Goal: Task Accomplishment & Management: Use online tool/utility

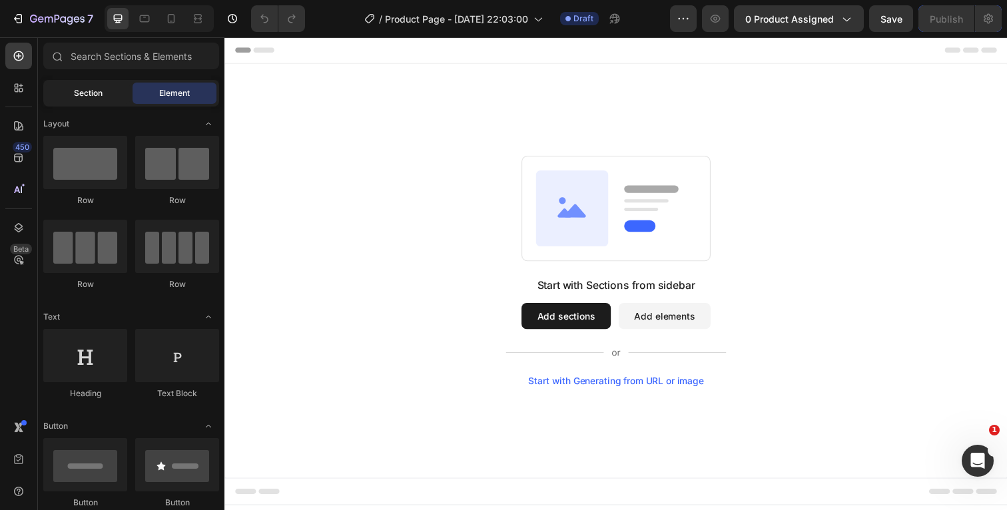
click at [105, 97] on div "Section" at bounding box center [88, 93] width 84 height 21
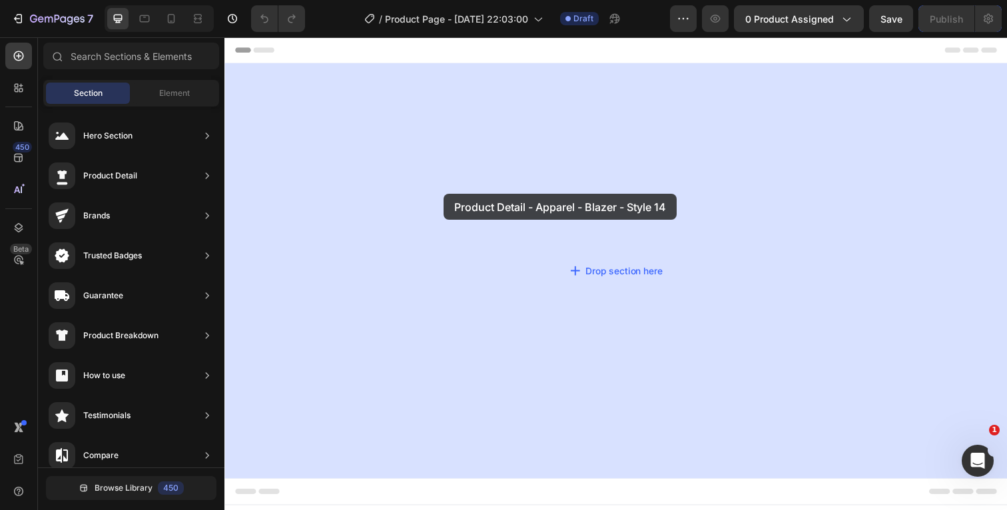
drag, startPoint x: 499, startPoint y: 173, endPoint x: 449, endPoint y: 197, distance: 56.0
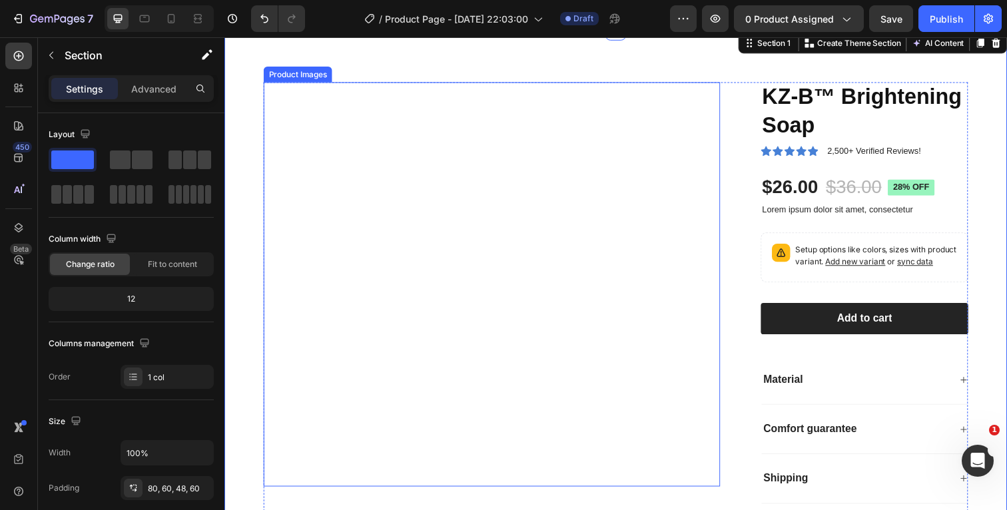
scroll to position [37, 0]
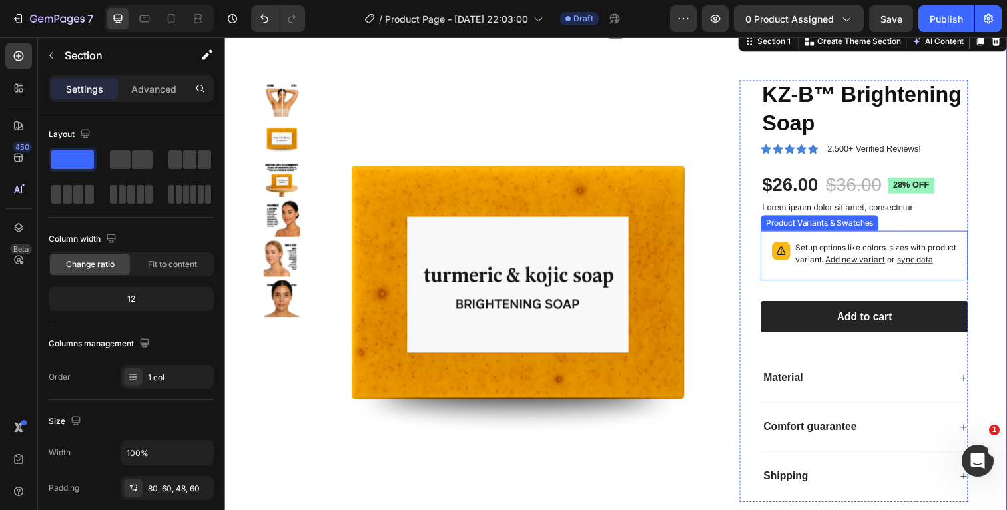
click at [967, 242] on div "Setup options like colors, sizes with product variant. Add new variant or sync …" at bounding box center [878, 260] width 200 height 39
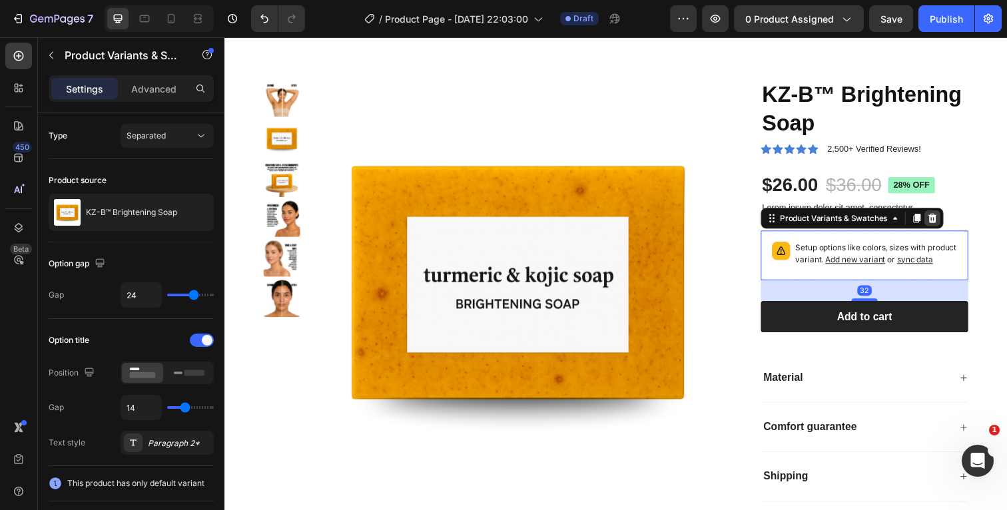
click at [948, 220] on icon at bounding box center [946, 222] width 11 height 11
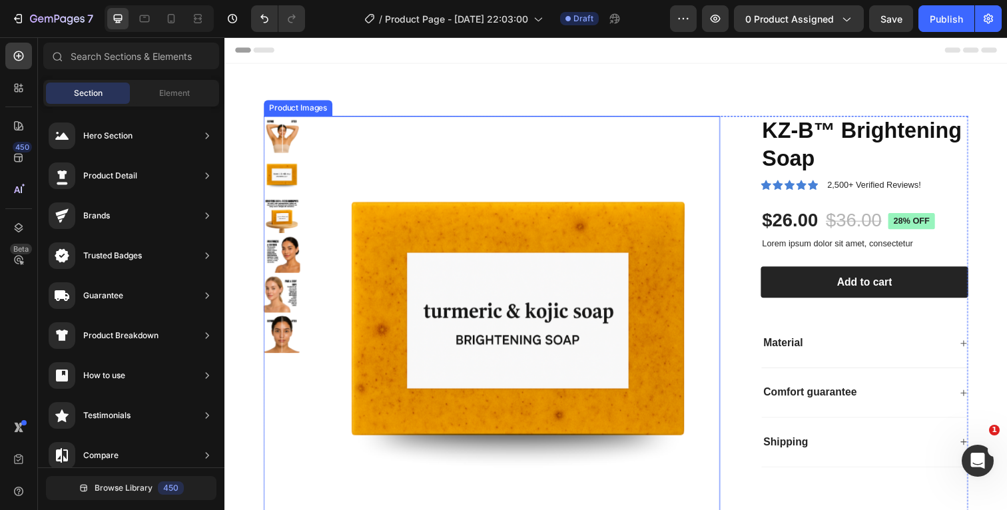
scroll to position [0, 0]
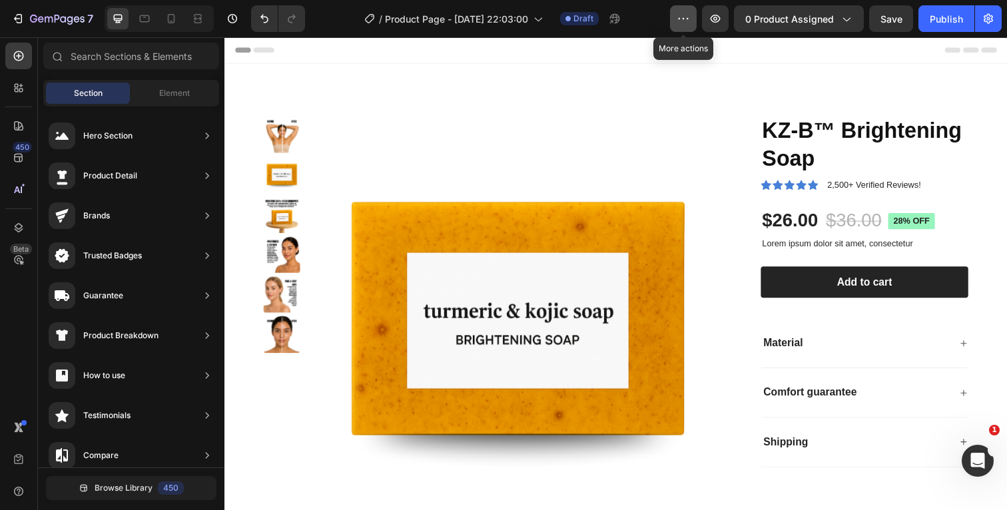
click at [682, 13] on icon "button" at bounding box center [682, 18] width 13 height 13
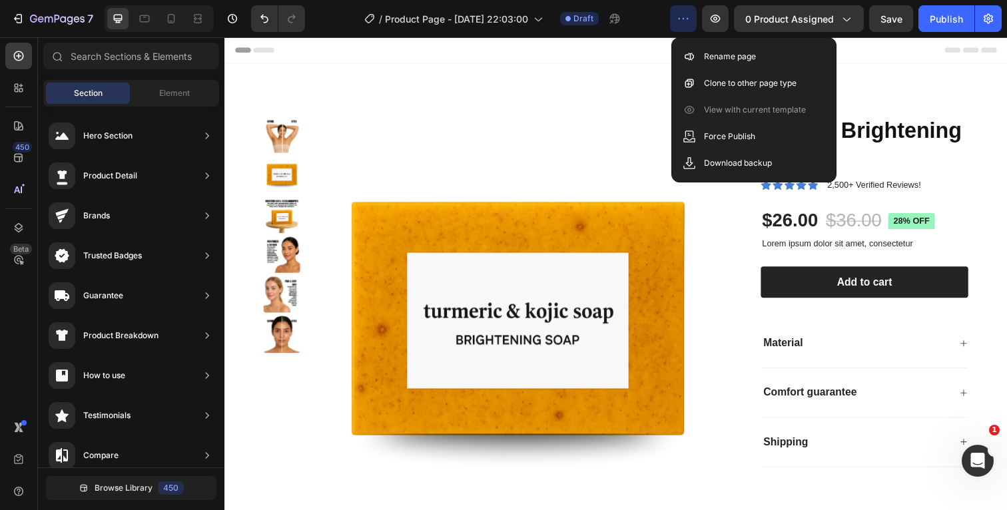
click at [682, 19] on icon "button" at bounding box center [682, 18] width 13 height 13
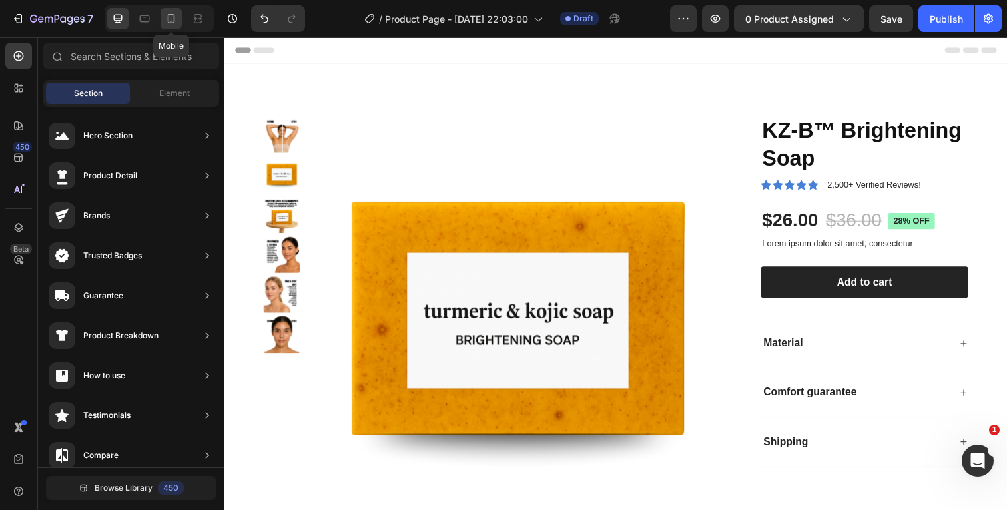
click at [175, 20] on icon at bounding box center [170, 18] width 13 height 13
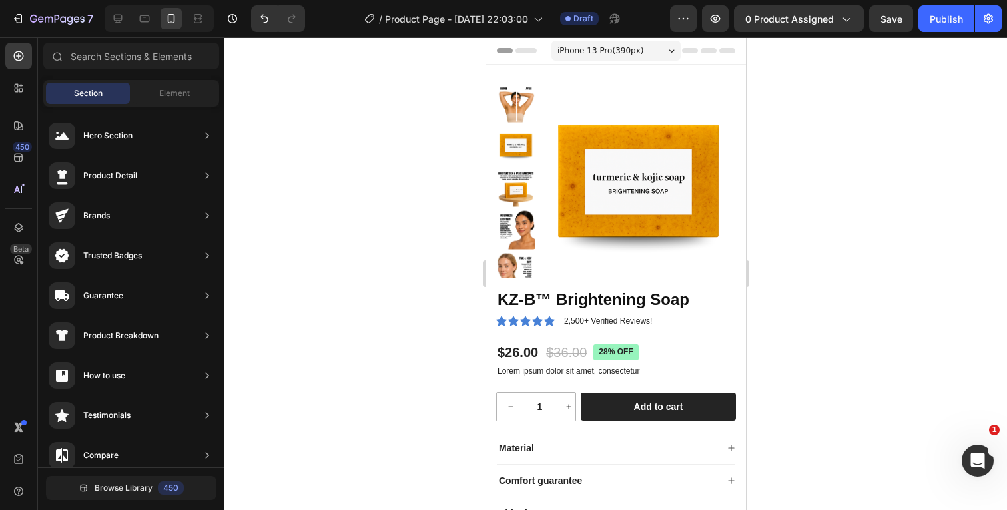
click at [809, 182] on div at bounding box center [615, 273] width 782 height 473
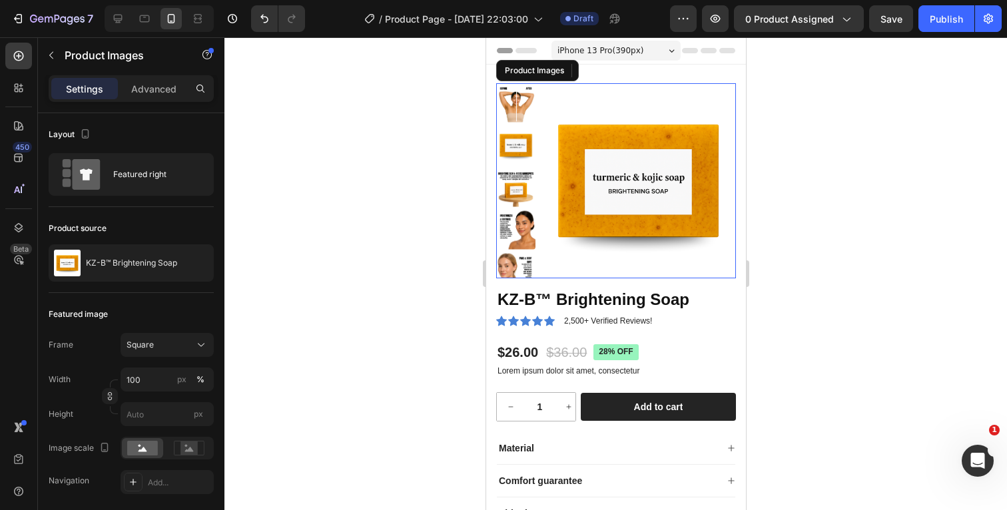
click at [612, 187] on img at bounding box center [637, 180] width 195 height 195
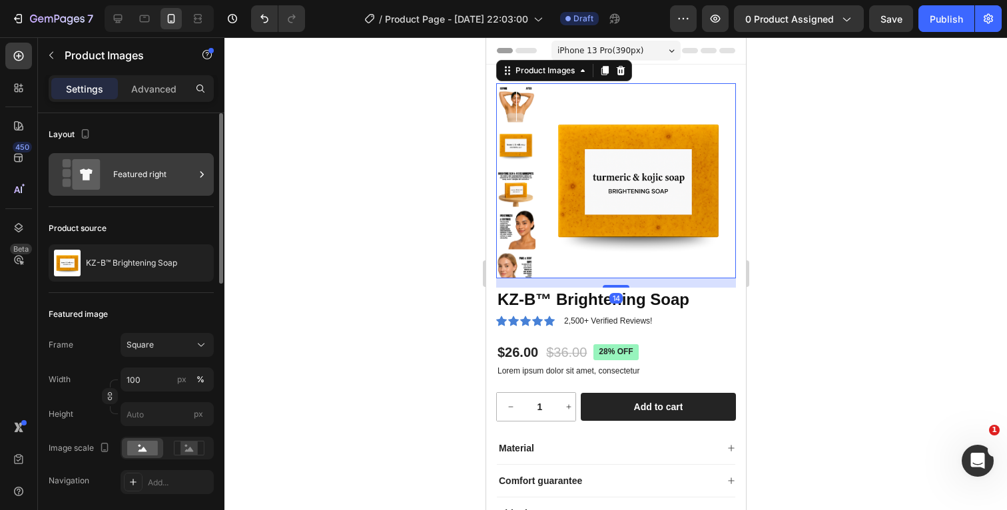
click at [164, 182] on div "Featured right" at bounding box center [153, 174] width 81 height 31
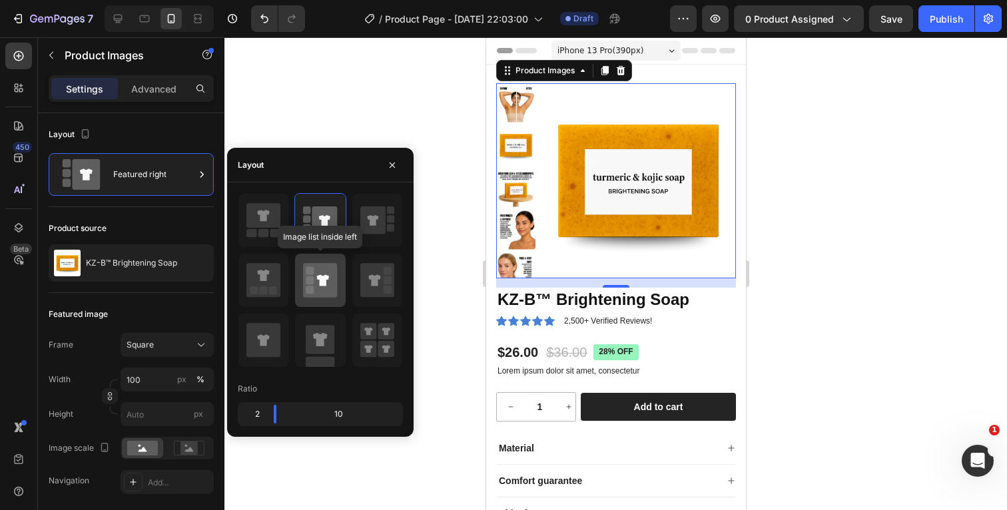
click at [313, 275] on icon at bounding box center [320, 280] width 34 height 34
type input "20"
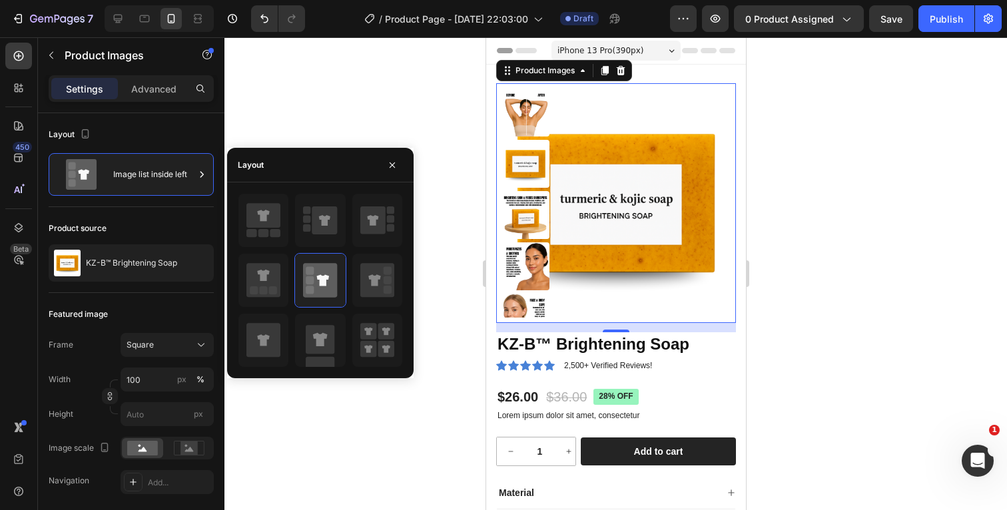
click at [847, 196] on div at bounding box center [615, 273] width 782 height 473
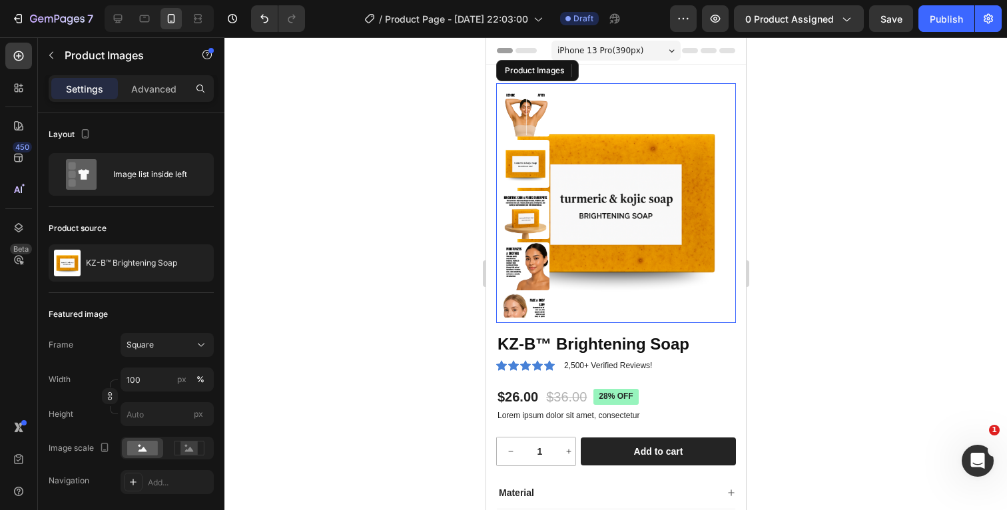
click at [624, 170] on img at bounding box center [615, 203] width 240 height 240
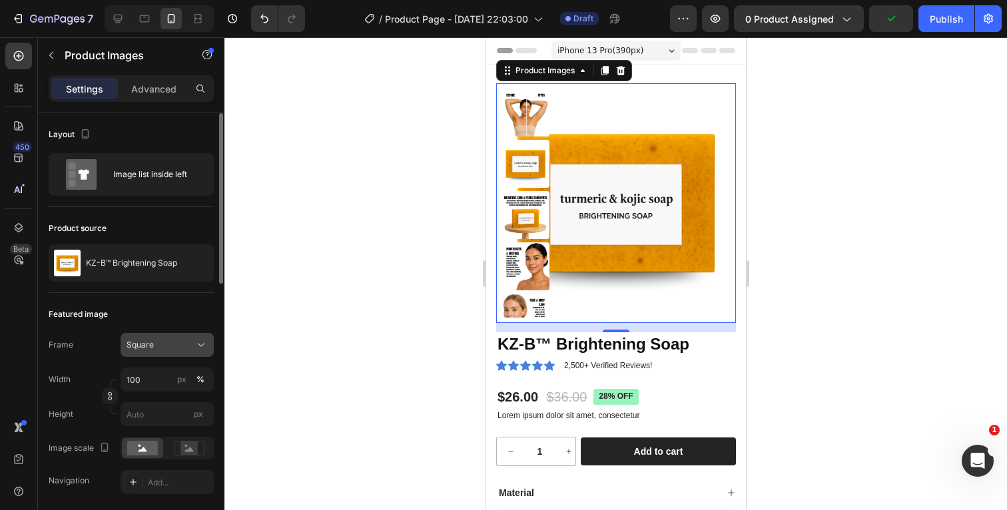
click at [168, 346] on div "Square" at bounding box center [158, 345] width 65 height 12
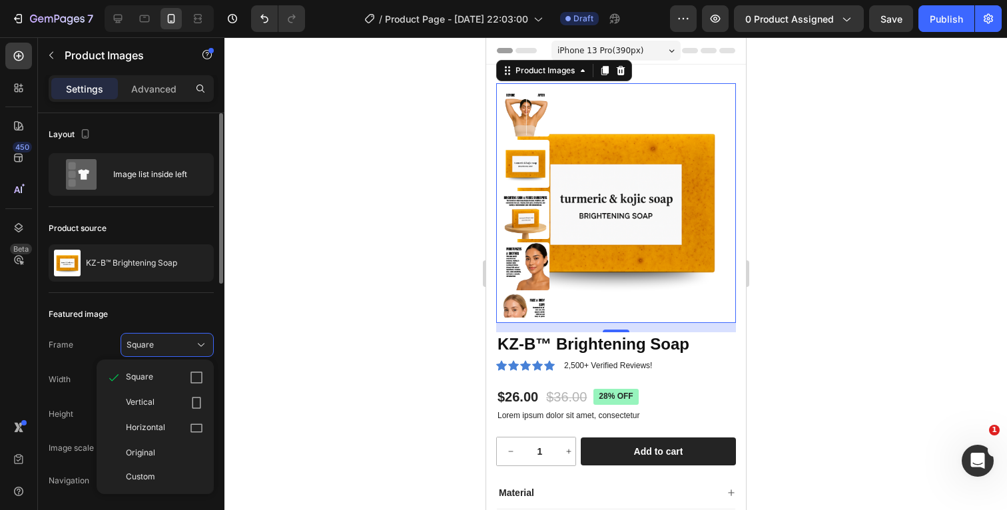
click at [156, 305] on div "Featured image" at bounding box center [131, 314] width 165 height 21
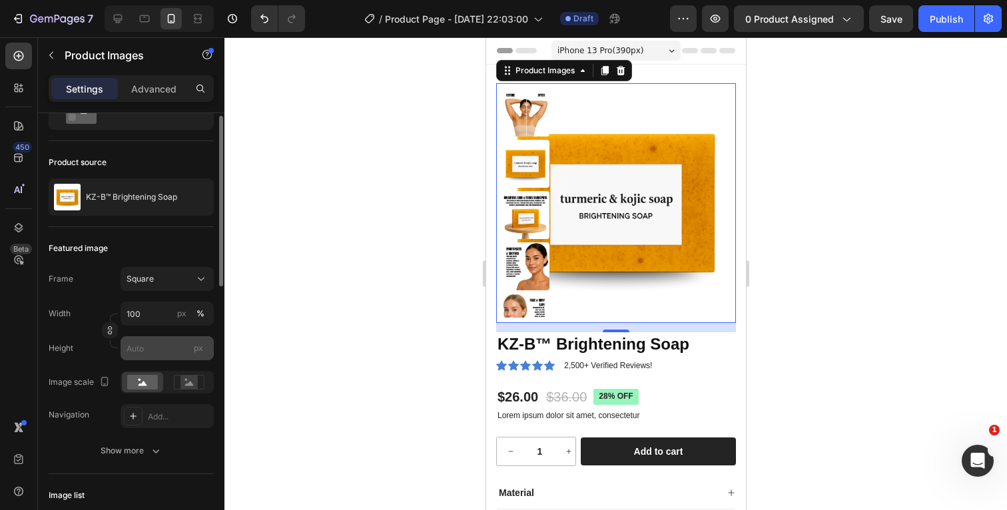
scroll to position [75, 0]
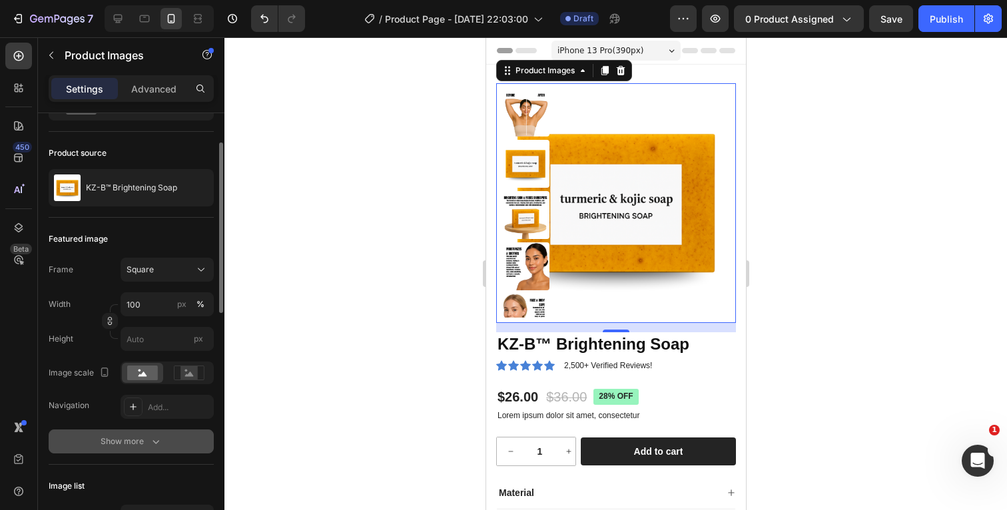
click at [147, 439] on div "Show more" at bounding box center [132, 441] width 62 height 13
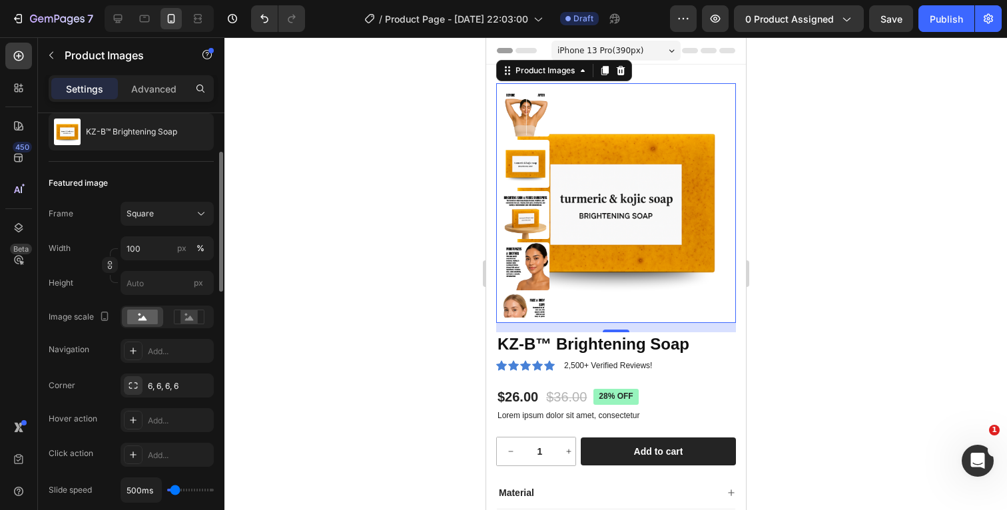
scroll to position [134, 0]
click at [199, 385] on icon "button" at bounding box center [199, 382] width 11 height 11
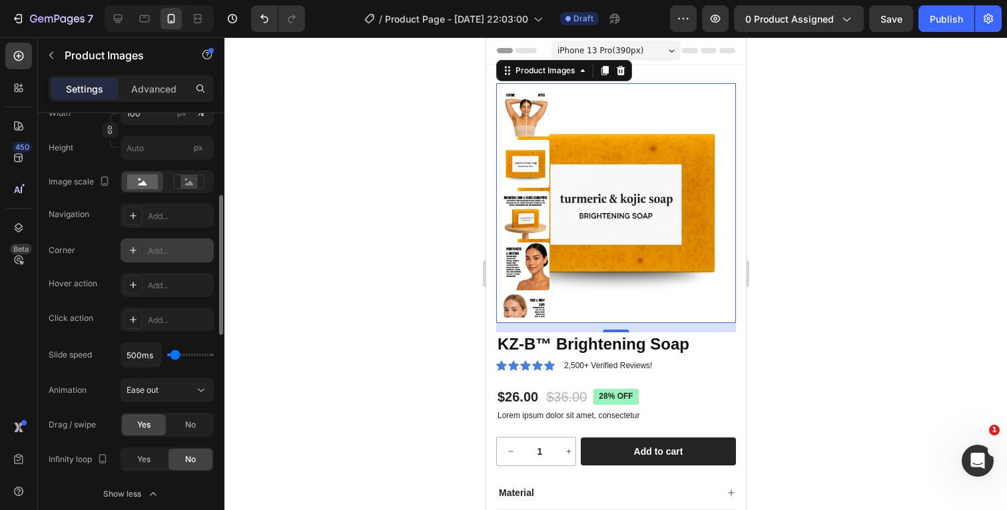
scroll to position [288, 0]
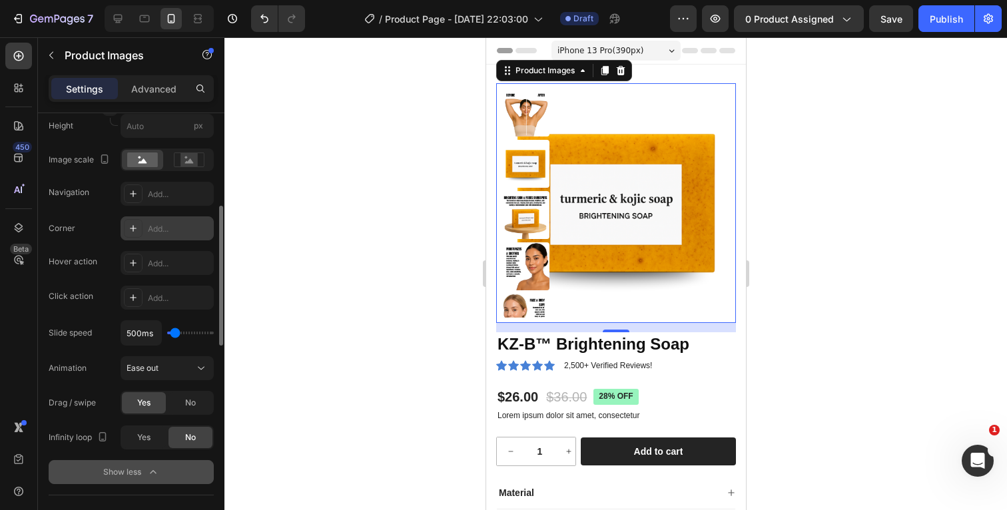
click at [147, 471] on icon "button" at bounding box center [152, 471] width 13 height 13
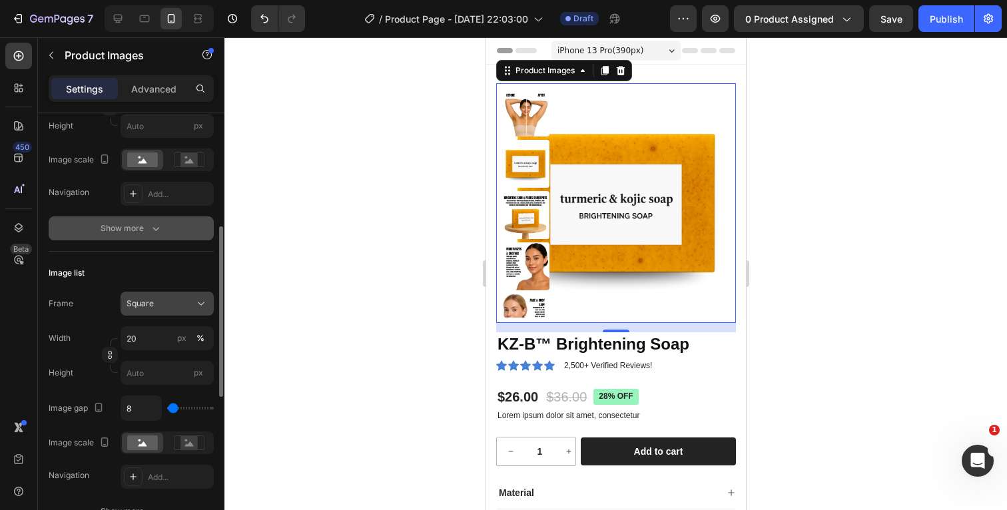
click at [162, 302] on div "Square" at bounding box center [158, 304] width 65 height 12
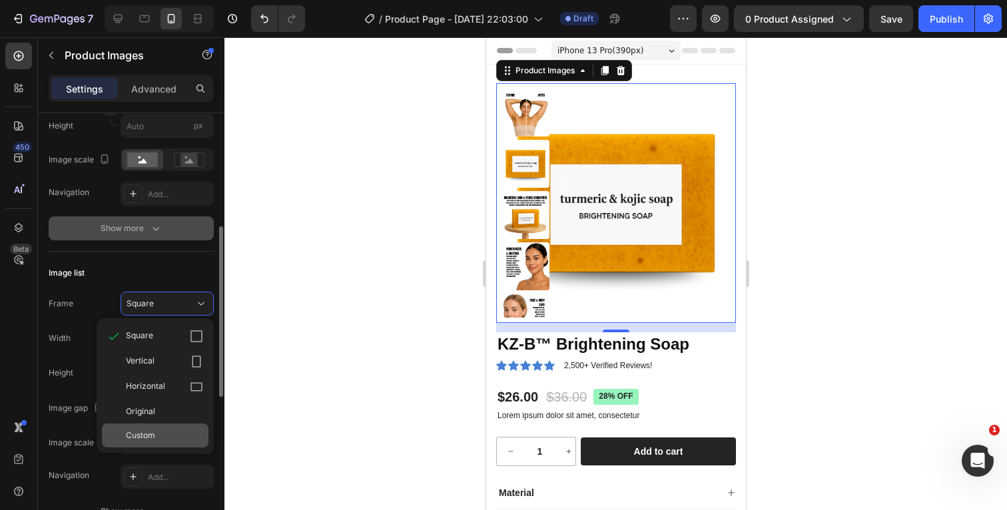
click at [147, 433] on span "Custom" at bounding box center [140, 435] width 29 height 12
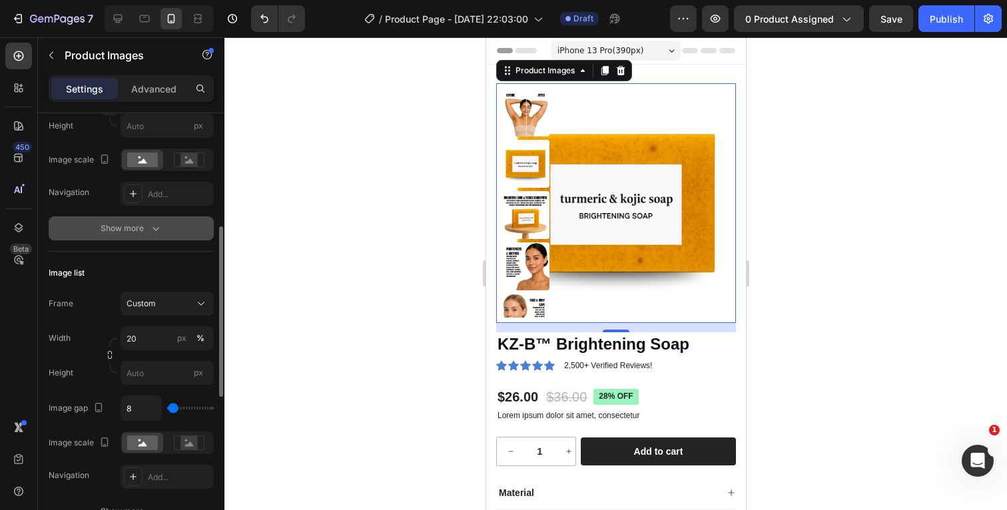
click at [85, 334] on div "Width 20 px %" at bounding box center [131, 338] width 165 height 24
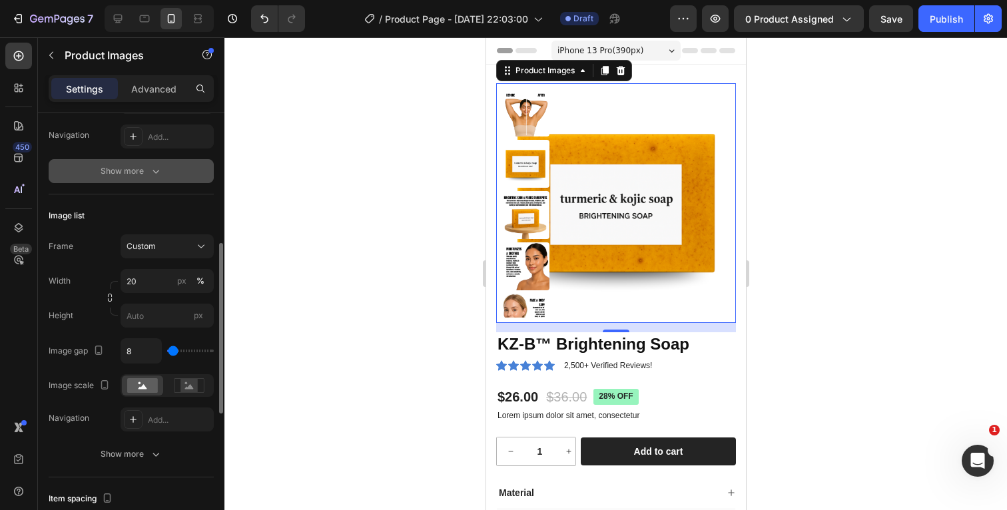
scroll to position [348, 0]
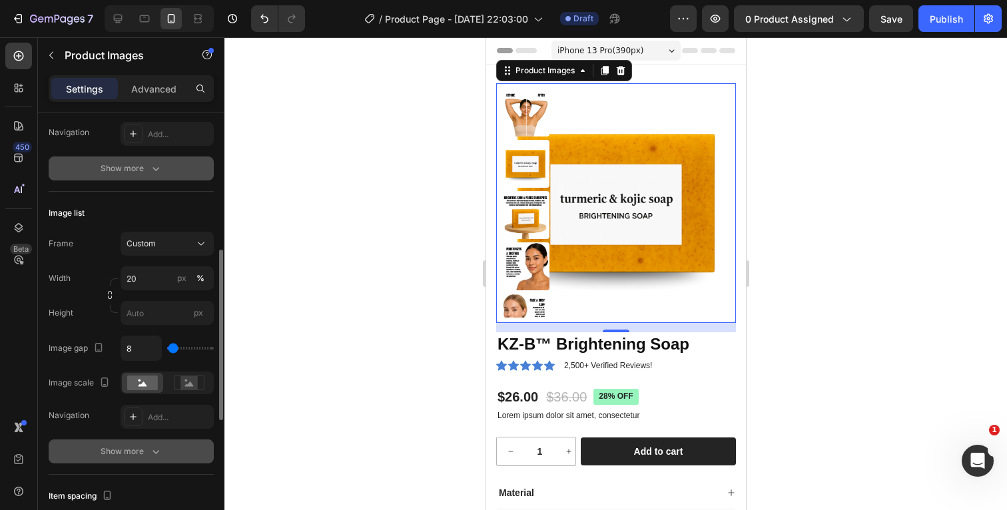
click at [148, 455] on div "Show more" at bounding box center [132, 451] width 62 height 13
click at [156, 453] on div "4, 4, 4, 4" at bounding box center [167, 452] width 39 height 12
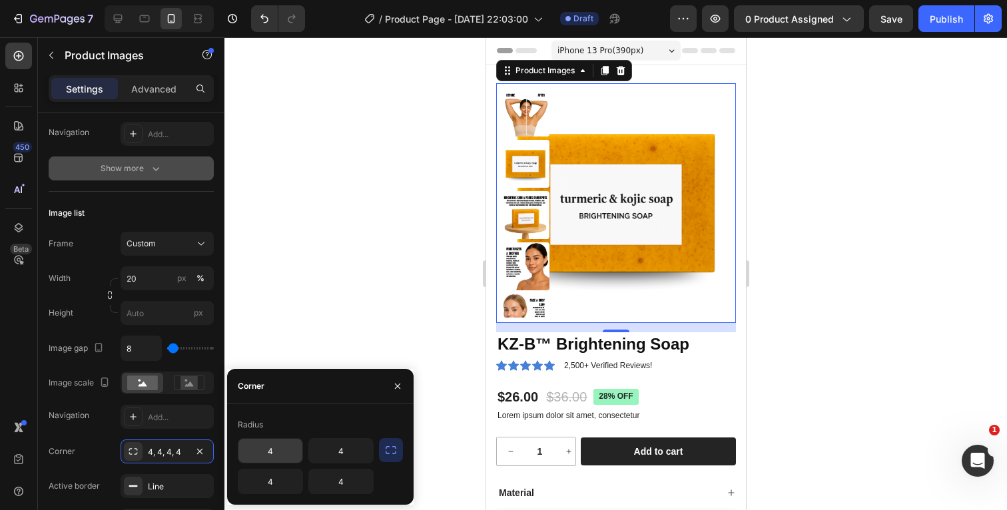
click at [288, 455] on input "4" at bounding box center [270, 451] width 64 height 24
click at [393, 453] on icon "button" at bounding box center [390, 449] width 13 height 13
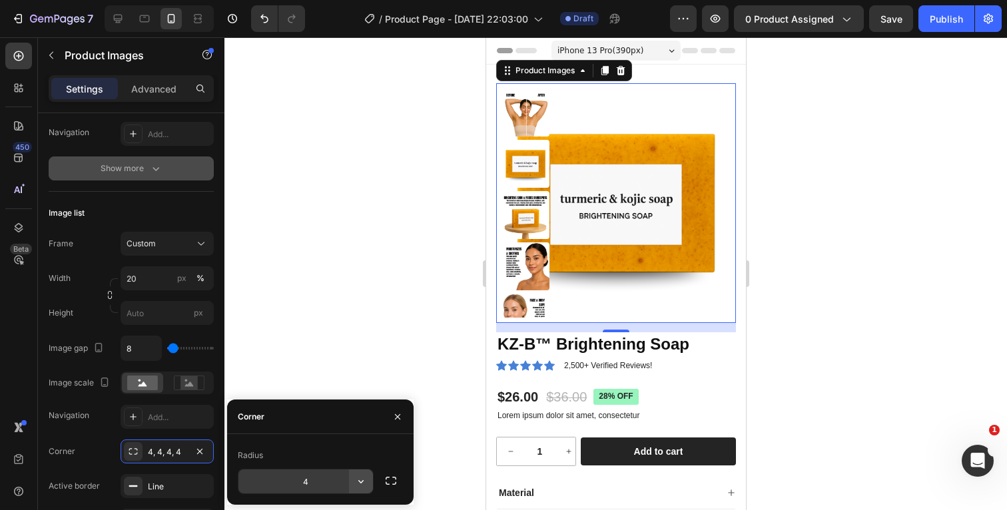
click at [364, 480] on icon "button" at bounding box center [360, 481] width 13 height 13
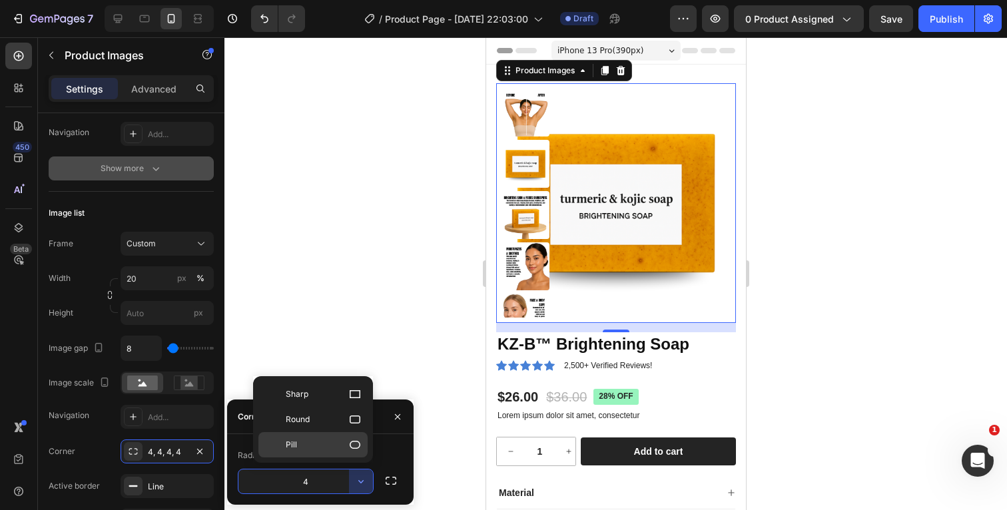
click at [336, 447] on p "Pill" at bounding box center [324, 444] width 76 height 13
type input "9999"
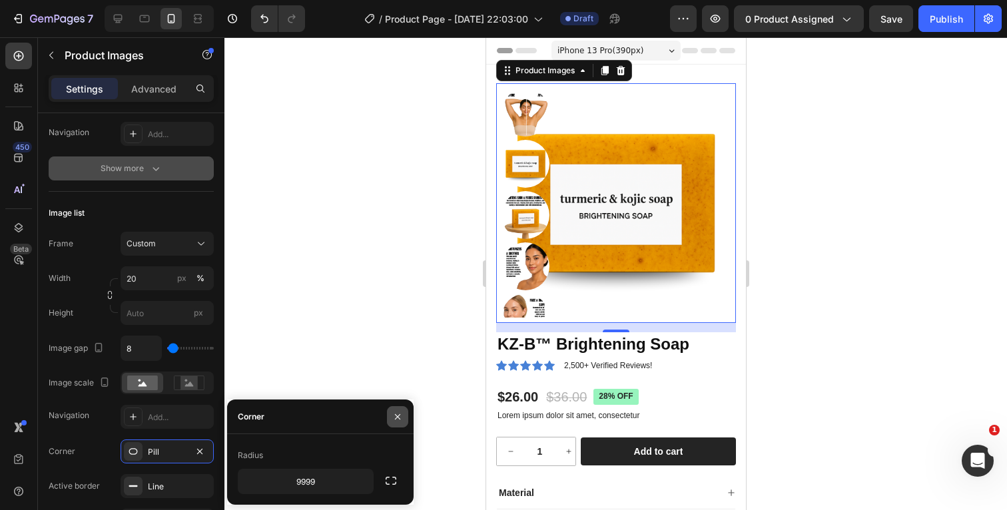
click at [391, 416] on button "button" at bounding box center [397, 416] width 21 height 21
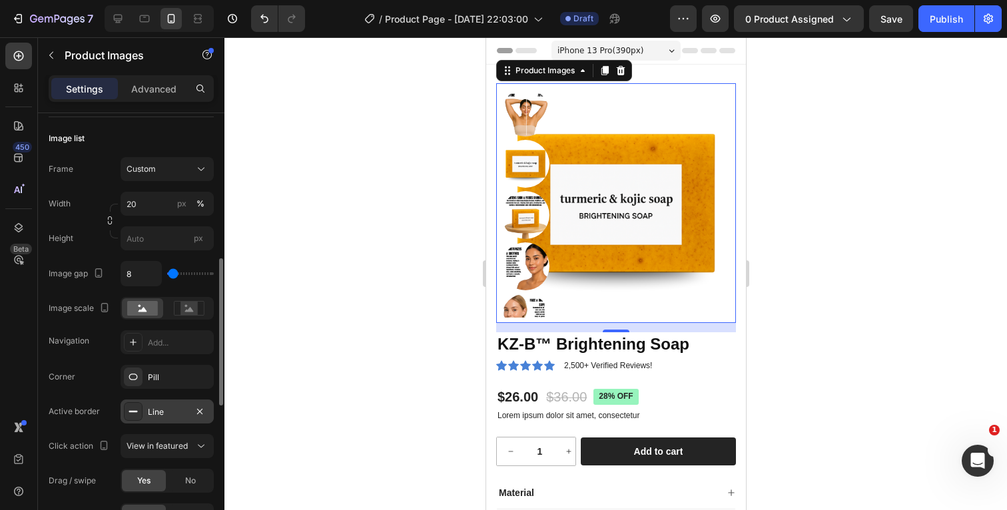
scroll to position [424, 0]
click at [178, 409] on div "Line" at bounding box center [167, 411] width 39 height 12
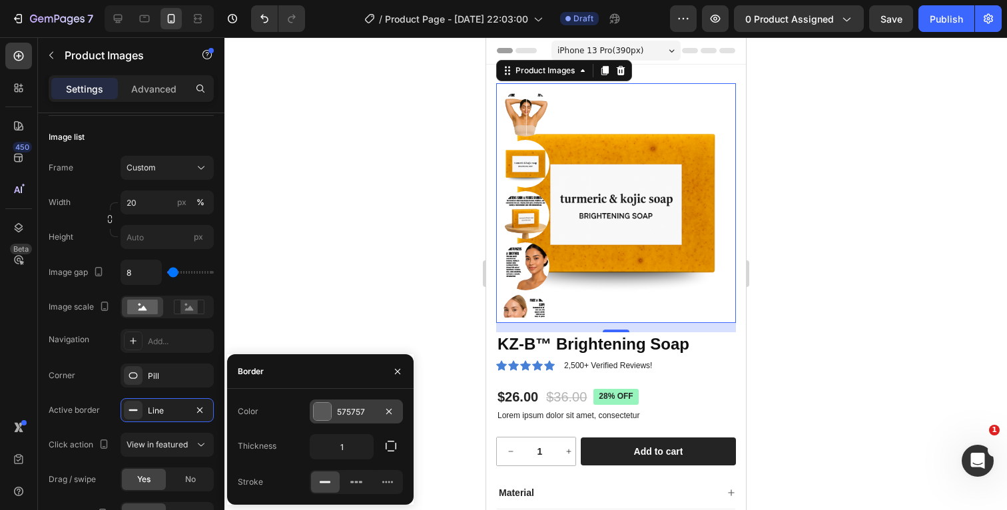
click at [323, 409] on div at bounding box center [322, 411] width 17 height 17
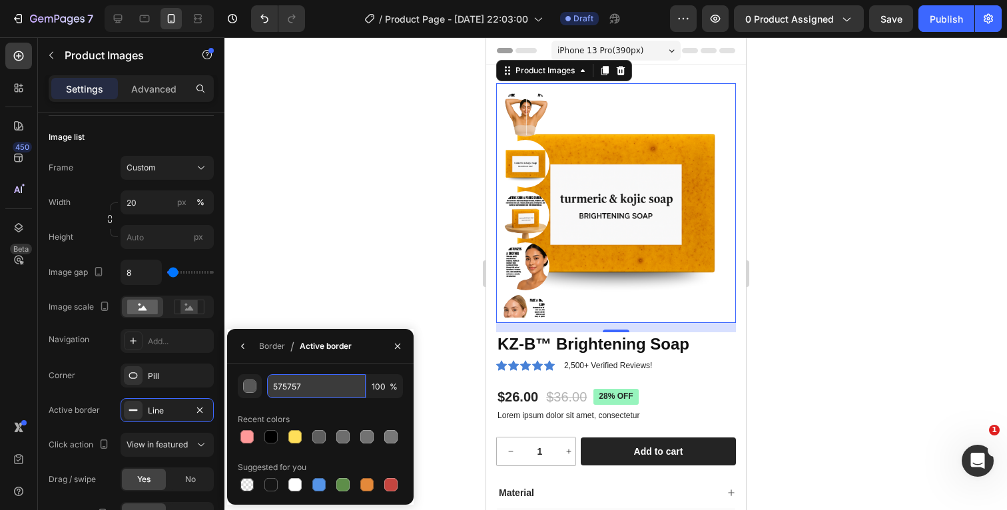
click at [313, 386] on input "575757" at bounding box center [316, 386] width 99 height 24
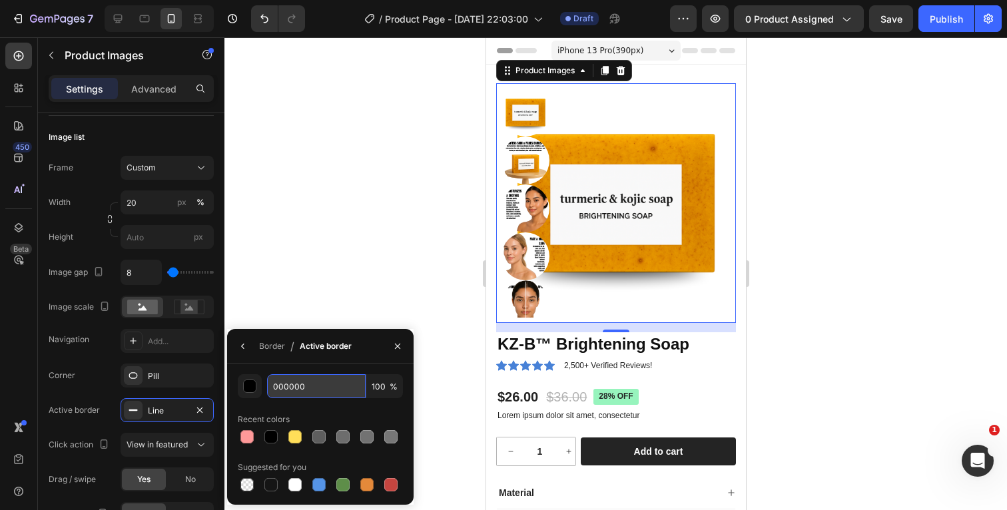
type input "0000000"
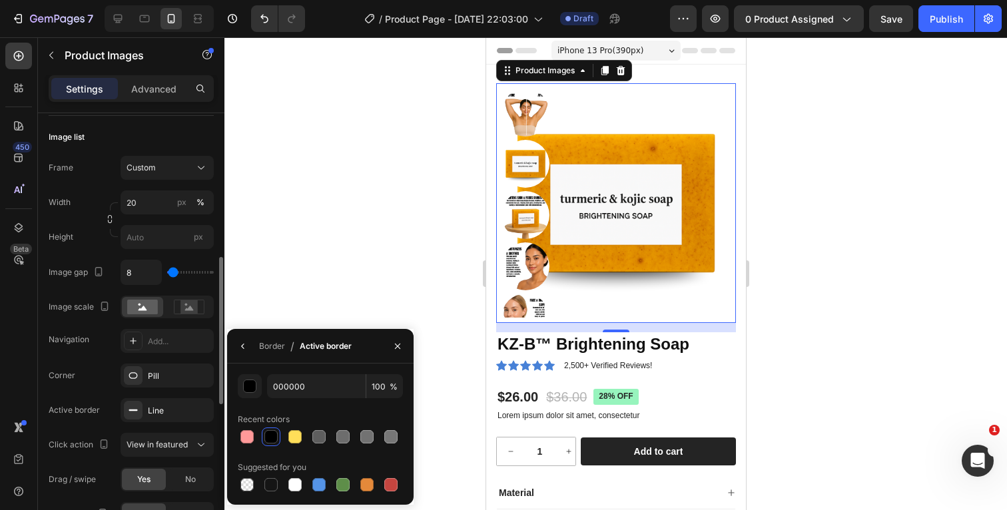
click at [101, 367] on div "Corner Pill" at bounding box center [131, 376] width 165 height 24
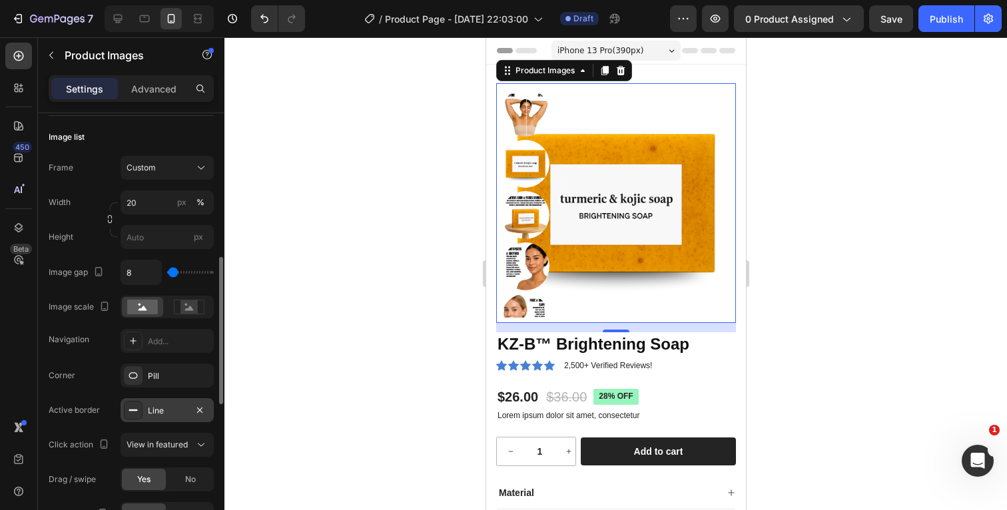
click at [152, 405] on div "Line" at bounding box center [167, 411] width 39 height 12
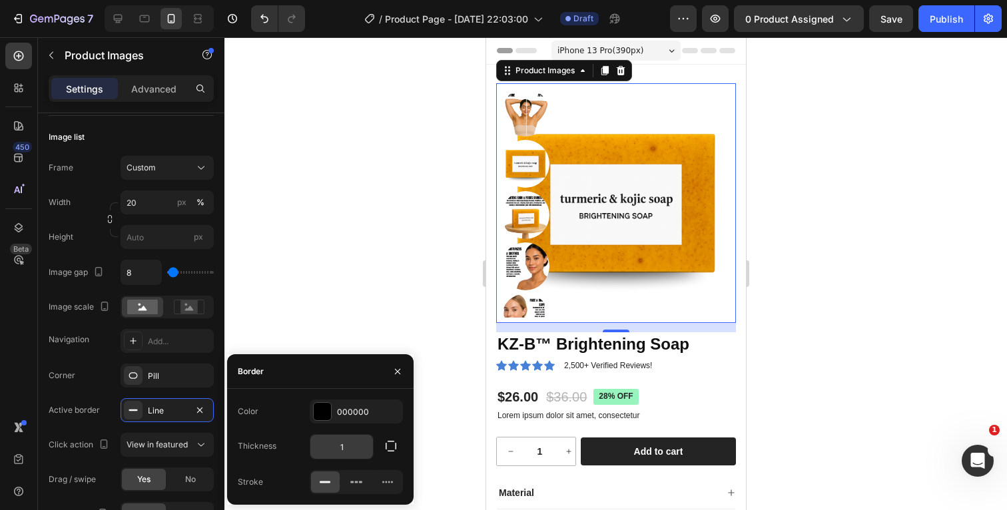
click at [354, 445] on input "1" at bounding box center [341, 447] width 63 height 24
type input "5"
click at [293, 423] on div "Color 000000 Thickness 5 Stroke" at bounding box center [320, 446] width 186 height 95
click at [394, 446] on icon "button" at bounding box center [390, 445] width 13 height 13
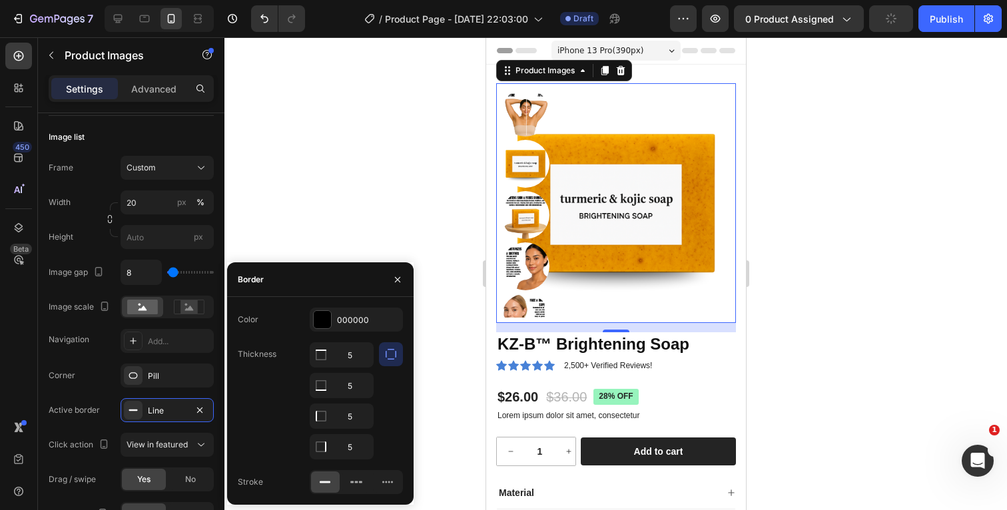
click at [392, 354] on icon "button" at bounding box center [390, 354] width 13 height 13
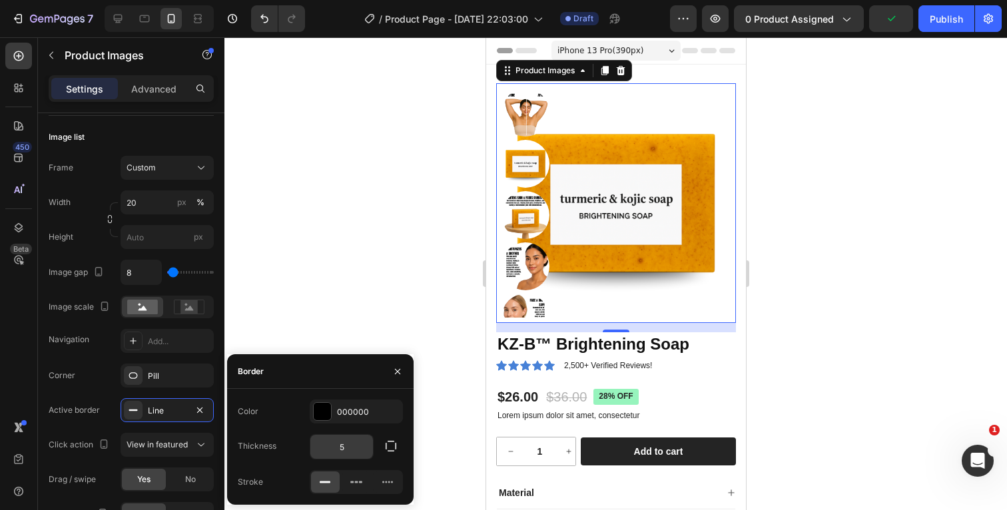
click at [356, 437] on input "5" at bounding box center [341, 447] width 63 height 24
click at [353, 442] on input "5" at bounding box center [341, 447] width 63 height 24
type input "10"
click at [107, 399] on div "Active border Line" at bounding box center [131, 410] width 165 height 24
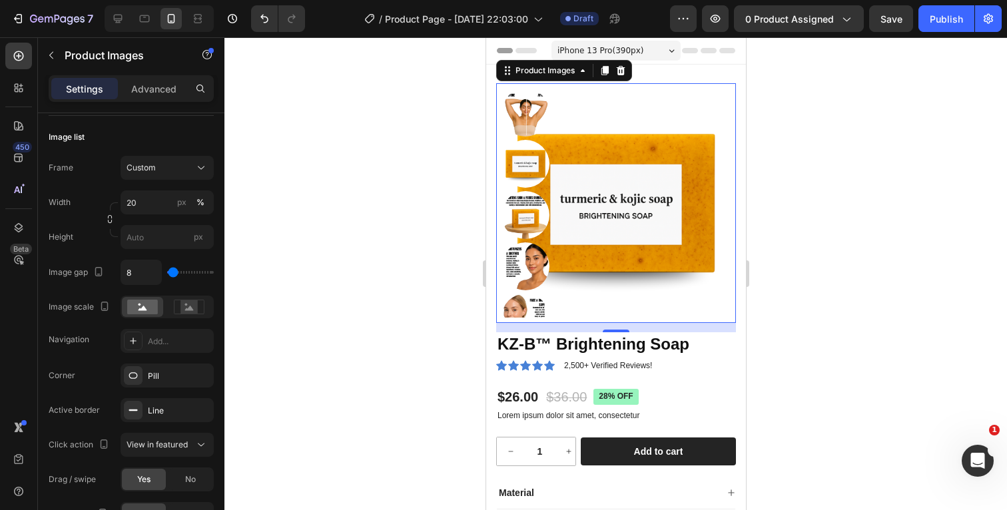
click at [824, 181] on div at bounding box center [615, 273] width 782 height 473
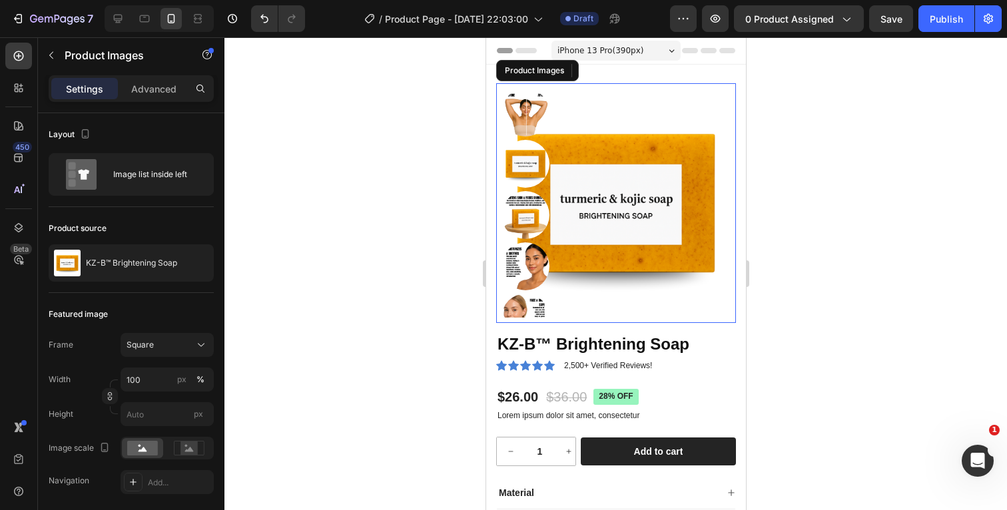
click at [528, 115] on img at bounding box center [525, 113] width 48 height 48
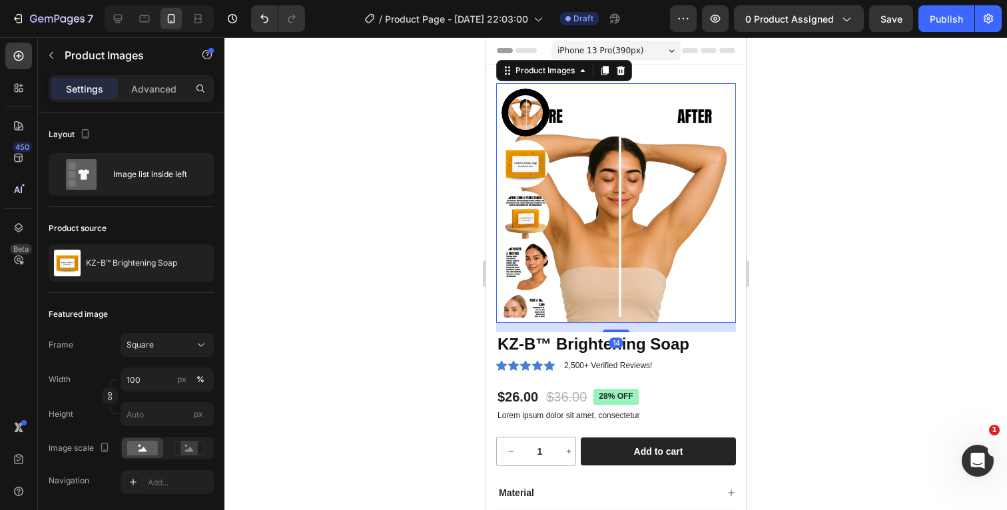
click at [525, 162] on img at bounding box center [525, 164] width 48 height 48
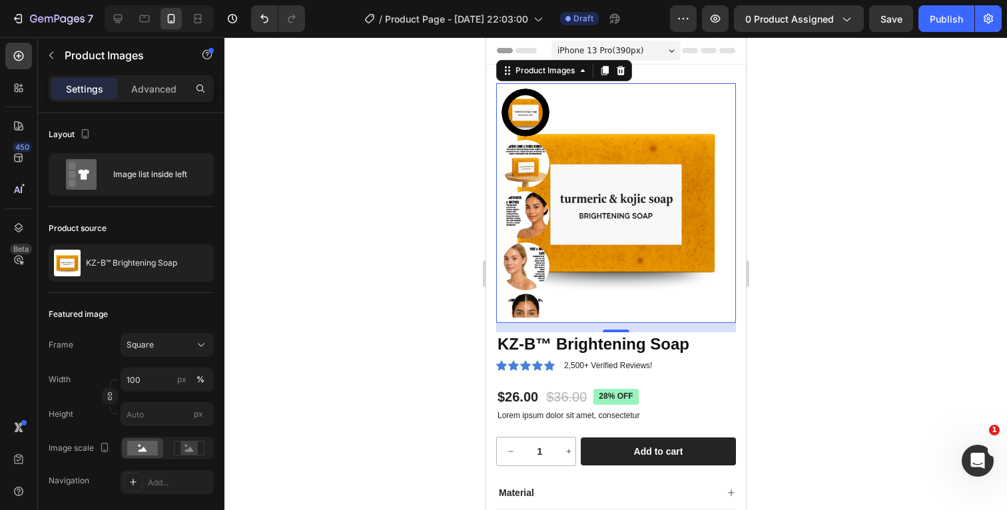
click at [831, 158] on div at bounding box center [615, 273] width 782 height 473
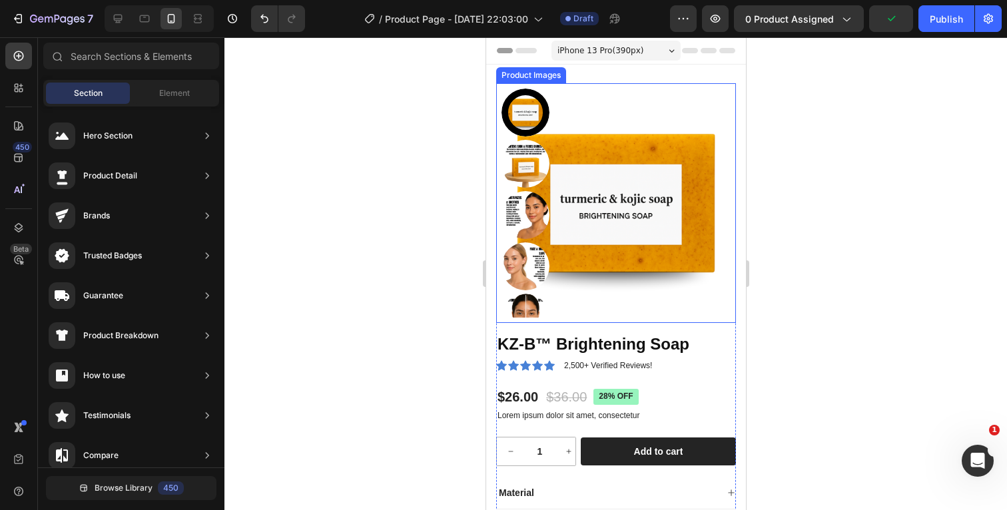
click at [521, 263] on img at bounding box center [525, 266] width 48 height 48
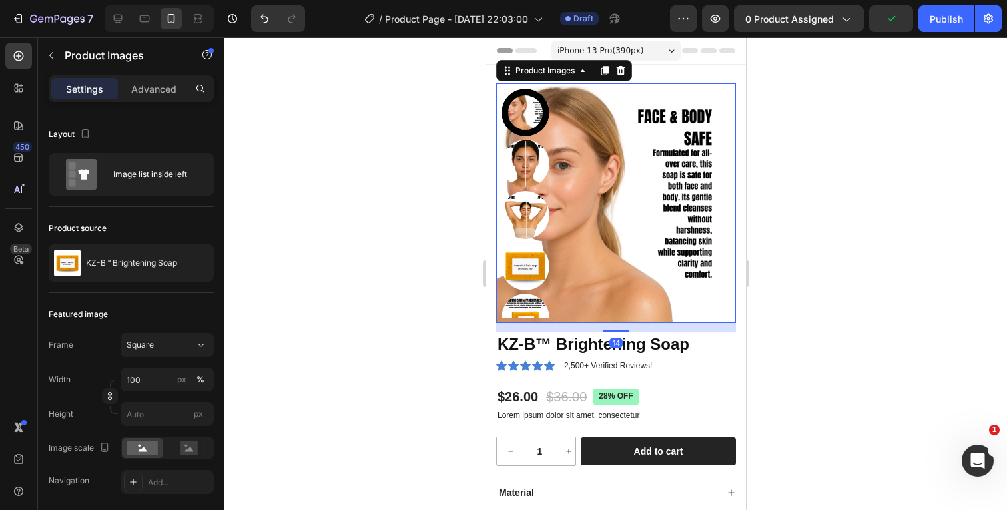
click at [521, 270] on img at bounding box center [525, 266] width 48 height 48
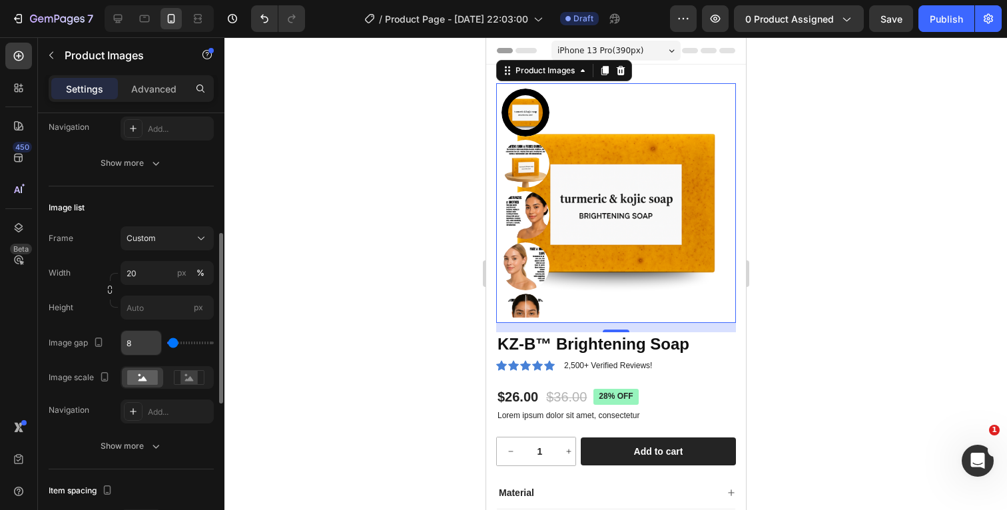
scroll to position [356, 0]
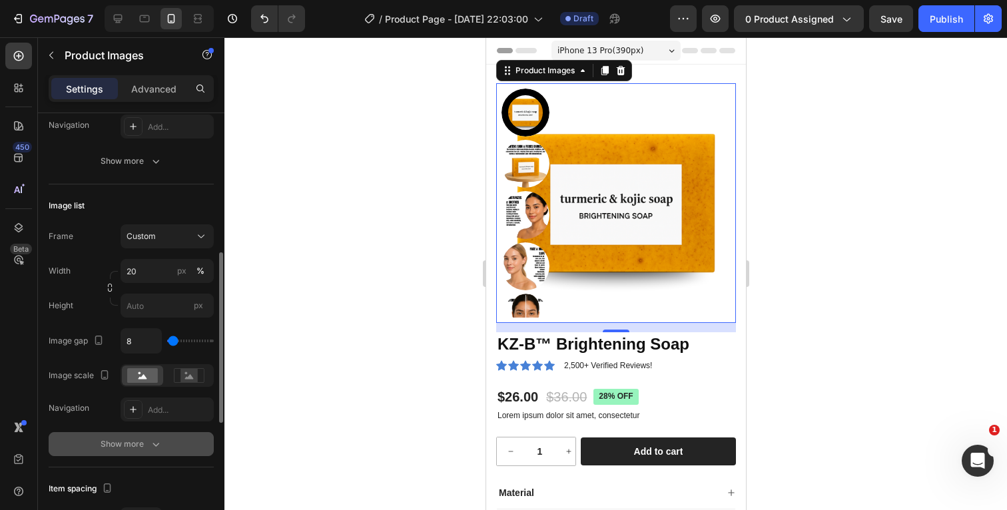
click at [155, 443] on icon "button" at bounding box center [155, 443] width 13 height 13
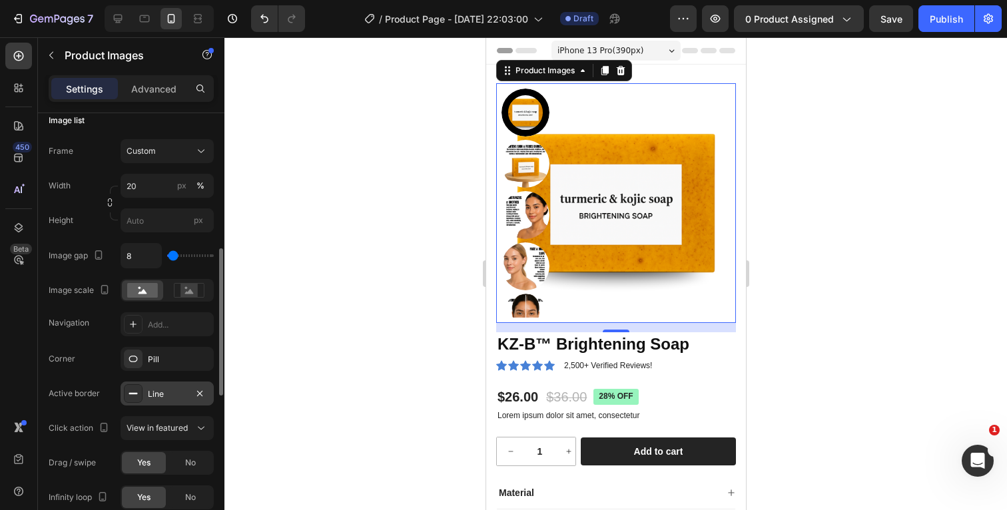
scroll to position [443, 0]
click at [175, 393] on div "Line" at bounding box center [167, 391] width 39 height 12
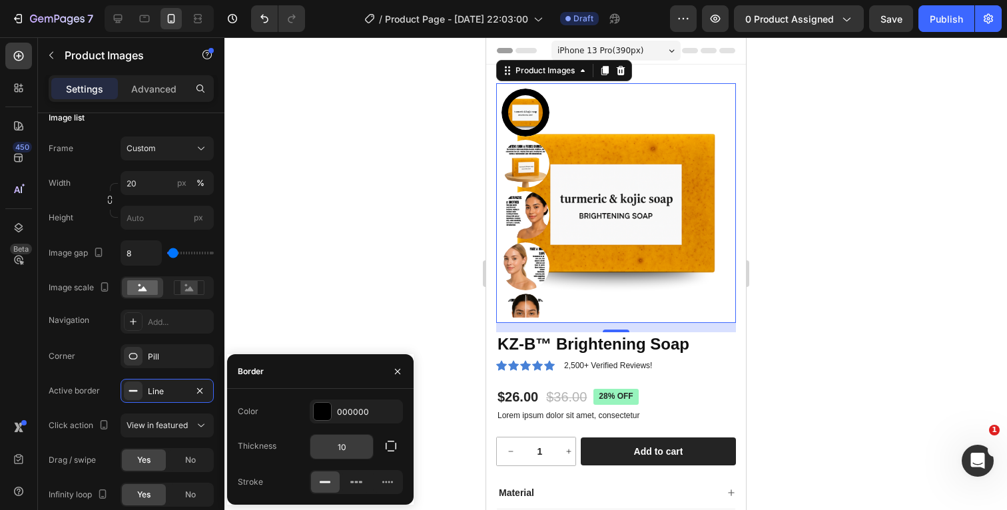
click at [348, 445] on input "10" at bounding box center [341, 447] width 63 height 24
type input "1"
type input "2"
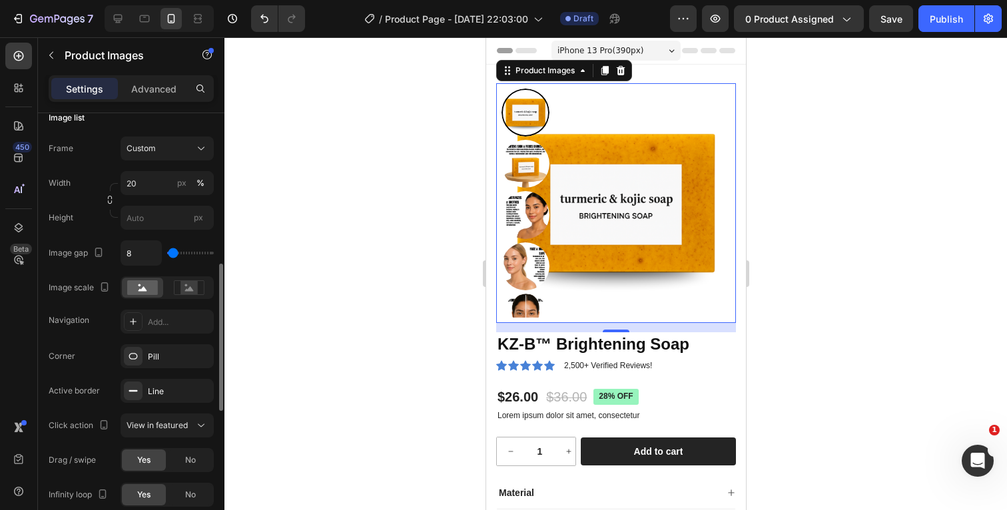
click at [101, 371] on div "Corner Pill Active border Line Click action View in featured Drag / swipe Yes N…" at bounding box center [131, 425] width 165 height 162
click at [198, 427] on icon at bounding box center [200, 425] width 13 height 13
click at [91, 393] on div "Active border" at bounding box center [74, 391] width 51 height 12
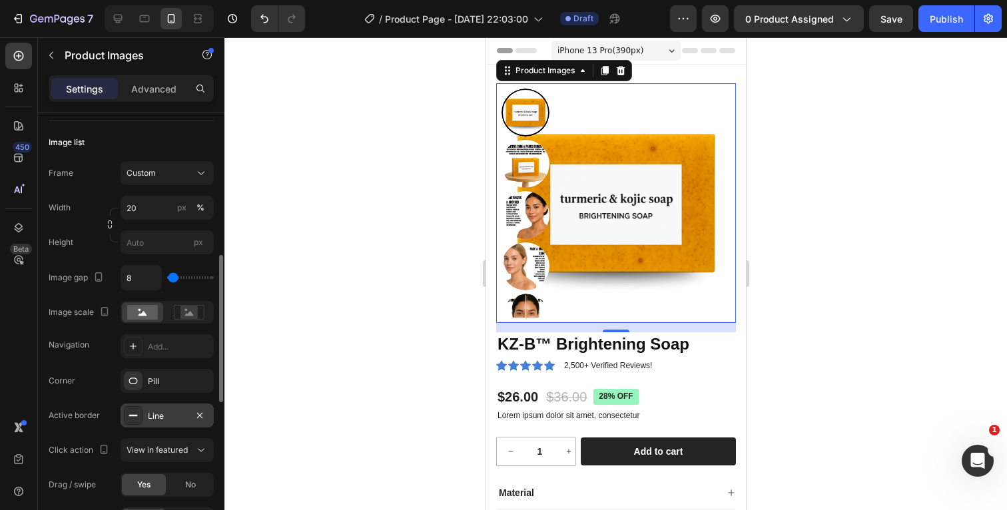
scroll to position [407, 0]
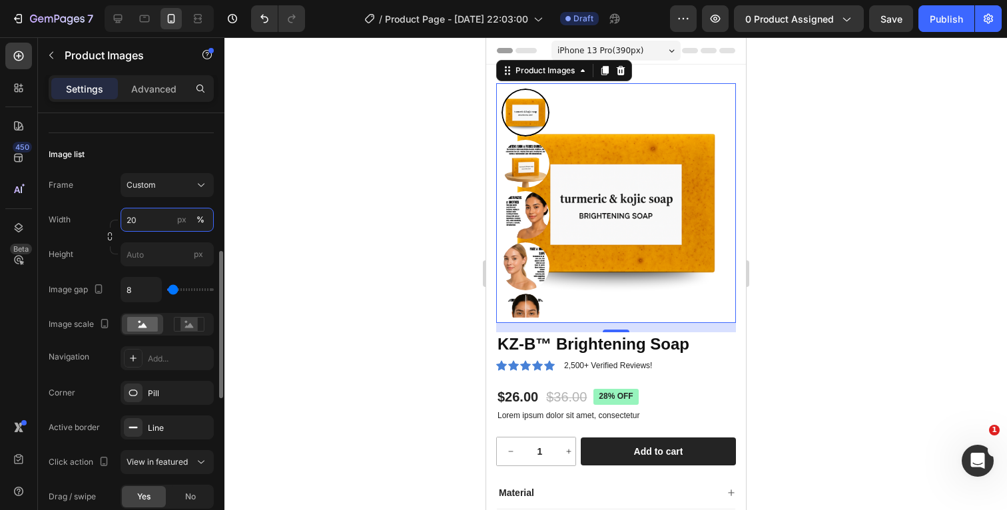
click at [158, 222] on input "20" at bounding box center [167, 220] width 93 height 24
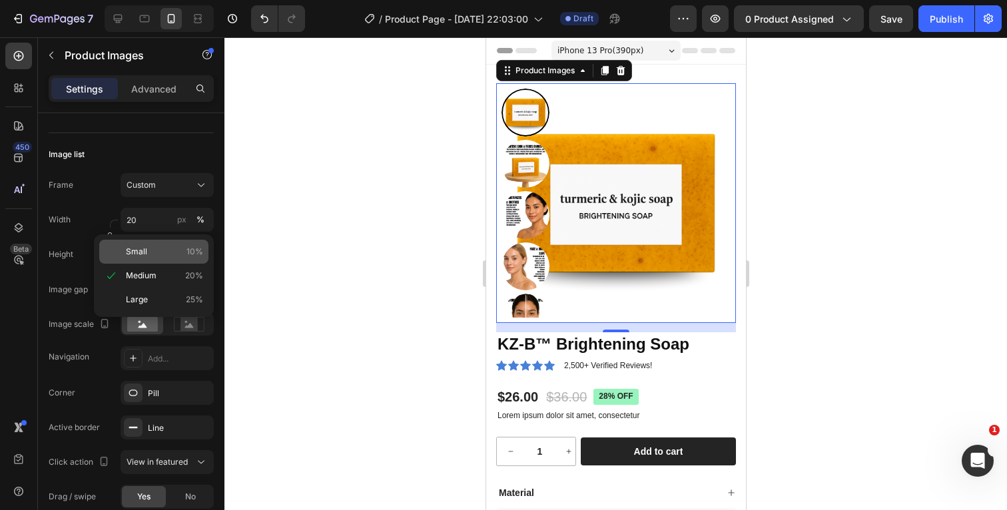
click at [150, 250] on p "Small 10%" at bounding box center [164, 252] width 77 height 12
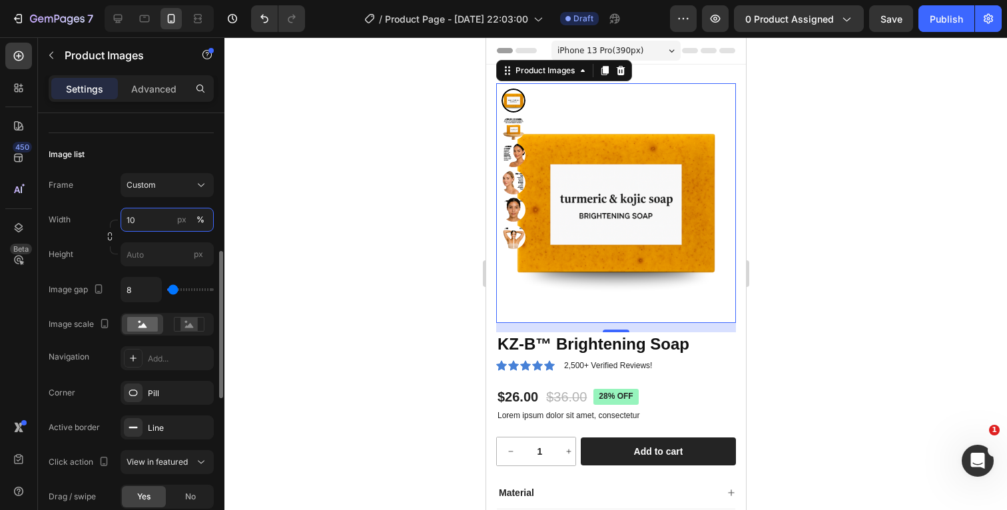
click at [165, 214] on input "10" at bounding box center [167, 220] width 93 height 24
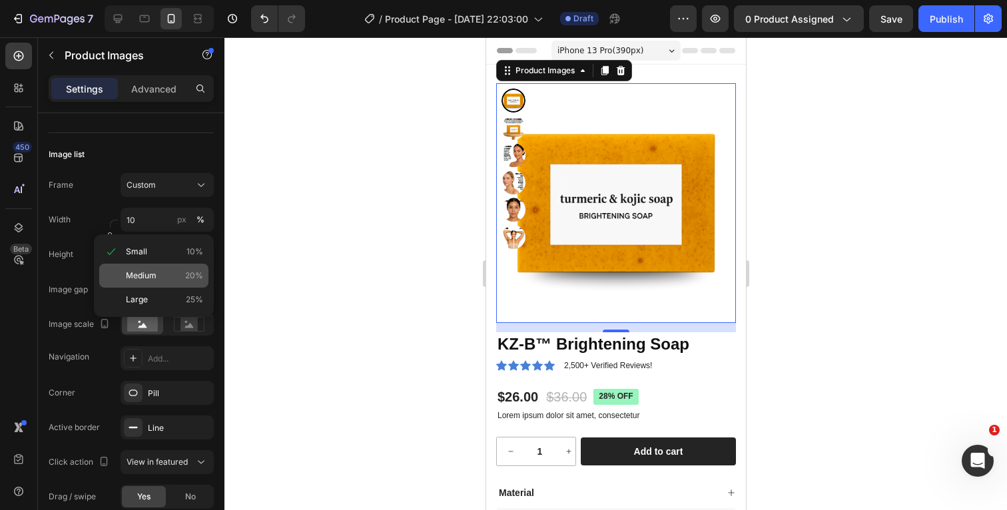
click at [154, 268] on div "Medium 20%" at bounding box center [153, 276] width 109 height 24
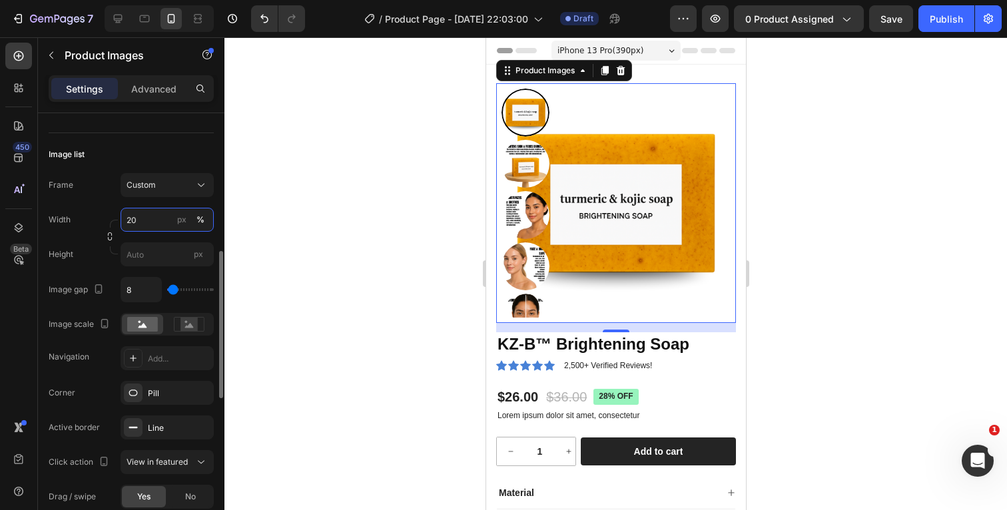
click at [158, 223] on input "20" at bounding box center [167, 220] width 93 height 24
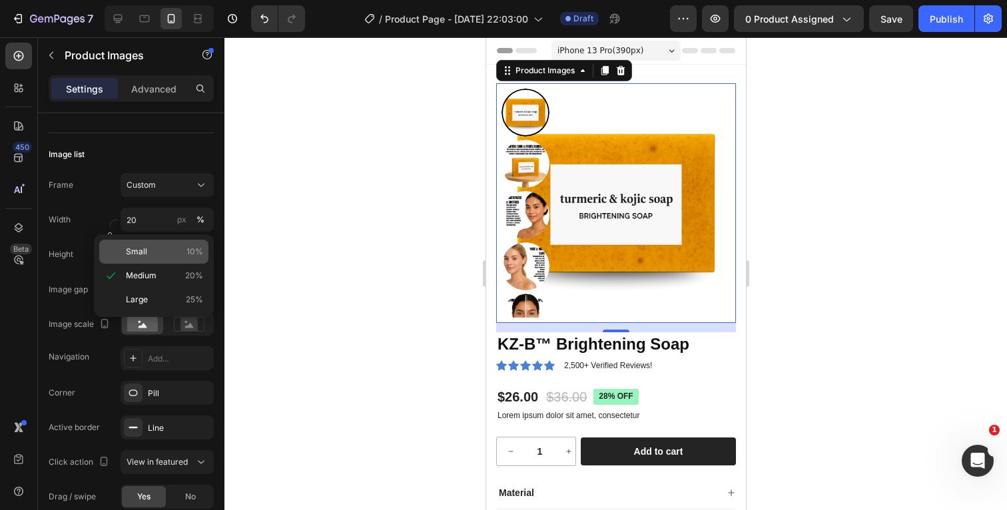
click at [152, 246] on p "Small 10%" at bounding box center [164, 252] width 77 height 12
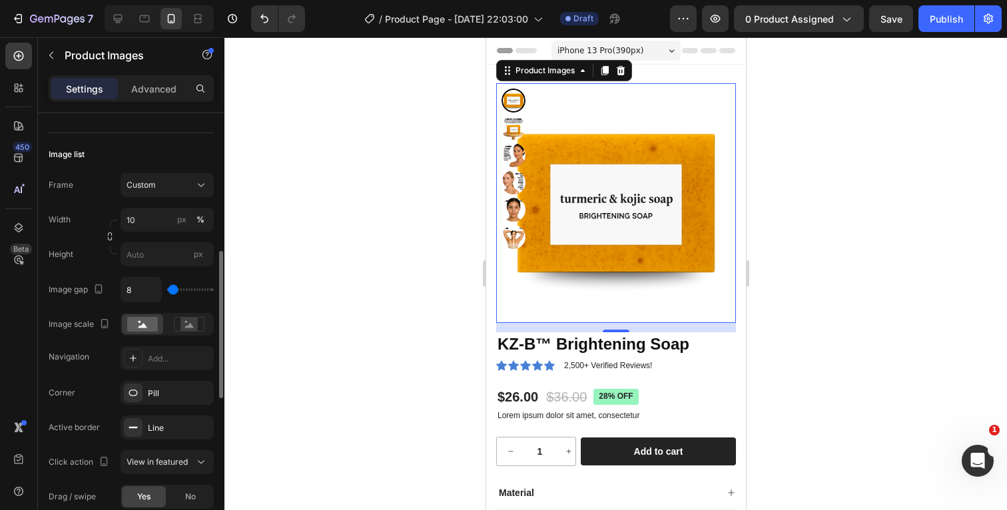
click at [95, 213] on div "Width 10 px %" at bounding box center [131, 220] width 165 height 24
click at [142, 250] on input "px" at bounding box center [167, 254] width 93 height 24
click at [90, 250] on div "Height px" at bounding box center [131, 254] width 165 height 24
click at [199, 219] on div "%" at bounding box center [200, 220] width 8 height 12
click at [181, 222] on div "px" at bounding box center [181, 220] width 9 height 12
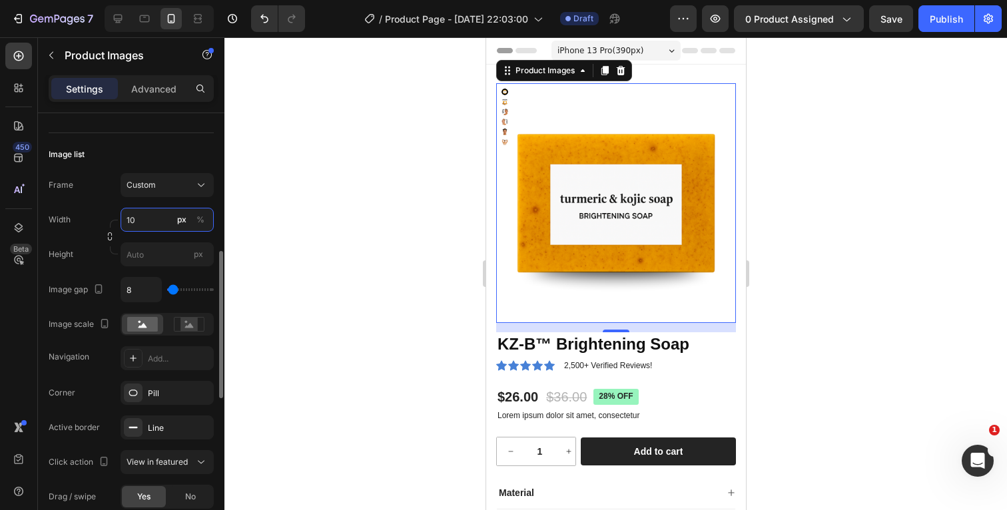
click at [157, 220] on input "10" at bounding box center [167, 220] width 93 height 24
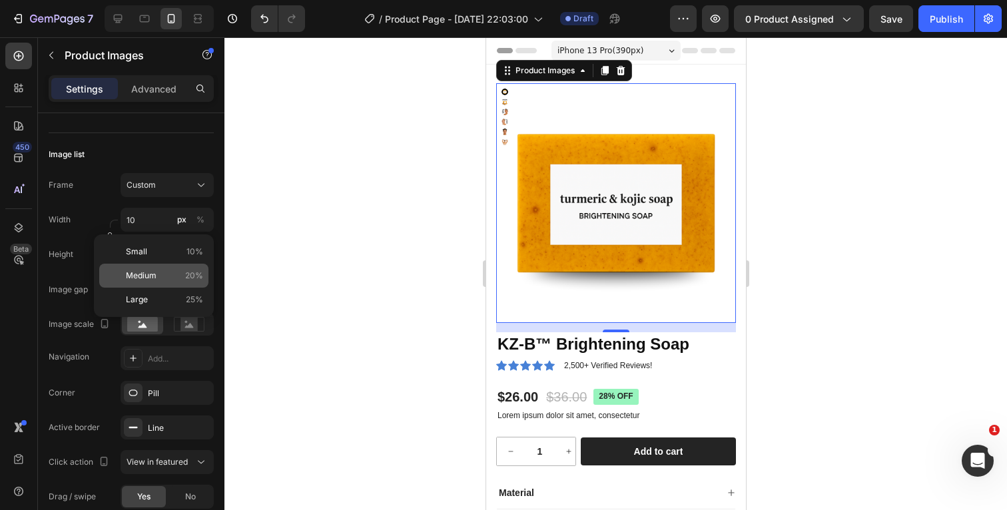
click at [146, 271] on span "Medium" at bounding box center [141, 276] width 31 height 12
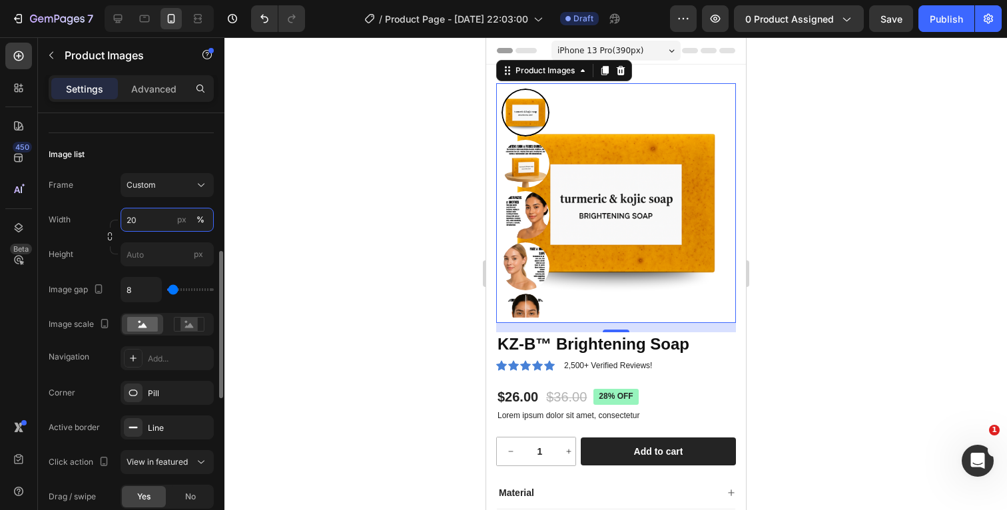
click at [158, 222] on input "20" at bounding box center [167, 220] width 93 height 24
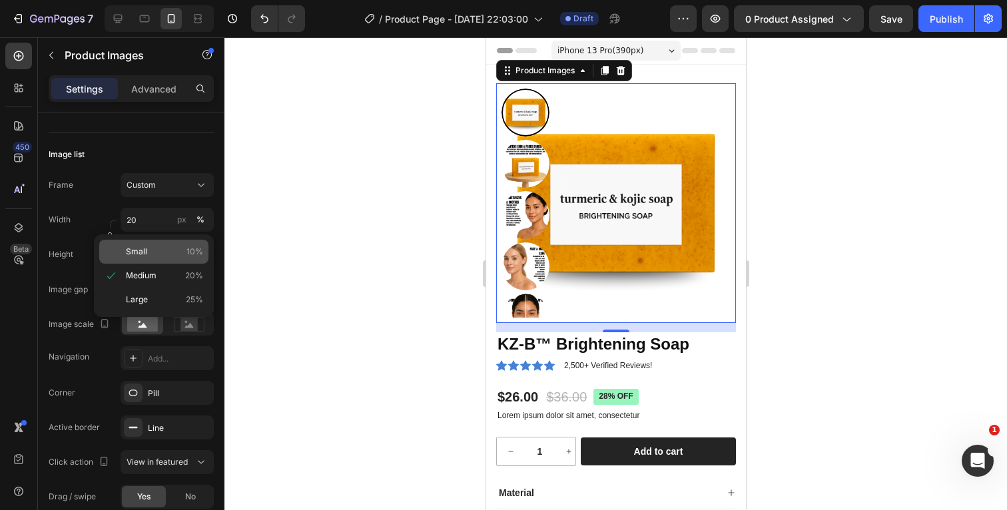
click at [154, 250] on p "Small 10%" at bounding box center [164, 252] width 77 height 12
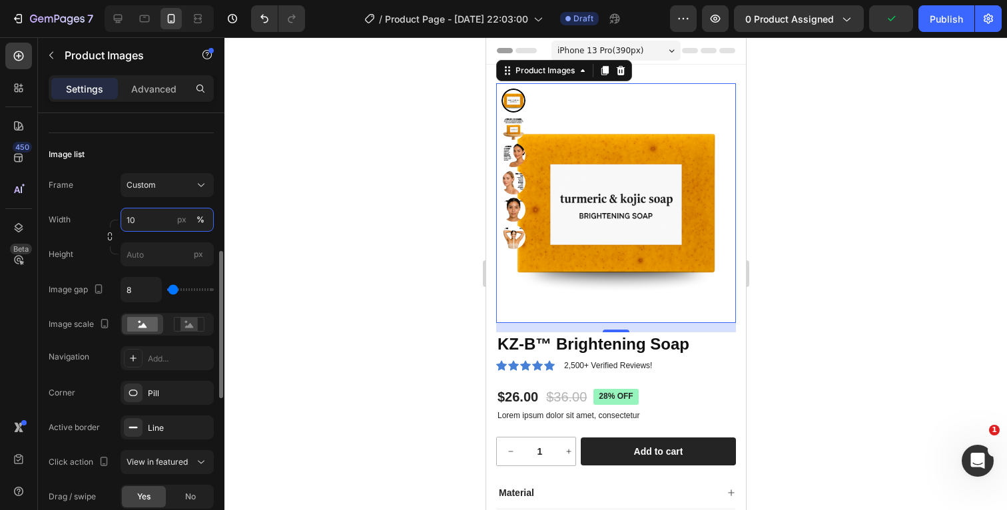
click at [156, 224] on input "10" at bounding box center [167, 220] width 93 height 24
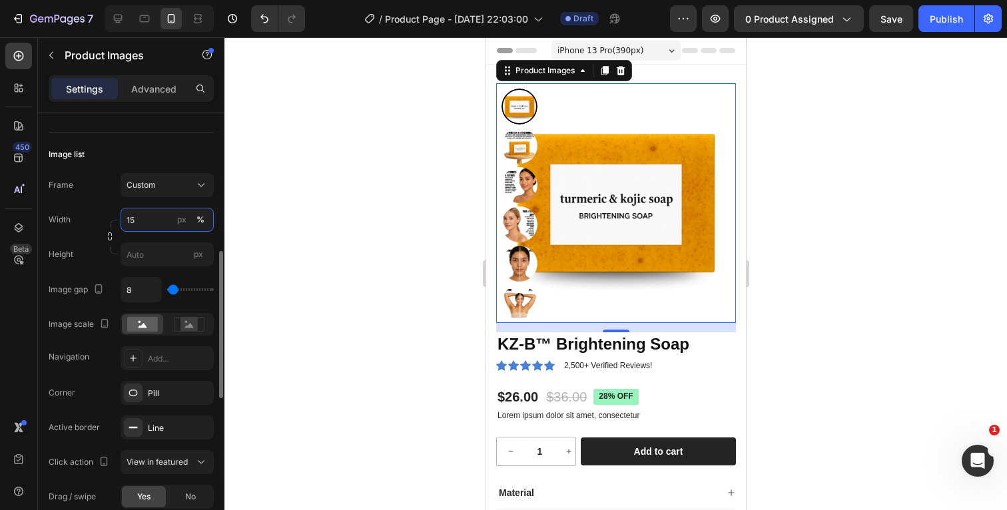
type input "15"
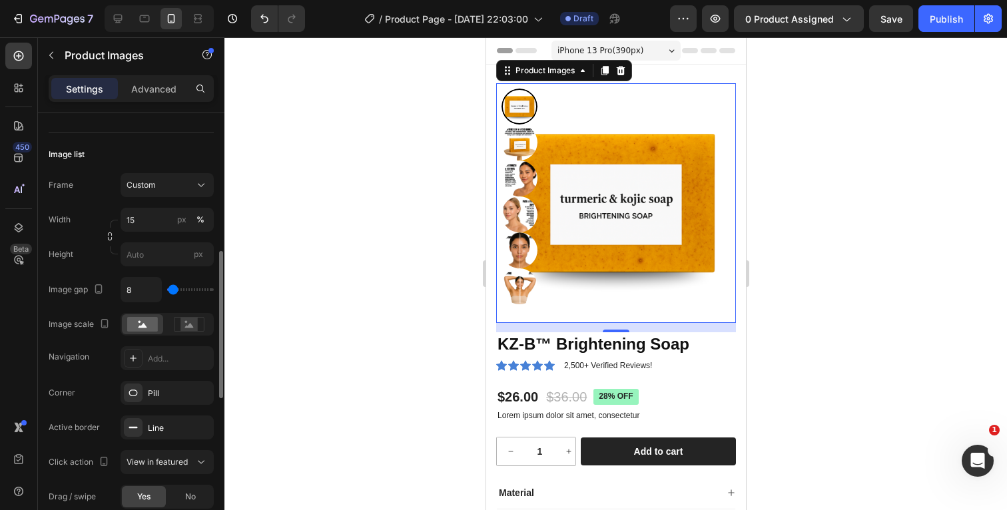
click at [95, 215] on div "Width 15 px %" at bounding box center [131, 220] width 165 height 24
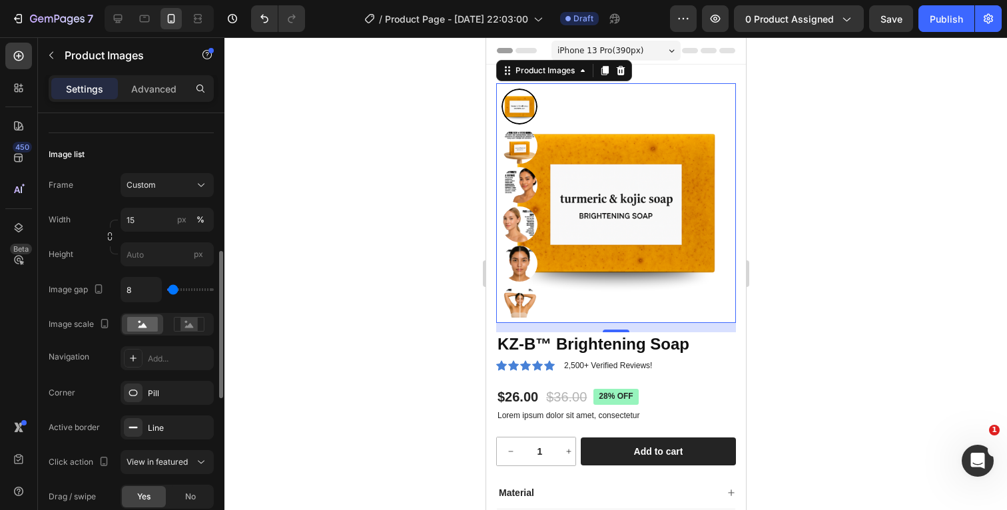
click at [93, 230] on div "Width 15 px %" at bounding box center [131, 220] width 165 height 24
type input "39"
type input "57"
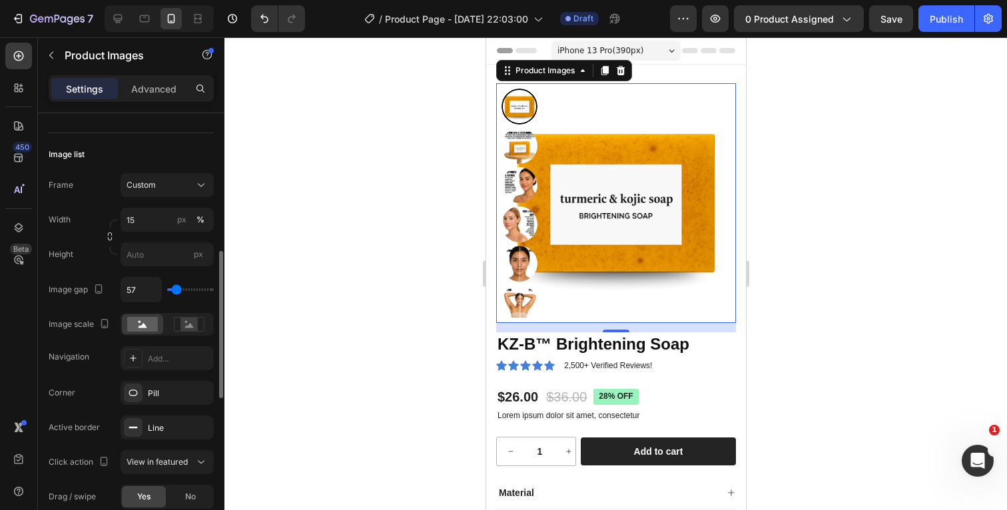
type input "66"
type input "75"
type input "83"
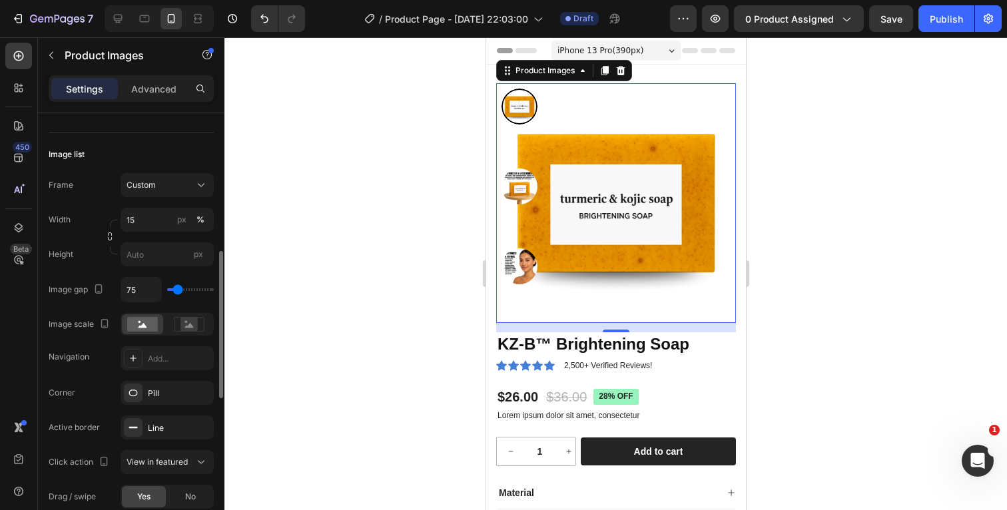
type input "83"
type input "75"
type input "57"
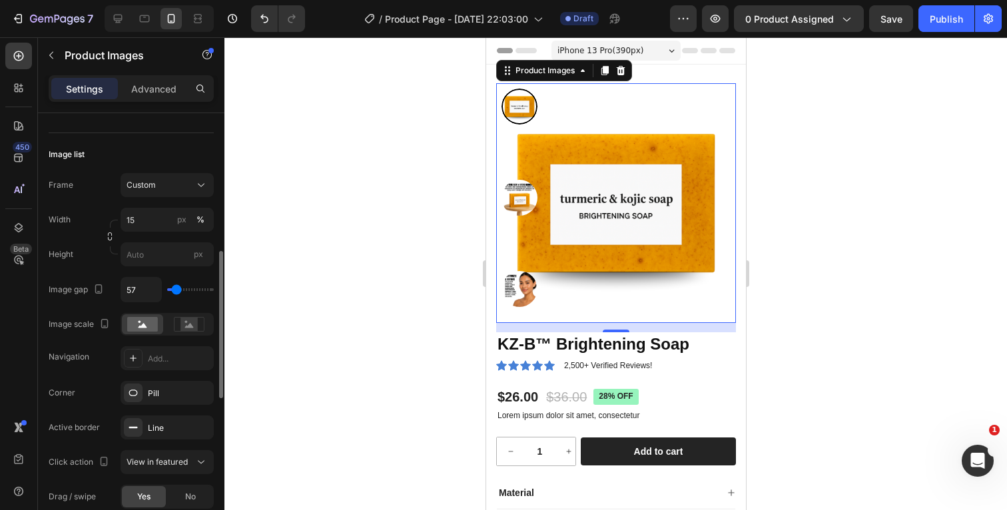
type input "48"
type input "39"
type input "31"
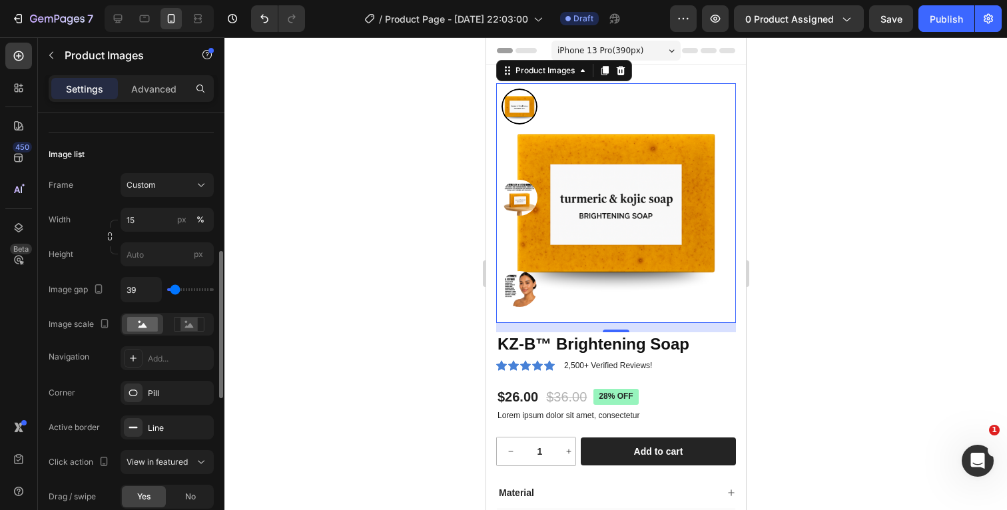
type input "31"
type input "22"
type input "13"
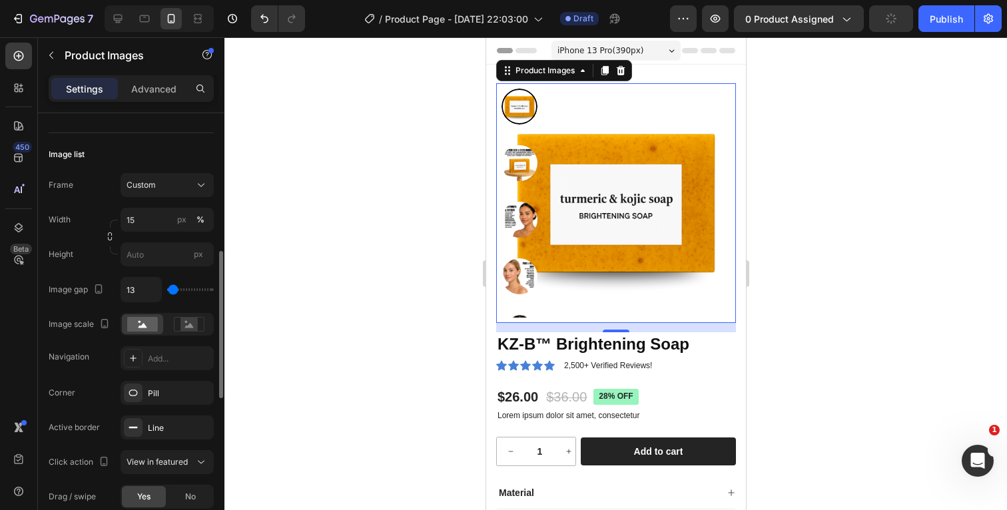
type input "4"
type input "0"
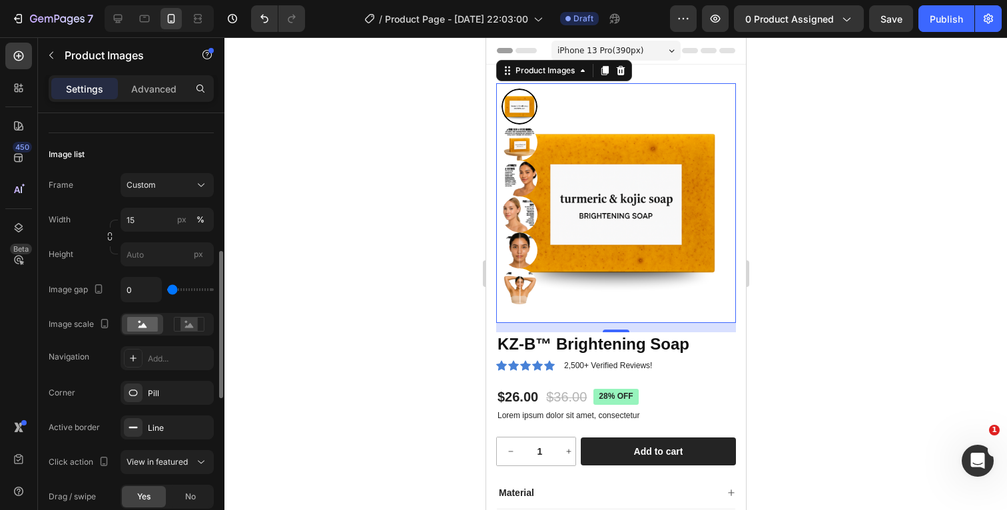
type input "4"
type input "13"
type input "4"
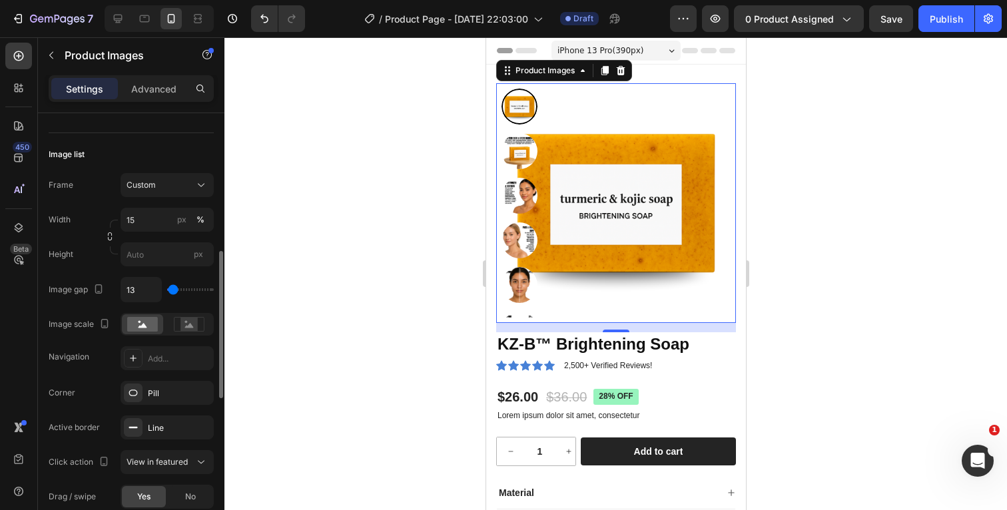
type input "4"
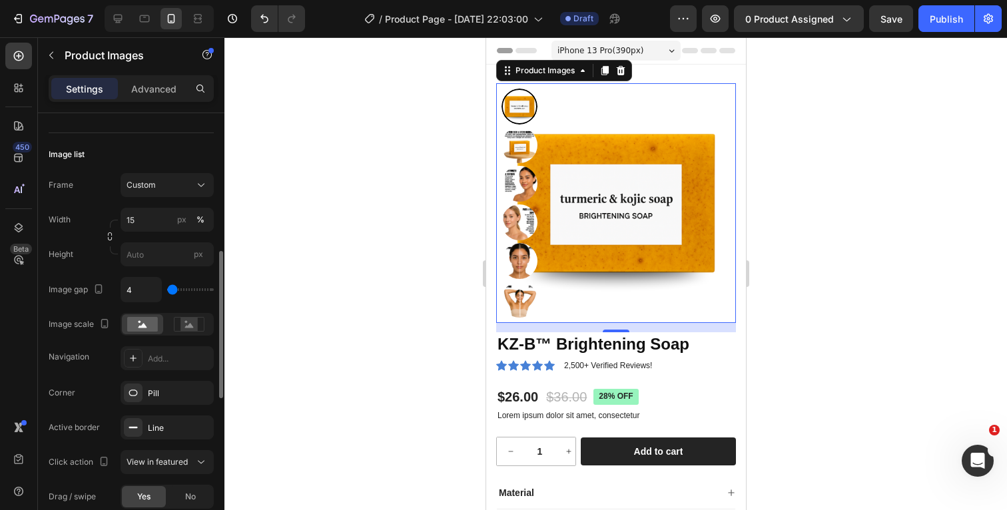
type input "0"
click at [170, 291] on input "range" at bounding box center [190, 289] width 47 height 3
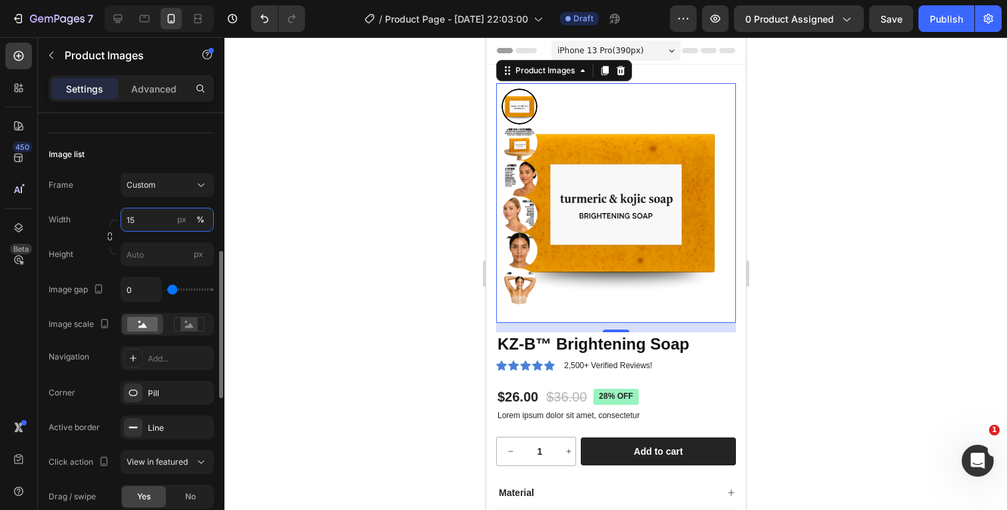
click at [150, 219] on input "15" at bounding box center [167, 220] width 93 height 24
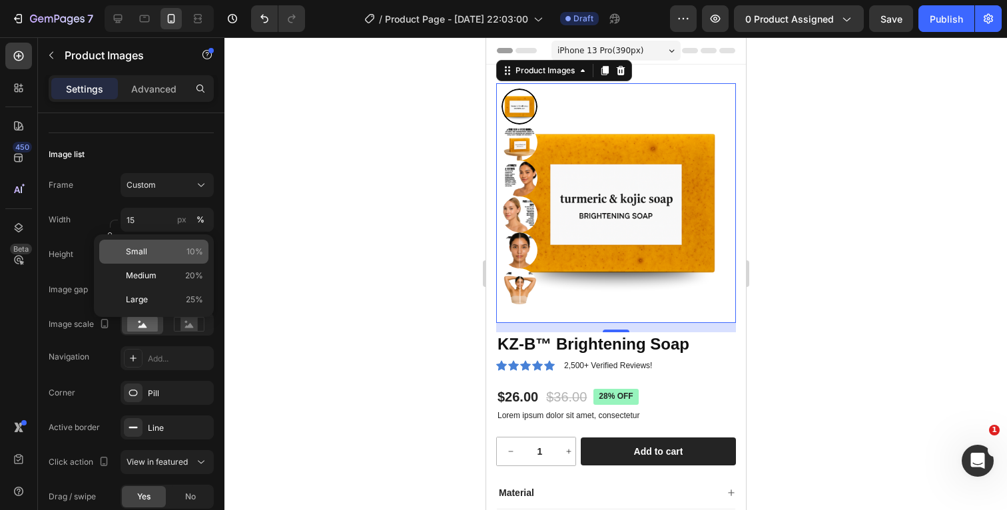
click at [146, 248] on p "Small 10%" at bounding box center [164, 252] width 77 height 12
type input "10"
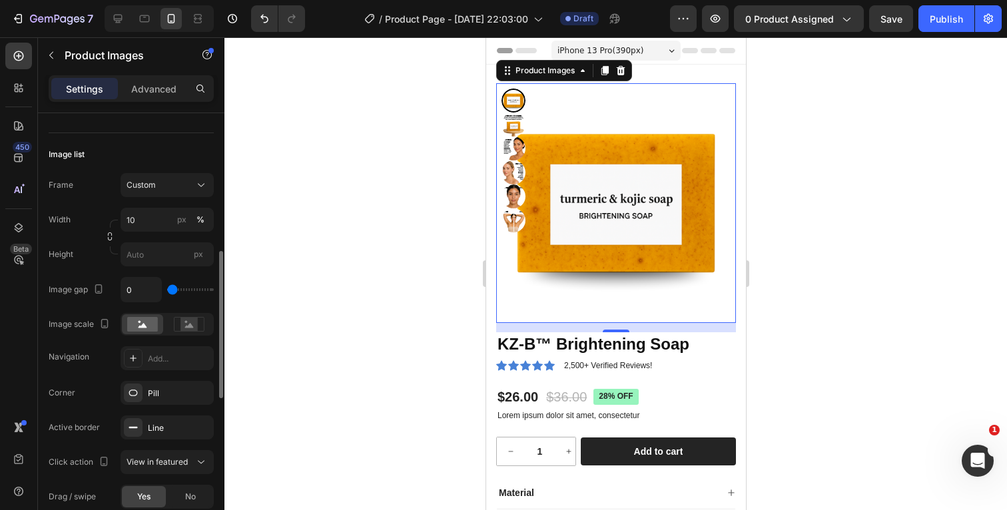
type input "22"
type input "31"
type input "39"
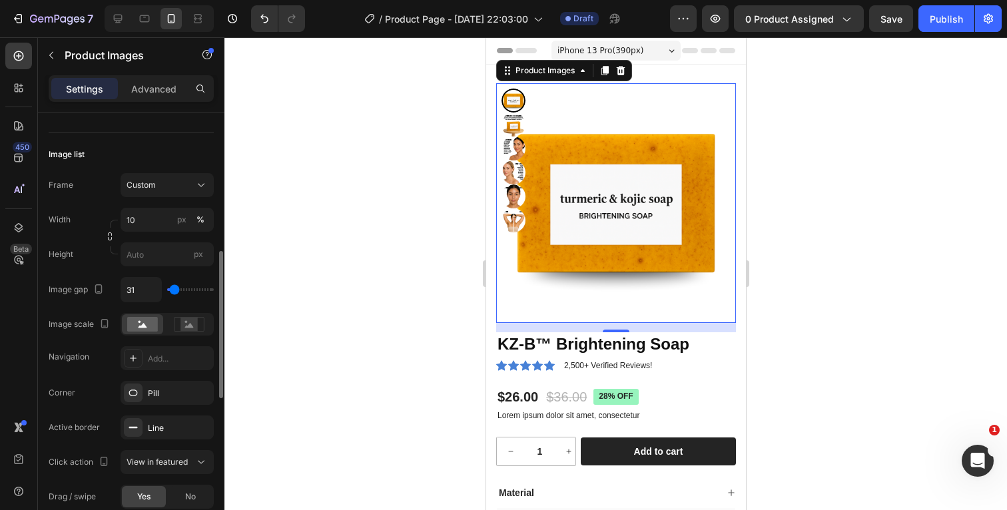
type input "39"
type input "48"
type input "39"
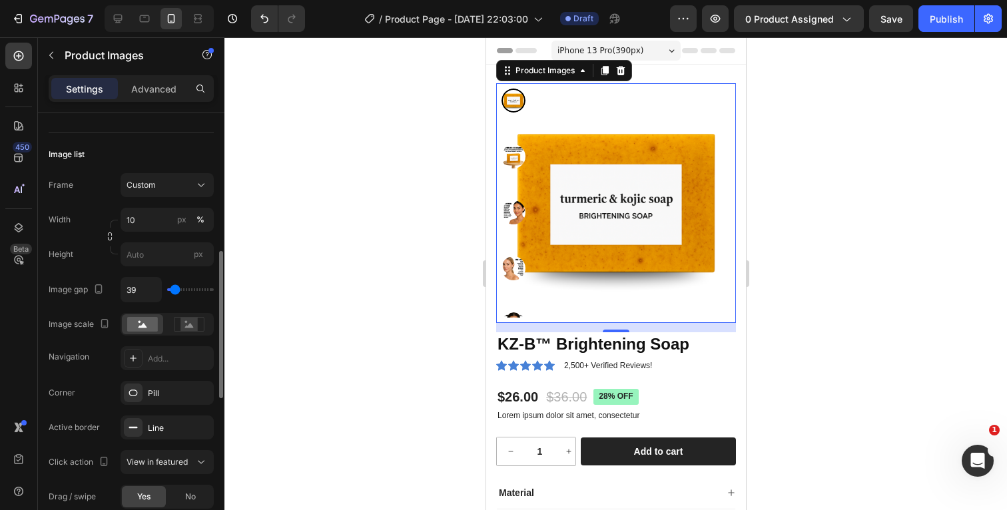
type input "31"
type input "22"
click at [172, 291] on input "range" at bounding box center [190, 289] width 47 height 3
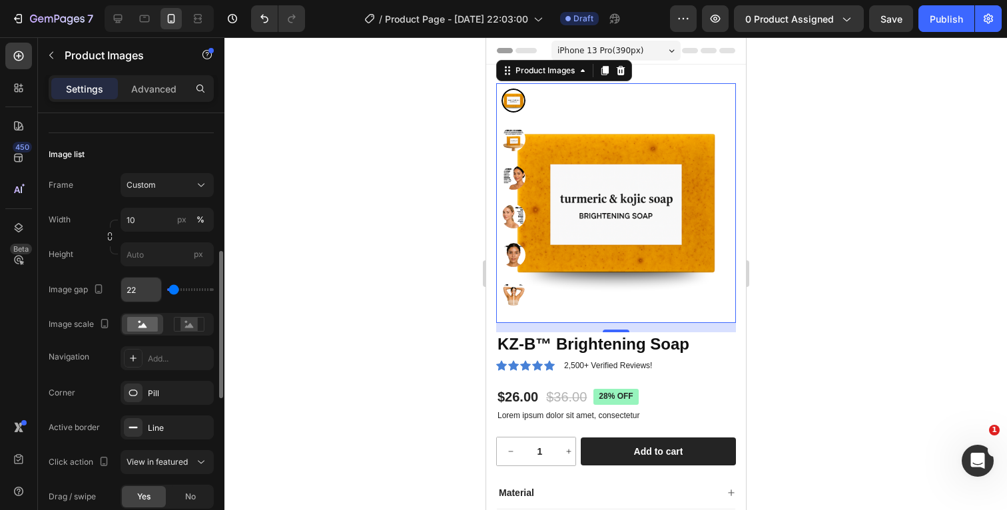
click at [150, 290] on input "22" at bounding box center [141, 290] width 40 height 24
type input "2"
type input "20"
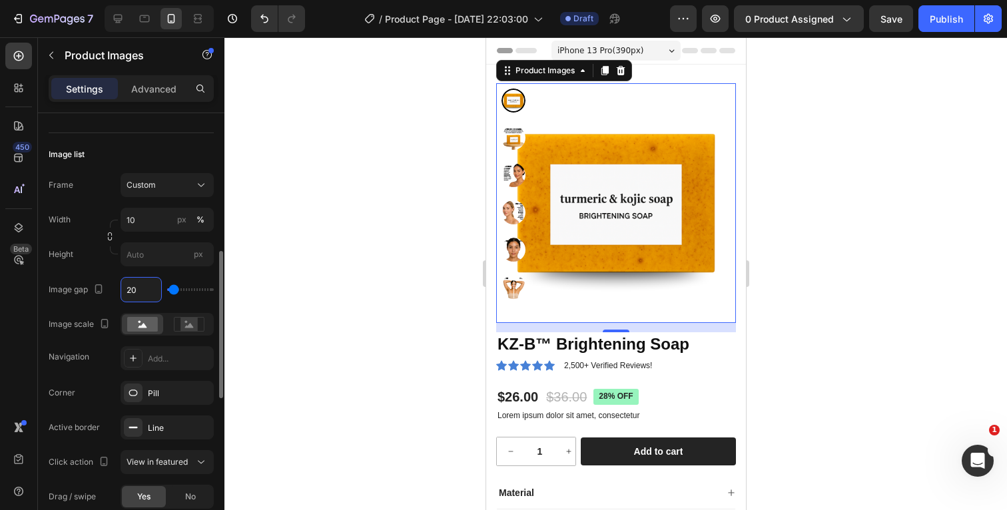
type input "2"
type input "25"
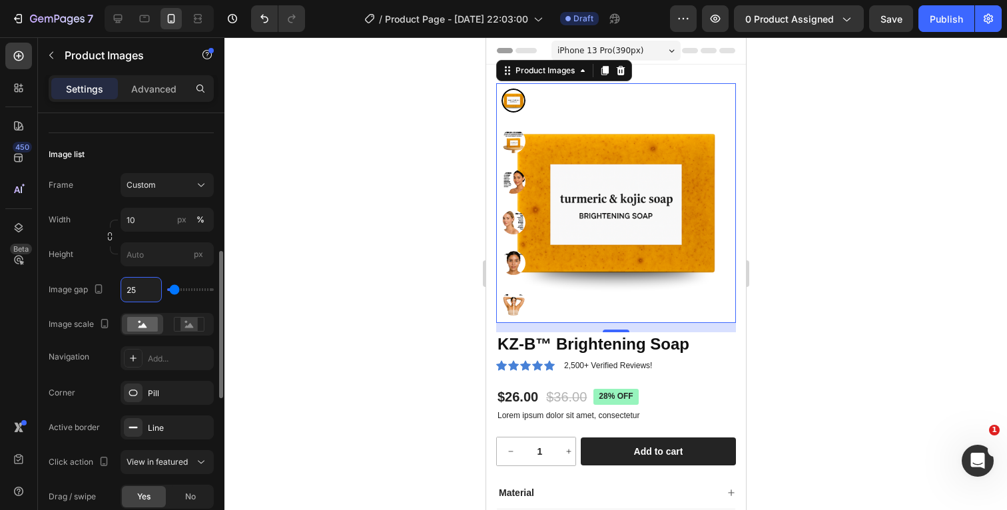
click at [93, 258] on div "Height px" at bounding box center [131, 254] width 165 height 24
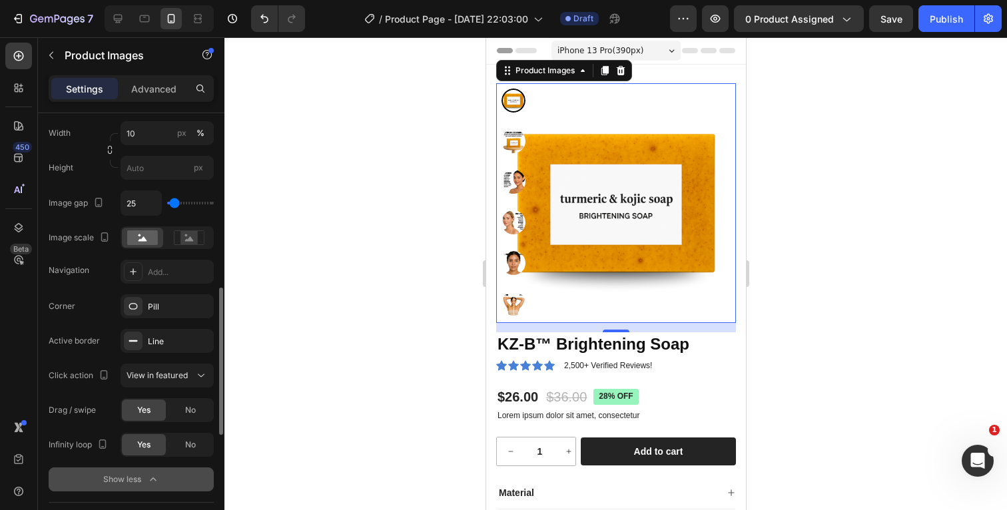
scroll to position [511, 0]
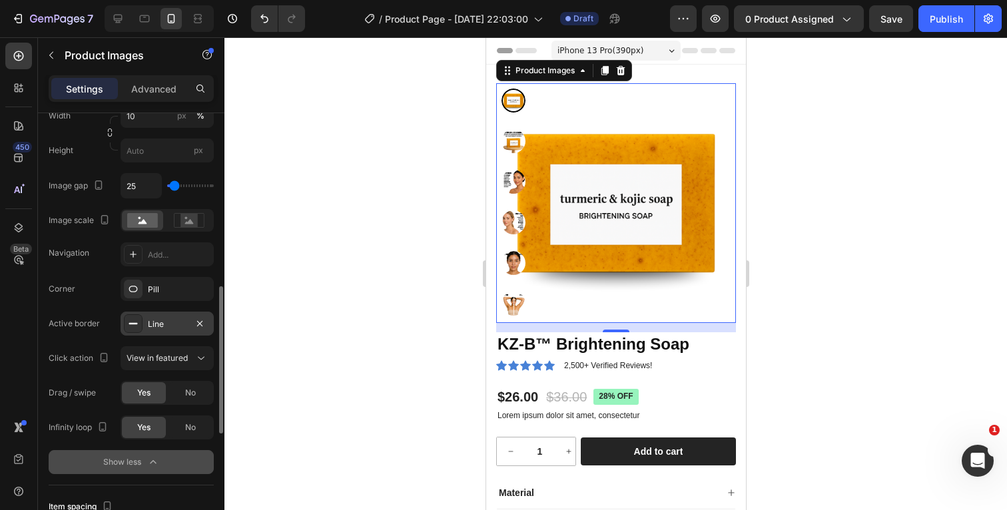
click at [150, 324] on div "Line" at bounding box center [167, 324] width 39 height 12
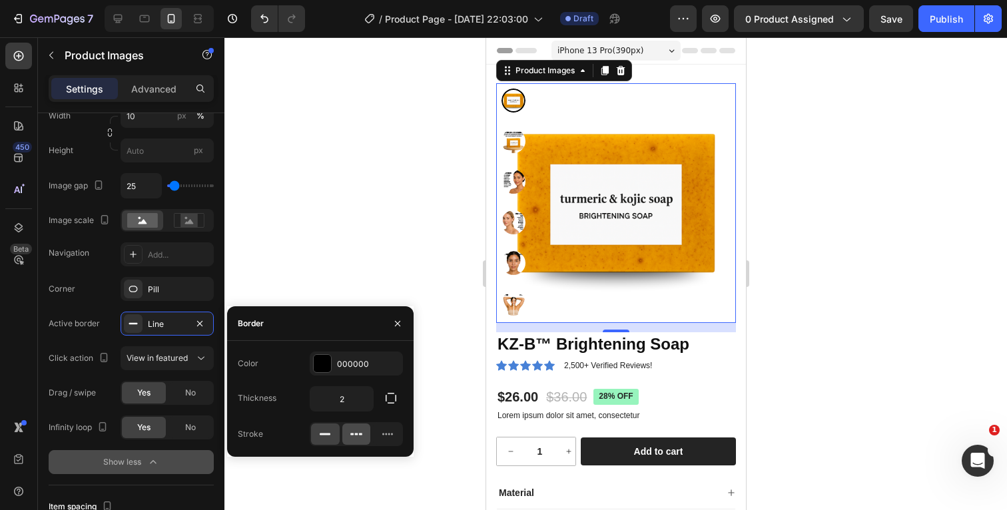
click at [362, 432] on icon at bounding box center [356, 433] width 13 height 13
click at [326, 432] on icon at bounding box center [324, 433] width 13 height 13
click at [355, 395] on input "2" at bounding box center [341, 399] width 63 height 24
type input "1"
type input "2"
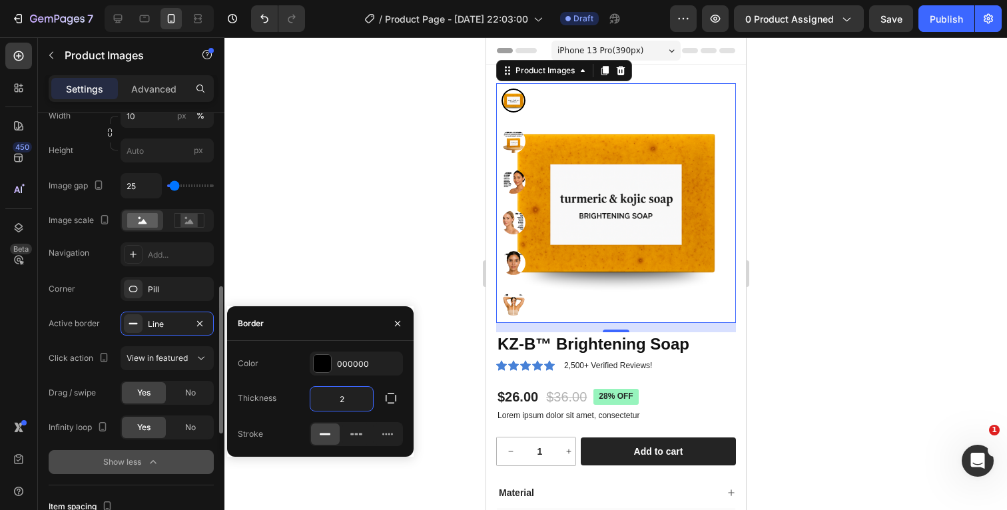
click at [95, 288] on div "Corner Pill" at bounding box center [131, 289] width 165 height 24
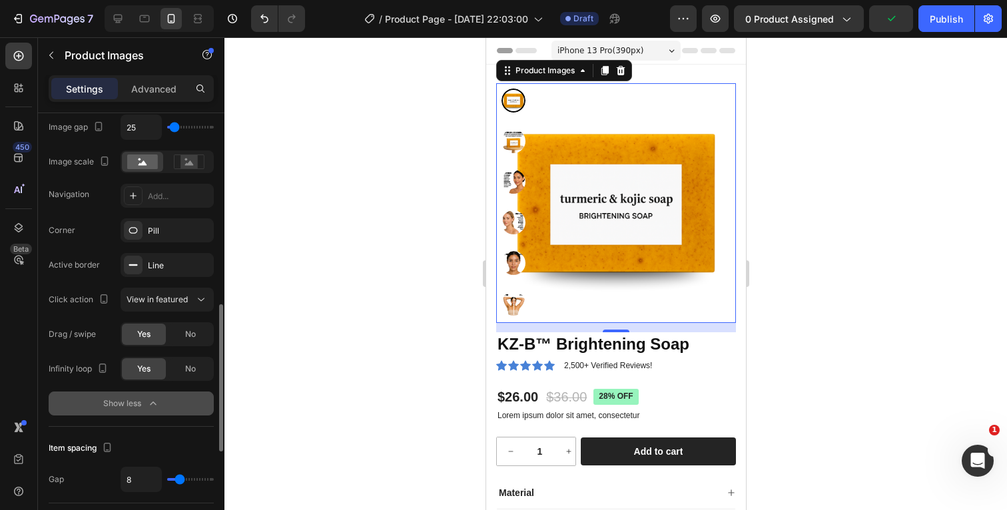
scroll to position [573, 0]
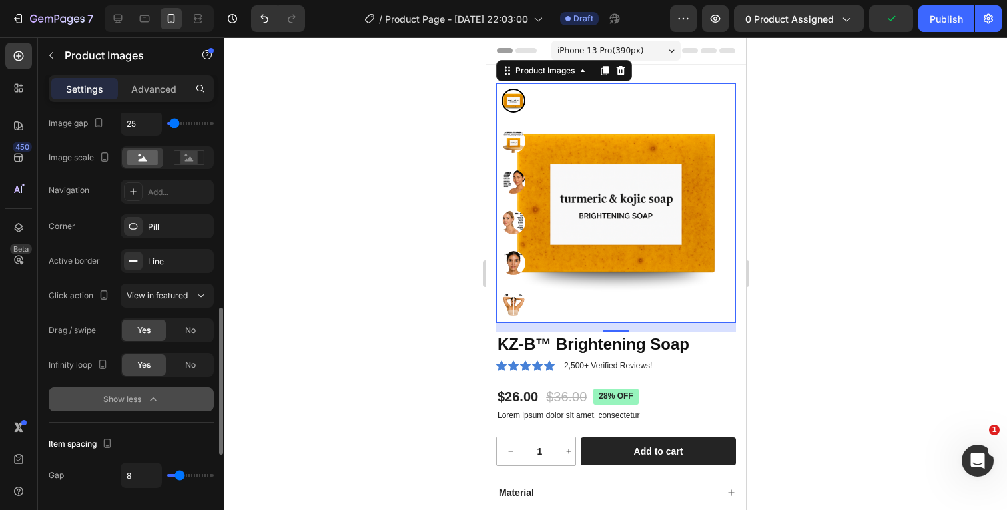
click at [149, 403] on icon "button" at bounding box center [152, 399] width 13 height 13
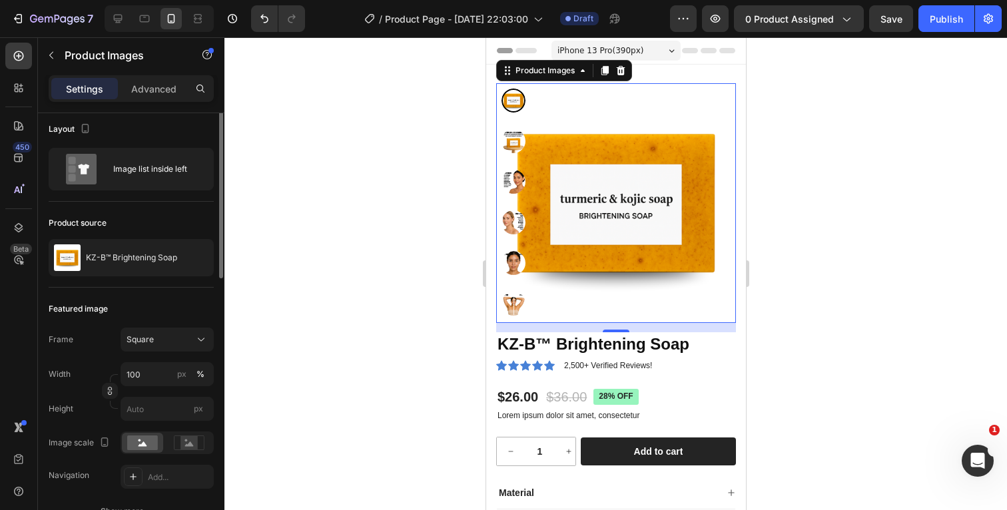
scroll to position [0, 0]
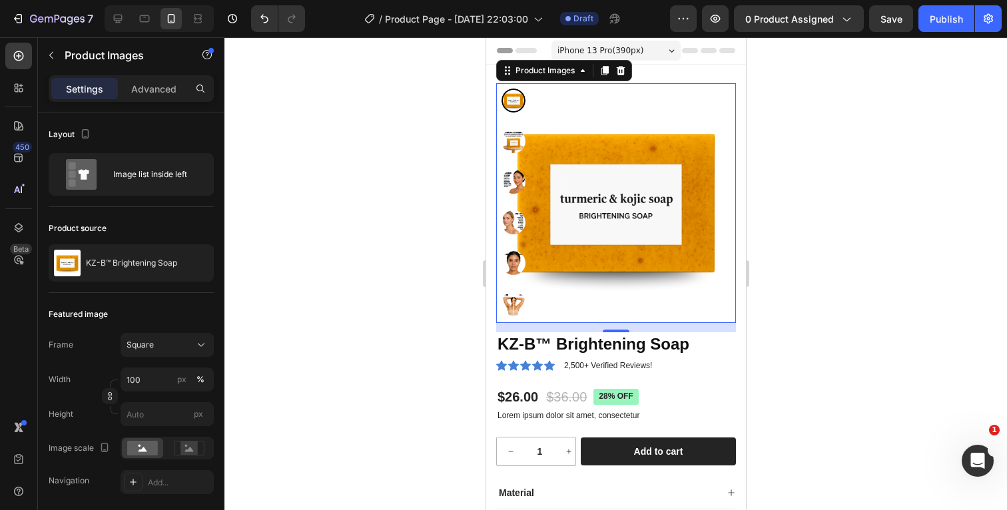
click at [805, 178] on div at bounding box center [615, 273] width 782 height 473
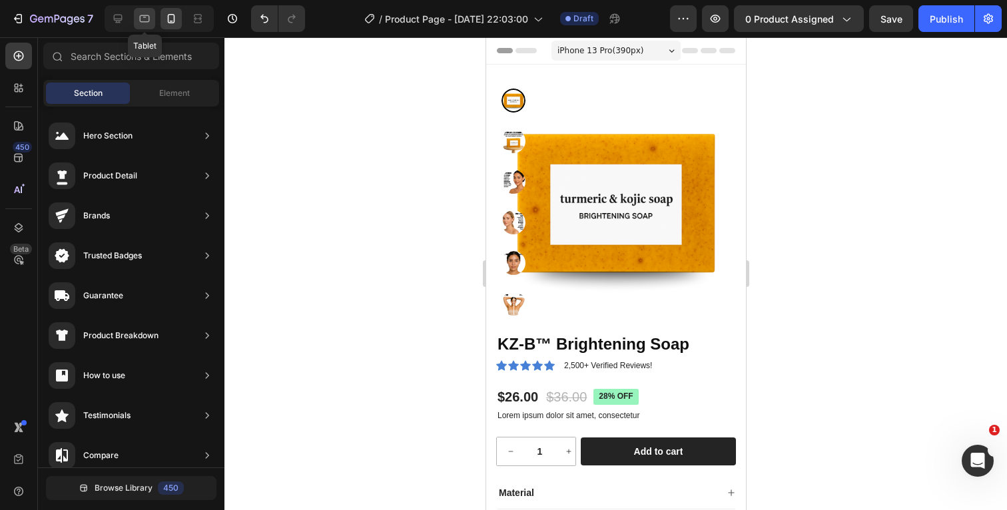
click at [148, 19] on icon at bounding box center [144, 18] width 13 height 13
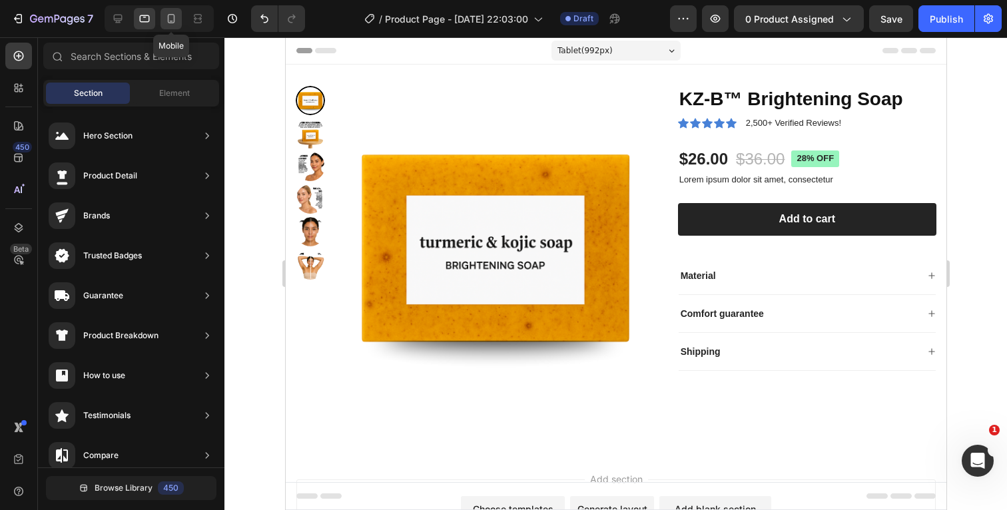
click at [175, 19] on icon at bounding box center [170, 18] width 13 height 13
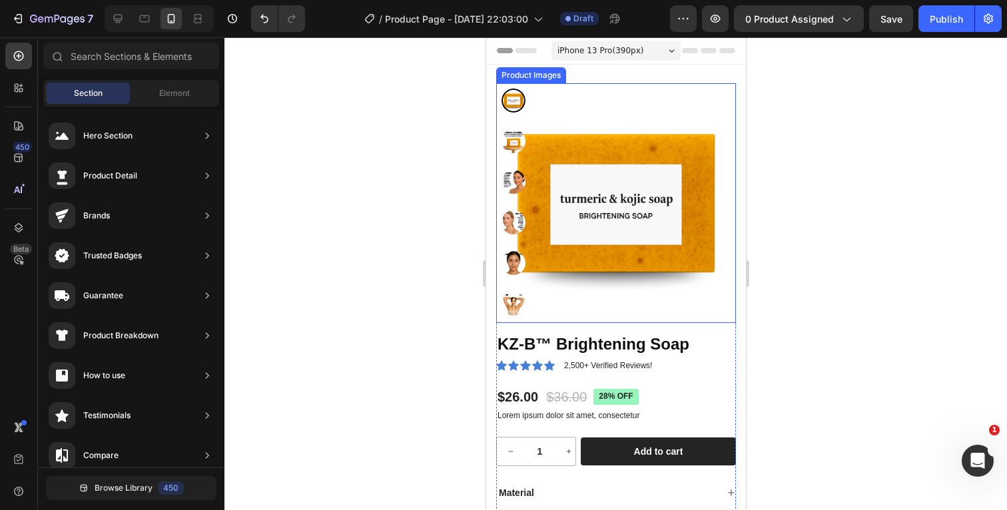
click at [820, 195] on div at bounding box center [615, 273] width 782 height 473
click at [517, 138] on img at bounding box center [513, 141] width 24 height 24
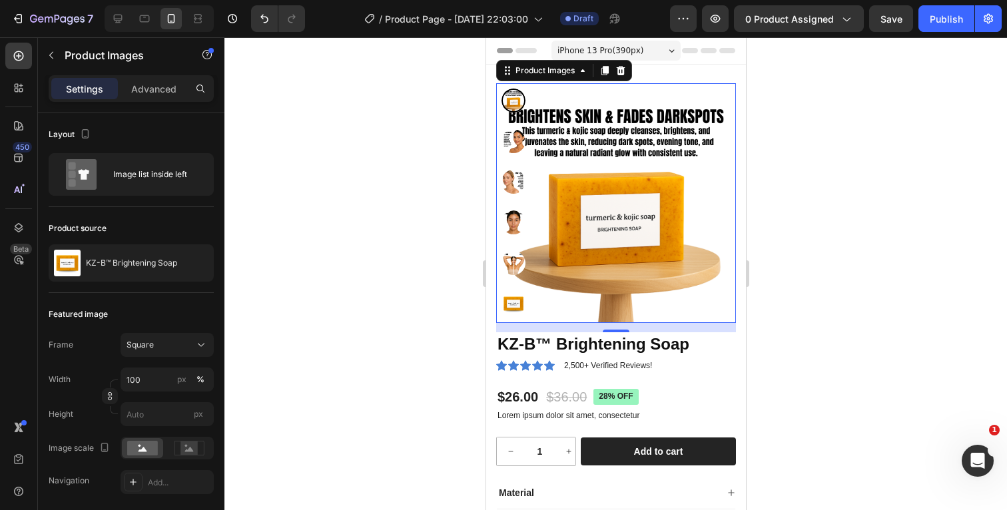
click at [513, 144] on img at bounding box center [513, 141] width 24 height 24
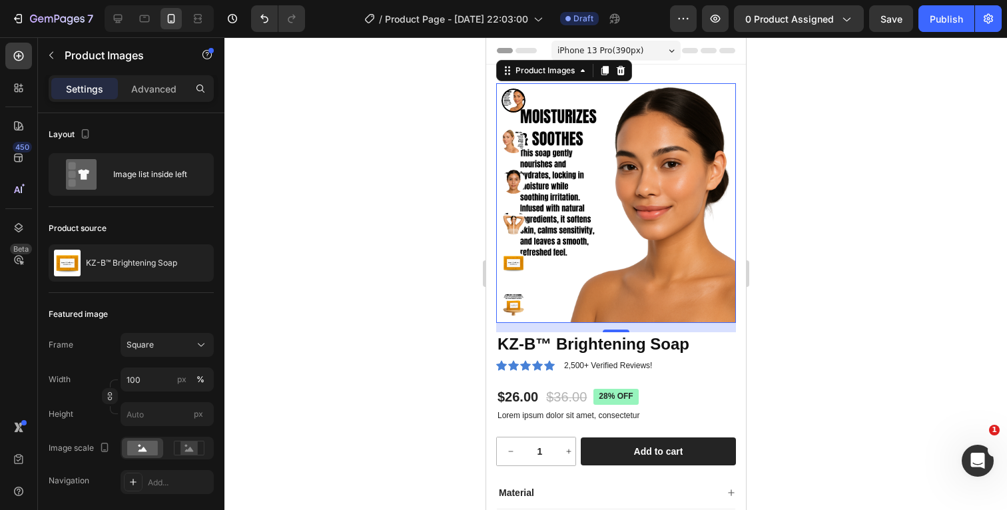
click at [513, 144] on img at bounding box center [513, 141] width 24 height 24
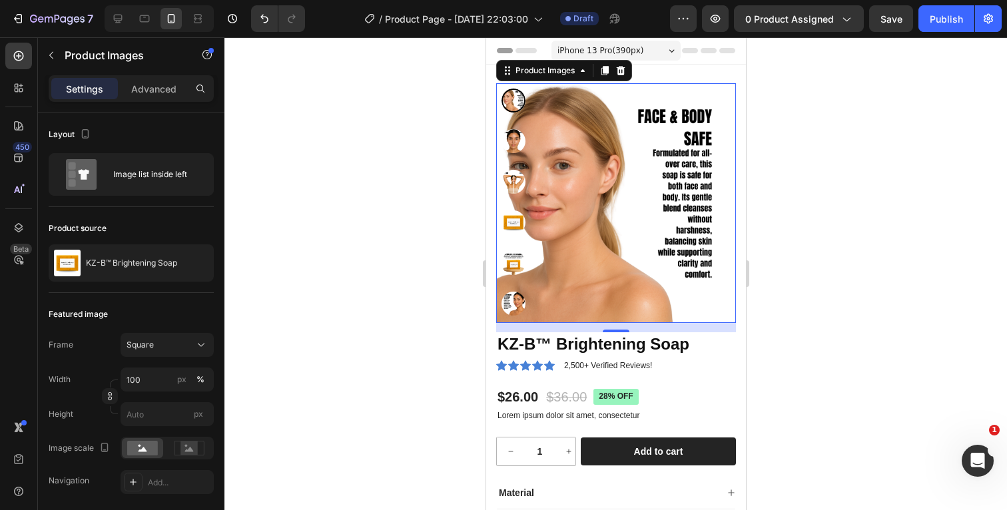
click at [513, 144] on img at bounding box center [513, 141] width 24 height 24
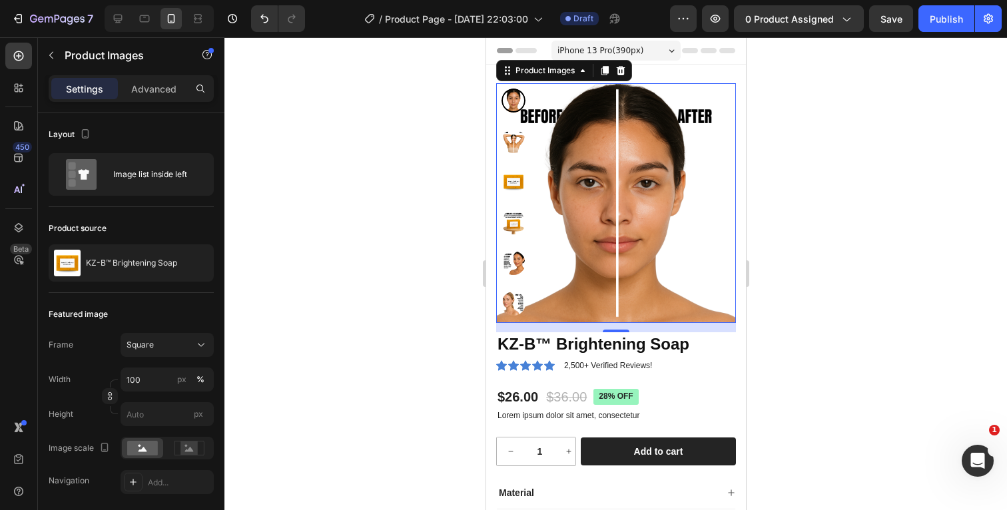
click at [513, 148] on img at bounding box center [513, 141] width 24 height 24
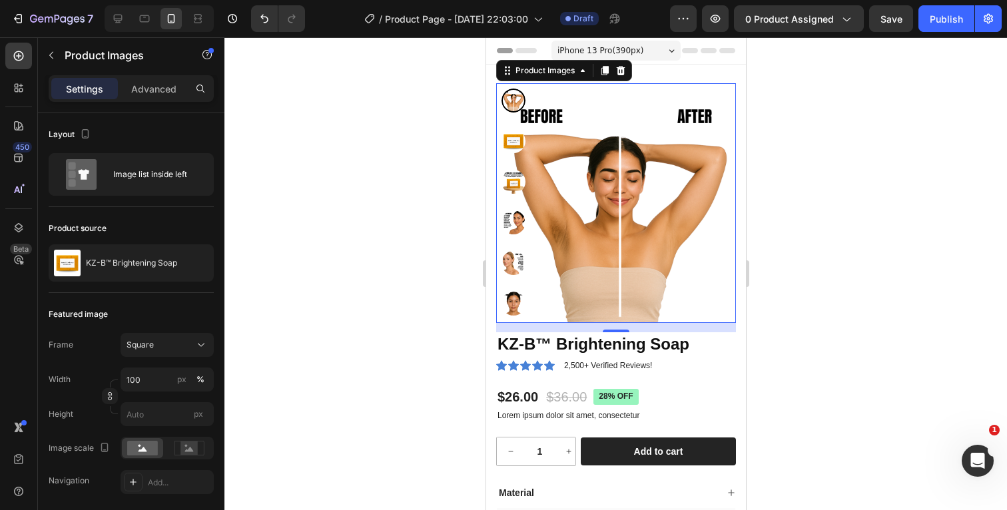
click at [512, 139] on img at bounding box center [513, 141] width 24 height 24
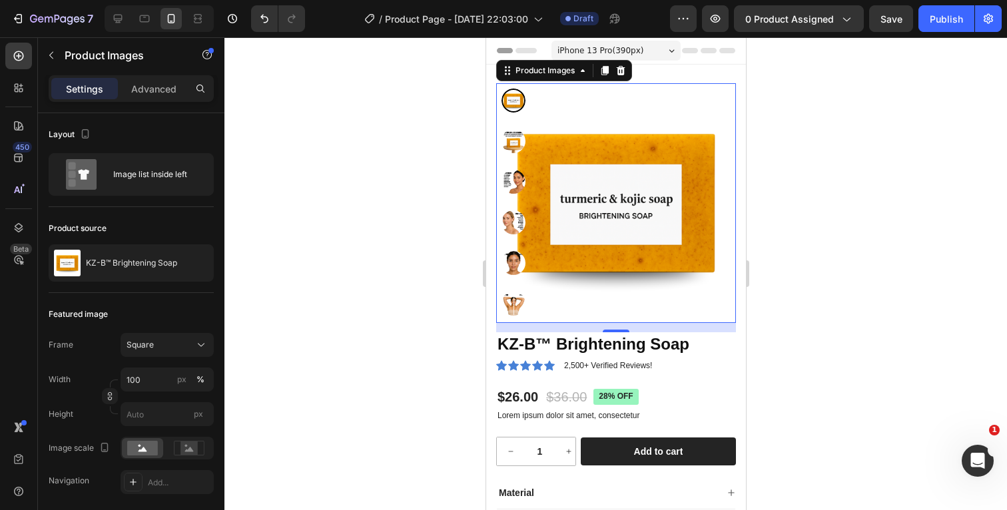
click at [844, 176] on div at bounding box center [615, 273] width 782 height 473
click at [732, 155] on img at bounding box center [615, 203] width 240 height 240
click at [164, 89] on p "Advanced" at bounding box center [153, 89] width 45 height 14
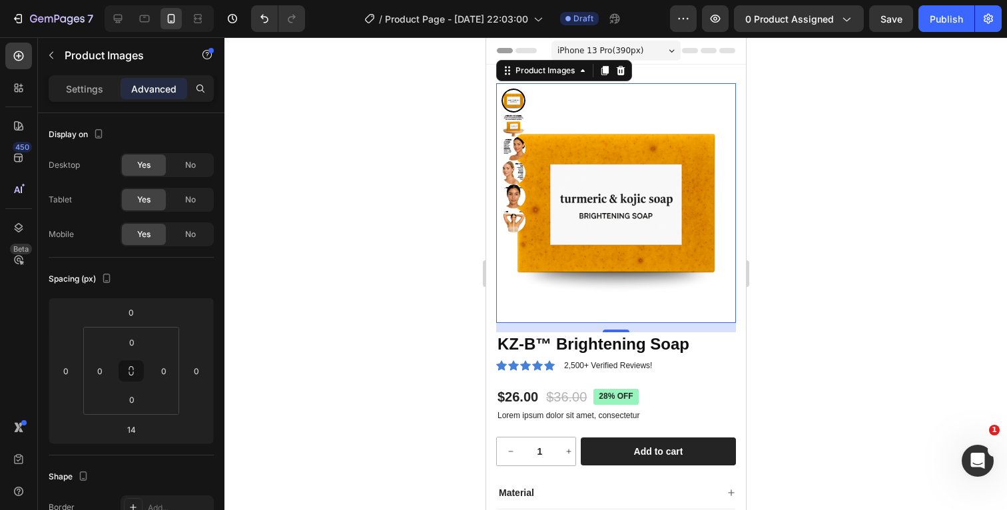
click at [870, 222] on div at bounding box center [615, 273] width 782 height 473
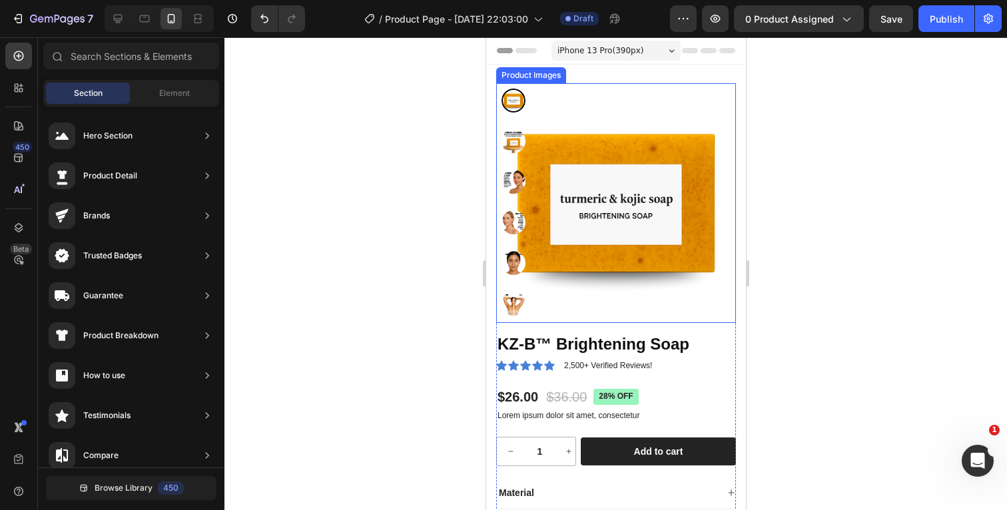
click at [721, 127] on img at bounding box center [615, 203] width 240 height 240
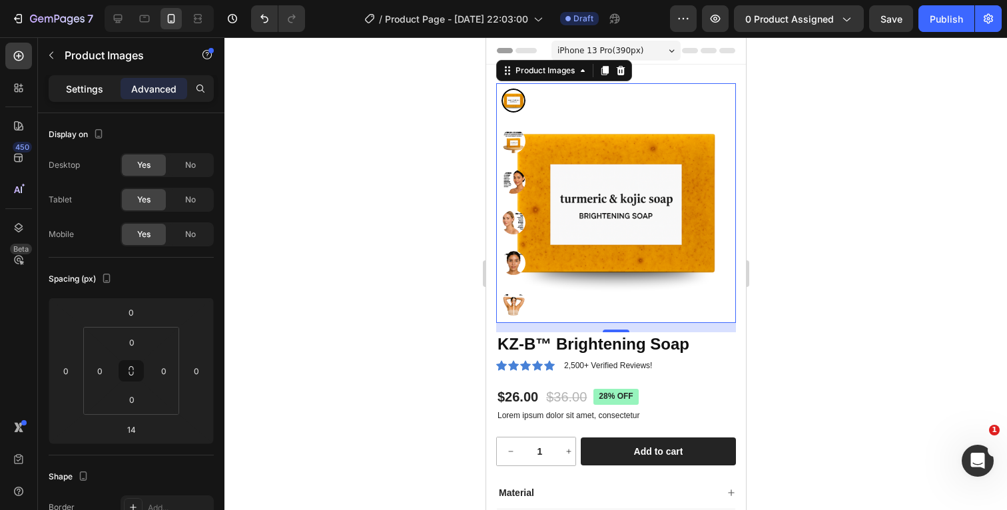
click at [86, 87] on p "Settings" at bounding box center [84, 89] width 37 height 14
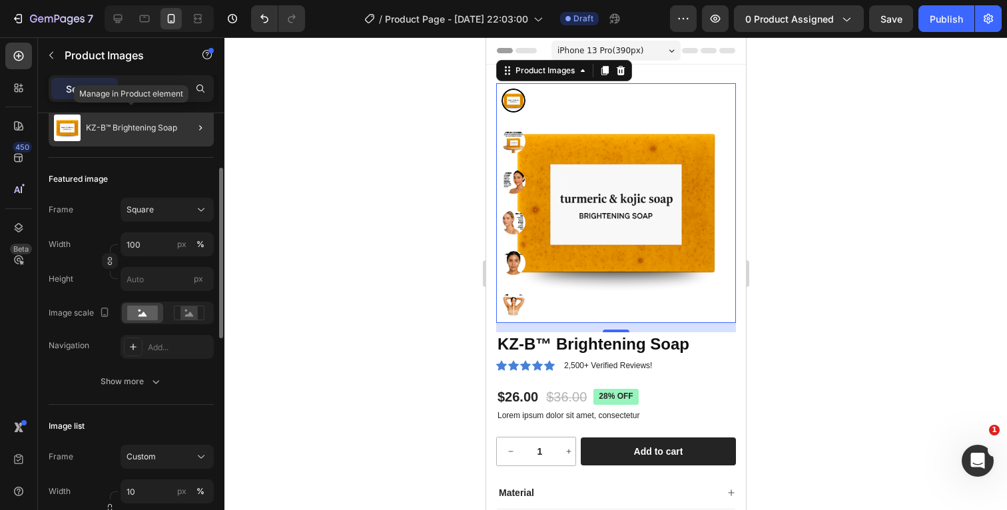
scroll to position [137, 0]
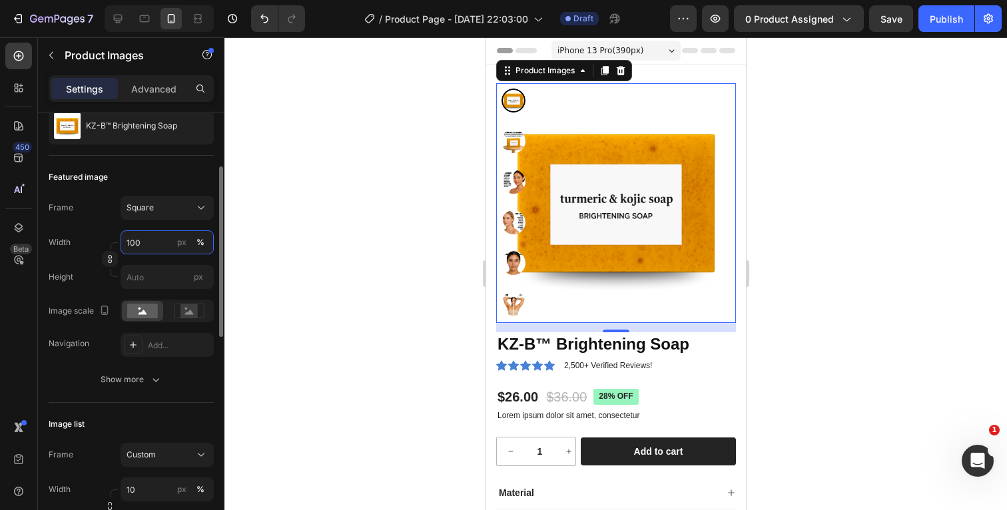
click at [156, 244] on input "100" at bounding box center [167, 242] width 93 height 24
click at [101, 226] on div "Frame Square Width 100 px % Height px" at bounding box center [131, 242] width 165 height 93
click at [154, 246] on input "100" at bounding box center [167, 242] width 93 height 24
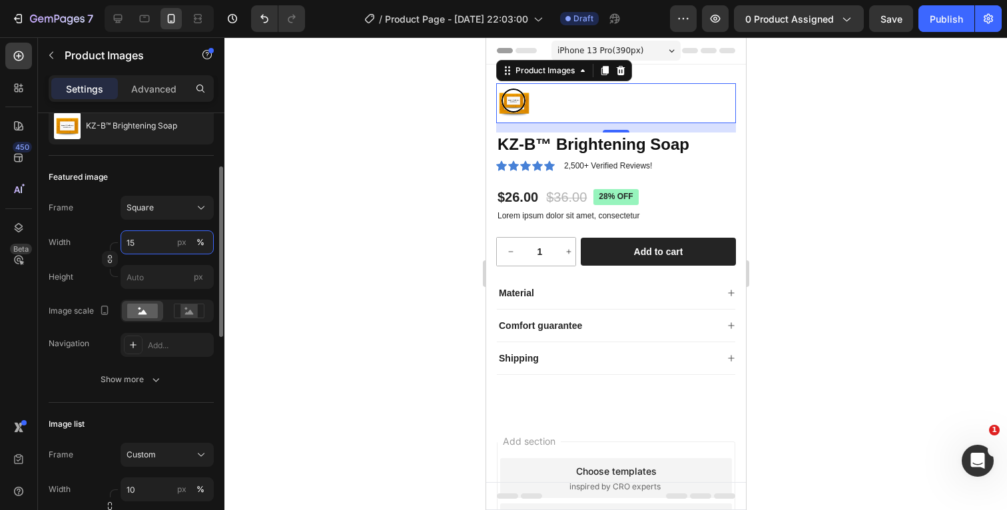
type input "1"
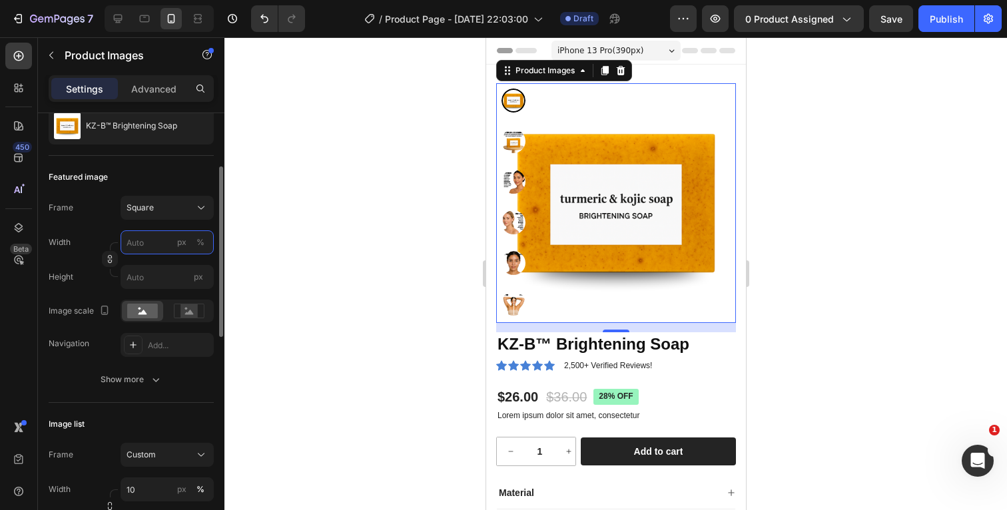
type input "2"
type input "20"
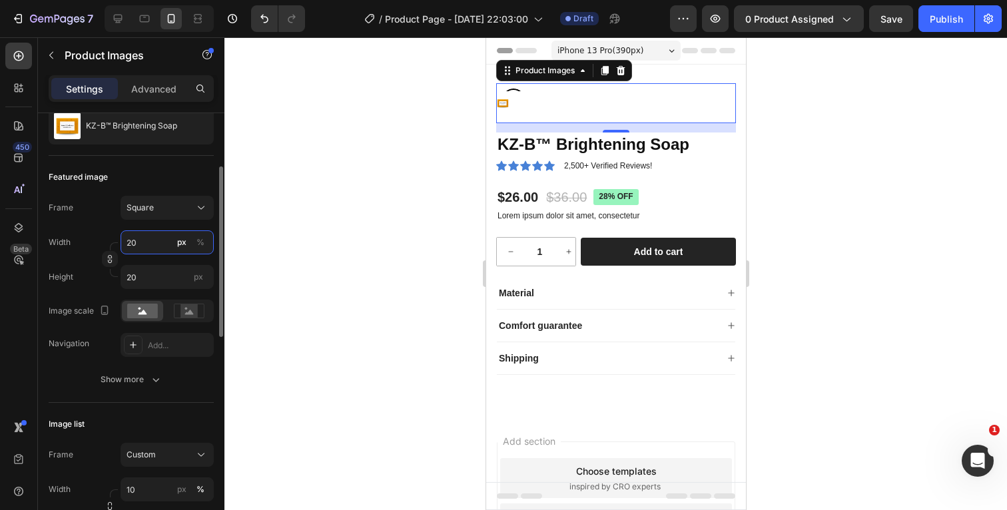
type input "200"
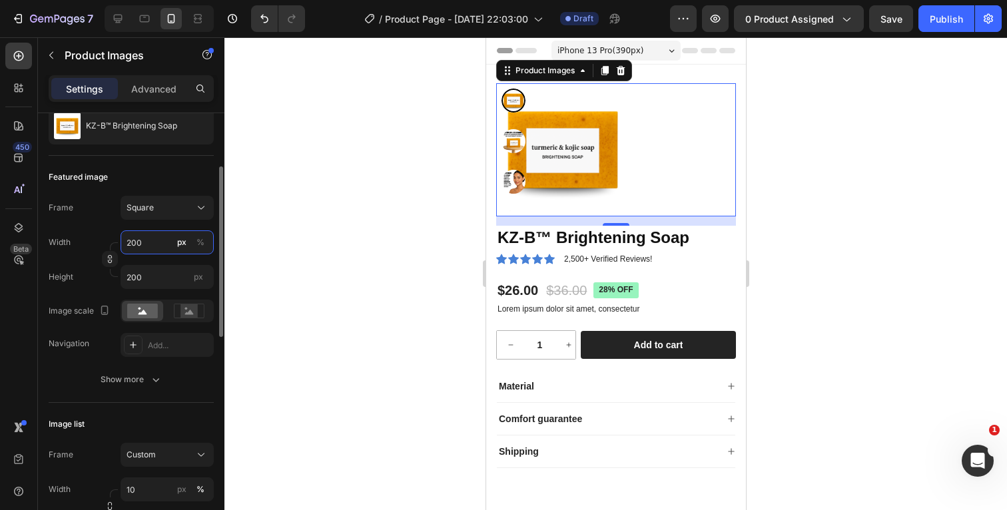
type input "20"
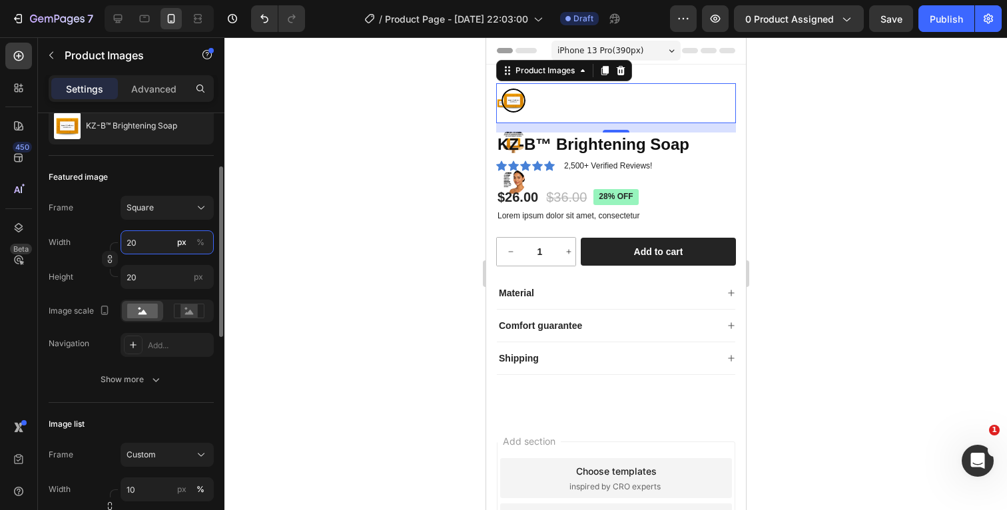
type input "2"
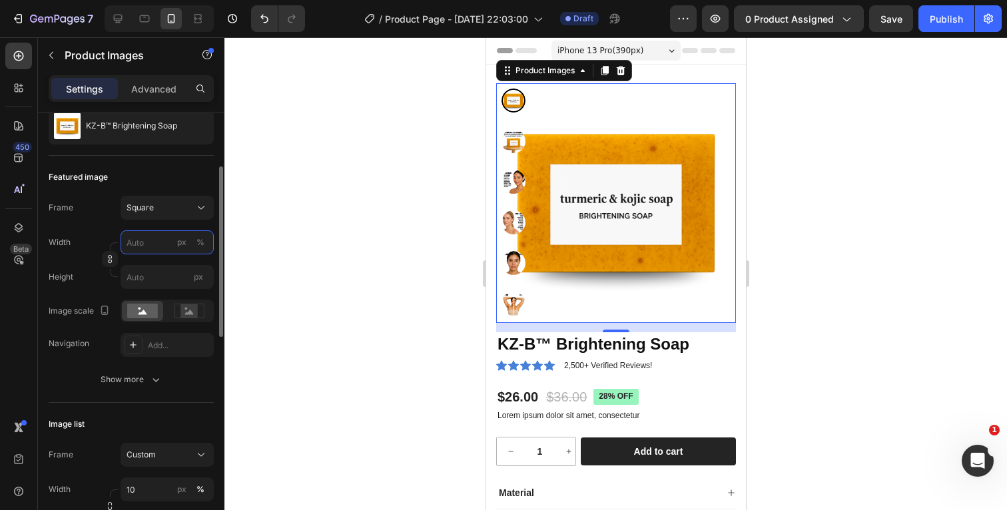
type input "1"
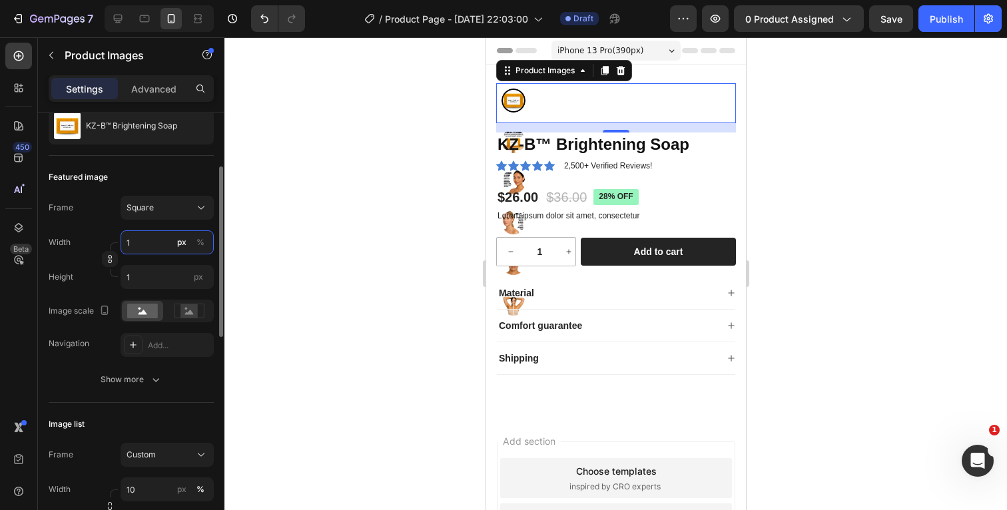
type input "10"
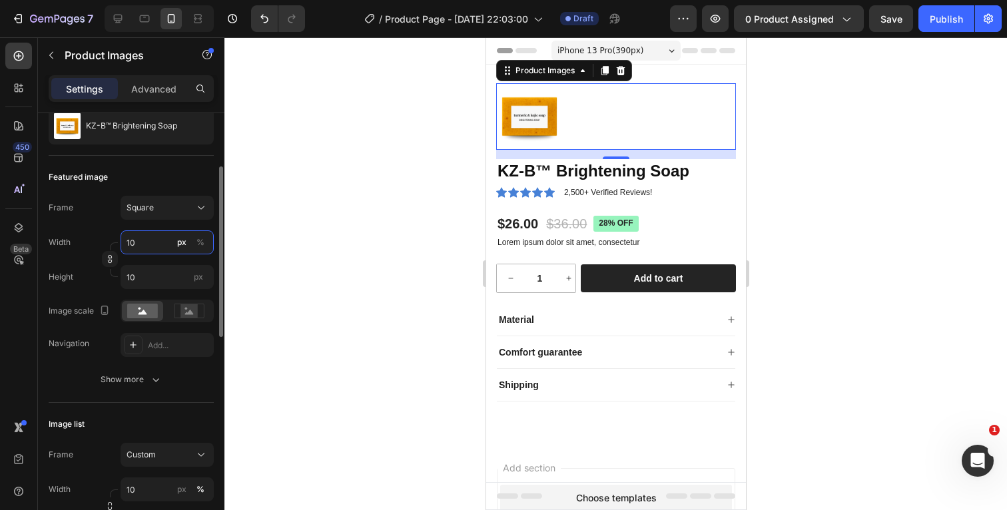
type input "100"
click at [91, 230] on div "Frame Square Width 100 px % Height 100 px" at bounding box center [131, 242] width 165 height 93
click at [169, 251] on input "100" at bounding box center [167, 242] width 93 height 24
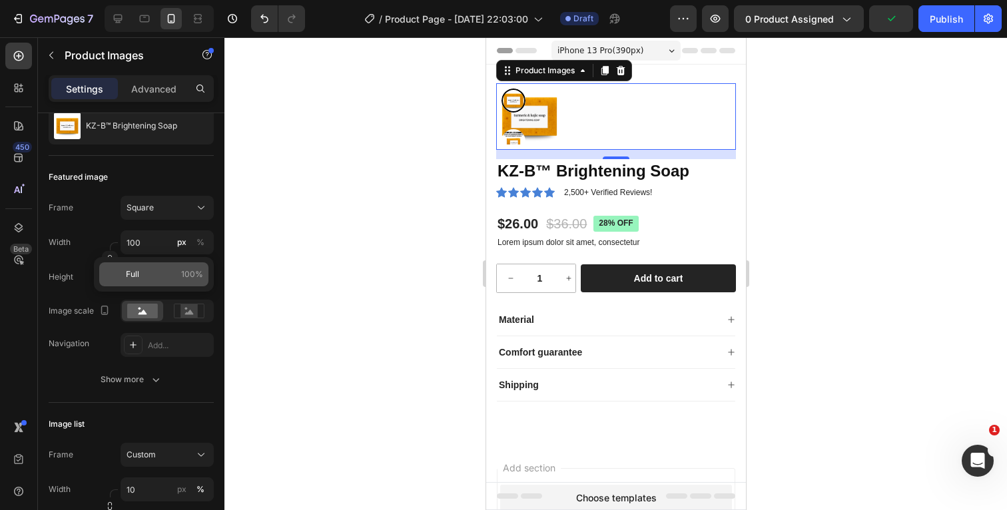
click at [146, 273] on p "Full 100%" at bounding box center [164, 274] width 77 height 12
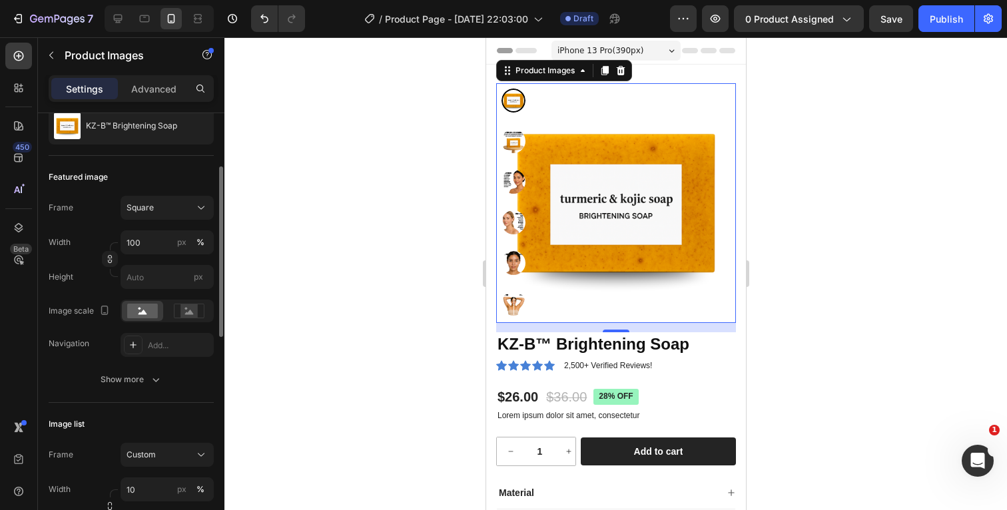
click at [95, 228] on div "Frame Square Width 100 px % Height px" at bounding box center [131, 242] width 165 height 93
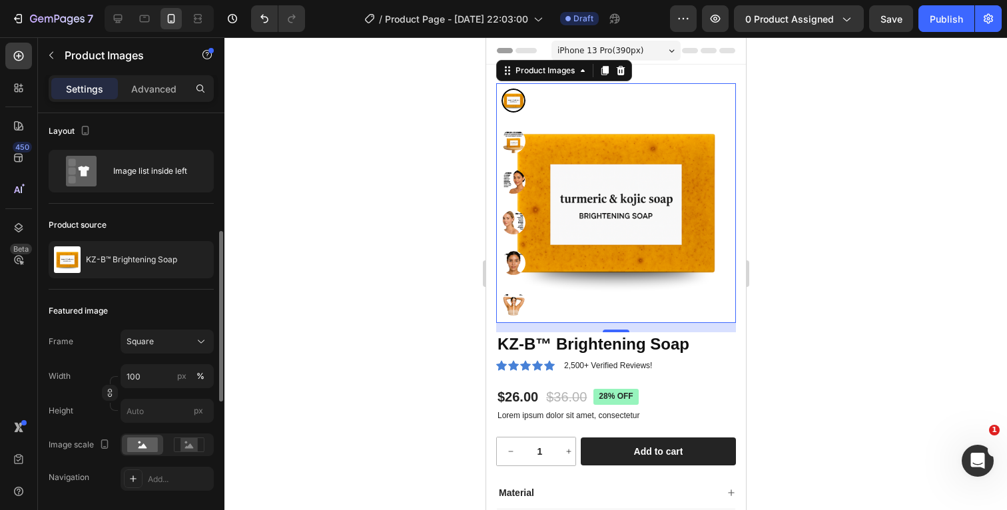
scroll to position [0, 0]
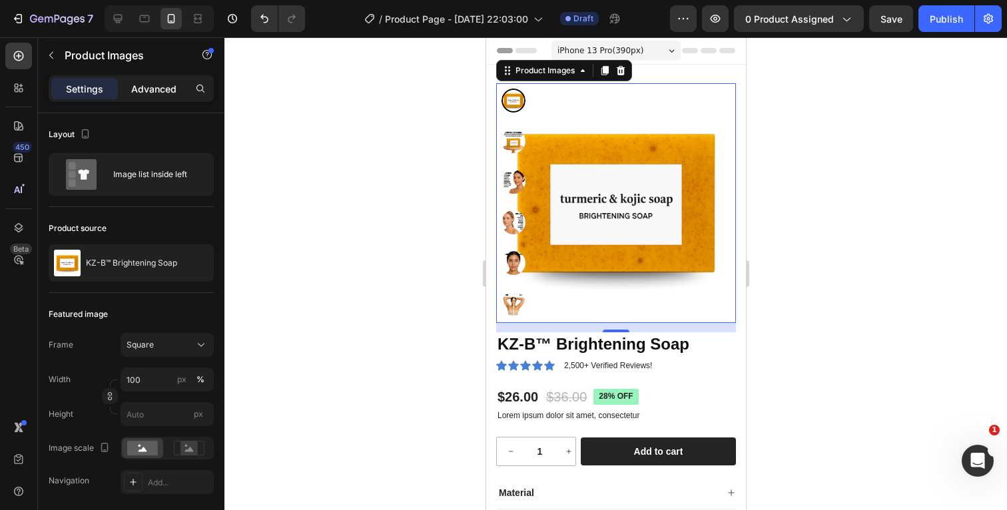
click at [168, 92] on p "Advanced" at bounding box center [153, 89] width 45 height 14
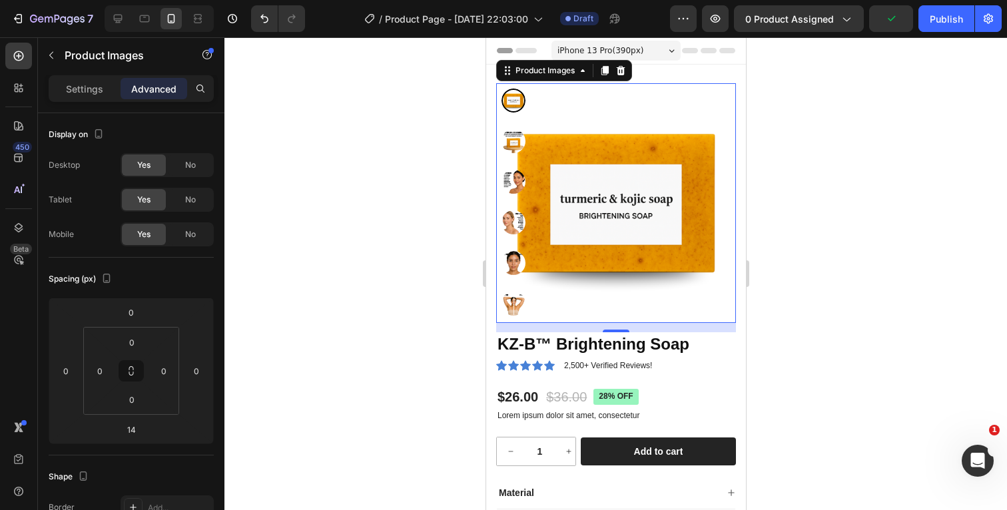
click at [832, 186] on div at bounding box center [615, 273] width 782 height 473
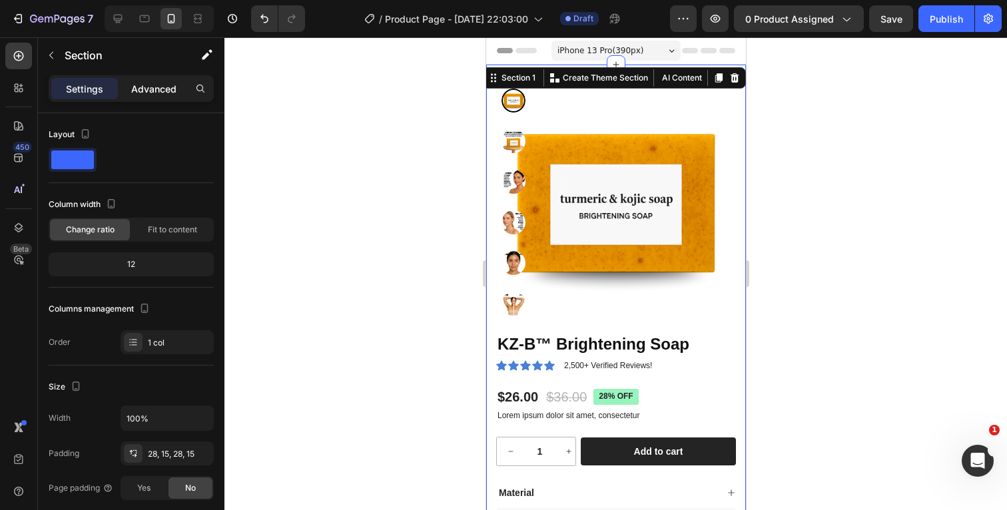
click at [154, 94] on p "Advanced" at bounding box center [153, 89] width 45 height 14
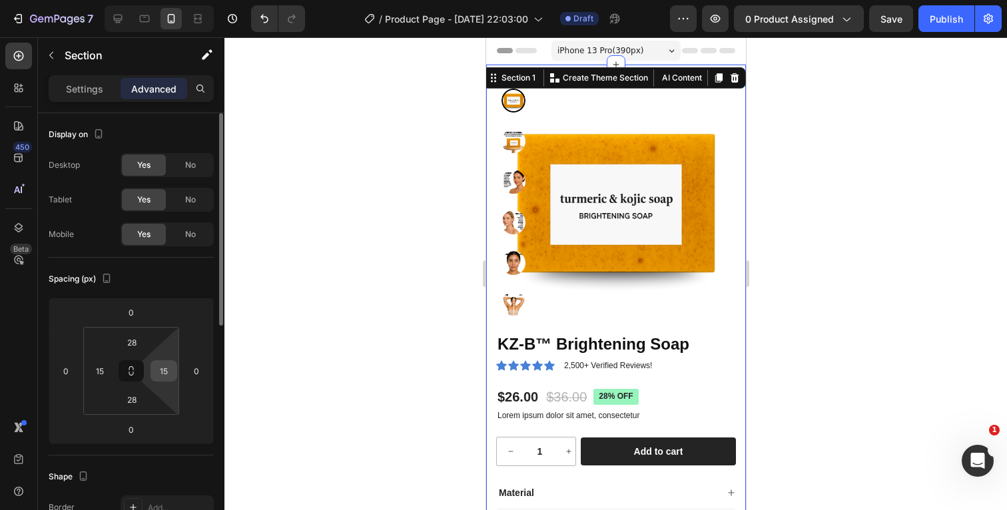
click at [172, 369] on input "15" at bounding box center [164, 371] width 20 height 20
type input "0"
click at [112, 369] on div "15" at bounding box center [100, 370] width 27 height 21
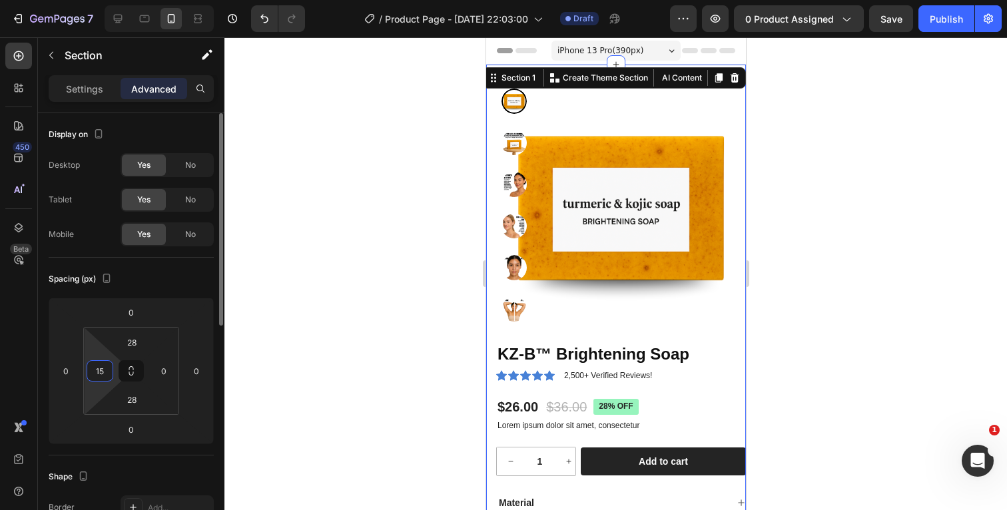
click at [108, 371] on input "15" at bounding box center [100, 371] width 20 height 20
type input "0"
click at [830, 283] on div at bounding box center [615, 273] width 782 height 473
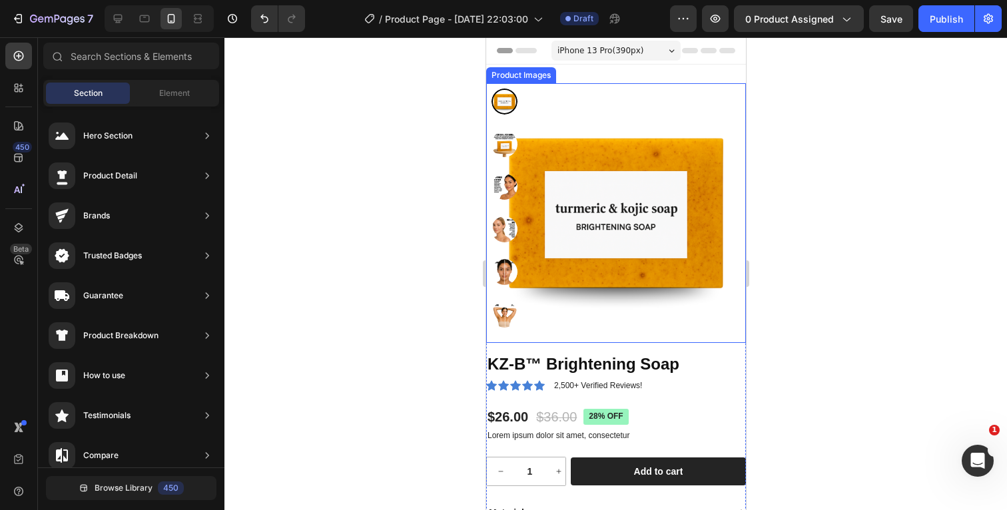
click at [830, 283] on div at bounding box center [615, 273] width 782 height 473
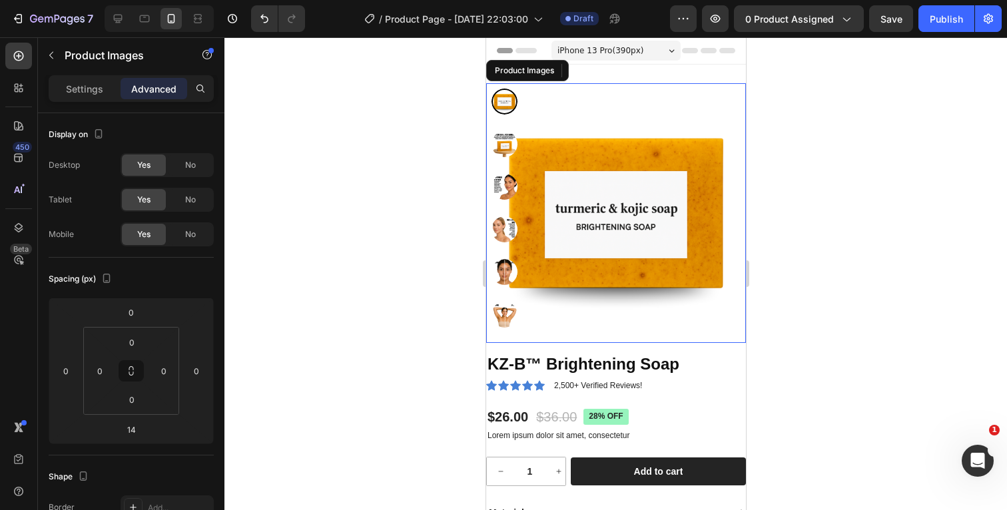
click at [503, 182] on img at bounding box center [504, 187] width 26 height 26
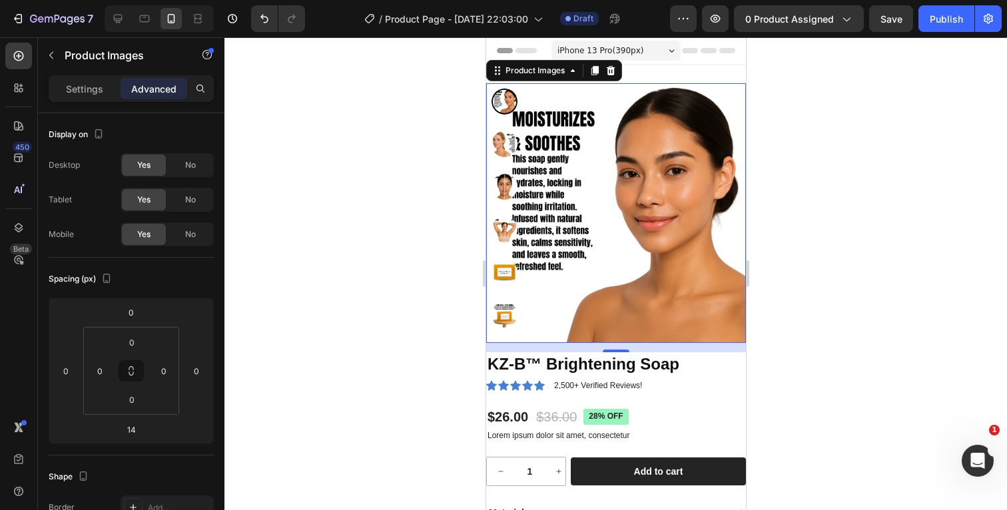
click at [506, 272] on img at bounding box center [504, 272] width 26 height 26
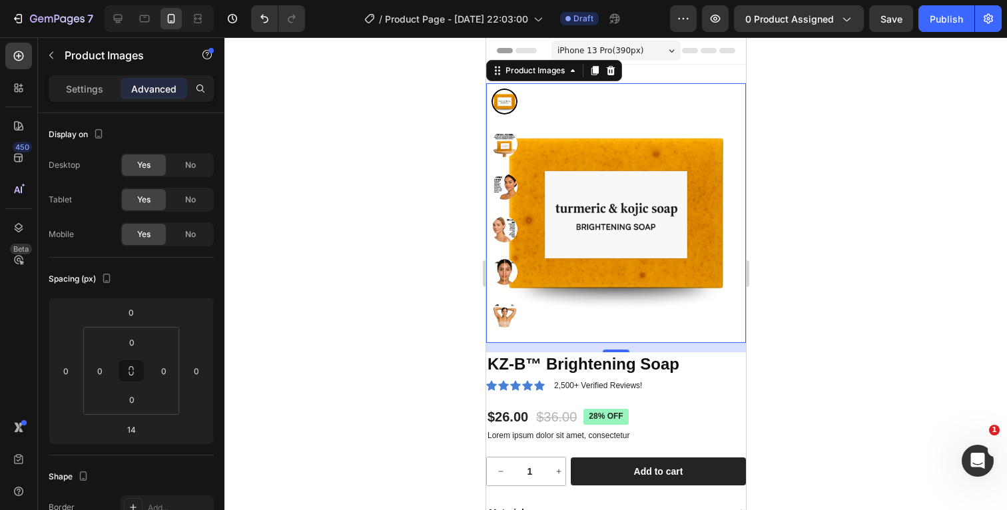
click at [811, 217] on div at bounding box center [615, 273] width 782 height 473
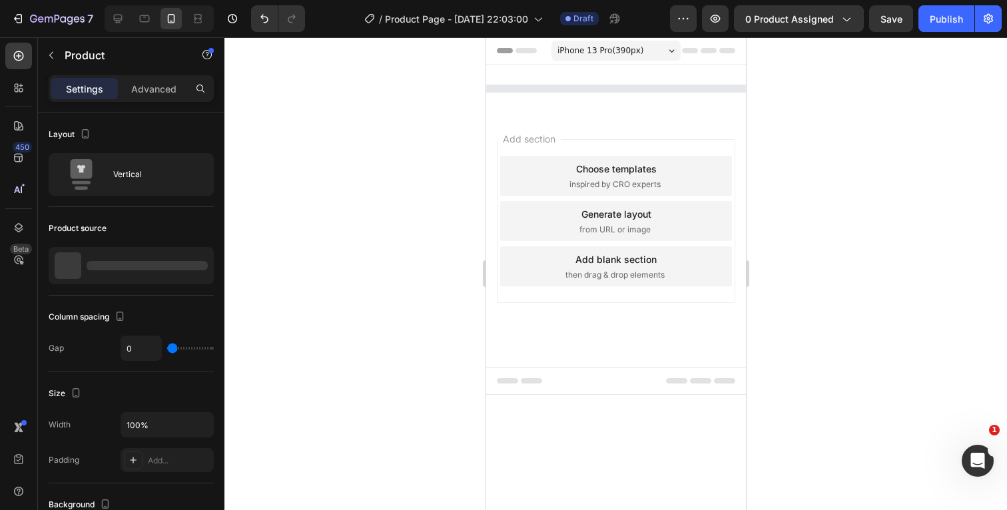
scroll to position [378, 0]
click at [840, 232] on div at bounding box center [615, 273] width 782 height 473
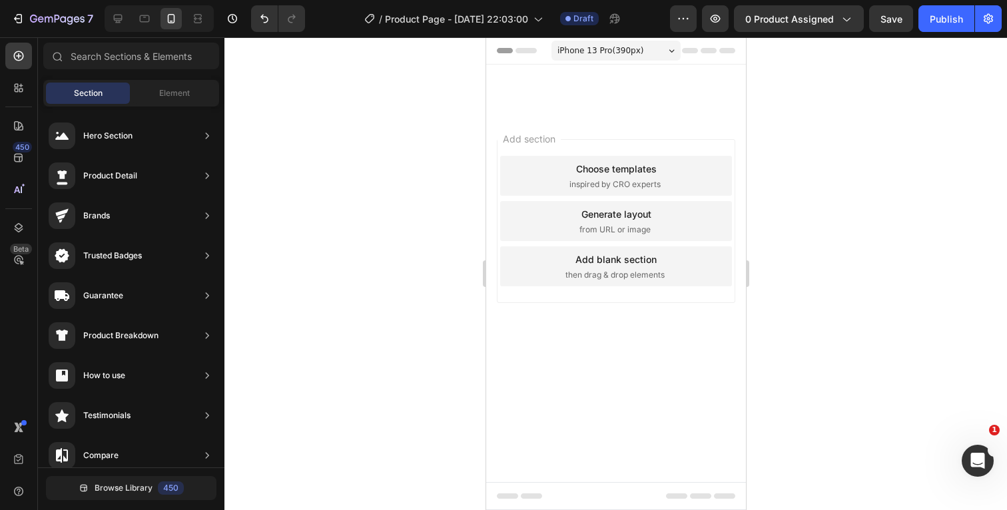
scroll to position [0, 0]
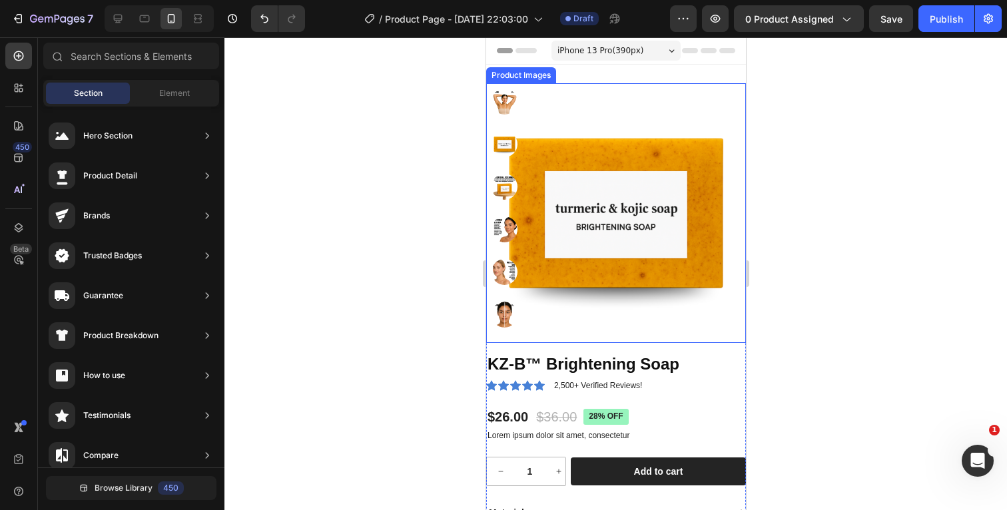
click at [507, 144] on img at bounding box center [504, 144] width 26 height 26
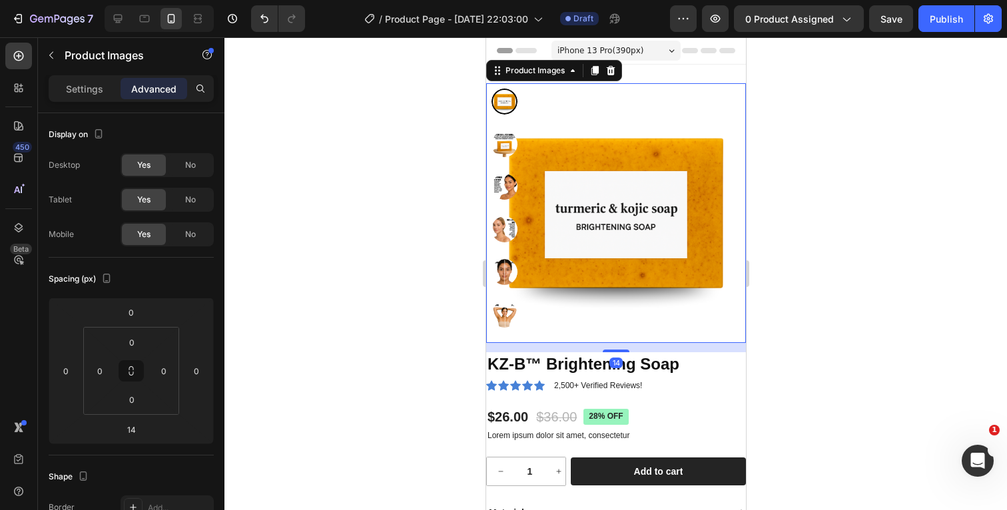
click at [848, 198] on div at bounding box center [615, 273] width 782 height 473
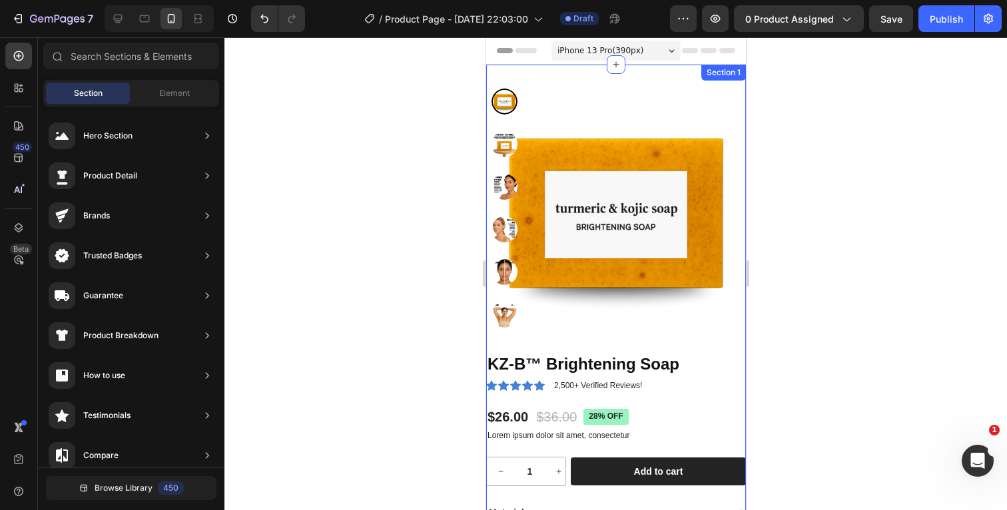
click at [682, 75] on div "Product Images KZ-B™ Brightening Soap Product Title Icon Icon Icon Icon Icon Ic…" at bounding box center [615, 350] width 260 height 570
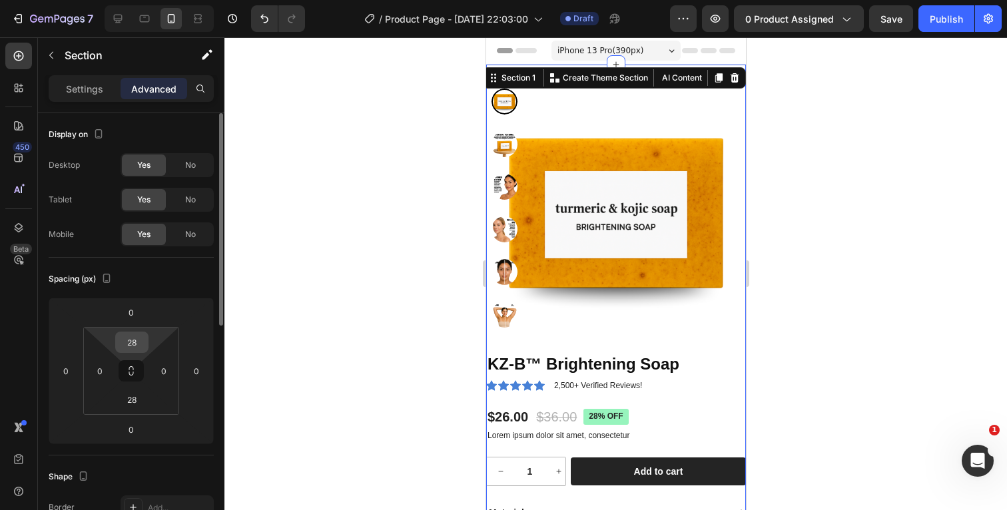
click at [142, 343] on input "28" at bounding box center [132, 342] width 27 height 20
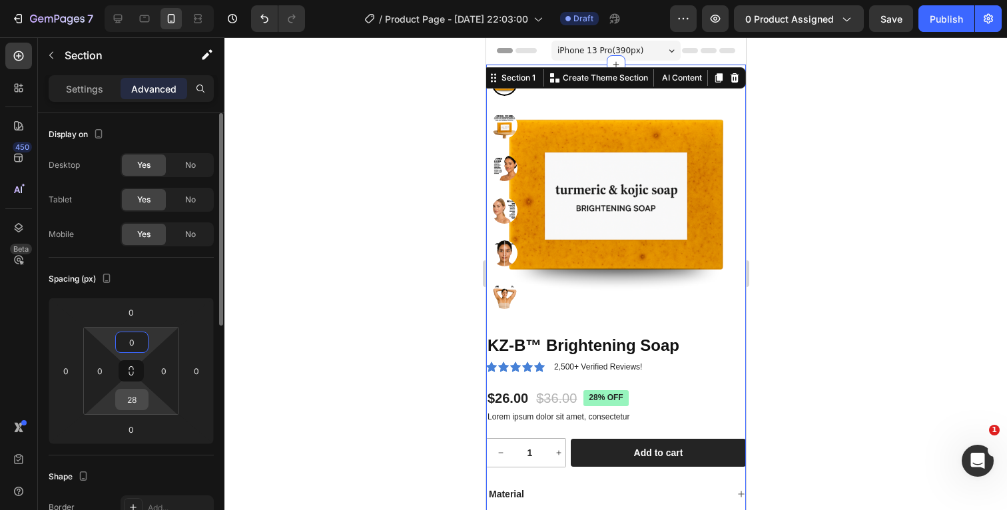
type input "0"
click at [141, 399] on input "28" at bounding box center [132, 399] width 27 height 20
type input "0"
click at [794, 235] on div at bounding box center [615, 273] width 782 height 473
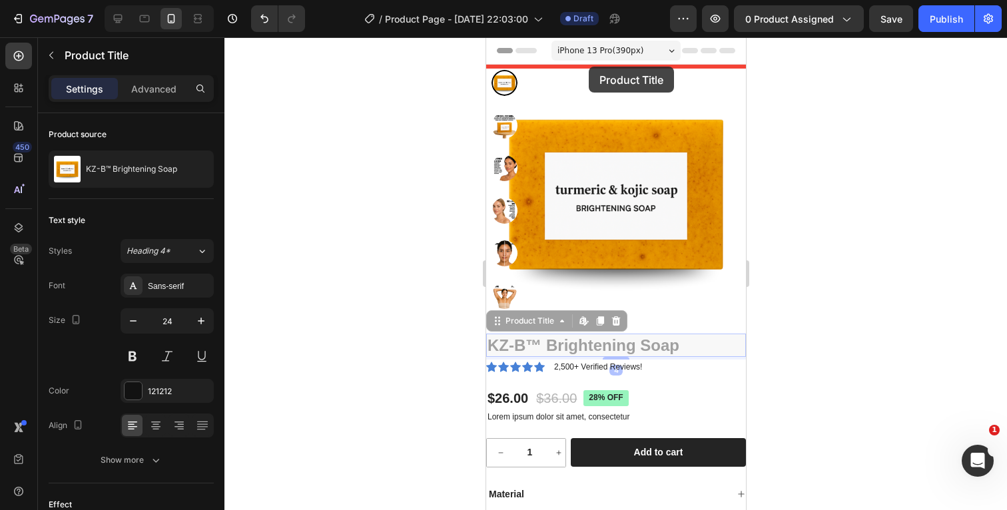
drag, startPoint x: 680, startPoint y: 344, endPoint x: 588, endPoint y: 67, distance: 292.6
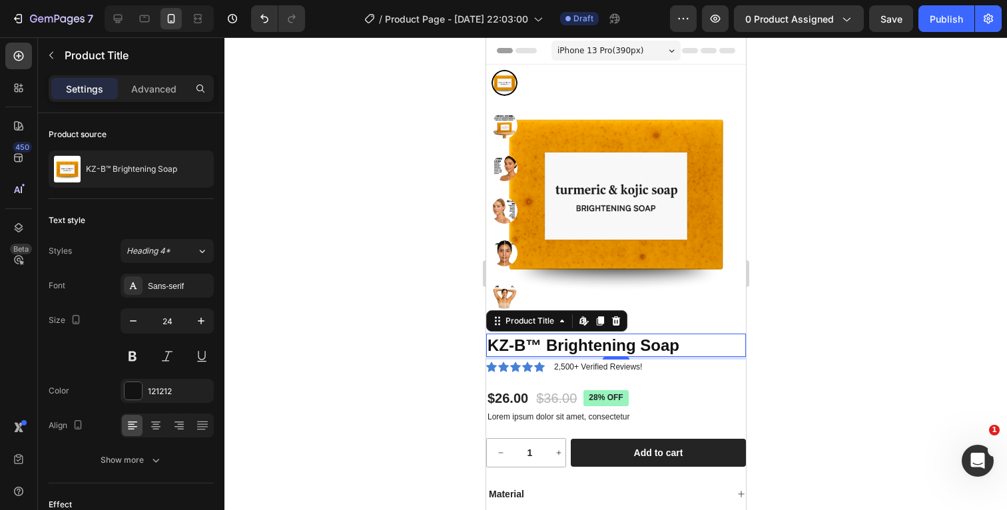
click at [859, 318] on div at bounding box center [615, 273] width 782 height 473
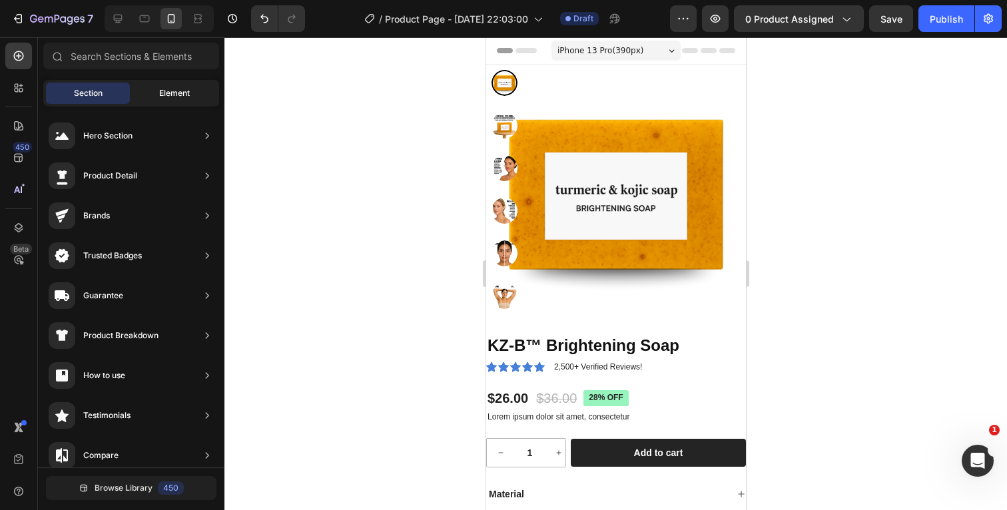
click at [169, 98] on span "Element" at bounding box center [174, 93] width 31 height 12
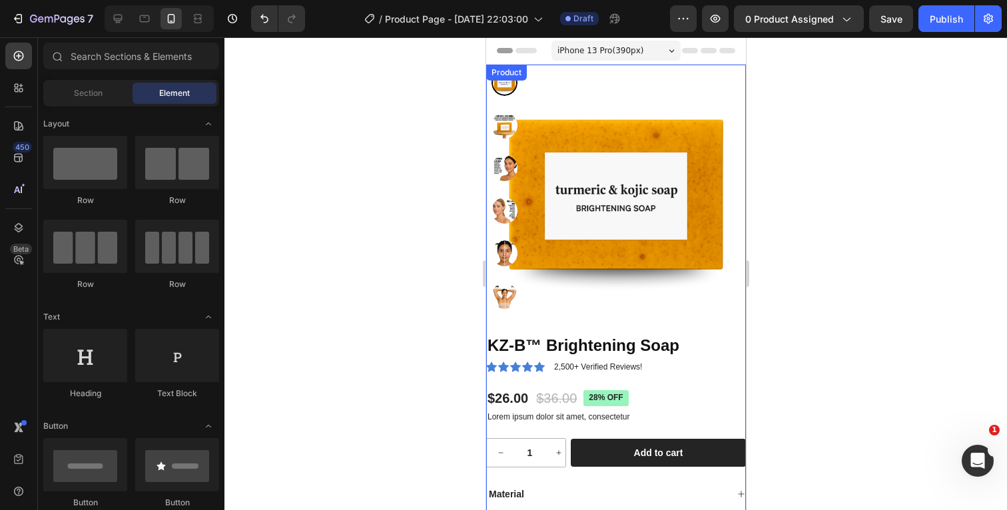
click at [822, 325] on div at bounding box center [615, 273] width 782 height 473
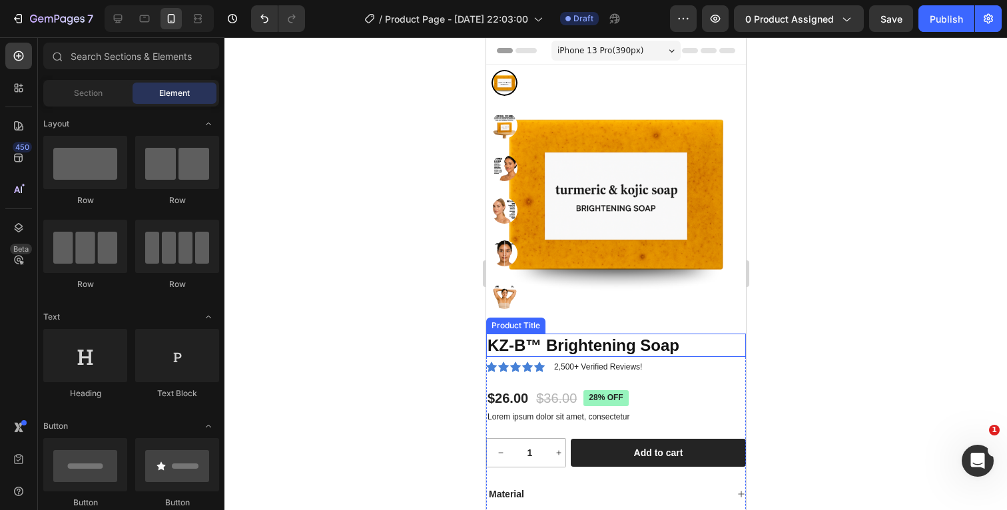
click at [692, 344] on h1 "KZ-B™ Brightening Soap" at bounding box center [615, 345] width 260 height 23
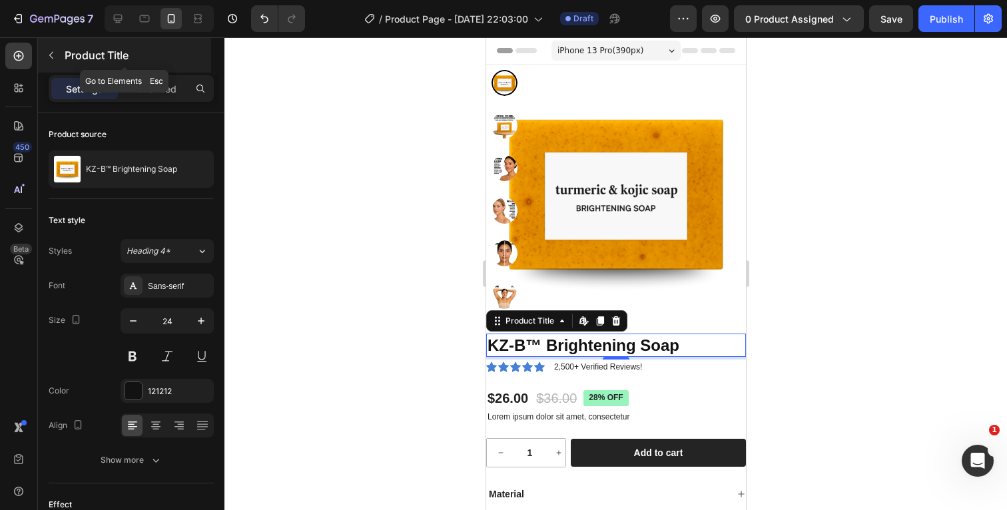
click at [51, 54] on icon "button" at bounding box center [51, 55] width 4 height 7
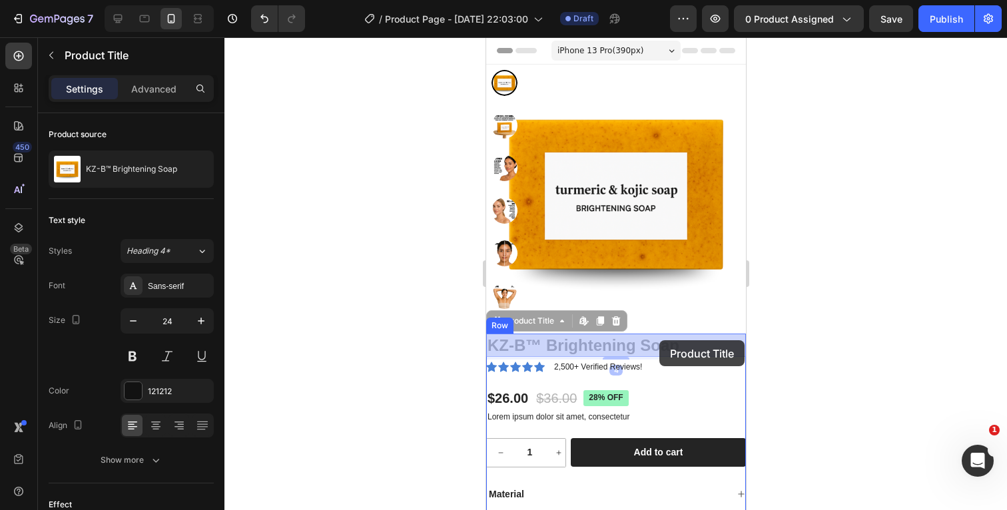
drag, startPoint x: 585, startPoint y: 344, endPoint x: 658, endPoint y: 340, distance: 74.0
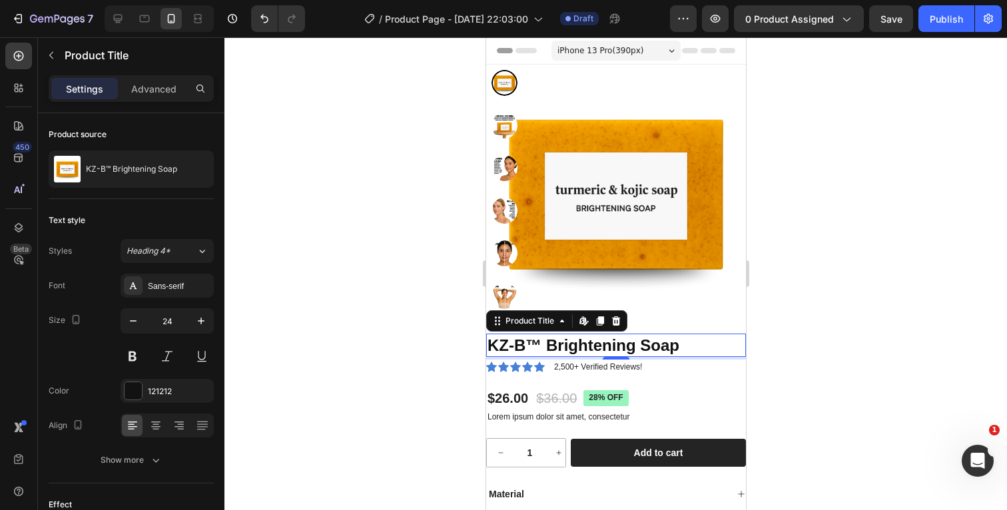
click at [834, 308] on div at bounding box center [615, 273] width 782 height 473
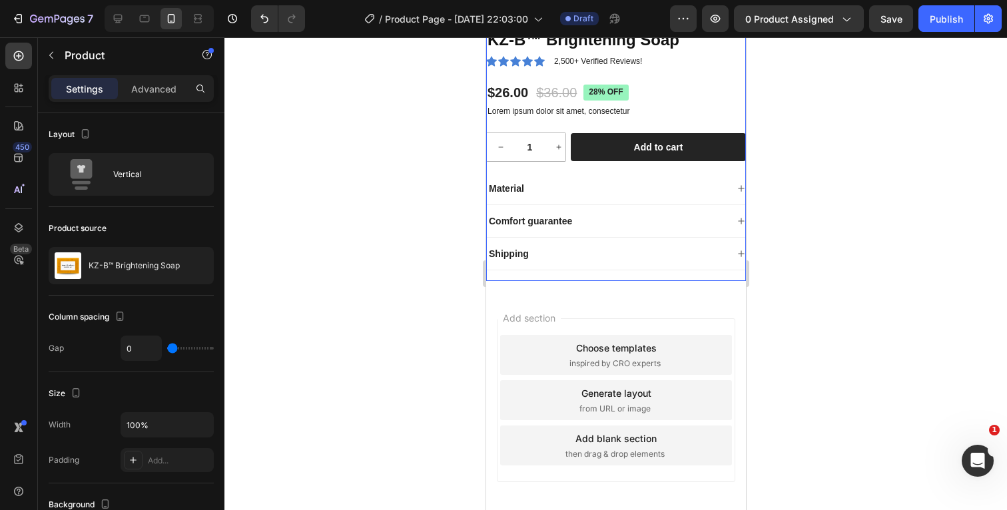
scroll to position [369, 0]
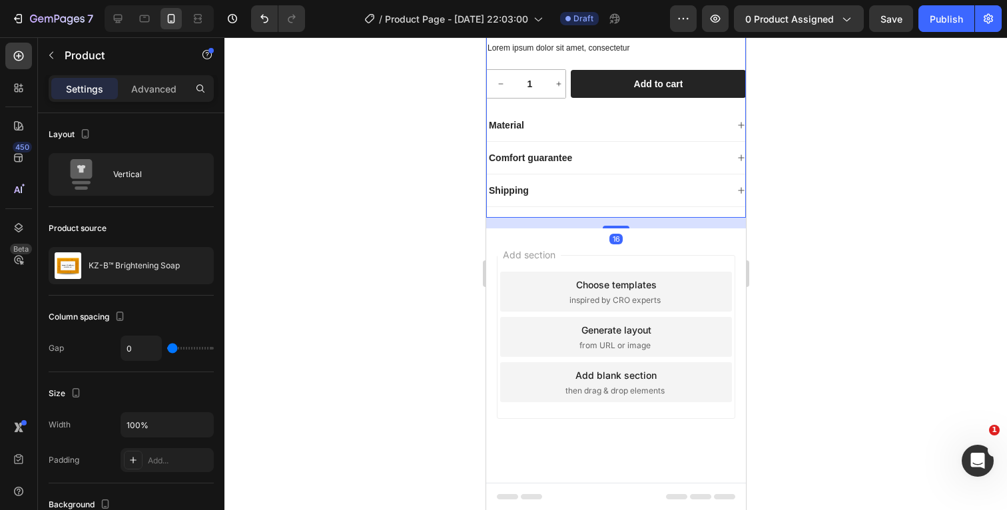
click at [832, 252] on div at bounding box center [615, 273] width 782 height 473
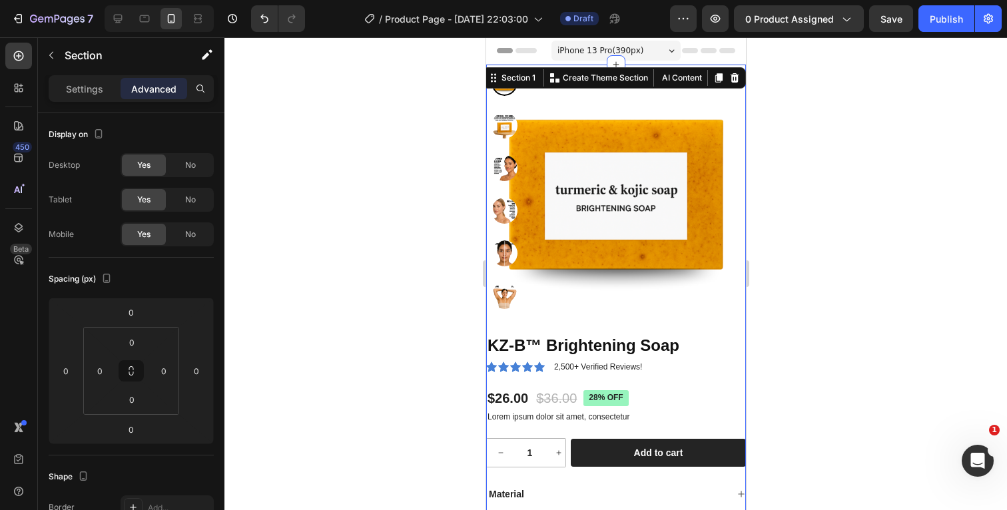
scroll to position [0, 0]
click at [136, 340] on input "0" at bounding box center [132, 342] width 27 height 20
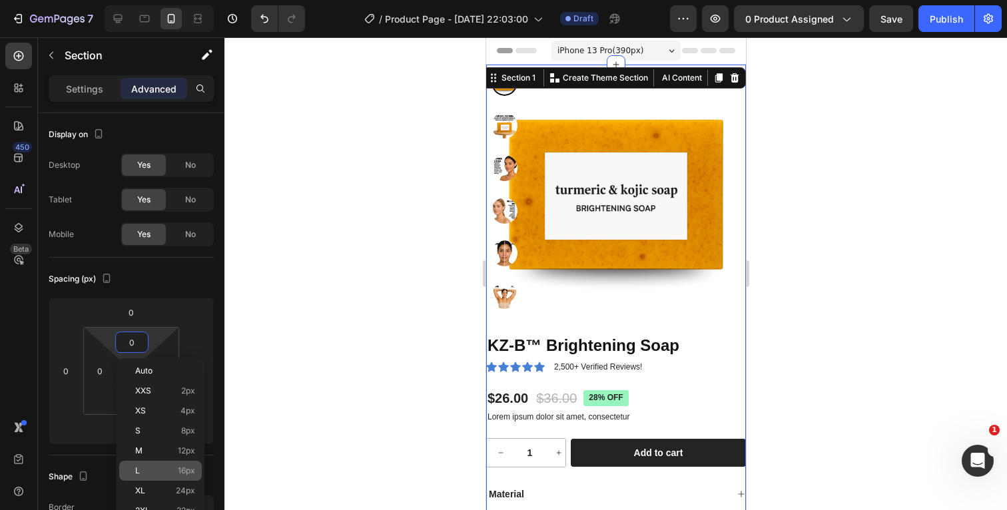
click at [146, 470] on p "L 16px" at bounding box center [165, 470] width 60 height 9
type input "16"
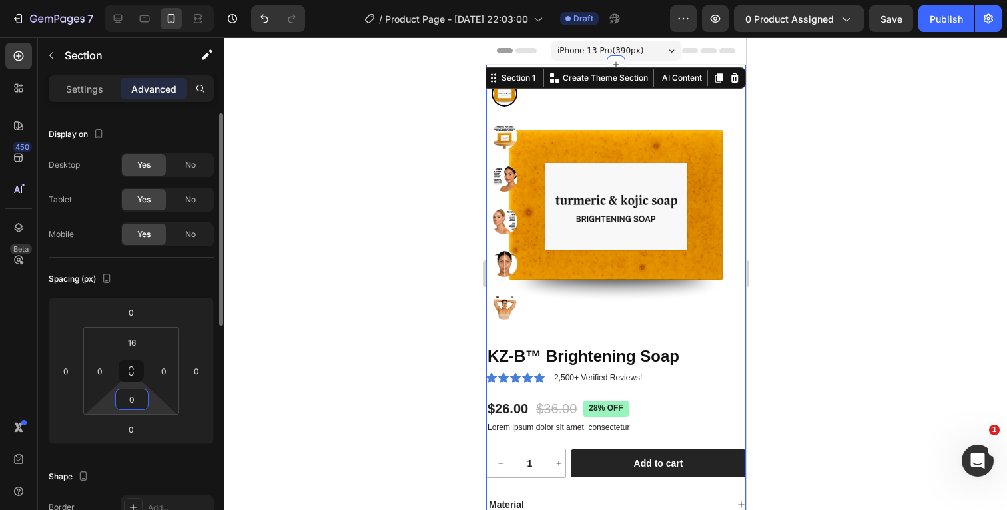
click at [137, 403] on input "0" at bounding box center [132, 399] width 27 height 20
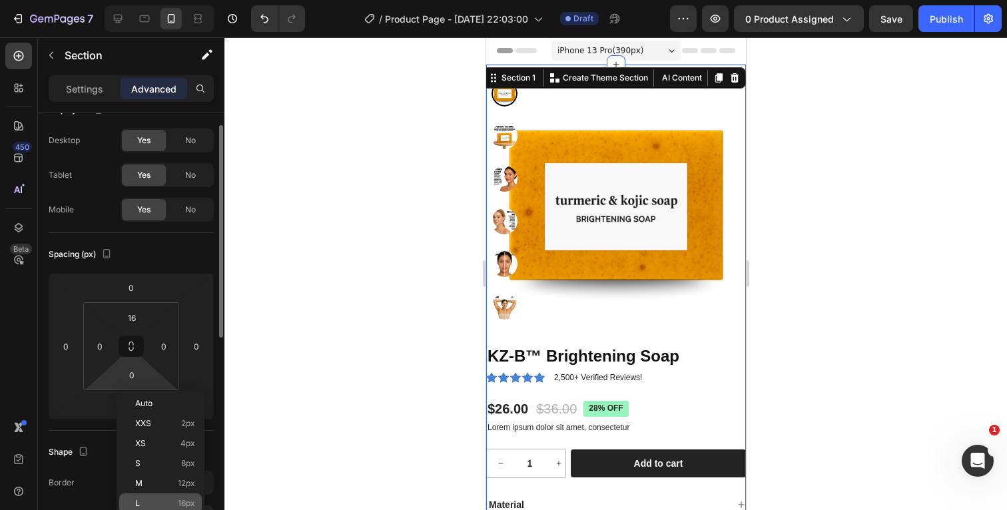
click at [142, 500] on p "L 16px" at bounding box center [165, 503] width 60 height 9
type input "16"
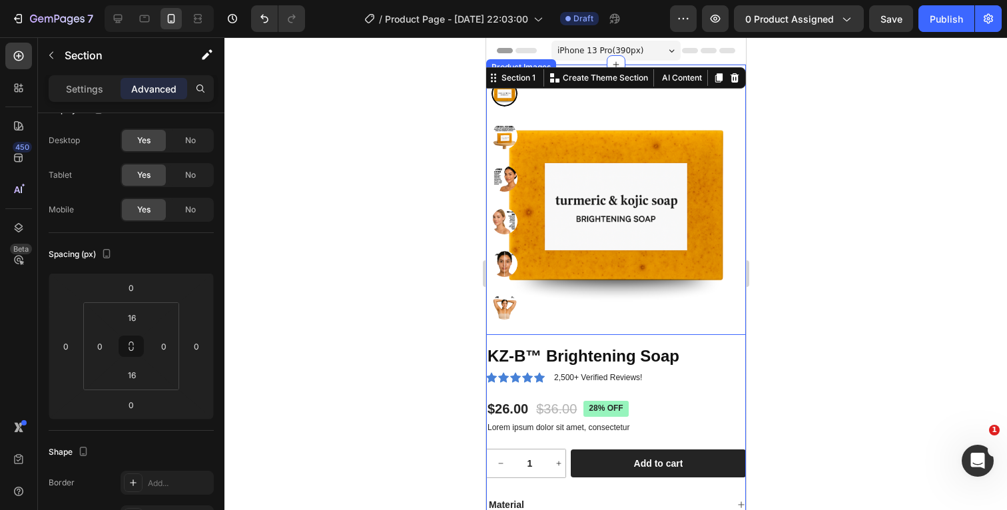
click at [889, 211] on div at bounding box center [615, 273] width 782 height 473
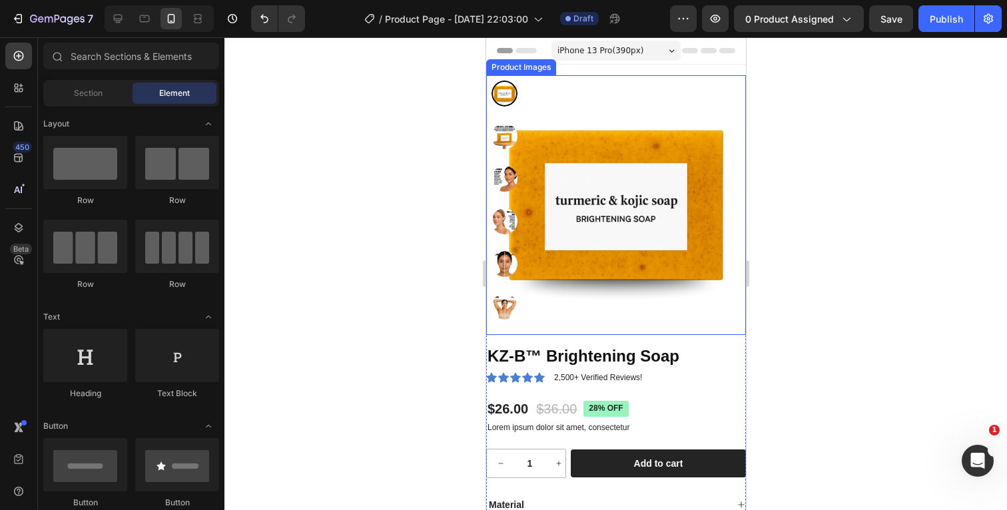
click at [889, 211] on div at bounding box center [615, 273] width 782 height 473
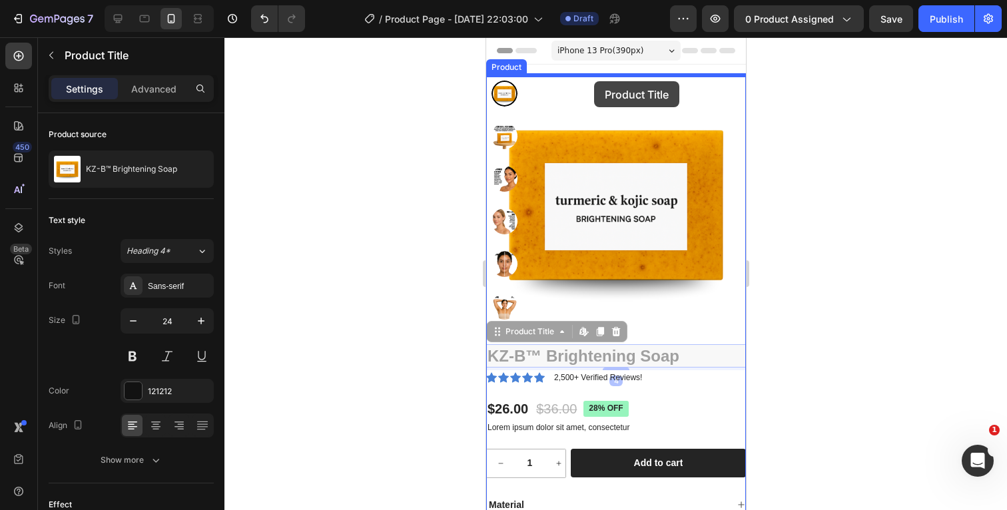
drag, startPoint x: 622, startPoint y: 360, endPoint x: 593, endPoint y: 81, distance: 279.8
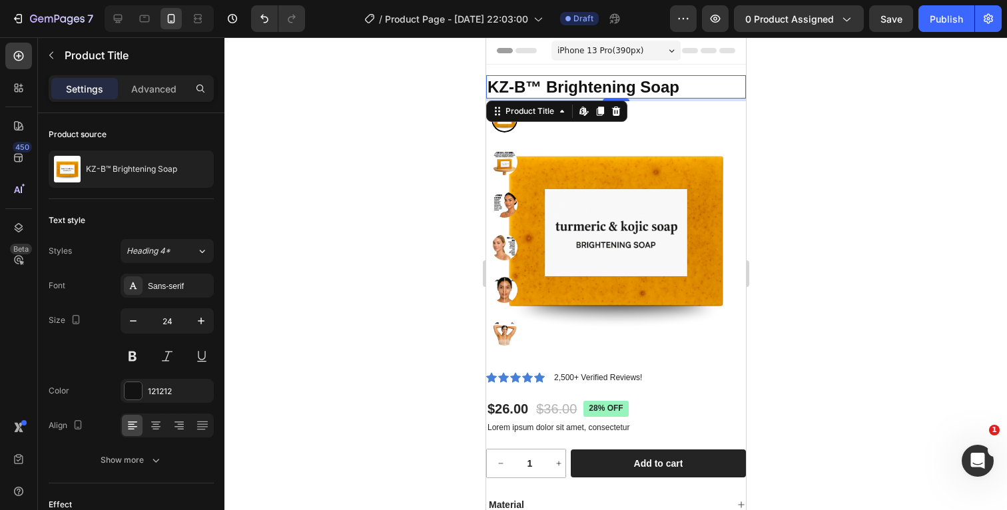
click at [863, 136] on div at bounding box center [615, 273] width 782 height 473
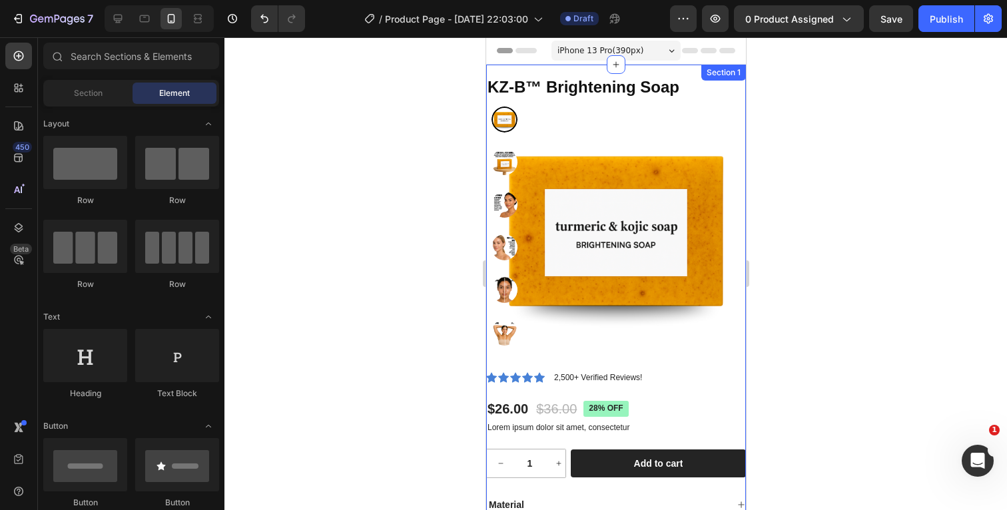
click at [686, 70] on div "KZ-B™ Brightening Soap Product Title Product Images Icon Icon Icon Icon Icon Ic…" at bounding box center [615, 342] width 260 height 554
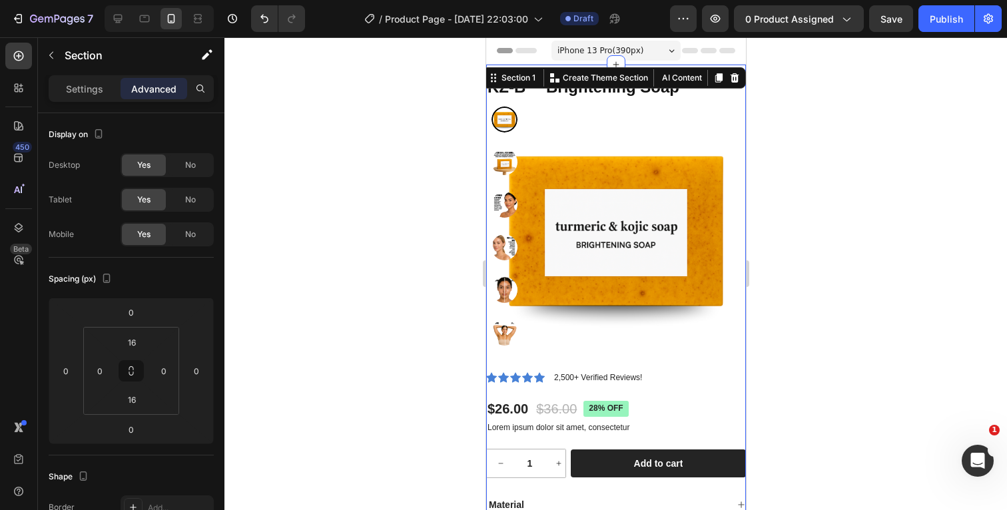
click at [820, 106] on div at bounding box center [615, 273] width 782 height 473
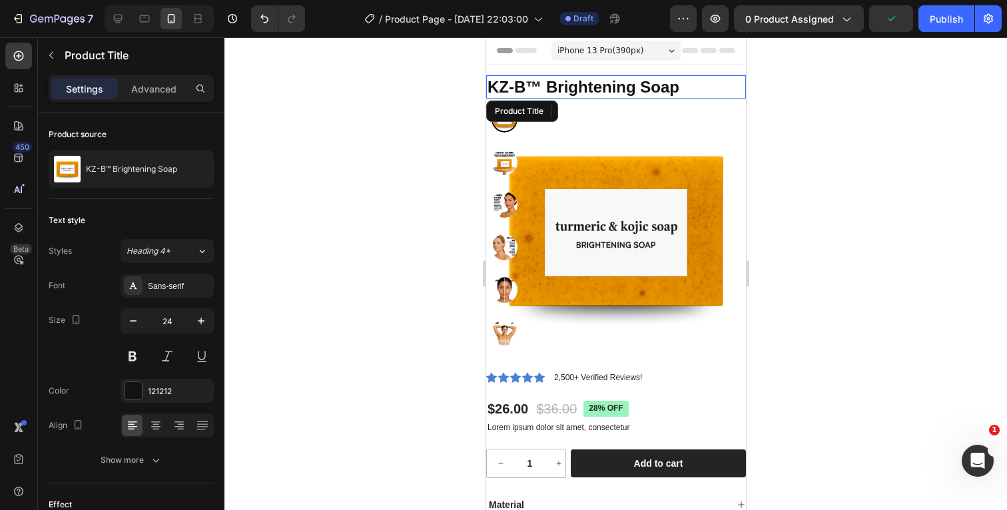
click at [682, 89] on h1 "KZ-B™ Brightening Soap" at bounding box center [615, 86] width 260 height 23
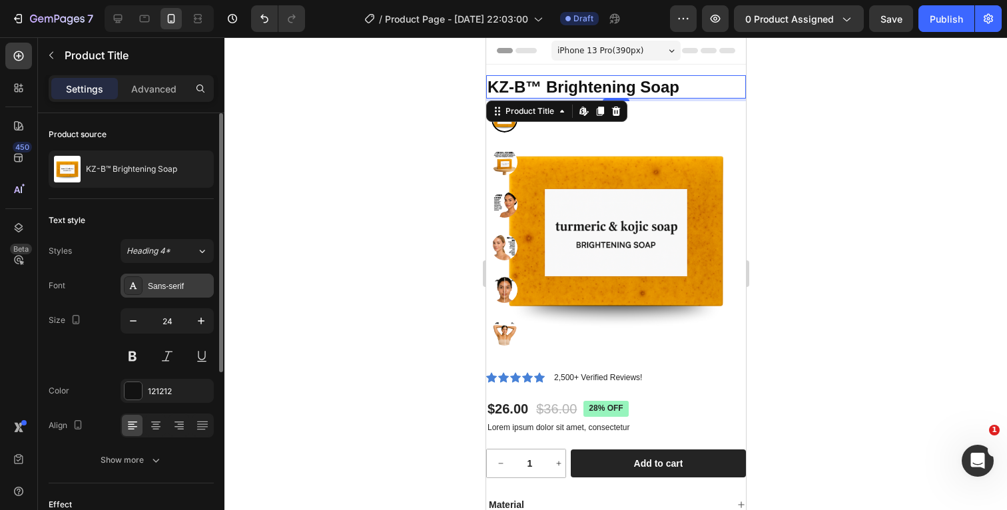
click at [173, 284] on div "Sans-serif" at bounding box center [179, 286] width 63 height 12
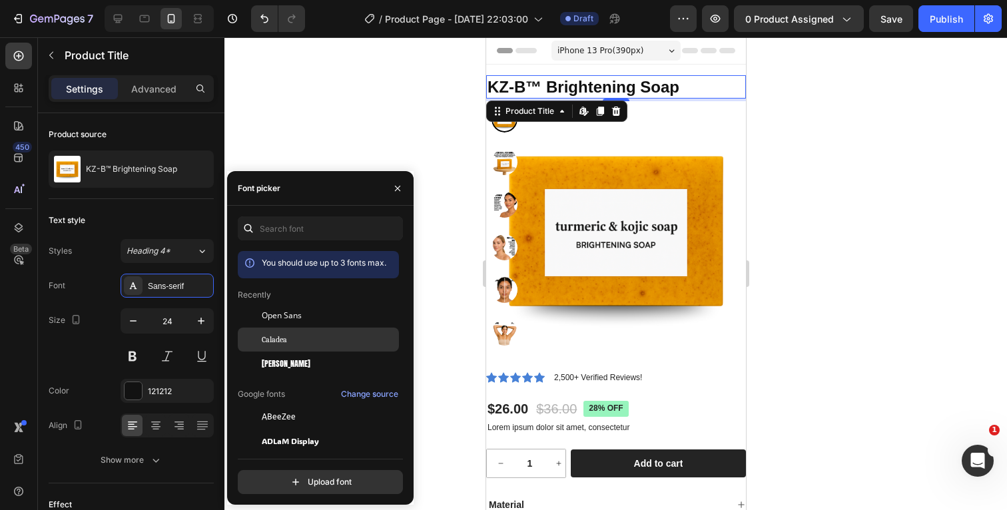
click at [280, 337] on span "Caladea" at bounding box center [274, 340] width 25 height 12
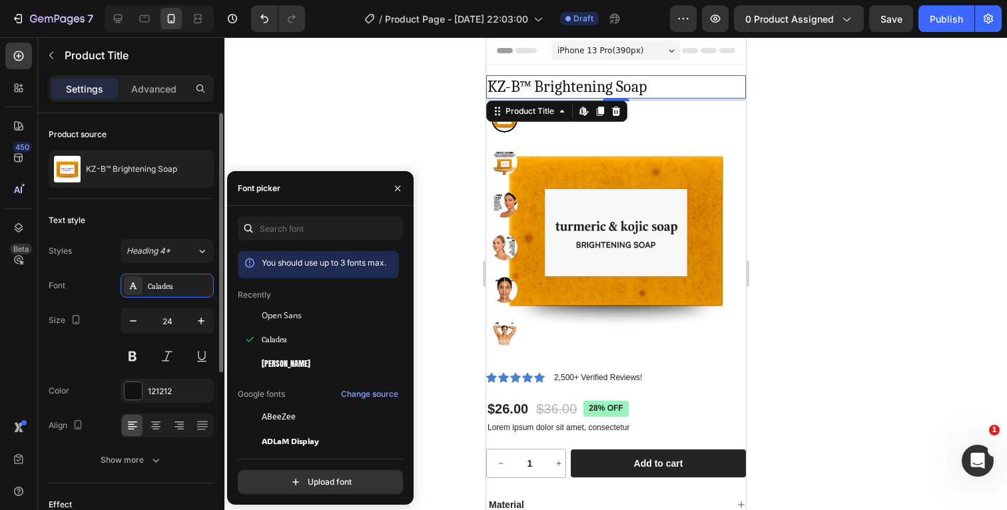
click at [106, 216] on div "Text style" at bounding box center [131, 220] width 165 height 21
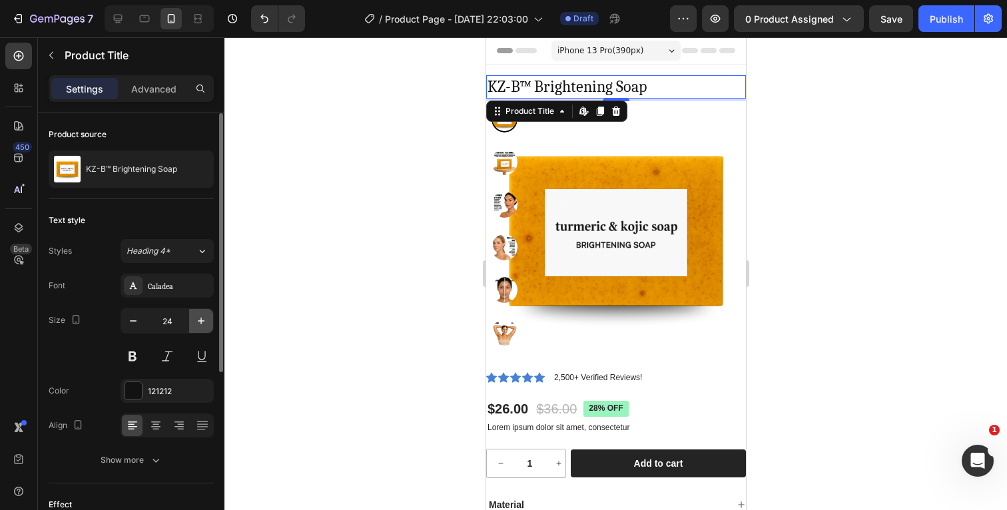
click at [201, 318] on icon "button" at bounding box center [201, 321] width 7 height 7
type input "25"
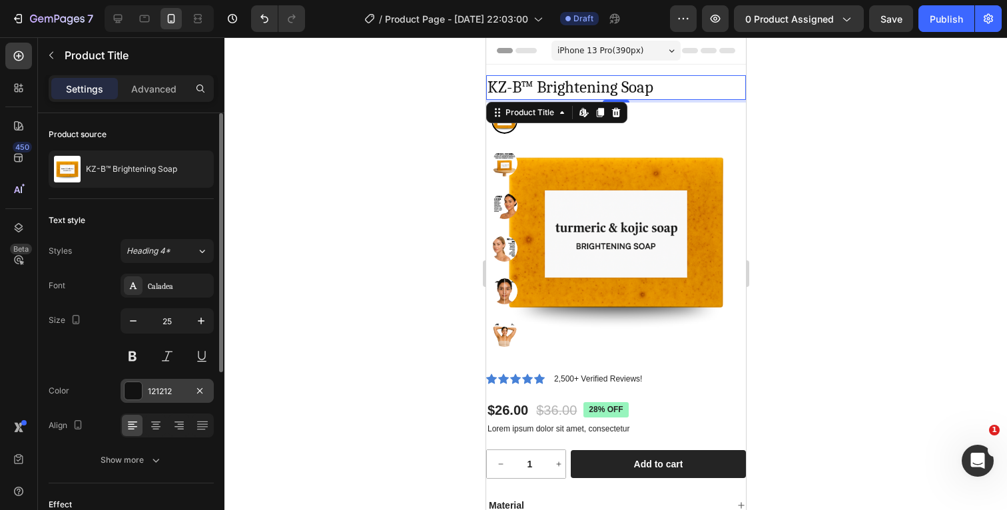
click at [135, 383] on div at bounding box center [132, 390] width 17 height 17
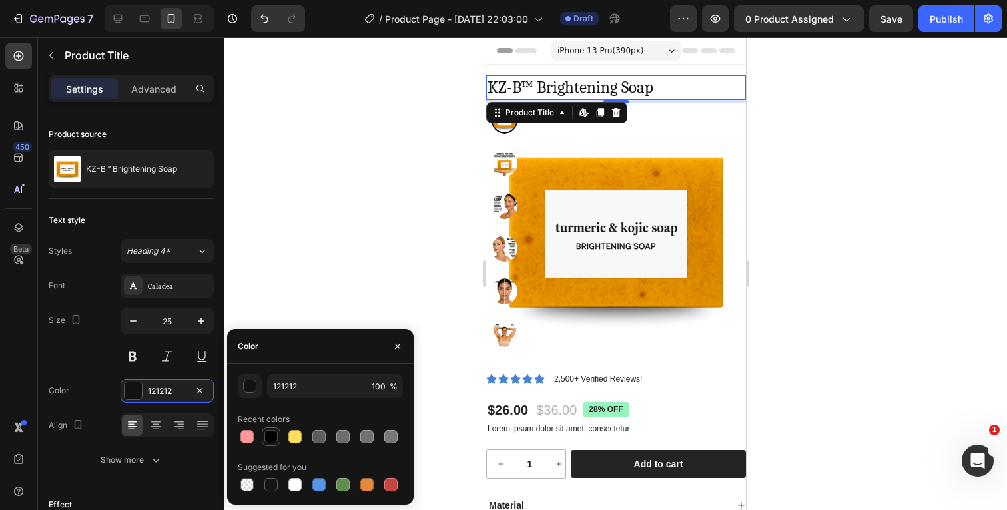
click at [267, 435] on div at bounding box center [270, 436] width 13 height 13
type input "000000"
click at [94, 360] on div "Size 25" at bounding box center [131, 338] width 165 height 60
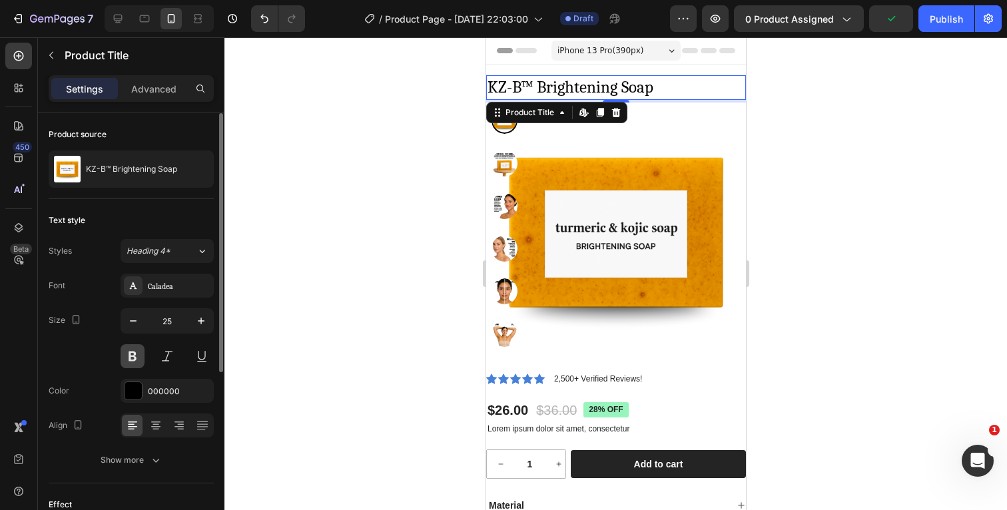
click at [130, 355] on button at bounding box center [133, 356] width 24 height 24
click at [102, 354] on div "Size 25" at bounding box center [131, 338] width 165 height 60
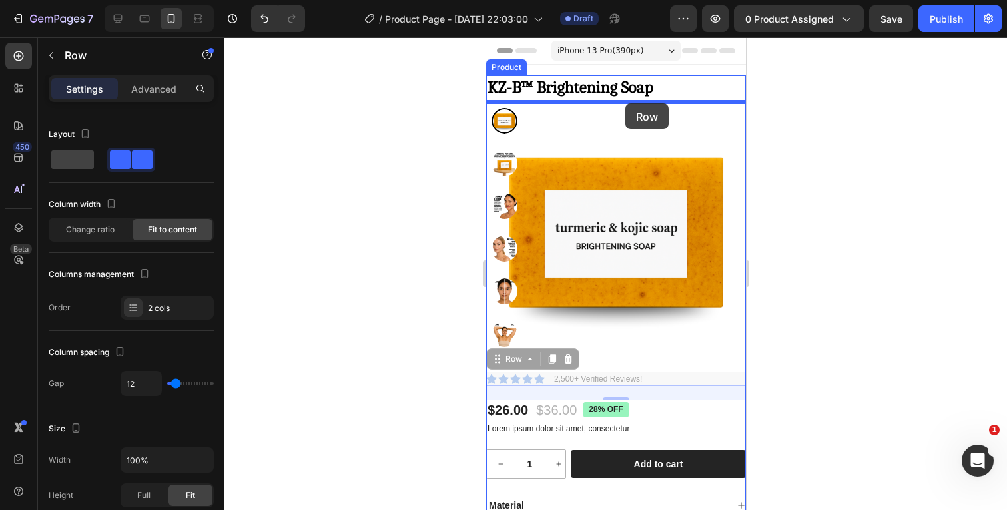
drag, startPoint x: 658, startPoint y: 375, endPoint x: 624, endPoint y: 103, distance: 274.4
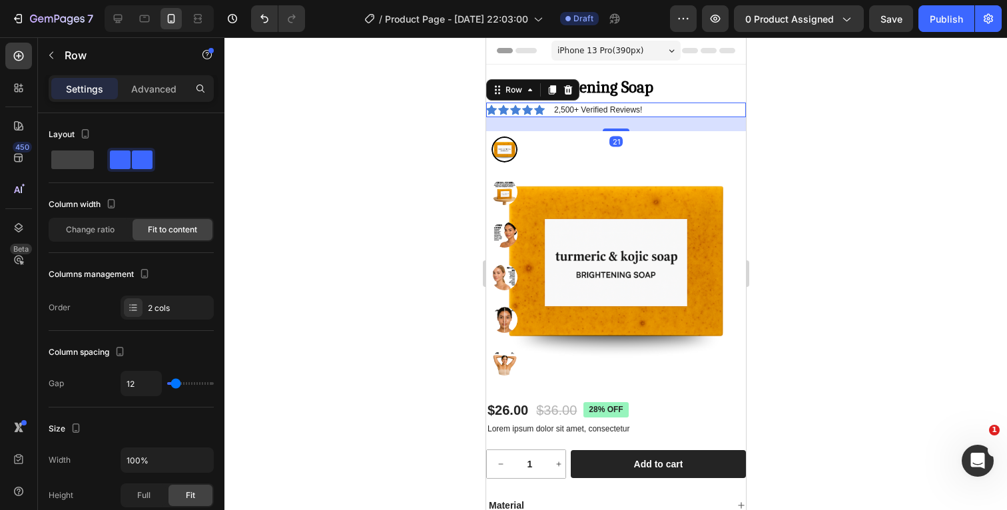
click at [828, 134] on div at bounding box center [615, 273] width 782 height 473
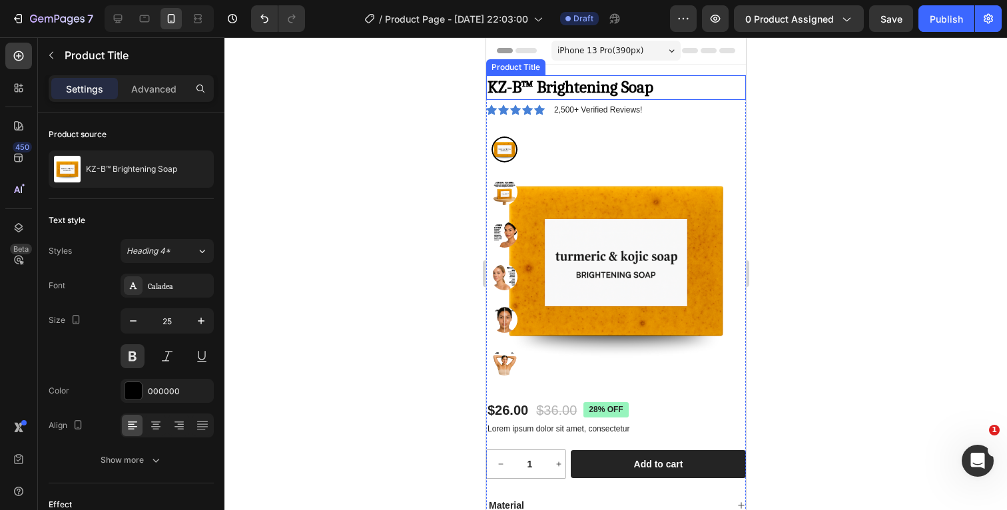
click at [679, 89] on h1 "KZ-B™ Brightening Soap" at bounding box center [615, 87] width 260 height 25
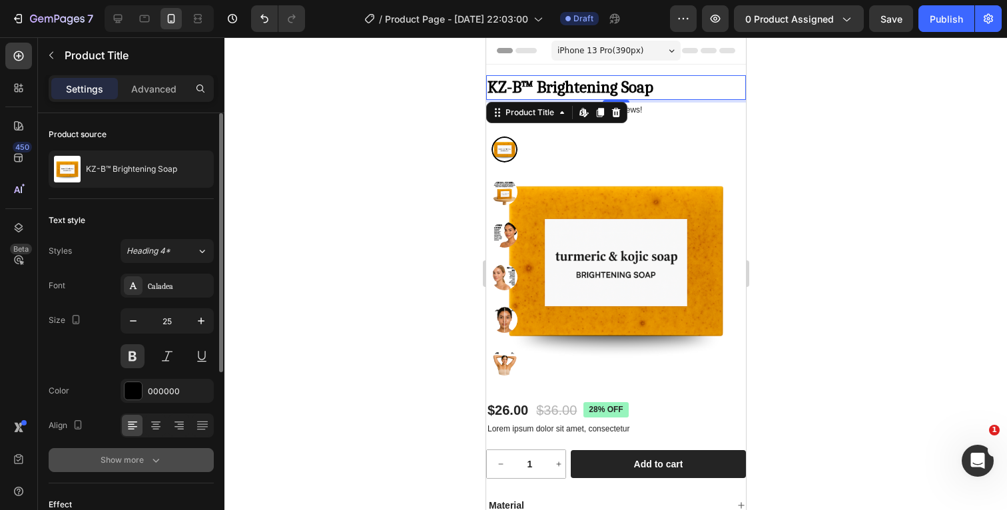
click at [114, 455] on div "Show more" at bounding box center [132, 459] width 62 height 13
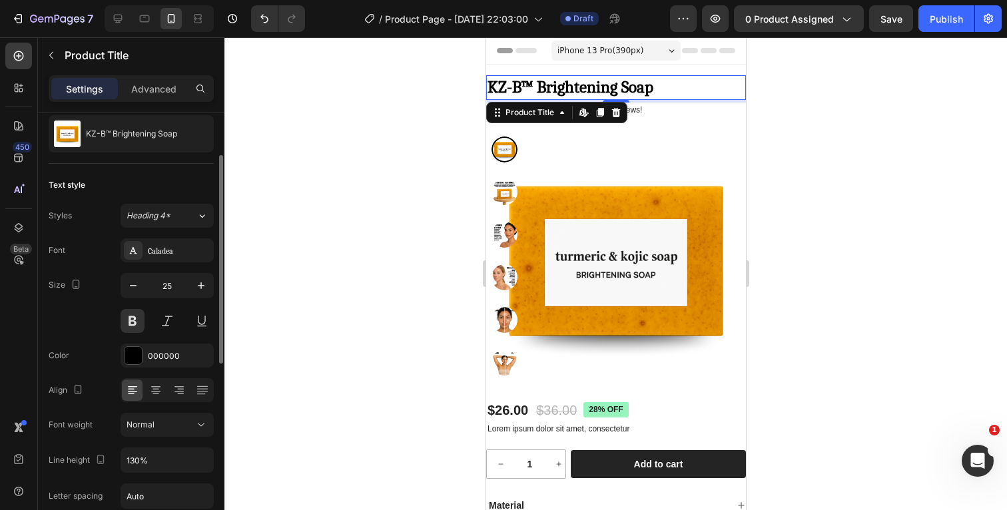
scroll to position [55, 0]
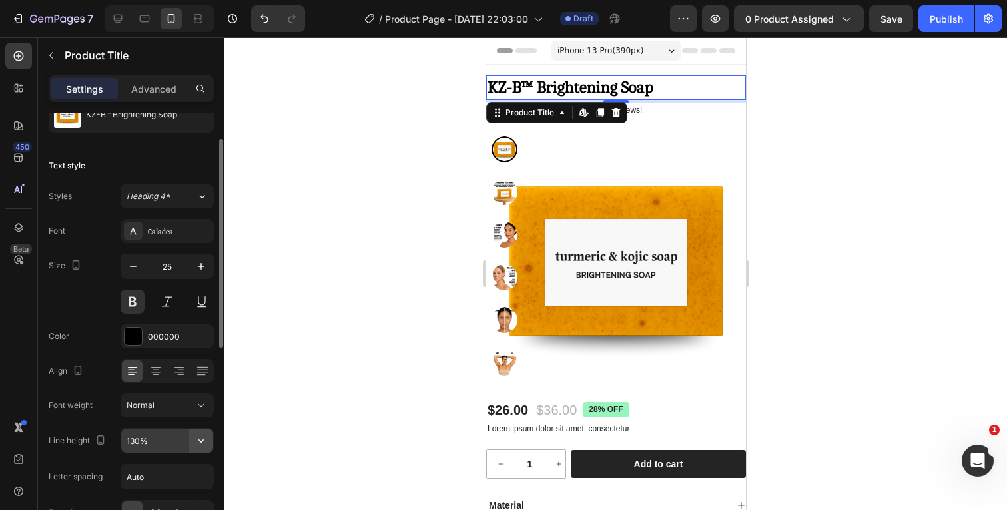
click at [197, 439] on icon "button" at bounding box center [200, 440] width 13 height 13
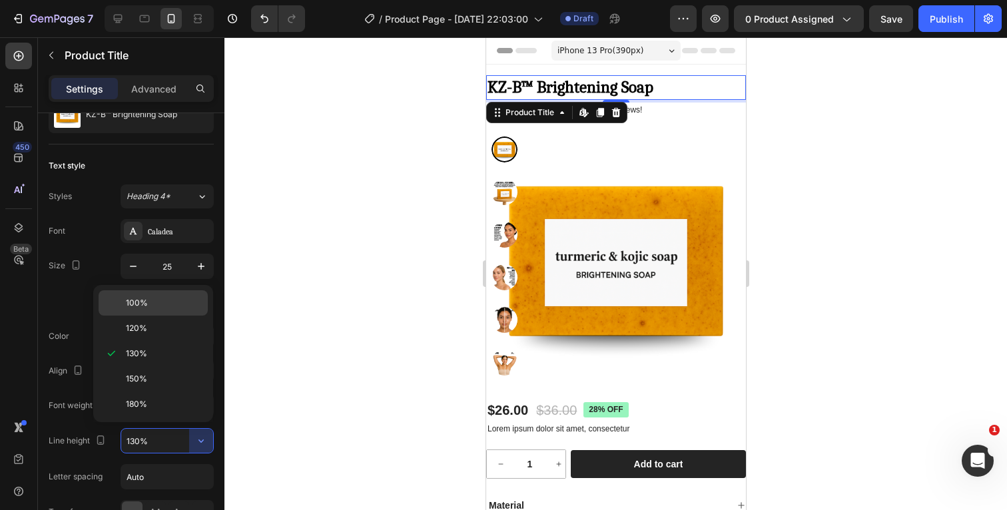
click at [162, 306] on p "100%" at bounding box center [164, 303] width 76 height 12
type input "100%"
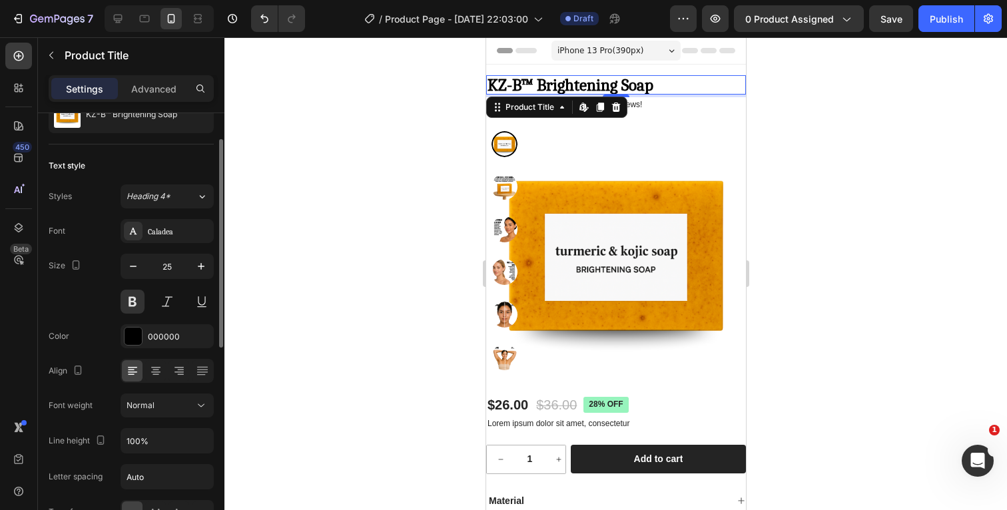
click at [81, 302] on div "Size 25" at bounding box center [131, 284] width 165 height 60
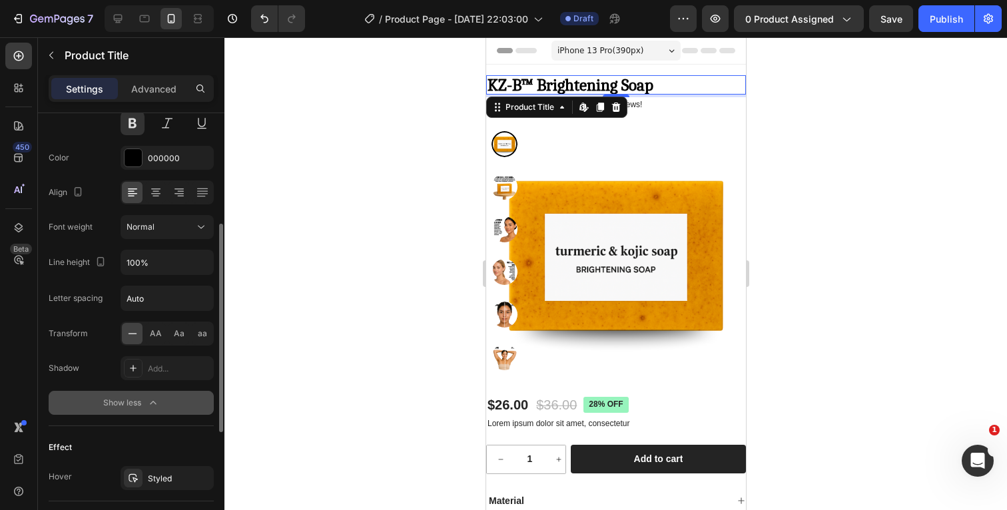
scroll to position [234, 0]
click at [156, 395] on icon "button" at bounding box center [152, 401] width 13 height 13
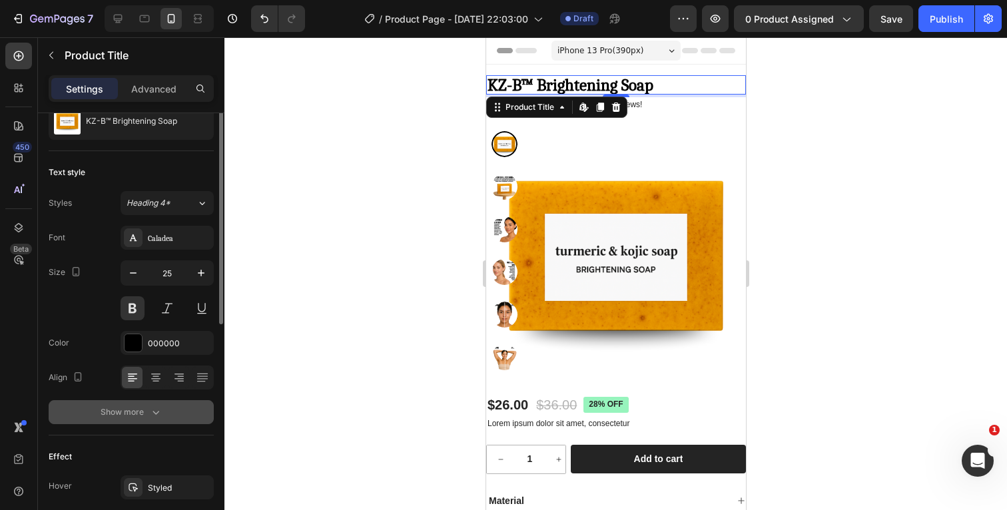
scroll to position [0, 0]
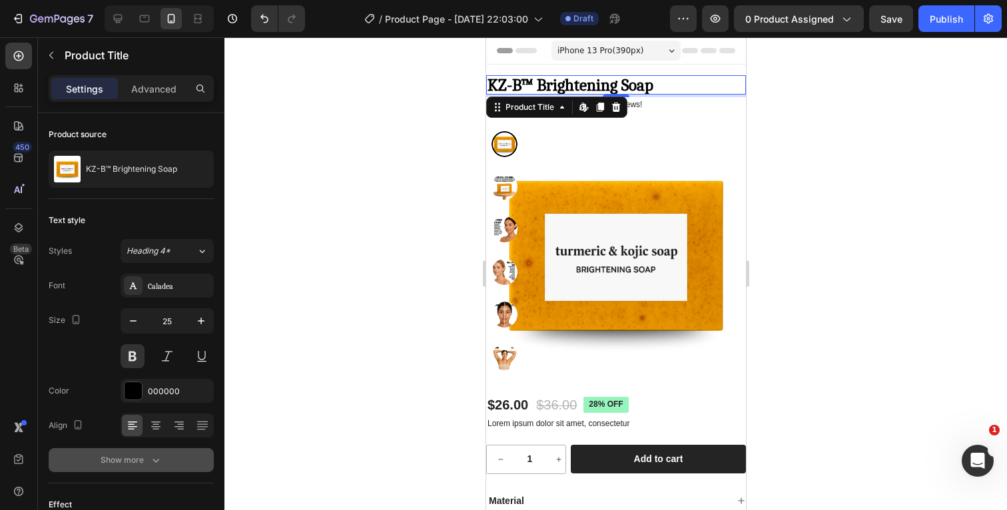
click at [855, 162] on div at bounding box center [615, 273] width 782 height 473
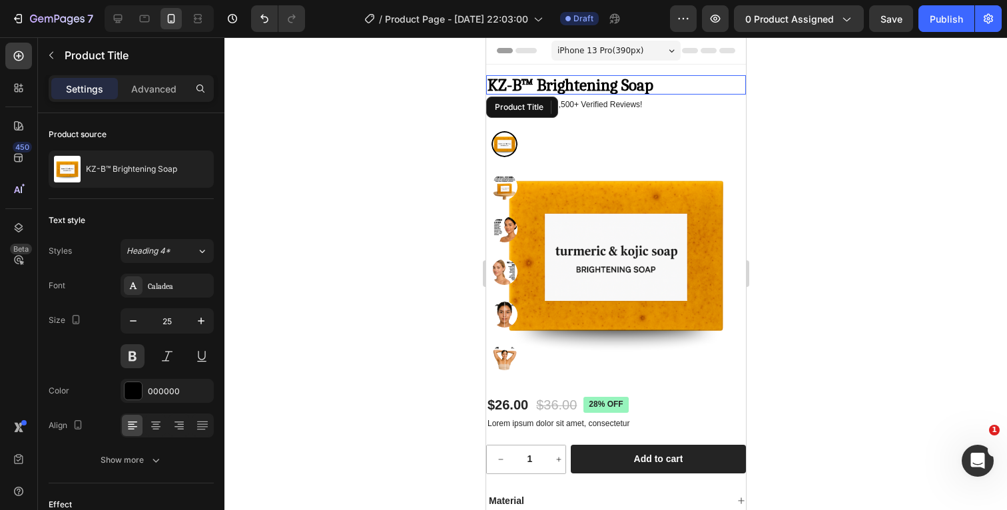
click at [680, 81] on h1 "KZ-B™ Brightening Soap" at bounding box center [615, 84] width 260 height 19
click at [172, 93] on p "Advanced" at bounding box center [153, 89] width 45 height 14
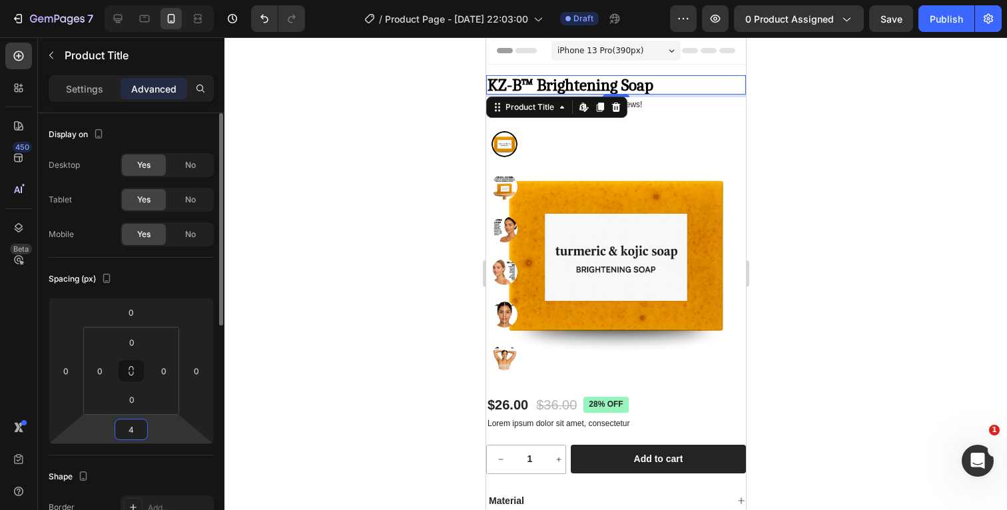
click at [142, 423] on input "4" at bounding box center [131, 429] width 27 height 20
type input "0"
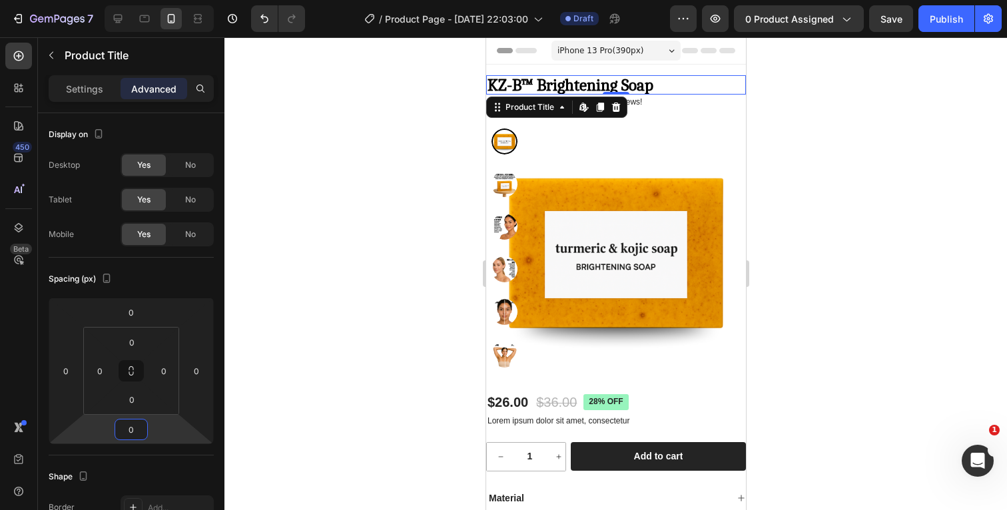
click at [899, 184] on div at bounding box center [615, 273] width 782 height 473
click at [802, 85] on div at bounding box center [615, 273] width 782 height 473
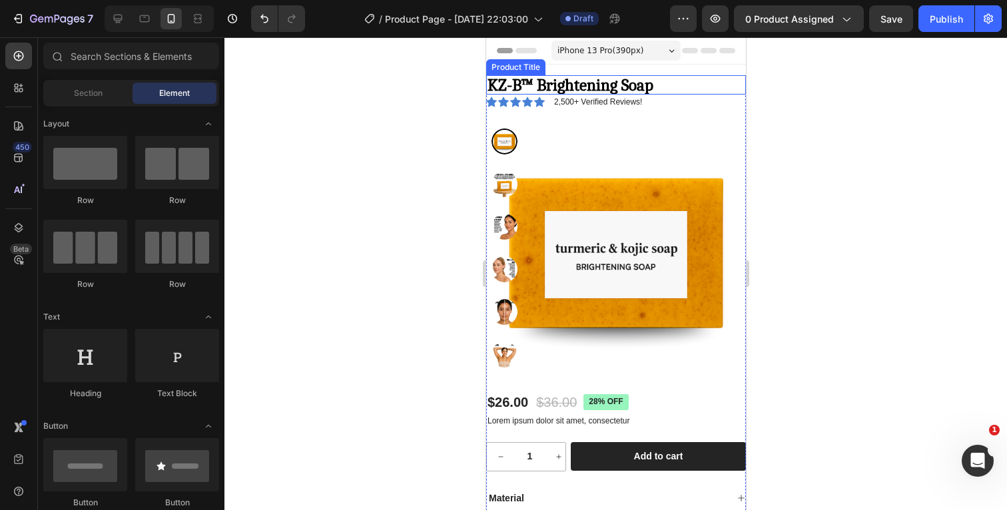
click at [730, 86] on h1 "KZ-B™ Brightening Soap" at bounding box center [615, 84] width 260 height 19
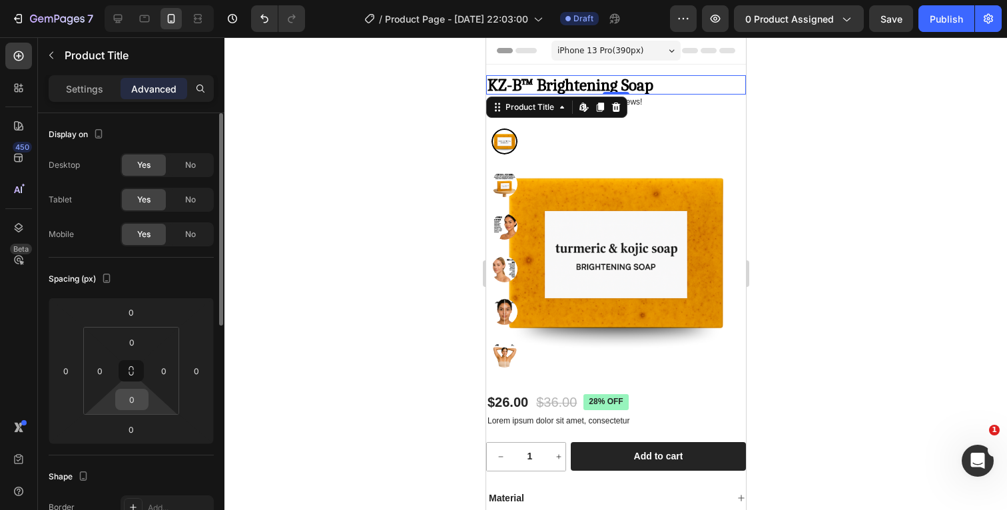
click at [140, 400] on input "0" at bounding box center [132, 399] width 27 height 20
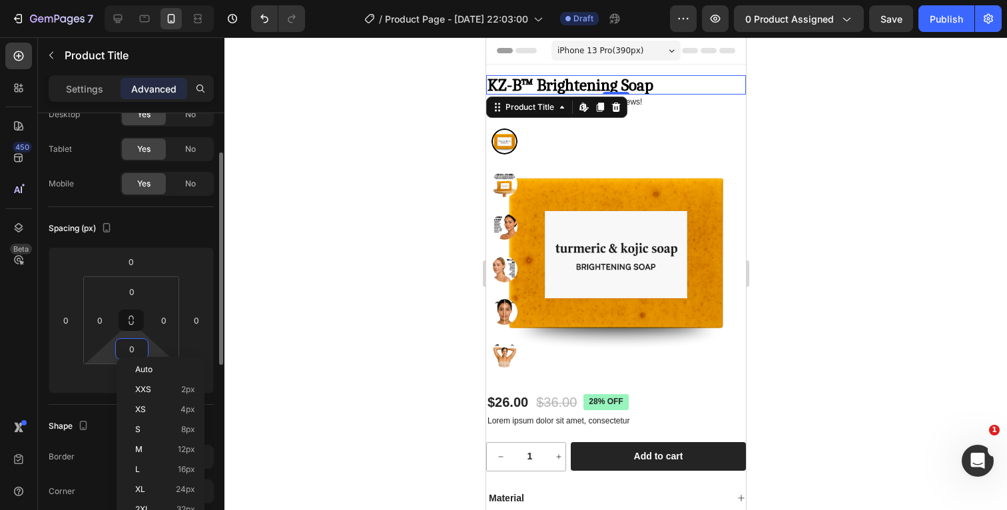
scroll to position [85, 0]
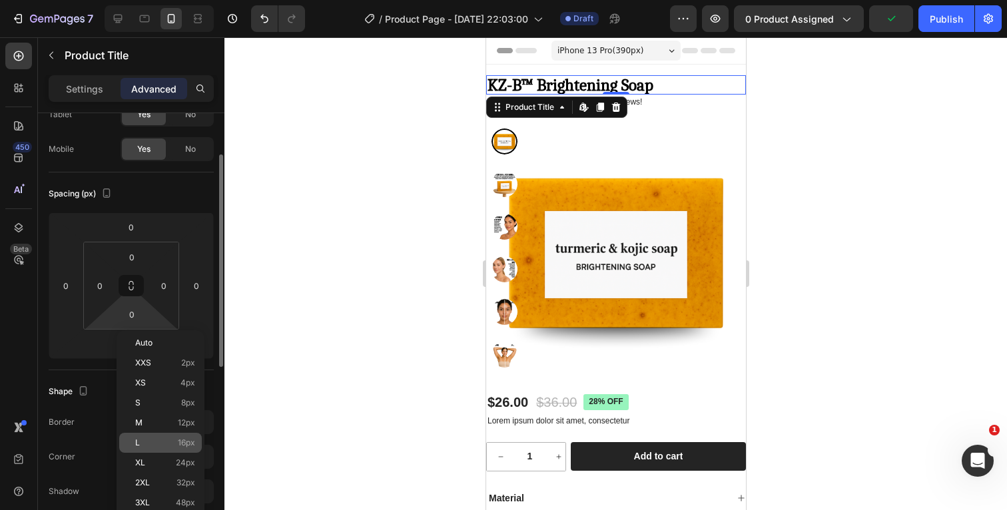
click at [143, 438] on p "L 16px" at bounding box center [165, 442] width 60 height 9
type input "16"
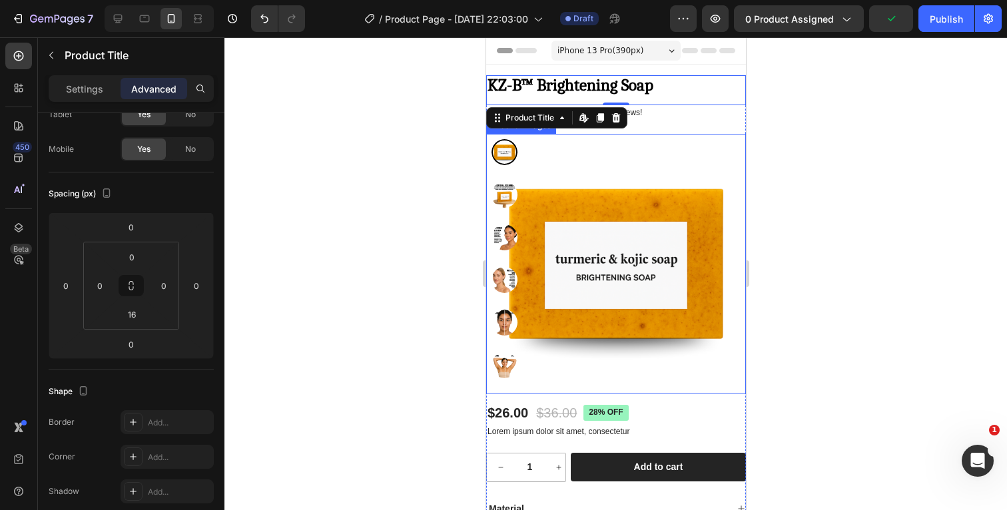
click at [868, 130] on div at bounding box center [615, 273] width 782 height 473
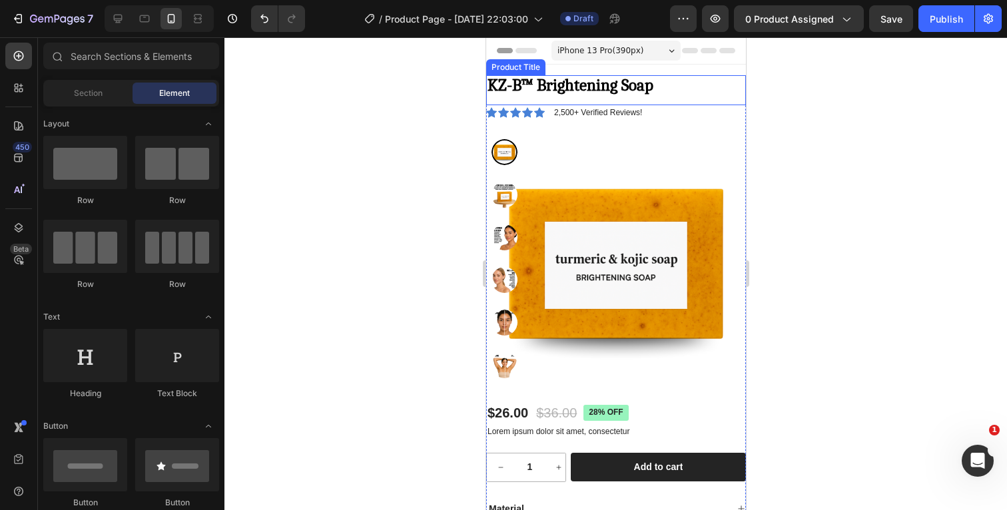
click at [685, 87] on h1 "KZ-B™ Brightening Soap" at bounding box center [615, 84] width 260 height 19
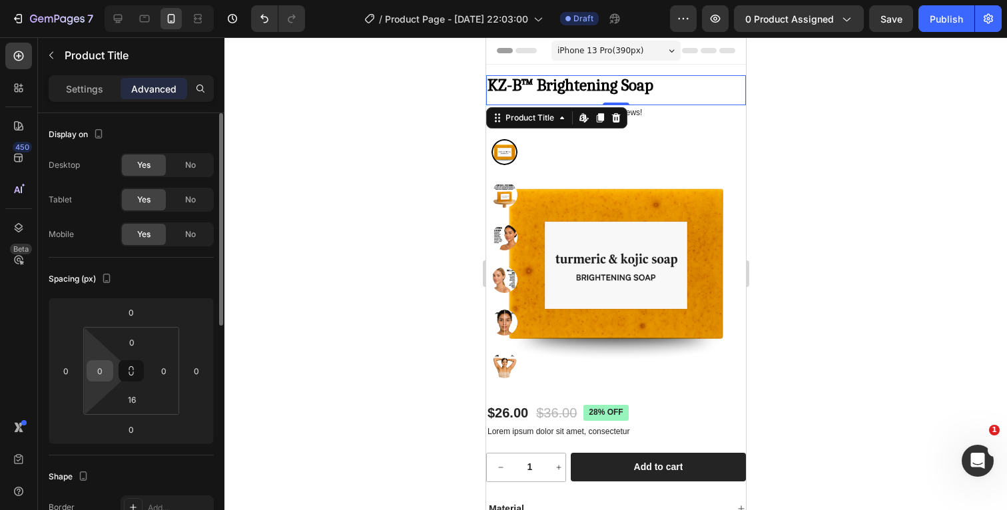
click at [102, 370] on input "0" at bounding box center [100, 371] width 20 height 20
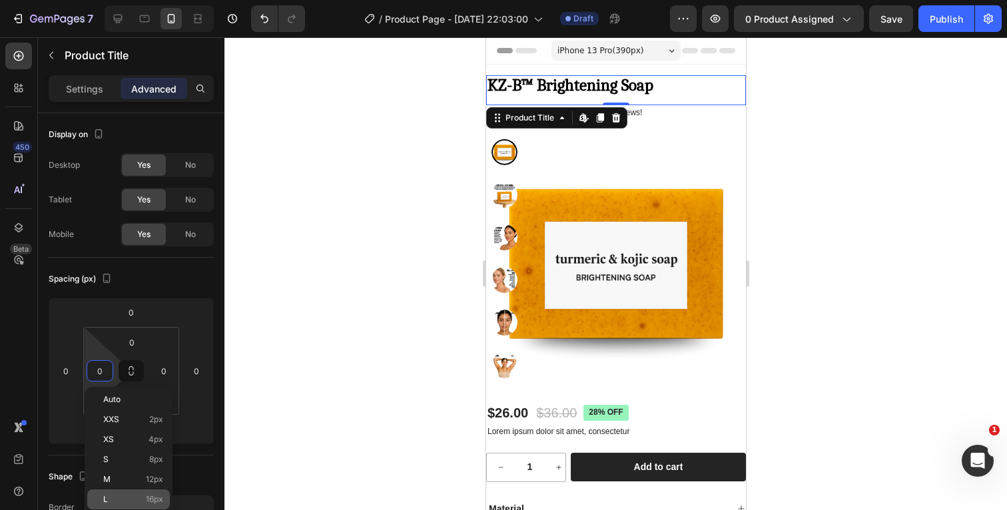
click at [119, 496] on p "L 16px" at bounding box center [133, 499] width 60 height 9
type input "16"
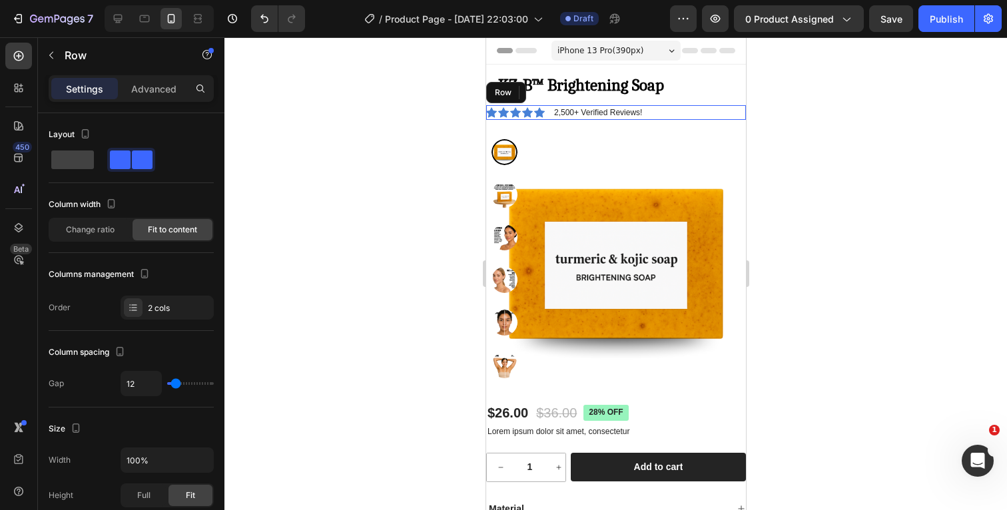
click at [658, 111] on div "Icon Icon Icon Icon Icon Icon List 2,500+ Verified Reviews! Text Block Row" at bounding box center [615, 112] width 260 height 15
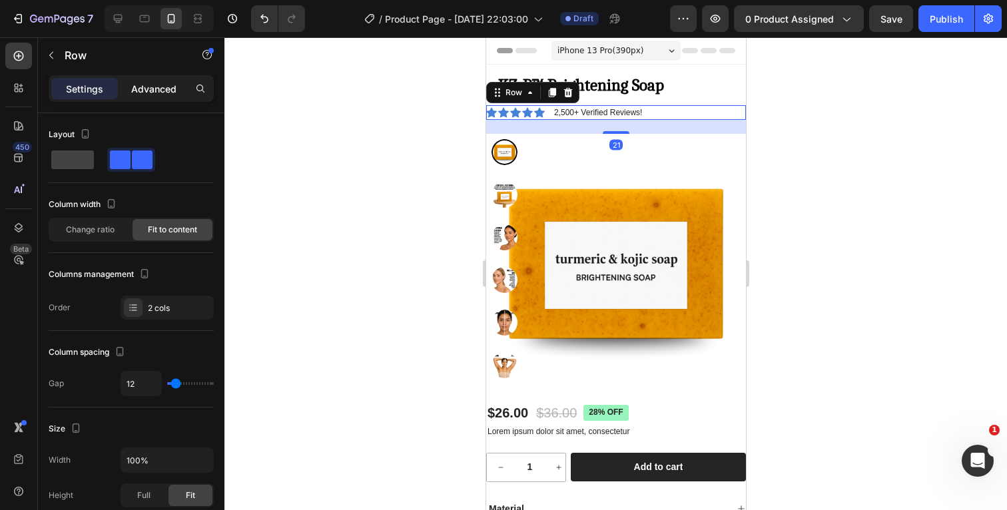
click at [156, 95] on p "Advanced" at bounding box center [153, 89] width 45 height 14
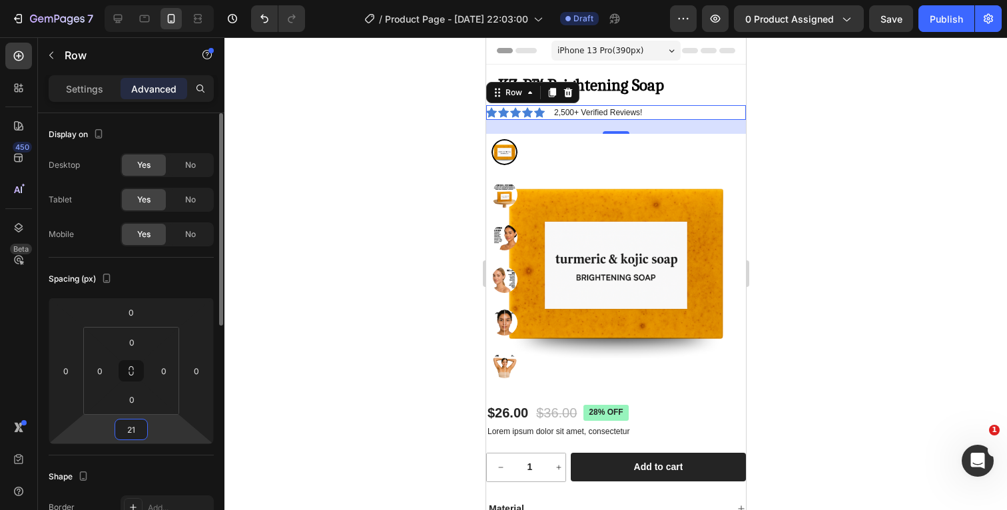
click at [138, 421] on input "21" at bounding box center [131, 429] width 27 height 20
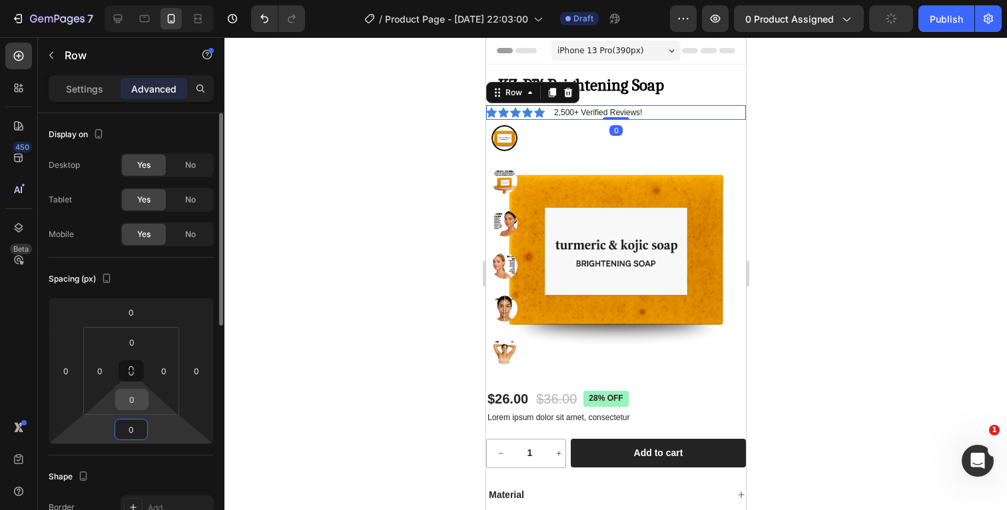
type input "0"
click at [139, 401] on input "0" at bounding box center [132, 399] width 27 height 20
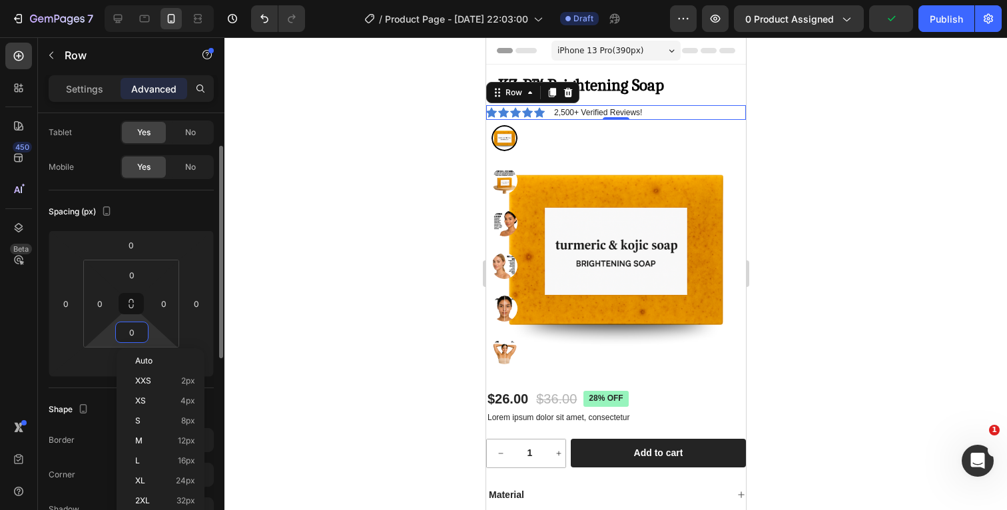
scroll to position [75, 0]
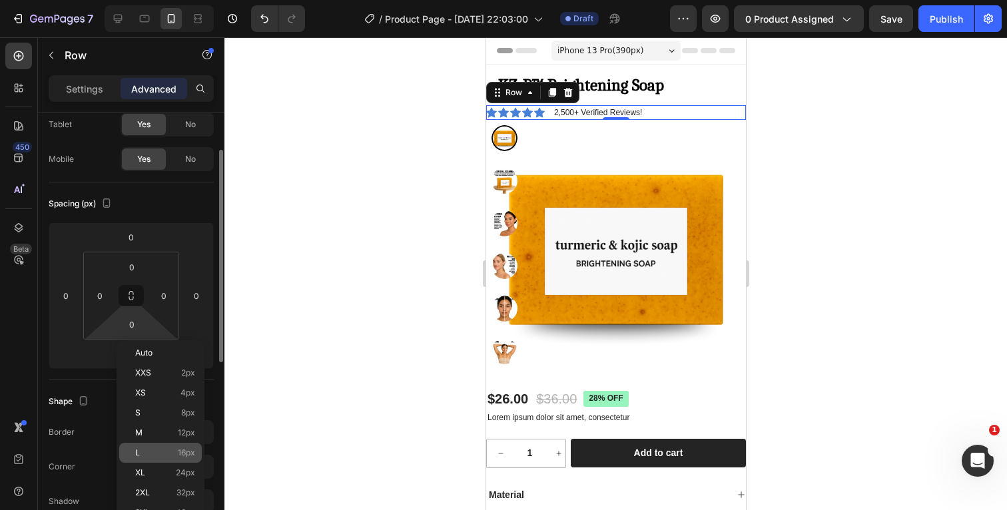
click at [135, 457] on div "L 16px" at bounding box center [160, 453] width 83 height 20
type input "16"
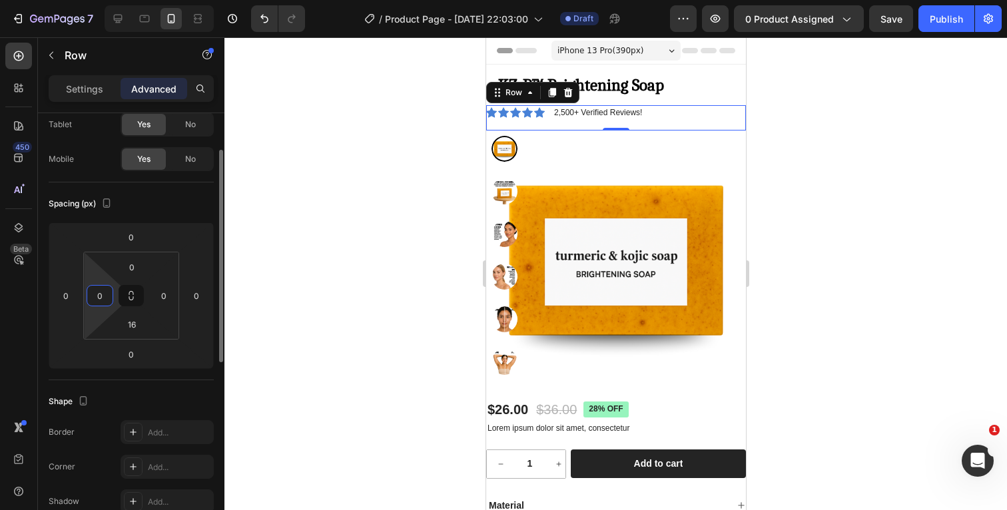
click at [103, 302] on input "0" at bounding box center [100, 296] width 20 height 20
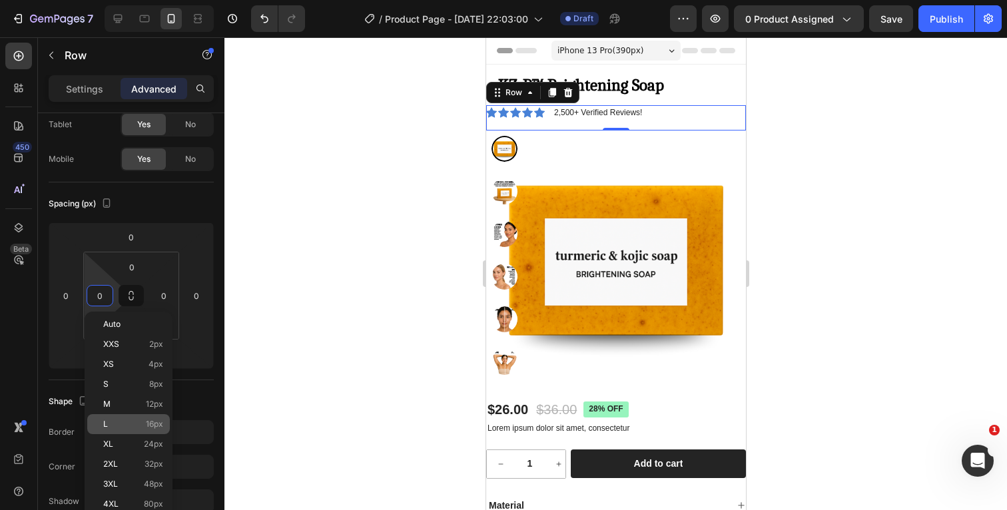
click at [122, 421] on p "L 16px" at bounding box center [133, 423] width 60 height 9
type input "16"
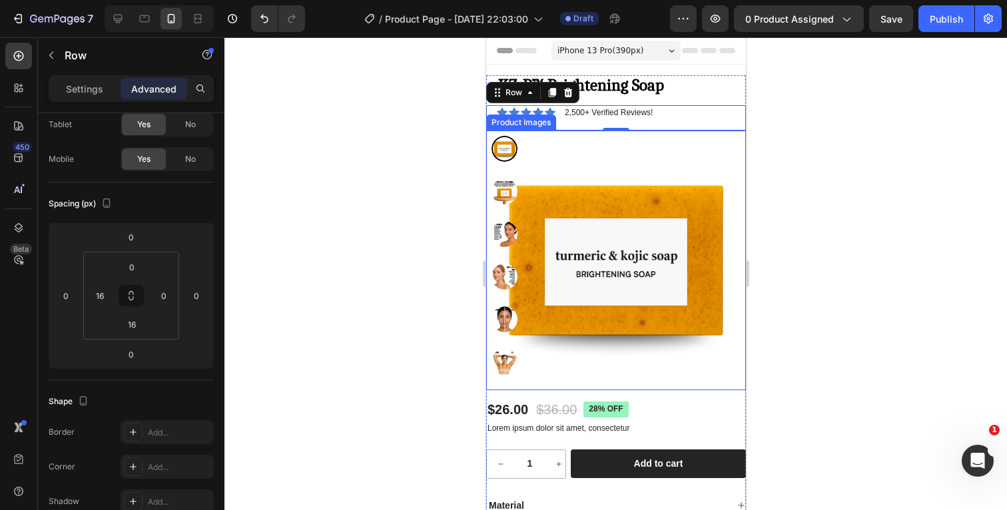
click at [878, 126] on div at bounding box center [615, 273] width 782 height 473
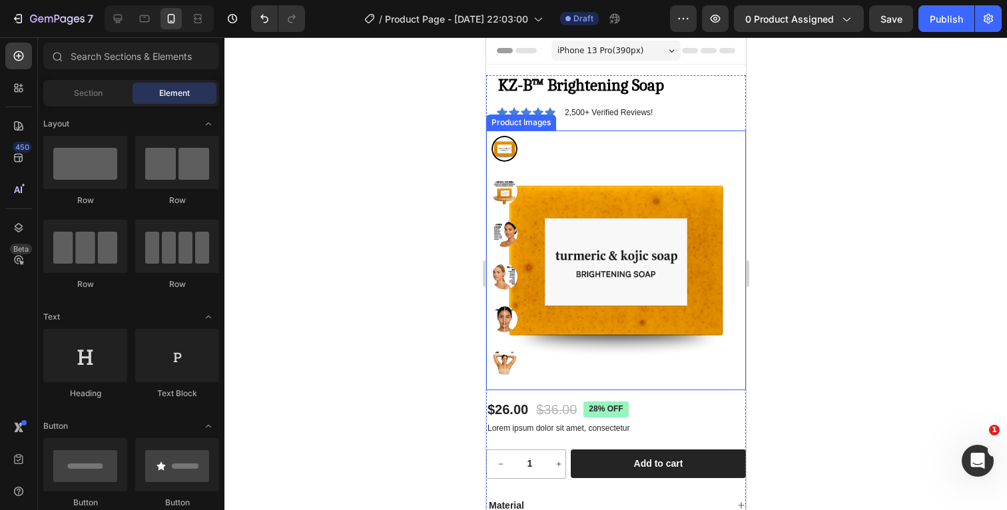
click at [878, 126] on div at bounding box center [615, 273] width 782 height 473
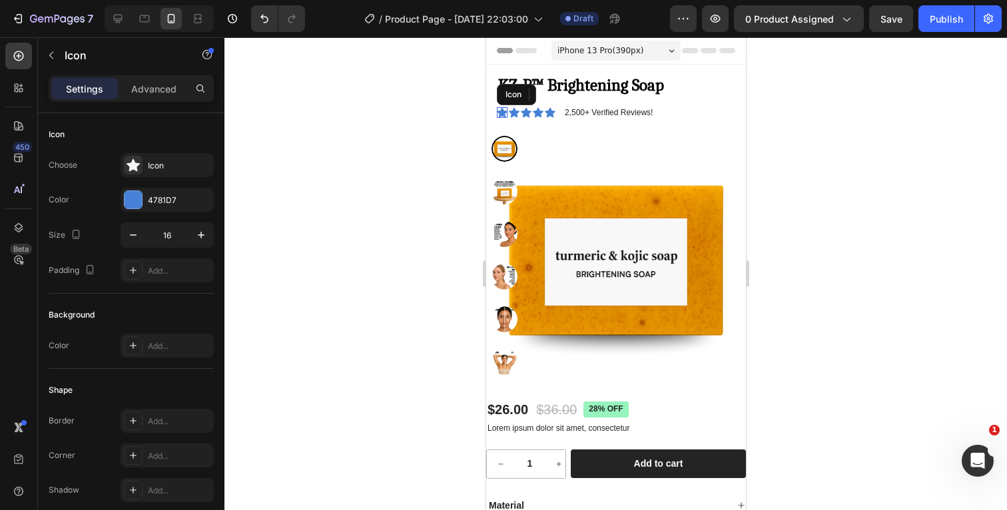
click at [504, 113] on icon at bounding box center [501, 112] width 11 height 10
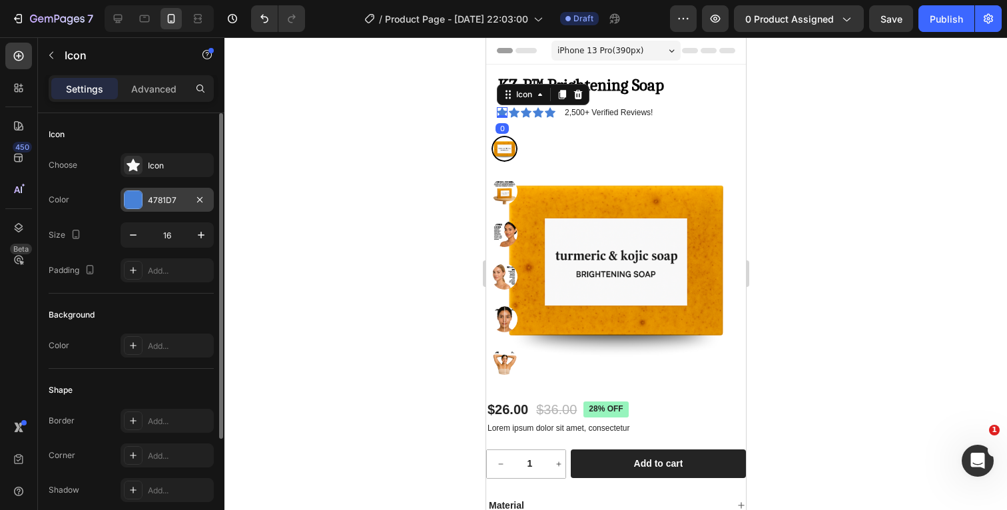
click at [142, 198] on div at bounding box center [133, 199] width 19 height 19
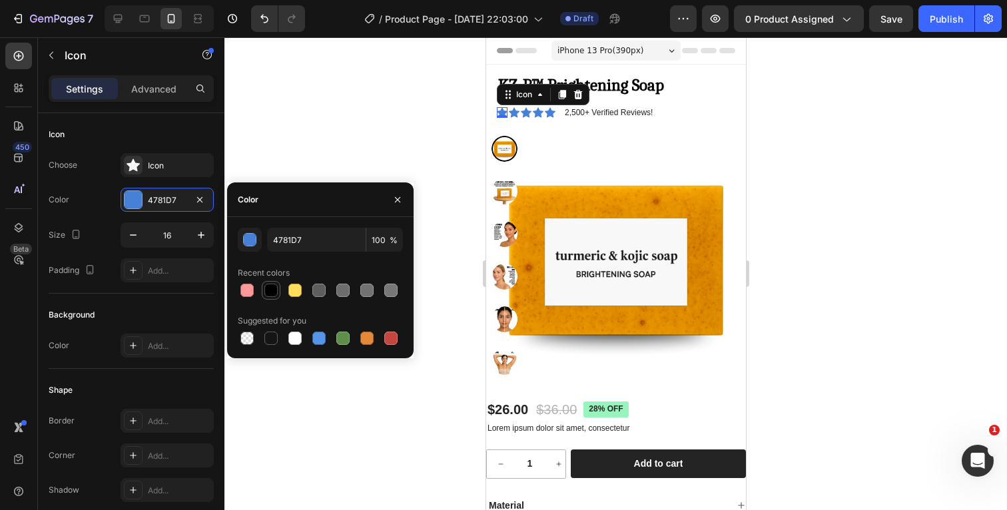
click at [273, 291] on div at bounding box center [270, 290] width 13 height 13
type input "000000"
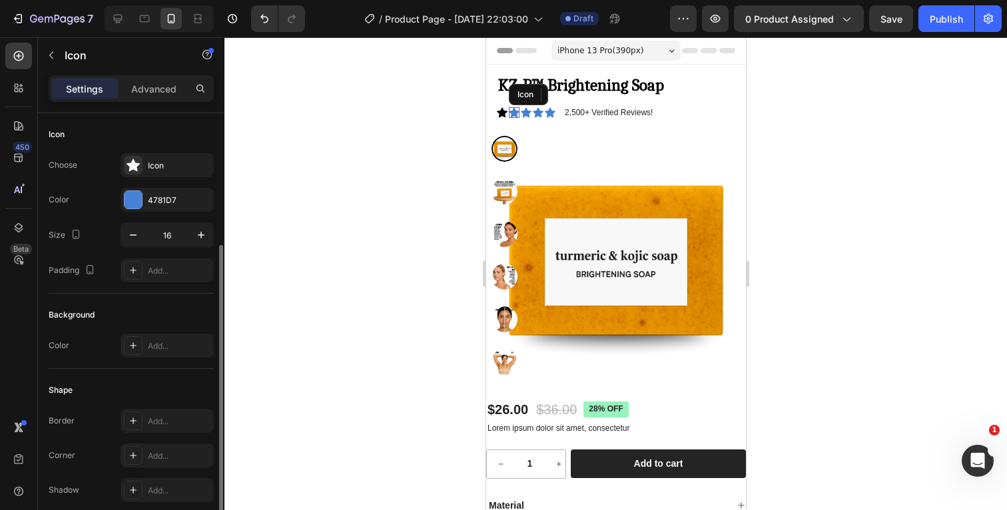
click at [512, 112] on icon at bounding box center [513, 112] width 11 height 10
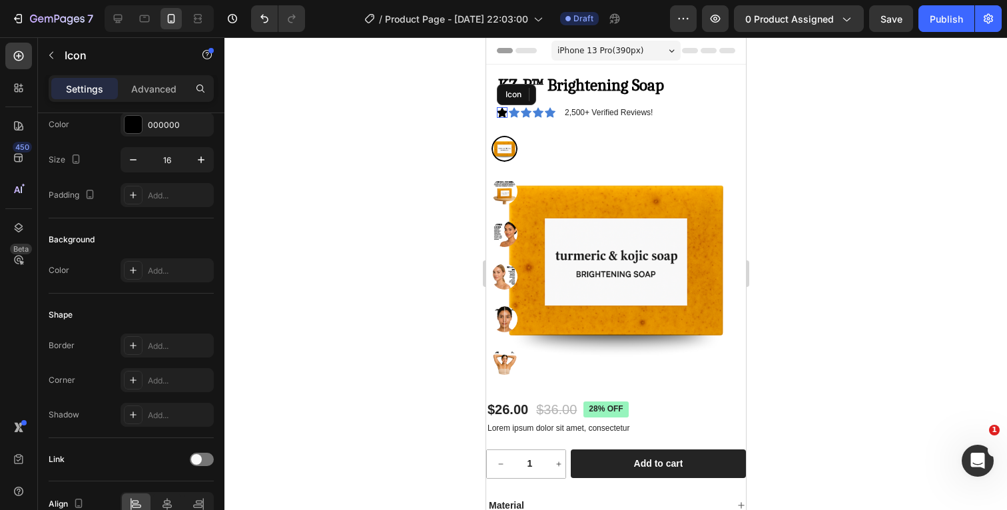
click at [501, 113] on icon at bounding box center [501, 112] width 11 height 10
click at [610, 83] on h1 "KZ-B™ Brightening Soap" at bounding box center [620, 84] width 249 height 19
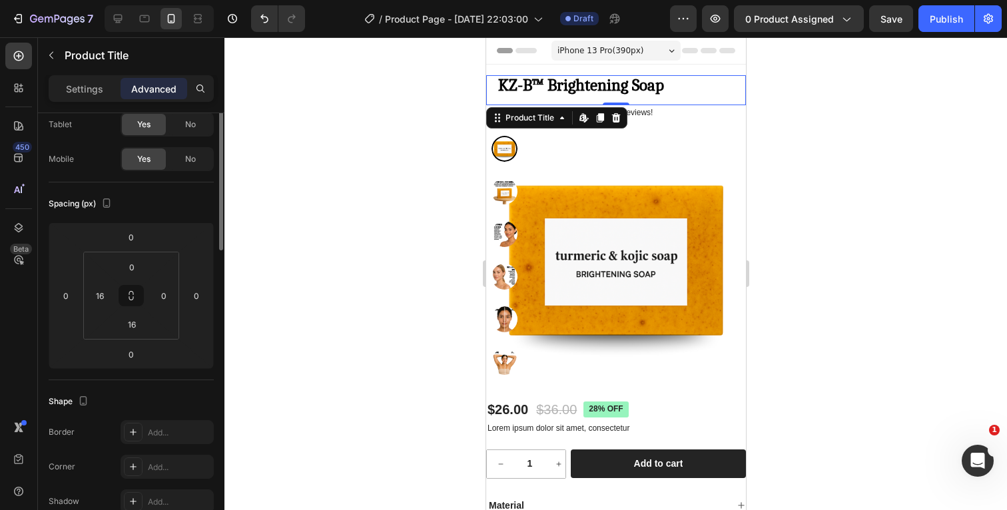
scroll to position [0, 0]
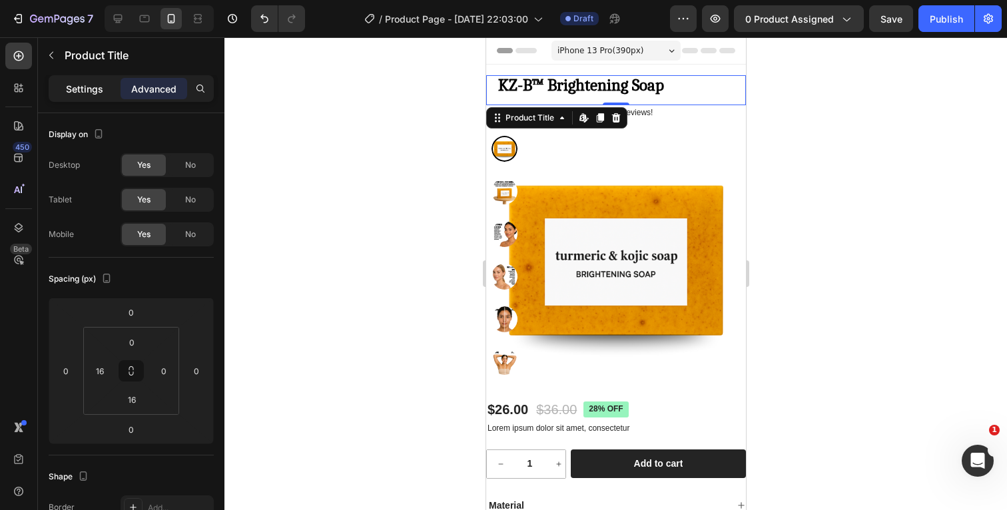
click at [104, 92] on div "Settings" at bounding box center [84, 88] width 67 height 21
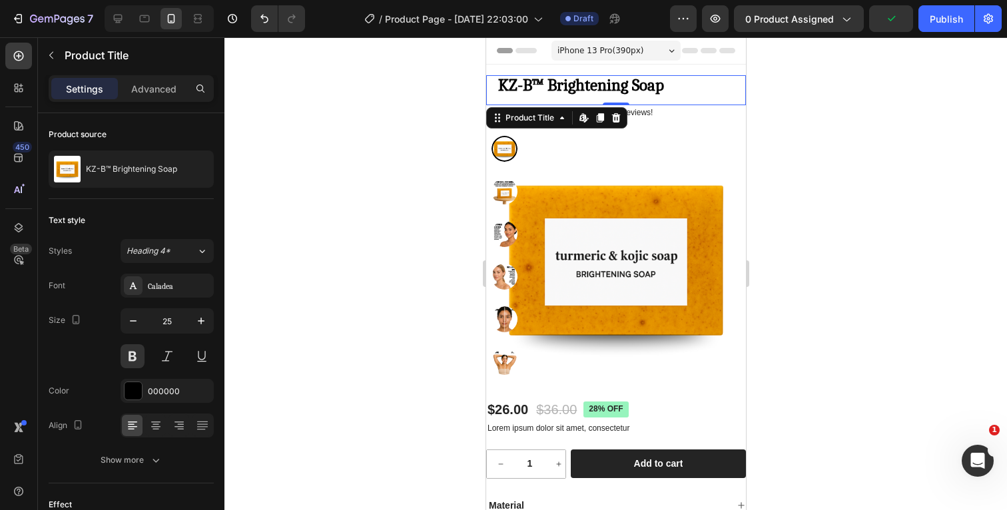
drag, startPoint x: 815, startPoint y: 101, endPoint x: 214, endPoint y: 70, distance: 602.0
click at [815, 101] on div at bounding box center [615, 273] width 782 height 473
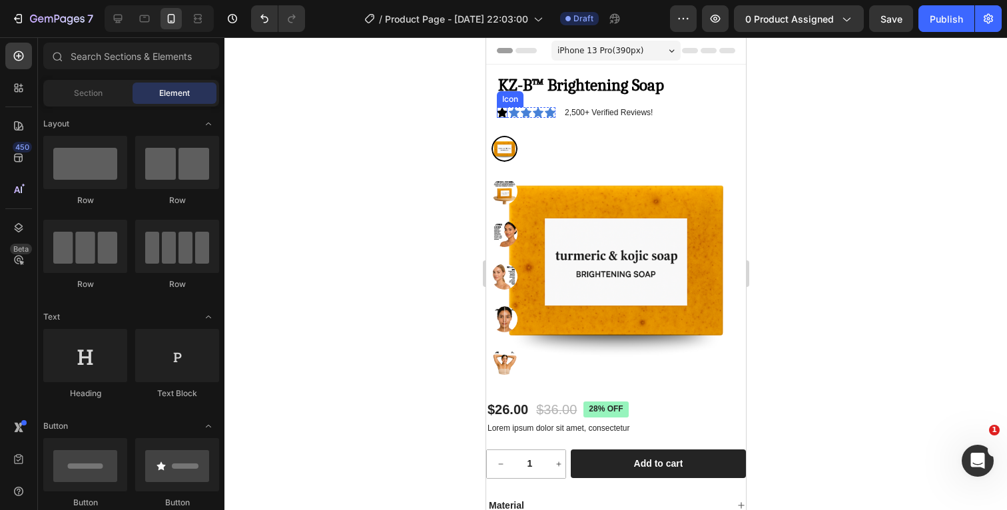
click at [503, 113] on icon at bounding box center [501, 112] width 11 height 10
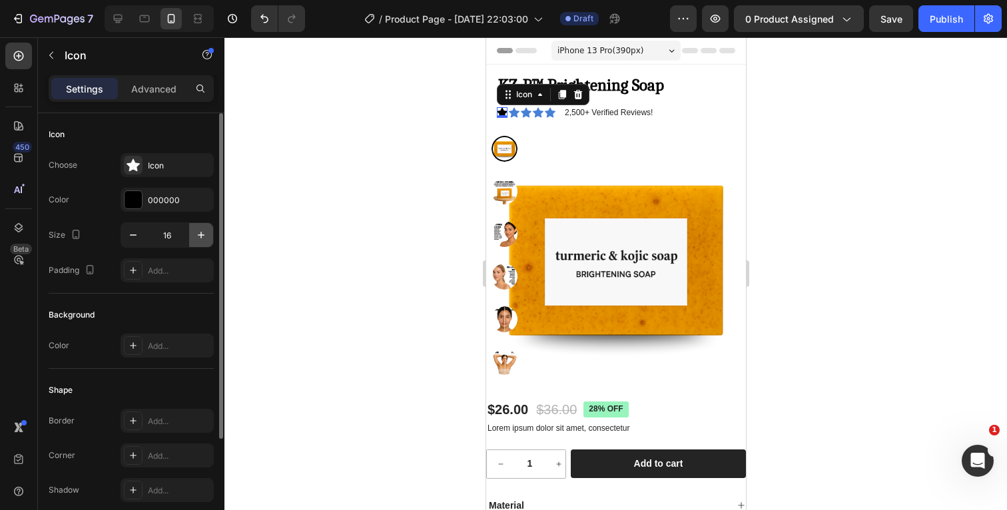
click at [202, 236] on icon "button" at bounding box center [200, 234] width 13 height 13
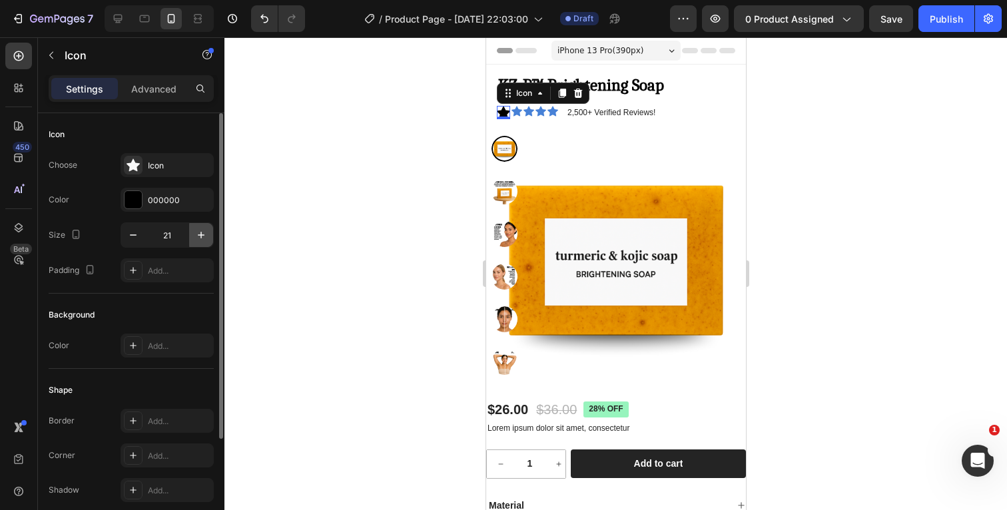
click at [202, 236] on icon "button" at bounding box center [200, 234] width 13 height 13
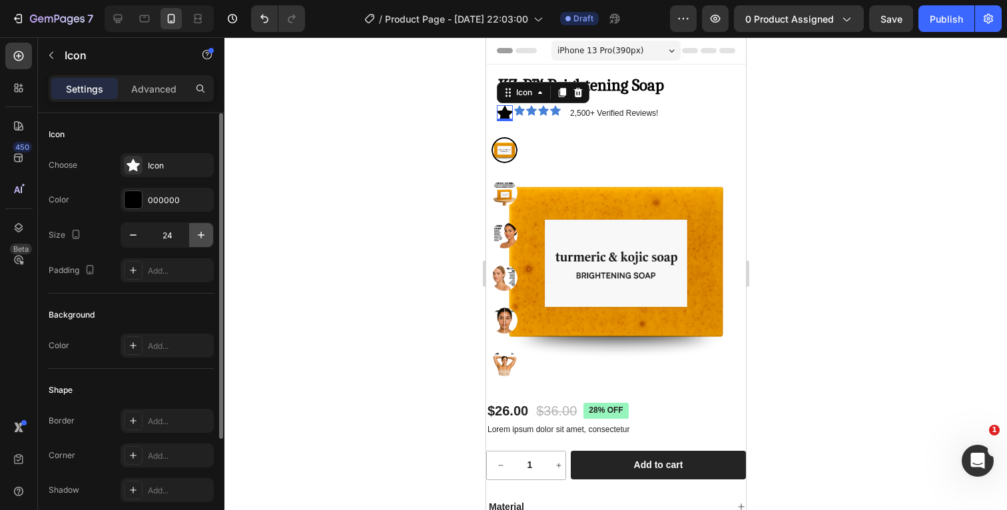
click at [202, 236] on icon "button" at bounding box center [200, 234] width 13 height 13
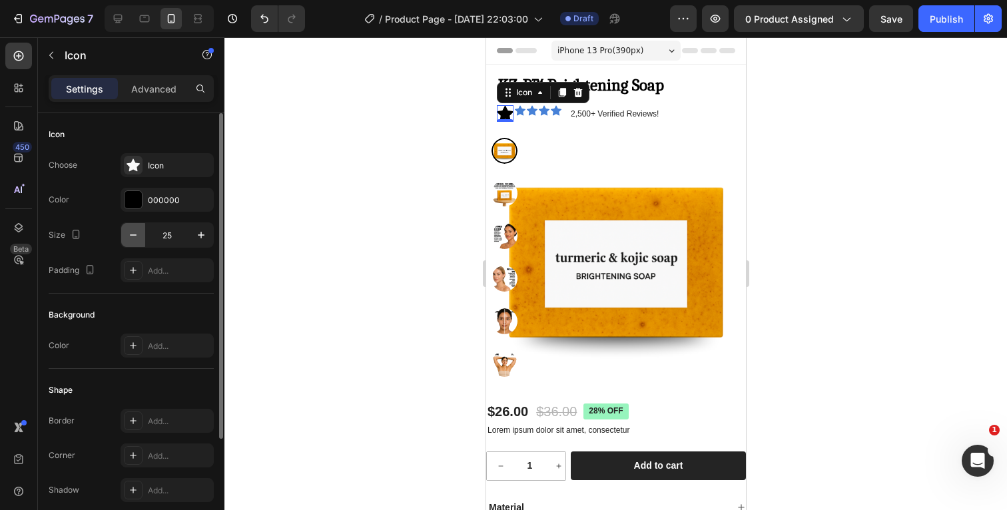
click at [137, 237] on icon "button" at bounding box center [132, 234] width 13 height 13
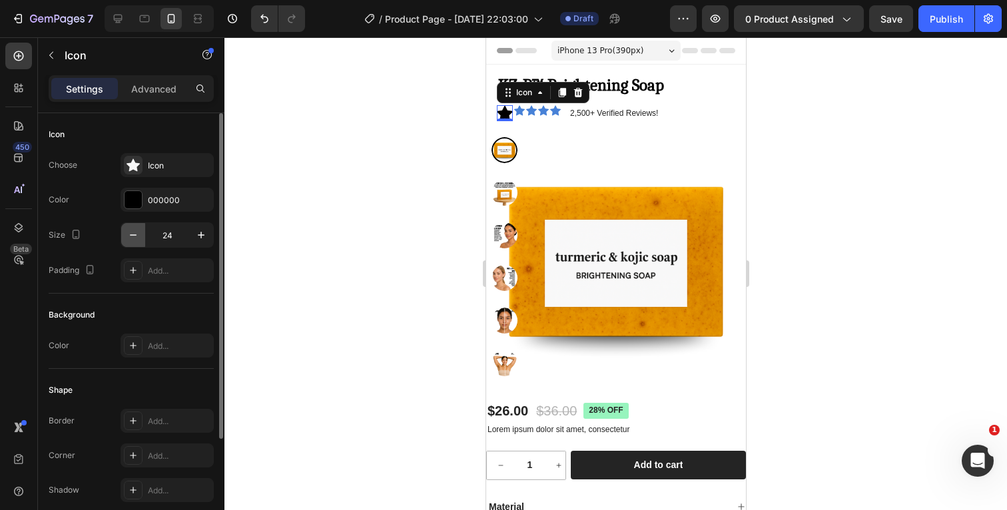
click at [137, 237] on icon "button" at bounding box center [132, 234] width 13 height 13
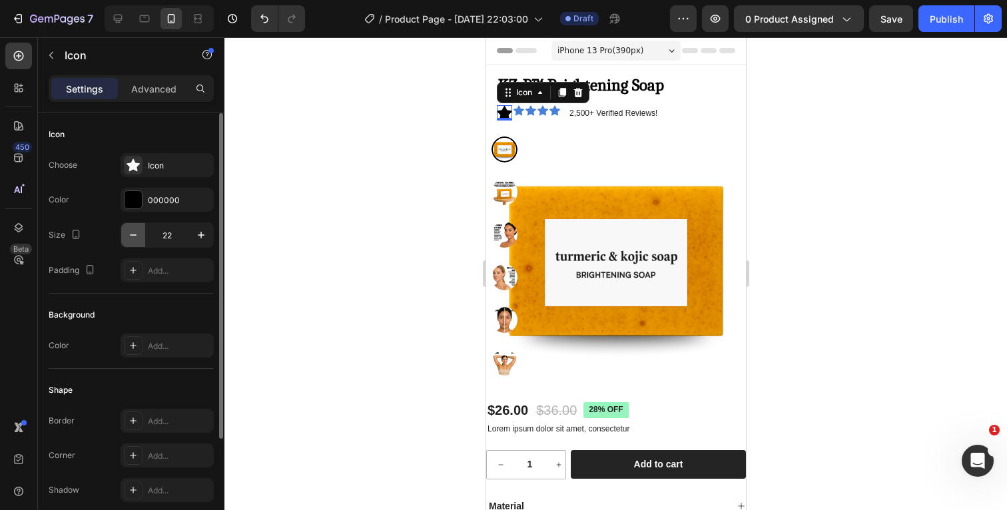
click at [137, 237] on icon "button" at bounding box center [132, 234] width 13 height 13
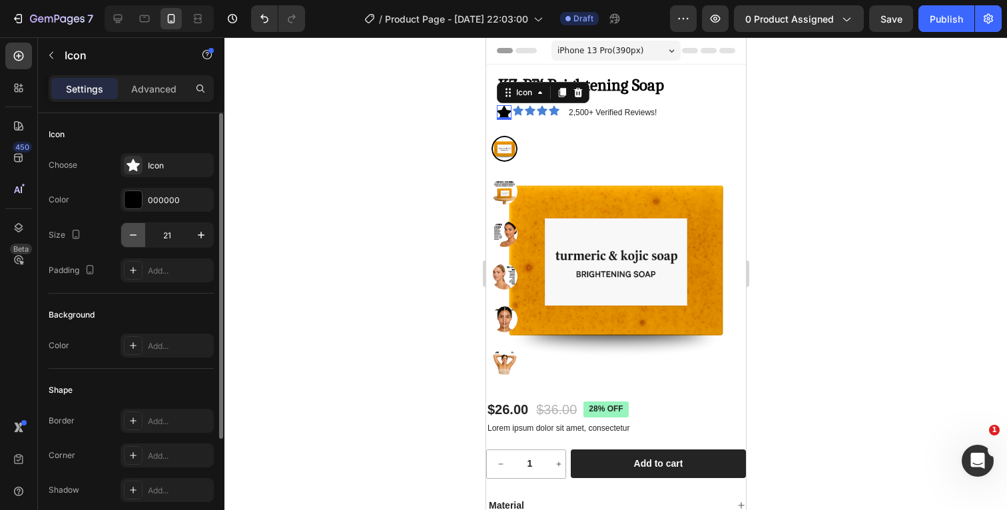
click at [137, 237] on icon "button" at bounding box center [132, 234] width 13 height 13
type input "20"
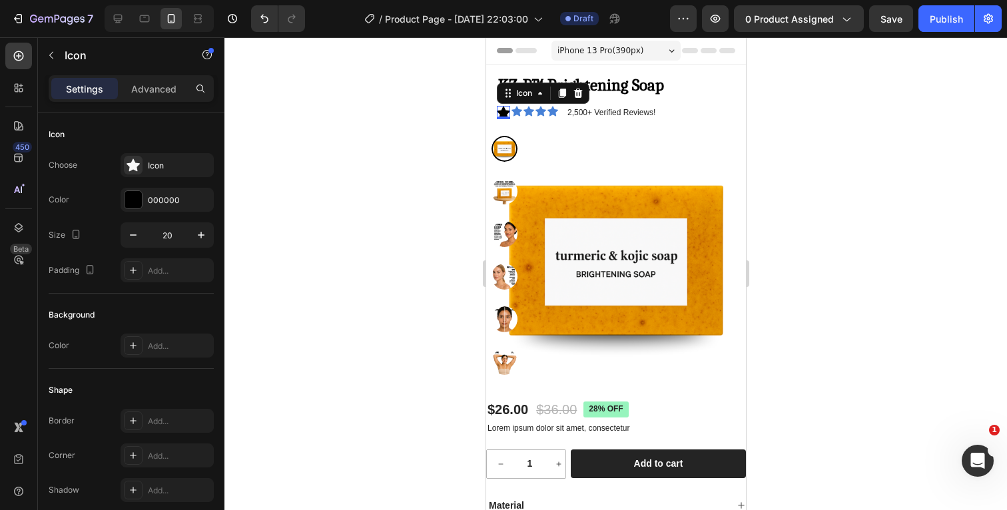
click at [827, 128] on div at bounding box center [615, 273] width 782 height 473
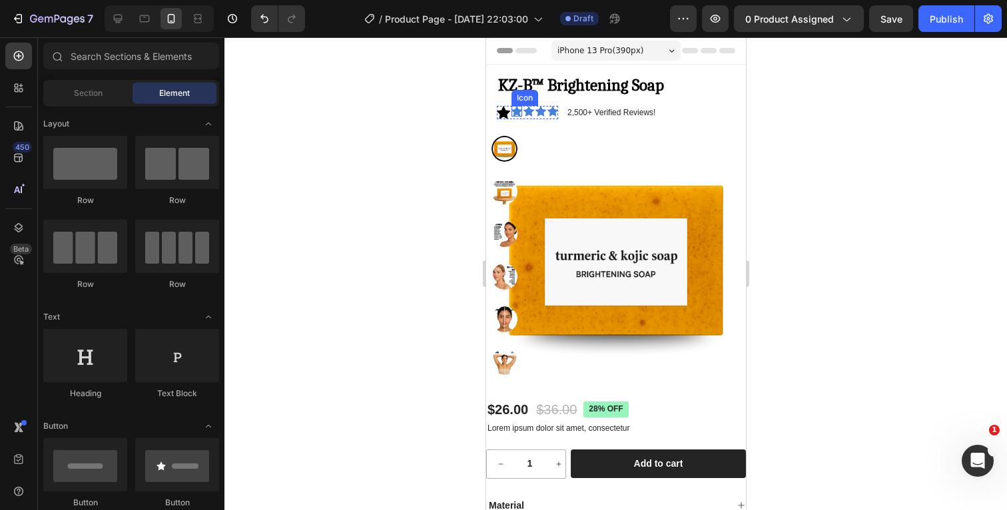
click at [516, 113] on icon at bounding box center [516, 111] width 11 height 10
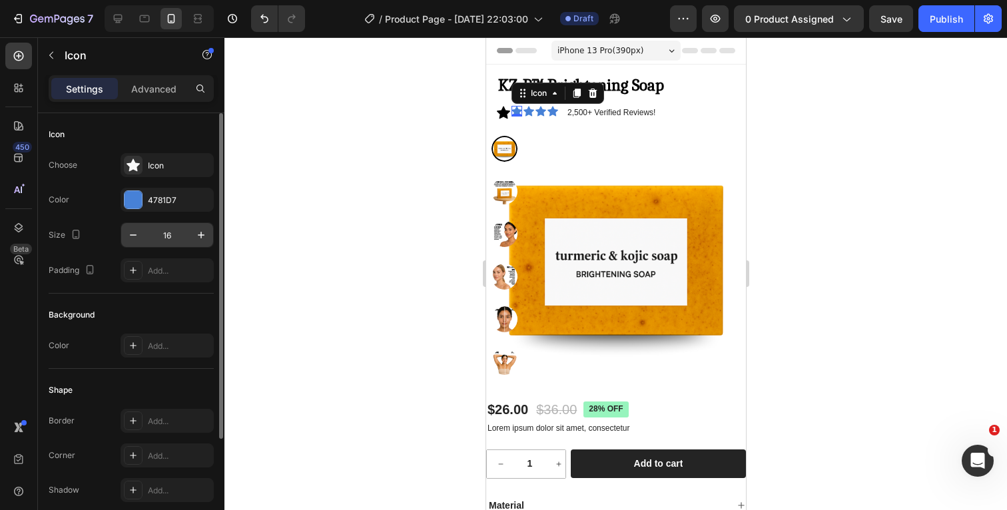
click at [181, 240] on input "16" at bounding box center [167, 235] width 44 height 24
type input "1"
type input "20"
click at [136, 198] on div at bounding box center [132, 199] width 17 height 17
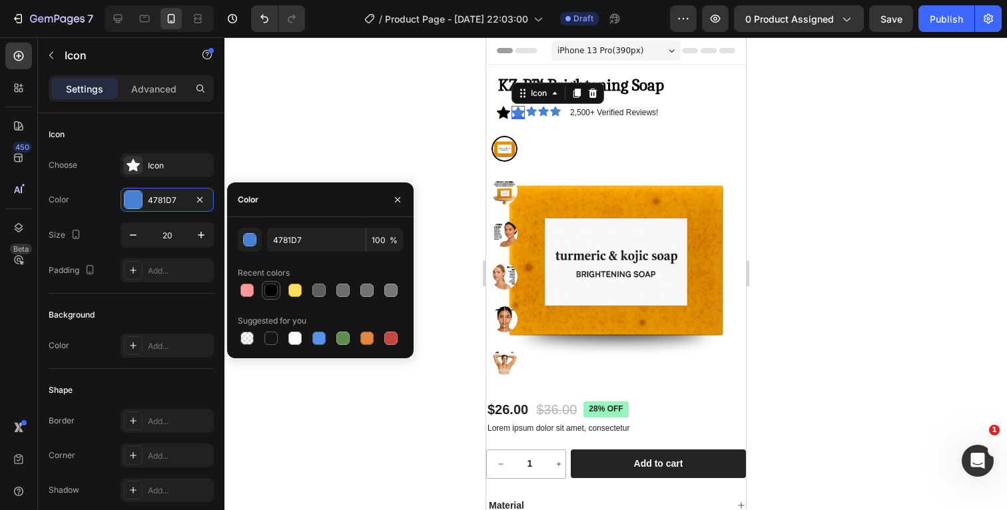
click at [268, 291] on div at bounding box center [270, 290] width 13 height 13
type input "000000"
click at [531, 111] on div "Icon" at bounding box center [530, 111] width 11 height 11
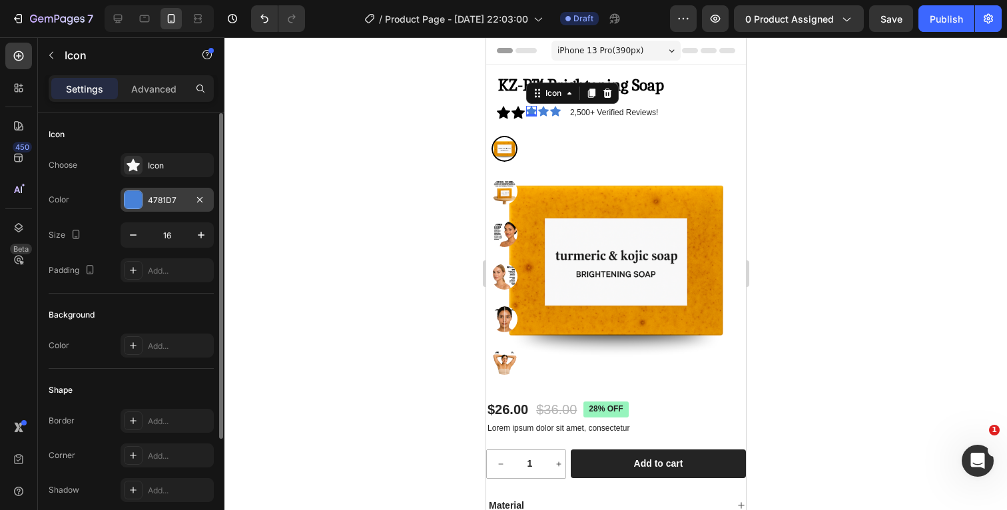
click at [134, 202] on div at bounding box center [132, 199] width 17 height 17
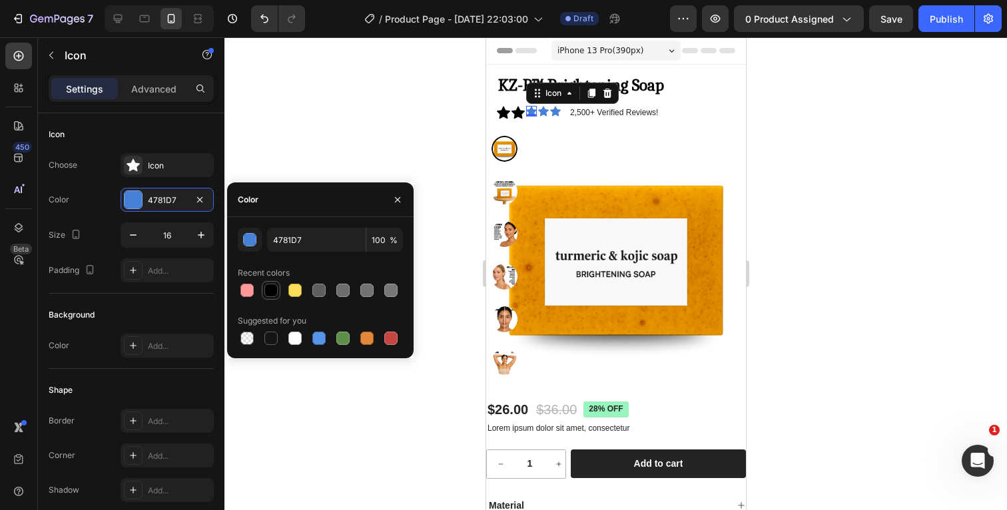
click at [271, 288] on div at bounding box center [270, 290] width 13 height 13
type input "000000"
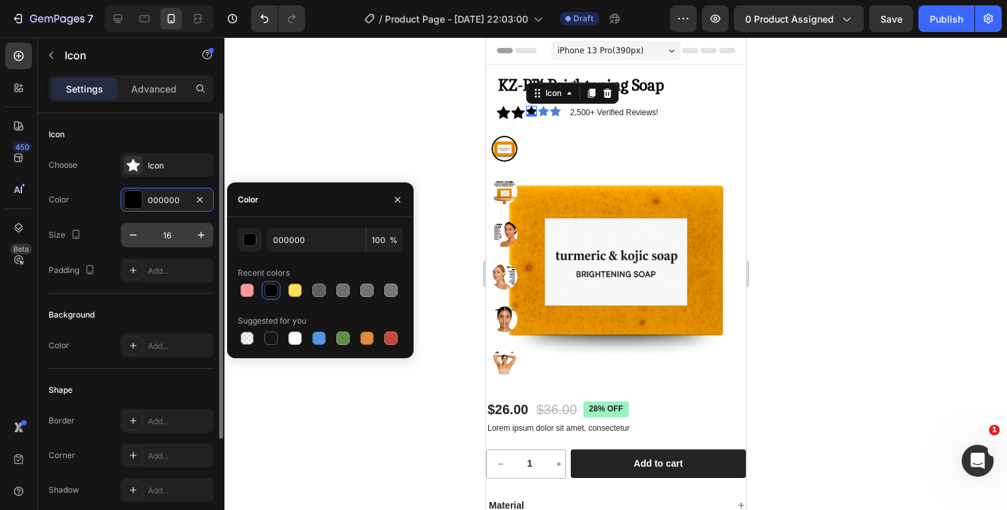
click at [185, 235] on input "16" at bounding box center [167, 235] width 44 height 24
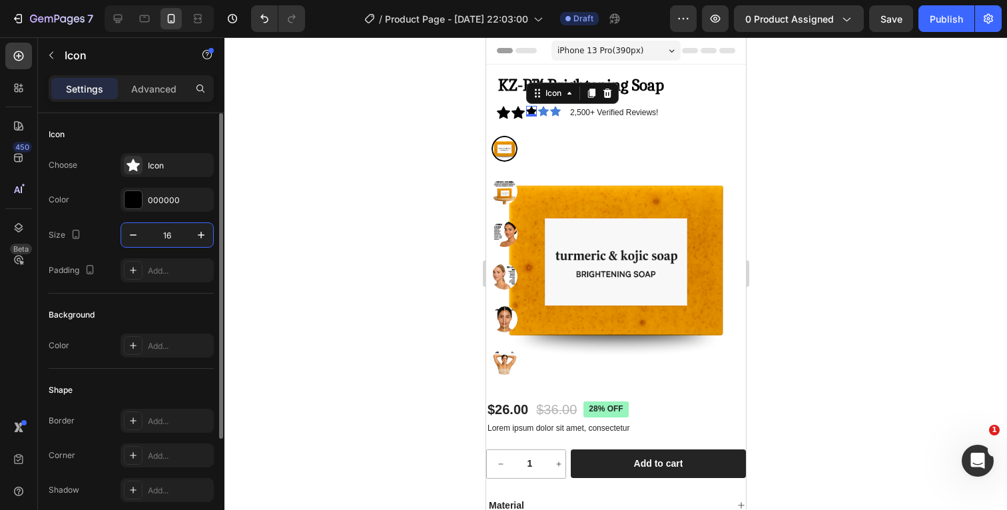
type input "1"
type input "20"
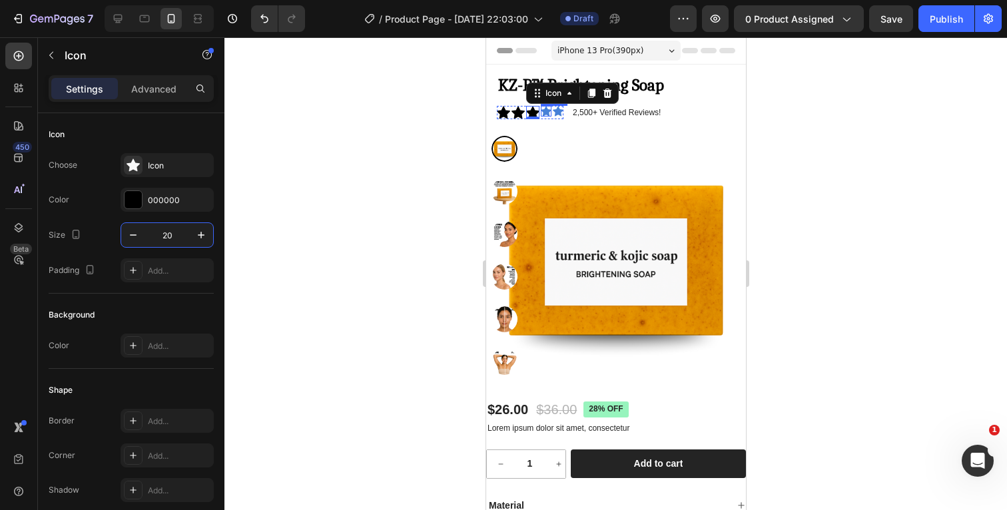
click at [546, 112] on icon at bounding box center [545, 111] width 11 height 10
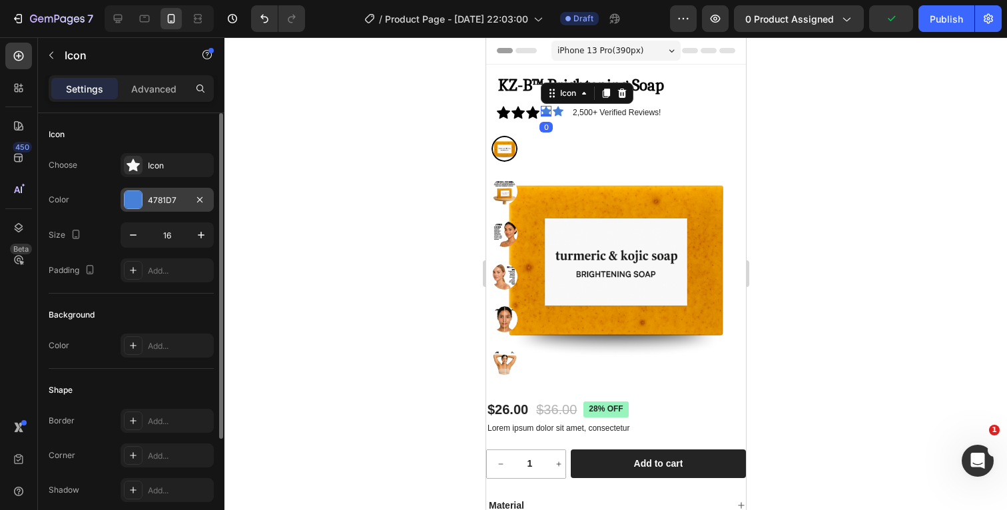
click at [167, 204] on div "4781D7" at bounding box center [167, 200] width 39 height 12
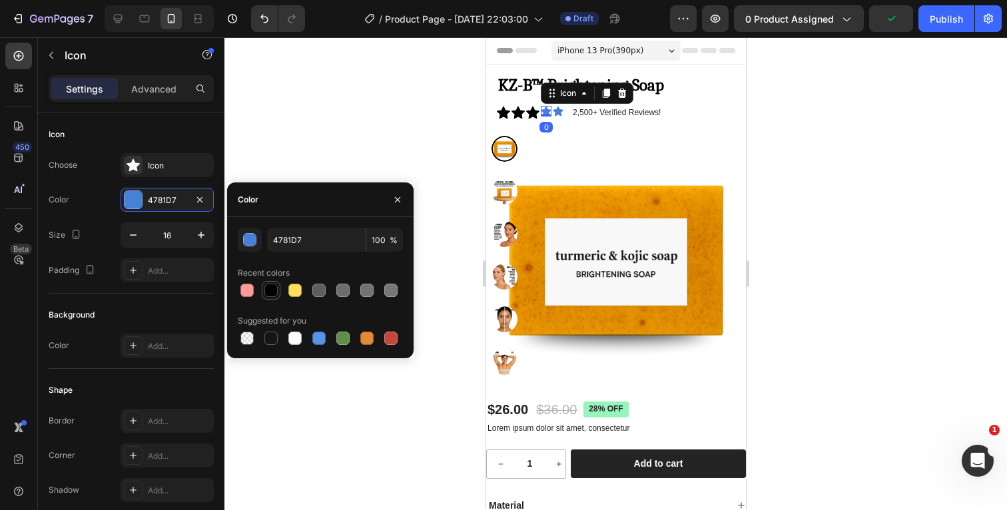
click at [271, 290] on div at bounding box center [270, 290] width 13 height 13
type input "000000"
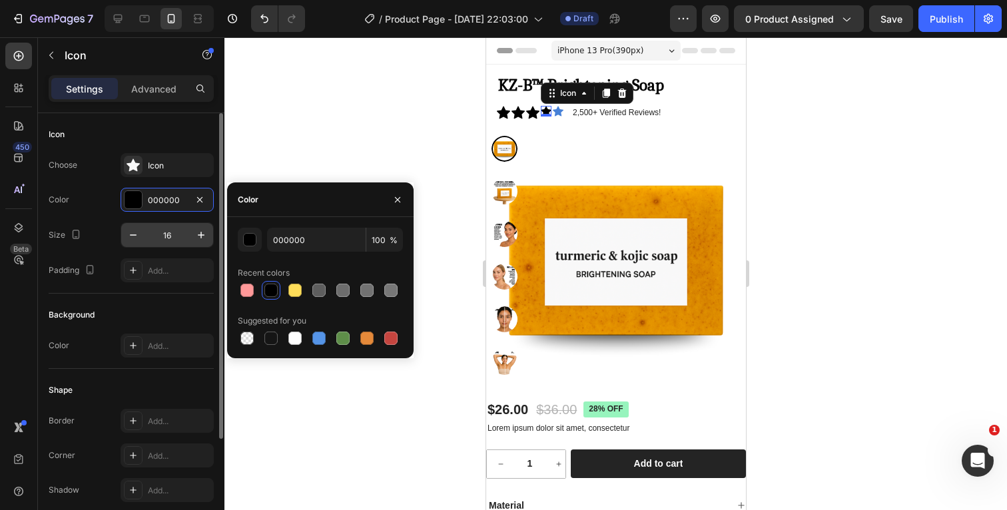
click at [178, 235] on input "16" at bounding box center [167, 235] width 44 height 24
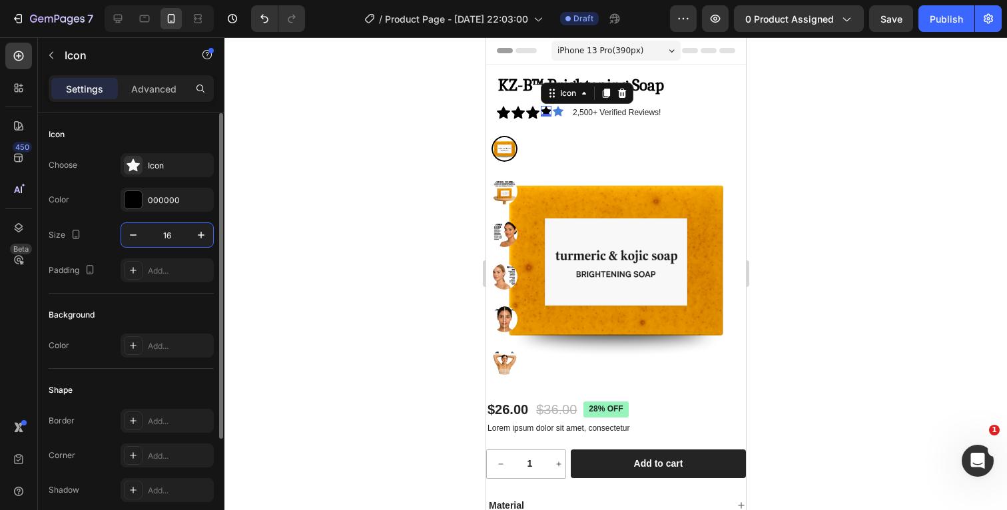
type input "1"
type input "20"
click at [559, 112] on div "Icon 0" at bounding box center [560, 111] width 11 height 11
click at [172, 204] on div "4781D7" at bounding box center [167, 200] width 39 height 12
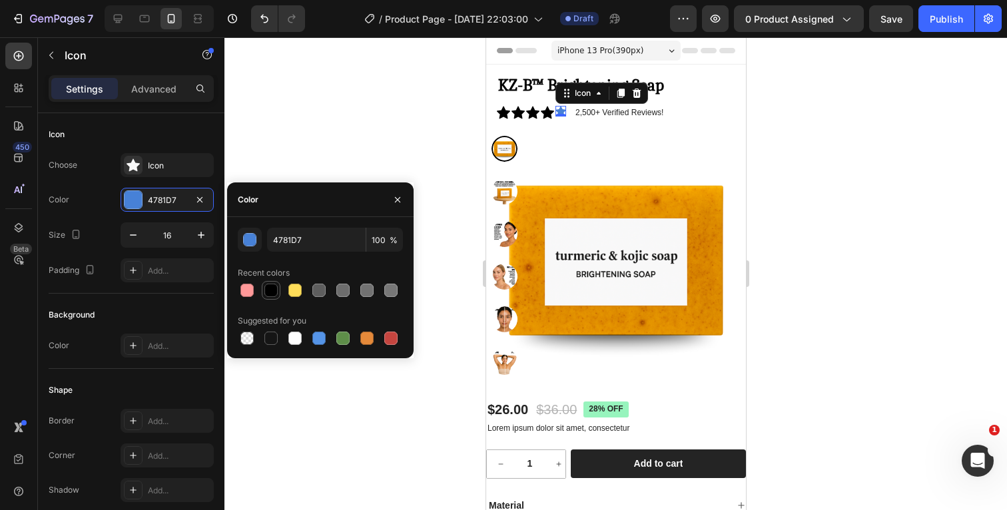
click at [268, 288] on div at bounding box center [270, 290] width 13 height 13
type input "000000"
click at [177, 240] on input "16" at bounding box center [167, 235] width 44 height 24
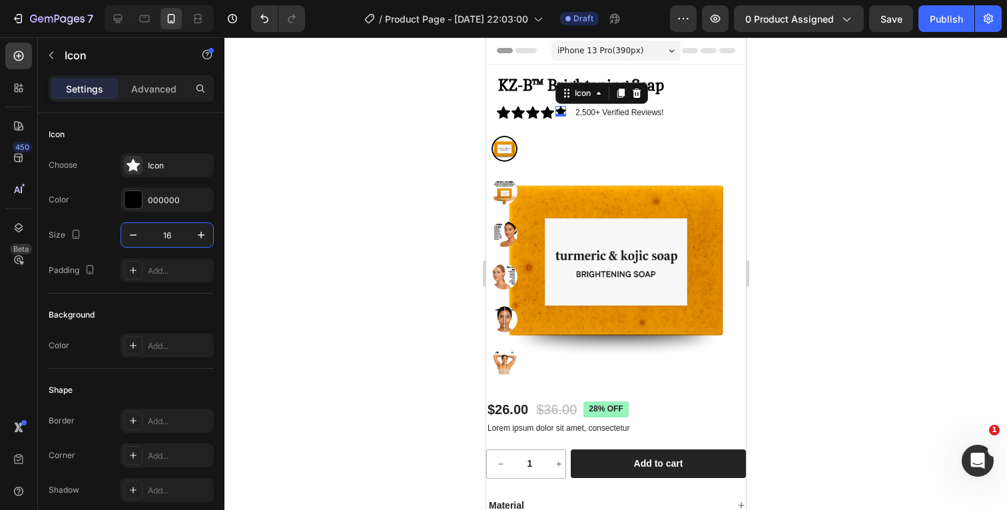
type input "1"
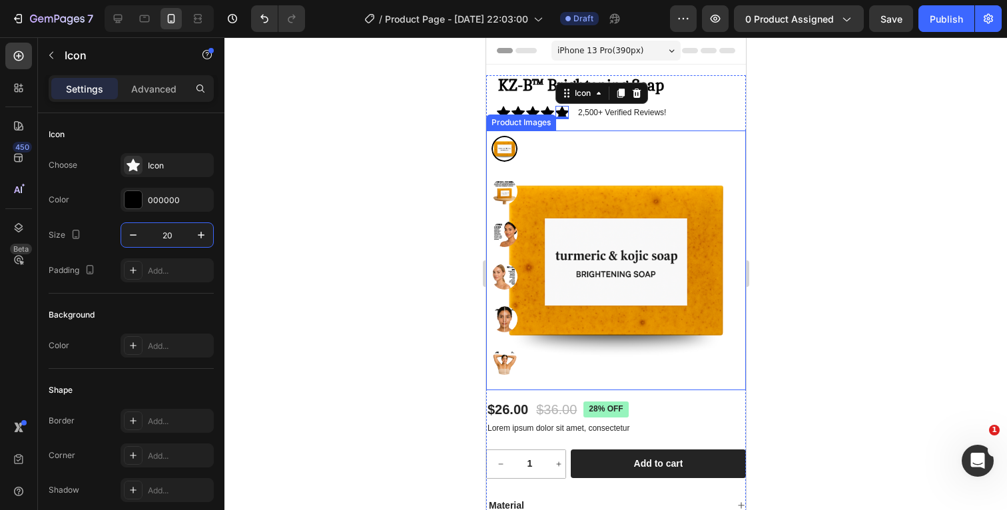
type input "20"
click at [805, 142] on div at bounding box center [615, 273] width 782 height 473
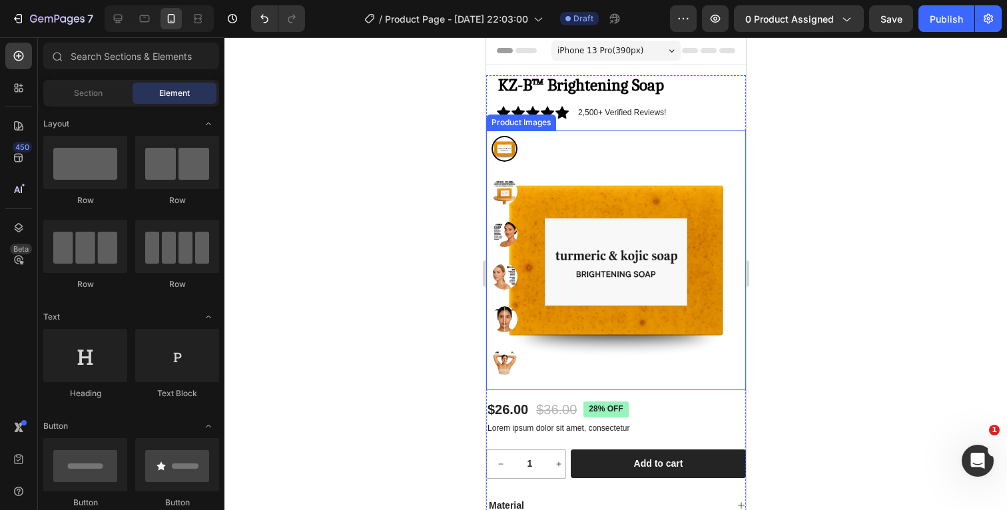
click at [805, 142] on div at bounding box center [615, 273] width 782 height 473
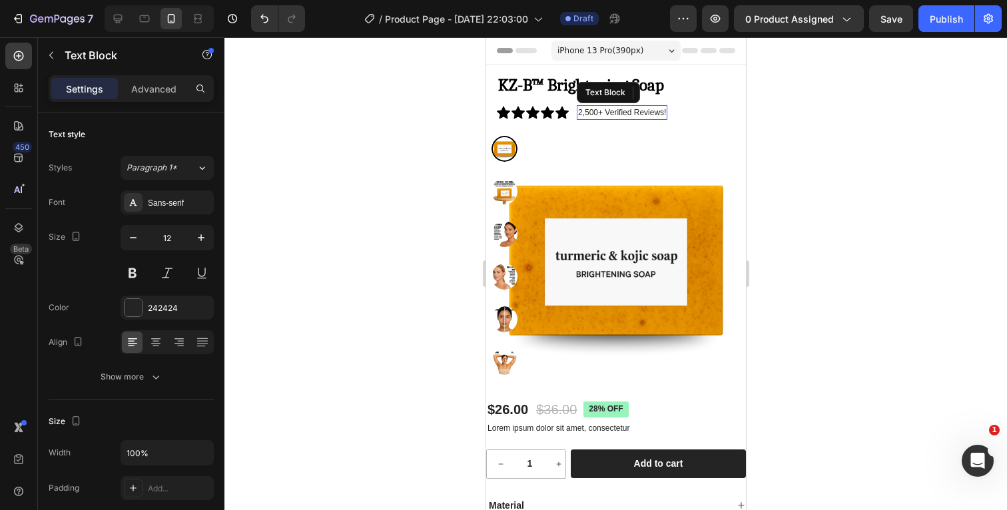
click at [579, 113] on p "2,500+ Verified Reviews!" at bounding box center [621, 113] width 88 height 12
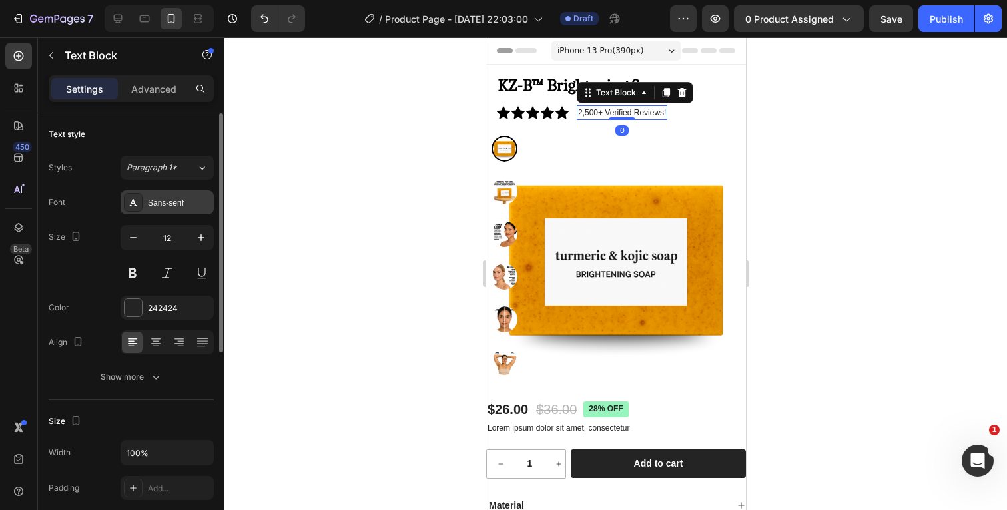
click at [177, 202] on div "Sans-serif" at bounding box center [179, 203] width 63 height 12
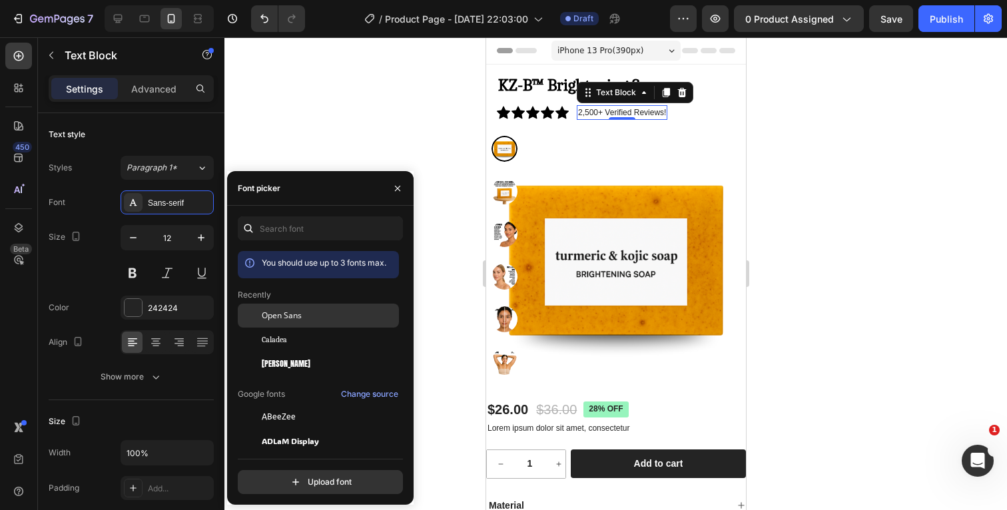
click at [290, 405] on div "Open Sans" at bounding box center [318, 417] width 161 height 24
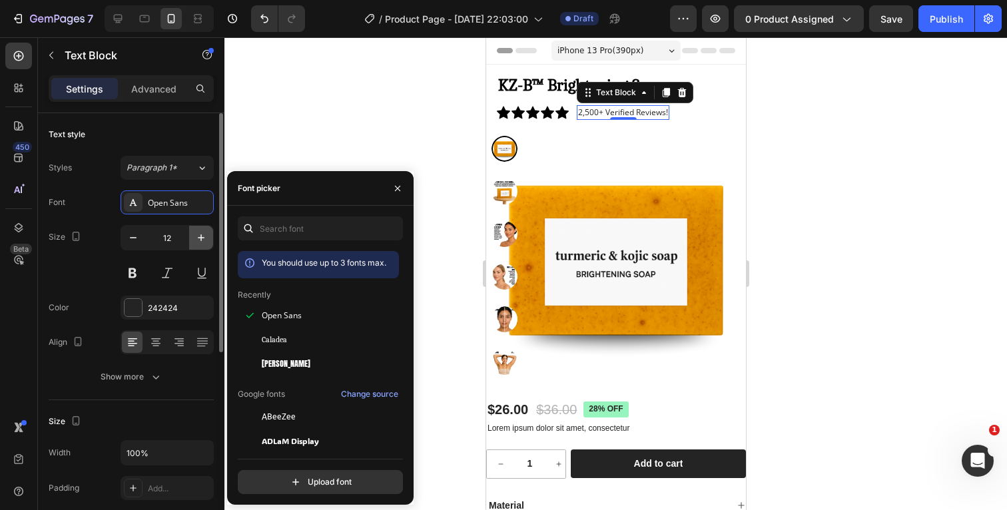
click at [199, 237] on icon "button" at bounding box center [200, 237] width 13 height 13
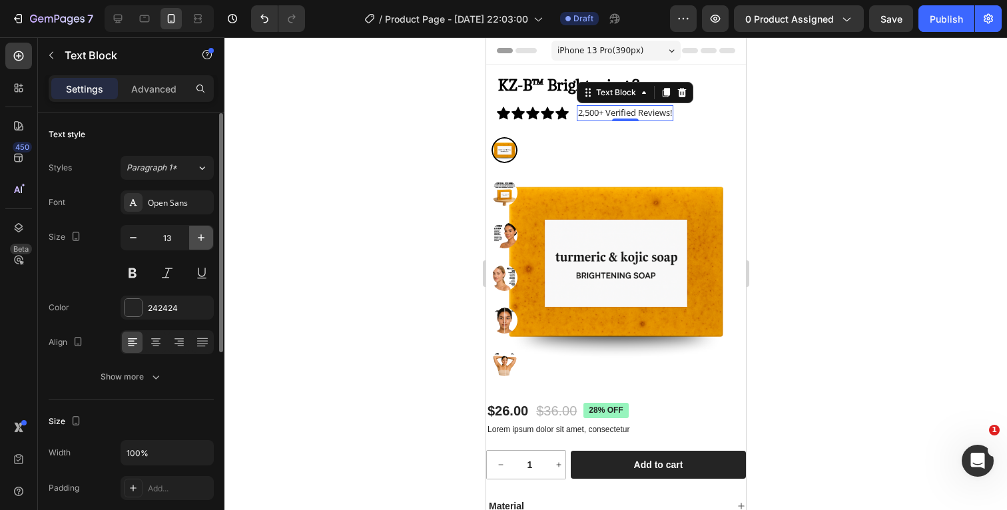
click at [199, 237] on icon "button" at bounding box center [200, 237] width 13 height 13
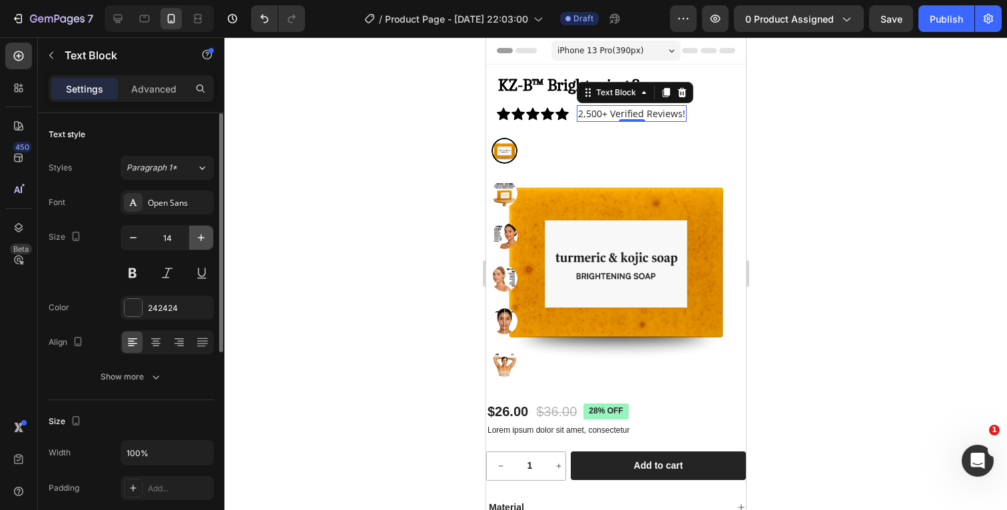
click at [199, 237] on icon "button" at bounding box center [200, 237] width 13 height 13
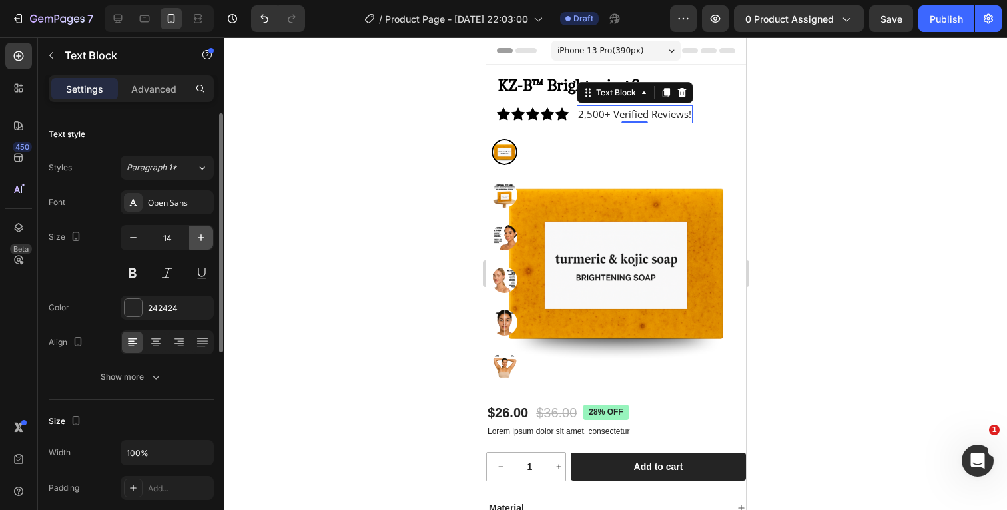
type input "15"
click at [136, 306] on div at bounding box center [132, 307] width 17 height 17
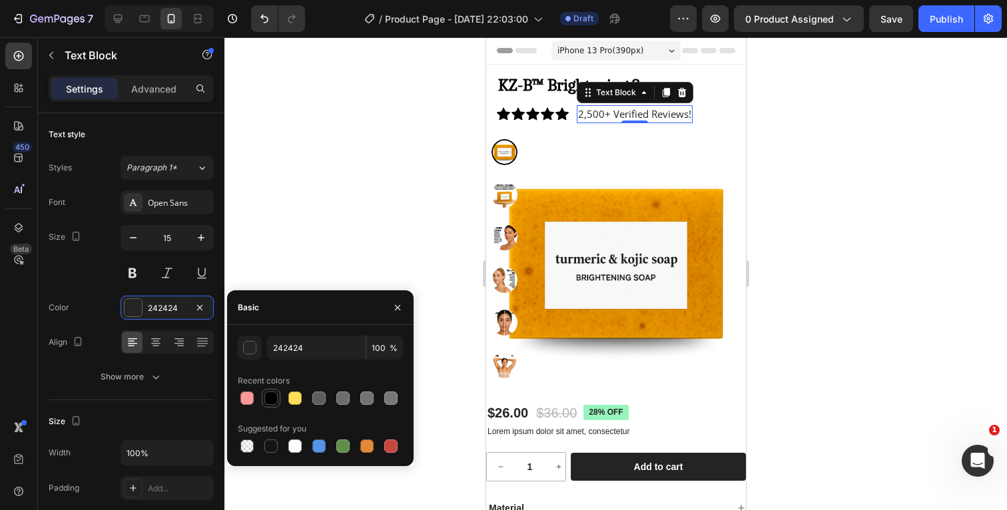
click at [273, 398] on div at bounding box center [270, 397] width 13 height 13
type input "000000"
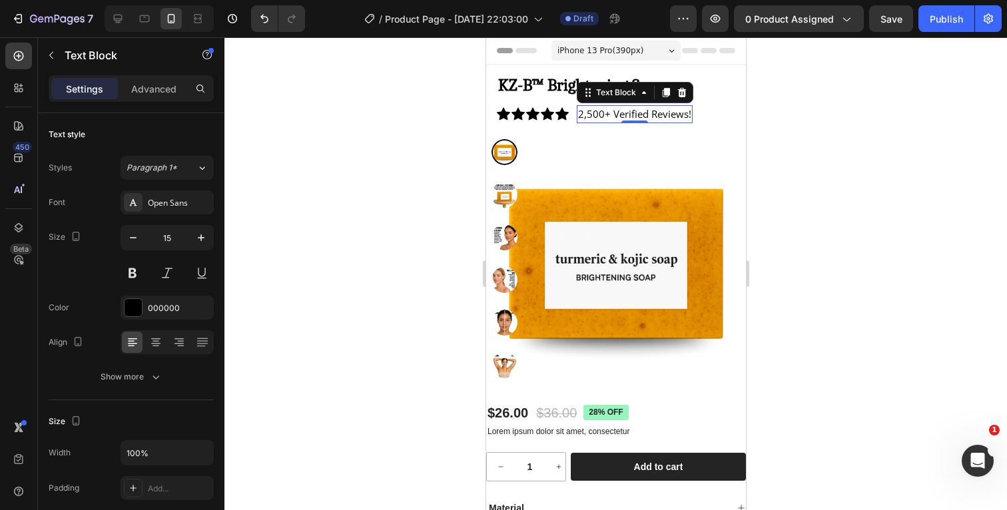
click at [897, 165] on div at bounding box center [615, 273] width 782 height 473
click at [586, 115] on p "2,500+ Verified Reviews!" at bounding box center [633, 114] width 113 height 15
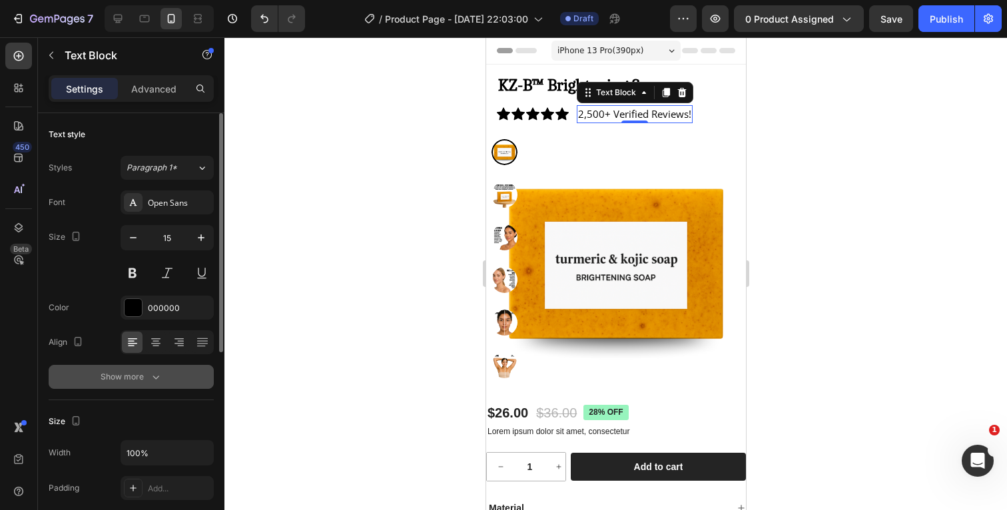
click at [154, 374] on icon "button" at bounding box center [155, 376] width 13 height 13
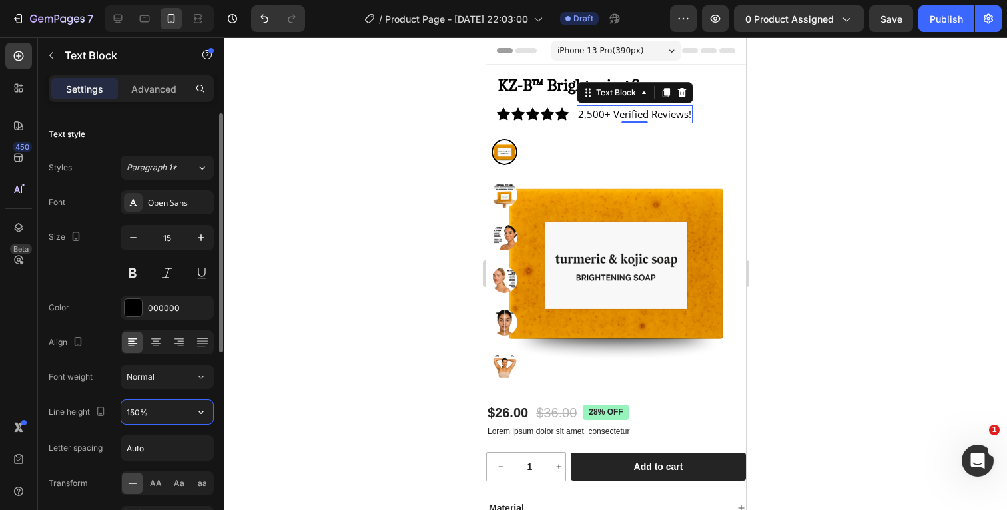
click at [154, 410] on input "150%" at bounding box center [167, 412] width 92 height 24
click at [201, 413] on icon "button" at bounding box center [200, 411] width 13 height 13
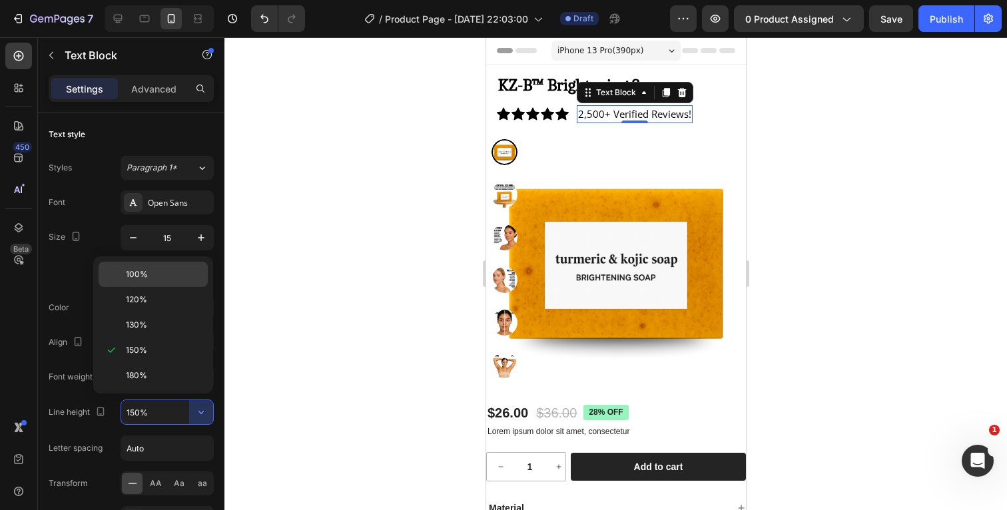
click at [144, 272] on span "100%" at bounding box center [137, 274] width 22 height 12
type input "100%"
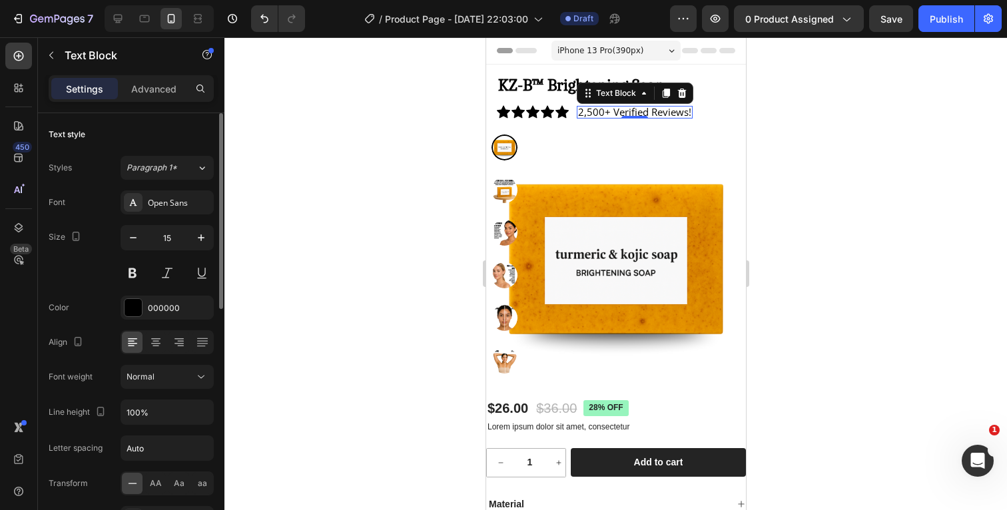
click at [101, 338] on div "Align" at bounding box center [131, 342] width 165 height 24
click at [855, 158] on div at bounding box center [615, 273] width 782 height 473
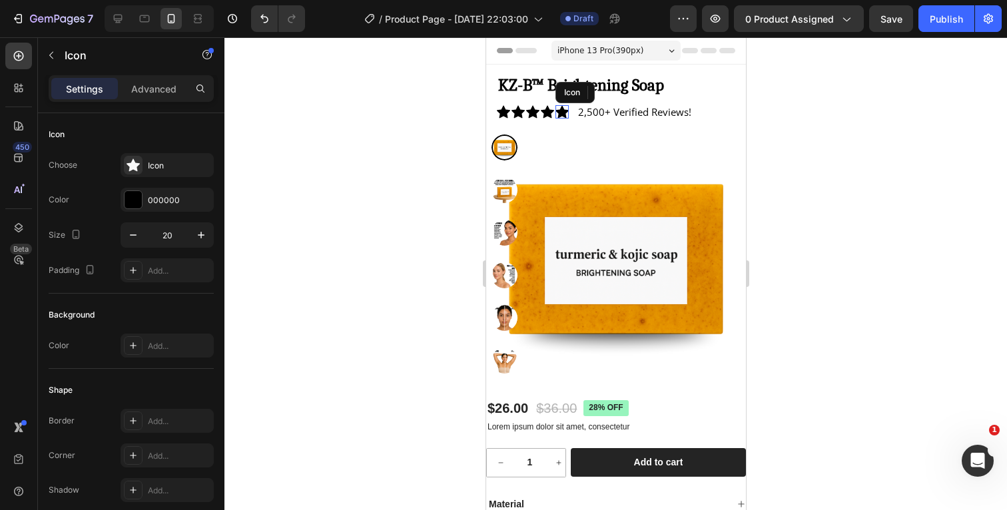
click at [562, 111] on icon at bounding box center [561, 112] width 13 height 13
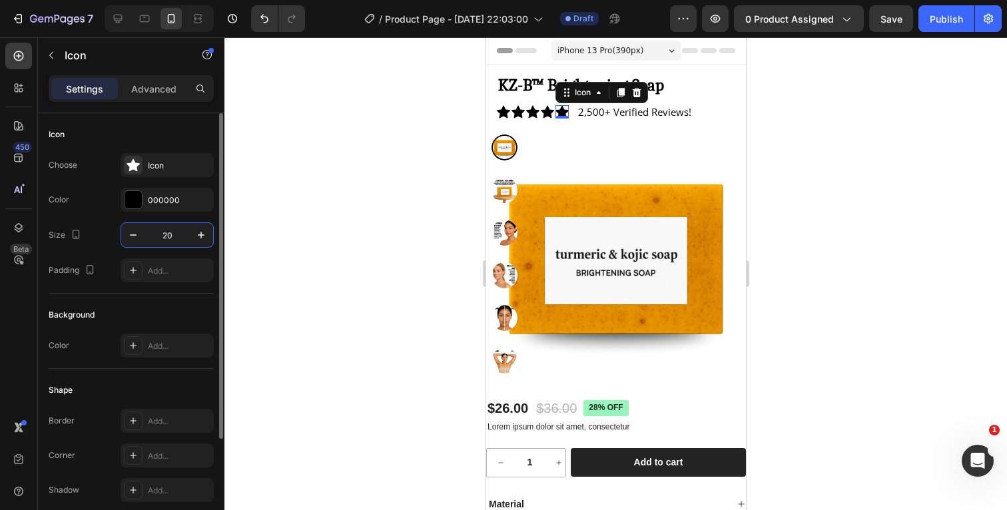
click at [175, 230] on input "20" at bounding box center [167, 235] width 44 height 24
type input "2"
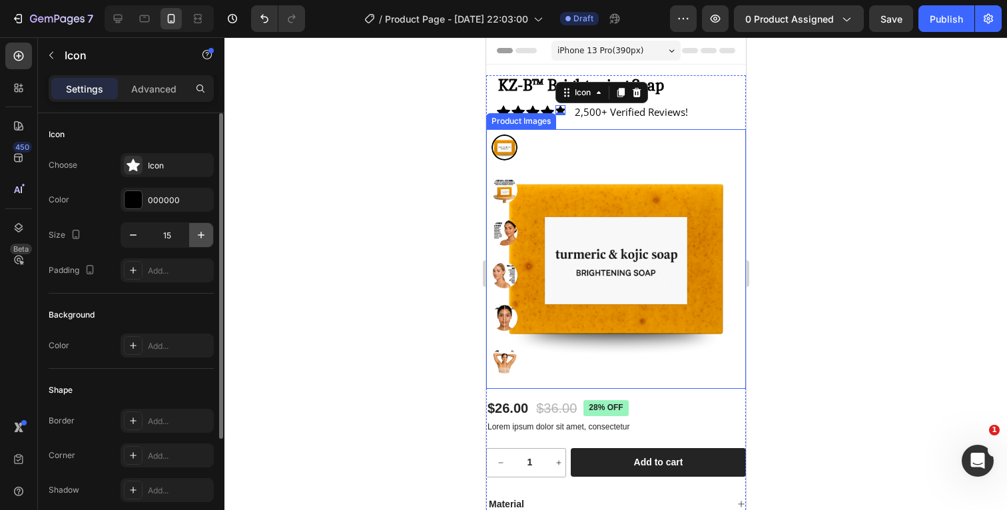
click at [200, 240] on icon "button" at bounding box center [200, 234] width 13 height 13
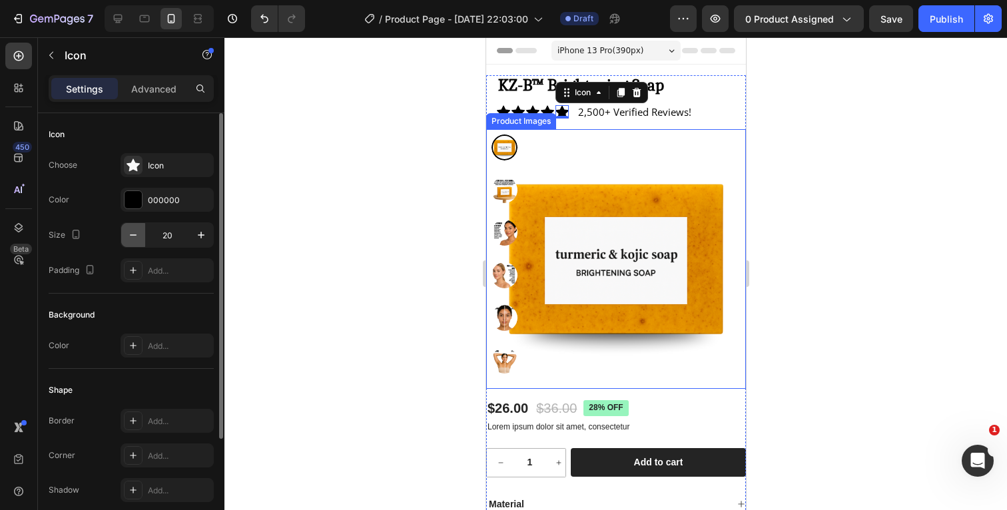
click at [132, 239] on icon "button" at bounding box center [132, 234] width 13 height 13
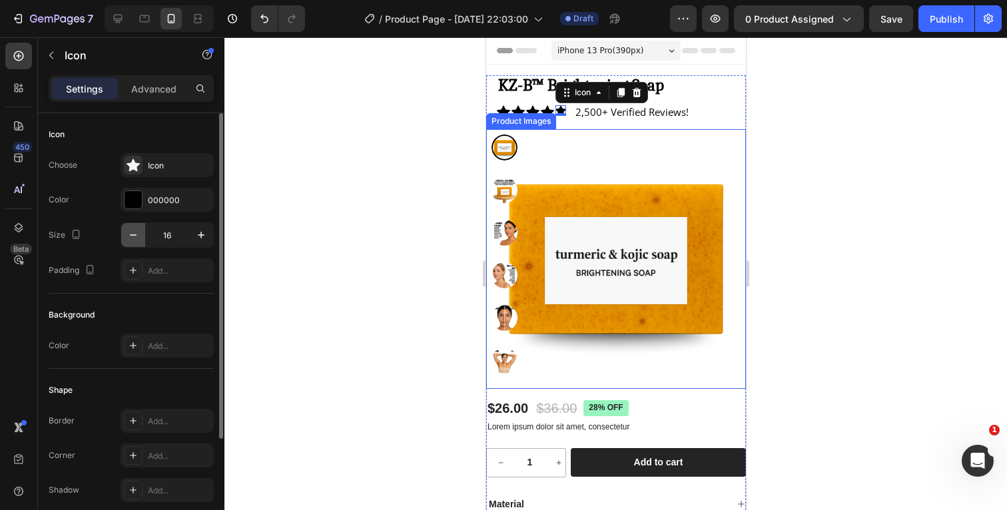
type input "15"
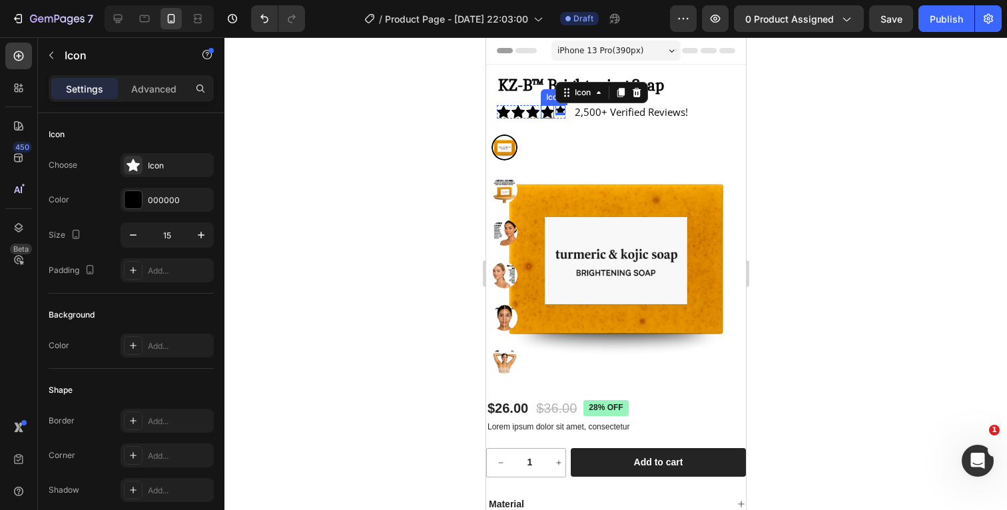
click at [545, 111] on icon at bounding box center [546, 112] width 13 height 13
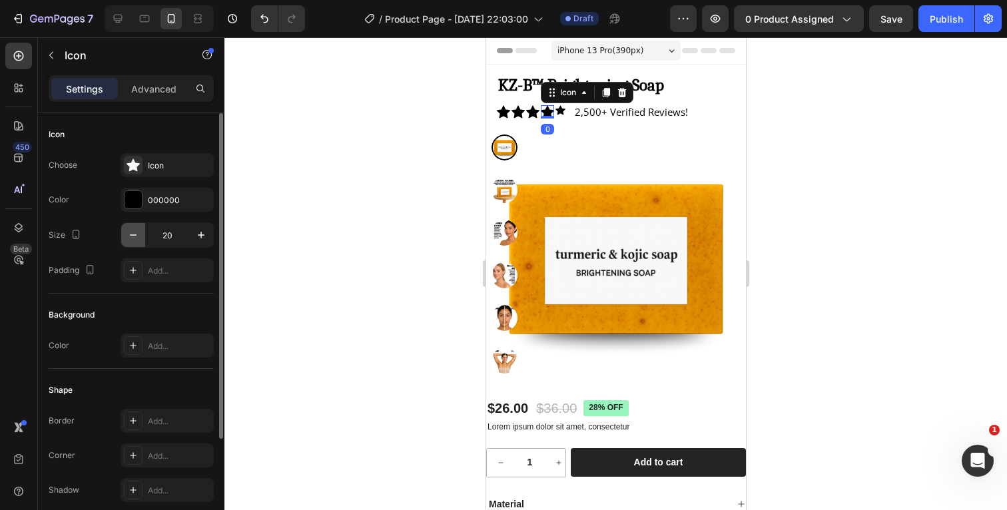
click at [139, 240] on icon "button" at bounding box center [132, 234] width 13 height 13
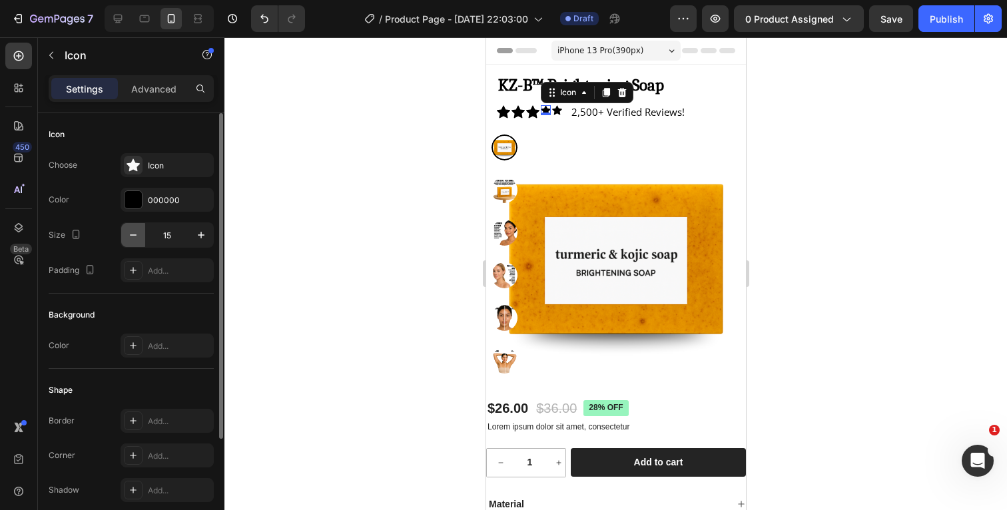
click at [139, 240] on icon "button" at bounding box center [132, 234] width 13 height 13
click at [202, 236] on icon "button" at bounding box center [200, 234] width 13 height 13
type input "15"
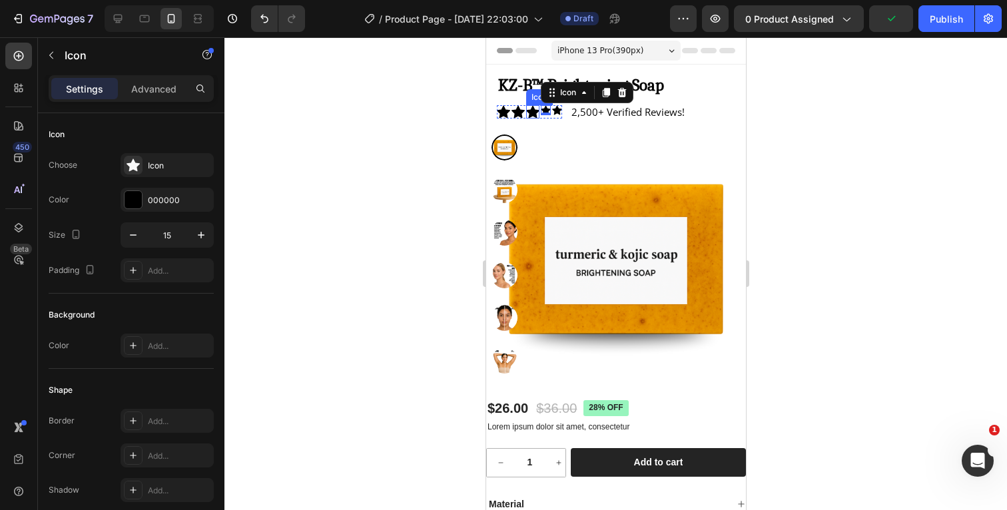
click at [527, 110] on icon at bounding box center [531, 112] width 13 height 13
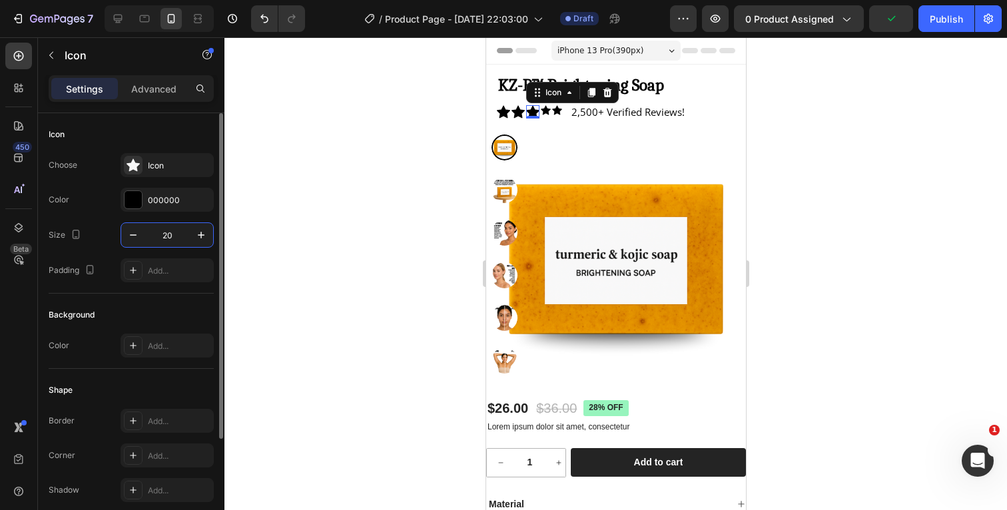
click at [184, 238] on input "20" at bounding box center [167, 235] width 44 height 24
type input "2"
type input "15"
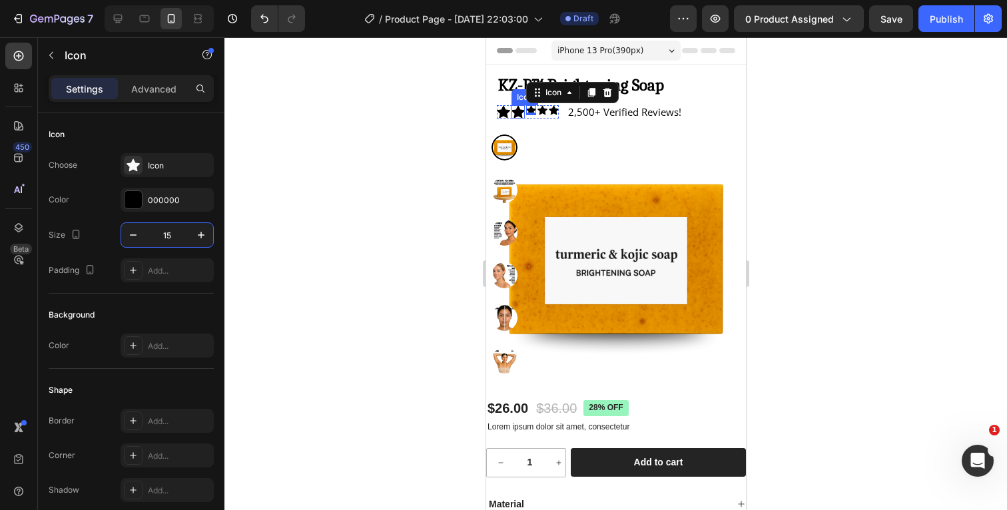
click at [519, 111] on icon at bounding box center [517, 112] width 13 height 13
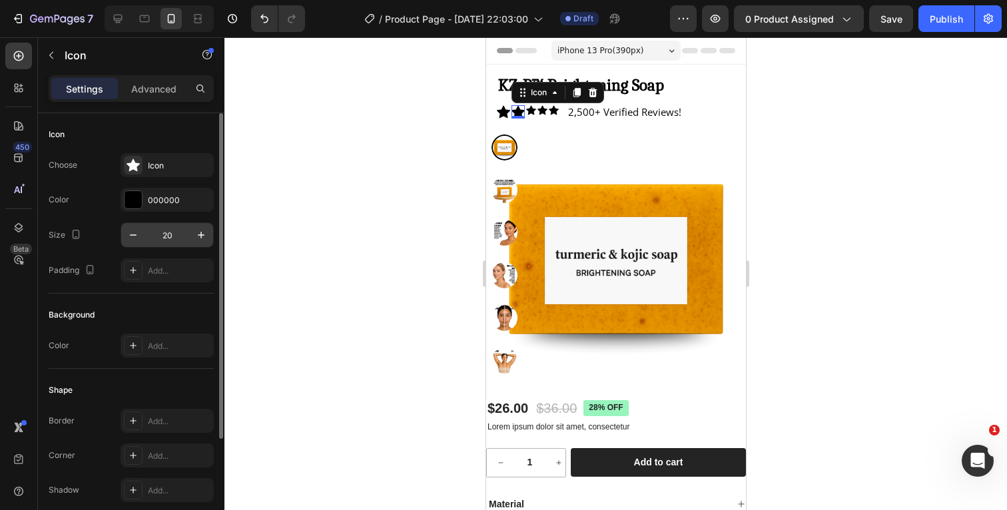
click at [176, 236] on input "20" at bounding box center [167, 235] width 44 height 24
type input "2"
type input "15"
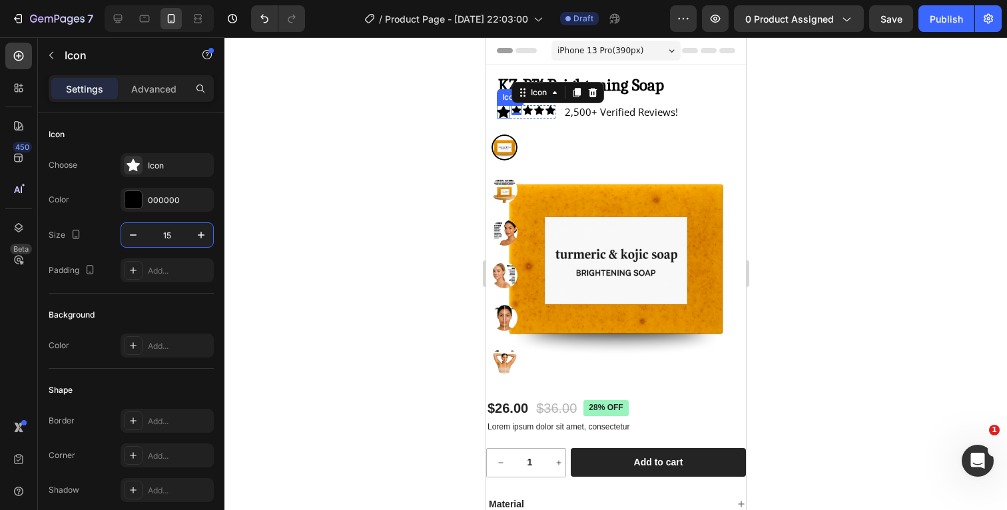
click at [502, 113] on icon at bounding box center [502, 112] width 13 height 13
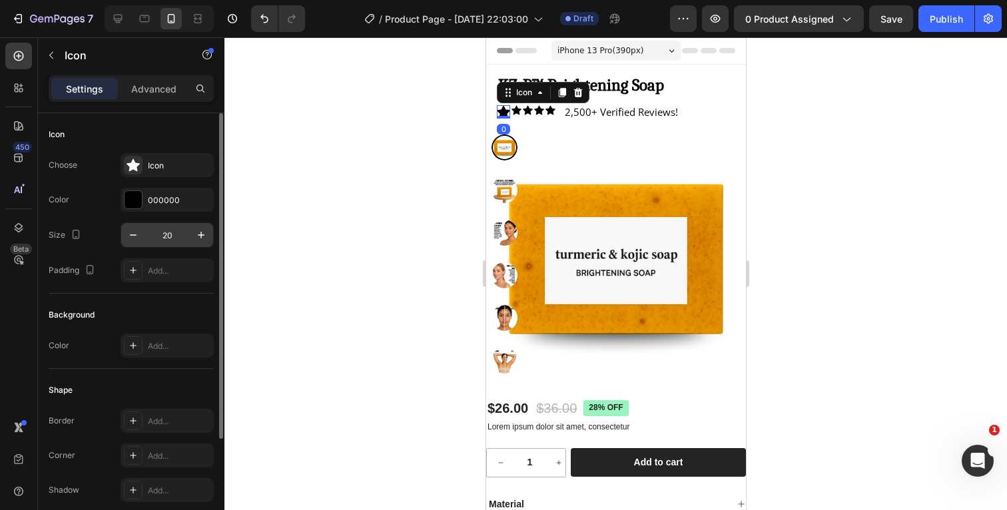
click at [179, 234] on input "20" at bounding box center [167, 235] width 44 height 24
type input "2"
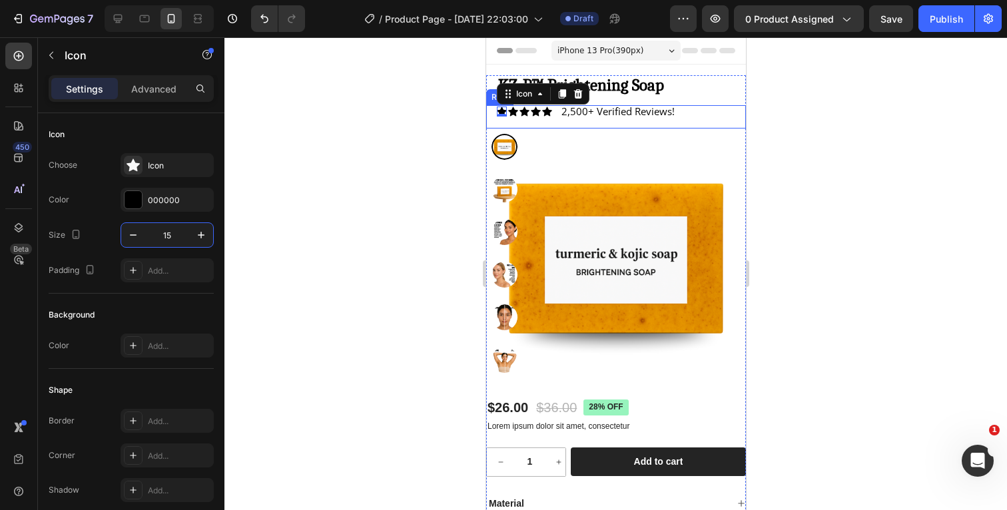
type input "15"
click at [839, 125] on div at bounding box center [615, 273] width 782 height 473
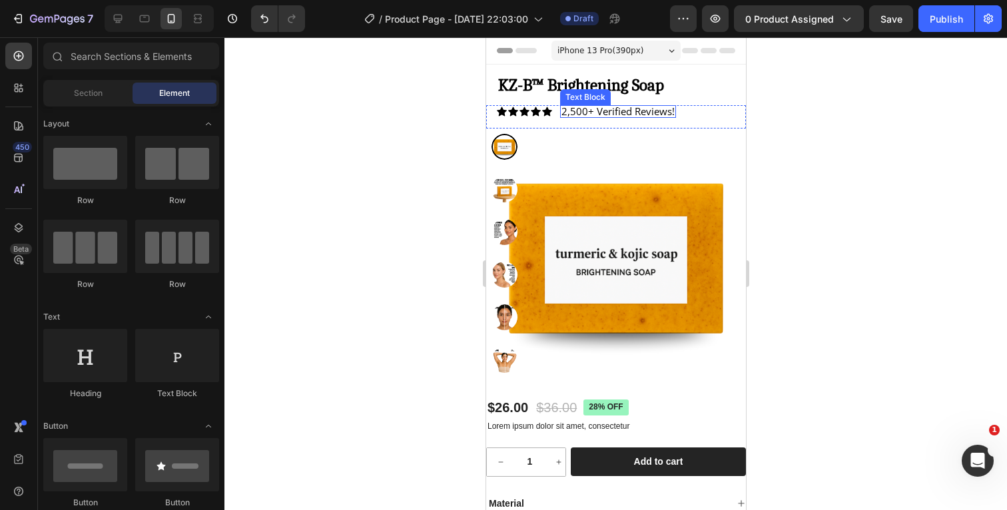
click at [599, 113] on p "2,500+ Verified Reviews!" at bounding box center [617, 112] width 113 height 10
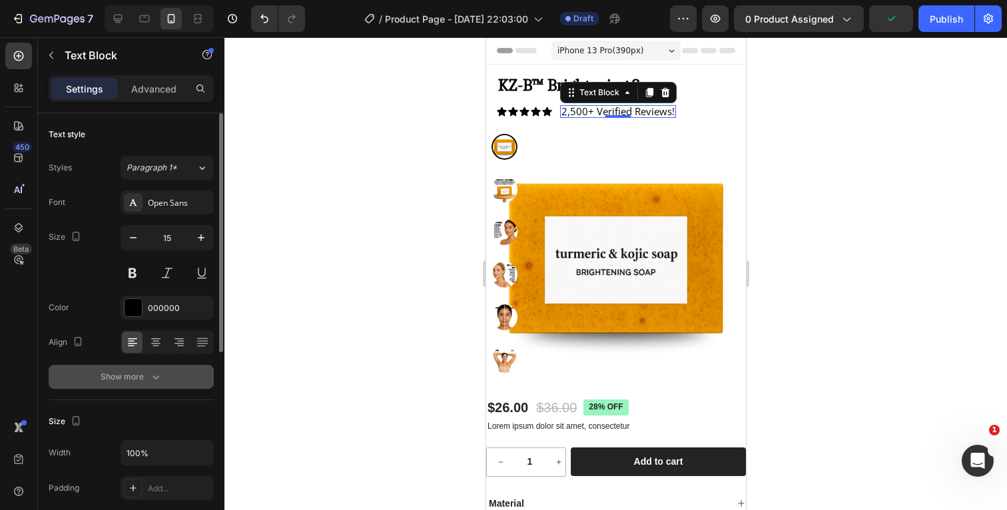
click at [146, 379] on div "Show more" at bounding box center [132, 376] width 62 height 13
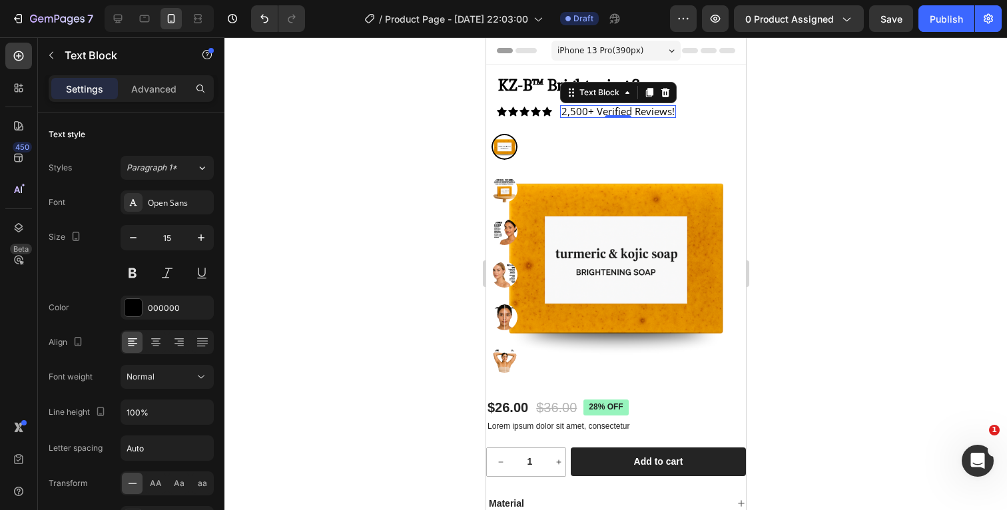
click at [891, 146] on div at bounding box center [615, 273] width 782 height 473
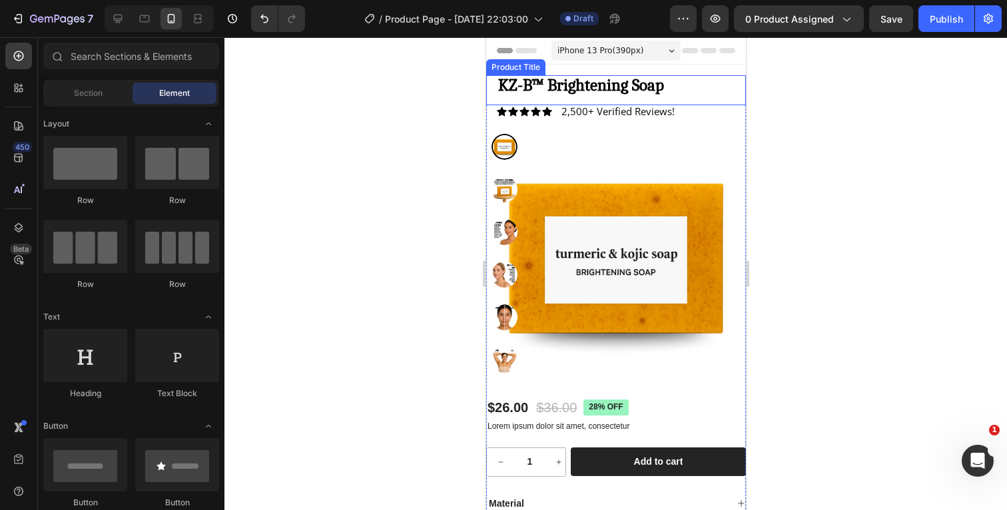
click at [662, 92] on h1 "KZ-B™ Brightening Soap" at bounding box center [620, 84] width 249 height 19
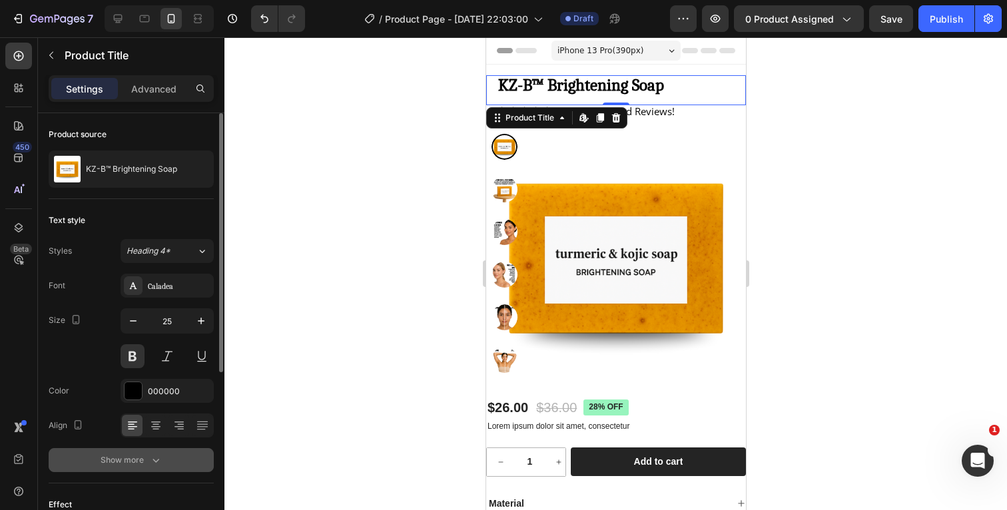
click at [152, 456] on icon "button" at bounding box center [155, 459] width 13 height 13
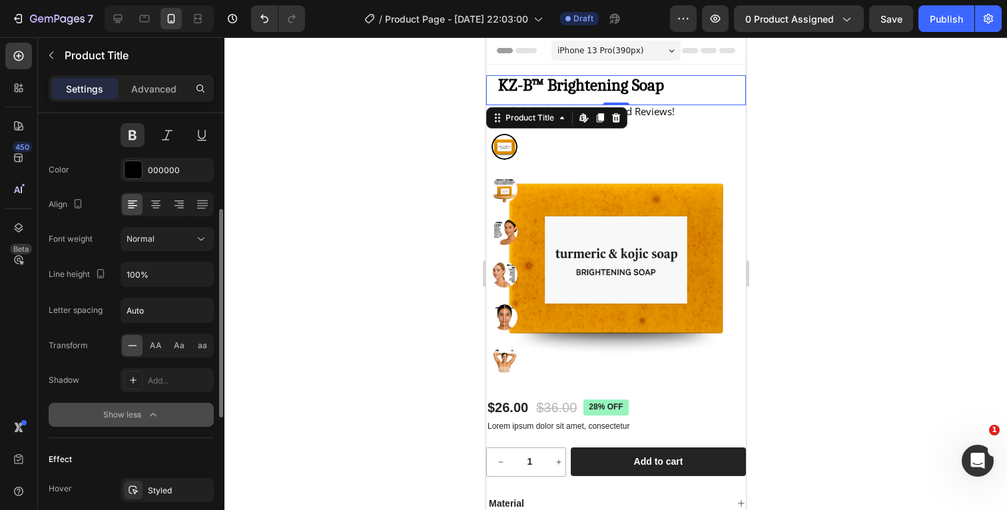
scroll to position [256, 0]
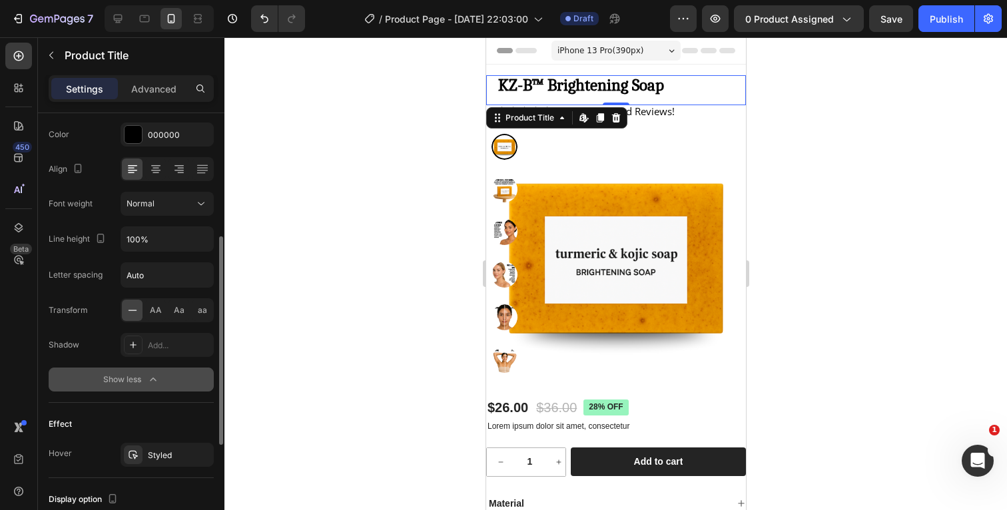
click at [158, 383] on icon "button" at bounding box center [152, 379] width 13 height 13
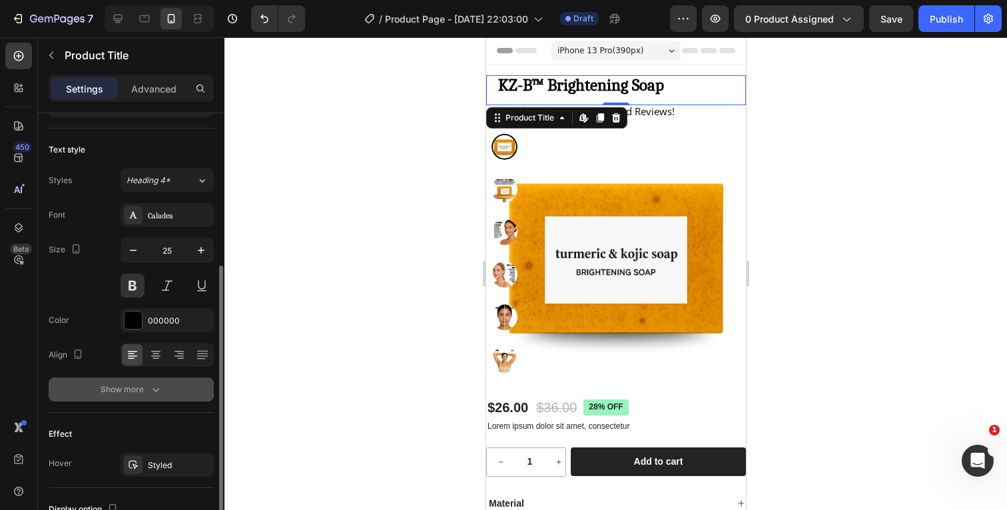
scroll to position [0, 0]
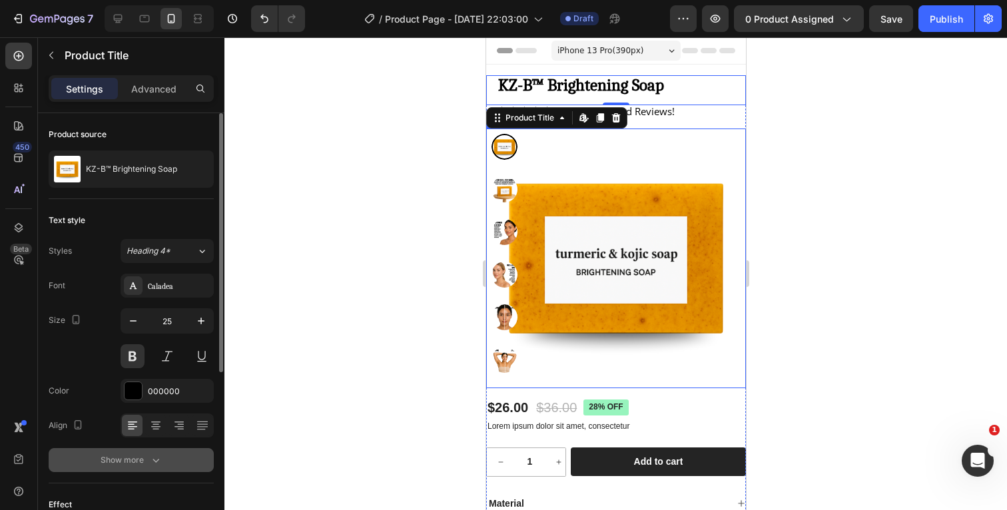
click at [877, 99] on div at bounding box center [615, 273] width 782 height 473
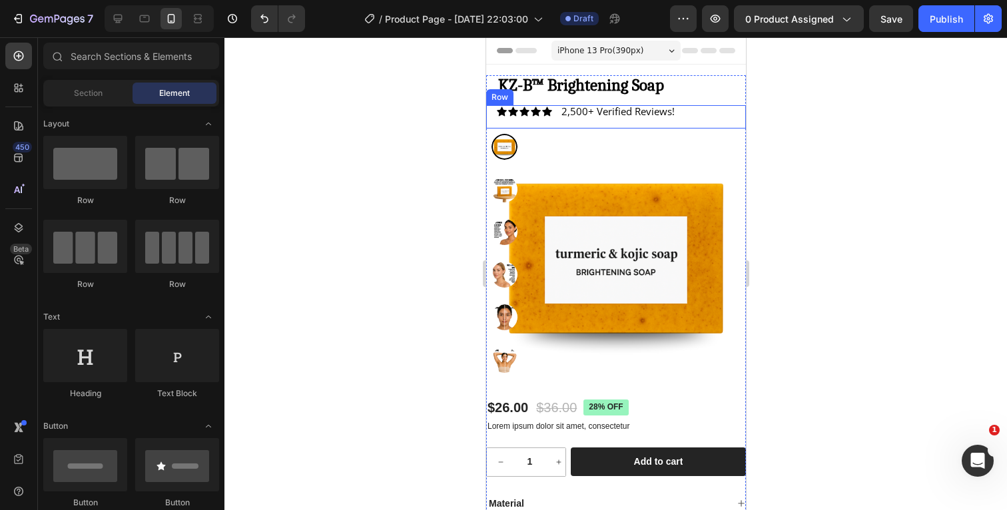
click at [689, 115] on div "Icon Icon Icon Icon Icon Icon List 2,500+ Verified Reviews! Text Block Row" at bounding box center [615, 116] width 260 height 23
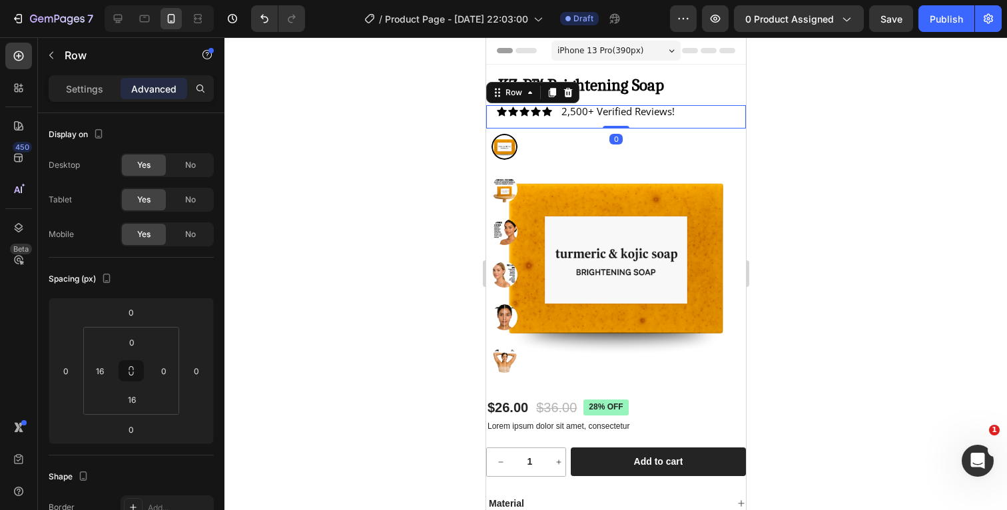
click at [853, 138] on div at bounding box center [615, 273] width 782 height 473
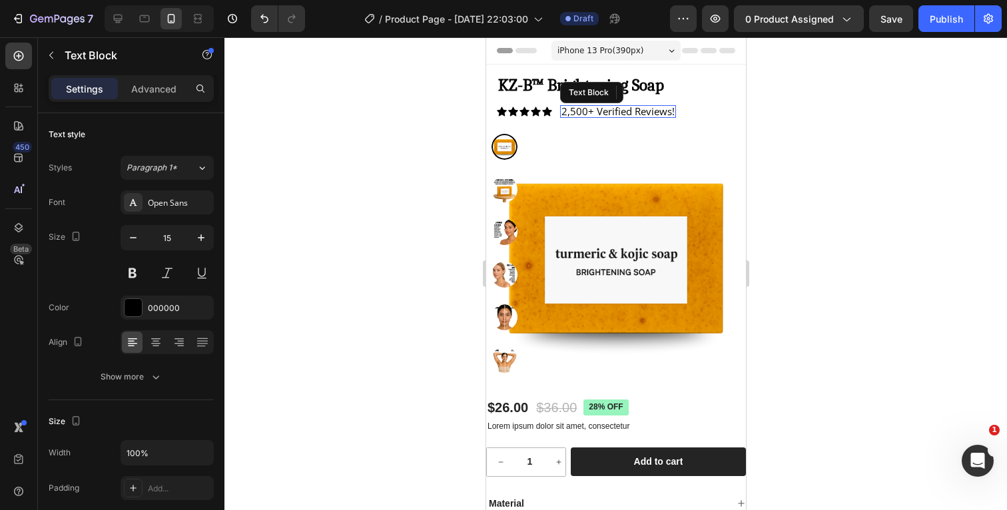
click at [662, 113] on p "2,500+ Verified Reviews!" at bounding box center [617, 112] width 113 height 10
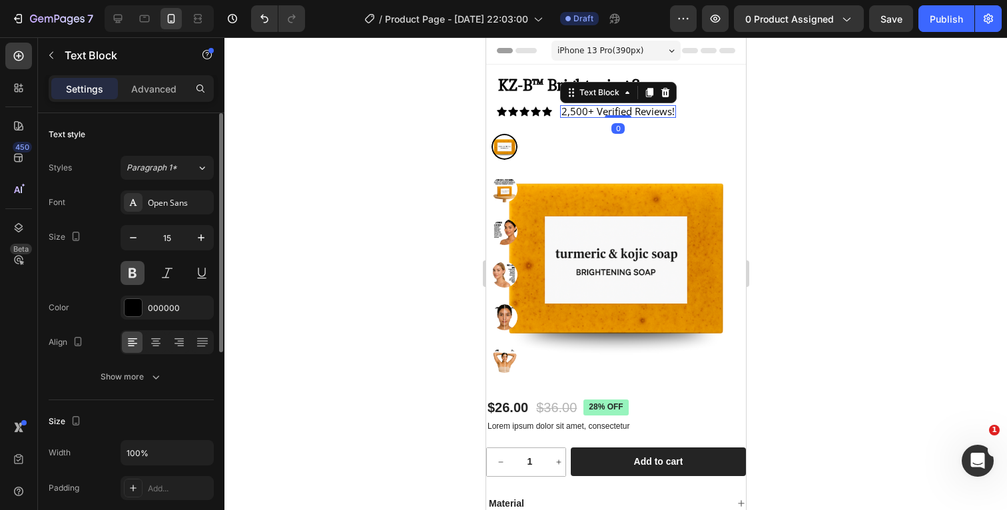
click at [138, 271] on button at bounding box center [133, 273] width 24 height 24
click at [887, 123] on div at bounding box center [615, 273] width 782 height 473
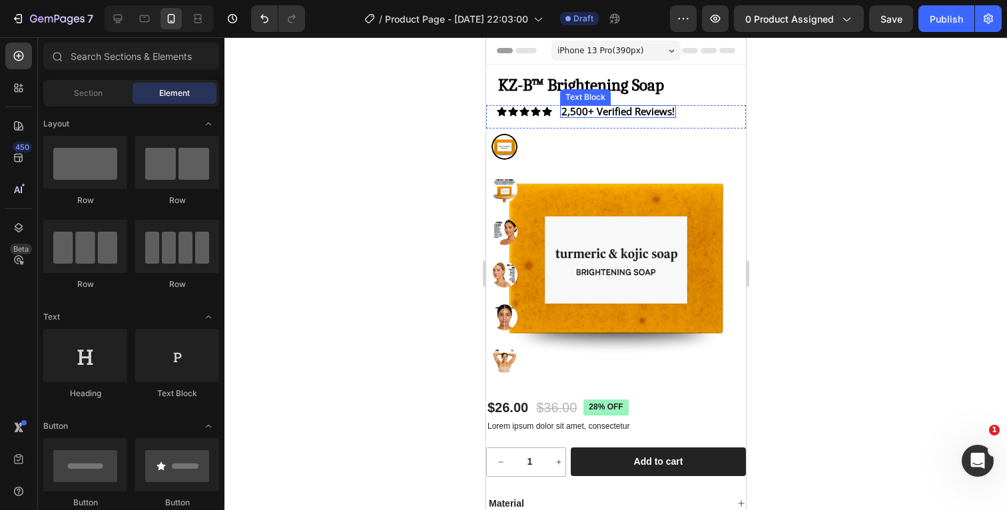
click at [674, 112] on p "2,500+ Verified Reviews!" at bounding box center [617, 112] width 113 height 10
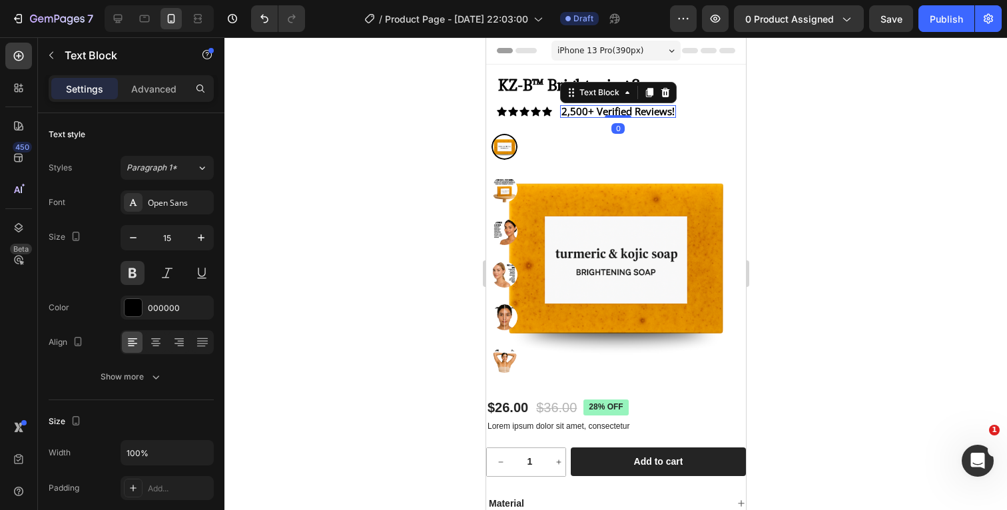
click at [674, 112] on p "2,500+ Verified Reviews!" at bounding box center [617, 112] width 113 height 10
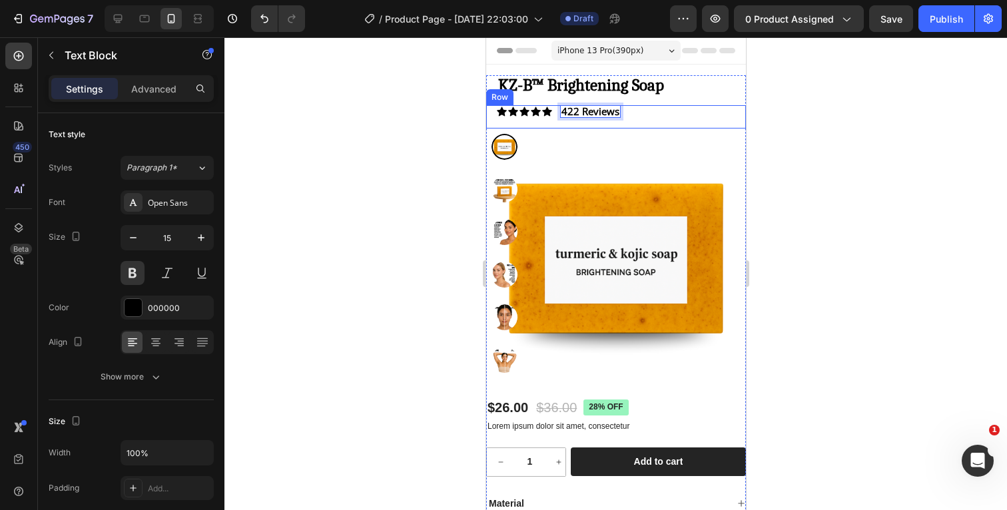
click at [834, 156] on div at bounding box center [615, 273] width 782 height 473
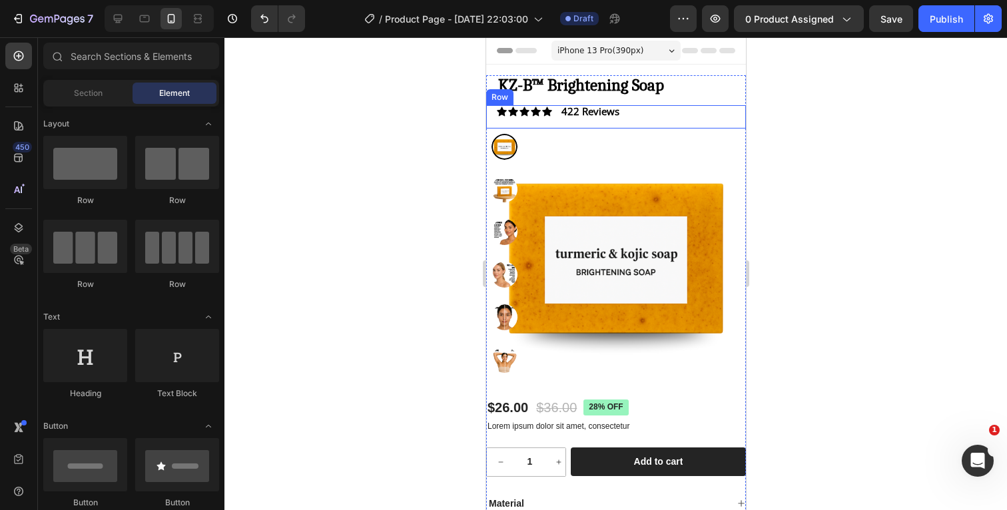
click at [834, 156] on div at bounding box center [615, 273] width 782 height 473
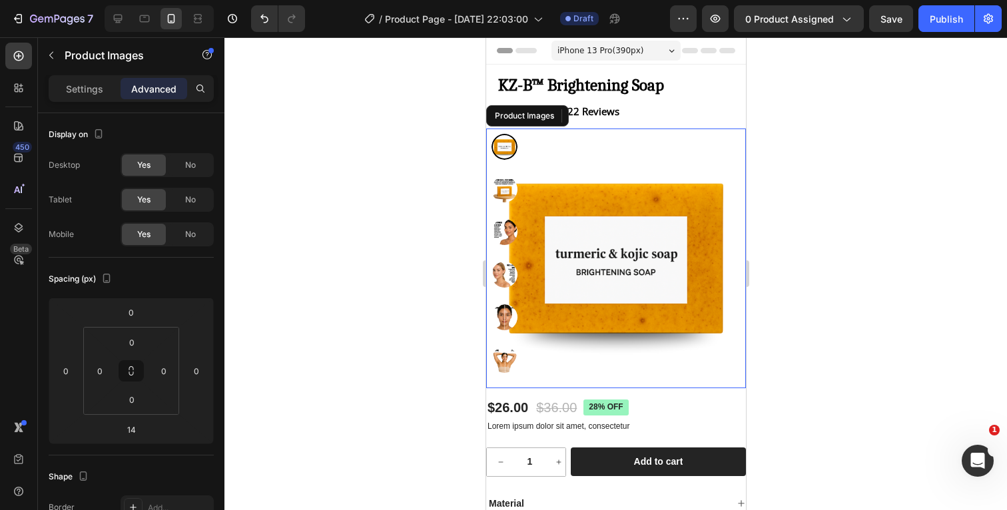
click at [635, 133] on img at bounding box center [615, 258] width 260 height 260
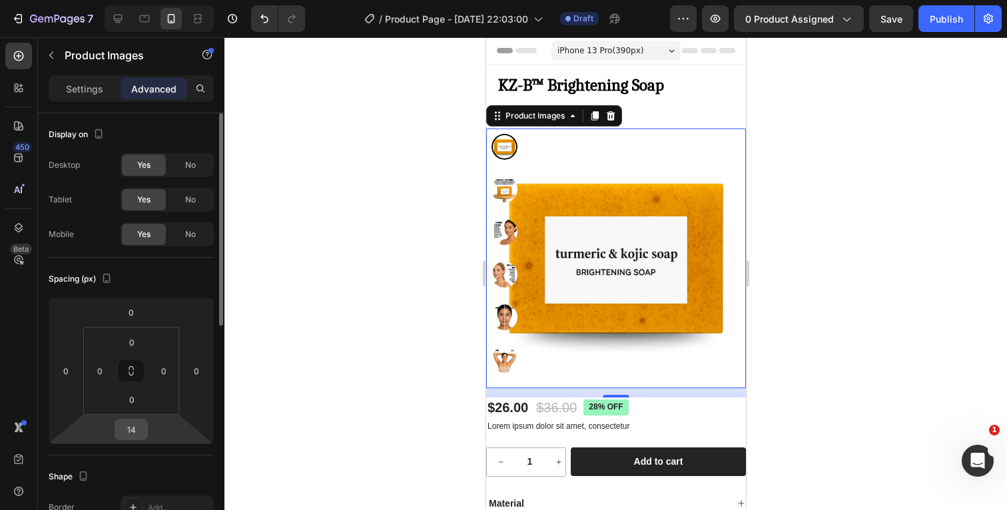
click at [141, 427] on input "14" at bounding box center [131, 429] width 27 height 20
type input "0"
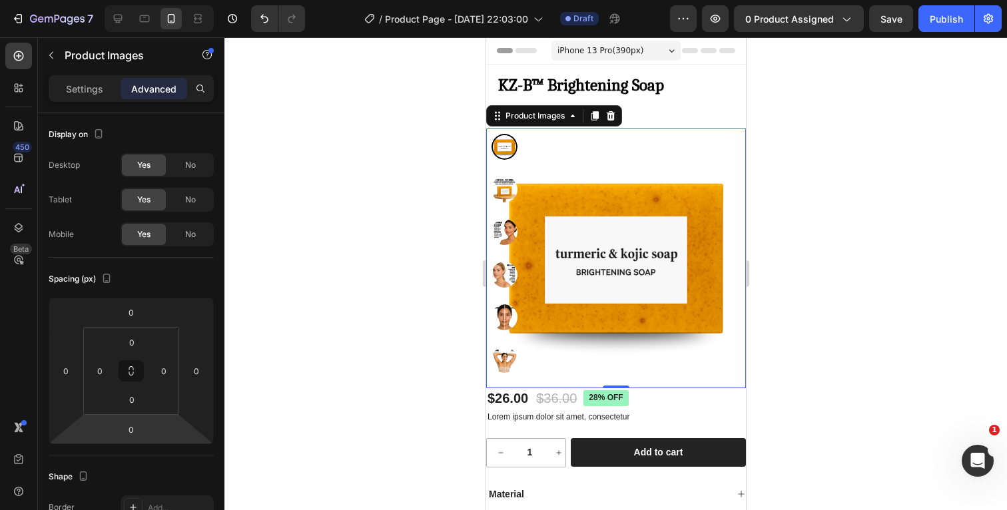
click at [840, 297] on div at bounding box center [615, 273] width 782 height 473
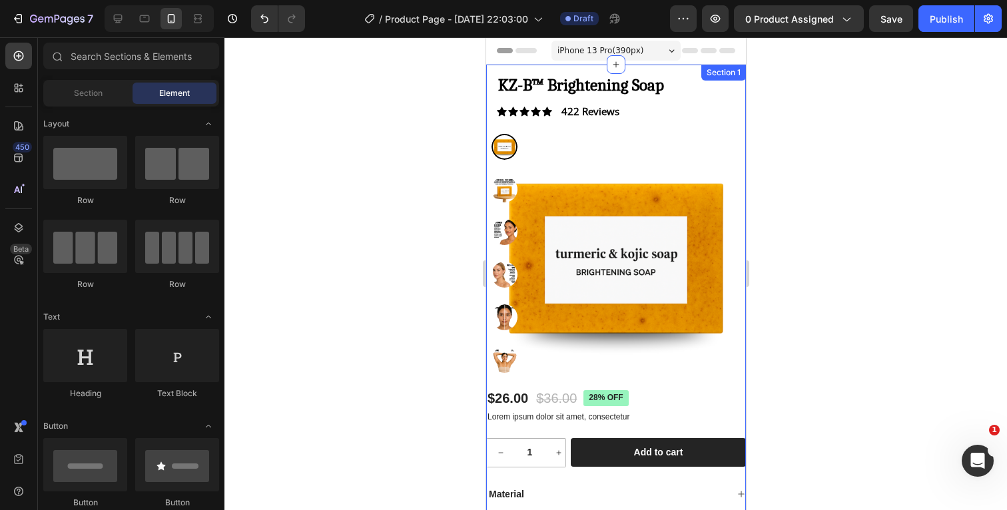
click at [688, 71] on div "KZ-B™ Brightening Soap Product Title Icon Icon Icon Icon Icon Icon List 422 Rev…" at bounding box center [615, 336] width 260 height 543
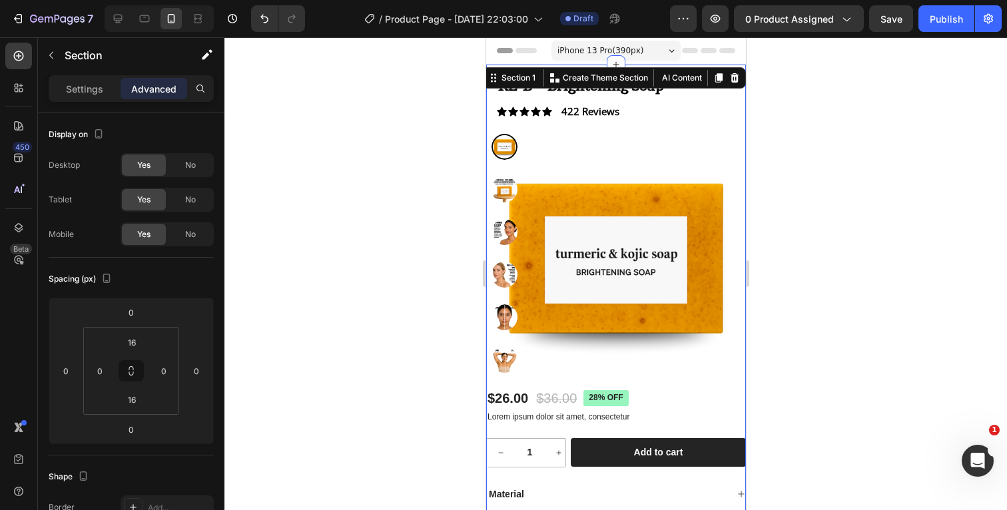
click at [875, 139] on div at bounding box center [615, 273] width 782 height 473
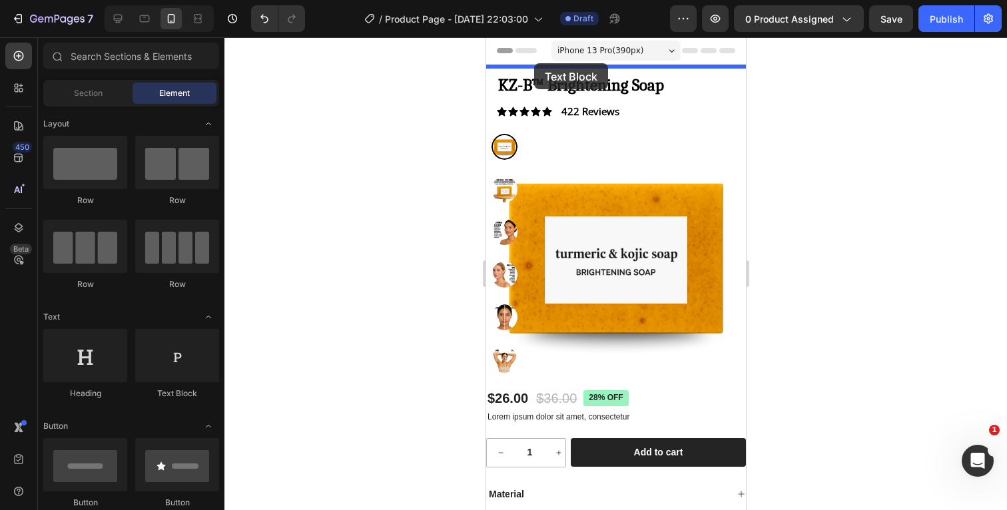
drag, startPoint x: 664, startPoint y: 407, endPoint x: 533, endPoint y: 63, distance: 367.7
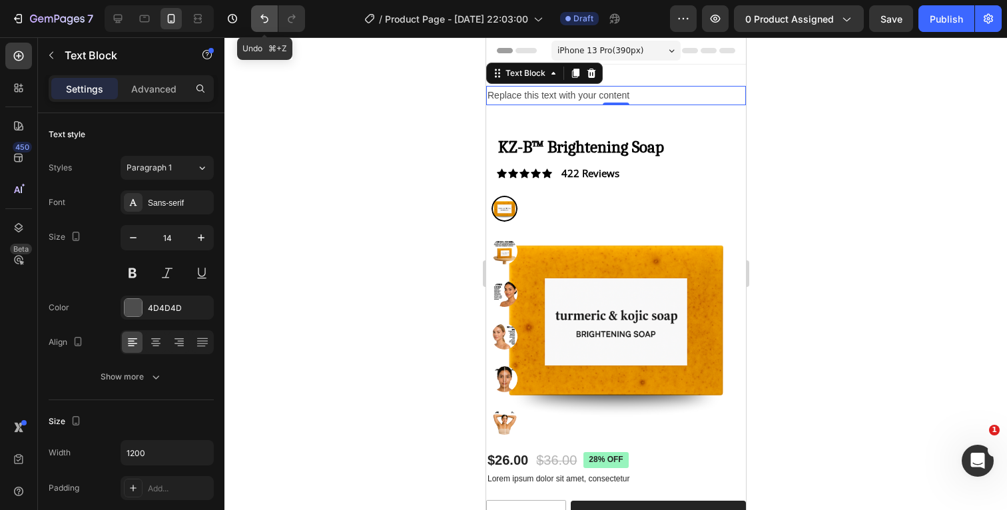
click at [268, 19] on icon "Undo/Redo" at bounding box center [264, 18] width 13 height 13
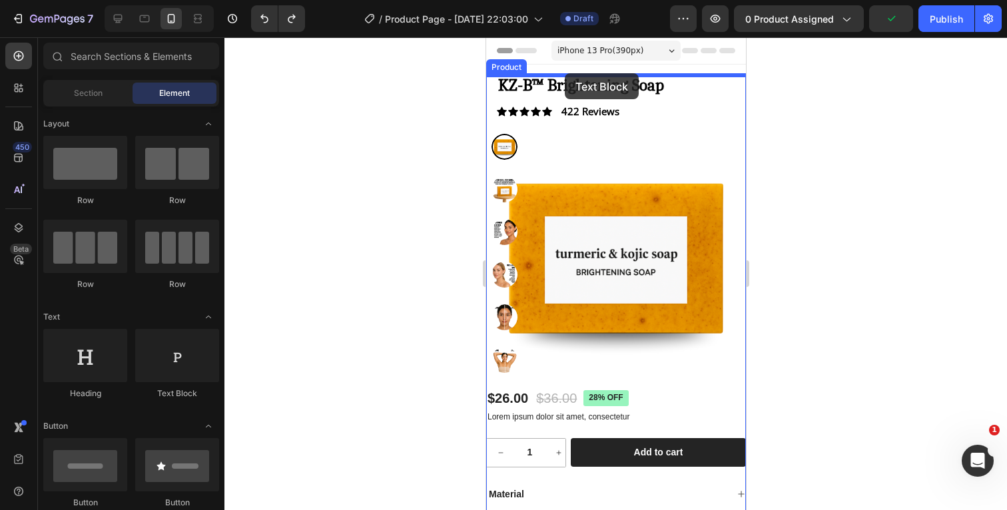
drag, startPoint x: 650, startPoint y: 391, endPoint x: 564, endPoint y: 73, distance: 329.8
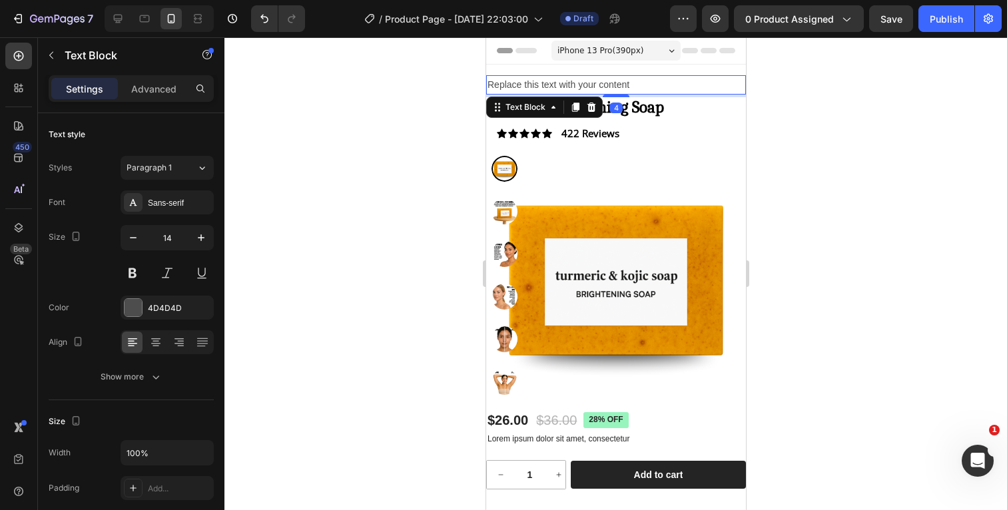
click at [912, 129] on div at bounding box center [615, 273] width 782 height 473
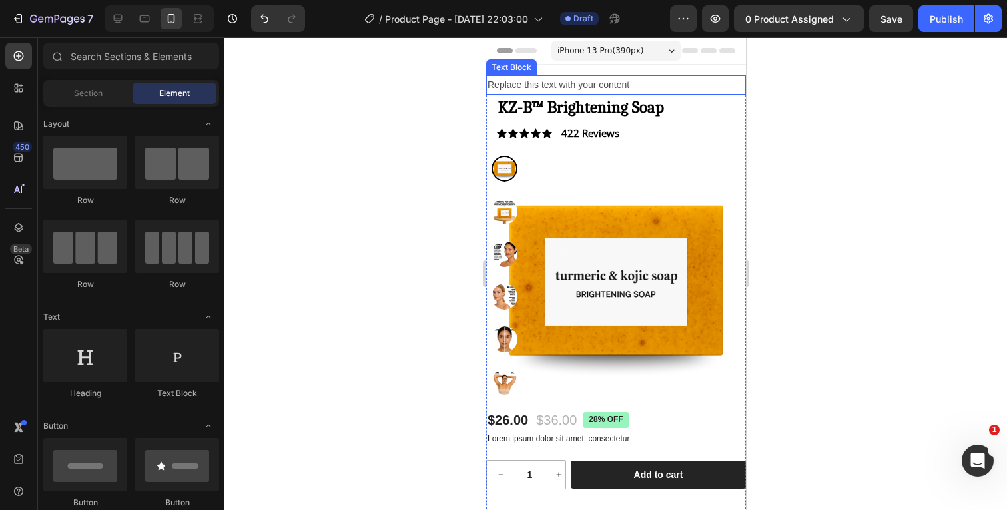
click at [648, 89] on div "Replace this text with your content" at bounding box center [615, 84] width 260 height 19
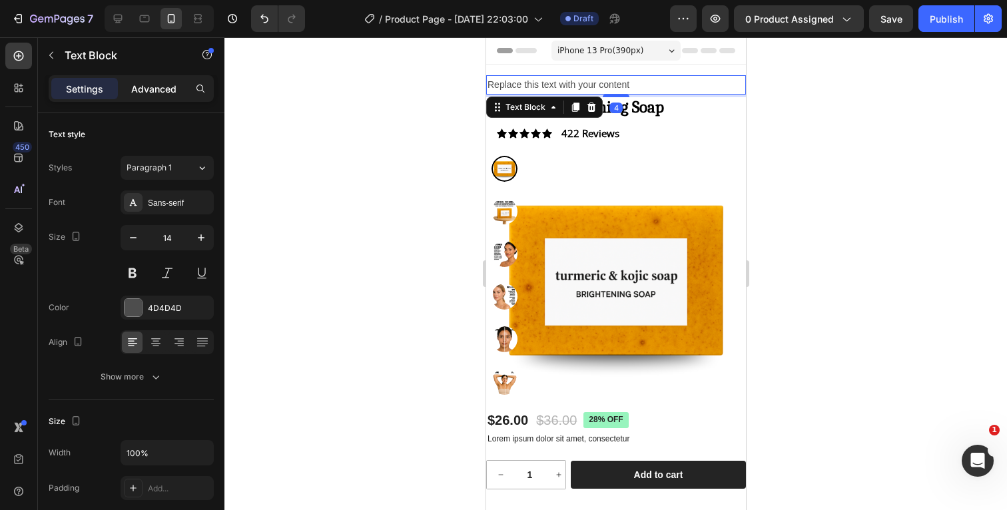
click at [158, 85] on p "Advanced" at bounding box center [153, 89] width 45 height 14
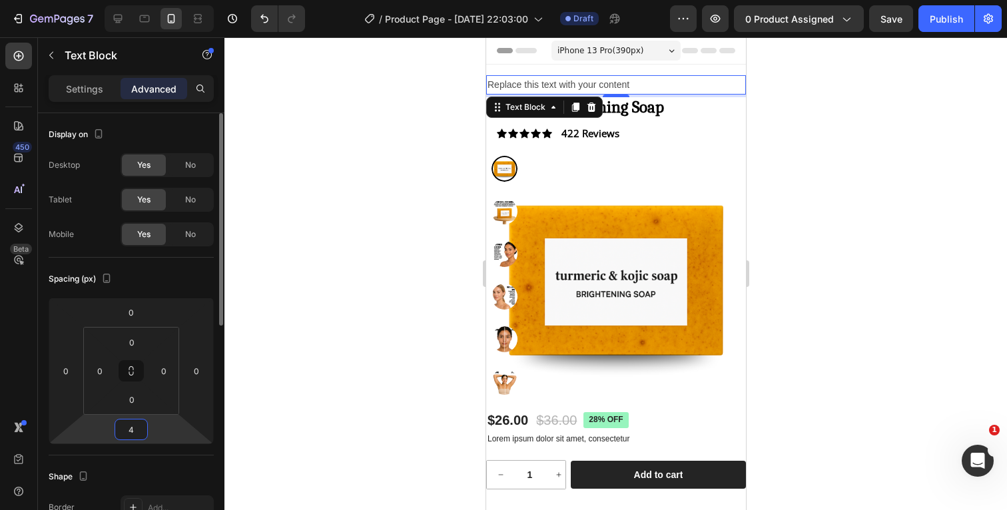
click at [137, 426] on input "4" at bounding box center [131, 429] width 27 height 20
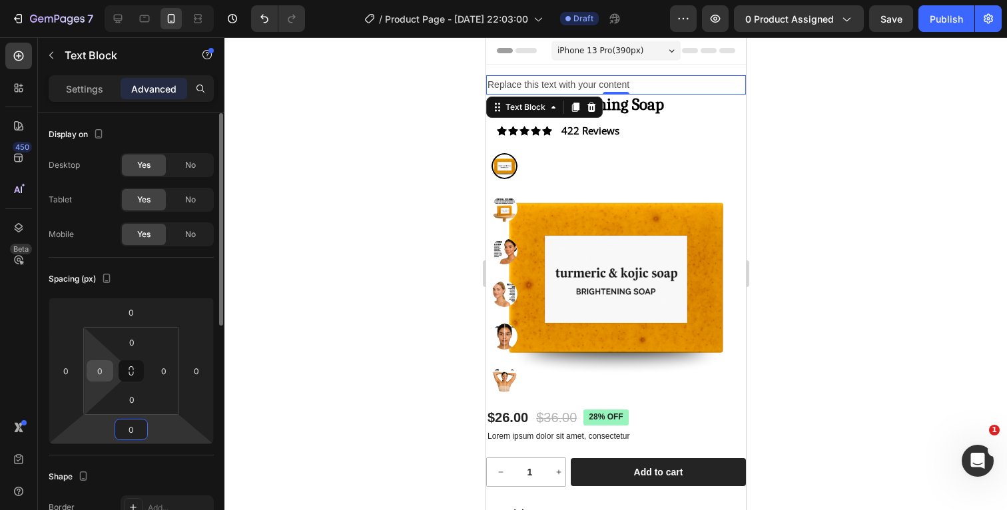
type input "0"
click at [107, 375] on input "0" at bounding box center [100, 371] width 20 height 20
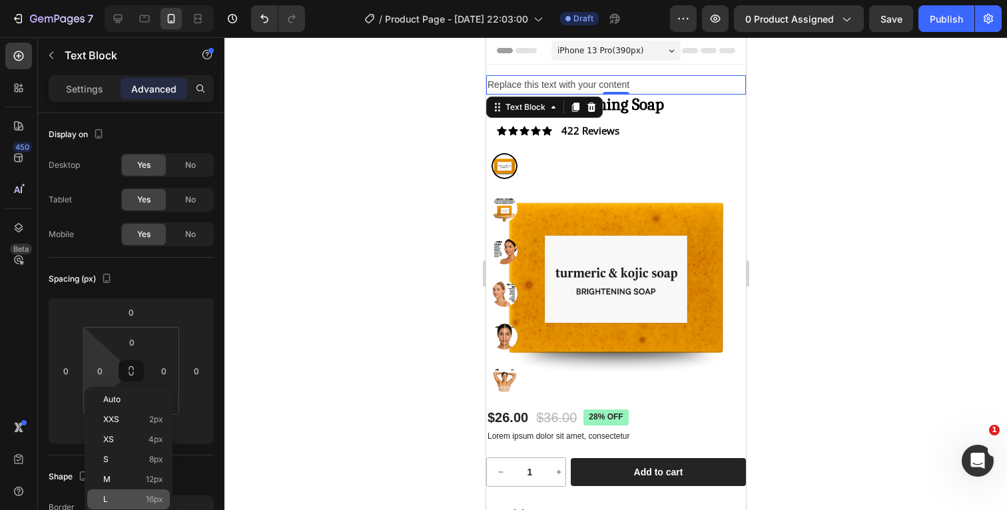
click at [112, 496] on p "L 16px" at bounding box center [133, 499] width 60 height 9
type input "16"
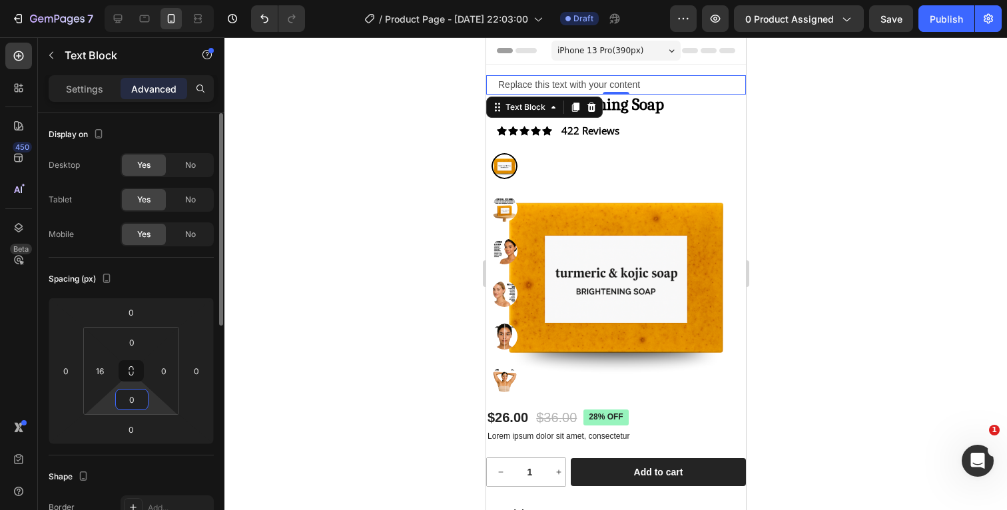
click at [140, 401] on input "0" at bounding box center [132, 399] width 27 height 20
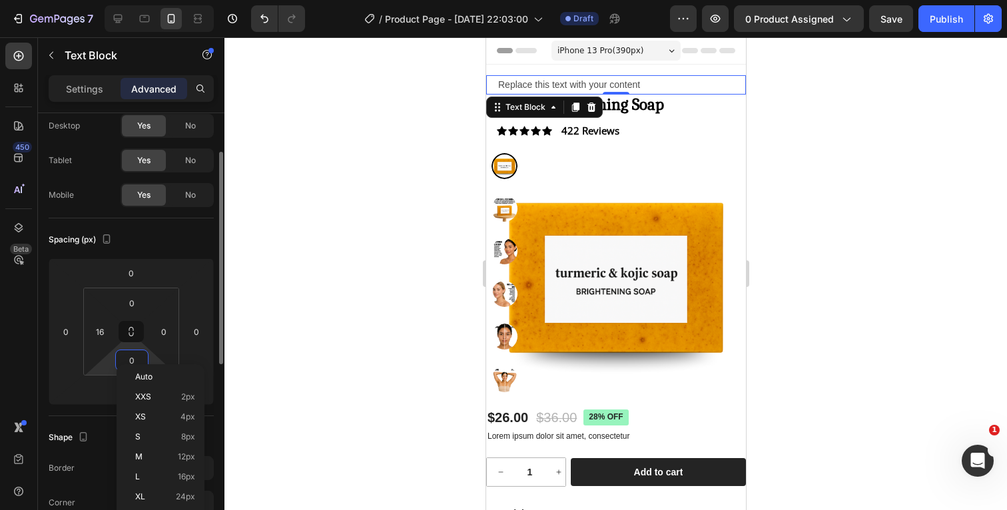
scroll to position [53, 0]
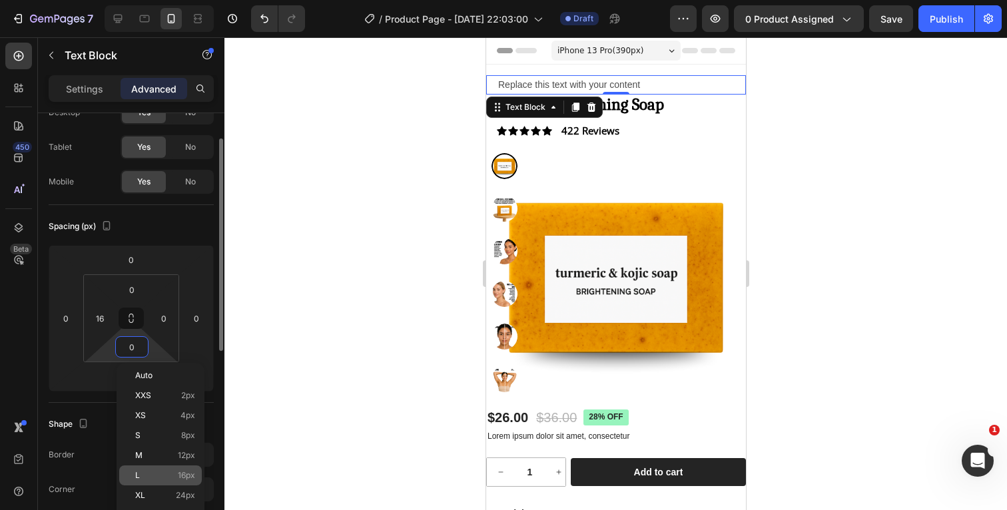
click at [144, 475] on p "L 16px" at bounding box center [165, 475] width 60 height 9
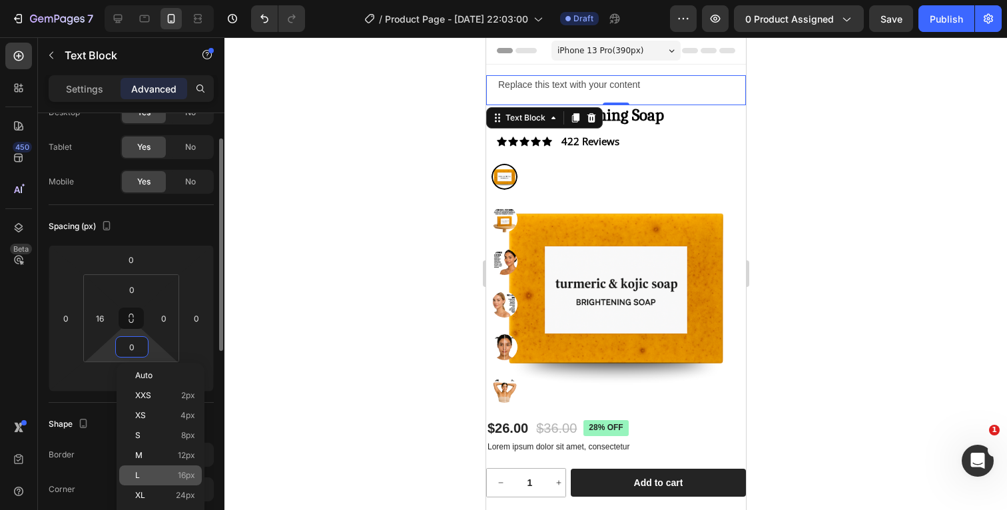
type input "16"
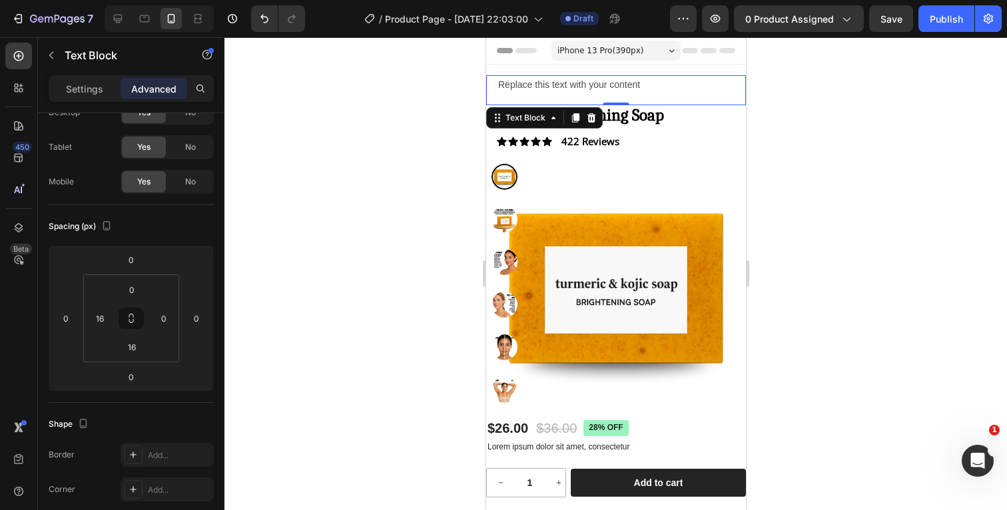
click at [852, 158] on div at bounding box center [615, 273] width 782 height 473
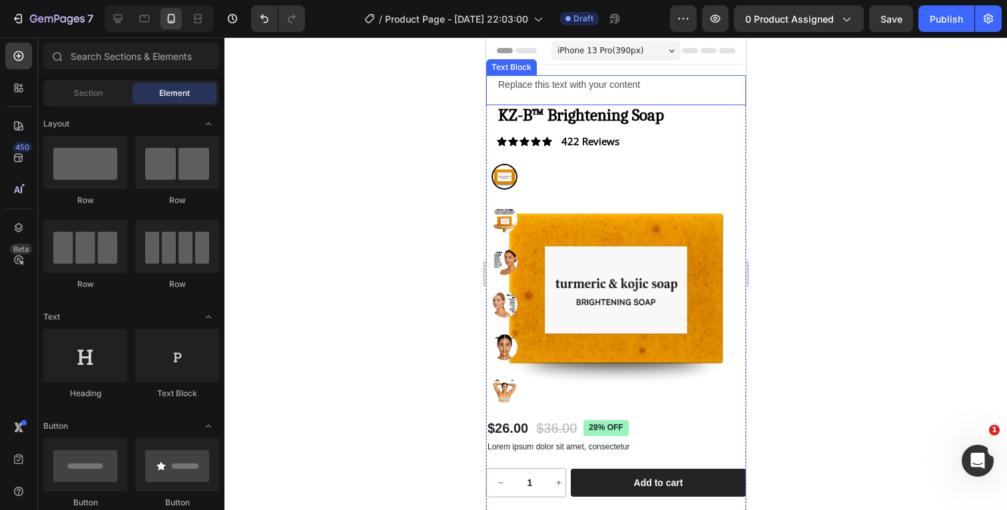
click at [653, 83] on div "Replace this text with your content" at bounding box center [620, 84] width 249 height 19
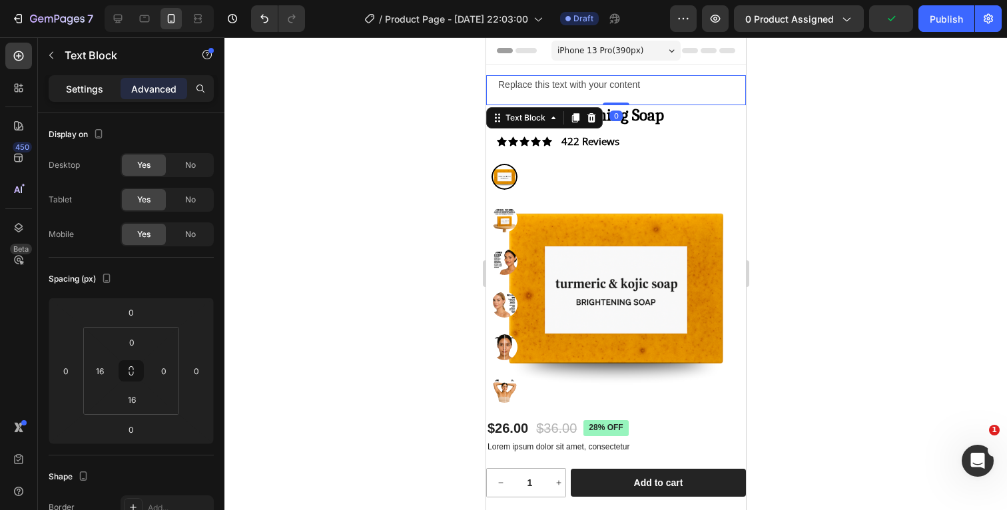
click at [69, 83] on p "Settings" at bounding box center [84, 89] width 37 height 14
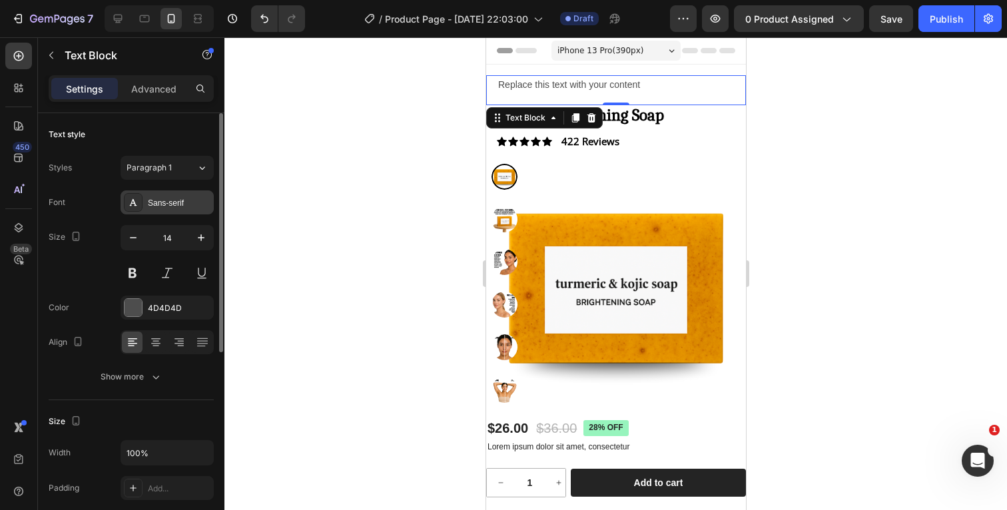
click at [169, 199] on div "Sans-serif" at bounding box center [179, 203] width 63 height 12
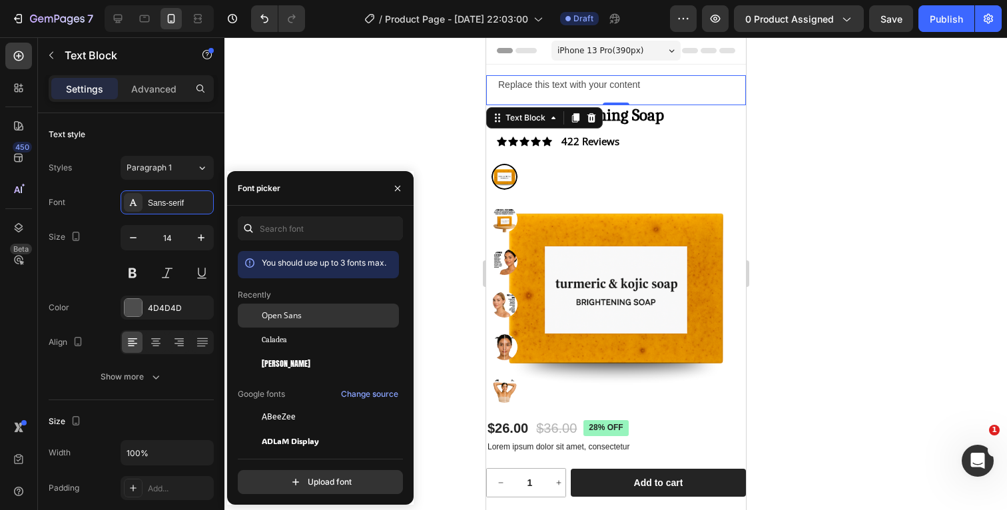
click at [293, 319] on span "Open Sans" at bounding box center [282, 316] width 40 height 12
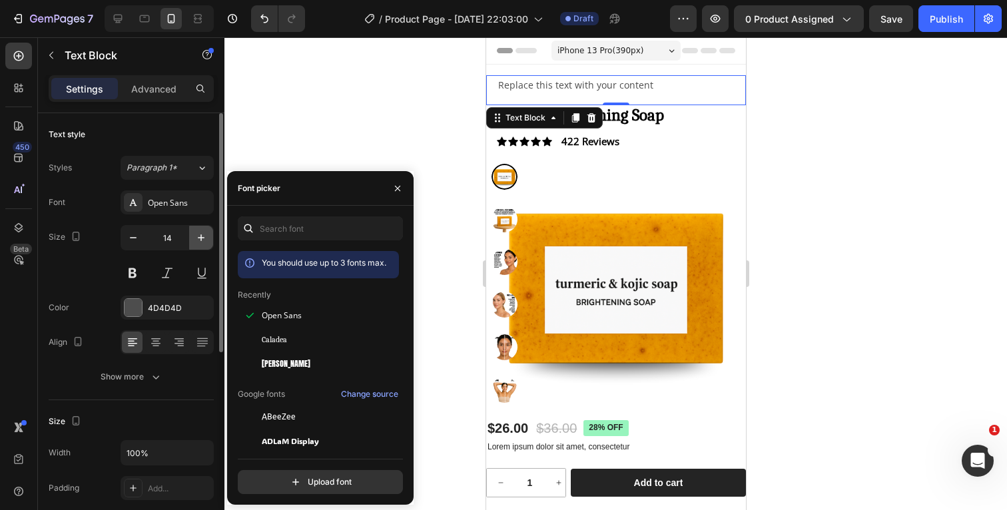
click at [197, 238] on icon "button" at bounding box center [200, 237] width 13 height 13
type input "15"
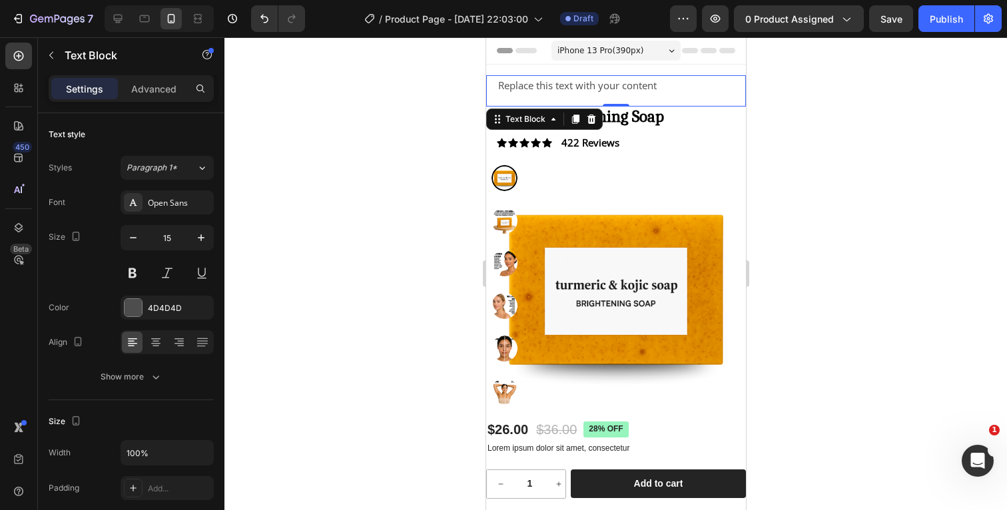
drag, startPoint x: 859, startPoint y: 156, endPoint x: 199, endPoint y: 117, distance: 661.0
click at [859, 156] on div at bounding box center [615, 273] width 782 height 473
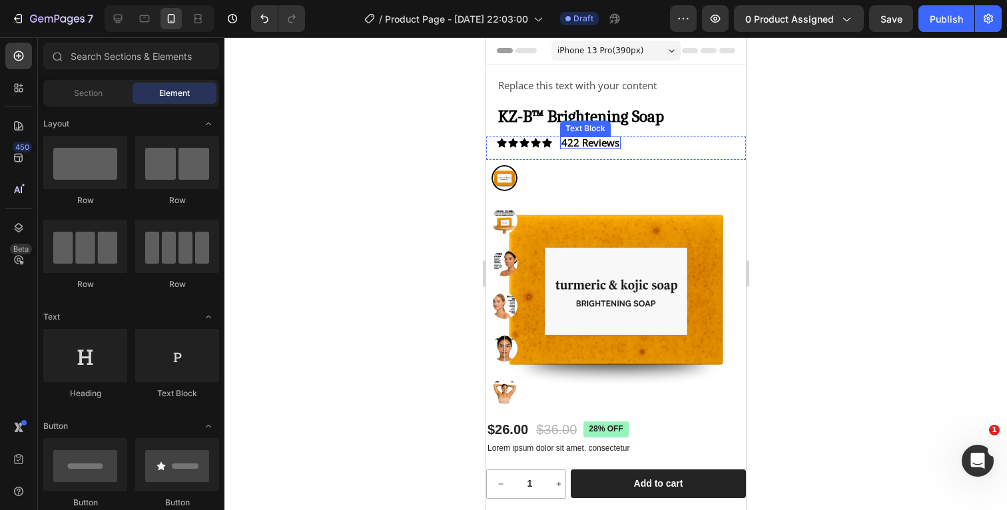
click at [610, 142] on p "422 Reviews" at bounding box center [590, 143] width 58 height 10
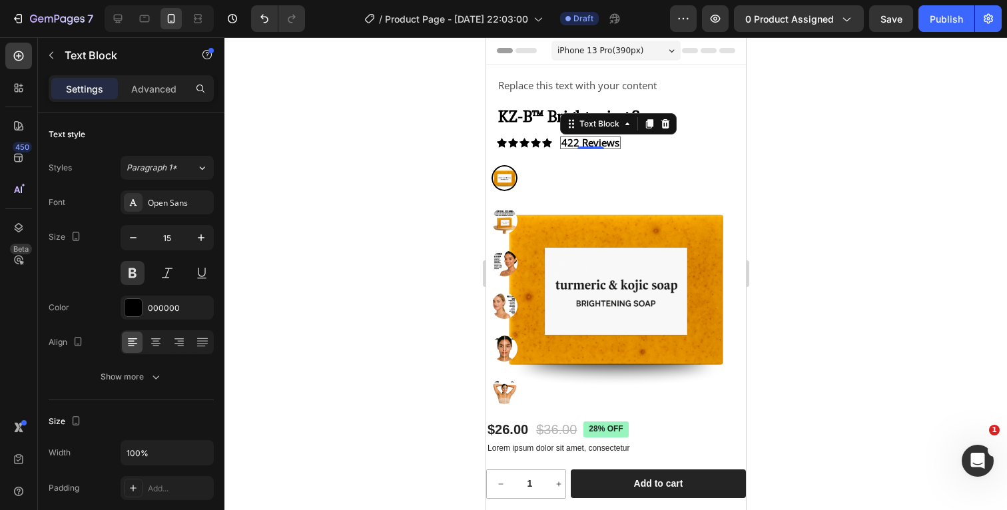
click at [821, 120] on div at bounding box center [615, 273] width 782 height 473
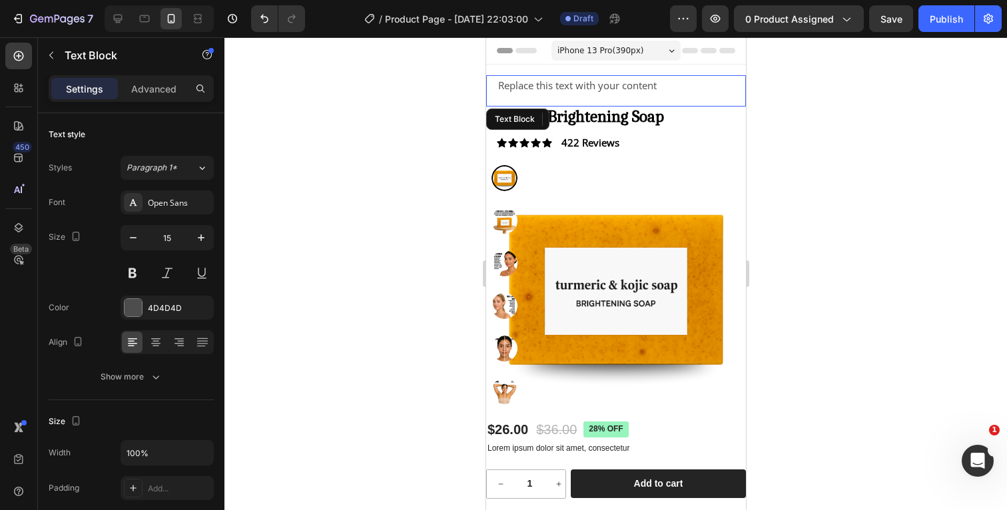
click at [644, 87] on div "Replace this text with your content" at bounding box center [620, 85] width 249 height 21
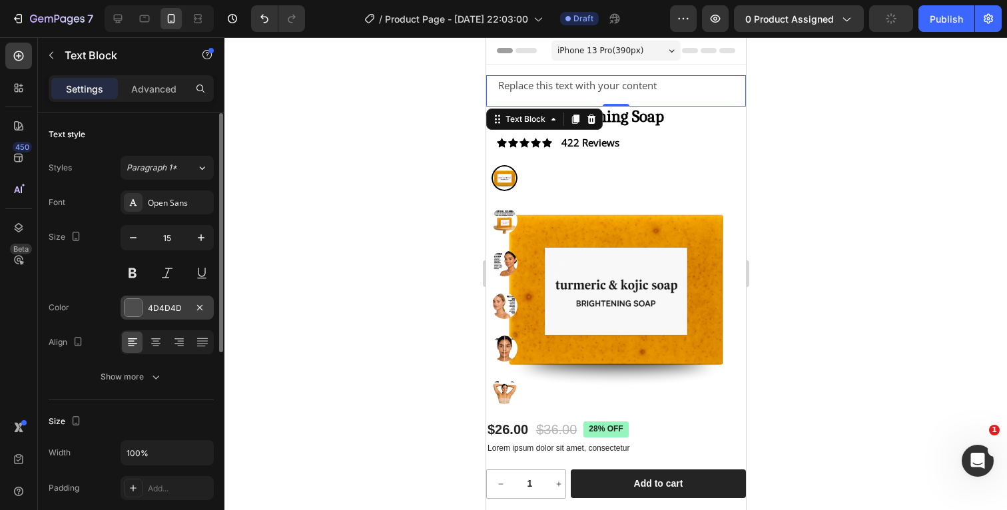
click at [132, 306] on div at bounding box center [132, 307] width 17 height 17
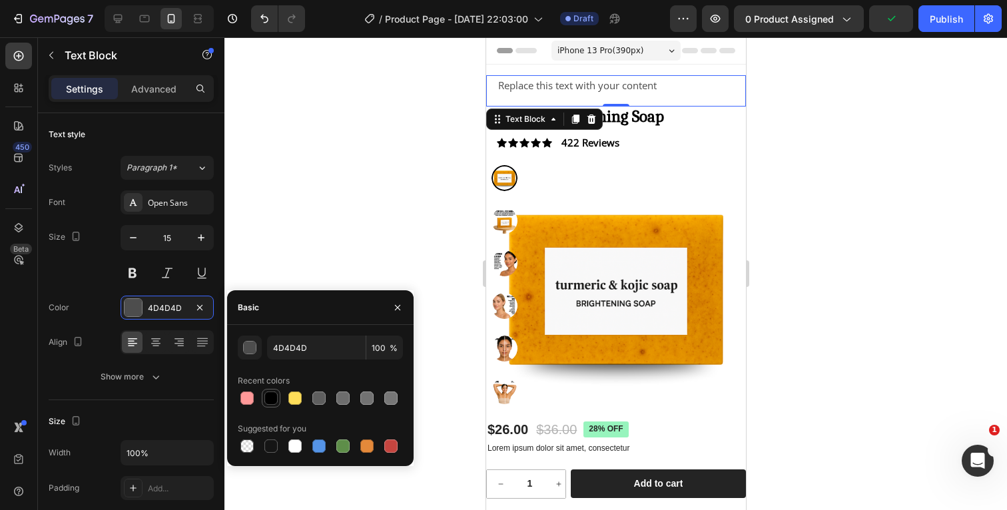
click at [270, 389] on div at bounding box center [271, 398] width 19 height 19
type input "000000"
click at [86, 313] on div "Color 000000" at bounding box center [131, 308] width 165 height 24
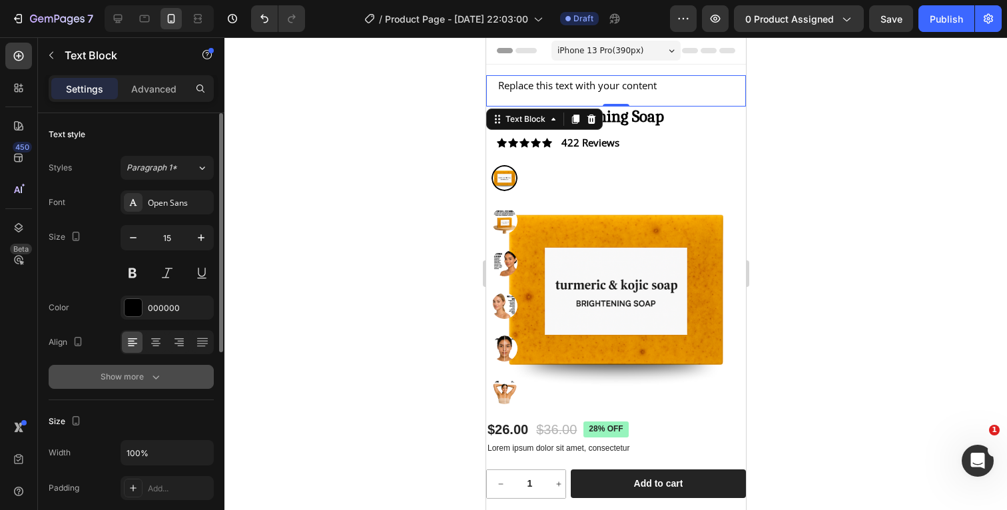
click at [149, 373] on icon "button" at bounding box center [155, 376] width 13 height 13
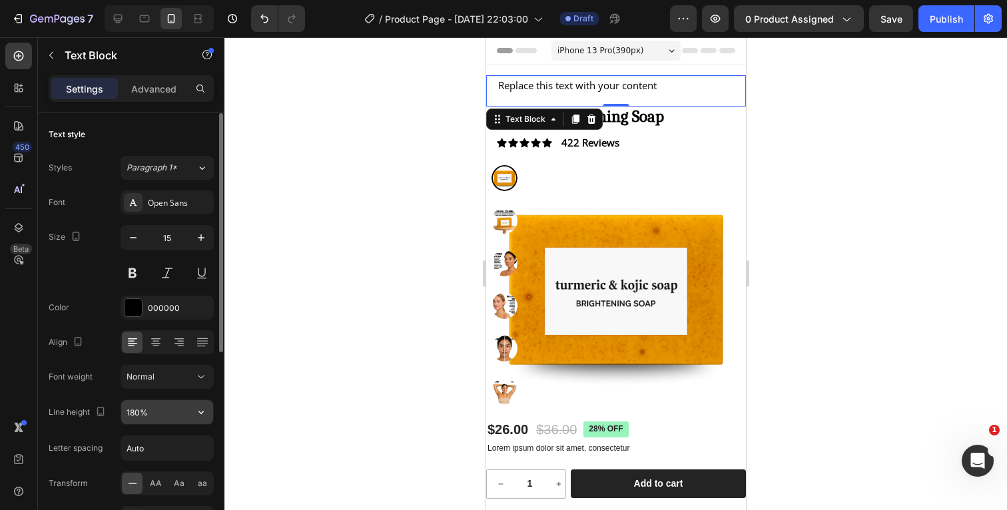
click at [153, 407] on input "180%" at bounding box center [167, 412] width 92 height 24
click at [204, 413] on icon "button" at bounding box center [200, 411] width 13 height 13
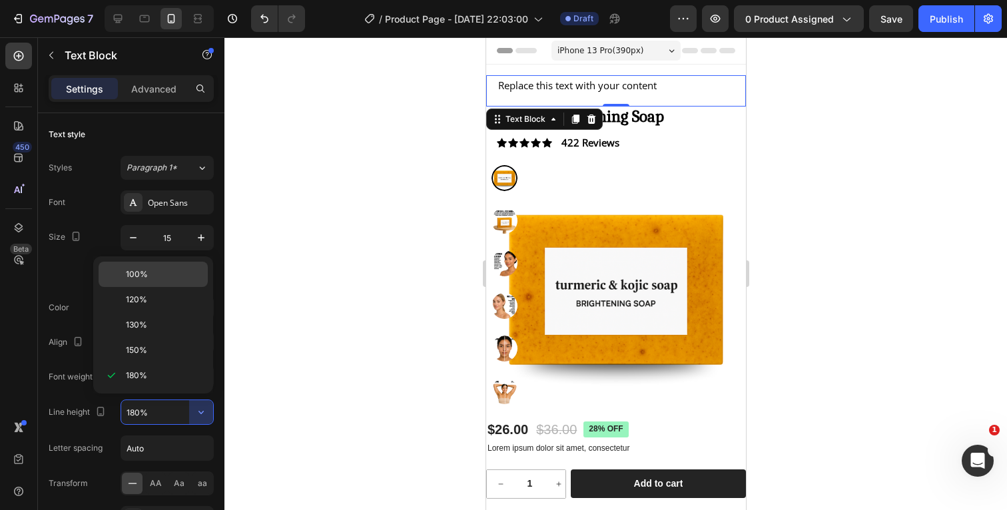
click at [158, 278] on p "100%" at bounding box center [164, 274] width 76 height 12
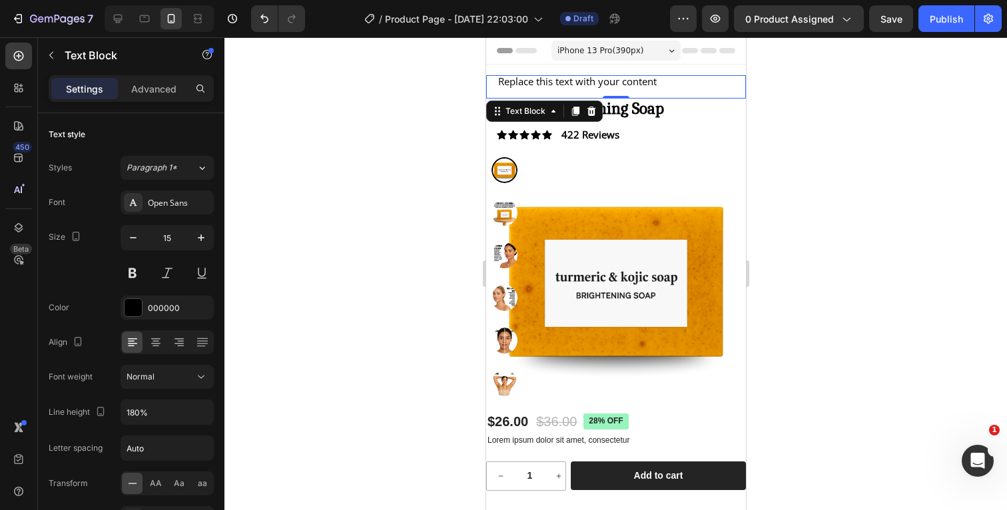
type input "100%"
click at [828, 178] on div at bounding box center [615, 273] width 782 height 473
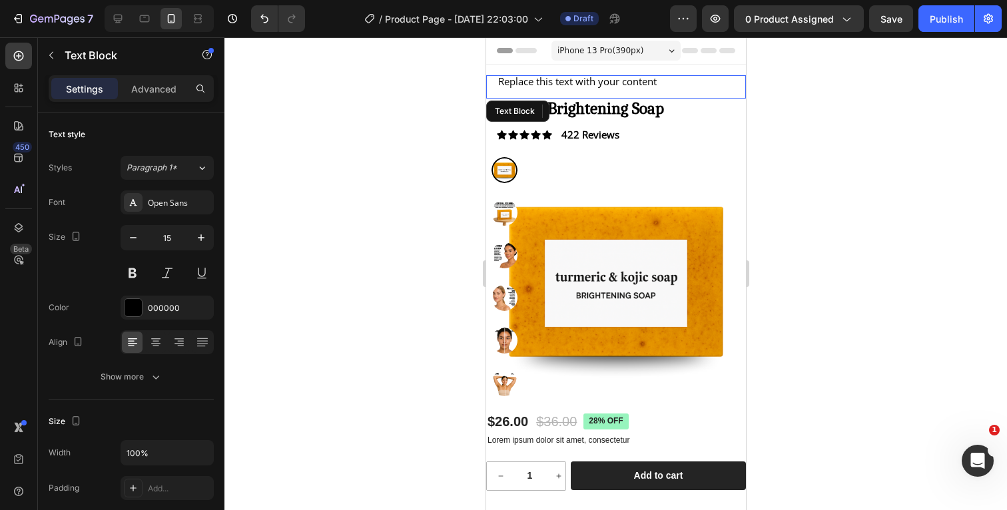
click at [654, 84] on div "Replace this text with your content" at bounding box center [620, 81] width 249 height 13
click at [846, 126] on div at bounding box center [615, 273] width 782 height 473
click at [656, 84] on div "Replace this text with your content" at bounding box center [620, 81] width 249 height 13
click at [662, 84] on div "Replace this text with your content" at bounding box center [620, 81] width 249 height 13
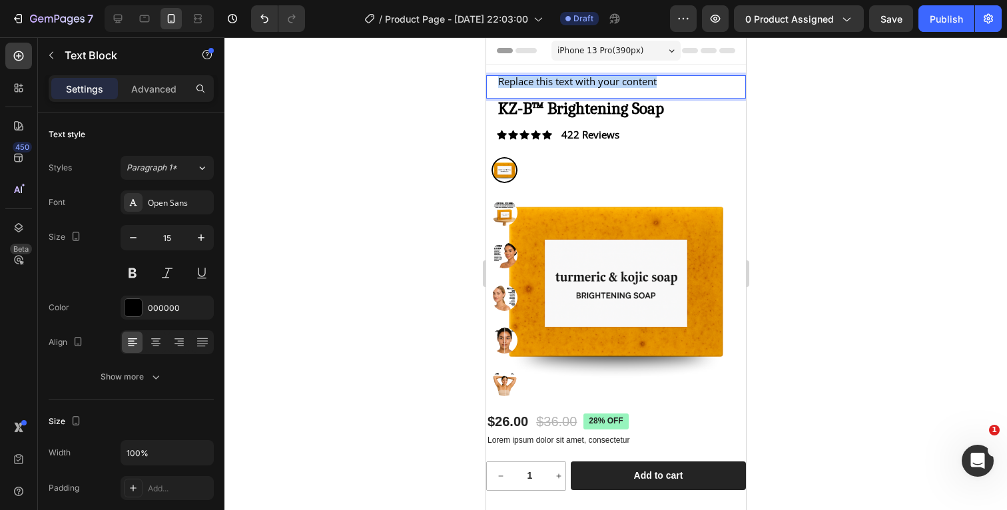
drag, startPoint x: 673, startPoint y: 81, endPoint x: 494, endPoint y: 84, distance: 179.1
click at [494, 84] on div "Replace this text with your content Text Block 0" at bounding box center [615, 86] width 260 height 23
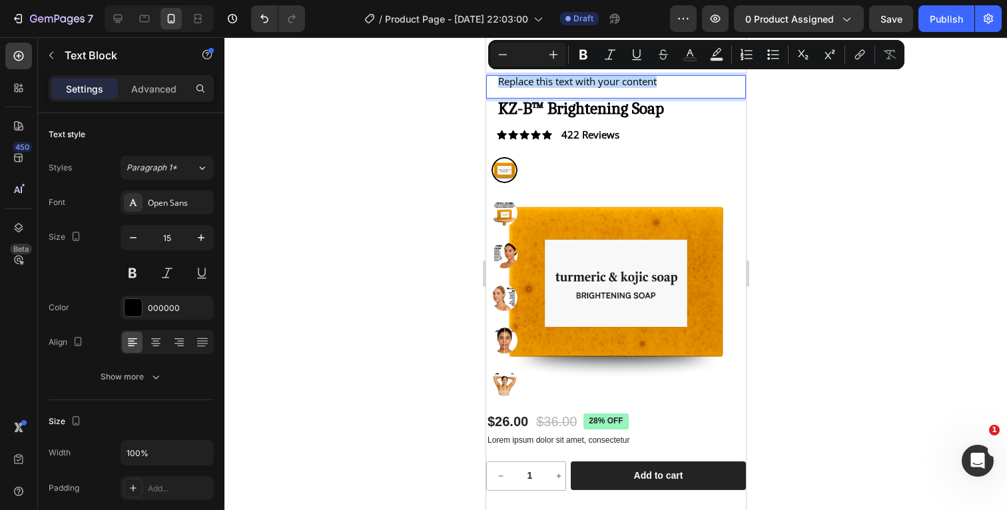
scroll to position [1, 0]
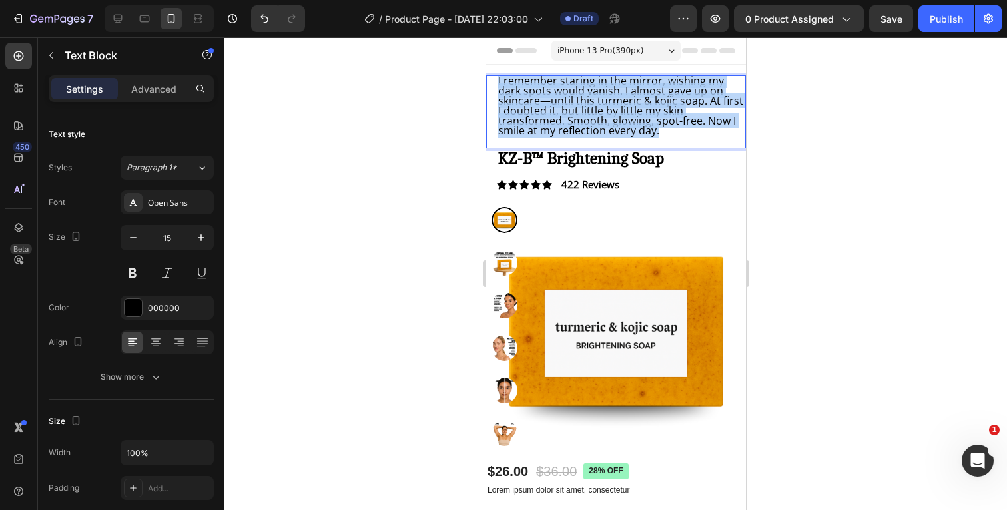
drag, startPoint x: 672, startPoint y: 133, endPoint x: 481, endPoint y: 81, distance: 198.8
click at [485, 81] on html "iPhone 13 Pro ( 390 px) iPhone 13 Mini iPhone 13 Pro iPhone 11 Pro Max iPhone 1…" at bounding box center [615, 500] width 260 height 926
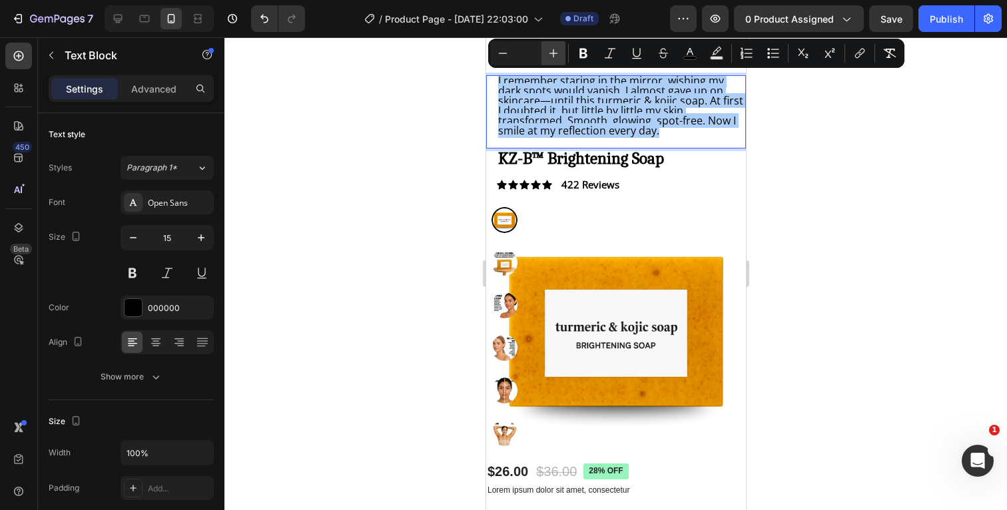
click at [559, 52] on icon "Editor contextual toolbar" at bounding box center [553, 53] width 13 height 13
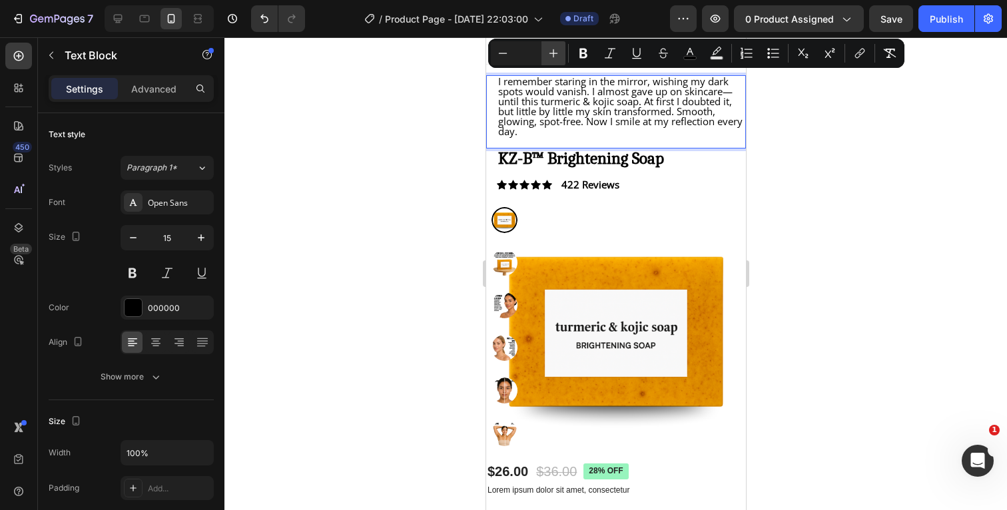
click at [559, 52] on icon "Editor contextual toolbar" at bounding box center [553, 53] width 13 height 13
click at [695, 51] on icon "Editor contextual toolbar" at bounding box center [689, 53] width 13 height 13
type input "000000"
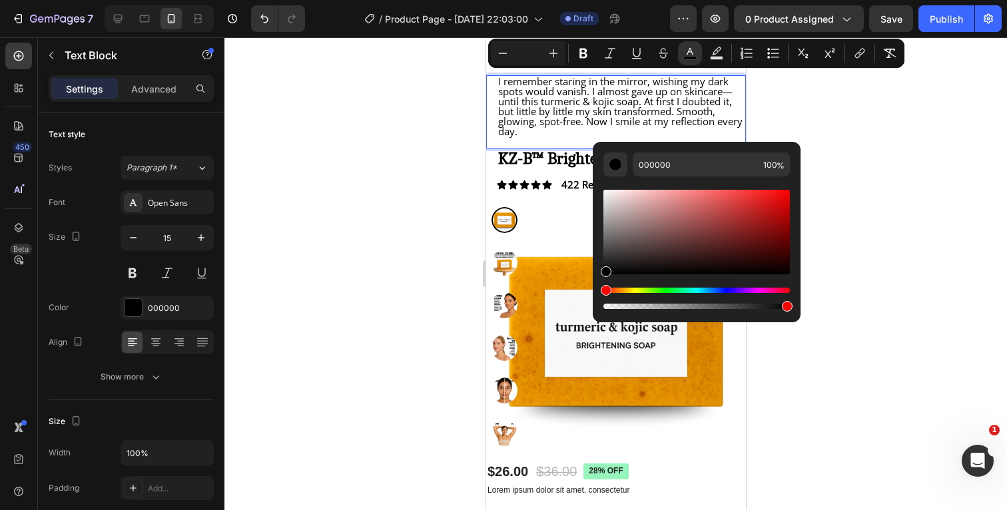
click at [905, 148] on div at bounding box center [615, 273] width 782 height 473
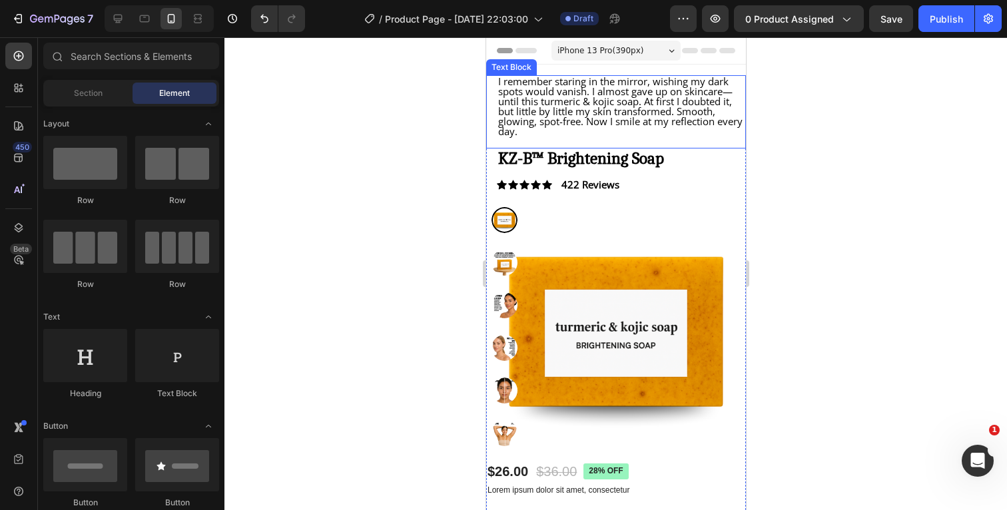
click at [576, 134] on p "I remember staring in the mirror, wishing my dark spots would vanish. I almost …" at bounding box center [620, 107] width 246 height 60
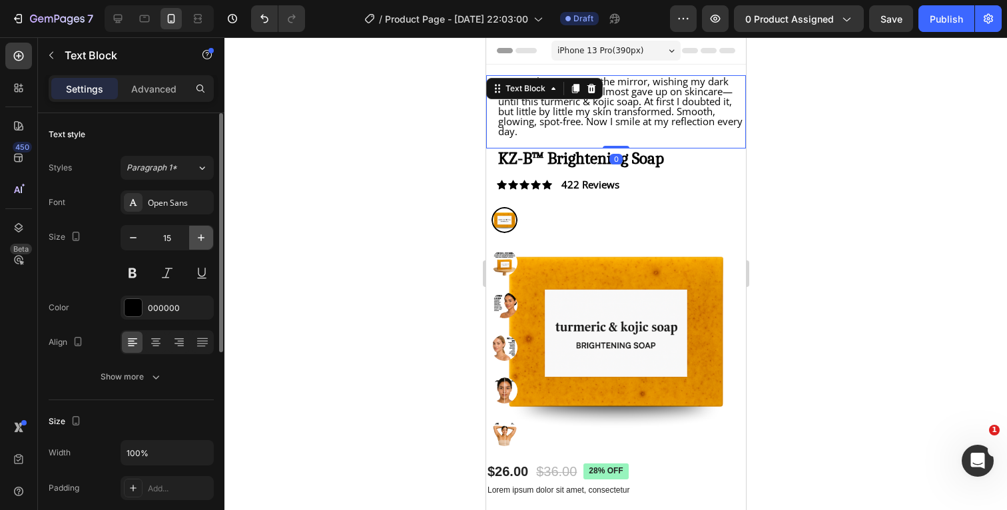
click at [204, 230] on button "button" at bounding box center [201, 238] width 24 height 24
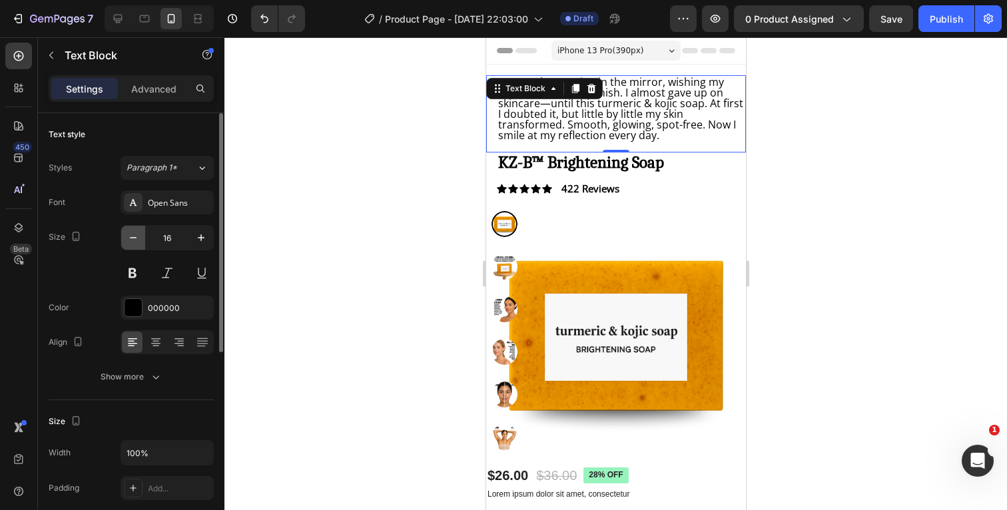
click at [130, 242] on icon "button" at bounding box center [132, 237] width 13 height 13
type input "15"
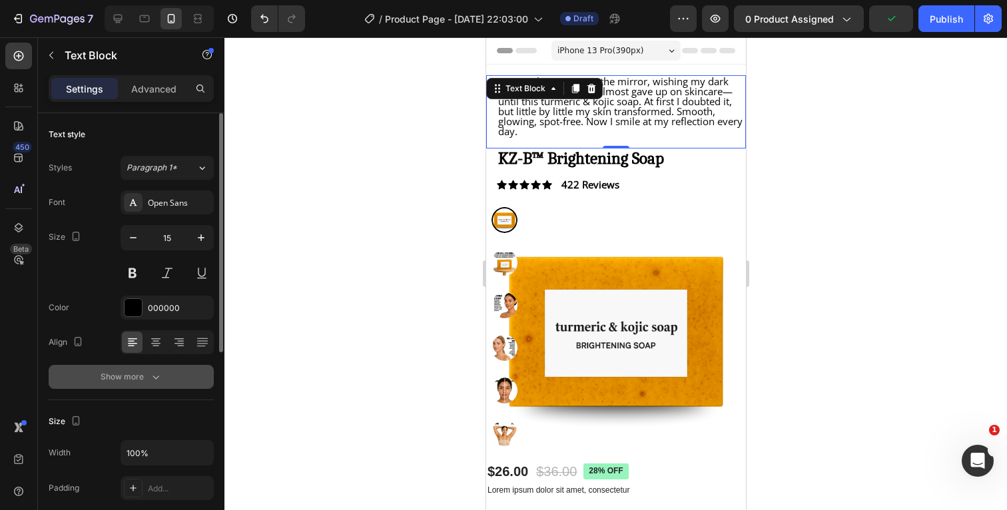
click at [150, 373] on icon "button" at bounding box center [155, 376] width 13 height 13
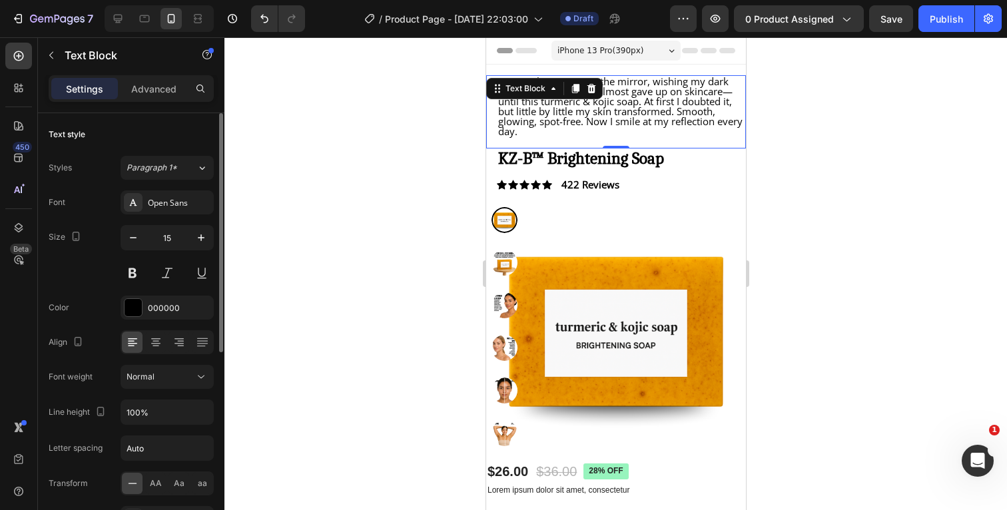
click at [843, 145] on div at bounding box center [615, 273] width 782 height 473
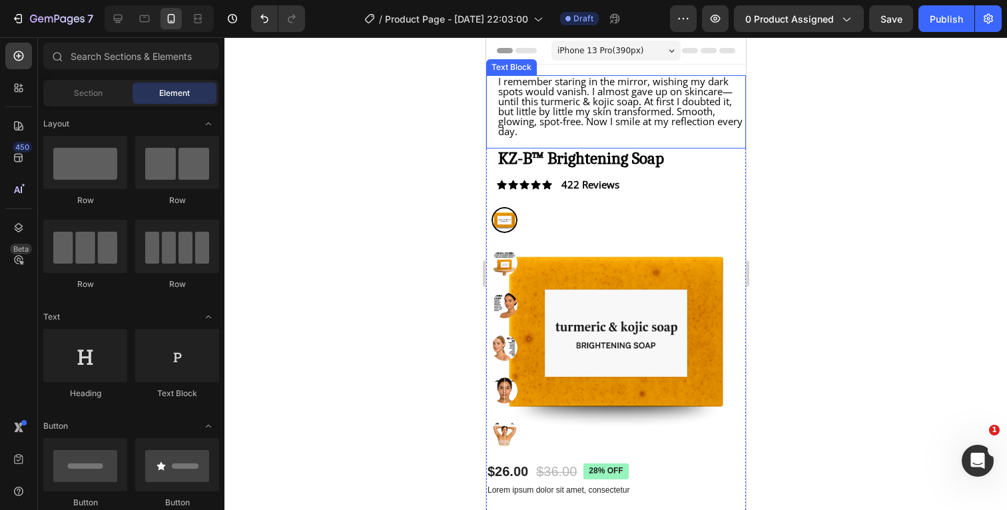
click at [790, 126] on div at bounding box center [615, 273] width 782 height 473
click at [666, 107] on span "I remember staring in the mirror, wishing my dark spots would vanish. I almost …" at bounding box center [619, 106] width 244 height 63
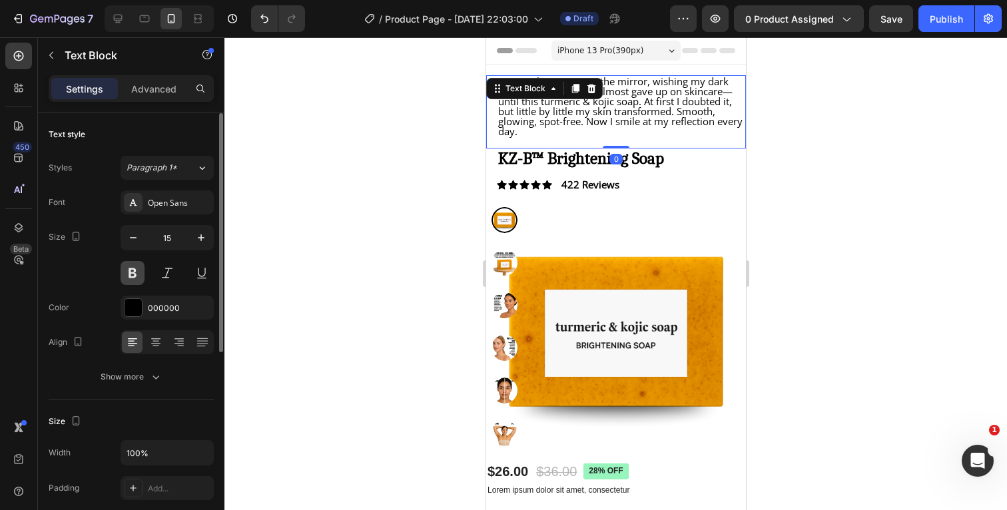
click at [134, 276] on button at bounding box center [133, 273] width 24 height 24
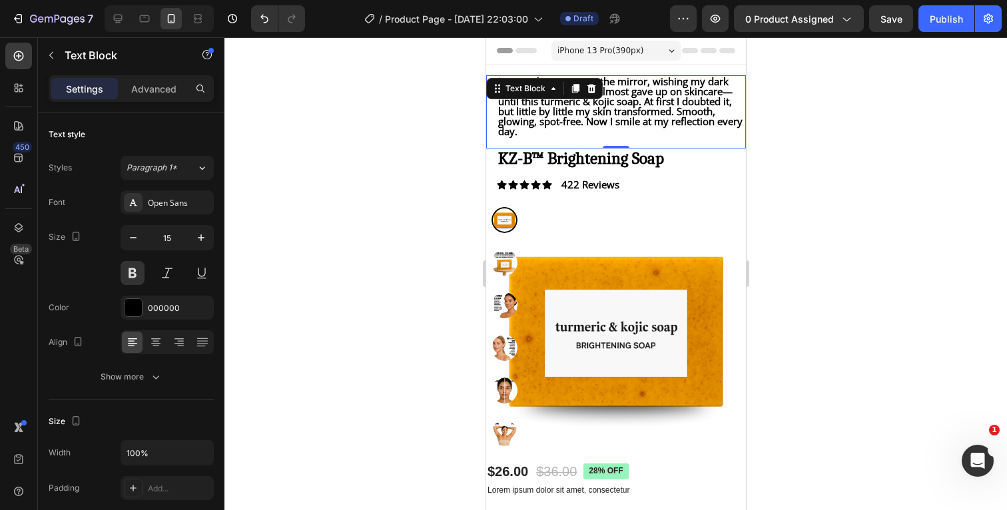
click at [848, 159] on div at bounding box center [615, 273] width 782 height 473
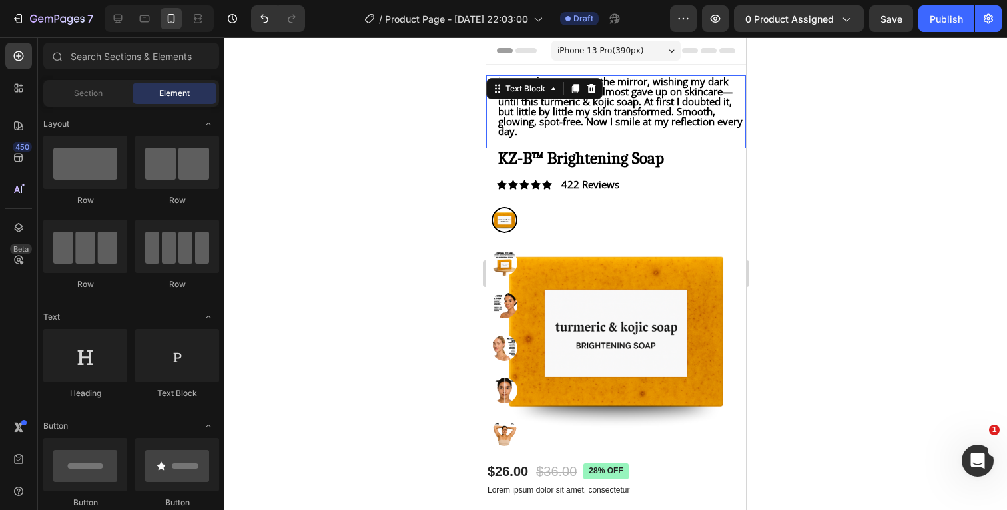
click at [690, 132] on p "I remember staring in the mirror, wishing my dark spots would vanish. I almost …" at bounding box center [620, 107] width 246 height 60
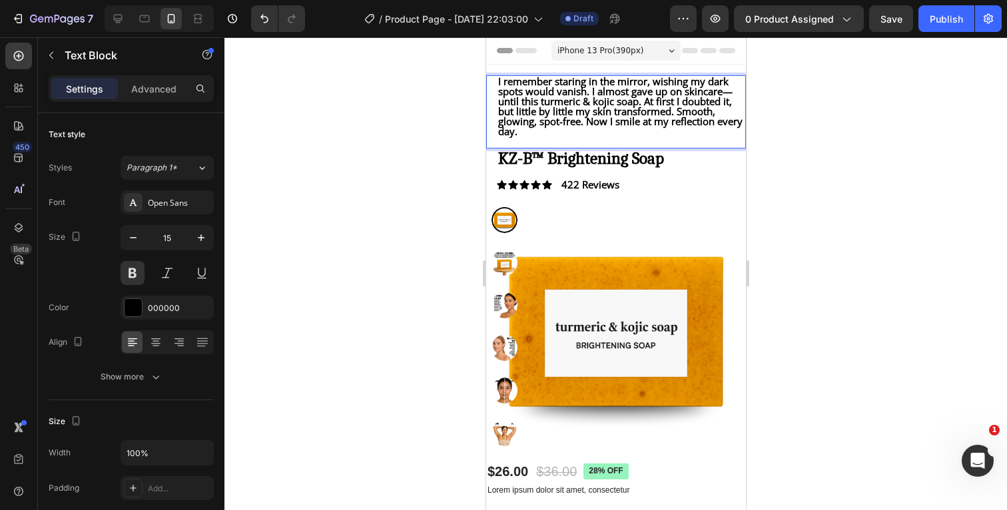
click at [688, 132] on p "I remember staring in the mirror, wishing my dark spots would vanish. I almost …" at bounding box center [620, 107] width 246 height 60
click at [499, 83] on span "I remember staring in the mirror, wishing my dark spots would vanish. I almost …" at bounding box center [619, 106] width 244 height 63
click at [497, 81] on div "I remember staring in the mirror, wishing my dark spots would vanish. I almost …" at bounding box center [620, 106] width 249 height 63
click at [687, 130] on p ""I remember staring in the mirror, wishing my dark spots would vanish. I almost…" at bounding box center [620, 107] width 246 height 60
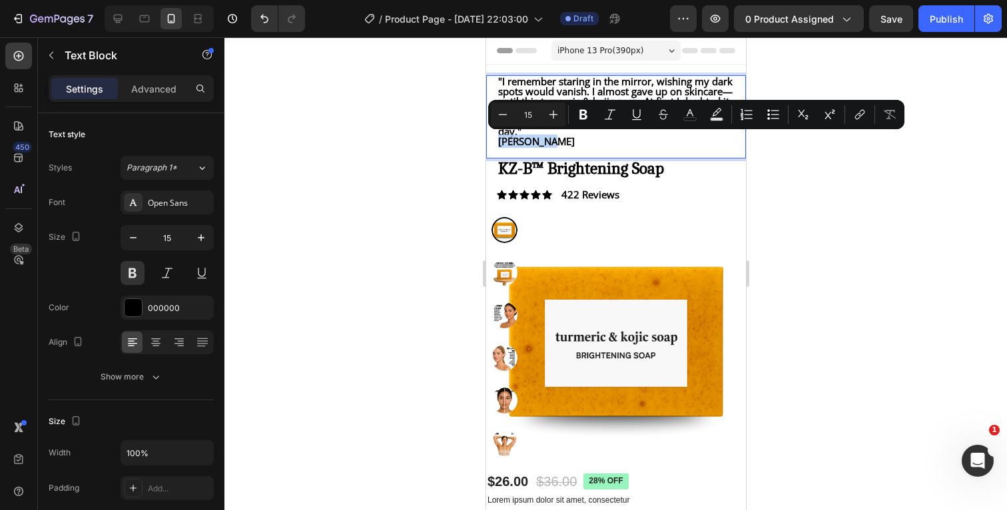
drag, startPoint x: 570, startPoint y: 142, endPoint x: 492, endPoint y: 142, distance: 77.9
click at [492, 142] on div ""I remember staring in the mirror, wishing my dark spots would vanish. I almost…" at bounding box center [615, 116] width 260 height 83
click at [136, 275] on button at bounding box center [133, 273] width 24 height 24
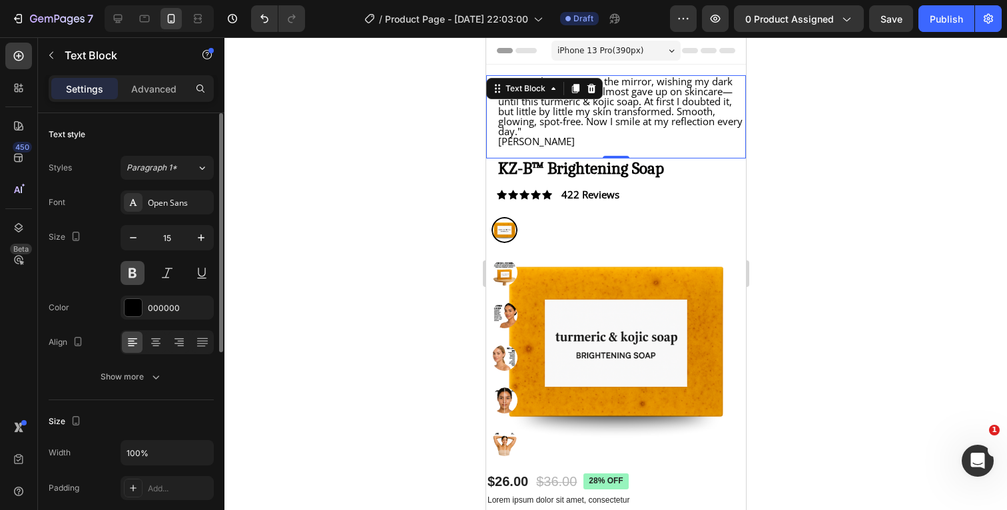
click at [134, 276] on button at bounding box center [133, 273] width 24 height 24
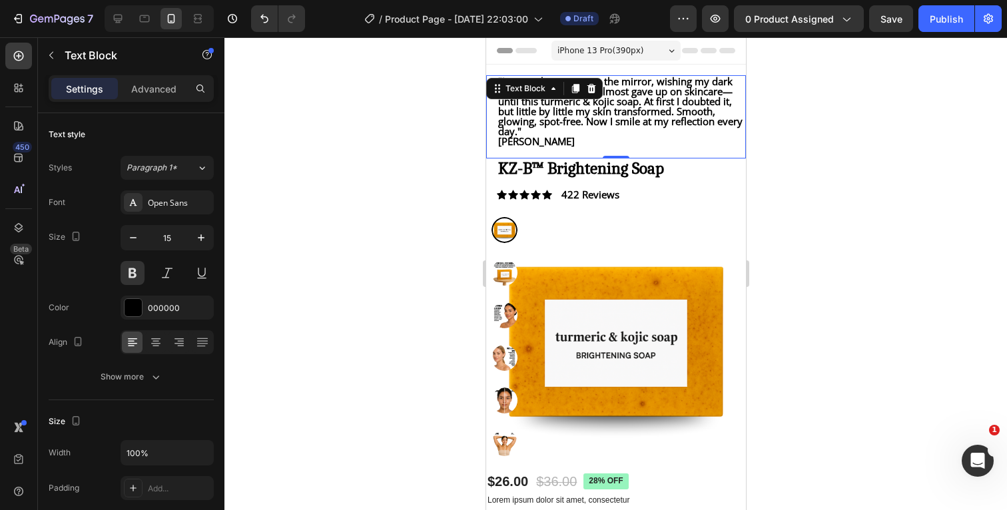
click at [558, 143] on p "[PERSON_NAME]" at bounding box center [620, 141] width 246 height 10
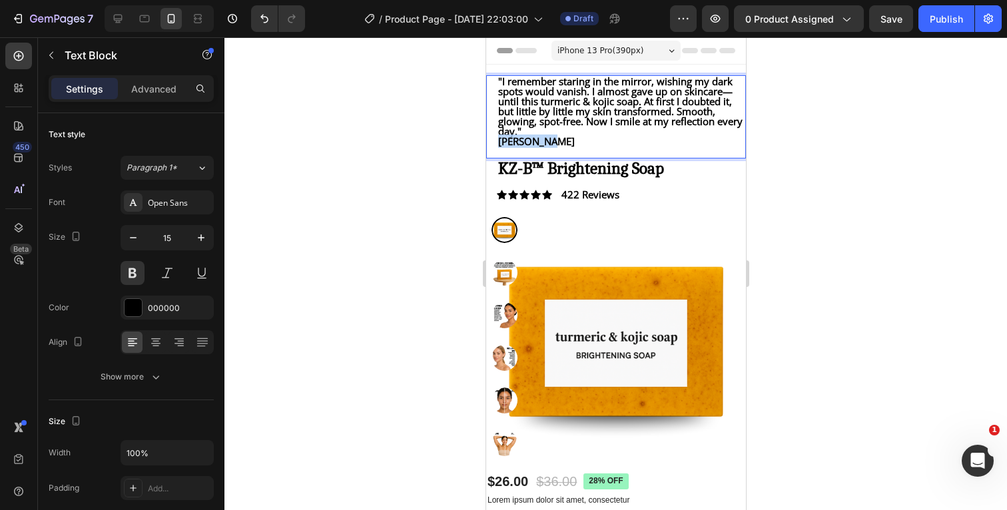
drag, startPoint x: 570, startPoint y: 138, endPoint x: 497, endPoint y: 139, distance: 72.6
click at [497, 139] on p "[PERSON_NAME]" at bounding box center [620, 141] width 246 height 10
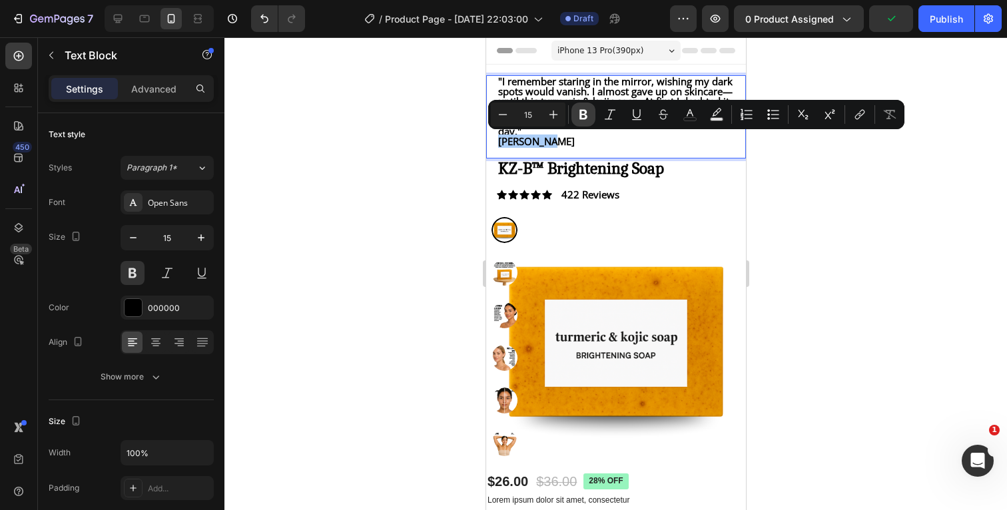
click at [579, 113] on icon "Editor contextual toolbar" at bounding box center [583, 114] width 13 height 13
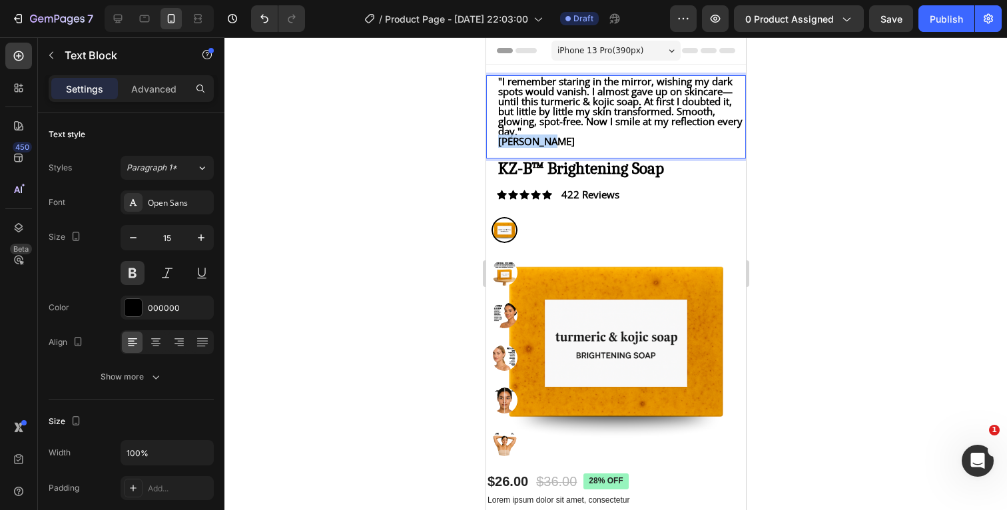
drag, startPoint x: 557, startPoint y: 142, endPoint x: 495, endPoint y: 144, distance: 61.3
click at [495, 144] on div ""I remember staring in the mirror, wishing my dark spots would vanish. I almost…" at bounding box center [615, 116] width 260 height 83
click at [822, 115] on div at bounding box center [615, 273] width 782 height 473
click at [605, 140] on p "[PERSON_NAME]" at bounding box center [620, 141] width 246 height 10
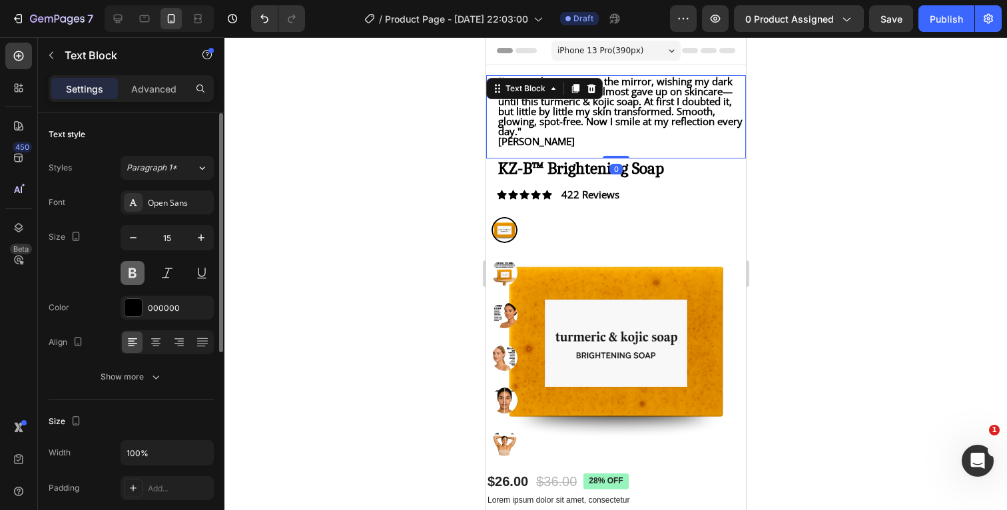
click at [134, 276] on button at bounding box center [133, 273] width 24 height 24
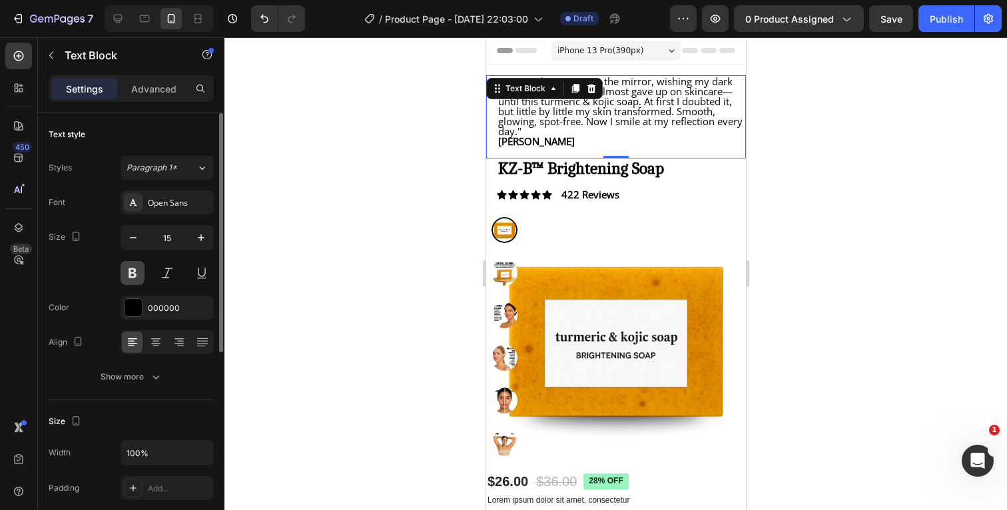
click at [136, 274] on button at bounding box center [133, 273] width 24 height 24
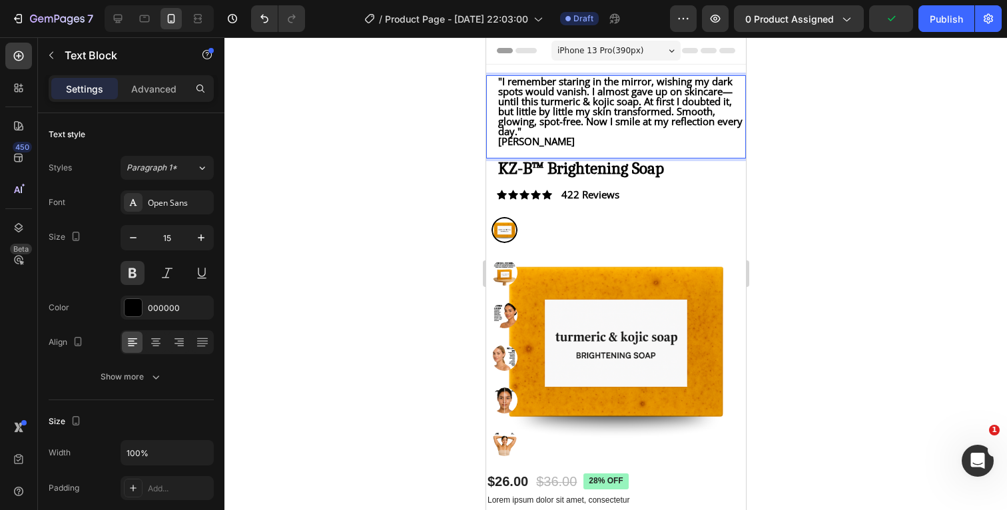
click at [558, 145] on p "[PERSON_NAME]" at bounding box center [620, 141] width 246 height 10
drag, startPoint x: 559, startPoint y: 144, endPoint x: 496, endPoint y: 147, distance: 63.3
click at [496, 147] on div ""I remember staring in the mirror, wishing my dark spots would vanish. I almost…" at bounding box center [620, 111] width 249 height 73
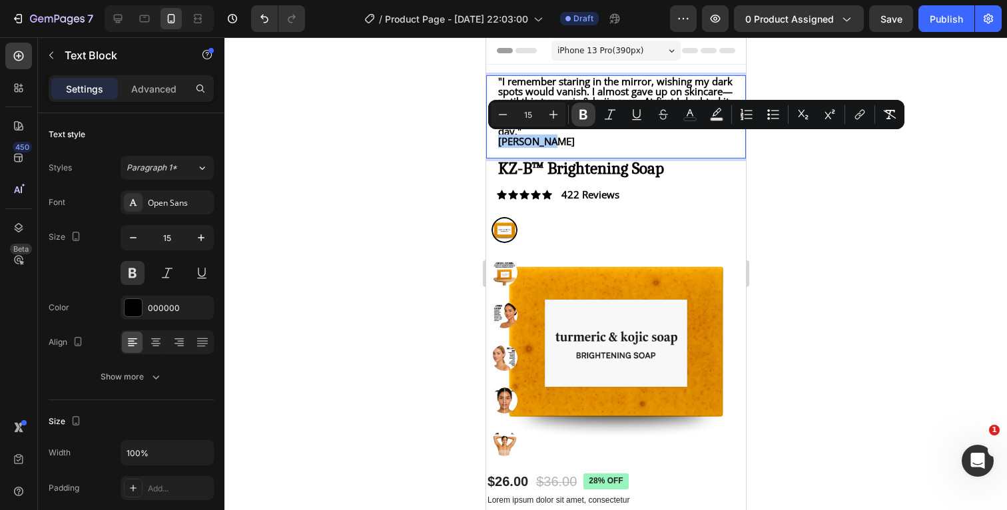
click at [582, 111] on icon "Editor contextual toolbar" at bounding box center [583, 115] width 8 height 10
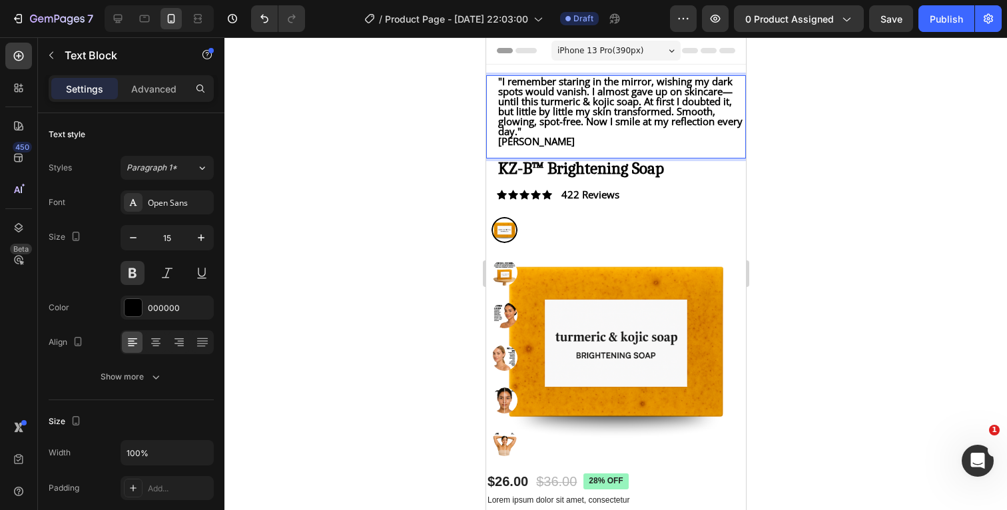
click at [831, 128] on div at bounding box center [615, 273] width 782 height 473
click at [599, 134] on span ""I remember staring in the mirror, wishing my dark spots would vanish. I almost…" at bounding box center [619, 106] width 244 height 63
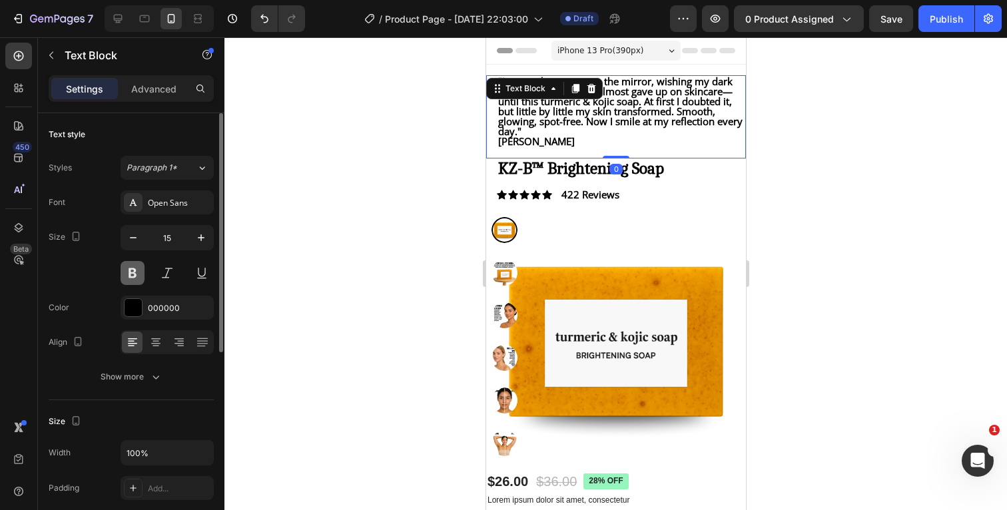
click at [137, 272] on button at bounding box center [133, 273] width 24 height 24
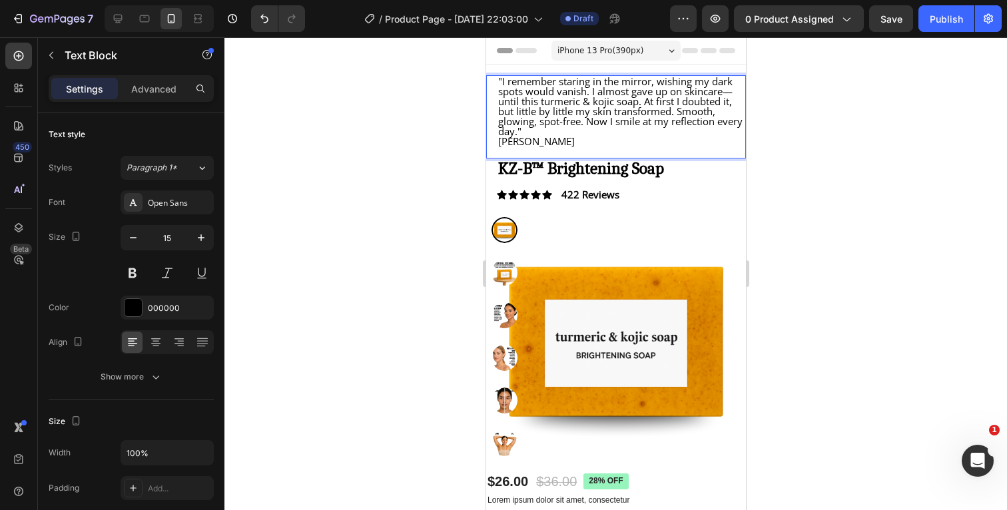
click at [531, 132] on p ""I remember staring in the mirror, wishing my dark spots would vanish. I almost…" at bounding box center [620, 107] width 246 height 60
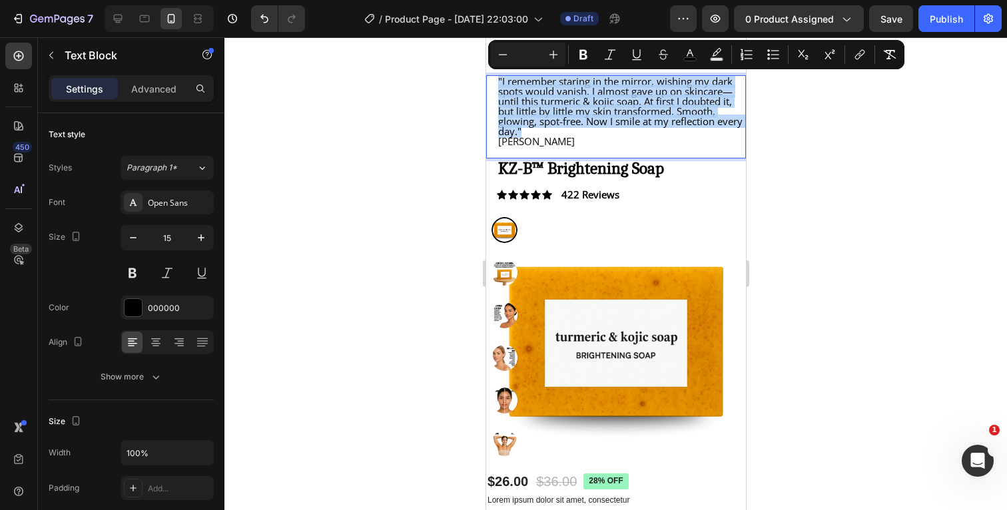
drag, startPoint x: 539, startPoint y: 130, endPoint x: 494, endPoint y: 81, distance: 67.4
click at [494, 81] on div ""I remember staring in the mirror, wishing my dark spots would vanish. I almost…" at bounding box center [615, 116] width 260 height 83
click at [584, 53] on icon "Editor contextual toolbar" at bounding box center [583, 54] width 13 height 13
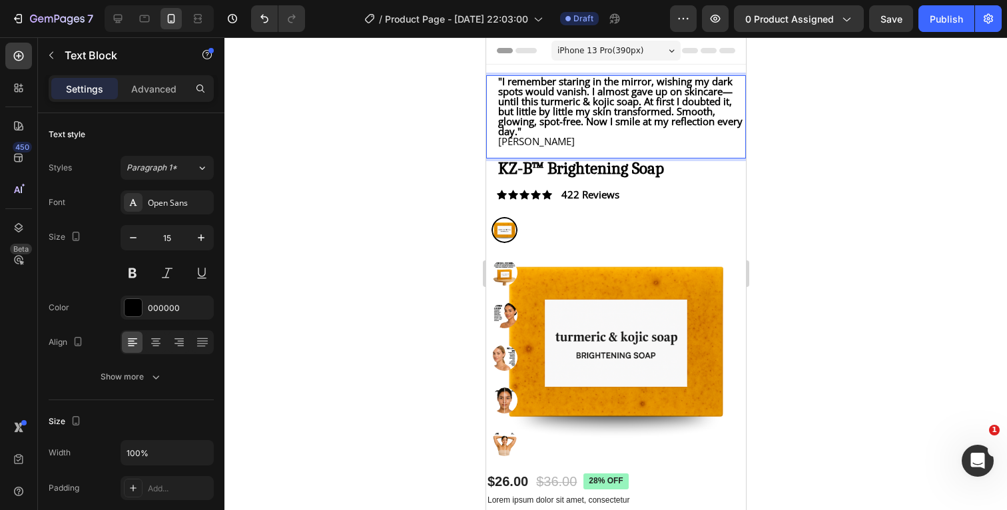
click at [545, 141] on p "[PERSON_NAME]" at bounding box center [620, 141] width 246 height 10
click at [499, 142] on p "[PERSON_NAME]" at bounding box center [620, 141] width 246 height 10
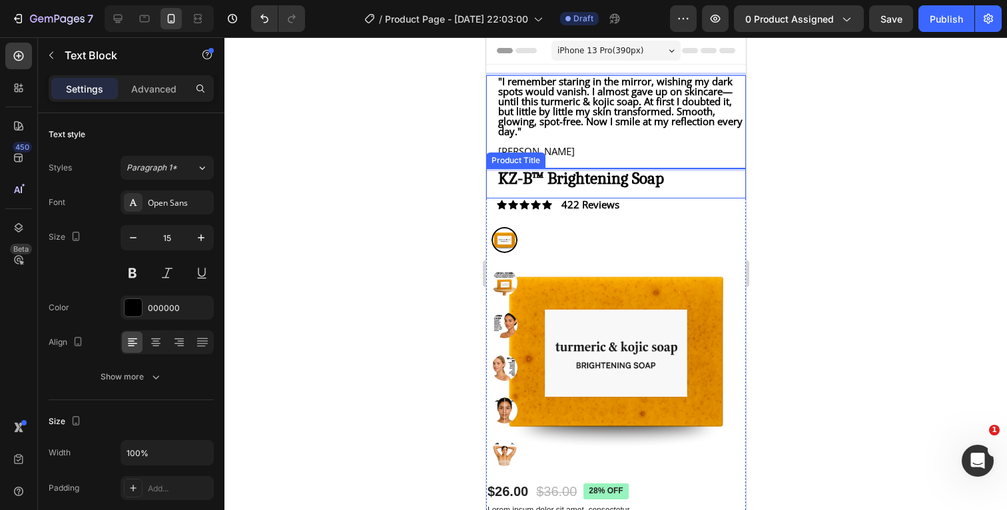
click at [796, 176] on div at bounding box center [615, 273] width 782 height 473
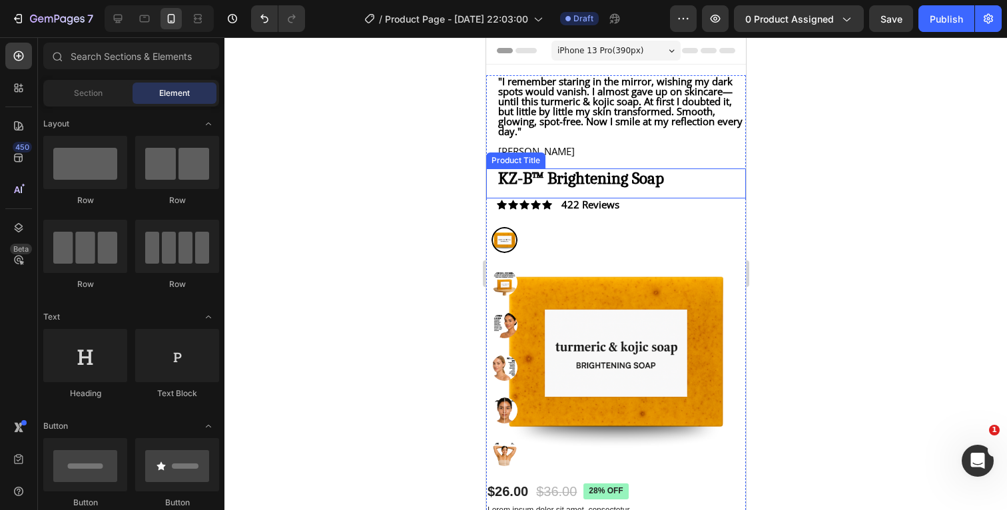
click at [881, 133] on div at bounding box center [615, 273] width 782 height 473
click at [493, 114] on div ""I remember staring in the mirror, wishing my dark spots would vanish. I almost…" at bounding box center [615, 121] width 260 height 93
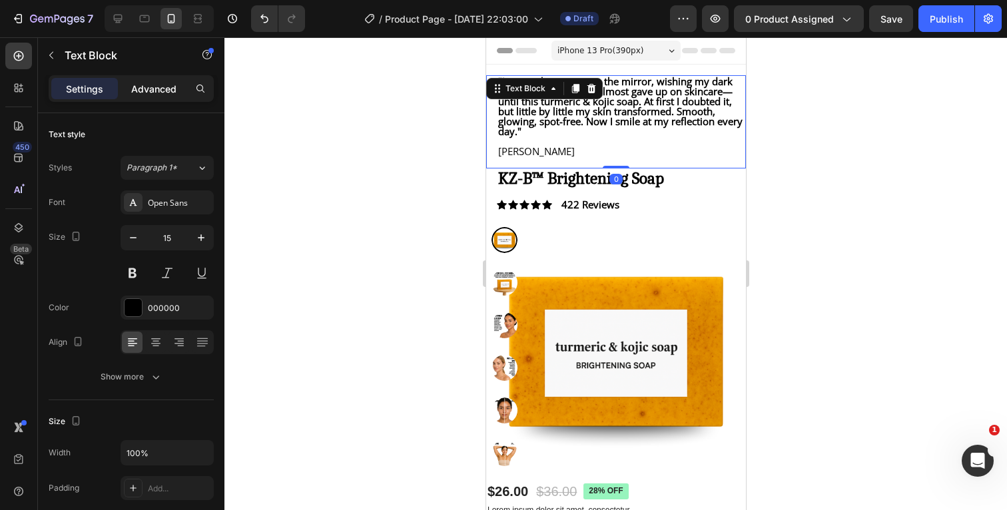
click at [172, 90] on p "Advanced" at bounding box center [153, 89] width 45 height 14
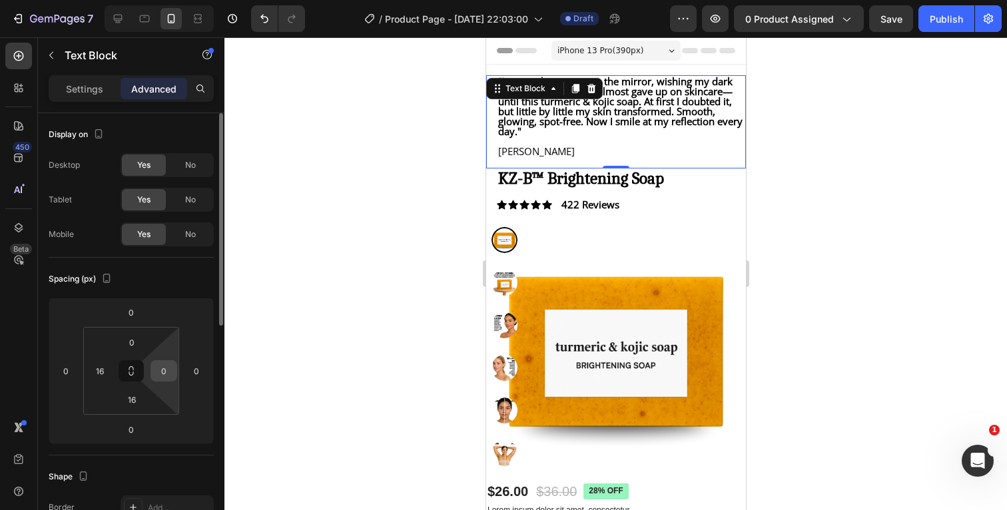
click at [170, 368] on input "0" at bounding box center [164, 371] width 20 height 20
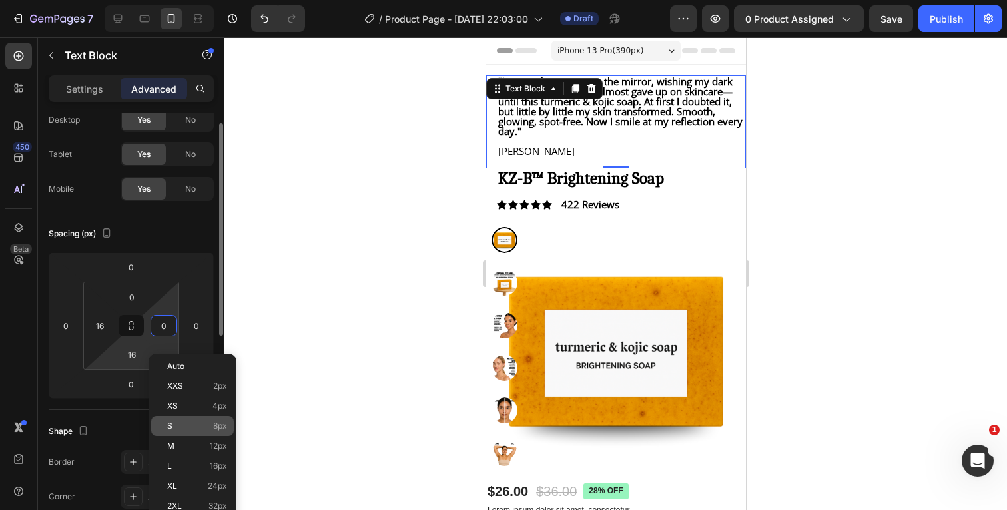
scroll to position [53, 0]
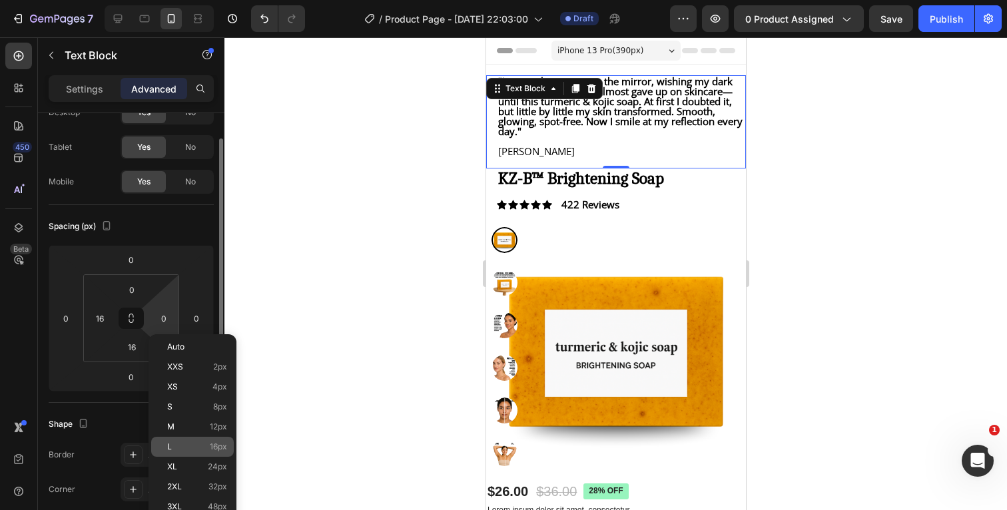
click at [180, 445] on p "L 16px" at bounding box center [197, 446] width 60 height 9
type input "16"
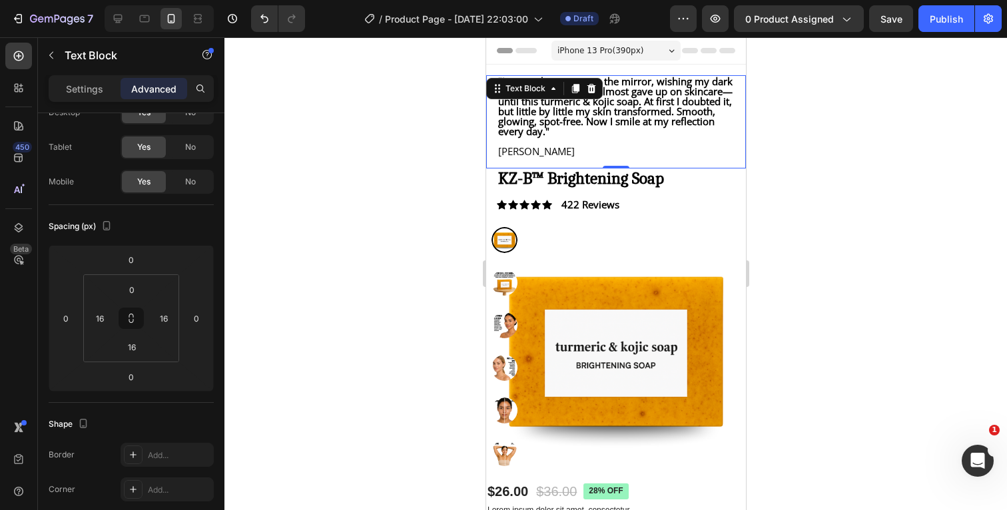
click at [861, 158] on div at bounding box center [615, 273] width 782 height 473
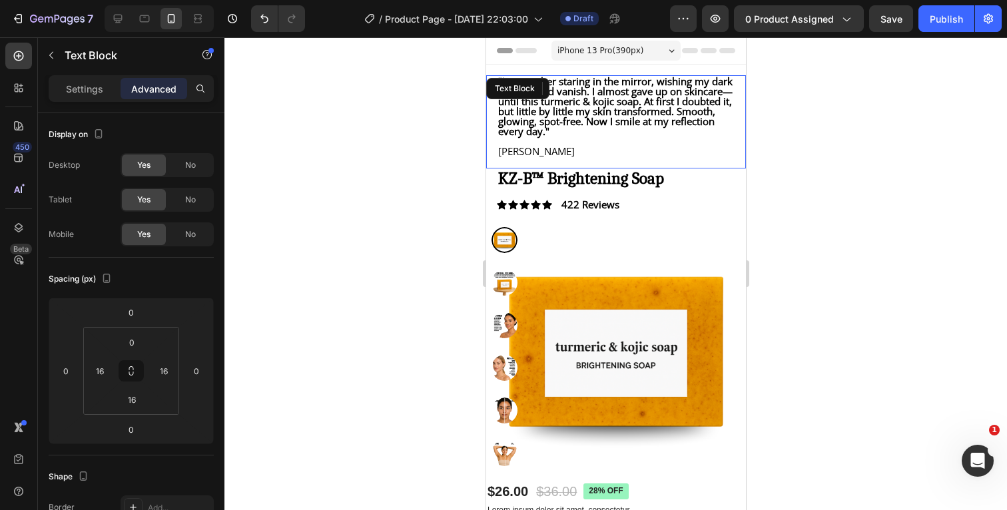
click at [496, 158] on div ""I remember staring in the mirror, wishing my dark spots would vanish. I almost…" at bounding box center [615, 116] width 238 height 83
click at [499, 156] on p "[PERSON_NAME]" at bounding box center [615, 151] width 236 height 10
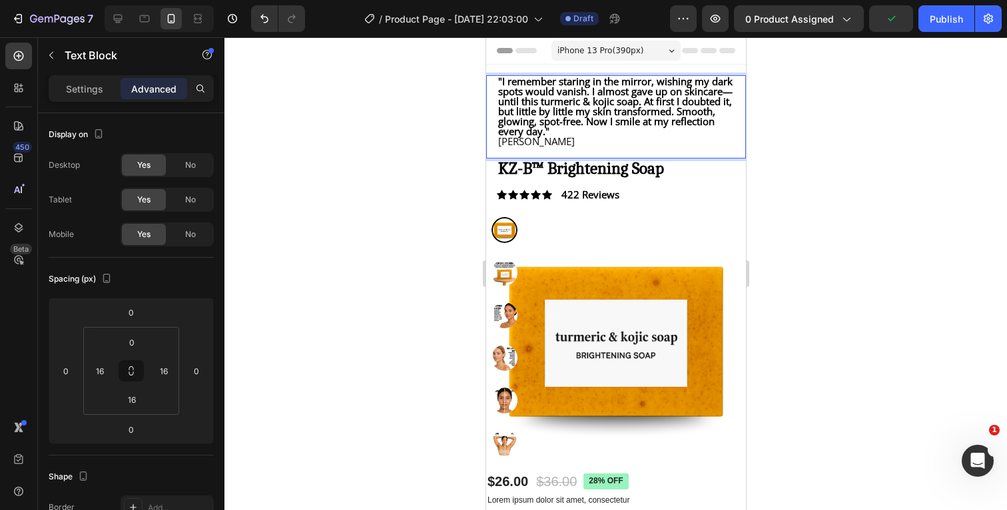
click at [459, 152] on div at bounding box center [615, 273] width 782 height 473
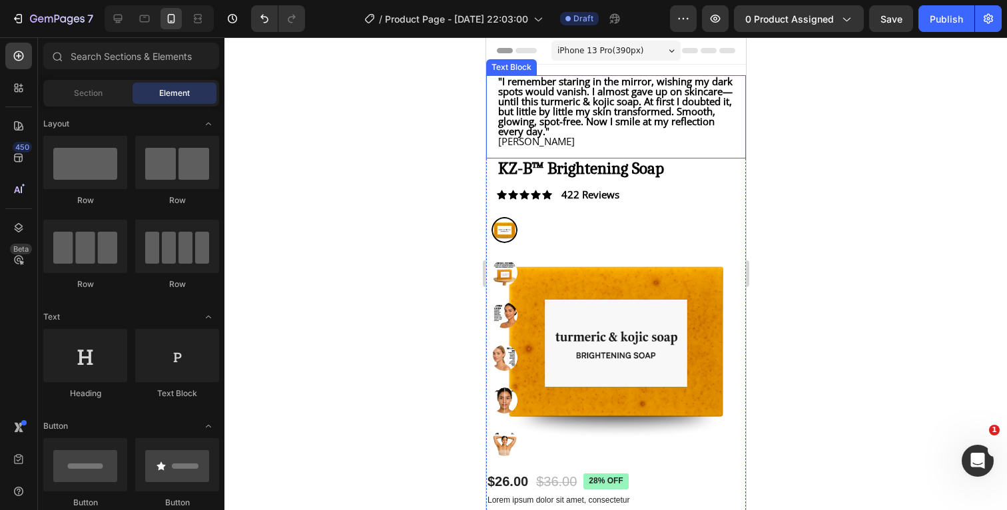
click at [497, 148] on div ""I remember staring in the mirror, wishing my dark spots would vanish. I almost…" at bounding box center [615, 111] width 238 height 73
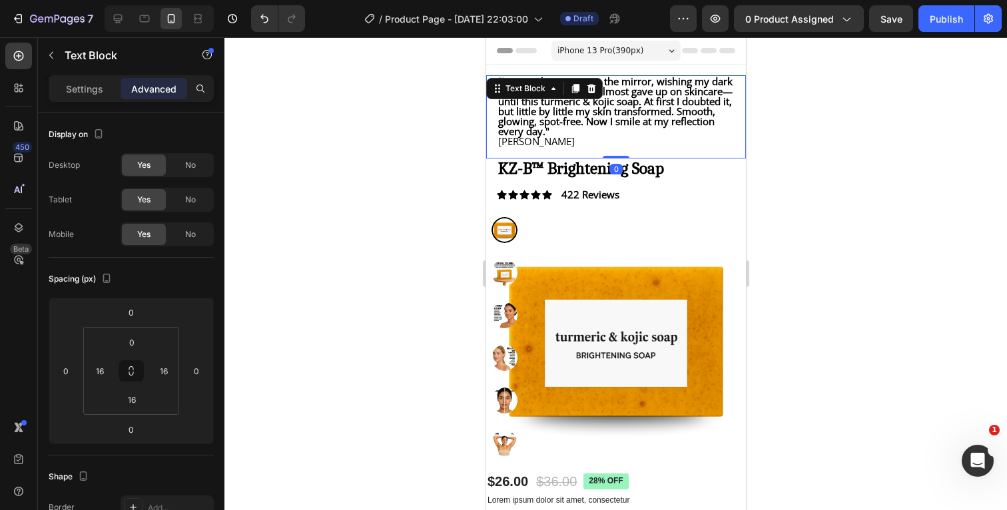
click at [497, 148] on div ""I remember staring in the mirror, wishing my dark spots would vanish. I almost…" at bounding box center [615, 111] width 238 height 73
click at [803, 132] on div at bounding box center [615, 273] width 782 height 473
click at [704, 146] on p "[PERSON_NAME]" at bounding box center [615, 141] width 236 height 10
click at [103, 93] on div "Settings" at bounding box center [84, 88] width 67 height 21
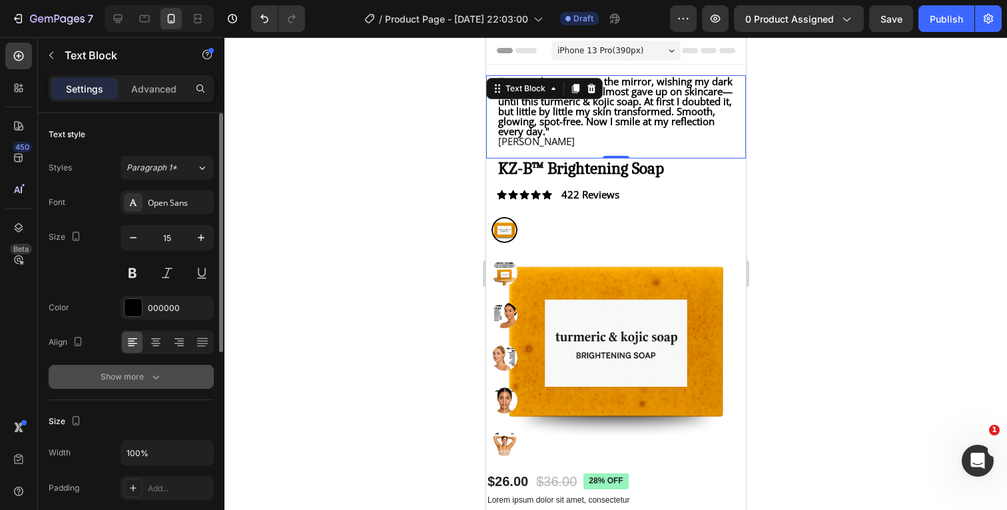
click at [150, 377] on icon "button" at bounding box center [155, 376] width 13 height 13
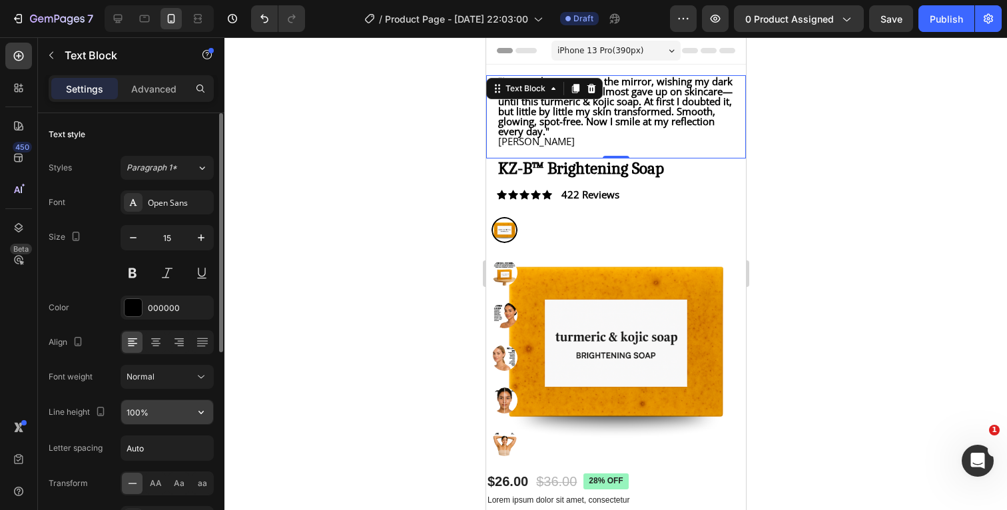
click at [152, 410] on input "100%" at bounding box center [167, 412] width 92 height 24
click at [204, 414] on icon "button" at bounding box center [200, 411] width 13 height 13
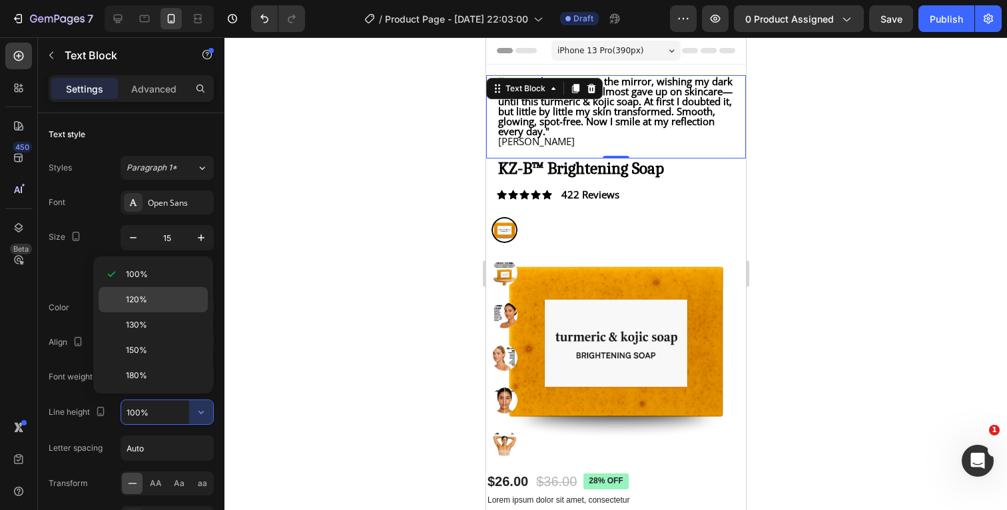
click at [168, 312] on div "120%" at bounding box center [153, 324] width 109 height 25
type input "120%"
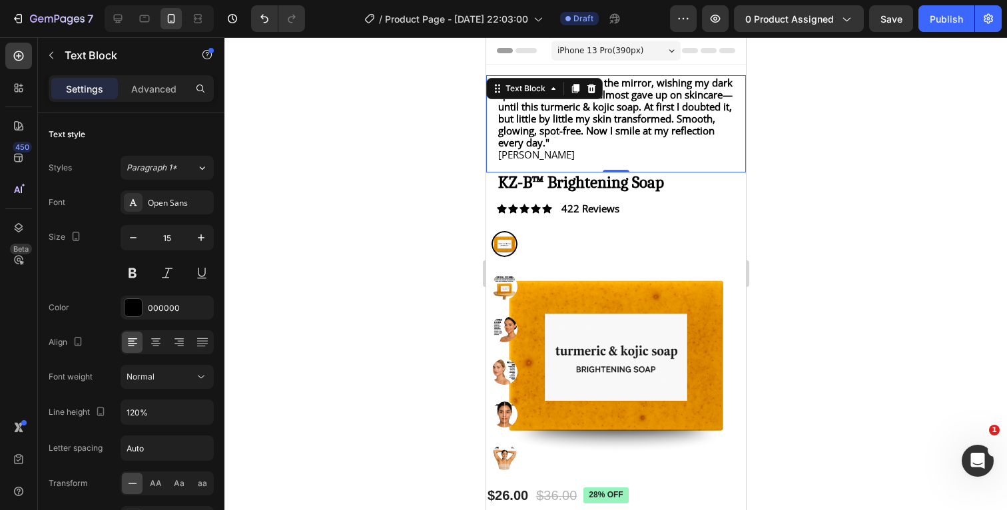
click at [832, 158] on div at bounding box center [615, 273] width 782 height 473
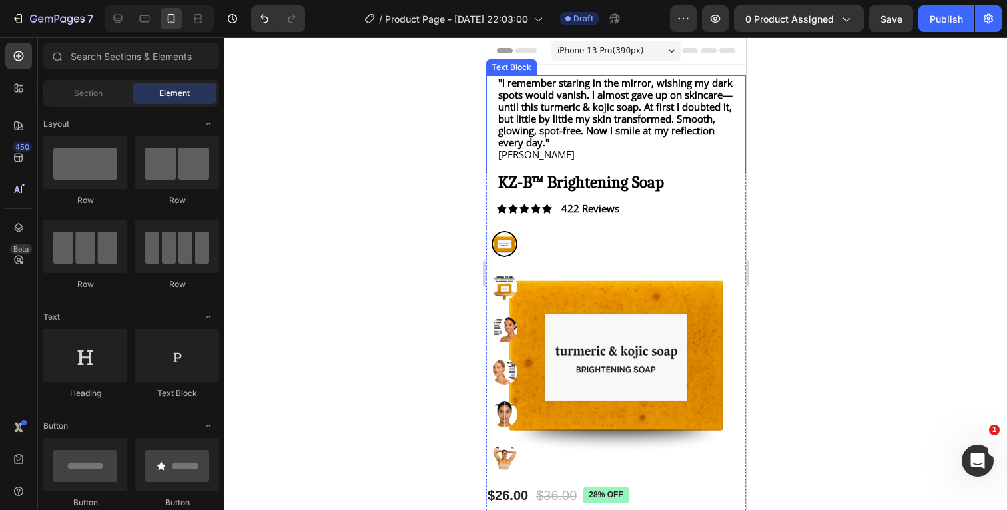
click at [679, 160] on p "[PERSON_NAME]" at bounding box center [615, 154] width 236 height 12
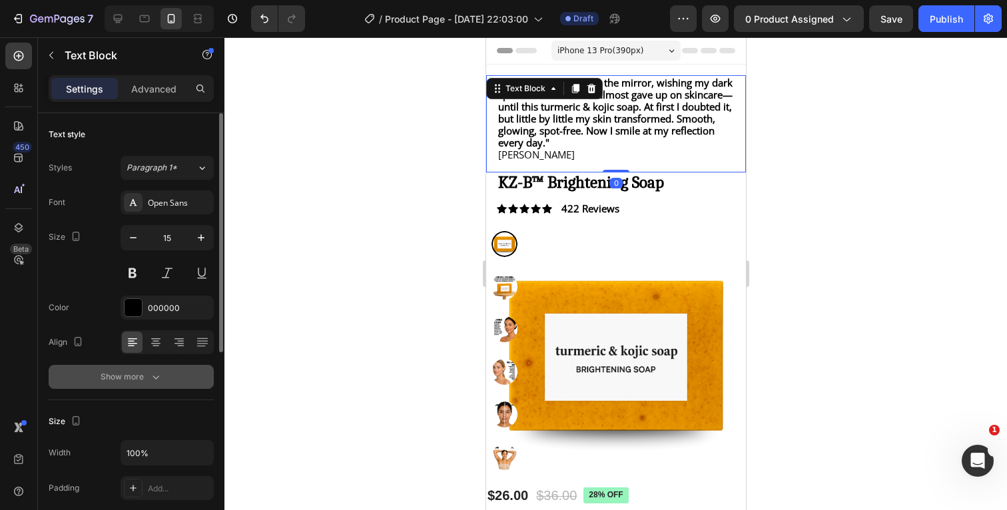
click at [159, 379] on icon "button" at bounding box center [155, 376] width 13 height 13
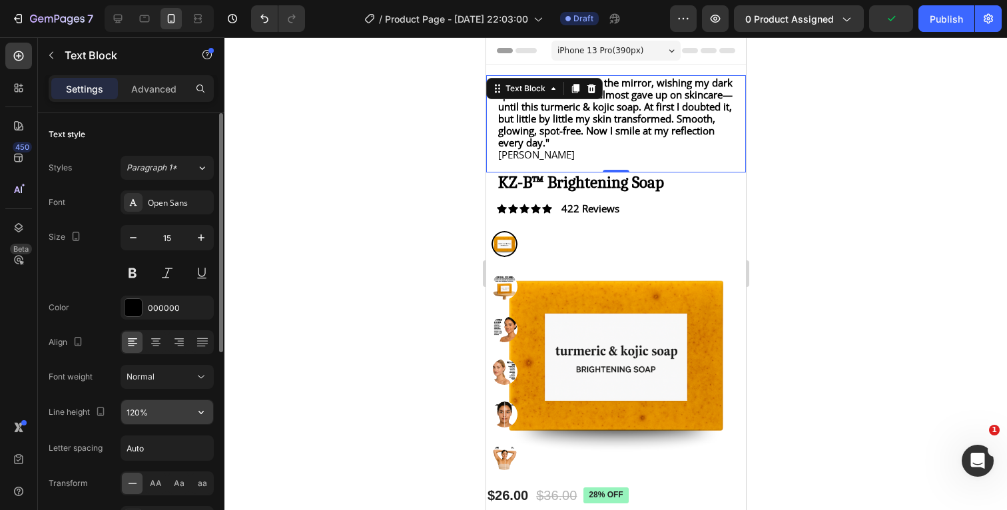
click at [167, 411] on input "120%" at bounding box center [167, 412] width 92 height 24
click at [202, 413] on icon "button" at bounding box center [200, 412] width 5 height 3
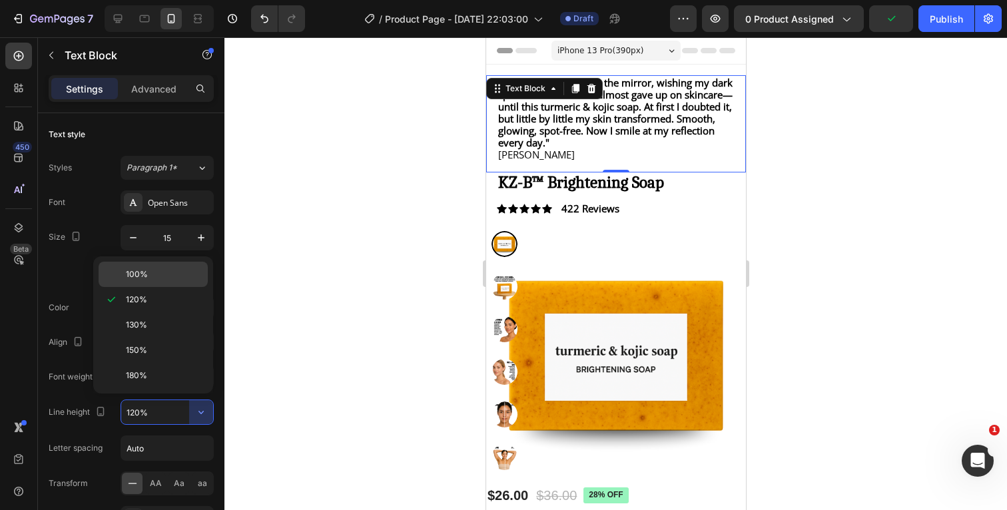
click at [170, 278] on p "100%" at bounding box center [164, 274] width 76 height 12
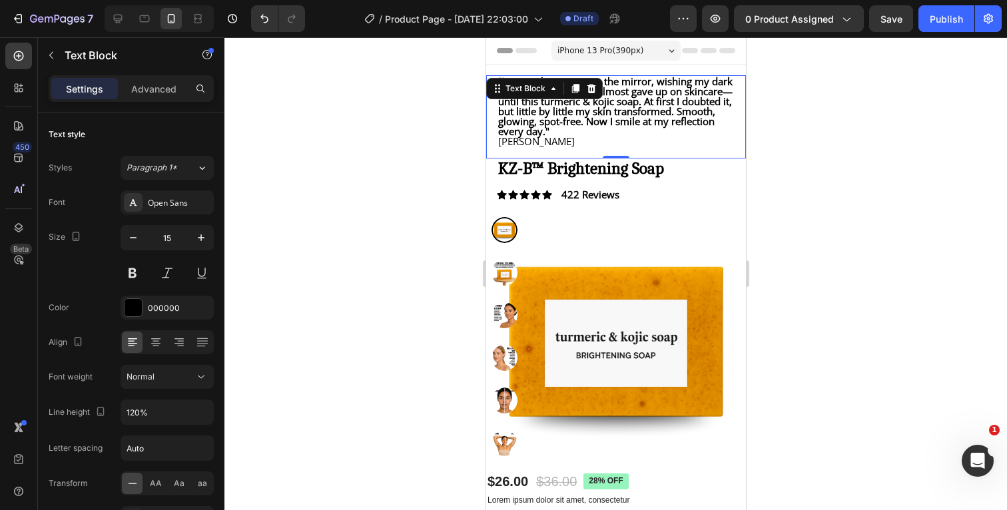
type input "100%"
click at [839, 178] on div at bounding box center [615, 273] width 782 height 473
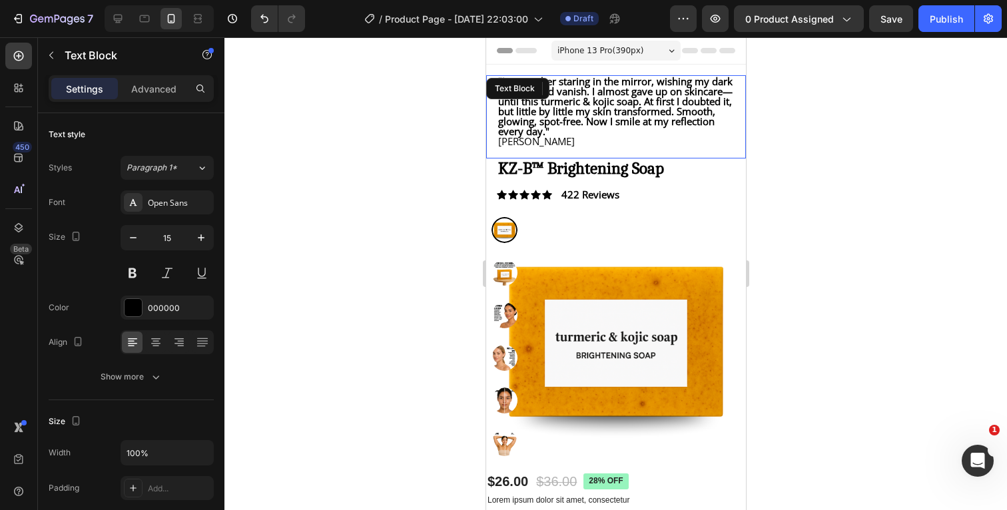
drag, startPoint x: 559, startPoint y: 158, endPoint x: 531, endPoint y: 158, distance: 27.3
click at [559, 158] on div ""I remember staring in the mirror, wishing my dark spots would vanish. I almost…" at bounding box center [615, 116] width 260 height 83
click at [497, 148] on div ""I remember staring in the mirror, wishing my dark spots would vanish. I almost…" at bounding box center [615, 111] width 238 height 73
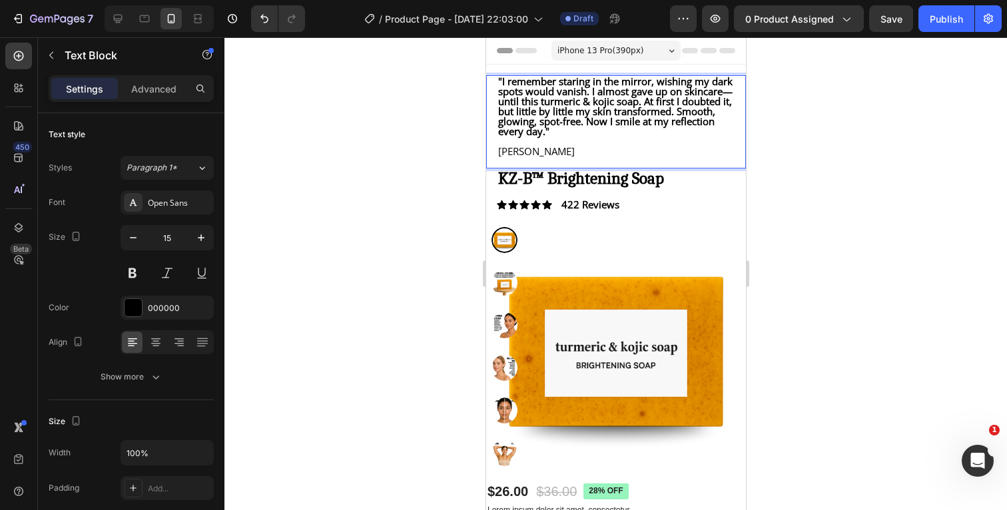
click at [812, 114] on div at bounding box center [615, 273] width 782 height 473
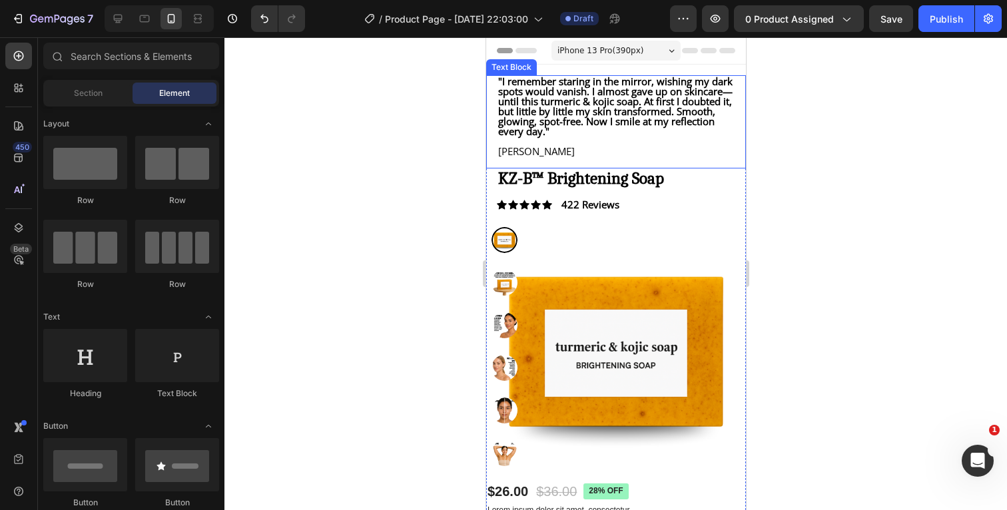
click at [547, 136] on p ""I remember staring in the mirror, wishing my dark spots would vanish. I almost…" at bounding box center [615, 107] width 236 height 60
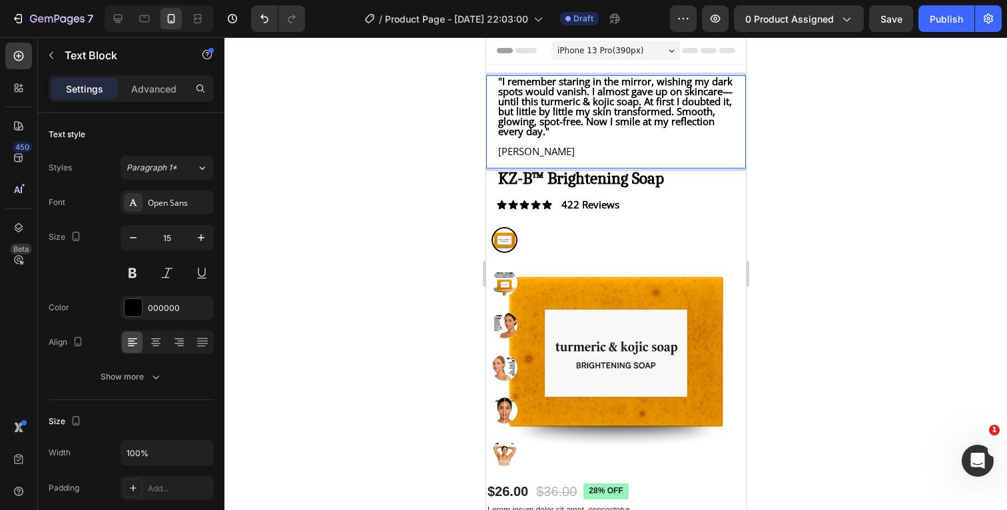
click at [532, 136] on p ""I remember staring in the mirror, wishing my dark spots would vanish. I almost…" at bounding box center [615, 107] width 236 height 60
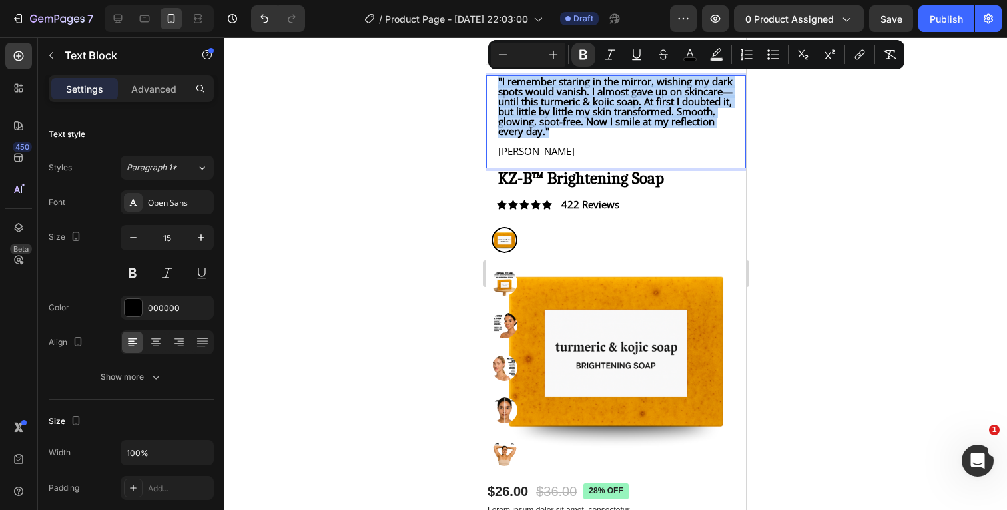
drag, startPoint x: 533, startPoint y: 142, endPoint x: 488, endPoint y: 81, distance: 75.2
click at [488, 81] on div ""I remember staring in the mirror, wishing my dark spots would vanish. I almost…" at bounding box center [615, 121] width 260 height 93
click at [554, 58] on icon "Editor contextual toolbar" at bounding box center [553, 54] width 13 height 13
click at [815, 136] on div at bounding box center [615, 273] width 782 height 473
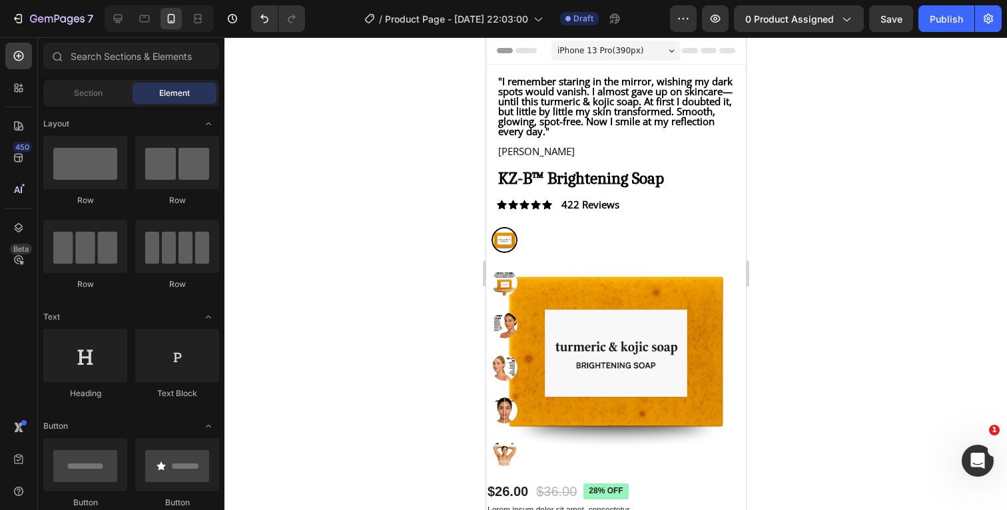
click at [800, 146] on div at bounding box center [615, 273] width 782 height 473
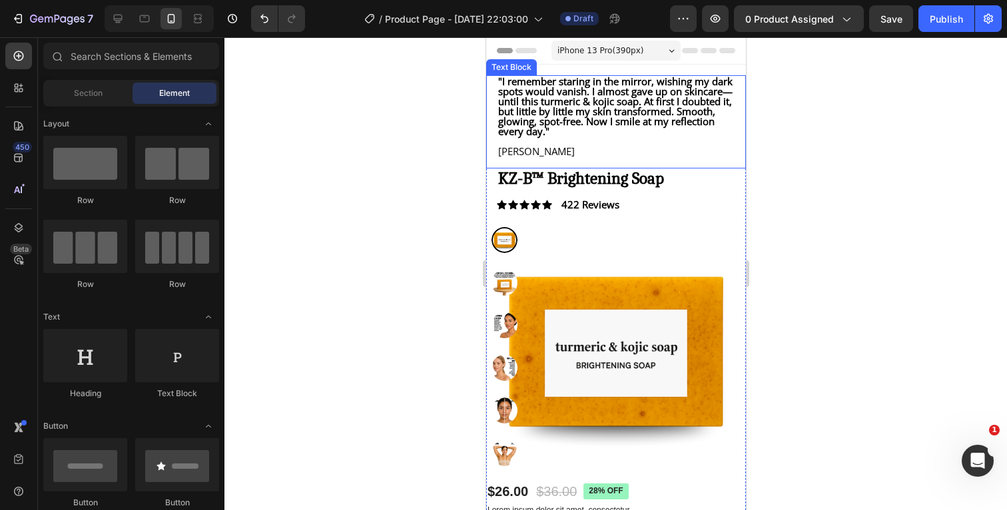
click at [628, 146] on p "Rich Text Editor. Editing area: main" at bounding box center [615, 141] width 236 height 10
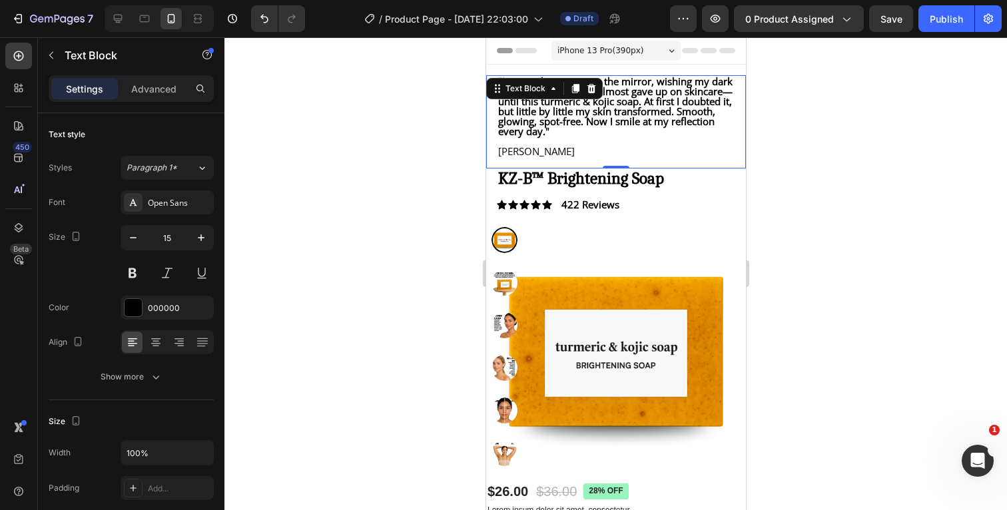
click at [870, 165] on div at bounding box center [615, 273] width 782 height 473
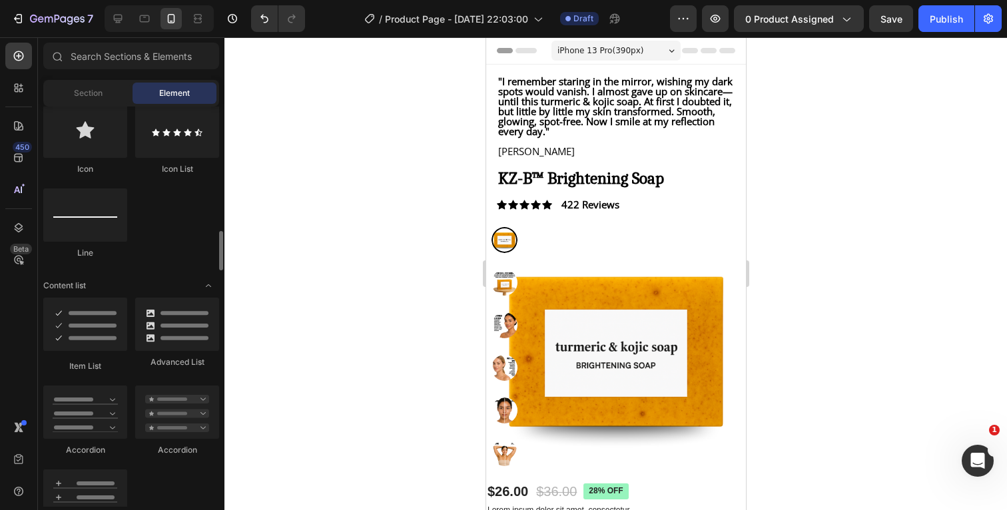
scroll to position [873, 0]
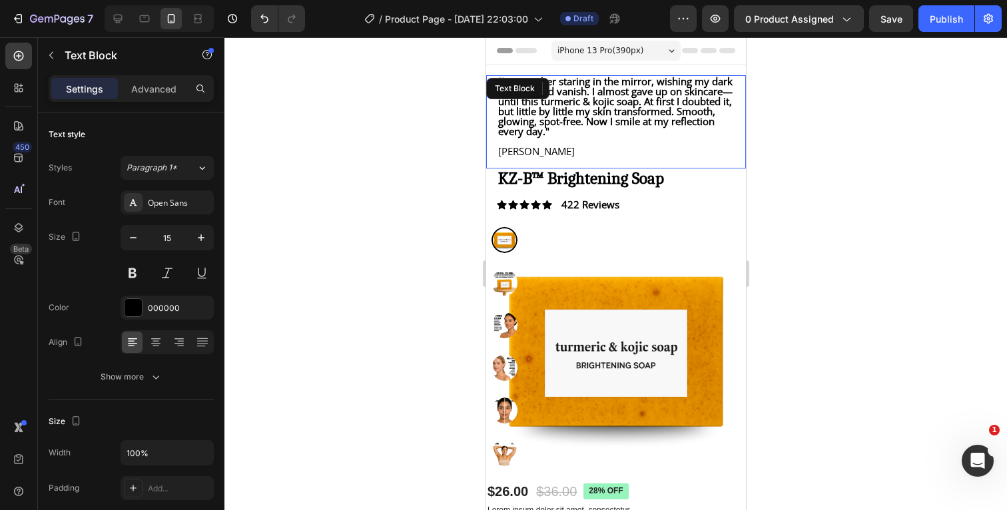
click at [612, 146] on p "Rich Text Editor. Editing area: main" at bounding box center [615, 141] width 236 height 10
click at [162, 91] on p "Advanced" at bounding box center [153, 89] width 45 height 14
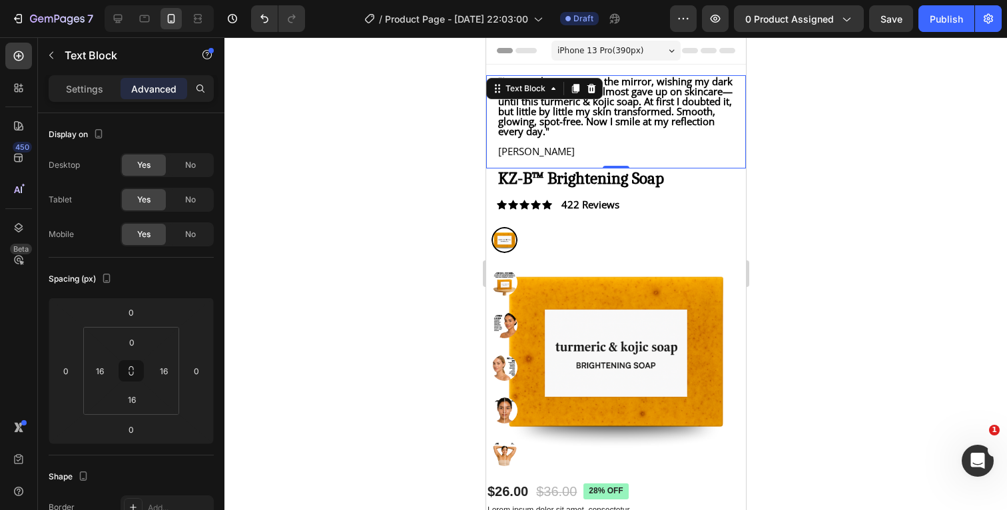
click at [834, 142] on div at bounding box center [615, 273] width 782 height 473
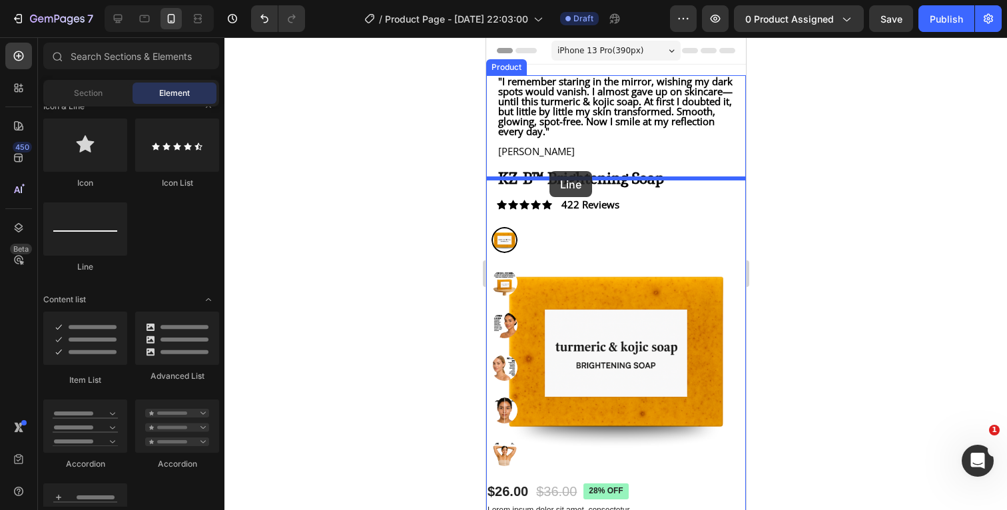
drag, startPoint x: 557, startPoint y: 260, endPoint x: 549, endPoint y: 171, distance: 89.6
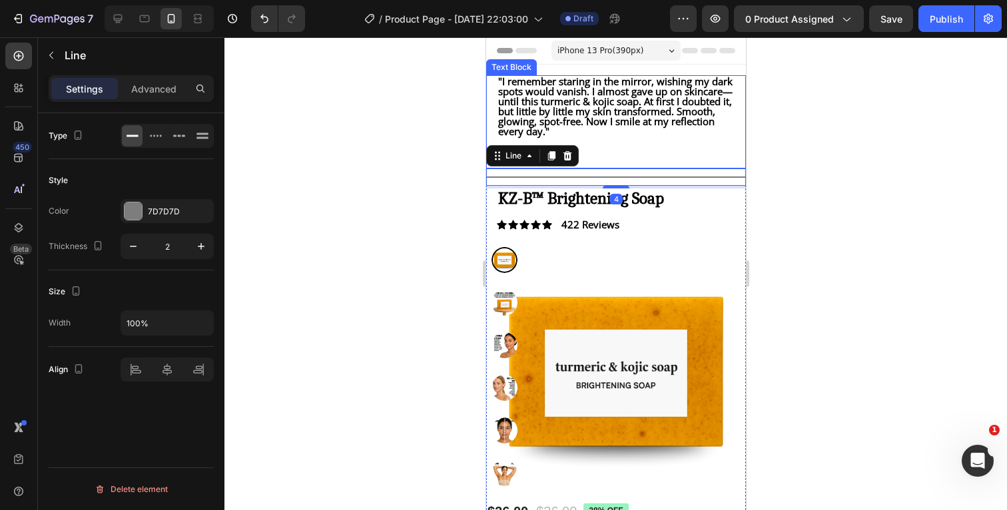
click at [840, 146] on div at bounding box center [615, 273] width 782 height 473
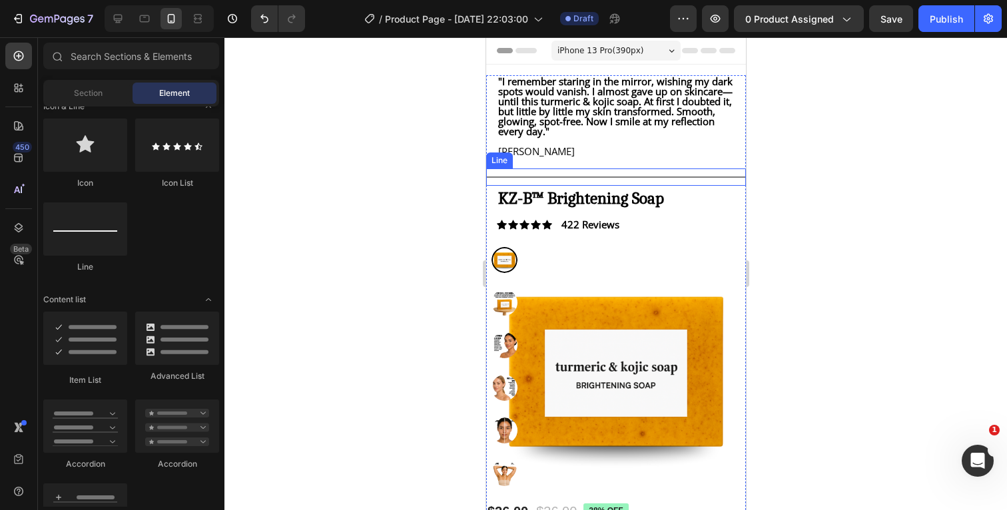
click at [537, 180] on div "Title Line" at bounding box center [615, 176] width 260 height 17
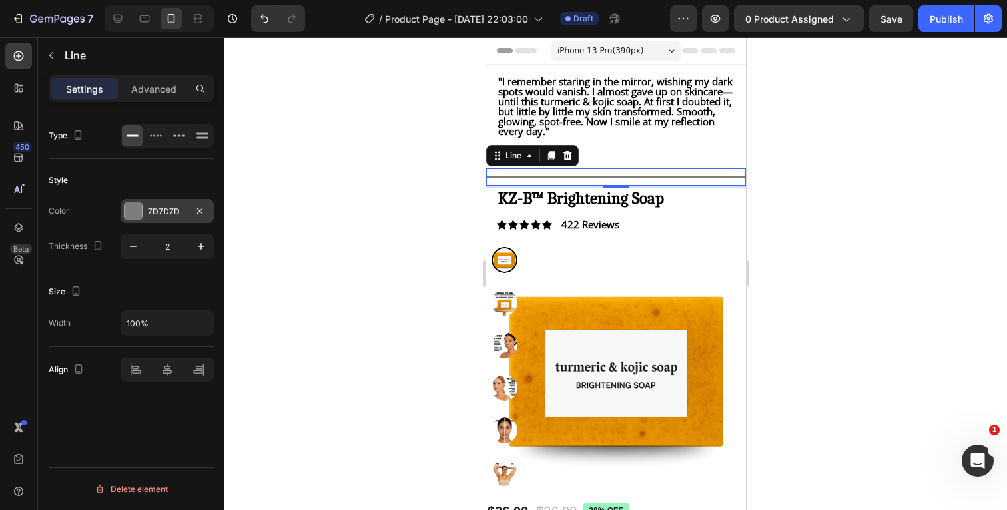
click at [134, 210] on div at bounding box center [132, 210] width 17 height 17
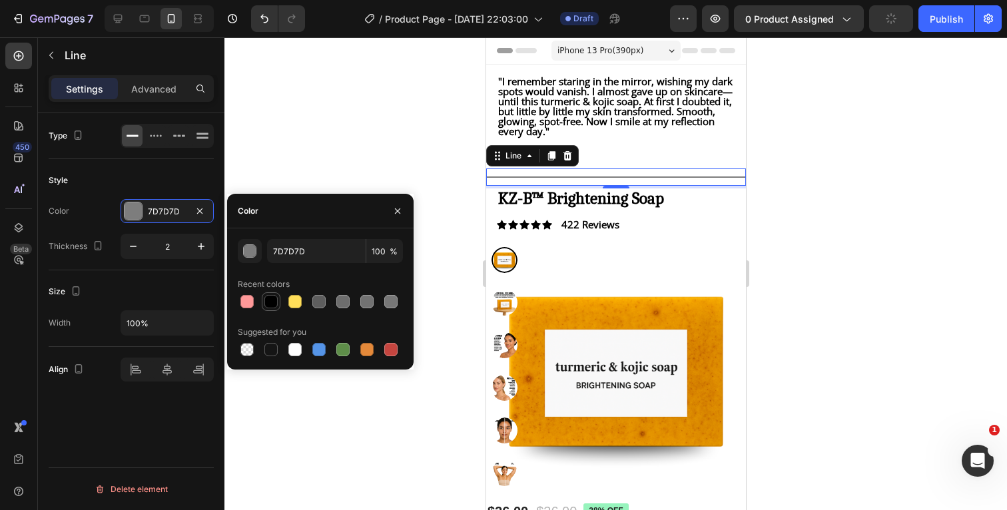
click at [269, 302] on div at bounding box center [270, 301] width 13 height 13
type input "000000"
click at [881, 177] on div at bounding box center [615, 273] width 782 height 473
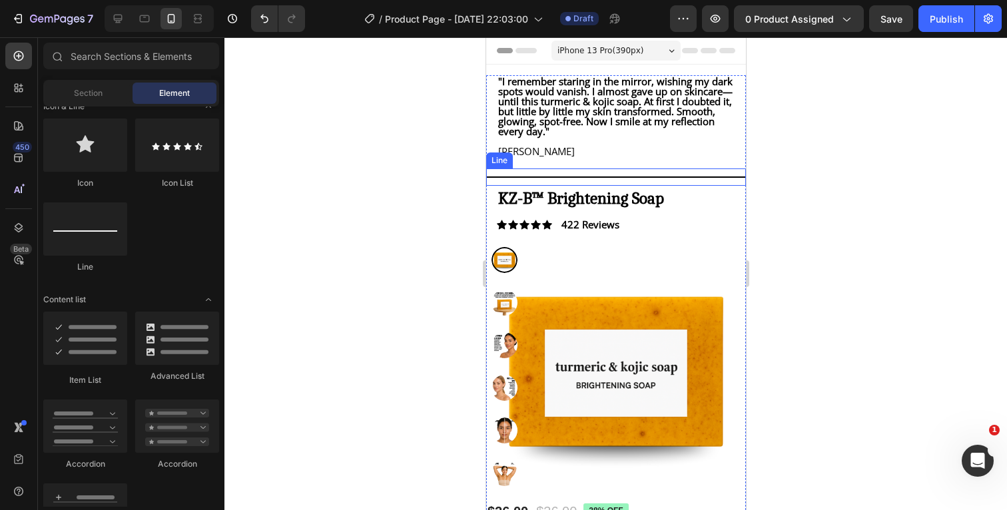
click at [665, 180] on div "Title Line" at bounding box center [615, 176] width 260 height 17
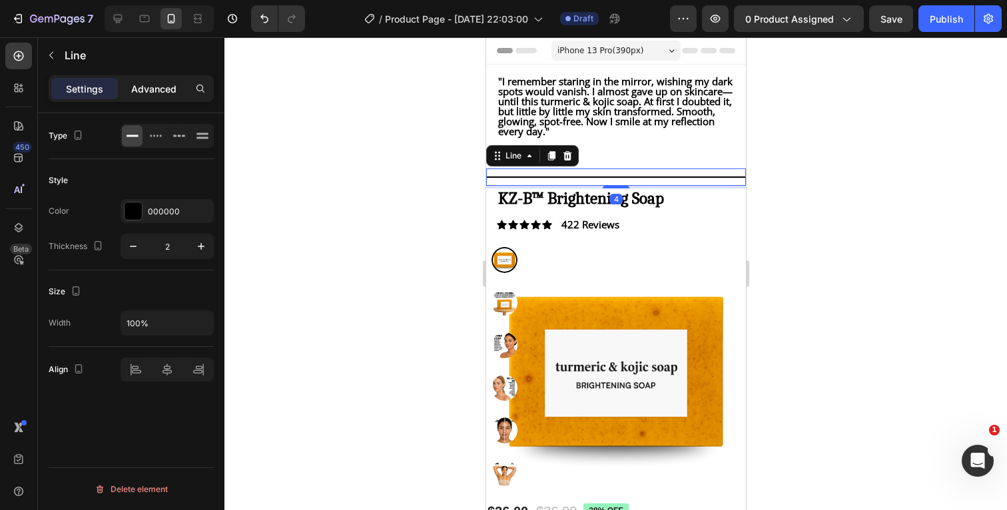
click at [156, 89] on p "Advanced" at bounding box center [153, 89] width 45 height 14
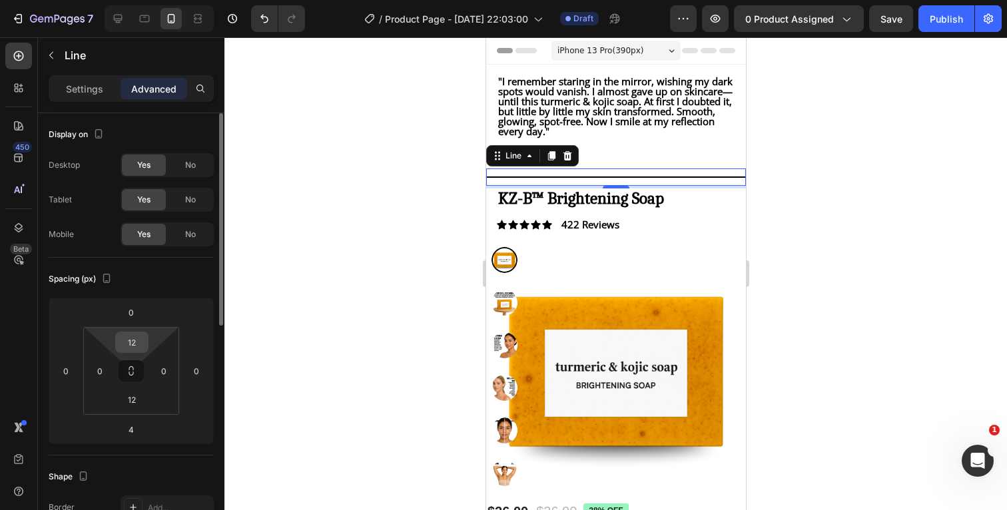
click at [138, 334] on input "12" at bounding box center [132, 342] width 27 height 20
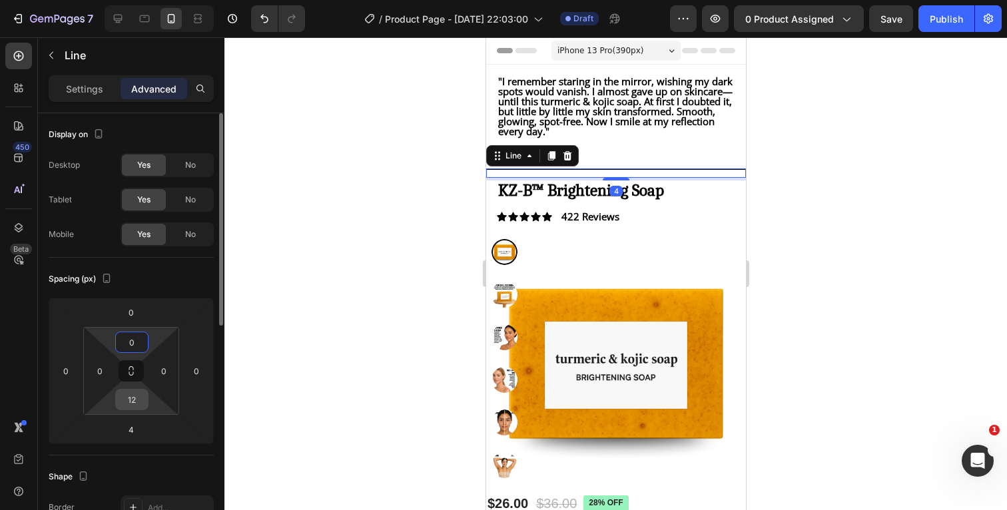
type input "0"
click at [140, 399] on input "12" at bounding box center [132, 399] width 27 height 20
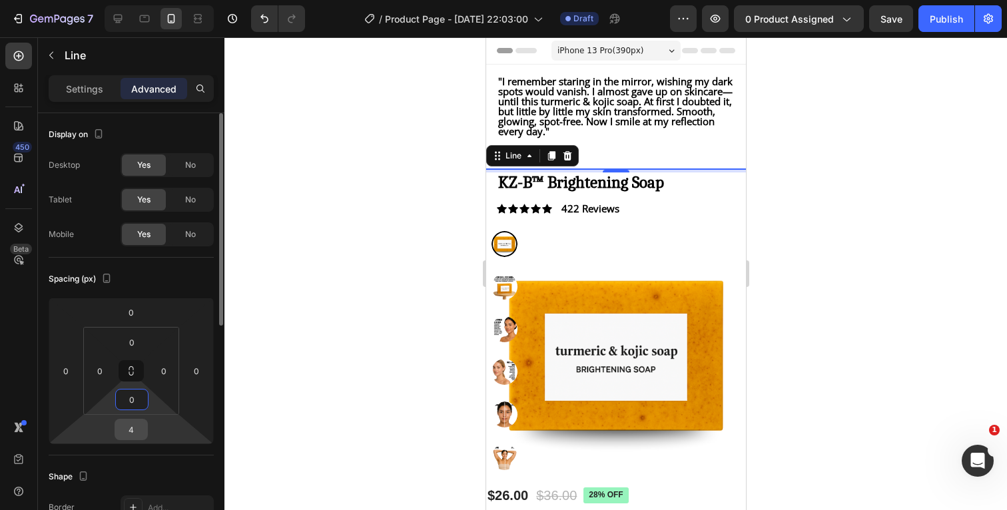
type input "0"
click at [137, 431] on input "4" at bounding box center [131, 429] width 27 height 20
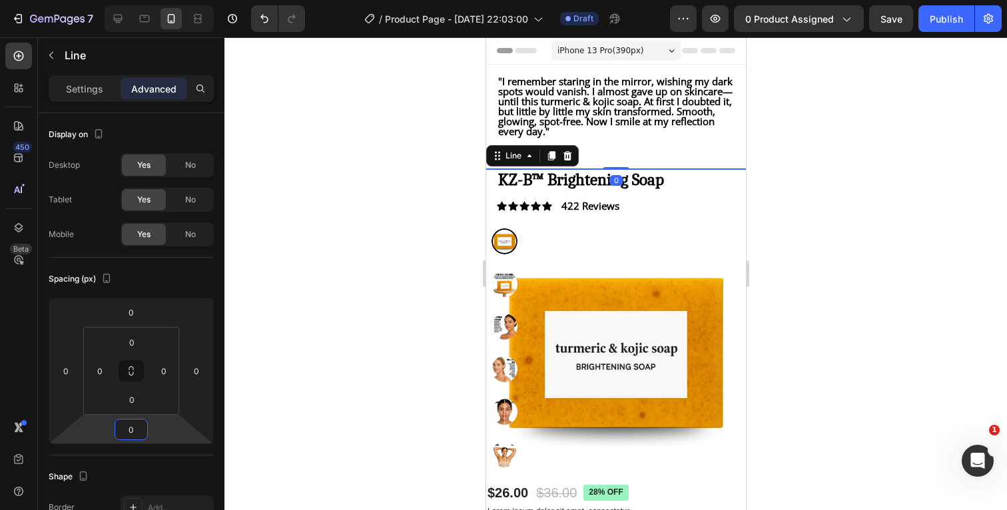
type input "0"
click at [891, 159] on div at bounding box center [615, 273] width 782 height 473
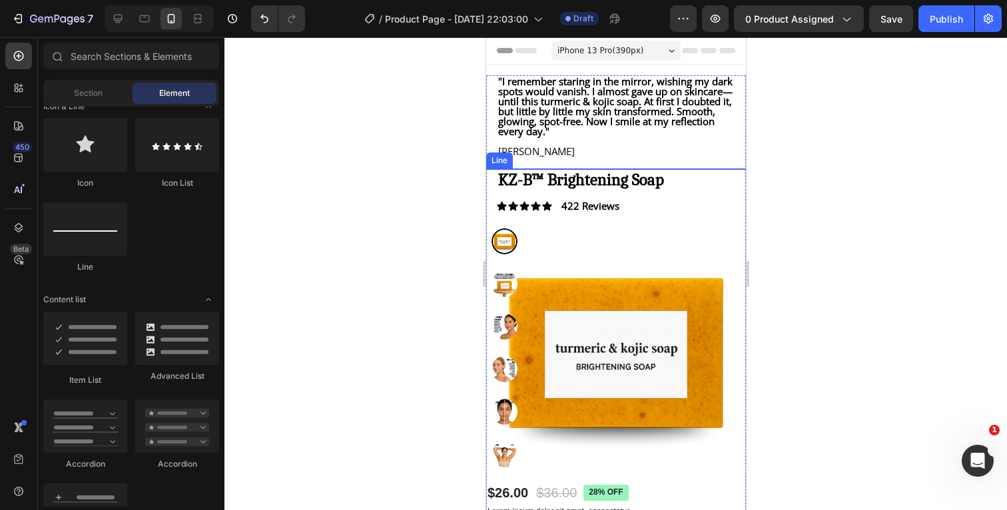
click at [739, 170] on div at bounding box center [615, 168] width 260 height 1
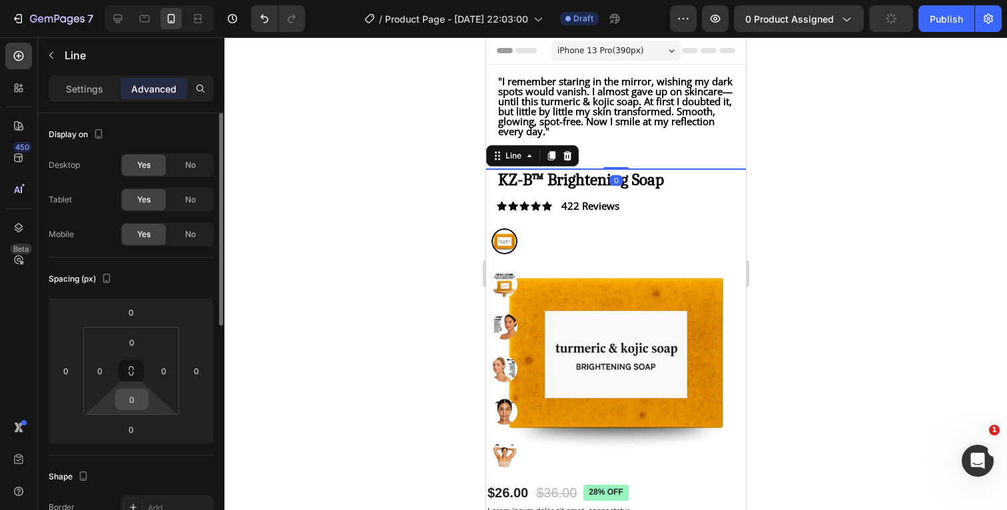
click at [140, 397] on input "0" at bounding box center [132, 399] width 27 height 20
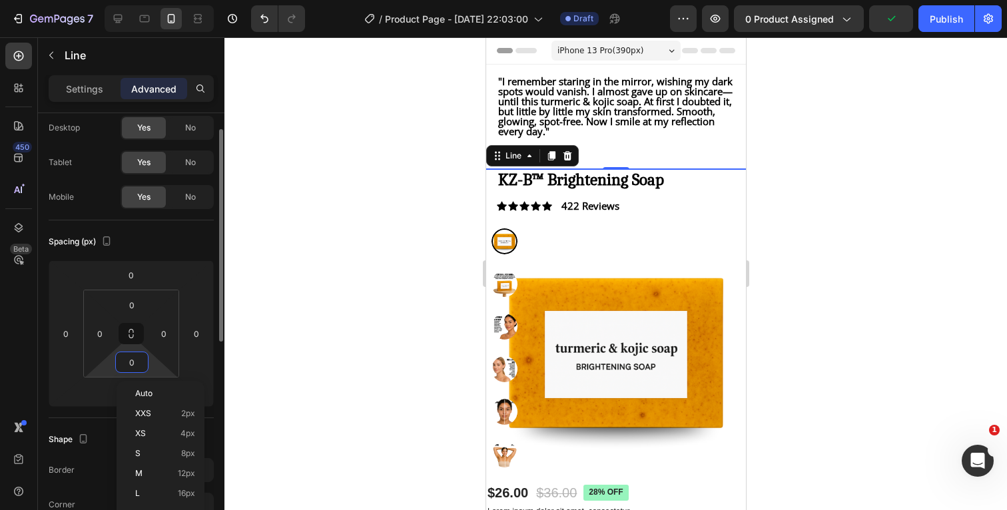
scroll to position [46, 0]
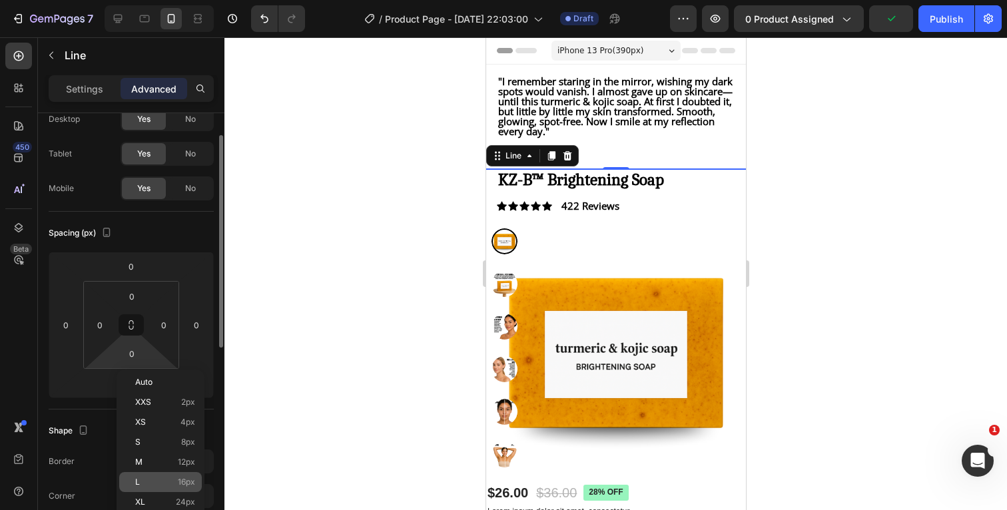
click at [143, 479] on p "L 16px" at bounding box center [165, 481] width 60 height 9
type input "16"
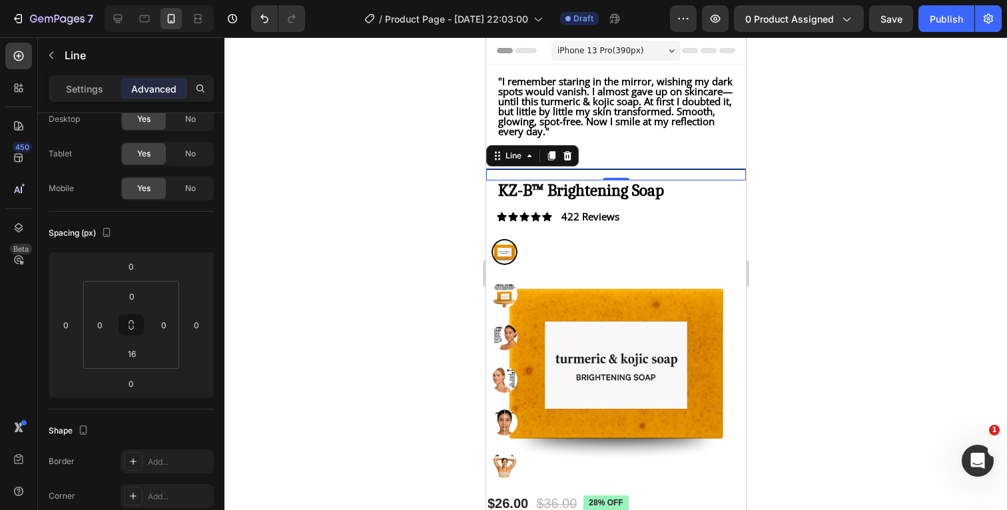
click at [882, 161] on div at bounding box center [615, 273] width 782 height 473
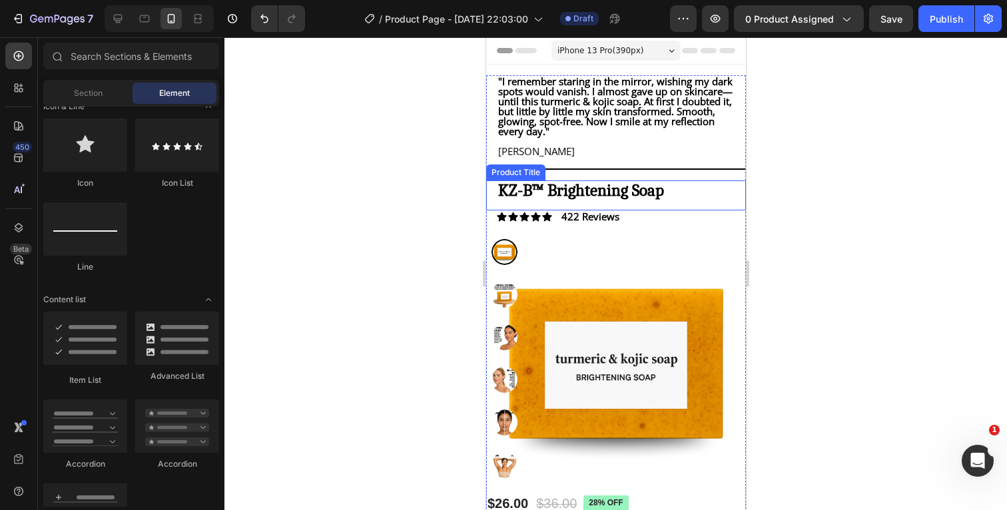
click at [687, 197] on h1 "KZ-B™ Brightening Soap" at bounding box center [620, 189] width 249 height 19
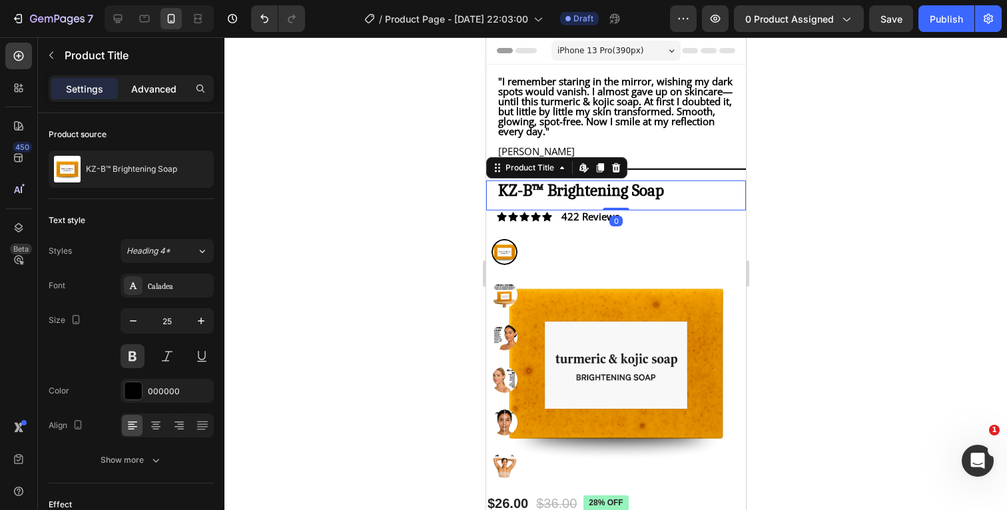
click at [167, 87] on p "Advanced" at bounding box center [153, 89] width 45 height 14
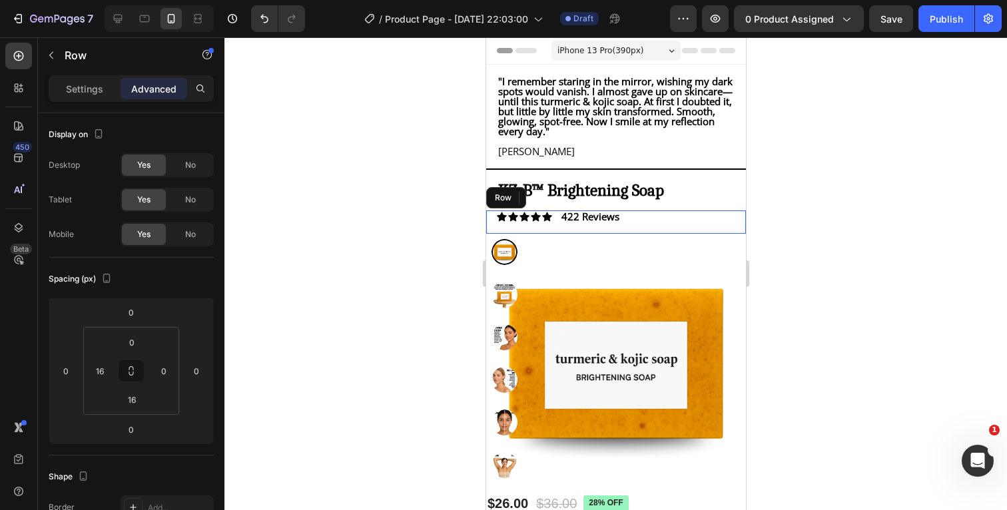
click at [630, 226] on div "Icon Icon Icon Icon Icon Icon List 422 Reviews Text Block Row" at bounding box center [615, 221] width 260 height 23
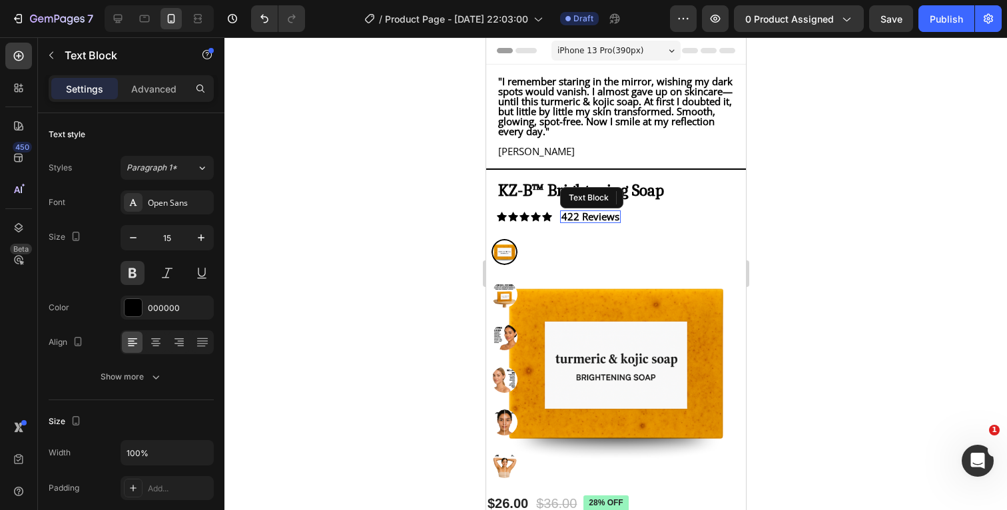
click at [607, 222] on p "422 Reviews" at bounding box center [590, 217] width 58 height 10
click at [155, 89] on p "Advanced" at bounding box center [153, 89] width 45 height 14
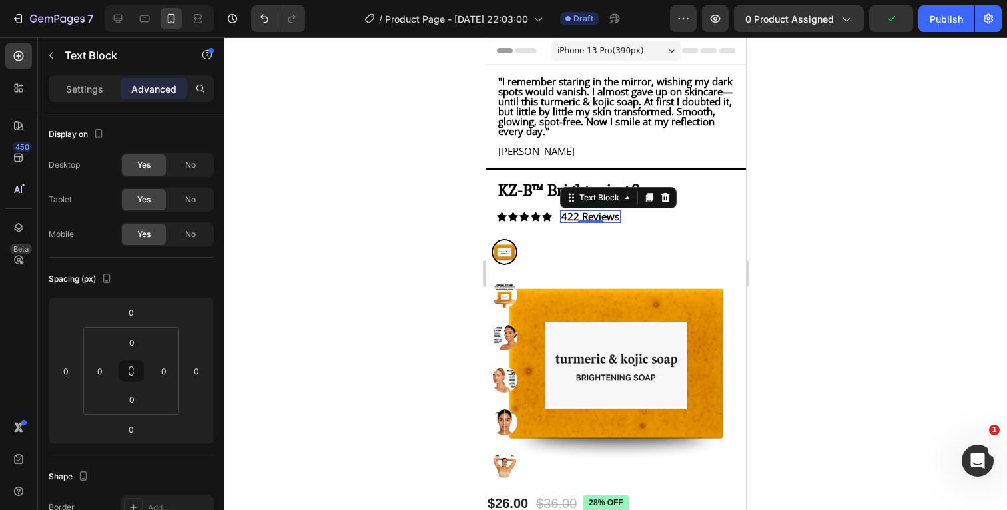
click at [844, 184] on div at bounding box center [615, 273] width 782 height 473
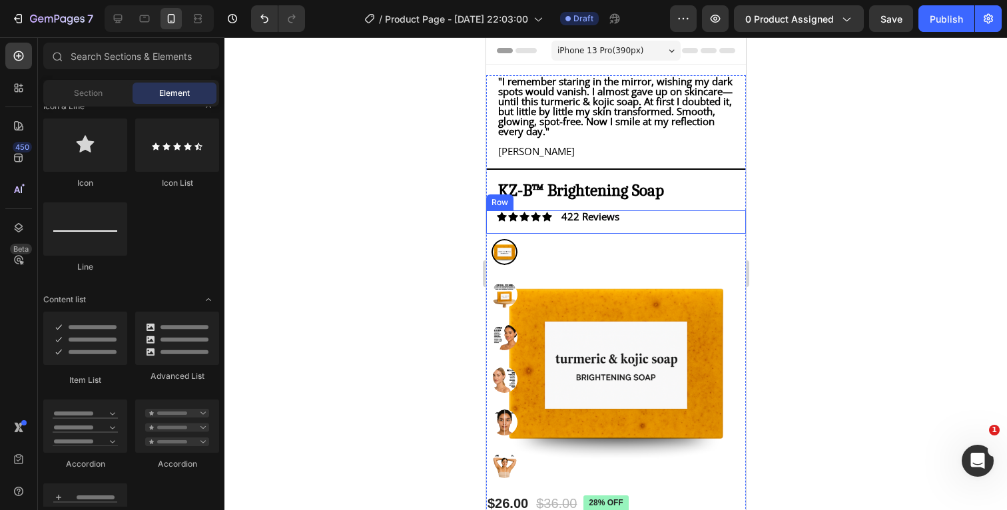
click at [655, 232] on div "Icon Icon Icon Icon Icon Icon List 422 Reviews Text Block Row" at bounding box center [615, 221] width 260 height 23
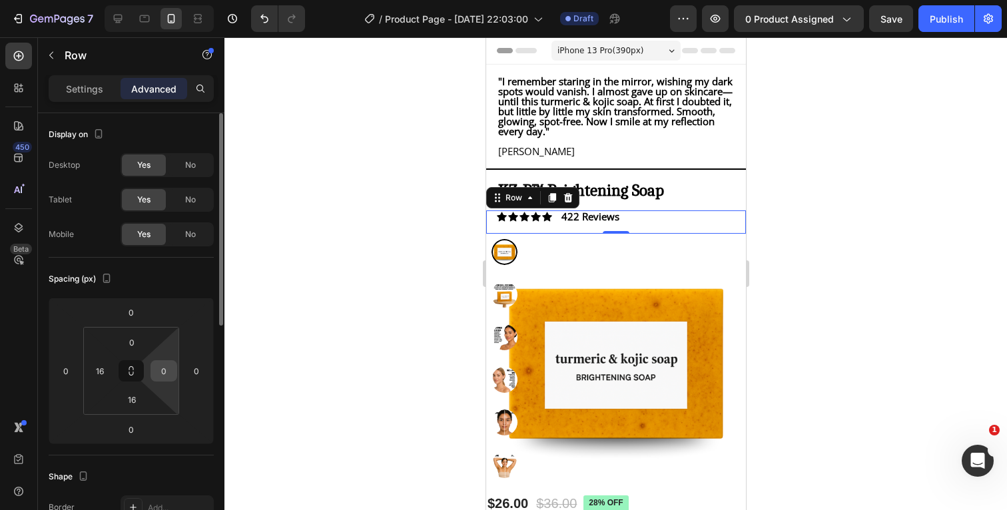
click at [164, 375] on input "0" at bounding box center [164, 371] width 20 height 20
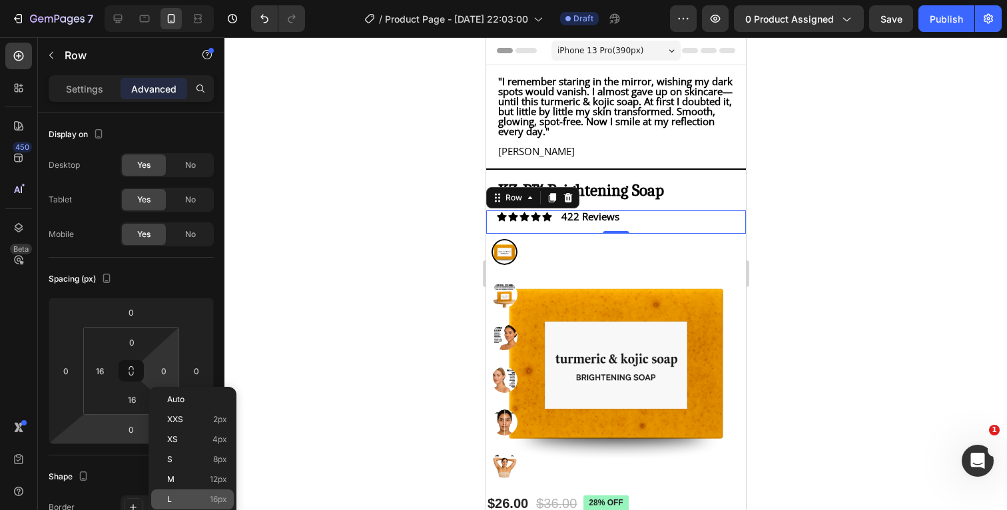
click at [184, 505] on div "L 16px" at bounding box center [192, 499] width 83 height 20
type input "16"
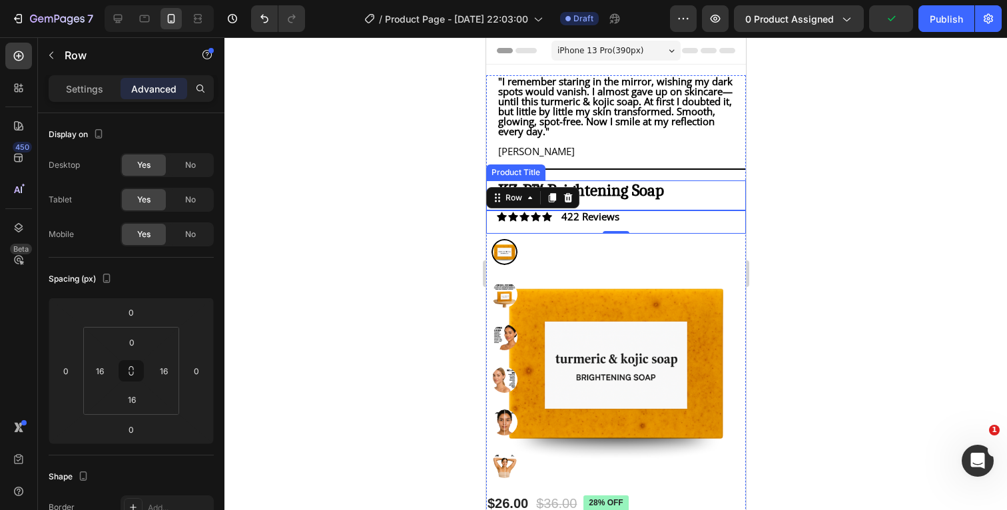
click at [688, 200] on h1 "KZ-B™ Brightening Soap" at bounding box center [620, 189] width 249 height 19
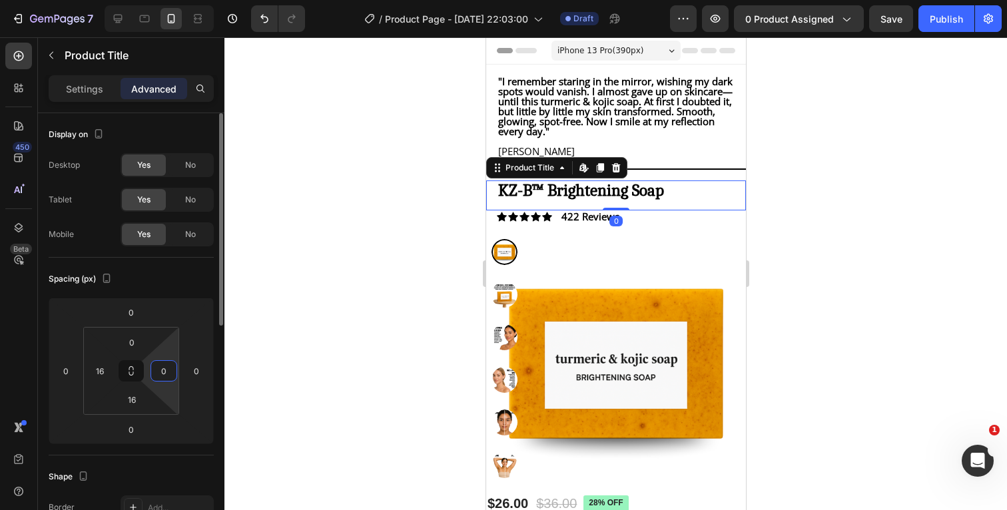
click at [170, 368] on input "0" at bounding box center [164, 371] width 20 height 20
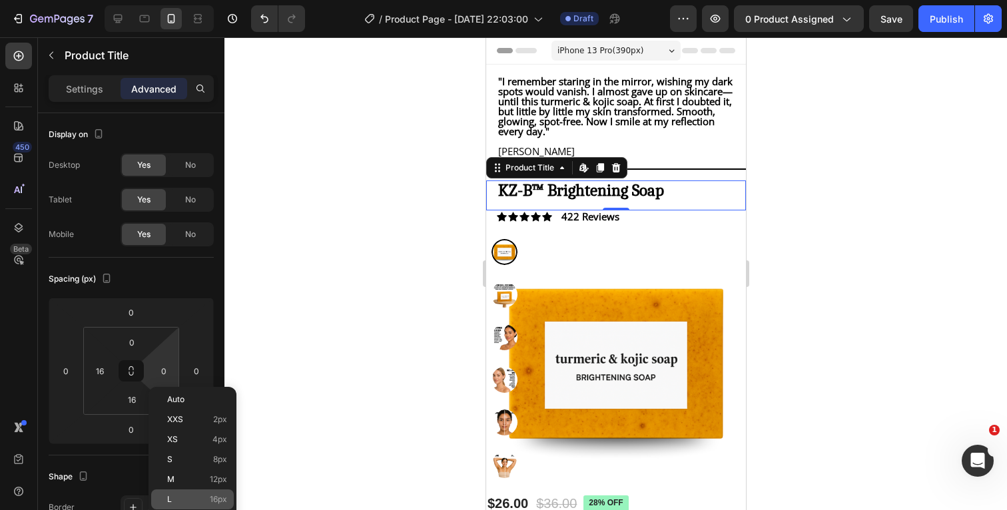
click at [178, 493] on div "L 16px" at bounding box center [192, 499] width 83 height 20
type input "16"
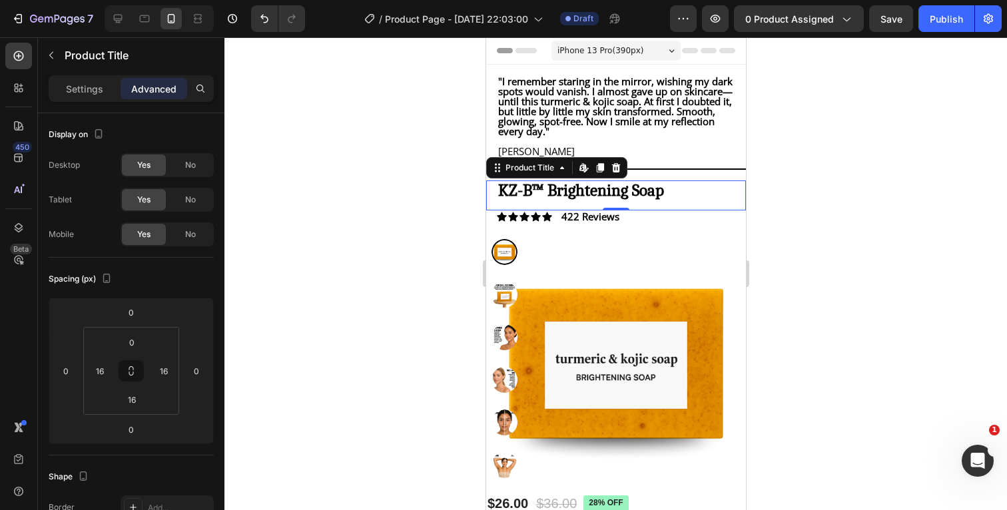
click at [842, 189] on div at bounding box center [615, 273] width 782 height 473
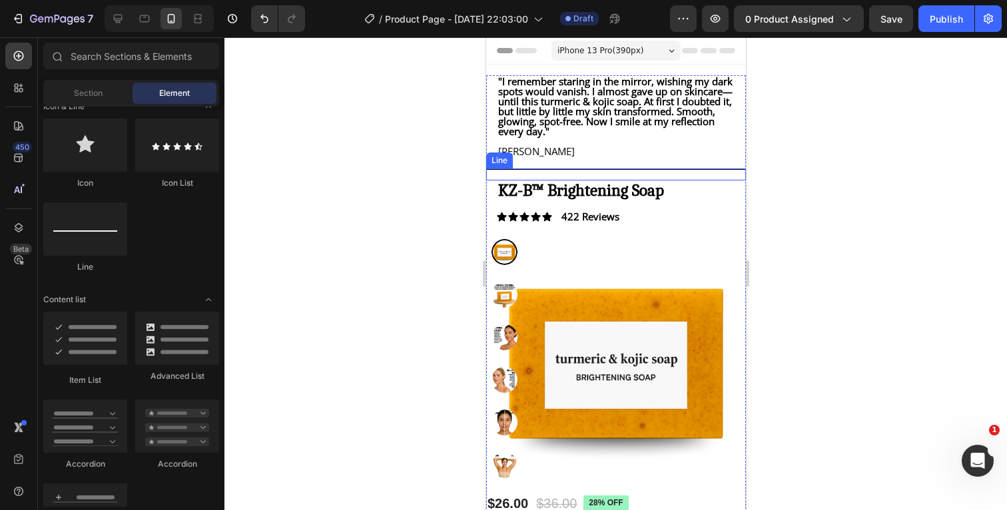
click at [733, 180] on div "Title Line" at bounding box center [615, 174] width 260 height 12
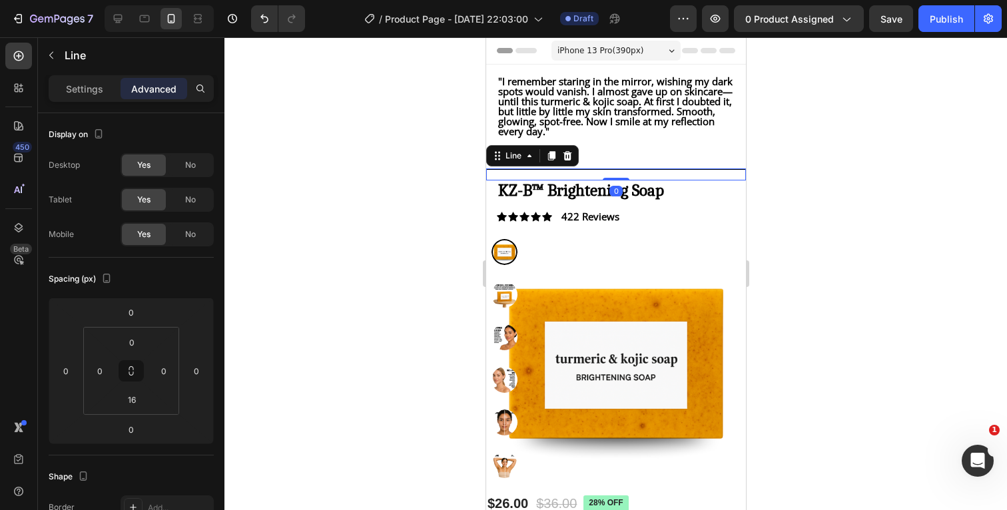
click at [861, 168] on div at bounding box center [615, 273] width 782 height 473
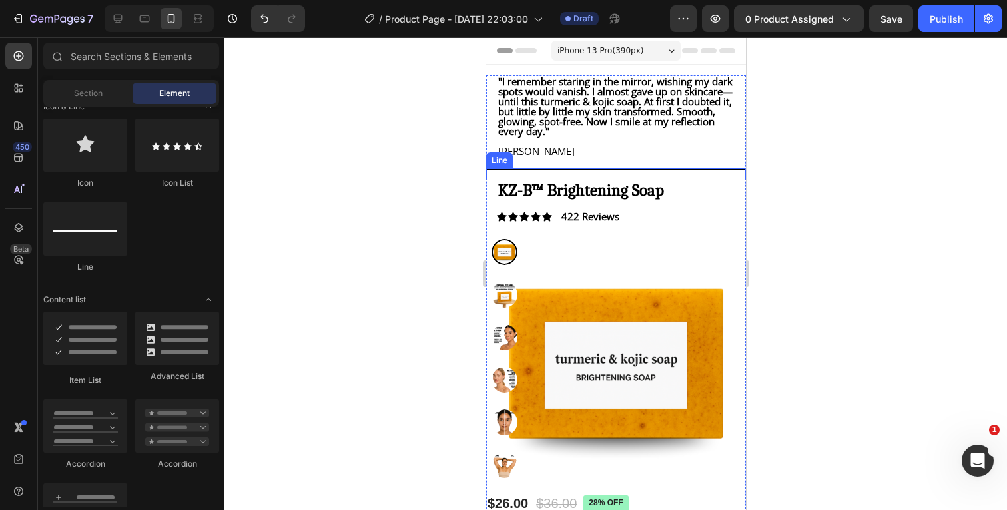
click at [697, 180] on div "Title Line" at bounding box center [615, 174] width 260 height 12
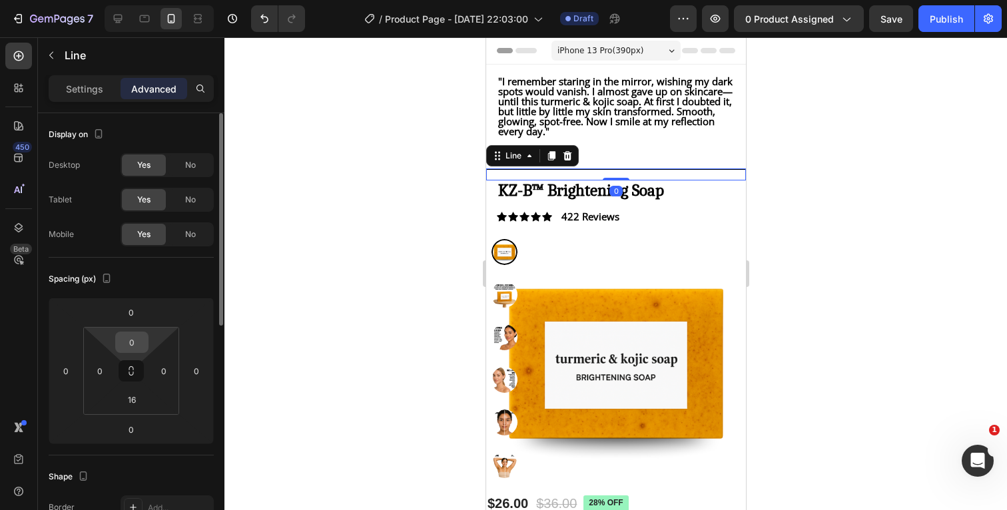
click at [143, 340] on input "0" at bounding box center [132, 342] width 27 height 20
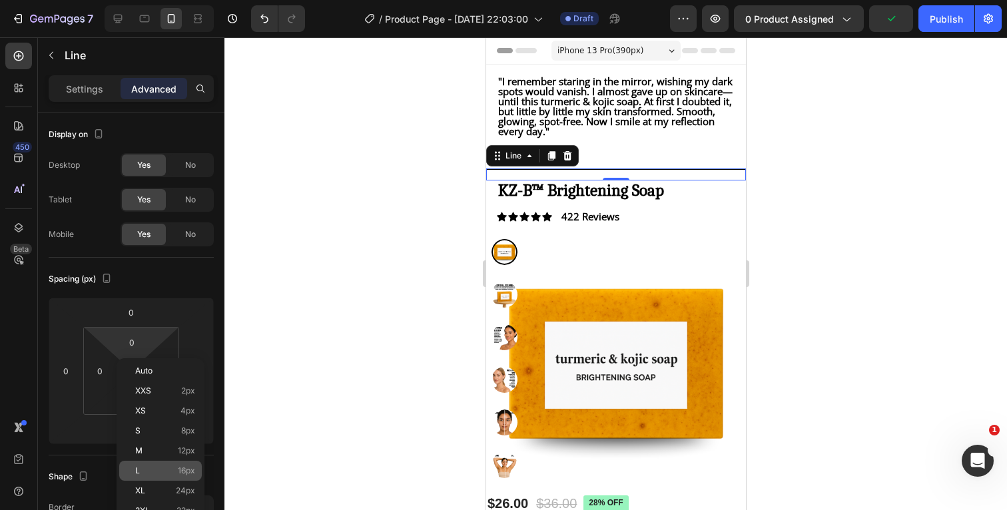
click at [146, 473] on p "L 16px" at bounding box center [165, 470] width 60 height 9
type input "16"
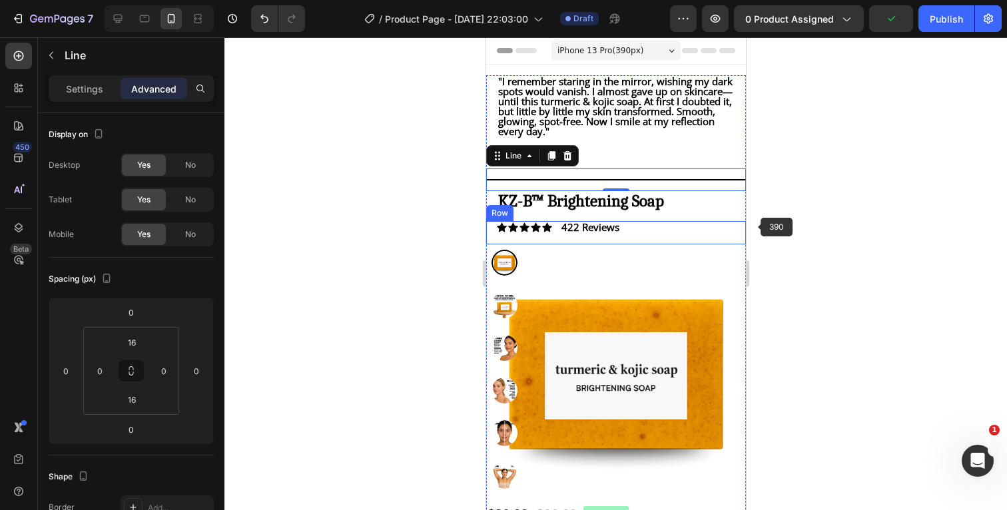
click at [866, 183] on div at bounding box center [615, 273] width 782 height 473
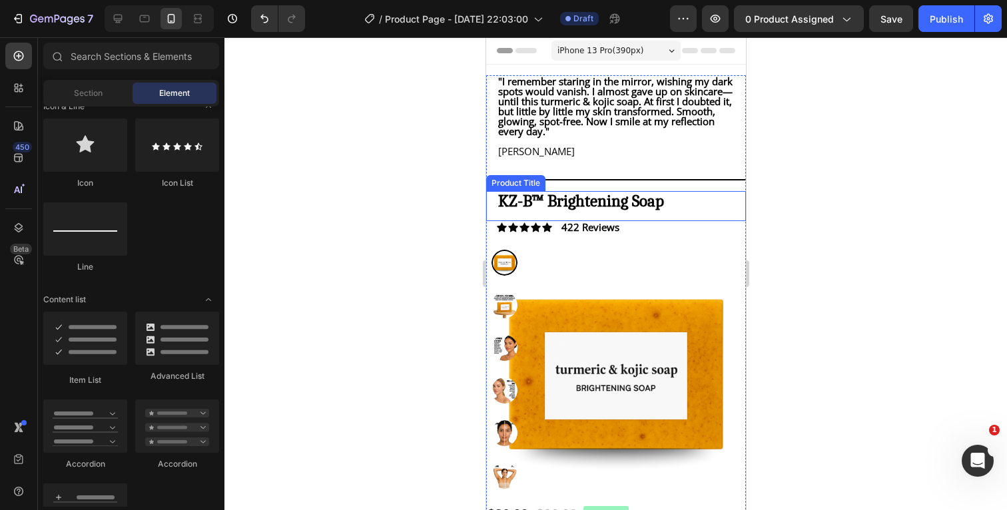
click at [690, 210] on h1 "KZ-B™ Brightening Soap" at bounding box center [615, 200] width 238 height 19
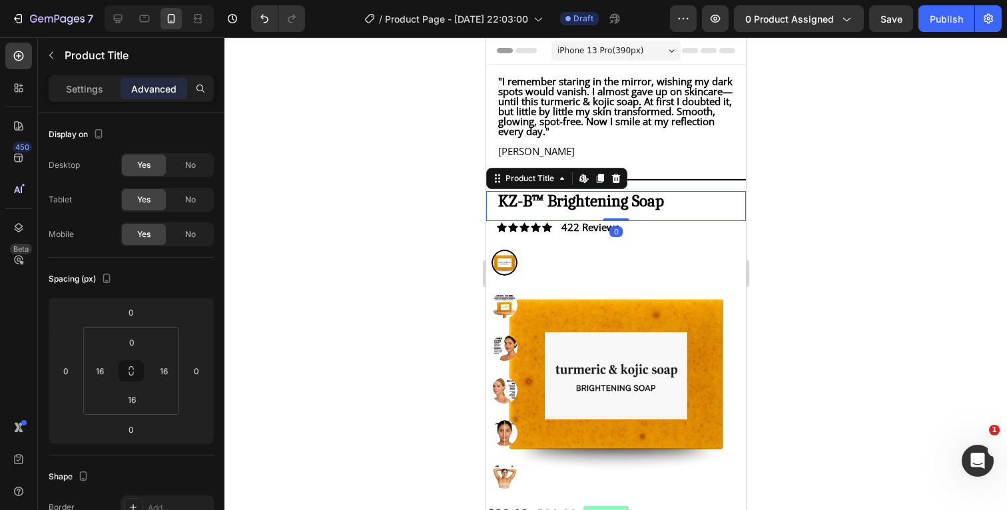
click at [830, 192] on div at bounding box center [615, 273] width 782 height 473
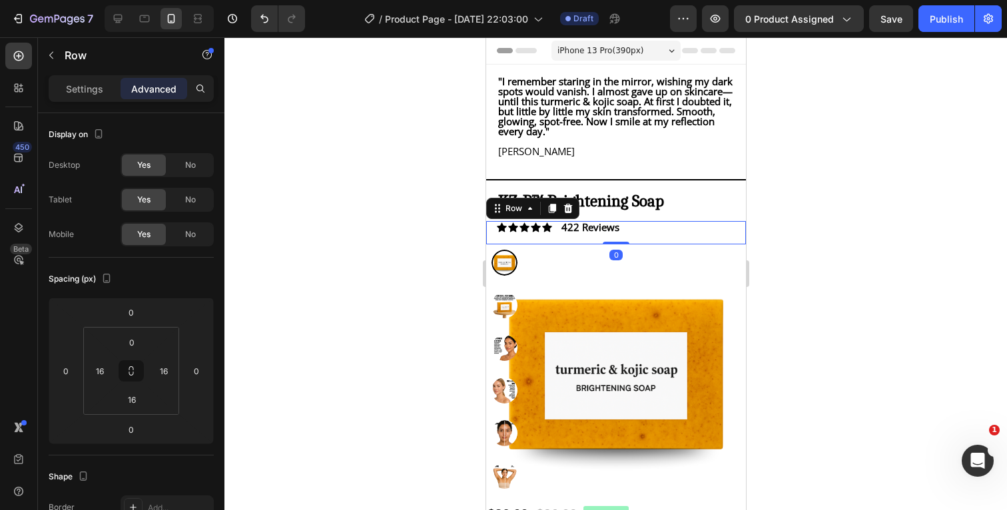
click at [664, 242] on div "Icon Icon Icon Icon Icon Icon List 422 Reviews Text Block Row 0" at bounding box center [615, 232] width 260 height 23
click at [880, 188] on div at bounding box center [615, 273] width 782 height 473
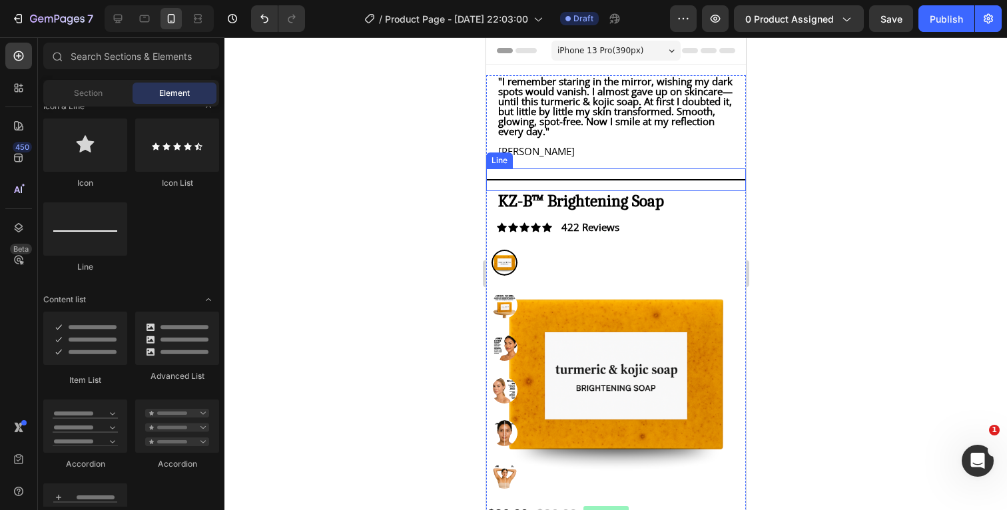
click at [678, 180] on div at bounding box center [615, 179] width 260 height 1
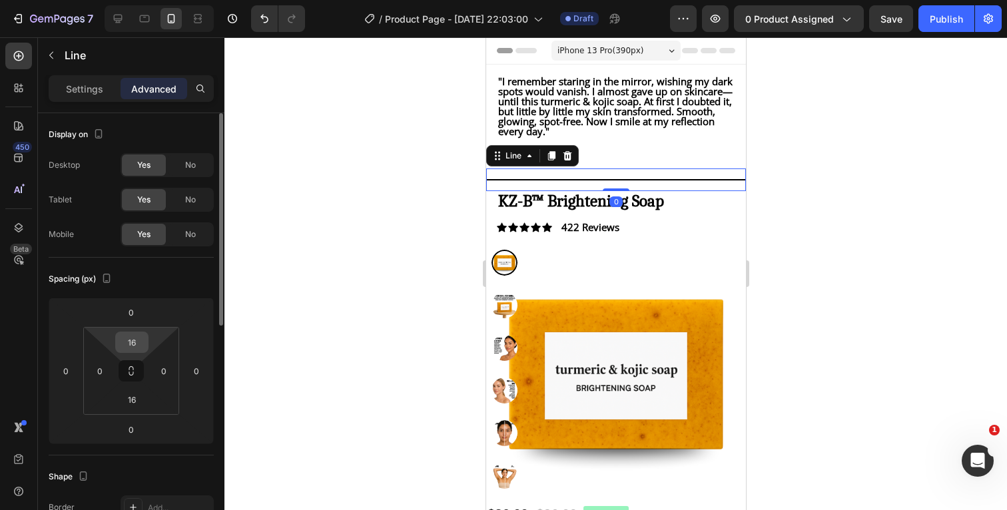
click at [138, 338] on input "16" at bounding box center [132, 342] width 27 height 20
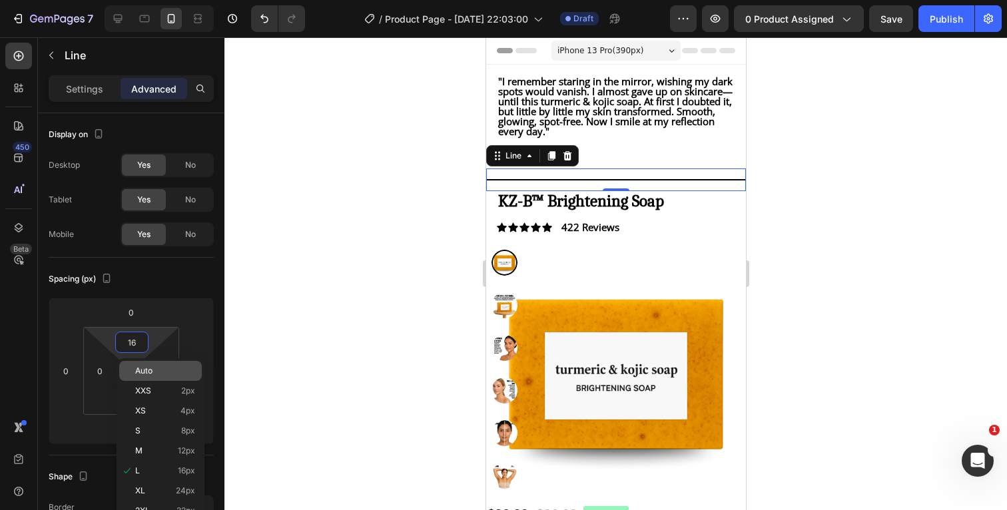
type input "0"
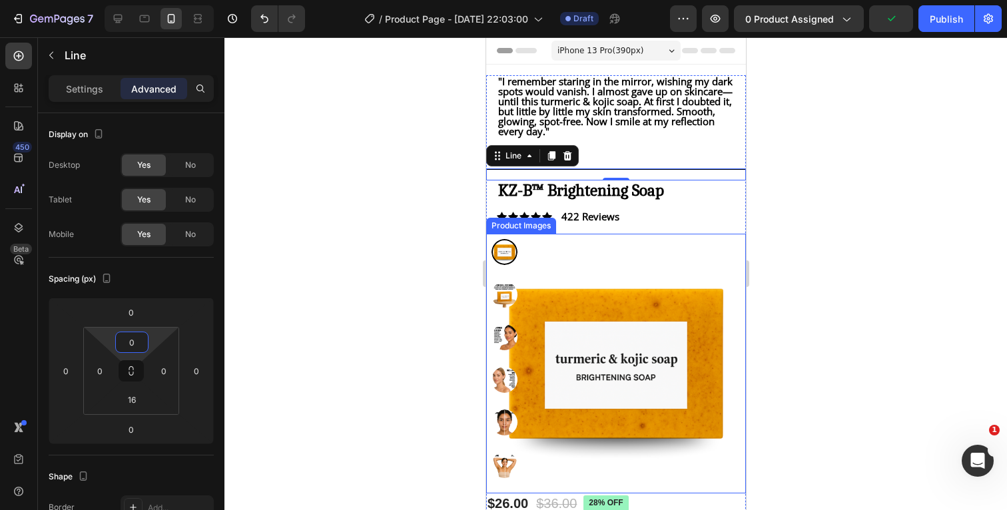
click at [855, 190] on div at bounding box center [615, 273] width 782 height 473
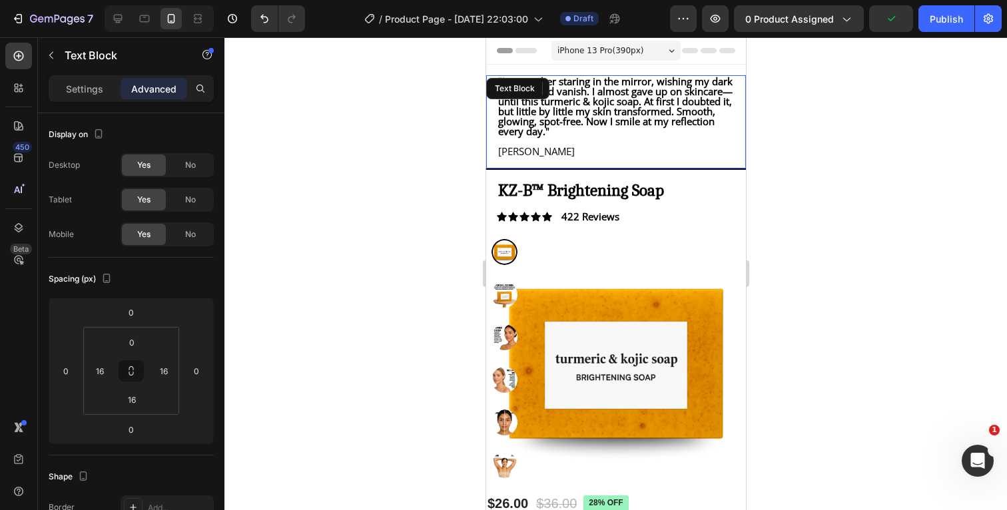
click at [581, 156] on p "[PERSON_NAME]" at bounding box center [615, 151] width 236 height 10
click at [828, 164] on div at bounding box center [615, 273] width 782 height 473
click at [539, 156] on p "[PERSON_NAME]" at bounding box center [615, 151] width 236 height 10
click at [854, 190] on div at bounding box center [615, 273] width 782 height 473
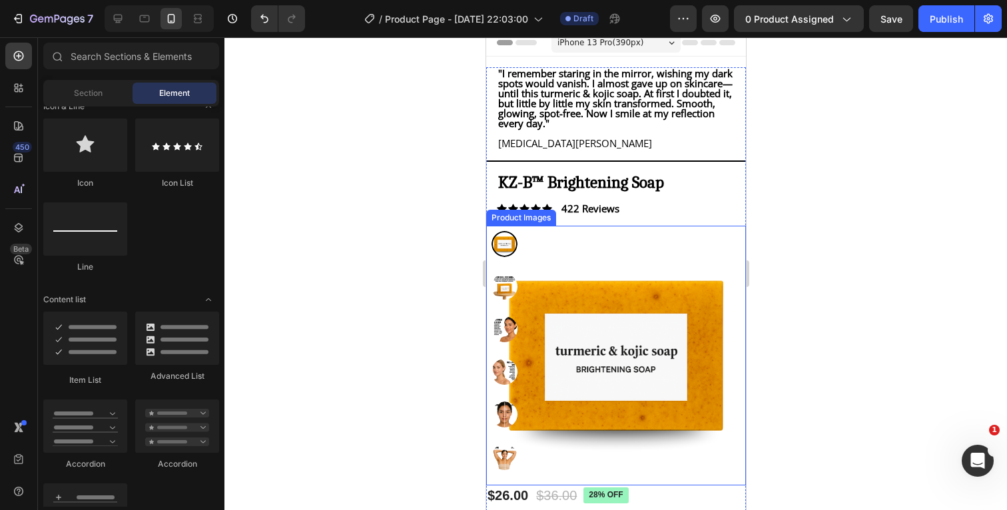
scroll to position [0, 0]
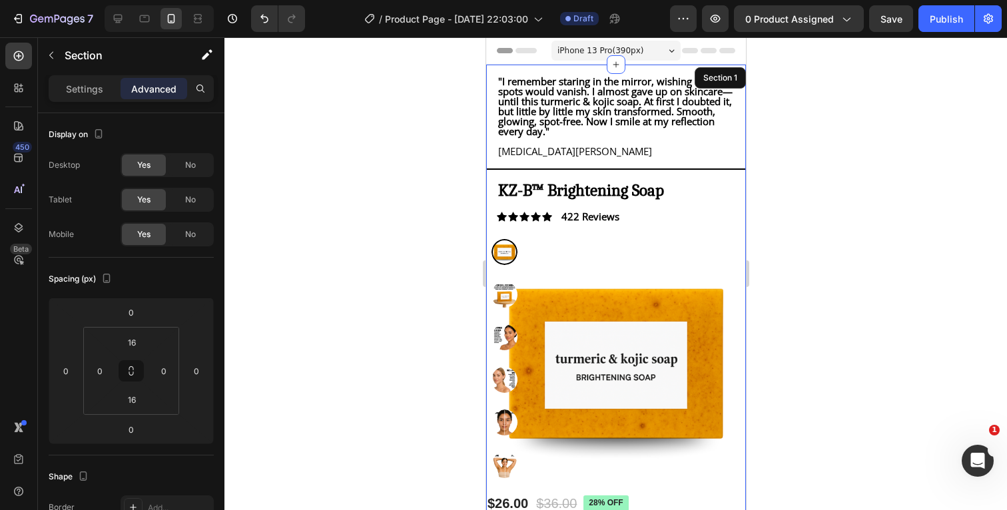
click at [686, 69] on div ""I remember staring in the mirror, wishing my dark spots would vanish. I almost…" at bounding box center [615, 389] width 260 height 648
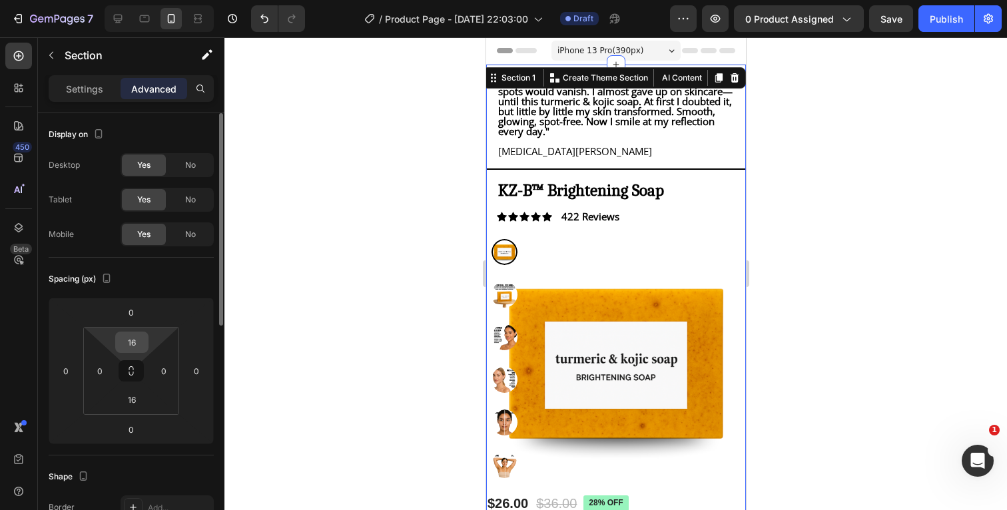
click at [140, 341] on input "16" at bounding box center [132, 342] width 27 height 20
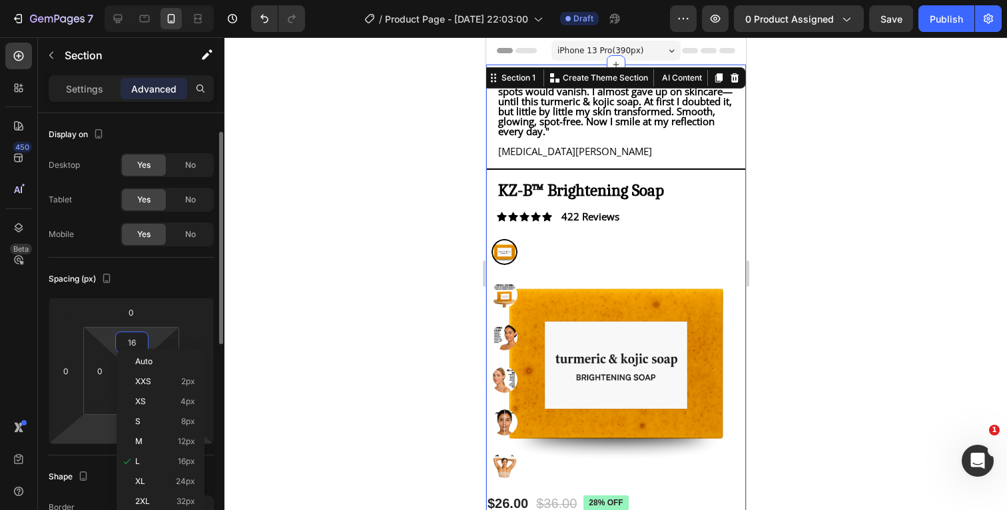
scroll to position [19, 0]
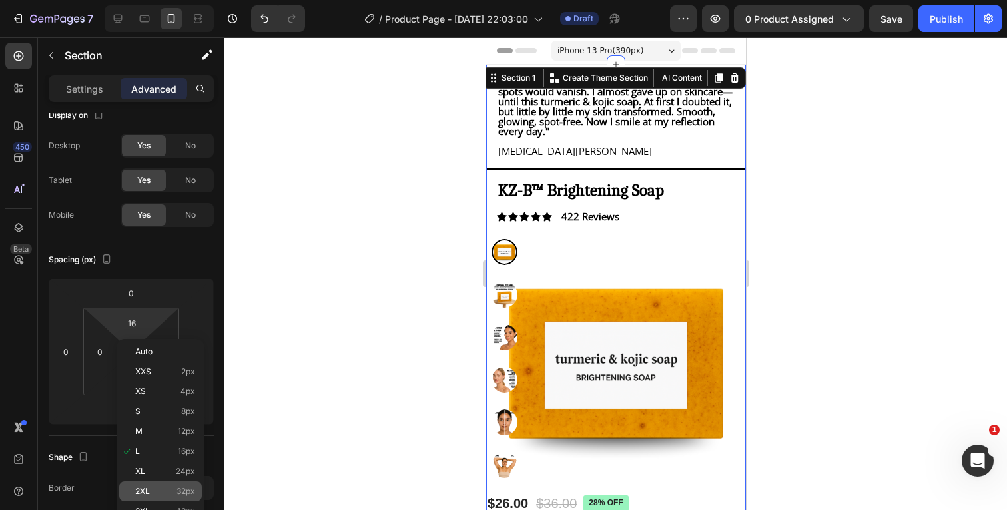
click at [156, 485] on div "2XL 32px" at bounding box center [160, 491] width 83 height 20
type input "32"
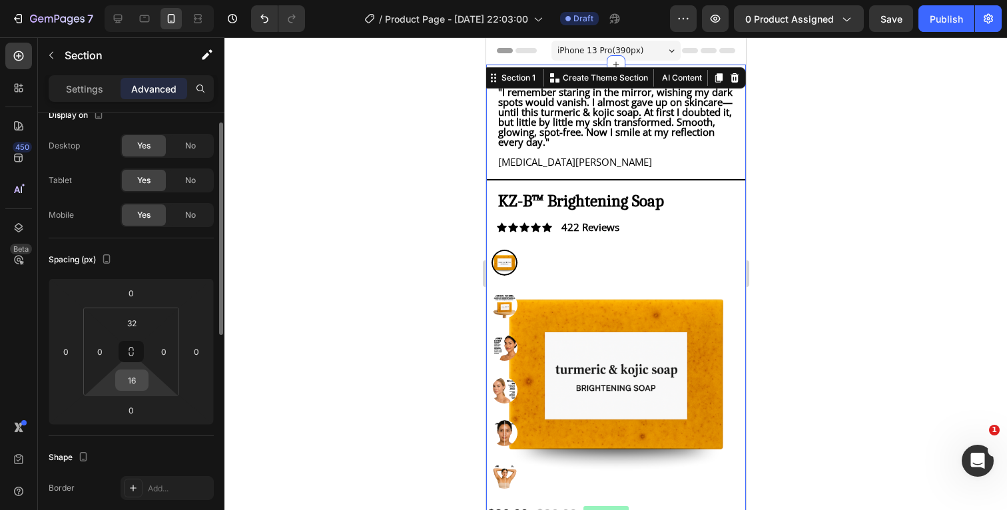
click at [138, 378] on input "16" at bounding box center [132, 380] width 27 height 20
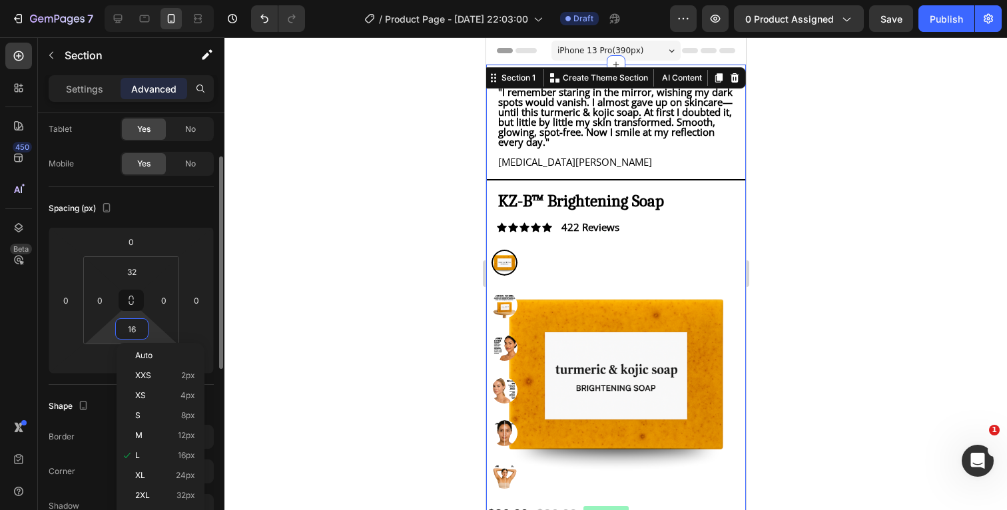
scroll to position [99, 0]
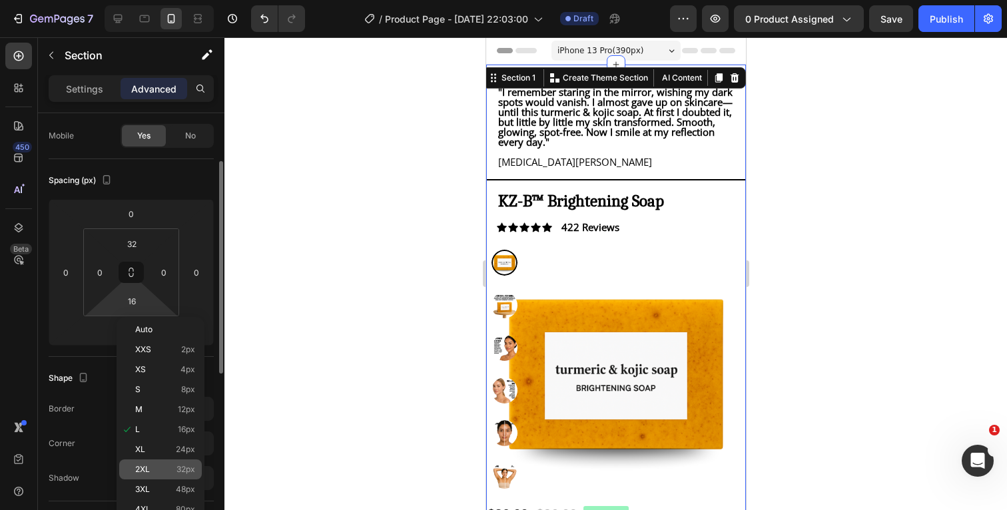
click at [144, 468] on span "2XL" at bounding box center [142, 469] width 15 height 9
type input "32"
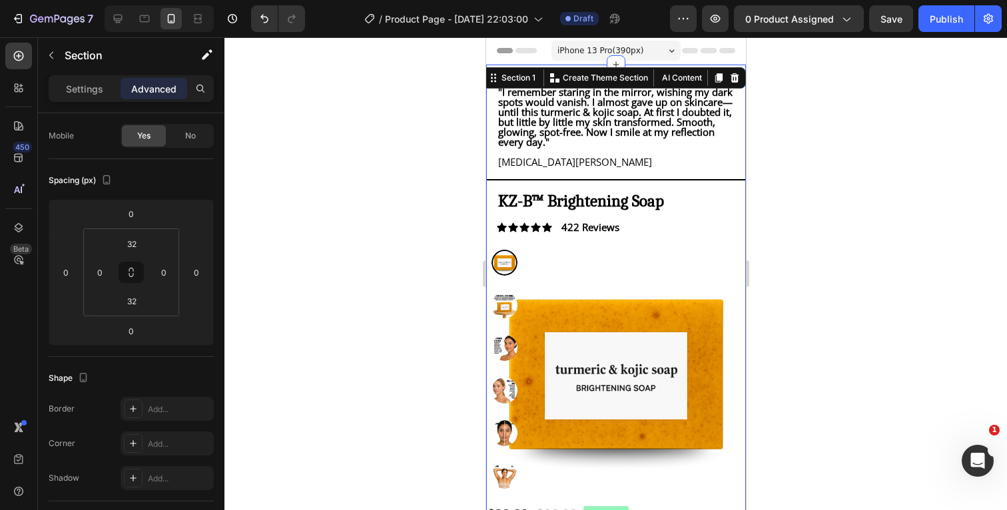
click at [882, 148] on div at bounding box center [615, 273] width 782 height 473
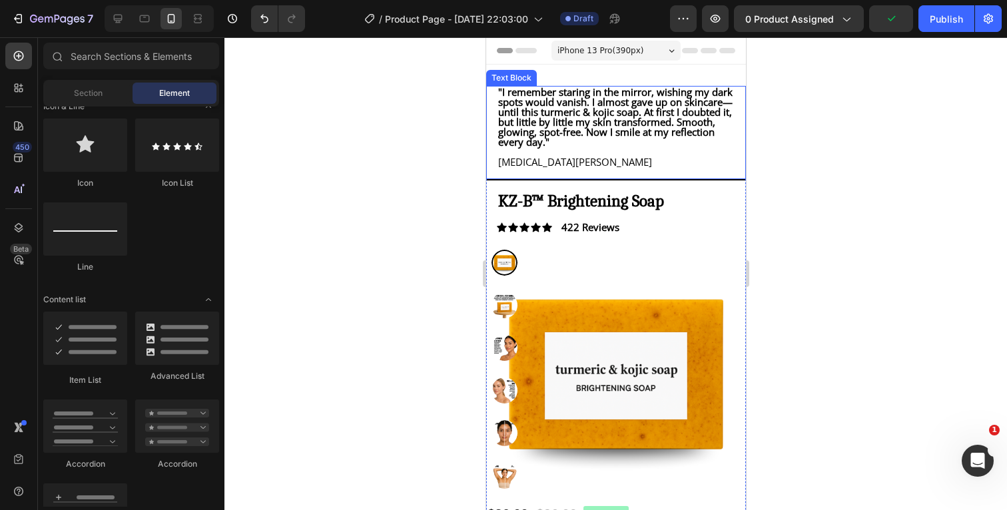
click at [728, 96] on p ""I remember staring in the mirror, wishing my dark spots would vanish. I almost…" at bounding box center [615, 117] width 236 height 60
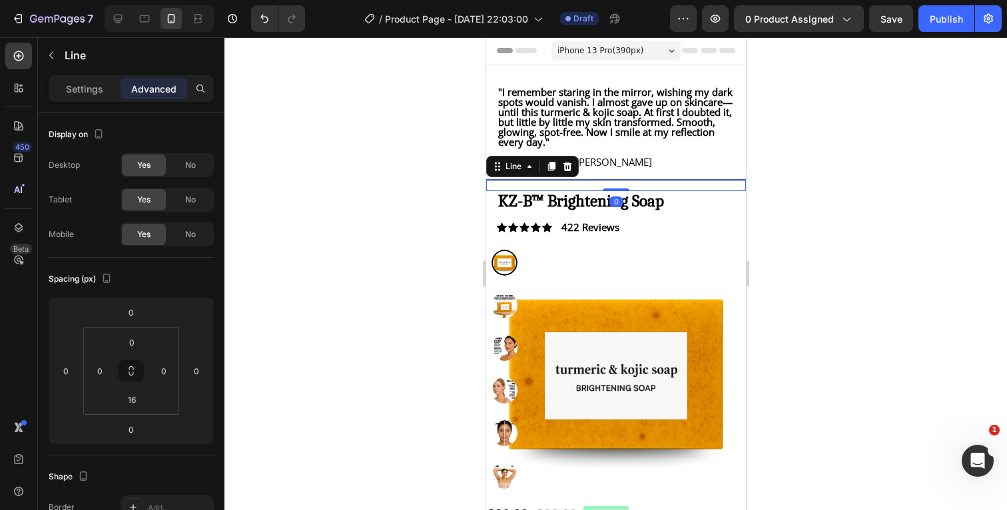
click at [712, 190] on div "Title Line 0" at bounding box center [615, 185] width 260 height 12
click at [712, 210] on h1 "KZ-B™ Brightening Soap" at bounding box center [615, 200] width 238 height 19
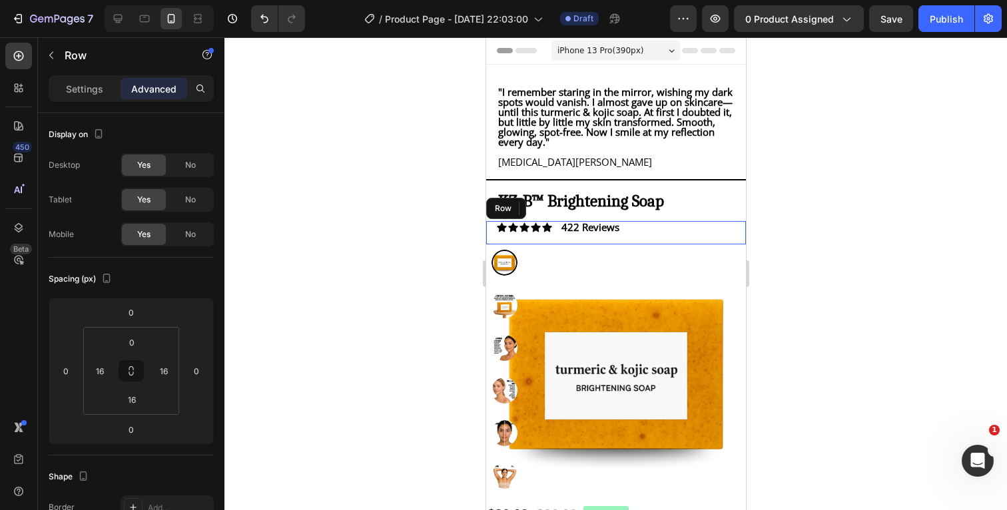
click at [695, 240] on div "Icon Icon Icon Icon Icon Icon List 422 Reviews Text Block Row" at bounding box center [615, 232] width 260 height 23
click at [842, 230] on div at bounding box center [615, 273] width 782 height 473
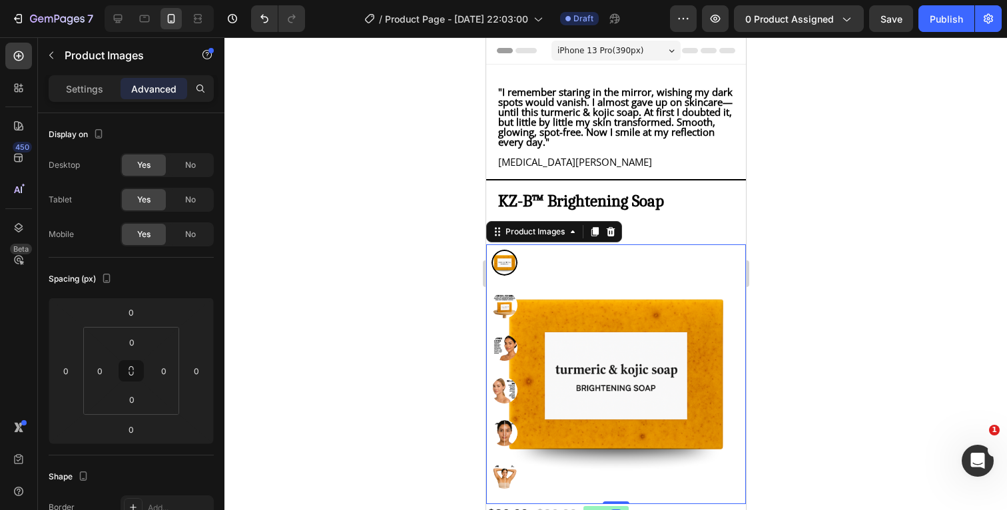
click at [680, 262] on img at bounding box center [615, 374] width 260 height 260
click at [135, 398] on input "0" at bounding box center [132, 399] width 27 height 20
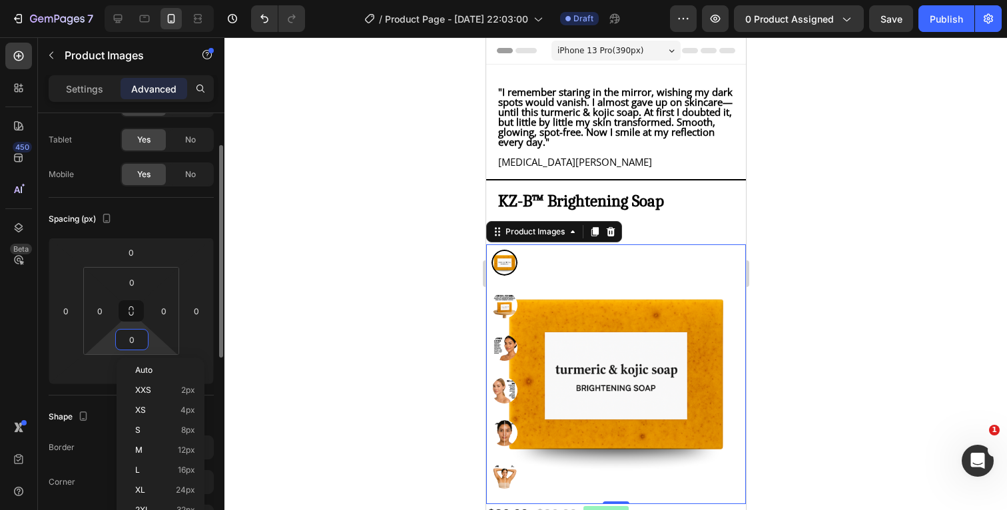
scroll to position [82, 0]
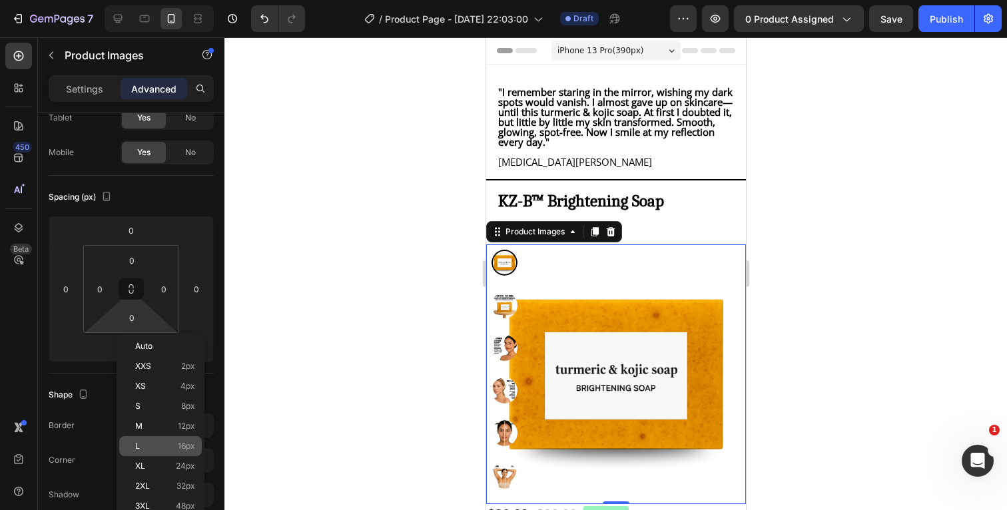
click at [154, 450] on p "L 16px" at bounding box center [165, 445] width 60 height 9
type input "16"
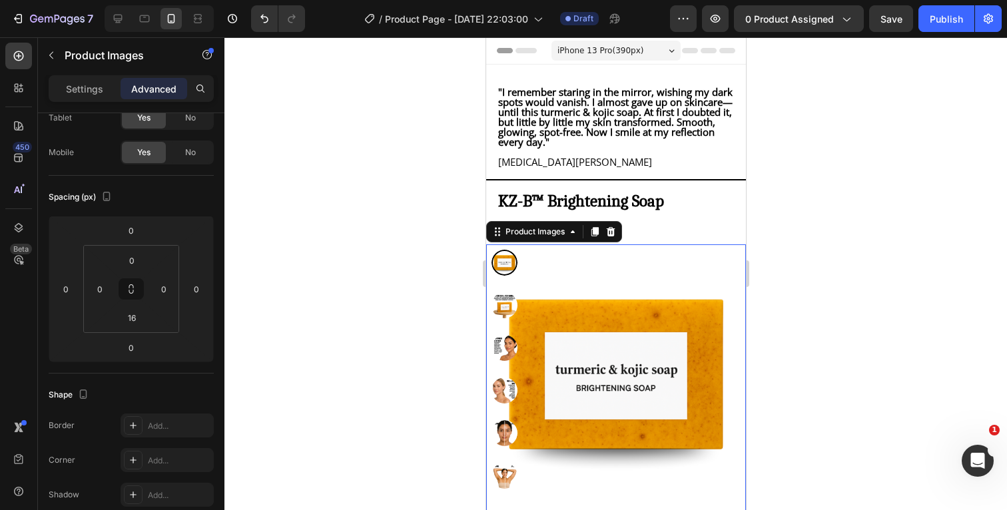
click at [871, 278] on div at bounding box center [615, 273] width 782 height 473
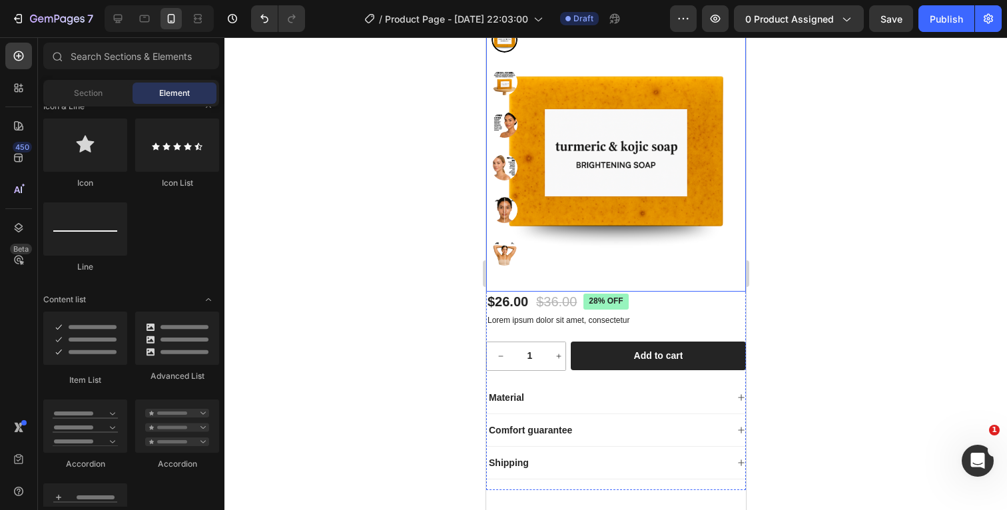
scroll to position [224, 0]
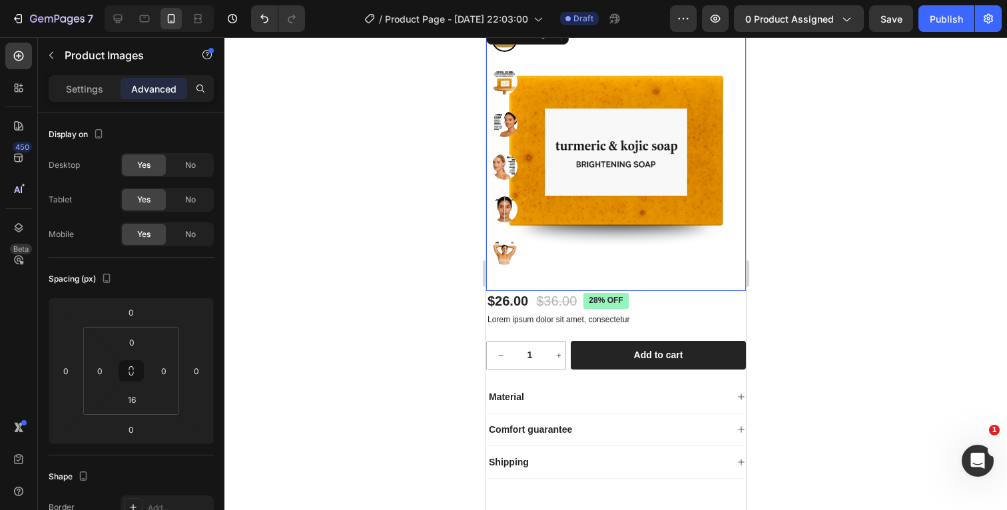
click at [670, 291] on div "Product Images" at bounding box center [615, 156] width 260 height 270
click at [871, 262] on div at bounding box center [615, 273] width 782 height 473
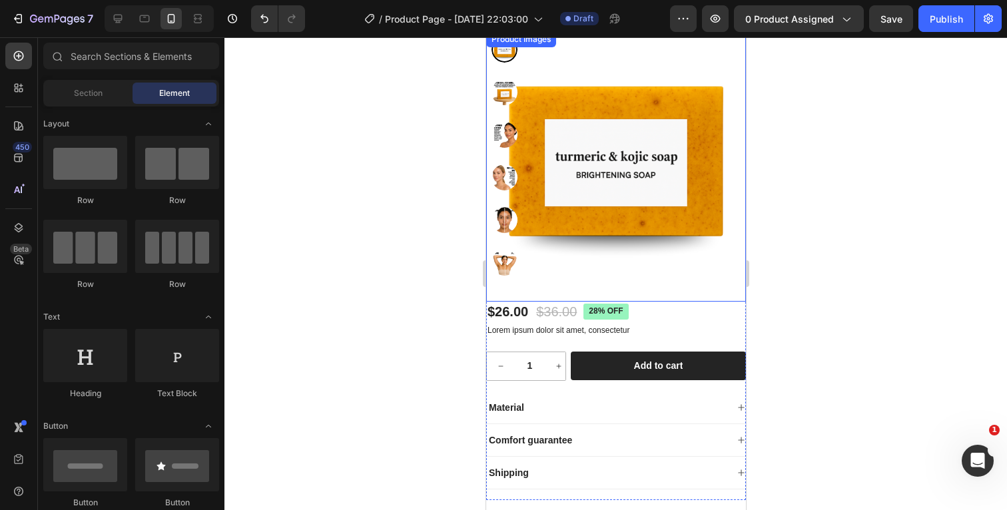
scroll to position [200, 0]
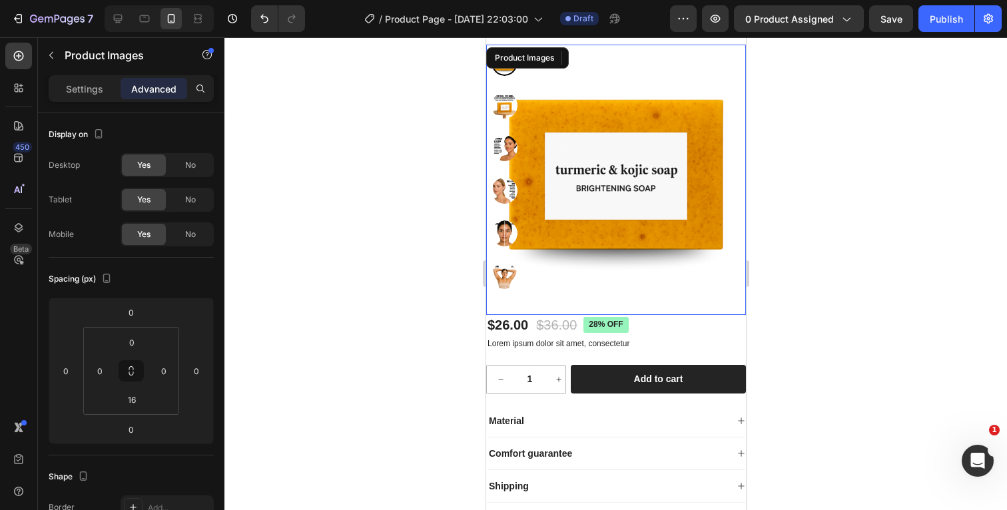
click at [501, 282] on img at bounding box center [504, 276] width 26 height 26
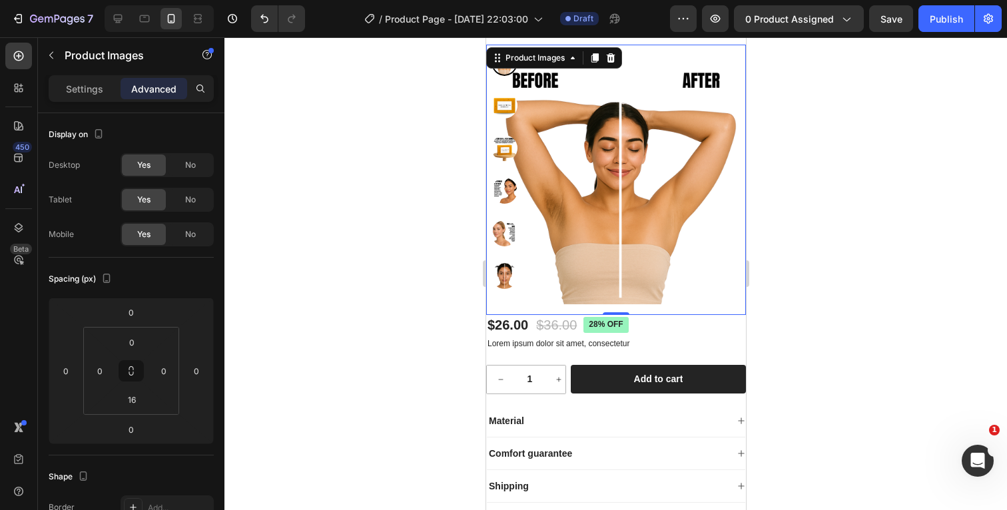
click at [501, 111] on img at bounding box center [504, 106] width 26 height 26
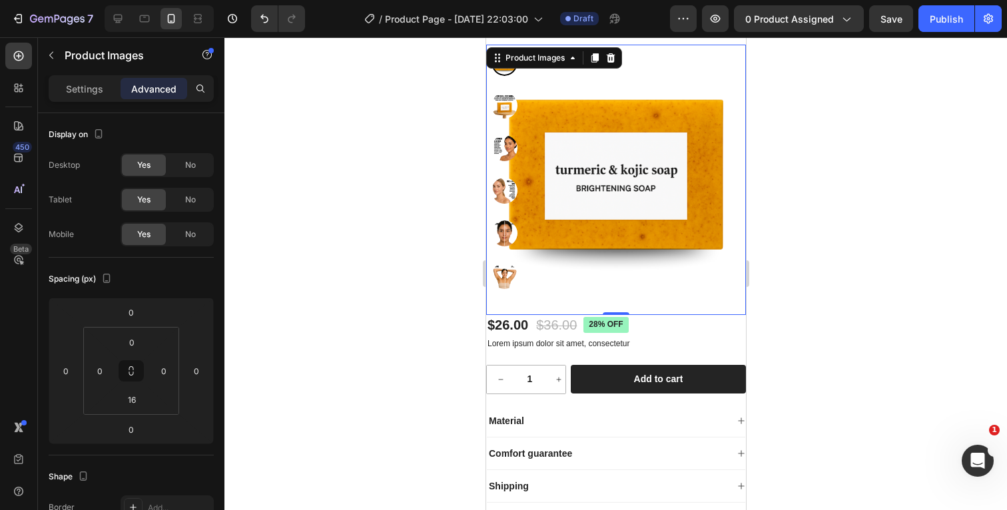
click at [851, 148] on div at bounding box center [615, 273] width 782 height 473
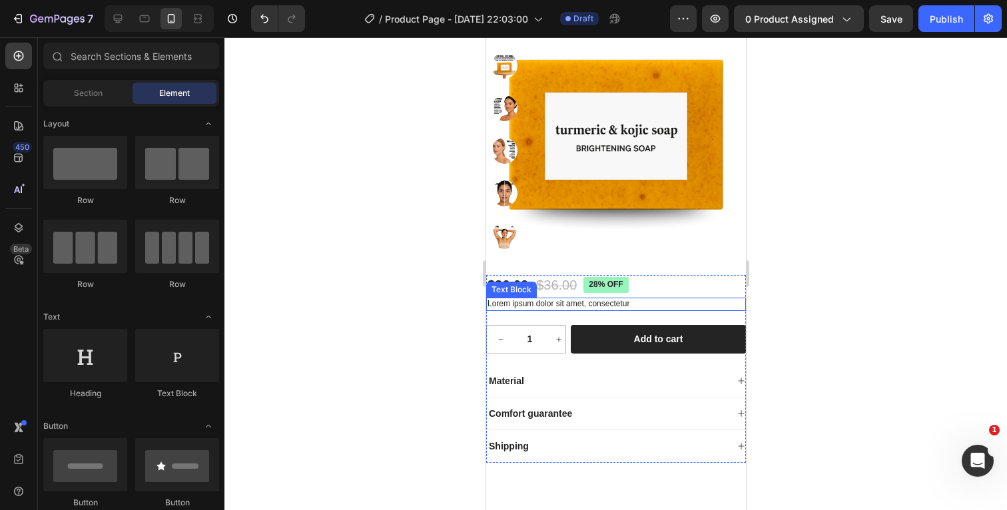
scroll to position [242, 0]
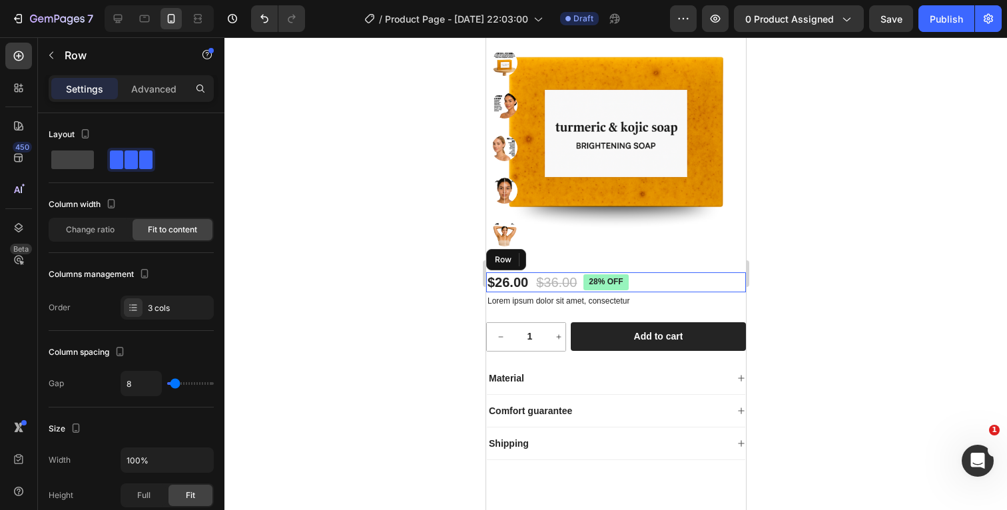
click at [672, 292] on div "$26.00 Product Price Product Price $36.00 Product Price Product Price 28% off P…" at bounding box center [615, 282] width 260 height 20
click at [152, 91] on p "Advanced" at bounding box center [153, 89] width 45 height 14
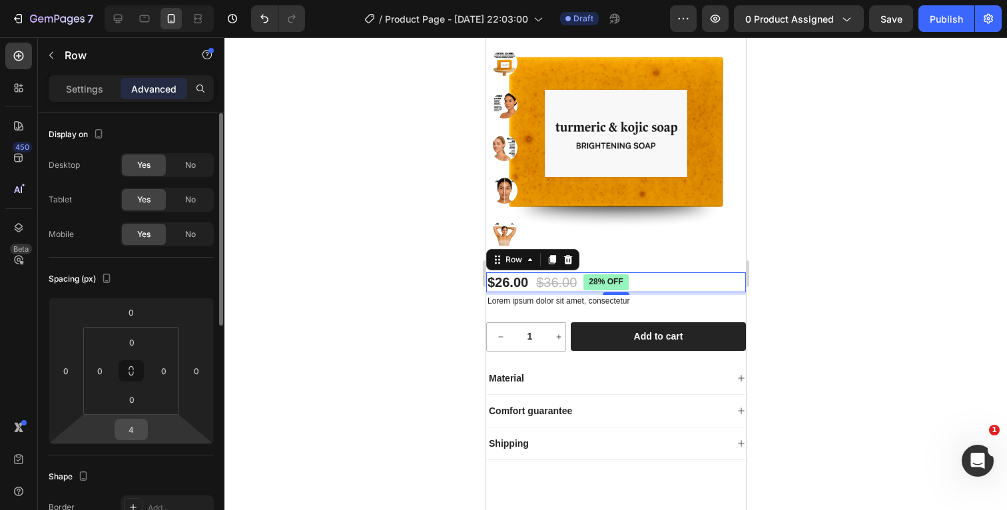
click at [143, 431] on input "4" at bounding box center [131, 429] width 27 height 20
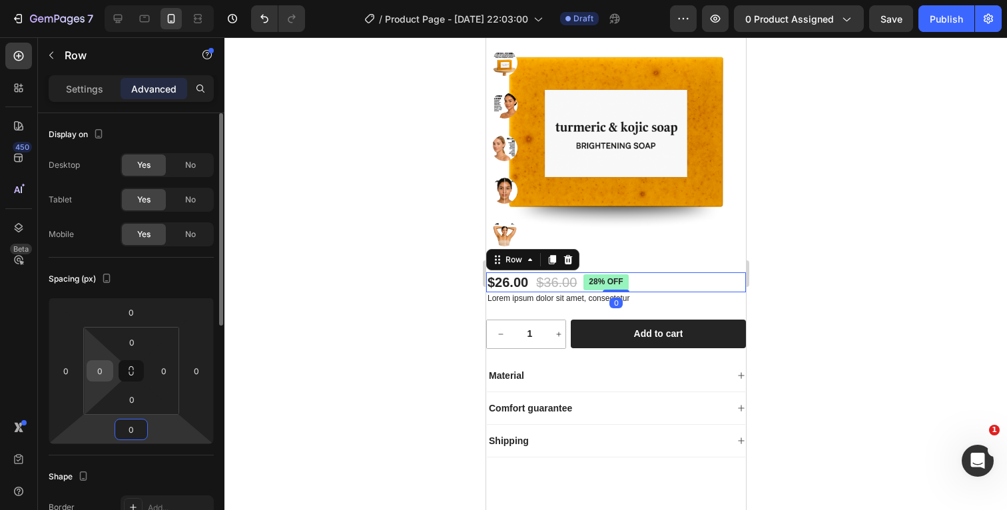
type input "0"
click at [107, 381] on div "0" at bounding box center [100, 370] width 27 height 21
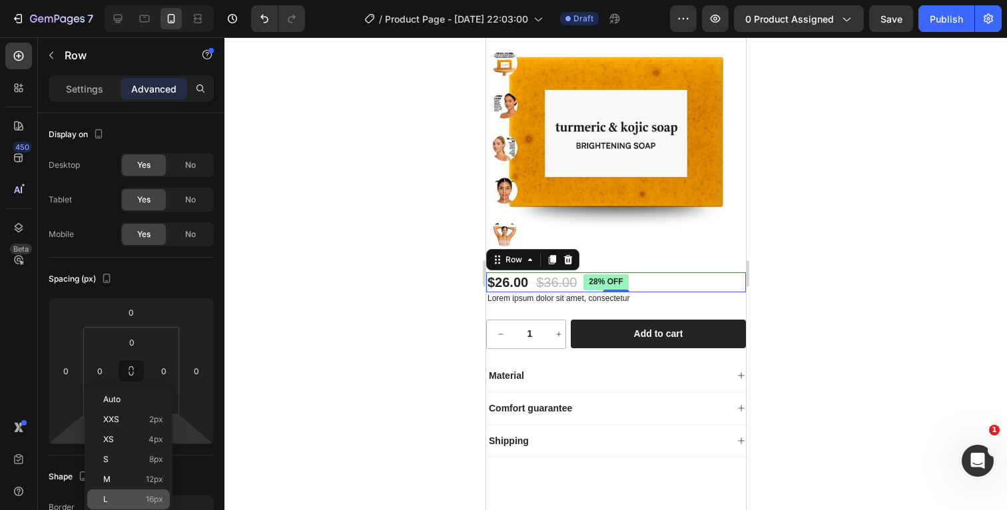
click at [111, 498] on p "L 16px" at bounding box center [133, 499] width 60 height 9
type input "16"
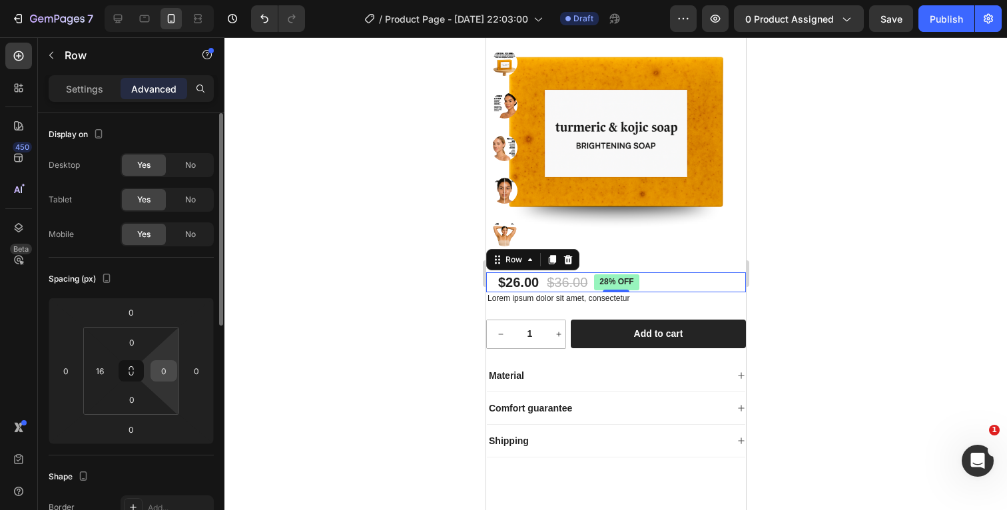
click at [170, 373] on input "0" at bounding box center [164, 371] width 20 height 20
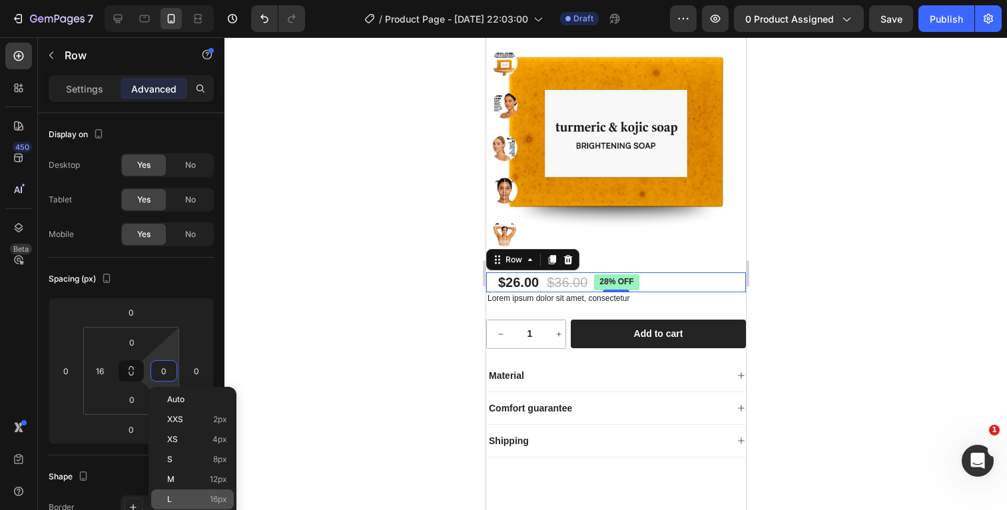
click at [173, 500] on p "L 16px" at bounding box center [197, 499] width 60 height 9
type input "16"
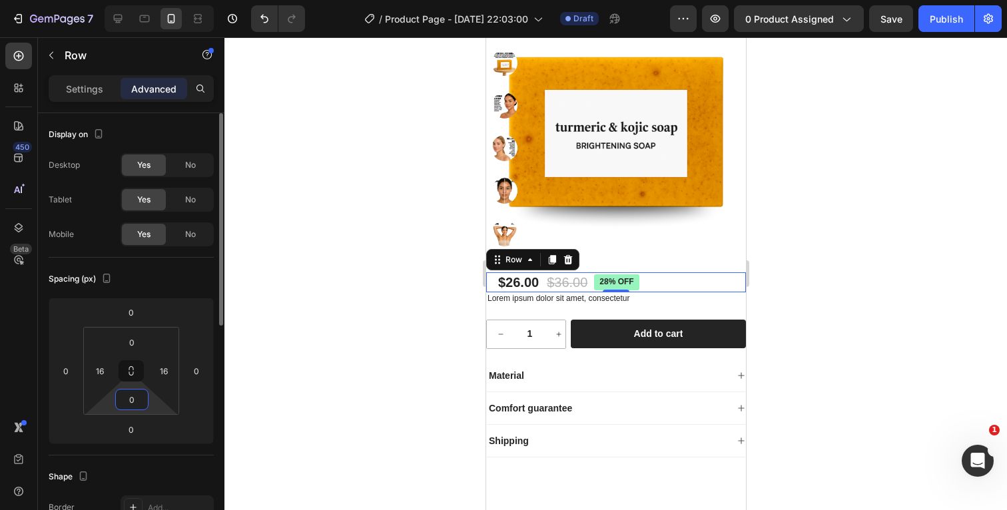
click at [138, 397] on input "0" at bounding box center [132, 399] width 27 height 20
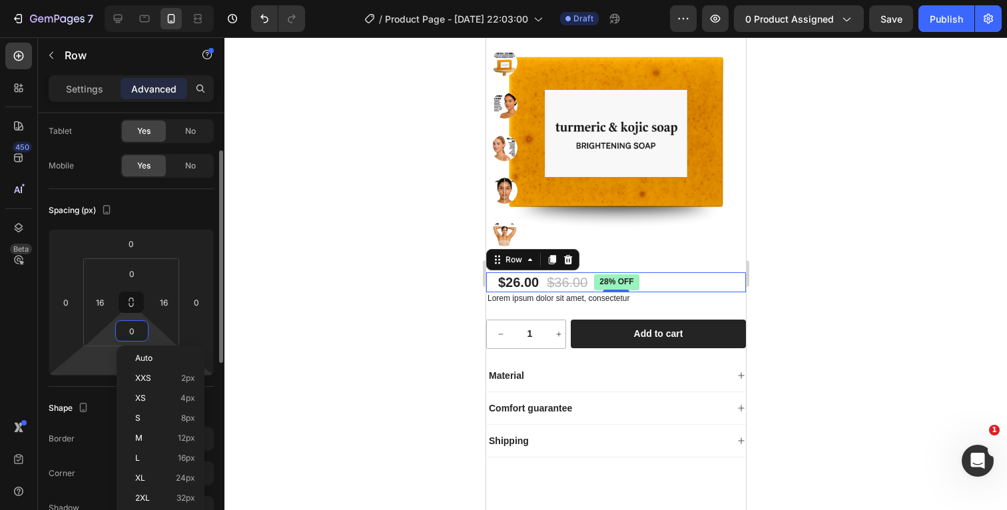
scroll to position [73, 0]
click at [147, 460] on div "L 16px" at bounding box center [160, 455] width 83 height 20
type input "16"
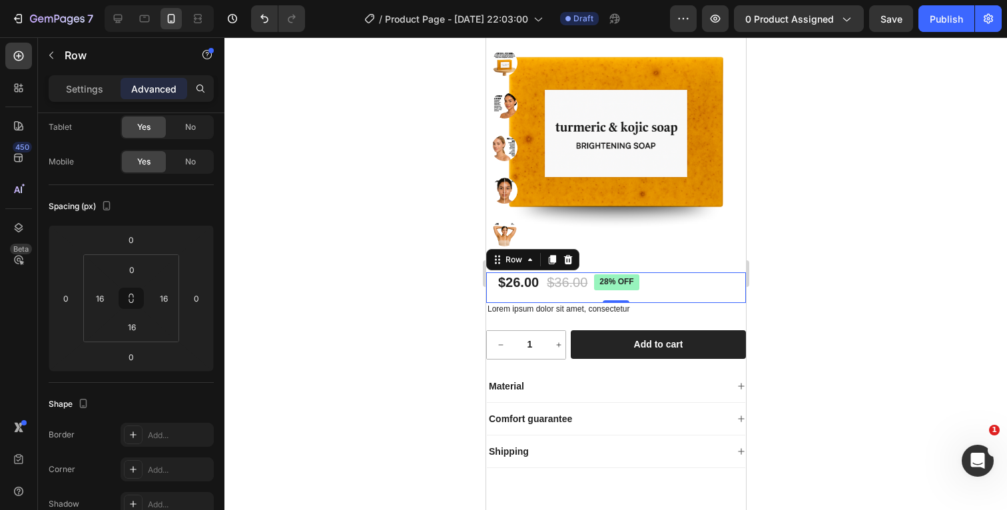
click at [855, 290] on div at bounding box center [615, 273] width 782 height 473
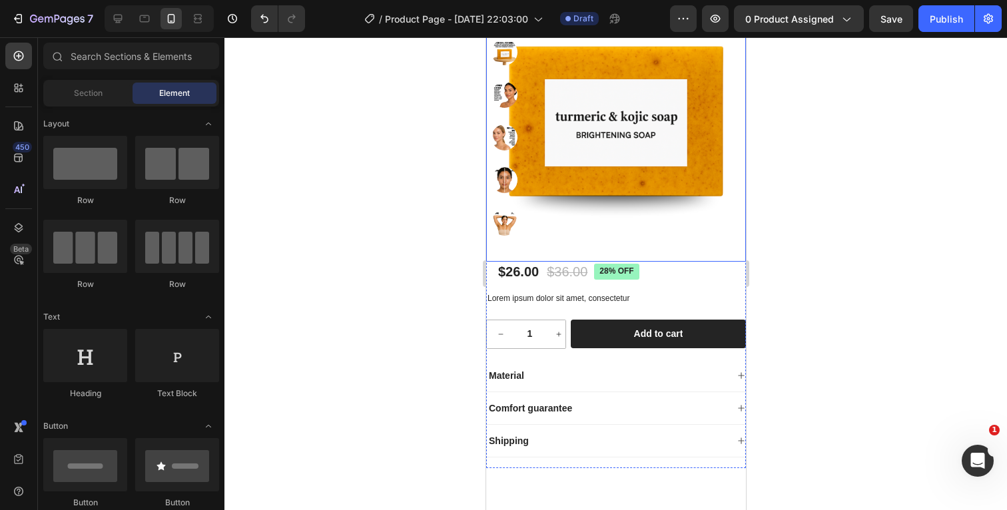
scroll to position [258, 0]
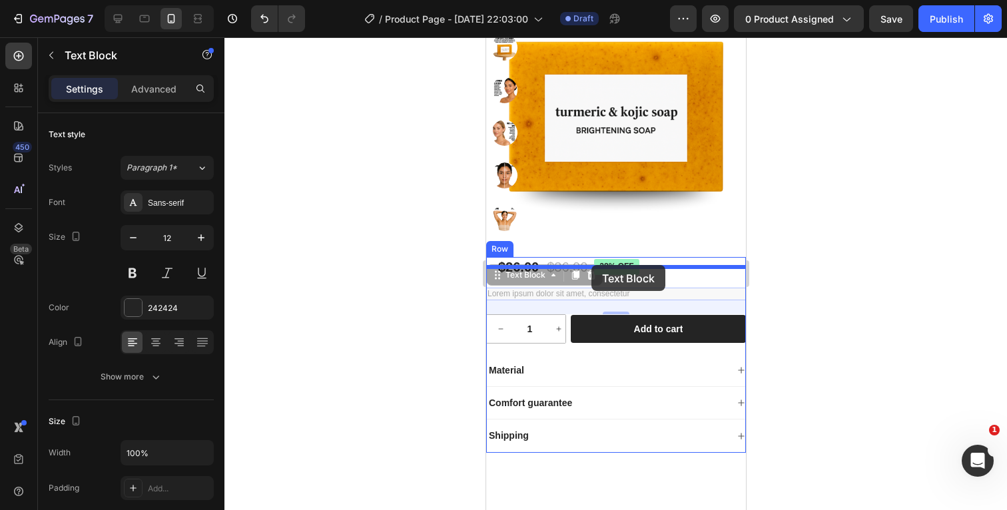
drag, startPoint x: 590, startPoint y: 305, endPoint x: 591, endPoint y: 265, distance: 40.0
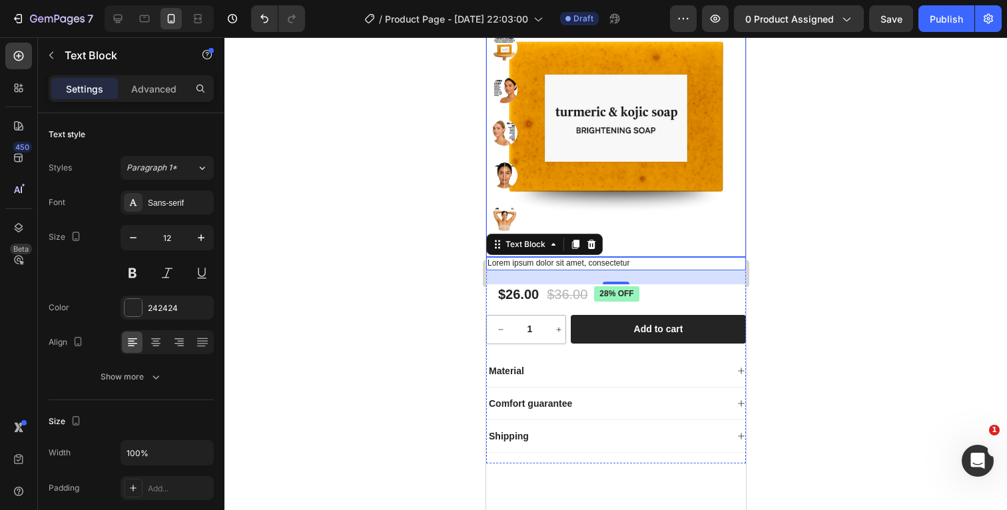
click at [836, 227] on div at bounding box center [615, 273] width 782 height 473
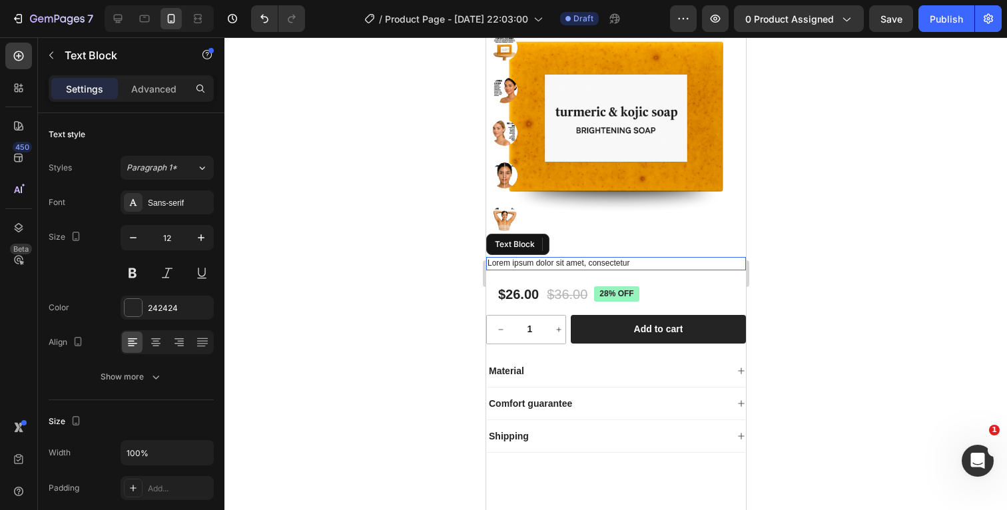
click at [670, 269] on p "Lorem ipsum dolor sit amet, consectetur" at bounding box center [615, 263] width 257 height 11
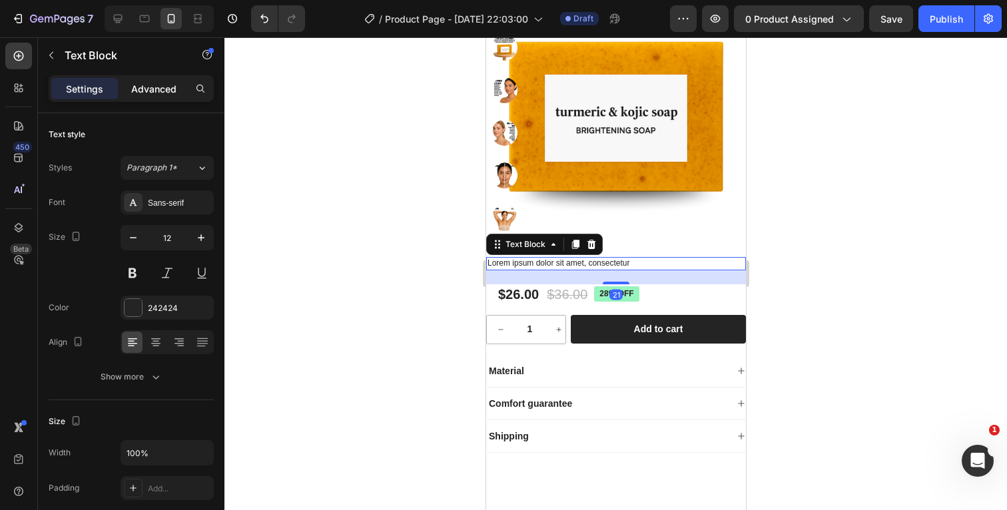
click at [164, 86] on p "Advanced" at bounding box center [153, 89] width 45 height 14
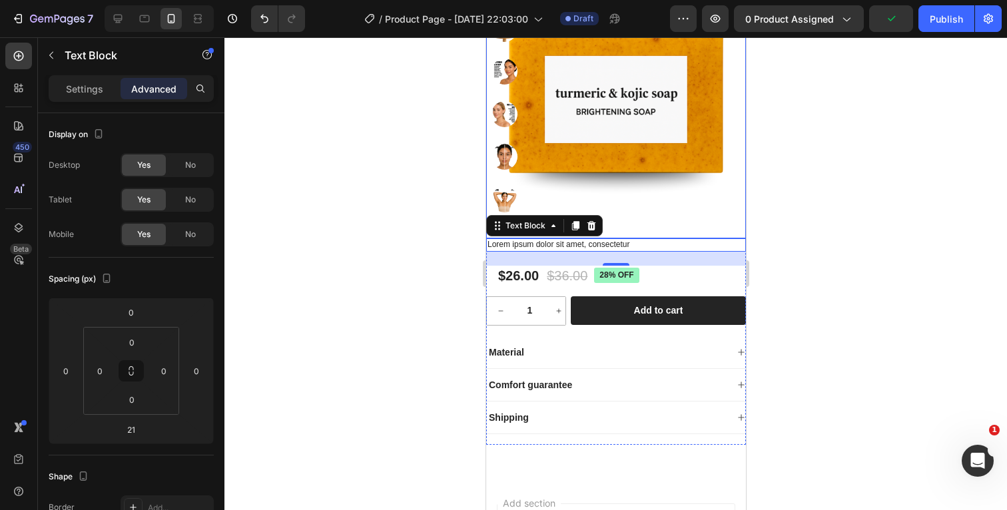
scroll to position [297, 0]
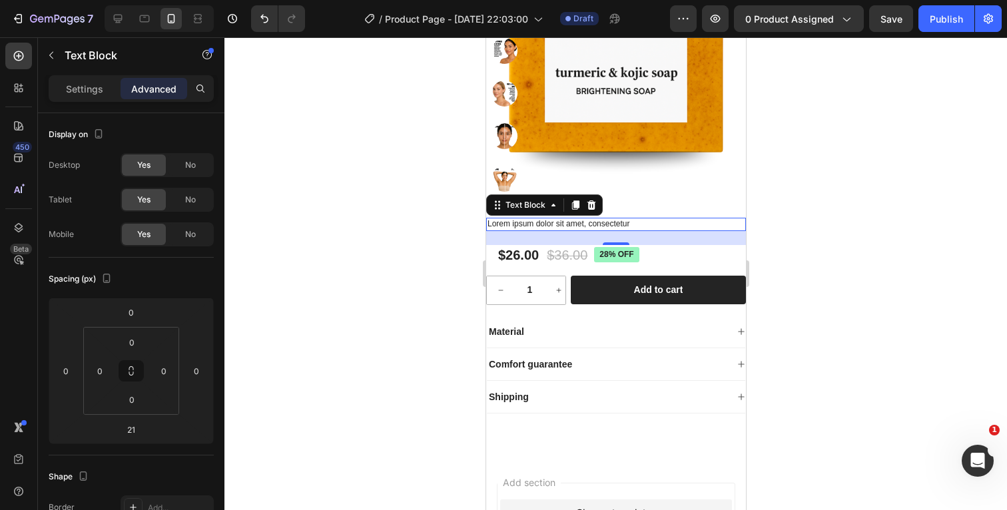
click at [834, 232] on div at bounding box center [615, 273] width 782 height 473
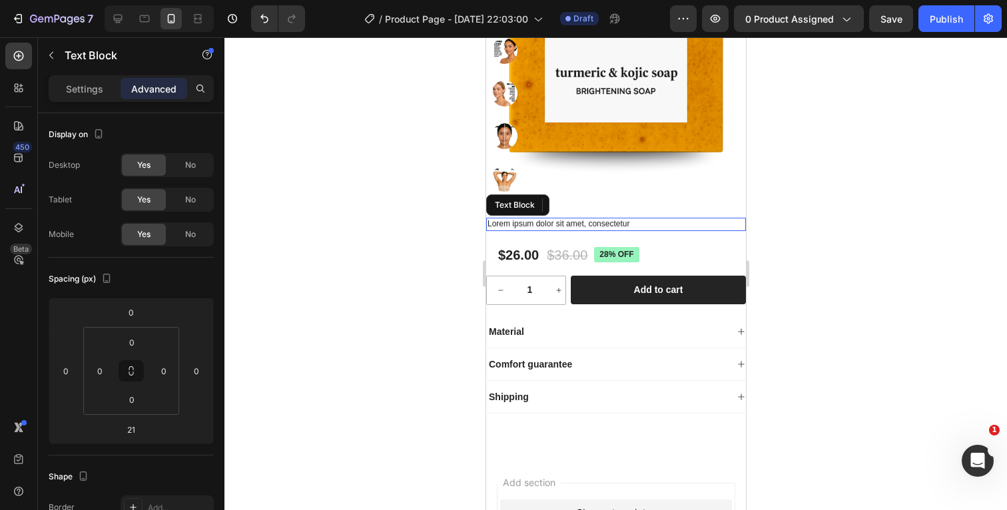
click at [714, 230] on p "Lorem ipsum dolor sit amet, consectetur" at bounding box center [615, 224] width 257 height 11
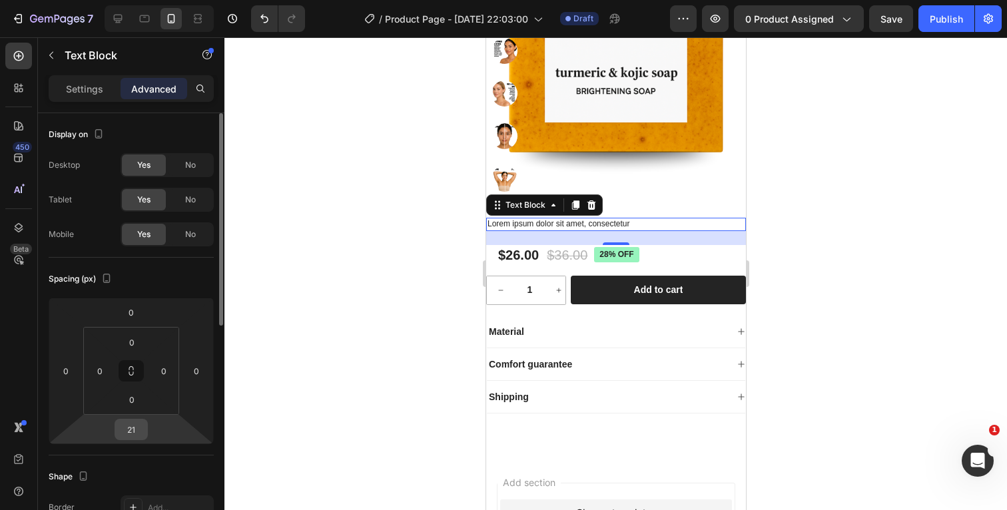
click at [138, 430] on input "21" at bounding box center [131, 429] width 27 height 20
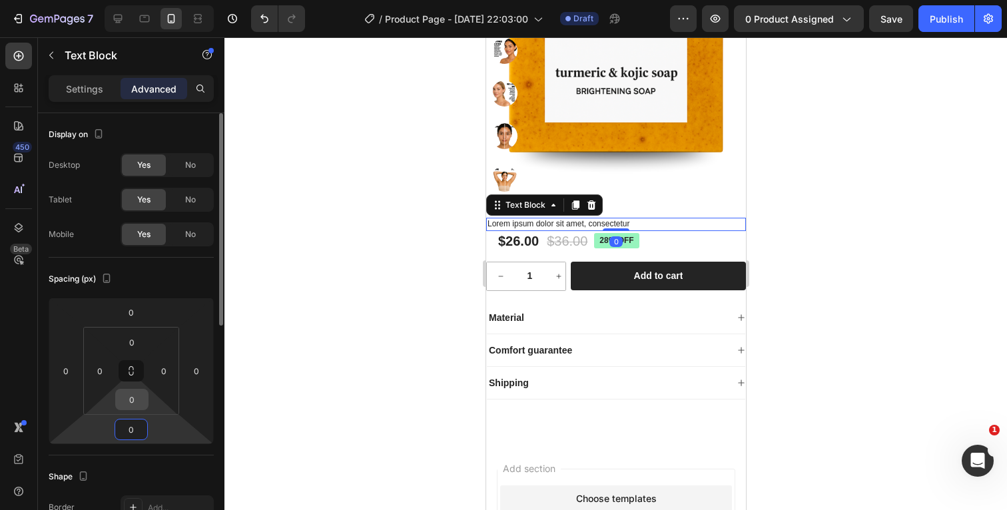
type input "0"
click at [134, 401] on input "0" at bounding box center [132, 399] width 27 height 20
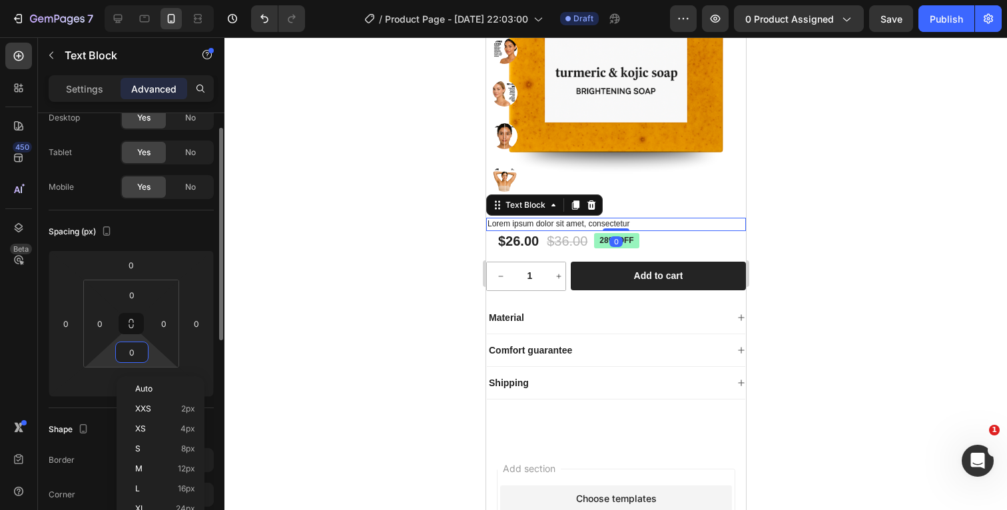
scroll to position [55, 0]
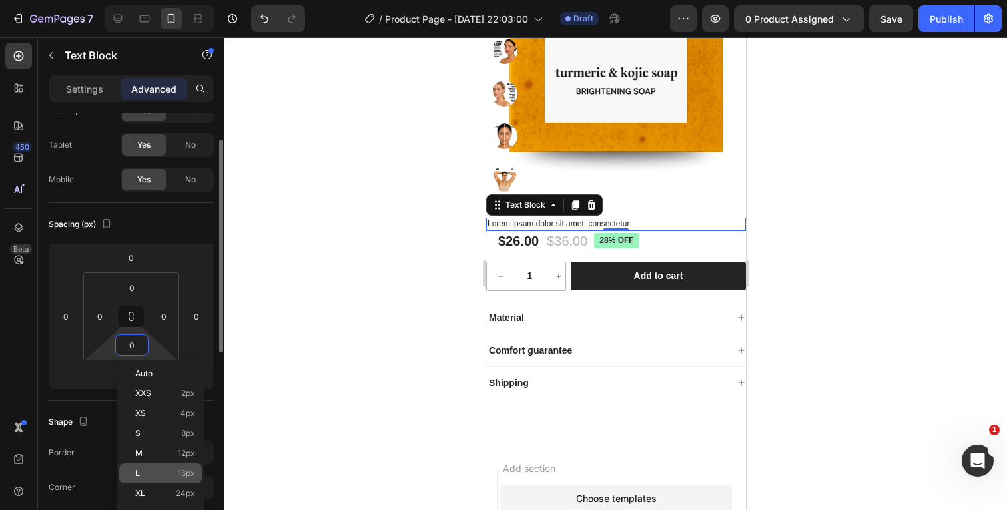
click at [146, 469] on p "L 16px" at bounding box center [165, 473] width 60 height 9
type input "16"
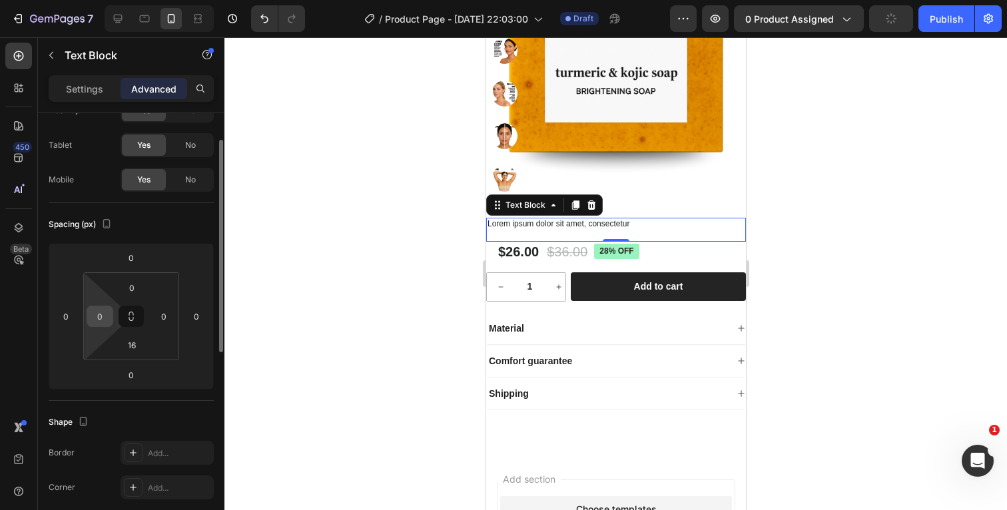
click at [109, 316] on input "0" at bounding box center [100, 316] width 20 height 20
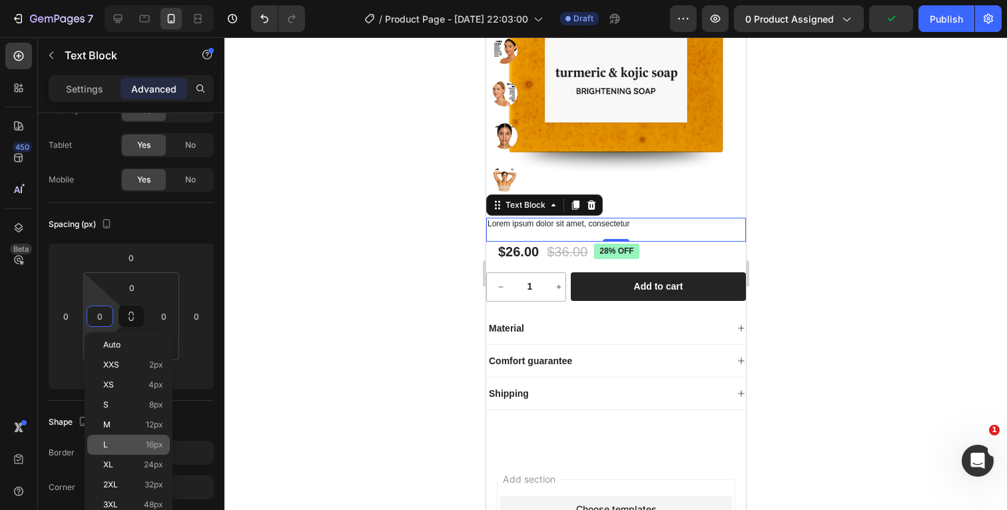
click at [117, 443] on p "L 16px" at bounding box center [133, 444] width 60 height 9
type input "16"
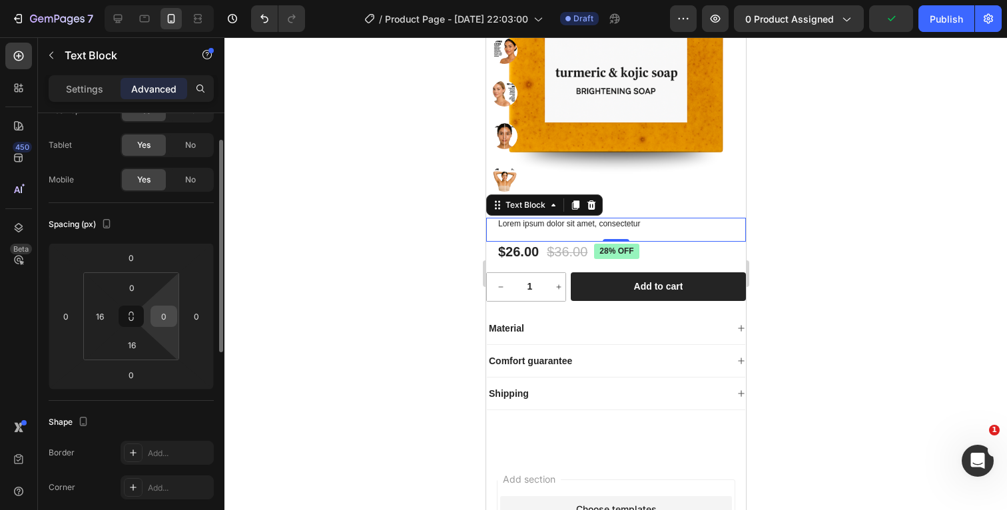
click at [170, 313] on input "0" at bounding box center [164, 316] width 20 height 20
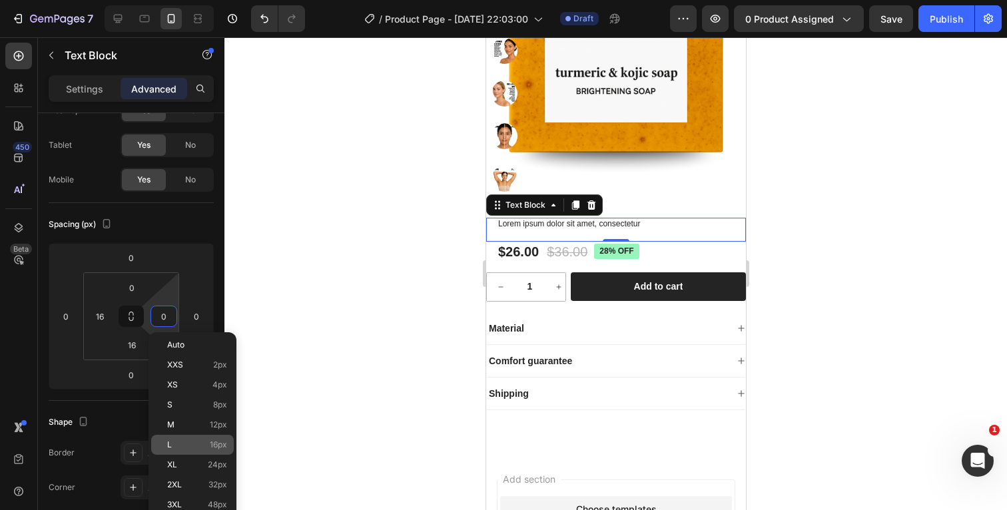
click at [185, 446] on p "L 16px" at bounding box center [197, 444] width 60 height 9
type input "16"
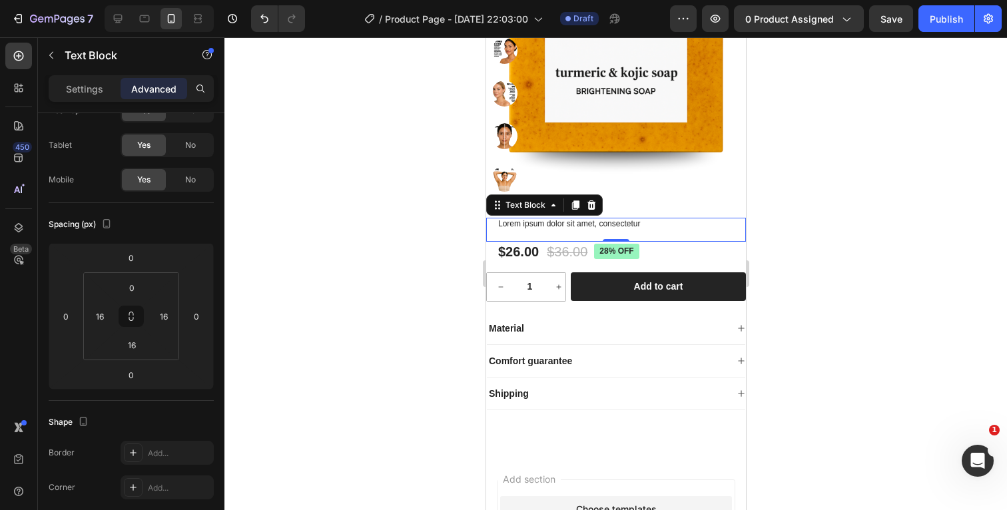
click at [874, 213] on div at bounding box center [615, 273] width 782 height 473
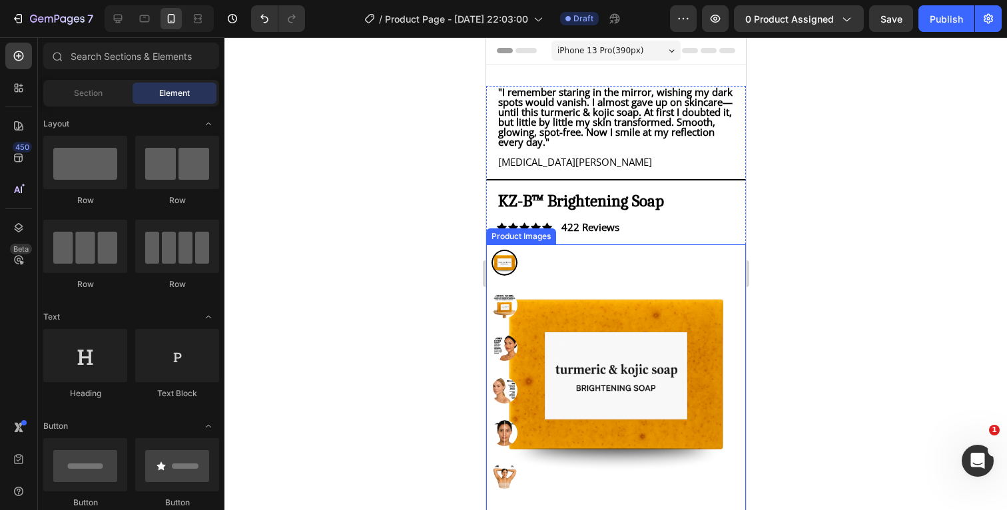
scroll to position [0, 0]
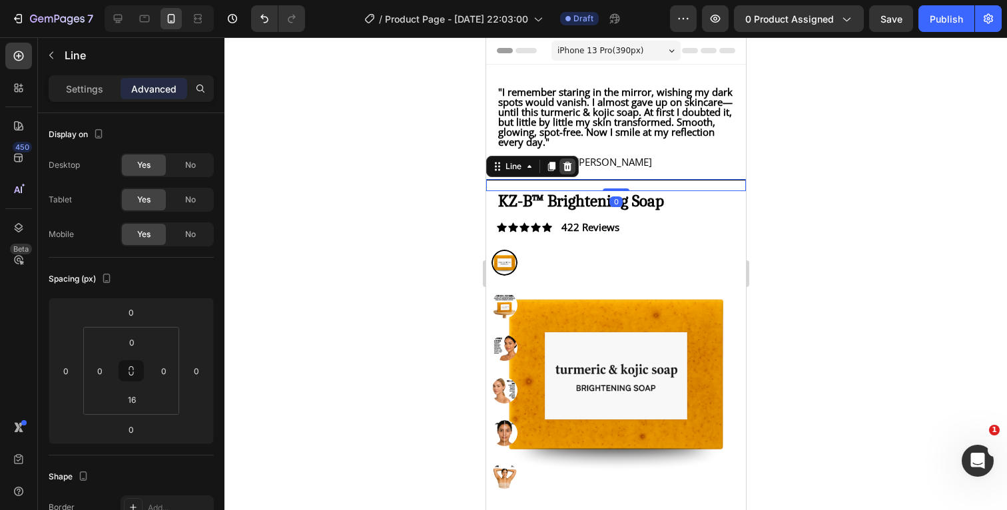
click at [569, 171] on icon at bounding box center [567, 166] width 9 height 9
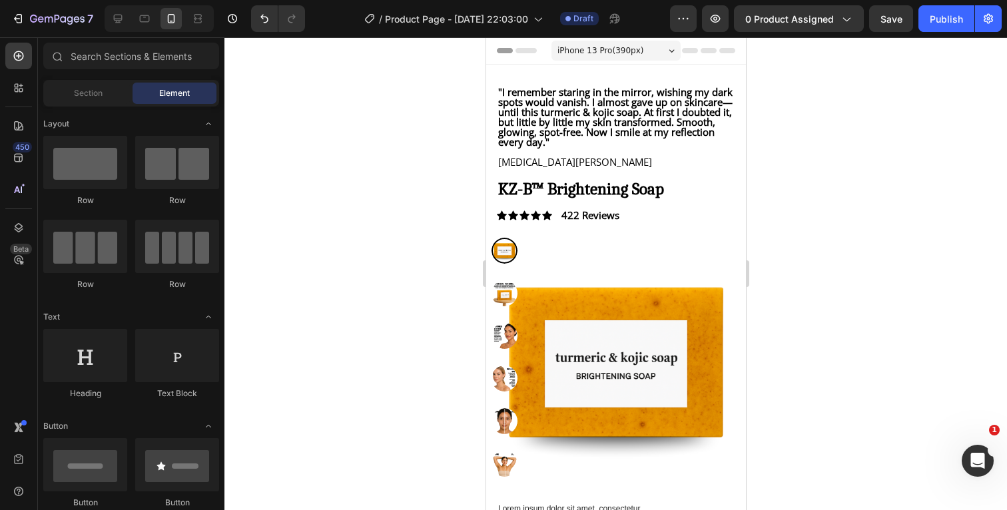
click at [857, 185] on div at bounding box center [615, 273] width 782 height 473
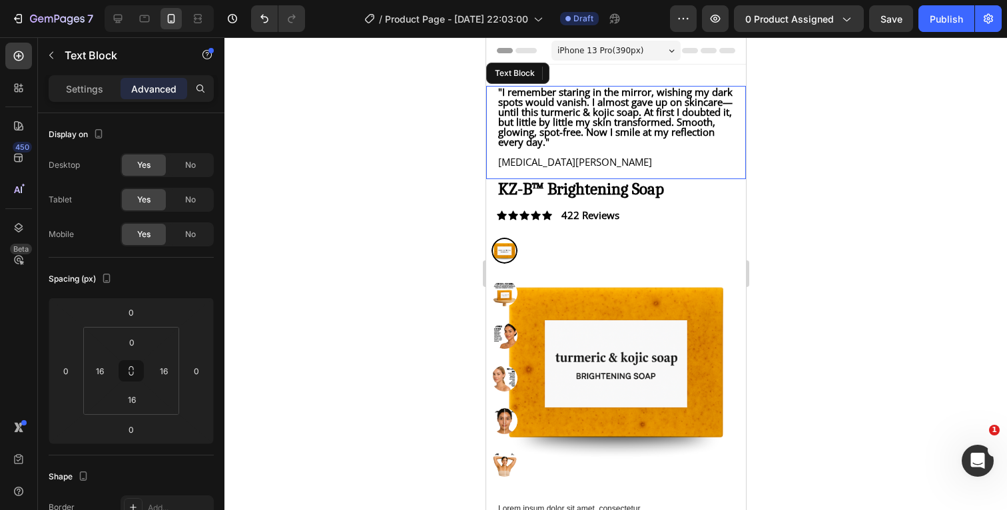
click at [595, 167] on p "[MEDICAL_DATA][PERSON_NAME]" at bounding box center [615, 162] width 236 height 10
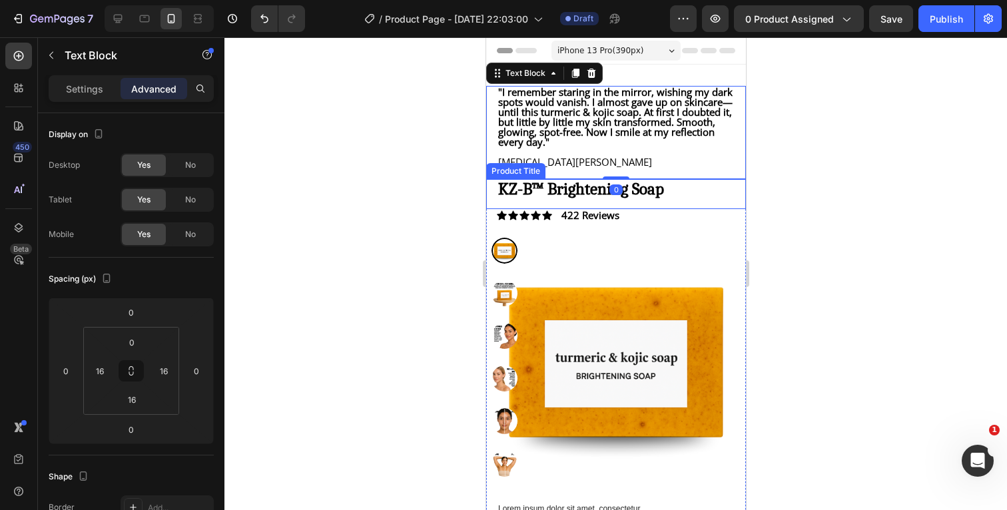
click at [694, 198] on h1 "KZ-B™ Brightening Soap" at bounding box center [615, 188] width 238 height 19
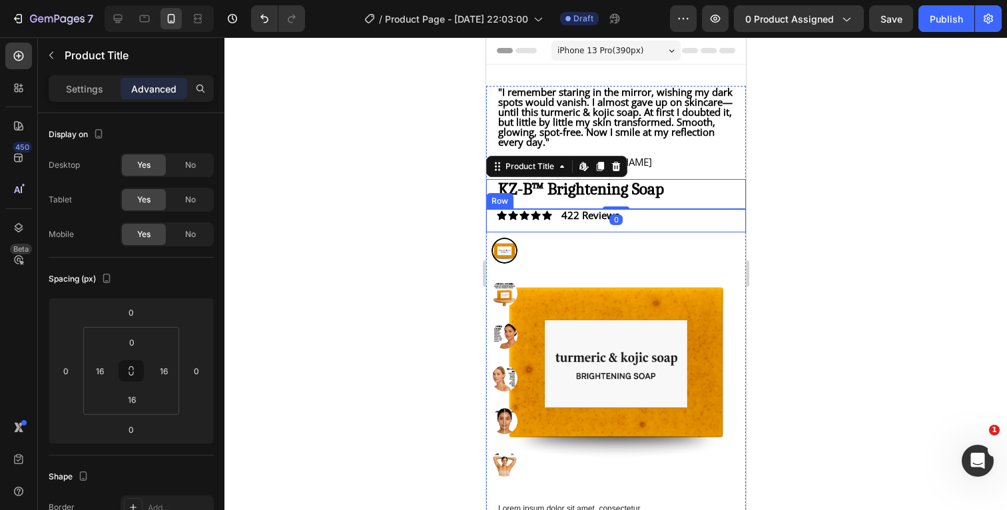
click at [694, 229] on div "Icon Icon Icon Icon Icon Icon List 422 Reviews Text Block Row" at bounding box center [615, 220] width 260 height 23
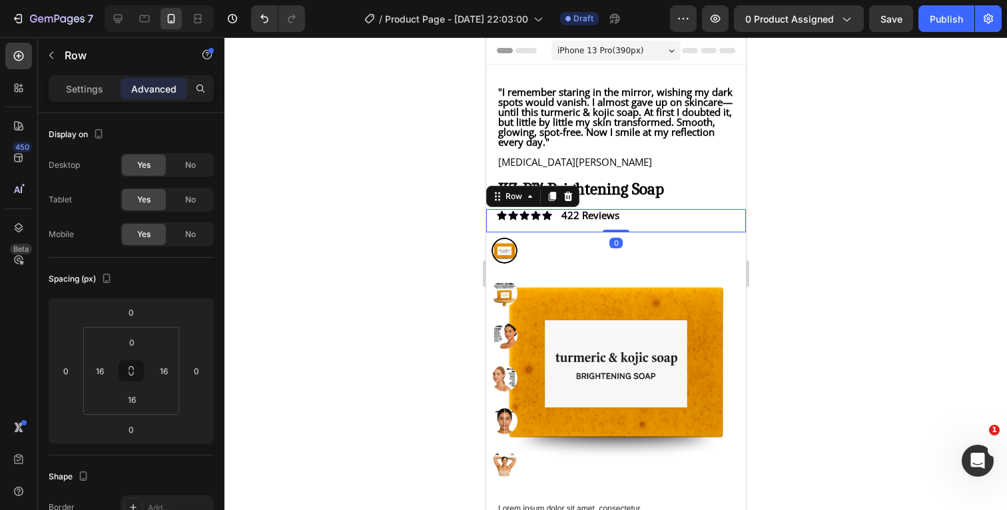
click at [846, 238] on div at bounding box center [615, 273] width 782 height 473
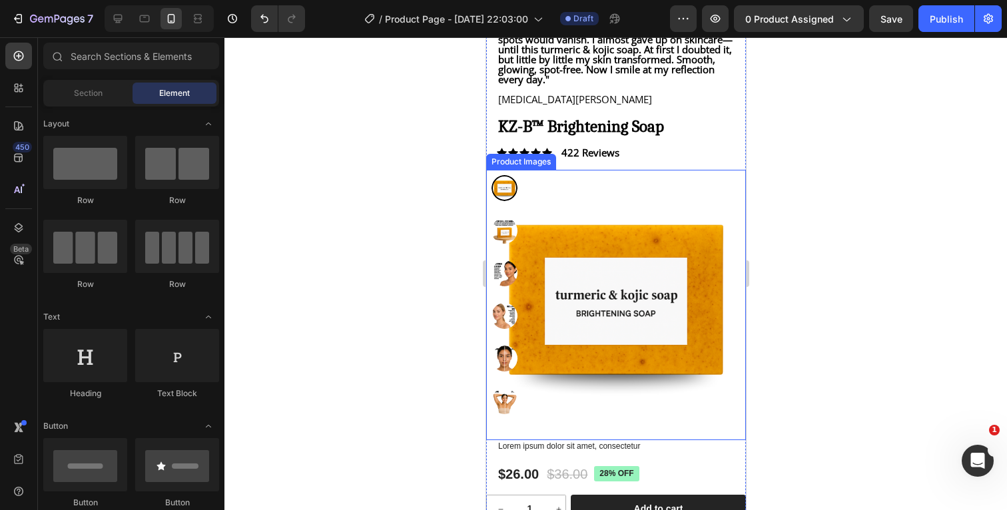
scroll to position [71, 0]
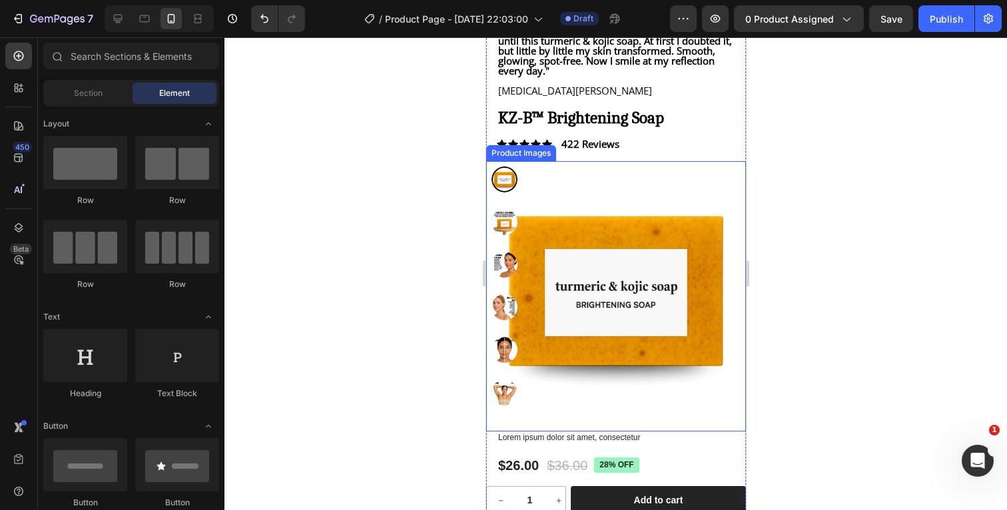
click at [686, 256] on img at bounding box center [615, 291] width 260 height 260
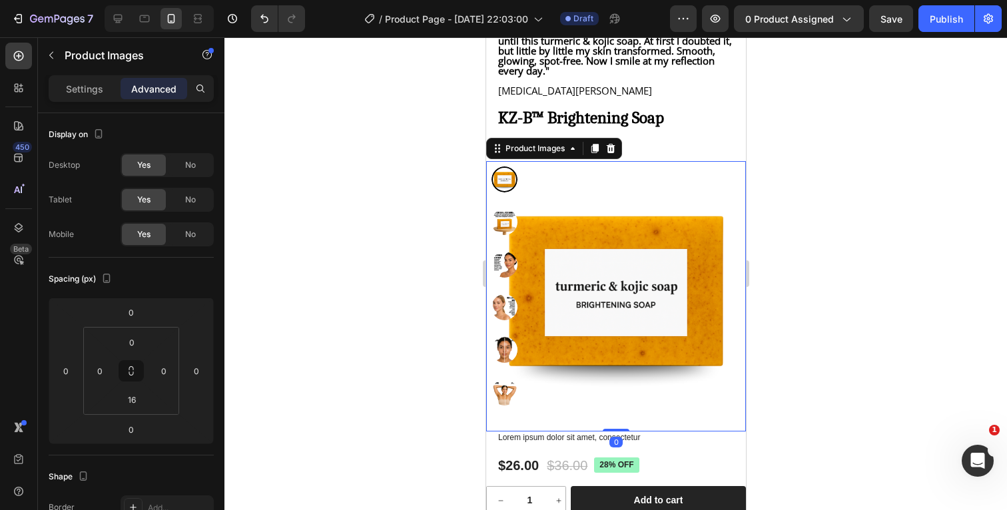
click at [879, 256] on div at bounding box center [615, 273] width 782 height 473
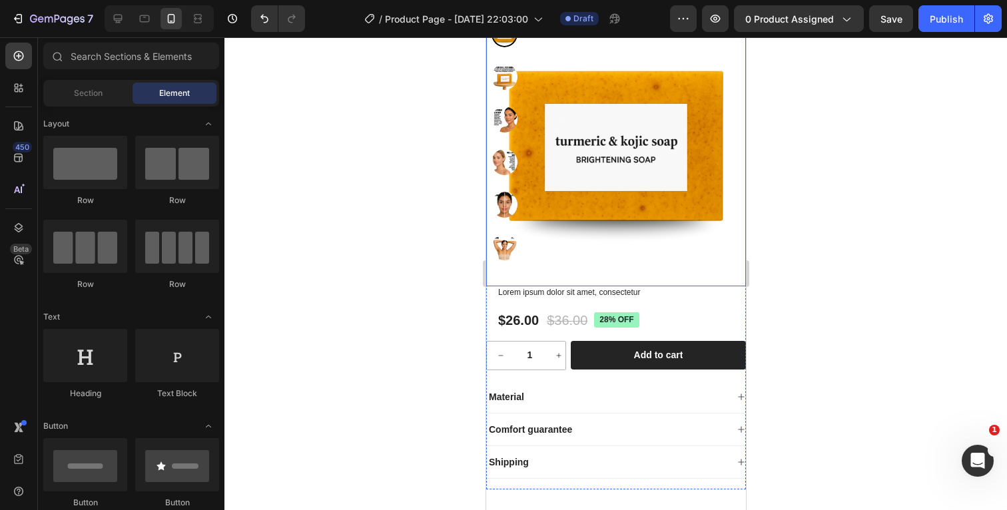
scroll to position [232, 0]
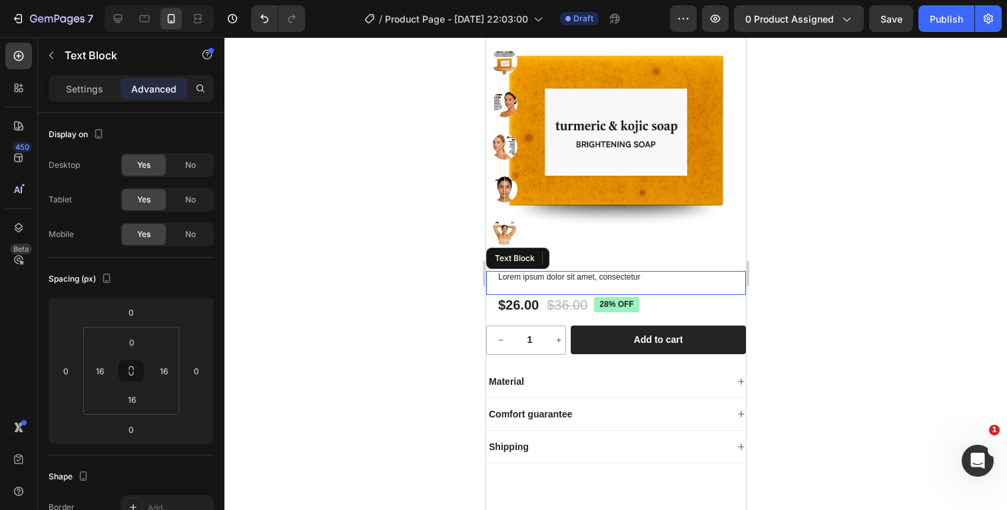
click at [674, 283] on p "Lorem ipsum dolor sit amet, consectetur" at bounding box center [615, 277] width 236 height 11
click at [94, 85] on p "Settings" at bounding box center [84, 89] width 37 height 14
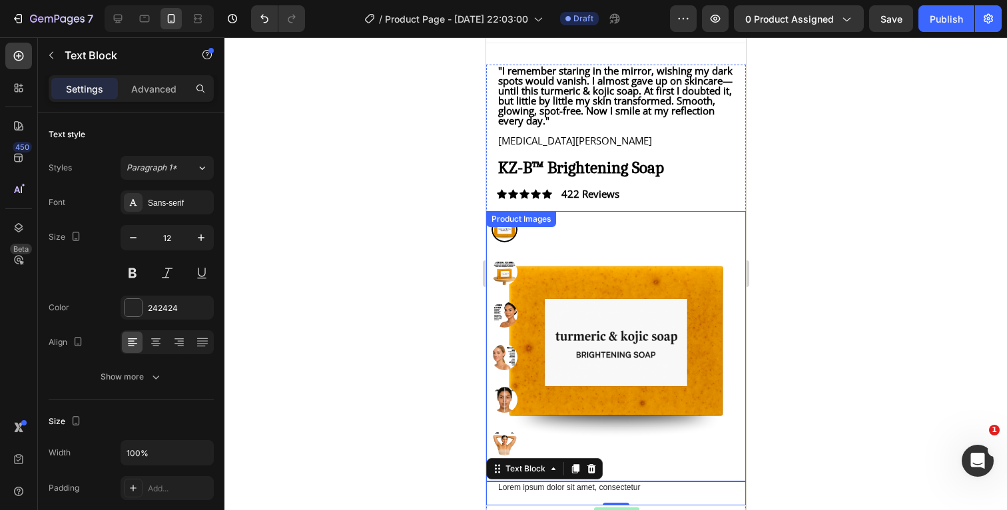
scroll to position [7, 0]
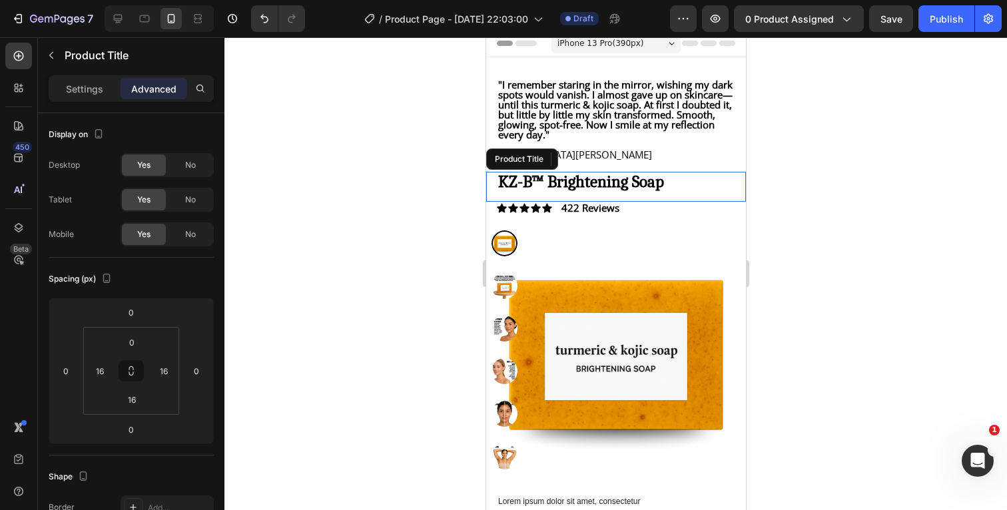
click at [574, 190] on h1 "KZ-B™ Brightening Soap" at bounding box center [615, 181] width 238 height 19
click at [85, 83] on p "Settings" at bounding box center [84, 89] width 37 height 14
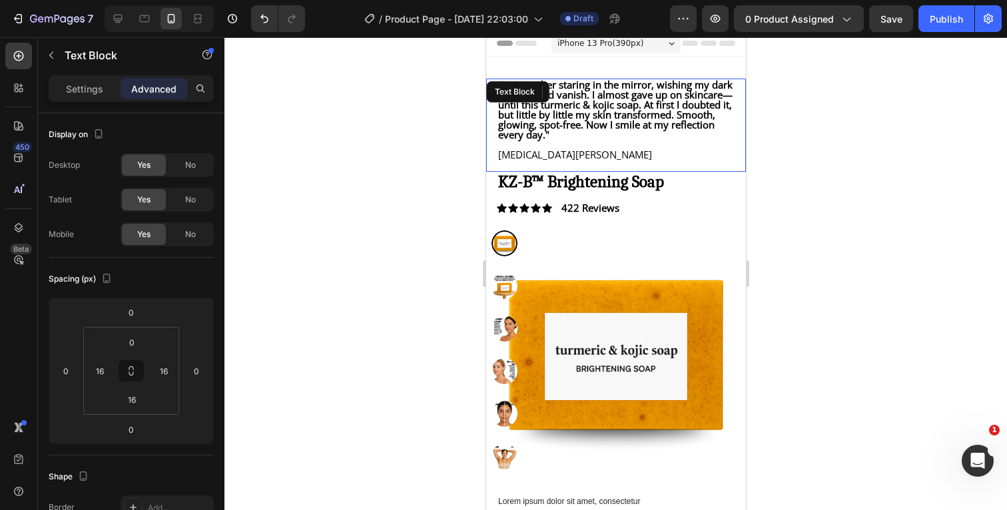
click at [591, 127] on strong ""I remember staring in the mirror, wishing my dark spots would vanish. I almost…" at bounding box center [614, 109] width 234 height 63
click at [92, 90] on p "Settings" at bounding box center [84, 89] width 37 height 14
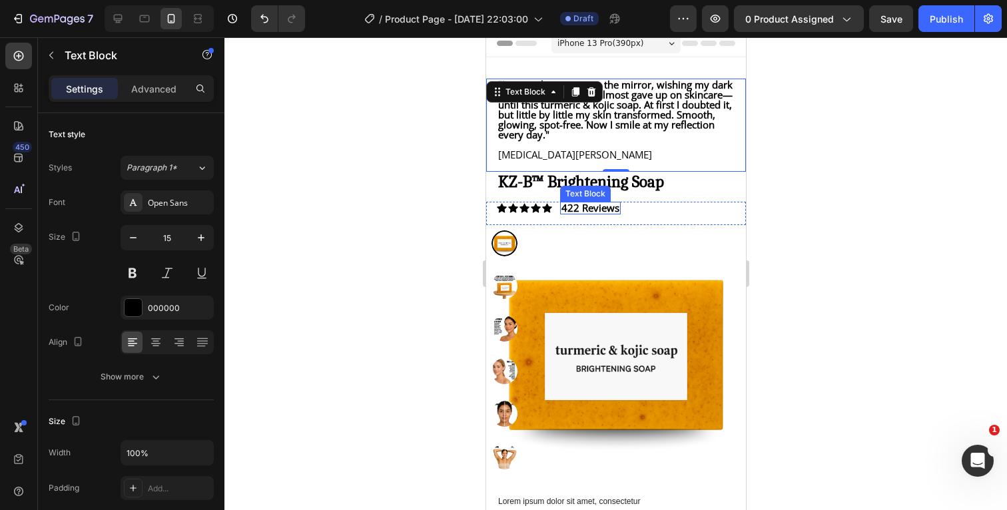
click at [585, 213] on p "422 Reviews" at bounding box center [590, 208] width 58 height 10
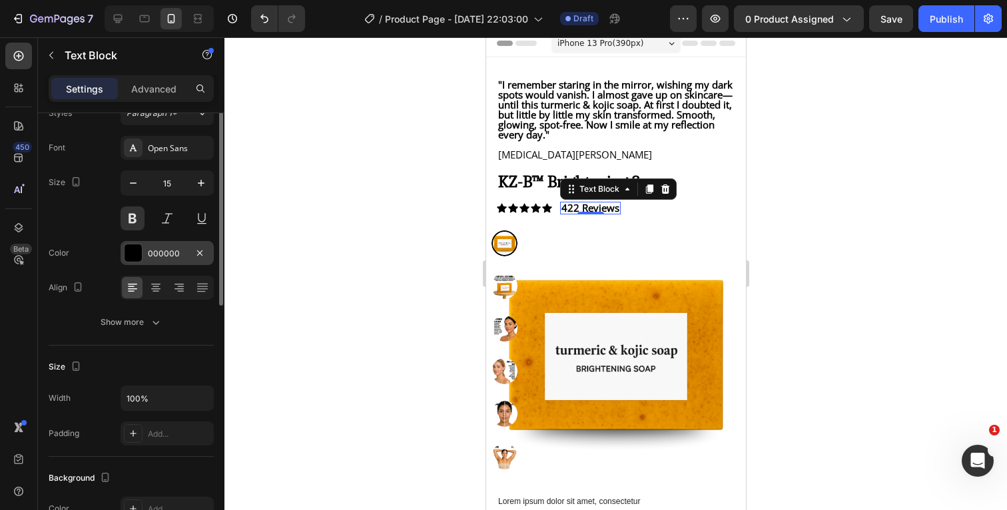
scroll to position [0, 0]
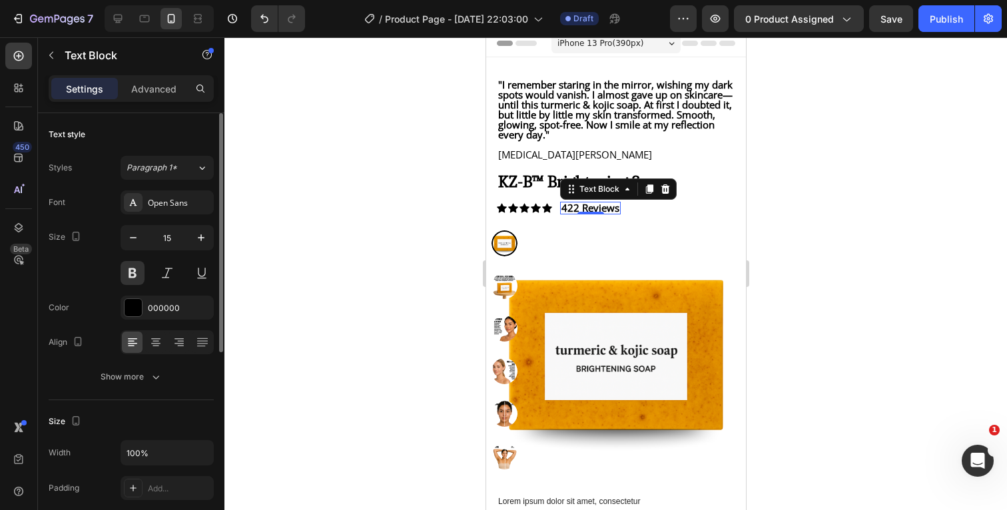
click at [829, 203] on div at bounding box center [615, 273] width 782 height 473
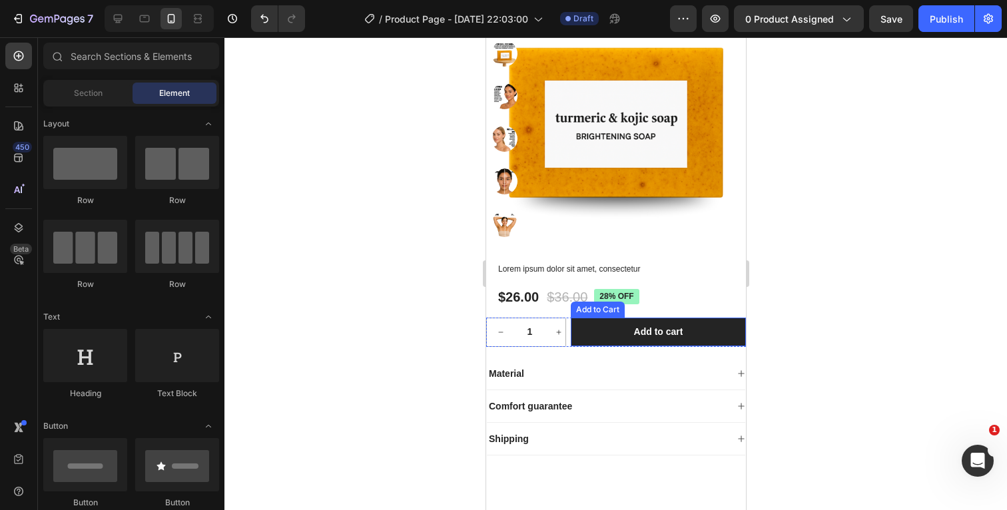
scroll to position [229, 0]
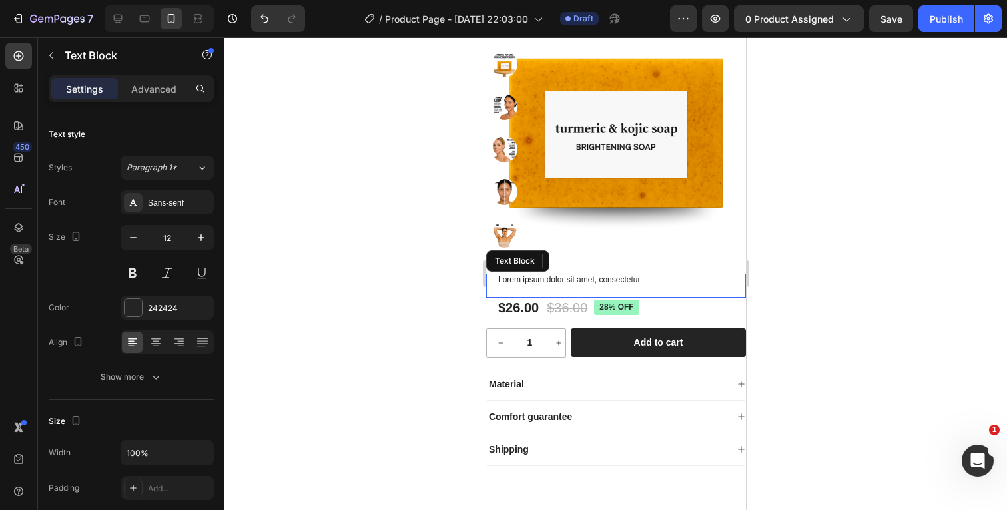
drag, startPoint x: 626, startPoint y: 290, endPoint x: 798, endPoint y: 274, distance: 171.8
click at [626, 286] on p "Lorem ipsum dolor sit amet, consectetur" at bounding box center [615, 280] width 236 height 11
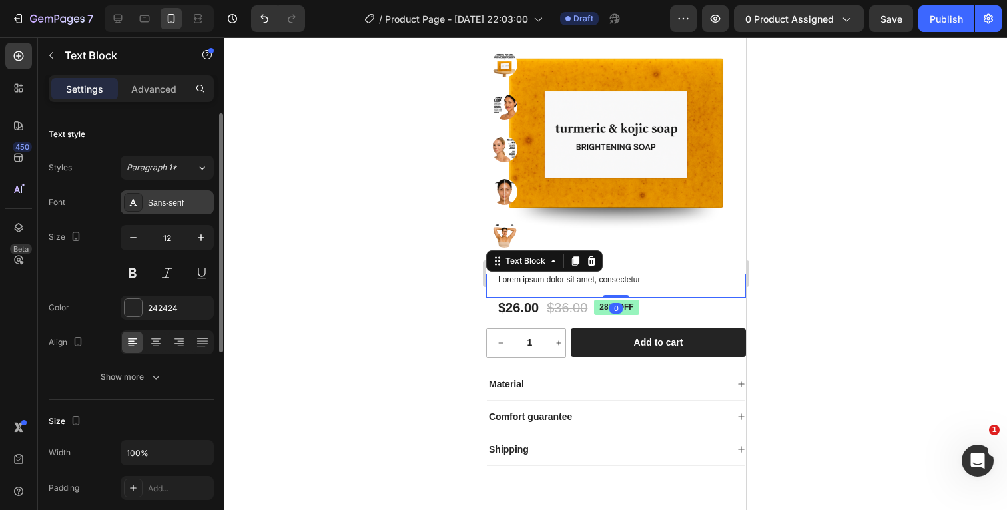
click at [176, 206] on div "Sans-serif" at bounding box center [179, 203] width 63 height 12
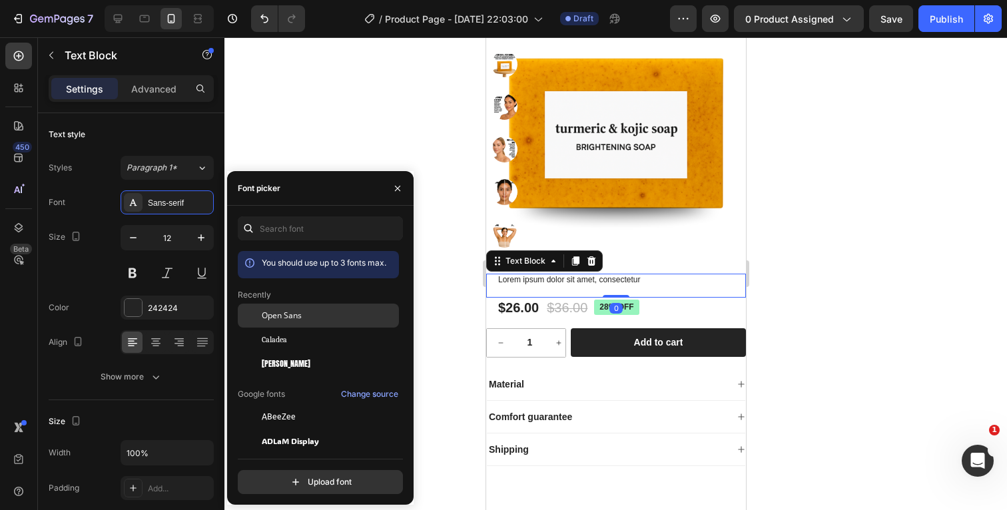
click at [281, 312] on span "Open Sans" at bounding box center [282, 316] width 40 height 12
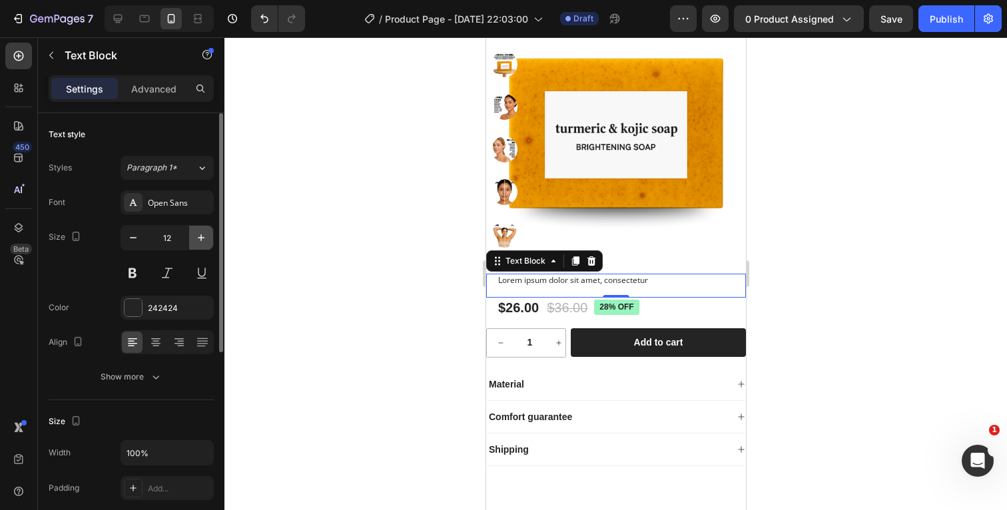
click at [204, 232] on icon "button" at bounding box center [200, 237] width 13 height 13
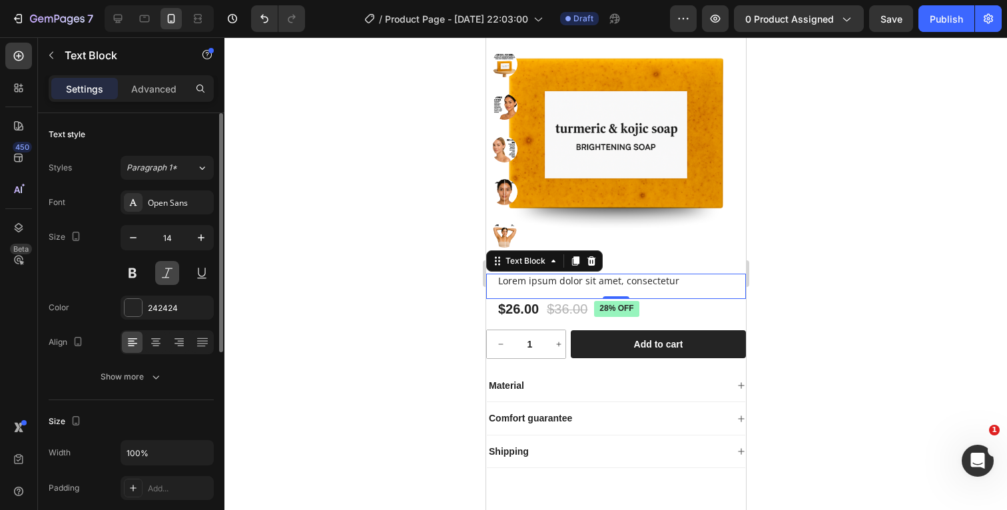
type input "15"
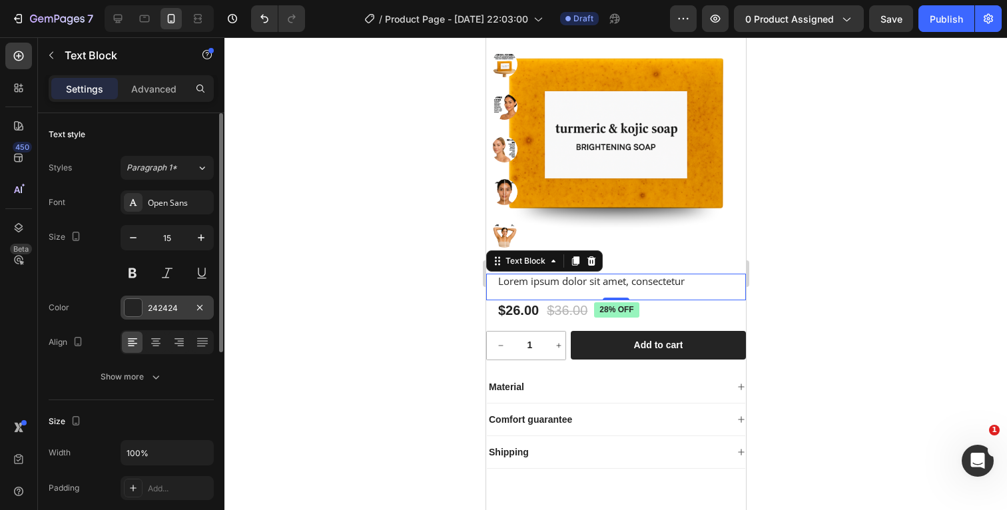
click at [133, 305] on div at bounding box center [132, 307] width 17 height 17
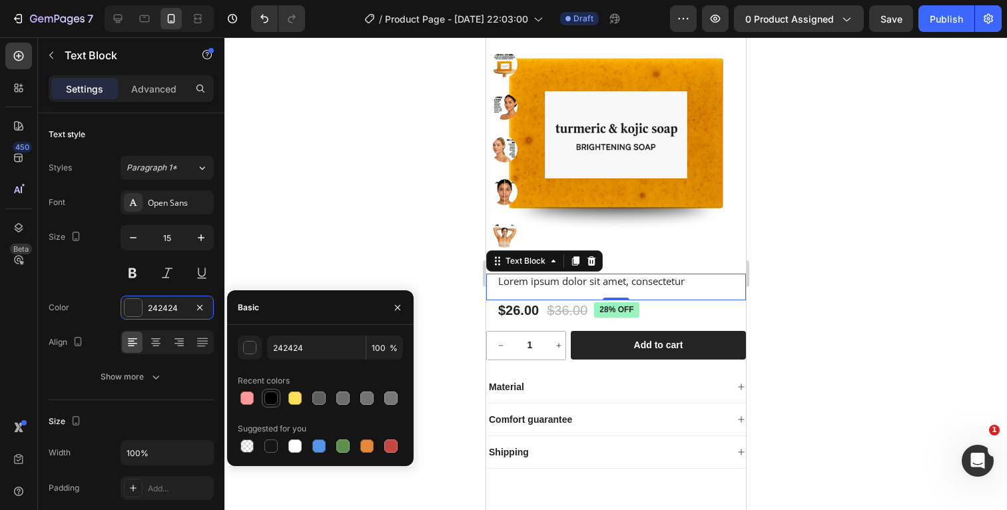
click at [270, 399] on div at bounding box center [270, 397] width 13 height 13
type input "000000"
click at [97, 311] on div "Color 000000" at bounding box center [131, 308] width 165 height 24
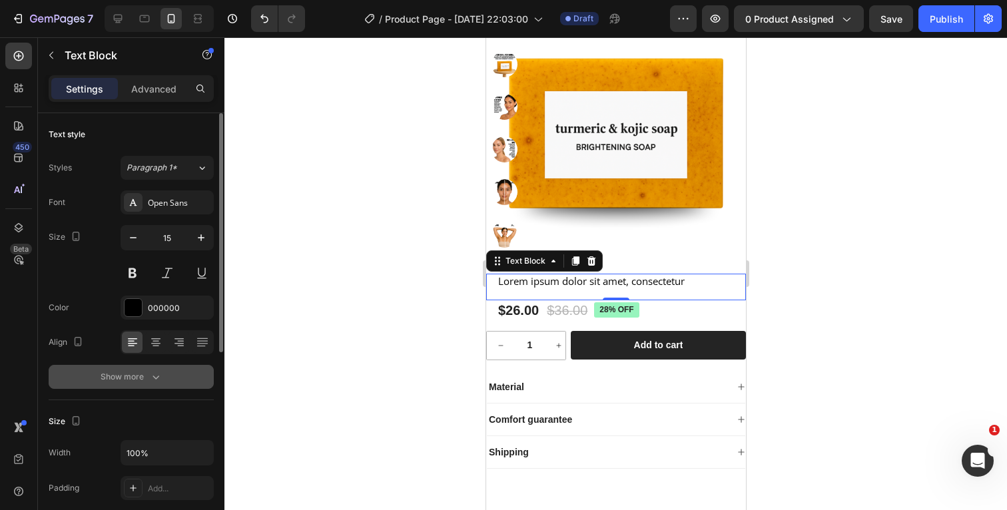
click at [149, 377] on icon "button" at bounding box center [155, 376] width 13 height 13
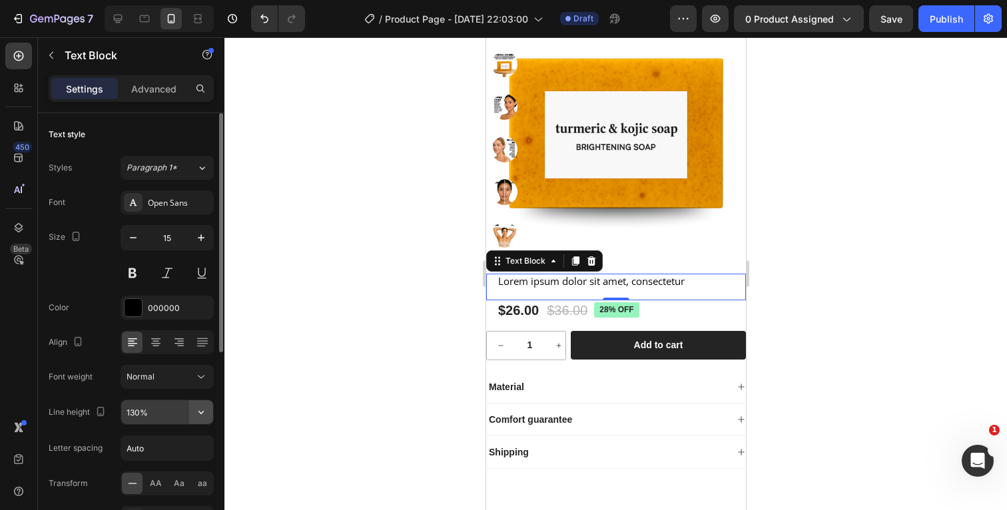
click at [201, 417] on icon "button" at bounding box center [200, 411] width 13 height 13
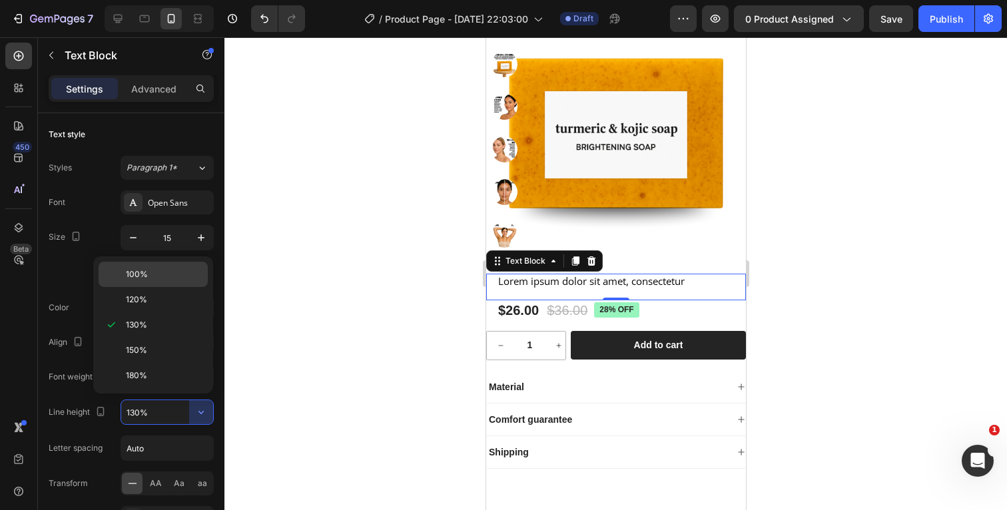
click at [164, 272] on p "100%" at bounding box center [164, 274] width 76 height 12
type input "100%"
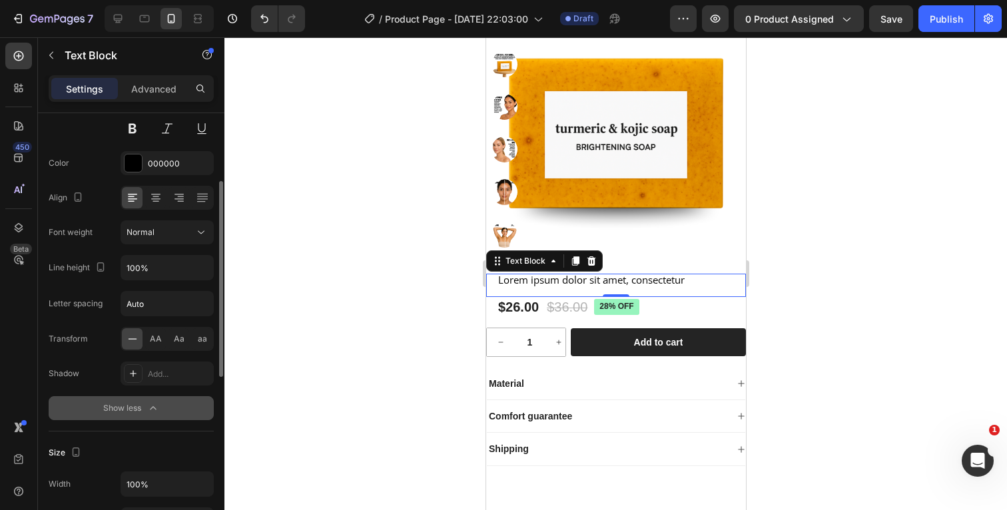
scroll to position [146, 0]
click at [152, 403] on icon "button" at bounding box center [152, 405] width 13 height 13
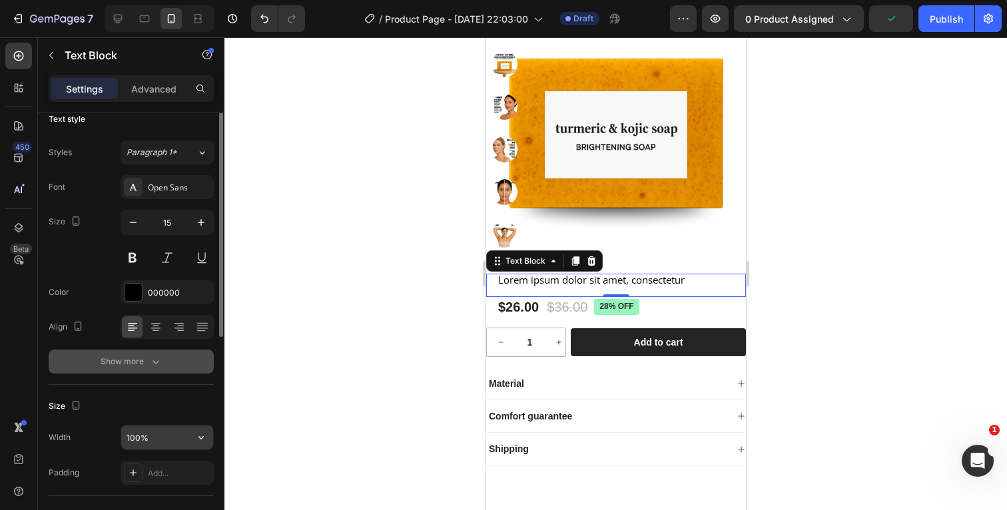
scroll to position [0, 0]
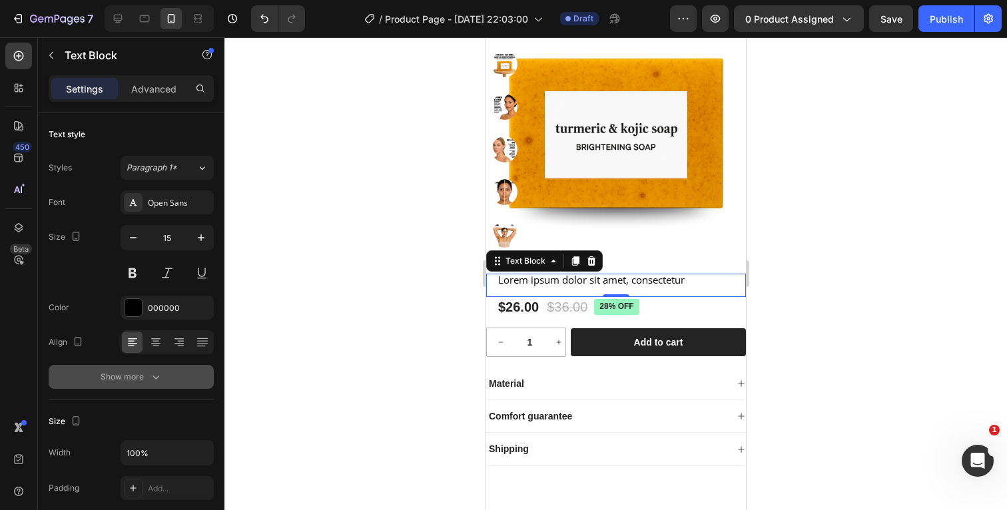
click at [830, 265] on div at bounding box center [615, 273] width 782 height 473
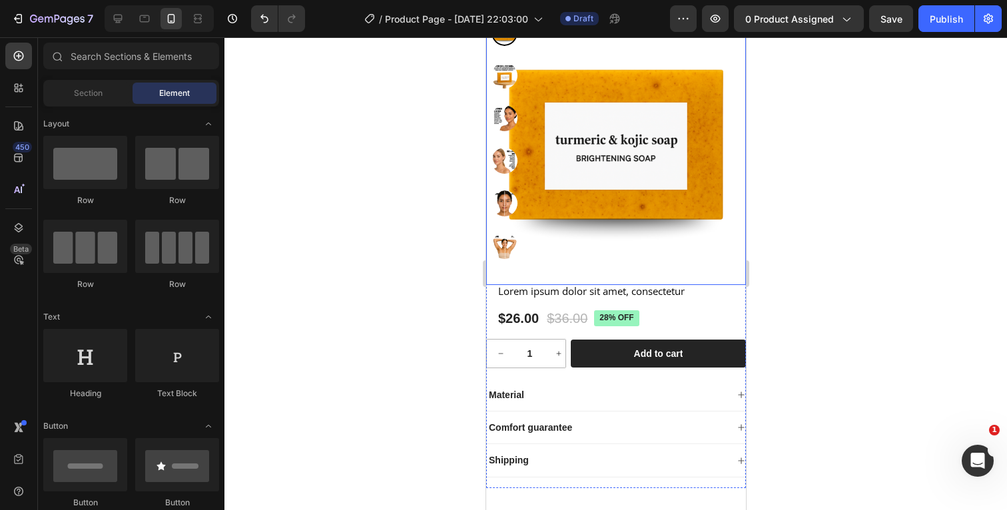
scroll to position [219, 0]
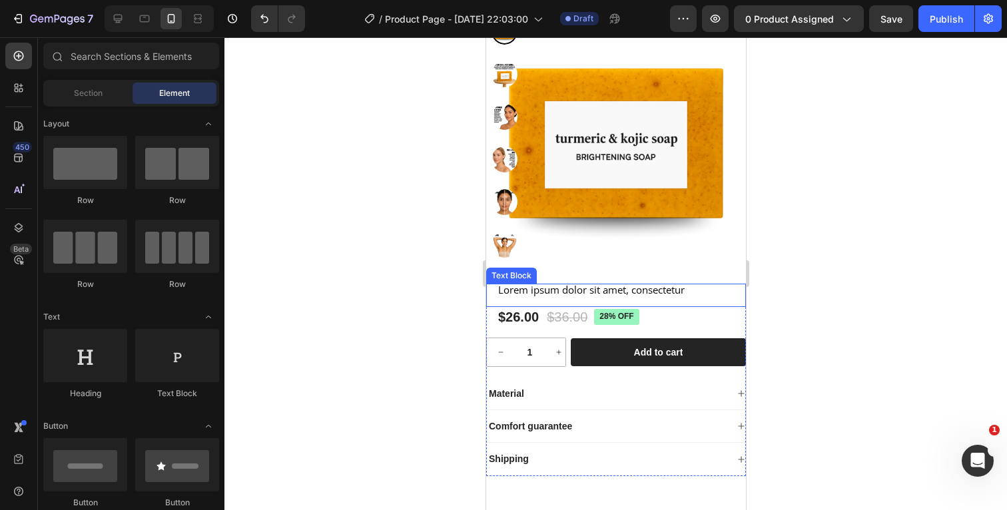
click at [686, 295] on p "Lorem ipsum dolor sit amet, consectetur" at bounding box center [615, 290] width 236 height 10
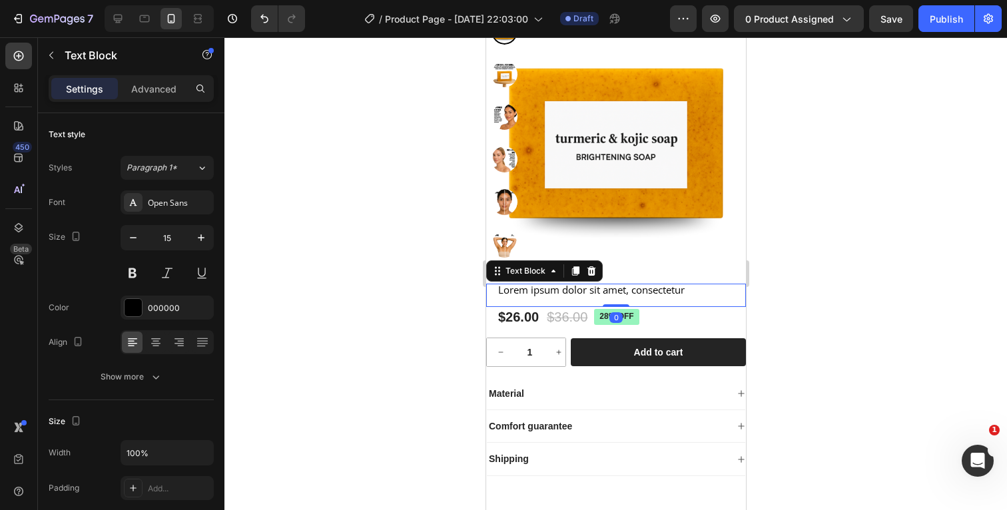
click at [692, 295] on p "Lorem ipsum dolor sit amet, consectetur" at bounding box center [615, 290] width 236 height 10
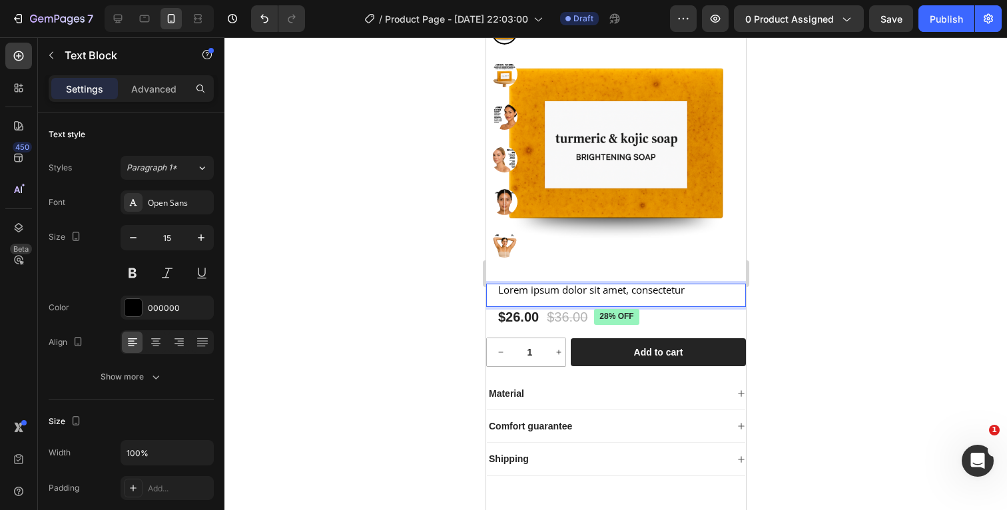
drag, startPoint x: 698, startPoint y: 300, endPoint x: 493, endPoint y: 303, distance: 205.7
click at [493, 303] on div "Lorem ipsum dolor sit amet, consectetur Text Block 0" at bounding box center [615, 295] width 260 height 23
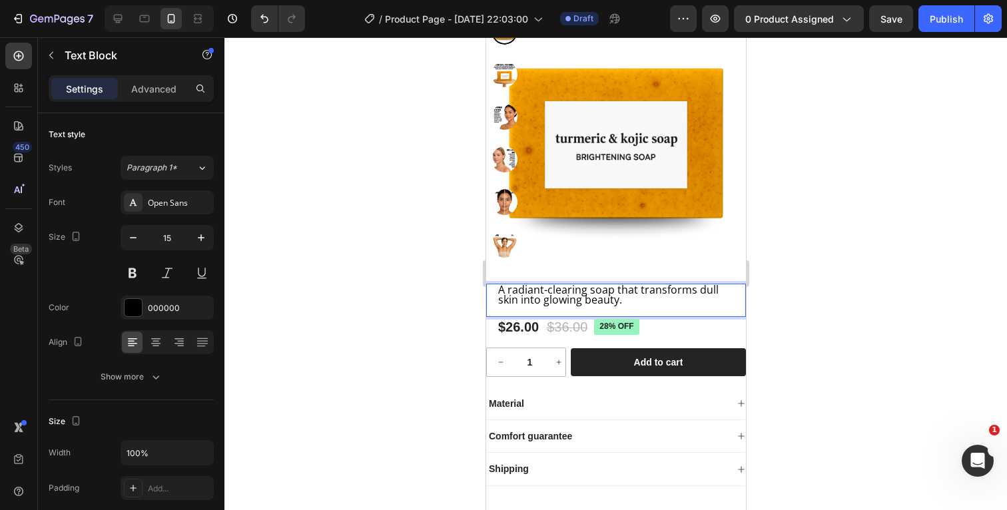
scroll to position [1, 0]
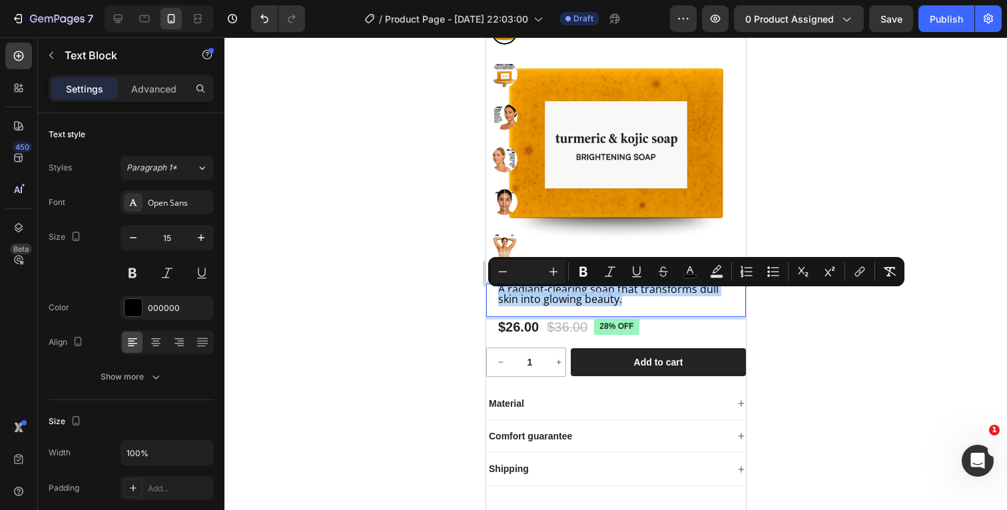
drag, startPoint x: 636, startPoint y: 310, endPoint x: 967, endPoint y: 336, distance: 331.9
click at [485, 298] on html "iPhone 13 Pro ( 390 px) iPhone 13 Mini iPhone 13 Pro iPhone 11 Pro Max iPhone 1…" at bounding box center [615, 314] width 260 height 993
click at [557, 270] on icon "Editor contextual toolbar" at bounding box center [553, 271] width 13 height 13
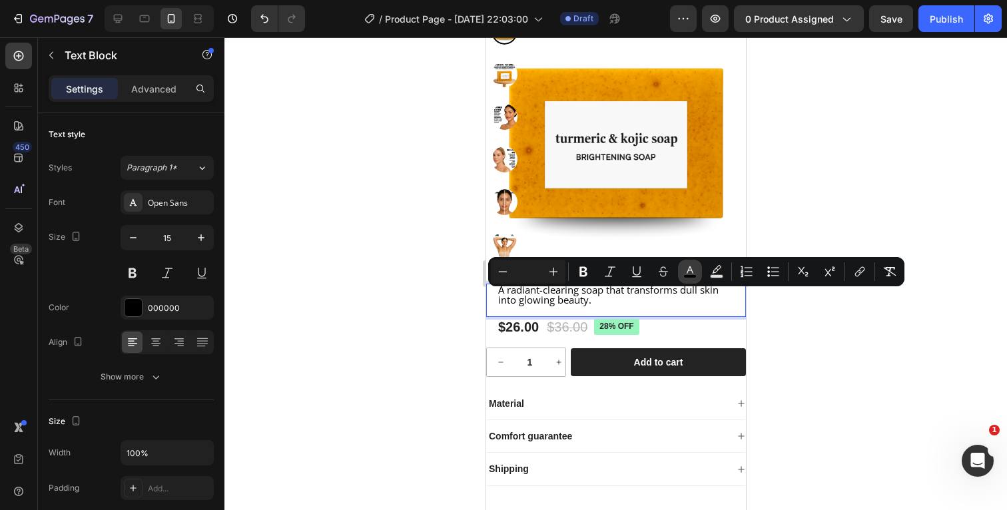
click at [697, 265] on button "color" at bounding box center [690, 272] width 24 height 24
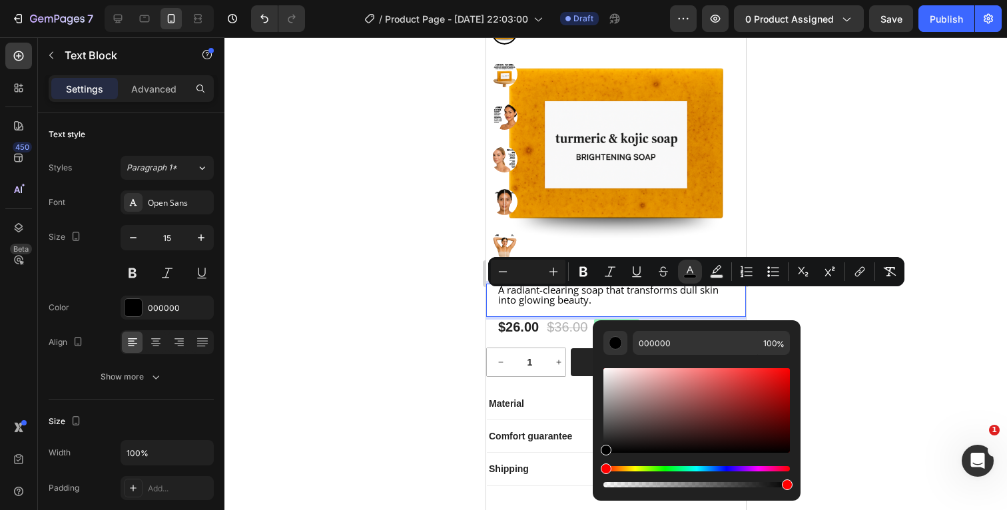
click at [880, 227] on div at bounding box center [615, 273] width 782 height 473
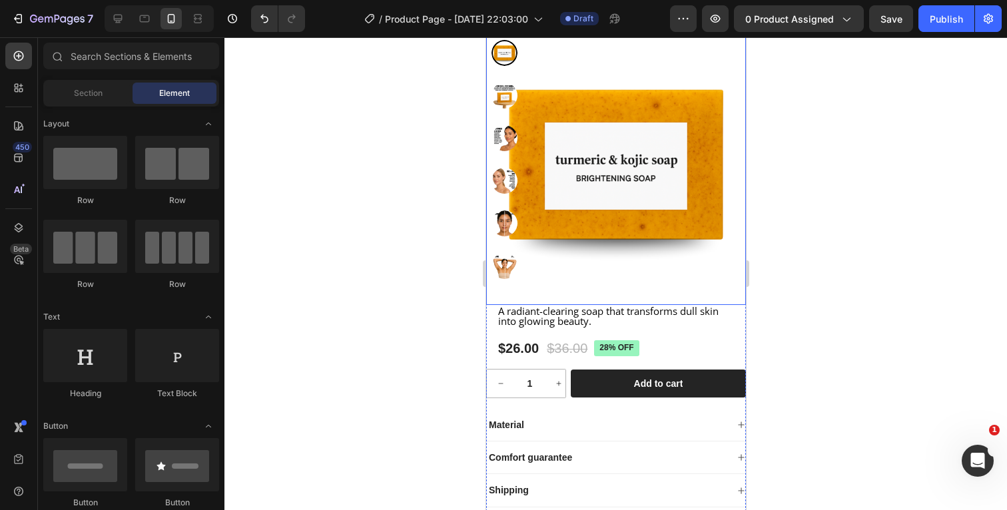
scroll to position [201, 0]
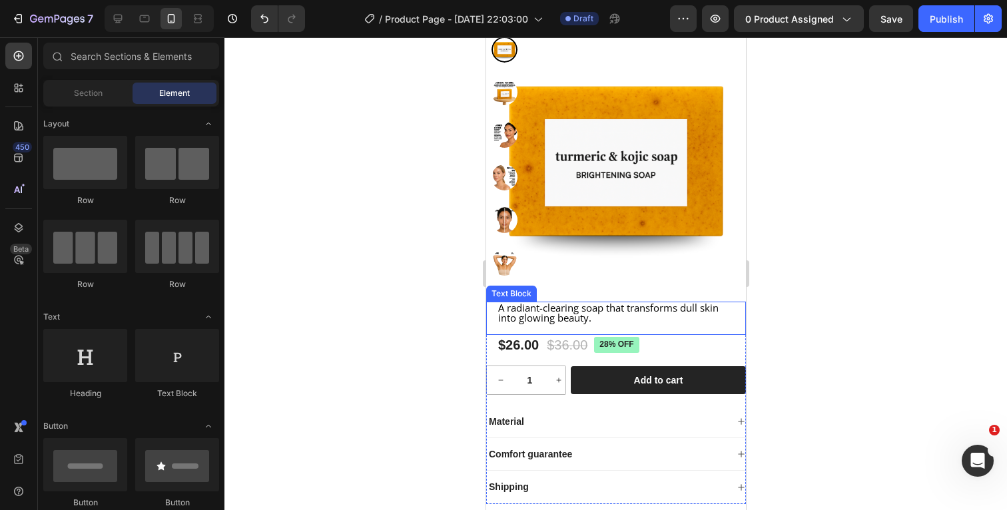
click at [597, 323] on p "A radiant-clearing soap that transforms dull skin into glowing beauty." at bounding box center [615, 313] width 236 height 20
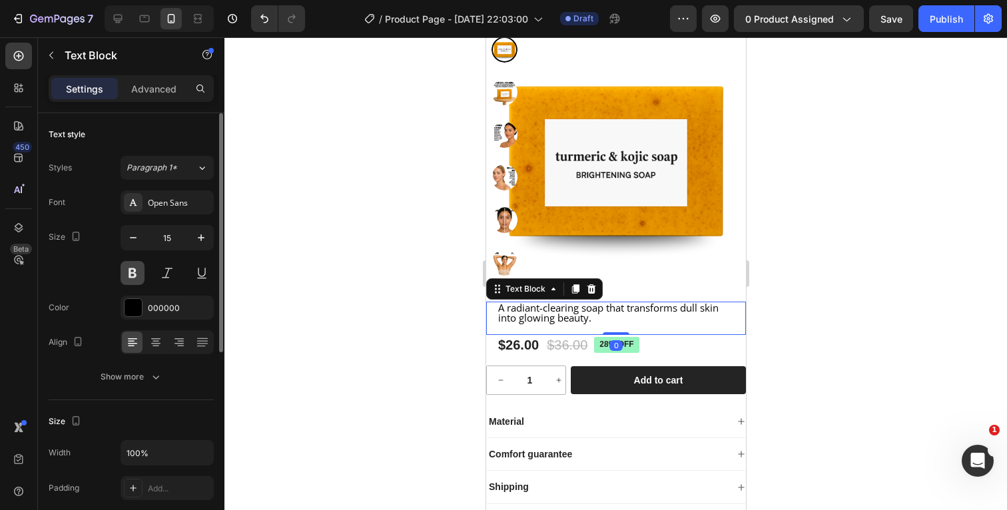
click at [136, 271] on button at bounding box center [133, 273] width 24 height 24
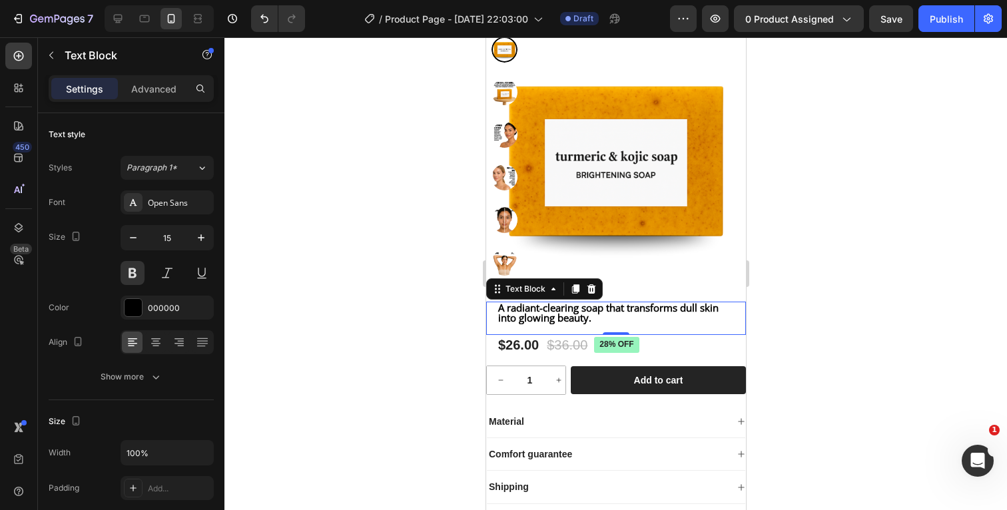
click at [796, 304] on div at bounding box center [615, 273] width 782 height 473
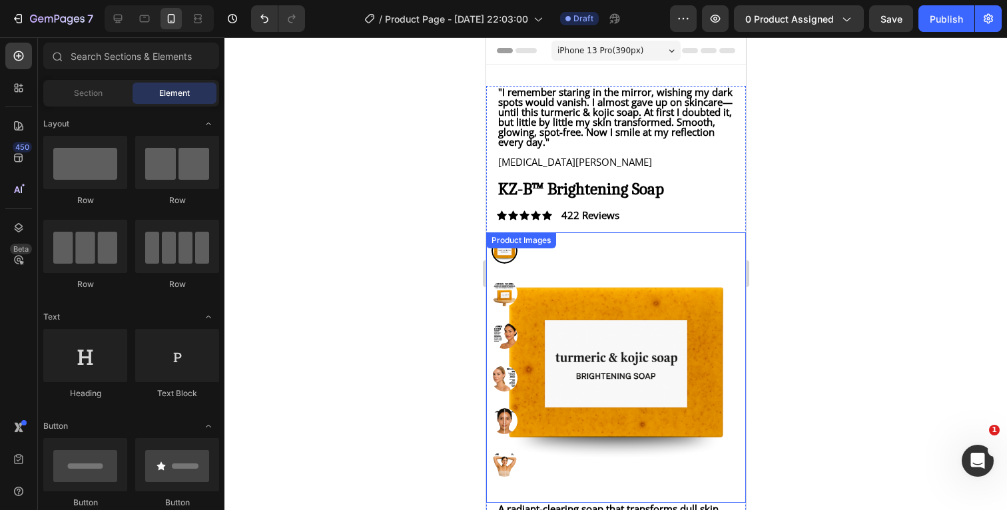
scroll to position [0, 0]
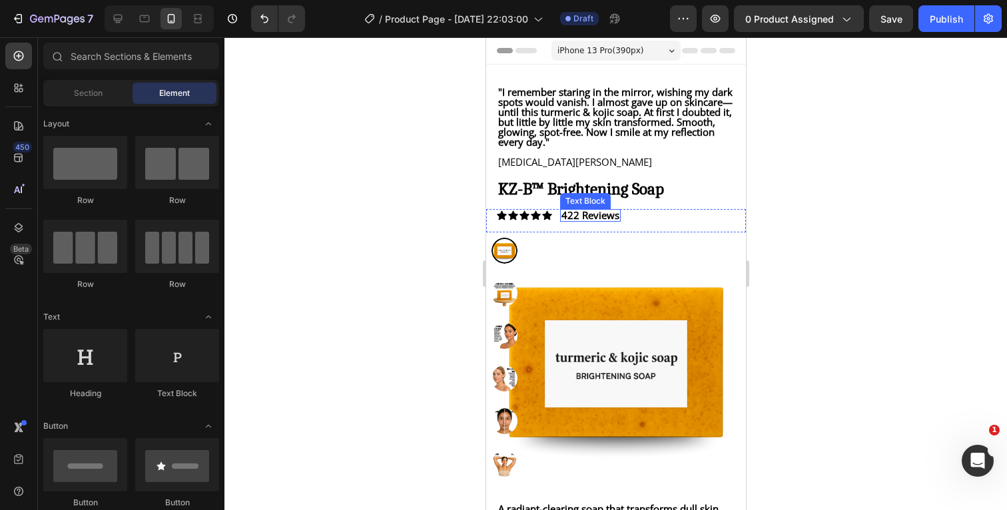
click at [577, 220] on p "422 Reviews" at bounding box center [590, 215] width 58 height 10
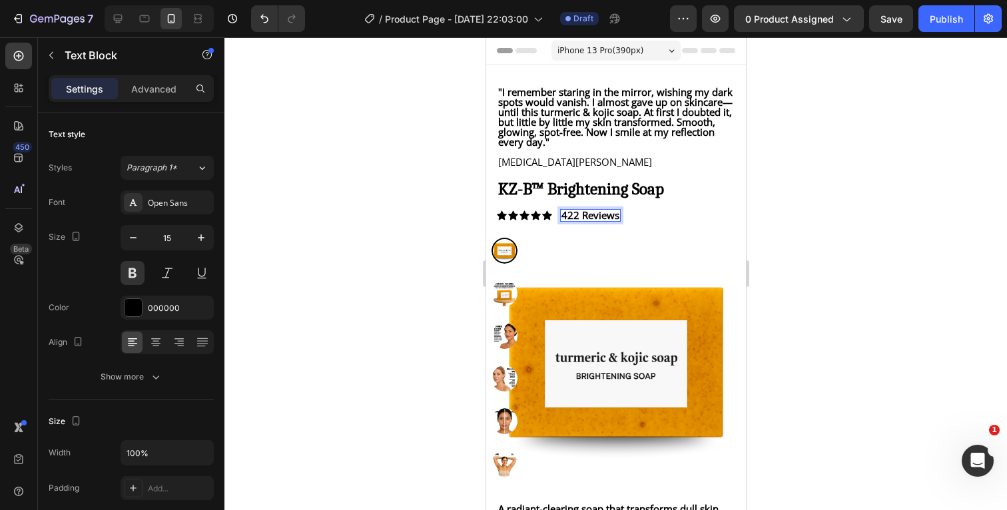
click at [578, 220] on p "422 Reviews" at bounding box center [590, 215] width 58 height 10
click at [891, 220] on div at bounding box center [615, 273] width 782 height 473
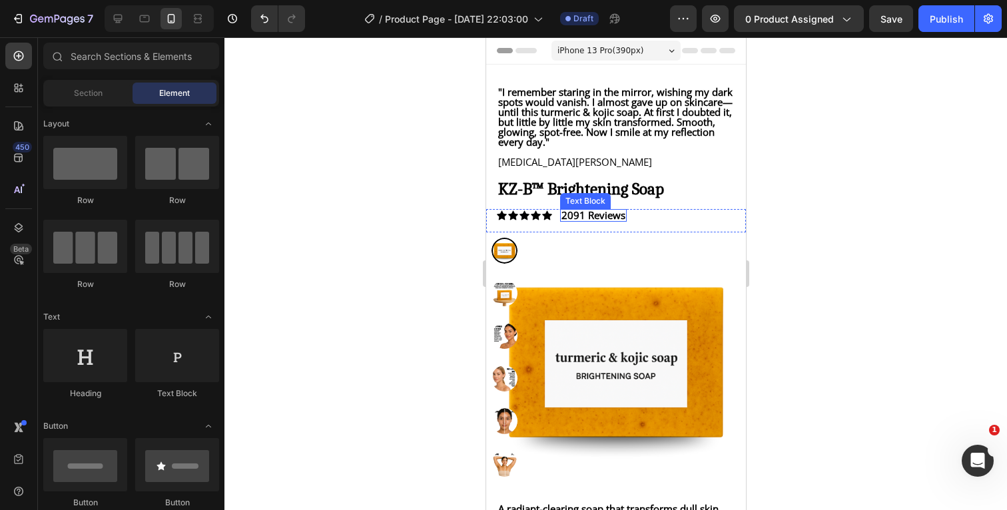
click at [584, 220] on p "2091 Reviews" at bounding box center [593, 215] width 64 height 10
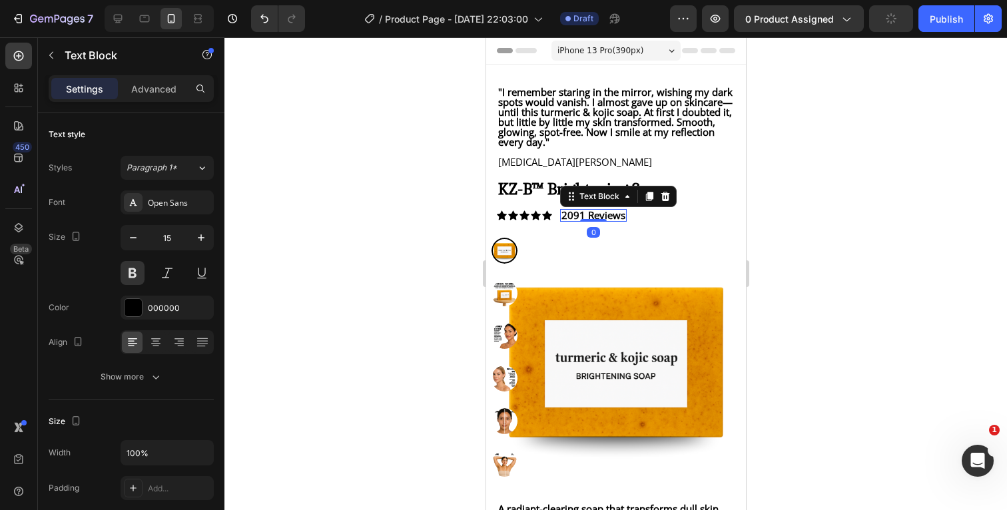
click at [587, 220] on p "2091 Reviews" at bounding box center [593, 215] width 64 height 10
click at [867, 262] on div at bounding box center [615, 273] width 782 height 473
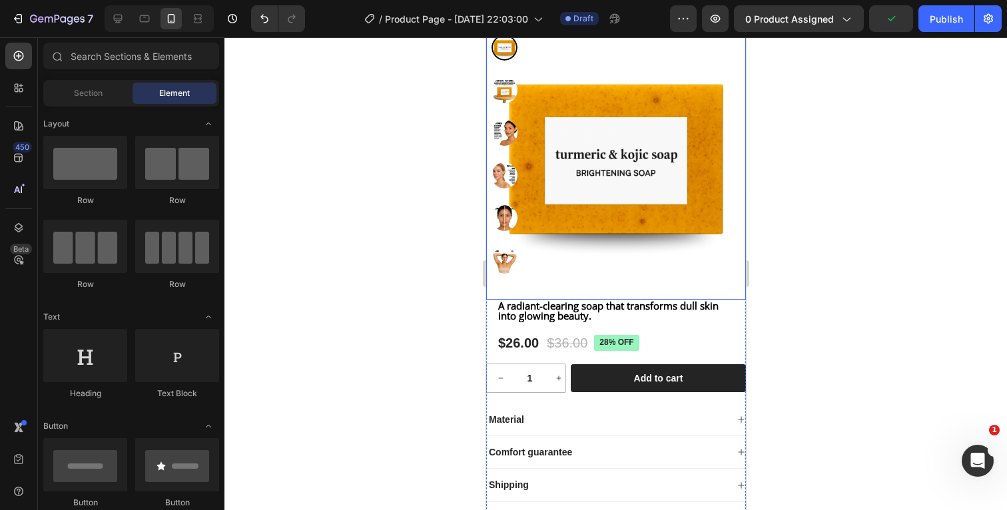
scroll to position [204, 0]
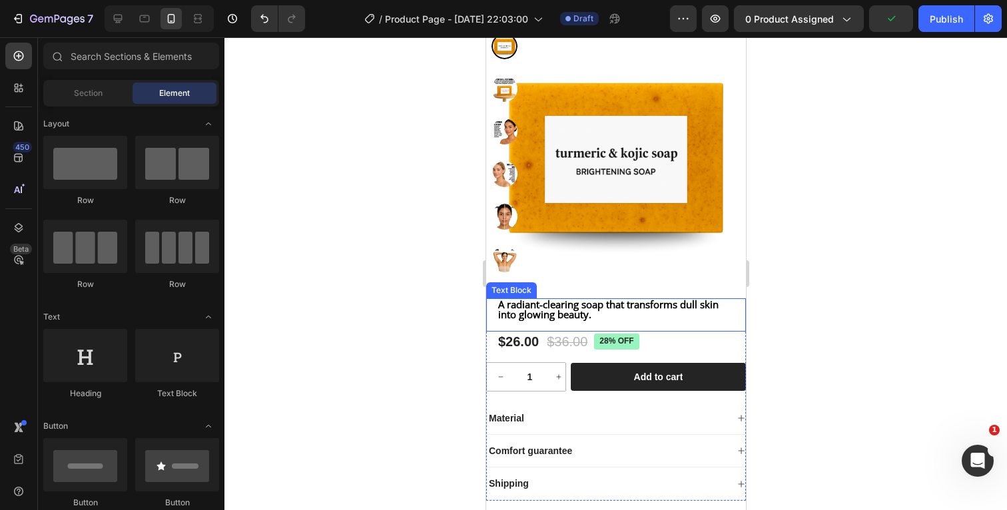
click at [652, 320] on p "A radiant-clearing soap that transforms dull skin into glowing beauty." at bounding box center [615, 310] width 236 height 20
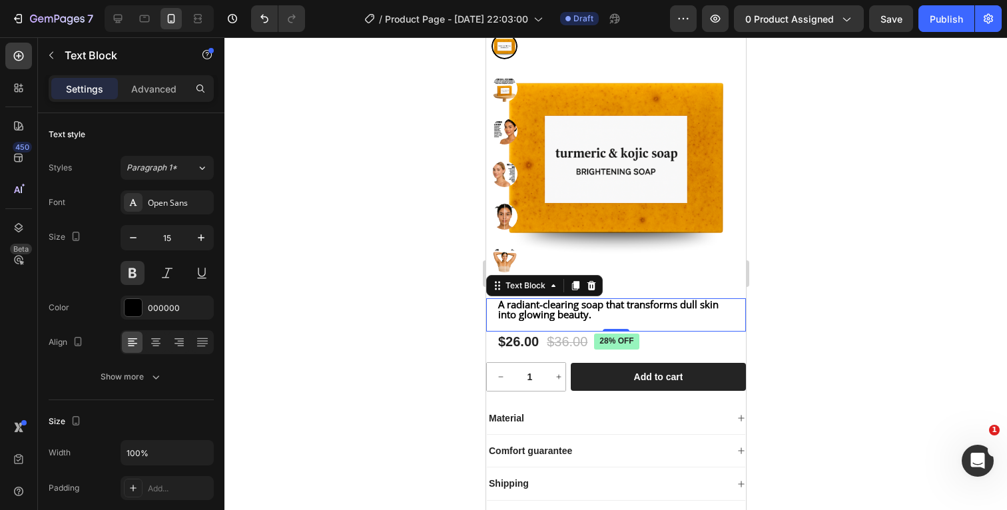
click at [814, 307] on div at bounding box center [615, 273] width 782 height 473
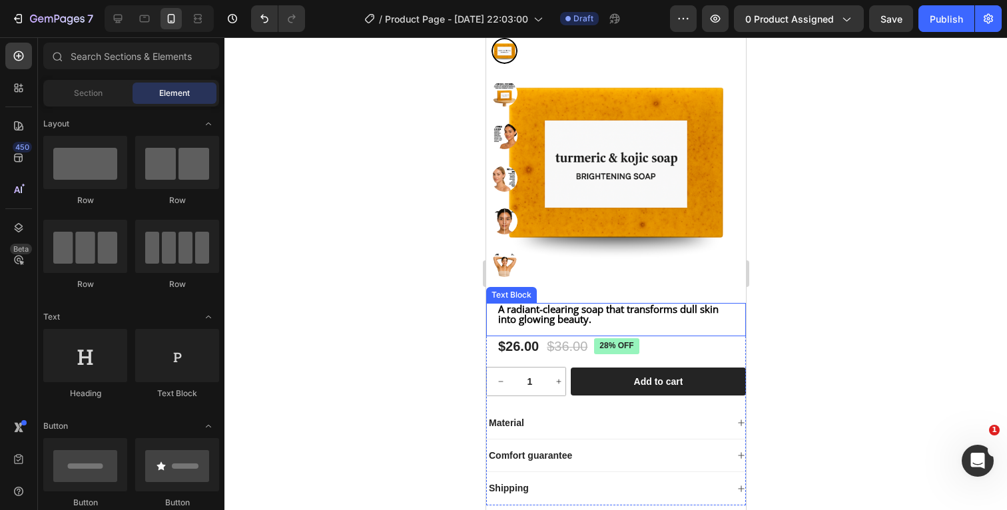
scroll to position [225, 0]
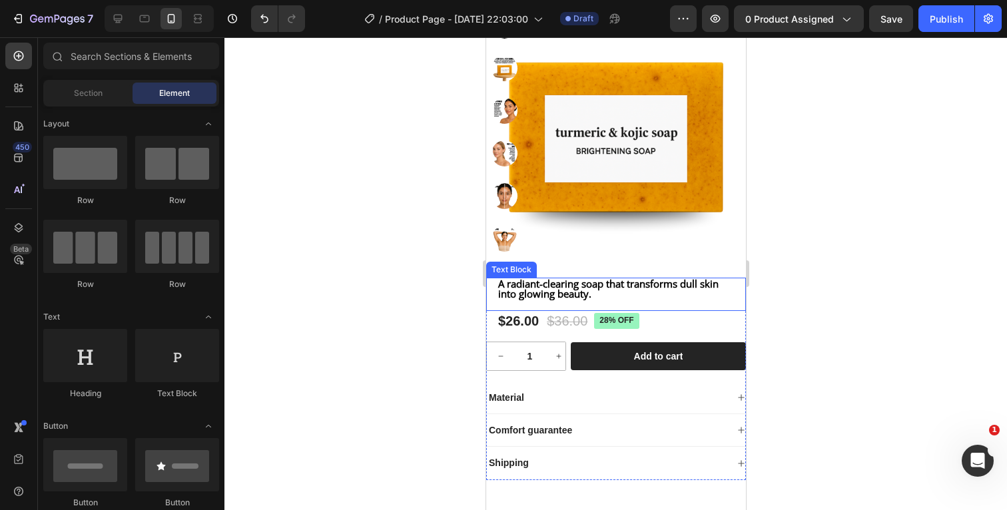
click at [651, 299] on p "A radiant-clearing soap that transforms dull skin into glowing beauty." at bounding box center [615, 289] width 236 height 20
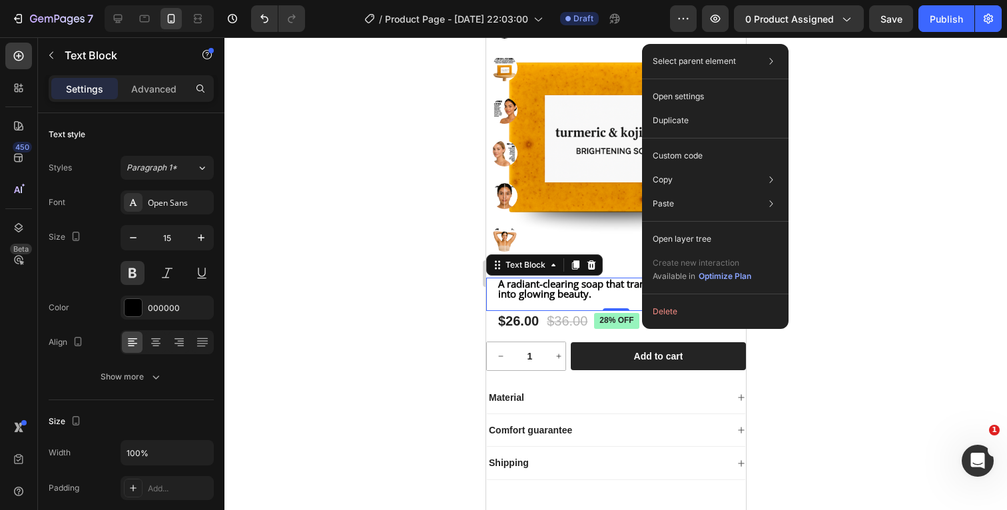
click at [853, 133] on div at bounding box center [615, 273] width 782 height 473
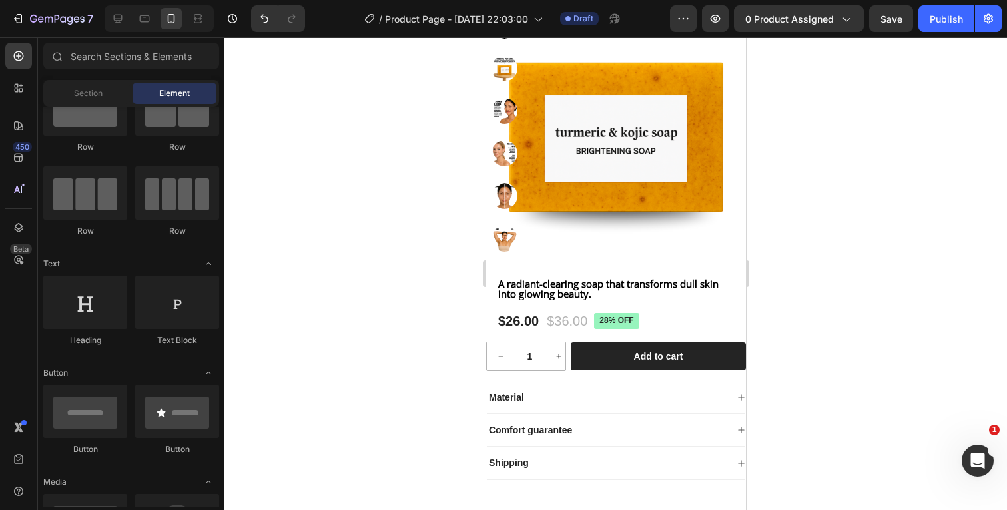
scroll to position [0, 0]
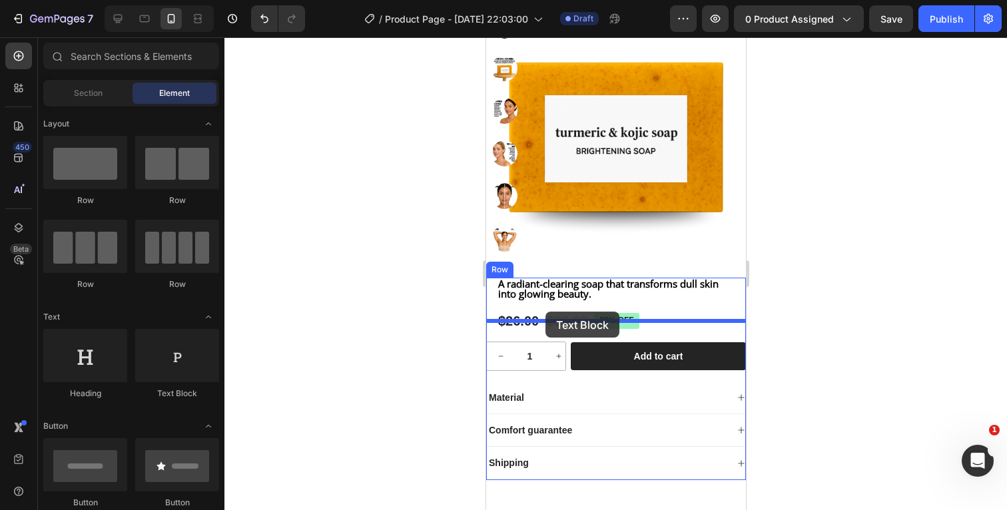
drag, startPoint x: 656, startPoint y: 402, endPoint x: 545, endPoint y: 312, distance: 143.9
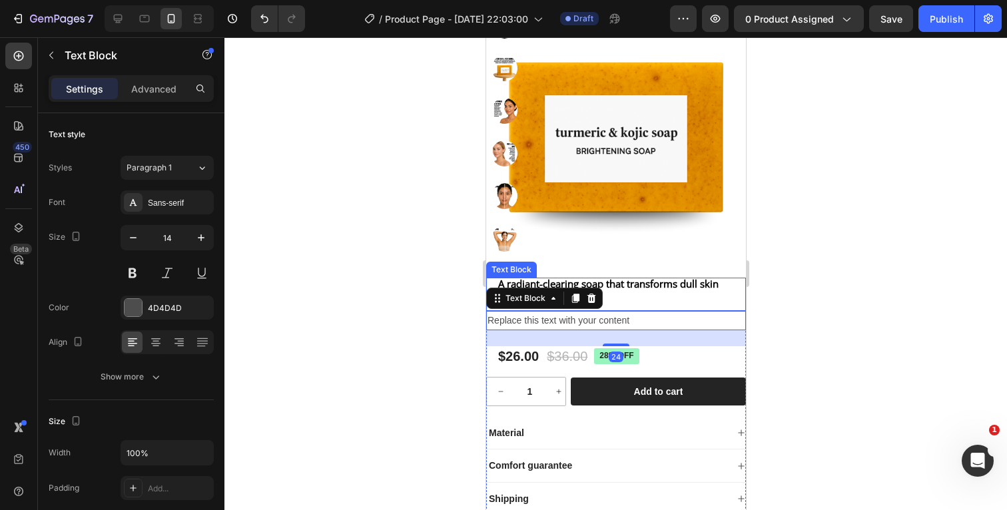
click at [871, 276] on div at bounding box center [615, 273] width 782 height 473
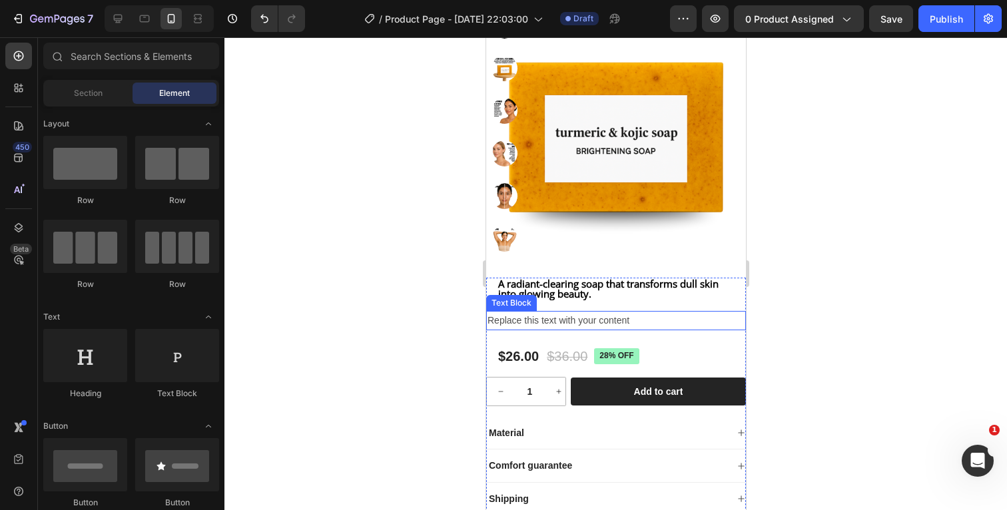
click at [675, 330] on div "Replace this text with your content" at bounding box center [615, 320] width 260 height 19
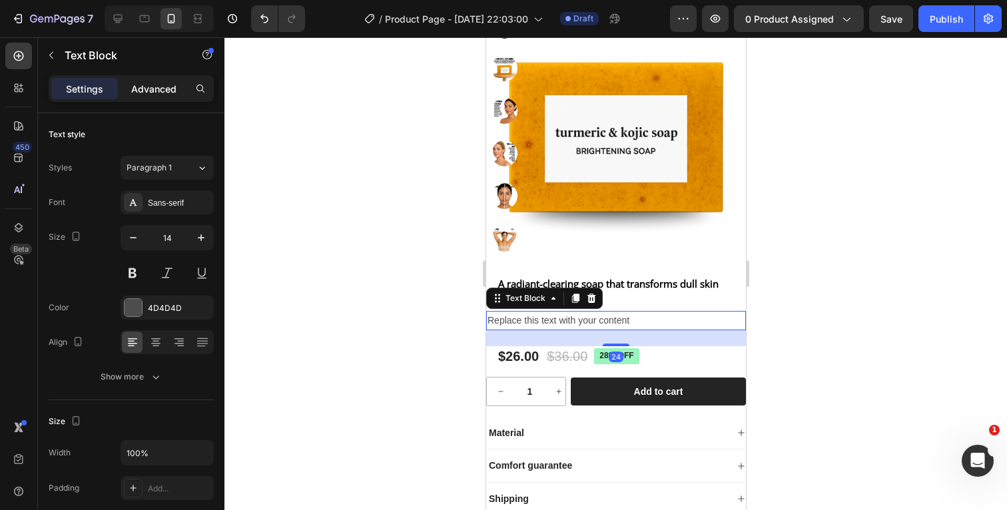
click at [158, 91] on p "Advanced" at bounding box center [153, 89] width 45 height 14
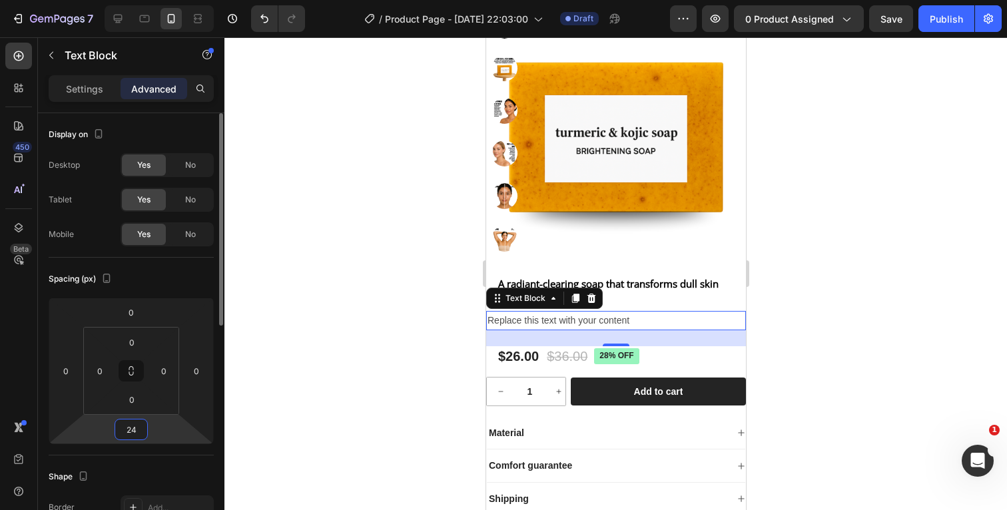
click at [138, 426] on input "24" at bounding box center [131, 429] width 27 height 20
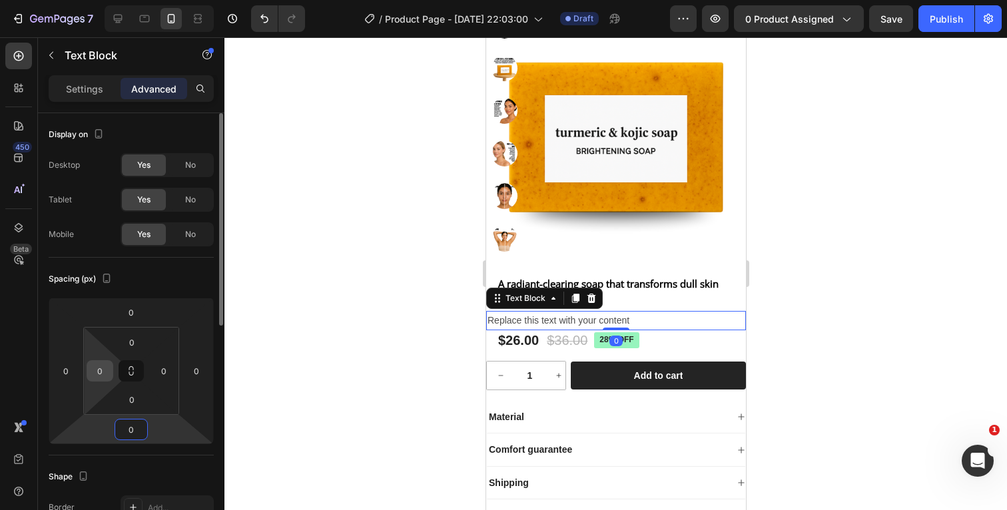
type input "0"
click at [107, 369] on input "0" at bounding box center [100, 371] width 20 height 20
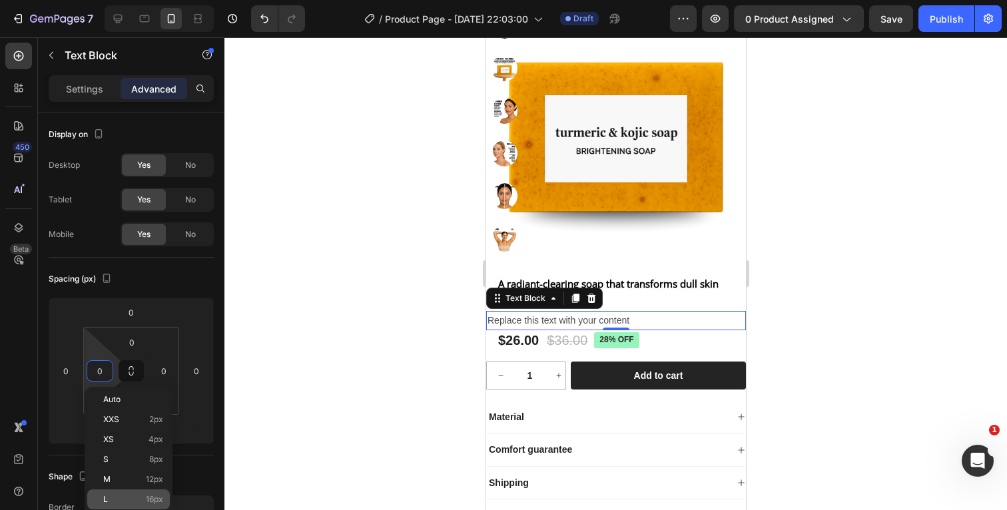
click at [113, 493] on div "L 16px" at bounding box center [128, 499] width 83 height 20
type input "16"
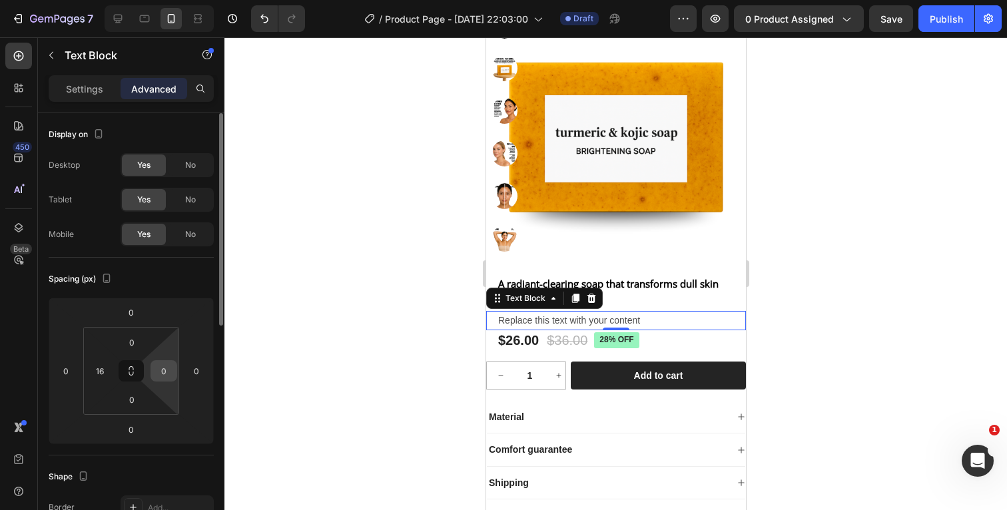
click at [168, 376] on input "0" at bounding box center [164, 371] width 20 height 20
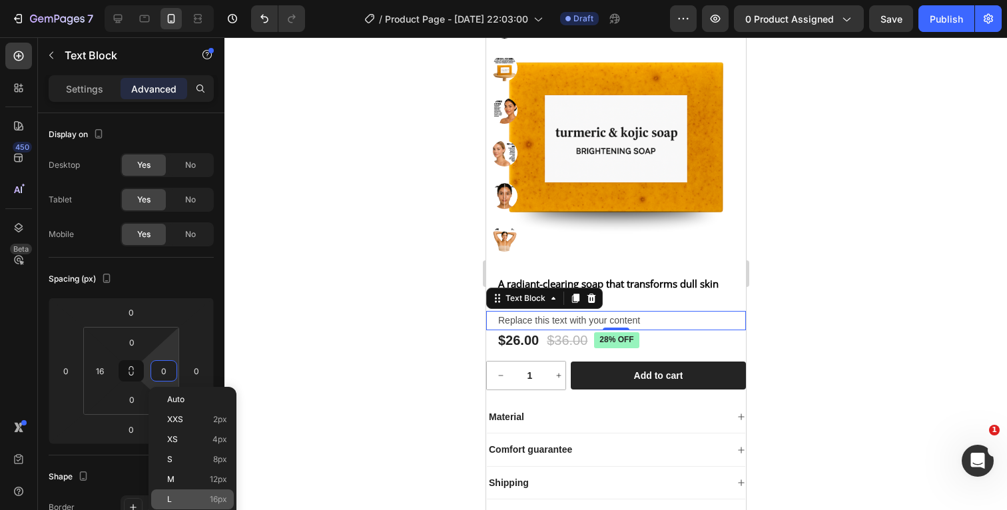
click at [170, 495] on span "L" at bounding box center [169, 499] width 5 height 9
type input "16"
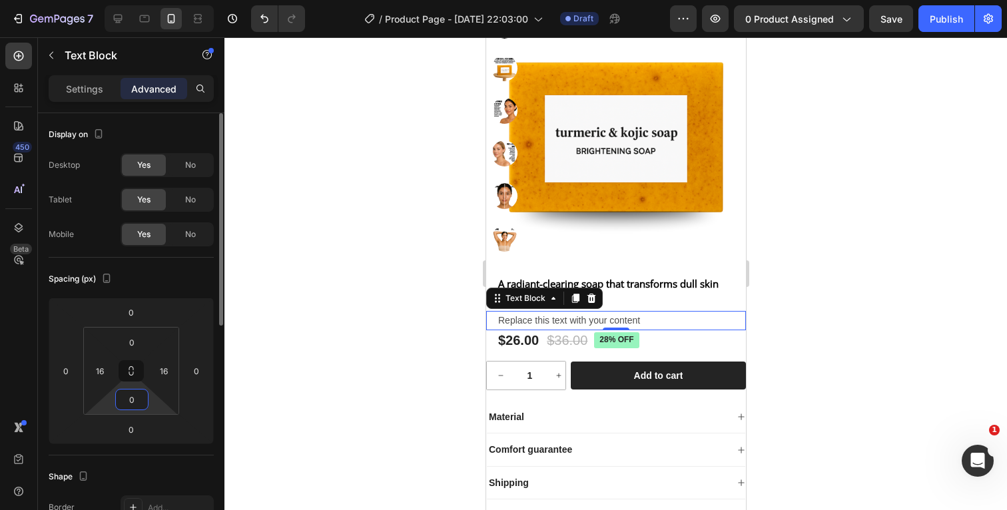
click at [140, 399] on input "0" at bounding box center [132, 399] width 27 height 20
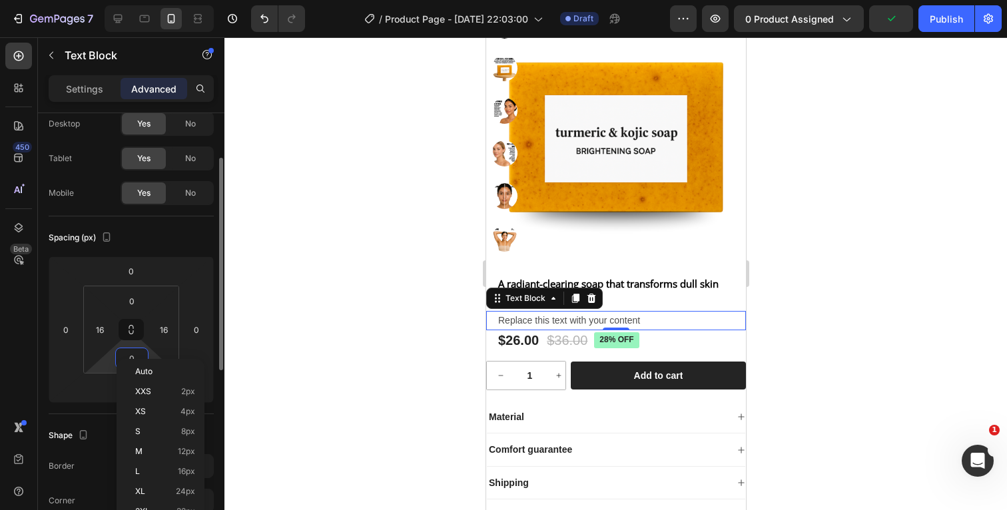
scroll to position [69, 0]
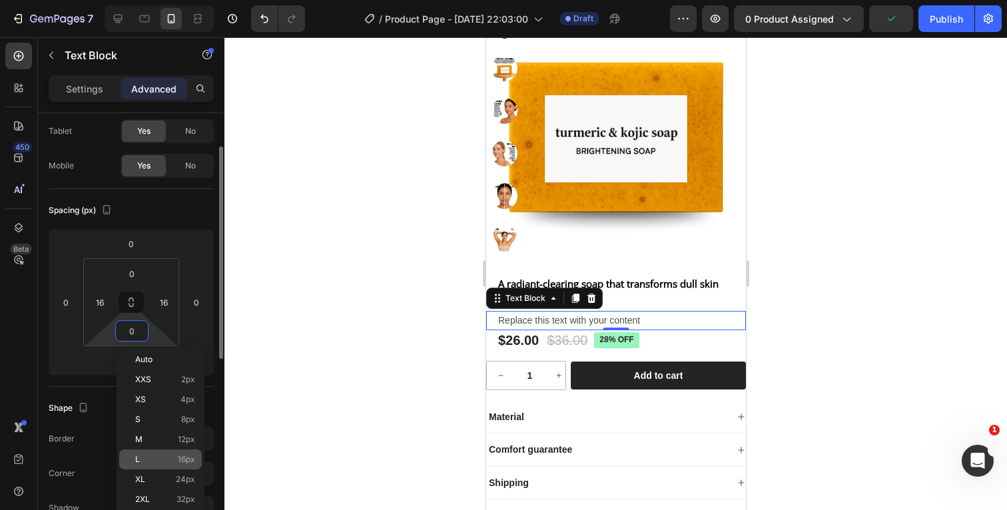
click at [156, 456] on p "L 16px" at bounding box center [165, 459] width 60 height 9
type input "16"
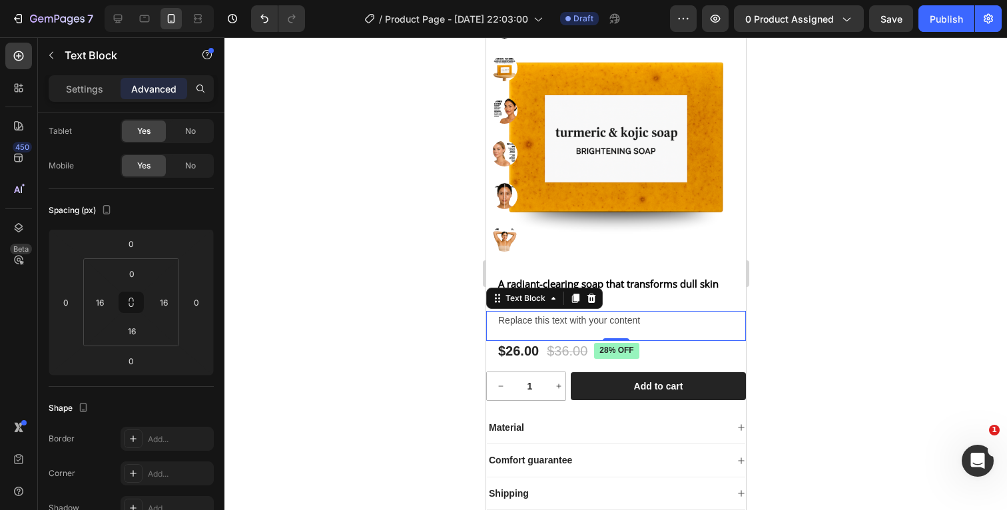
click at [838, 270] on div at bounding box center [615, 273] width 782 height 473
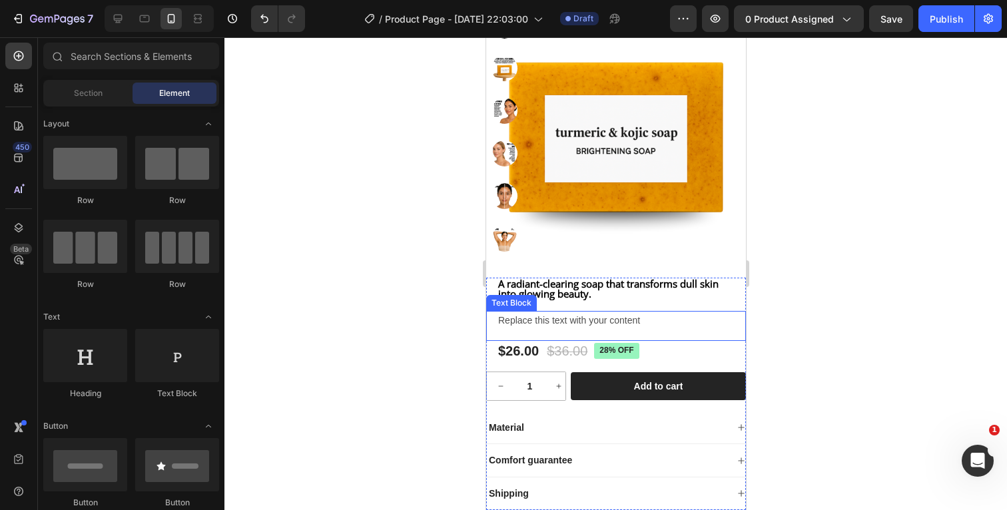
click at [652, 330] on div "Replace this text with your content" at bounding box center [615, 320] width 238 height 19
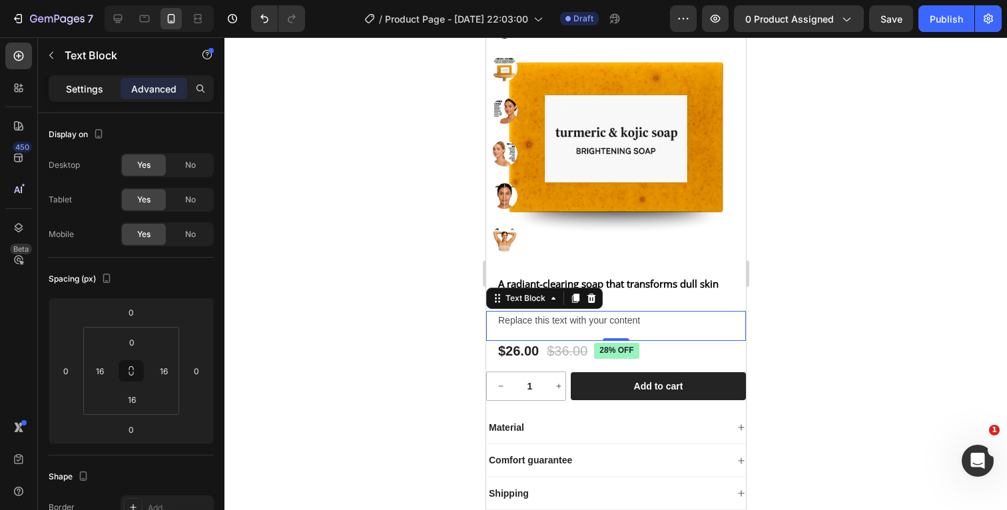
click at [83, 91] on p "Settings" at bounding box center [84, 89] width 37 height 14
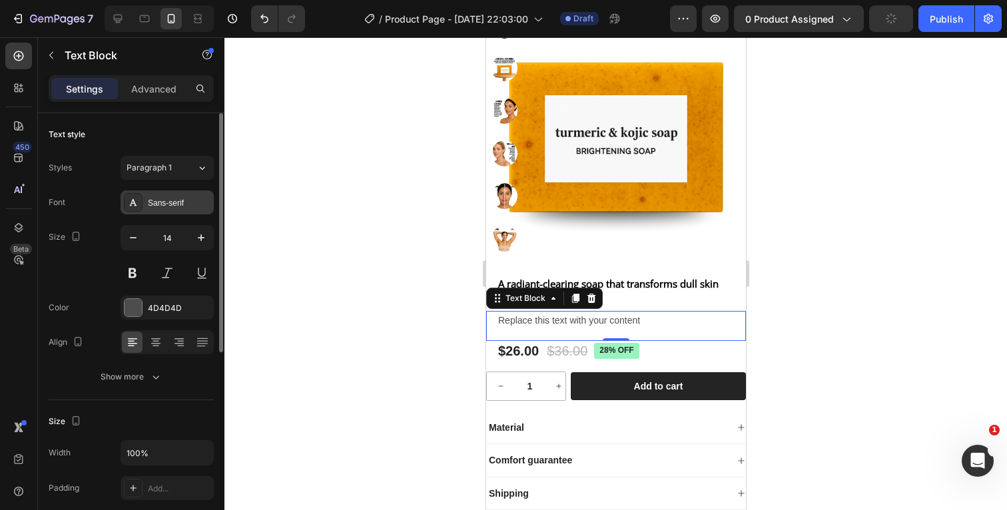
click at [168, 200] on div "Sans-serif" at bounding box center [179, 203] width 63 height 12
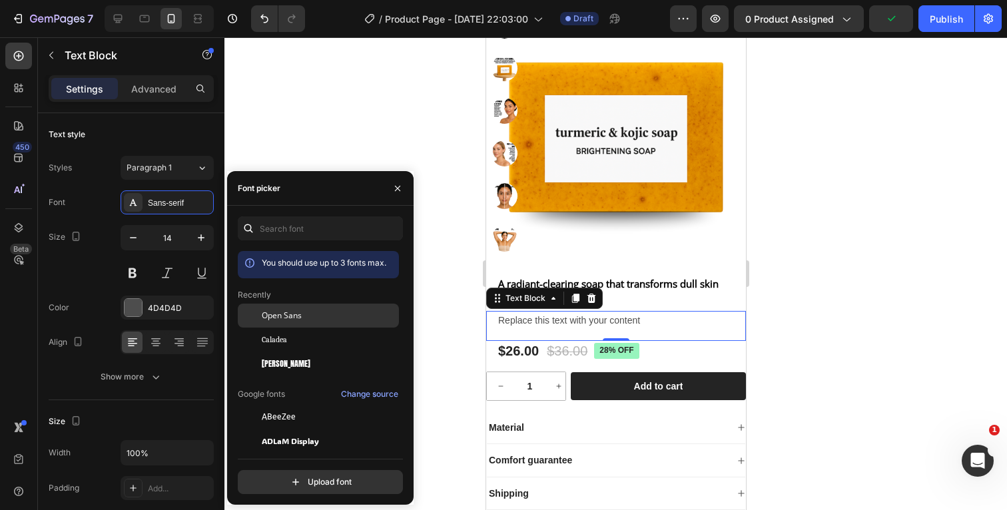
click at [290, 315] on span "Open Sans" at bounding box center [282, 316] width 40 height 12
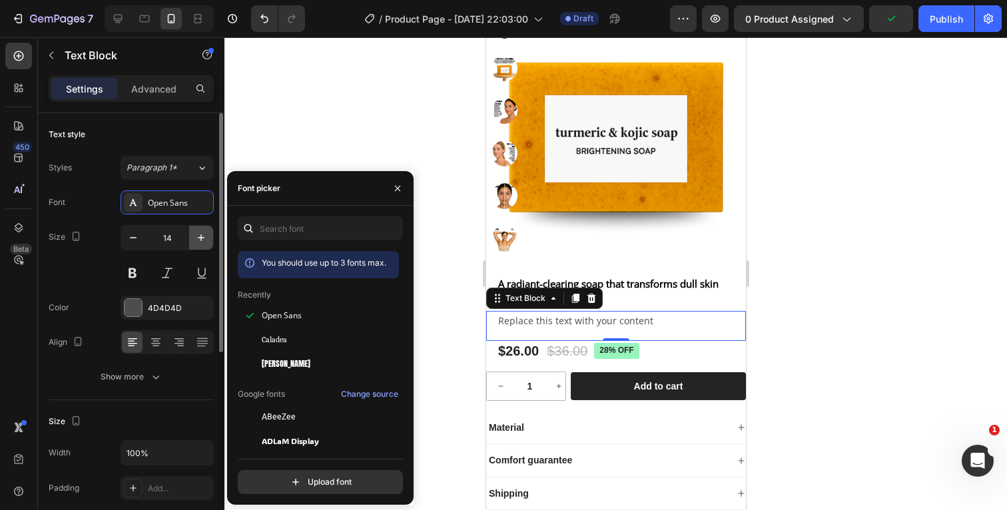
click at [199, 234] on icon "button" at bounding box center [200, 237] width 13 height 13
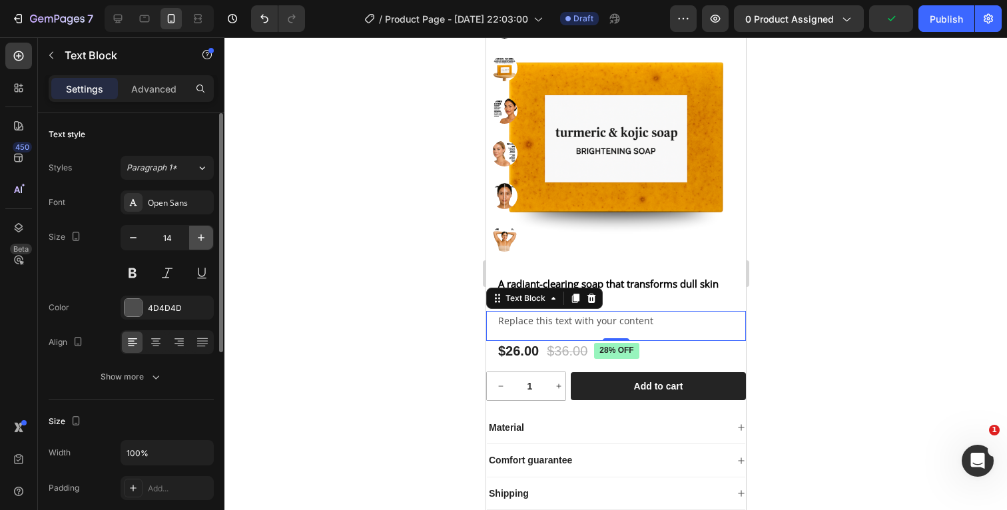
type input "15"
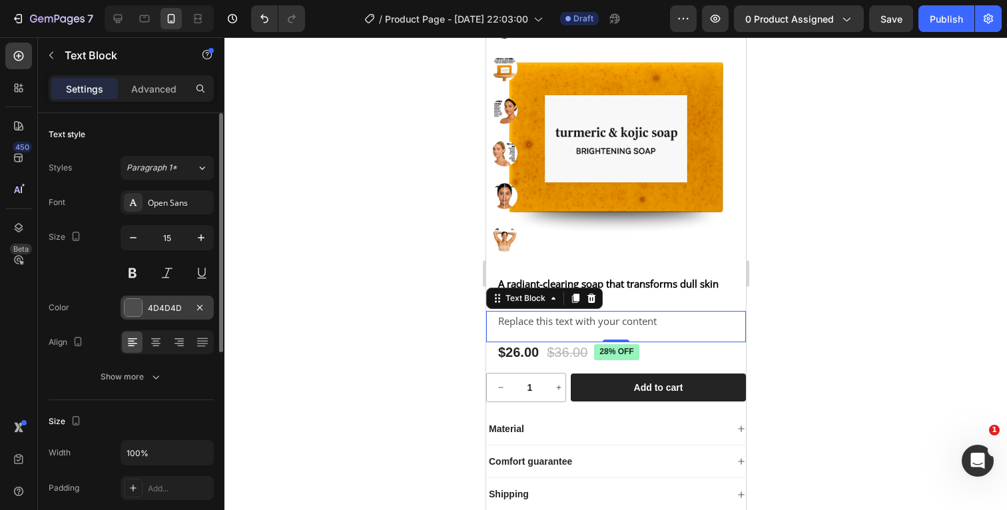
click at [138, 306] on div at bounding box center [132, 307] width 17 height 17
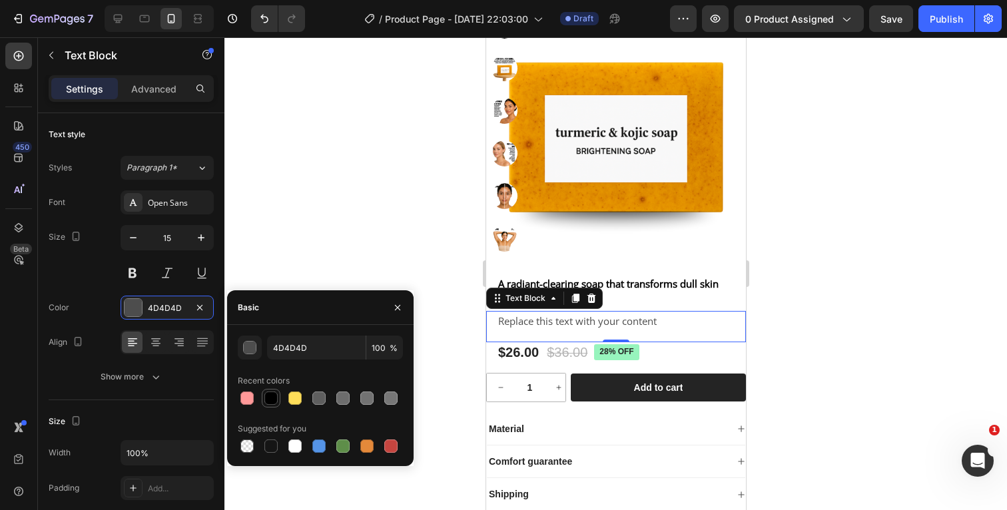
click at [271, 397] on div at bounding box center [270, 397] width 13 height 13
type input "000000"
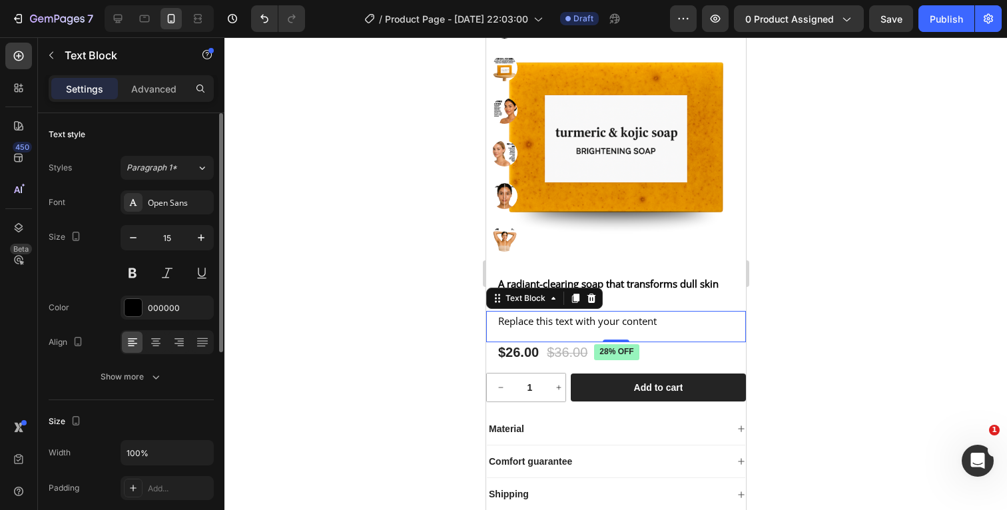
click at [89, 316] on div "Color 000000" at bounding box center [131, 308] width 165 height 24
click at [157, 374] on icon "button" at bounding box center [155, 376] width 13 height 13
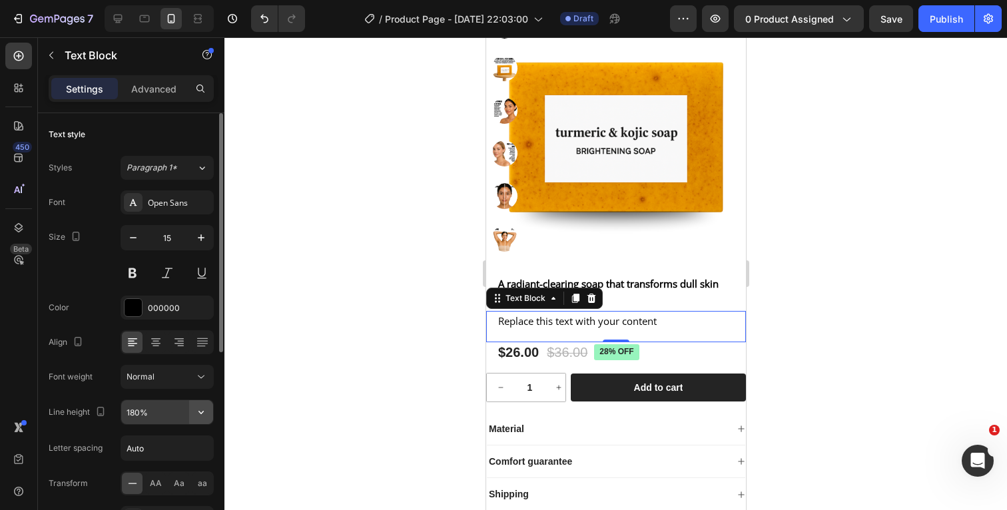
click at [204, 411] on icon "button" at bounding box center [200, 411] width 13 height 13
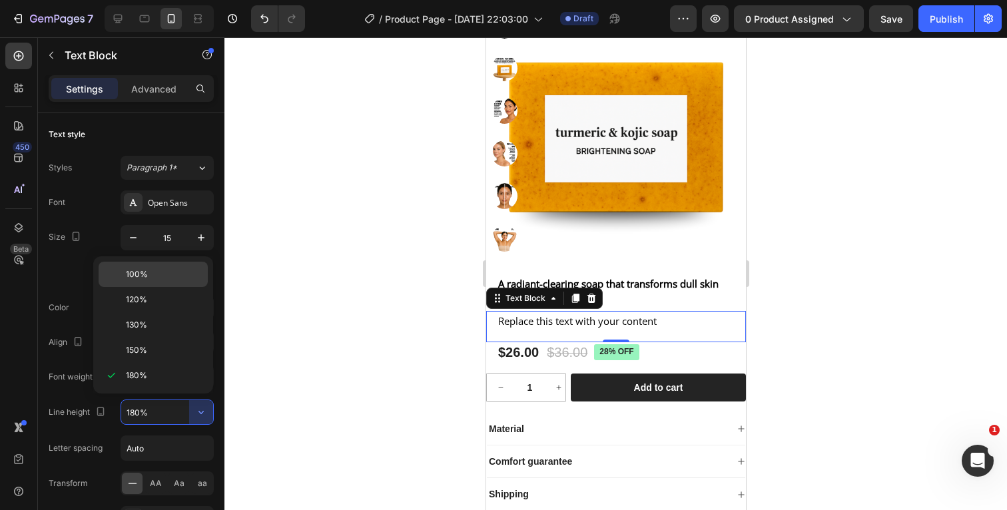
click at [150, 272] on p "100%" at bounding box center [164, 274] width 76 height 12
type input "100%"
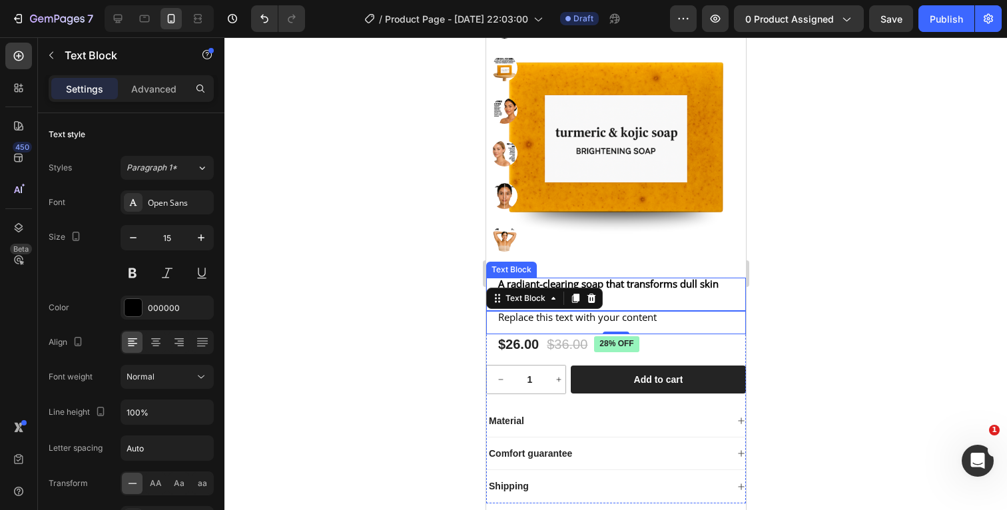
click at [790, 310] on div at bounding box center [615, 273] width 782 height 473
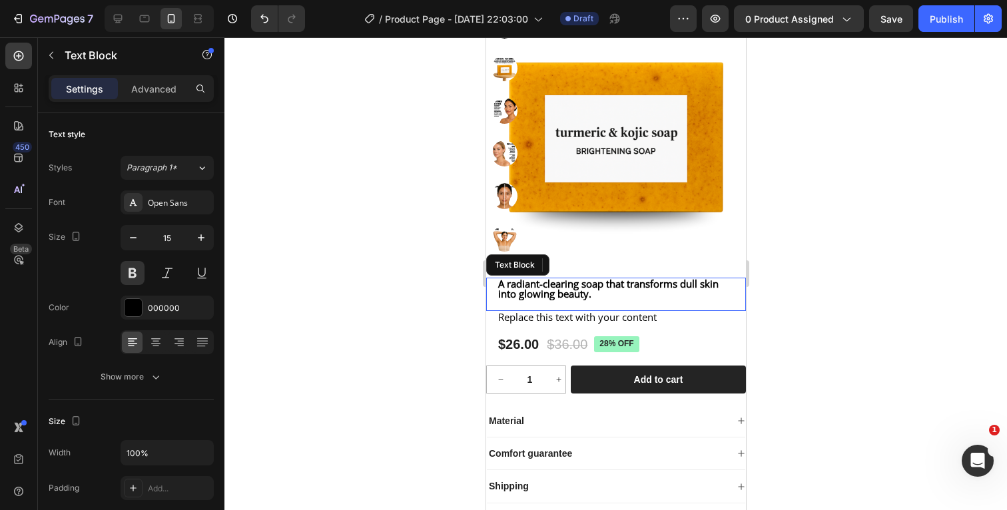
drag, startPoint x: 690, startPoint y: 306, endPoint x: 908, endPoint y: 306, distance: 218.4
click at [690, 299] on p "A radiant-clearing soap that transforms dull skin into glowing beauty." at bounding box center [615, 289] width 236 height 20
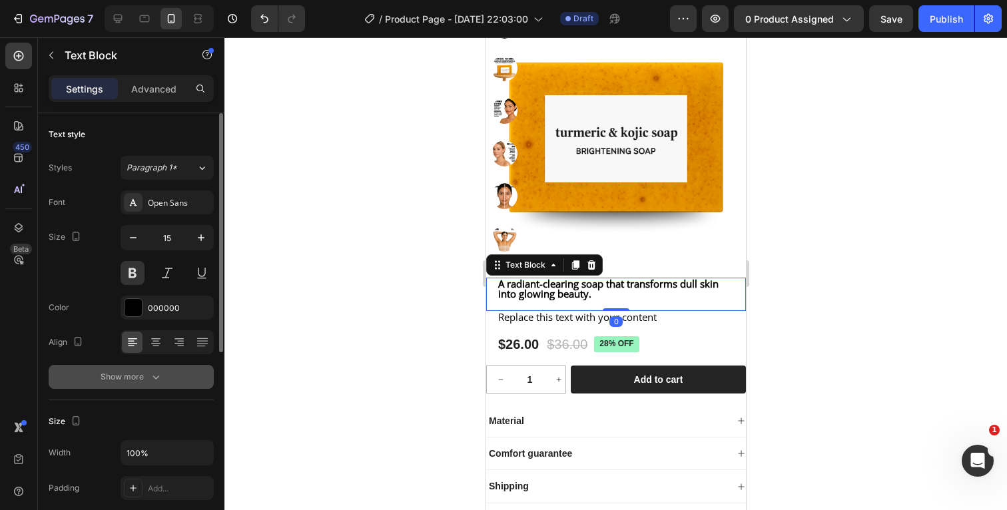
click at [157, 381] on icon "button" at bounding box center [155, 376] width 13 height 13
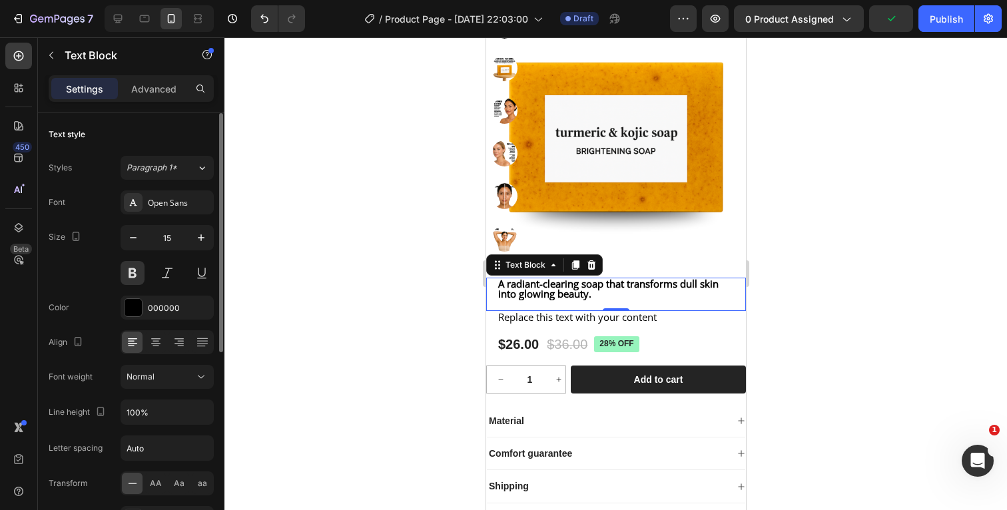
click at [839, 310] on div at bounding box center [615, 273] width 782 height 473
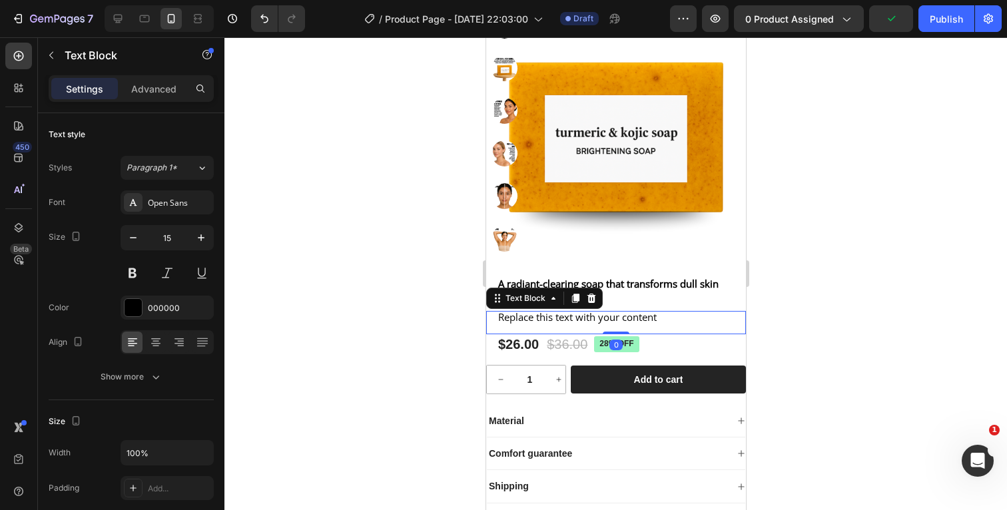
click at [670, 324] on div "Replace this text with your content" at bounding box center [615, 317] width 238 height 13
click at [672, 324] on div "Replace this text with your content" at bounding box center [615, 317] width 238 height 13
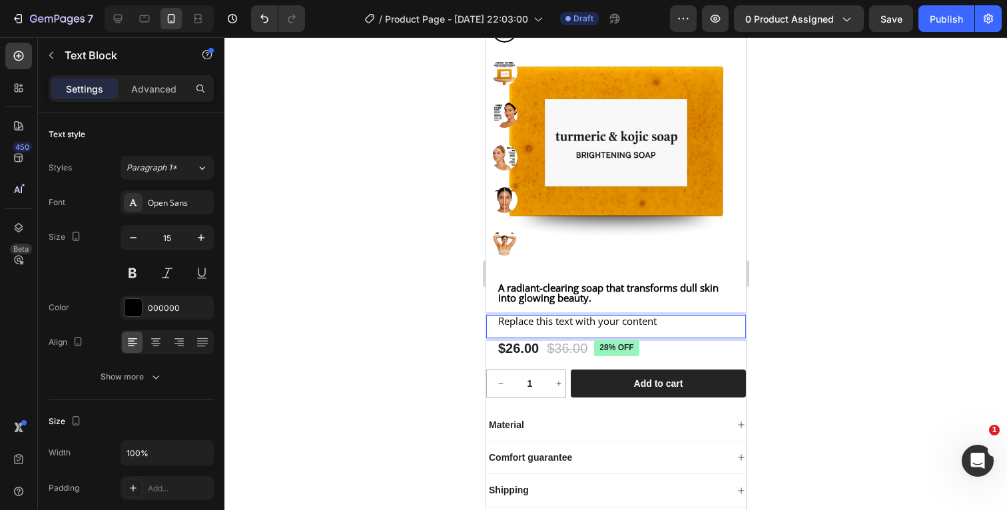
scroll to position [232, 0]
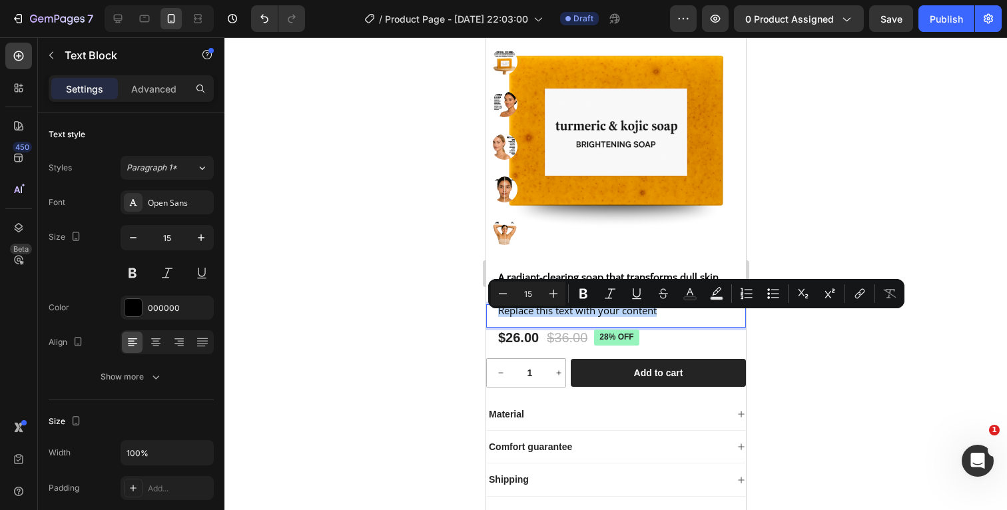
drag, startPoint x: 667, startPoint y: 321, endPoint x: 497, endPoint y: 320, distance: 170.4
click at [497, 317] on div "Replace this text with your content" at bounding box center [615, 310] width 238 height 13
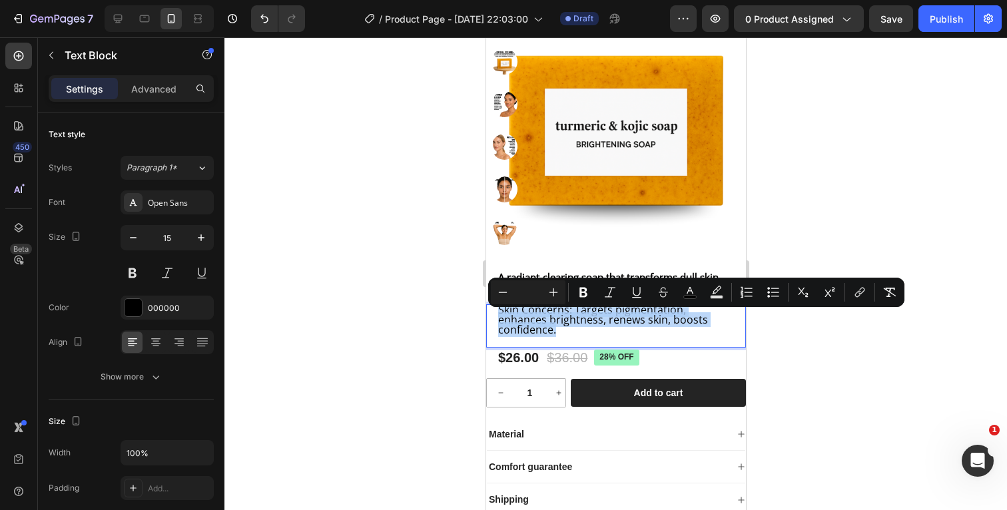
drag, startPoint x: 726, startPoint y: 332, endPoint x: 483, endPoint y: 320, distance: 244.0
click at [485, 320] on html "iPhone 13 Pro ( 390 px) iPhone 13 Mini iPhone 13 Pro iPhone 11 Pro Max iPhone 1…" at bounding box center [615, 324] width 260 height 1036
click at [555, 288] on icon "Editor contextual toolbar" at bounding box center [553, 292] width 13 height 13
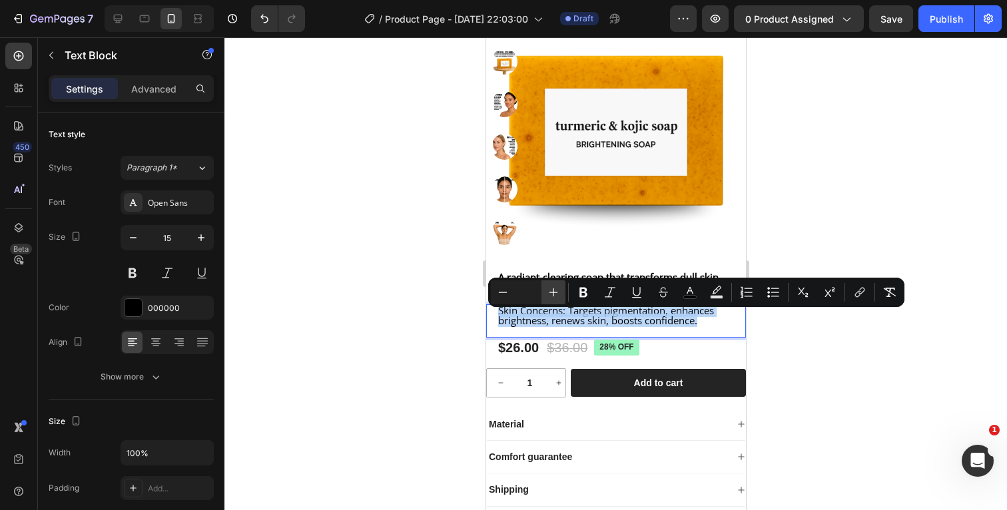
scroll to position [0, 0]
click at [555, 288] on icon "Editor contextual toolbar" at bounding box center [553, 292] width 13 height 13
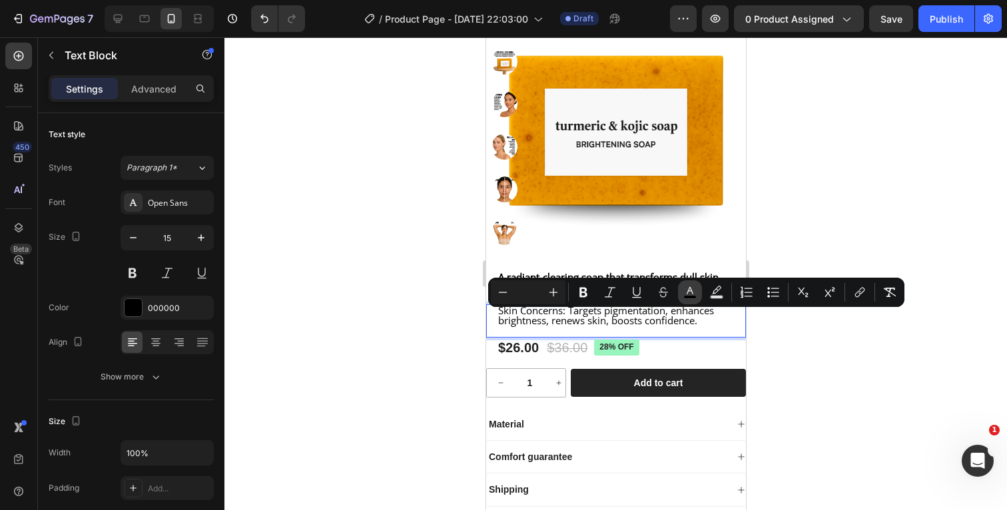
click at [688, 290] on icon "Editor contextual toolbar" at bounding box center [689, 292] width 13 height 13
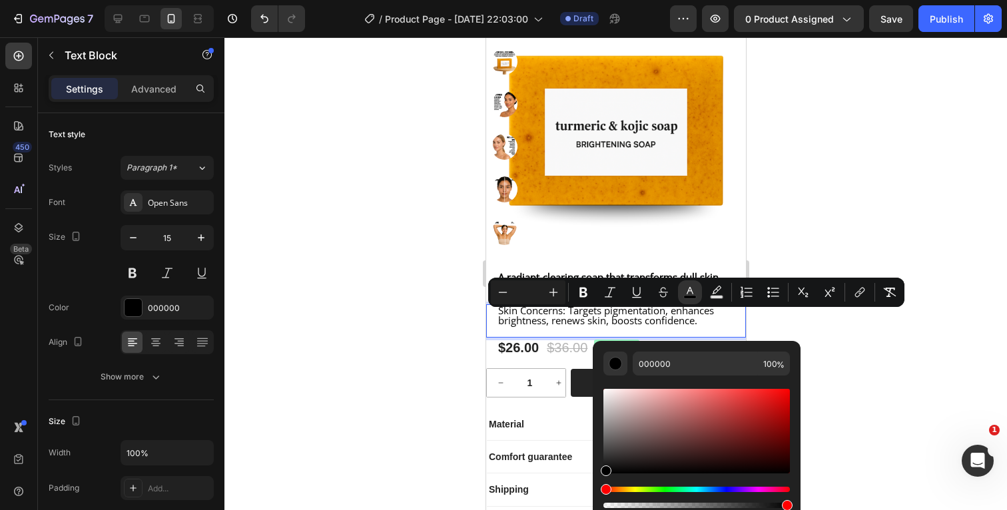
click at [791, 219] on div at bounding box center [615, 273] width 782 height 473
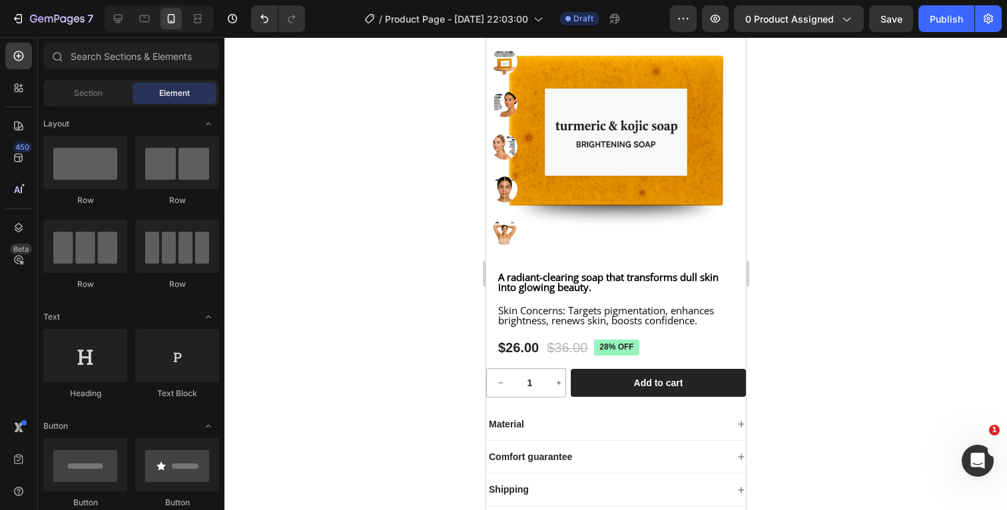
click at [814, 240] on div at bounding box center [615, 273] width 782 height 473
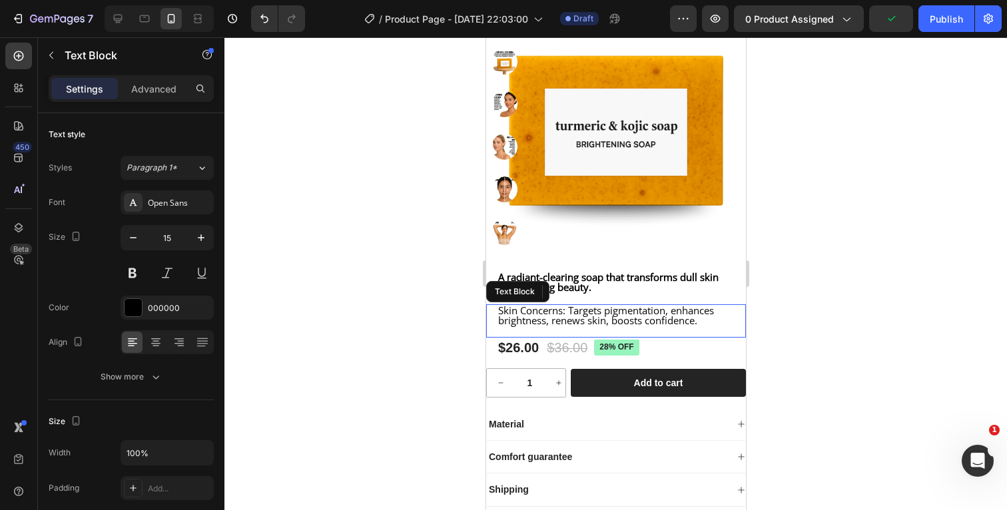
click at [710, 326] on p "Skin Concerns: Targets pigmentation, enhances brightness, renews skin, boosts c…" at bounding box center [615, 316] width 236 height 20
click at [565, 321] on span "Skin Concerns: Targets pigmentation, enhances brightness, renews skin, boosts c…" at bounding box center [605, 315] width 216 height 23
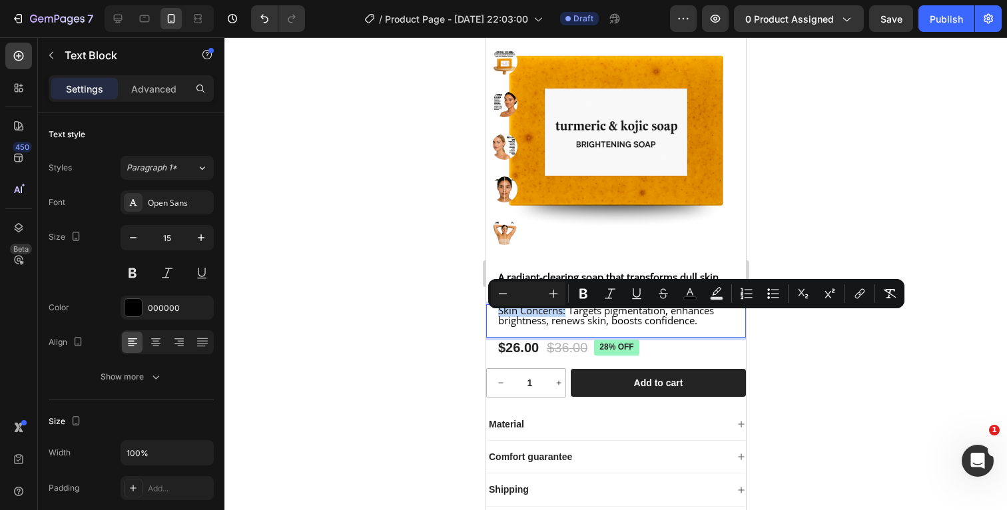
drag, startPoint x: 565, startPoint y: 322, endPoint x: 497, endPoint y: 323, distance: 67.2
click at [497, 323] on span "Skin Concerns: Targets pigmentation, enhances brightness, renews skin, boosts c…" at bounding box center [605, 315] width 216 height 23
click at [611, 291] on icon "Editor contextual toolbar" at bounding box center [610, 293] width 11 height 10
click at [790, 333] on div at bounding box center [615, 273] width 782 height 473
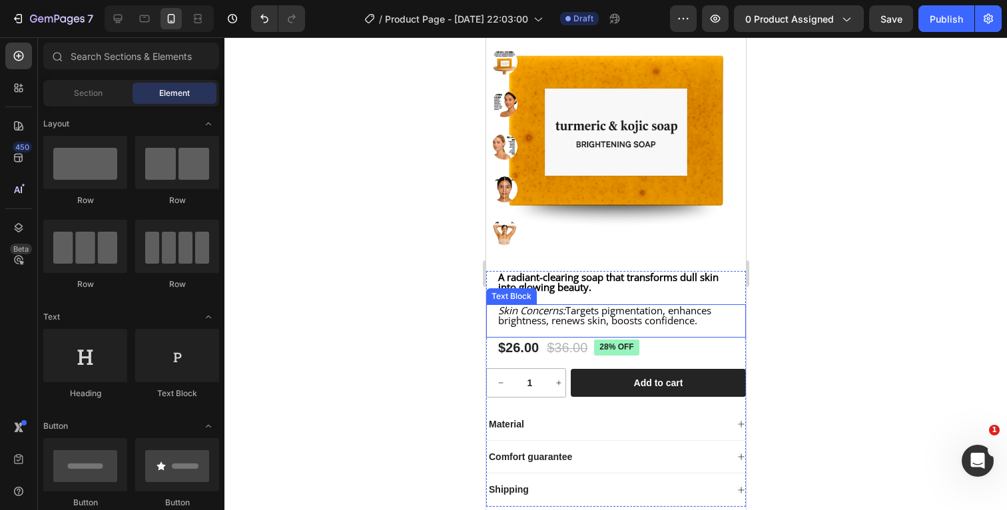
click at [567, 322] on span "Skin Concerns: Targets pigmentation, enhances brightness, renews skin, boosts c…" at bounding box center [603, 315] width 213 height 23
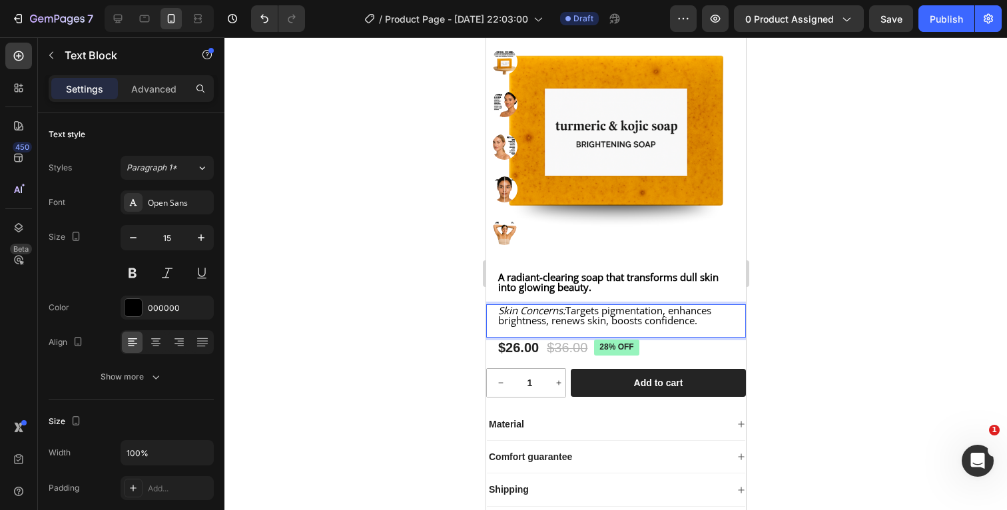
click at [565, 321] on span "Skin Concerns: Targets pigmentation, enhances brightness, renews skin, boosts c…" at bounding box center [603, 315] width 213 height 23
drag, startPoint x: 565, startPoint y: 321, endPoint x: 498, endPoint y: 322, distance: 67.3
click at [498, 322] on span "Skin Concerns: Targets pigmentation, enhances brightness, renews skin, boosts c…" at bounding box center [603, 315] width 213 height 23
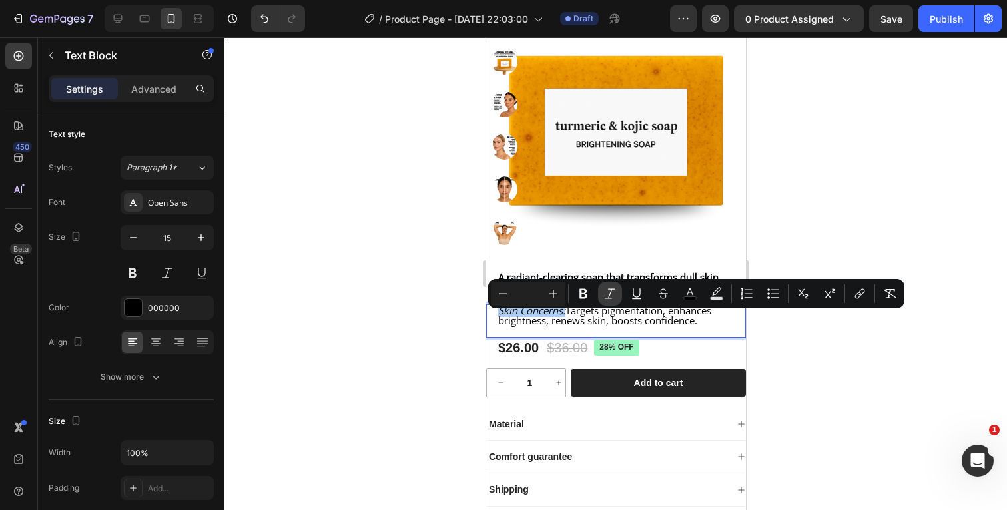
click at [614, 290] on icon "Editor contextual toolbar" at bounding box center [609, 293] width 13 height 13
click at [784, 328] on div at bounding box center [615, 273] width 782 height 473
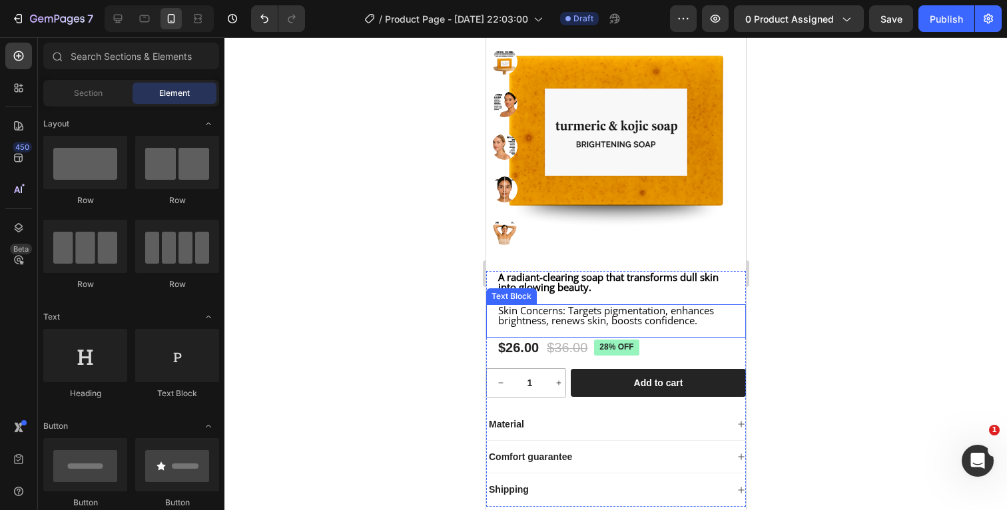
click at [595, 327] on span "Skin Concerns: Targets pigmentation, enhances brightness, renews skin, boosts c…" at bounding box center [605, 315] width 216 height 23
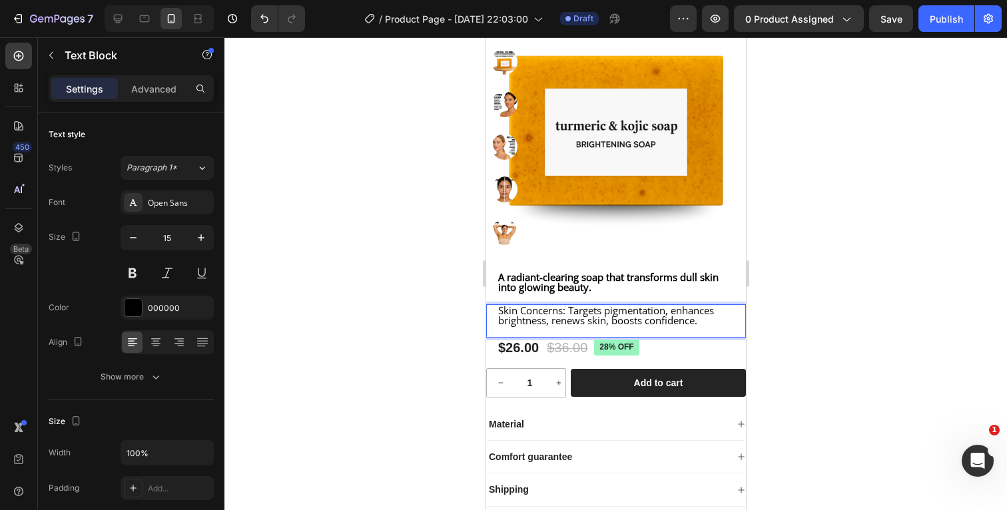
click at [565, 321] on span "Skin Concerns: Targets pigmentation, enhances brightness, renews skin, boosts c…" at bounding box center [605, 315] width 216 height 23
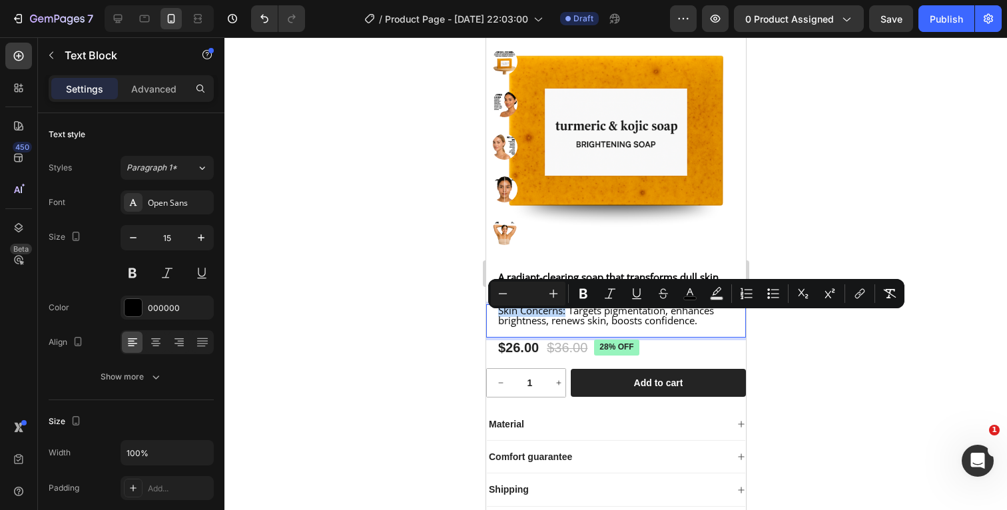
drag, startPoint x: 565, startPoint y: 321, endPoint x: 497, endPoint y: 322, distance: 67.2
click at [497, 322] on span "Skin Concerns: Targets pigmentation, enhances brightness, renews skin, boosts c…" at bounding box center [605, 315] width 216 height 23
click at [581, 295] on icon "Editor contextual toolbar" at bounding box center [583, 294] width 8 height 10
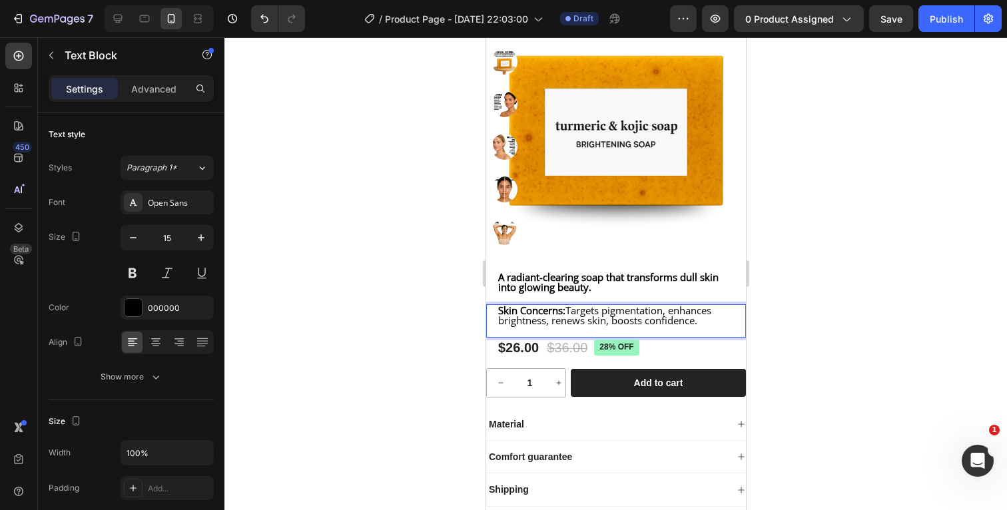
click at [800, 347] on div at bounding box center [615, 273] width 782 height 473
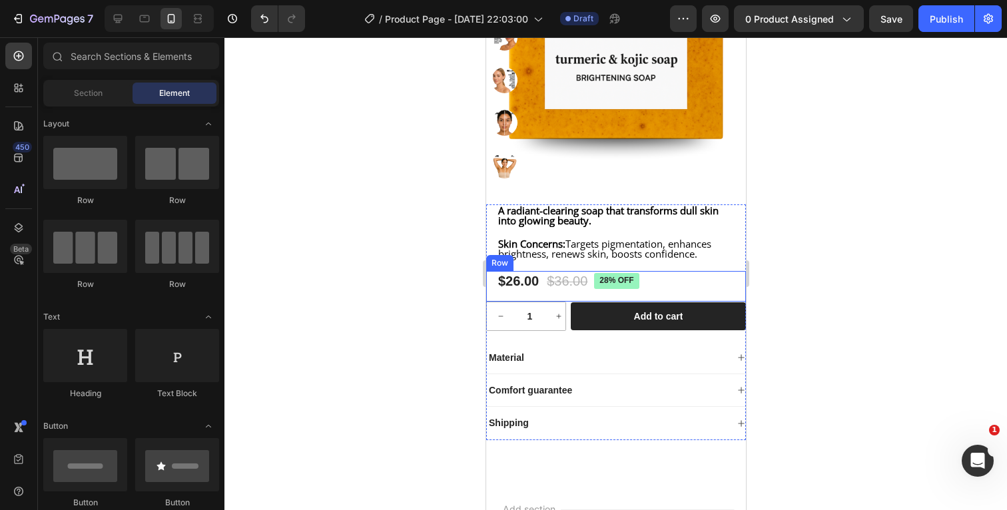
scroll to position [315, 0]
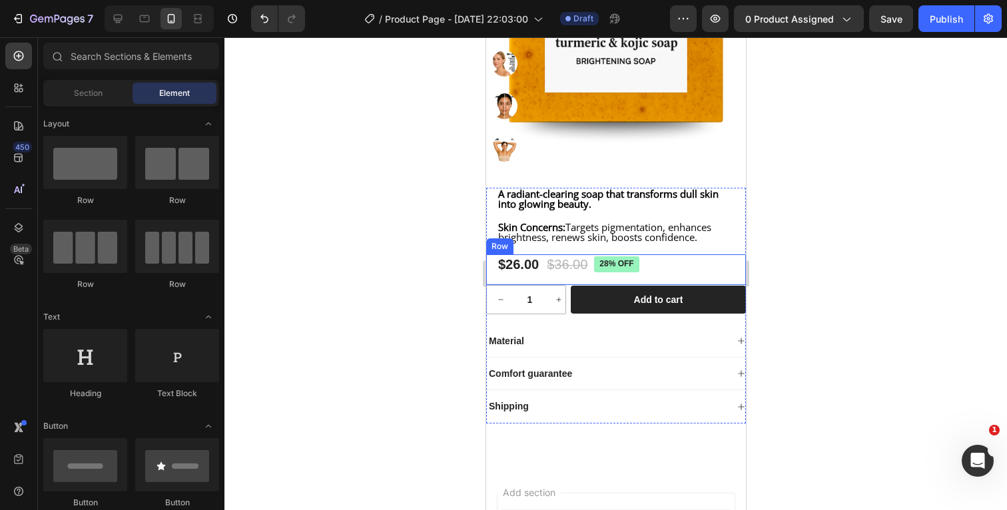
click at [668, 284] on div "$26.00 Product Price Product Price $36.00 Product Price Product Price 28% off P…" at bounding box center [615, 269] width 260 height 31
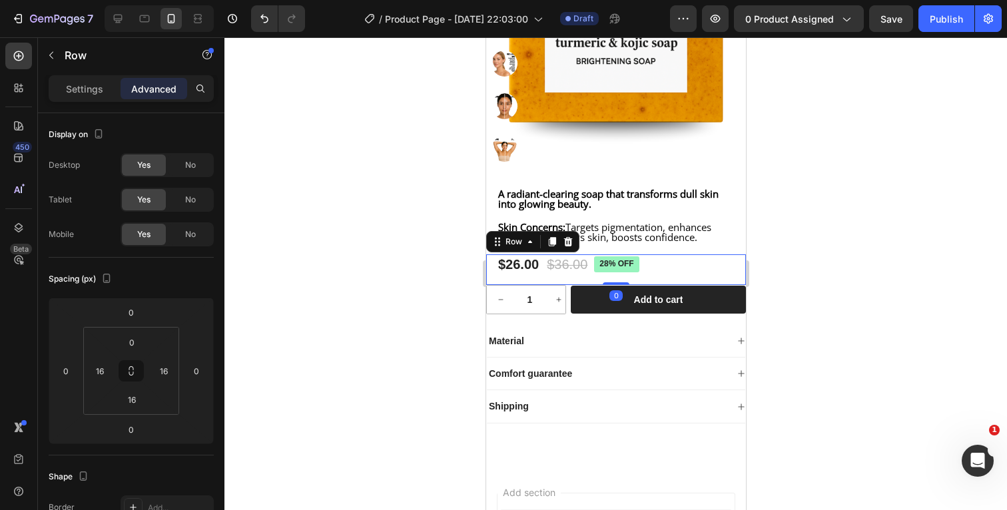
click at [800, 265] on div at bounding box center [615, 273] width 782 height 473
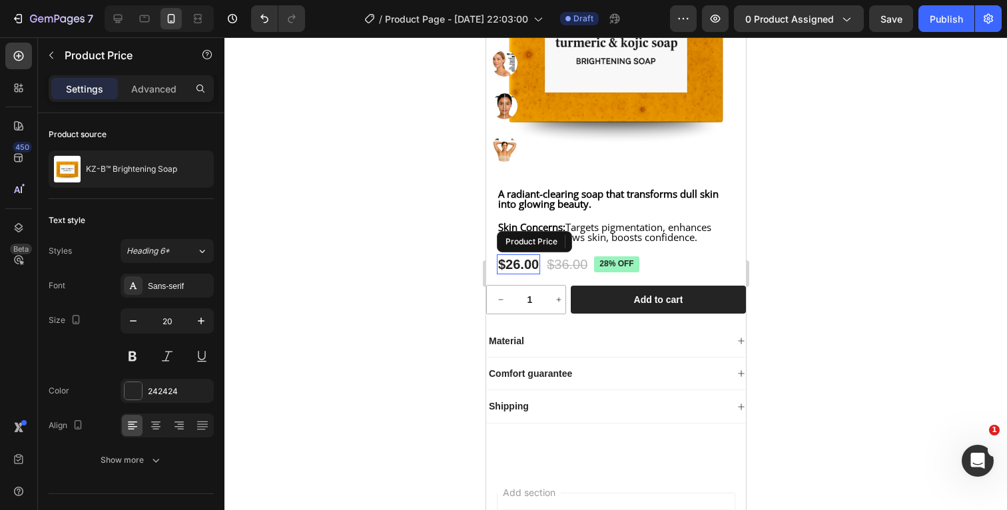
click at [528, 274] on div "$26.00" at bounding box center [517, 264] width 43 height 20
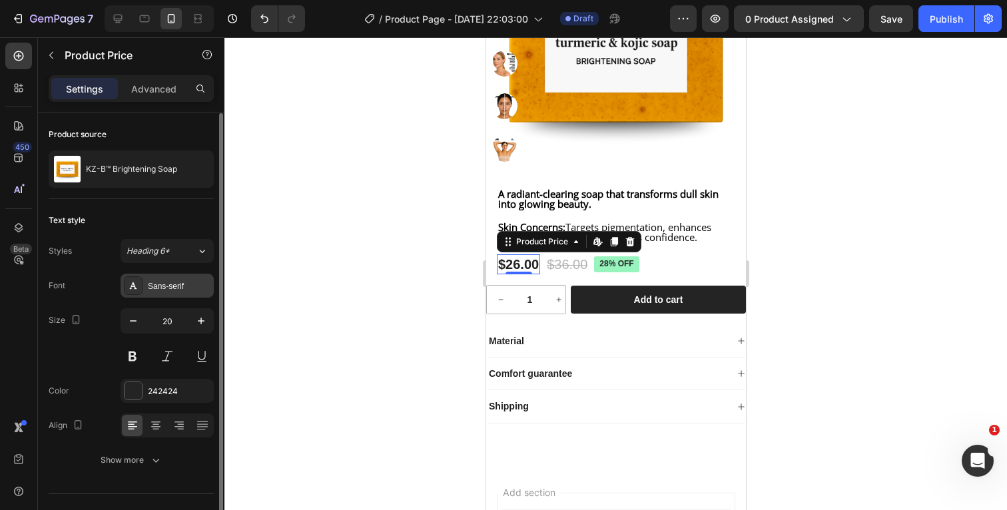
click at [185, 287] on div "Sans-serif" at bounding box center [179, 286] width 63 height 12
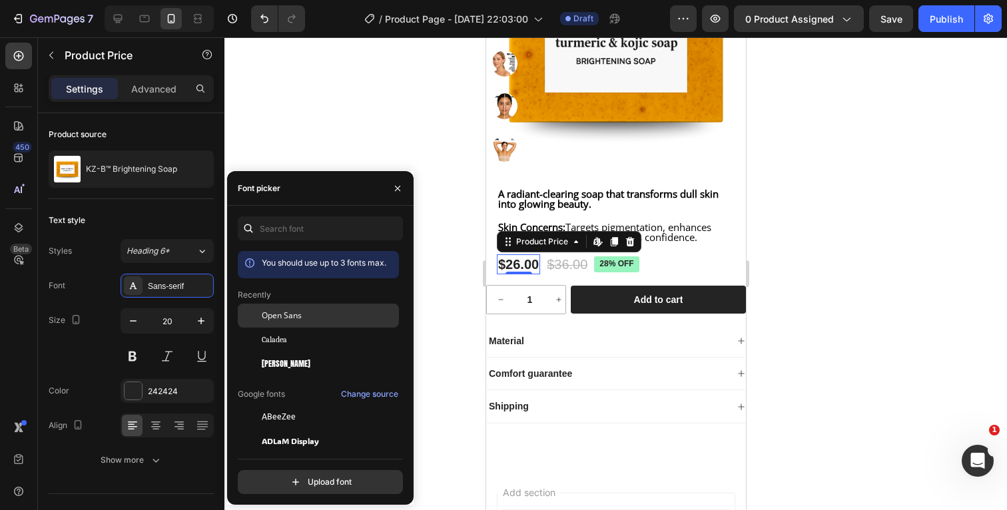
click at [316, 320] on div "Open Sans" at bounding box center [329, 316] width 134 height 12
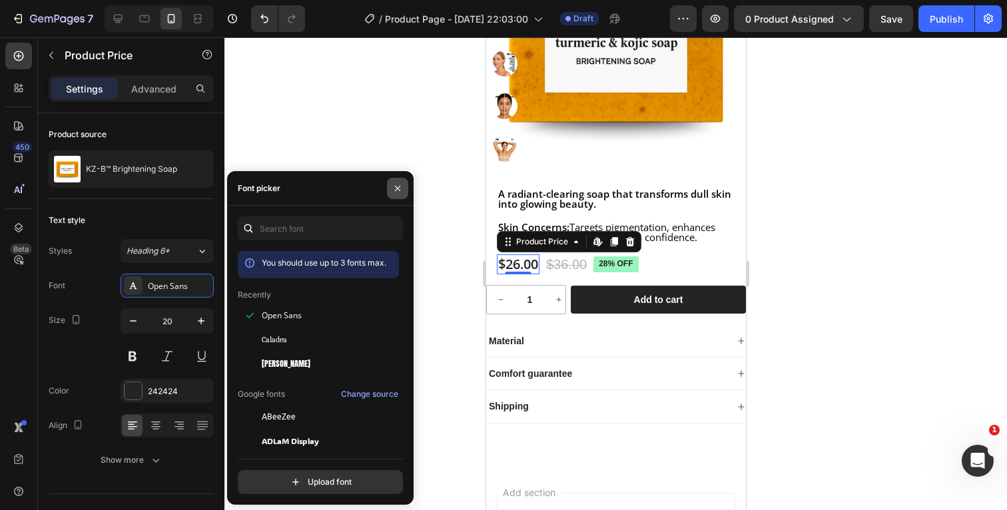
click at [403, 188] on button "button" at bounding box center [397, 188] width 21 height 21
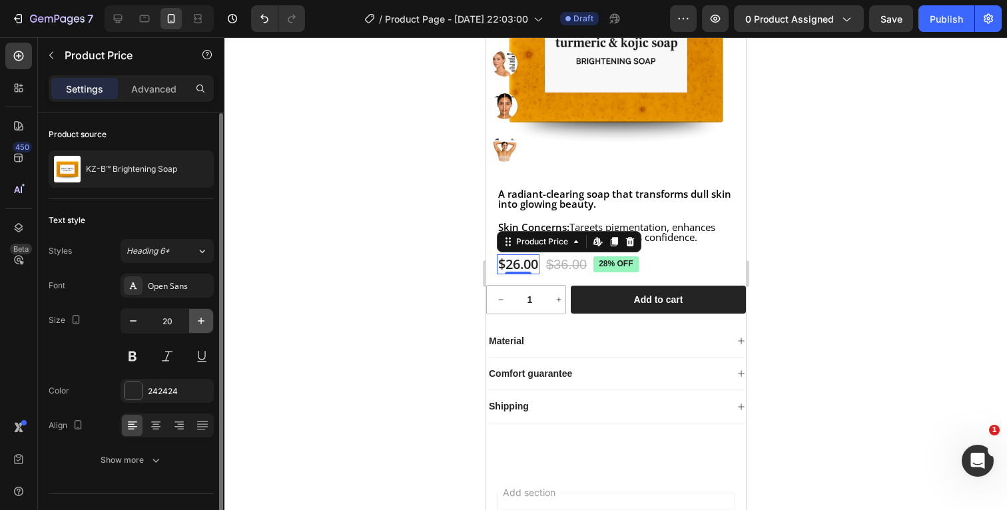
click at [196, 317] on icon "button" at bounding box center [200, 320] width 13 height 13
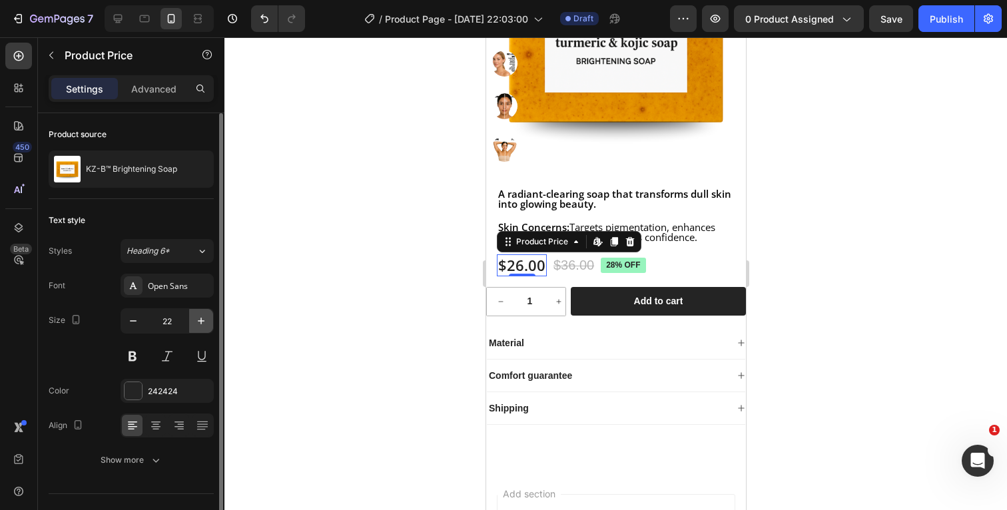
click at [196, 317] on icon "button" at bounding box center [200, 320] width 13 height 13
type input "25"
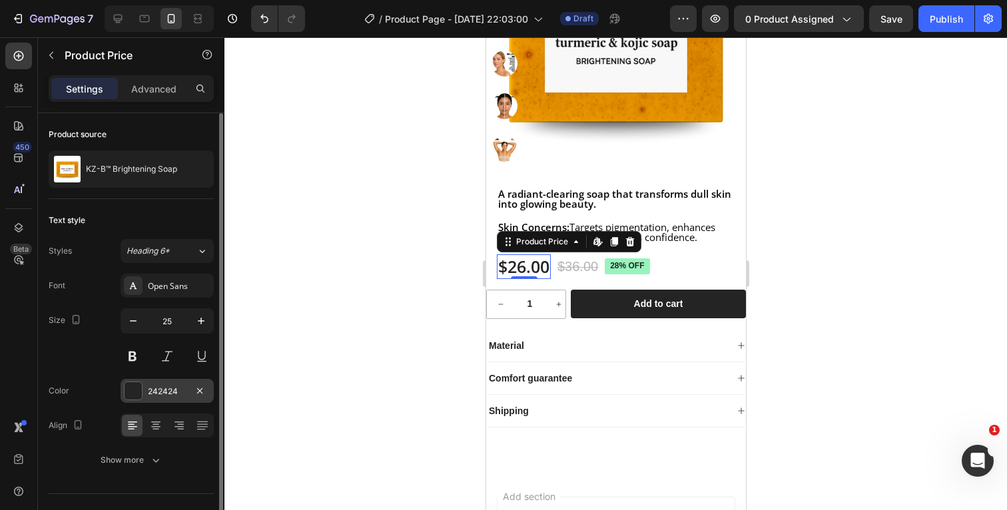
click at [162, 385] on div "242424" at bounding box center [167, 391] width 39 height 12
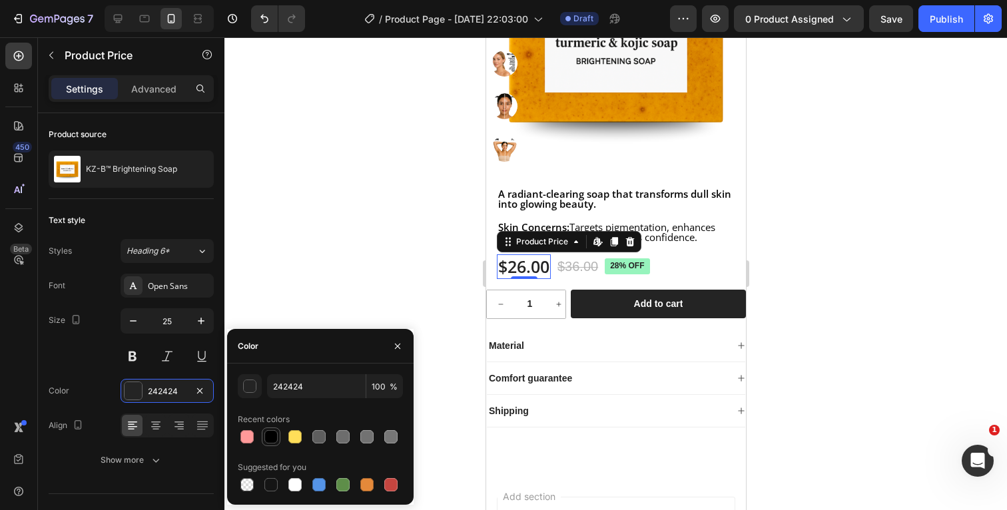
click at [269, 435] on div at bounding box center [270, 436] width 13 height 13
type input "000000"
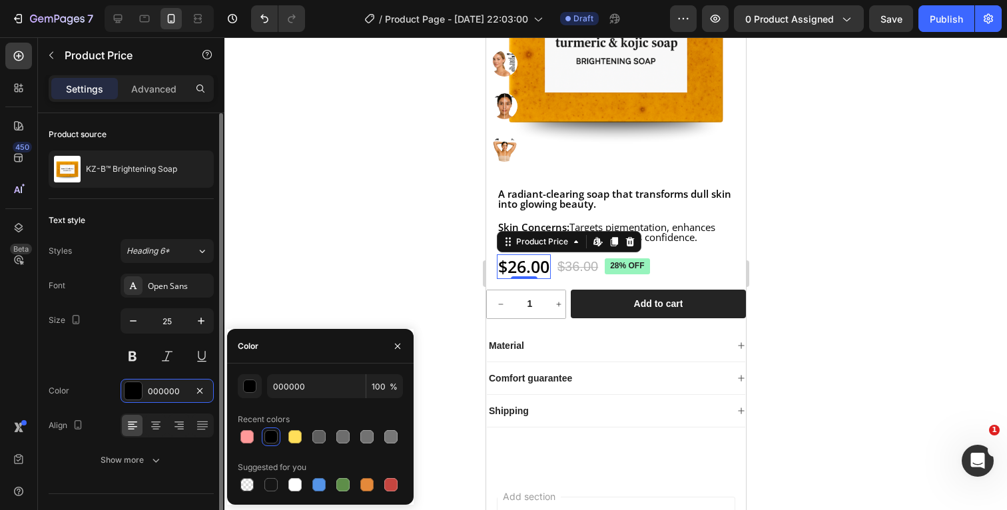
click at [96, 369] on div "Font Open Sans Size 25 Color 000000 Align Show more" at bounding box center [131, 373] width 165 height 198
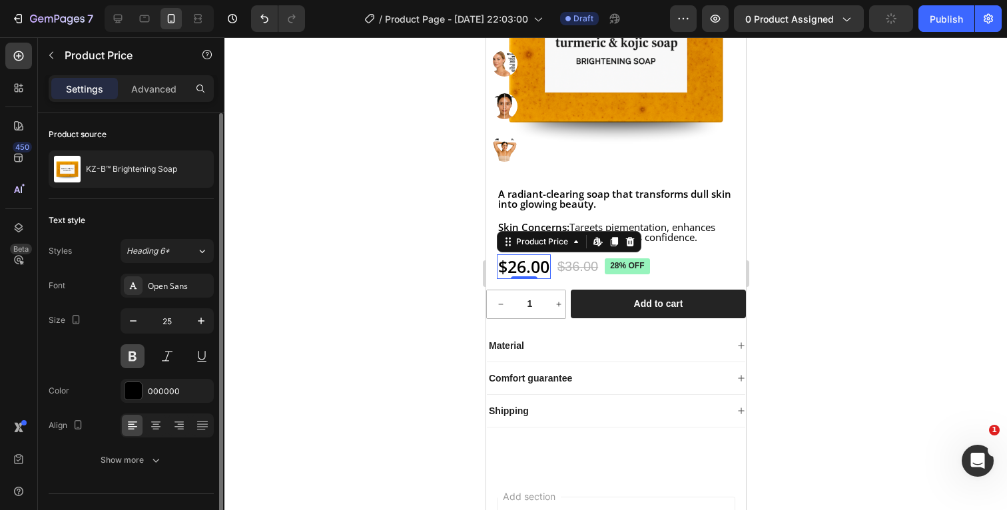
click at [140, 354] on button at bounding box center [133, 356] width 24 height 24
click at [133, 352] on button at bounding box center [133, 356] width 24 height 24
click at [133, 360] on button at bounding box center [133, 356] width 24 height 24
click at [154, 459] on icon "button" at bounding box center [155, 459] width 13 height 13
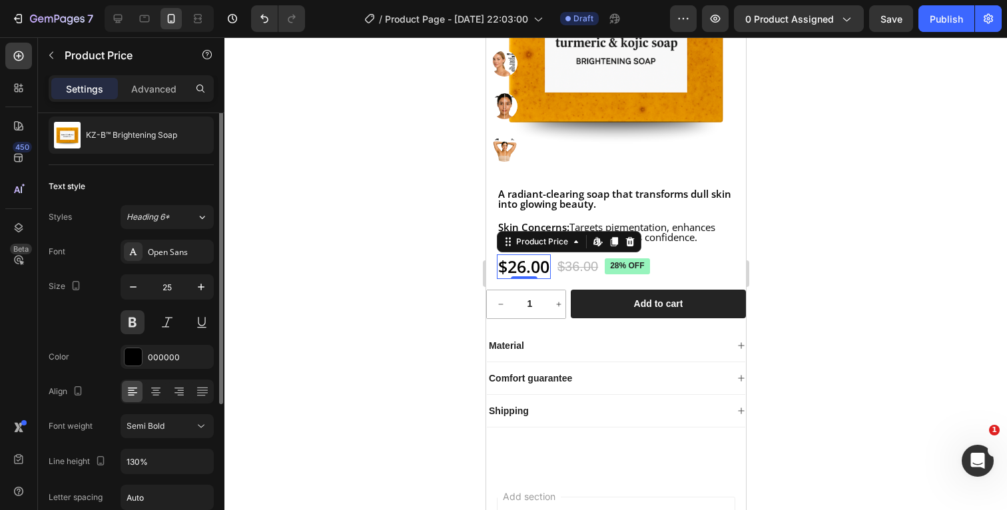
scroll to position [45, 0]
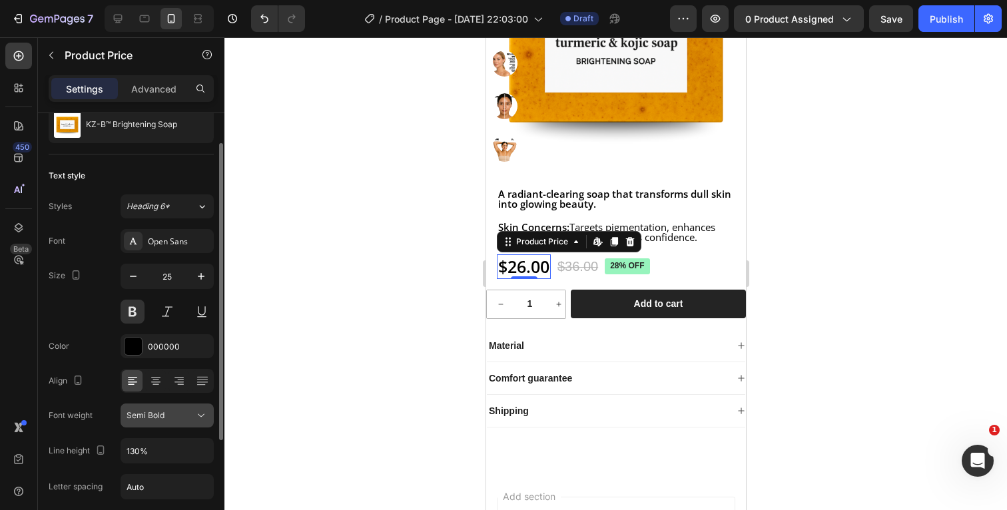
click at [174, 425] on button "Semi Bold" at bounding box center [167, 415] width 93 height 24
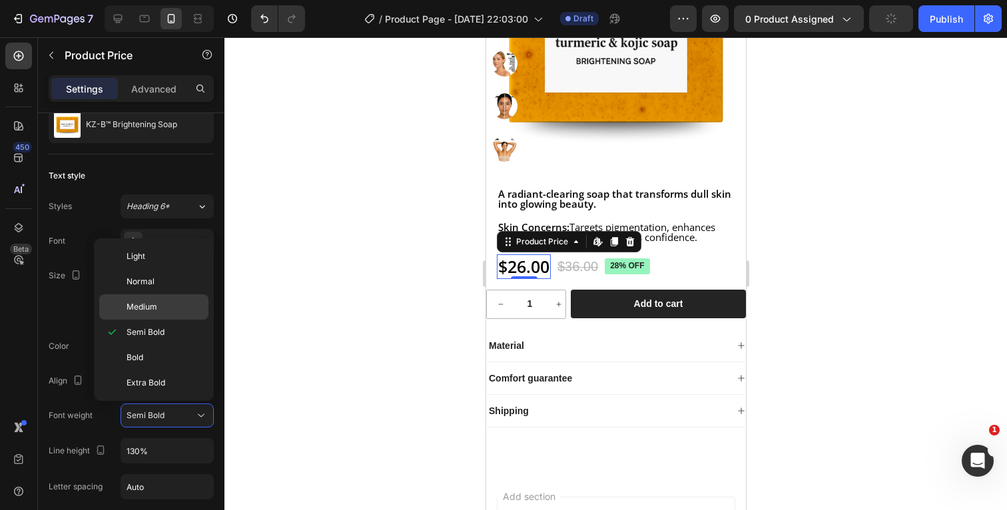
click at [154, 308] on span "Medium" at bounding box center [141, 307] width 31 height 12
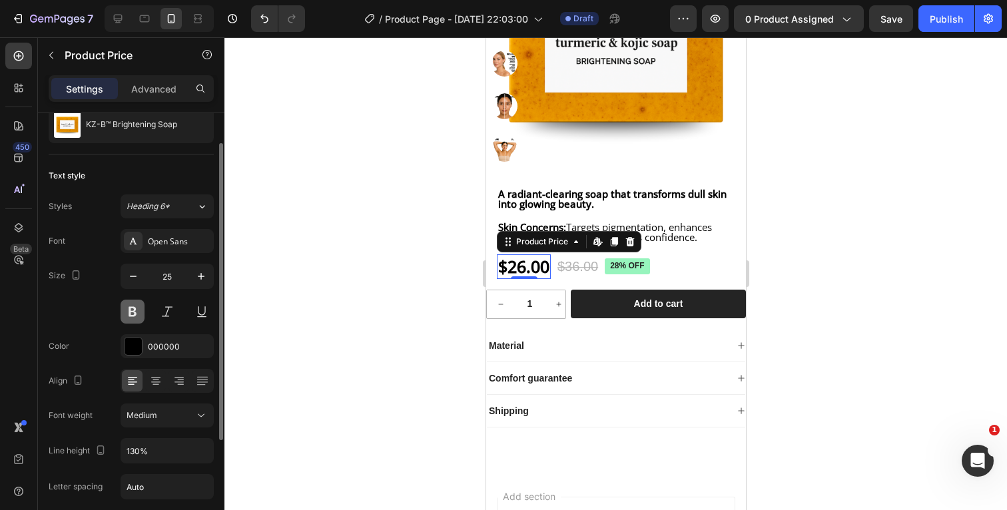
click at [132, 313] on button at bounding box center [133, 312] width 24 height 24
click at [132, 308] on button at bounding box center [133, 312] width 24 height 24
click at [129, 306] on button at bounding box center [133, 312] width 24 height 24
click at [203, 418] on icon at bounding box center [200, 415] width 13 height 13
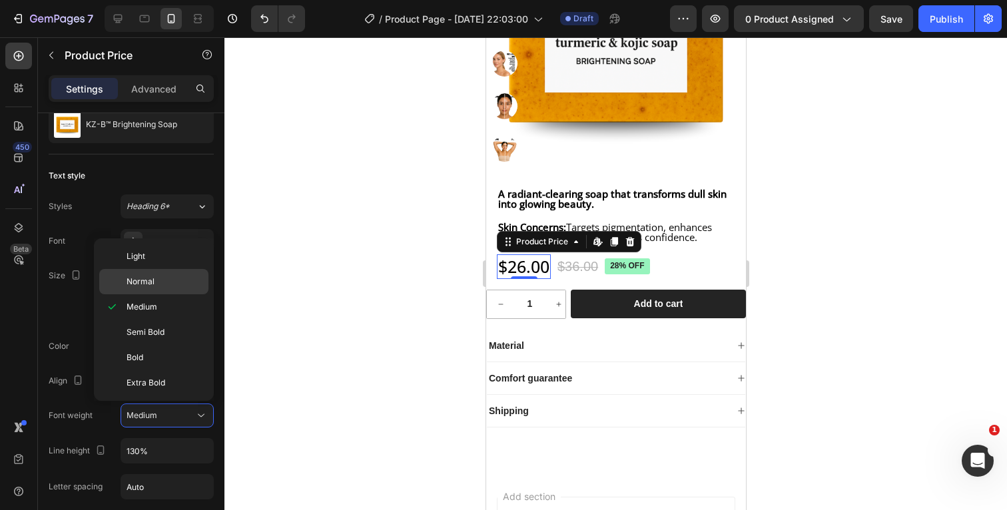
click at [173, 288] on div "Normal" at bounding box center [153, 281] width 109 height 25
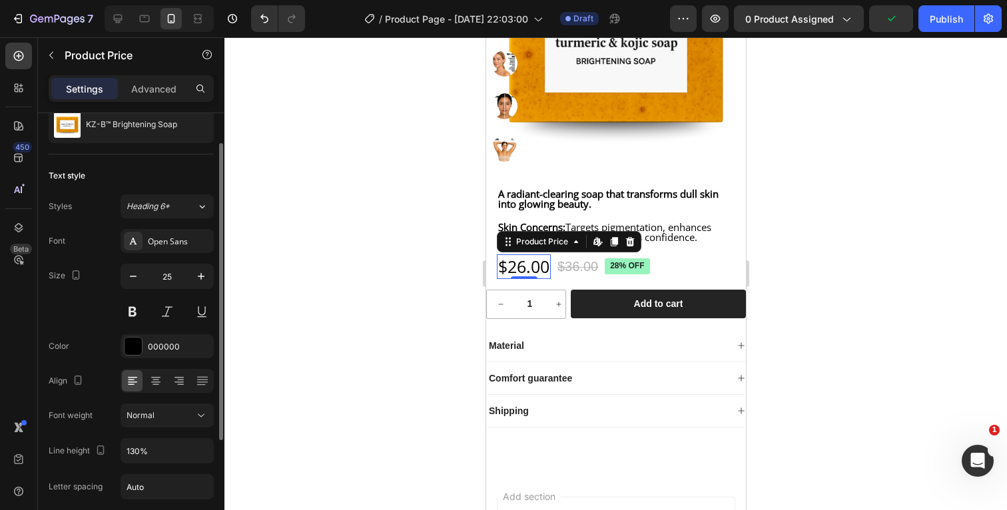
click at [95, 330] on div "Font Open Sans Size 25 Color 000000 Align Font weight Normal Line height 130% L…" at bounding box center [131, 416] width 165 height 374
click at [134, 312] on button at bounding box center [133, 312] width 24 height 24
click at [199, 452] on icon "button" at bounding box center [200, 450] width 13 height 13
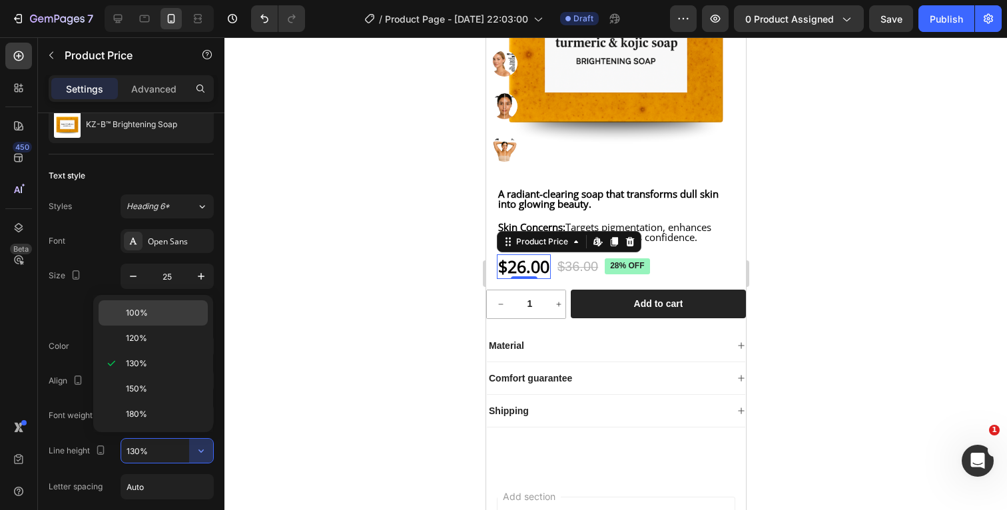
click at [156, 310] on p "100%" at bounding box center [164, 313] width 76 height 12
type input "100%"
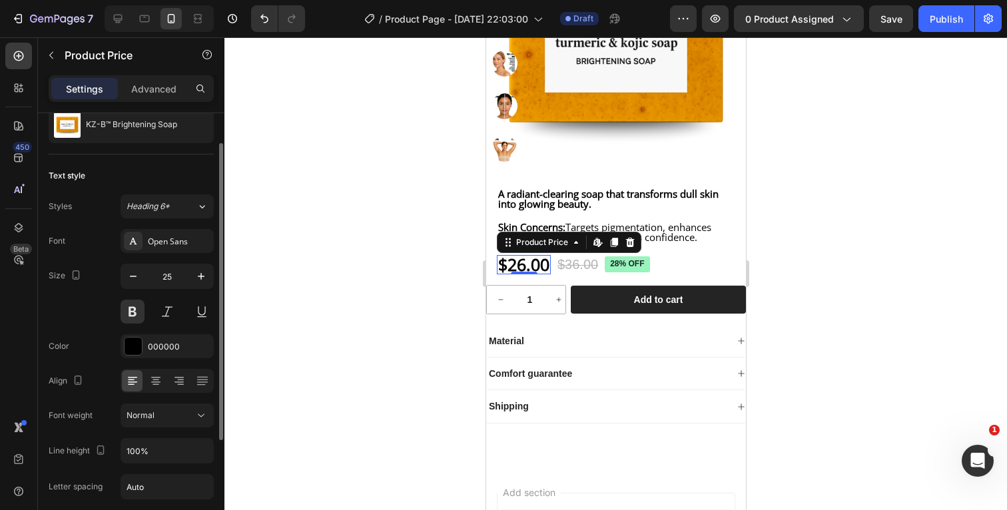
click at [77, 336] on div "Color 000000" at bounding box center [131, 346] width 165 height 24
click at [813, 259] on div at bounding box center [615, 273] width 782 height 473
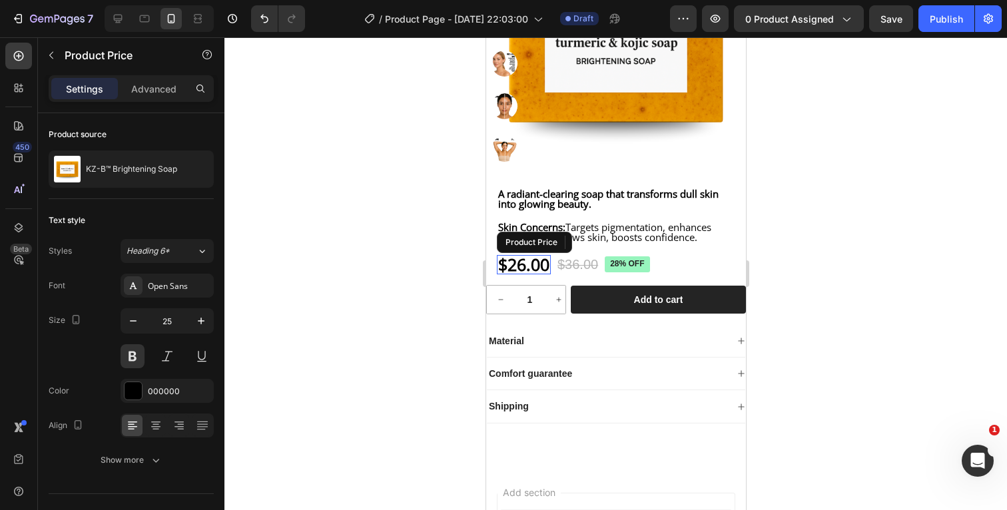
click at [547, 274] on div "$26.00" at bounding box center [523, 264] width 54 height 19
click at [872, 257] on div at bounding box center [615, 273] width 782 height 473
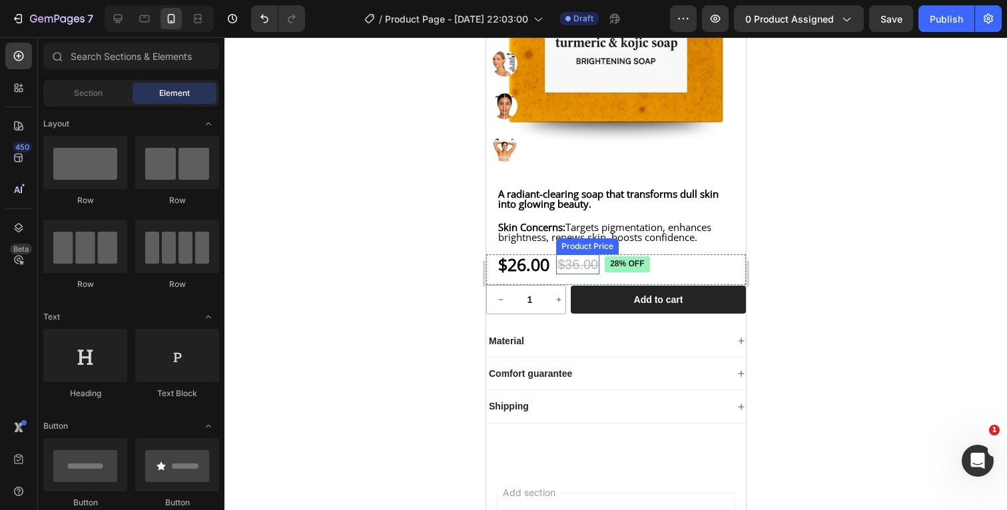
click at [585, 274] on div "$36.00" at bounding box center [576, 264] width 43 height 20
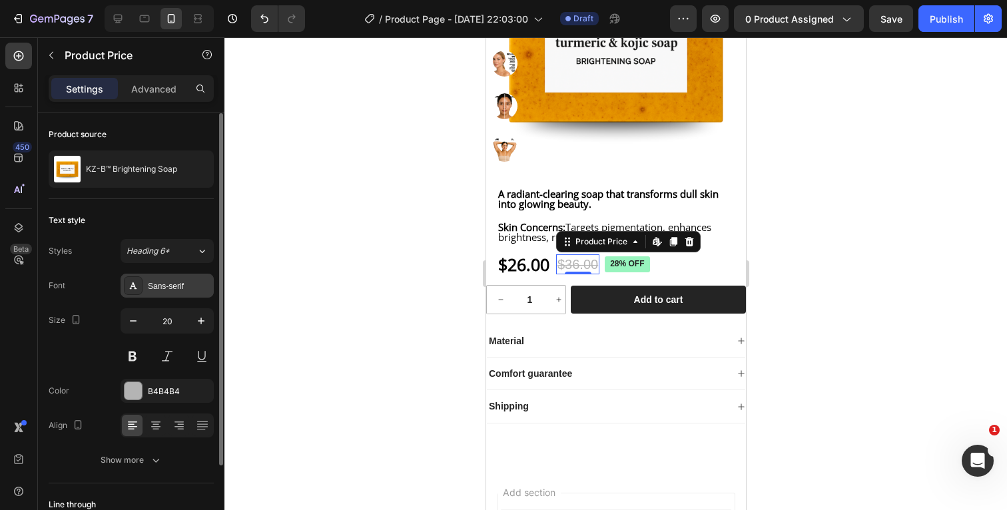
click at [171, 282] on div "Sans-serif" at bounding box center [179, 286] width 63 height 12
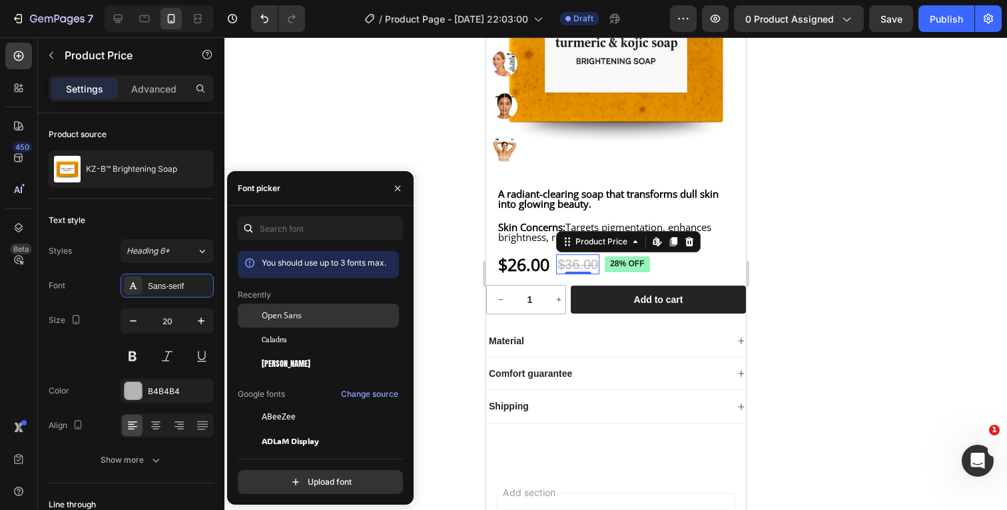
click at [298, 316] on span "Open Sans" at bounding box center [282, 316] width 40 height 12
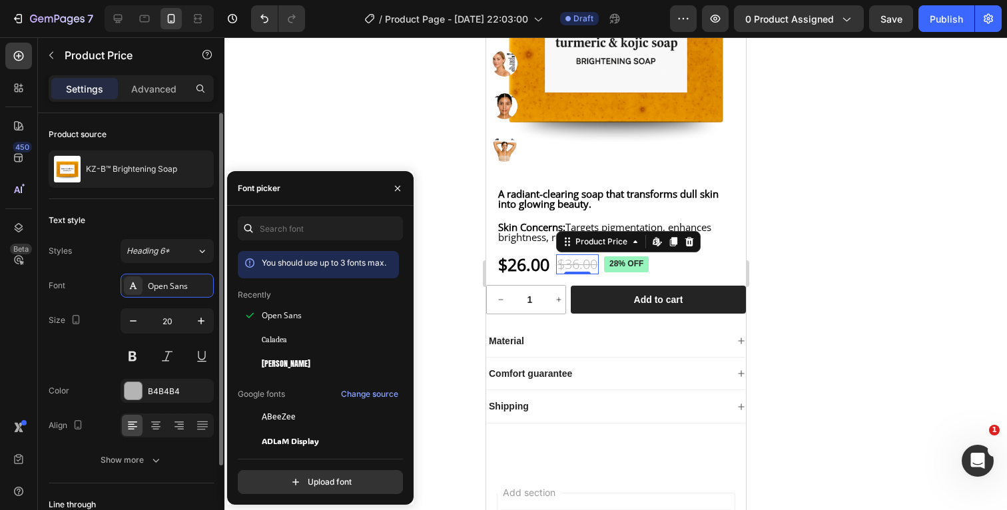
click at [105, 315] on div "Size 20" at bounding box center [131, 338] width 165 height 60
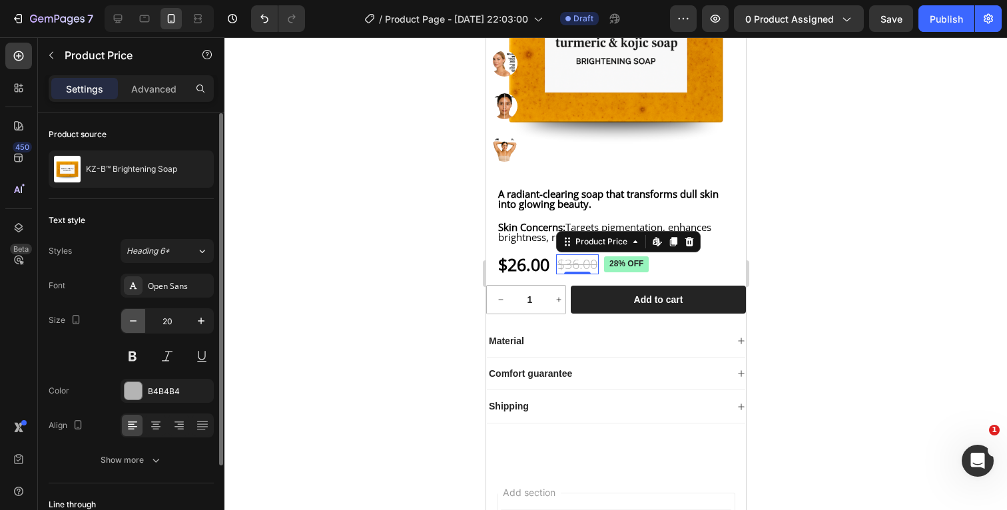
click at [131, 322] on icon "button" at bounding box center [132, 320] width 13 height 13
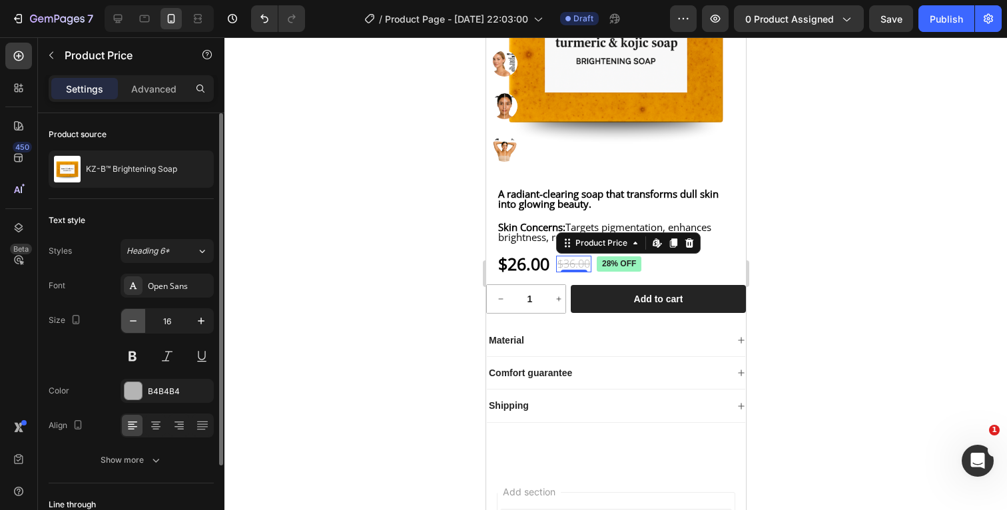
click at [131, 322] on icon "button" at bounding box center [132, 320] width 13 height 13
type input "15"
click at [155, 391] on div "B4B4B4" at bounding box center [167, 391] width 39 height 12
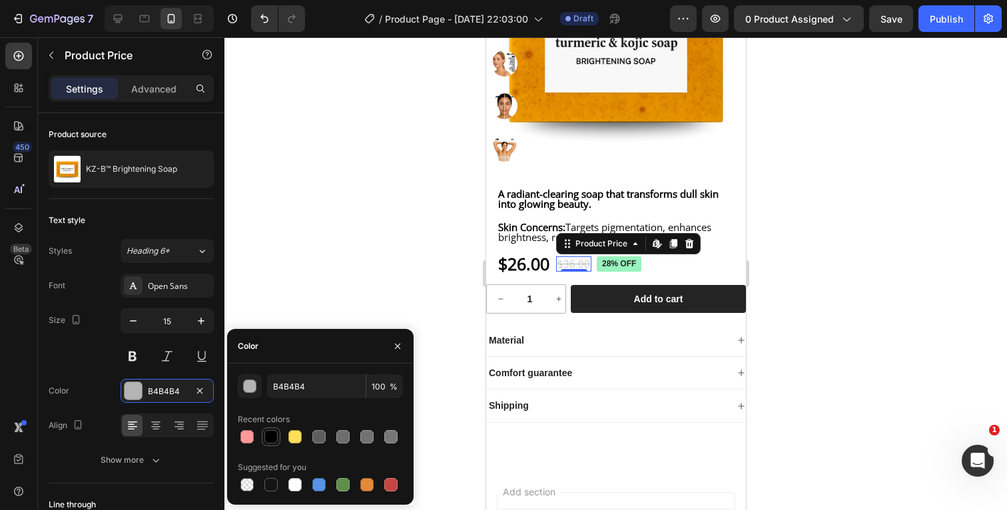
click at [269, 434] on div at bounding box center [270, 436] width 13 height 13
type input "000000"
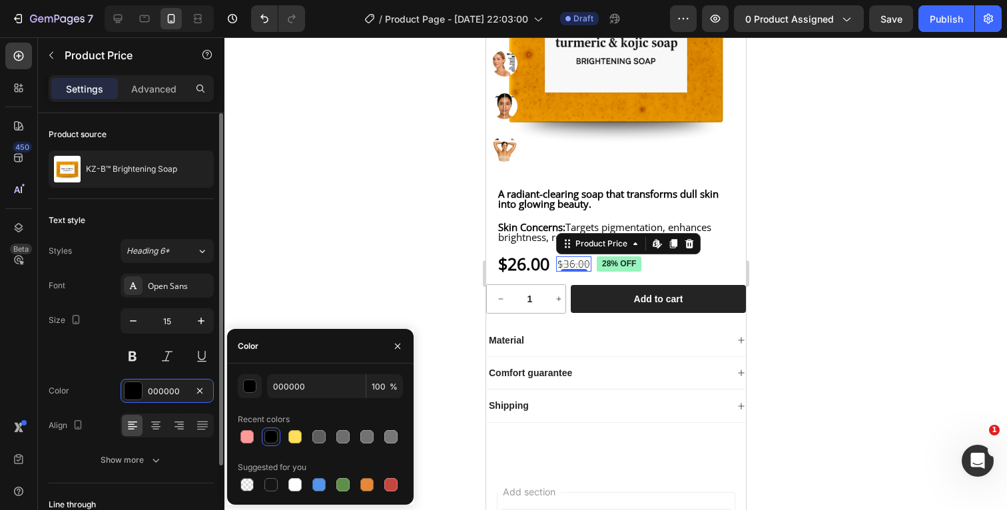
click at [90, 355] on div "Size 15" at bounding box center [131, 338] width 165 height 60
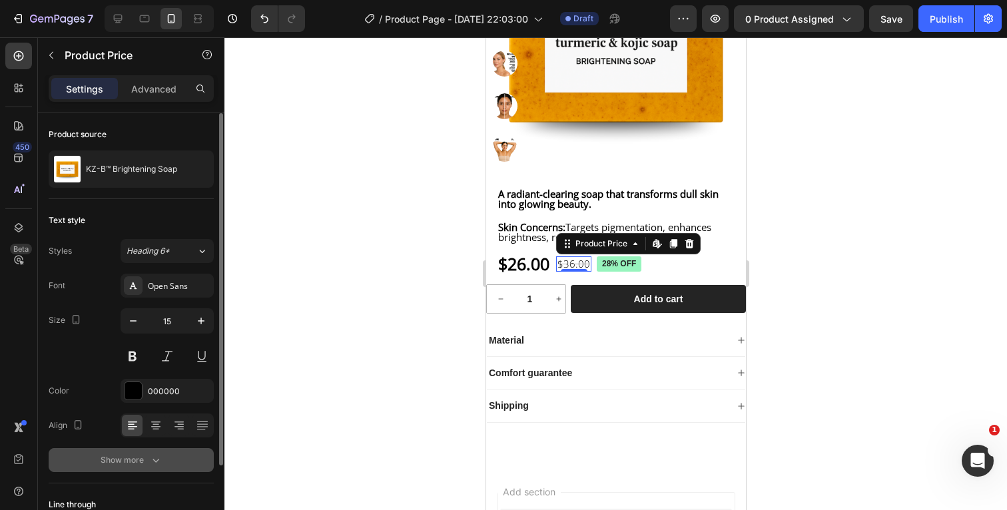
click at [158, 460] on icon "button" at bounding box center [155, 461] width 7 height 4
click at [168, 463] on div "Light" at bounding box center [160, 460] width 68 height 12
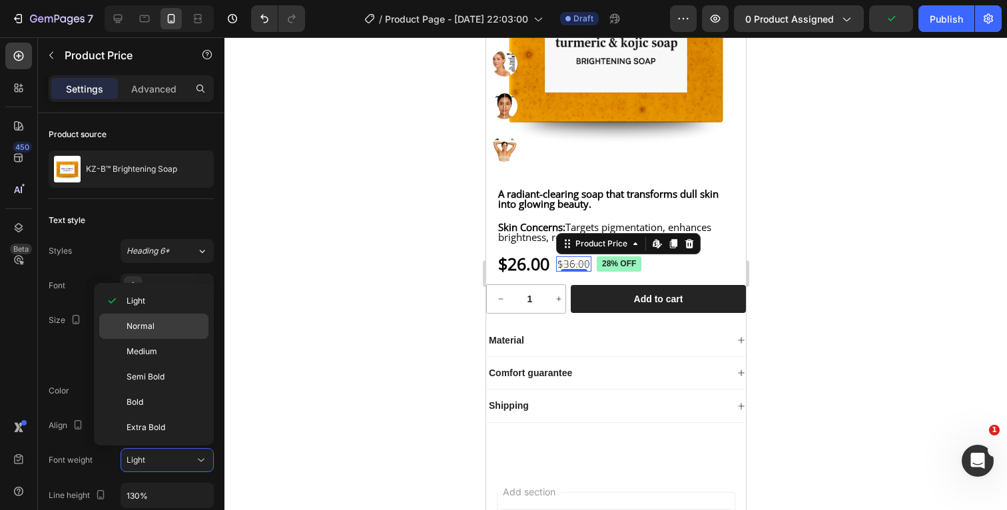
click at [168, 339] on div "Normal" at bounding box center [153, 351] width 109 height 25
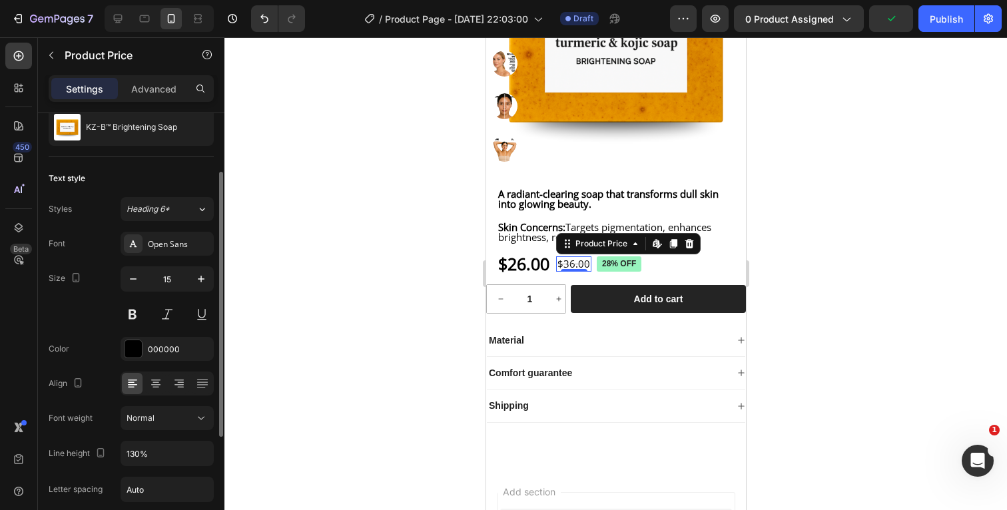
scroll to position [63, 0]
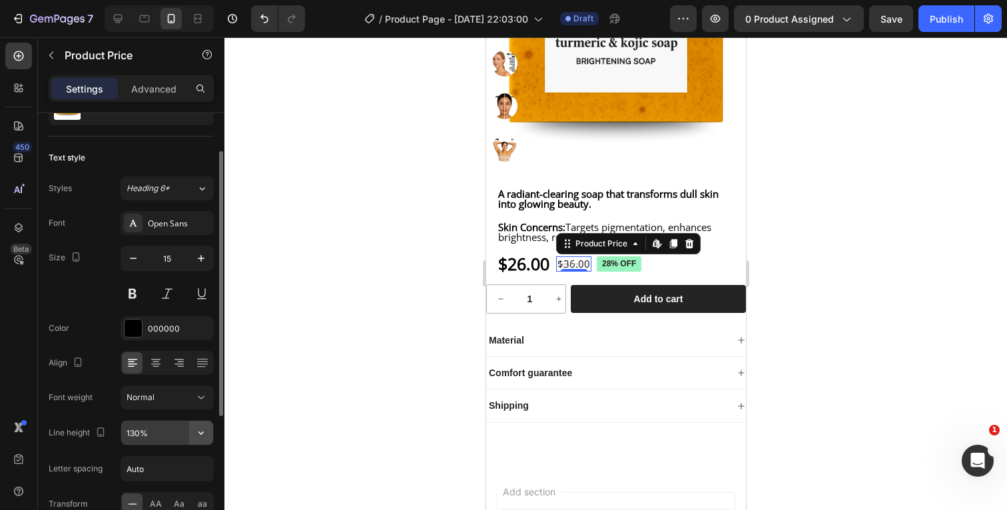
click at [200, 432] on icon "button" at bounding box center [200, 432] width 5 height 3
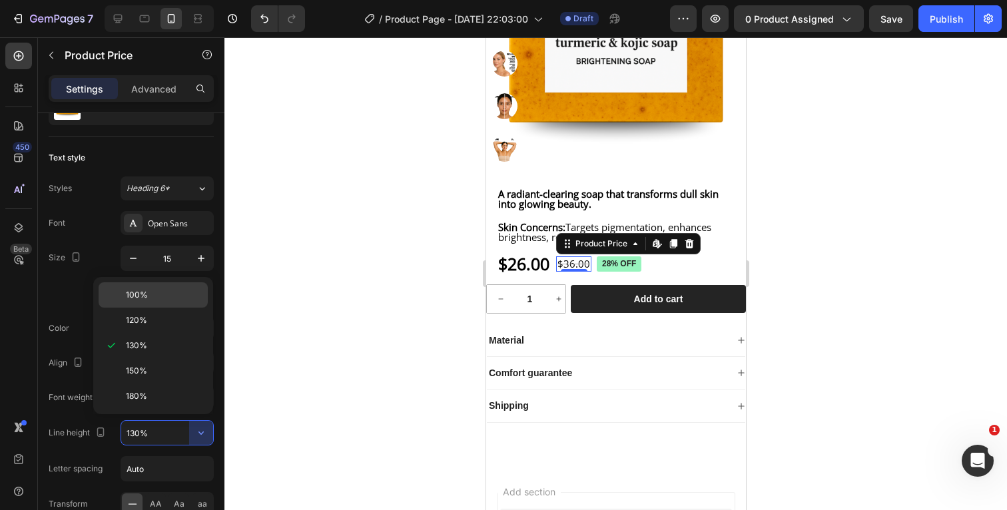
click at [168, 294] on p "100%" at bounding box center [164, 295] width 76 height 12
type input "100%"
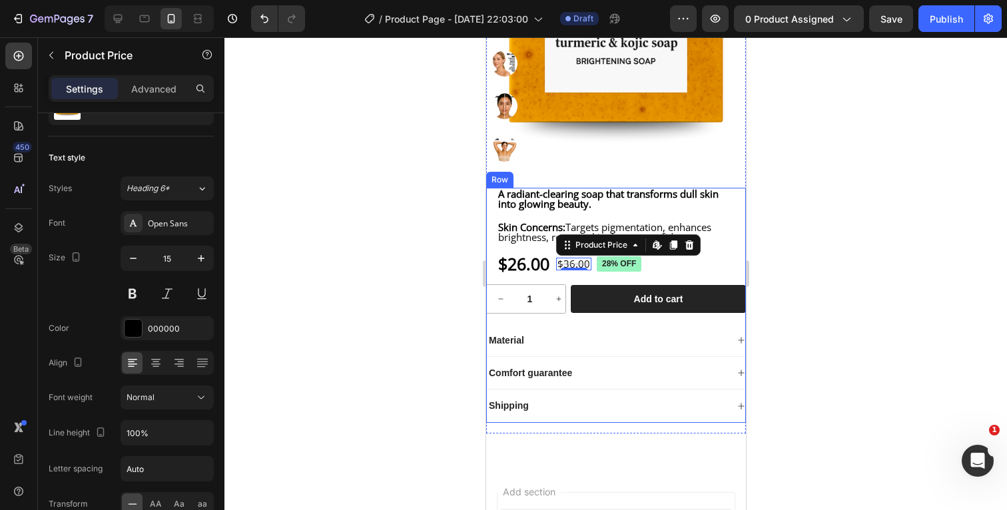
click at [859, 298] on div at bounding box center [615, 273] width 782 height 473
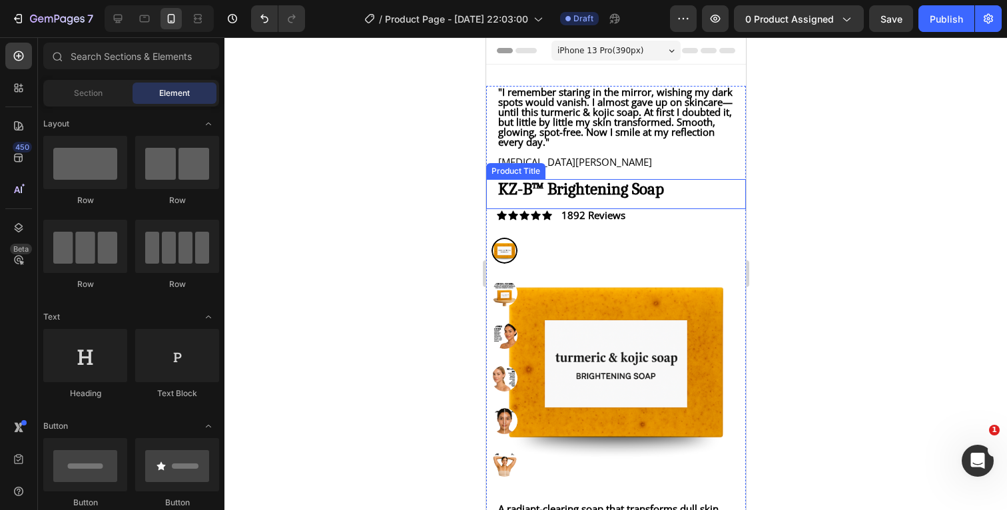
scroll to position [0, 0]
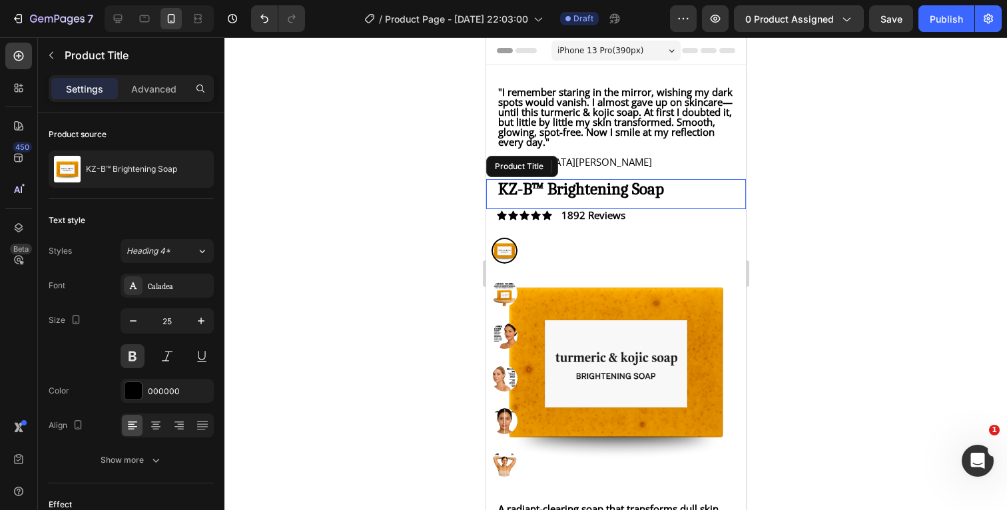
click at [686, 198] on h1 "KZ-B™ Brightening Soap" at bounding box center [615, 188] width 238 height 19
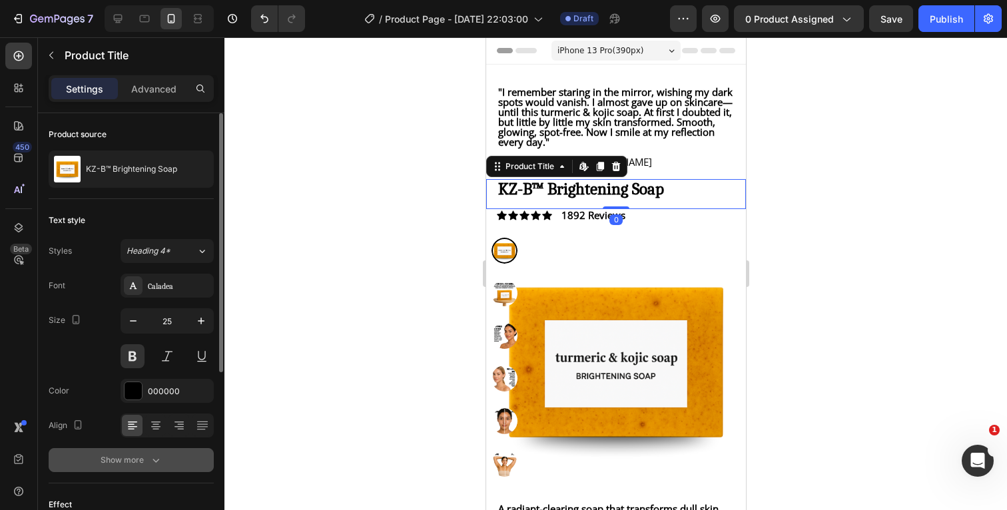
click at [150, 457] on icon "button" at bounding box center [155, 459] width 13 height 13
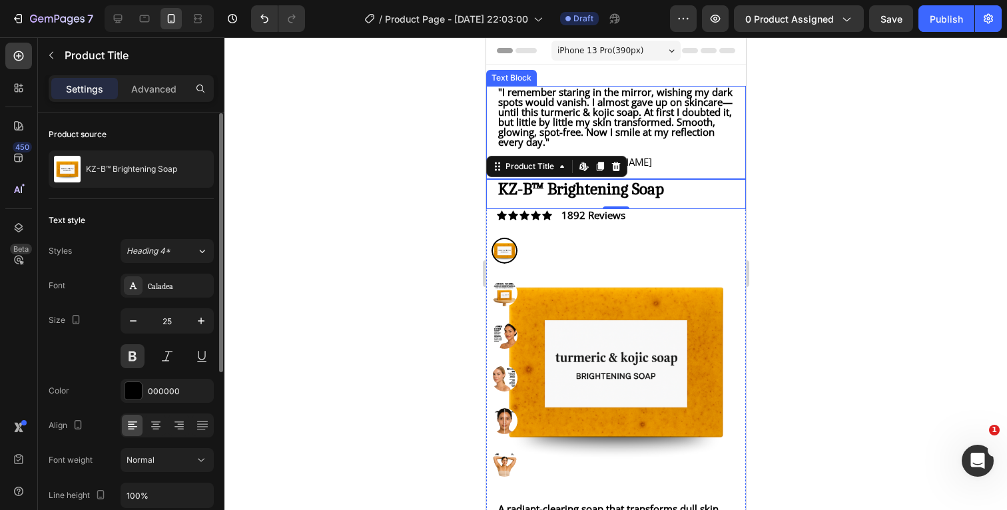
click at [701, 147] on p ""I remember staring in the mirror, wishing my dark spots would vanish. I almost…" at bounding box center [615, 117] width 236 height 60
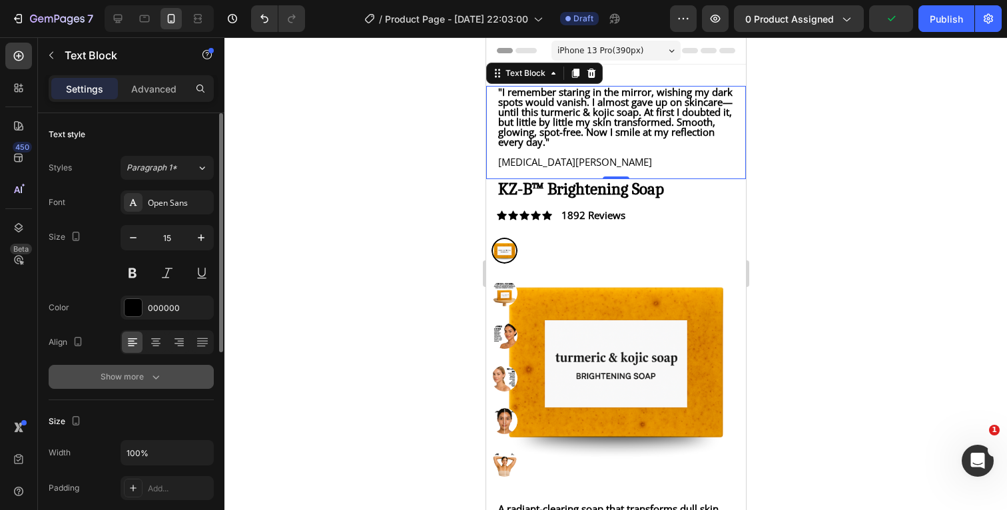
click at [152, 383] on button "Show more" at bounding box center [131, 377] width 165 height 24
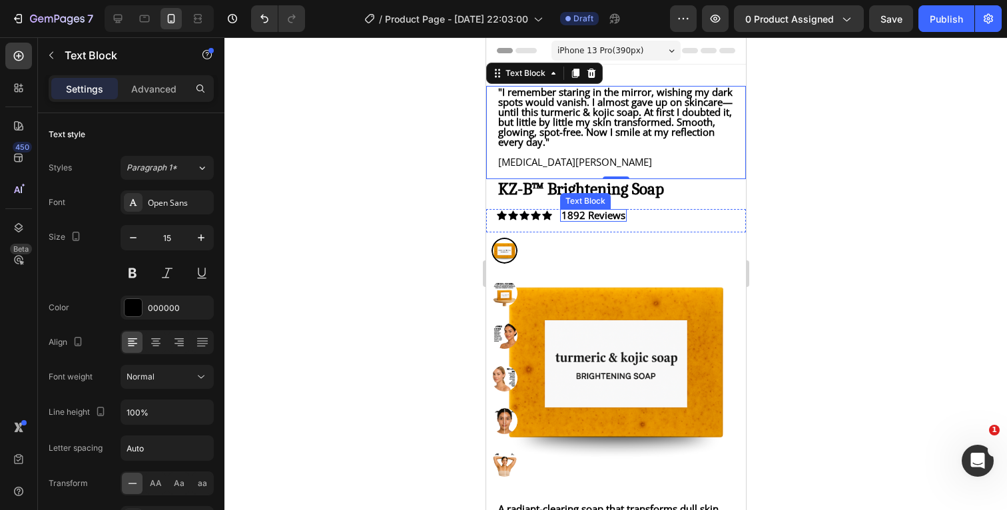
click at [593, 220] on p "1892 Reviews" at bounding box center [593, 215] width 64 height 10
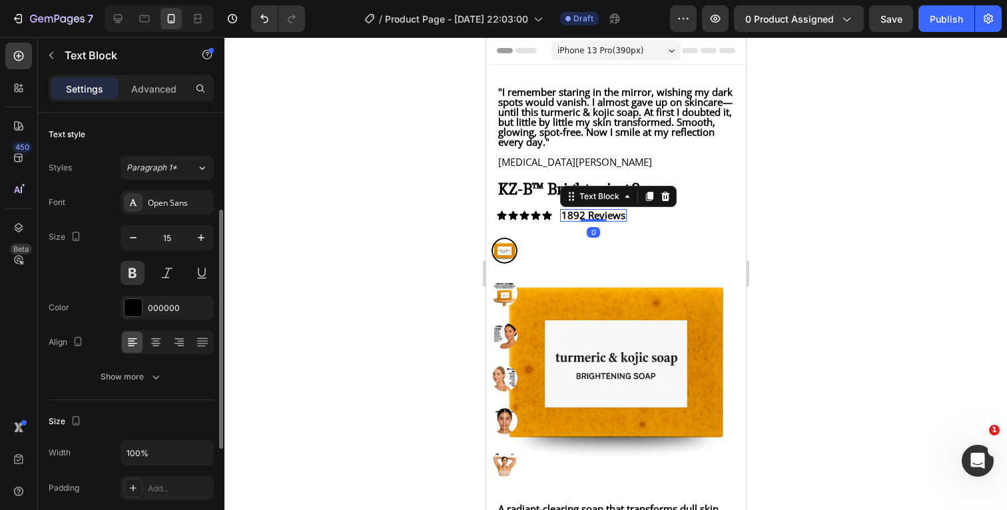
scroll to position [63, 0]
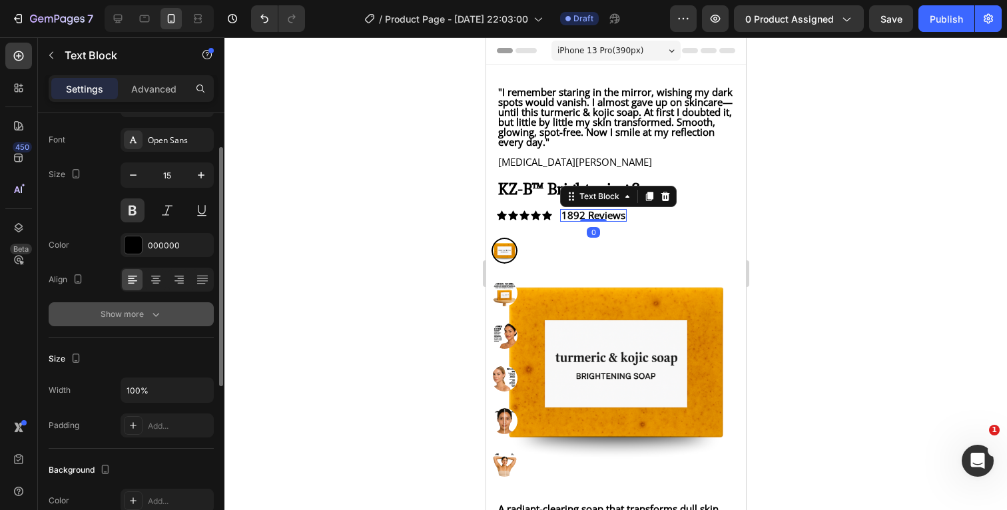
click at [145, 314] on div "Show more" at bounding box center [132, 314] width 62 height 13
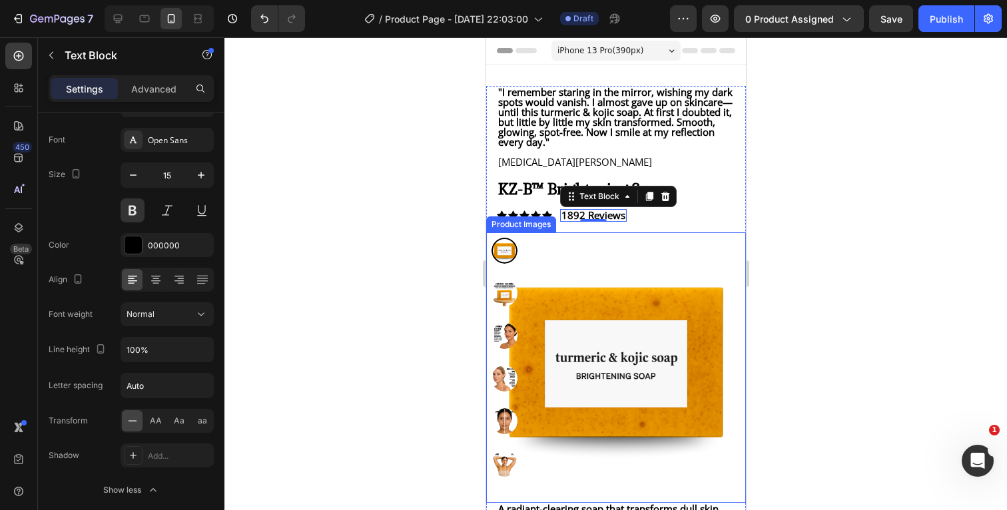
click at [806, 225] on div at bounding box center [615, 273] width 782 height 473
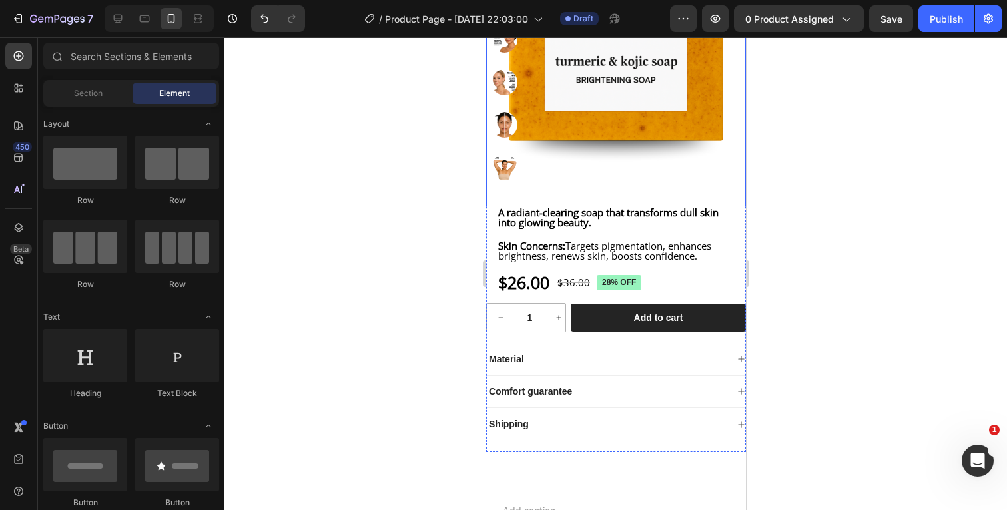
scroll to position [299, 0]
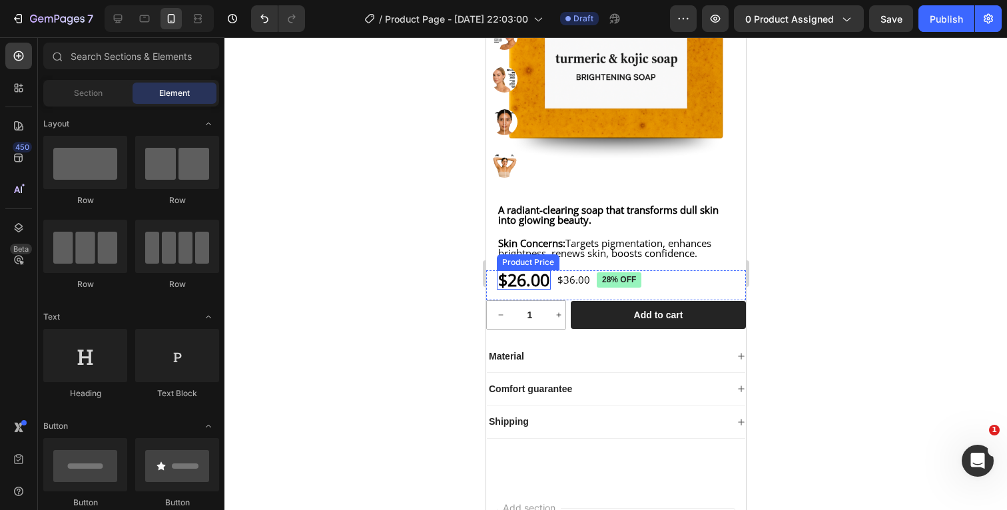
click at [535, 288] on div "$26.00" at bounding box center [523, 279] width 54 height 19
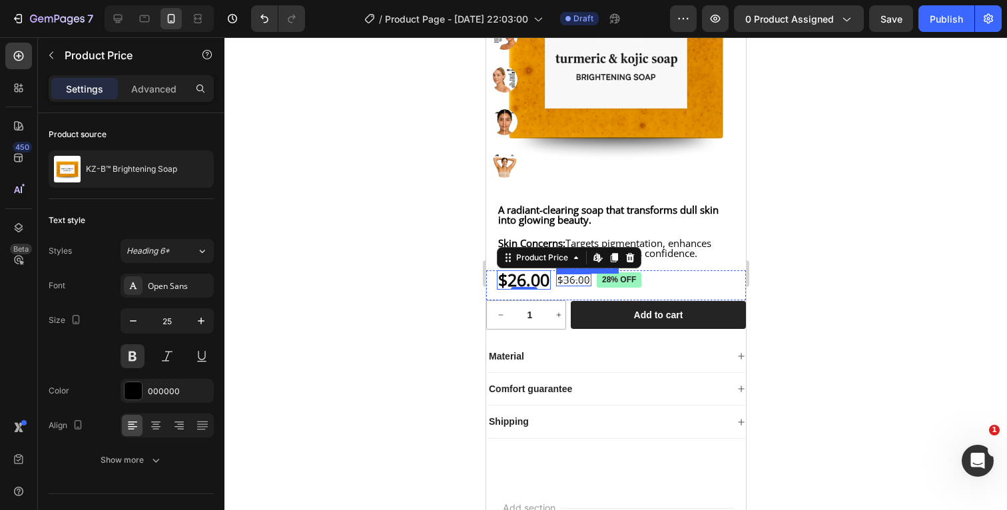
click at [584, 286] on div "$36.00" at bounding box center [572, 280] width 35 height 13
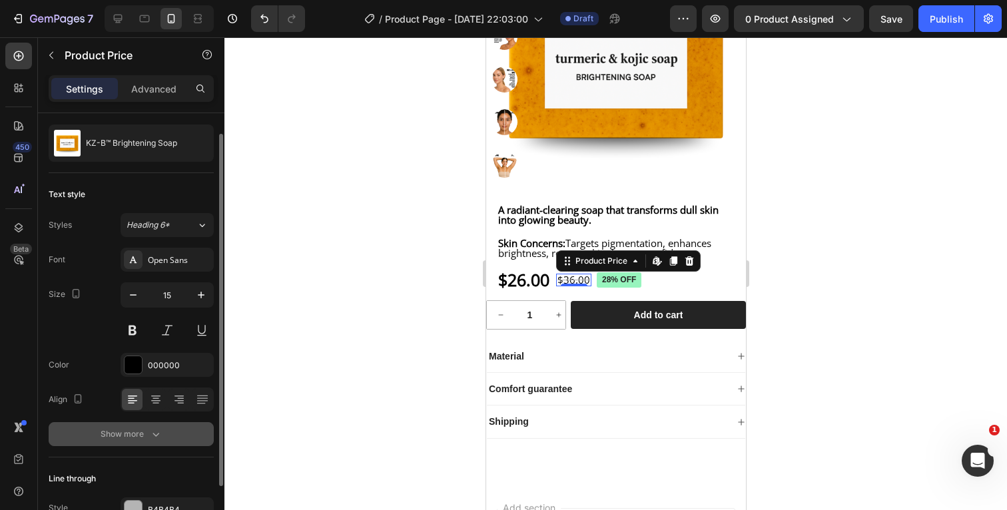
click at [150, 433] on icon "button" at bounding box center [155, 433] width 13 height 13
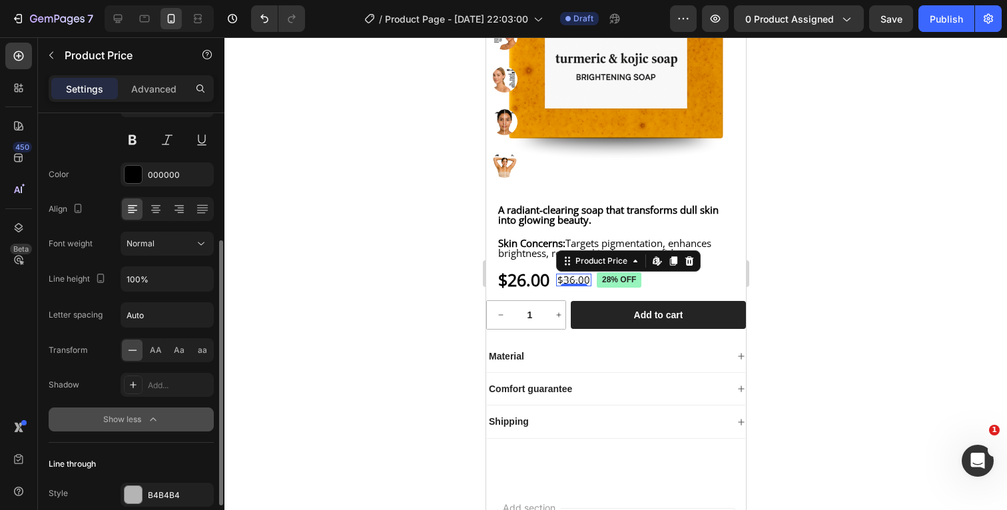
scroll to position [218, 0]
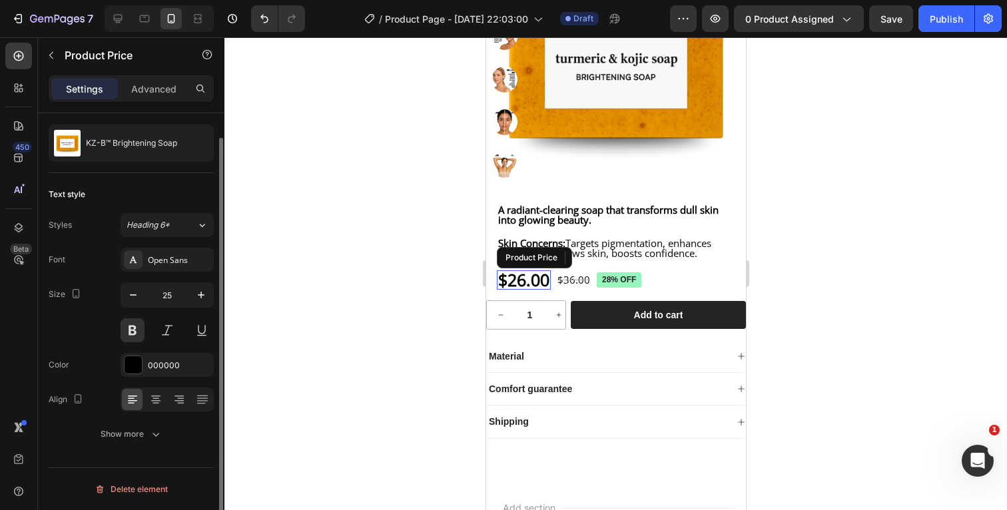
click at [526, 290] on div "$26.00" at bounding box center [523, 279] width 54 height 19
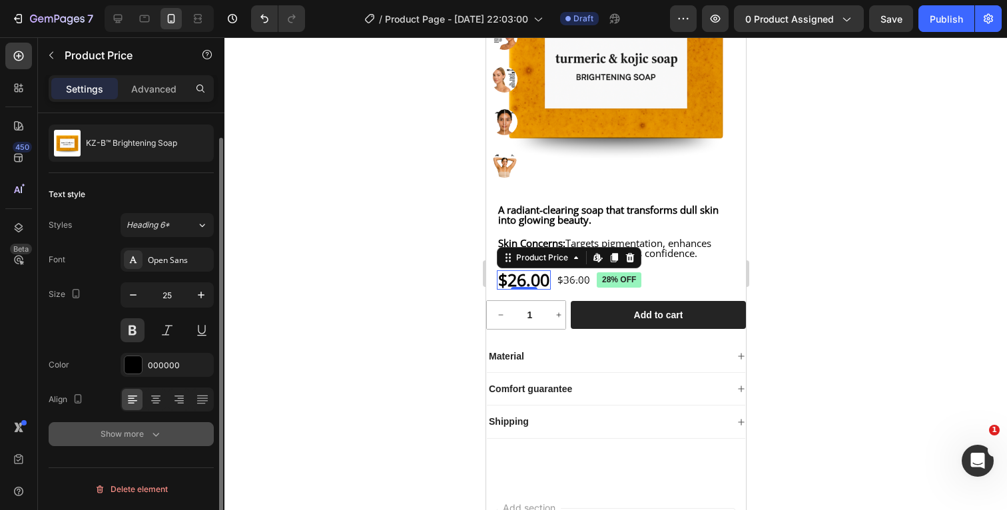
click at [157, 438] on icon "button" at bounding box center [155, 433] width 13 height 13
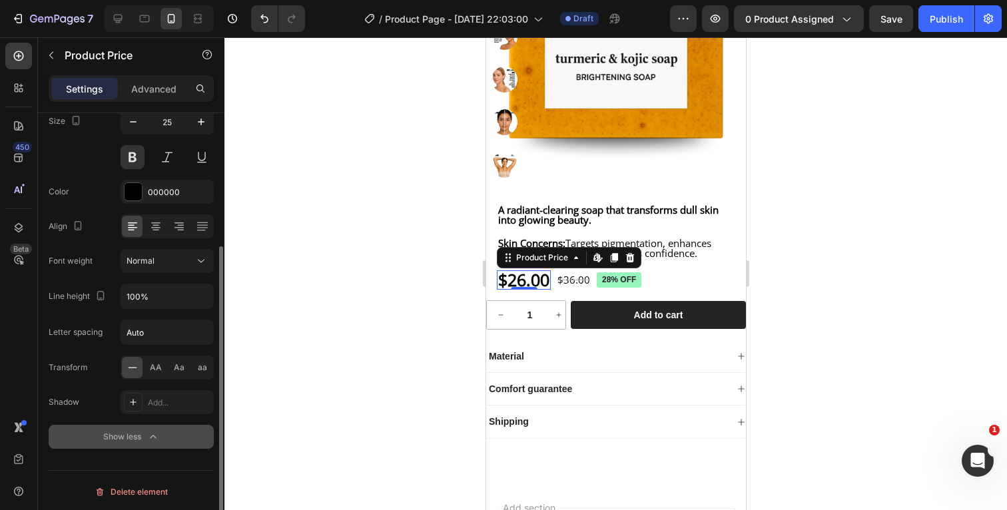
scroll to position [202, 0]
click at [153, 429] on icon "button" at bounding box center [152, 433] width 13 height 13
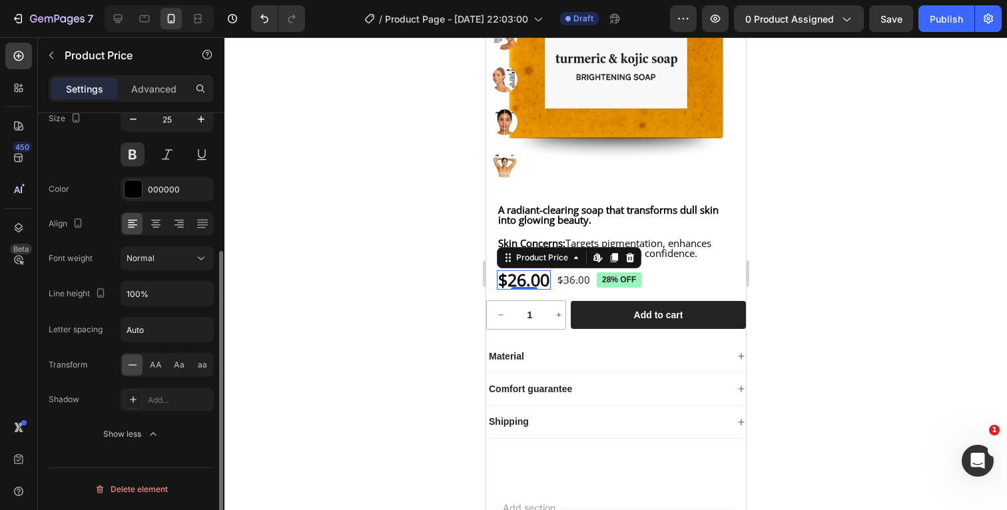
scroll to position [26, 0]
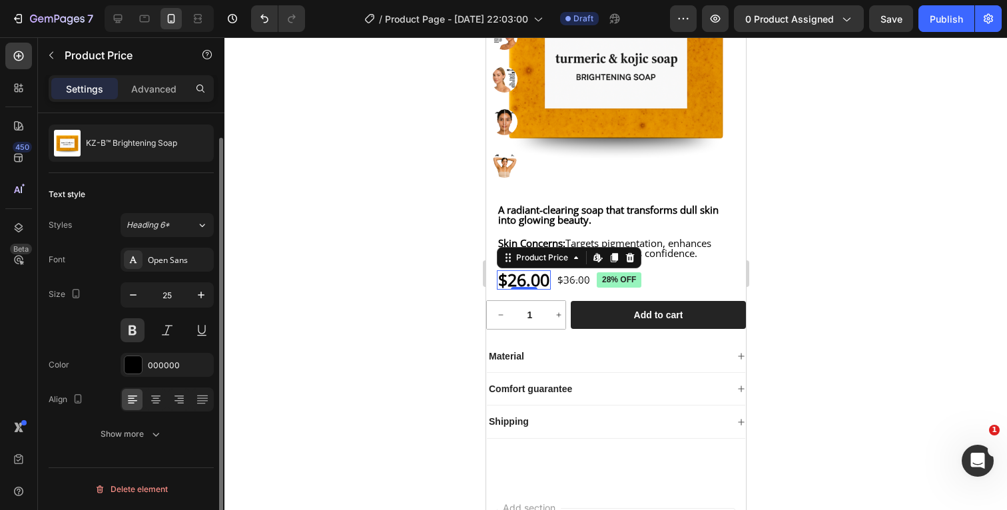
click at [833, 282] on div at bounding box center [615, 273] width 782 height 473
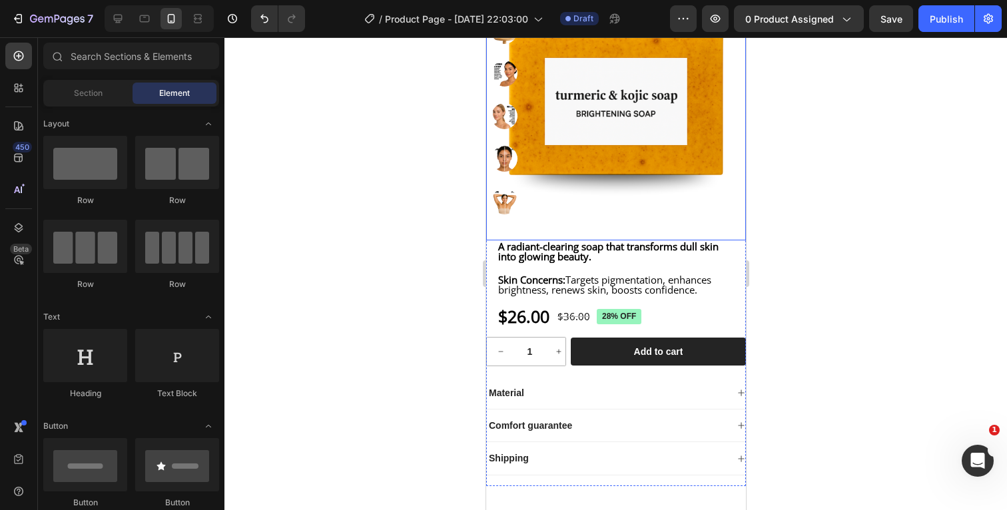
scroll to position [266, 0]
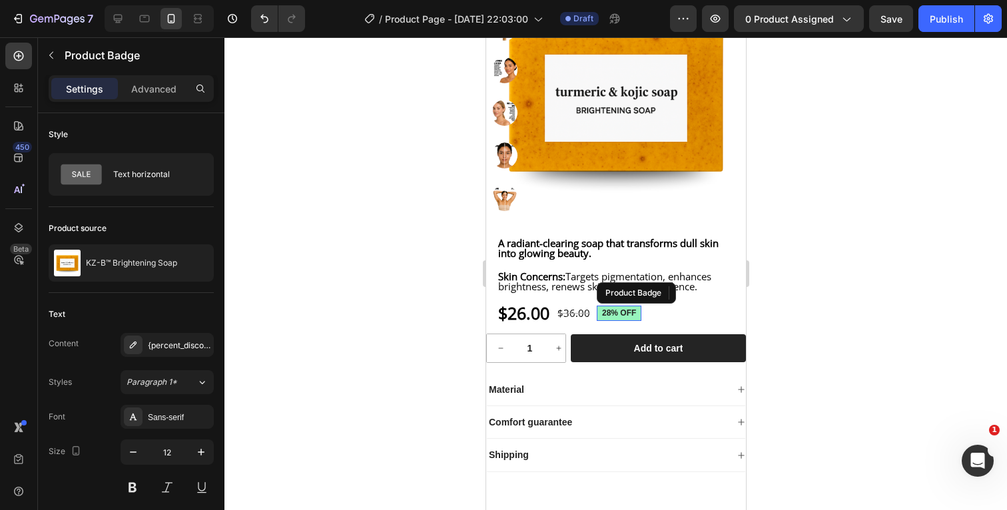
click at [640, 322] on pre "28% off" at bounding box center [618, 314] width 45 height 16
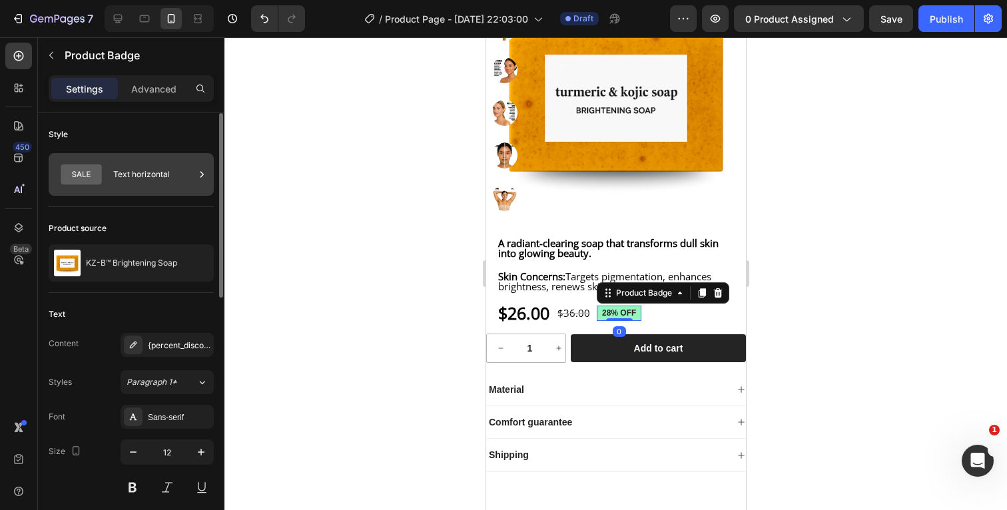
click at [189, 174] on div "Text horizontal" at bounding box center [153, 174] width 81 height 31
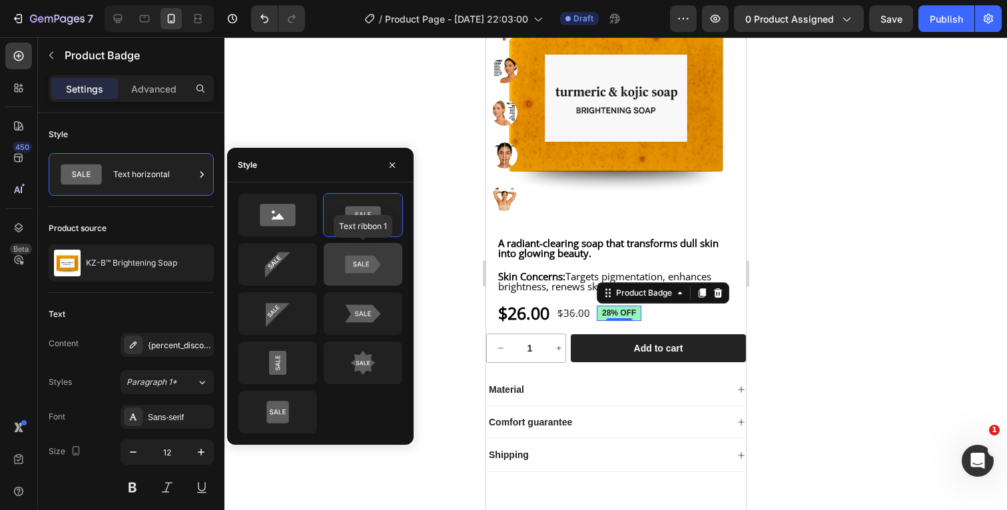
click at [386, 269] on icon at bounding box center [363, 264] width 63 height 27
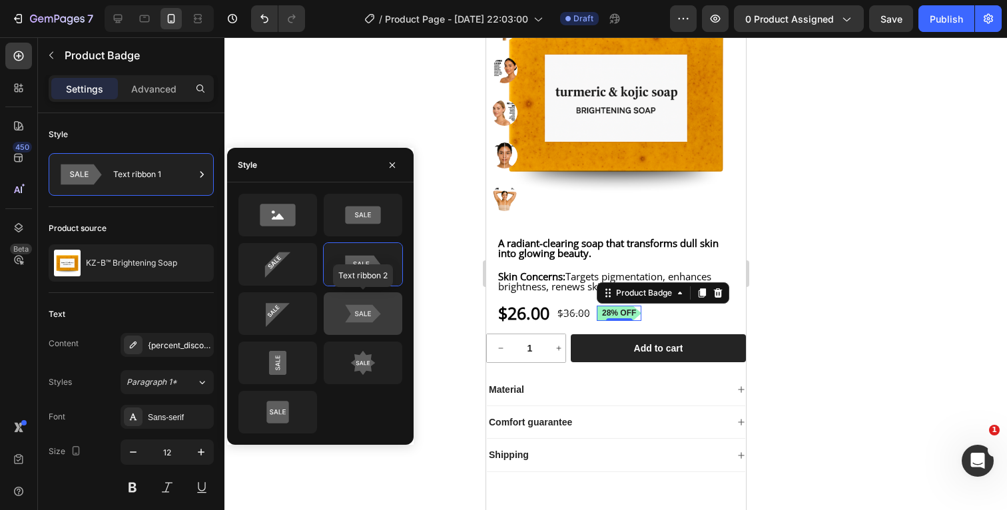
click at [377, 313] on icon at bounding box center [362, 314] width 35 height 18
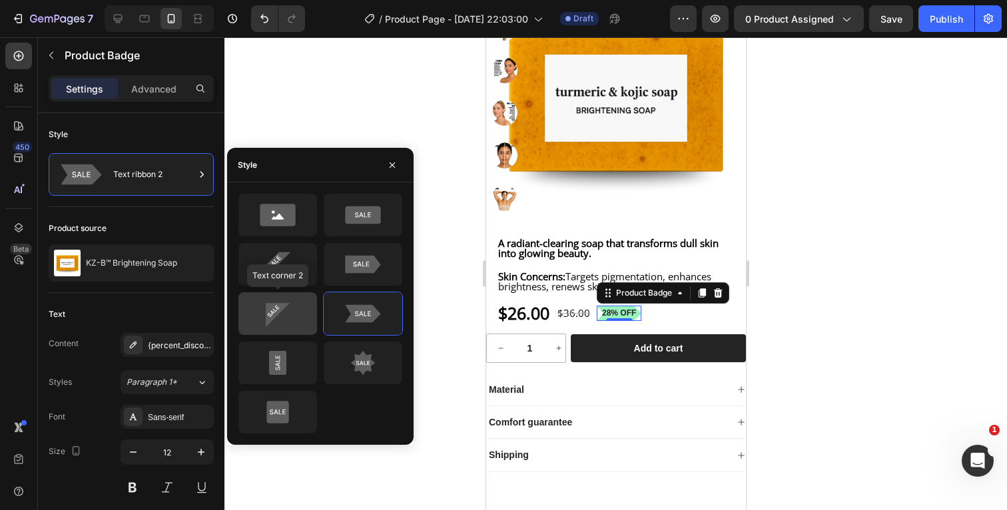
click at [290, 317] on icon at bounding box center [277, 313] width 63 height 27
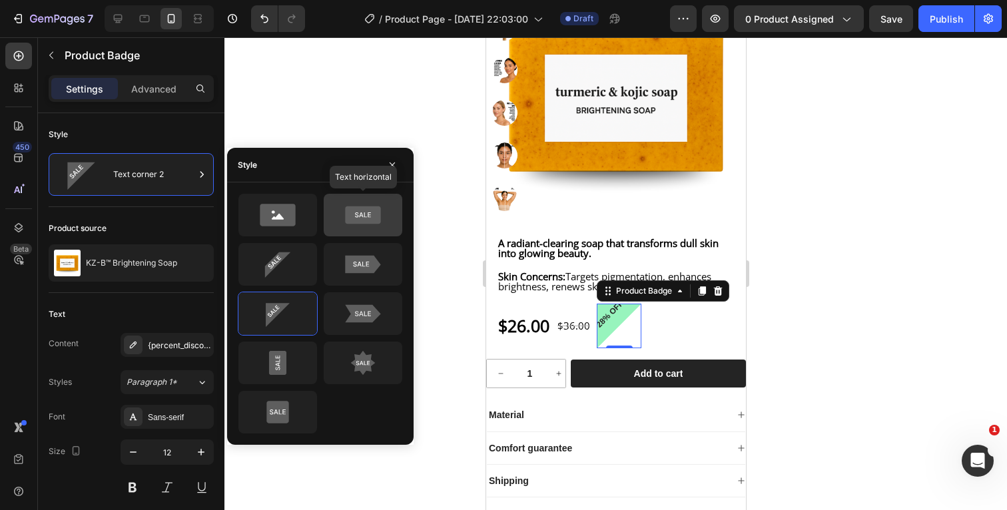
click at [367, 212] on icon at bounding box center [362, 215] width 35 height 18
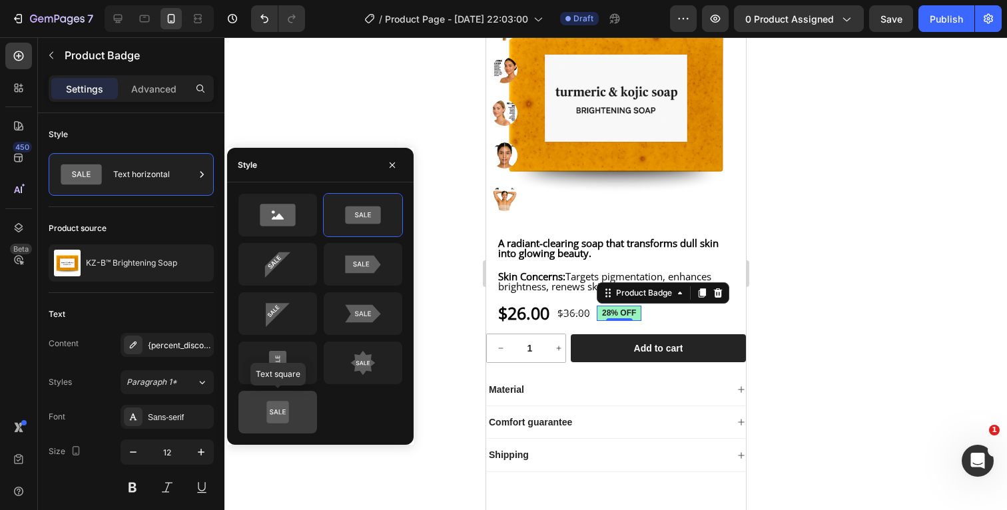
click at [291, 402] on icon at bounding box center [277, 412] width 63 height 27
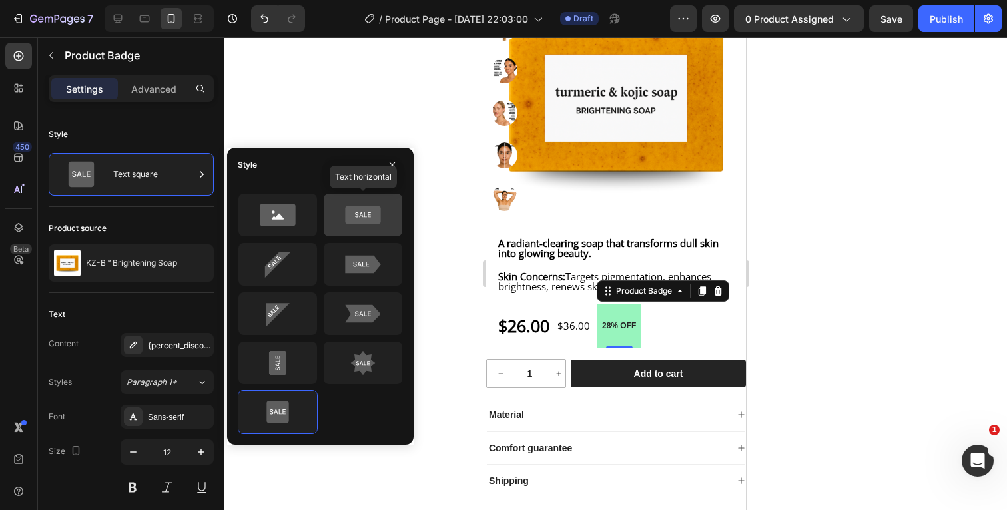
click at [373, 209] on icon at bounding box center [362, 215] width 35 height 18
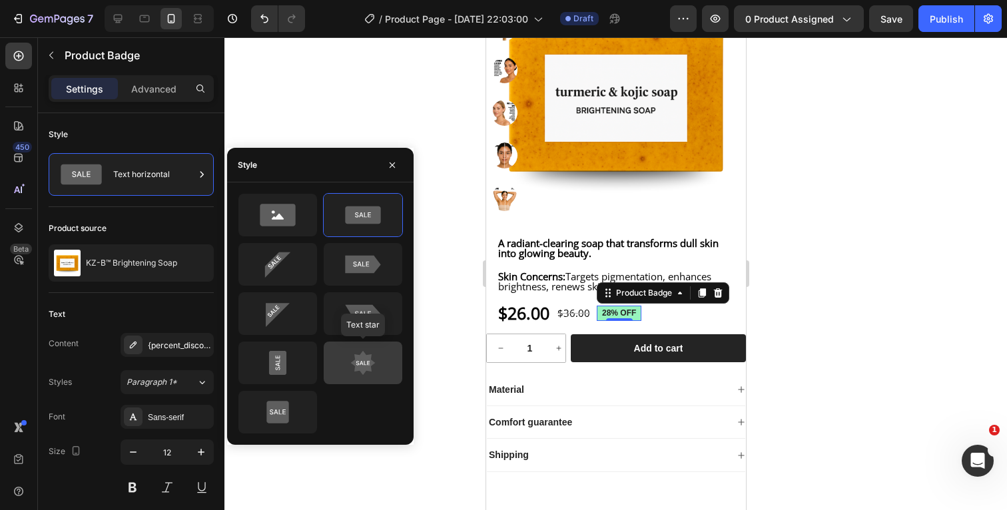
click at [369, 356] on icon at bounding box center [363, 363] width 25 height 25
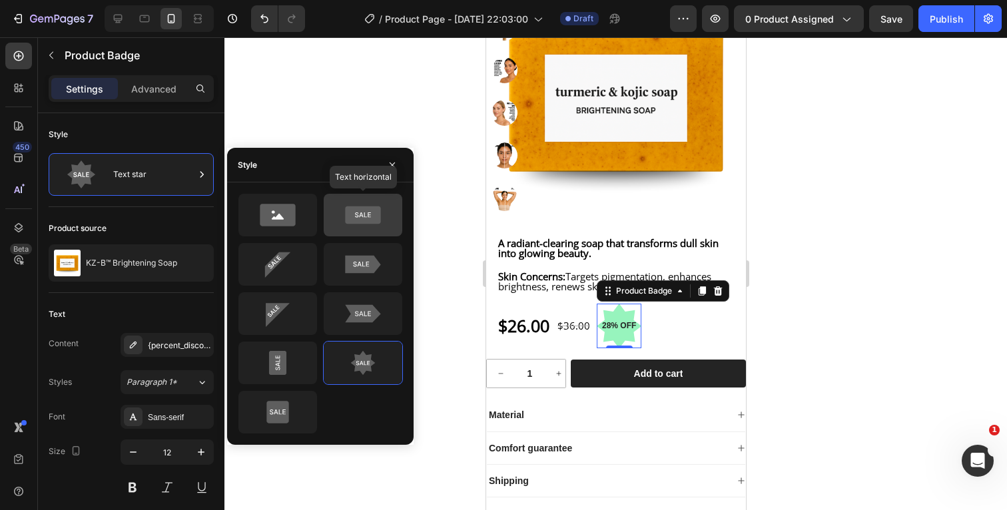
click at [387, 214] on icon at bounding box center [363, 215] width 63 height 27
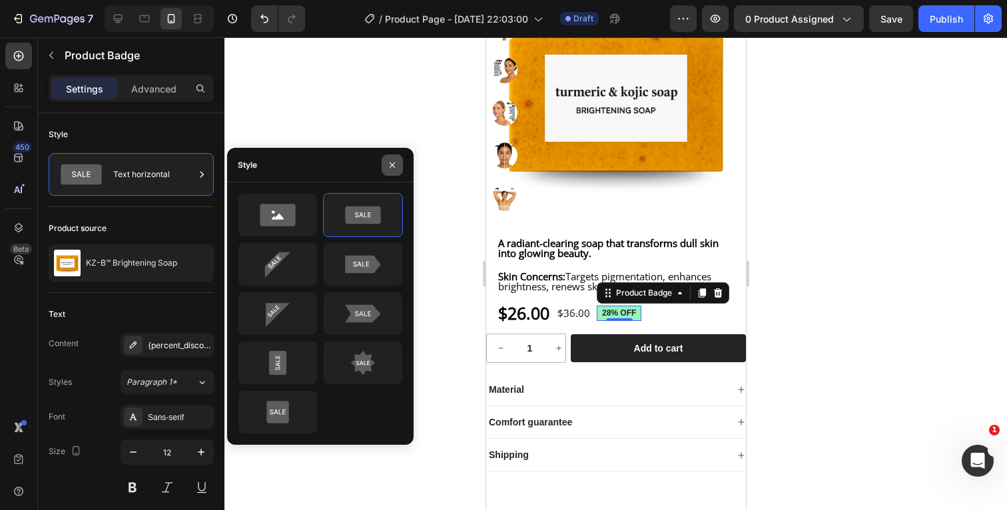
click at [394, 167] on icon "button" at bounding box center [391, 164] width 5 height 5
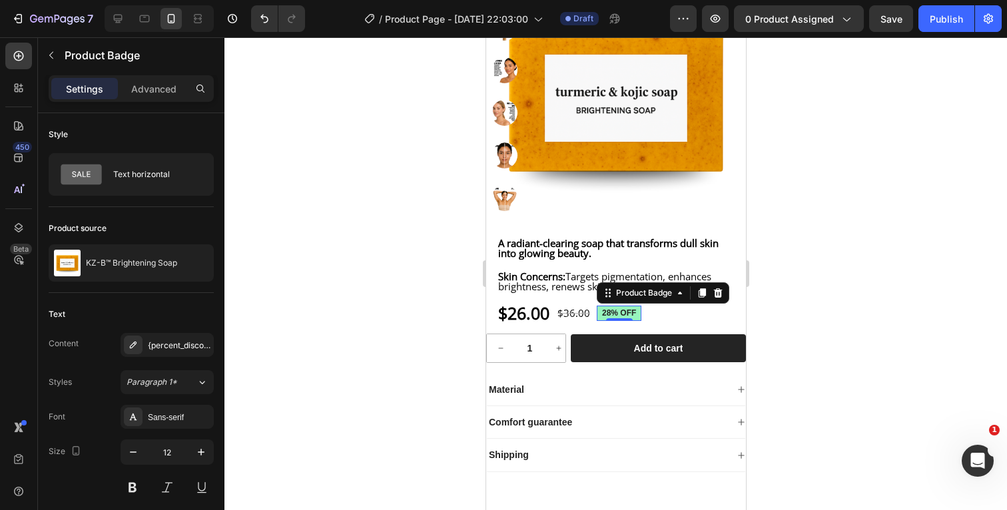
click at [829, 318] on div at bounding box center [615, 273] width 782 height 473
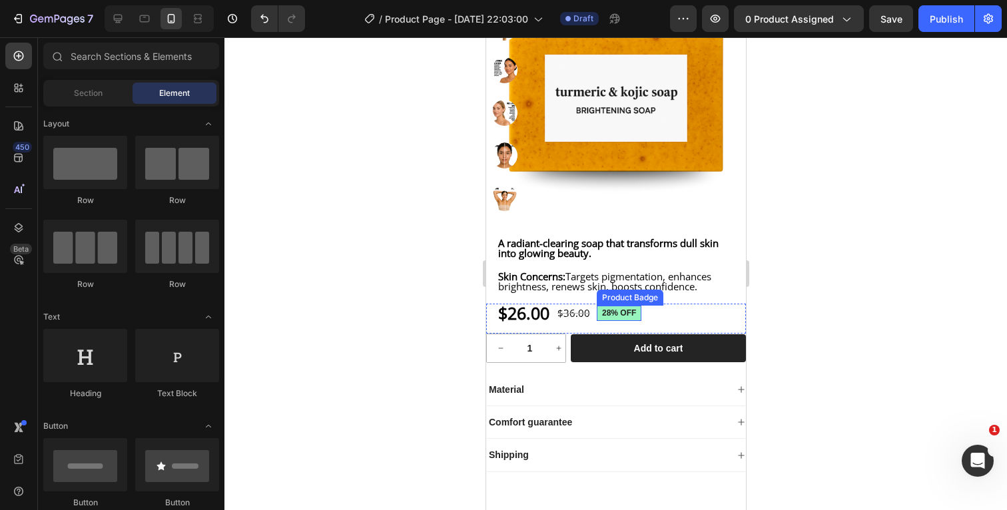
click at [640, 322] on pre "28% off" at bounding box center [618, 314] width 45 height 16
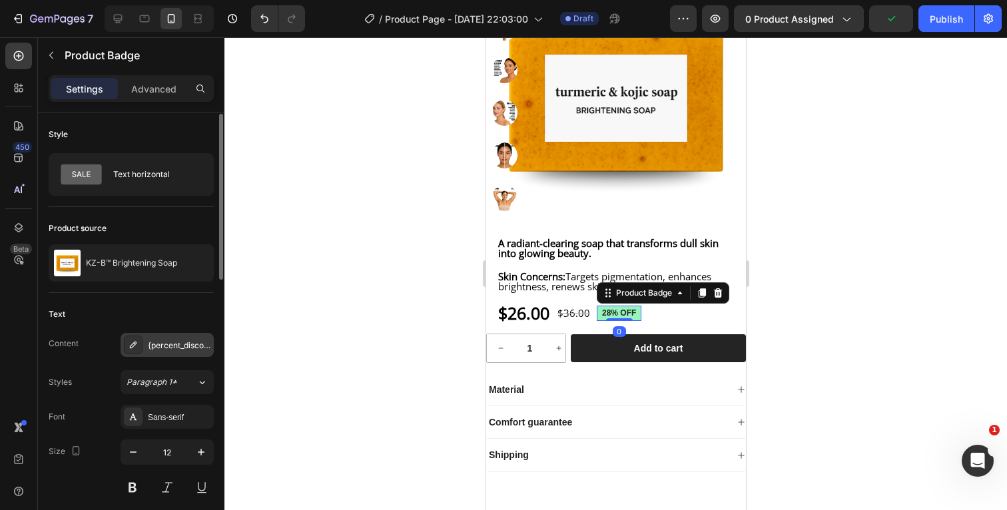
scroll to position [11, 0]
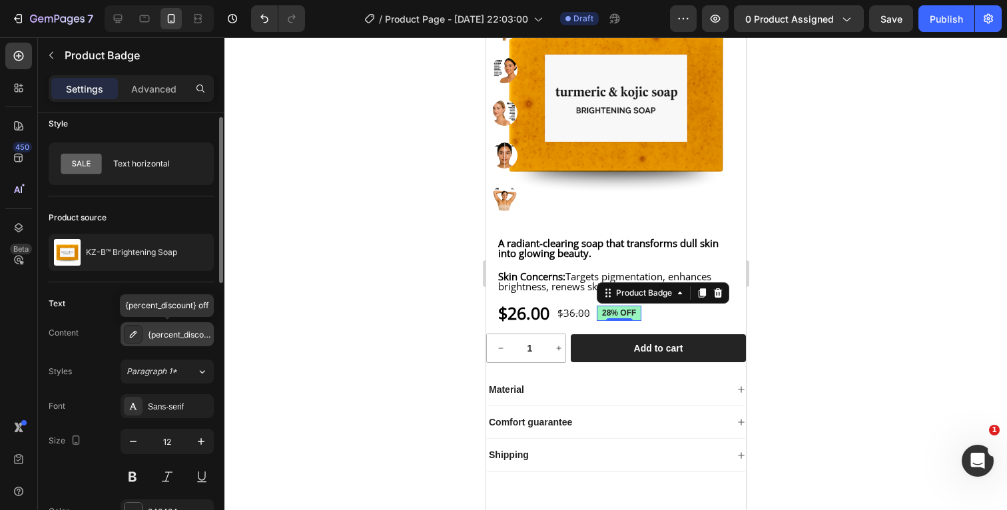
click at [168, 334] on div "{percent_discount} off" at bounding box center [179, 335] width 63 height 12
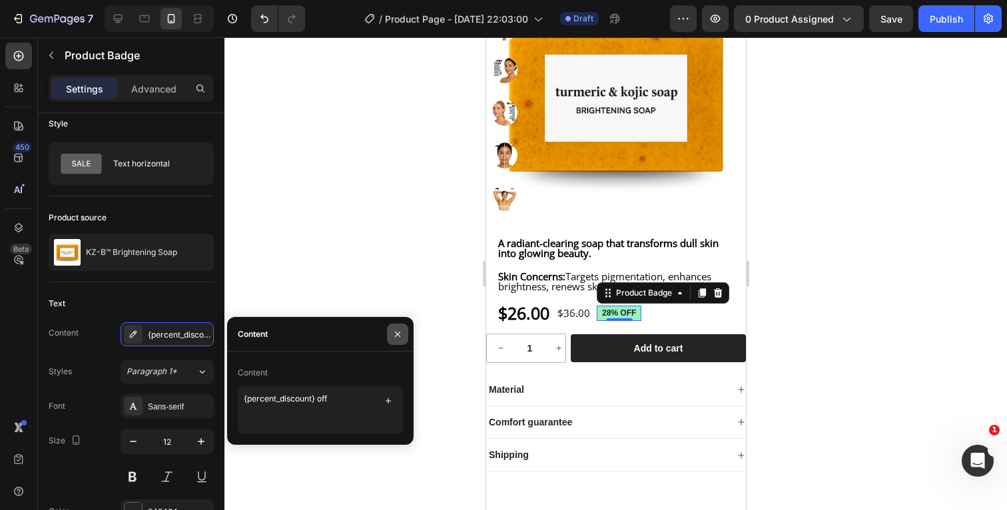
click at [395, 330] on icon "button" at bounding box center [397, 334] width 11 height 11
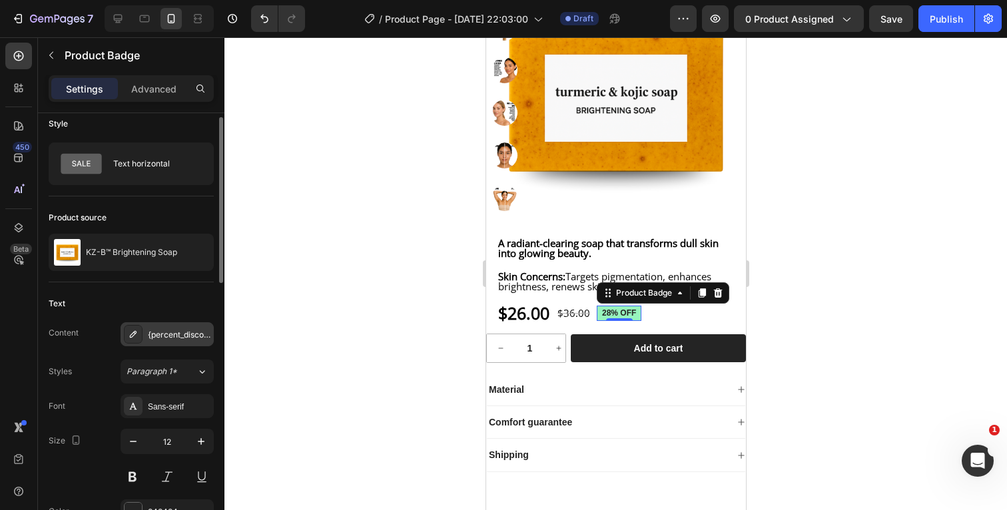
click at [134, 335] on icon at bounding box center [133, 334] width 7 height 7
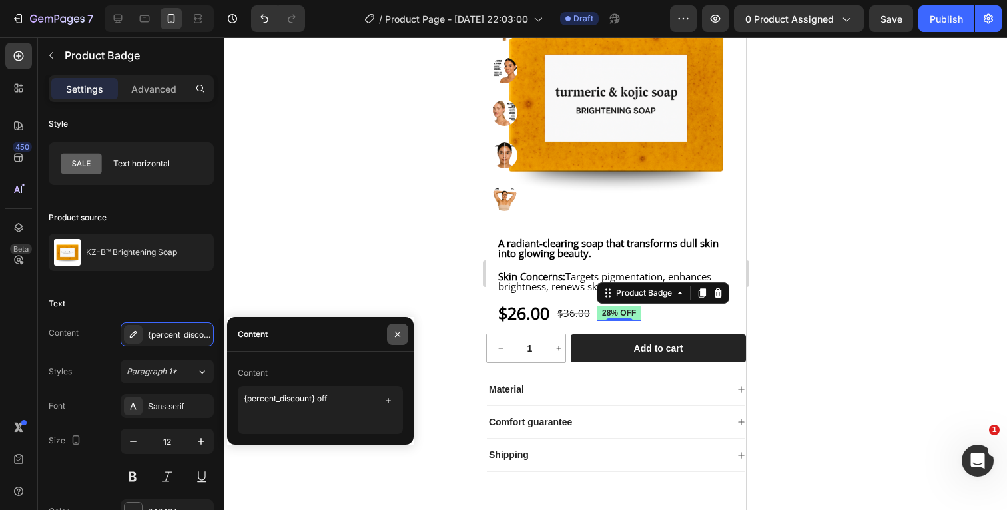
click at [403, 329] on button "button" at bounding box center [397, 334] width 21 height 21
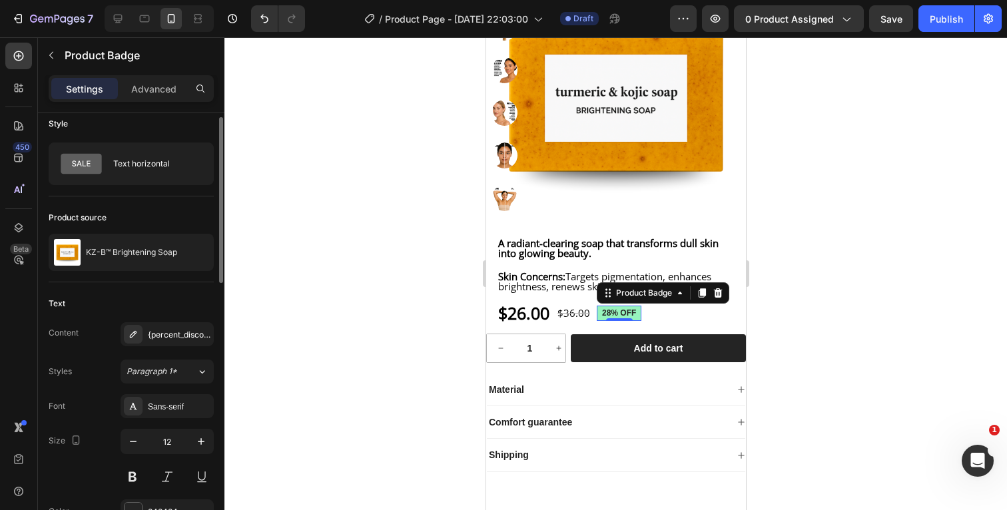
click at [91, 354] on div "Content {percent_discount} off Styles Paragraph 1* Font Sans-serif Size 12 Colo…" at bounding box center [131, 440] width 165 height 236
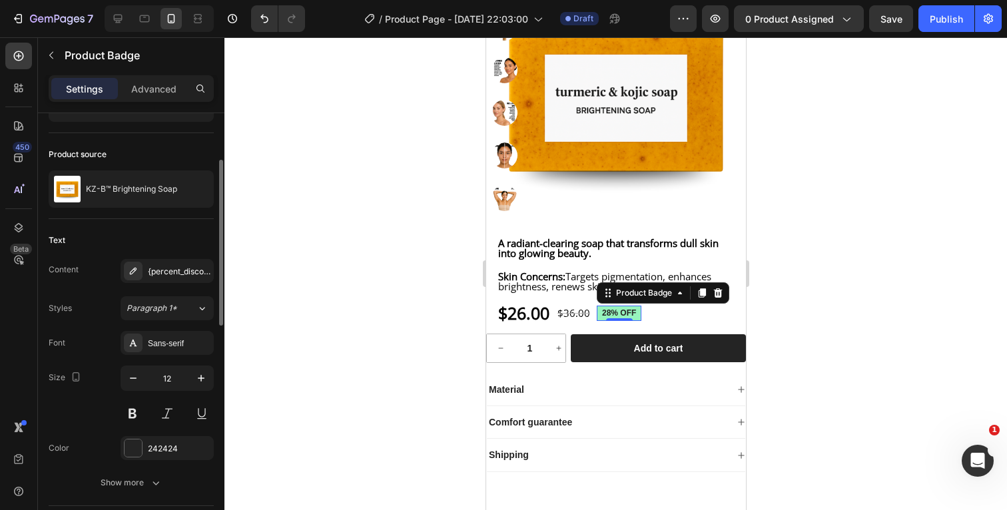
scroll to position [91, 0]
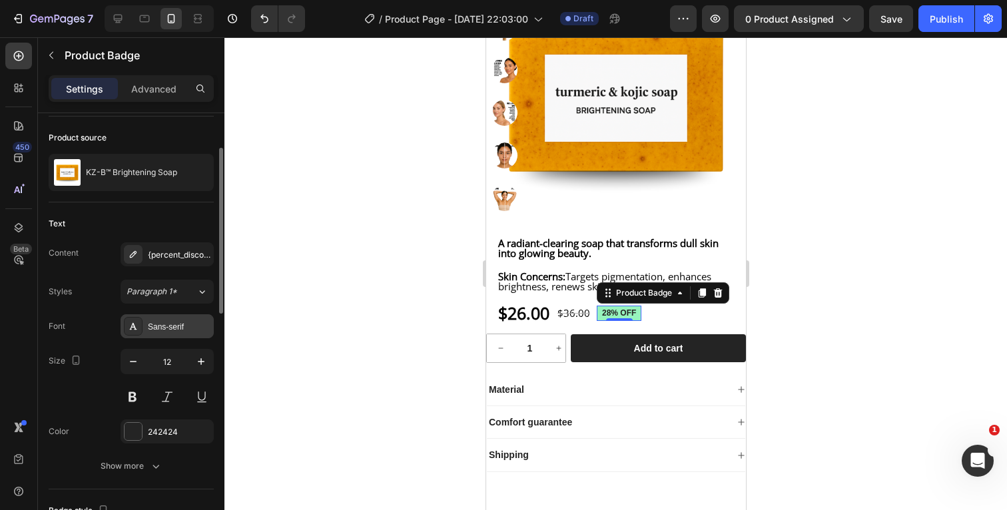
click at [171, 330] on div "Sans-serif" at bounding box center [179, 327] width 63 height 12
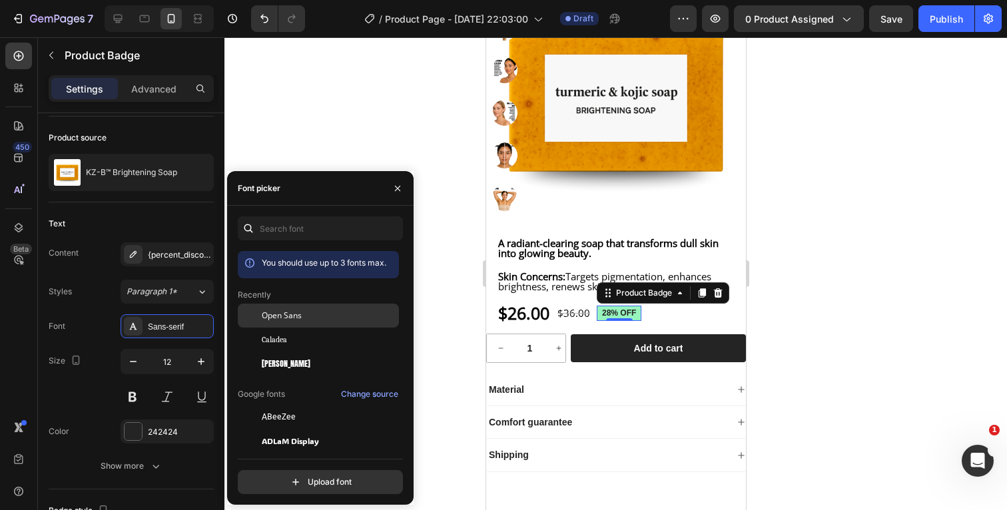
click at [300, 320] on span "Open Sans" at bounding box center [282, 316] width 40 height 12
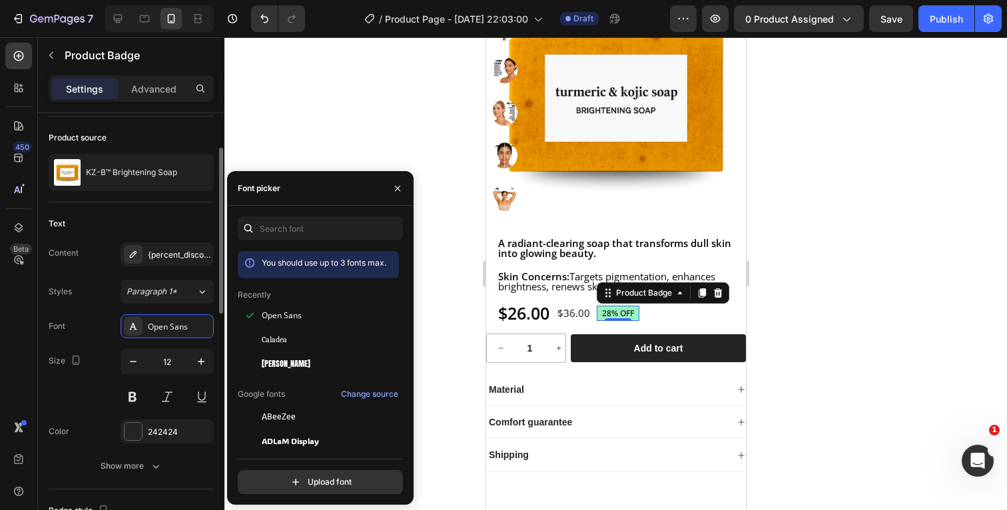
click at [91, 321] on div "Font Open Sans" at bounding box center [131, 326] width 165 height 24
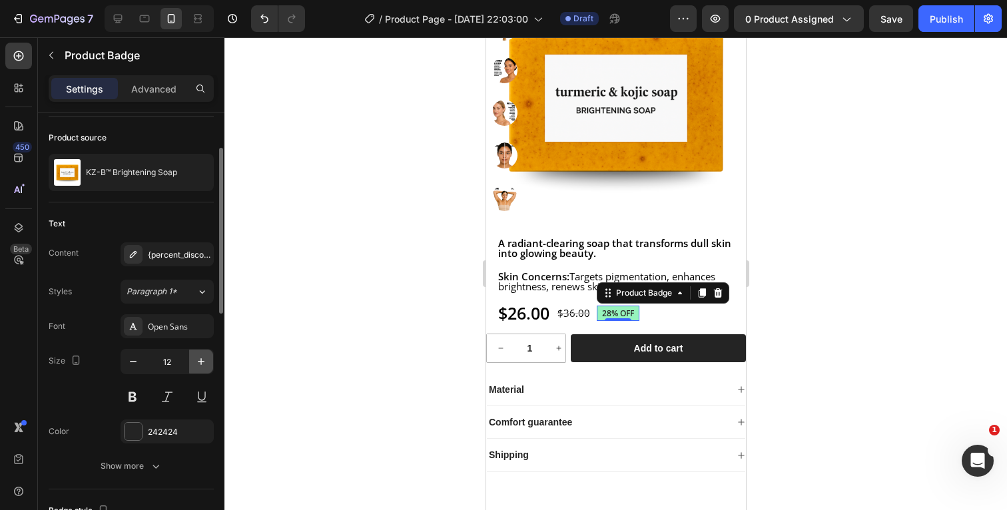
click at [200, 362] on icon "button" at bounding box center [200, 361] width 13 height 13
type input "15"
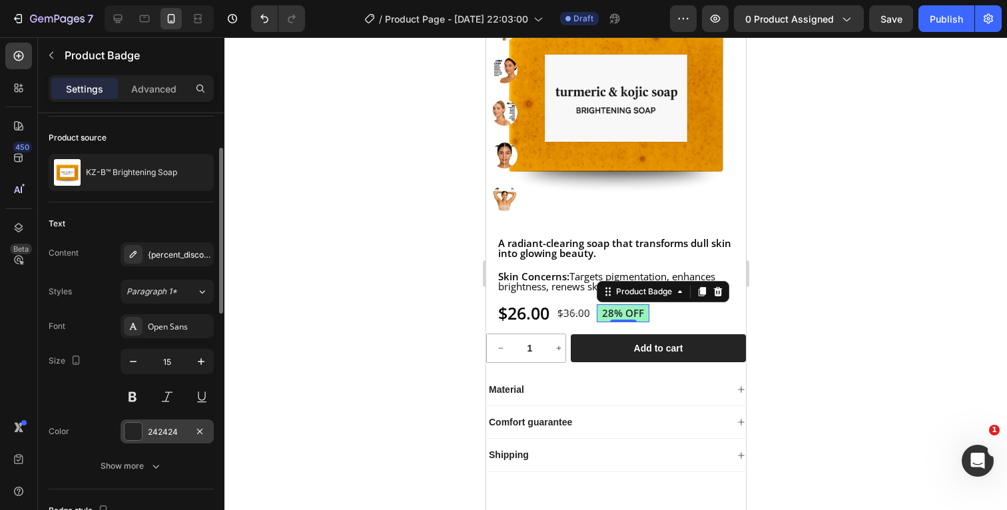
click at [158, 428] on div "242424" at bounding box center [167, 432] width 39 height 12
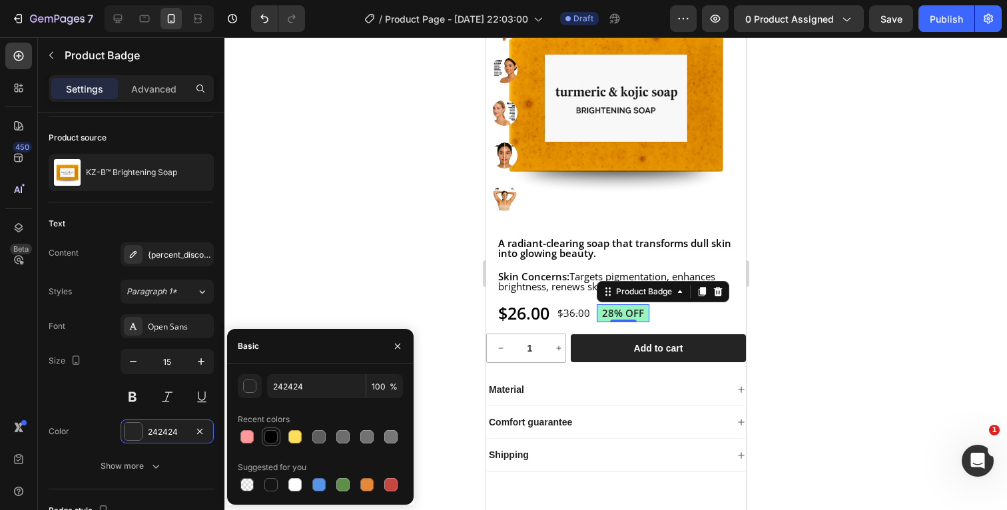
click at [266, 434] on div at bounding box center [270, 436] width 13 height 13
type input "000000"
click at [75, 409] on div "Font Open Sans Size 15 Color 000000 Show more" at bounding box center [131, 396] width 165 height 164
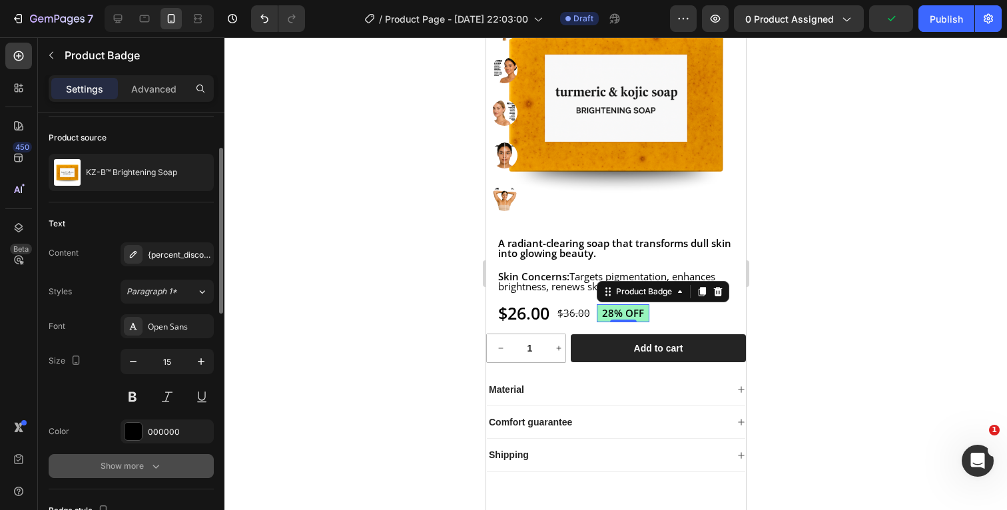
click at [146, 467] on div "Show more" at bounding box center [132, 465] width 62 height 13
click at [190, 463] on div "Semi Bold" at bounding box center [160, 466] width 68 height 12
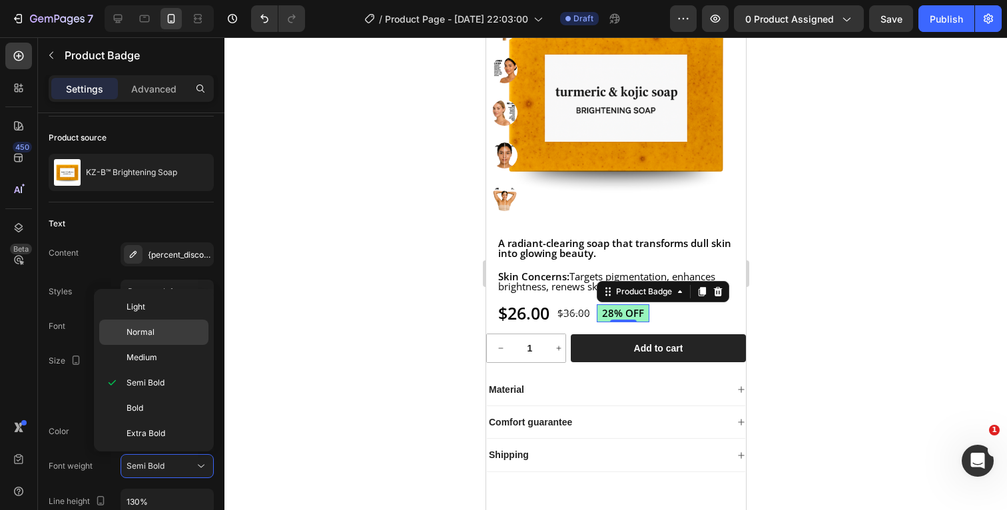
click at [158, 338] on p "Normal" at bounding box center [164, 332] width 76 height 12
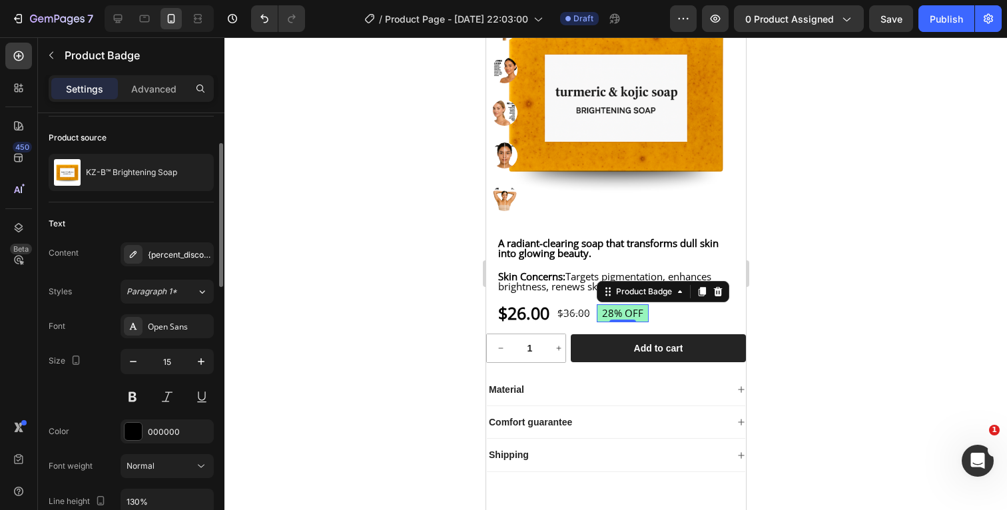
click at [83, 397] on div "Size 15" at bounding box center [131, 379] width 165 height 60
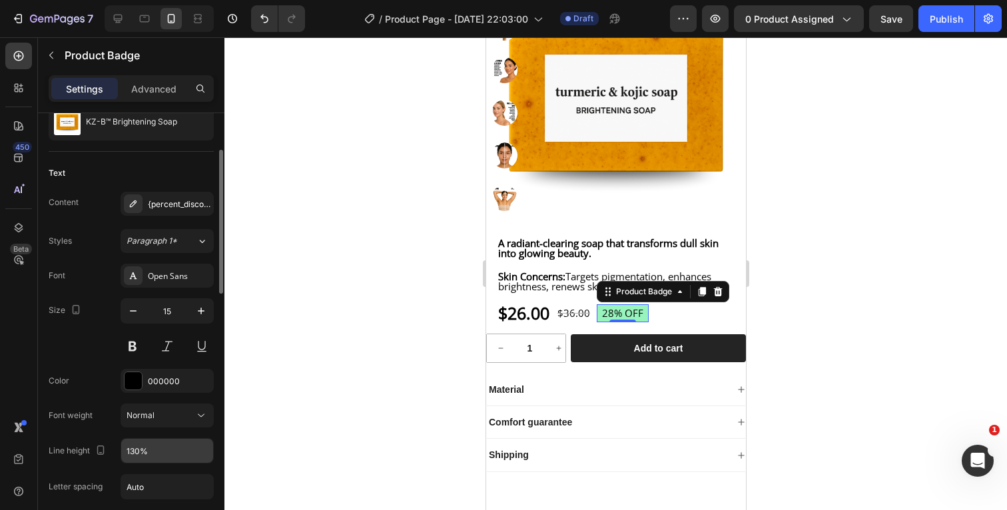
scroll to position [142, 0]
click at [204, 451] on icon "button" at bounding box center [200, 449] width 13 height 13
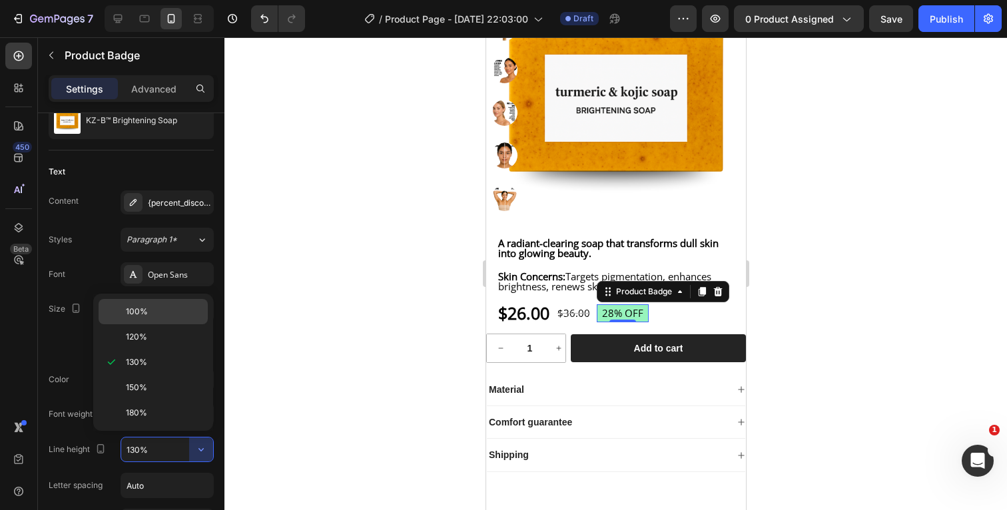
click at [174, 324] on div "100%" at bounding box center [153, 336] width 109 height 25
type input "100%"
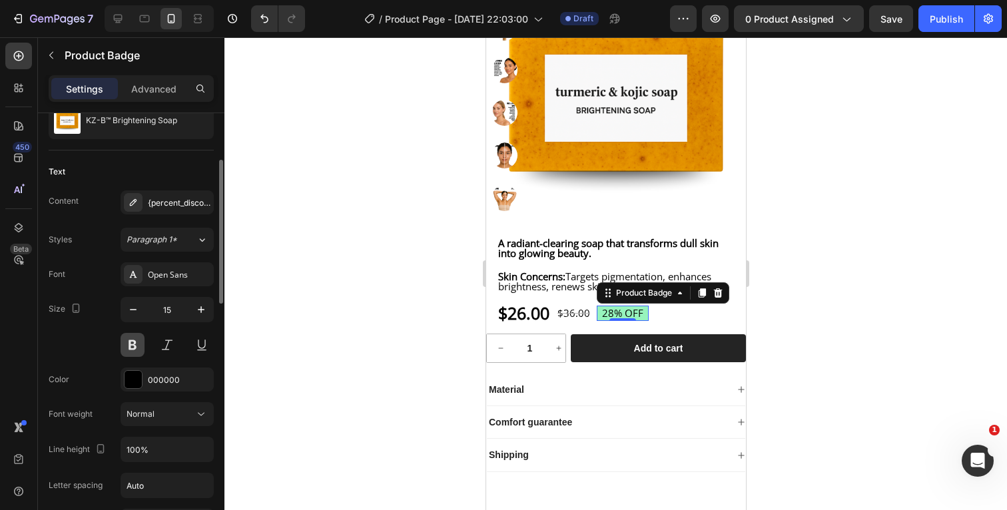
click at [131, 347] on button at bounding box center [133, 345] width 24 height 24
click at [95, 347] on div "Size 15" at bounding box center [131, 327] width 165 height 60
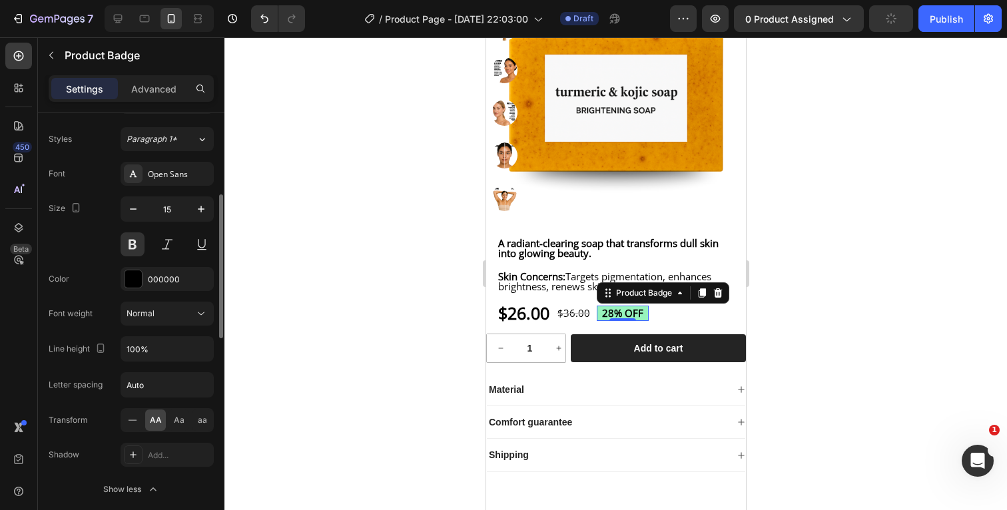
scroll to position [244, 0]
click at [136, 421] on icon at bounding box center [132, 419] width 13 height 13
click at [156, 423] on span "AA" at bounding box center [156, 419] width 12 height 12
click at [130, 420] on icon at bounding box center [132, 419] width 13 height 13
click at [158, 419] on span "AA" at bounding box center [156, 419] width 12 height 12
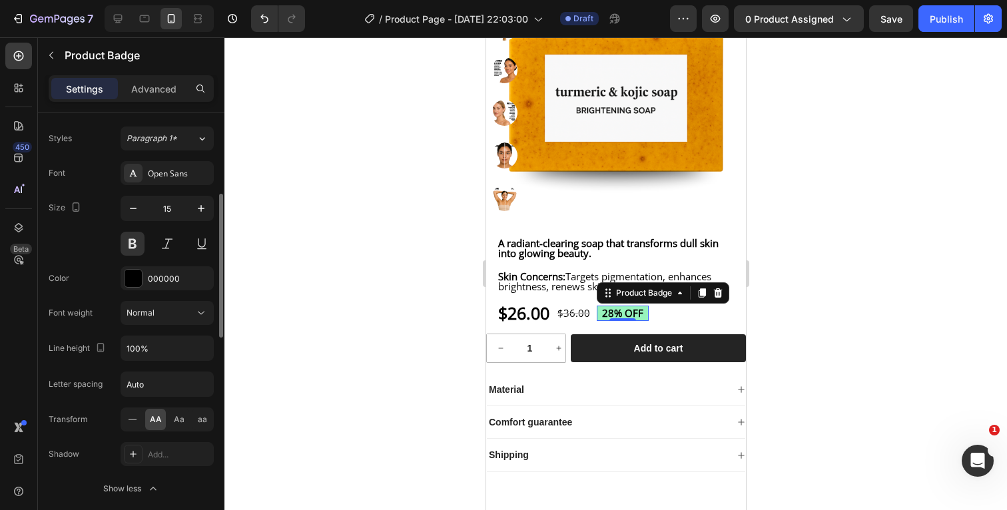
click at [104, 413] on div "Transform AA Aa aa" at bounding box center [131, 419] width 165 height 24
click at [179, 420] on span "Aa" at bounding box center [179, 419] width 11 height 12
click at [158, 421] on span "AA" at bounding box center [156, 419] width 12 height 12
click at [133, 420] on icon at bounding box center [132, 419] width 13 height 13
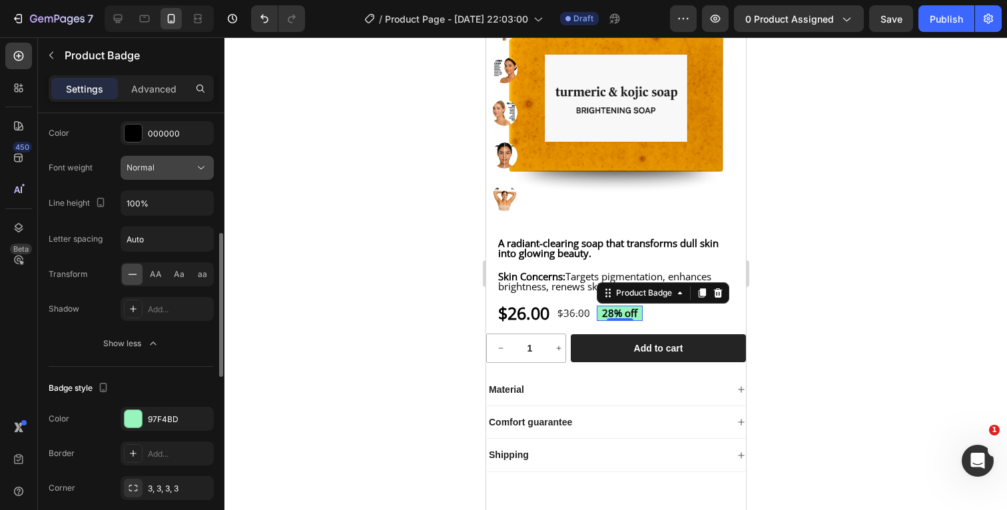
scroll to position [392, 0]
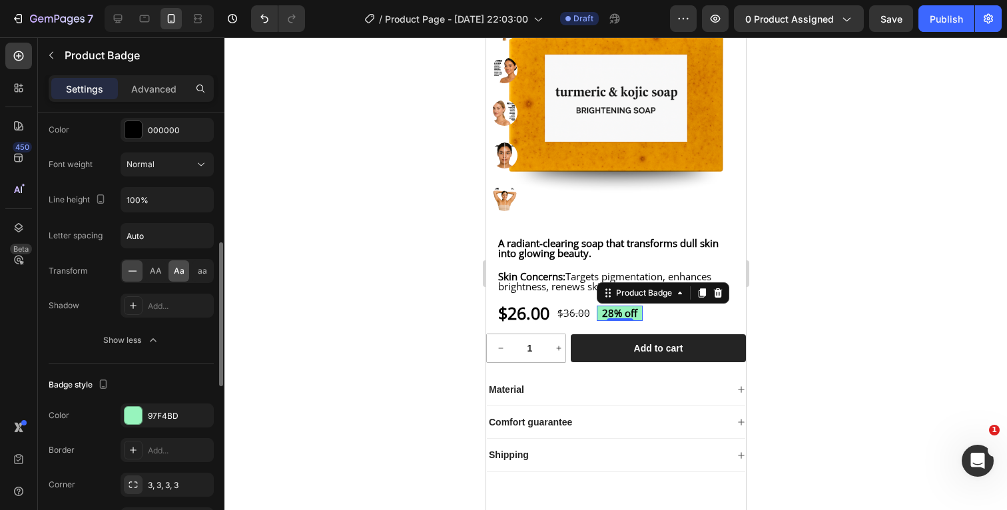
click at [182, 270] on span "Aa" at bounding box center [179, 271] width 11 height 12
click at [130, 274] on icon at bounding box center [132, 270] width 13 height 13
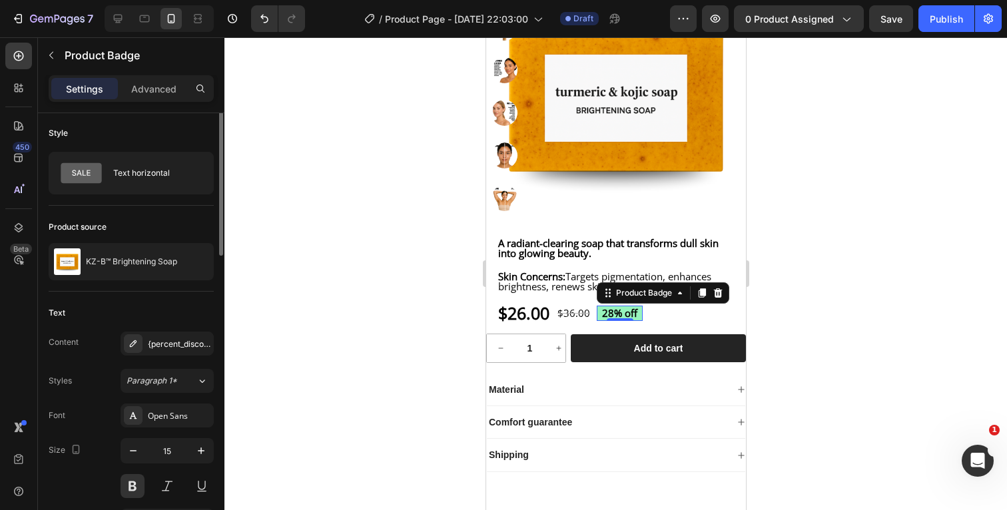
scroll to position [0, 0]
click at [635, 321] on pre "28% off" at bounding box center [619, 313] width 46 height 15
click at [637, 321] on pre "28% off" at bounding box center [619, 313] width 46 height 15
click at [830, 323] on div at bounding box center [615, 273] width 782 height 473
drag, startPoint x: 640, startPoint y: 324, endPoint x: 797, endPoint y: 362, distance: 161.5
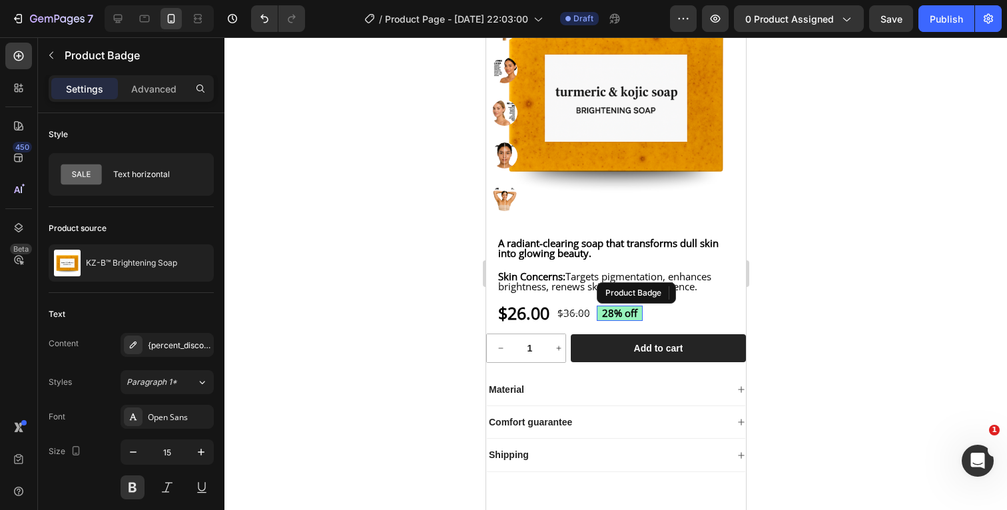
click at [640, 321] on pre "28% off" at bounding box center [619, 313] width 46 height 15
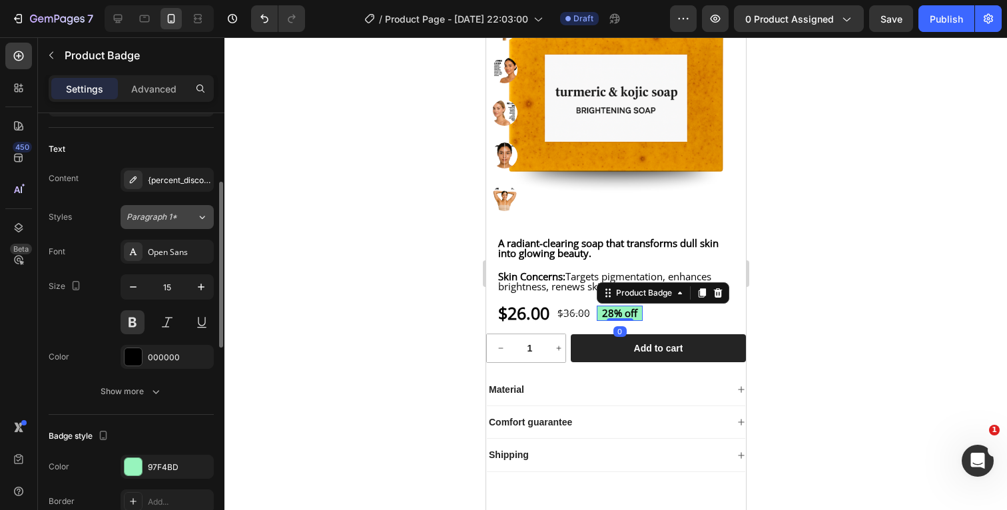
scroll to position [180, 0]
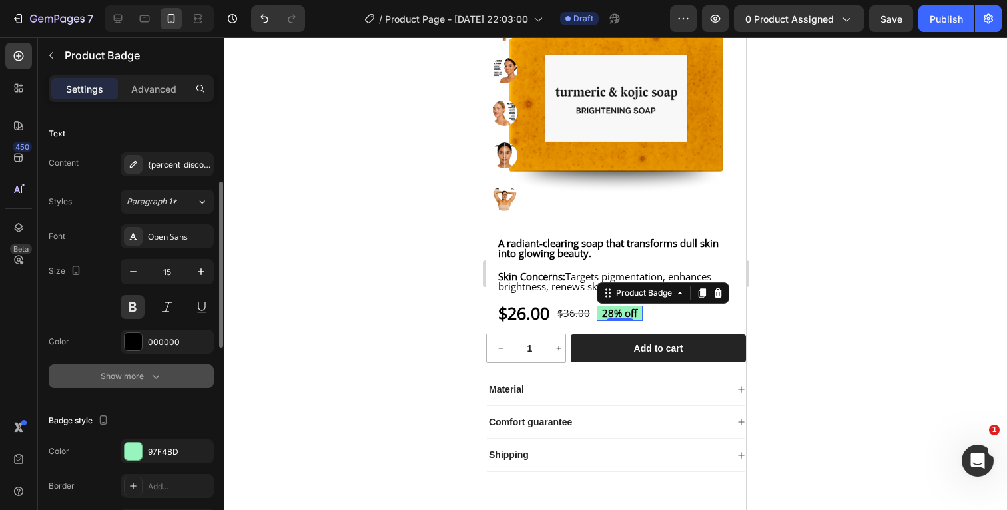
click at [160, 373] on icon "button" at bounding box center [155, 375] width 13 height 13
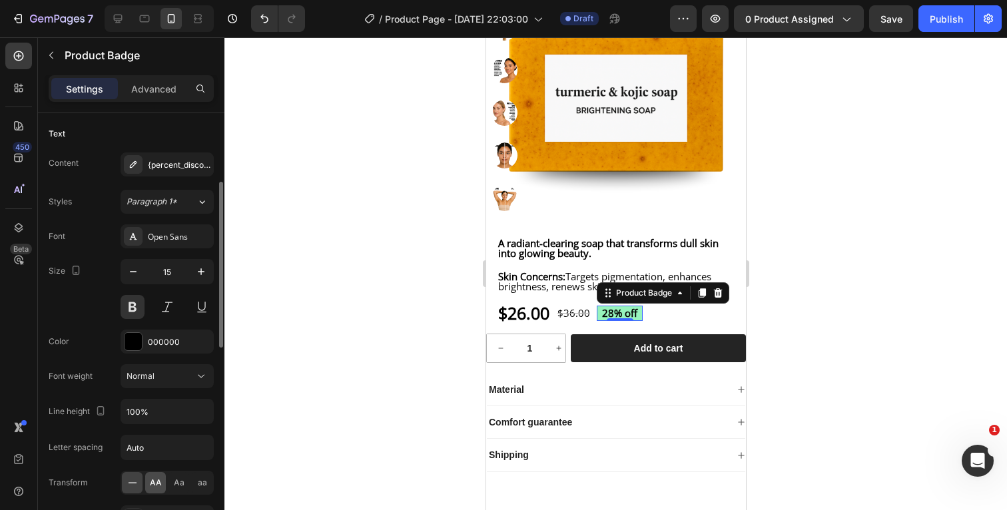
click at [158, 481] on span "AA" at bounding box center [156, 483] width 12 height 12
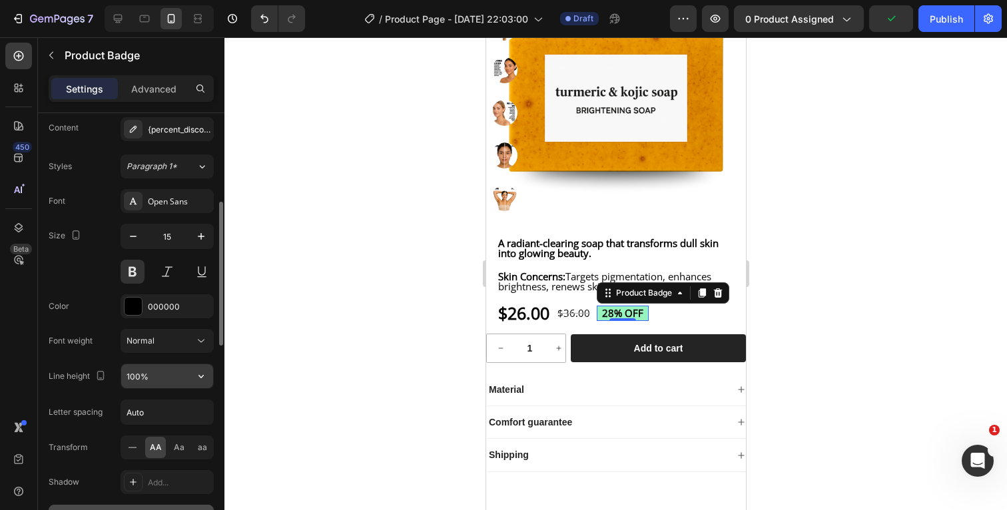
scroll to position [236, 0]
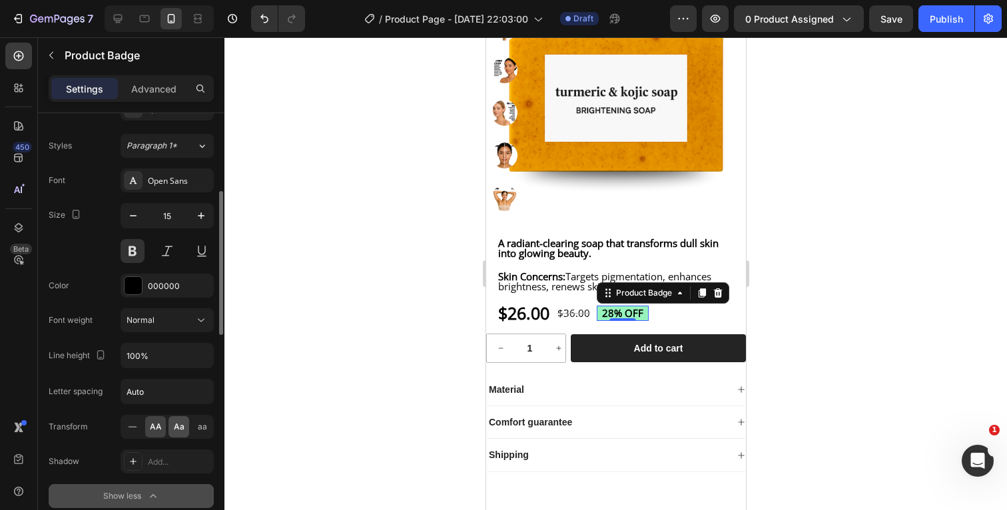
click at [178, 430] on span "Aa" at bounding box center [179, 427] width 11 height 12
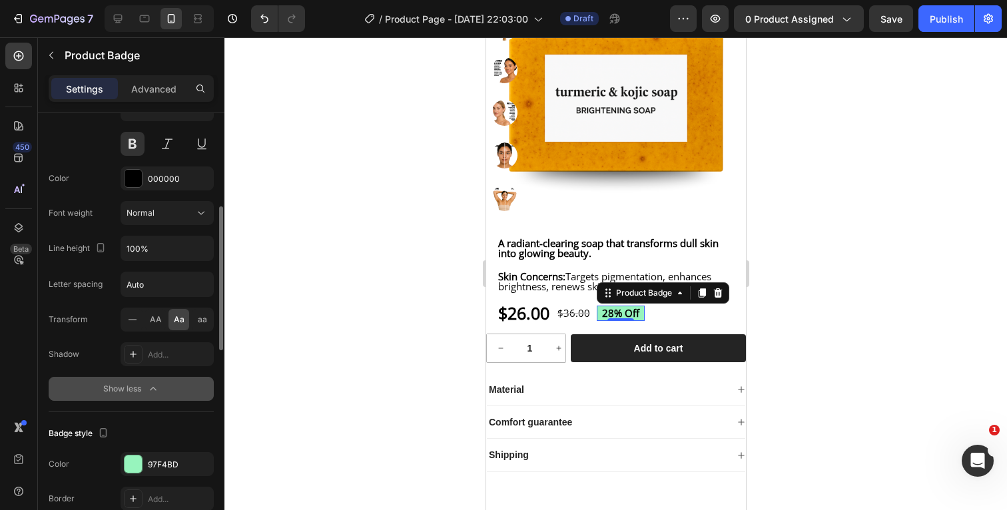
scroll to position [368, 0]
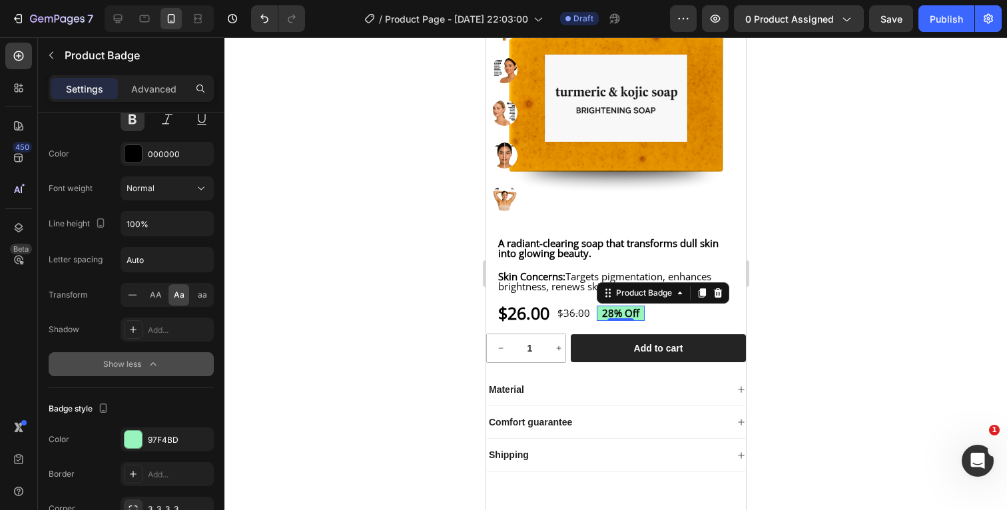
click at [150, 369] on icon "button" at bounding box center [152, 364] width 13 height 13
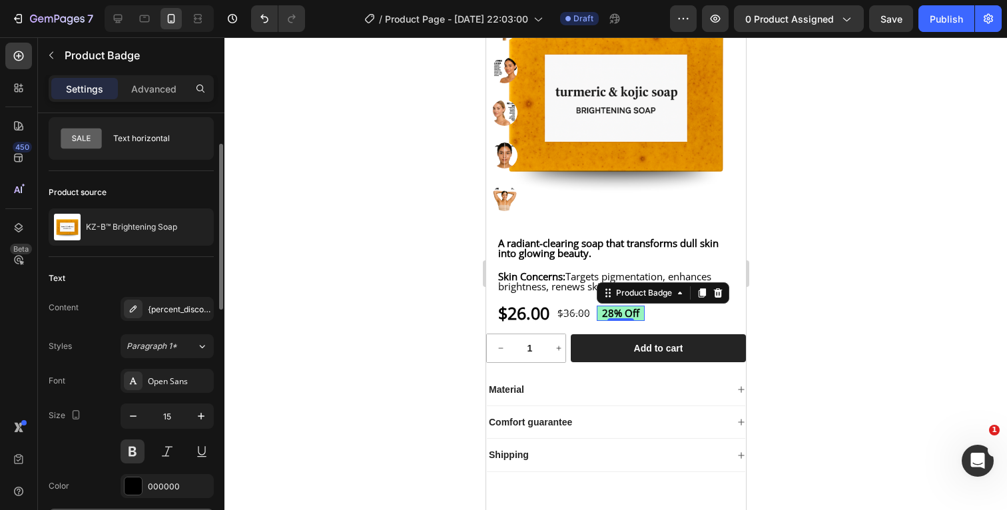
scroll to position [0, 0]
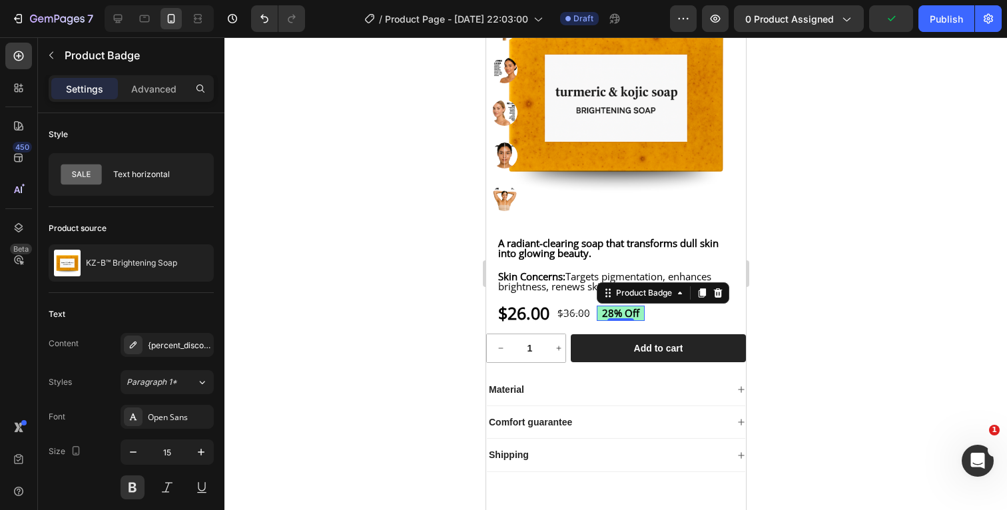
click at [820, 232] on div at bounding box center [615, 273] width 782 height 473
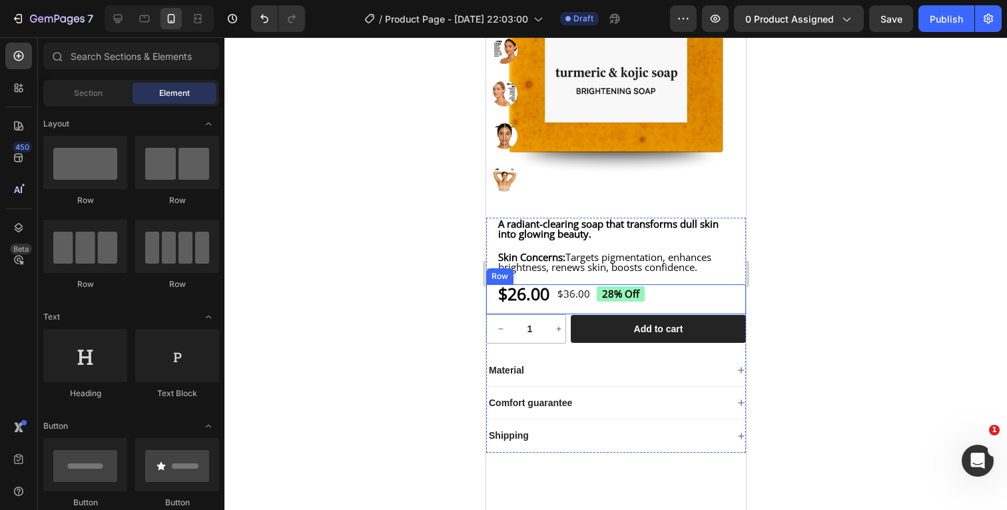
scroll to position [289, 0]
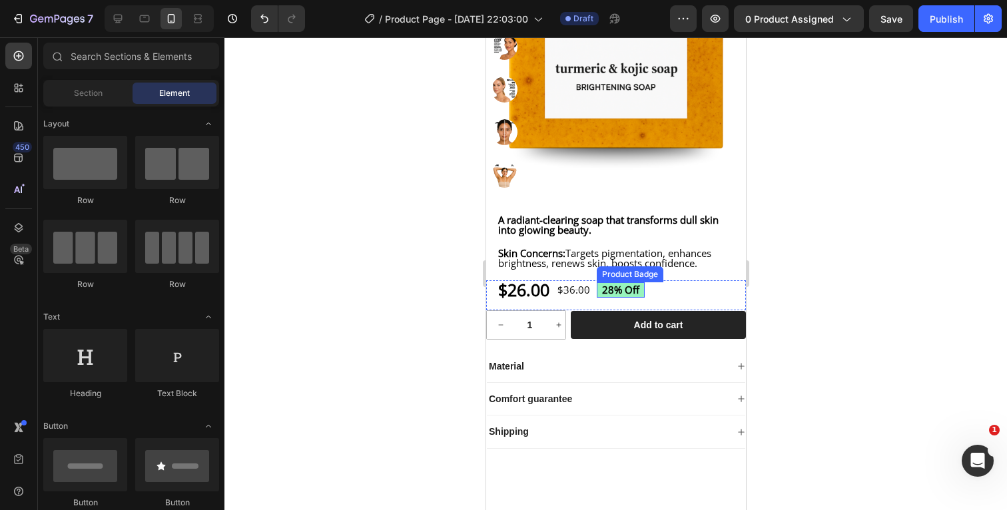
click at [644, 298] on pre "28% off" at bounding box center [620, 289] width 48 height 15
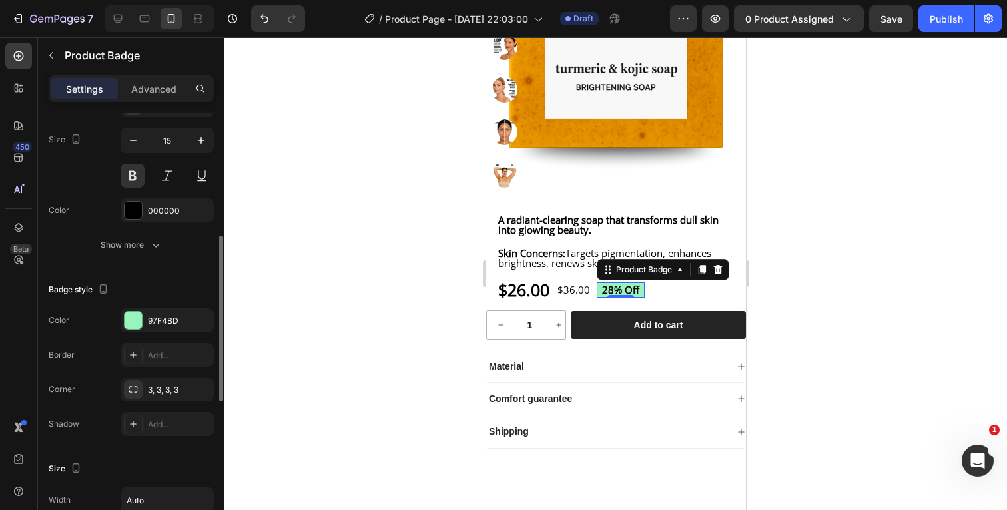
scroll to position [315, 0]
click at [134, 316] on div at bounding box center [132, 316] width 17 height 17
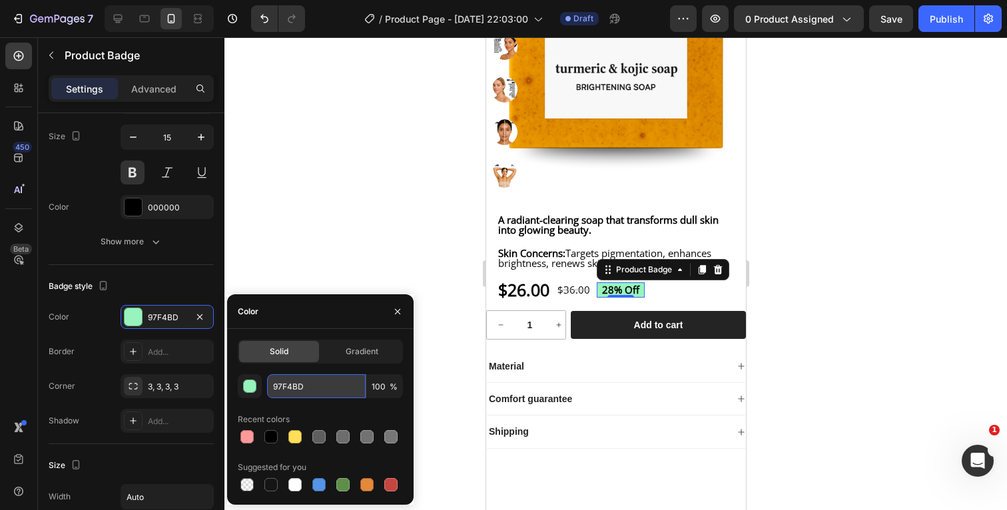
click at [322, 381] on input "97F4BD" at bounding box center [316, 386] width 99 height 24
paste input "#5A6235"
type input "#5A6235"
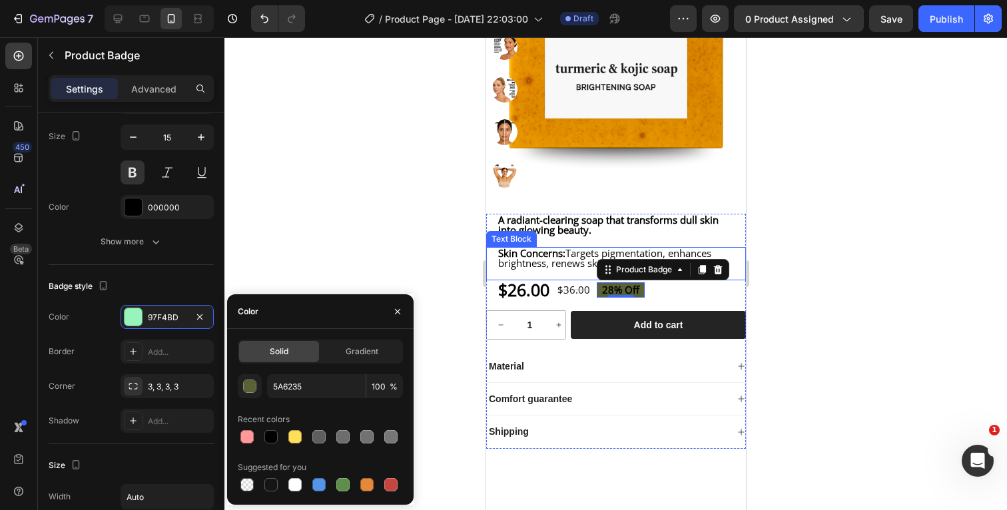
click at [832, 282] on div at bounding box center [615, 273] width 782 height 473
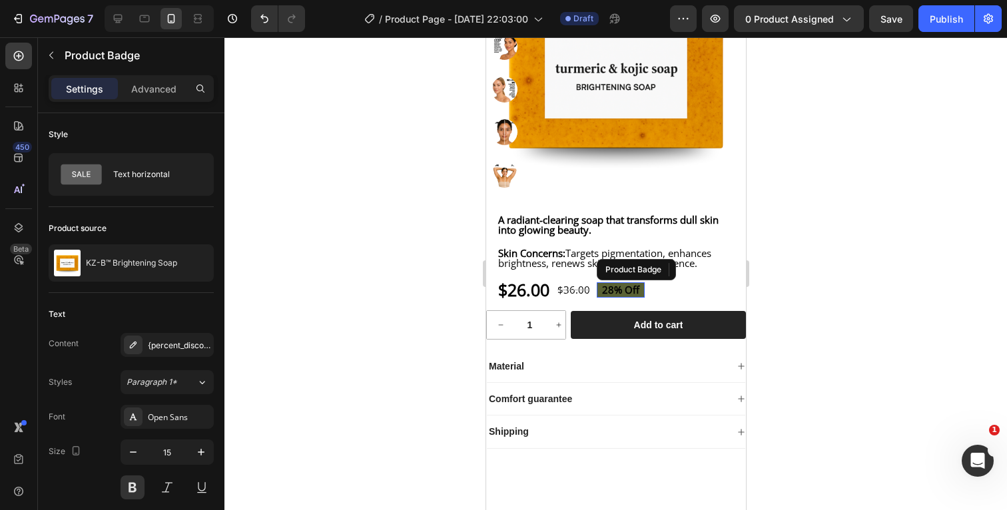
click at [643, 298] on pre "28% off" at bounding box center [620, 289] width 48 height 15
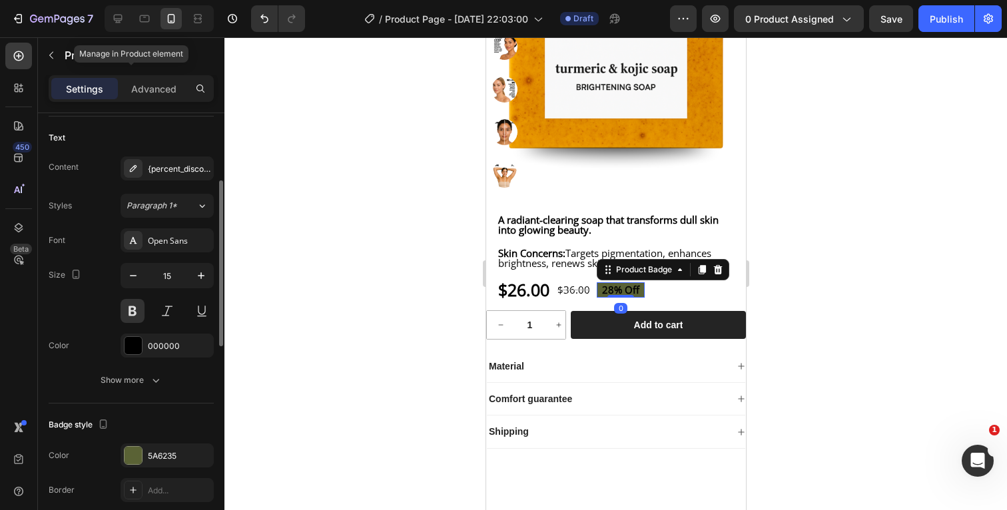
scroll to position [177, 0]
click at [132, 346] on div at bounding box center [132, 344] width 17 height 17
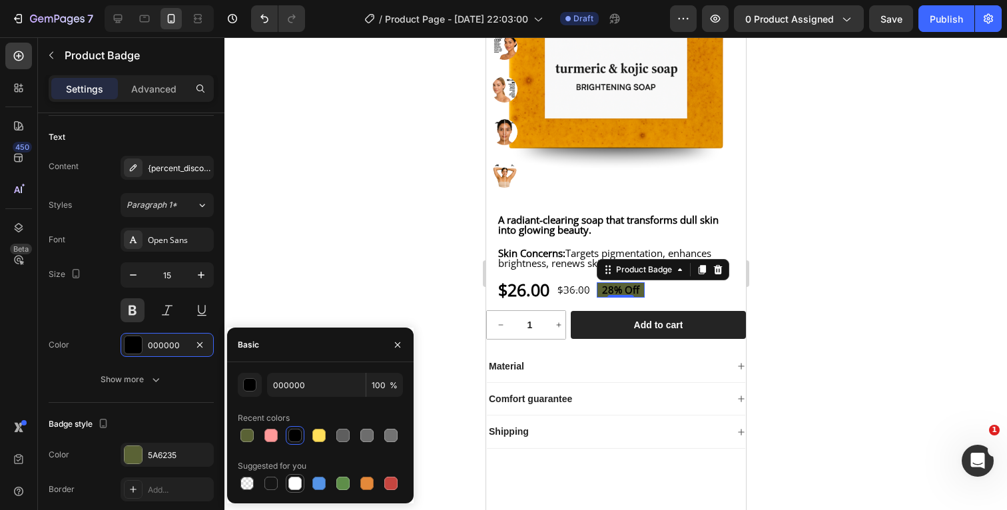
click at [295, 482] on div at bounding box center [294, 483] width 13 height 13
type input "FFFFFF"
click at [905, 292] on div at bounding box center [615, 273] width 782 height 473
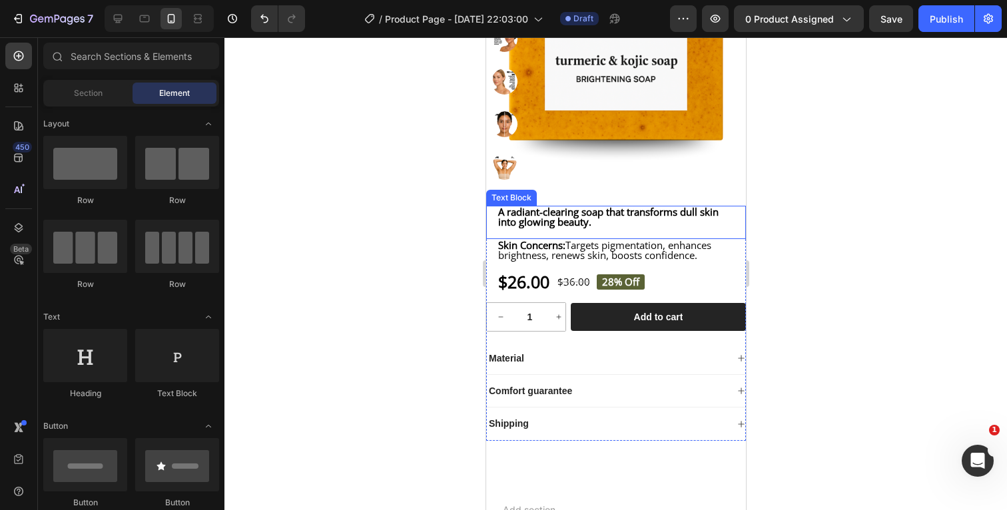
scroll to position [309, 0]
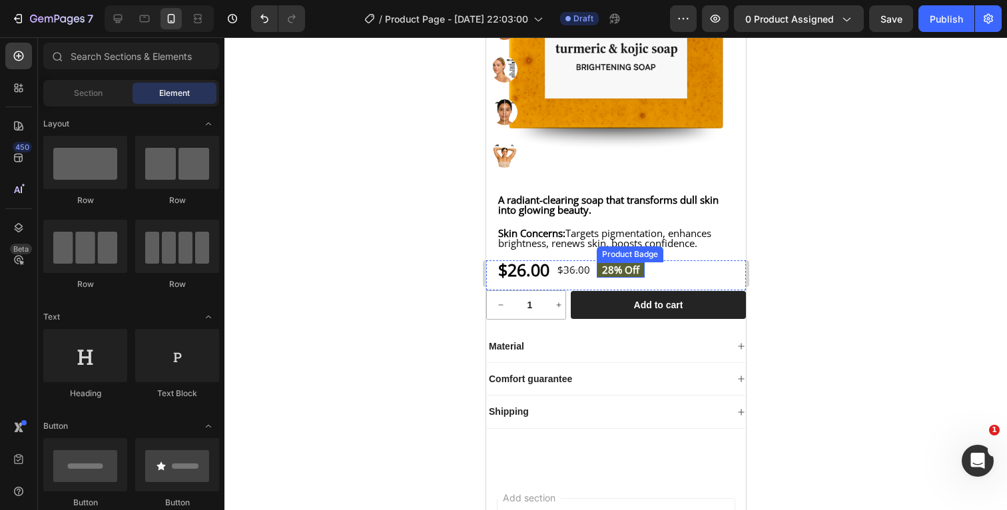
drag, startPoint x: 645, startPoint y: 282, endPoint x: 868, endPoint y: 350, distance: 233.1
click at [644, 278] on pre "28% off" at bounding box center [620, 269] width 48 height 15
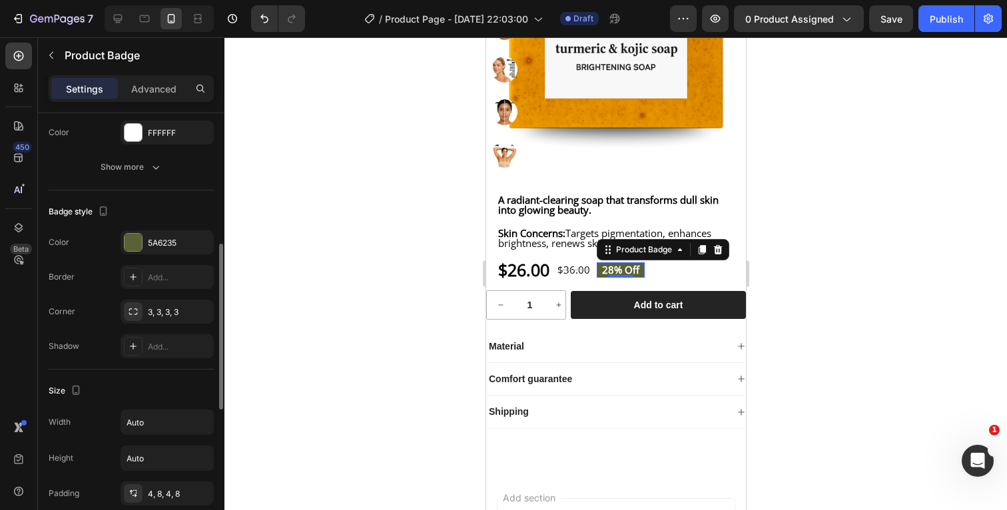
scroll to position [415, 0]
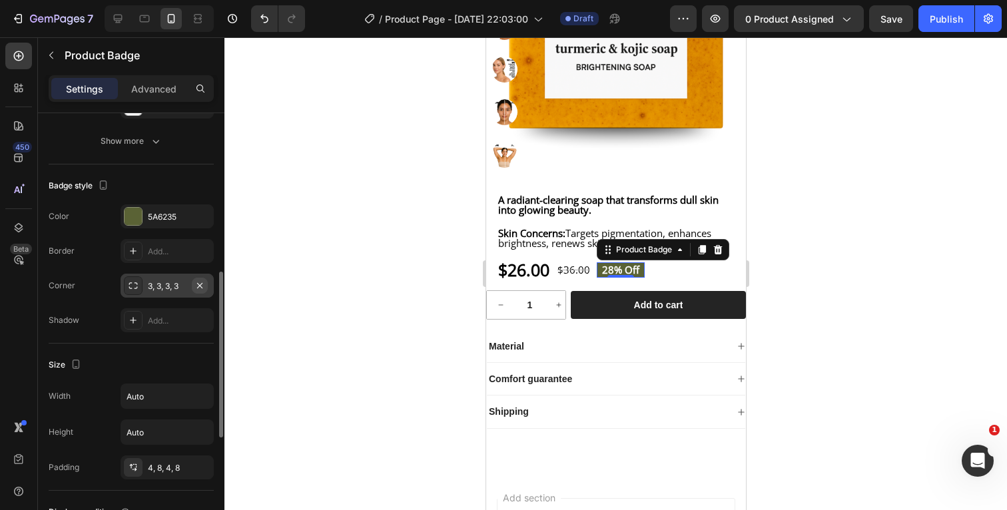
click at [202, 286] on icon "button" at bounding box center [199, 285] width 11 height 11
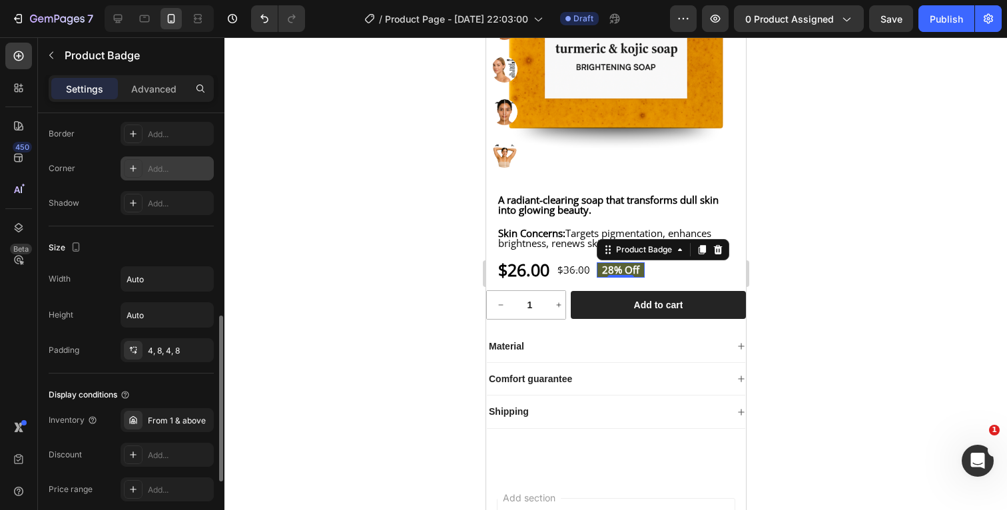
scroll to position [535, 0]
click at [186, 348] on div "4, 8, 4, 8" at bounding box center [167, 349] width 39 height 12
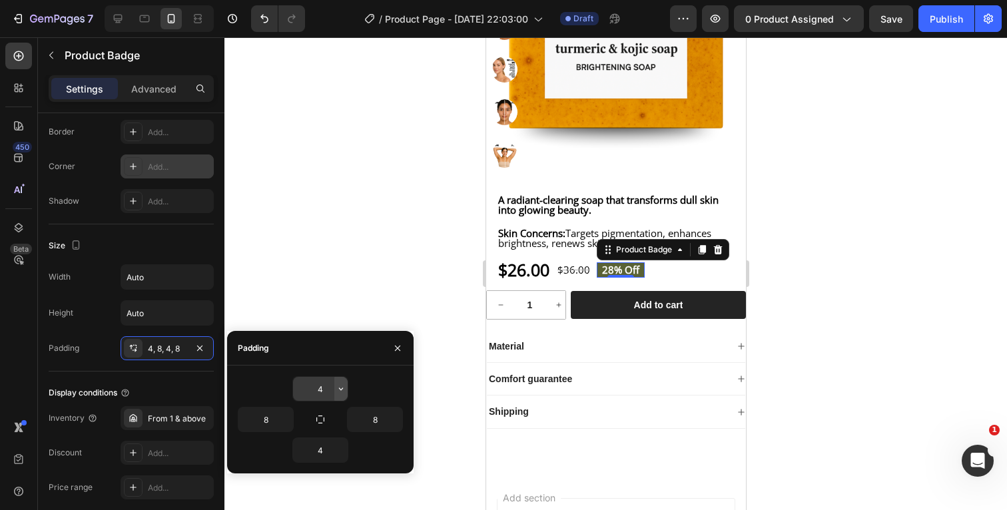
click at [343, 386] on icon "button" at bounding box center [341, 388] width 11 height 11
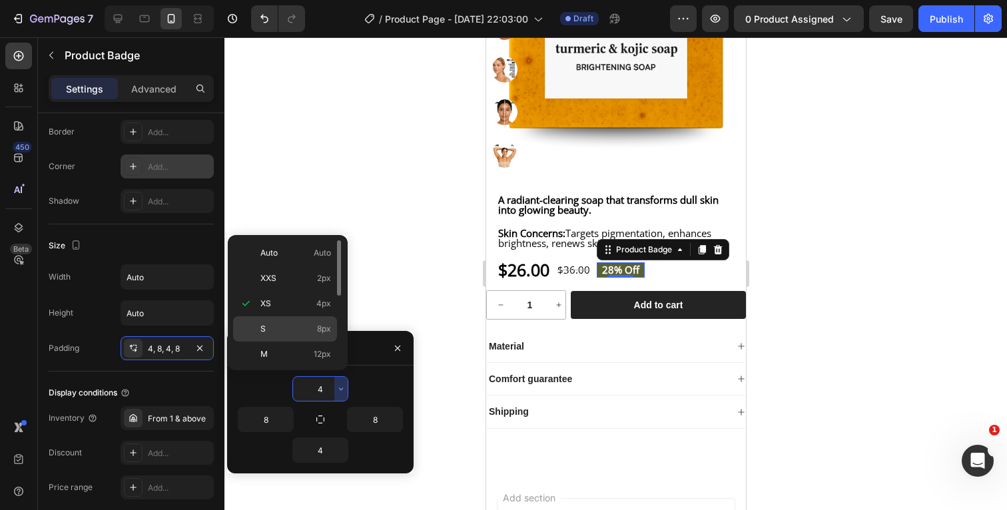
click at [298, 330] on p "S 8px" at bounding box center [295, 329] width 71 height 12
type input "8"
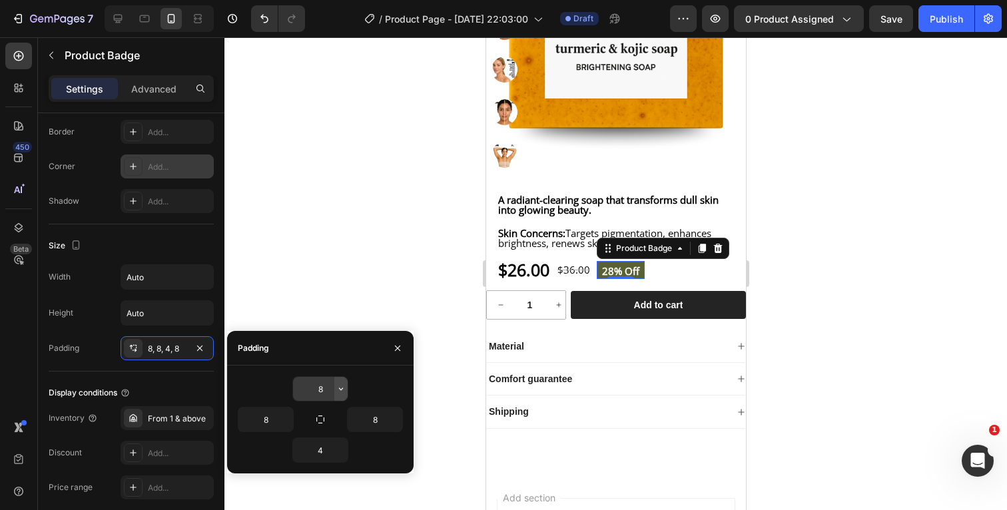
click at [341, 387] on icon "button" at bounding box center [341, 388] width 11 height 11
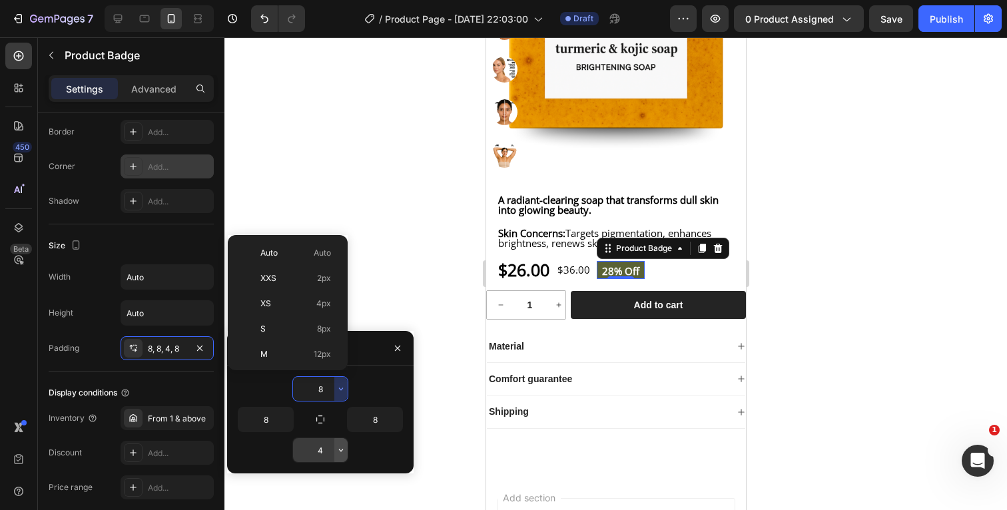
click at [340, 449] on icon "button" at bounding box center [341, 450] width 11 height 11
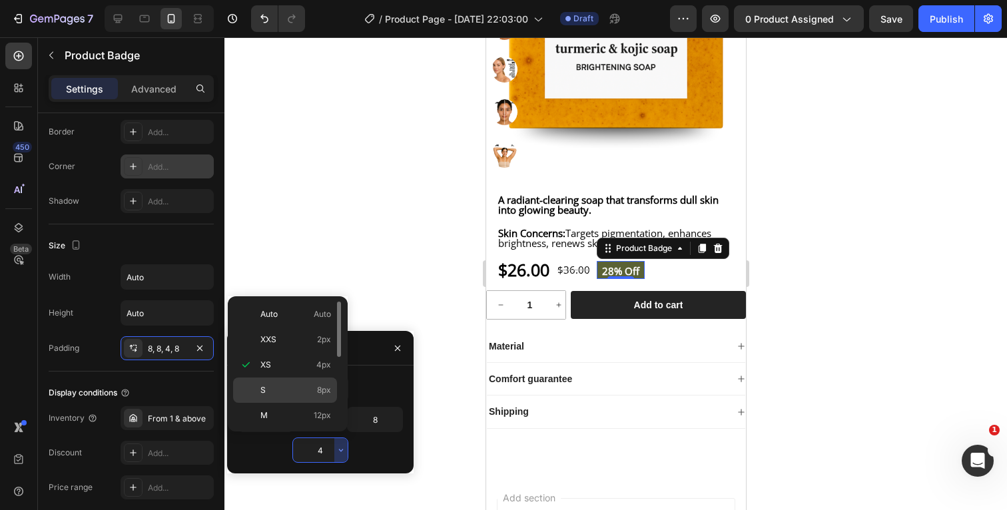
click at [296, 385] on p "S 8px" at bounding box center [295, 390] width 71 height 12
type input "8"
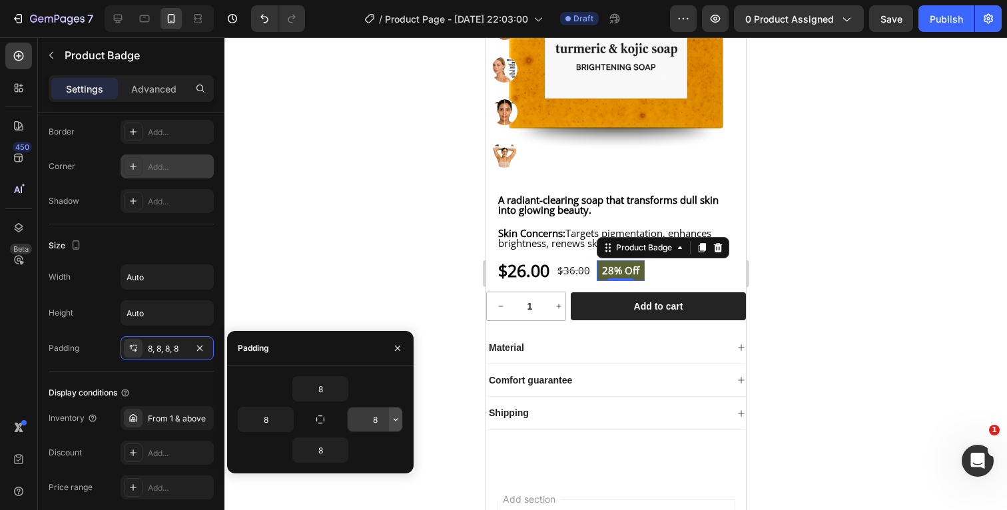
click at [393, 418] on icon "button" at bounding box center [395, 419] width 11 height 11
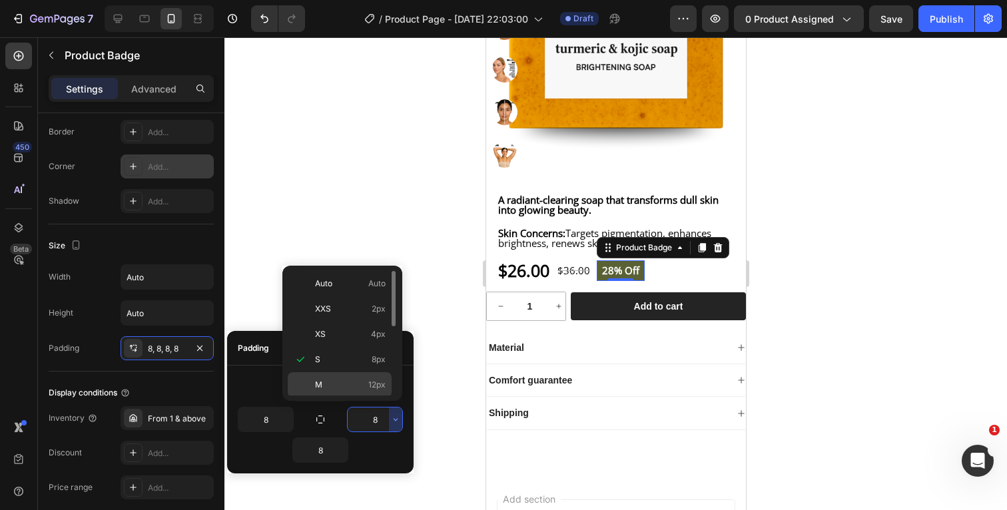
click at [350, 386] on p "M 12px" at bounding box center [350, 385] width 71 height 12
type input "12"
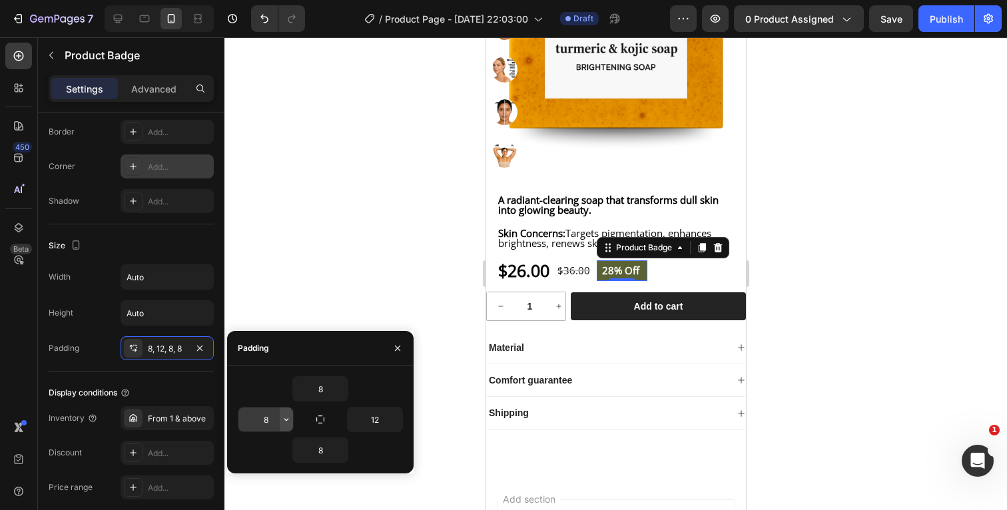
click at [285, 420] on icon "button" at bounding box center [286, 419] width 11 height 11
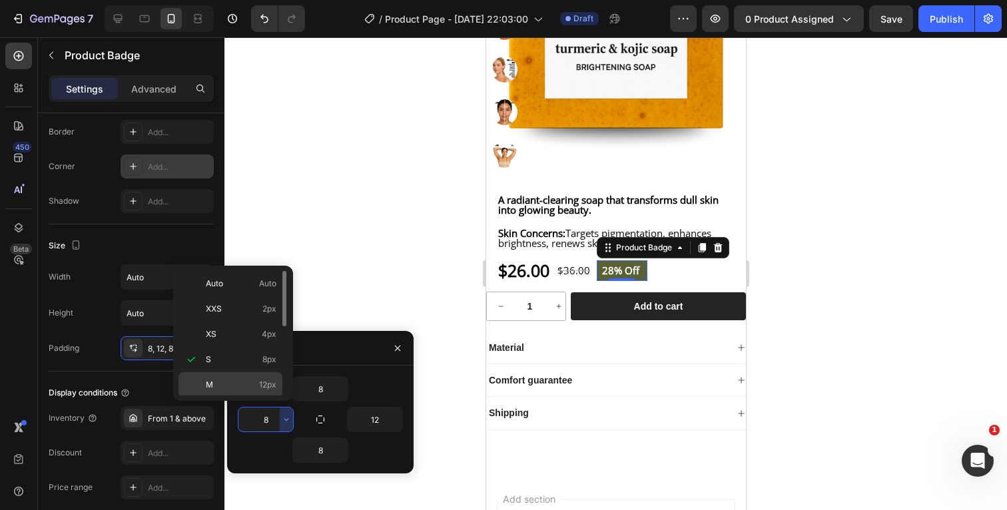
click at [253, 381] on p "M 12px" at bounding box center [241, 385] width 71 height 12
type input "12"
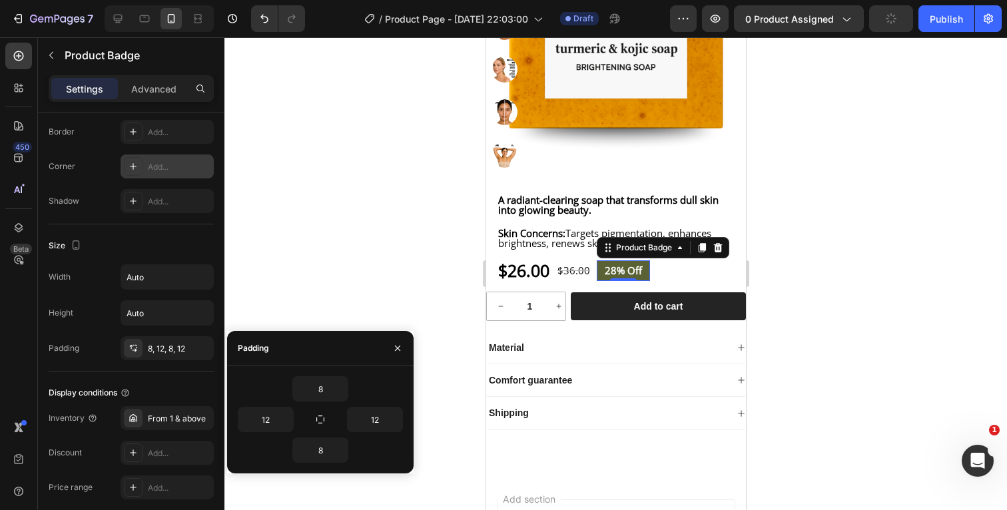
click at [878, 296] on div at bounding box center [615, 273] width 782 height 473
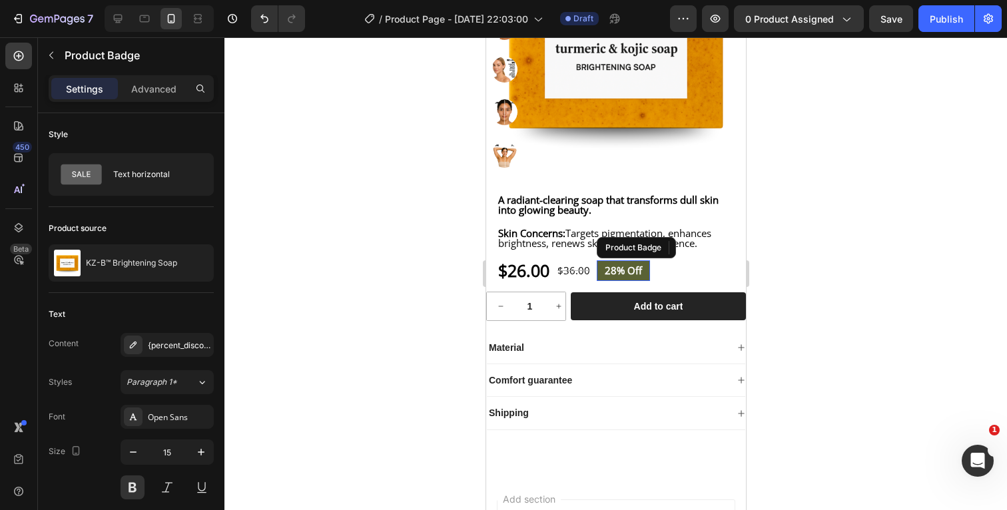
click at [649, 281] on pre "28% off" at bounding box center [622, 270] width 53 height 21
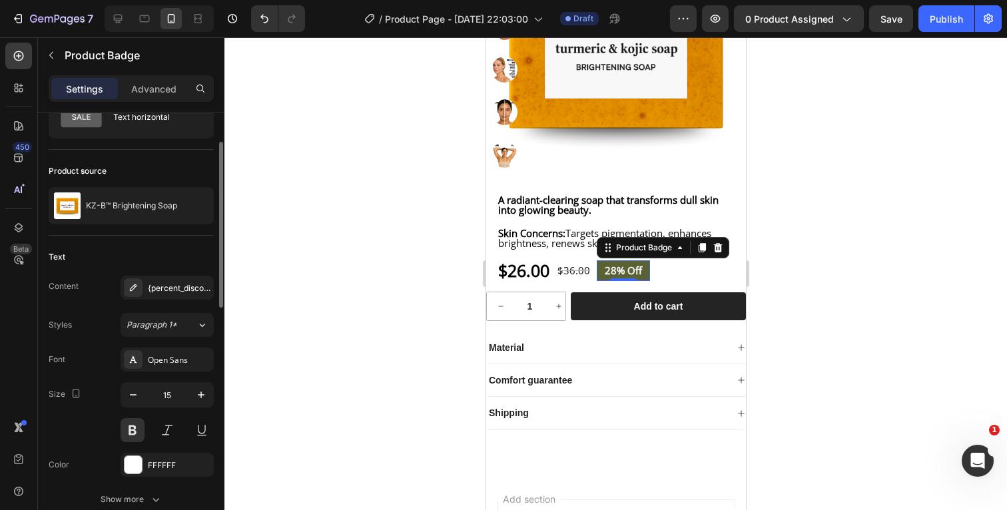
scroll to position [0, 0]
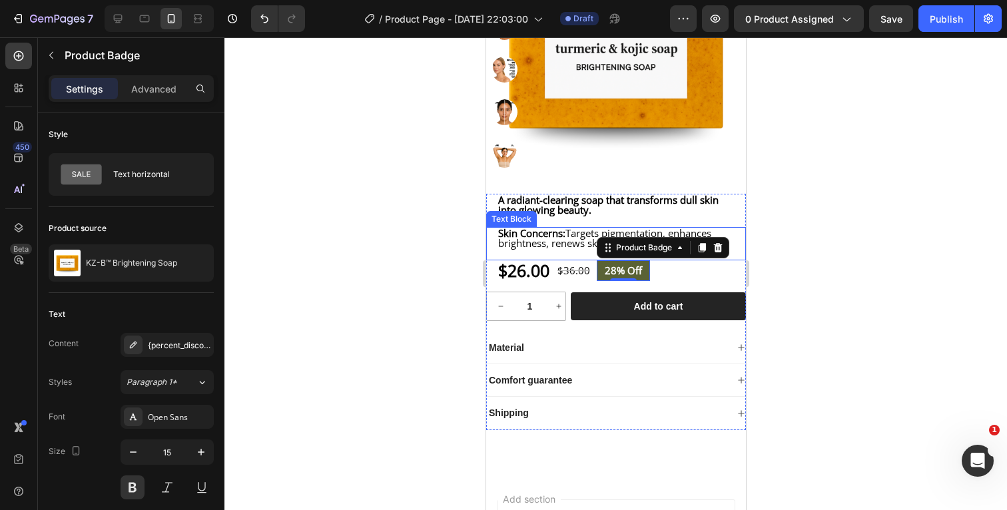
click at [821, 250] on div at bounding box center [615, 273] width 782 height 473
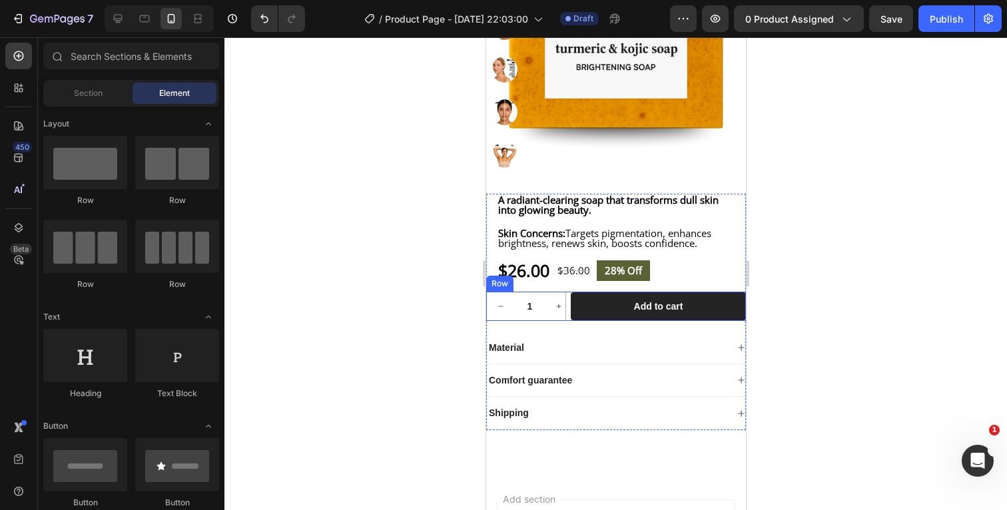
click at [567, 308] on div "1 Product Quantity Row Add to cart Add to Cart Row" at bounding box center [615, 306] width 260 height 29
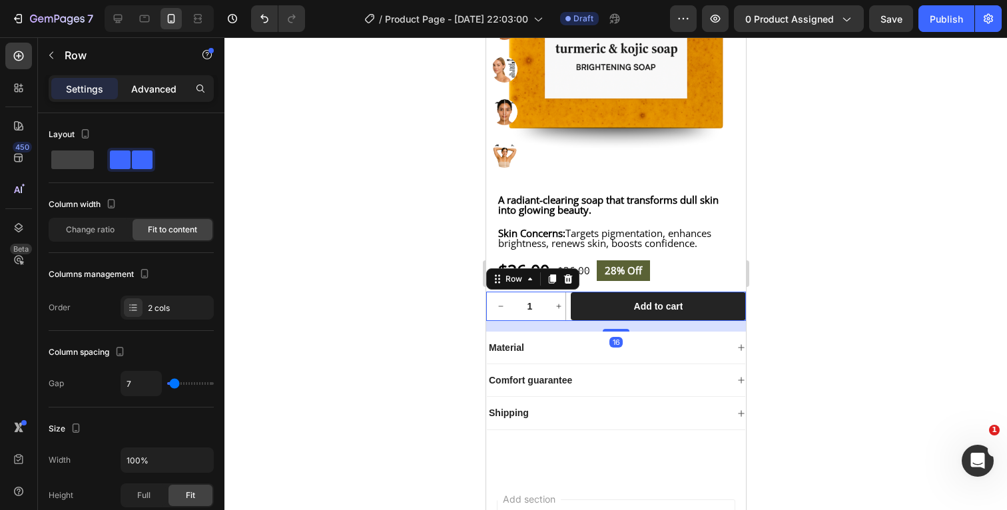
click at [160, 85] on p "Advanced" at bounding box center [153, 89] width 45 height 14
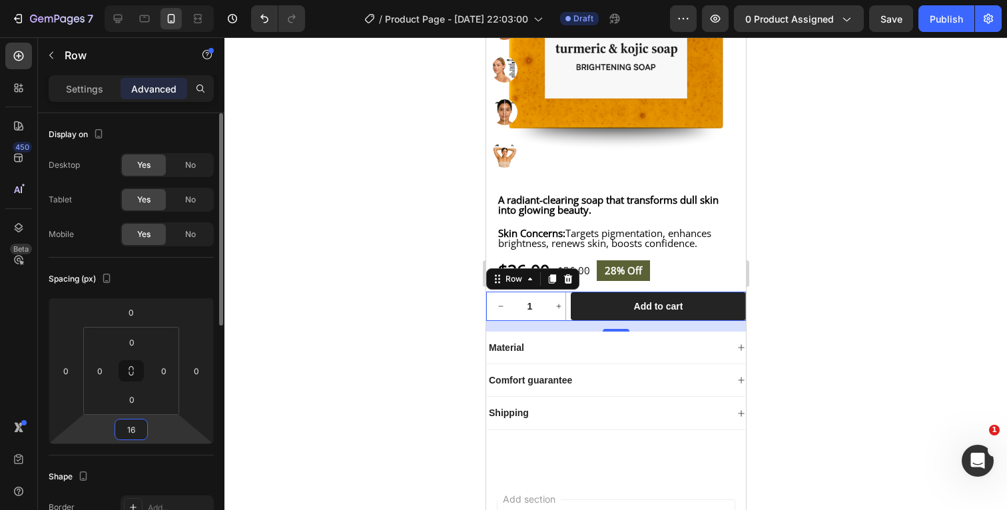
click at [139, 426] on input "16" at bounding box center [131, 429] width 27 height 20
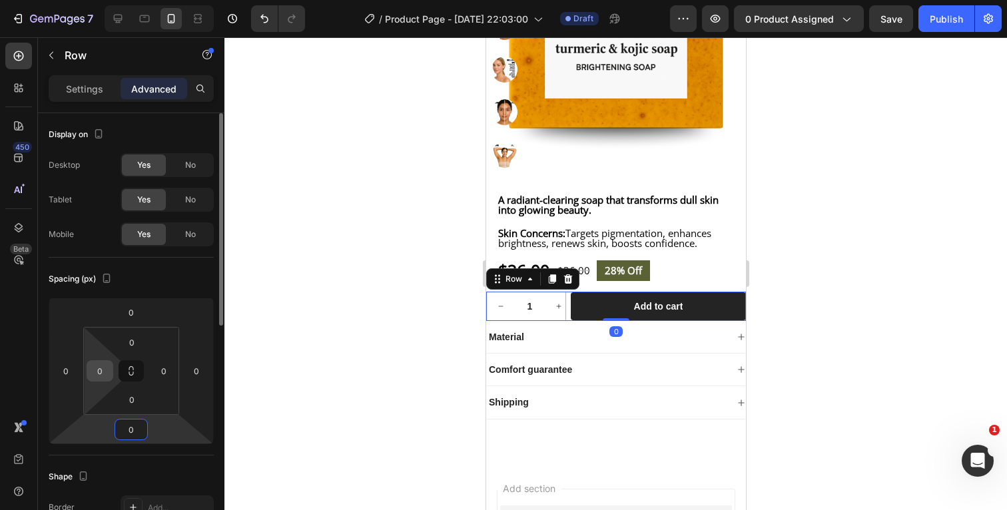
type input "0"
click at [104, 381] on div "0" at bounding box center [100, 370] width 27 height 21
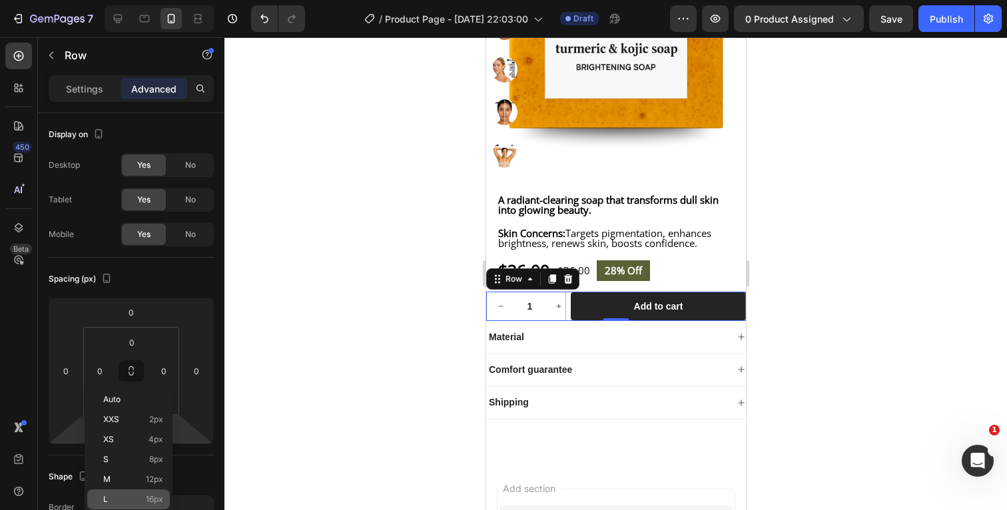
click at [115, 496] on p "L 16px" at bounding box center [133, 499] width 60 height 9
type input "16"
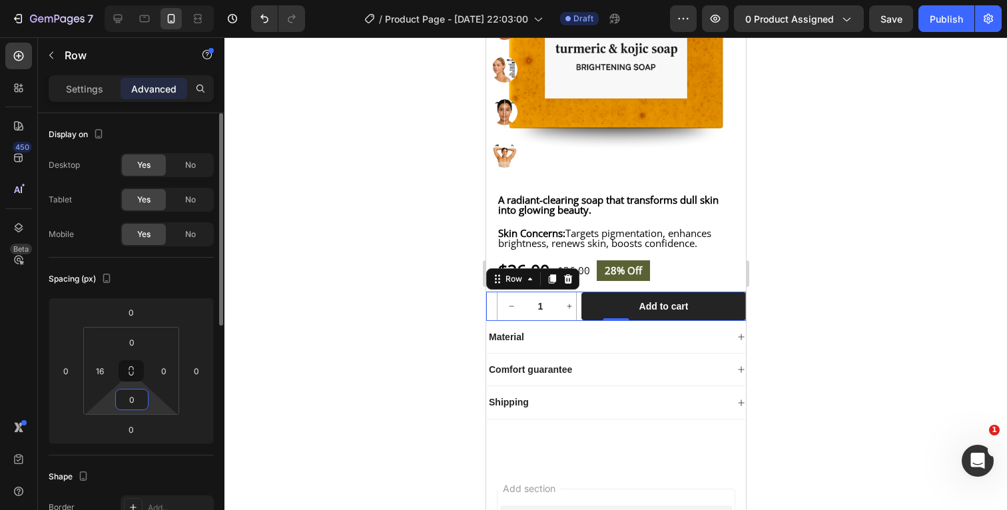
click at [136, 399] on input "0" at bounding box center [132, 399] width 27 height 20
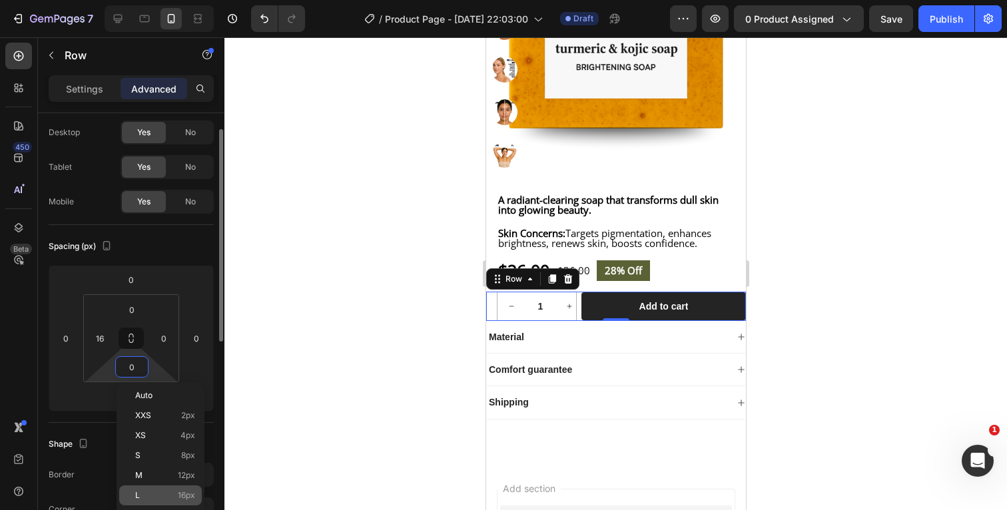
click at [150, 493] on p "L 16px" at bounding box center [165, 495] width 60 height 9
type input "16"
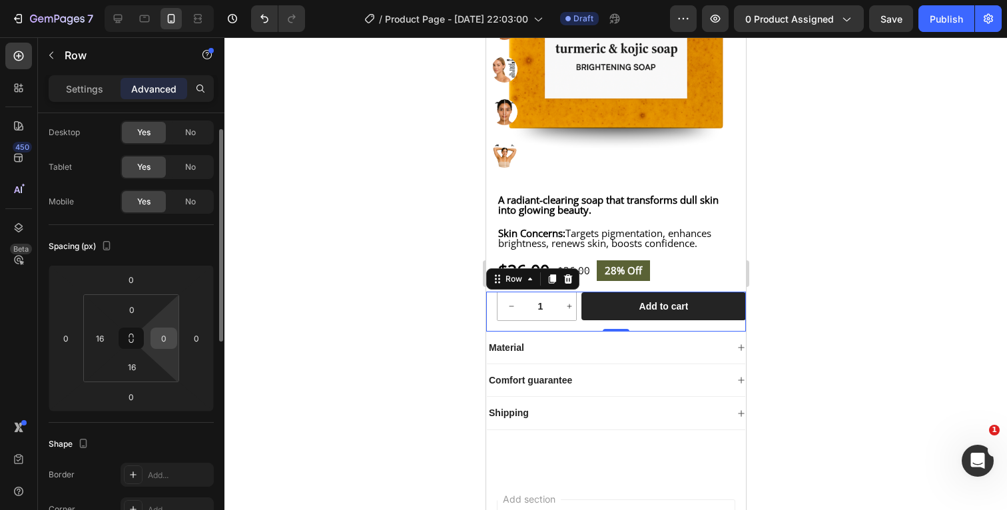
click at [165, 344] on input "0" at bounding box center [164, 338] width 20 height 20
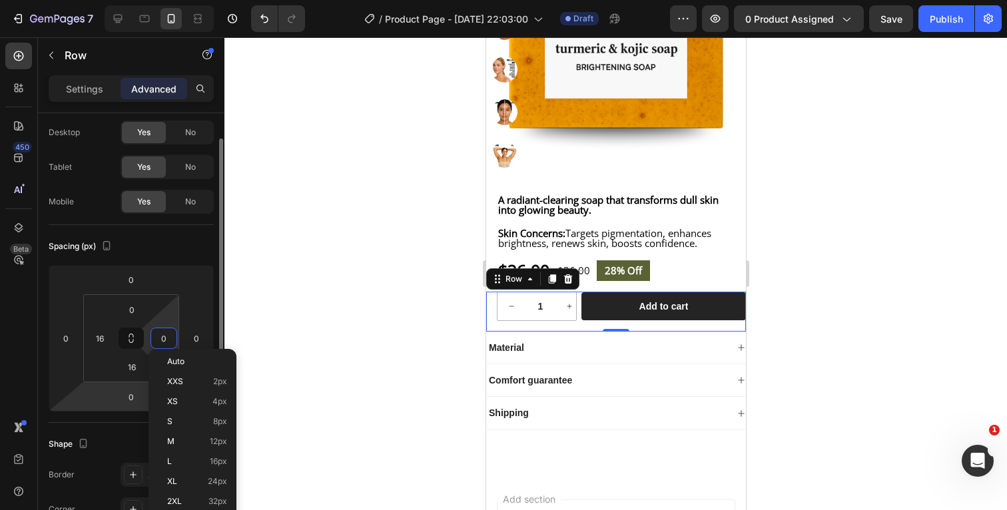
scroll to position [47, 0]
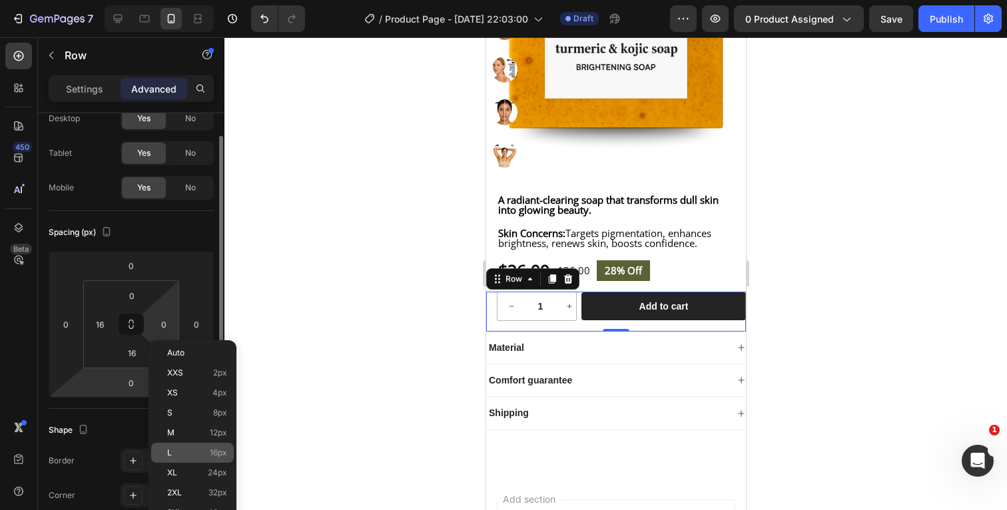
click at [199, 455] on p "L 16px" at bounding box center [197, 452] width 60 height 9
type input "16"
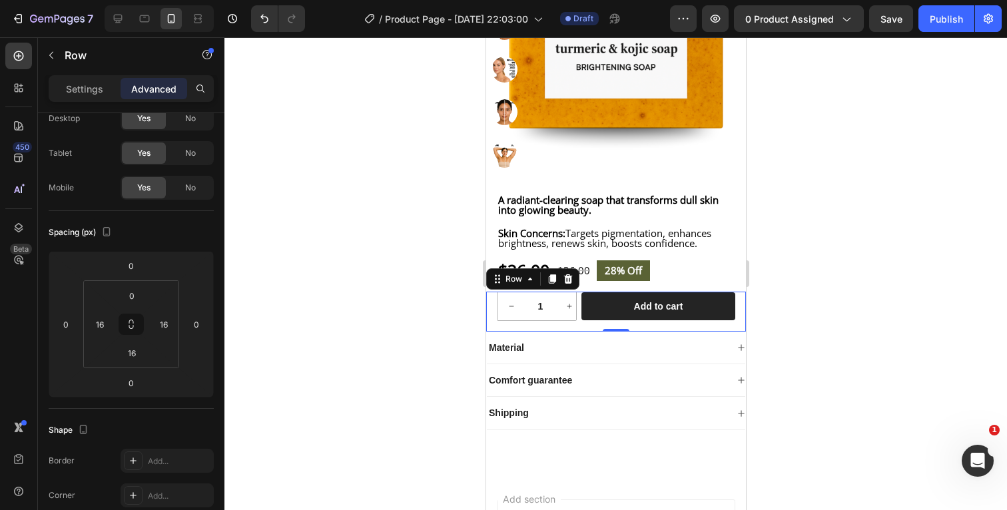
click at [841, 292] on div at bounding box center [615, 273] width 782 height 473
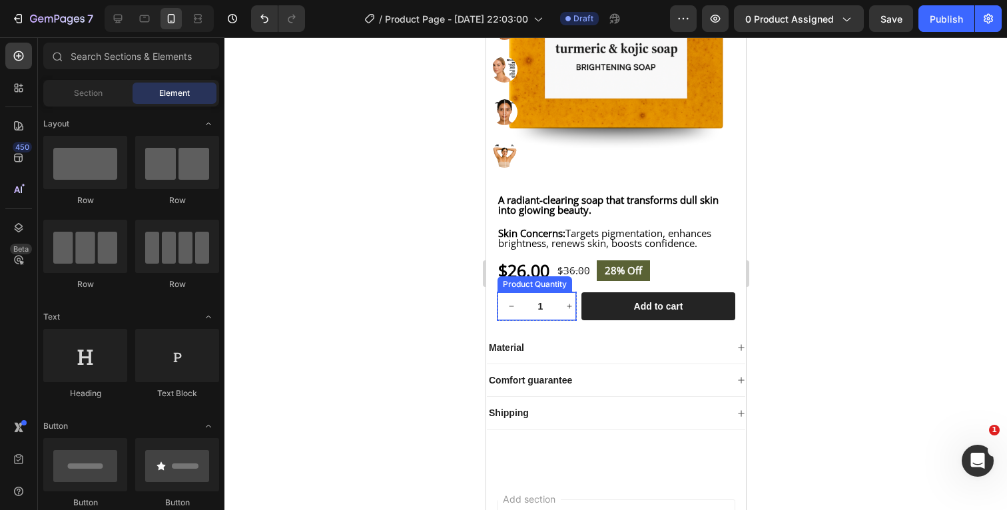
click at [543, 316] on input "1" at bounding box center [540, 306] width 30 height 28
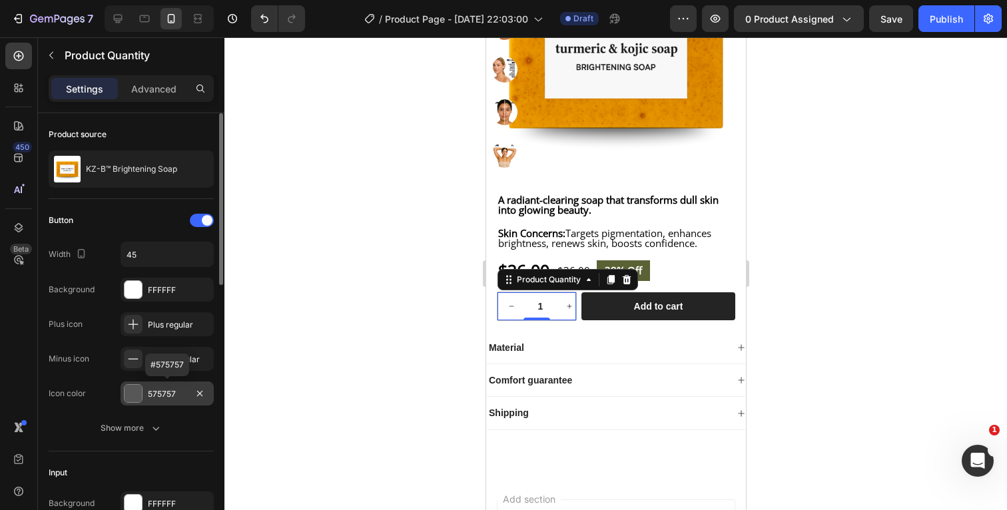
click at [129, 392] on div at bounding box center [132, 393] width 17 height 17
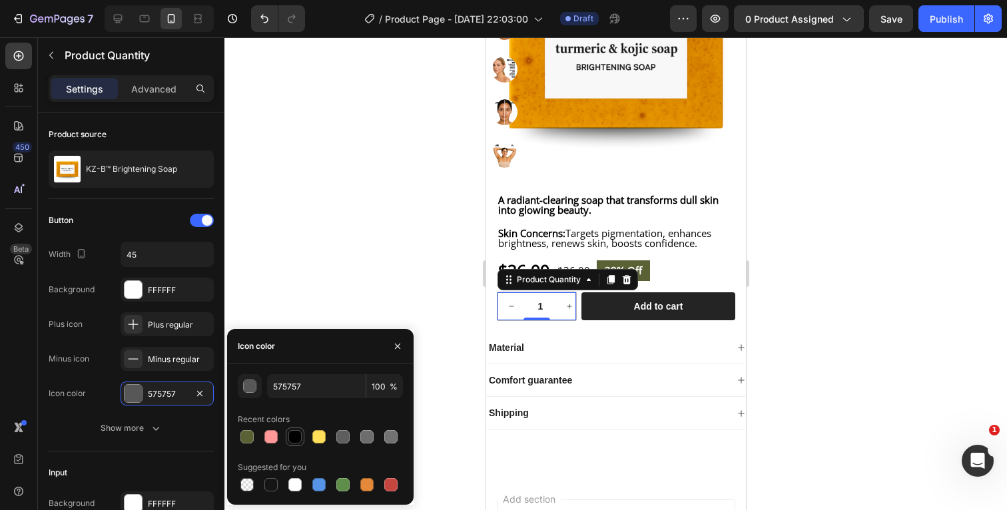
click at [292, 435] on div at bounding box center [294, 436] width 13 height 13
type input "000000"
click at [92, 395] on div "Icon color 000000" at bounding box center [131, 393] width 165 height 24
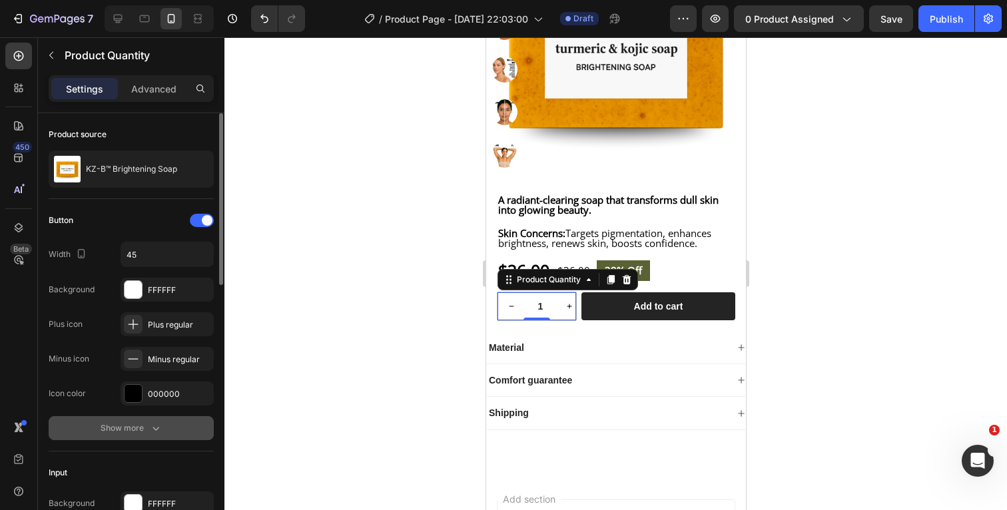
click at [156, 425] on icon "button" at bounding box center [155, 427] width 13 height 13
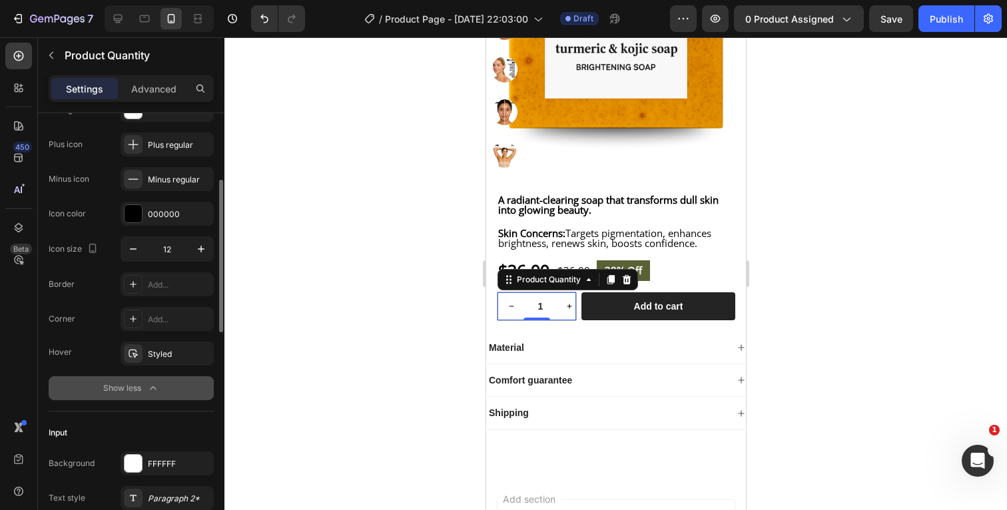
scroll to position [190, 0]
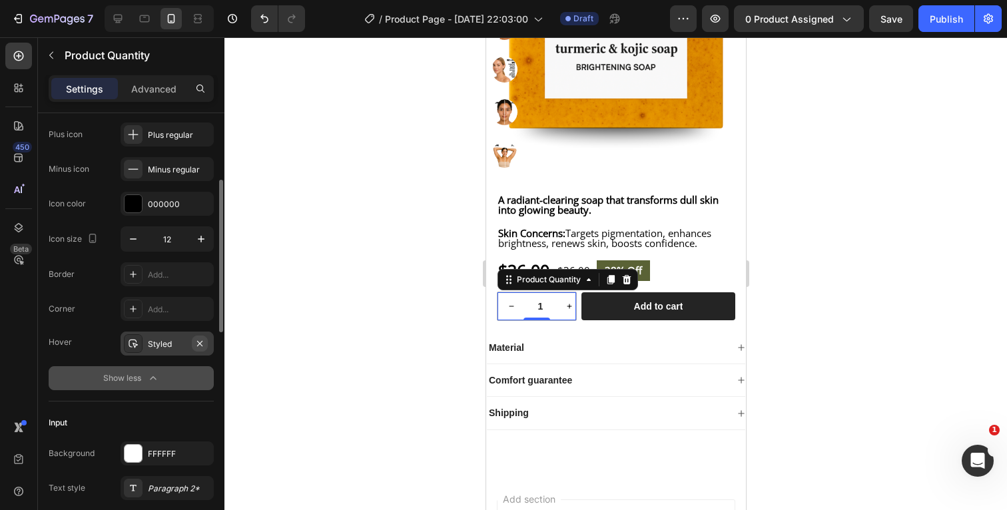
click at [200, 342] on icon "button" at bounding box center [199, 342] width 5 height 5
click at [152, 379] on icon "button" at bounding box center [152, 377] width 13 height 13
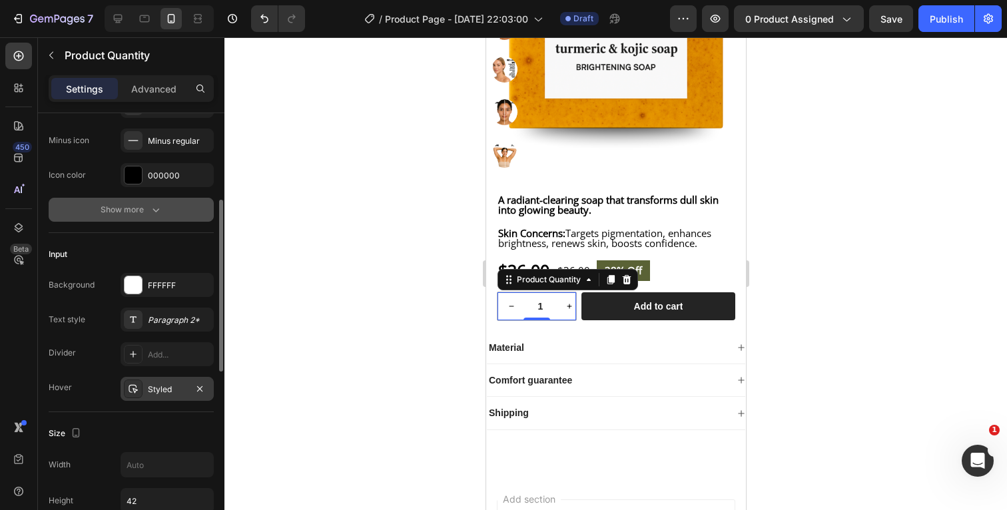
scroll to position [233, 0]
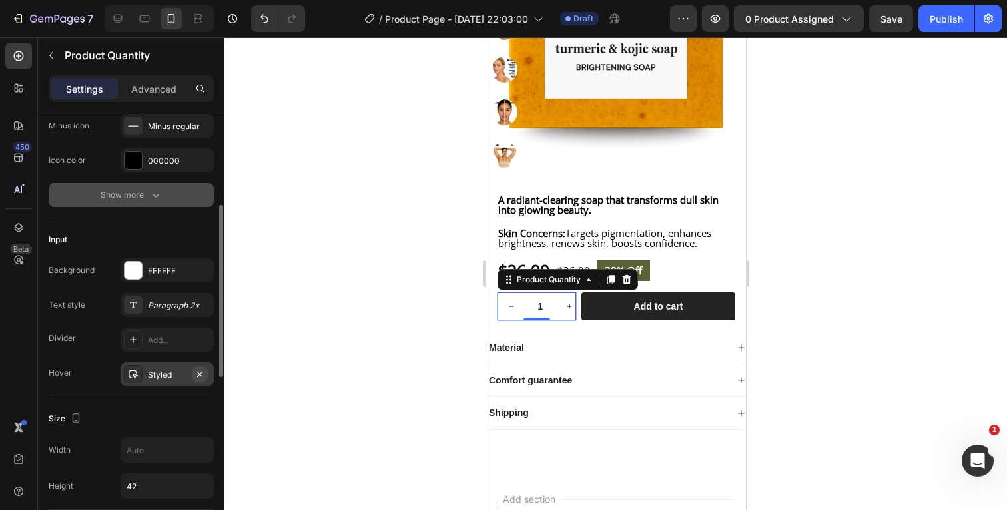
click at [204, 375] on icon "button" at bounding box center [199, 374] width 11 height 11
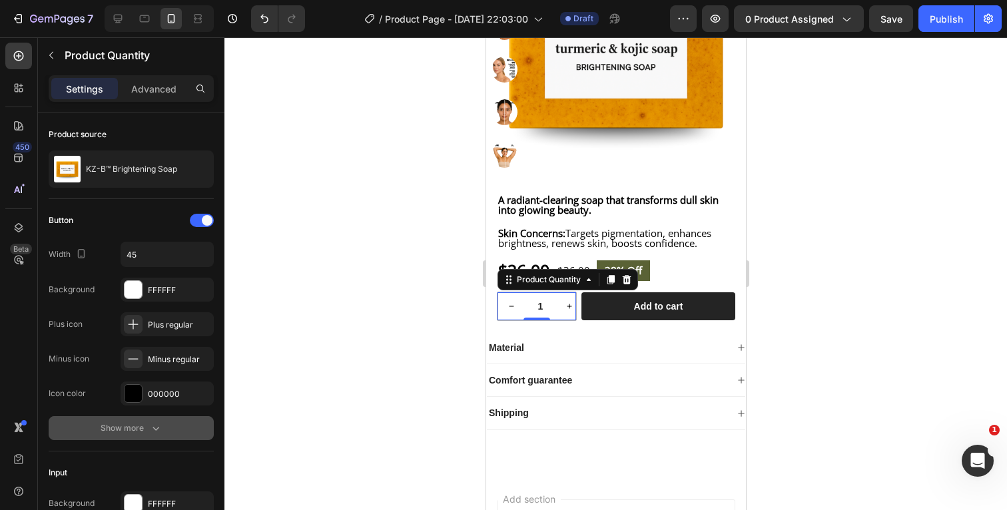
click at [154, 429] on icon "button" at bounding box center [155, 429] width 7 height 4
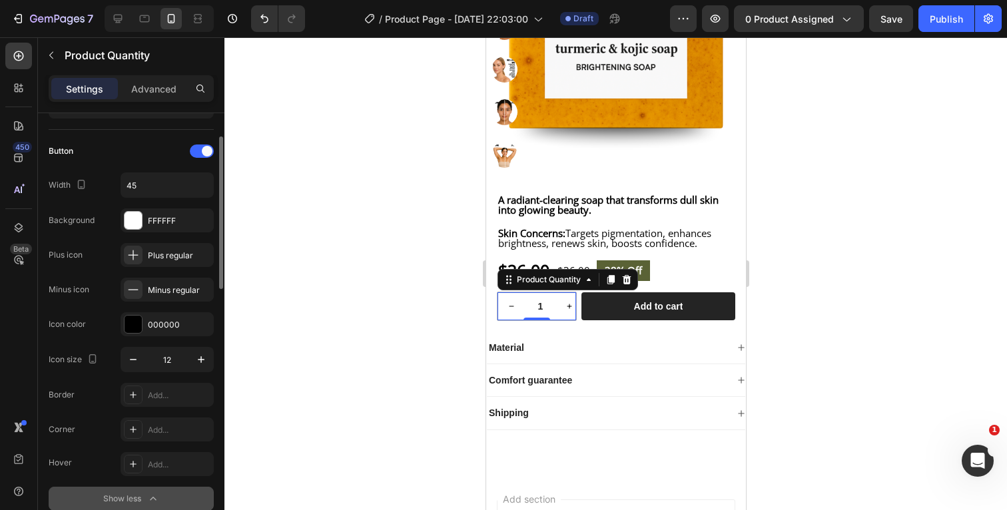
scroll to position [98, 0]
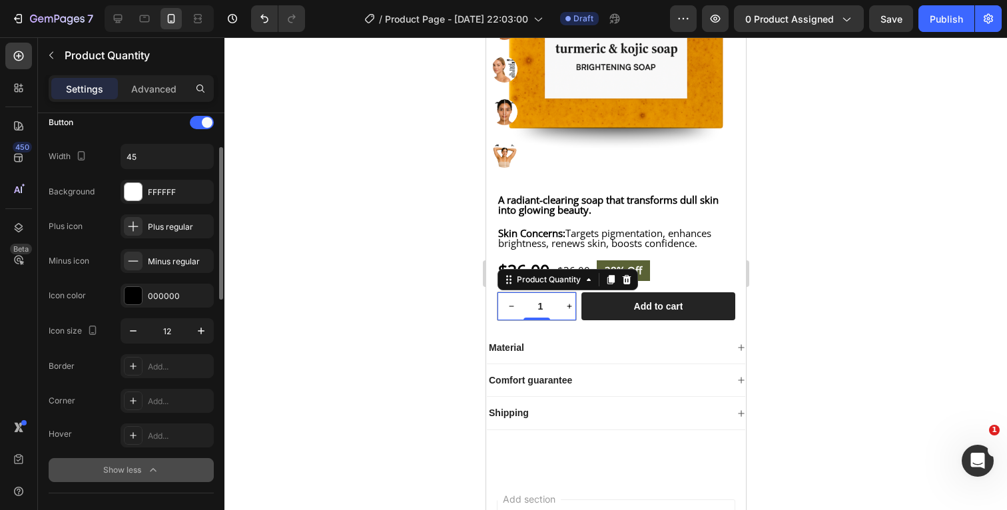
click at [153, 469] on icon "button" at bounding box center [153, 469] width 6 height 3
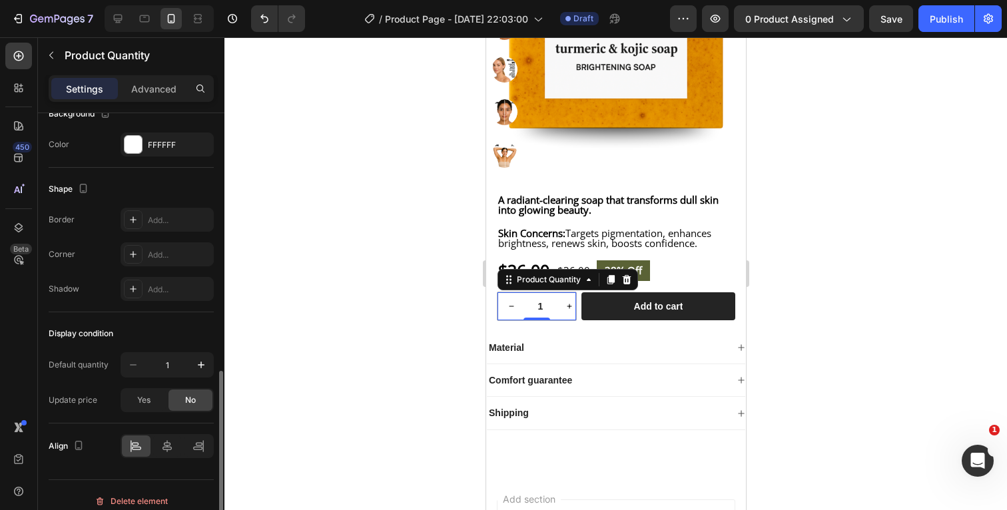
scroll to position [662, 0]
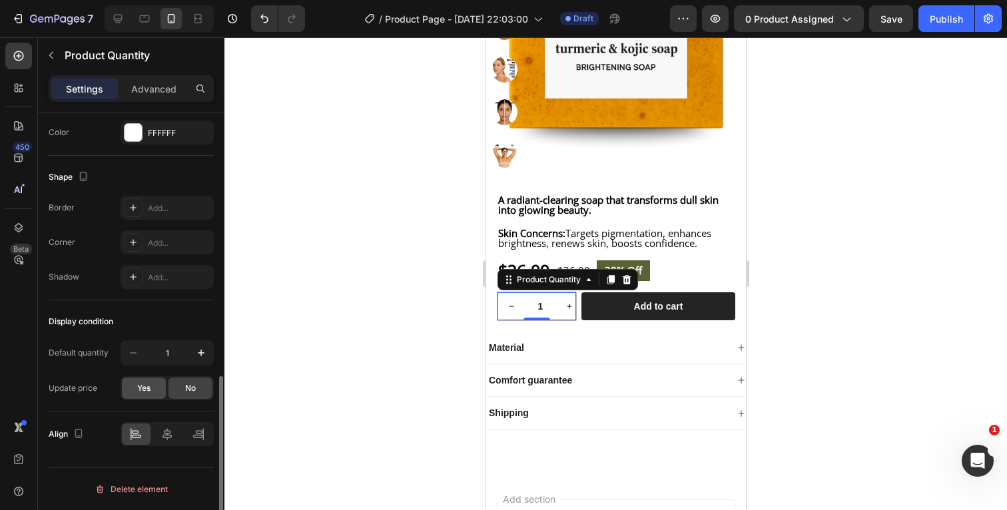
click at [150, 389] on span "Yes" at bounding box center [143, 388] width 13 height 12
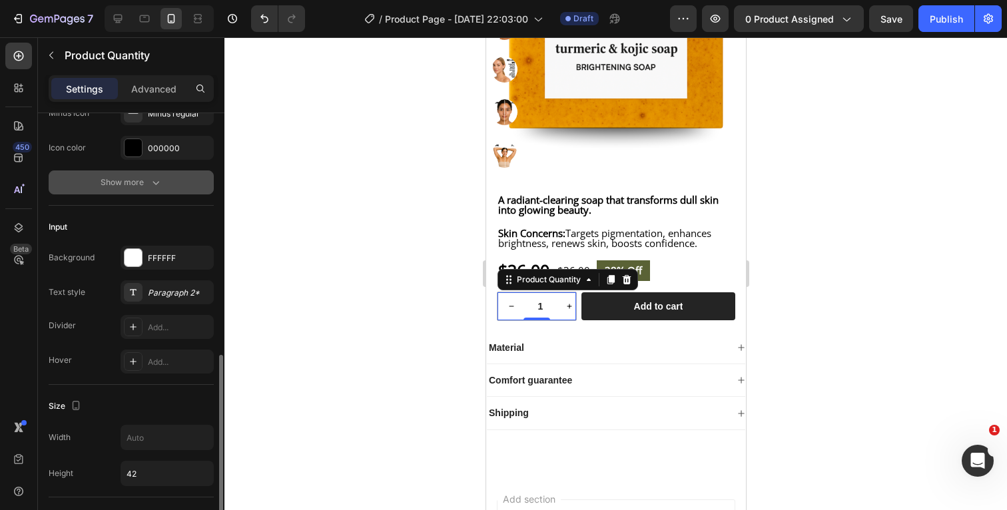
scroll to position [0, 0]
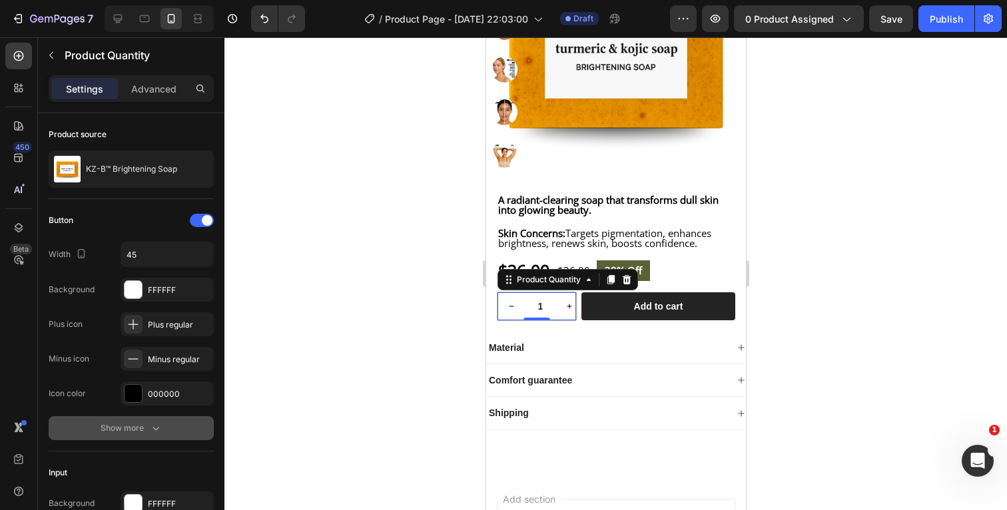
click at [848, 306] on div at bounding box center [615, 273] width 782 height 473
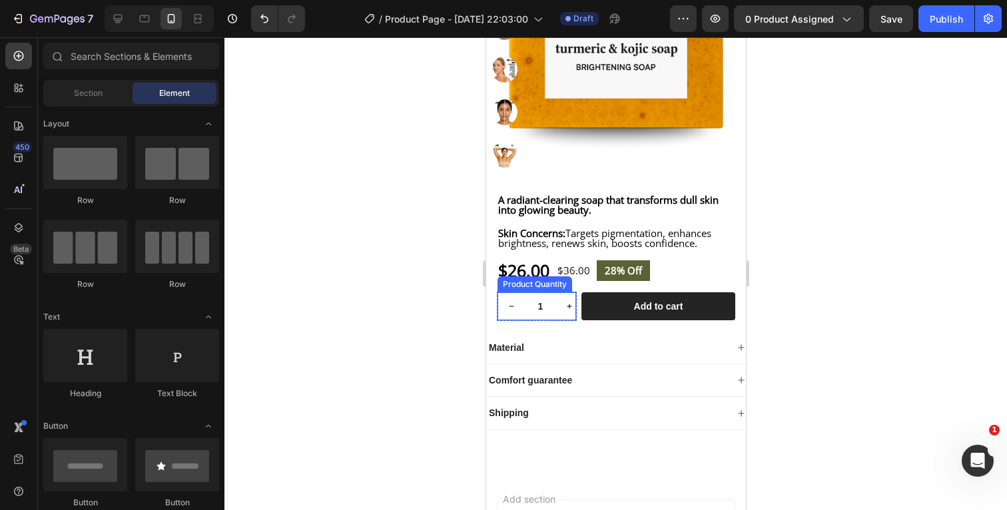
click at [543, 316] on input "1" at bounding box center [540, 306] width 30 height 28
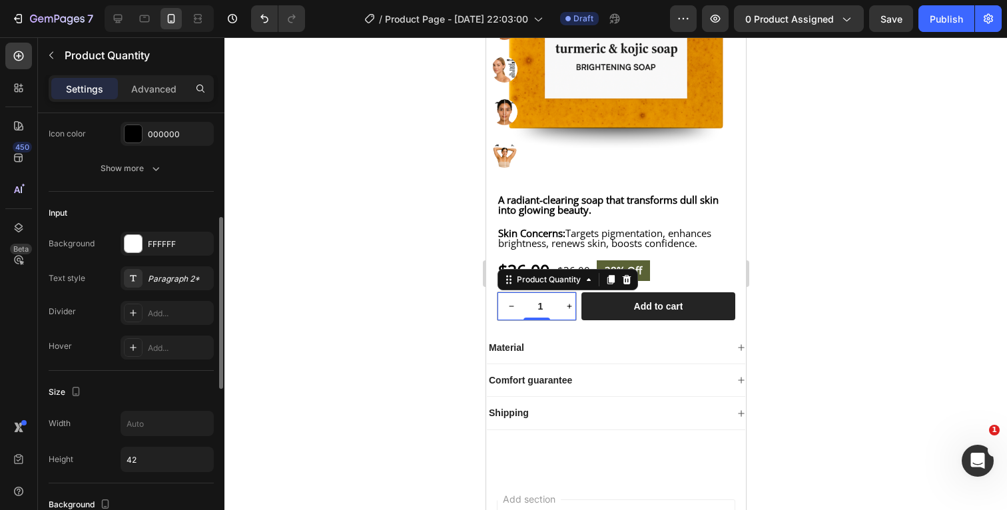
scroll to position [262, 0]
click at [160, 276] on div "Paragraph 2*" at bounding box center [179, 277] width 63 height 12
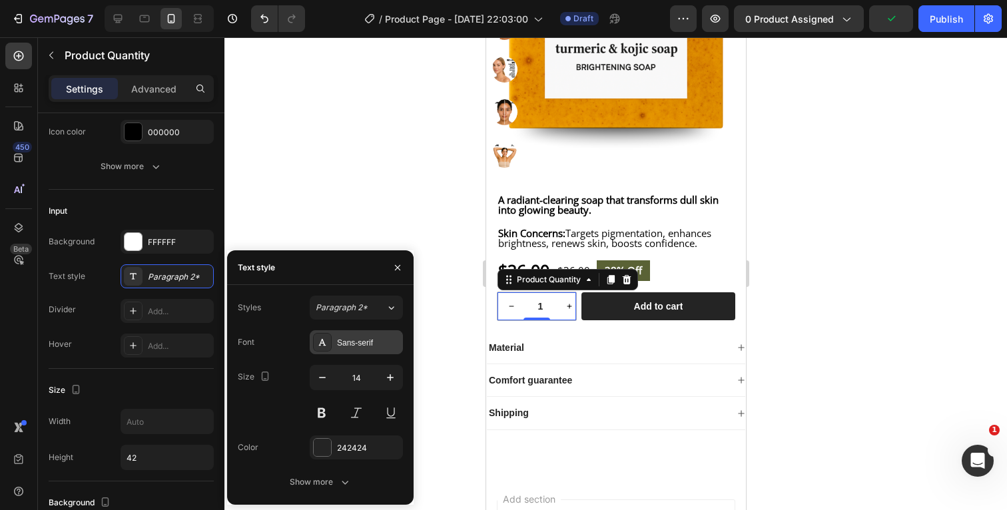
click at [358, 336] on div "Sans-serif" at bounding box center [356, 342] width 93 height 24
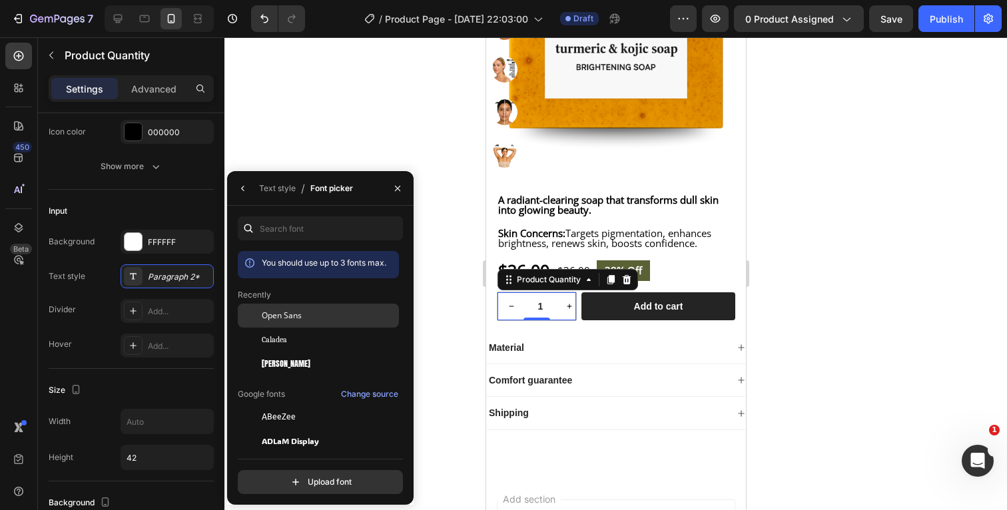
click at [319, 314] on div "Open Sans" at bounding box center [329, 316] width 134 height 12
click at [396, 190] on icon "button" at bounding box center [397, 187] width 5 height 5
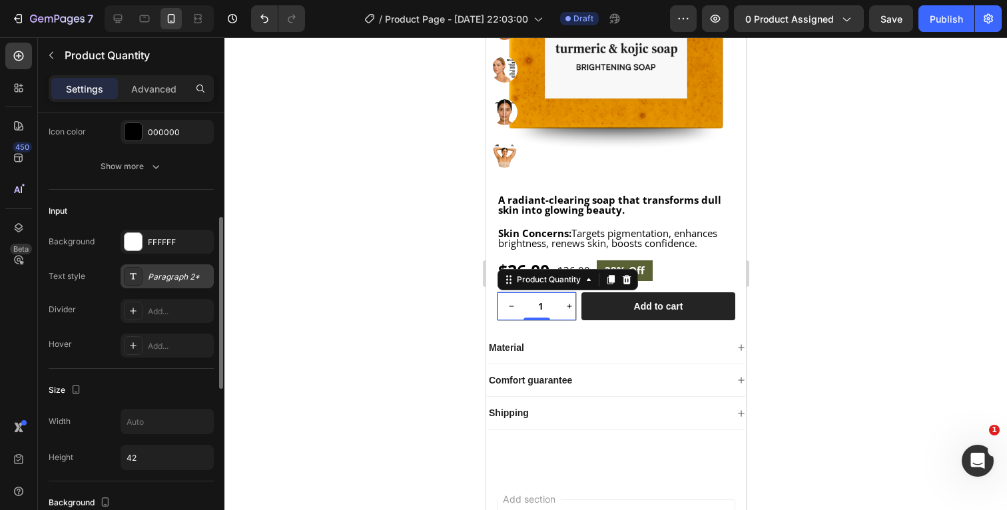
click at [171, 282] on div "Paragraph 2*" at bounding box center [179, 277] width 63 height 12
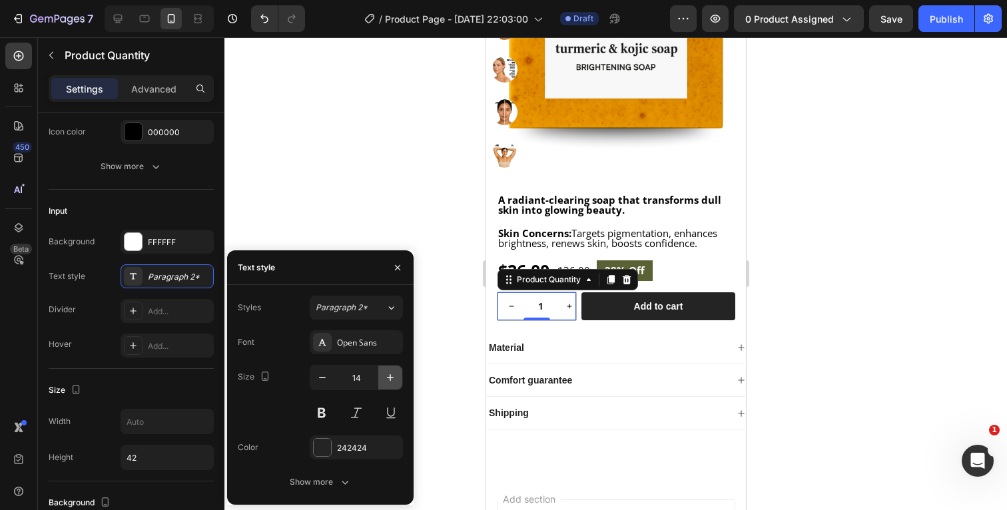
click at [392, 377] on icon "button" at bounding box center [389, 377] width 13 height 13
type input "15"
click at [321, 441] on div at bounding box center [322, 447] width 17 height 17
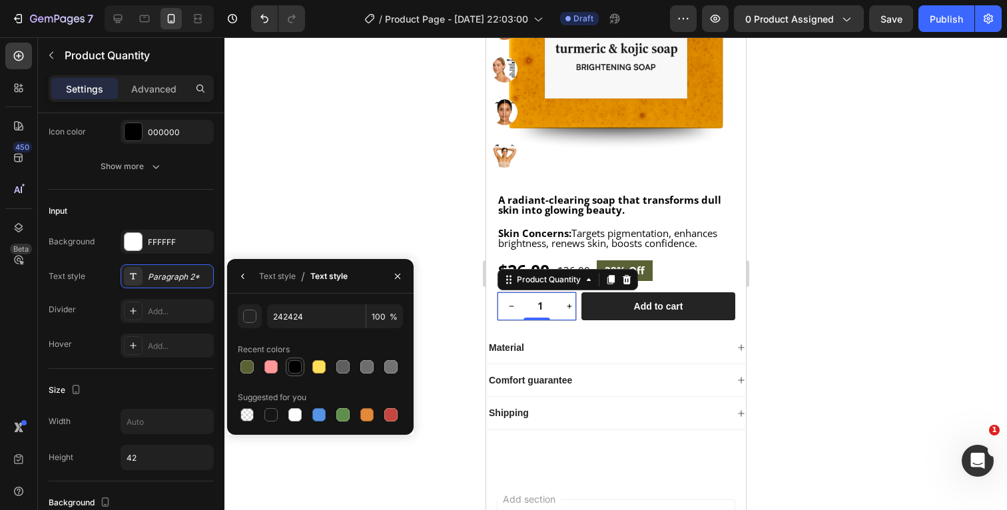
click at [297, 368] on div at bounding box center [294, 366] width 13 height 13
type input "000000"
click at [402, 274] on icon "button" at bounding box center [397, 276] width 11 height 11
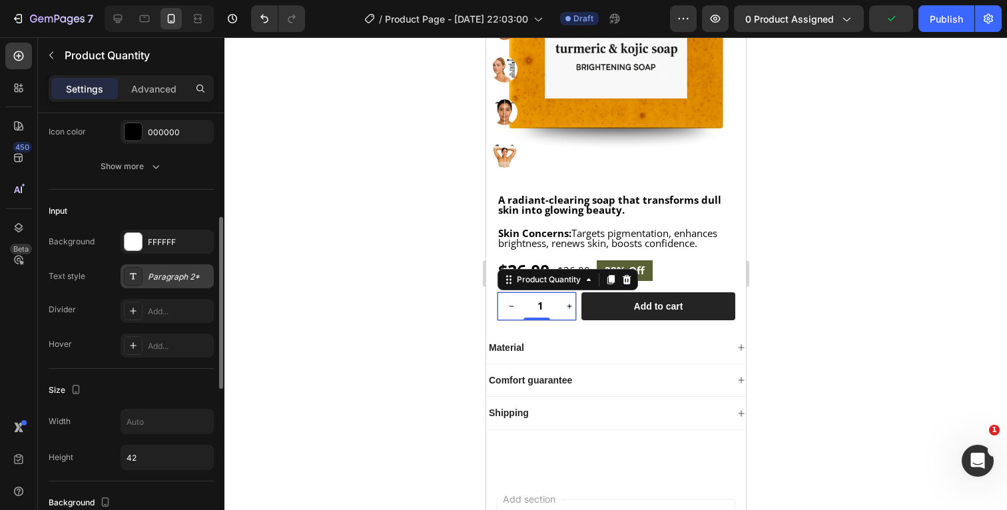
click at [170, 282] on div "Paragraph 2*" at bounding box center [179, 277] width 63 height 12
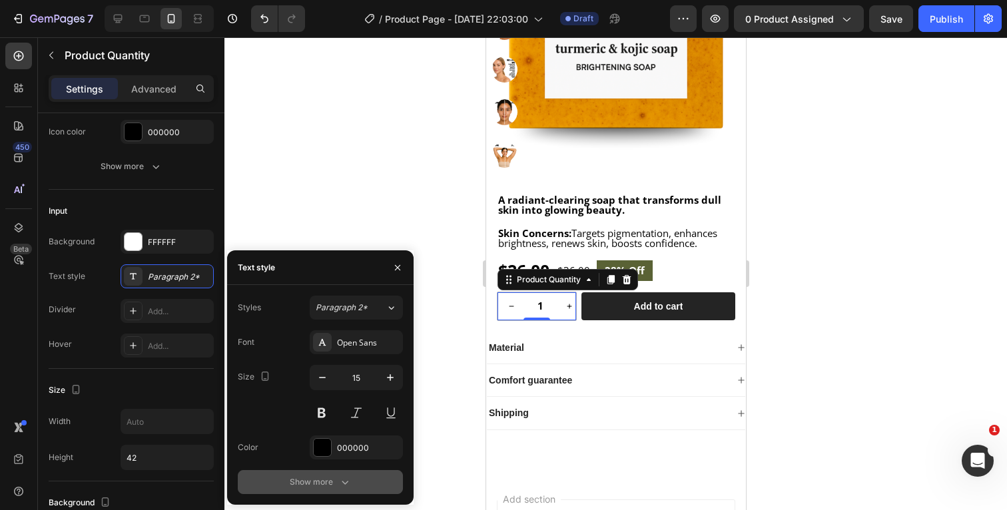
click at [337, 481] on div "Show more" at bounding box center [321, 481] width 62 height 13
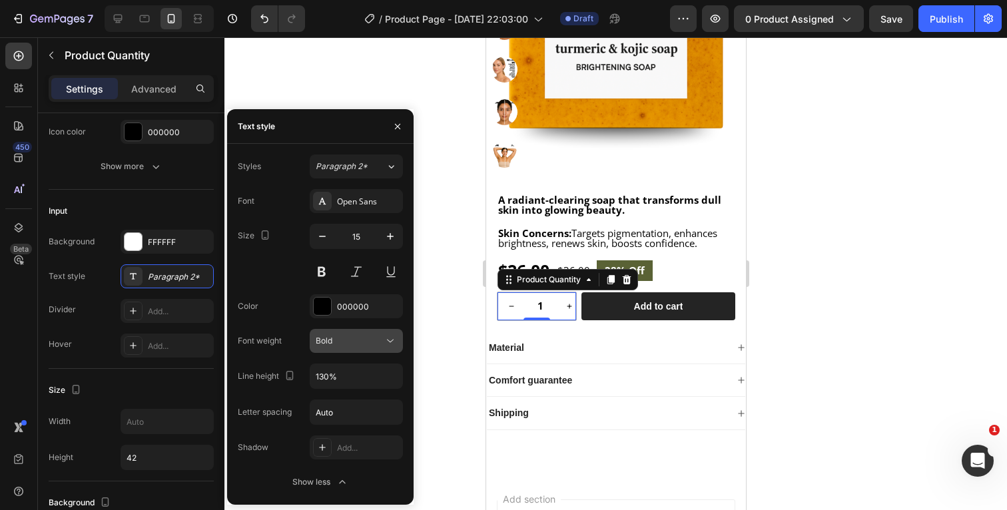
click at [390, 337] on icon at bounding box center [389, 340] width 13 height 13
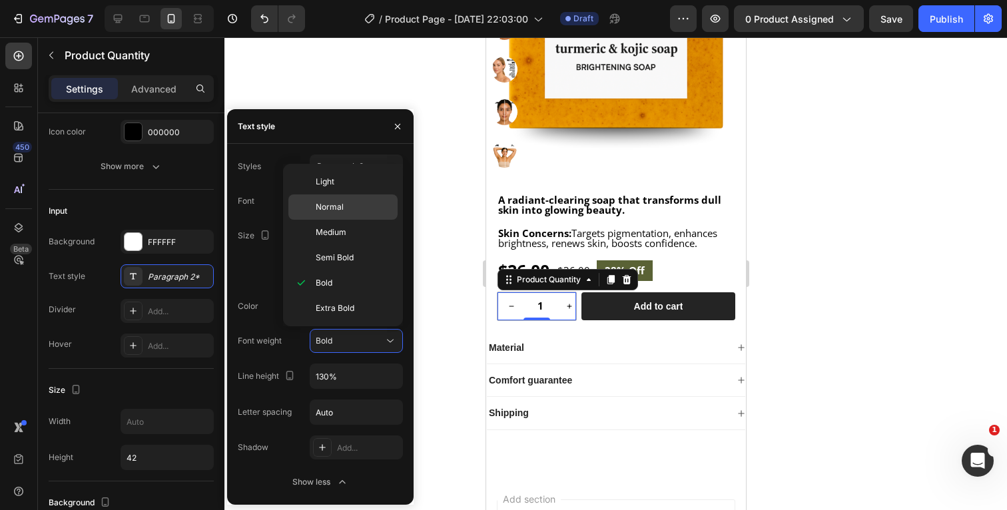
click at [351, 212] on p "Normal" at bounding box center [354, 207] width 76 height 12
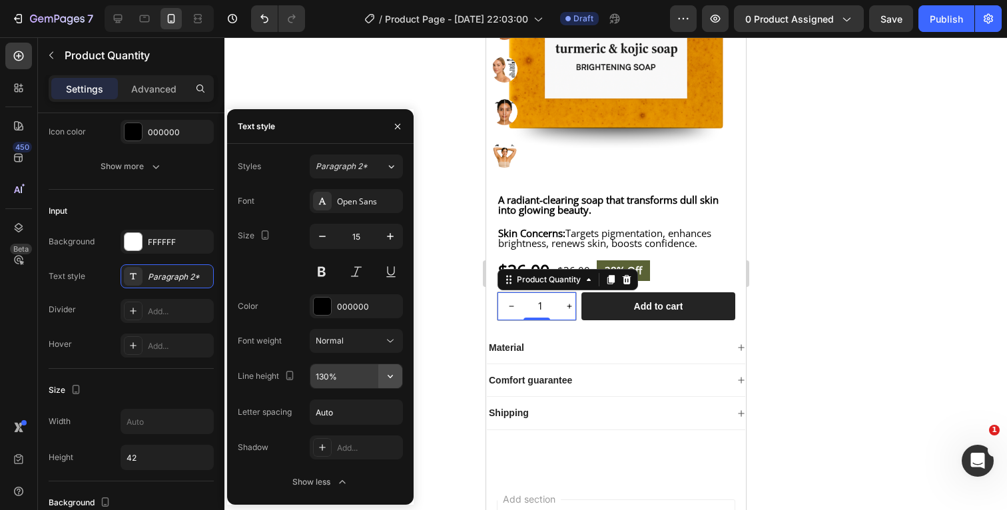
click at [392, 373] on icon "button" at bounding box center [389, 375] width 13 height 13
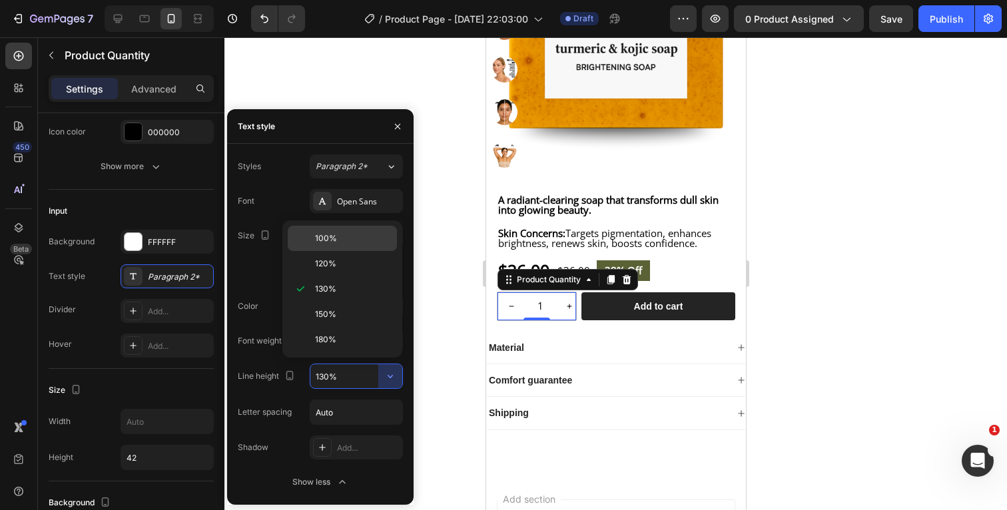
click at [348, 240] on p "100%" at bounding box center [353, 238] width 76 height 12
type input "100%"
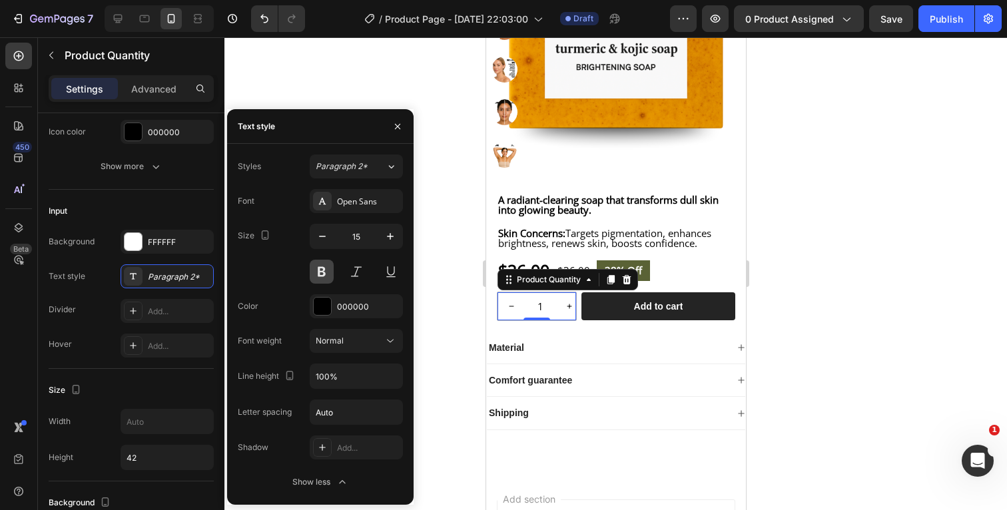
click at [326, 274] on button at bounding box center [322, 272] width 24 height 24
click at [318, 272] on button at bounding box center [322, 272] width 24 height 24
click at [328, 272] on button at bounding box center [322, 272] width 24 height 24
click at [396, 128] on icon "button" at bounding box center [397, 125] width 5 height 5
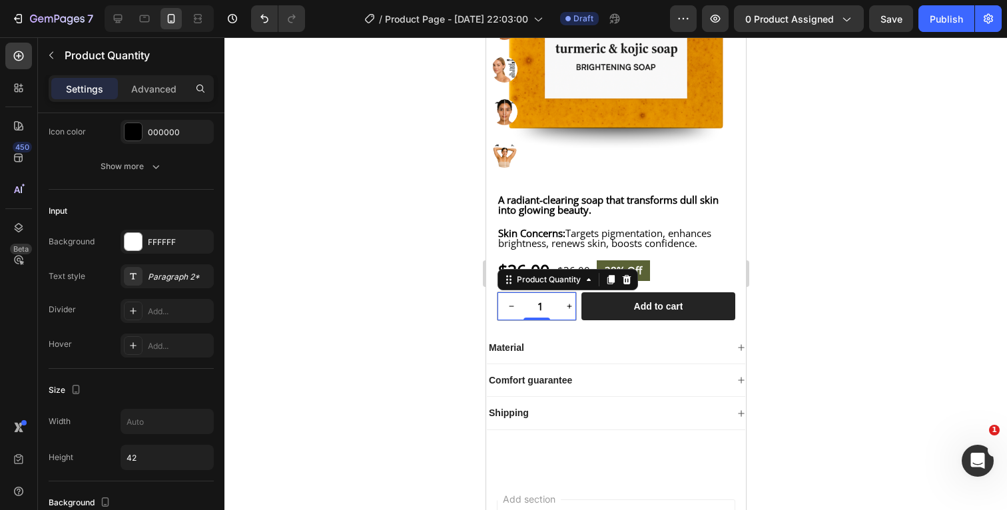
click at [838, 277] on div at bounding box center [615, 273] width 782 height 473
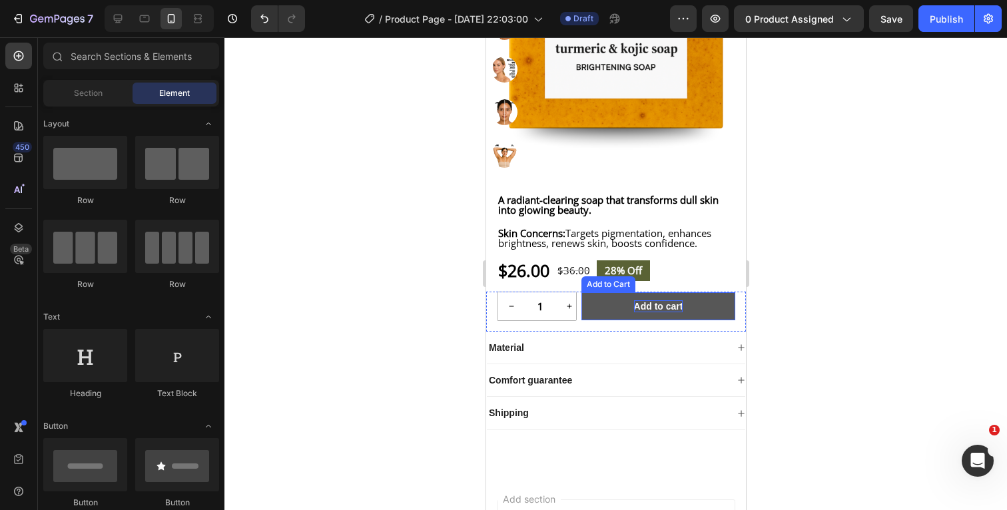
click at [676, 312] on div "Add to cart" at bounding box center [657, 306] width 49 height 12
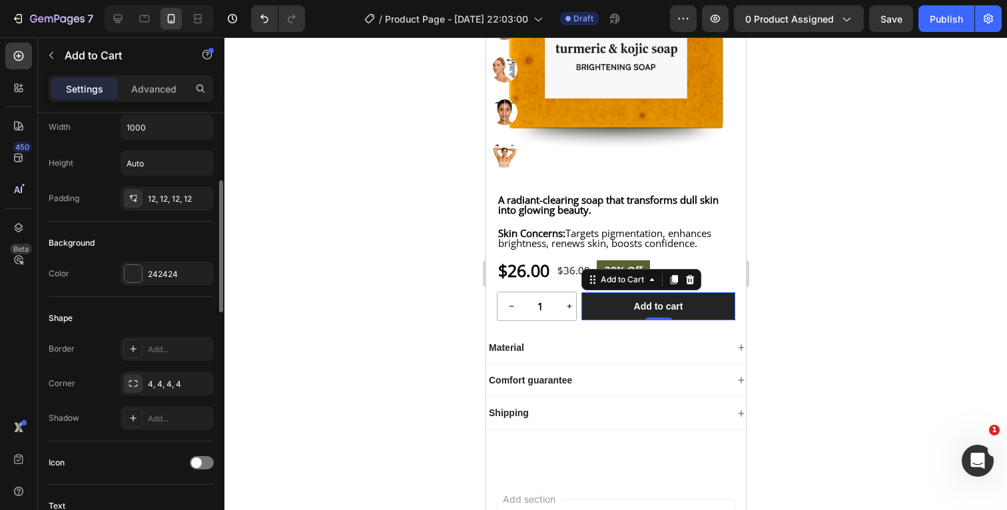
scroll to position [220, 0]
click at [201, 381] on icon "button" at bounding box center [199, 382] width 11 height 11
click at [824, 297] on div at bounding box center [615, 273] width 782 height 473
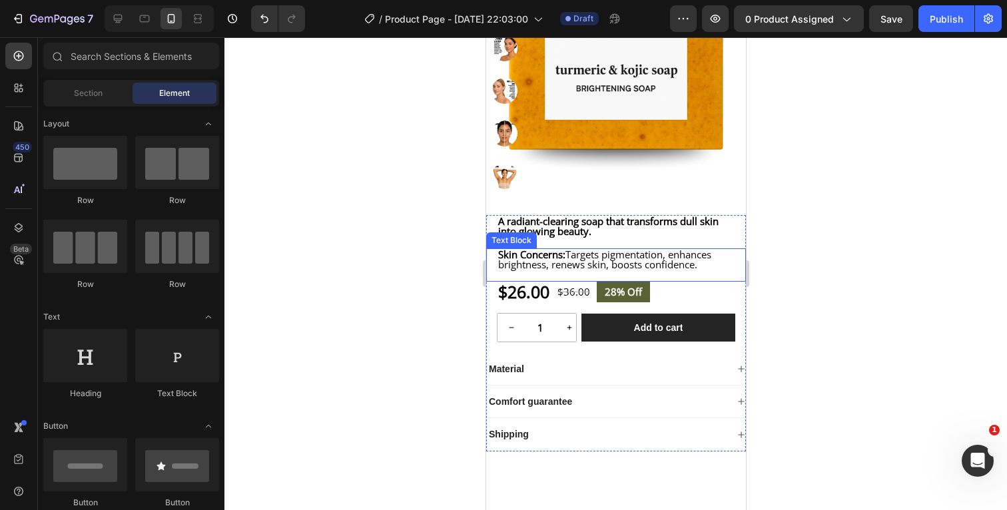
scroll to position [292, 0]
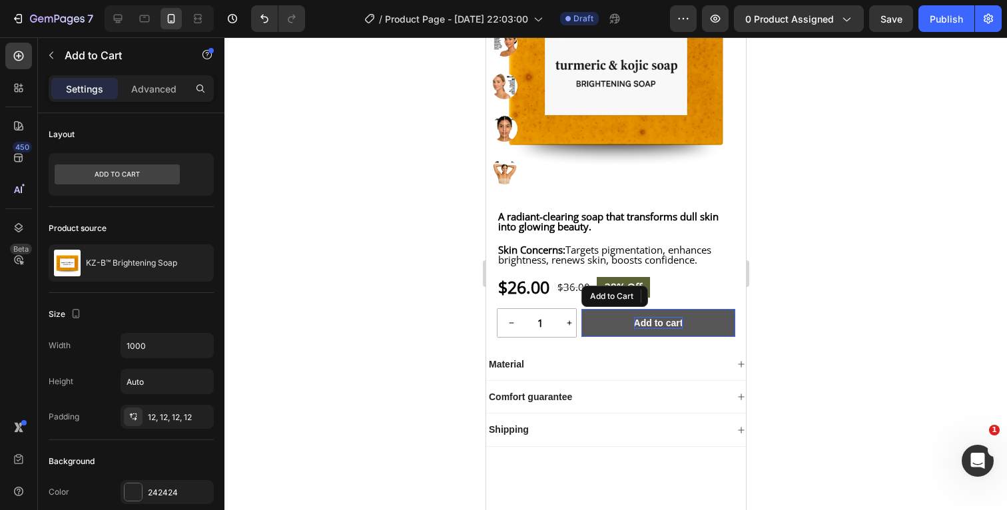
click at [678, 329] on div "Add to cart" at bounding box center [657, 323] width 49 height 12
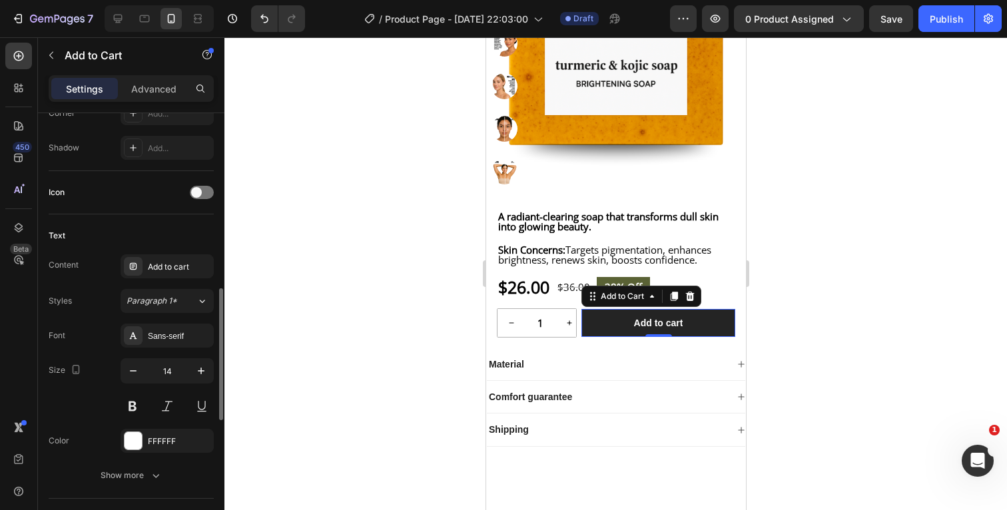
scroll to position [518, 0]
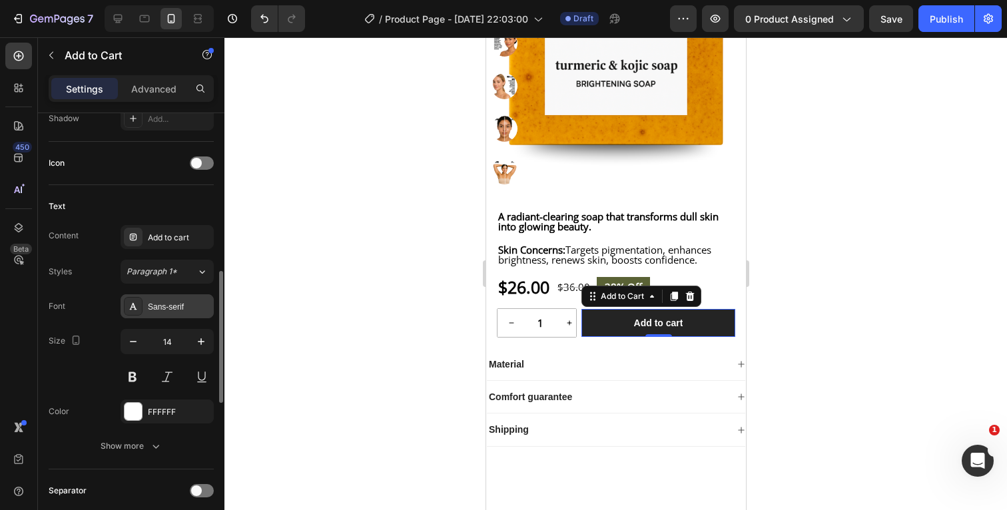
click at [180, 300] on div "Sans-serif" at bounding box center [167, 306] width 93 height 24
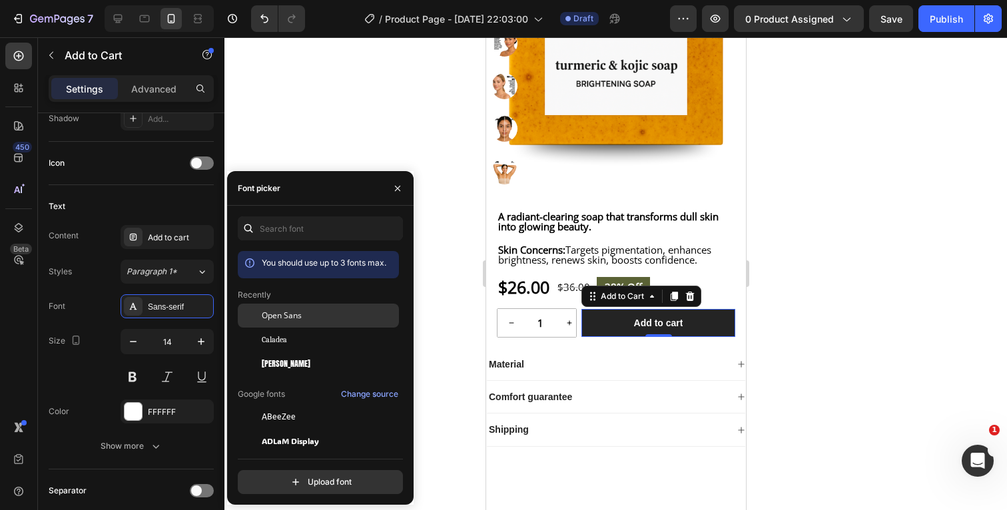
click at [294, 312] on span "Open Sans" at bounding box center [282, 316] width 40 height 12
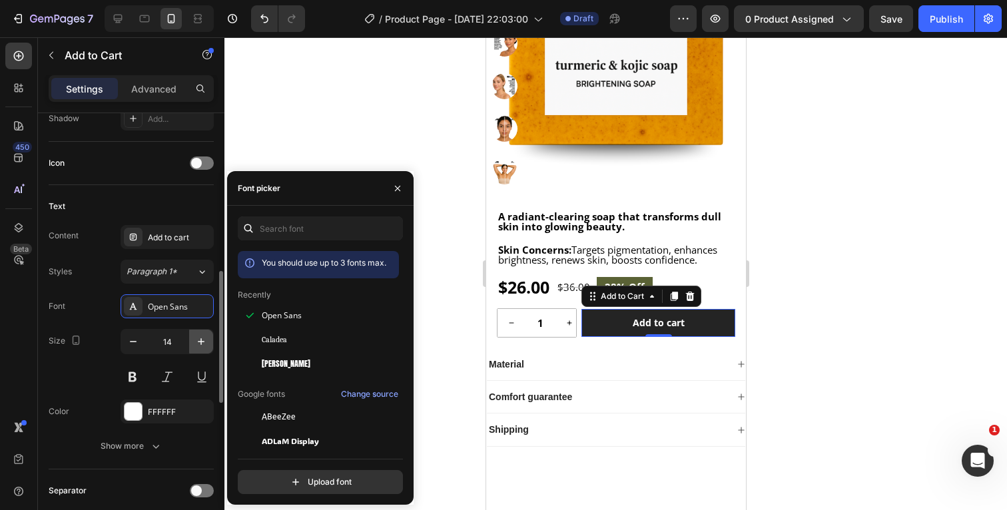
click at [204, 336] on icon "button" at bounding box center [200, 341] width 13 height 13
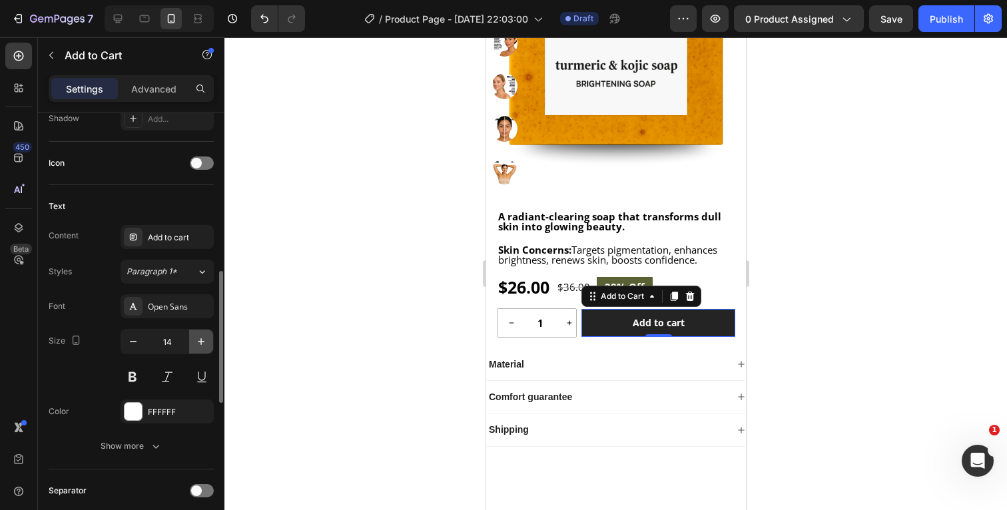
type input "15"
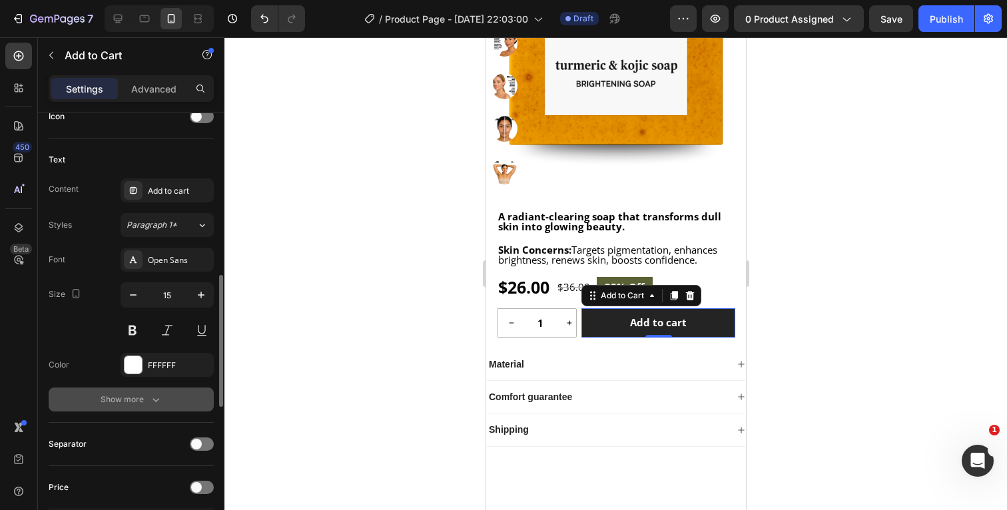
scroll to position [566, 0]
click at [154, 397] on icon "button" at bounding box center [155, 397] width 13 height 13
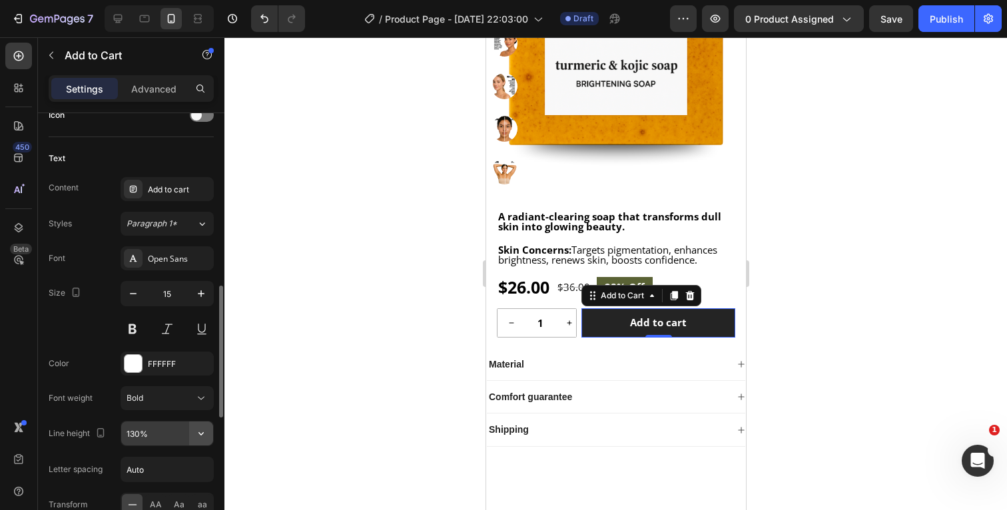
click at [202, 431] on icon "button" at bounding box center [200, 433] width 13 height 13
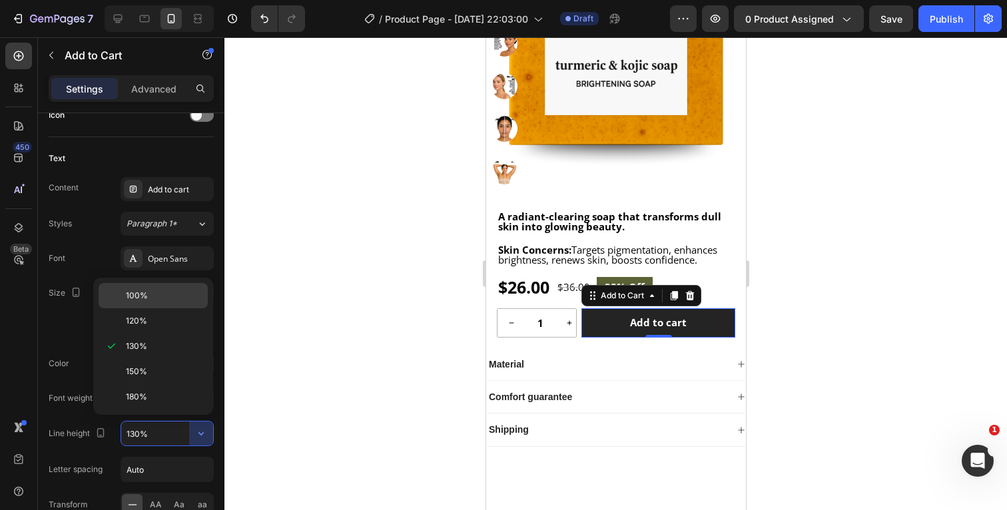
click at [153, 296] on p "100%" at bounding box center [164, 296] width 76 height 12
type input "100%"
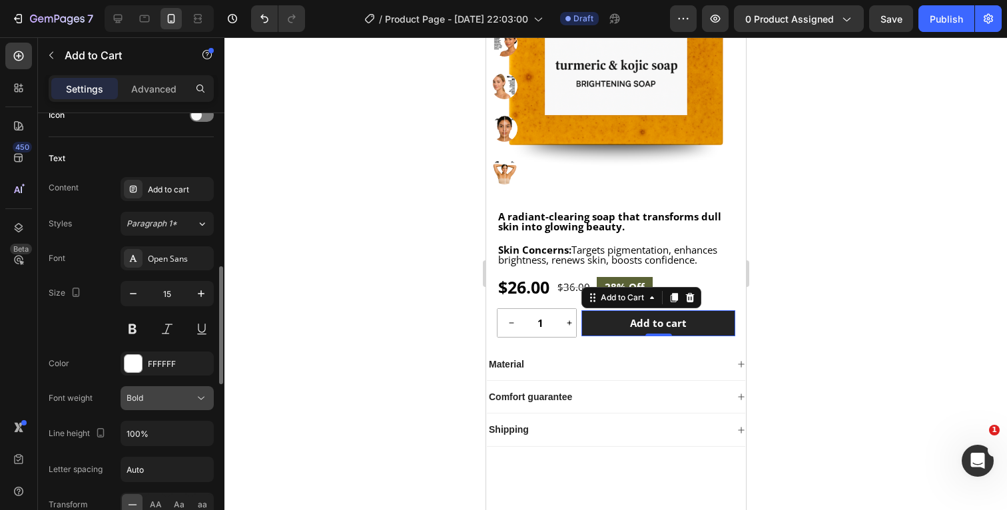
click at [202, 393] on icon at bounding box center [200, 397] width 13 height 13
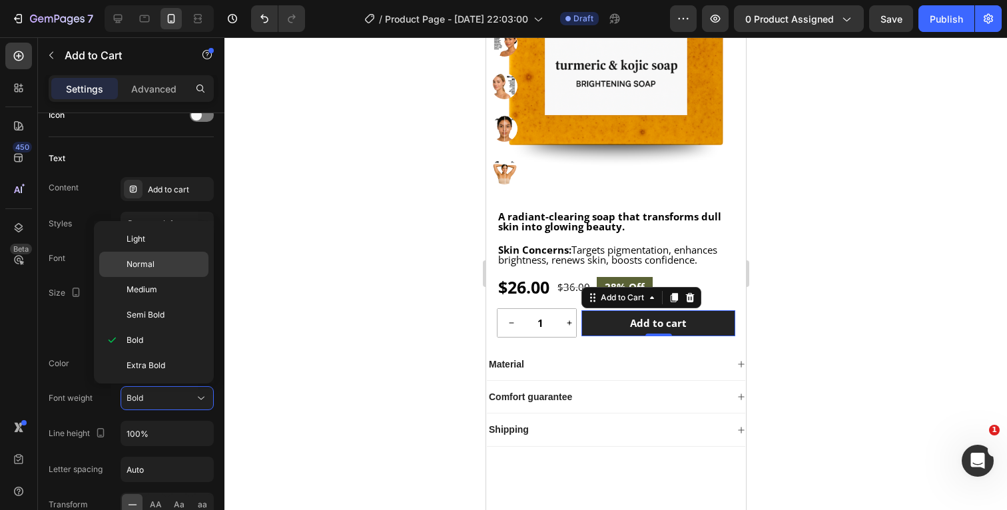
click at [159, 269] on p "Normal" at bounding box center [164, 264] width 76 height 12
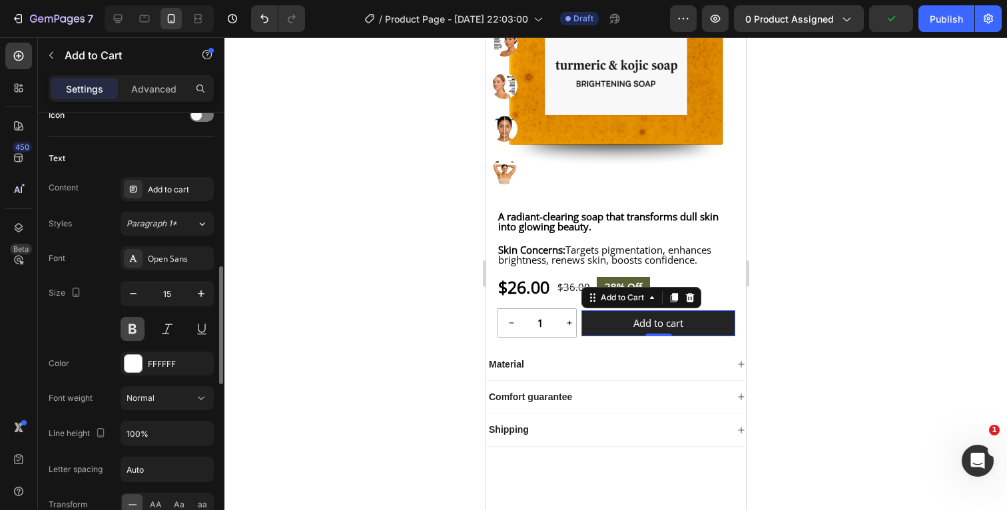
click at [133, 326] on button at bounding box center [133, 329] width 24 height 24
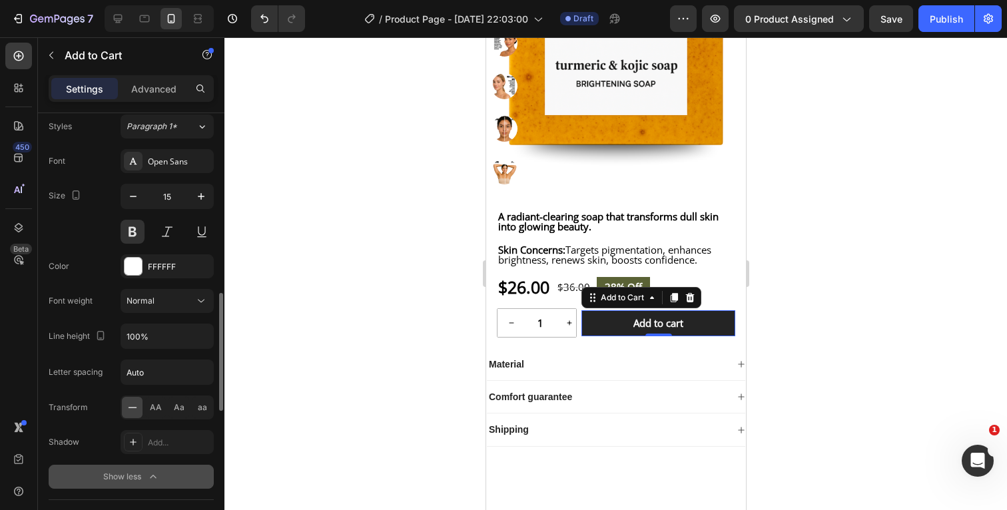
scroll to position [679, 0]
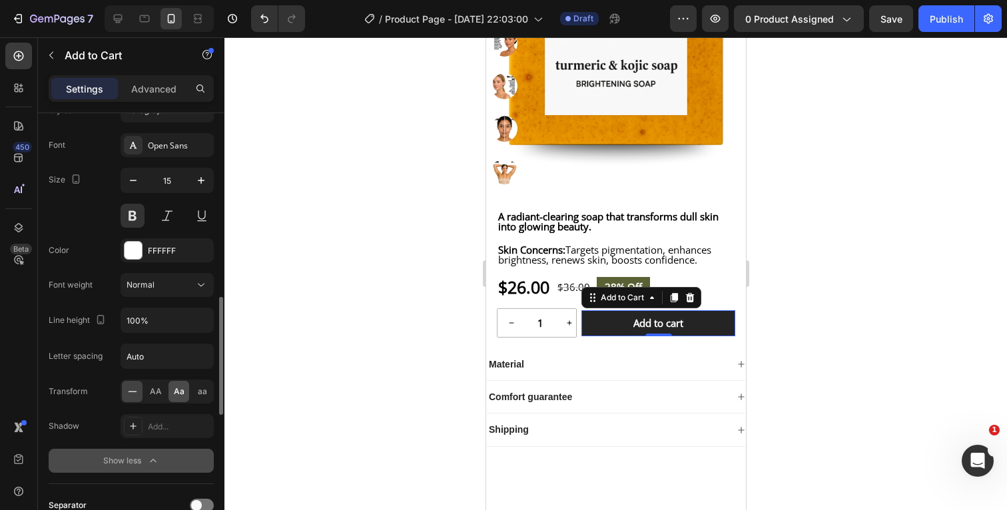
click at [174, 390] on span "Aa" at bounding box center [179, 391] width 11 height 12
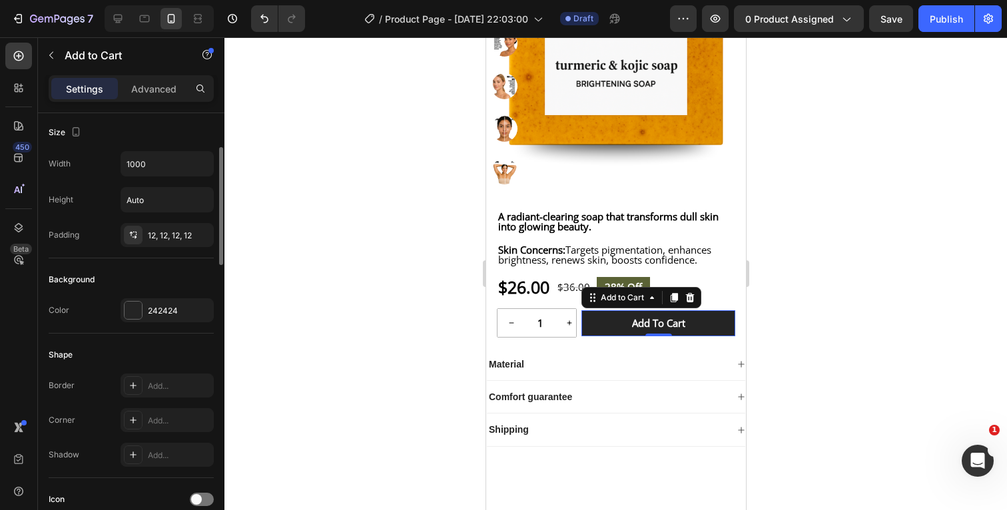
scroll to position [187, 0]
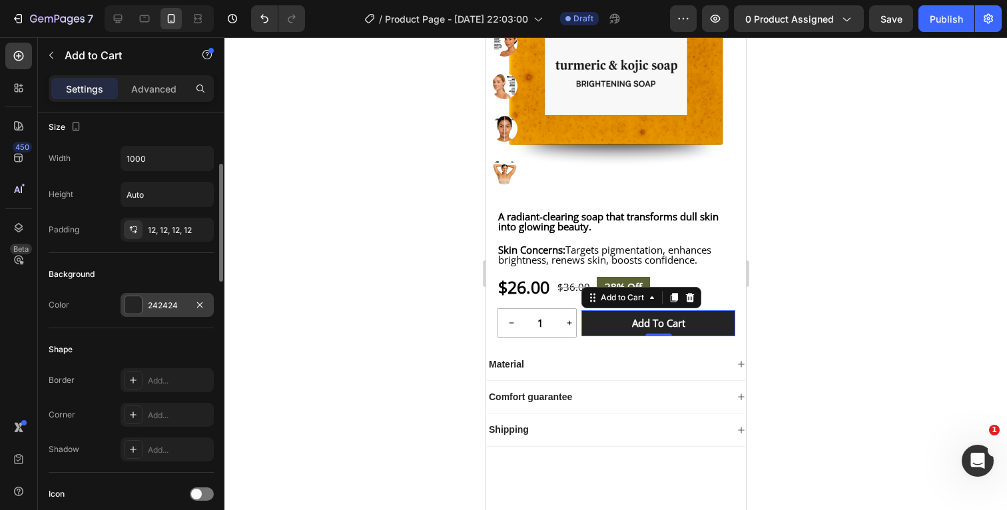
click at [134, 304] on div at bounding box center [132, 304] width 17 height 17
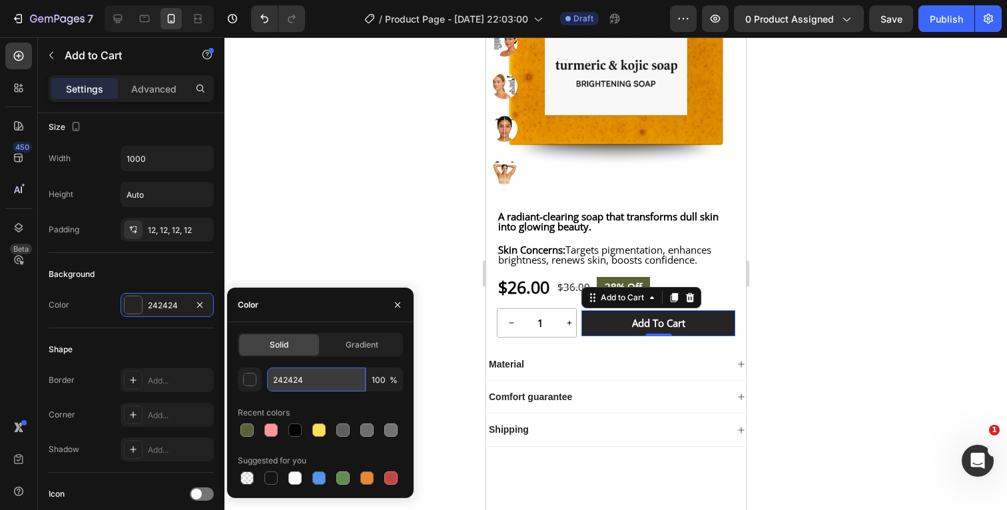
click at [319, 379] on input "242424" at bounding box center [316, 379] width 99 height 24
paste input "#FFBF00"
type input "#FFBF00"
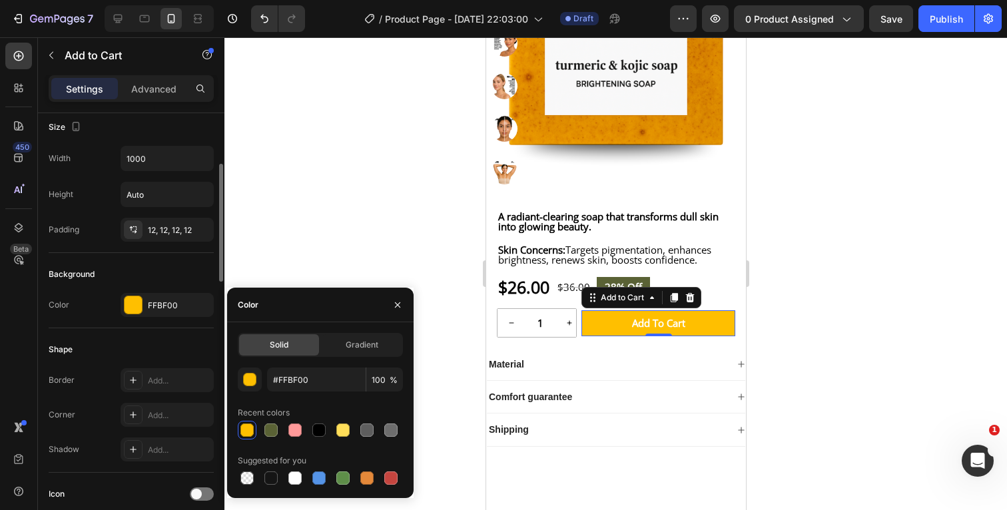
click at [203, 272] on div "Background" at bounding box center [131, 274] width 165 height 21
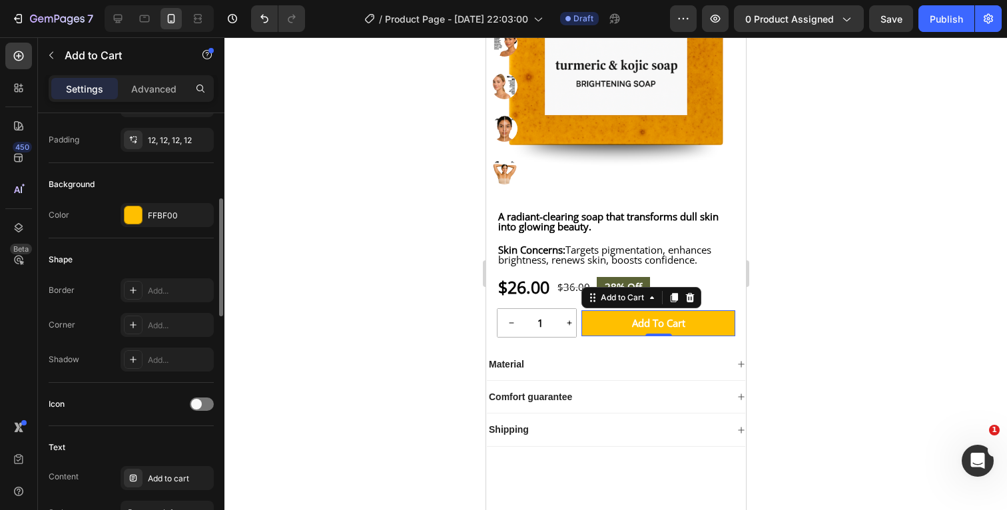
scroll to position [298, 0]
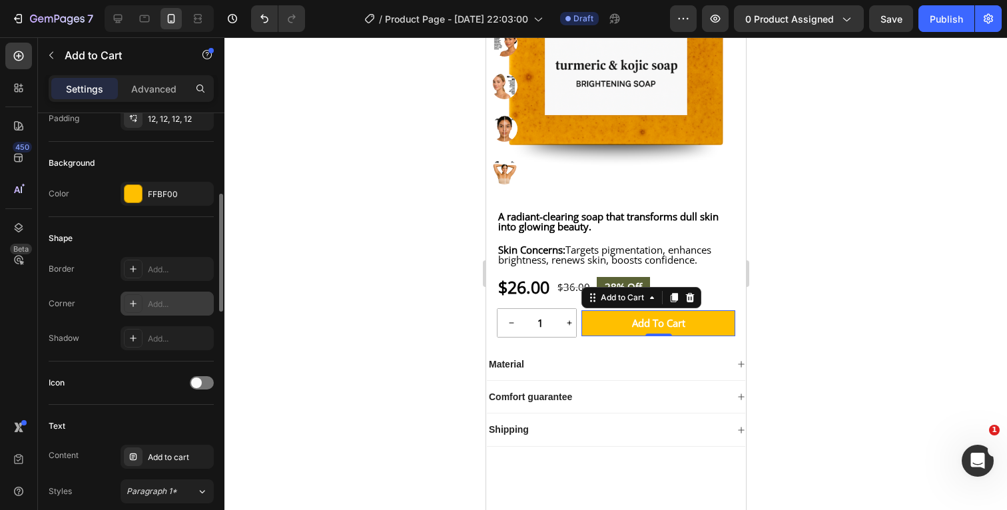
click at [161, 302] on div "Add..." at bounding box center [179, 304] width 63 height 12
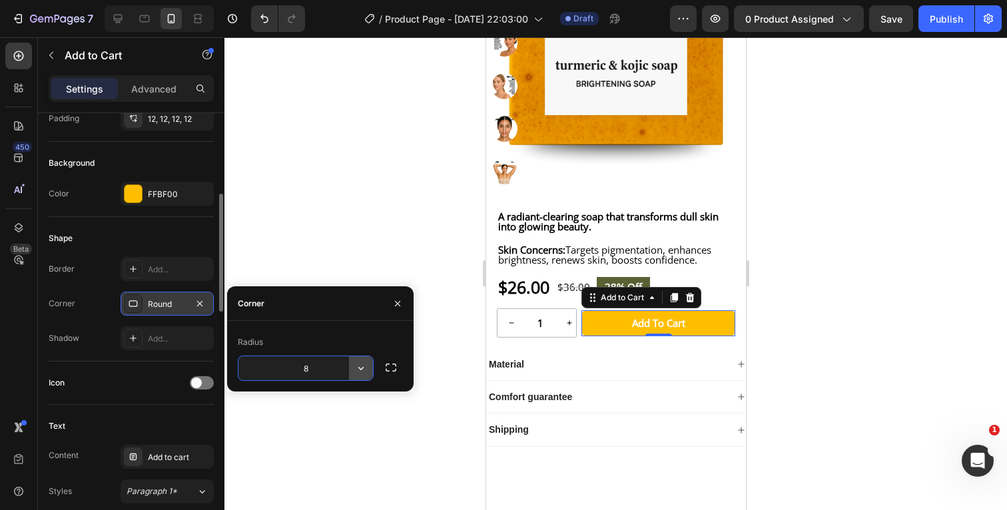
click at [360, 369] on icon "button" at bounding box center [360, 368] width 13 height 13
click at [391, 364] on icon "button" at bounding box center [390, 367] width 13 height 13
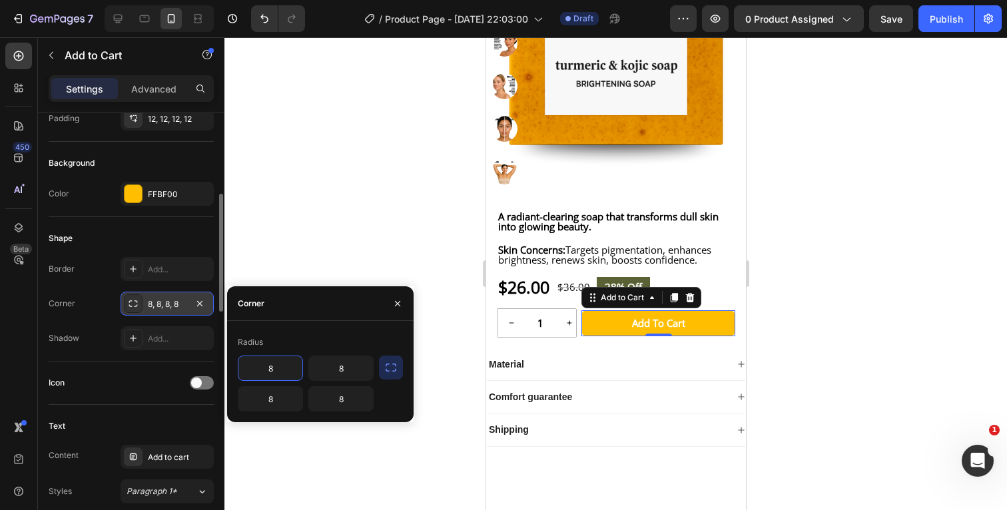
click at [280, 369] on input "8" at bounding box center [270, 368] width 64 height 24
type input "25"
click at [357, 369] on input "8" at bounding box center [341, 368] width 64 height 24
type input "25"
click at [353, 405] on input "8" at bounding box center [341, 399] width 64 height 24
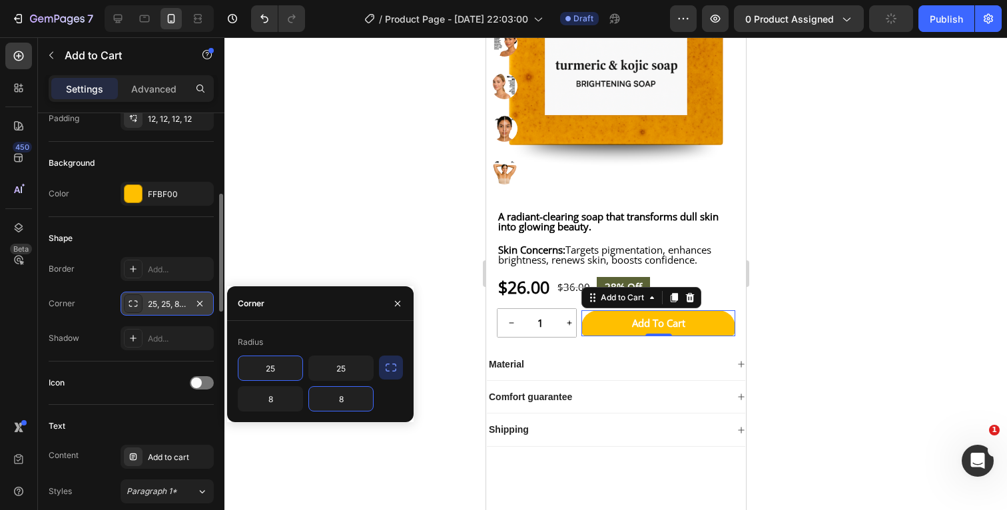
click at [353, 405] on input "8" at bounding box center [341, 399] width 64 height 24
type input "25"
click at [286, 402] on input "8" at bounding box center [270, 399] width 64 height 24
type input "25"
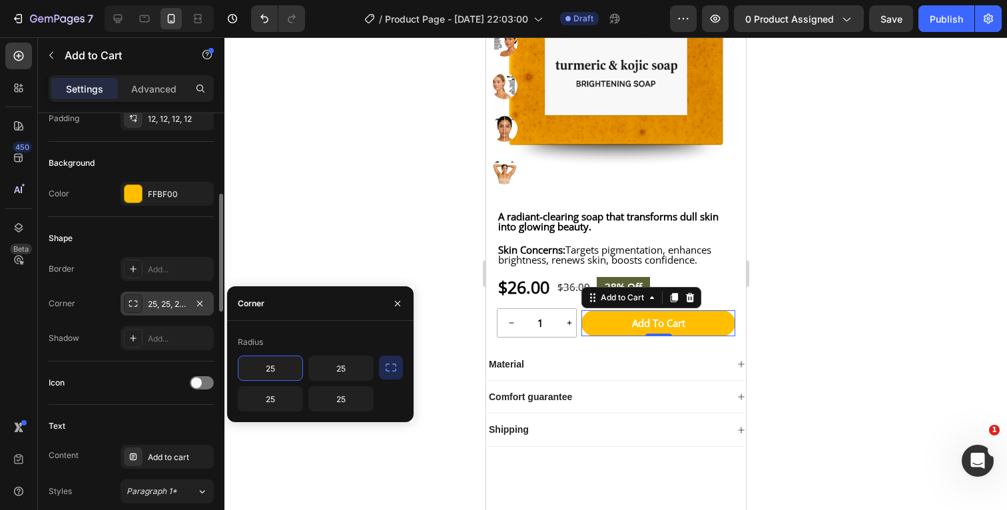
click at [199, 238] on div "Shape" at bounding box center [131, 238] width 165 height 21
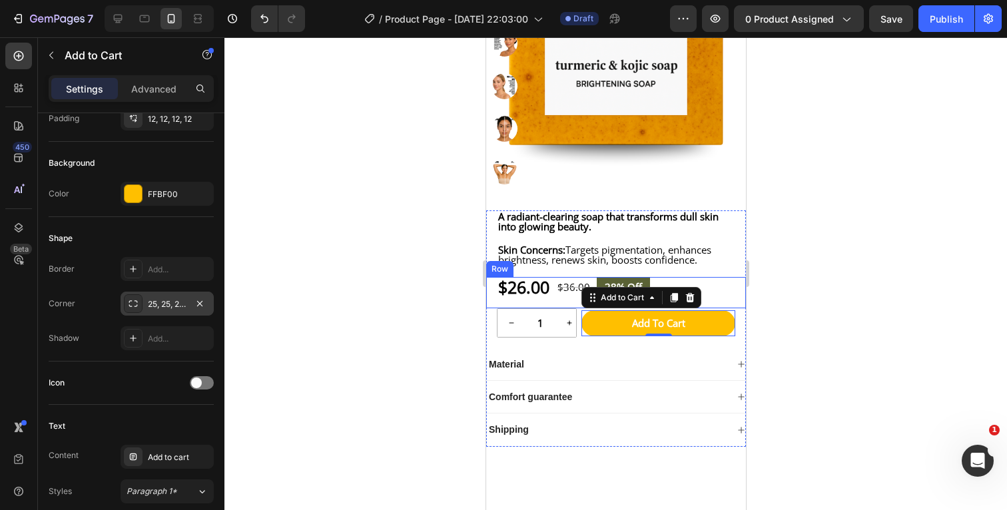
click at [801, 309] on div at bounding box center [615, 273] width 782 height 473
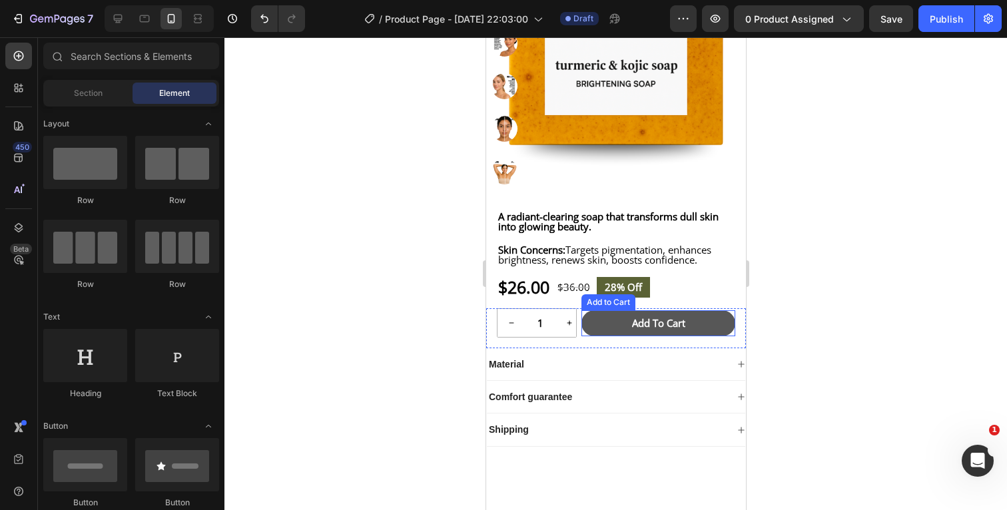
click at [724, 331] on button "Add to cart" at bounding box center [658, 323] width 154 height 26
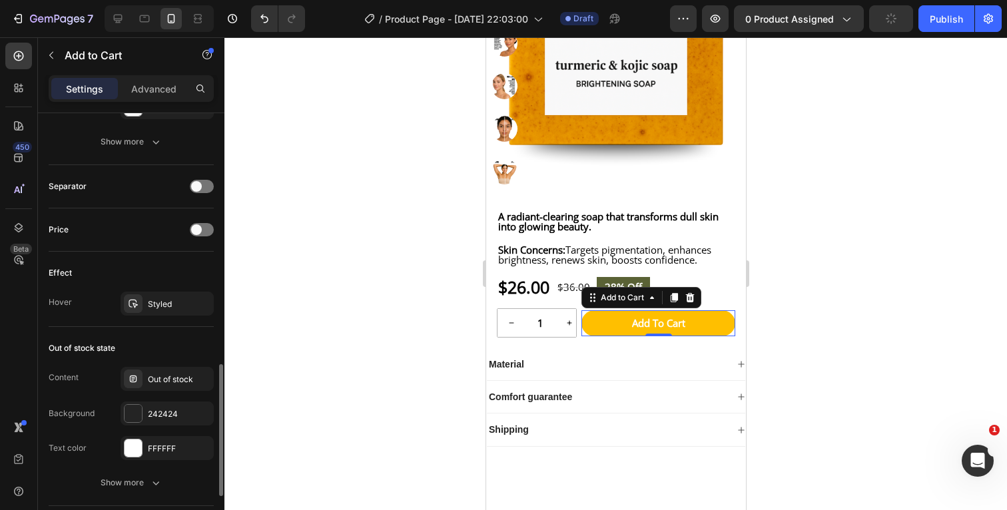
scroll to position [813, 0]
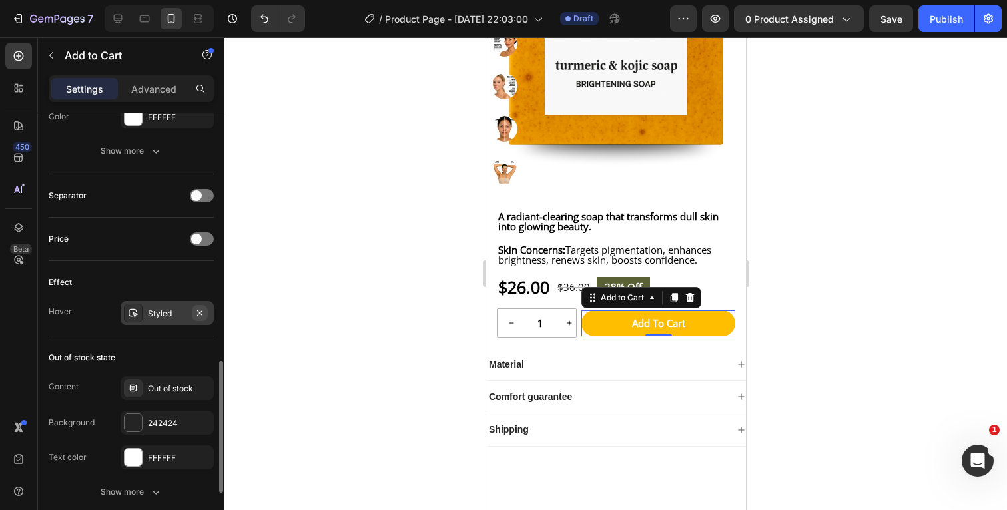
click at [200, 312] on icon "button" at bounding box center [199, 313] width 11 height 11
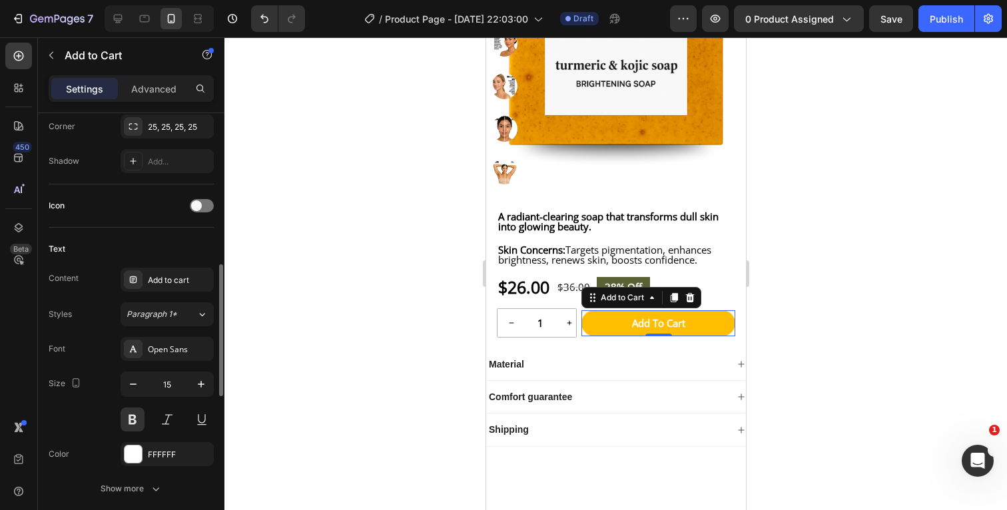
scroll to position [500, 0]
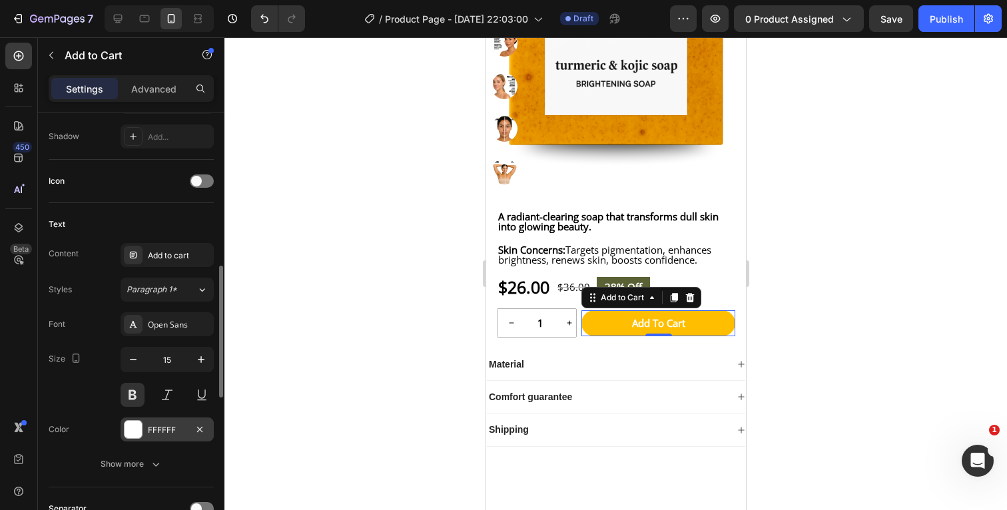
click at [136, 426] on div at bounding box center [132, 429] width 17 height 17
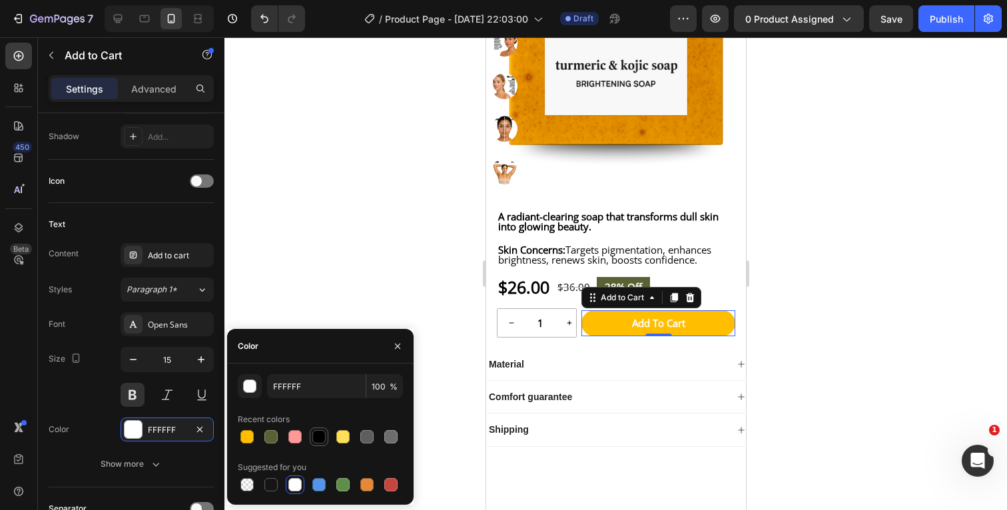
click at [319, 433] on div at bounding box center [318, 436] width 13 height 13
type input "000000"
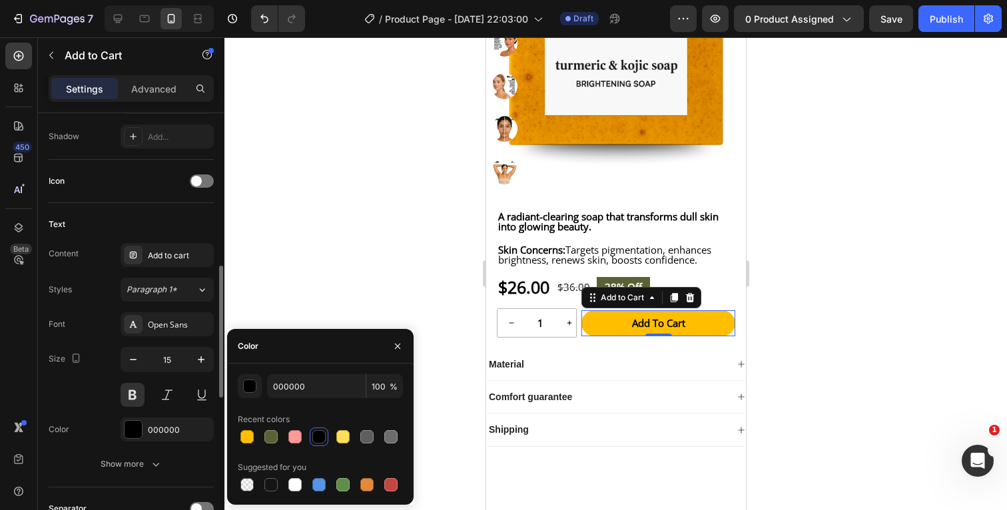
click at [101, 358] on div "Size 15" at bounding box center [131, 377] width 165 height 60
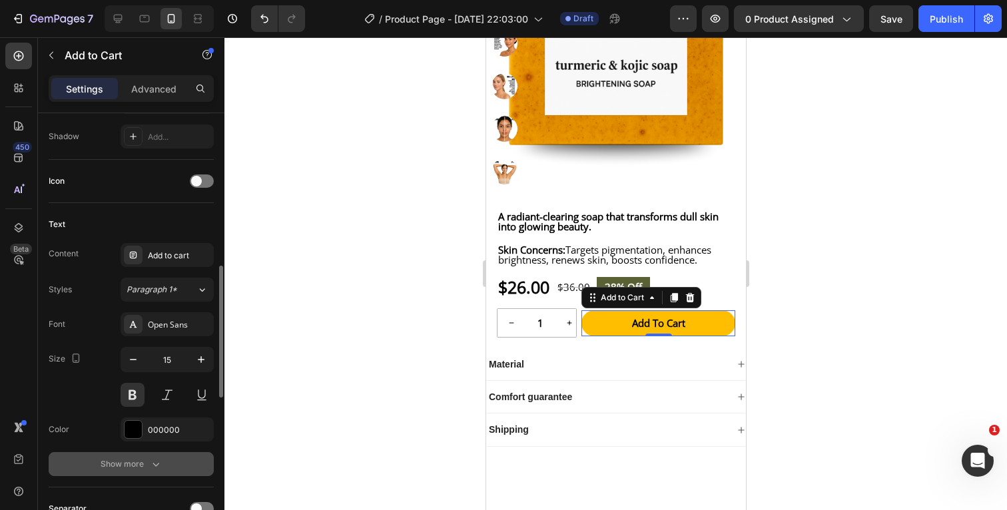
click at [156, 458] on icon "button" at bounding box center [155, 463] width 13 height 13
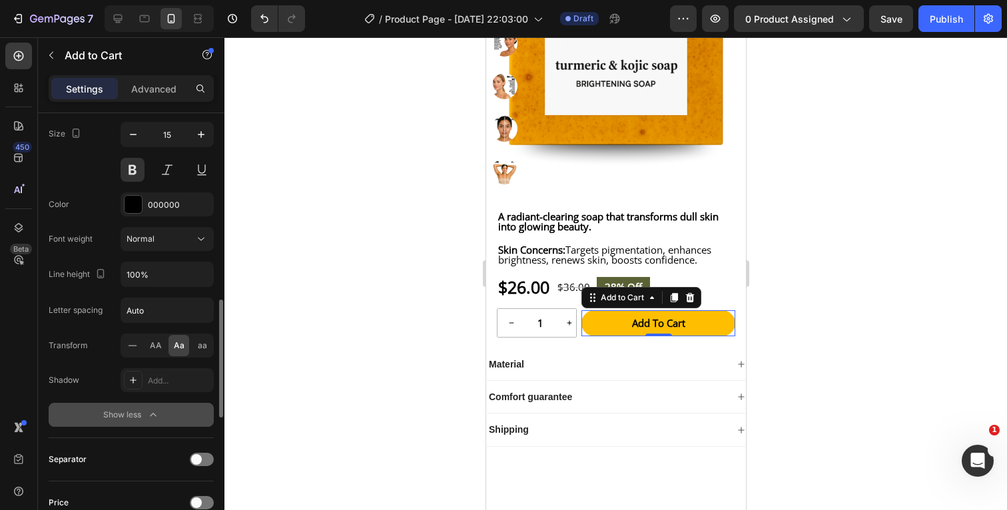
scroll to position [726, 0]
click at [154, 413] on icon "button" at bounding box center [153, 412] width 6 height 3
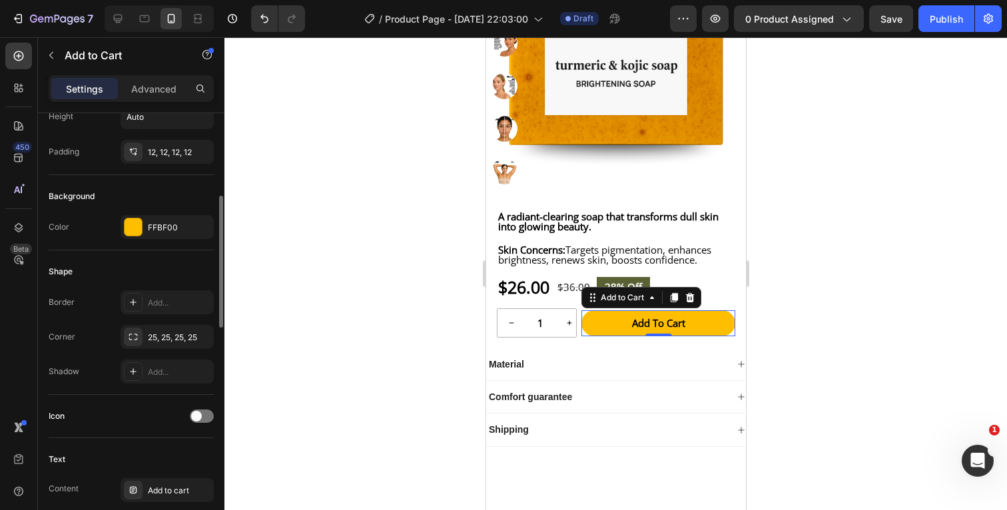
scroll to position [261, 0]
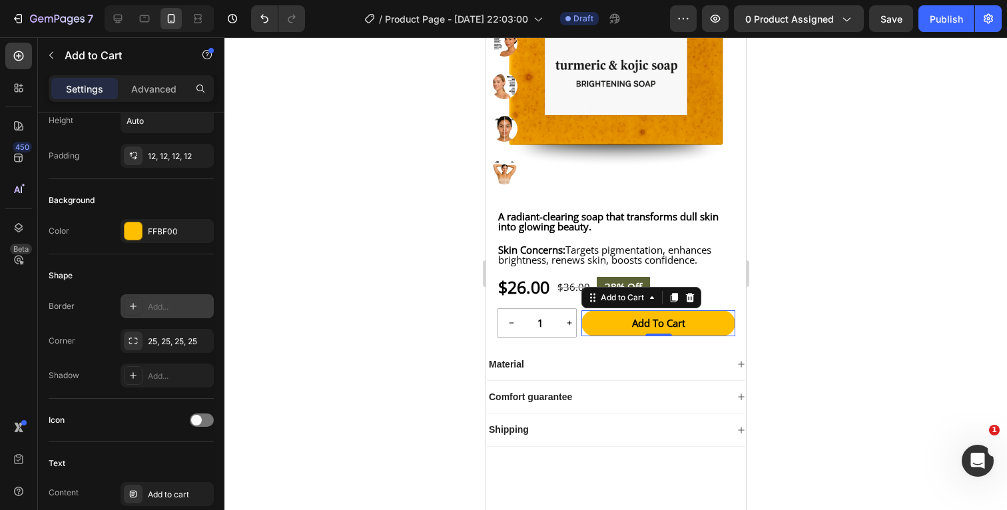
click at [146, 308] on div "Add..." at bounding box center [167, 306] width 93 height 24
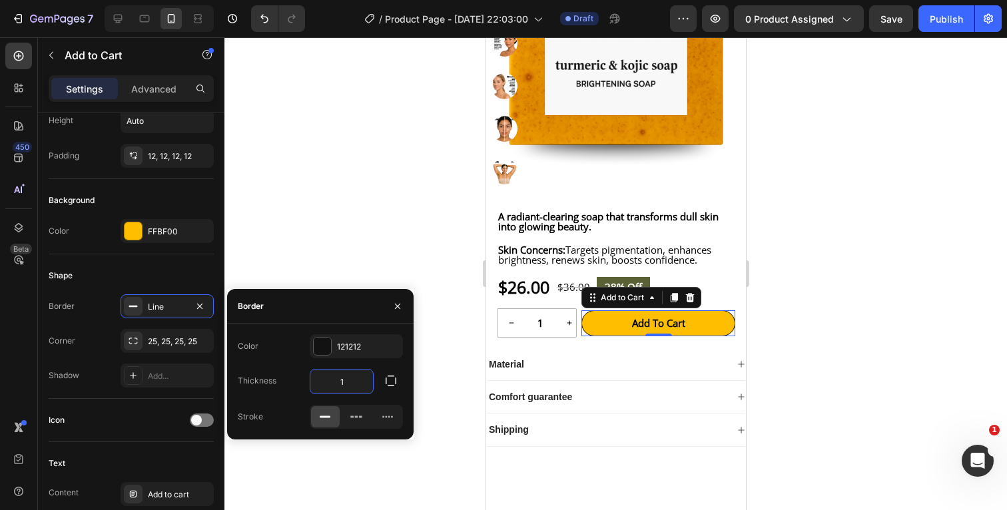
click at [349, 380] on input "1" at bounding box center [341, 381] width 63 height 24
type input "2"
click at [322, 344] on div at bounding box center [322, 346] width 17 height 17
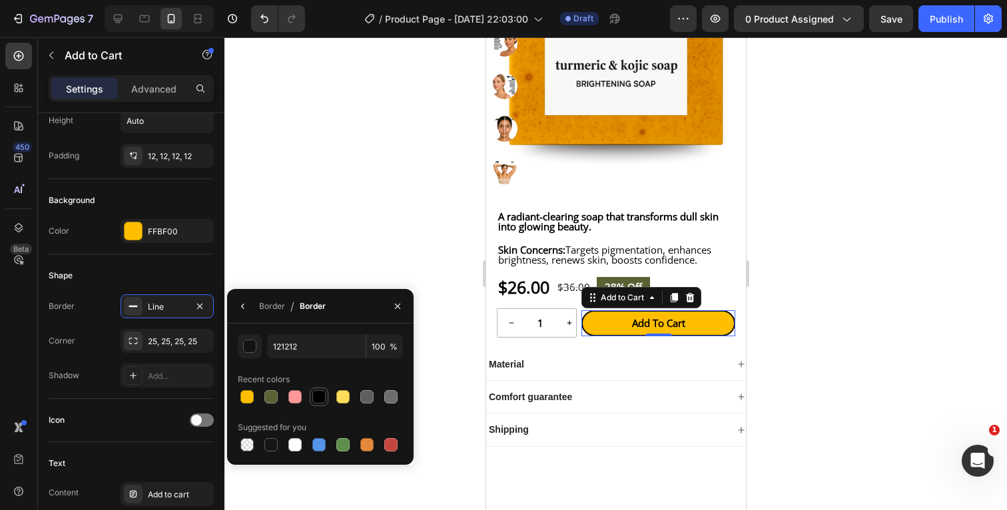
click at [321, 397] on div at bounding box center [318, 396] width 13 height 13
type input "000000"
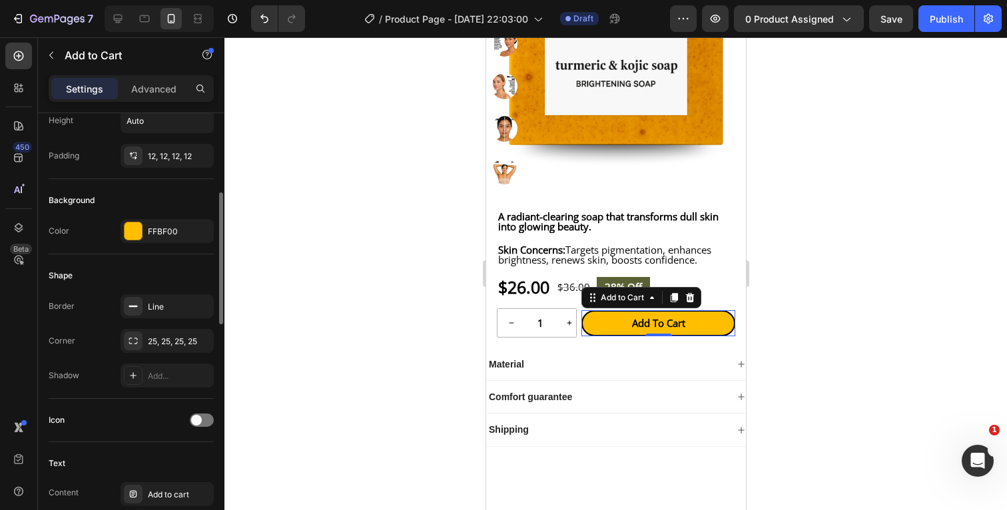
click at [198, 275] on div "Shape" at bounding box center [131, 275] width 165 height 21
click at [825, 292] on div at bounding box center [615, 273] width 782 height 473
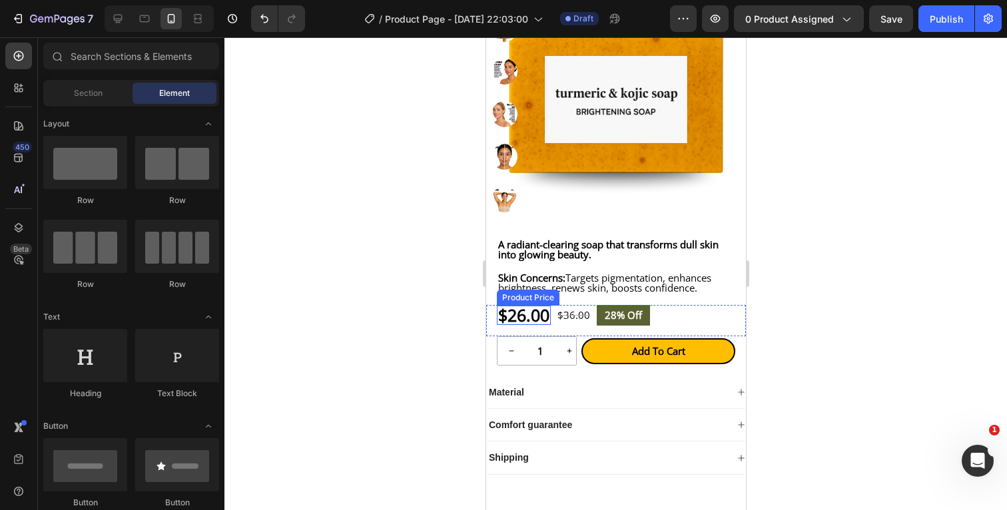
scroll to position [271, 0]
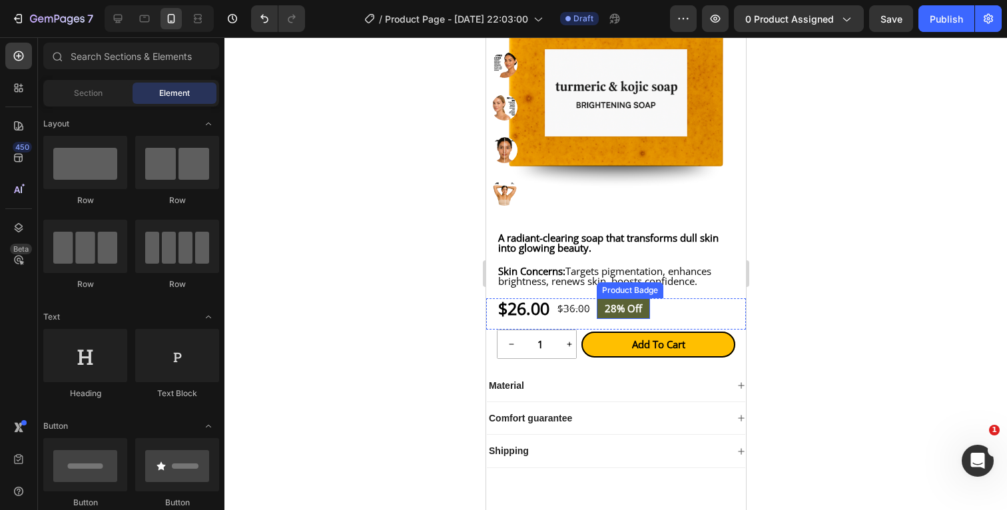
click at [649, 319] on pre "28% off" at bounding box center [622, 308] width 53 height 21
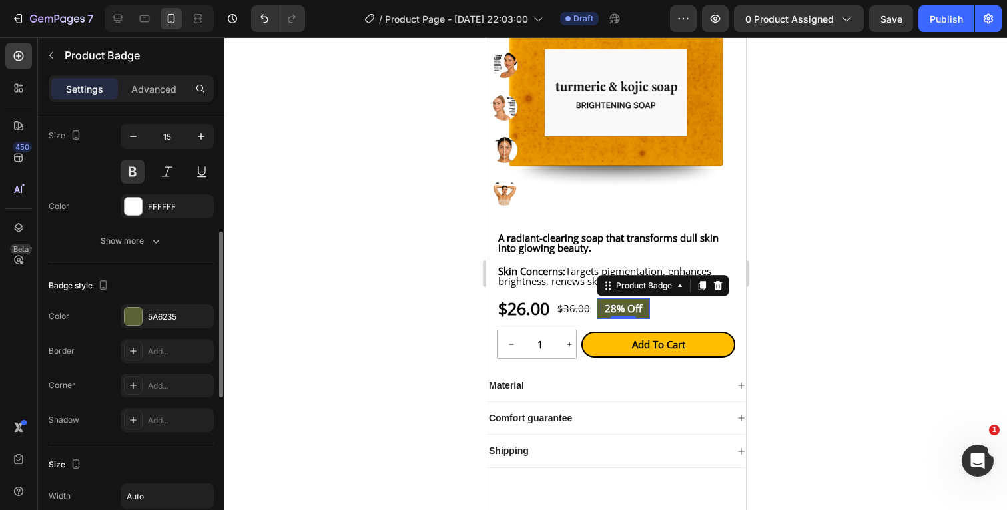
scroll to position [318, 0]
click at [162, 379] on div "Add..." at bounding box center [179, 384] width 63 height 12
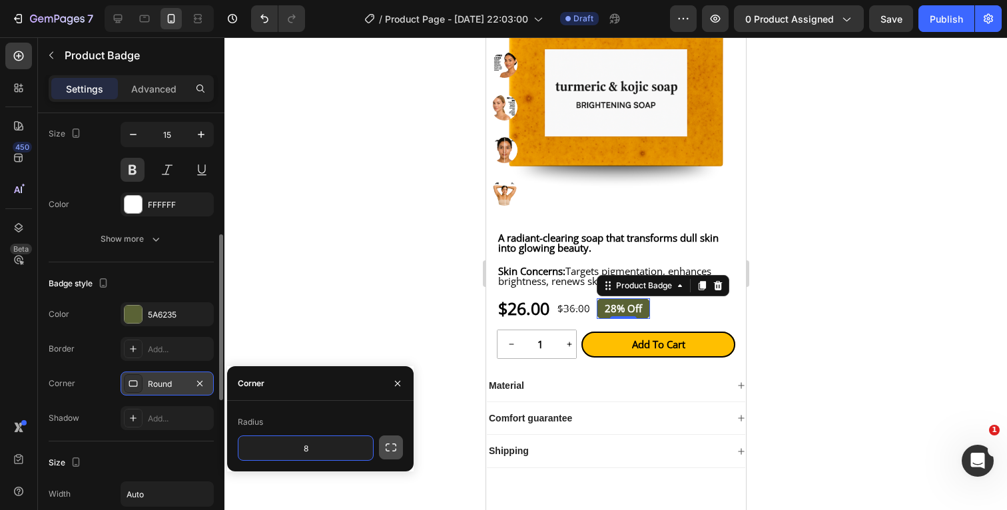
click at [391, 447] on icon "button" at bounding box center [390, 447] width 13 height 13
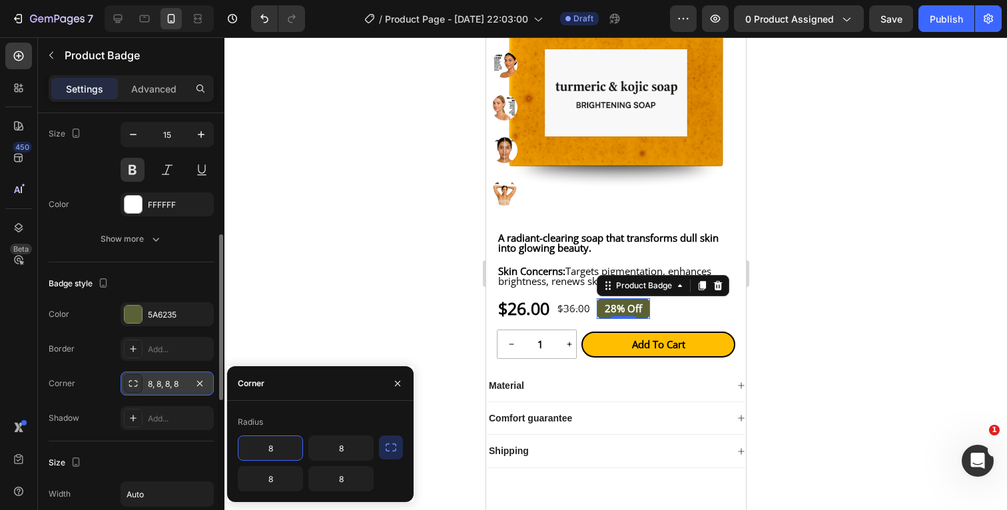
click at [286, 449] on input "8" at bounding box center [270, 448] width 64 height 24
type input "25"
click at [357, 447] on input "8" at bounding box center [341, 448] width 64 height 24
type input "25"
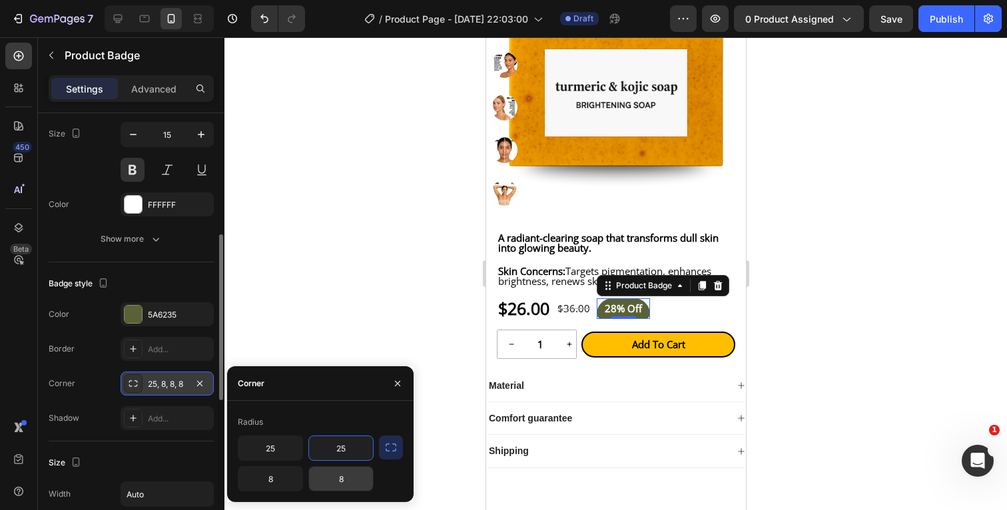
click at [352, 483] on input "8" at bounding box center [341, 479] width 64 height 24
type input "25"
click at [279, 479] on input "8" at bounding box center [270, 479] width 64 height 24
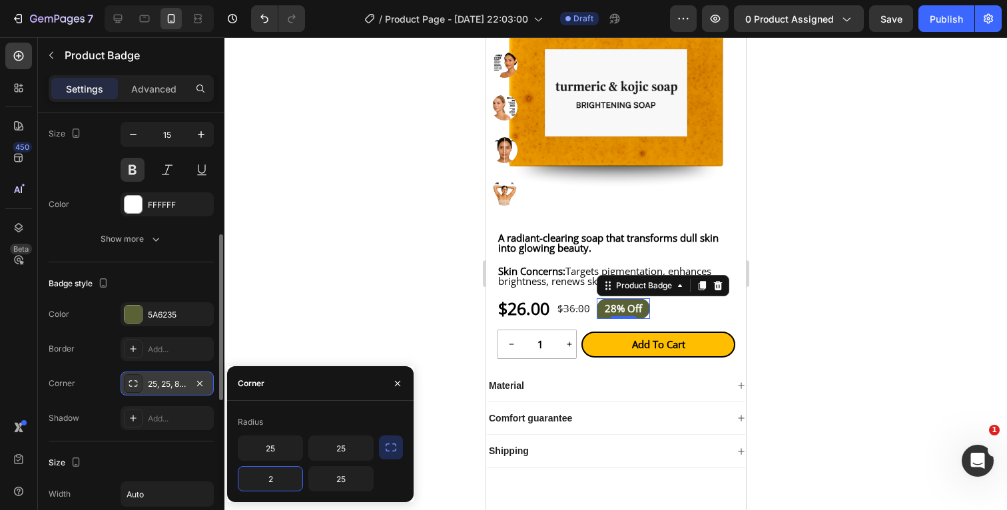
type input "25"
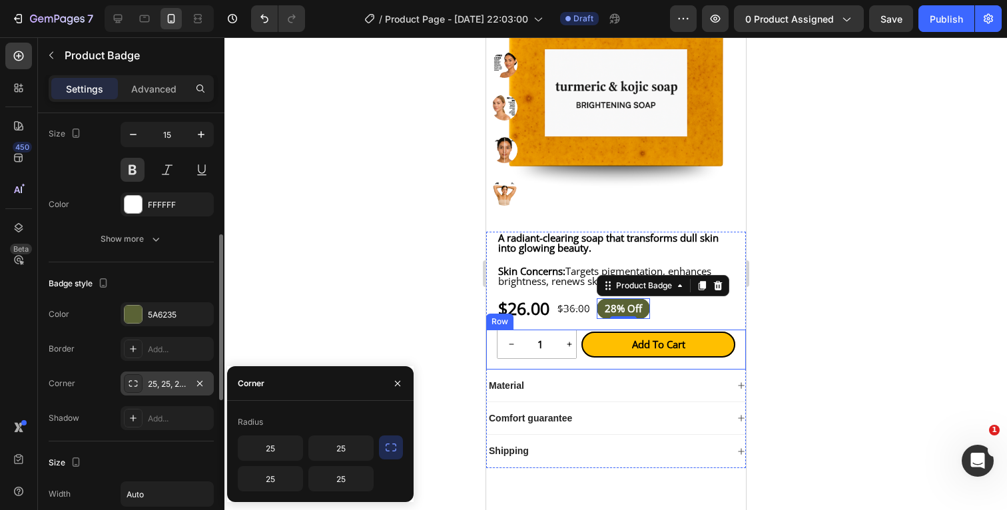
click at [800, 346] on div at bounding box center [615, 273] width 782 height 473
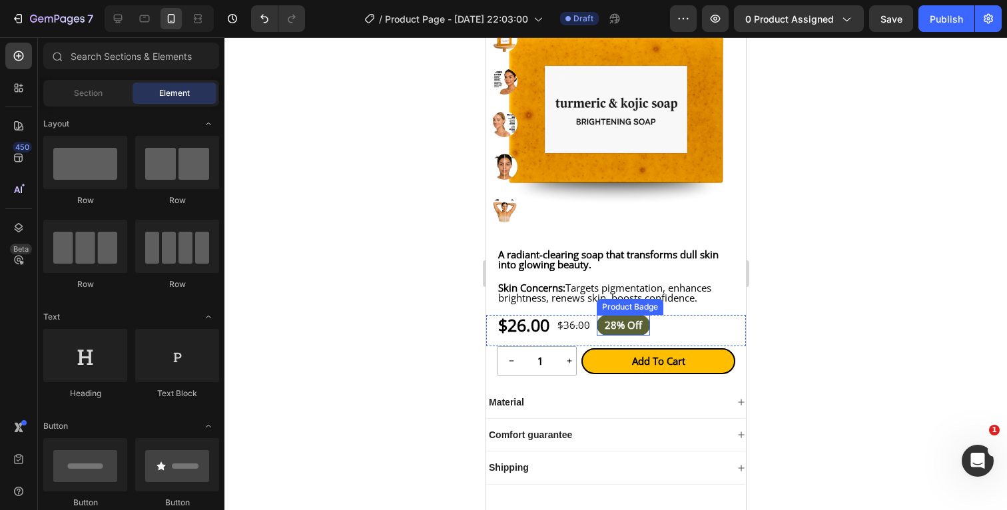
scroll to position [242, 0]
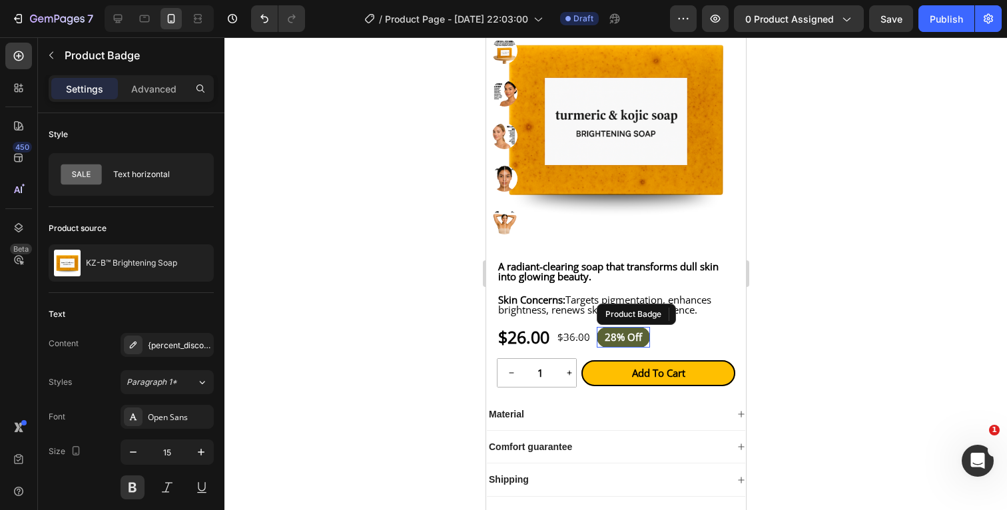
click at [649, 348] on pre "28% off" at bounding box center [622, 337] width 53 height 21
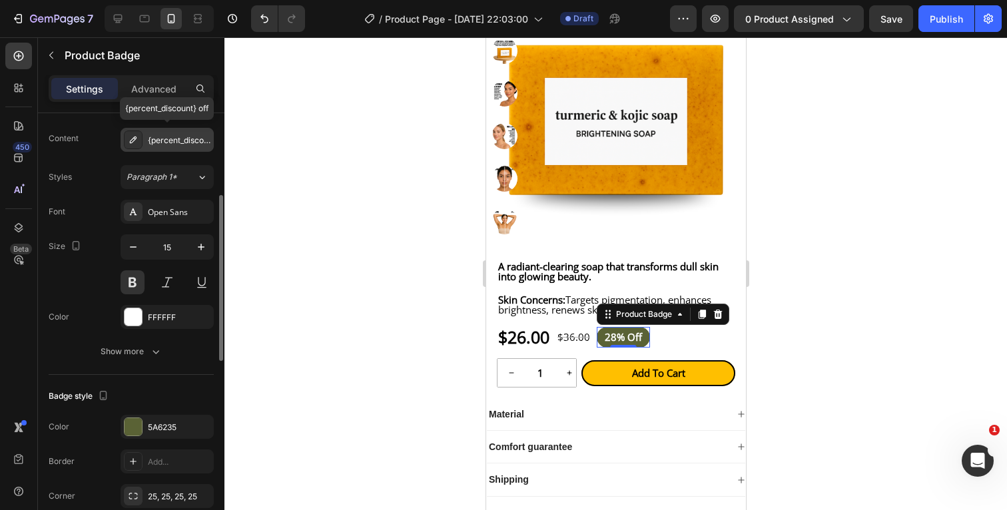
scroll to position [208, 0]
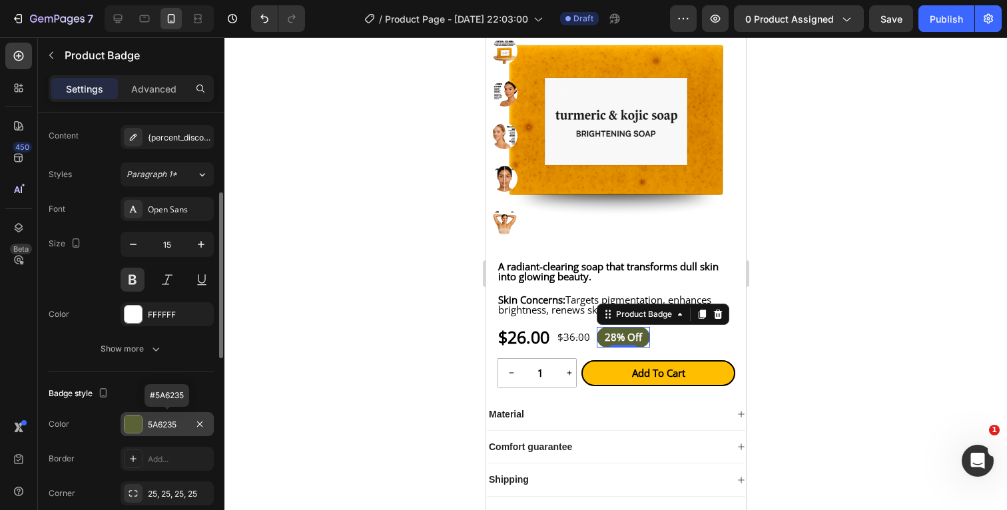
click at [131, 420] on div at bounding box center [132, 423] width 17 height 17
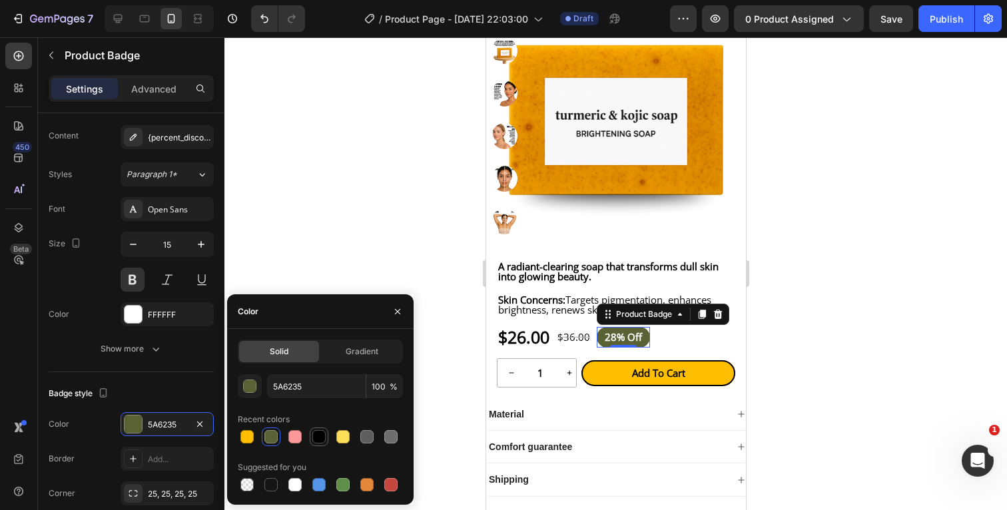
click at [322, 438] on div at bounding box center [318, 436] width 13 height 13
type input "000000"
click at [851, 317] on div at bounding box center [615, 273] width 782 height 473
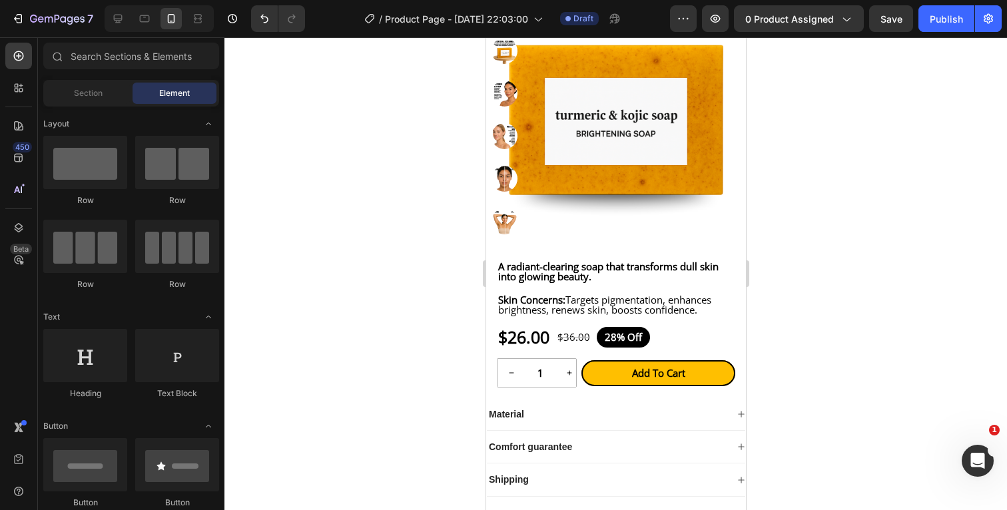
click at [851, 317] on div at bounding box center [615, 273] width 782 height 473
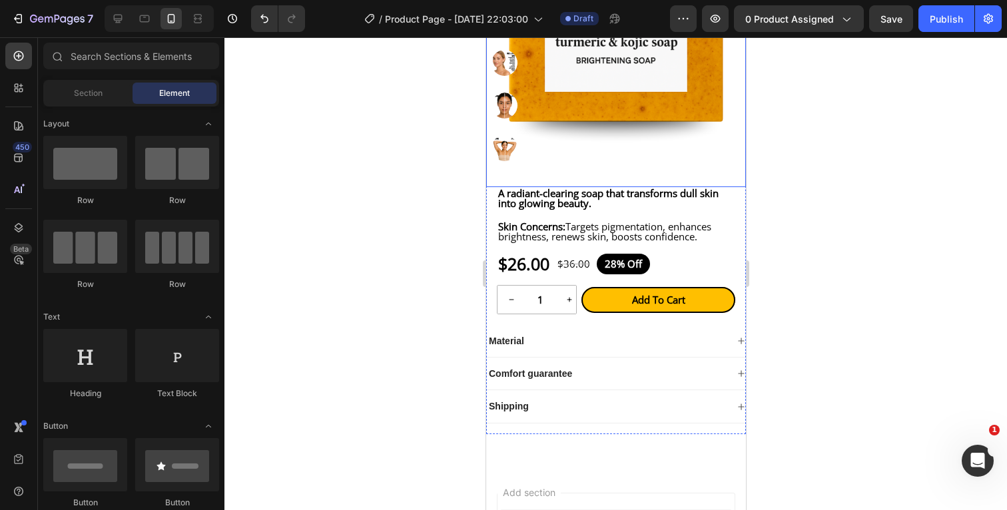
scroll to position [320, 0]
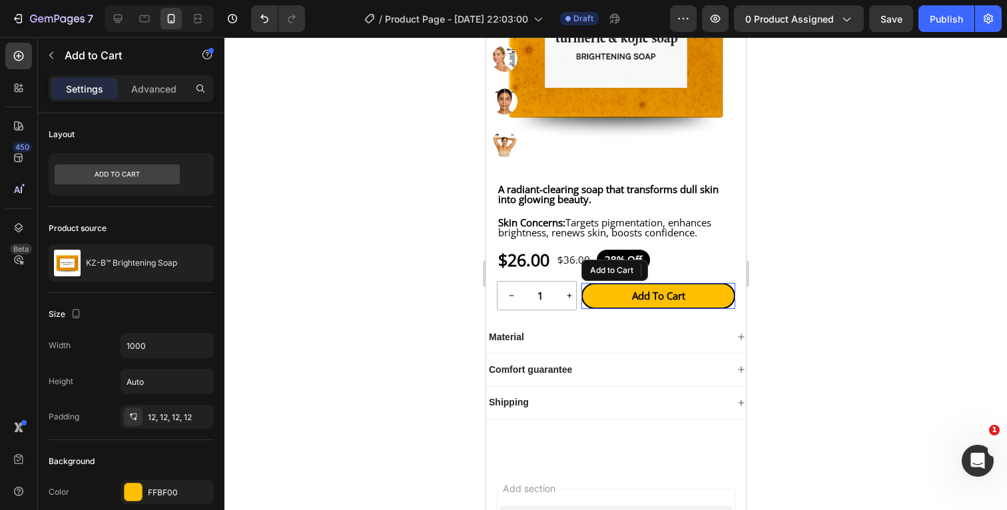
click at [719, 308] on button "Add to cart" at bounding box center [658, 296] width 154 height 26
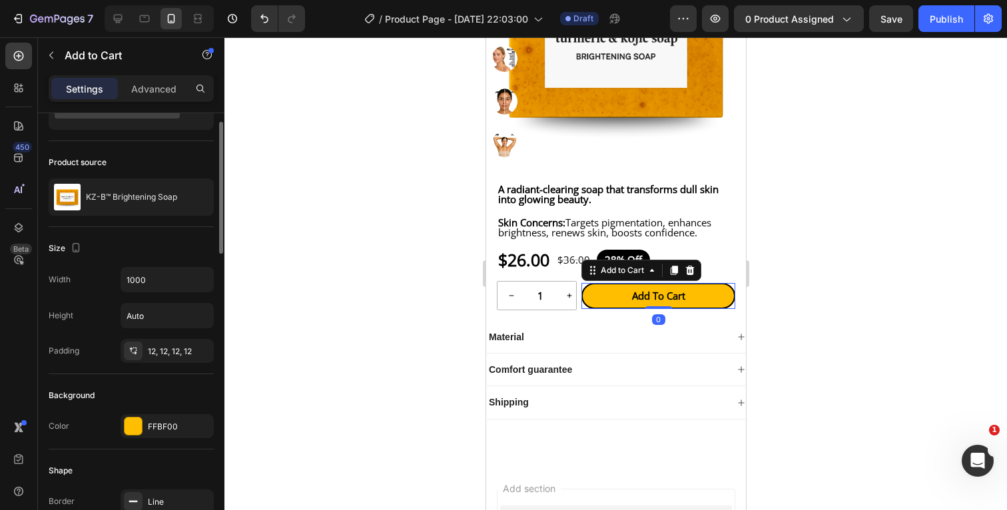
scroll to position [69, 0]
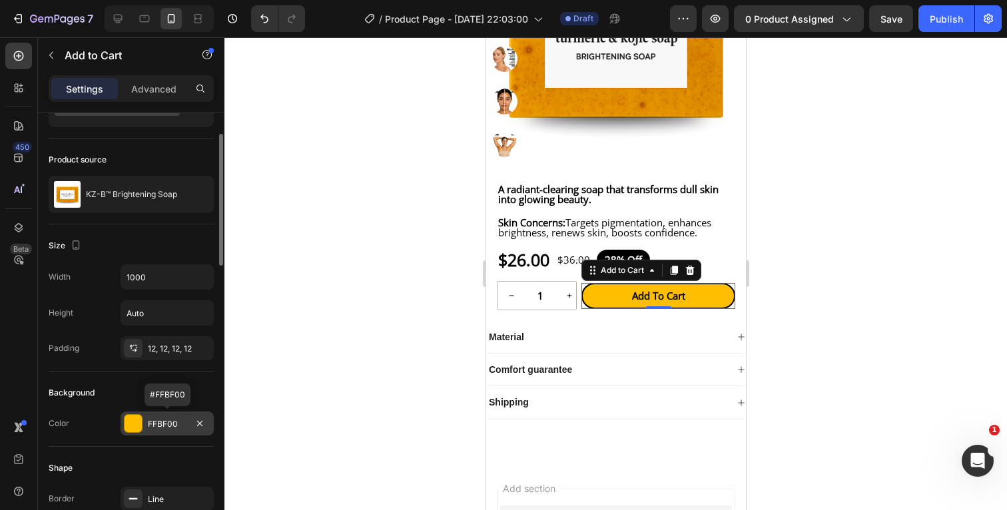
click at [136, 422] on div at bounding box center [132, 423] width 17 height 17
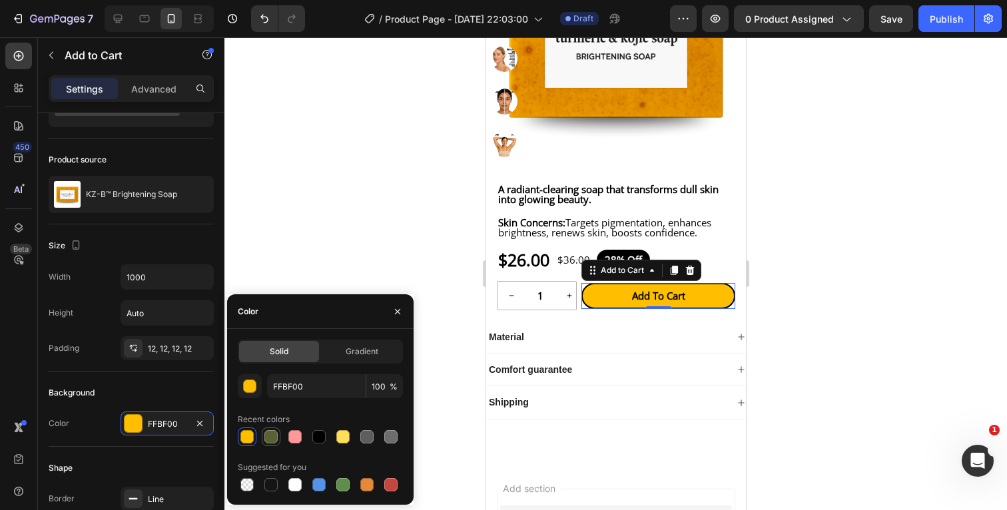
click at [273, 435] on div at bounding box center [270, 436] width 13 height 13
type input "5A6235"
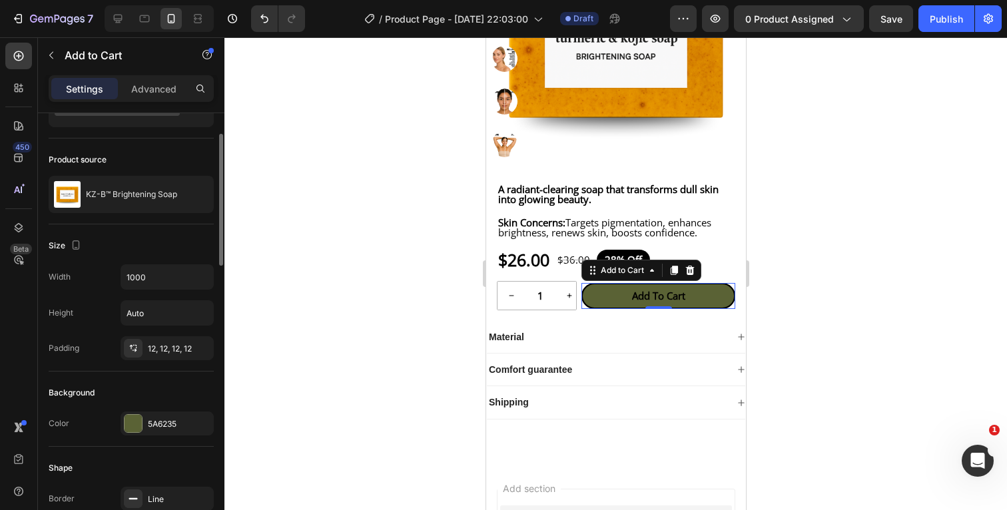
click at [191, 389] on div "Background" at bounding box center [131, 392] width 165 height 21
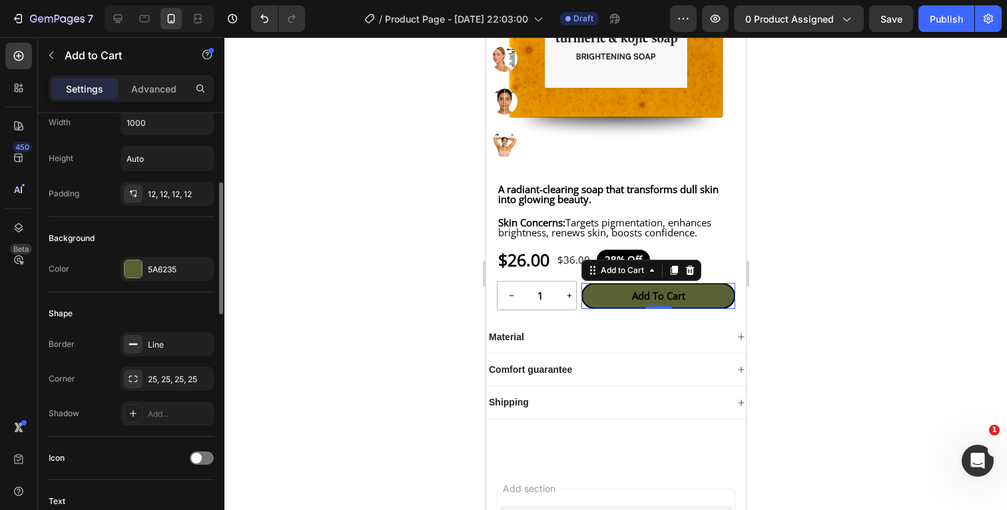
scroll to position [228, 0]
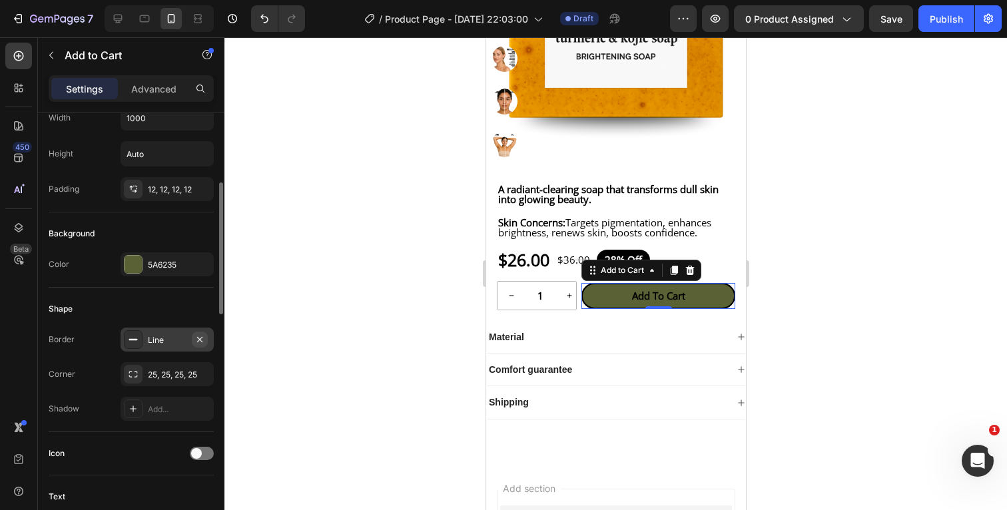
click at [202, 339] on icon "button" at bounding box center [199, 339] width 11 height 11
click at [202, 375] on icon "button" at bounding box center [199, 374] width 11 height 11
click at [837, 282] on div at bounding box center [615, 273] width 782 height 473
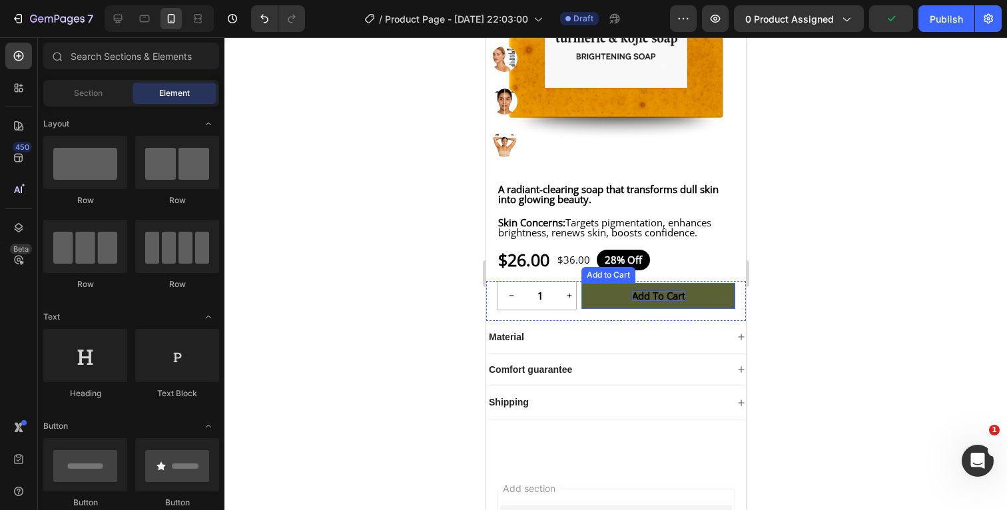
click at [660, 301] on div "Add to cart" at bounding box center [657, 296] width 53 height 10
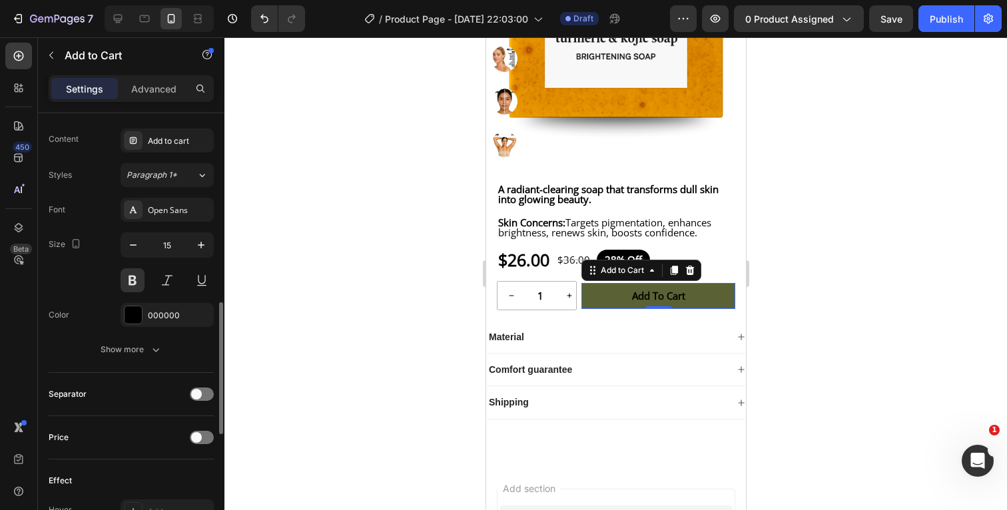
scroll to position [616, 0]
click at [134, 310] on div at bounding box center [132, 313] width 17 height 17
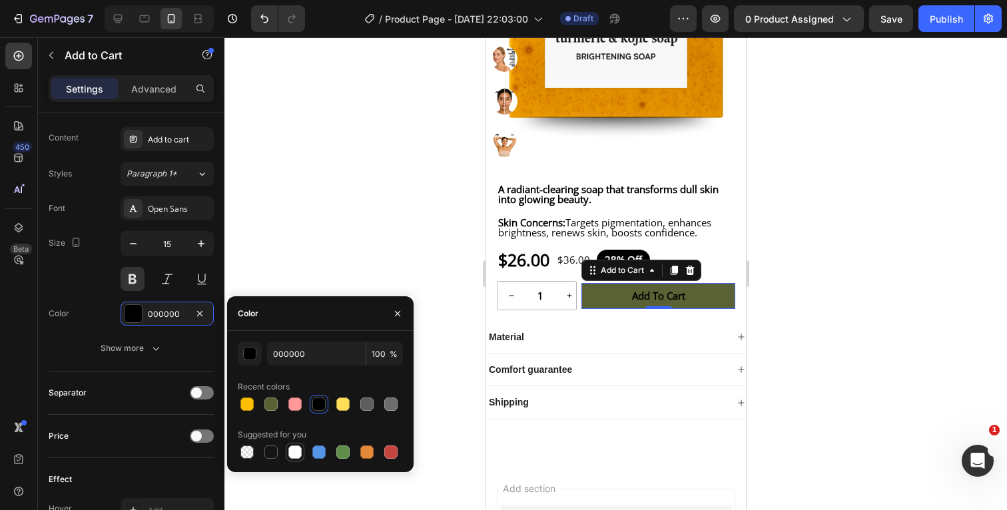
click at [289, 451] on div at bounding box center [294, 451] width 13 height 13
type input "FFFFFF"
click at [887, 267] on div at bounding box center [615, 273] width 782 height 473
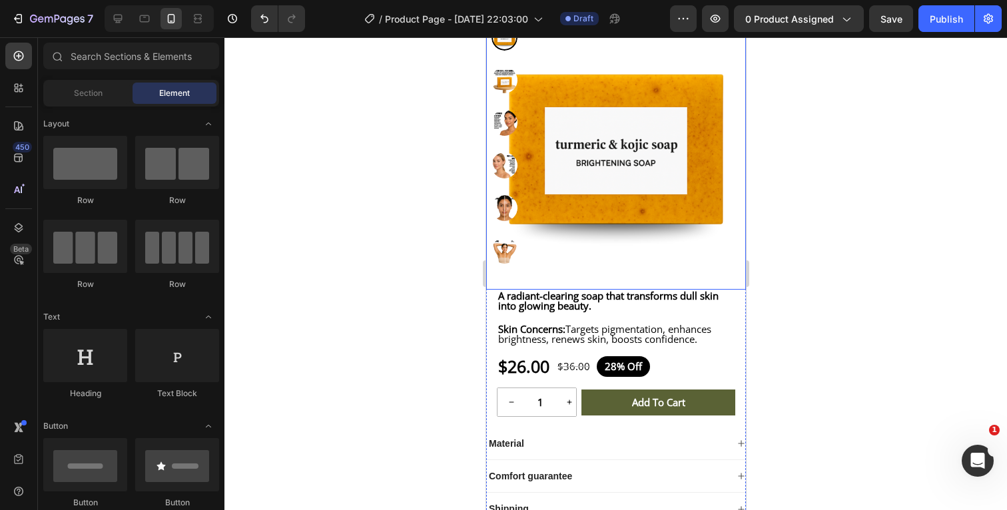
scroll to position [218, 0]
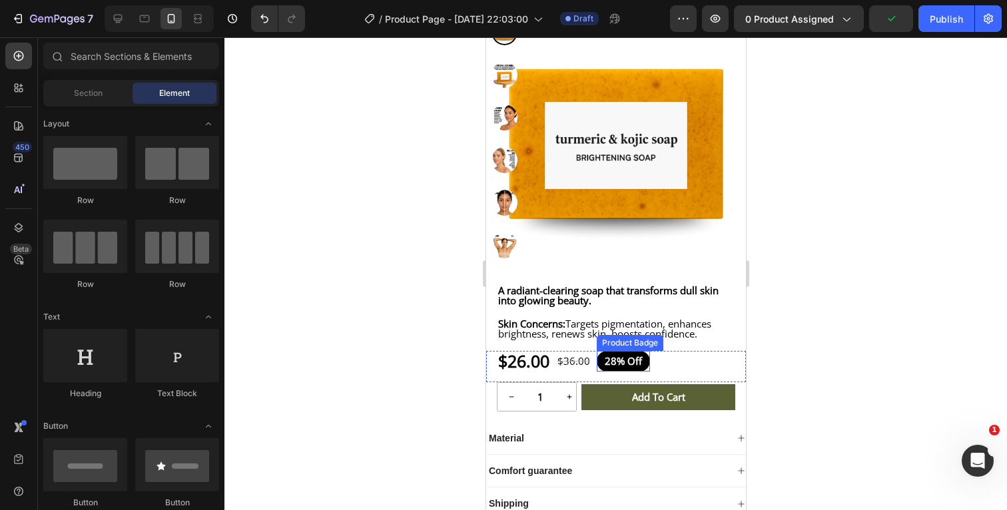
click at [649, 371] on pre "28% off" at bounding box center [622, 361] width 53 height 21
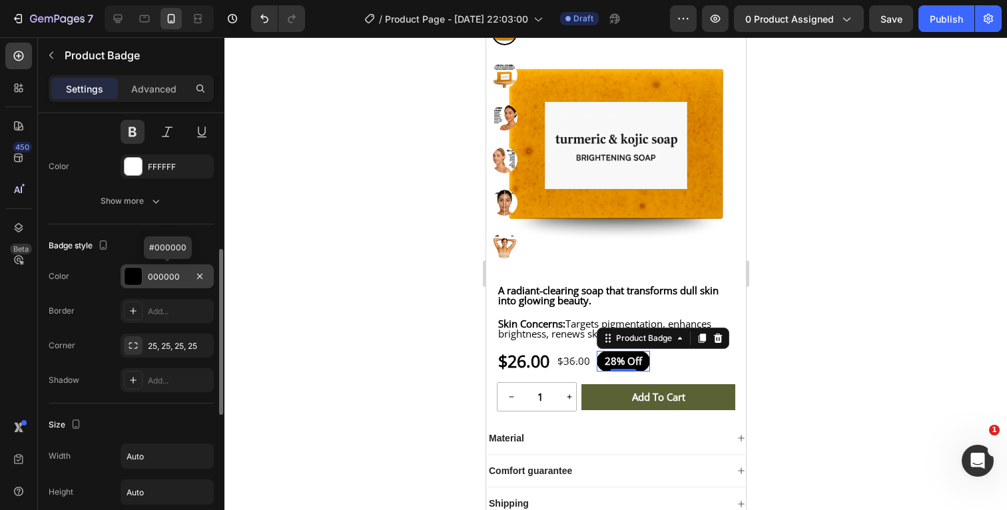
scroll to position [356, 0]
click at [200, 344] on icon "button" at bounding box center [199, 344] width 5 height 5
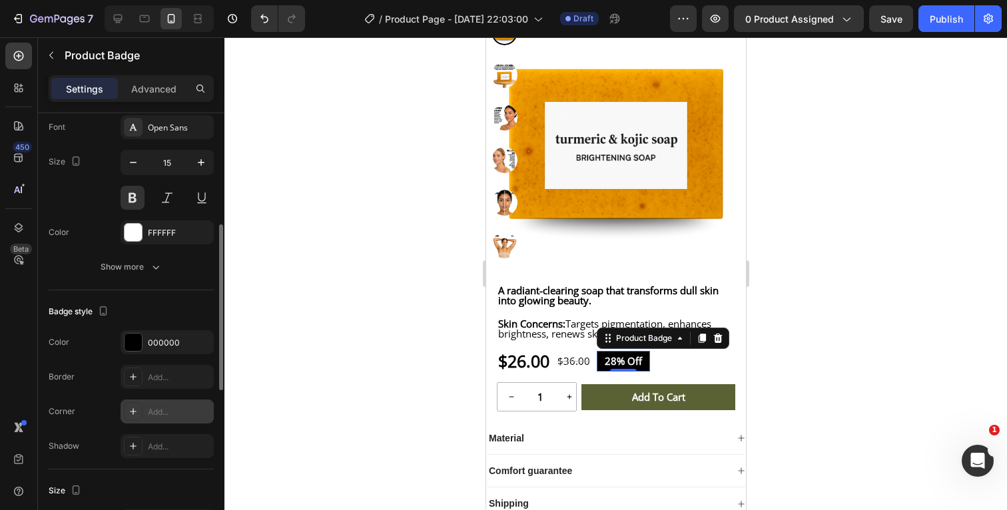
scroll to position [290, 0]
click at [131, 338] on div at bounding box center [132, 341] width 17 height 17
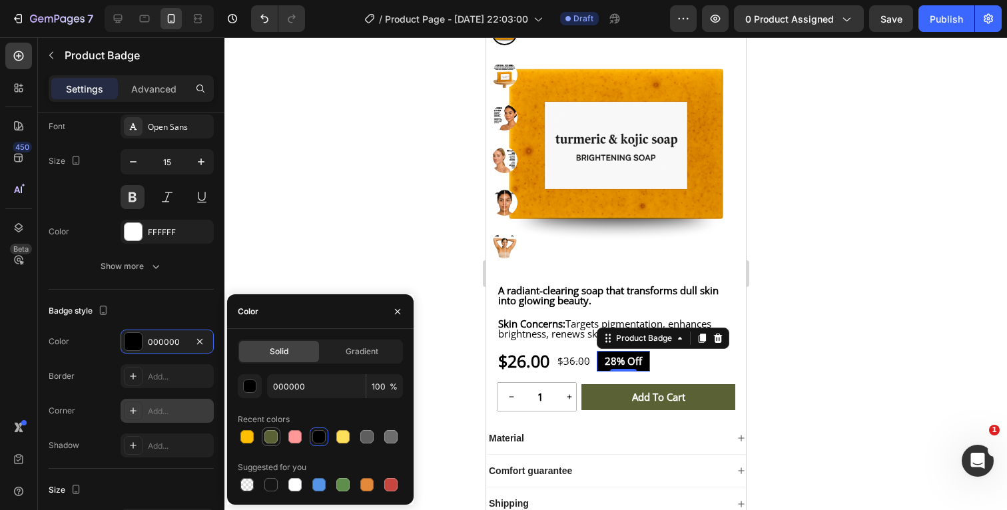
click at [271, 437] on div at bounding box center [270, 436] width 13 height 13
type input "5A6235"
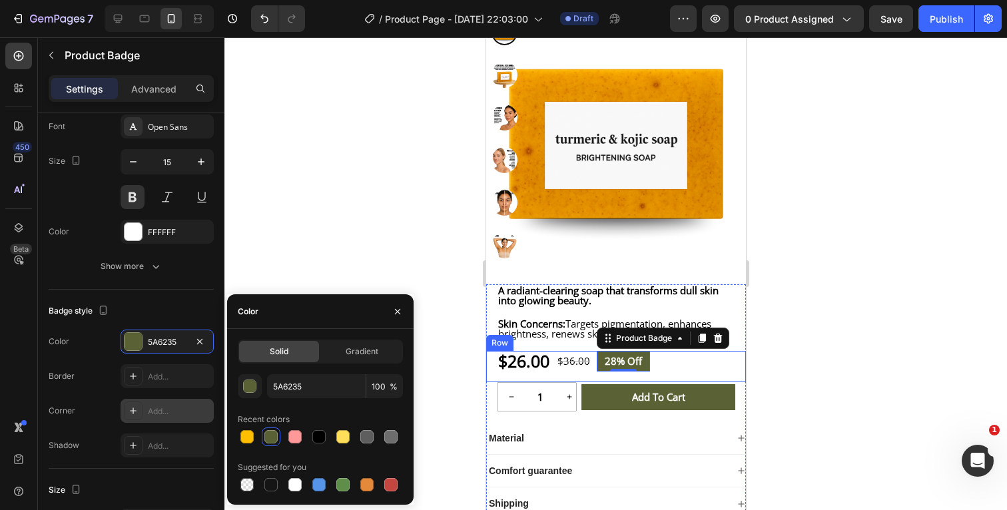
click at [810, 340] on div at bounding box center [615, 273] width 782 height 473
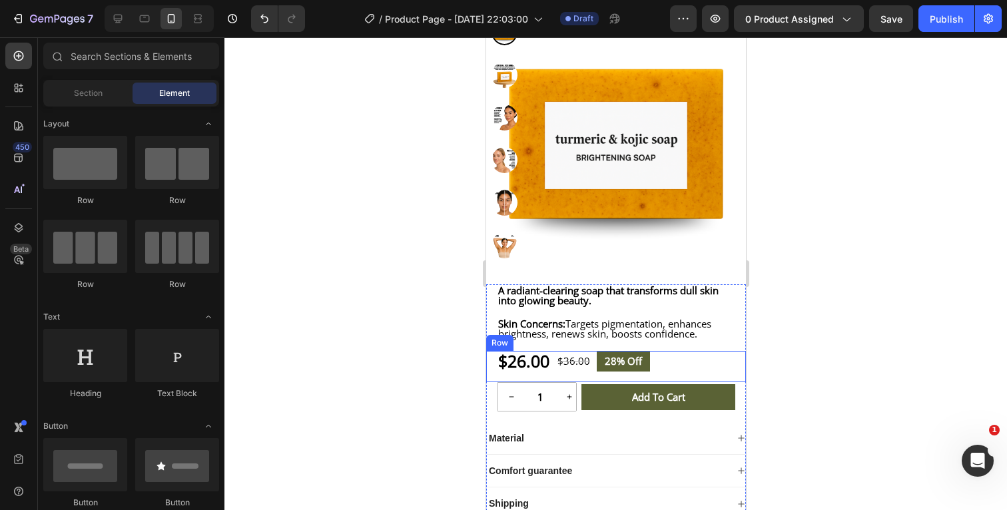
click at [810, 340] on div at bounding box center [615, 273] width 782 height 473
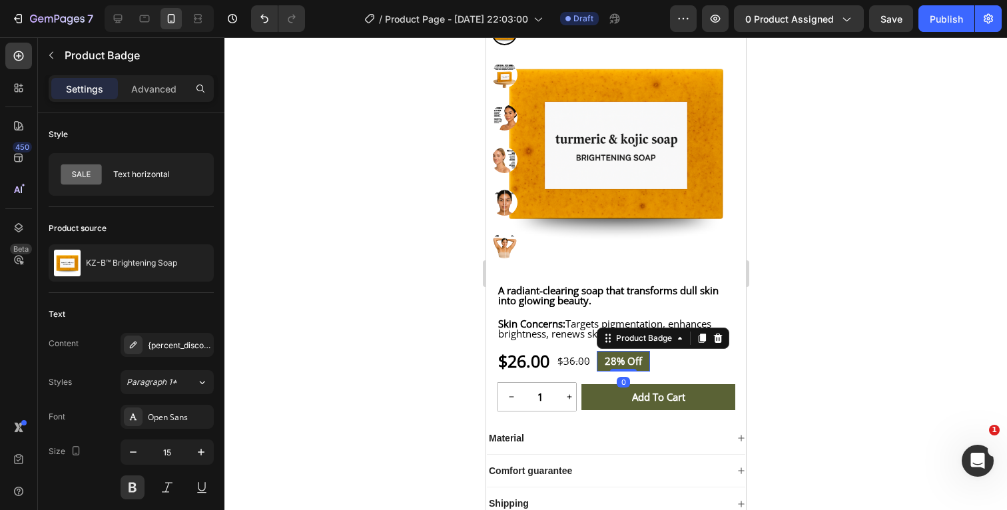
click at [649, 371] on pre "28% off" at bounding box center [622, 361] width 53 height 21
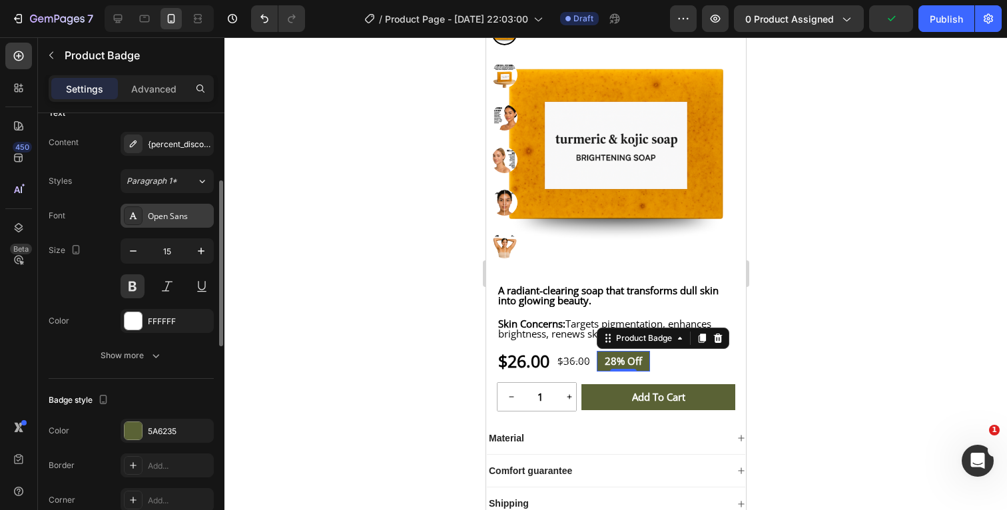
scroll to position [212, 0]
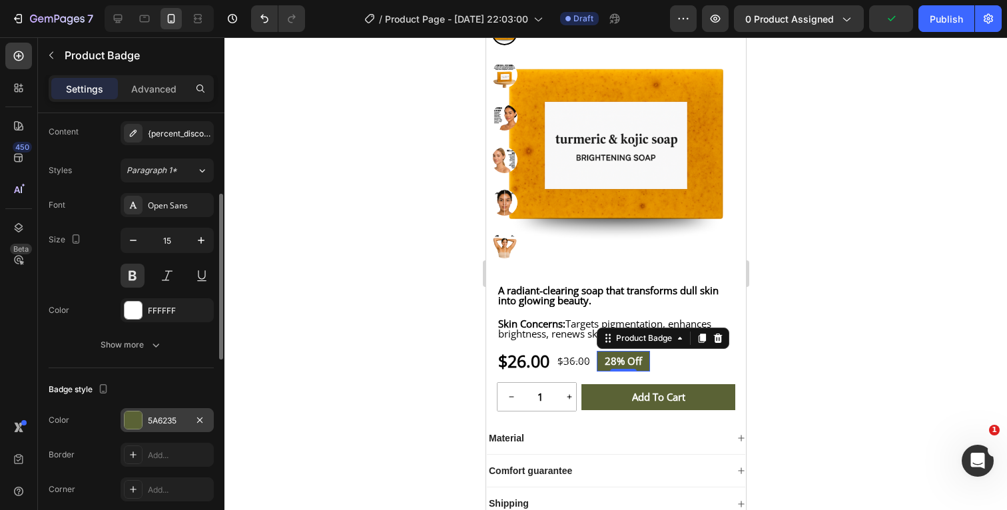
click at [134, 426] on div at bounding box center [132, 419] width 17 height 17
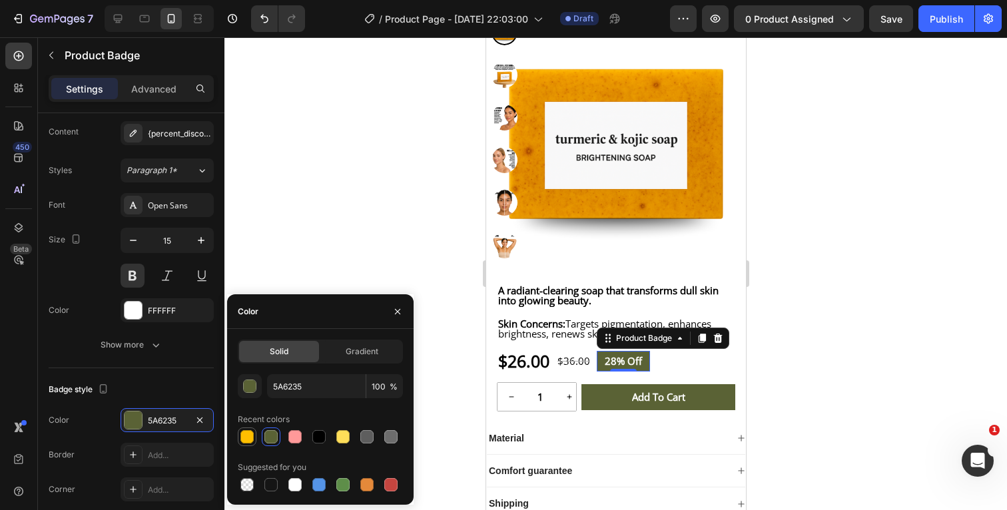
click at [246, 435] on div at bounding box center [246, 436] width 13 height 13
click at [321, 435] on div at bounding box center [318, 436] width 13 height 13
type input "000000"
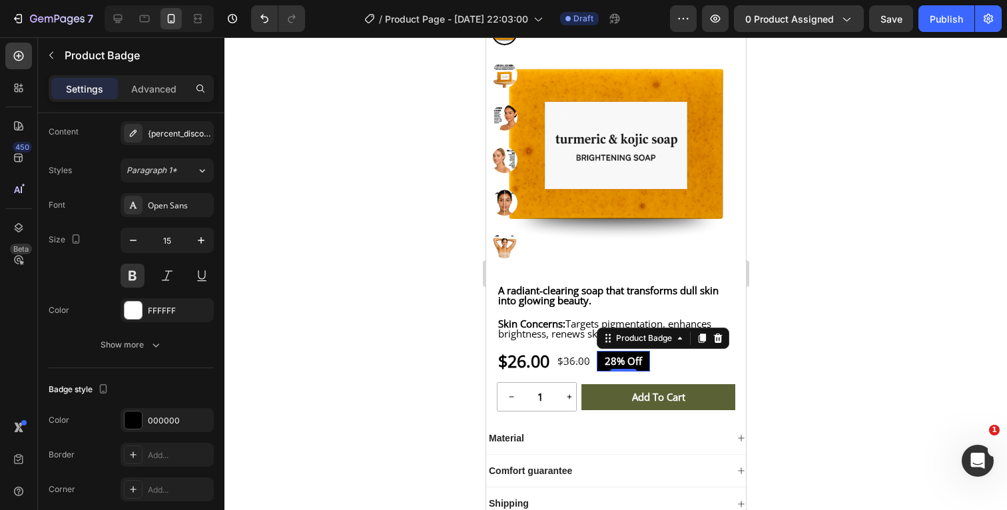
click at [826, 322] on div at bounding box center [615, 273] width 782 height 473
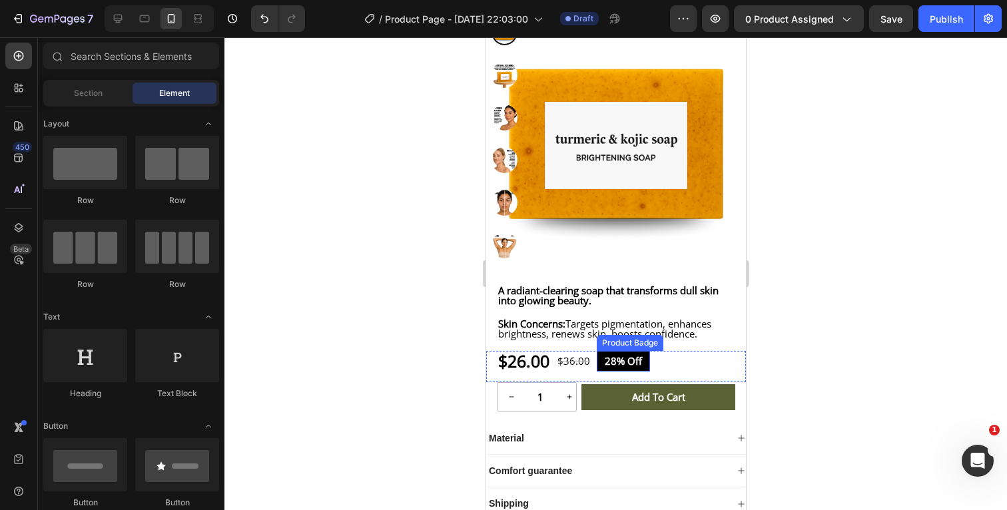
click at [649, 371] on pre "28% off" at bounding box center [622, 361] width 53 height 21
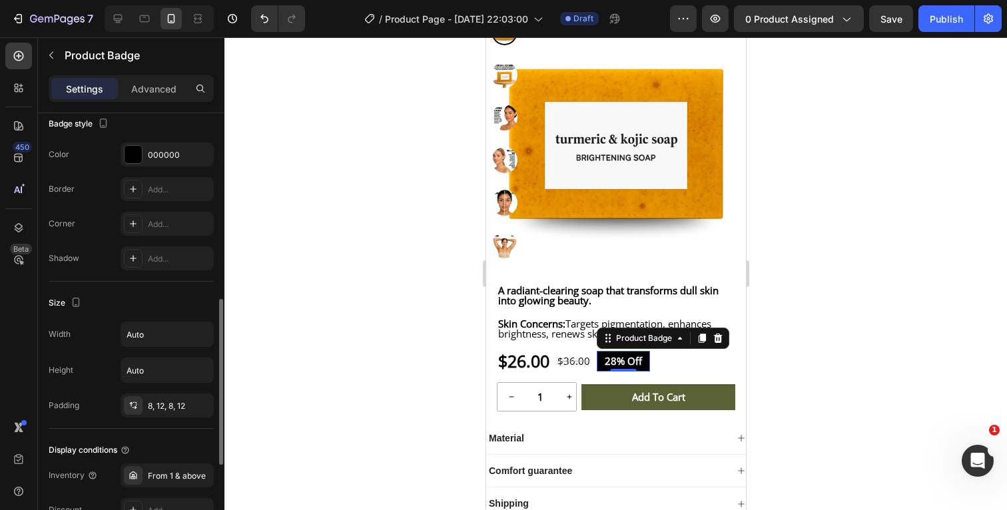
scroll to position [480, 0]
click at [184, 401] on div "8, 12, 8, 12" at bounding box center [167, 403] width 39 height 12
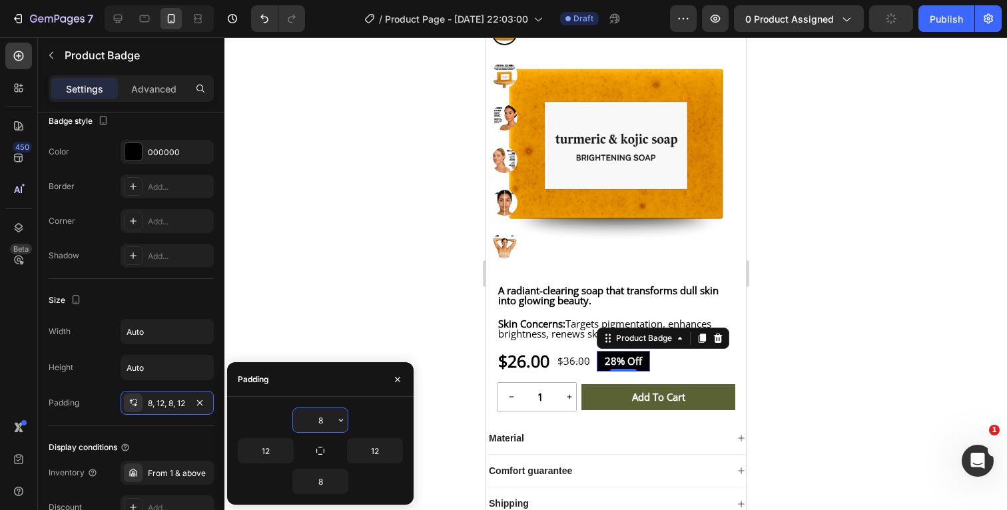
click at [328, 413] on input "8" at bounding box center [320, 420] width 55 height 24
click at [343, 423] on icon "button" at bounding box center [341, 420] width 11 height 11
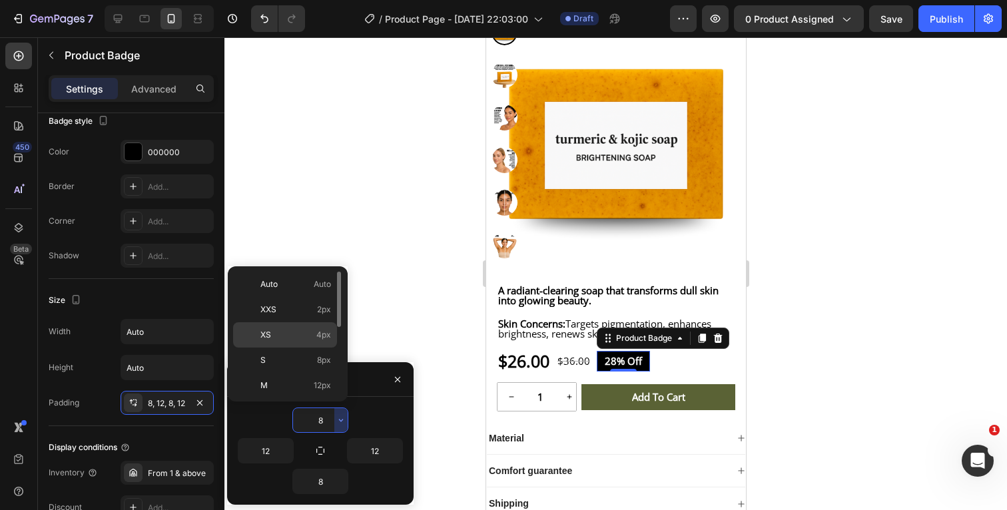
click at [296, 334] on p "XS 4px" at bounding box center [295, 335] width 71 height 12
type input "4"
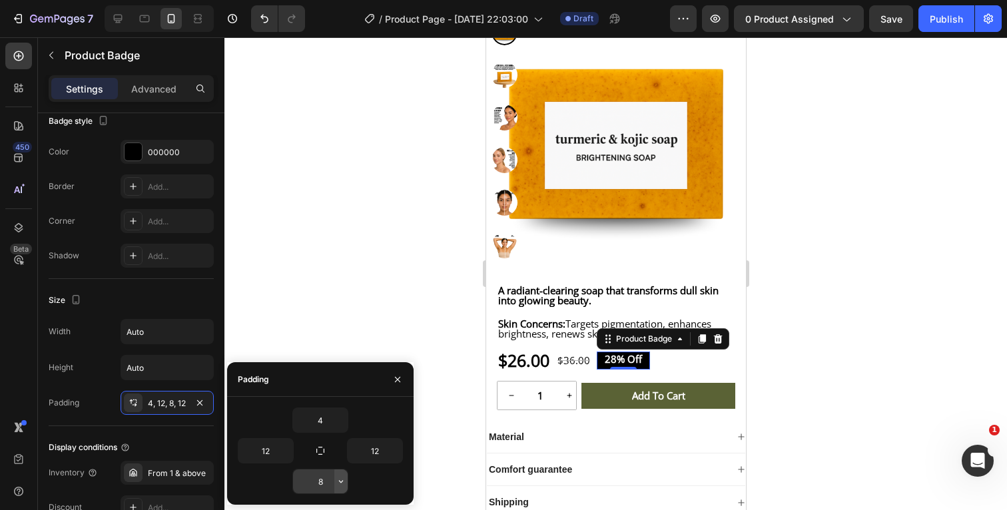
click at [339, 480] on icon "button" at bounding box center [341, 481] width 11 height 11
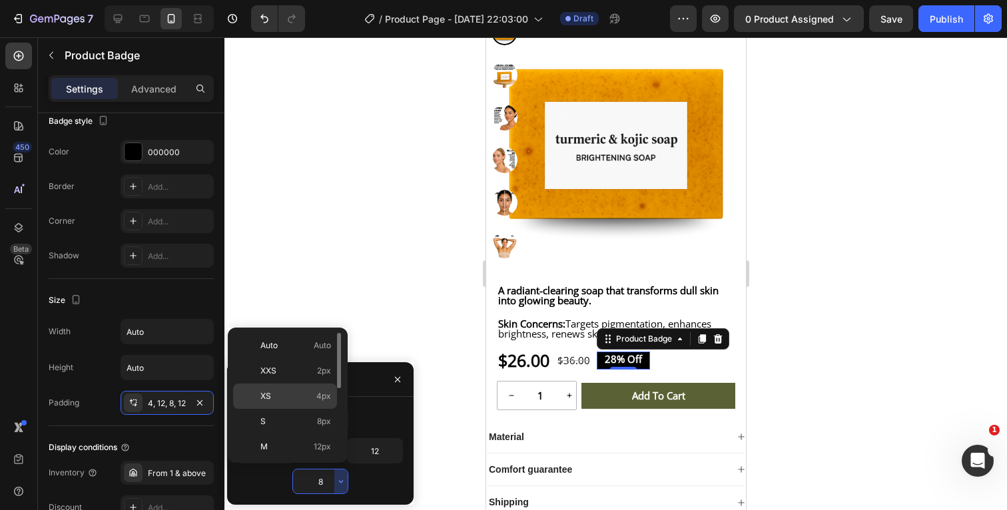
click at [305, 395] on p "XS 4px" at bounding box center [295, 396] width 71 height 12
type input "4"
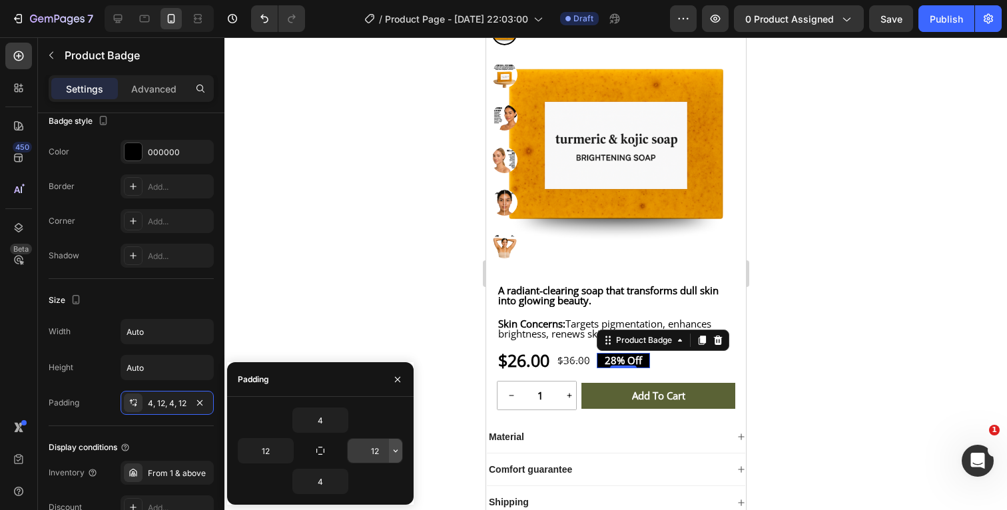
click at [396, 450] on icon "button" at bounding box center [395, 450] width 11 height 11
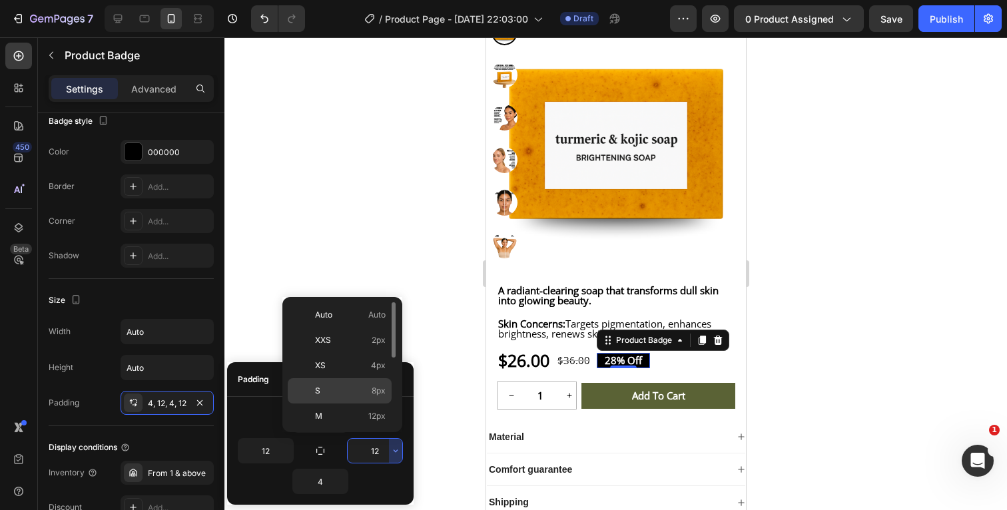
click at [337, 389] on p "S 8px" at bounding box center [350, 391] width 71 height 12
type input "8"
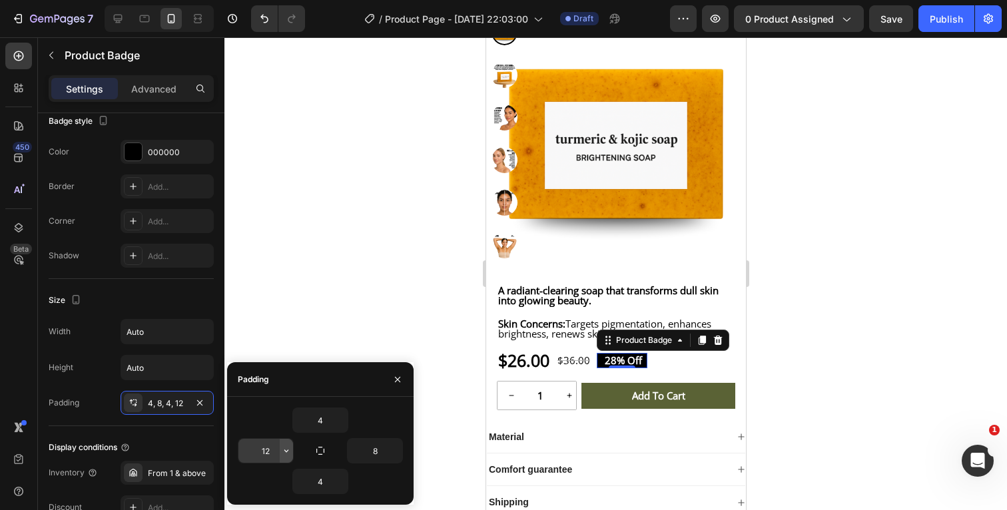
click at [284, 449] on icon "button" at bounding box center [286, 450] width 11 height 11
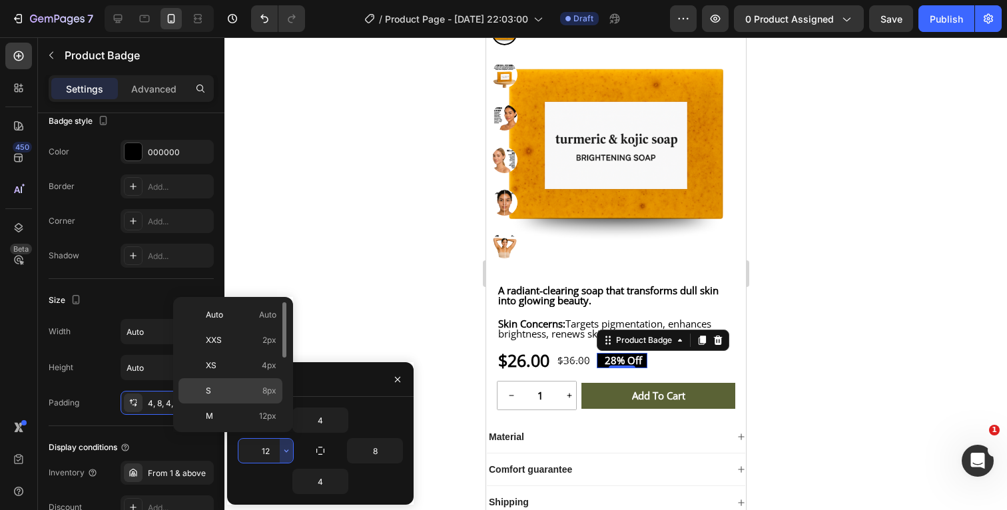
click at [252, 386] on p "S 8px" at bounding box center [241, 391] width 71 height 12
type input "8"
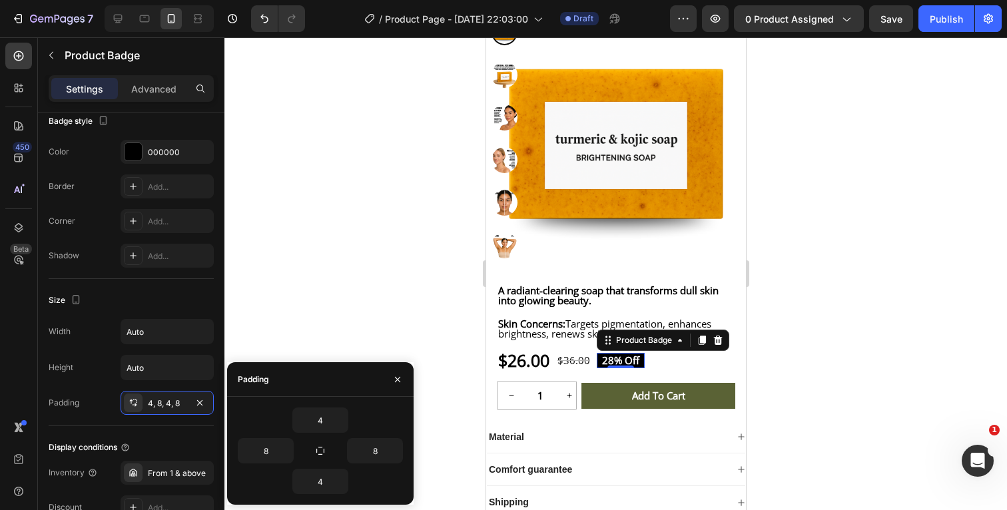
click at [873, 356] on div at bounding box center [615, 273] width 782 height 473
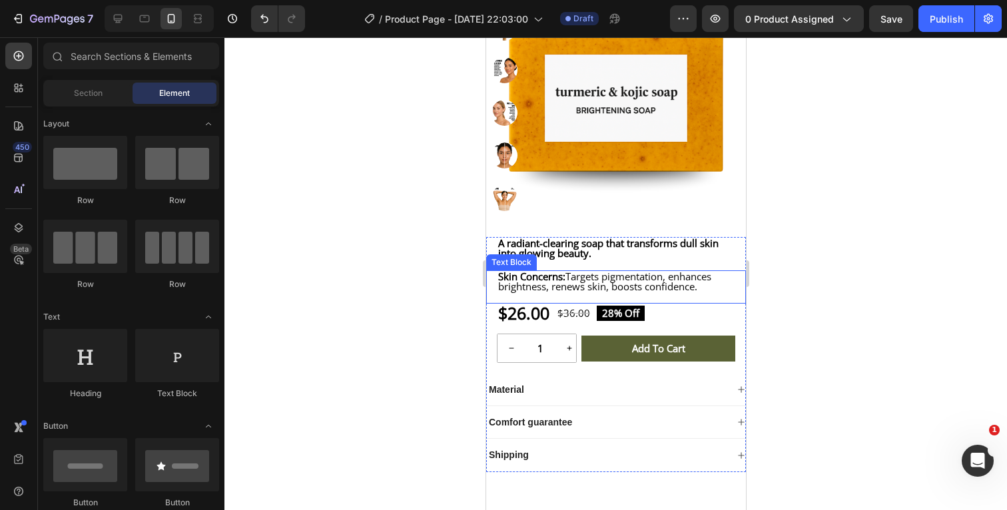
scroll to position [272, 0]
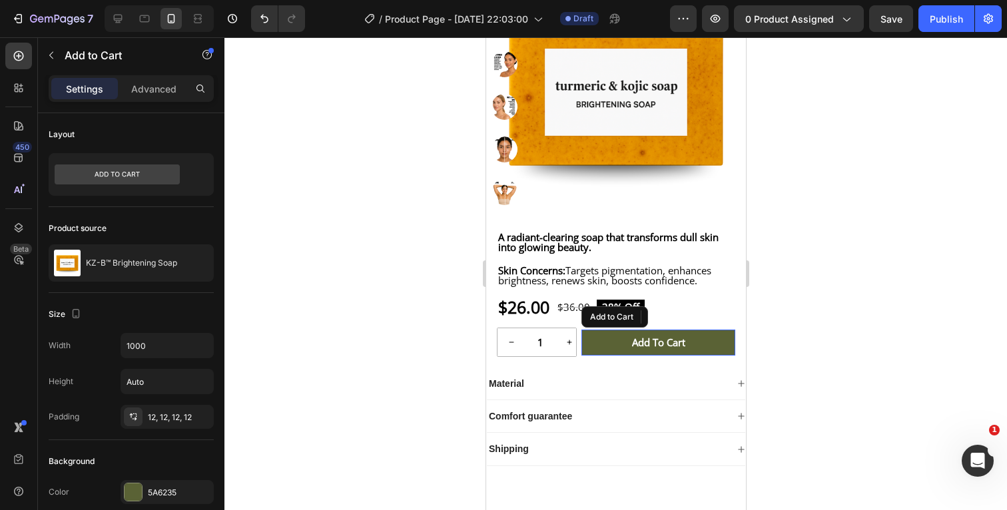
click at [722, 352] on button "Add to cart" at bounding box center [658, 343] width 154 height 26
click at [819, 286] on div at bounding box center [615, 273] width 782 height 473
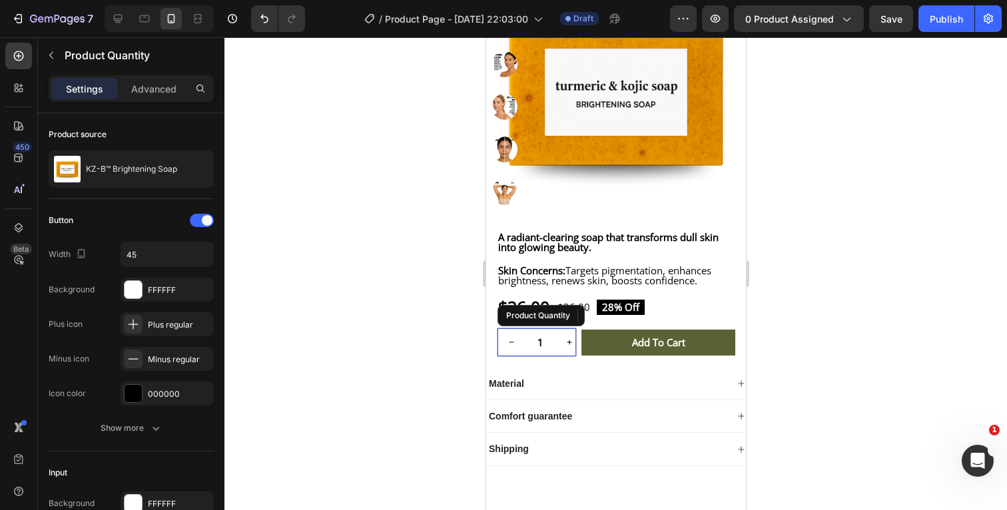
click at [569, 346] on icon "increment" at bounding box center [569, 342] width 8 height 8
click at [433, 356] on div at bounding box center [615, 273] width 782 height 473
click at [571, 346] on icon "increment" at bounding box center [569, 342] width 8 height 8
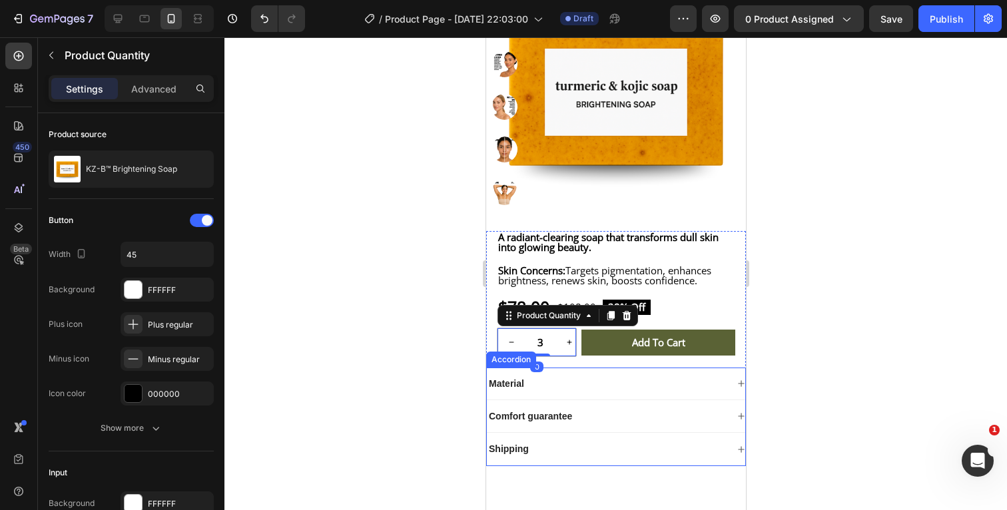
click at [429, 360] on div at bounding box center [615, 273] width 782 height 473
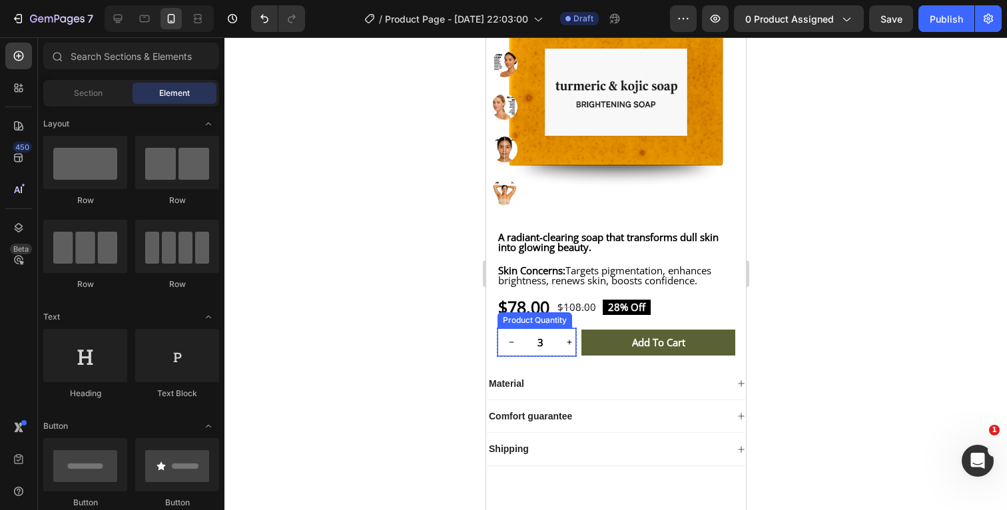
click at [510, 346] on icon "decrement" at bounding box center [511, 342] width 8 height 8
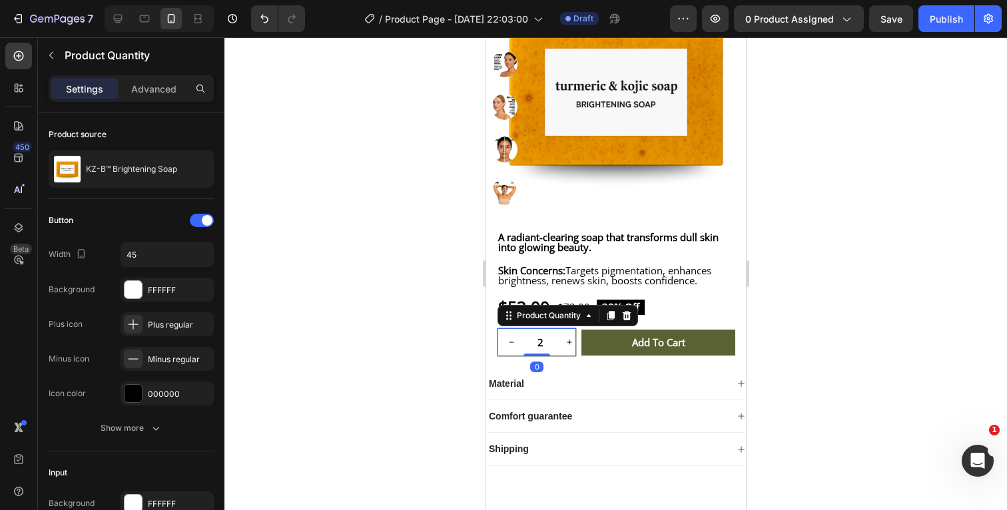
click at [510, 346] on icon "decrement" at bounding box center [511, 342] width 8 height 8
type input "1"
click at [414, 353] on div at bounding box center [615, 273] width 782 height 473
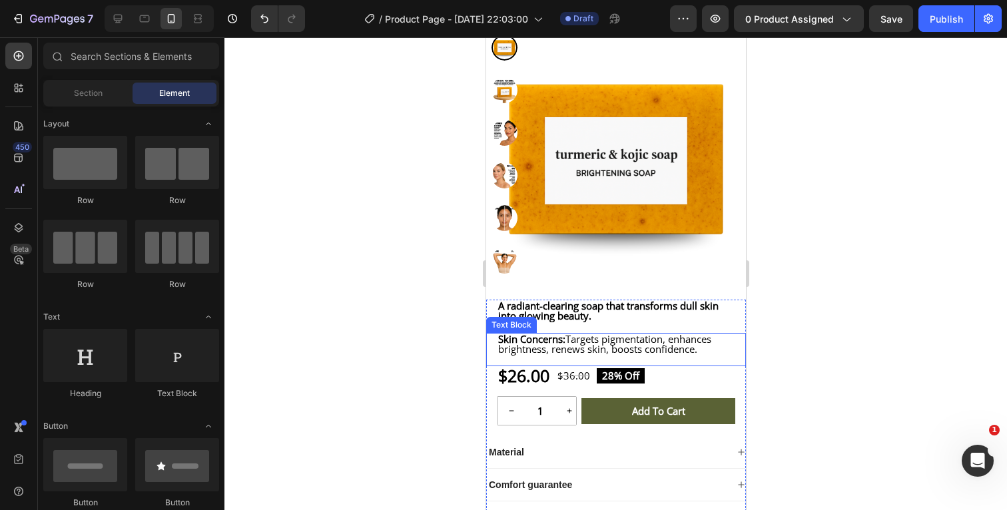
scroll to position [215, 0]
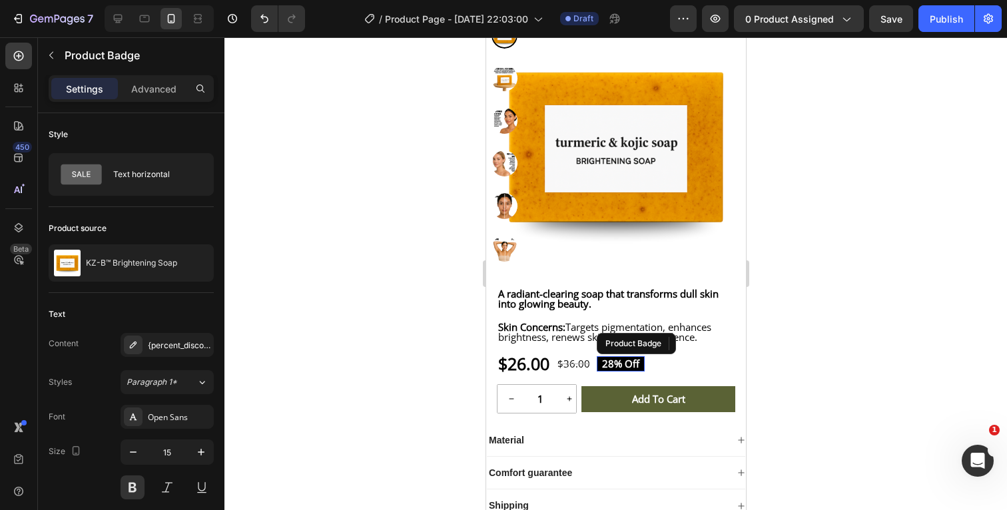
click at [636, 371] on pre "28% off" at bounding box center [620, 363] width 48 height 15
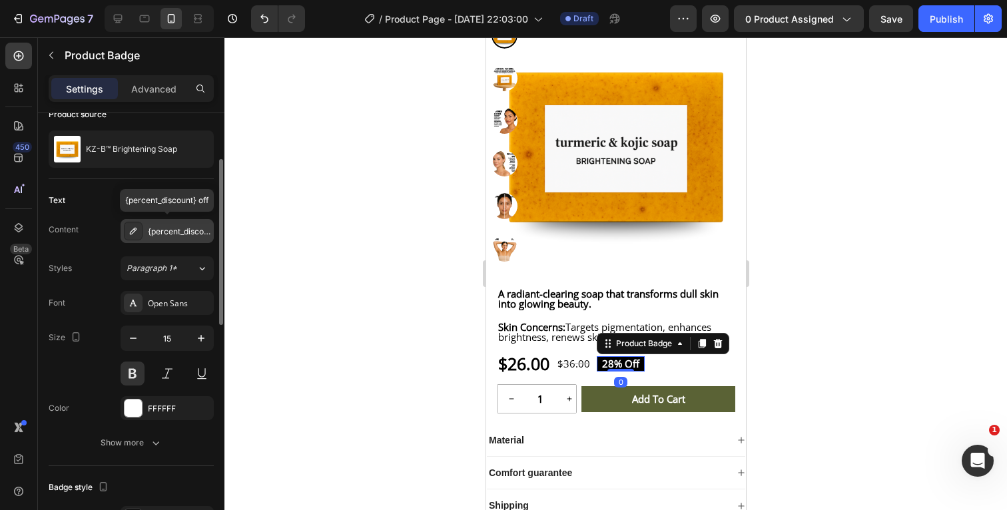
scroll to position [117, 0]
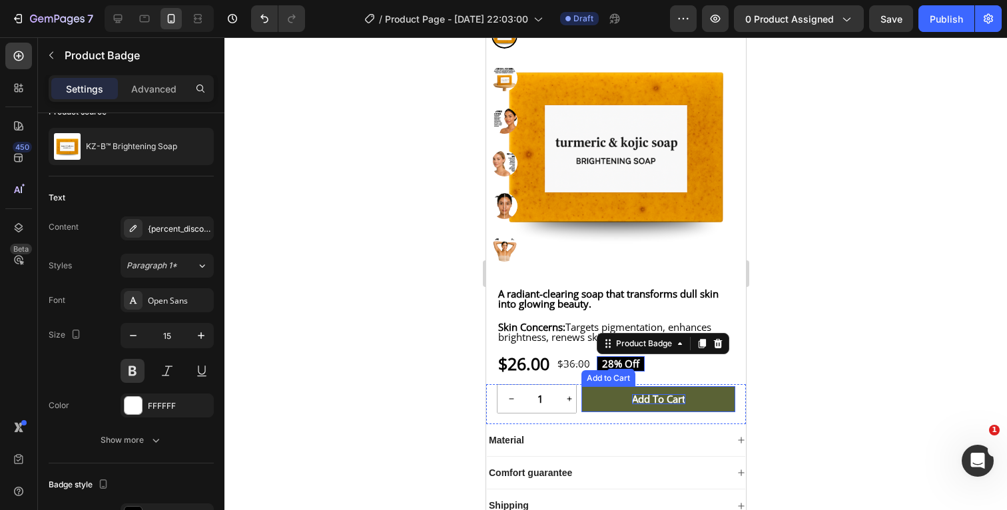
click at [657, 404] on div "Add to cart" at bounding box center [657, 399] width 53 height 10
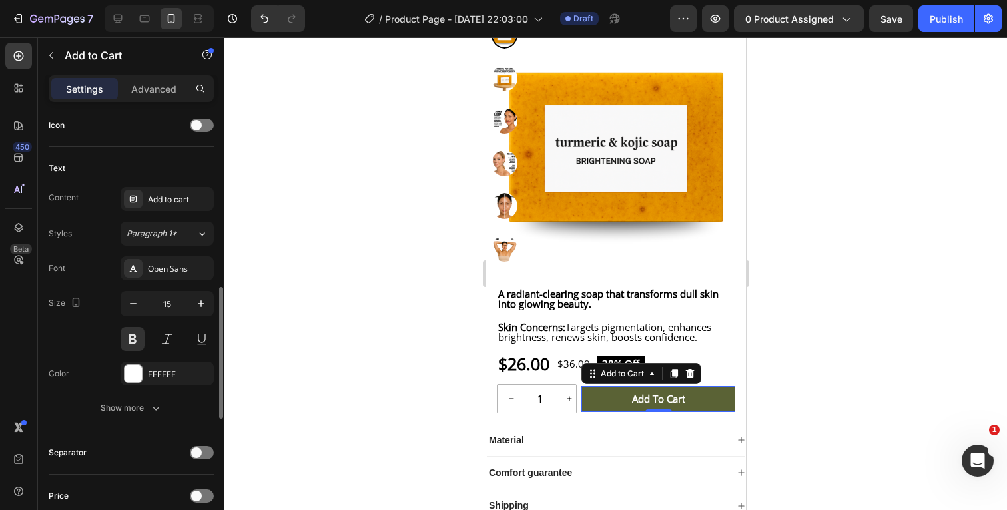
scroll to position [561, 0]
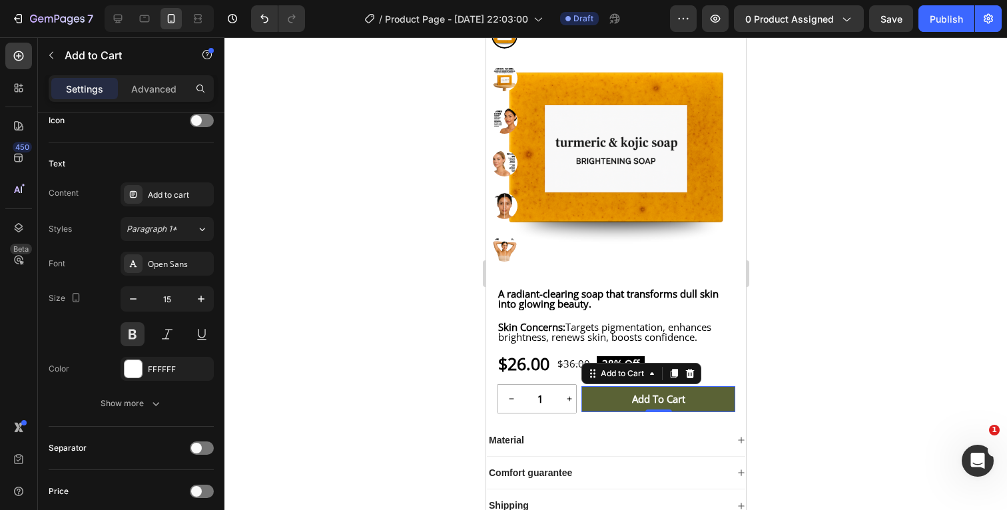
click at [856, 343] on div at bounding box center [615, 273] width 782 height 473
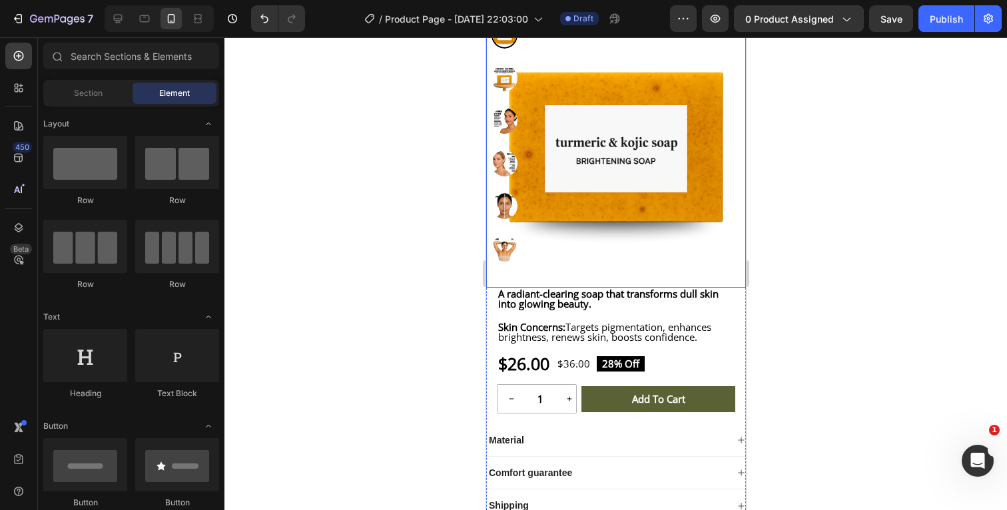
click at [895, 266] on div at bounding box center [615, 273] width 782 height 473
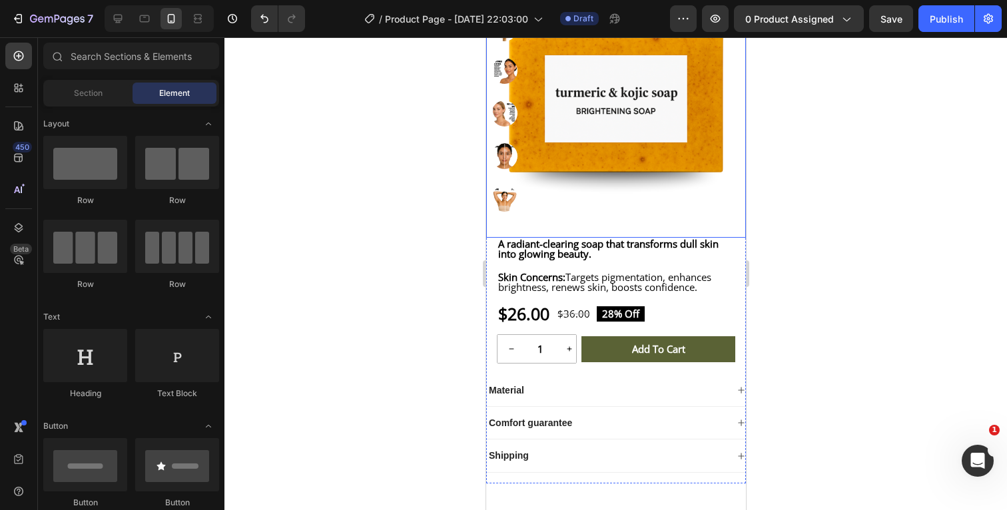
scroll to position [266, 0]
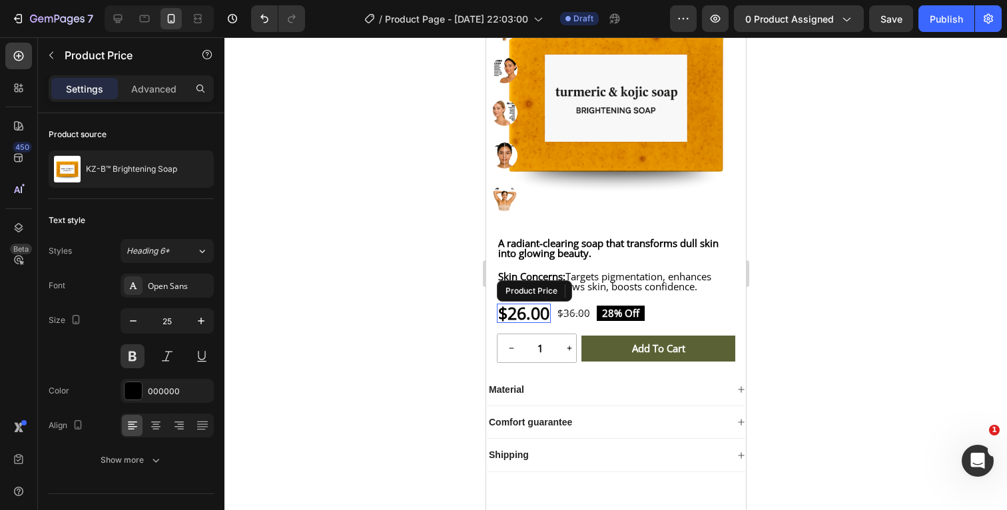
click at [547, 320] on div "$26.00" at bounding box center [523, 313] width 54 height 19
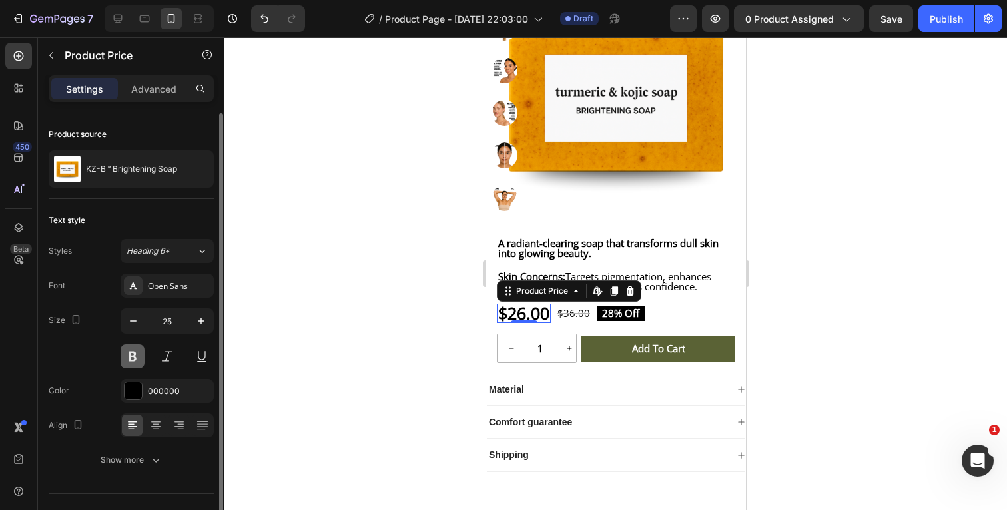
click at [134, 359] on button at bounding box center [133, 356] width 24 height 24
click at [162, 457] on button "Show more" at bounding box center [131, 460] width 165 height 24
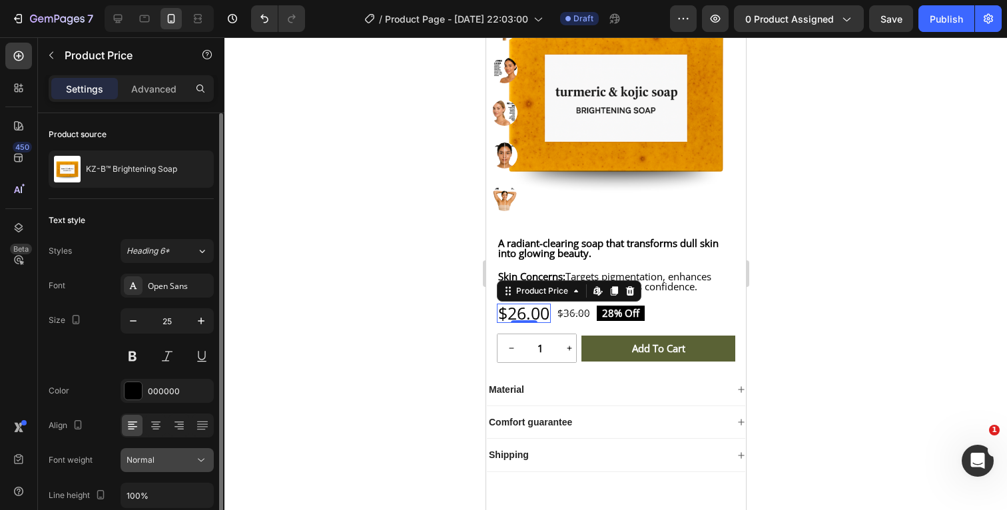
click at [150, 459] on span "Normal" at bounding box center [140, 460] width 28 height 10
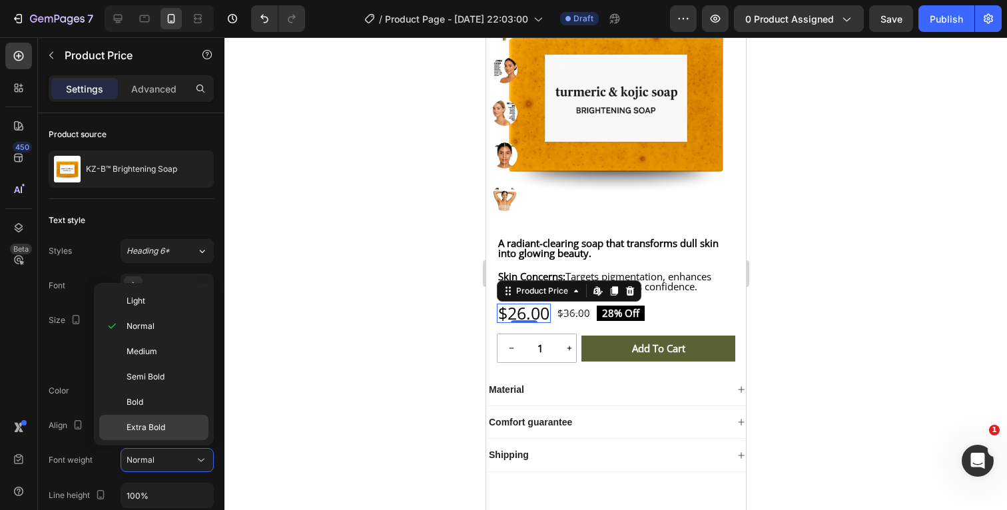
click at [165, 429] on p "Extra Bold" at bounding box center [164, 427] width 76 height 12
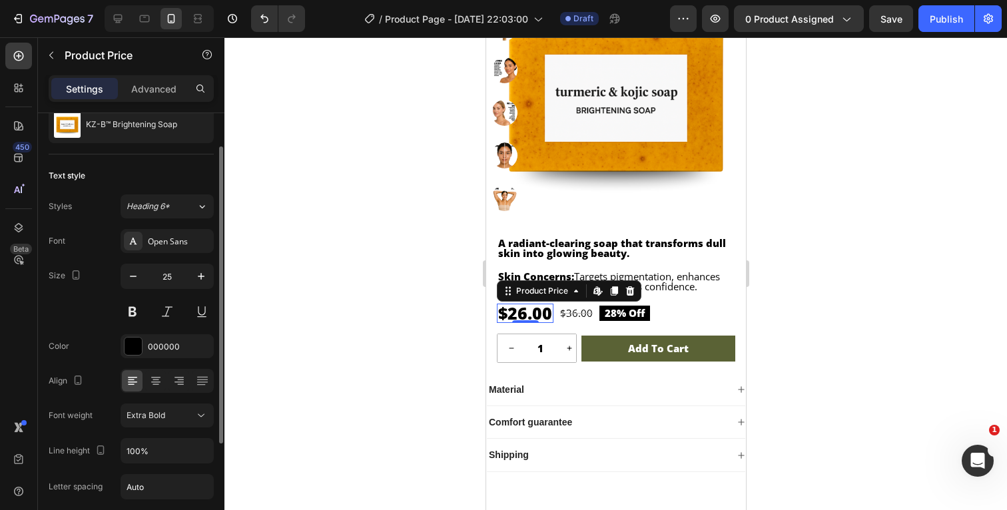
scroll to position [57, 0]
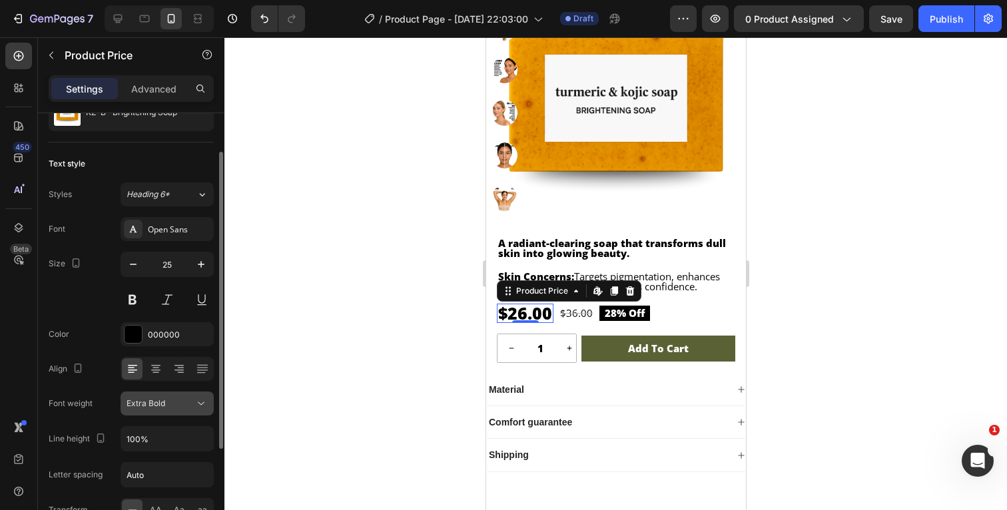
click at [198, 405] on icon at bounding box center [200, 403] width 13 height 13
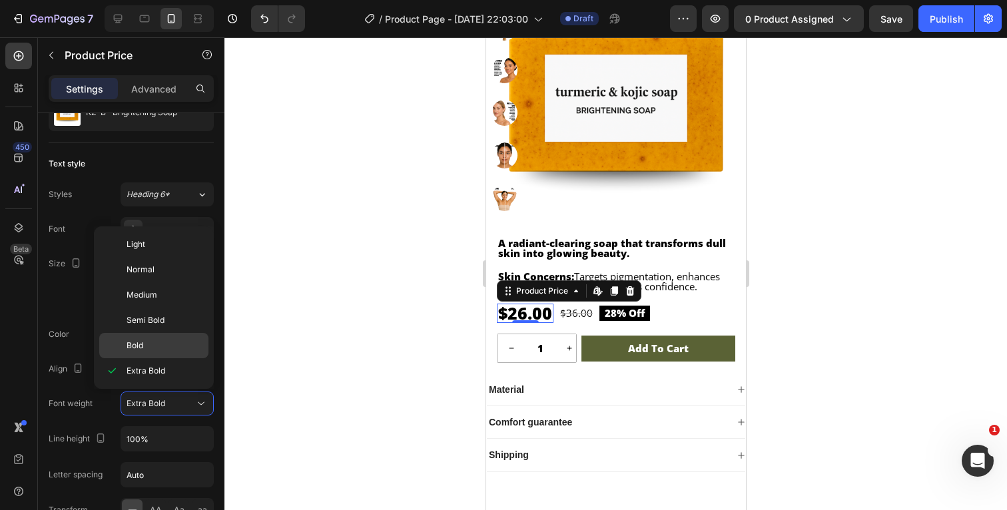
click at [171, 350] on p "Bold" at bounding box center [164, 346] width 76 height 12
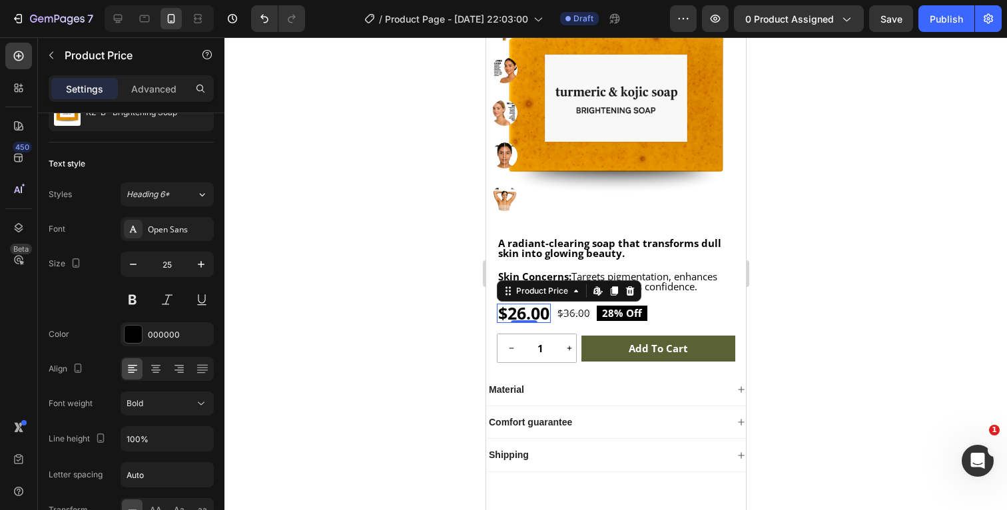
click at [309, 332] on div at bounding box center [615, 273] width 782 height 473
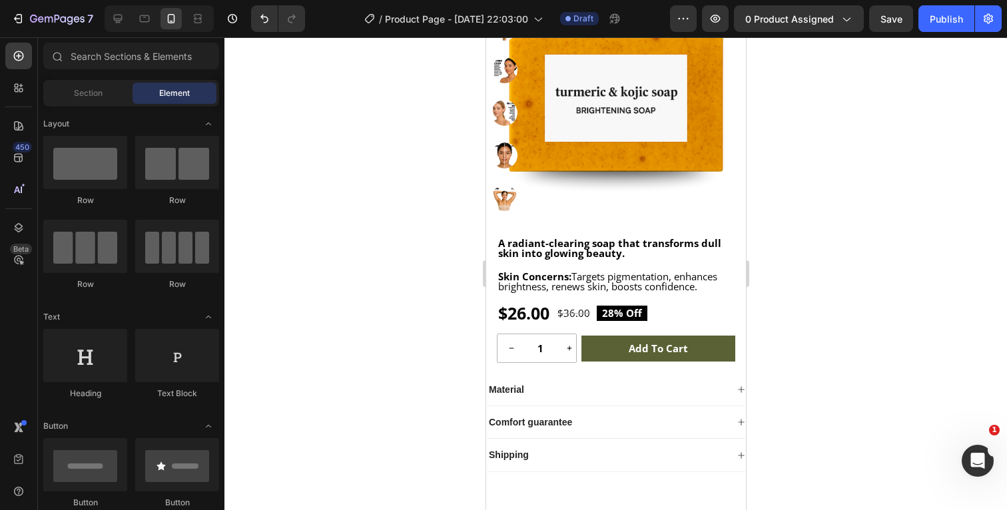
click at [897, 299] on div at bounding box center [615, 273] width 782 height 473
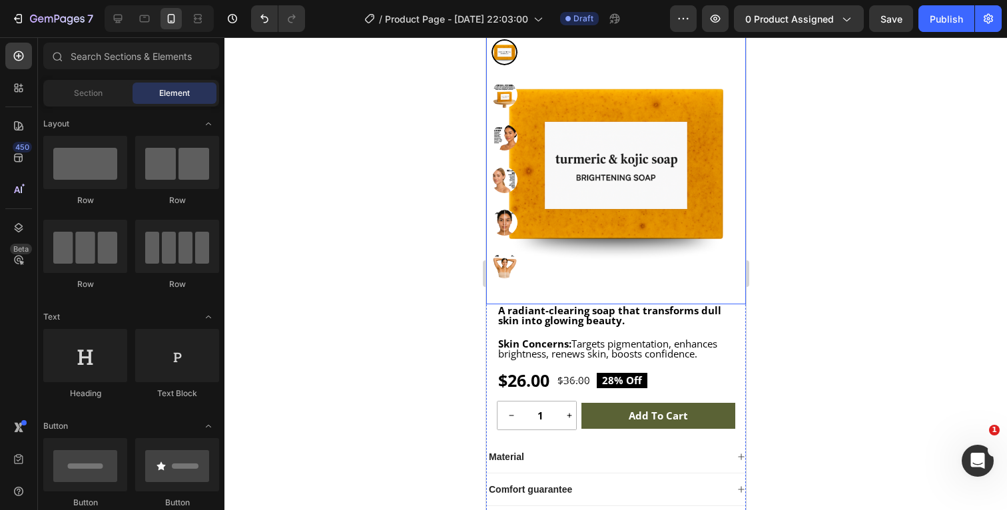
scroll to position [199, 0]
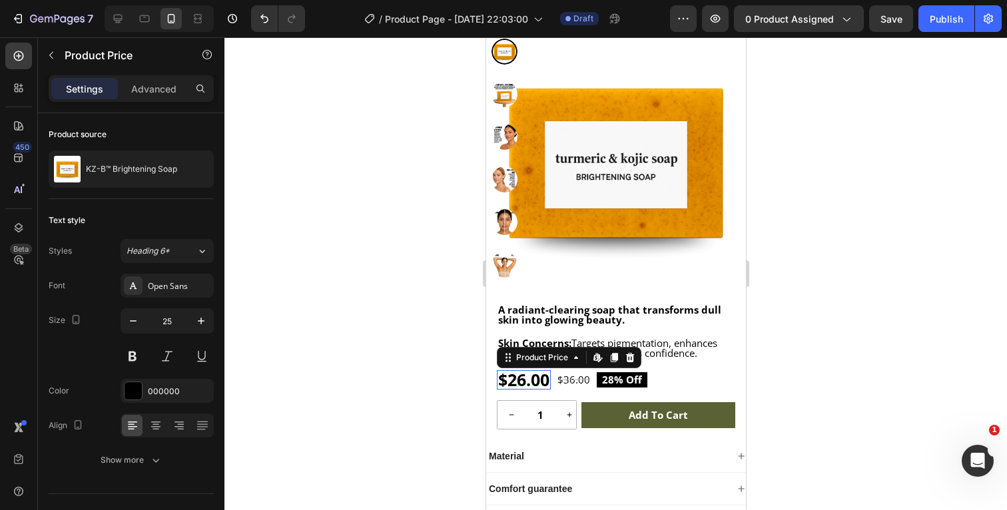
click at [547, 378] on div "$26.00" at bounding box center [523, 379] width 54 height 19
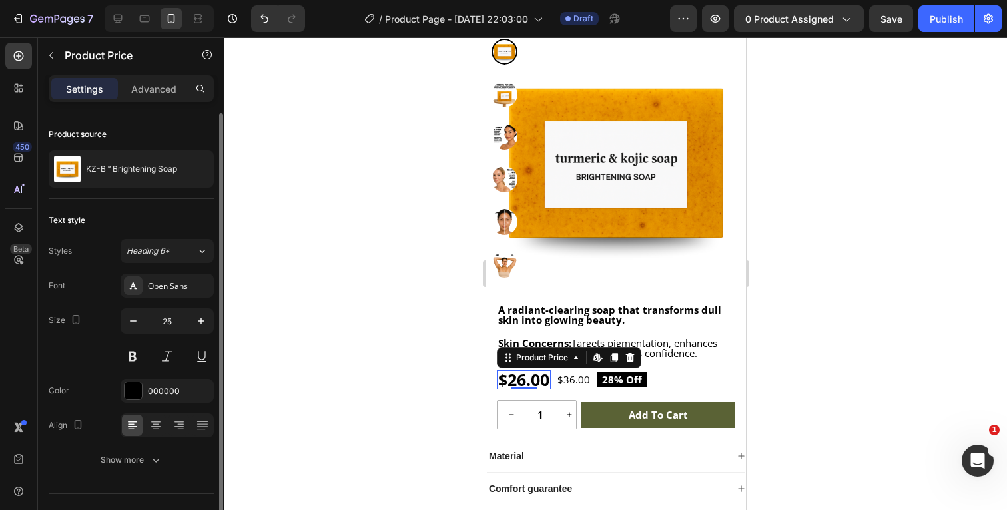
scroll to position [26, 0]
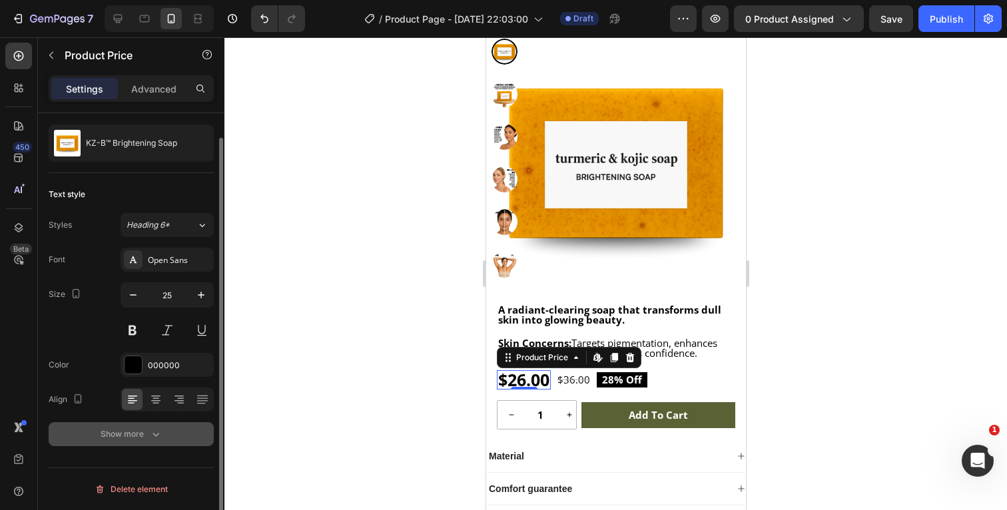
click at [157, 438] on icon "button" at bounding box center [155, 433] width 13 height 13
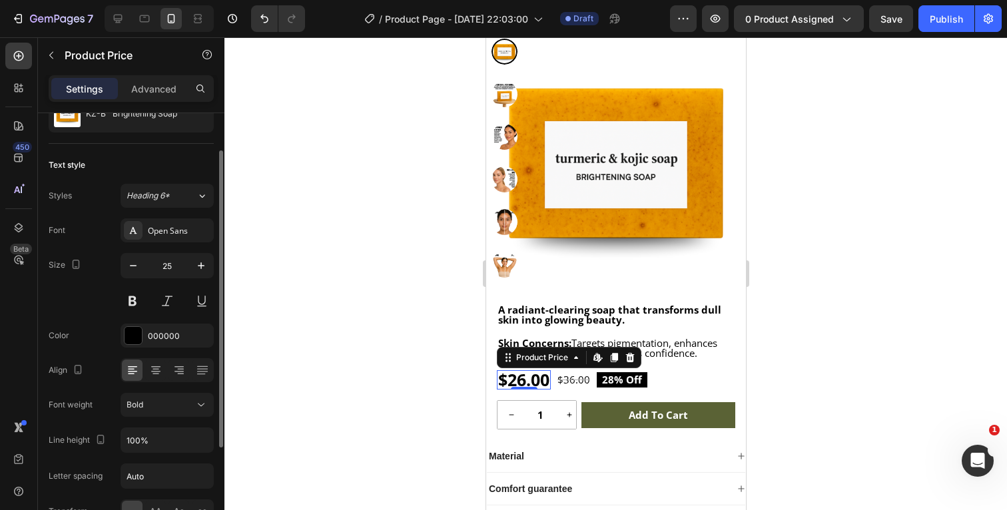
scroll to position [63, 0]
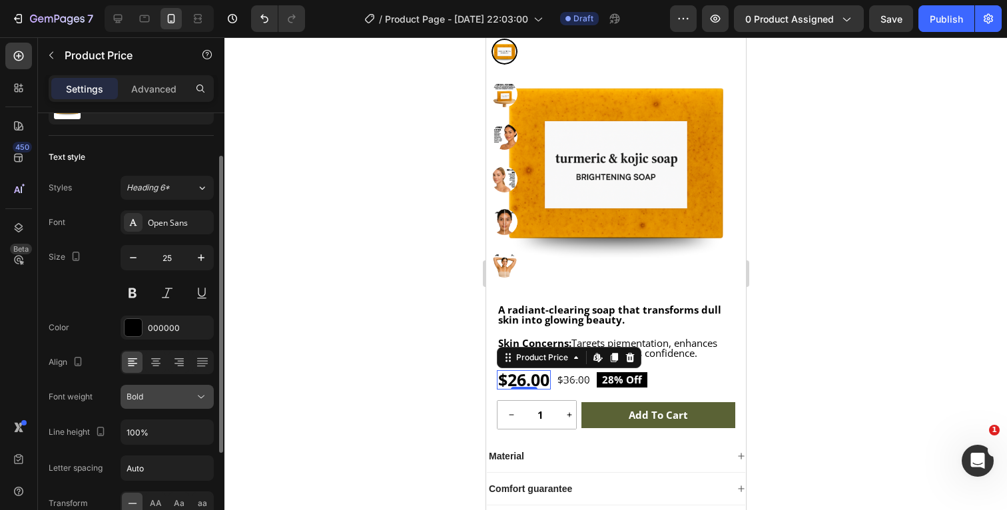
click at [198, 403] on button "Bold" at bounding box center [167, 397] width 93 height 24
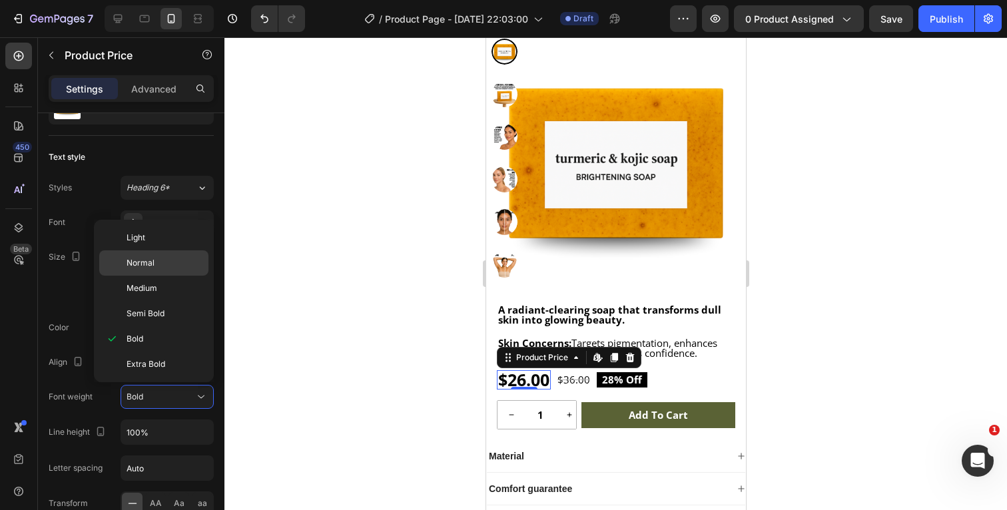
click at [156, 276] on div "Normal" at bounding box center [153, 288] width 109 height 25
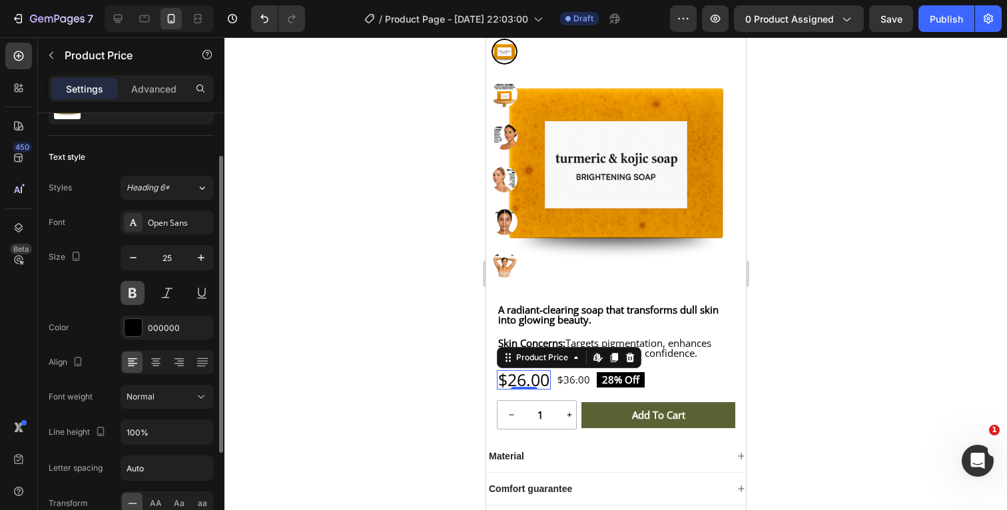
click at [136, 294] on button at bounding box center [133, 293] width 24 height 24
click at [872, 352] on div at bounding box center [615, 273] width 782 height 473
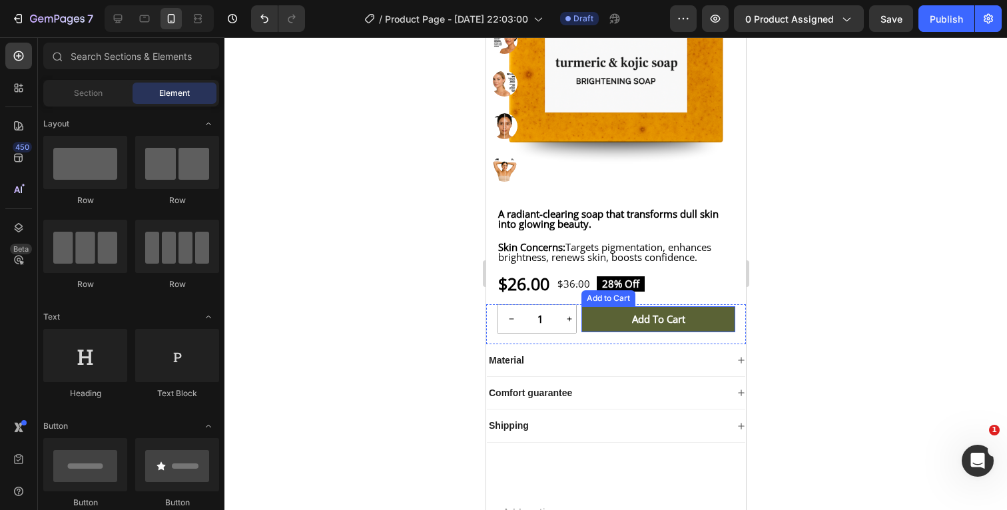
scroll to position [296, 0]
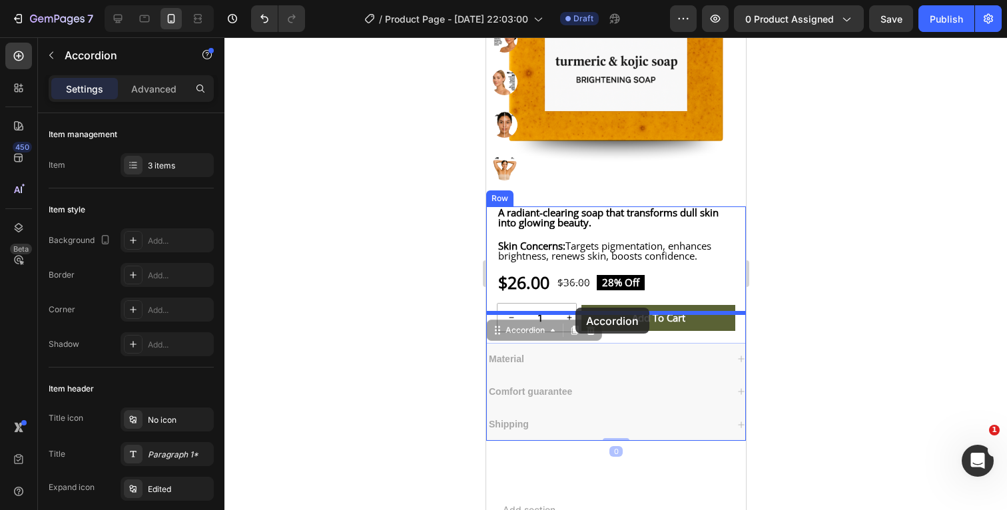
drag, startPoint x: 573, startPoint y: 358, endPoint x: 575, endPoint y: 308, distance: 50.6
click at [575, 308] on div "iPhone 13 Pro ( 390 px) iPhone 13 Mini iPhone 13 Pro iPhone 11 Pro Max iPhone 1…" at bounding box center [615, 253] width 260 height 1025
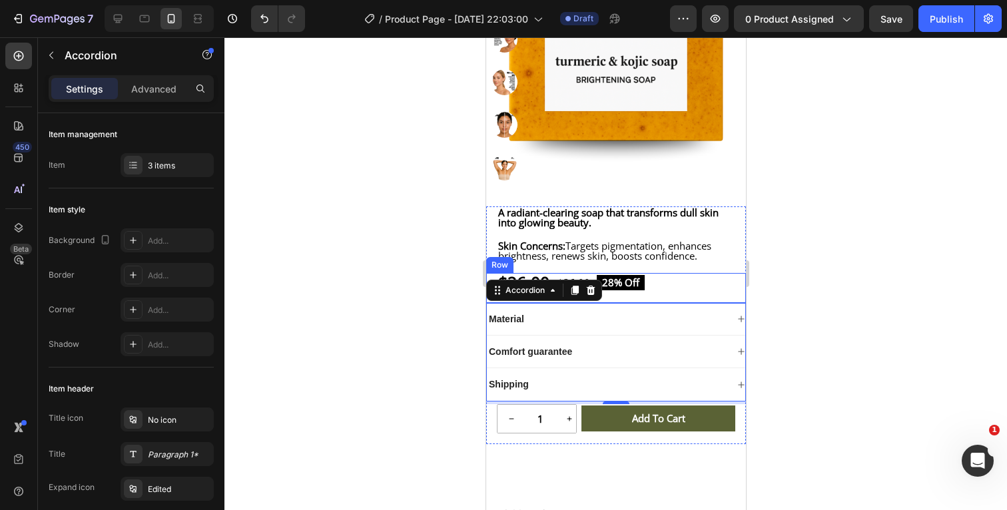
click at [842, 291] on div at bounding box center [615, 273] width 782 height 473
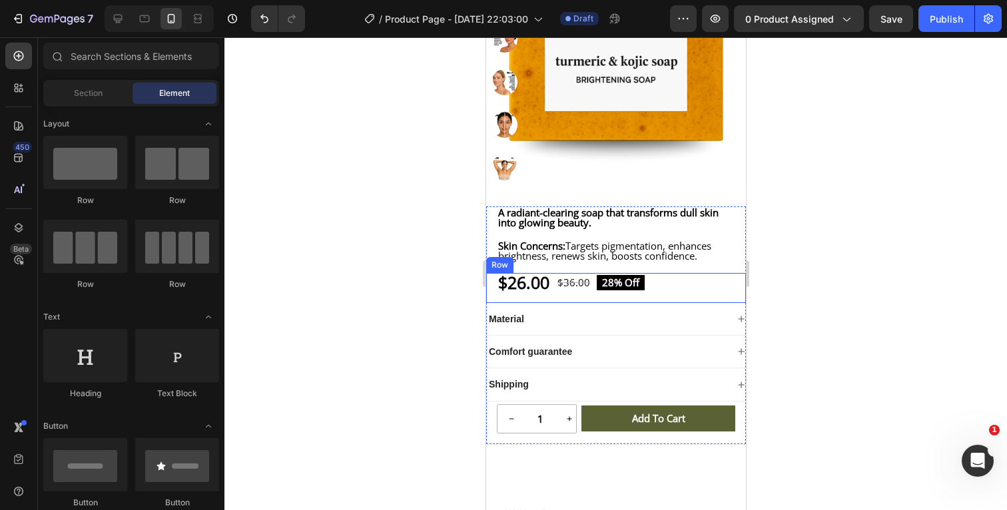
click at [855, 296] on div at bounding box center [615, 273] width 782 height 473
click at [362, 338] on div at bounding box center [615, 273] width 782 height 473
click at [674, 320] on div "Material" at bounding box center [615, 319] width 258 height 33
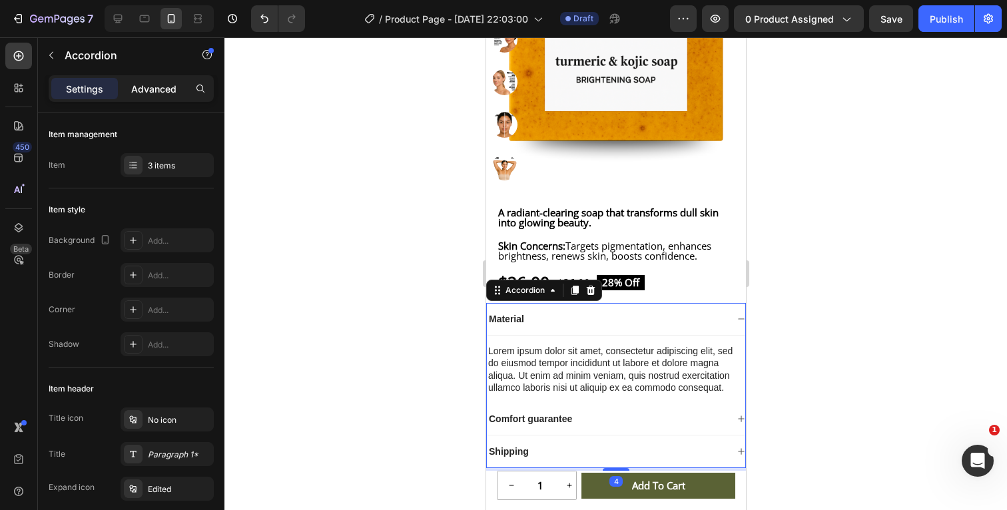
click at [165, 87] on p "Advanced" at bounding box center [153, 89] width 45 height 14
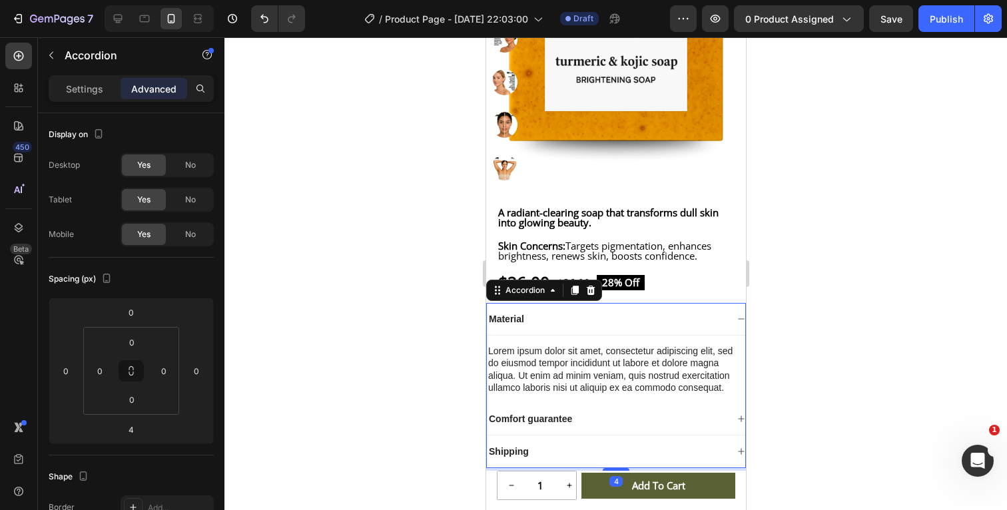
type input "100%"
type input "100"
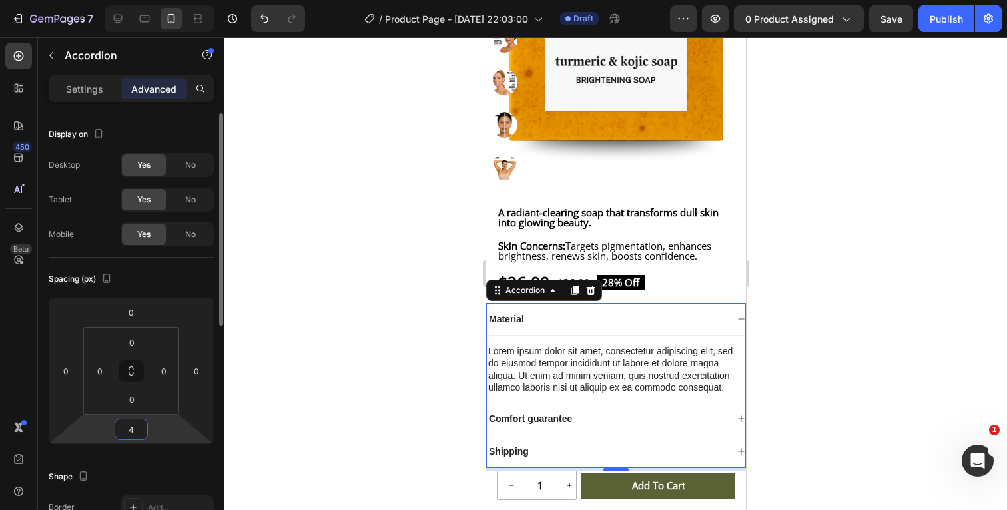
click at [140, 425] on input "4" at bounding box center [131, 429] width 27 height 20
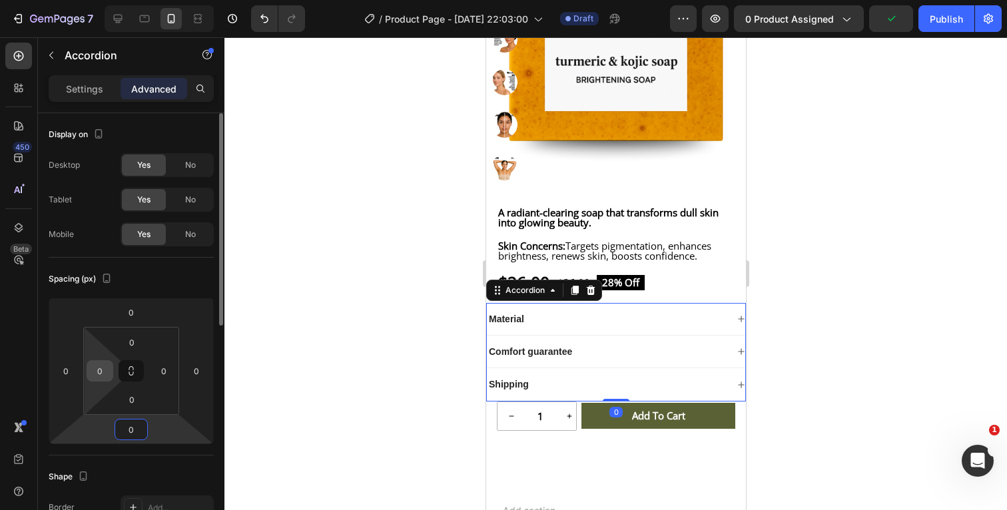
type input "0"
click at [103, 376] on input "0" at bounding box center [100, 371] width 20 height 20
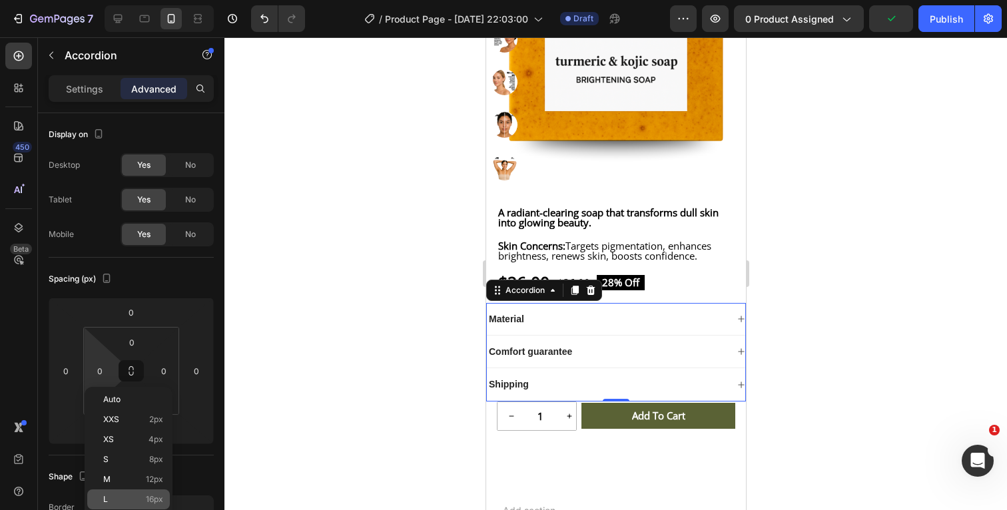
click at [113, 494] on div "L 16px" at bounding box center [128, 499] width 83 height 20
type input "16"
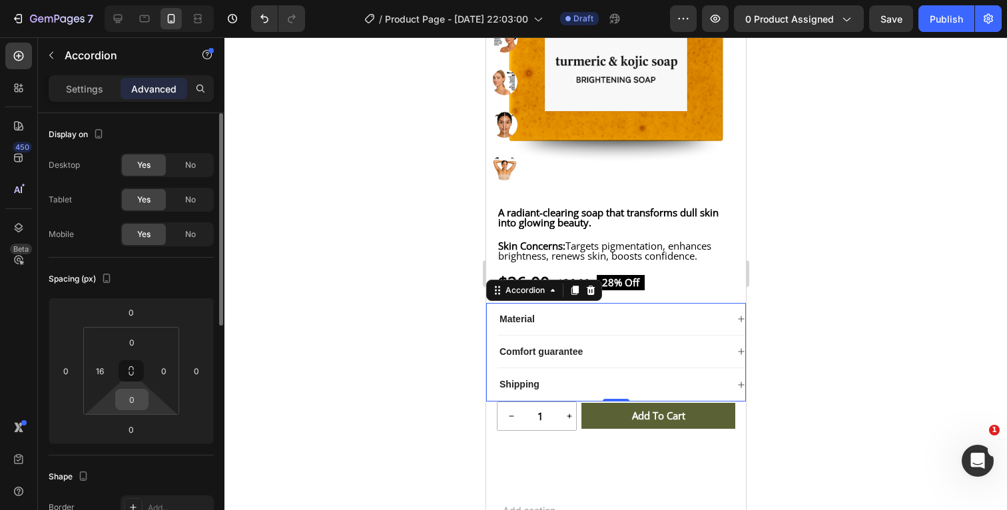
click at [136, 400] on input "0" at bounding box center [132, 399] width 27 height 20
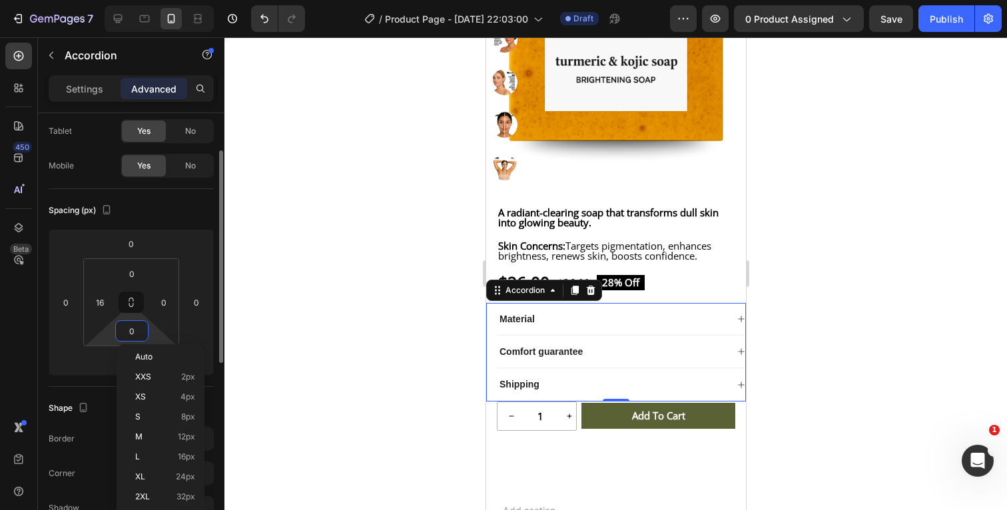
scroll to position [71, 0]
click at [147, 457] on p "L 16px" at bounding box center [165, 456] width 60 height 9
type input "16"
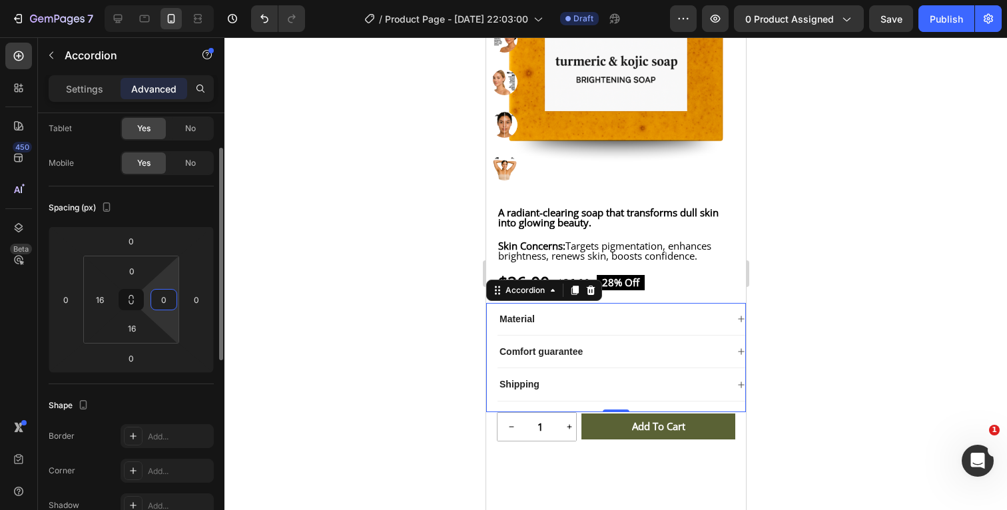
click at [166, 295] on input "0" at bounding box center [164, 300] width 20 height 20
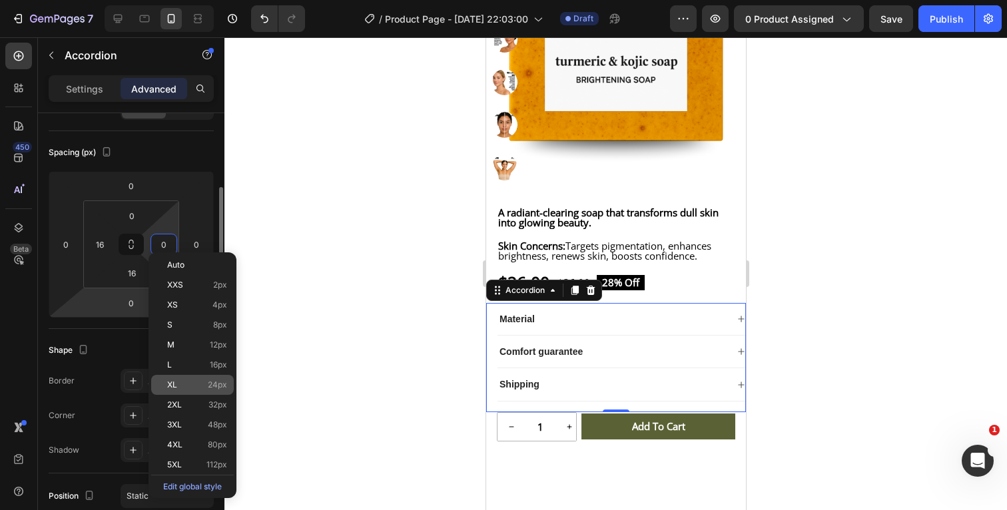
scroll to position [134, 0]
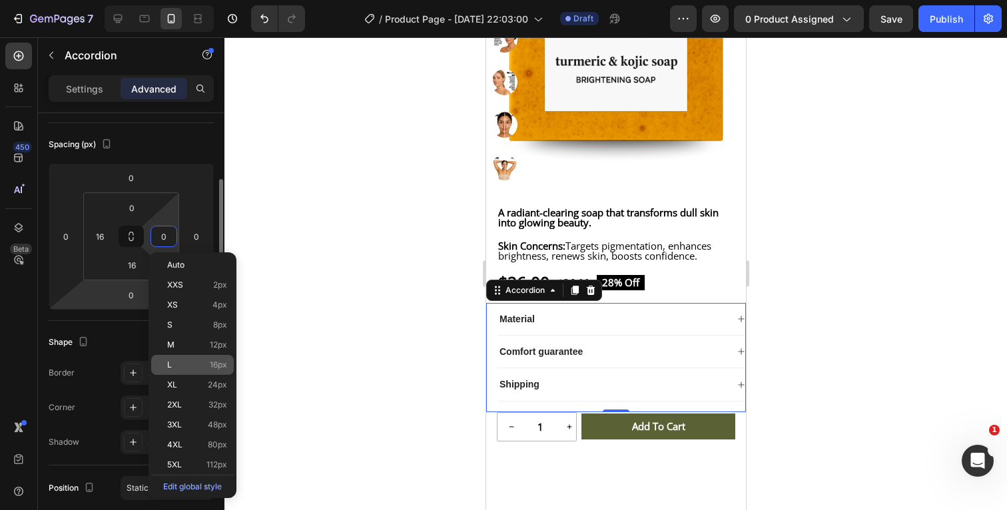
click at [170, 362] on span "L" at bounding box center [169, 364] width 5 height 9
type input "16"
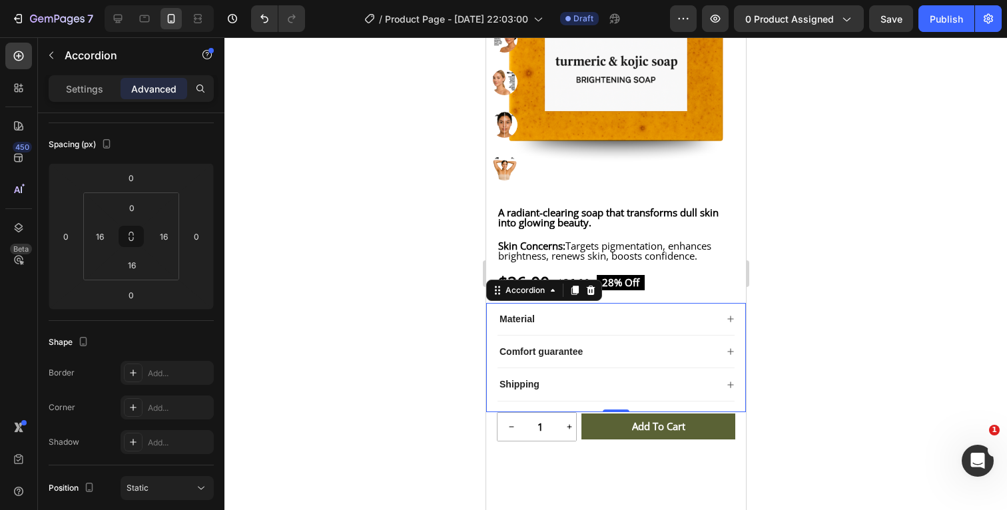
click at [871, 318] on div at bounding box center [615, 273] width 782 height 473
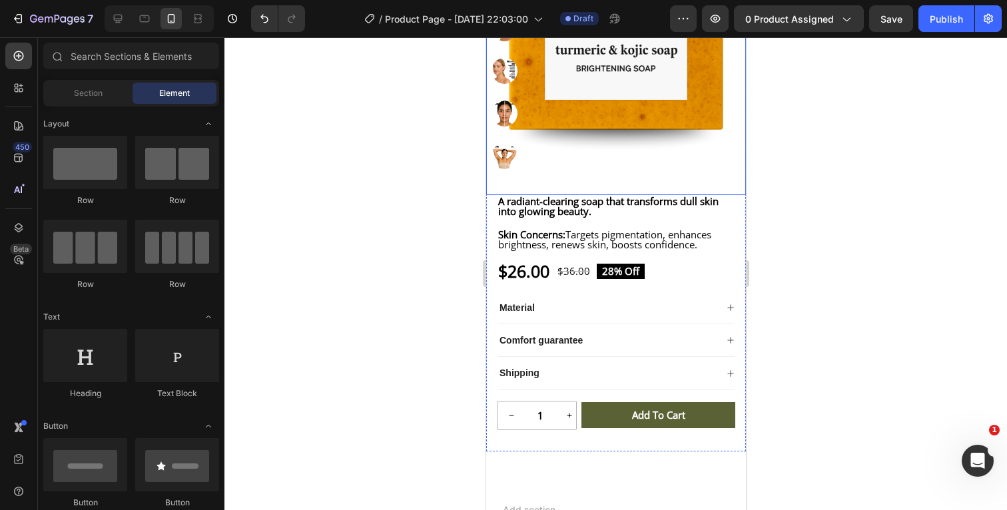
scroll to position [310, 0]
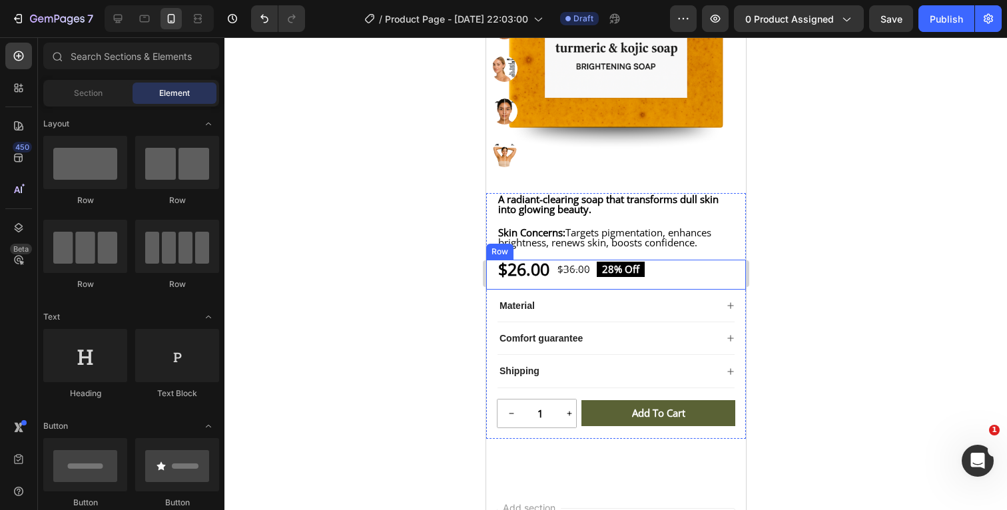
click at [689, 280] on div "$26.00 Product Price Product Price $36.00 Product Price Product Price 28% off P…" at bounding box center [615, 275] width 260 height 30
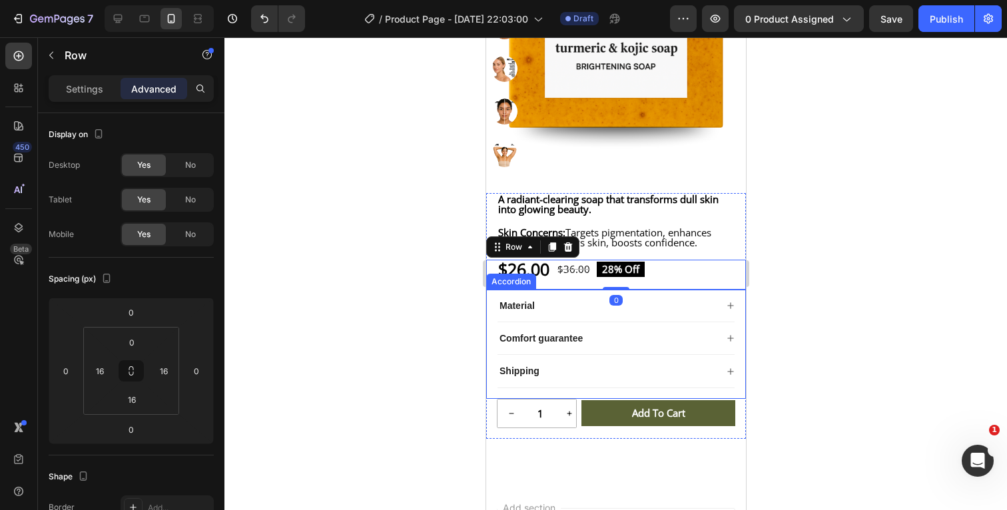
click at [824, 284] on div at bounding box center [615, 273] width 782 height 473
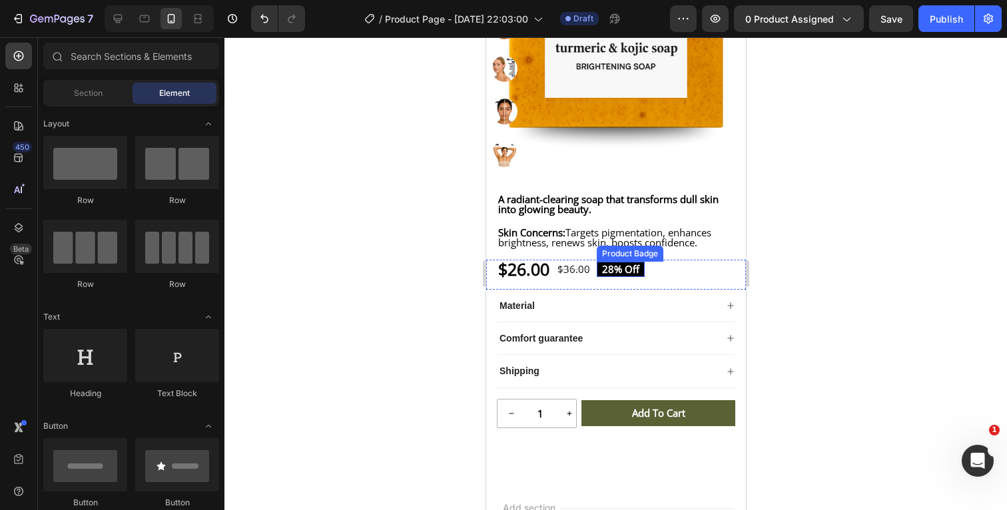
click at [644, 277] on pre "28% off" at bounding box center [620, 269] width 48 height 15
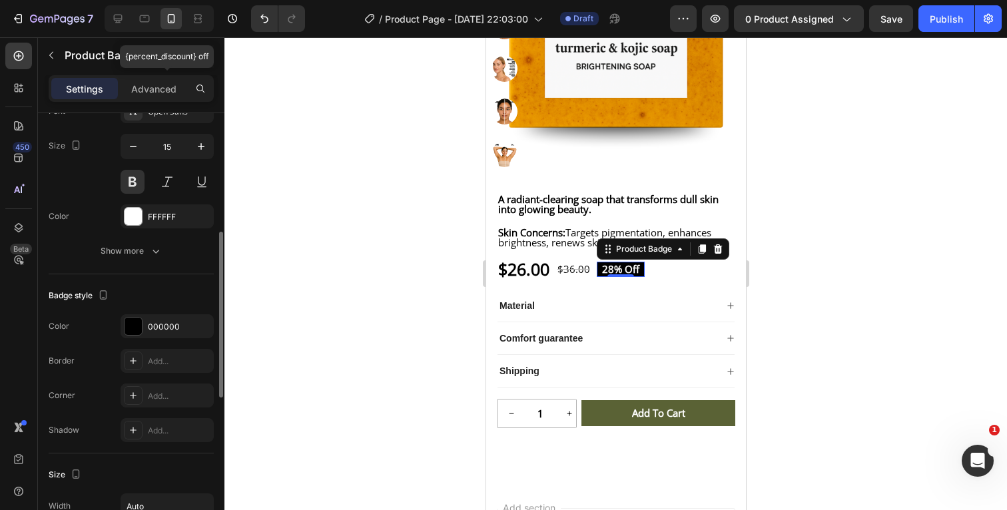
scroll to position [307, 0]
click at [130, 327] on div at bounding box center [132, 324] width 17 height 17
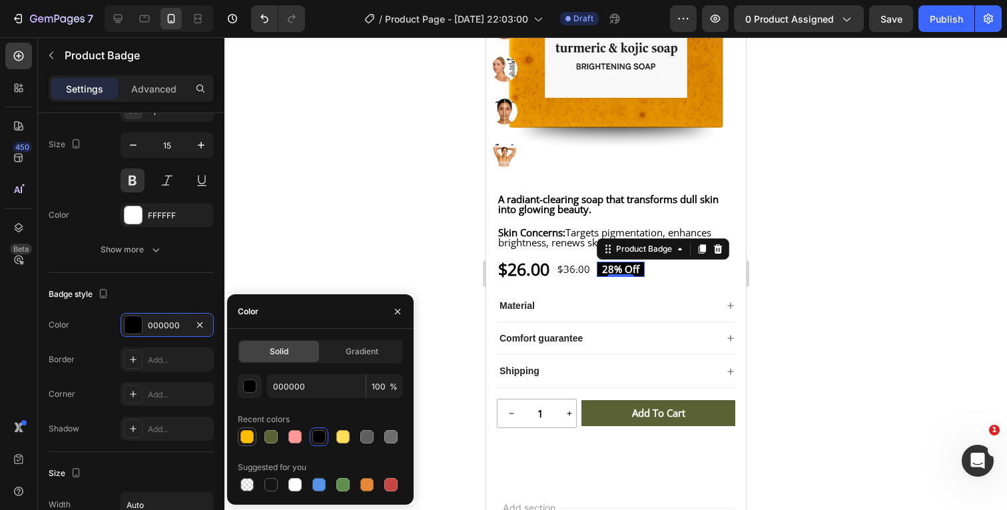
click at [248, 436] on div at bounding box center [246, 436] width 13 height 13
type input "FFBF00"
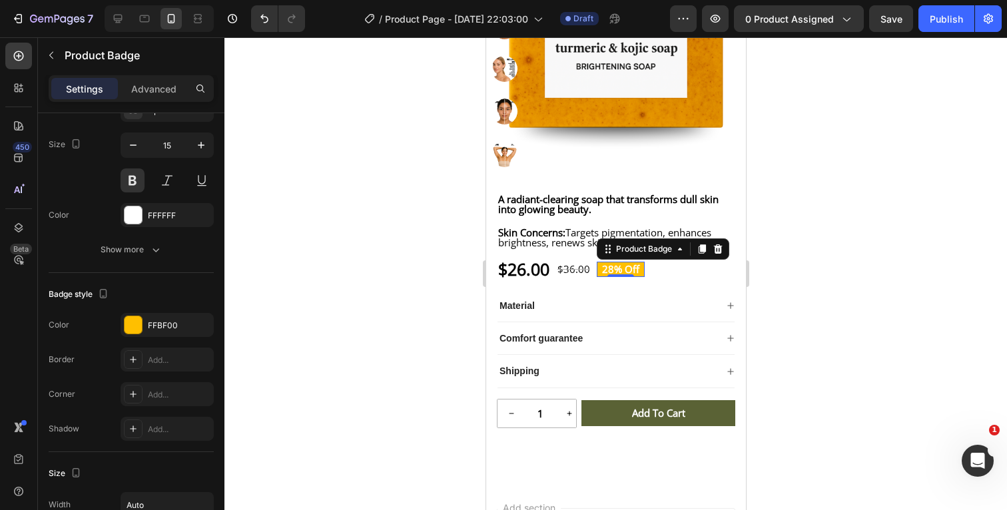
click at [873, 294] on div at bounding box center [615, 273] width 782 height 473
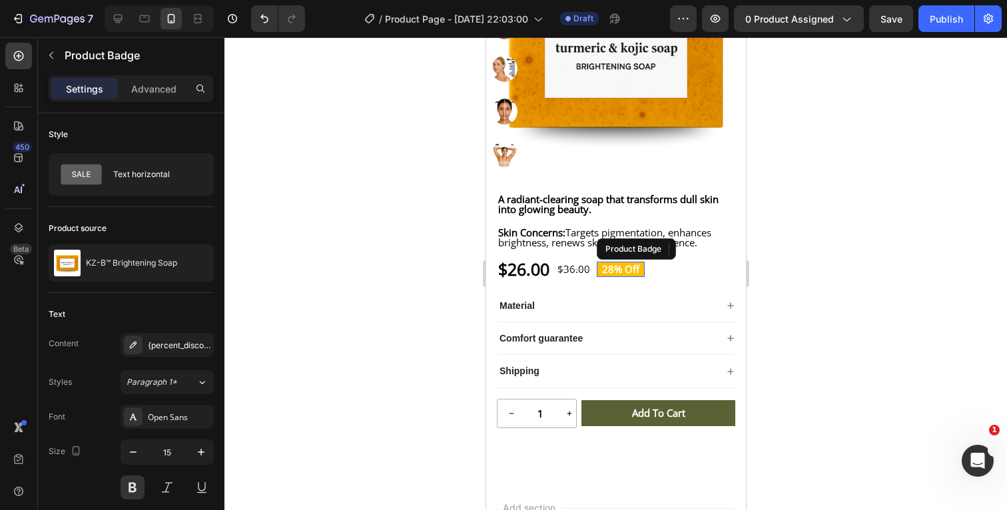
click at [644, 277] on pre "28% off" at bounding box center [620, 269] width 48 height 15
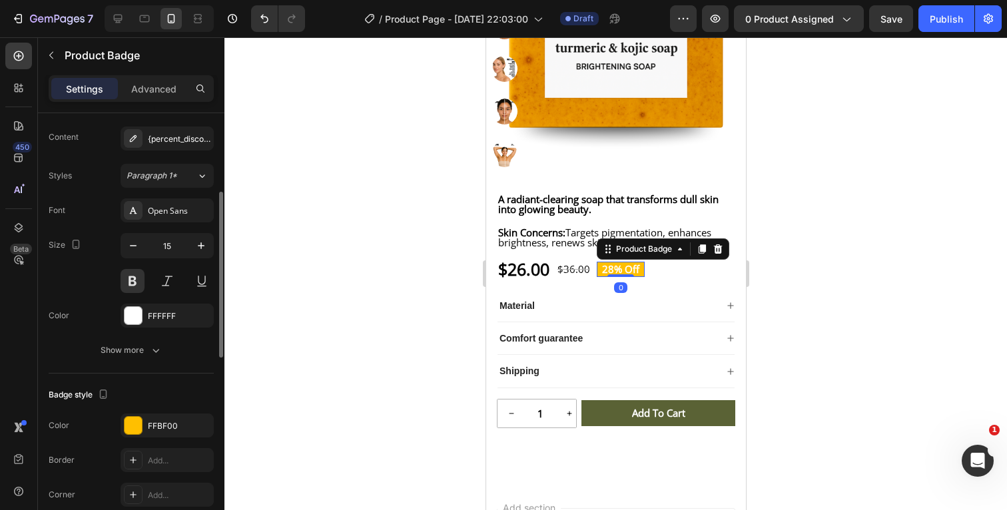
scroll to position [207, 0]
click at [130, 428] on div at bounding box center [132, 424] width 17 height 17
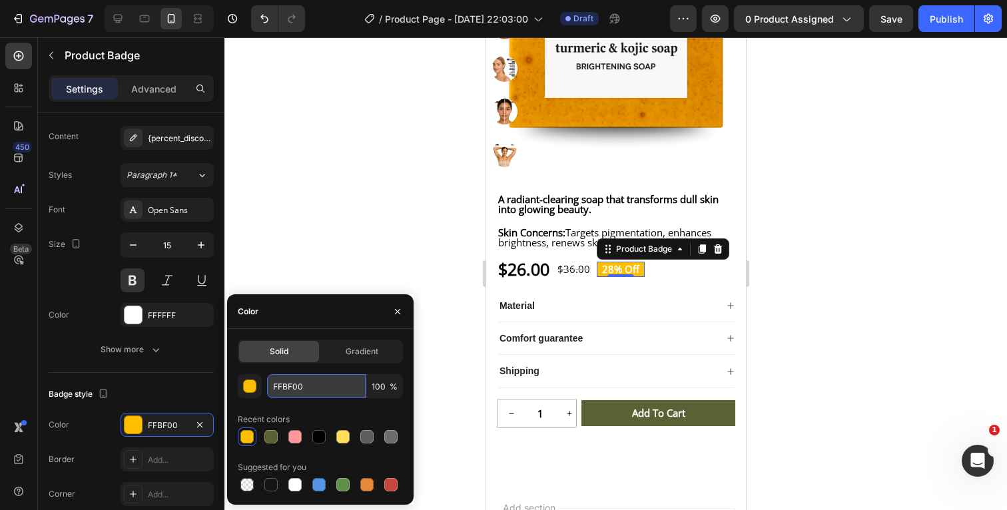
click at [313, 393] on input "FFBF00" at bounding box center [316, 386] width 99 height 24
paste input "#6AC45D"
type input "#6AC45D"
click at [886, 300] on div at bounding box center [615, 273] width 782 height 473
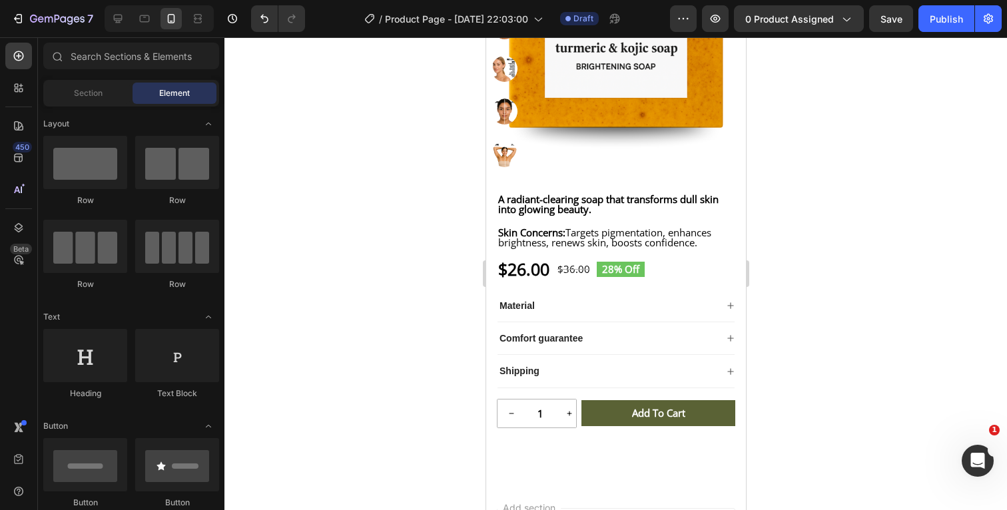
click at [861, 238] on div at bounding box center [615, 273] width 782 height 473
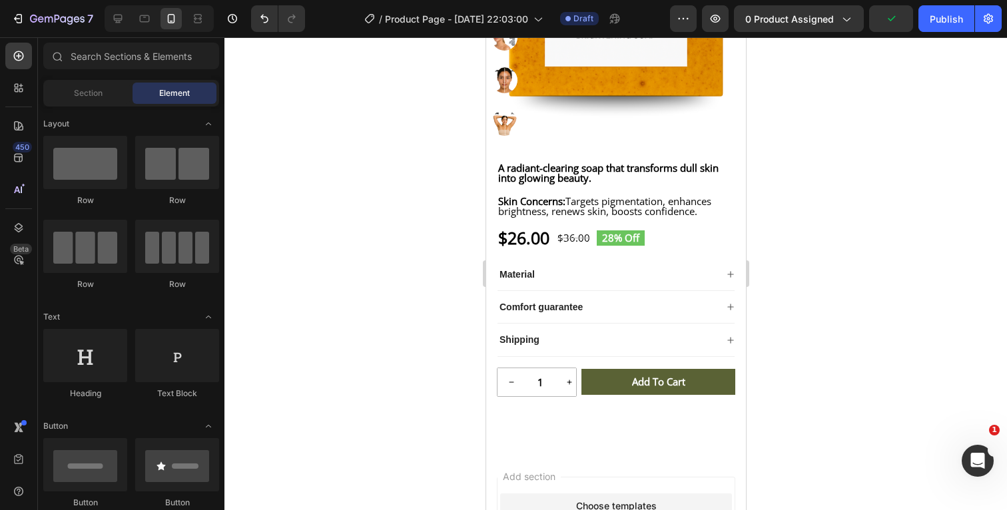
scroll to position [342, 0]
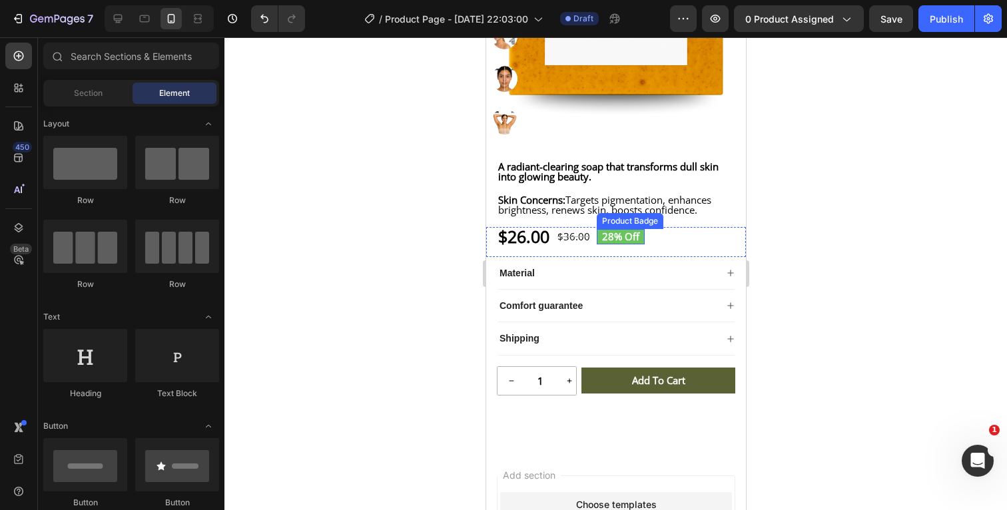
click at [644, 244] on pre "28% off" at bounding box center [620, 236] width 48 height 15
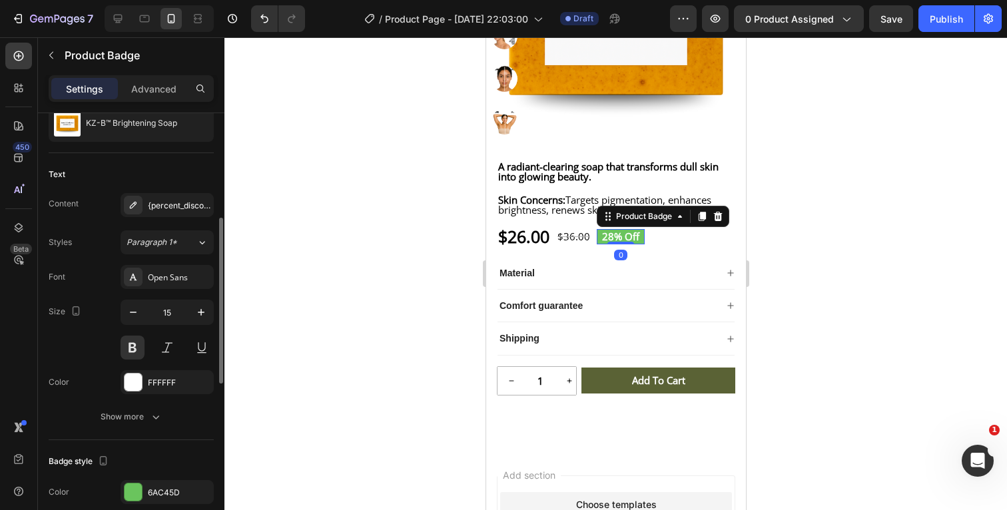
scroll to position [177, 0]
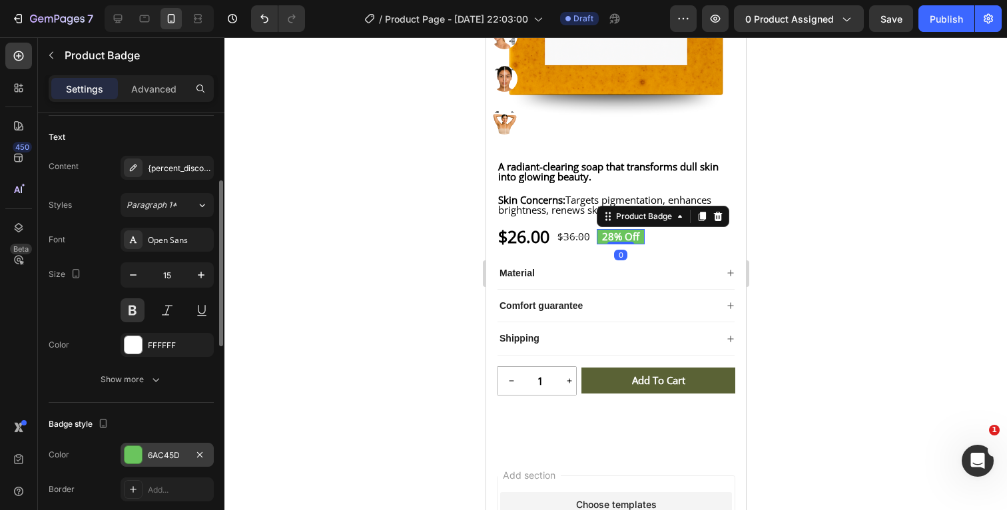
click at [173, 453] on div "6AC45D" at bounding box center [167, 455] width 39 height 12
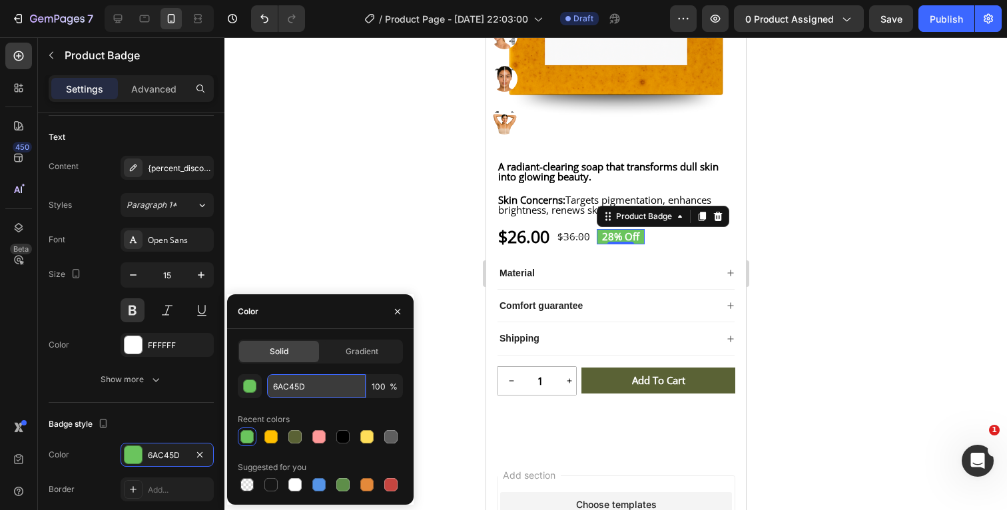
click at [314, 382] on input "6AC45D" at bounding box center [316, 386] width 99 height 24
paste input "#A2A2A2"
type input "#A2A2A2"
click at [873, 254] on div at bounding box center [615, 273] width 782 height 473
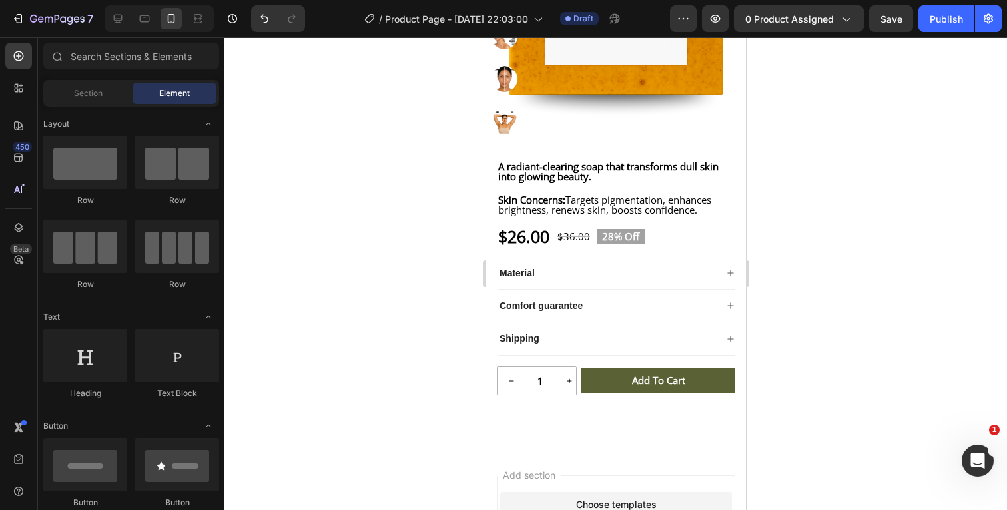
click at [305, 287] on div at bounding box center [615, 273] width 782 height 473
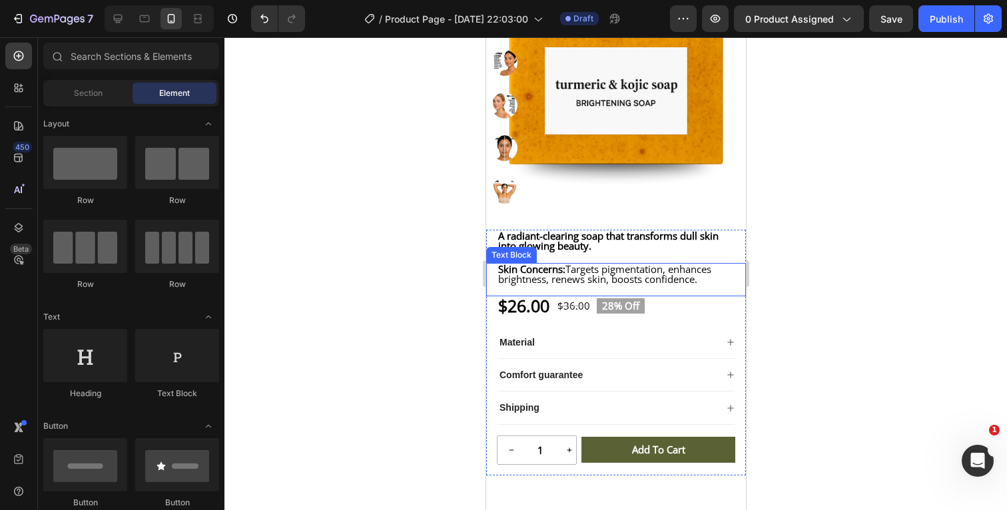
scroll to position [274, 0]
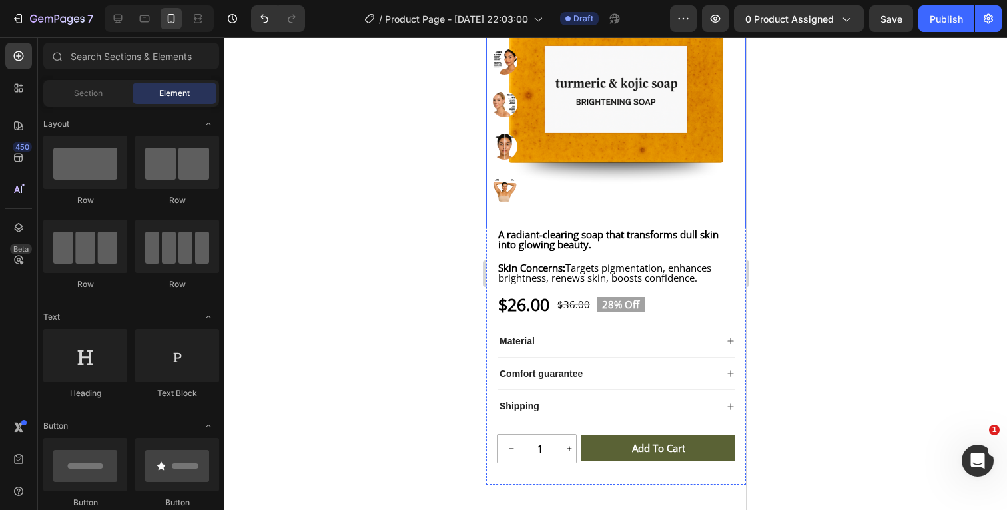
click at [834, 228] on div at bounding box center [615, 273] width 782 height 473
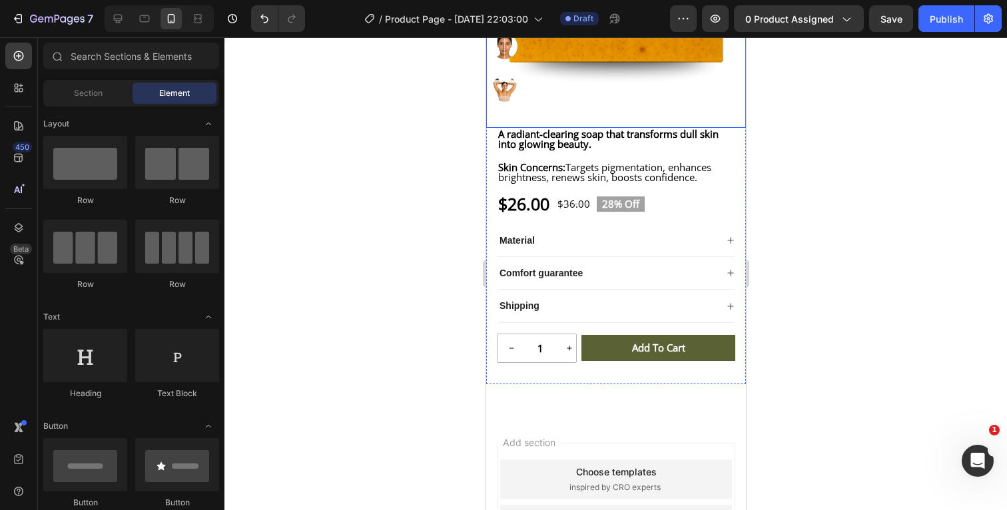
scroll to position [381, 0]
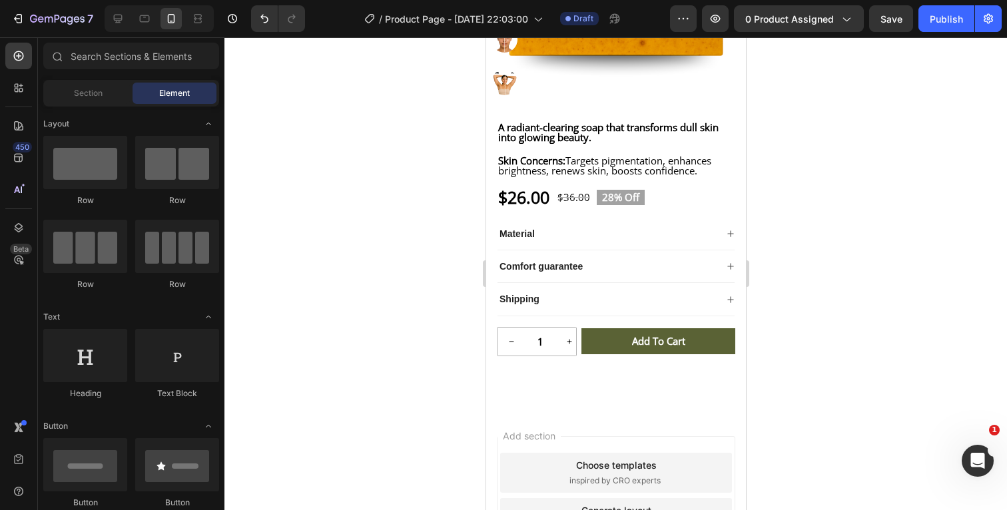
click at [866, 322] on div at bounding box center [615, 273] width 782 height 473
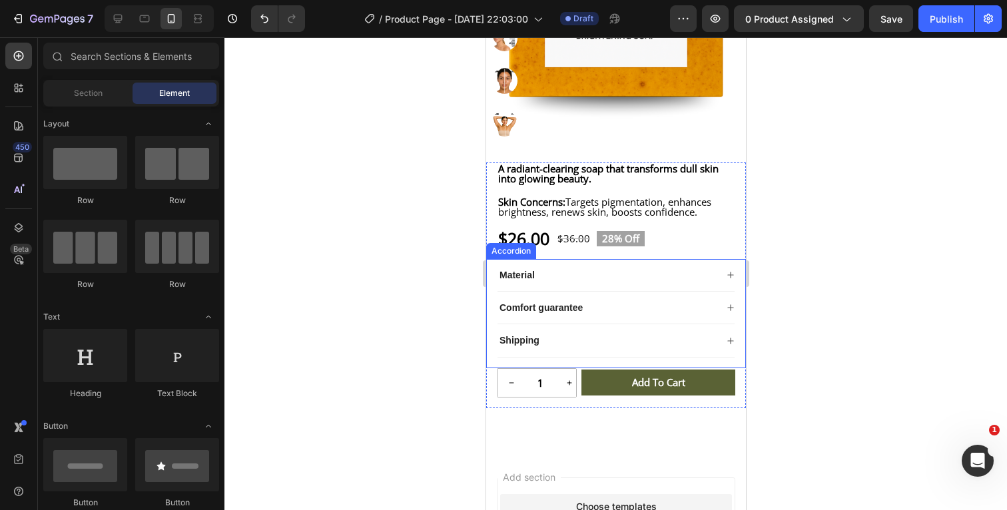
scroll to position [347, 0]
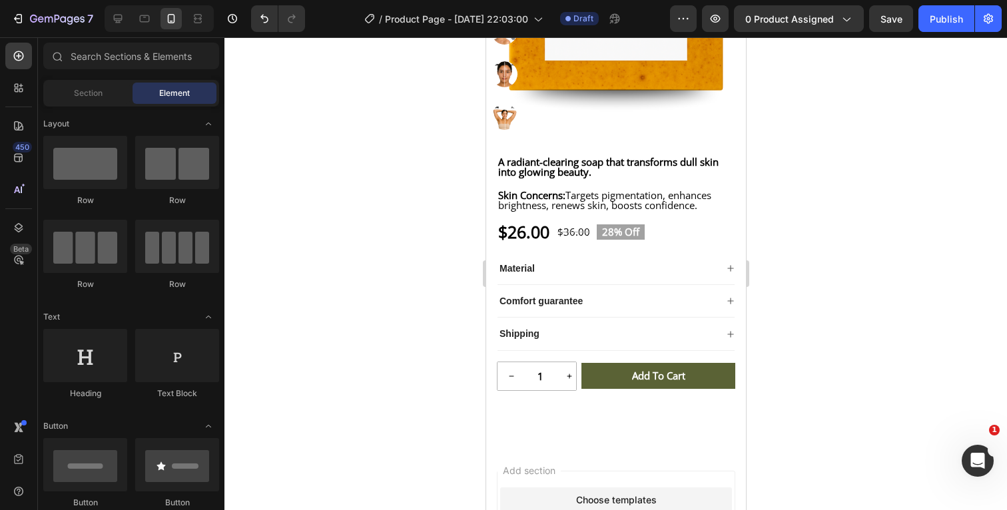
click at [849, 224] on div at bounding box center [615, 273] width 782 height 473
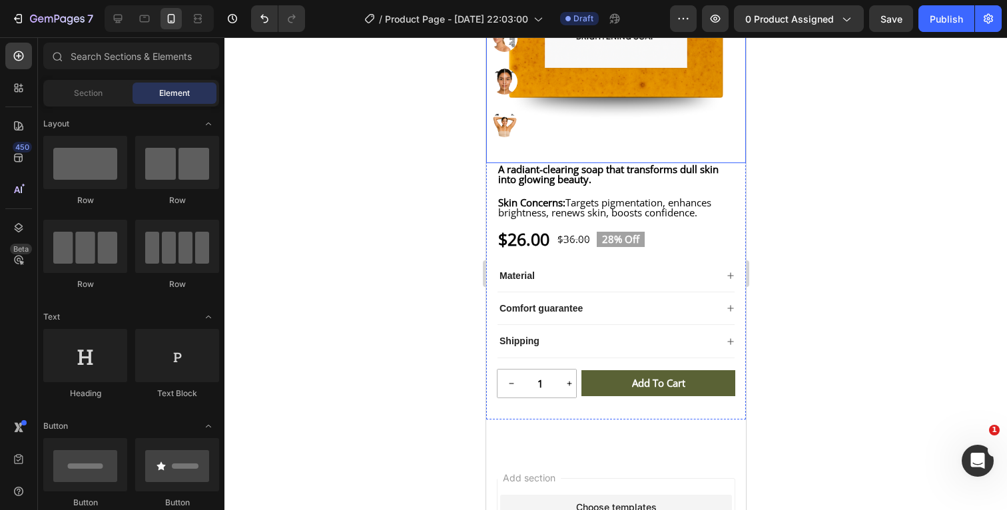
scroll to position [341, 0]
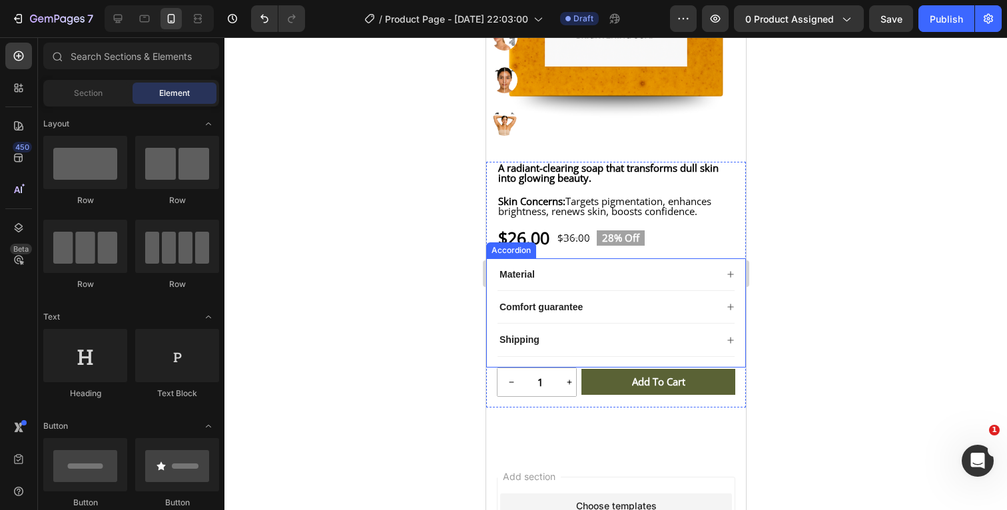
click at [684, 281] on div "Material" at bounding box center [606, 274] width 218 height 16
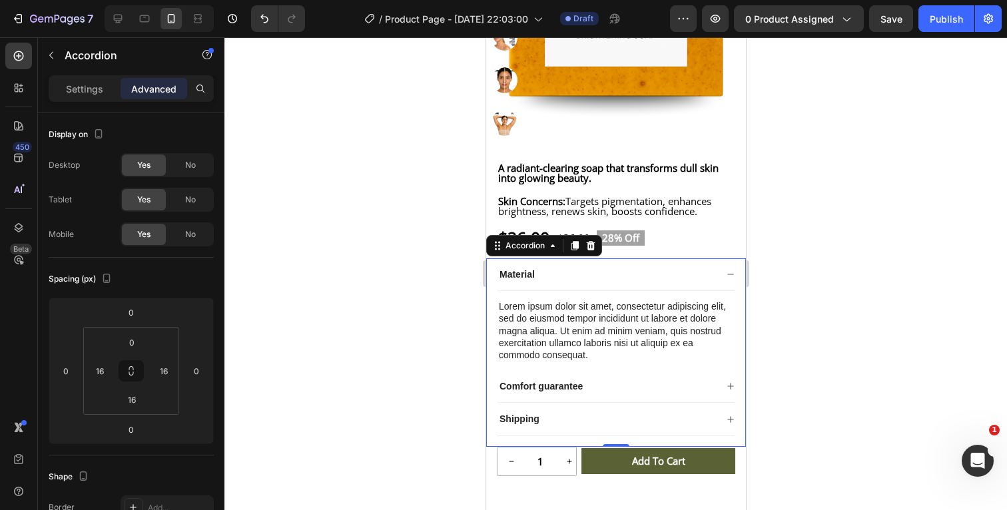
click at [729, 278] on icon at bounding box center [730, 274] width 8 height 8
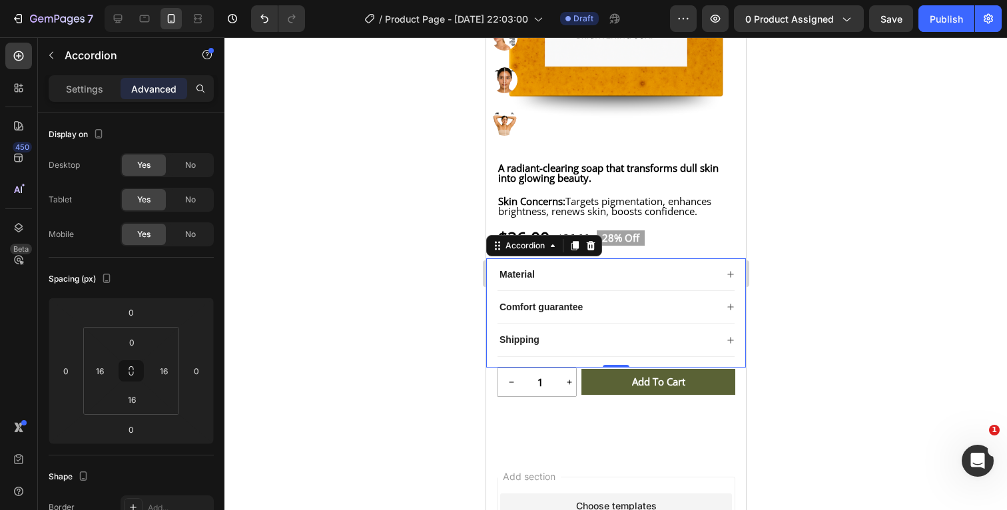
click at [868, 288] on div at bounding box center [615, 273] width 782 height 473
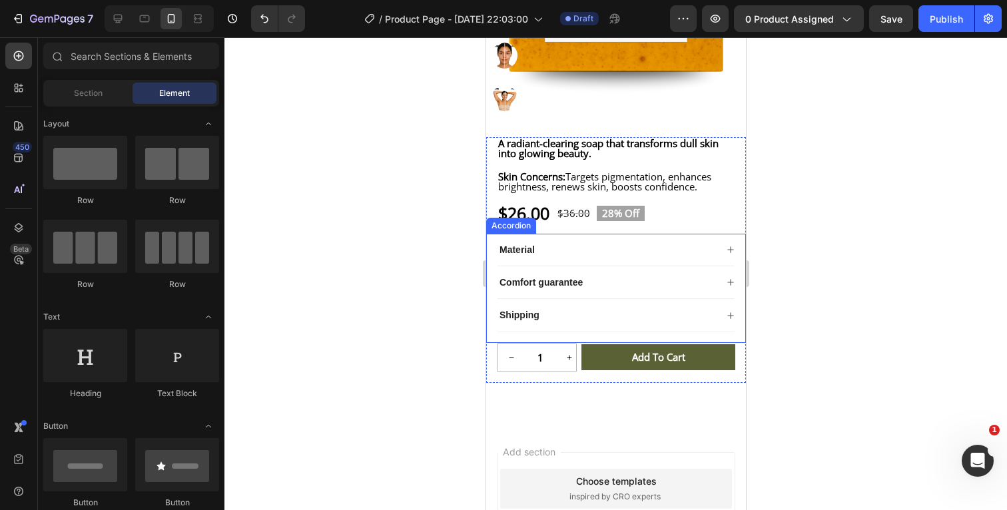
scroll to position [381, 0]
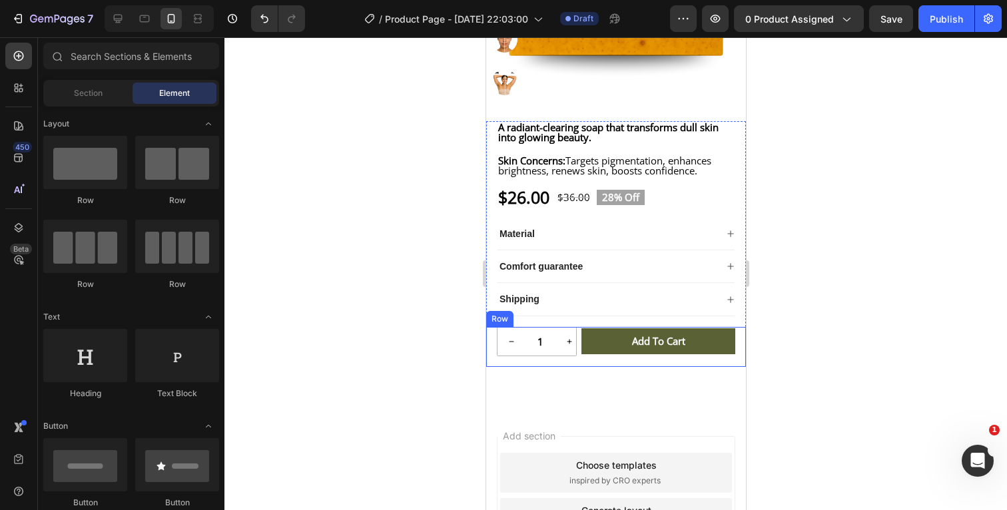
click at [493, 366] on div "1 Product Quantity Row Add to cart Add to Cart Row" at bounding box center [615, 347] width 260 height 40
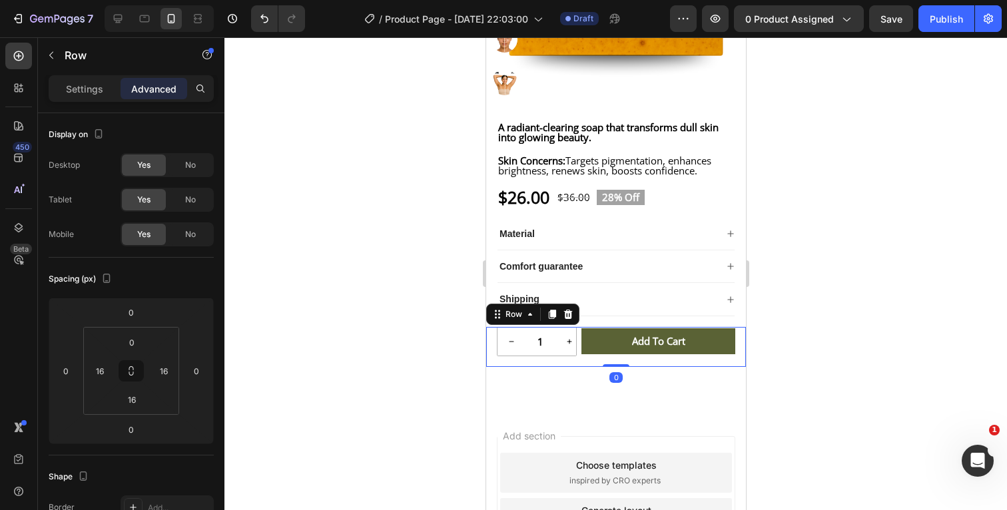
click at [855, 317] on div at bounding box center [615, 273] width 782 height 473
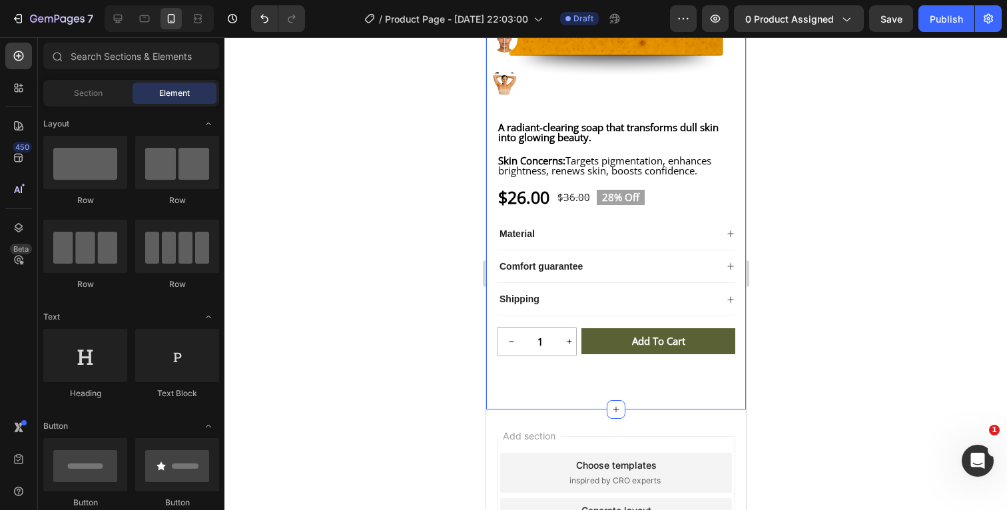
click at [644, 388] on div ""I remember staring in the mirror, wishing my dark spots would vanish. I almost…" at bounding box center [615, 46] width 260 height 684
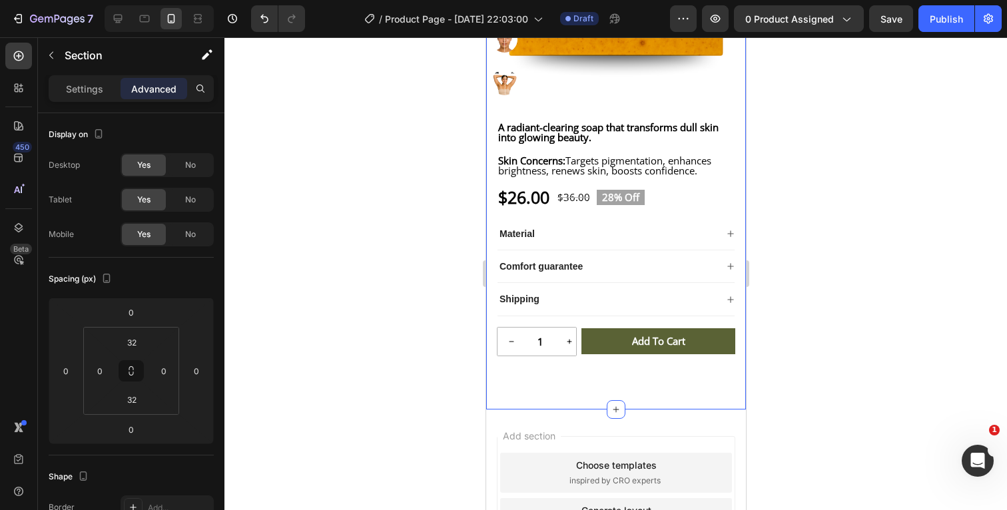
click at [819, 312] on div at bounding box center [615, 273] width 782 height 473
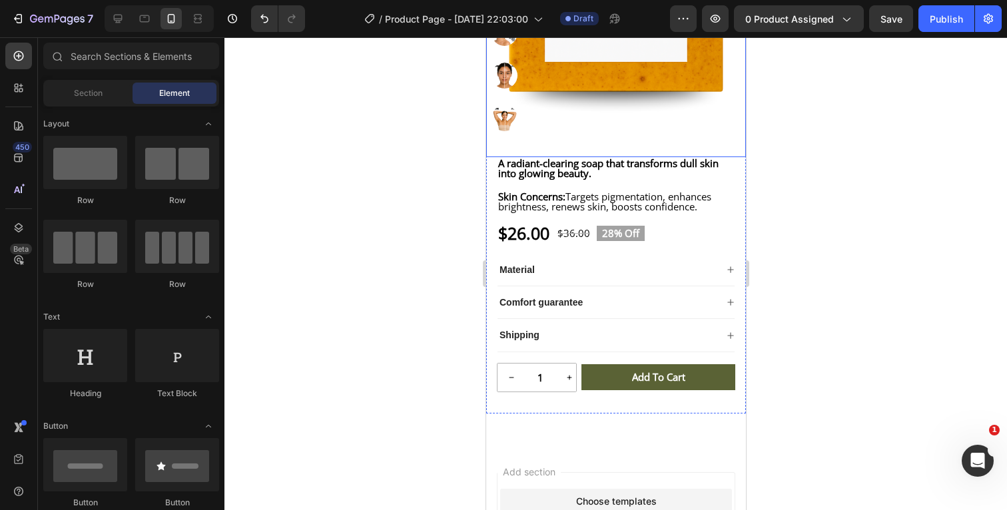
scroll to position [356, 0]
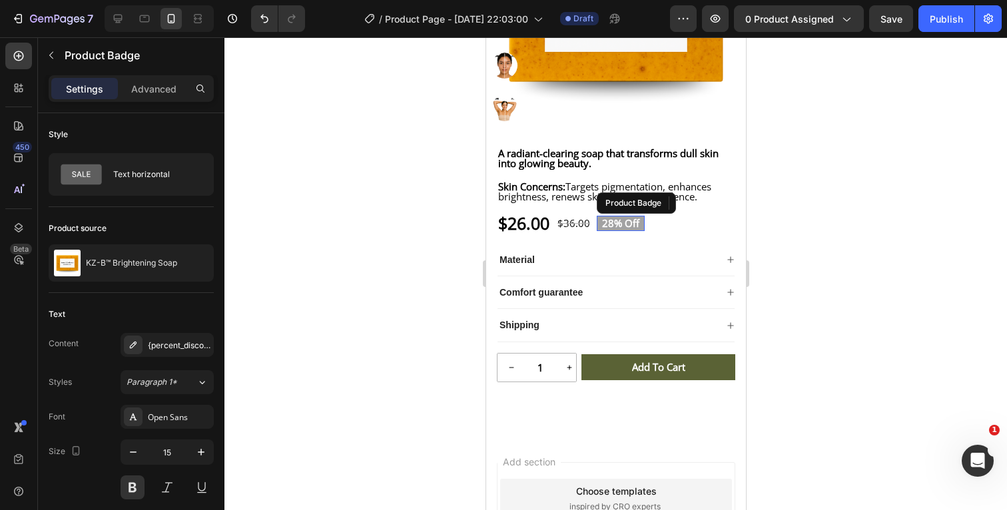
click at [644, 231] on pre "28% off" at bounding box center [620, 223] width 48 height 15
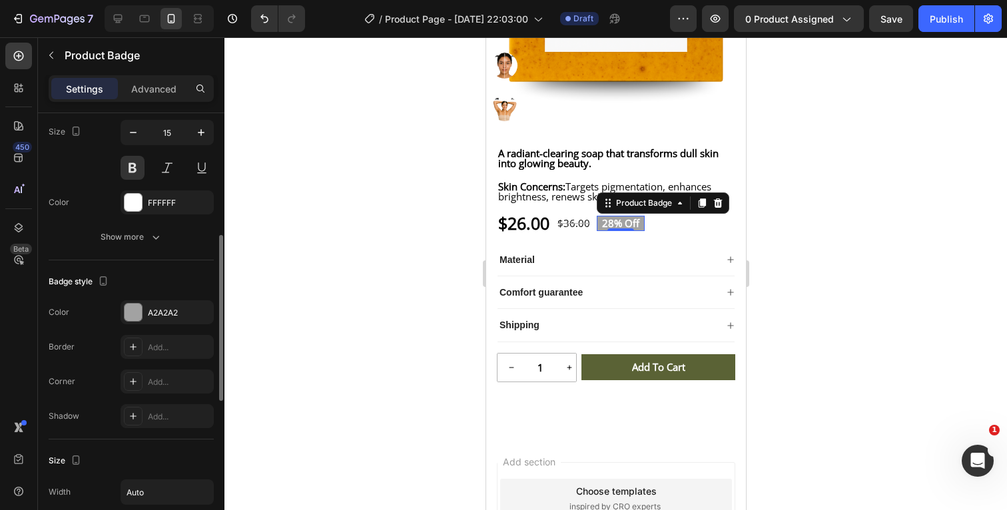
scroll to position [322, 0]
click at [168, 383] on div "Add..." at bounding box center [179, 380] width 63 height 12
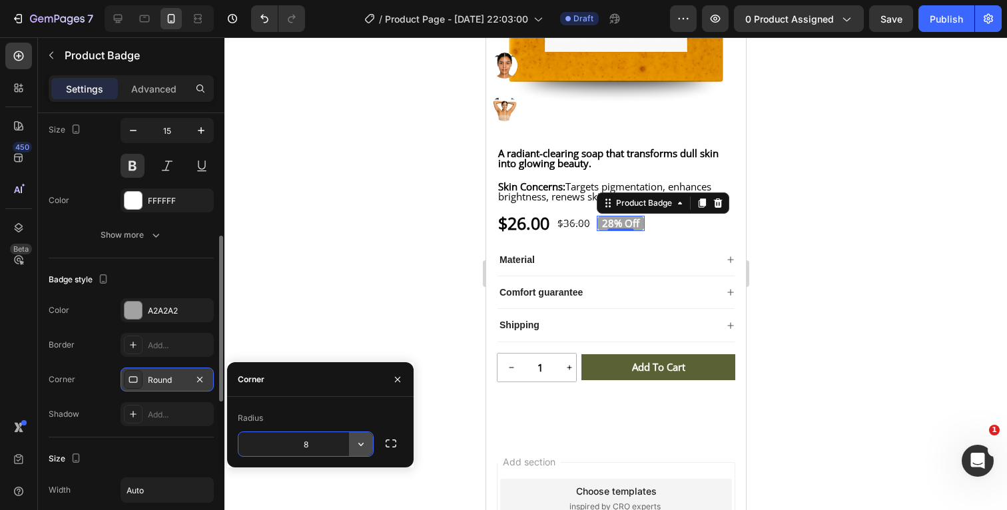
click at [360, 443] on icon "button" at bounding box center [360, 443] width 13 height 13
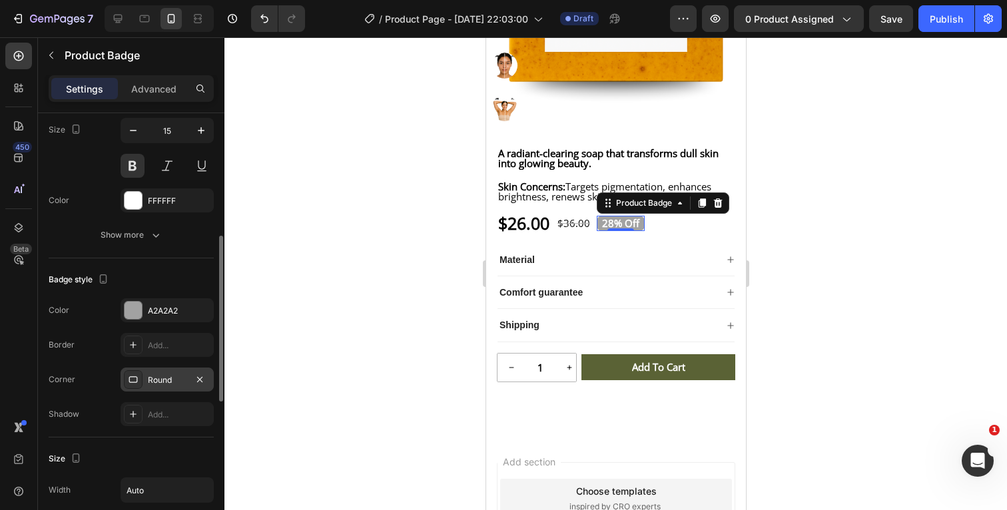
click at [188, 268] on div "Badge style Color A2A2A2 Border Add... Corner Round Shadow Add..." at bounding box center [131, 347] width 165 height 179
click at [834, 297] on div at bounding box center [615, 273] width 782 height 473
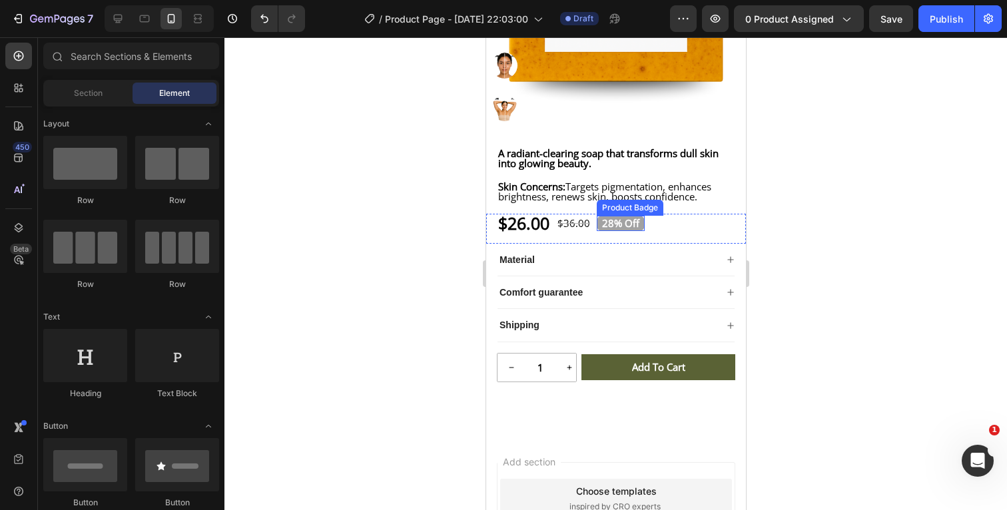
click at [644, 231] on pre "28% off" at bounding box center [620, 223] width 48 height 15
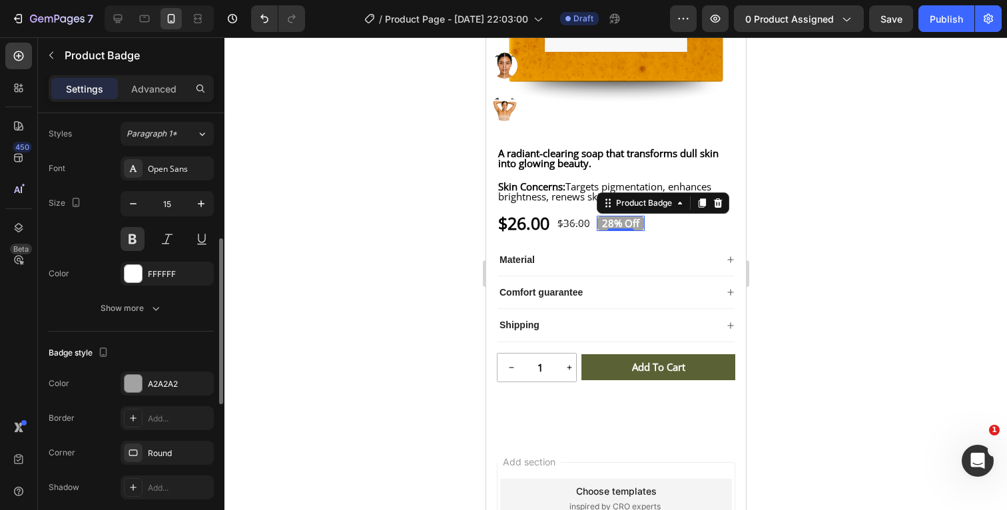
scroll to position [291, 0]
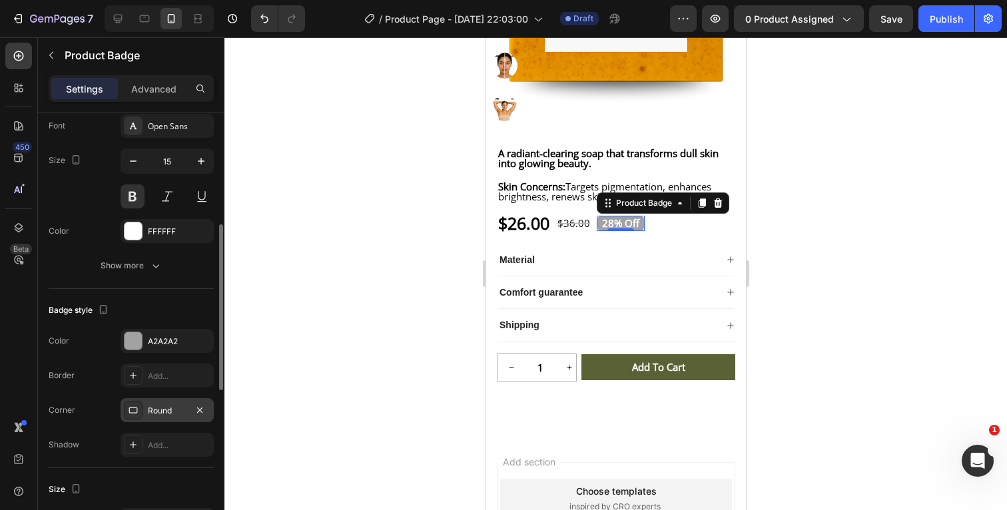
click at [190, 419] on div "Round" at bounding box center [167, 410] width 93 height 24
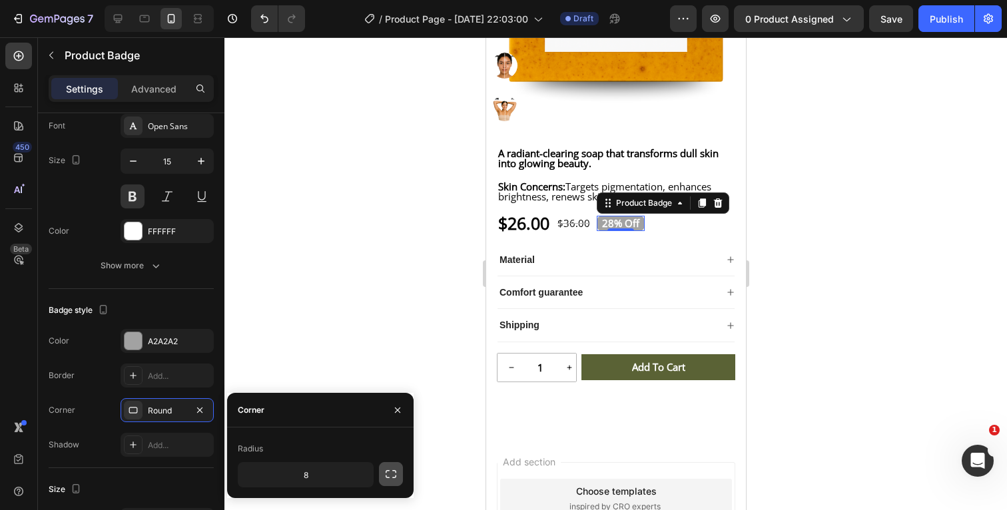
click at [397, 473] on icon "button" at bounding box center [390, 473] width 13 height 13
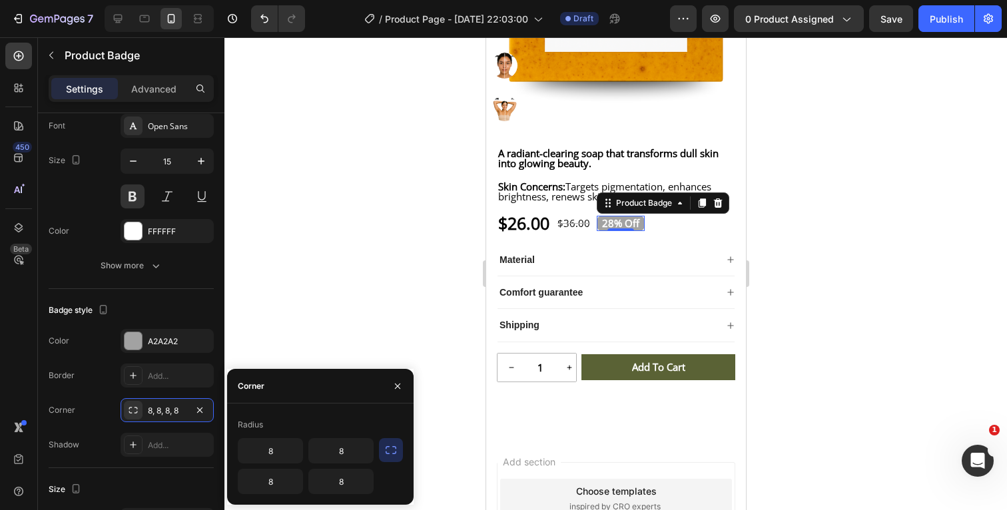
click at [393, 447] on icon "button" at bounding box center [390, 449] width 13 height 13
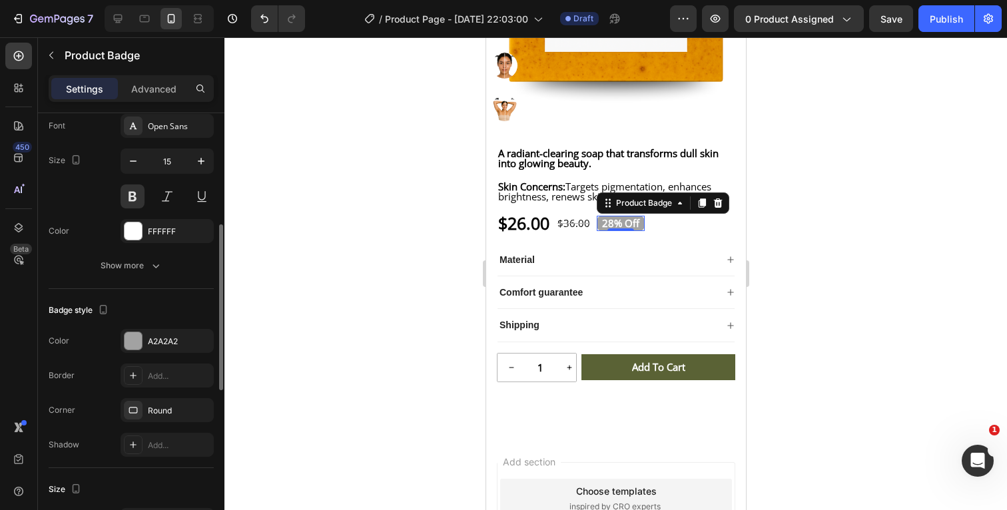
click at [92, 405] on div "Corner Round" at bounding box center [131, 410] width 165 height 24
click at [925, 258] on div at bounding box center [615, 273] width 782 height 473
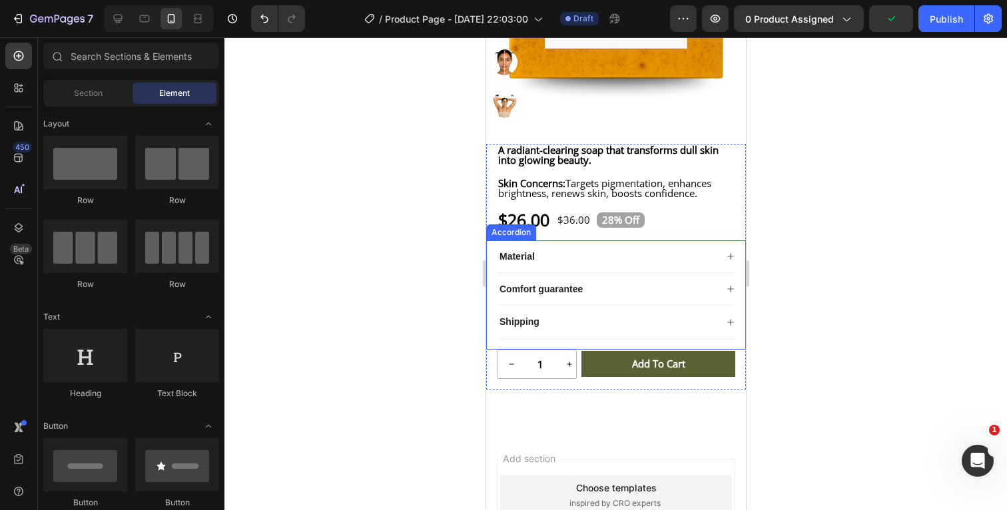
scroll to position [365, 0]
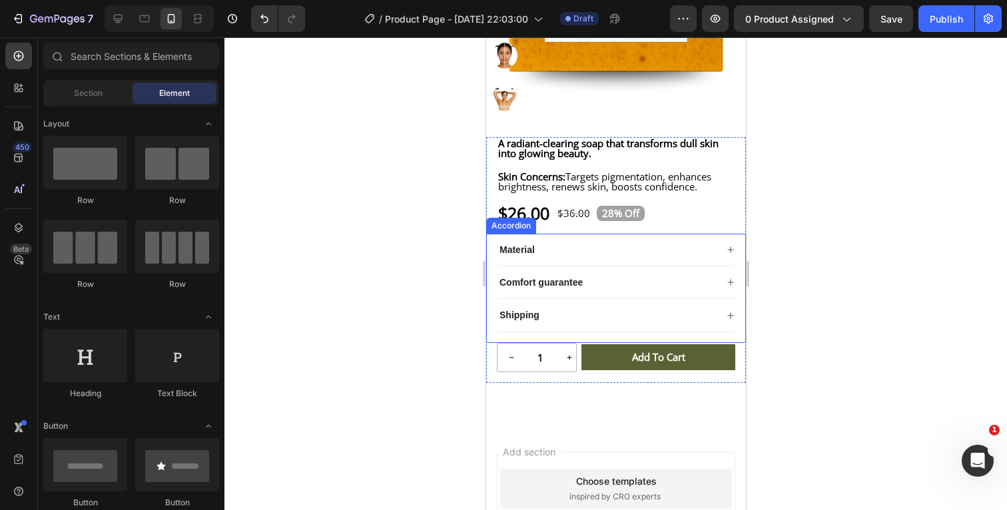
click at [545, 257] on div "Material" at bounding box center [606, 250] width 218 height 16
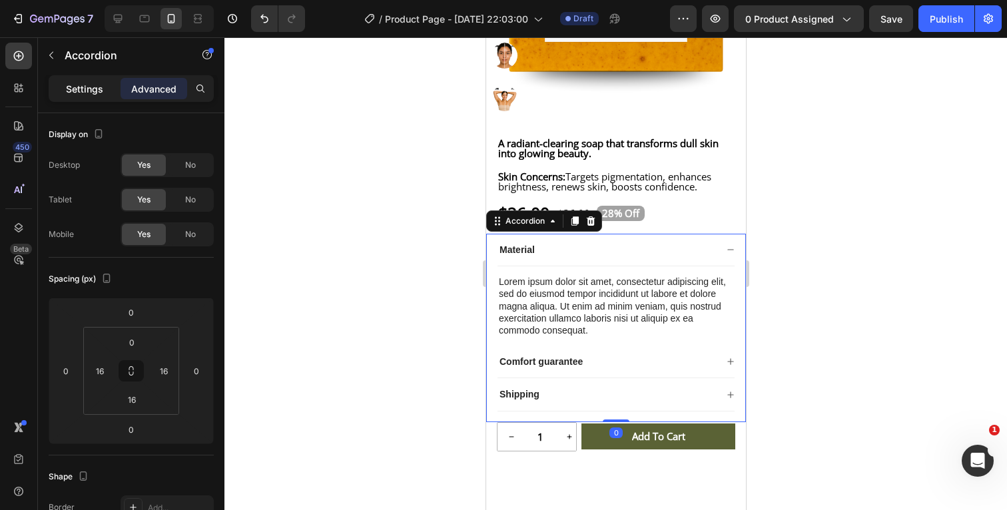
click at [98, 94] on p "Settings" at bounding box center [84, 89] width 37 height 14
type input "0"
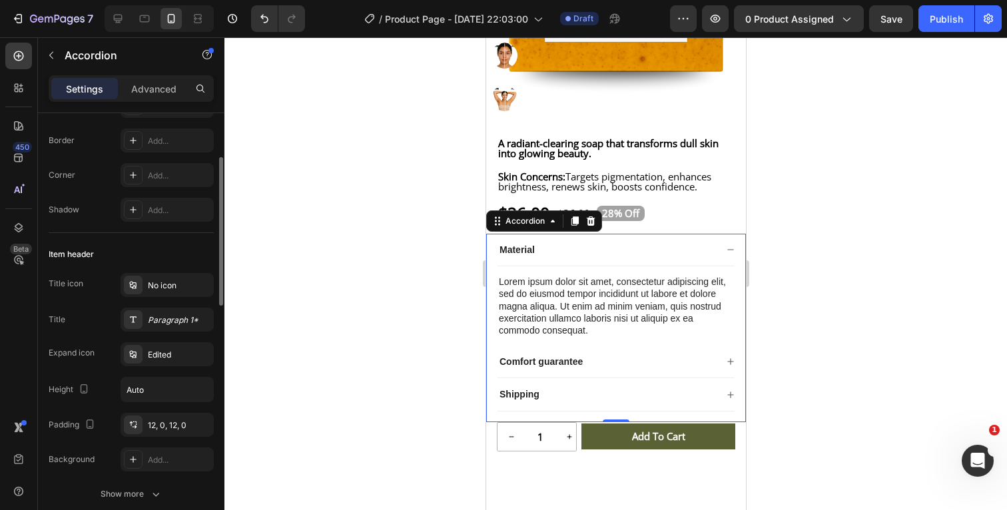
scroll to position [138, 0]
click at [177, 312] on div "Paragraph 1*" at bounding box center [179, 317] width 63 height 12
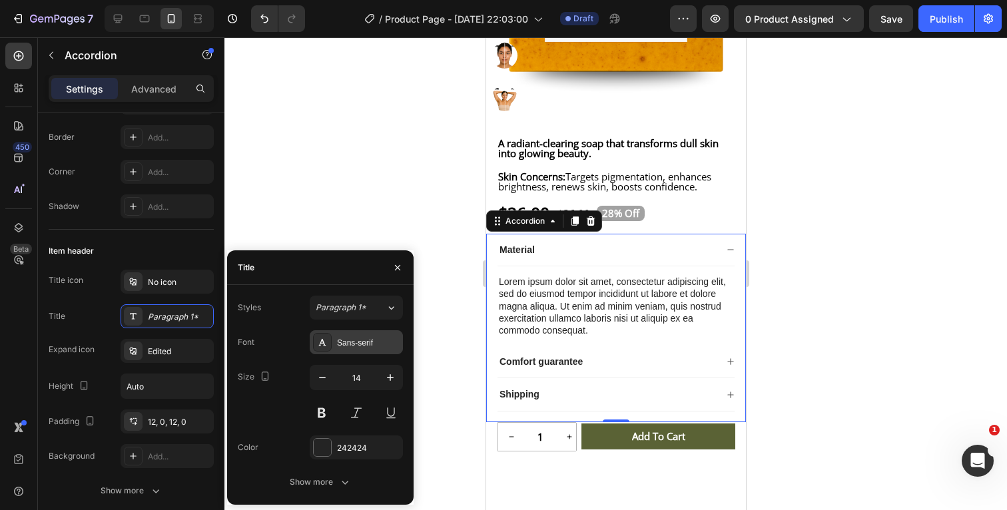
click at [372, 344] on div "Sans-serif" at bounding box center [368, 343] width 63 height 12
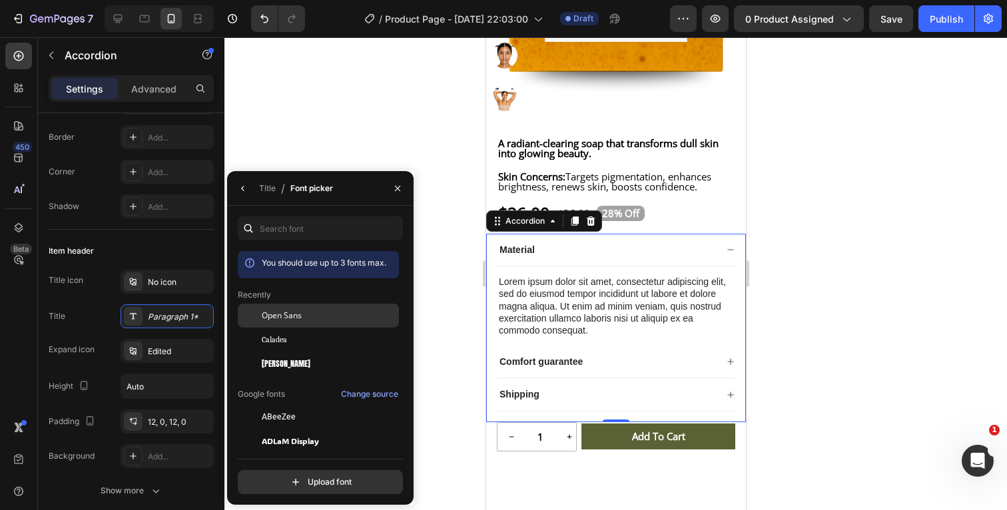
click at [324, 318] on div "Open Sans" at bounding box center [329, 316] width 134 height 12
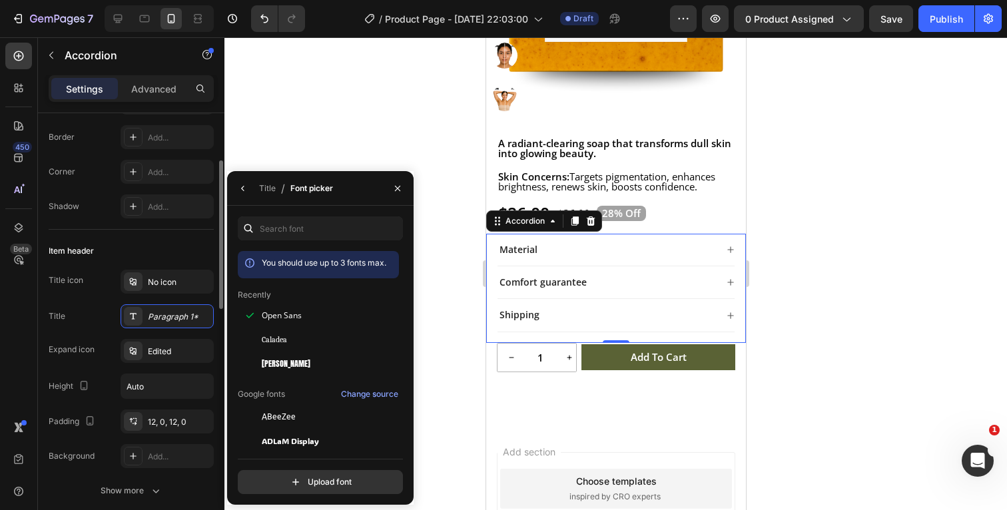
click at [178, 249] on div "Item header" at bounding box center [131, 250] width 165 height 21
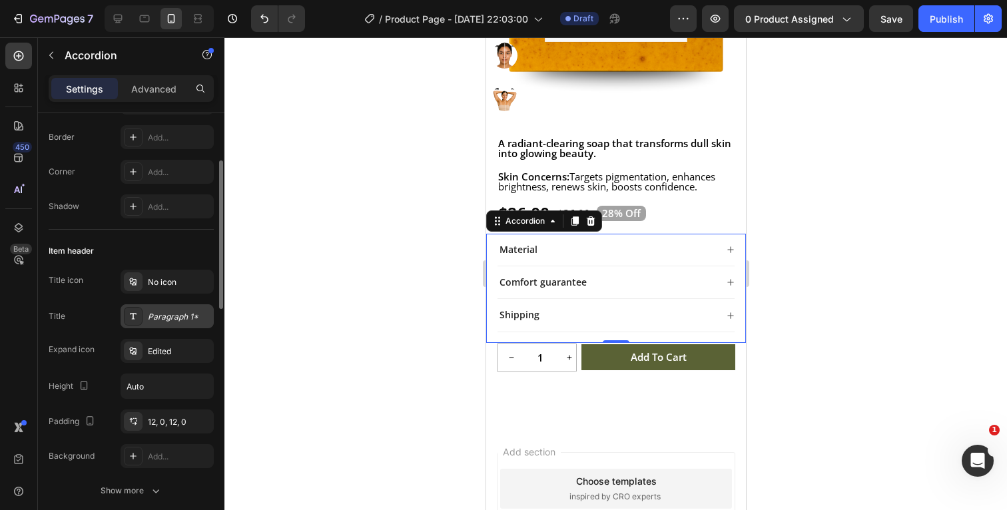
click at [175, 315] on div "Paragraph 1*" at bounding box center [179, 317] width 63 height 12
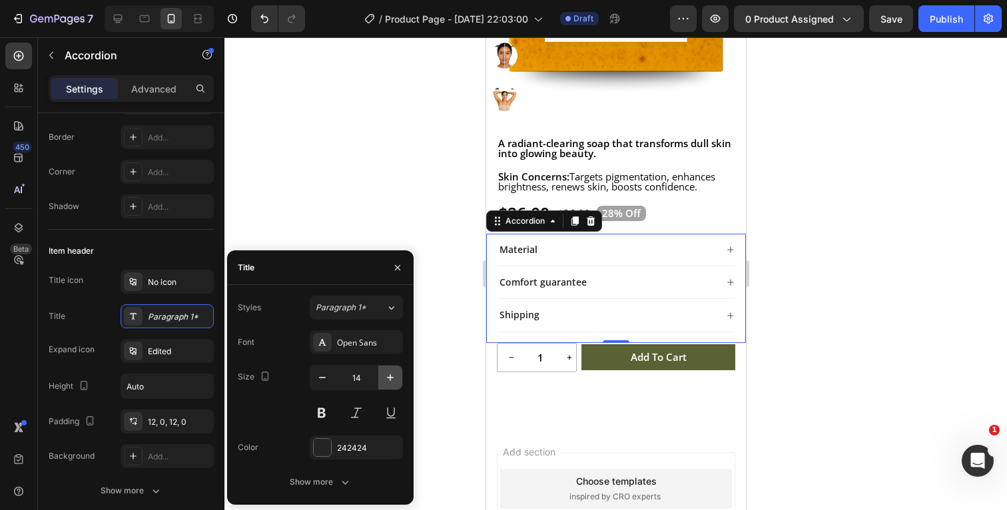
click at [390, 376] on icon "button" at bounding box center [390, 377] width 7 height 7
type input "15"
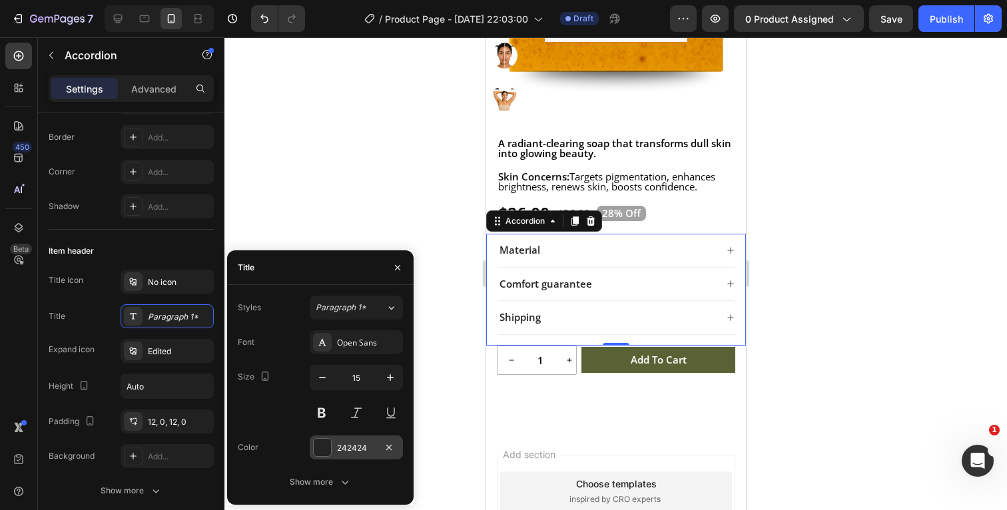
click at [319, 446] on div at bounding box center [322, 447] width 17 height 17
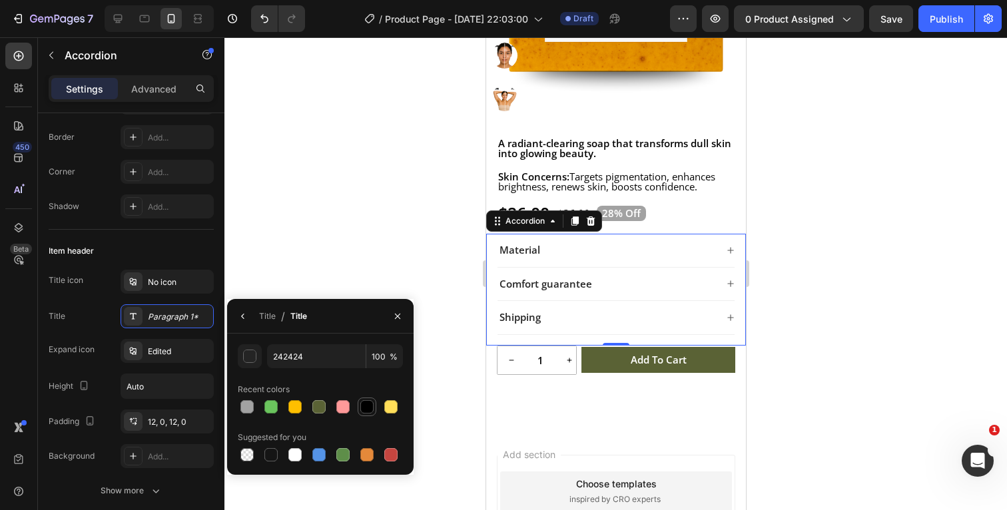
click at [363, 409] on div at bounding box center [366, 406] width 13 height 13
type input "000000"
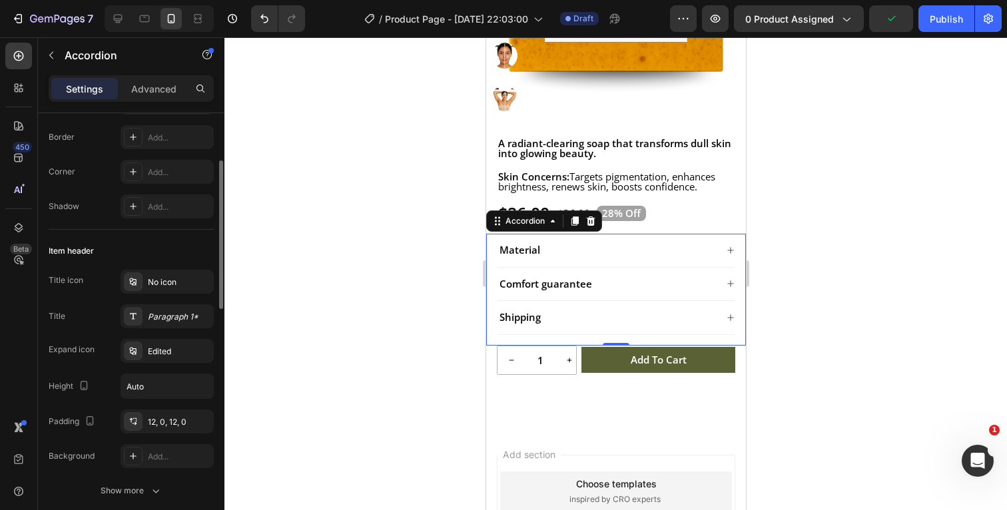
click at [94, 315] on div "Title Paragraph 1*" at bounding box center [131, 316] width 165 height 24
click at [167, 317] on div "Paragraph 1*" at bounding box center [179, 317] width 63 height 12
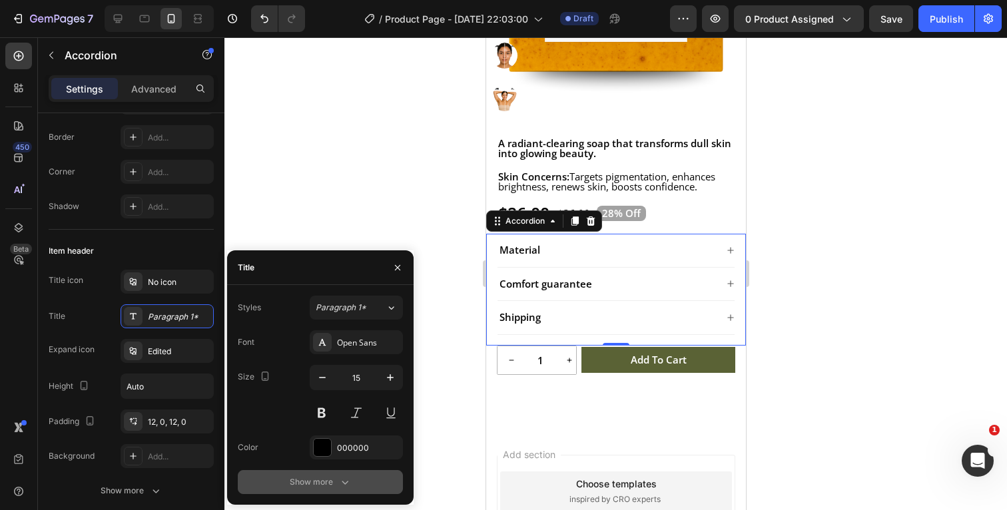
click at [346, 485] on icon "button" at bounding box center [344, 481] width 13 height 13
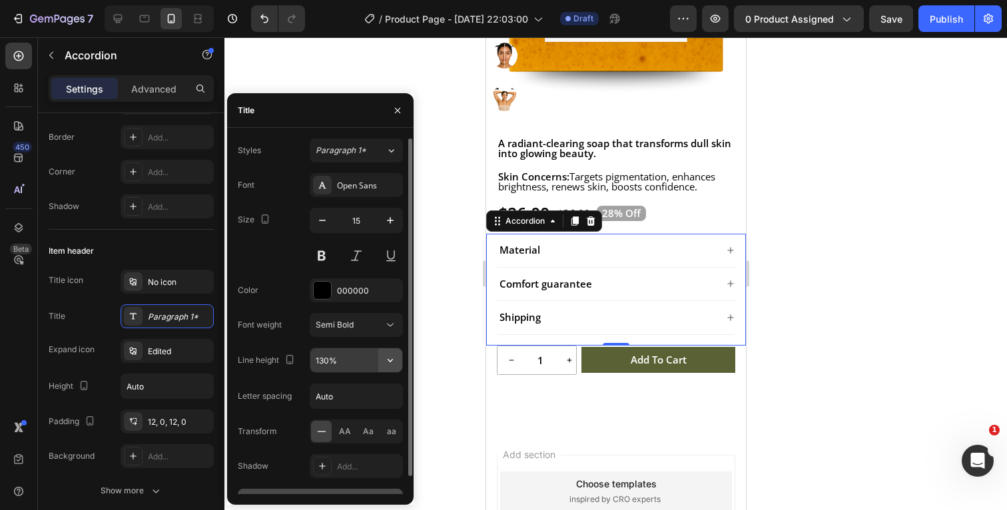
click at [394, 362] on icon "button" at bounding box center [389, 360] width 13 height 13
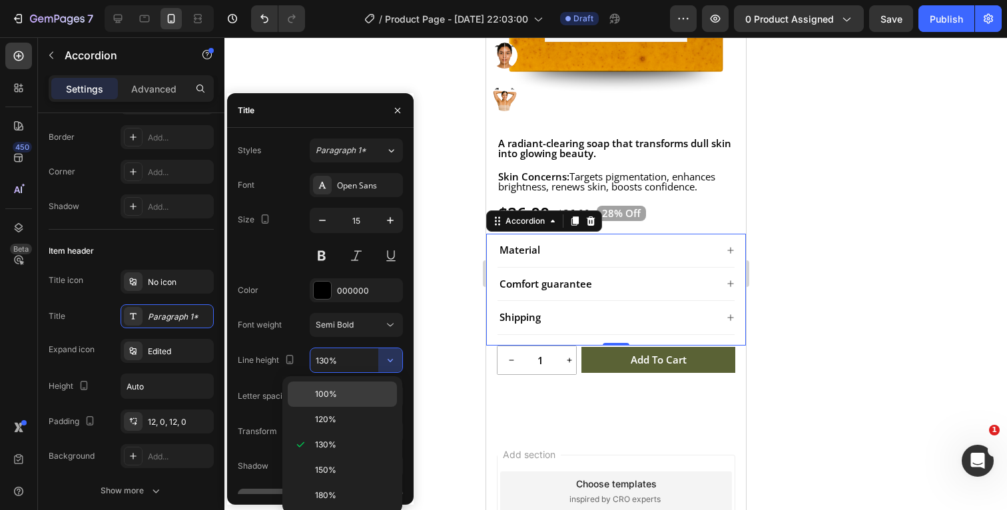
click at [334, 407] on div "100%" at bounding box center [342, 419] width 109 height 25
type input "100%"
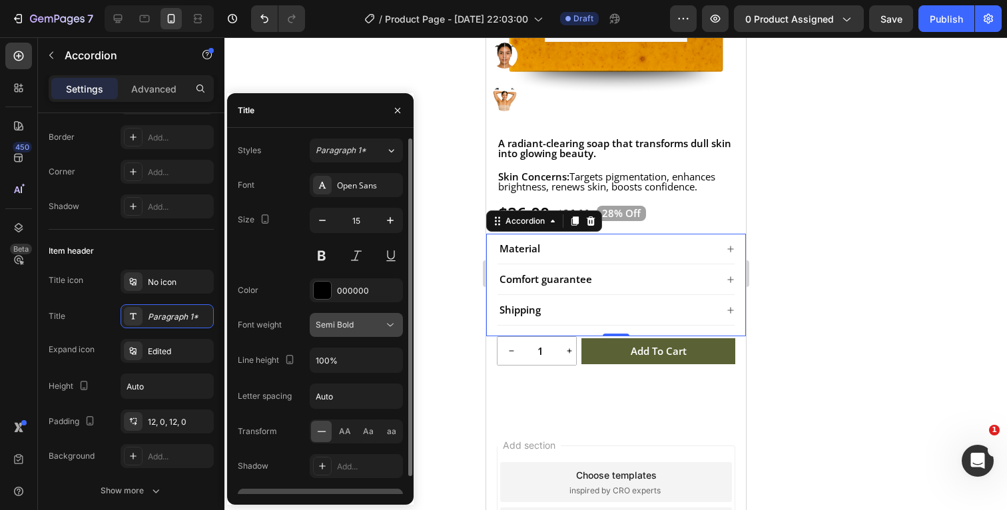
click at [391, 323] on icon at bounding box center [389, 324] width 13 height 13
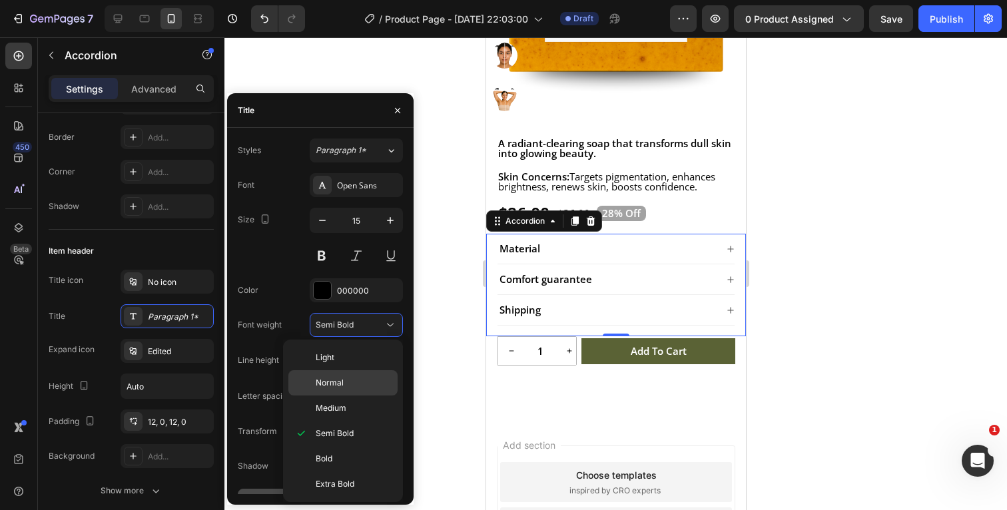
click at [351, 384] on p "Normal" at bounding box center [354, 383] width 76 height 12
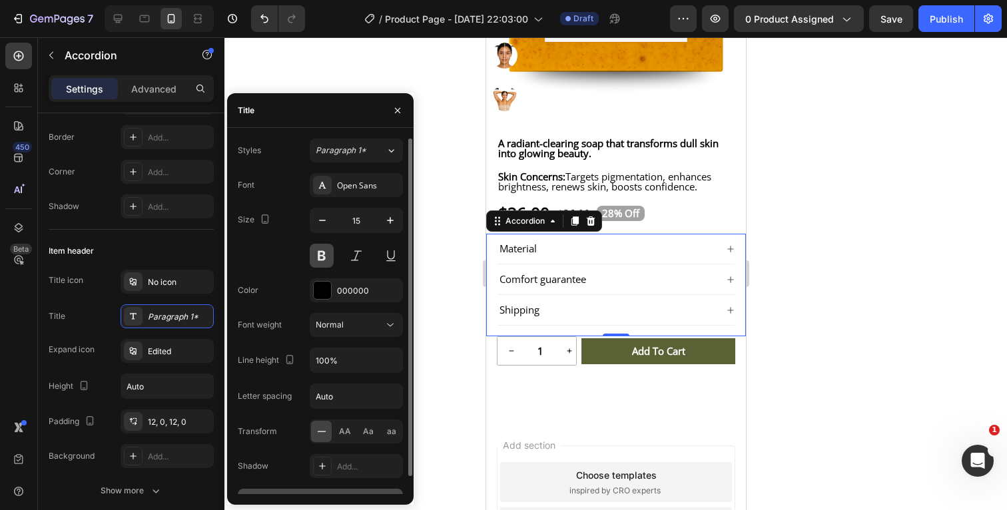
click at [320, 261] on button at bounding box center [322, 256] width 24 height 24
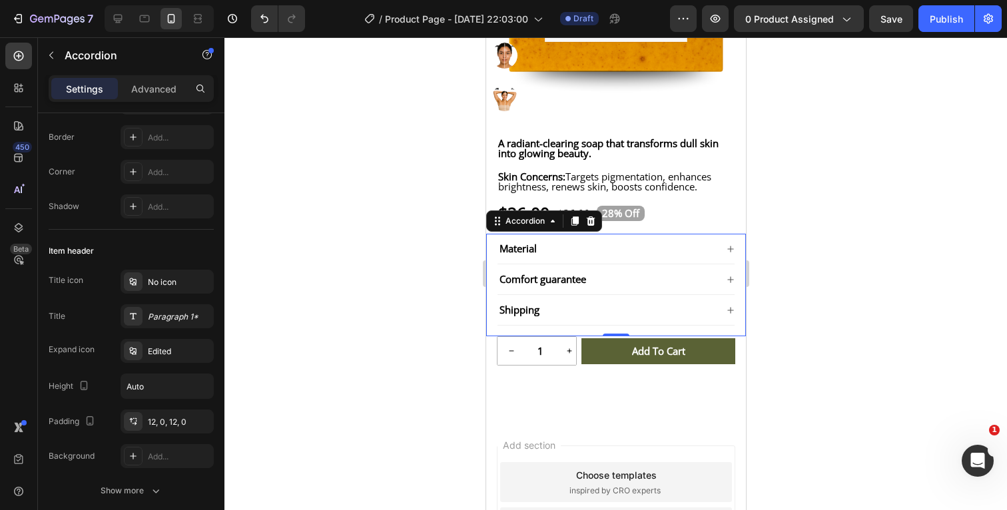
click at [890, 226] on div at bounding box center [615, 273] width 782 height 473
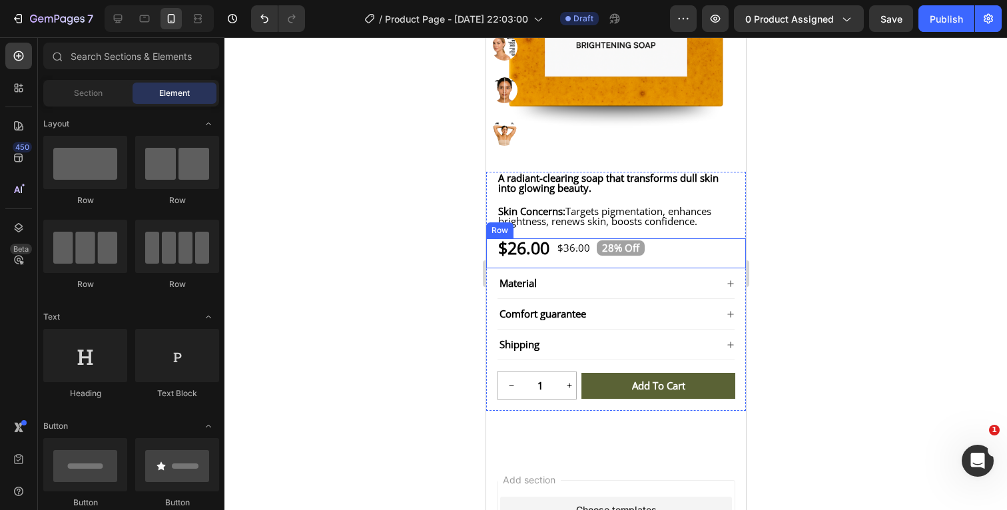
scroll to position [341, 0]
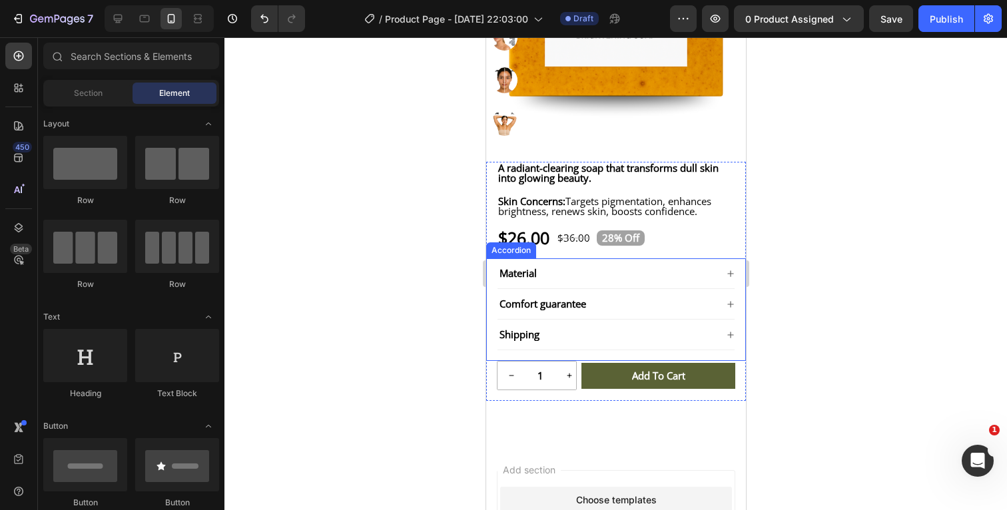
click at [730, 338] on icon at bounding box center [729, 335] width 6 height 6
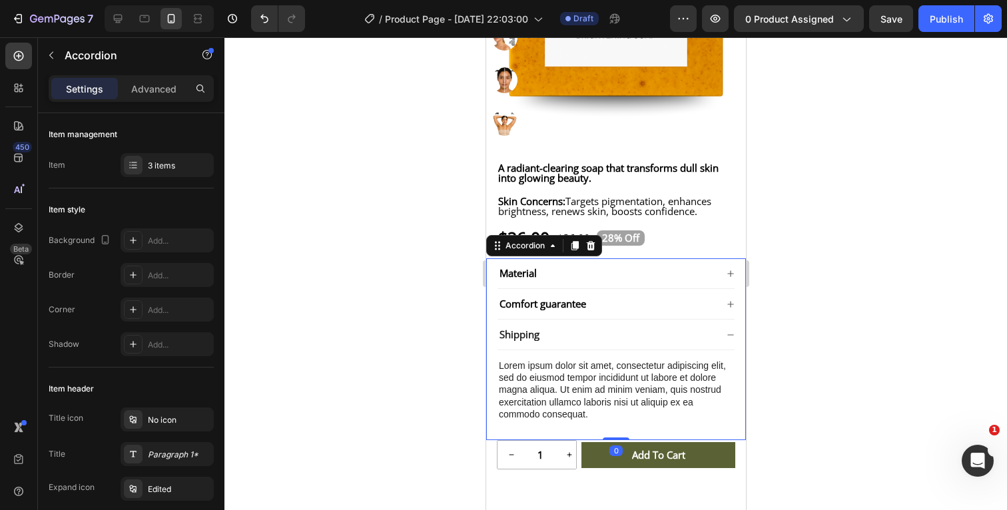
click at [730, 339] on icon at bounding box center [730, 335] width 8 height 8
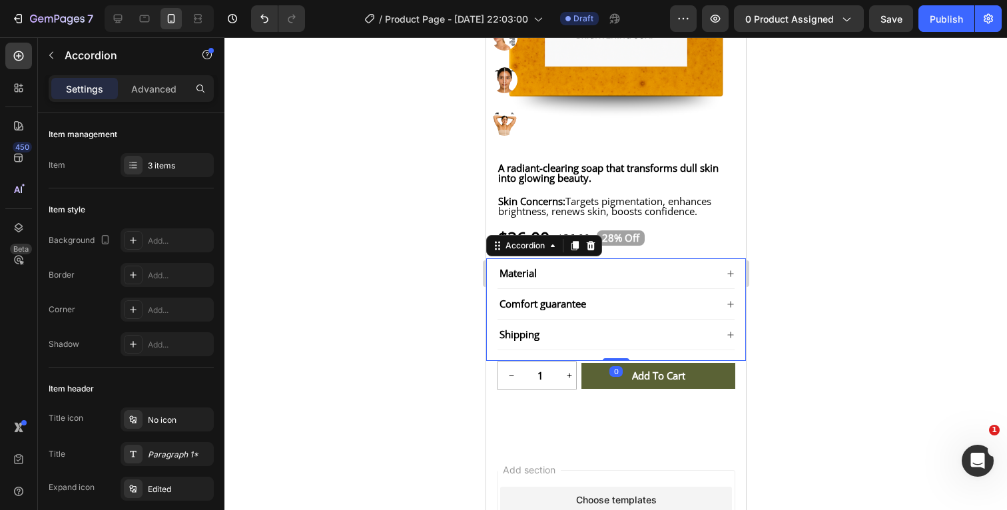
click at [854, 326] on div at bounding box center [615, 273] width 782 height 473
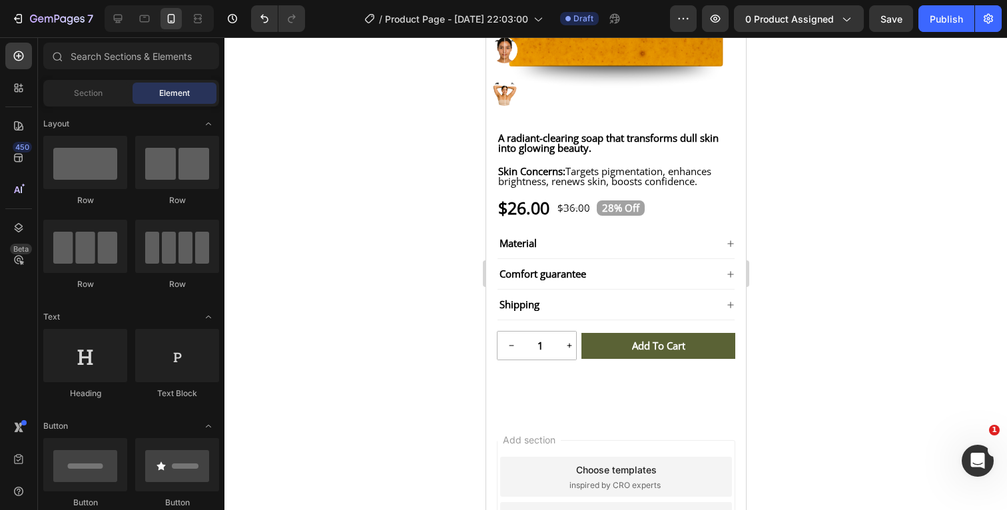
scroll to position [375, 0]
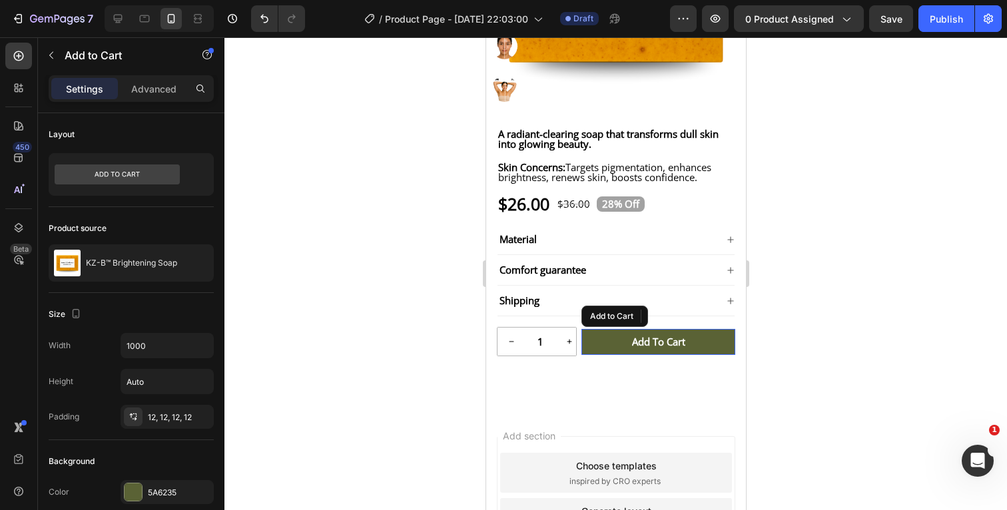
click at [716, 353] on button "Add to cart" at bounding box center [658, 342] width 154 height 26
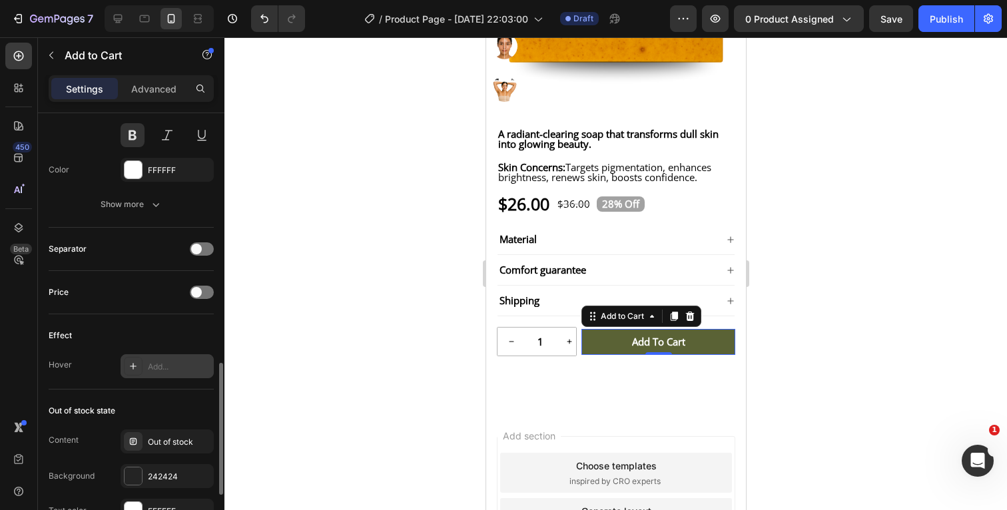
scroll to position [774, 0]
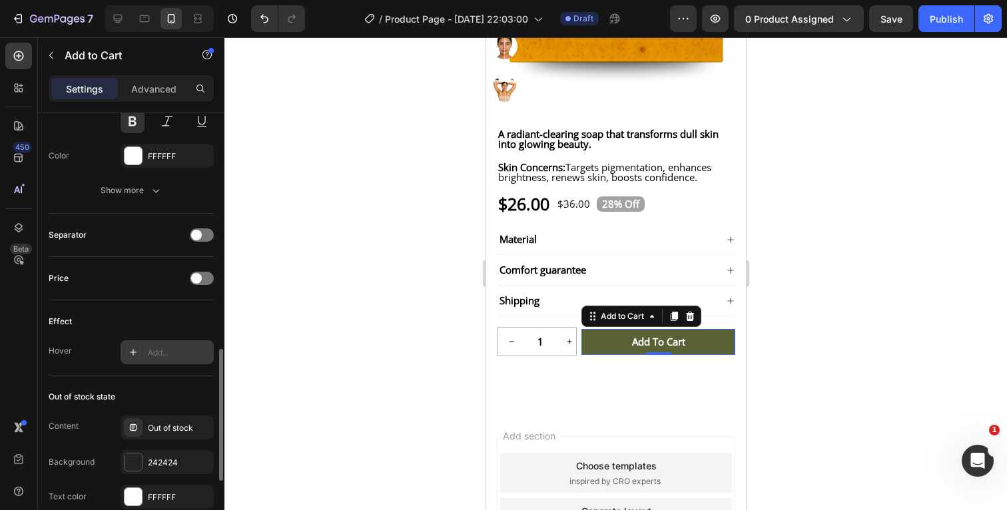
click at [164, 348] on div "Add..." at bounding box center [179, 353] width 63 height 12
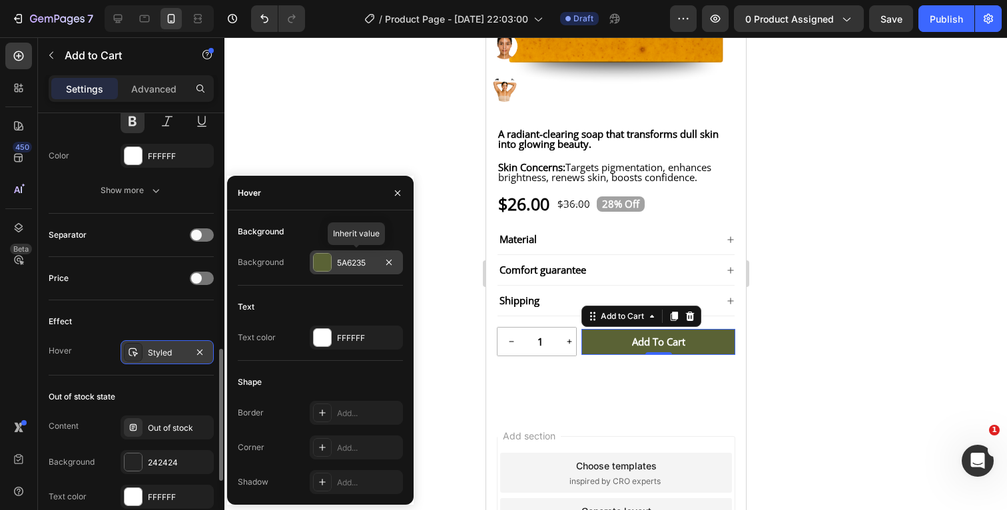
click at [322, 263] on div at bounding box center [322, 262] width 17 height 17
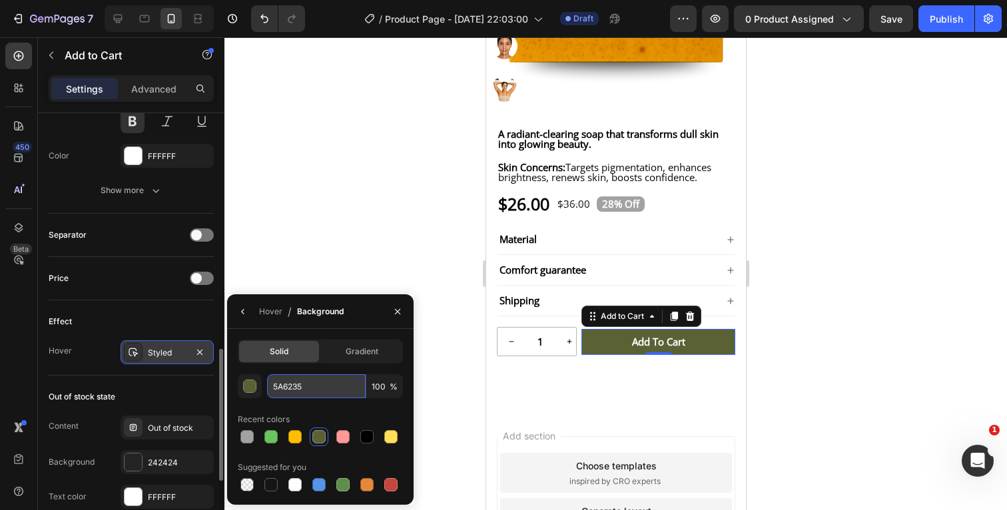
click at [324, 385] on input "5A6235" at bounding box center [316, 386] width 99 height 24
paste input "#9AA27"
type input "#9AA275"
click at [175, 312] on div "Effect" at bounding box center [131, 321] width 165 height 21
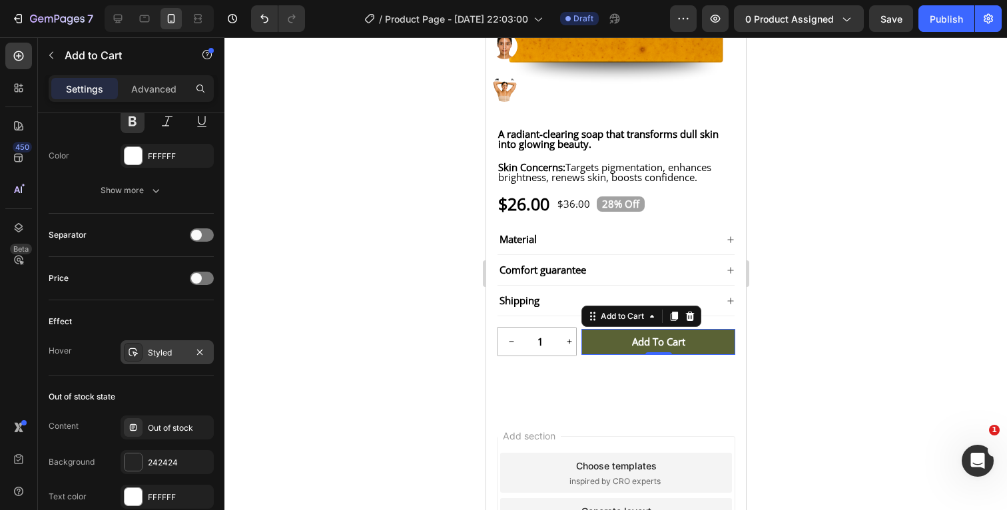
click at [169, 356] on div "Styled" at bounding box center [167, 353] width 39 height 12
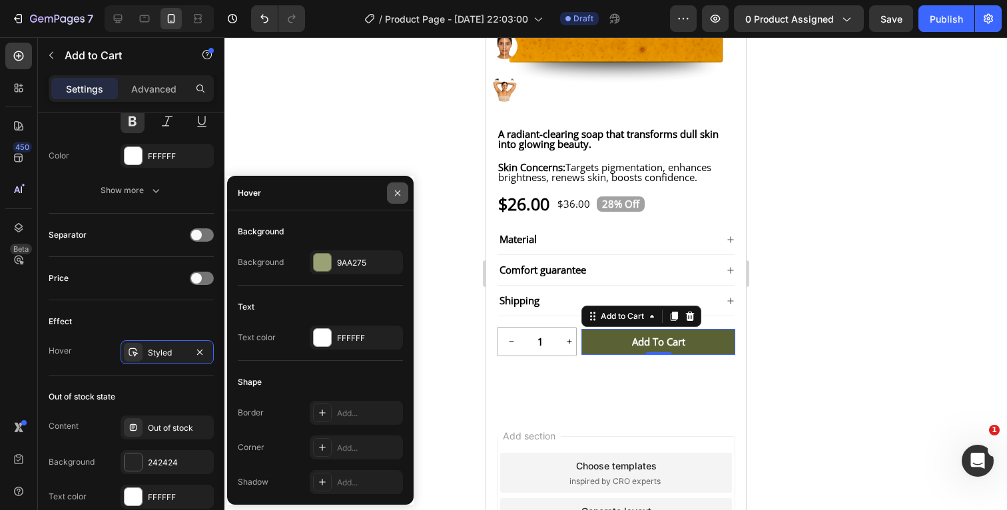
click at [394, 192] on icon "button" at bounding box center [397, 193] width 11 height 11
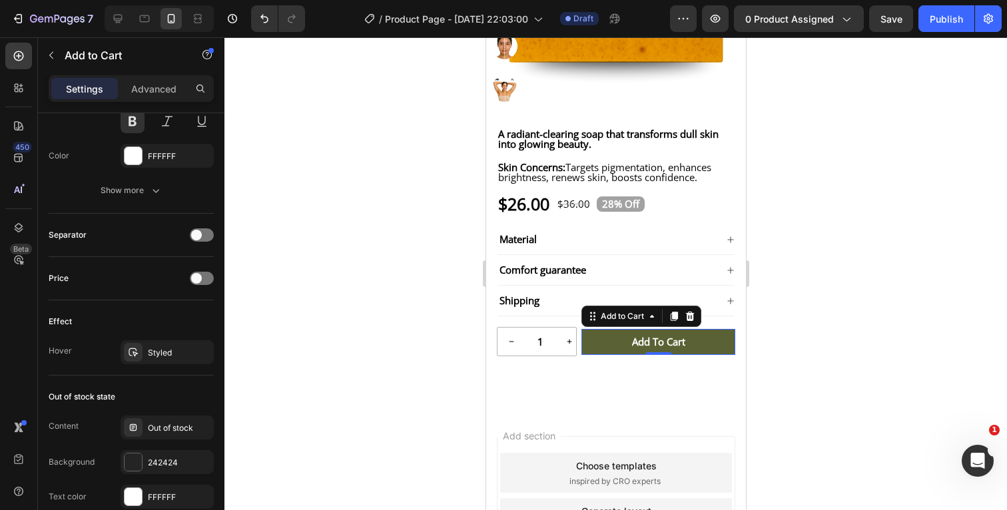
click at [868, 319] on div at bounding box center [615, 273] width 782 height 473
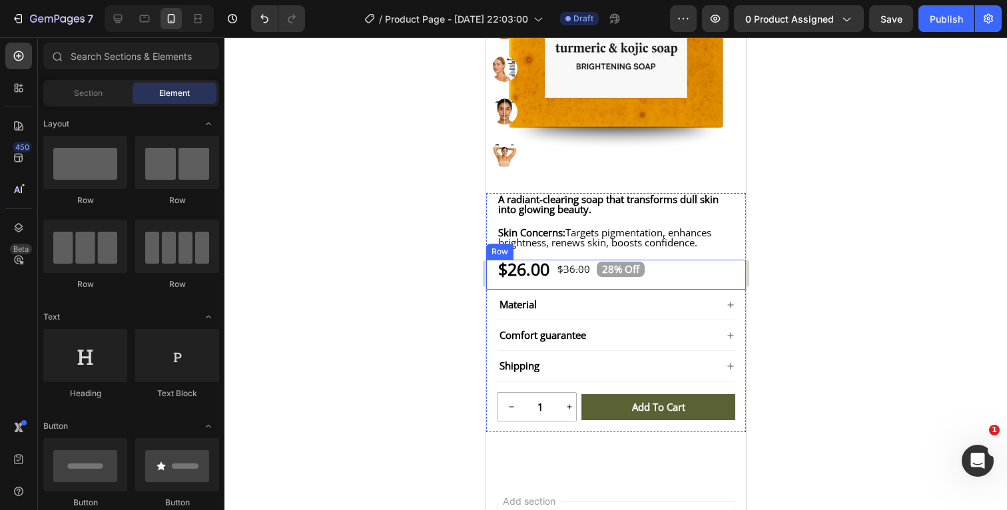
scroll to position [305, 0]
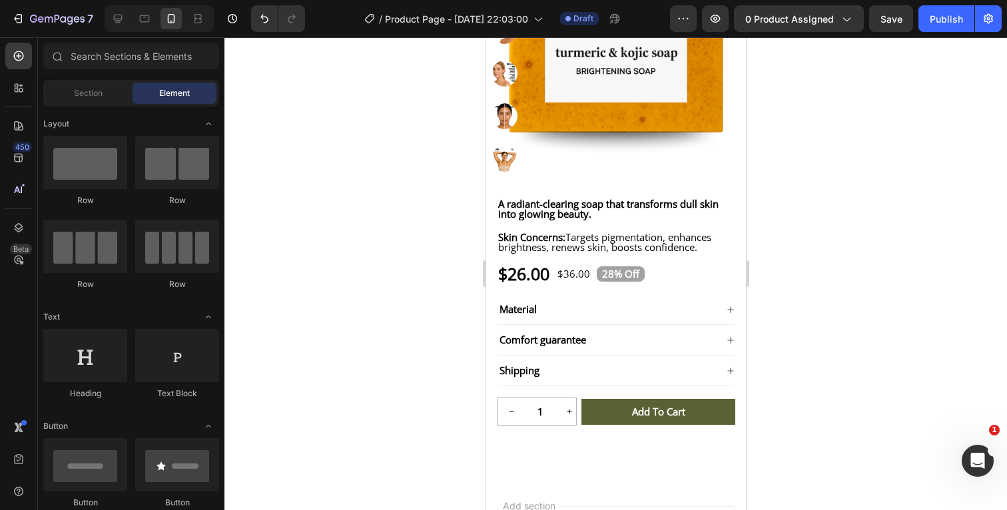
click at [830, 279] on div at bounding box center [615, 273] width 782 height 473
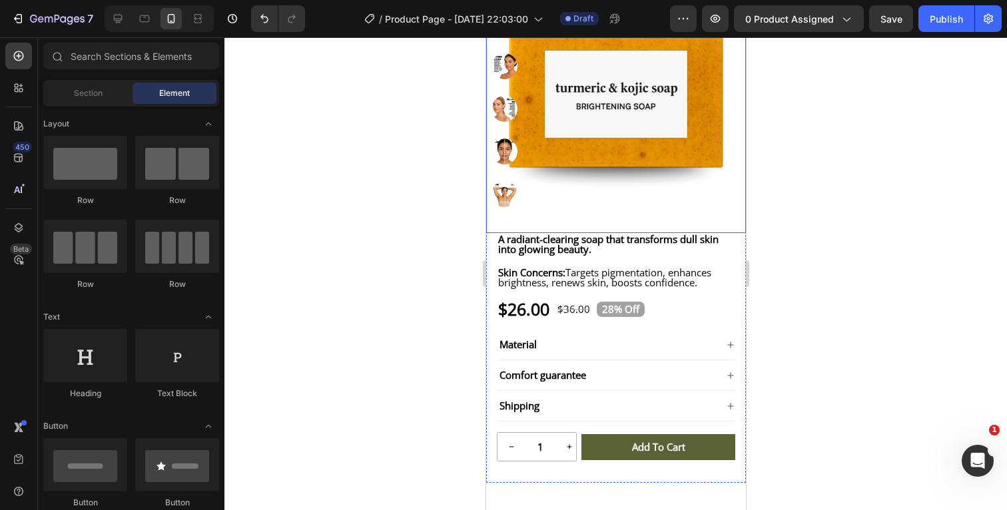
scroll to position [270, 0]
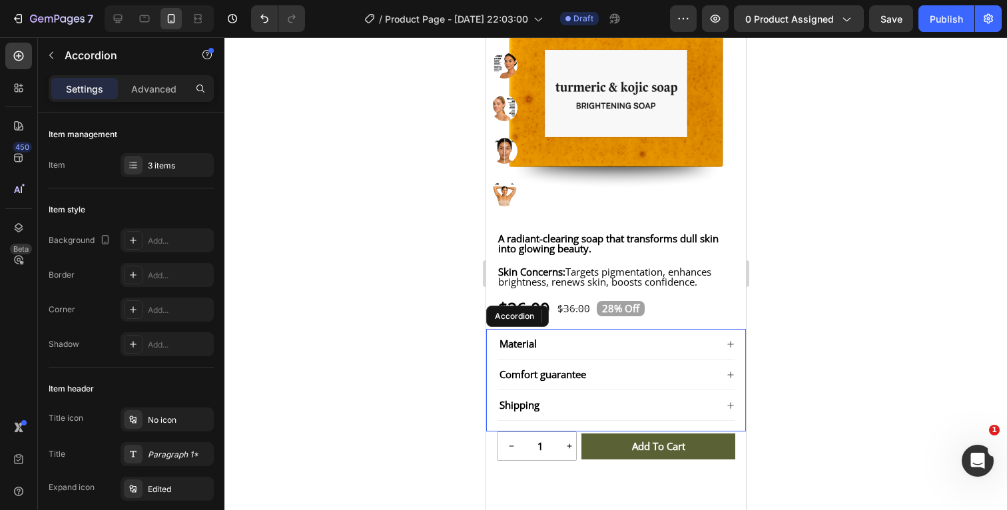
click at [535, 349] on p "Material" at bounding box center [517, 344] width 37 height 10
click at [536, 349] on p "Material" at bounding box center [517, 344] width 37 height 10
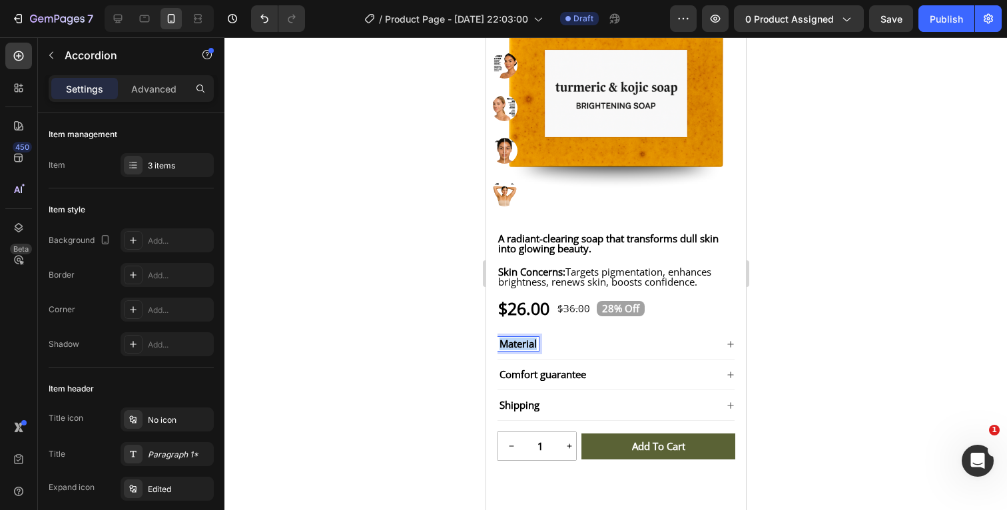
drag, startPoint x: 542, startPoint y: 354, endPoint x: 499, endPoint y: 357, distance: 43.4
click at [499, 349] on p "Material" at bounding box center [517, 344] width 37 height 10
drag, startPoint x: 550, startPoint y: 352, endPoint x: 499, endPoint y: 354, distance: 51.3
click at [499, 351] on div "Radiance" at bounding box center [522, 344] width 50 height 14
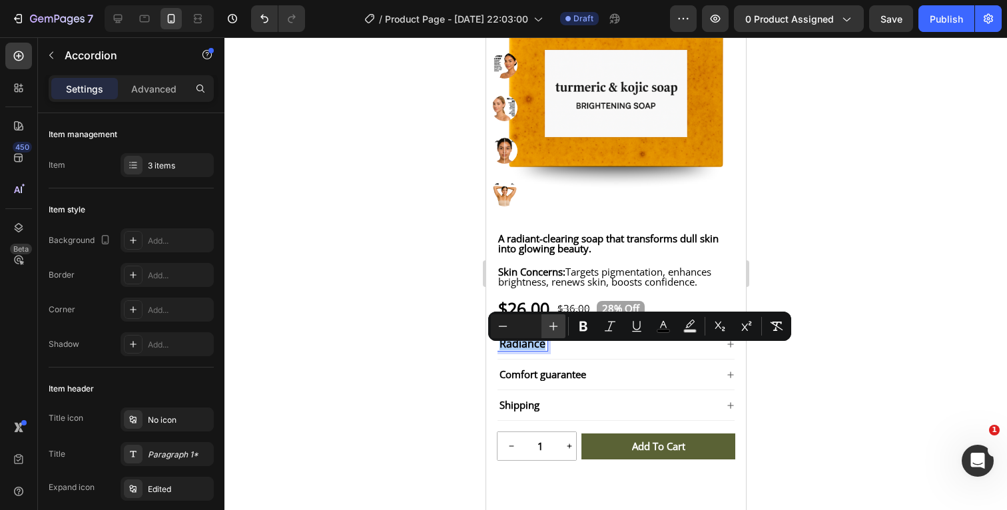
click at [551, 324] on icon "Editor contextual toolbar" at bounding box center [553, 326] width 13 height 13
click at [658, 324] on icon "Editor contextual toolbar" at bounding box center [662, 326] width 13 height 13
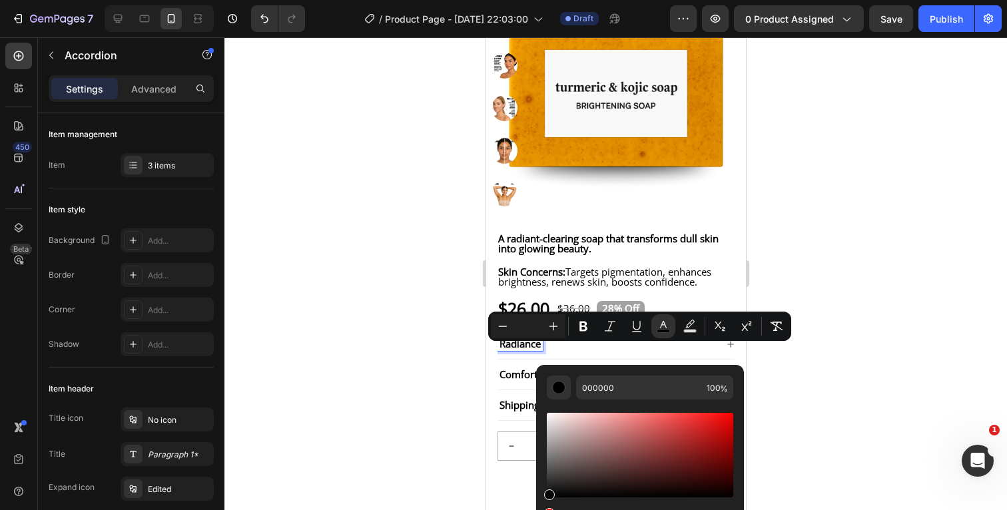
click at [895, 301] on div at bounding box center [615, 273] width 782 height 473
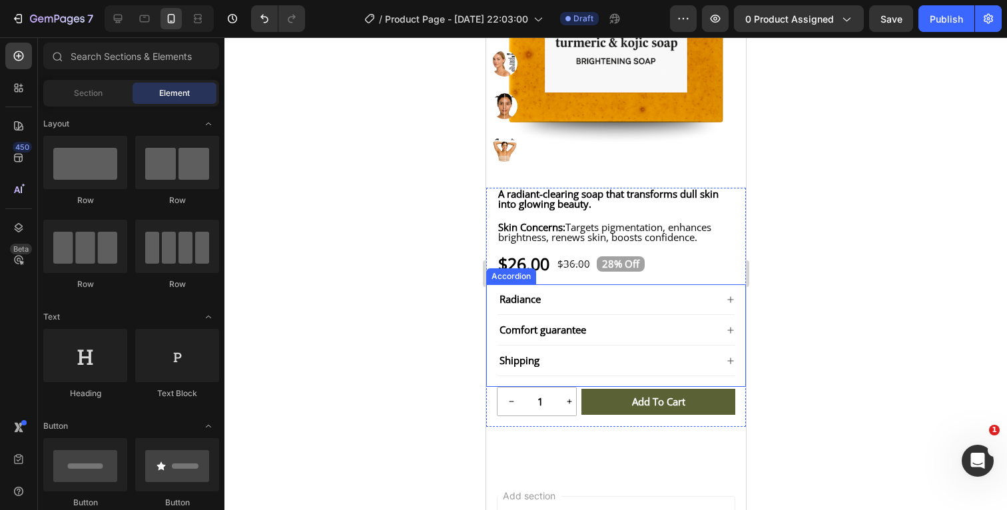
scroll to position [322, 0]
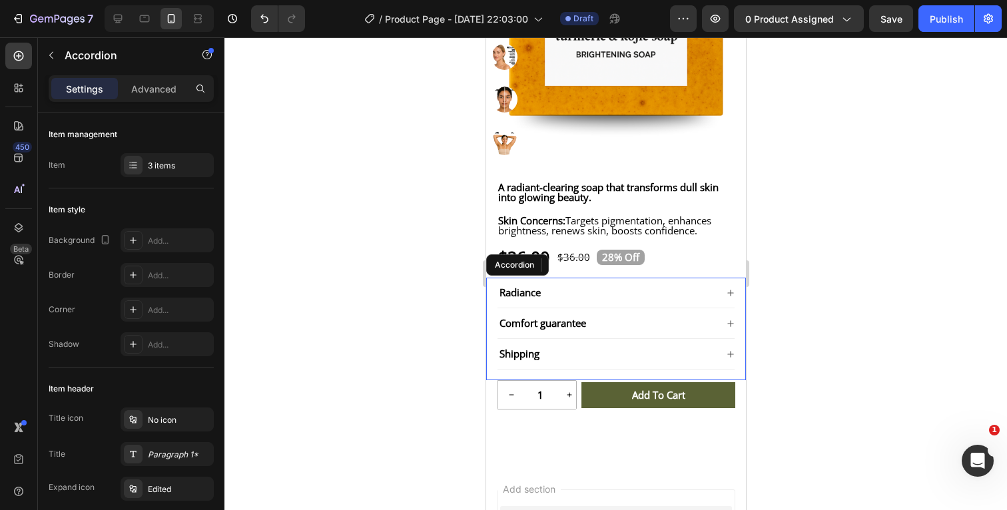
click at [558, 328] on p "Comfort guarantee" at bounding box center [542, 323] width 87 height 10
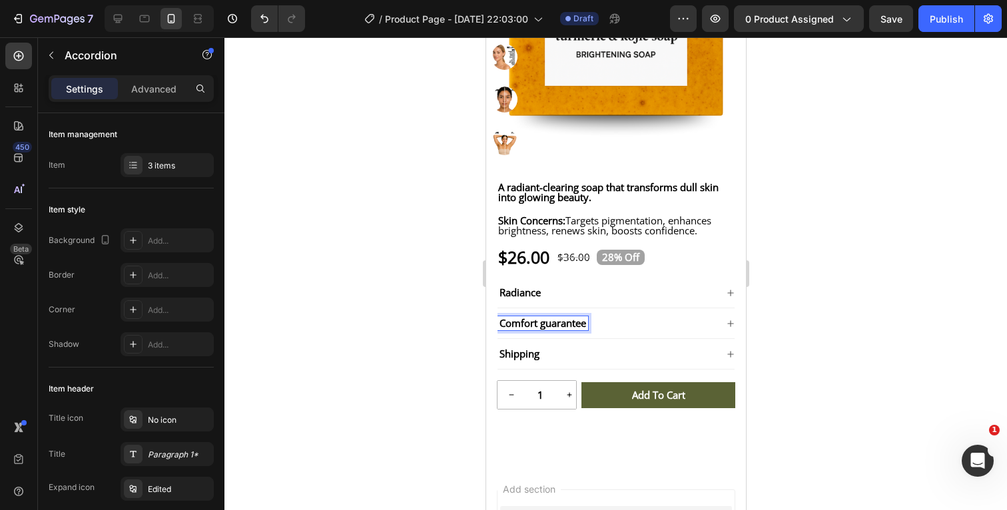
click at [585, 328] on p "Comfort guarantee" at bounding box center [542, 323] width 87 height 10
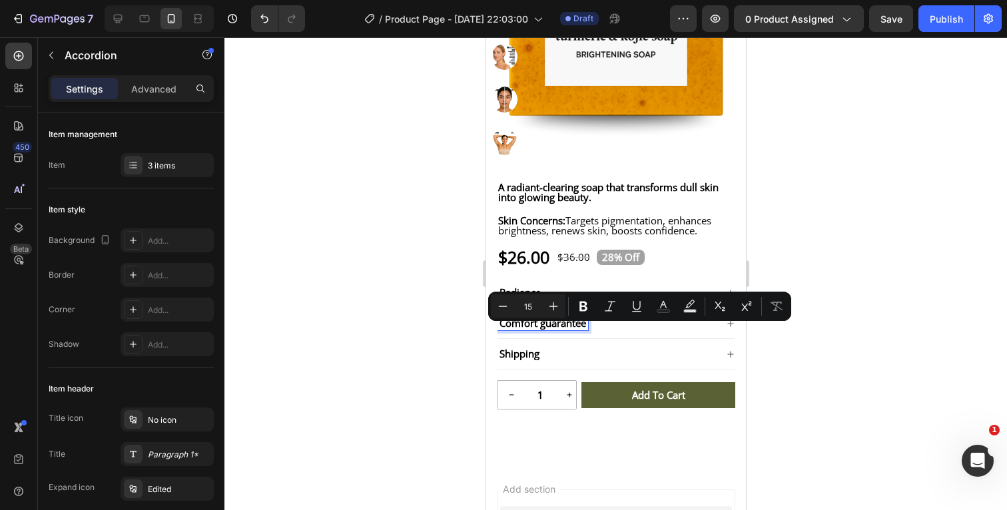
drag, startPoint x: 599, startPoint y: 334, endPoint x: 509, endPoint y: 334, distance: 90.5
click at [509, 328] on p "Comfort guarantee" at bounding box center [542, 323] width 87 height 10
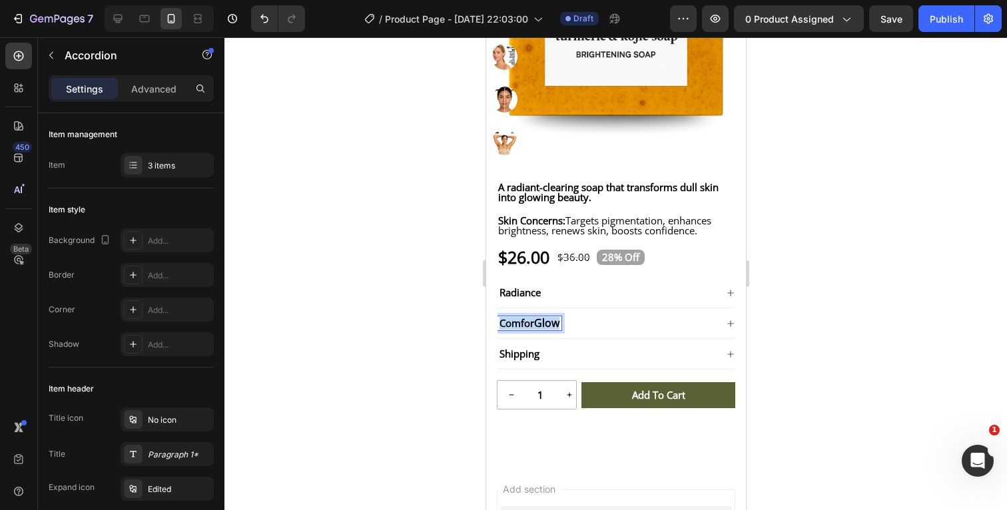
drag, startPoint x: 566, startPoint y: 332, endPoint x: 499, endPoint y: 335, distance: 67.3
click at [499, 330] on div "Comfor Glow" at bounding box center [529, 323] width 64 height 14
drag, startPoint x: 527, startPoint y: 333, endPoint x: 495, endPoint y: 334, distance: 32.0
click at [495, 334] on div "Radiance Glow Shipping Accordion 0" at bounding box center [615, 329] width 260 height 103
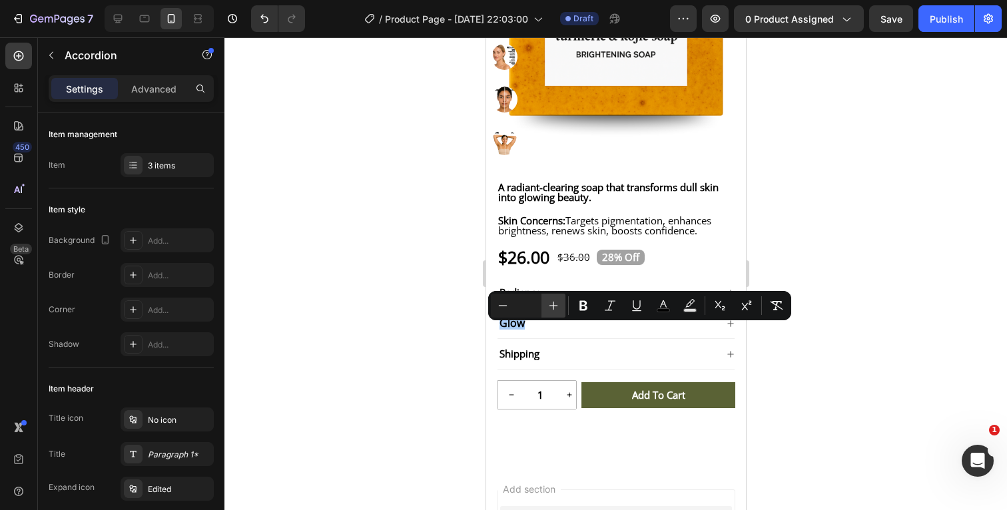
click at [551, 304] on icon "Editor contextual toolbar" at bounding box center [553, 305] width 13 height 13
click at [652, 305] on button "color" at bounding box center [663, 306] width 24 height 24
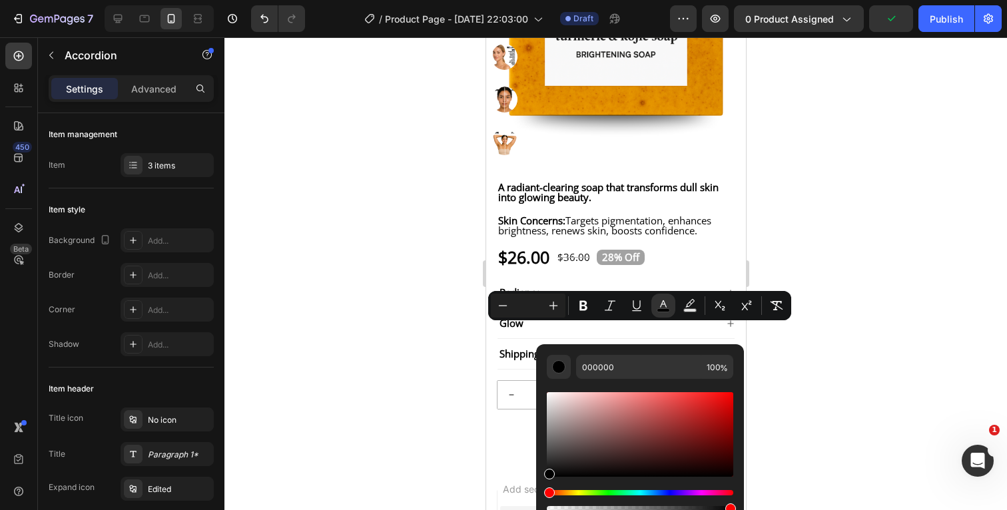
click at [822, 272] on div at bounding box center [615, 273] width 782 height 473
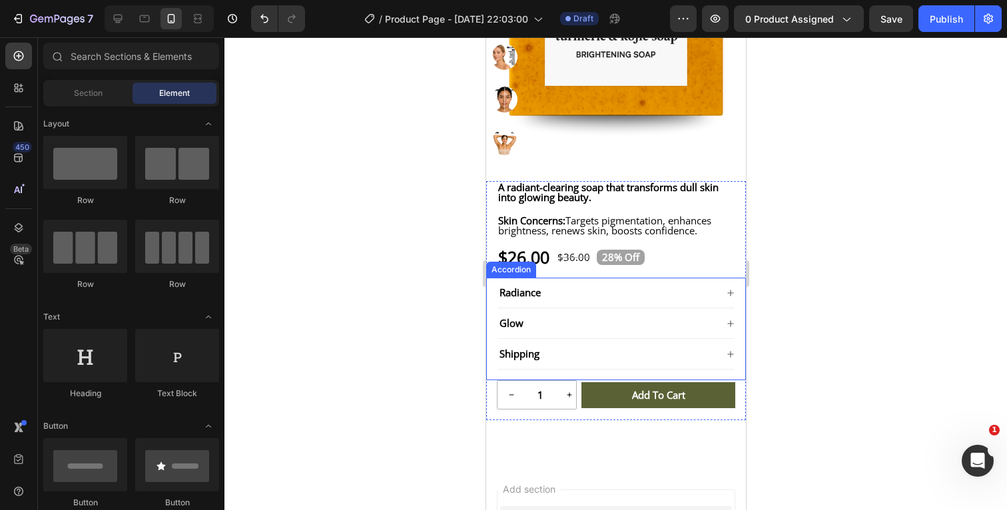
click at [535, 359] on p "Shipping" at bounding box center [519, 354] width 40 height 10
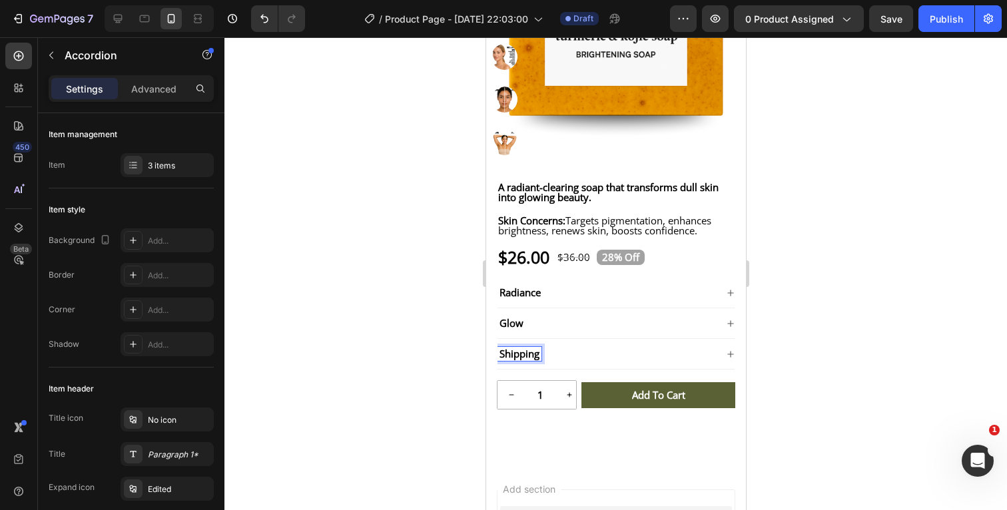
click at [539, 359] on p "Shipping" at bounding box center [519, 354] width 40 height 10
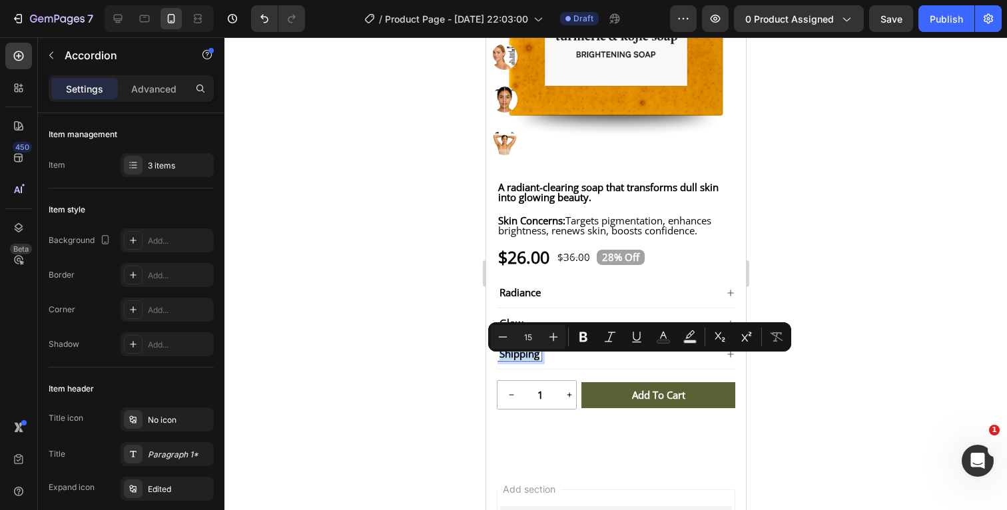
drag, startPoint x: 544, startPoint y: 365, endPoint x: 534, endPoint y: 365, distance: 10.0
click at [534, 359] on p "Shipping" at bounding box center [519, 354] width 40 height 10
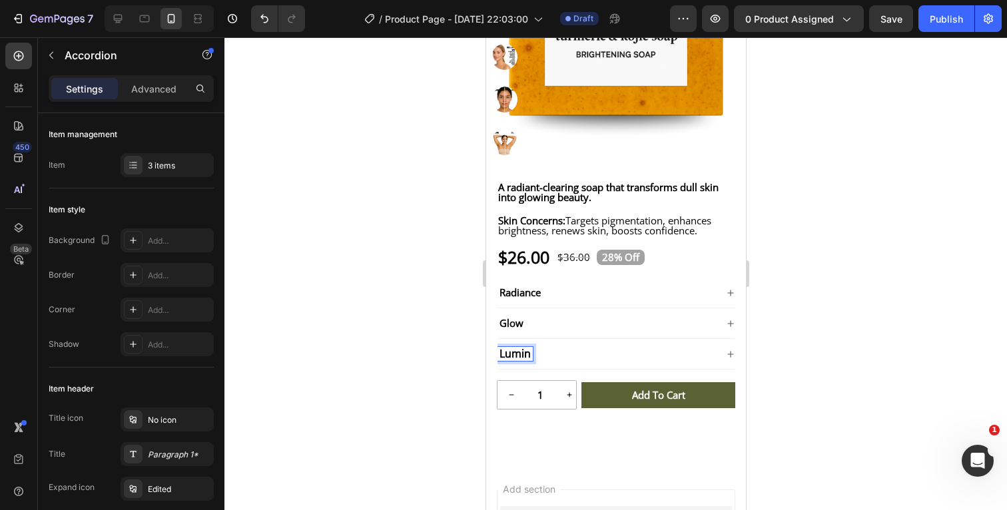
drag, startPoint x: 534, startPoint y: 365, endPoint x: 491, endPoint y: 365, distance: 42.6
click at [491, 365] on div "Radiance Glow Lumin Accordion 0" at bounding box center [615, 329] width 260 height 103
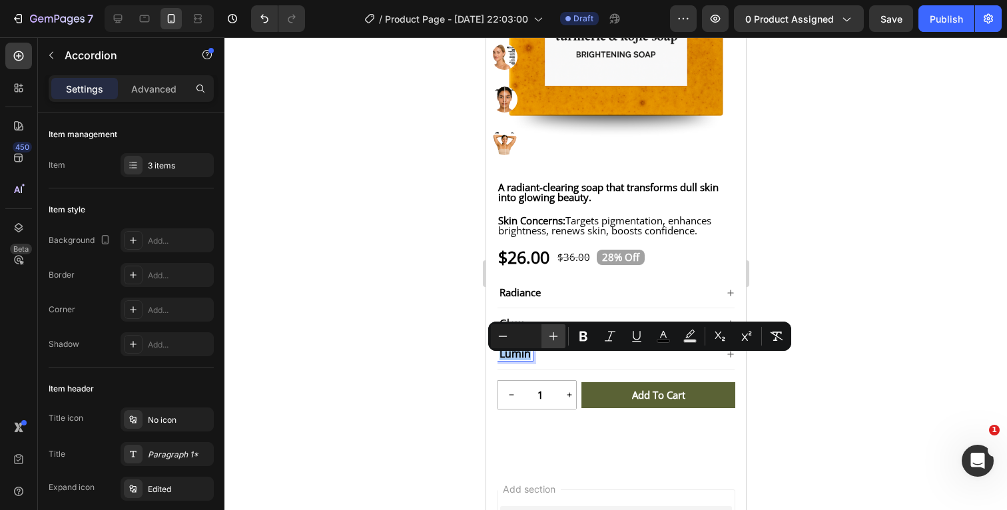
click at [555, 338] on icon "Editor contextual toolbar" at bounding box center [553, 336] width 13 height 13
click at [666, 338] on icon "Editor contextual toolbar" at bounding box center [663, 334] width 7 height 7
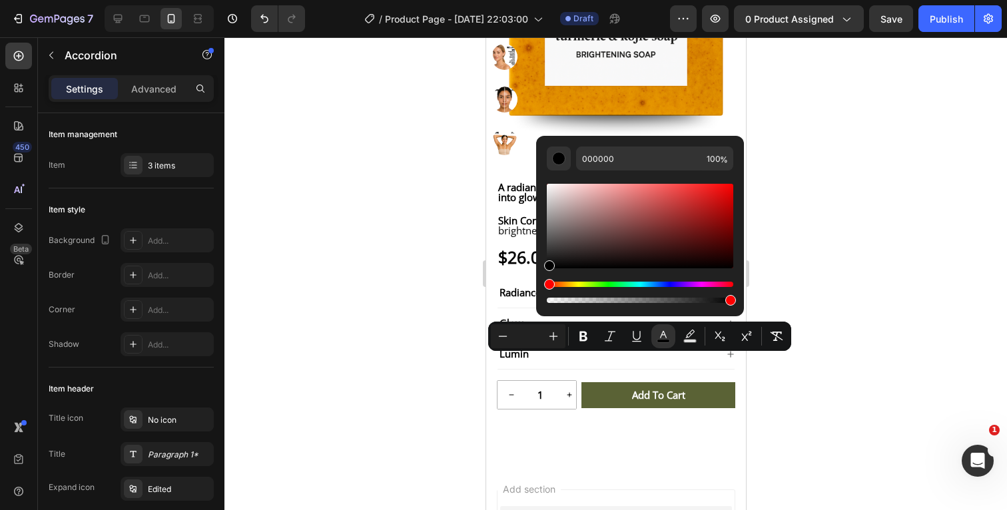
click at [836, 276] on div at bounding box center [615, 273] width 782 height 473
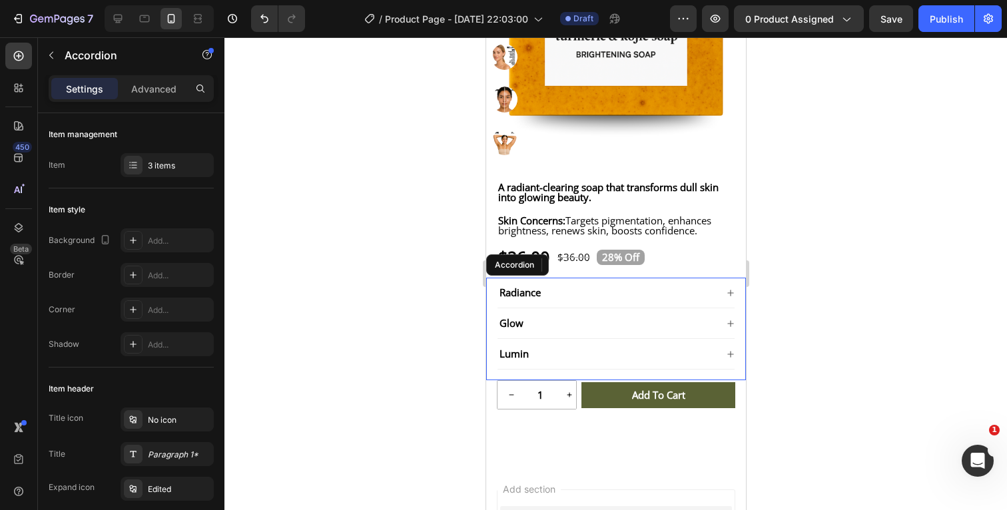
click at [730, 296] on icon at bounding box center [729, 293] width 6 height 6
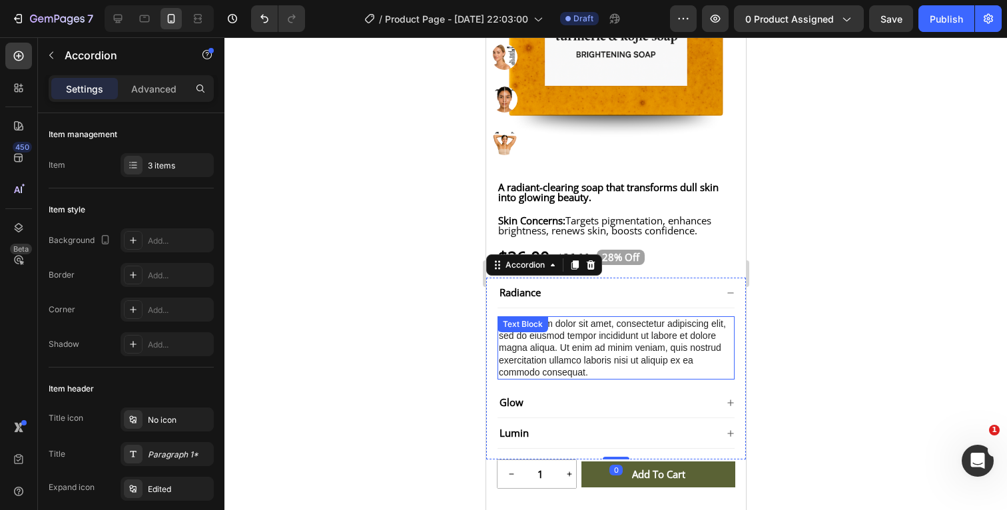
click at [596, 379] on div "Lorem ipsum dolor sit amet, consectetur adipiscing elit, sed do eiusmod tempor …" at bounding box center [615, 347] width 237 height 63
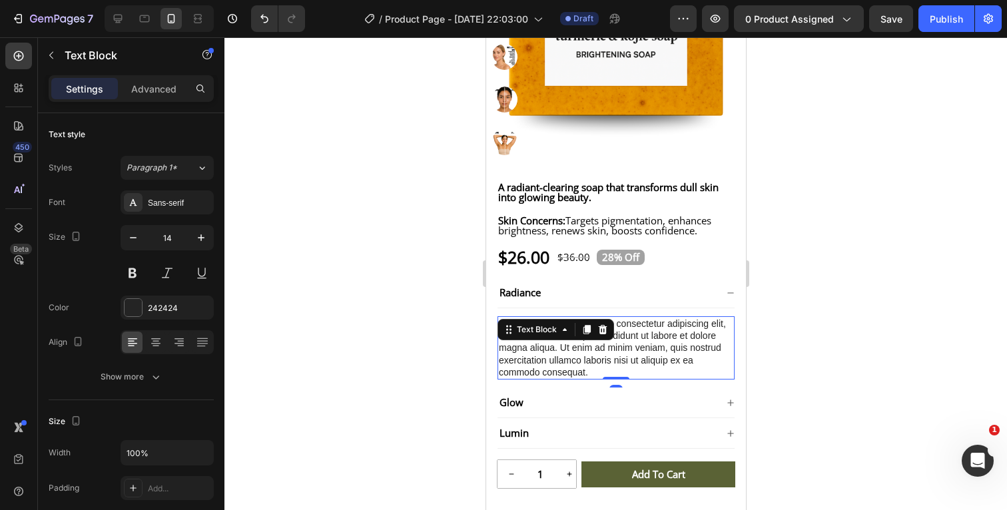
click at [589, 379] on div "Lorem ipsum dolor sit amet, consectetur adipiscing elit, sed do eiusmod tempor …" at bounding box center [615, 347] width 237 height 63
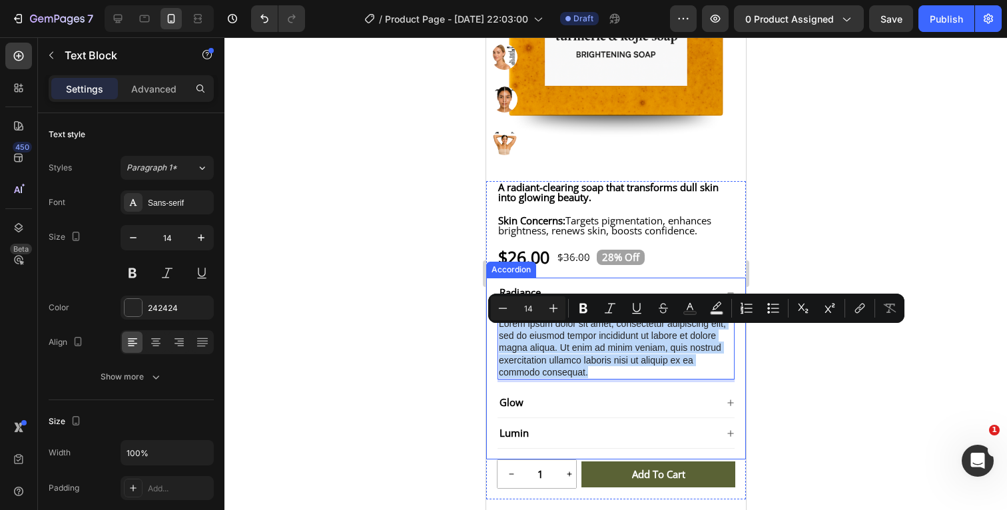
drag, startPoint x: 595, startPoint y: 381, endPoint x: 491, endPoint y: 333, distance: 113.8
click at [491, 332] on div "Radiance Lorem ipsum dolor sit amet, consectetur adipiscing elit, sed do eiusmo…" at bounding box center [615, 369] width 260 height 182
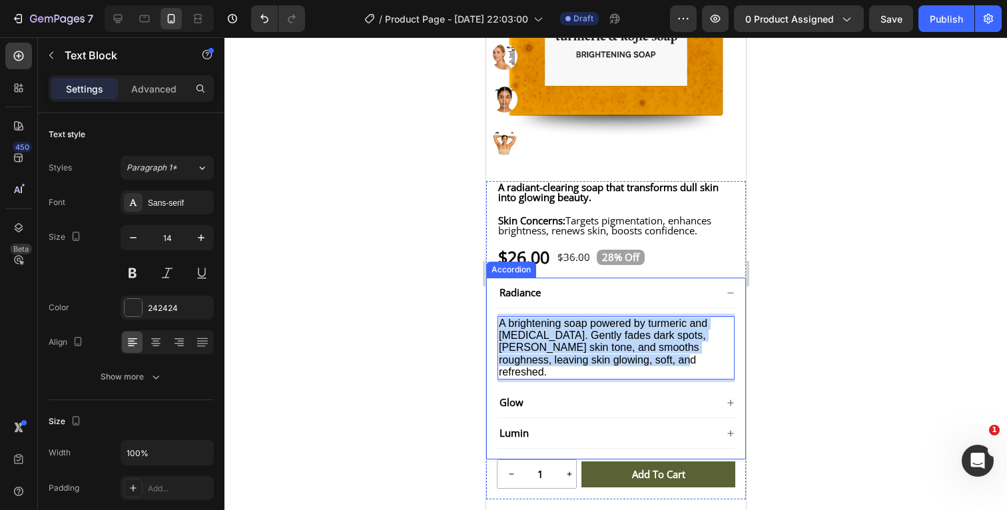
drag, startPoint x: 600, startPoint y: 369, endPoint x: 487, endPoint y: 332, distance: 118.3
click at [487, 332] on div "Radiance A brightening soap powered by turmeric and kojic acid. Gently fades da…" at bounding box center [615, 369] width 260 height 182
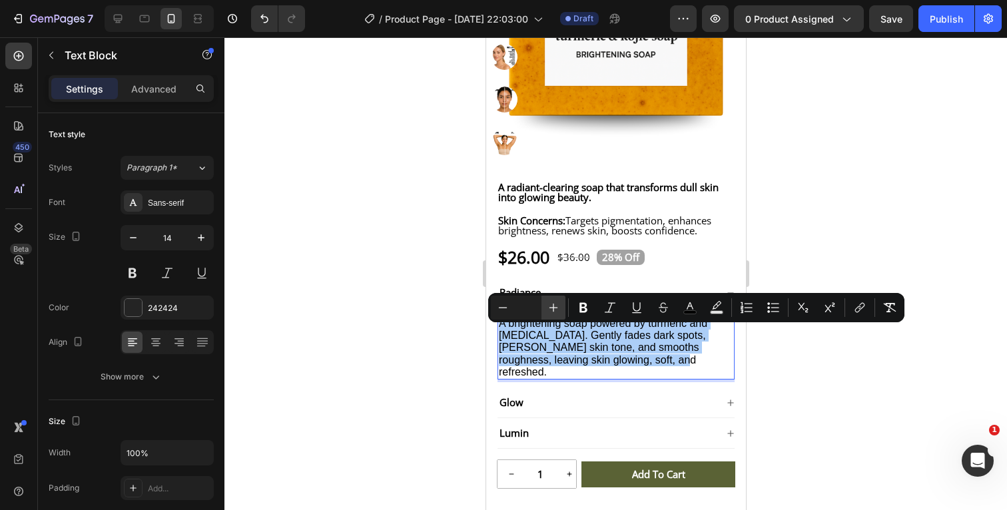
click at [551, 306] on icon "Editor contextual toolbar" at bounding box center [553, 307] width 13 height 13
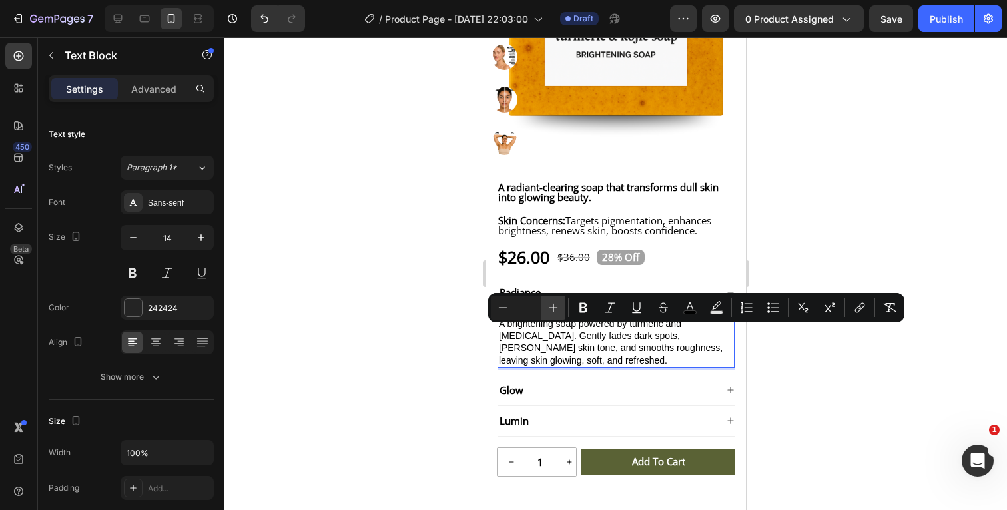
click at [551, 306] on icon "Editor contextual toolbar" at bounding box center [553, 307] width 13 height 13
click at [686, 304] on icon "Editor contextual toolbar" at bounding box center [689, 307] width 13 height 13
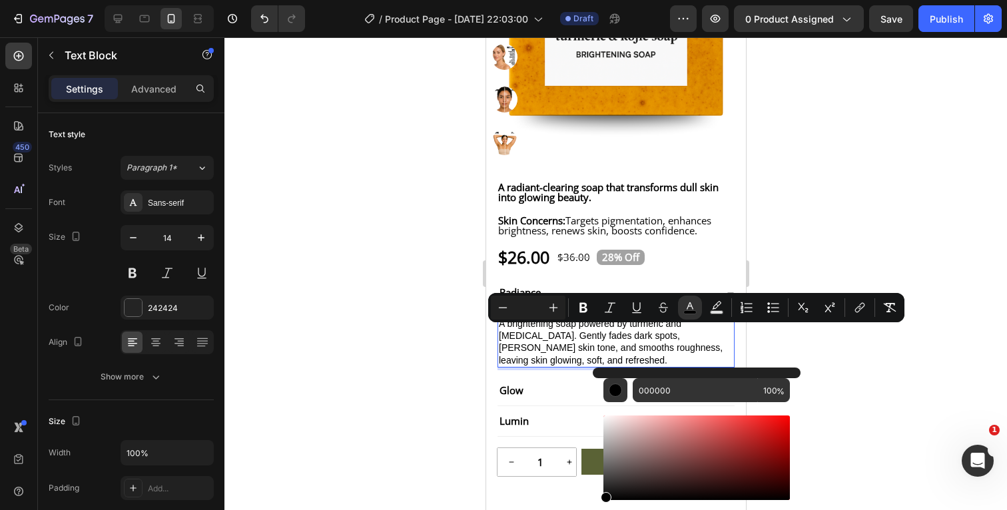
click at [822, 353] on div at bounding box center [615, 273] width 782 height 473
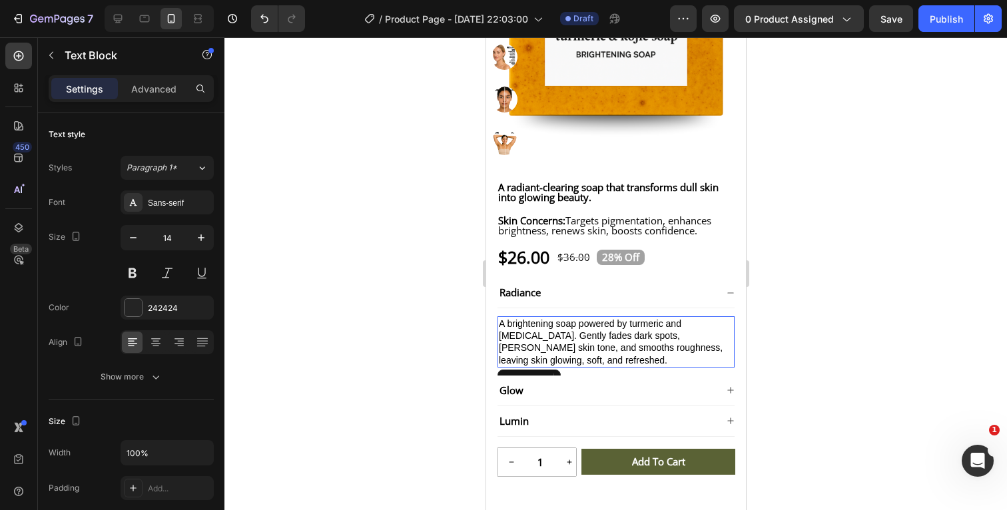
click at [701, 345] on span "A brightening soap powered by turmeric and kojic acid. Gently fades dark spots,…" at bounding box center [610, 341] width 224 height 47
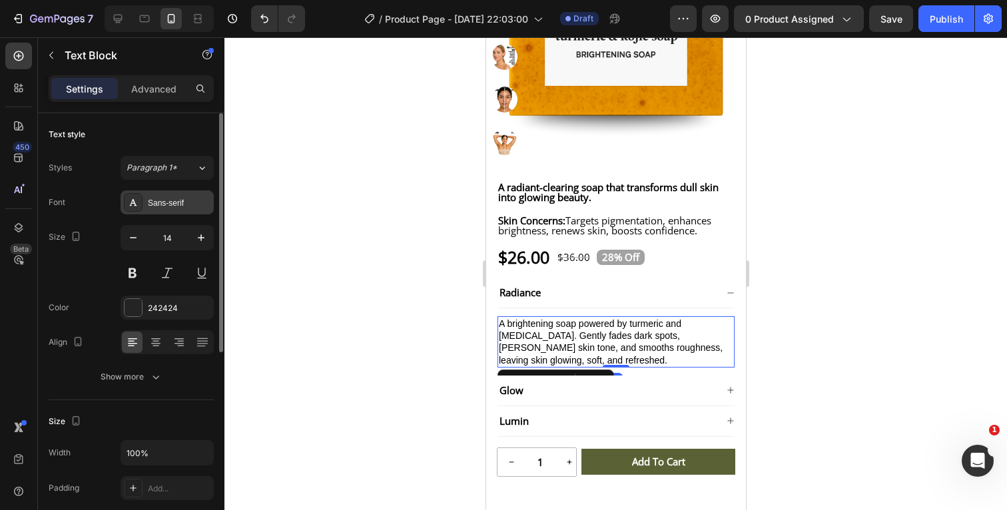
click at [171, 204] on div "Sans-serif" at bounding box center [179, 203] width 63 height 12
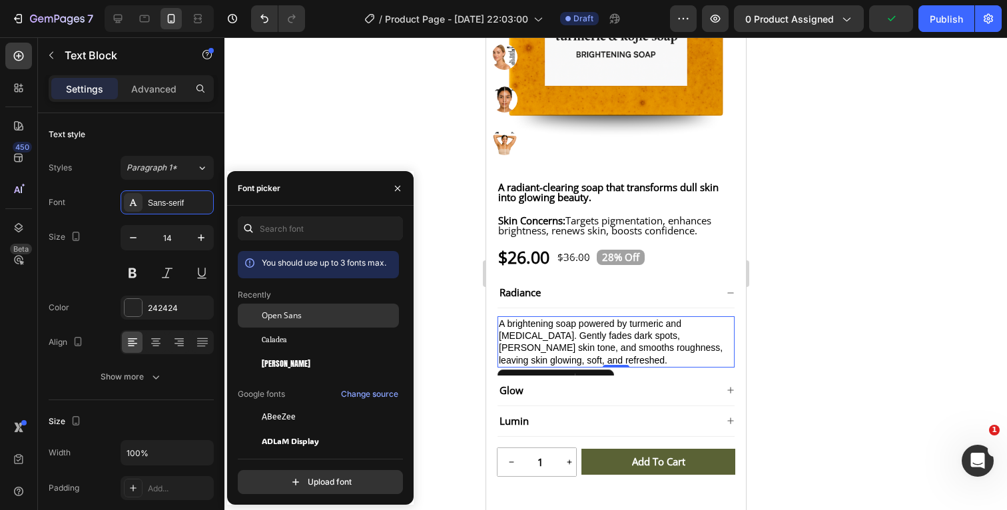
click at [288, 319] on span "Open Sans" at bounding box center [282, 316] width 40 height 12
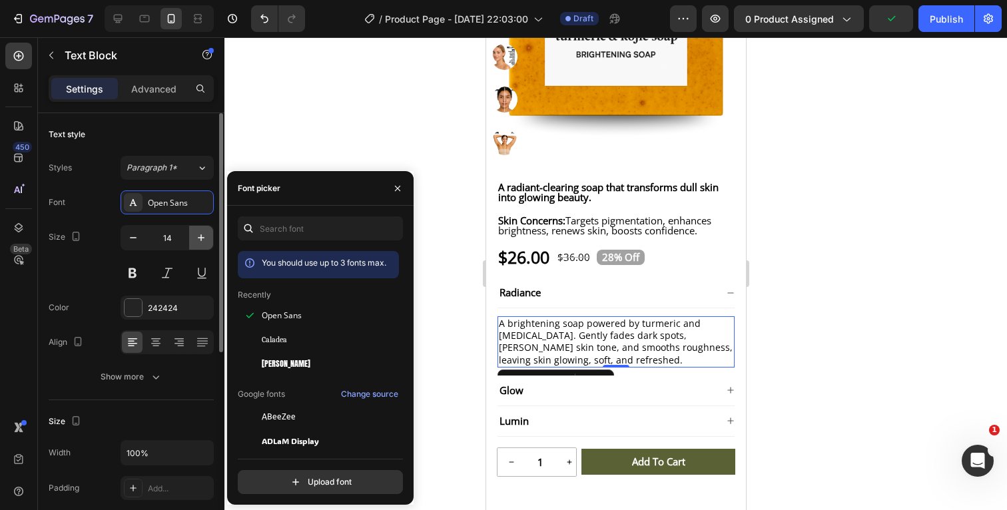
click at [204, 238] on icon "button" at bounding box center [200, 237] width 13 height 13
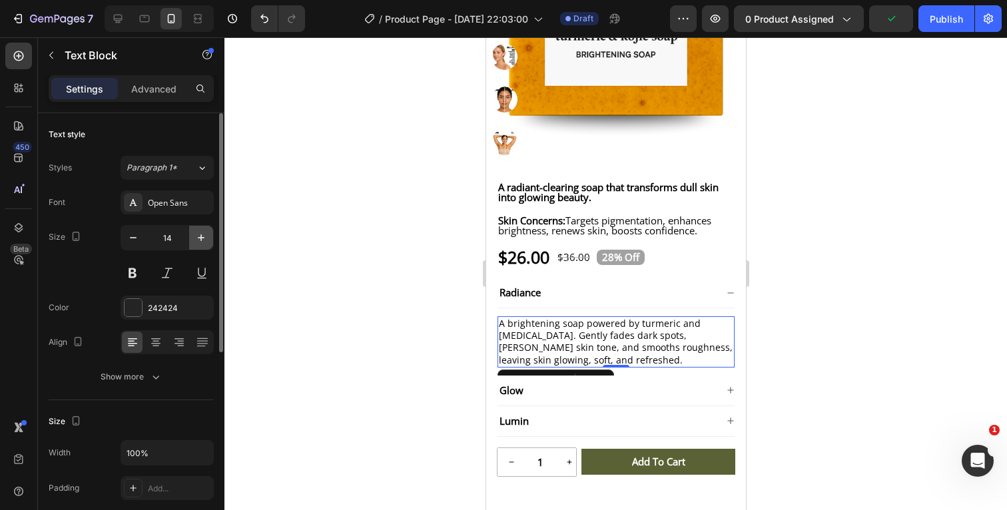
type input "15"
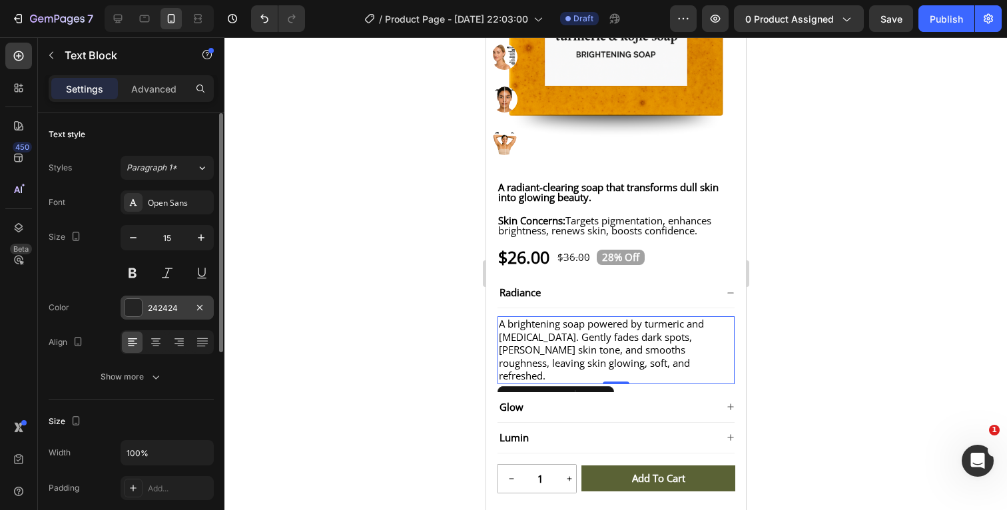
click at [134, 304] on div at bounding box center [132, 307] width 17 height 17
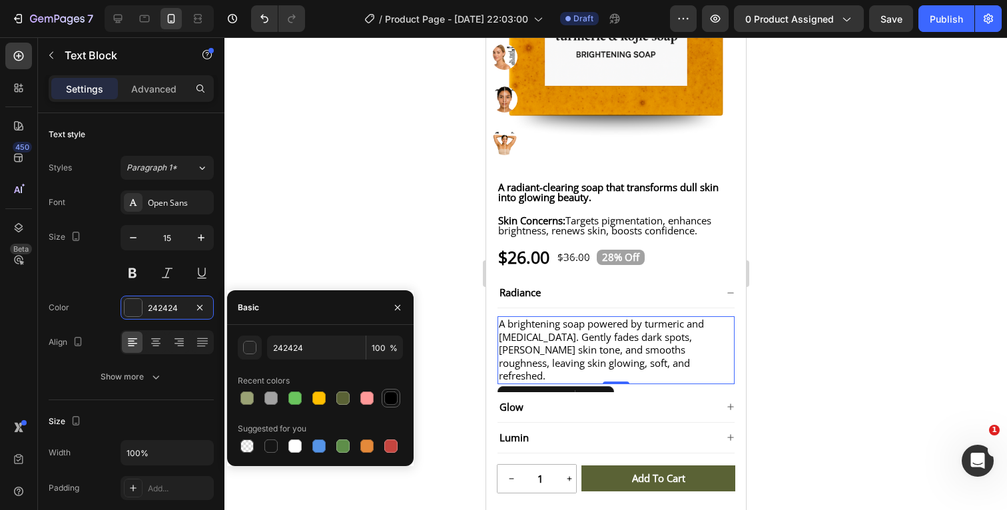
click at [390, 397] on div at bounding box center [390, 397] width 13 height 13
type input "000000"
click at [97, 326] on div "Font Open Sans Size 15 Color 000000 Align Show more" at bounding box center [131, 289] width 165 height 198
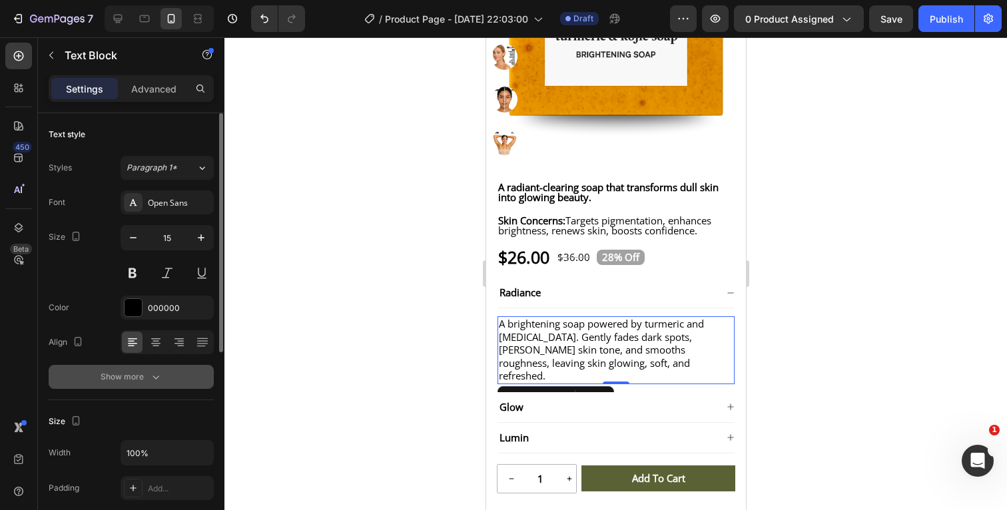
click at [152, 377] on icon "button" at bounding box center [155, 376] width 13 height 13
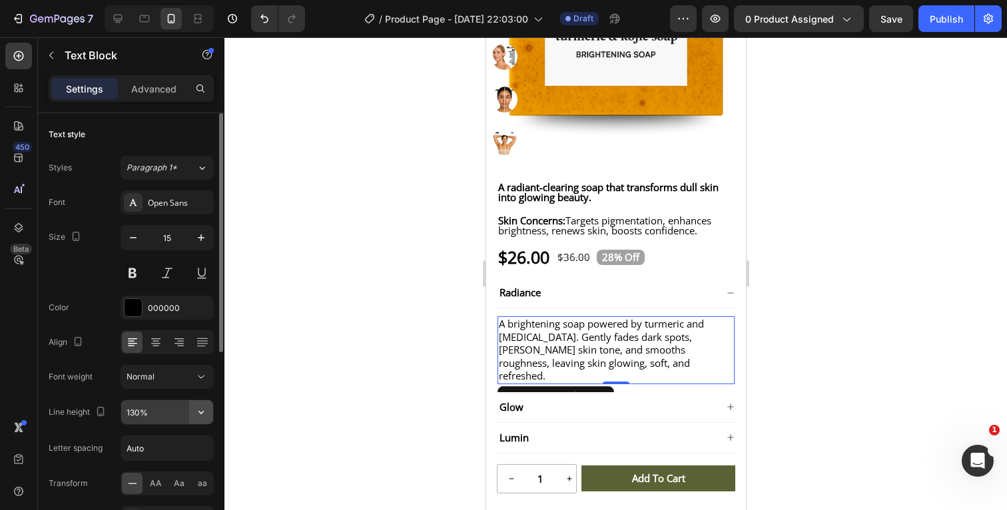
click at [204, 411] on icon "button" at bounding box center [200, 411] width 13 height 13
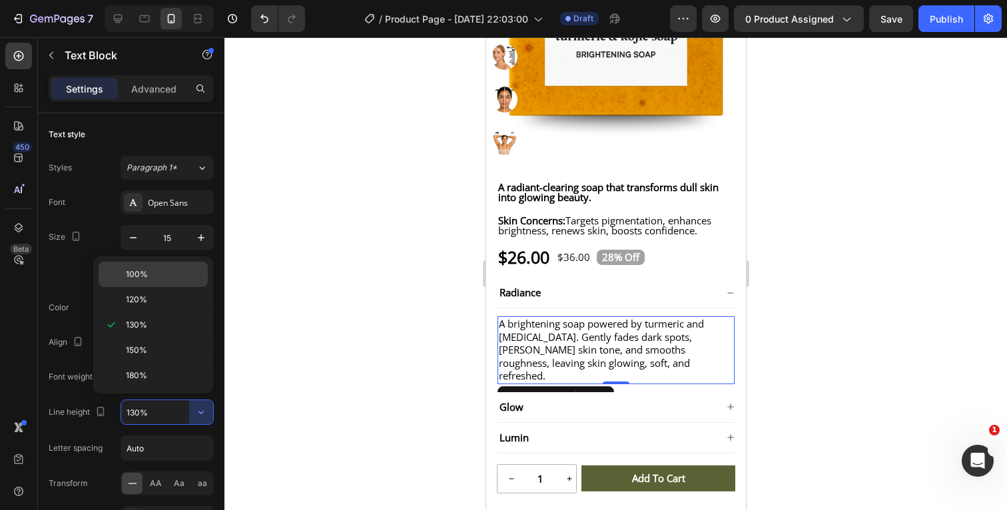
click at [153, 273] on p "100%" at bounding box center [164, 274] width 76 height 12
type input "100%"
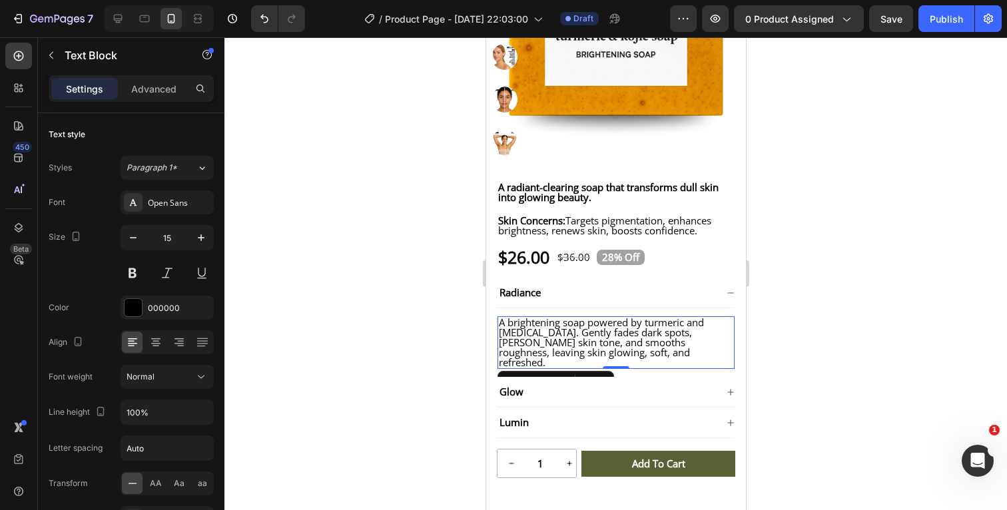
click at [815, 319] on div at bounding box center [615, 273] width 782 height 473
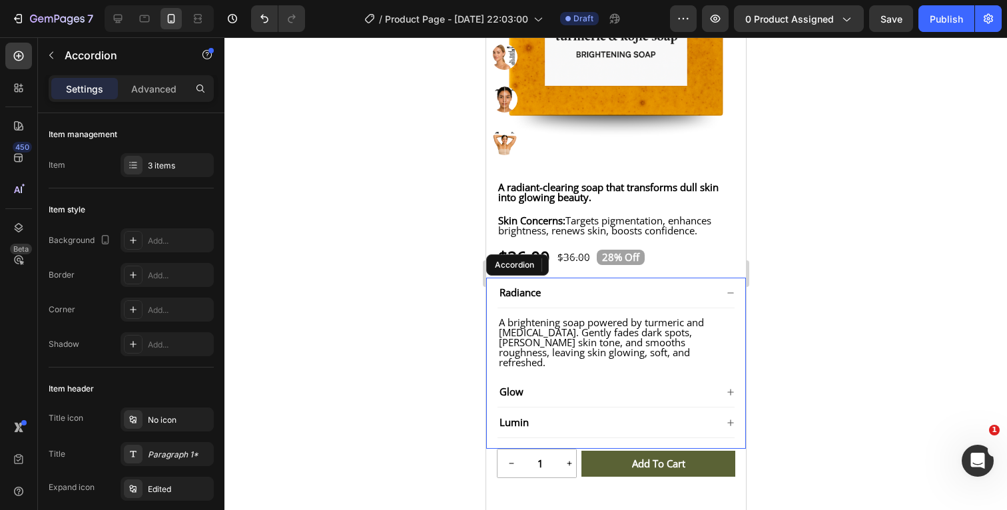
click at [731, 297] on icon at bounding box center [730, 293] width 8 height 8
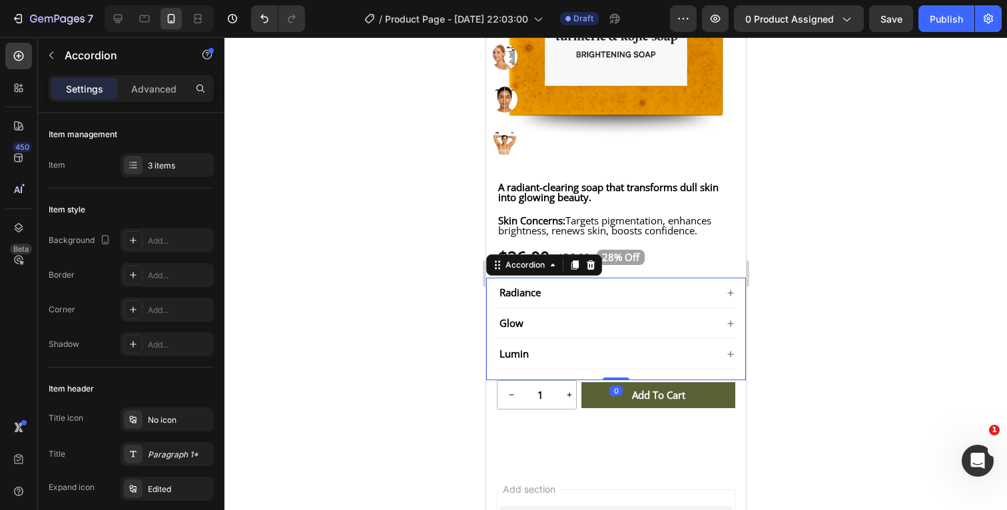
click at [730, 326] on icon at bounding box center [729, 323] width 6 height 6
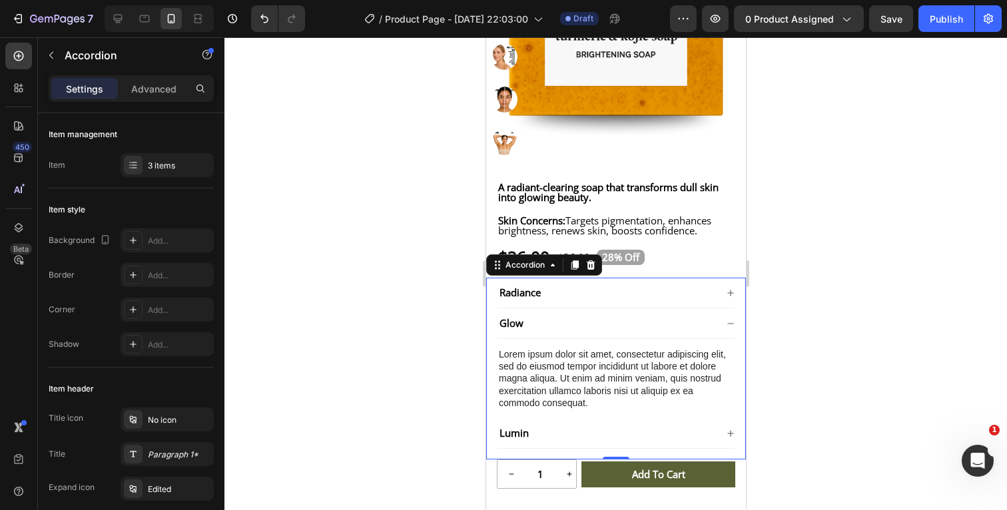
click at [730, 324] on icon at bounding box center [729, 323] width 6 height 1
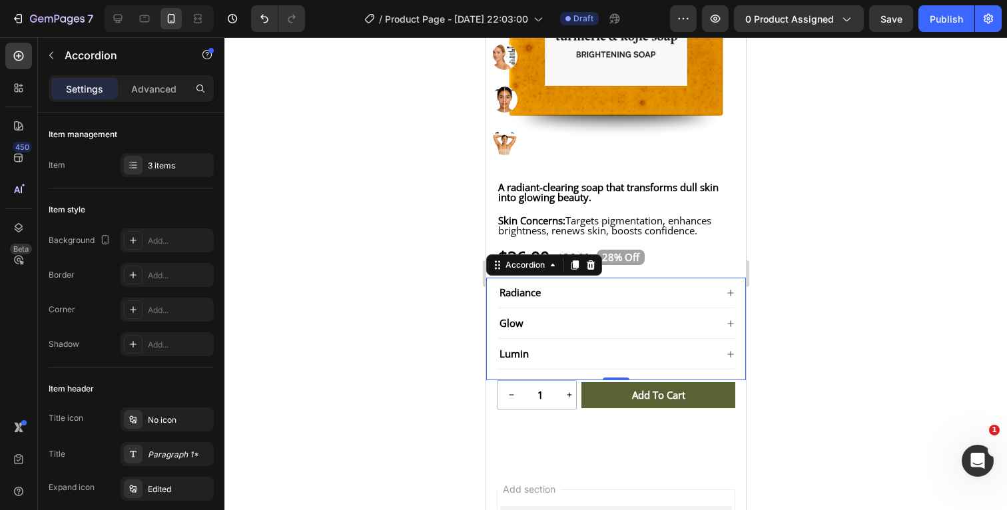
click at [728, 296] on icon at bounding box center [729, 293] width 6 height 6
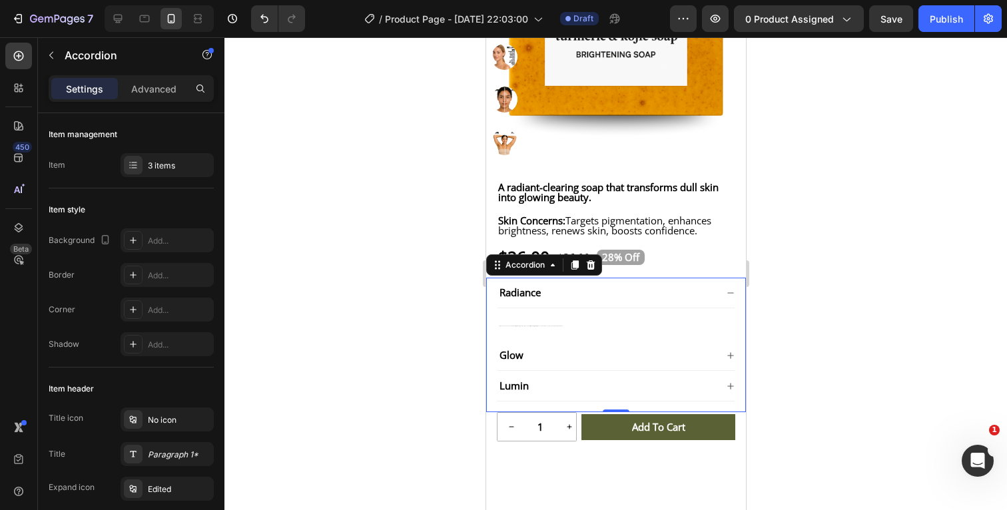
click at [729, 293] on icon at bounding box center [729, 292] width 6 height 1
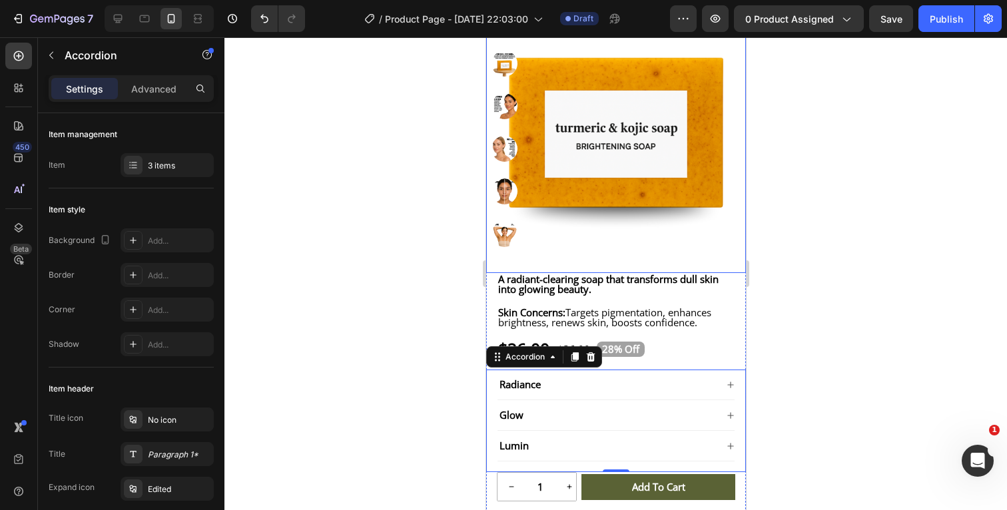
scroll to position [246, 0]
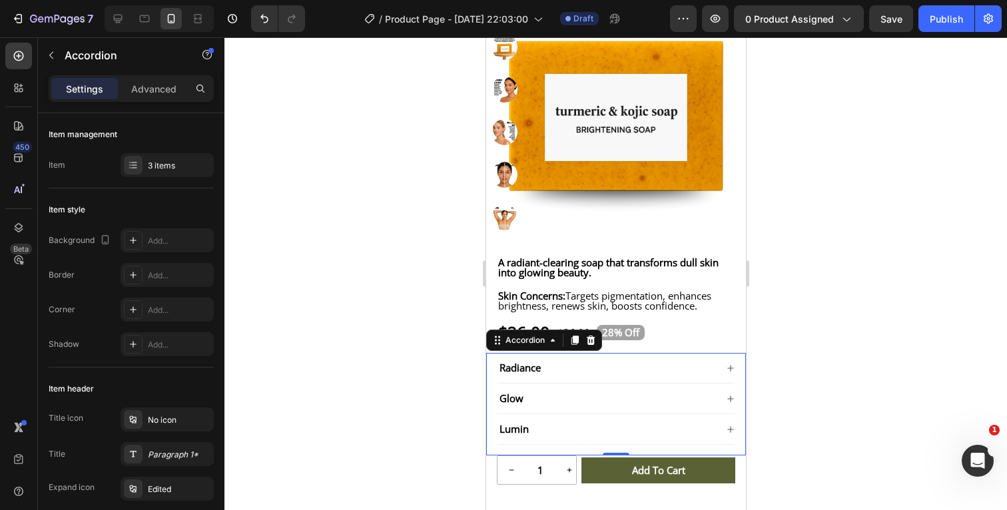
click at [730, 372] on icon at bounding box center [730, 368] width 8 height 8
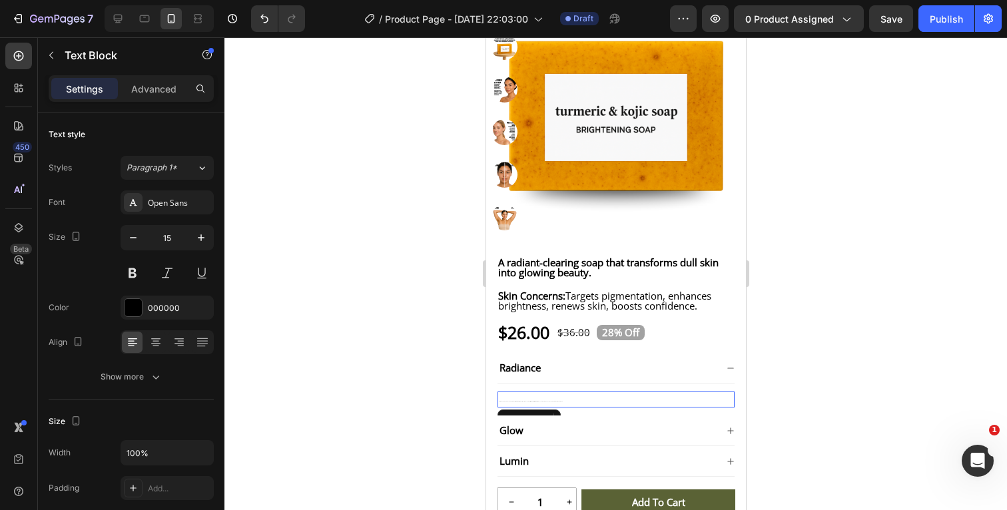
click at [549, 406] on p "A brightening soap powered by turmeric and kojic acid. Gently fades dark spots,…" at bounding box center [615, 399] width 234 height 13
click at [556, 406] on p "A brightening soap powered by turmeric and kojic acid. Gently fades dark spots,…" at bounding box center [615, 399] width 234 height 13
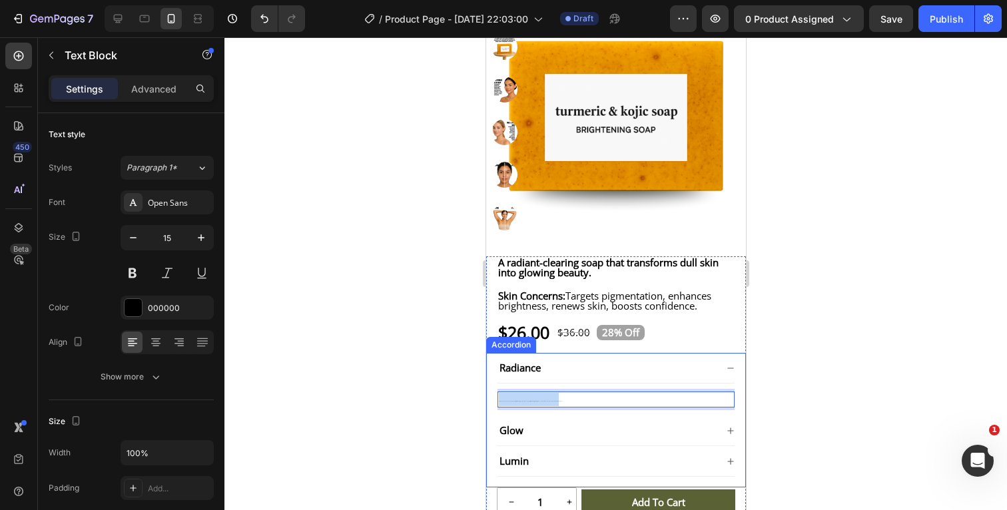
drag, startPoint x: 559, startPoint y: 409, endPoint x: 493, endPoint y: 408, distance: 66.6
click at [493, 408] on div "Radiance A brightening soap powered by turmeric and kojic acid. Gently fades da…" at bounding box center [615, 420] width 260 height 134
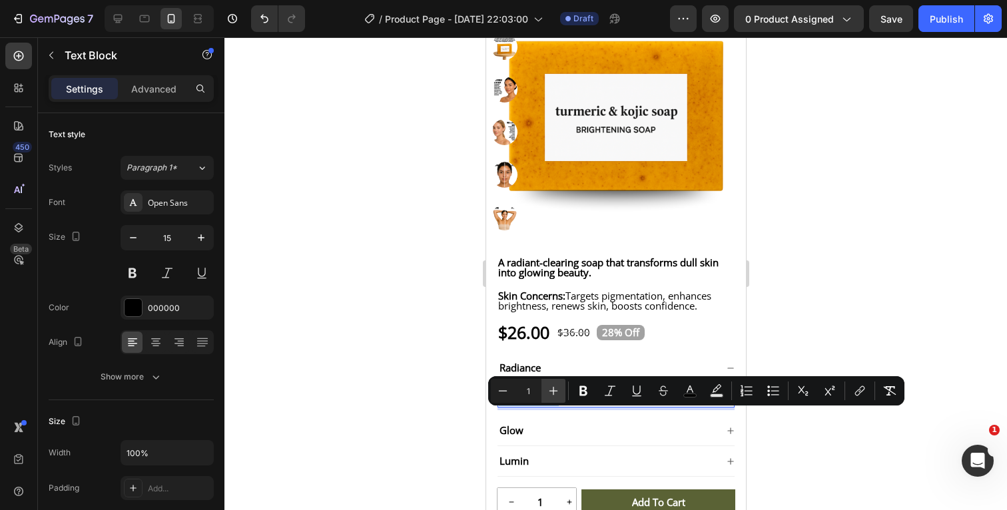
click at [557, 388] on icon "Editor contextual toolbar" at bounding box center [553, 390] width 13 height 13
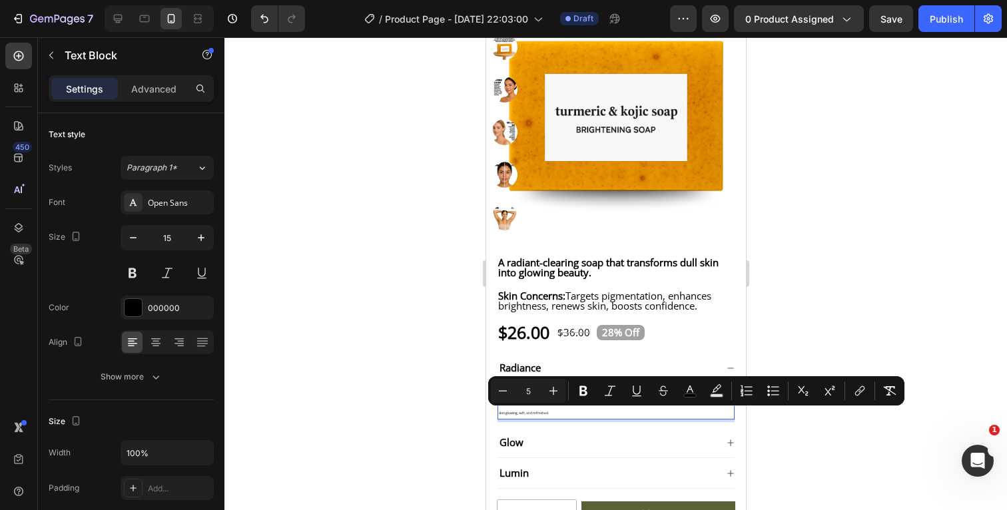
click at [533, 387] on input "5" at bounding box center [528, 391] width 27 height 16
type input "15"
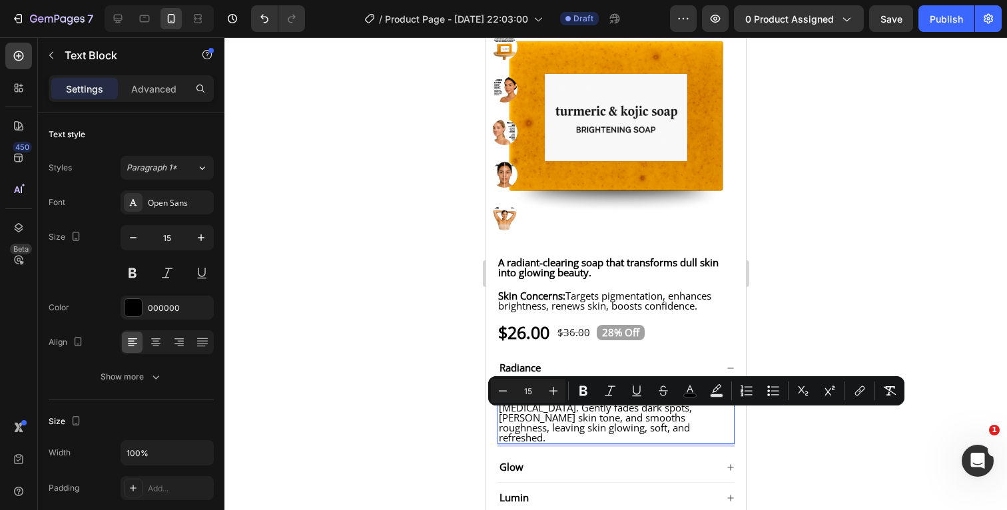
click at [850, 291] on div at bounding box center [615, 273] width 782 height 473
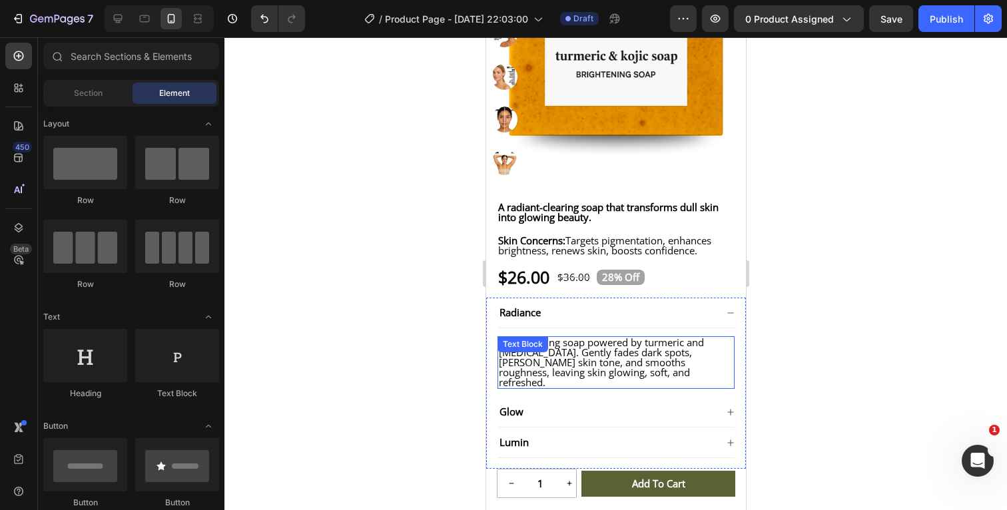
scroll to position [314, 0]
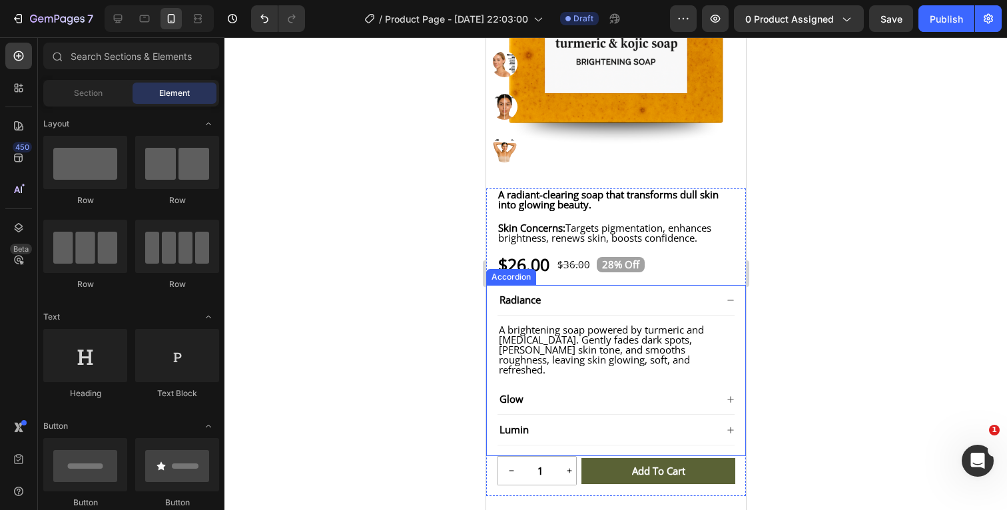
click at [540, 306] on span "Radiance" at bounding box center [519, 299] width 41 height 13
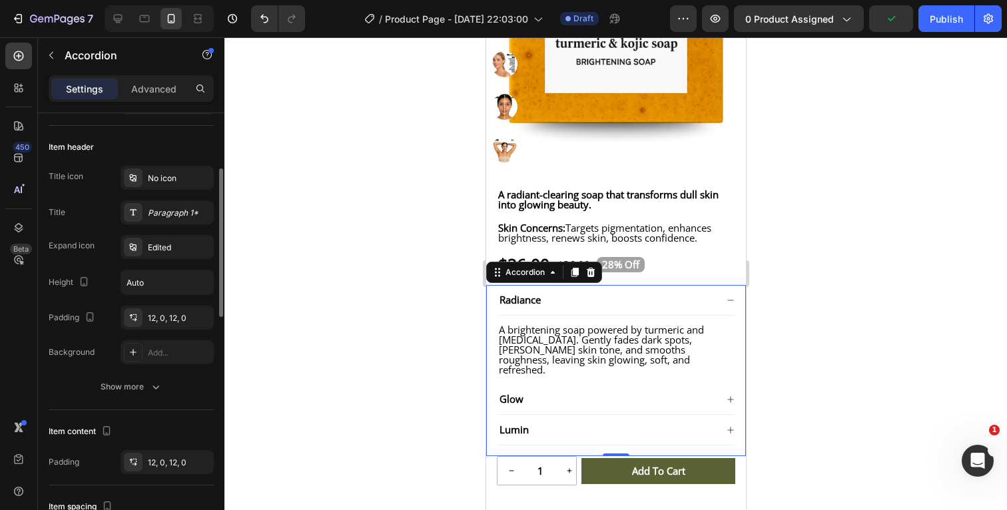
scroll to position [221, 0]
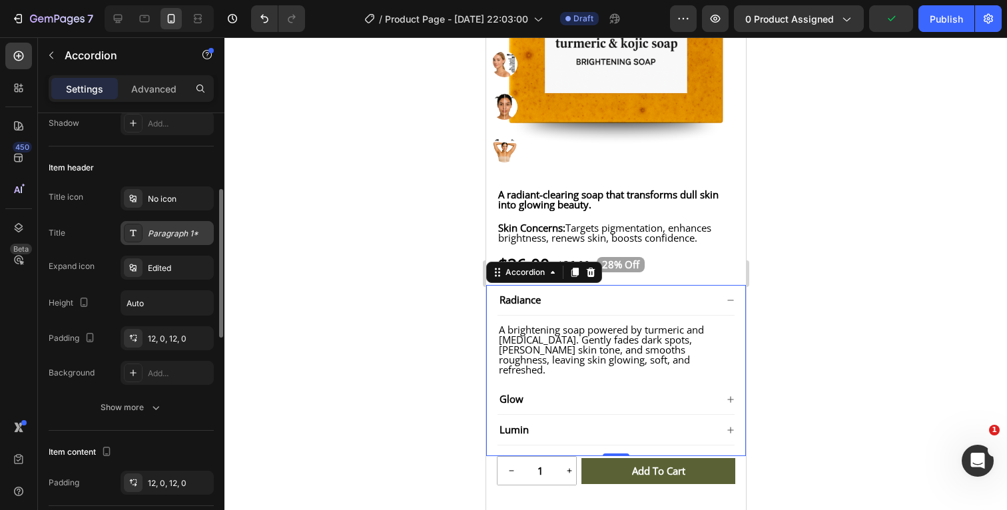
click at [192, 240] on div "Paragraph 1*" at bounding box center [167, 233] width 93 height 24
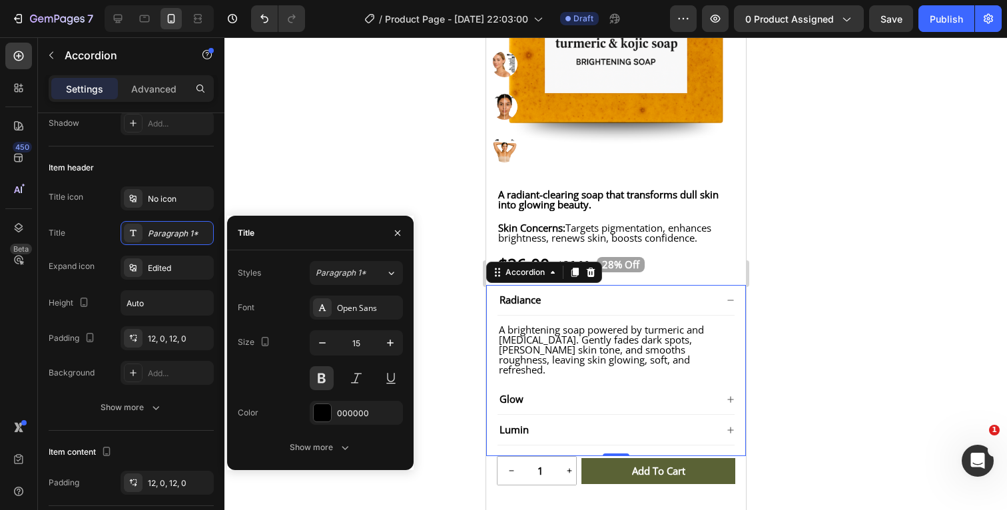
click at [867, 331] on div at bounding box center [615, 273] width 782 height 473
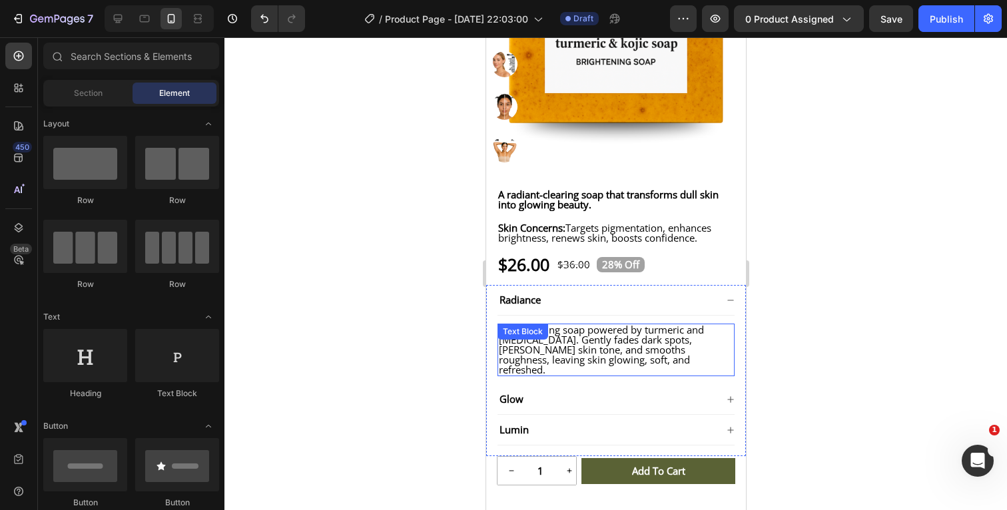
click at [662, 367] on p "A brightening soap powered by turmeric and kojic acid. Gently fades dark spots,…" at bounding box center [615, 350] width 234 height 50
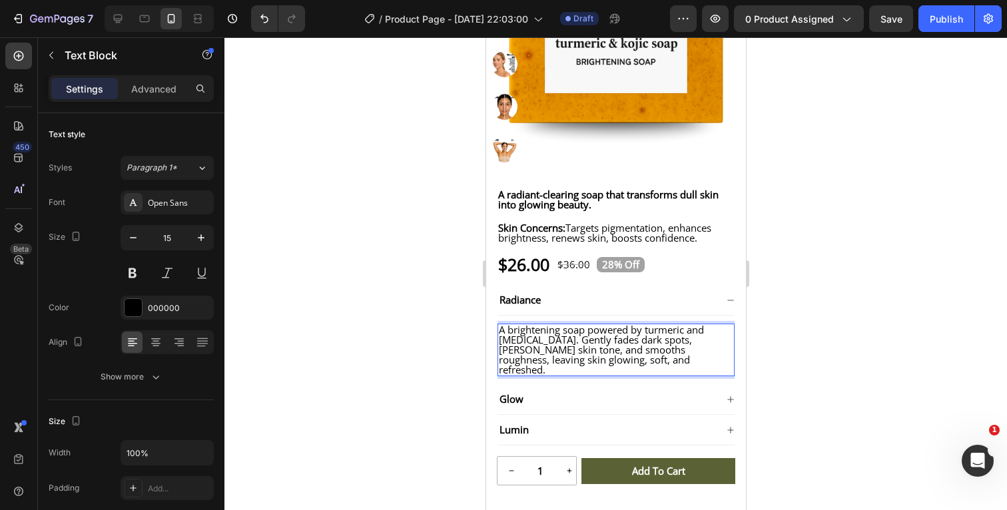
click at [593, 369] on p "A brightening soap powered by turmeric and kojic acid. Gently fades dark spots,…" at bounding box center [615, 350] width 234 height 50
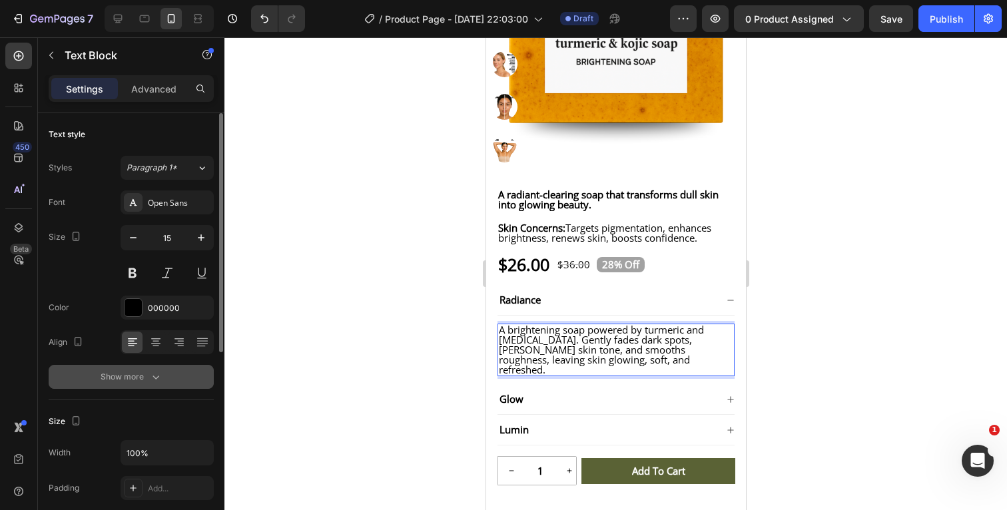
click at [158, 380] on icon "button" at bounding box center [155, 376] width 13 height 13
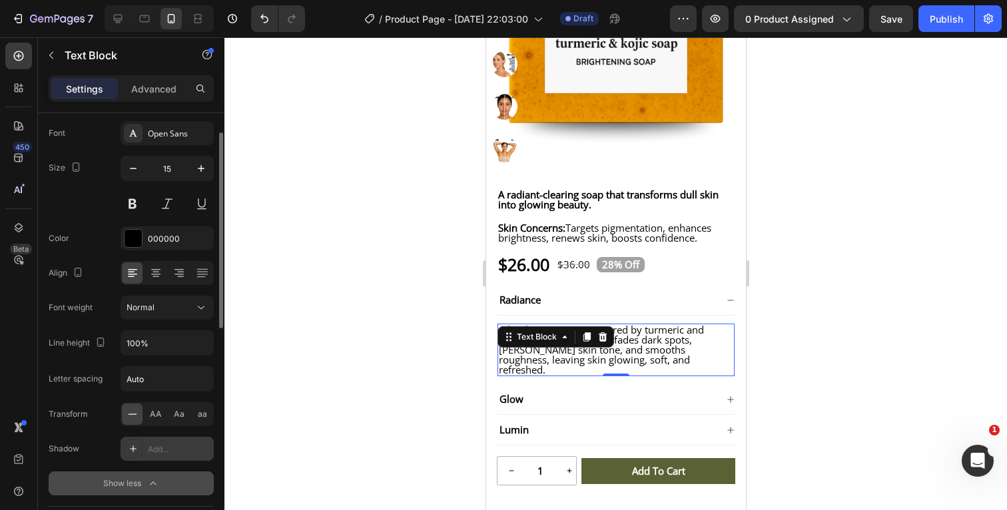
scroll to position [71, 0]
click at [152, 481] on icon "button" at bounding box center [153, 480] width 6 height 3
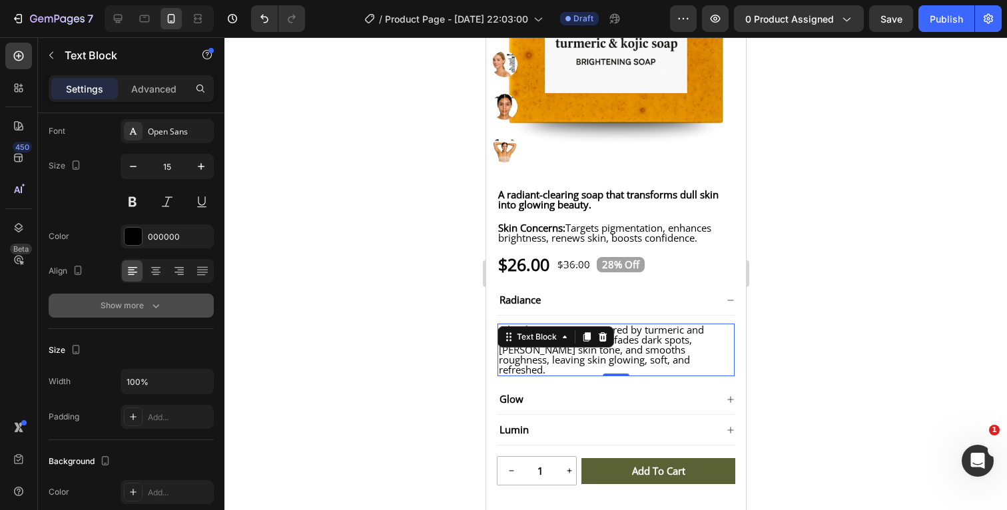
scroll to position [0, 0]
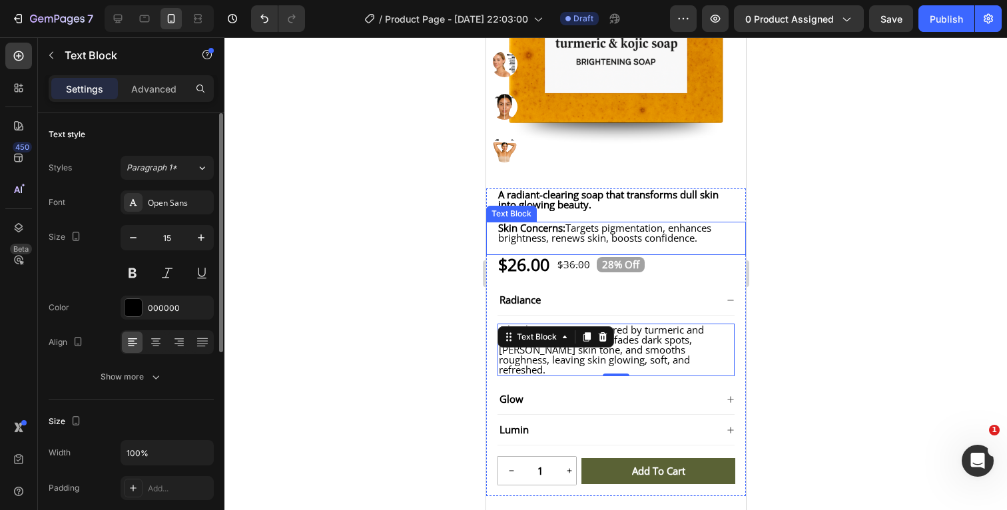
click at [907, 283] on div at bounding box center [615, 273] width 782 height 473
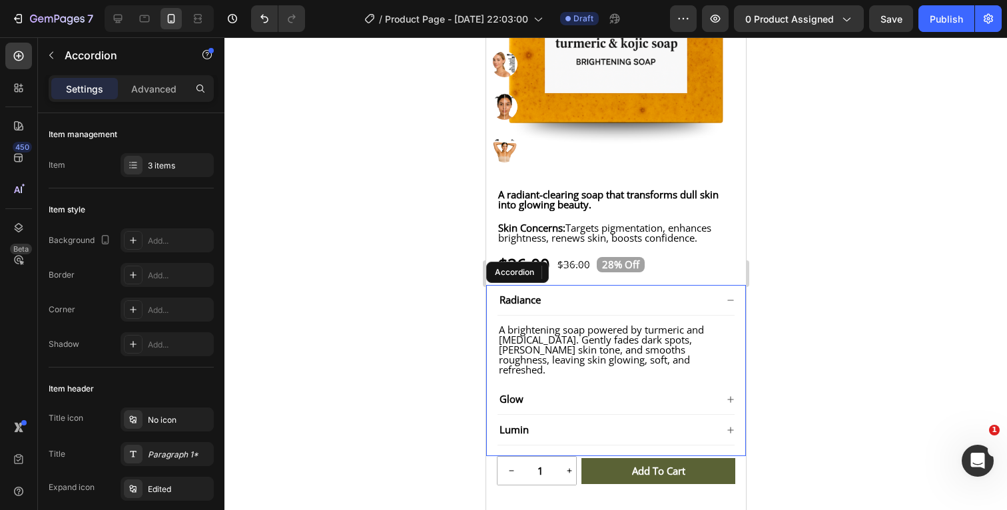
click at [730, 300] on icon at bounding box center [729, 300] width 6 height 1
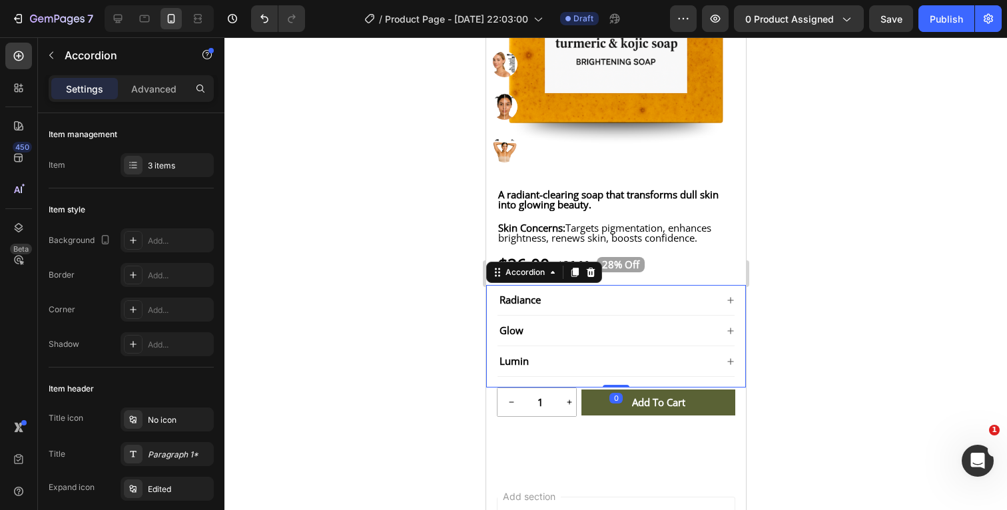
click at [727, 335] on icon at bounding box center [730, 331] width 8 height 8
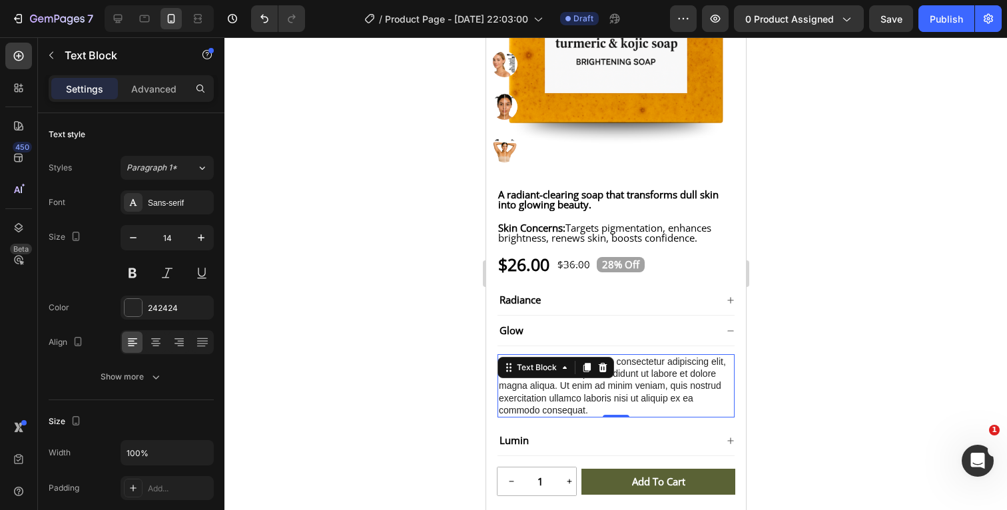
click at [611, 409] on div "Lorem ipsum dolor sit amet, consectetur adipiscing elit, sed do eiusmod tempor …" at bounding box center [615, 385] width 237 height 63
click at [596, 417] on div "Lorem ipsum dolor sit amet, consectetur adipiscing elit, sed do eiusmod tempor …" at bounding box center [615, 385] width 237 height 63
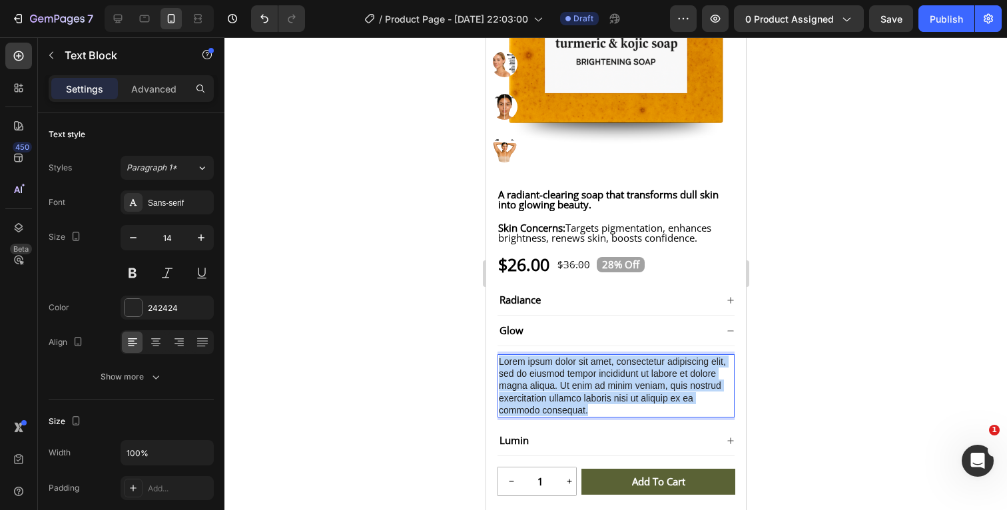
drag, startPoint x: 600, startPoint y: 419, endPoint x: 495, endPoint y: 371, distance: 115.3
click at [495, 371] on div "Radiance Glow Lorem ipsum dolor sit amet, consectetur adipiscing elit, sed do e…" at bounding box center [615, 376] width 260 height 182
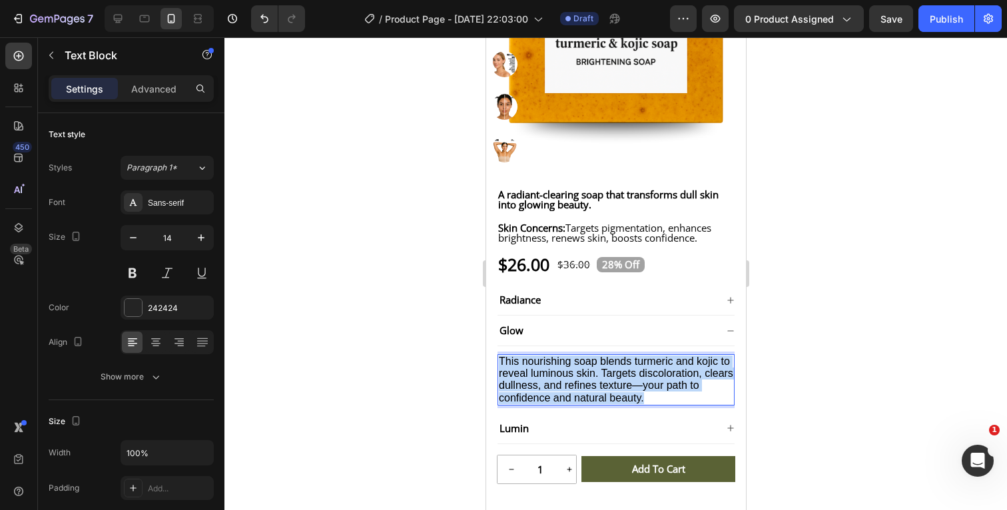
drag, startPoint x: 656, startPoint y: 407, endPoint x: 457, endPoint y: 371, distance: 202.2
click at [485, 371] on html "iPhone 13 Pro ( 390 px) iPhone 13 Mini iPhone 13 Pro iPhone 11 Pro Max iPhone 1…" at bounding box center [615, 271] width 260 height 1096
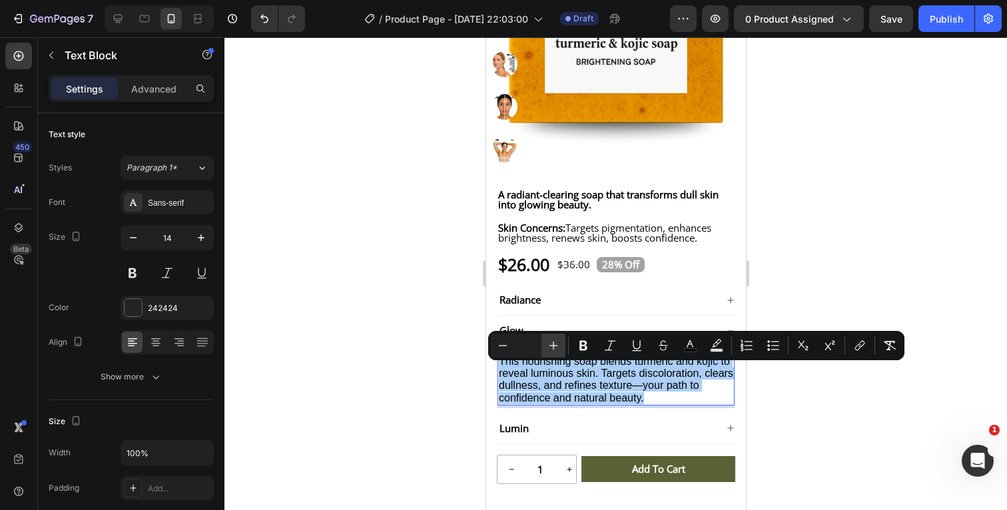
click at [557, 345] on icon "Editor contextual toolbar" at bounding box center [553, 345] width 13 height 13
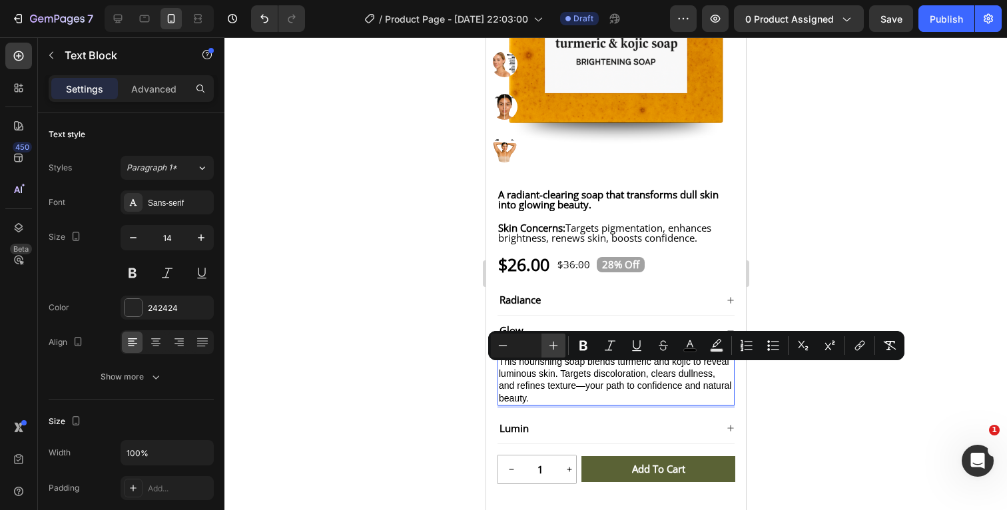
click at [557, 345] on icon "Editor contextual toolbar" at bounding box center [553, 345] width 13 height 13
click at [688, 344] on icon "Editor contextual toolbar" at bounding box center [689, 343] width 7 height 7
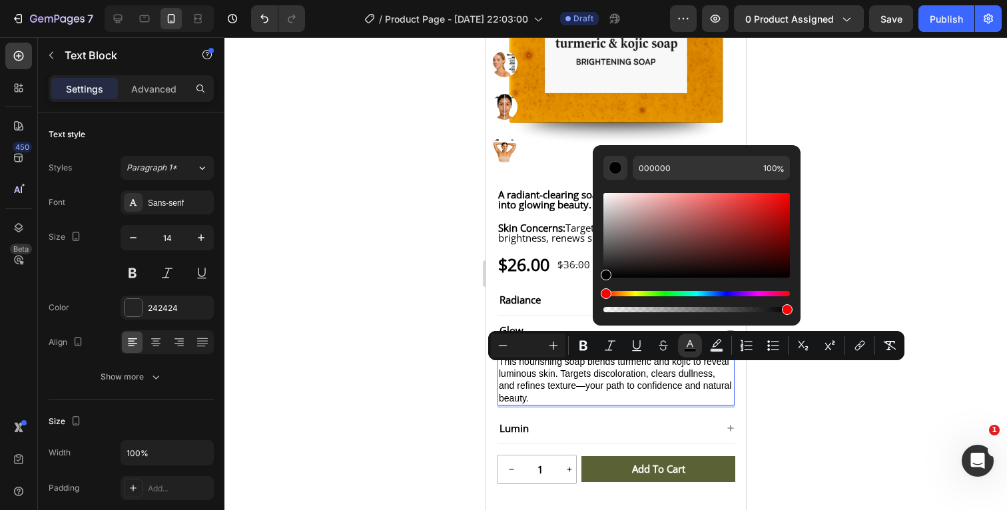
click at [853, 242] on div at bounding box center [615, 273] width 782 height 473
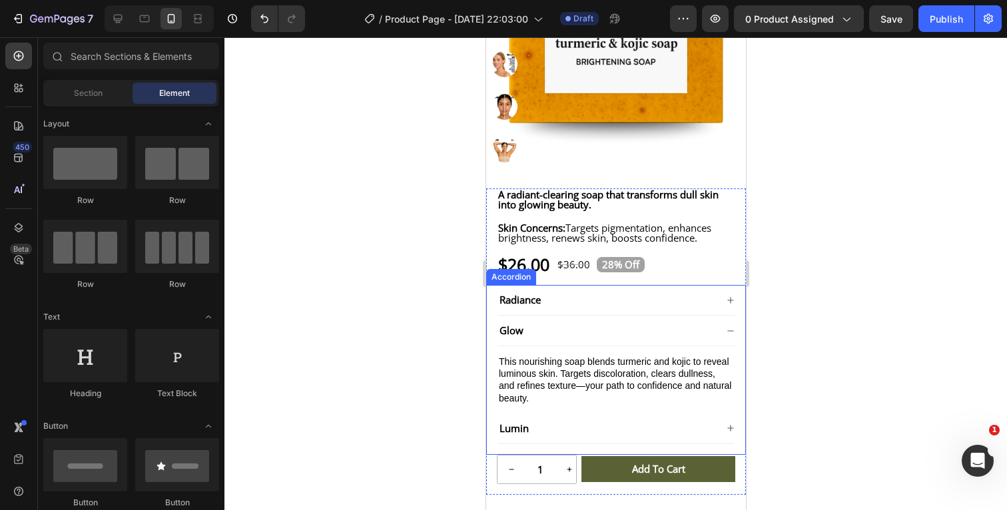
click at [728, 335] on icon at bounding box center [730, 331] width 8 height 8
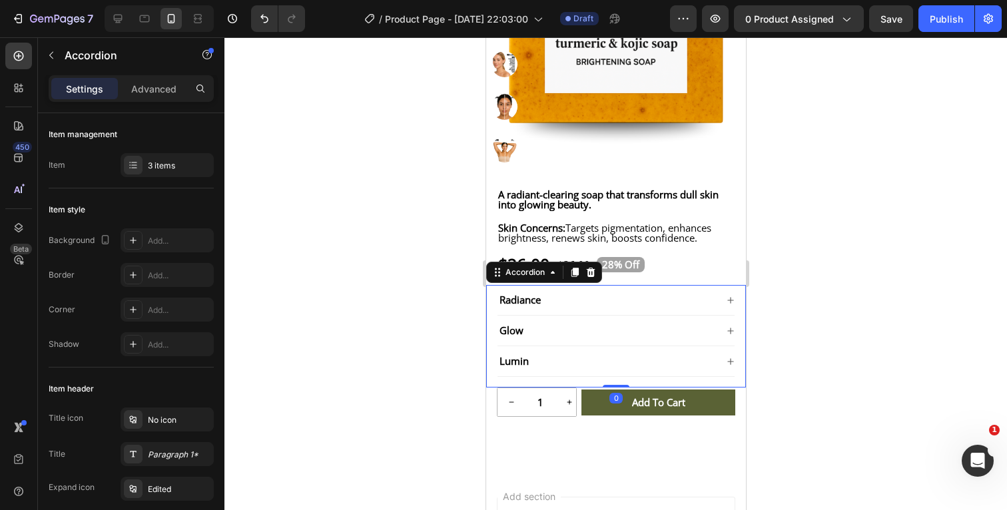
click at [730, 304] on icon at bounding box center [730, 300] width 8 height 8
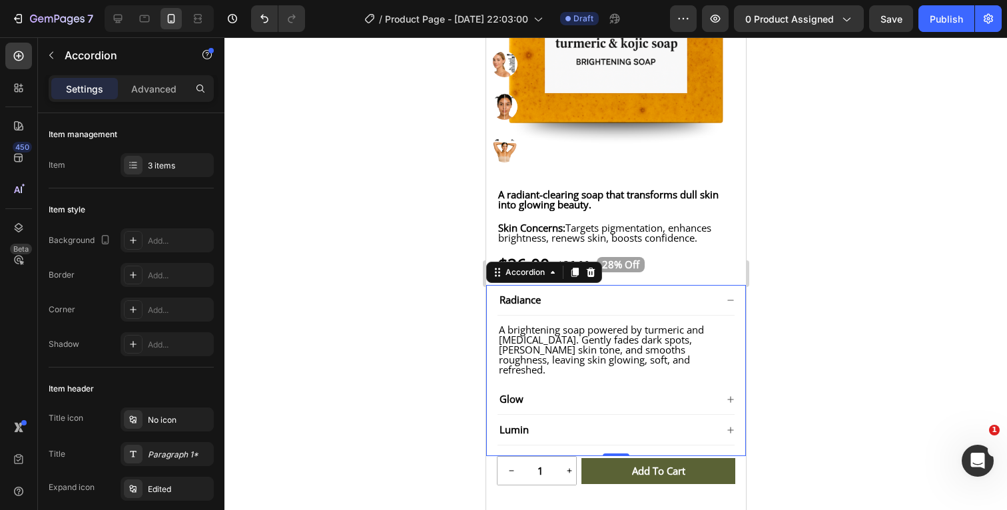
click at [728, 304] on icon at bounding box center [730, 300] width 8 height 8
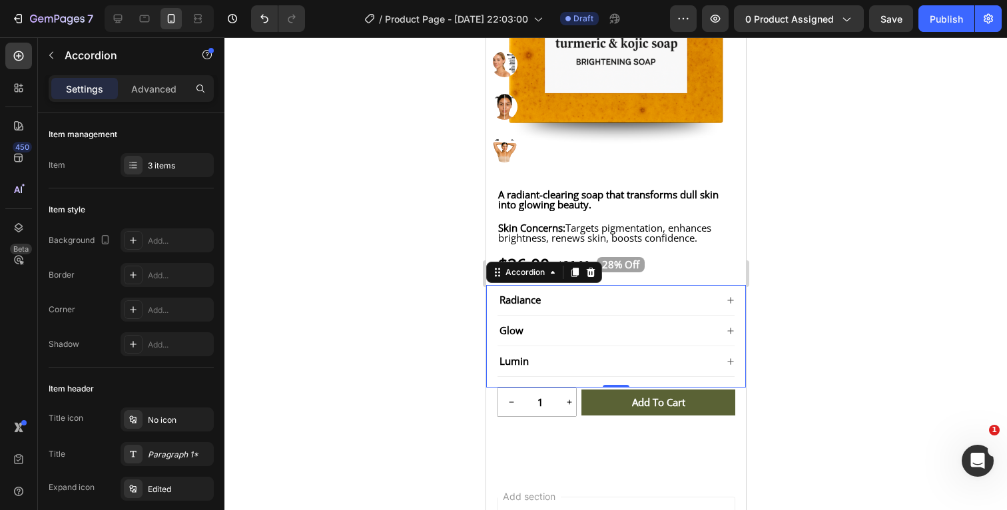
click at [730, 364] on icon at bounding box center [729, 361] width 6 height 6
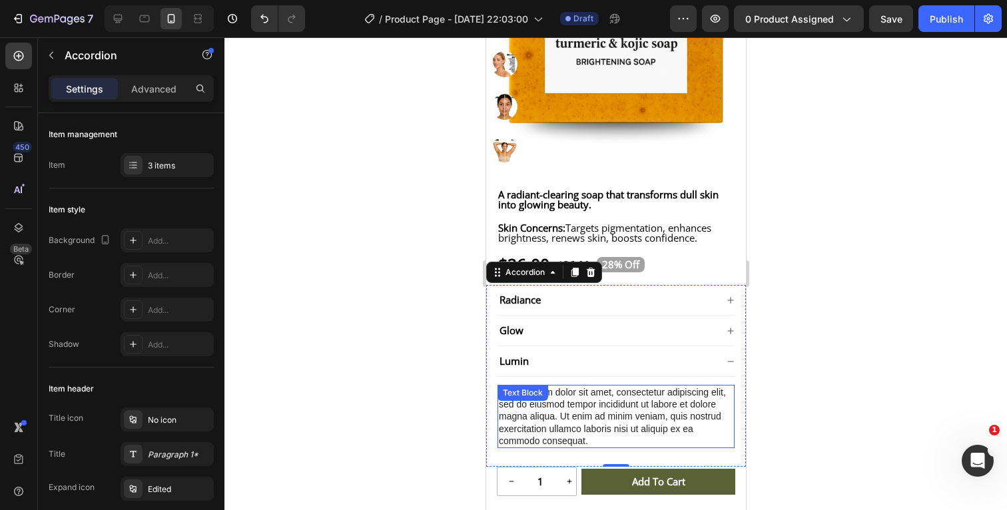
click at [594, 436] on div "Lorem ipsum dolor sit amet, consectetur adipiscing elit, sed do eiusmod tempor …" at bounding box center [615, 416] width 237 height 63
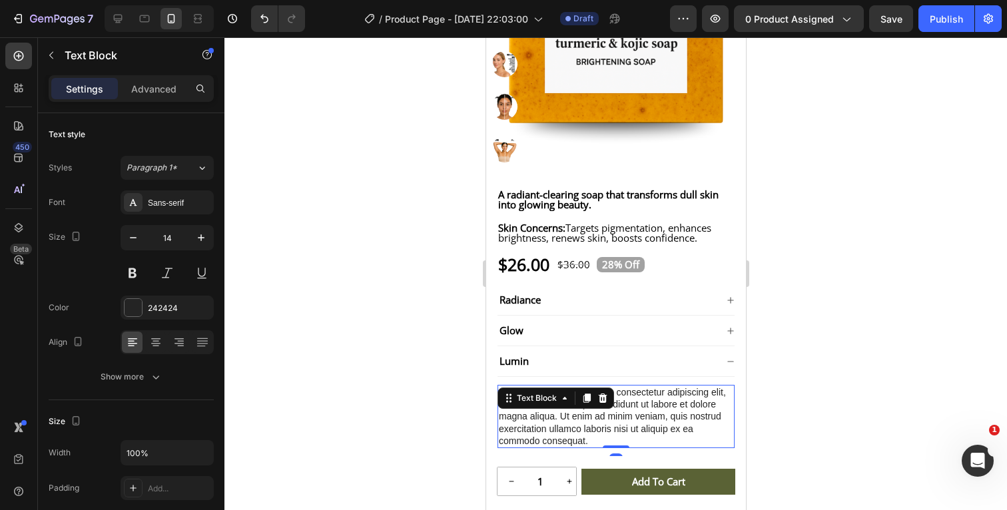
click at [587, 448] on div "Lorem ipsum dolor sit amet, consectetur adipiscing elit, sed do eiusmod tempor …" at bounding box center [615, 416] width 237 height 63
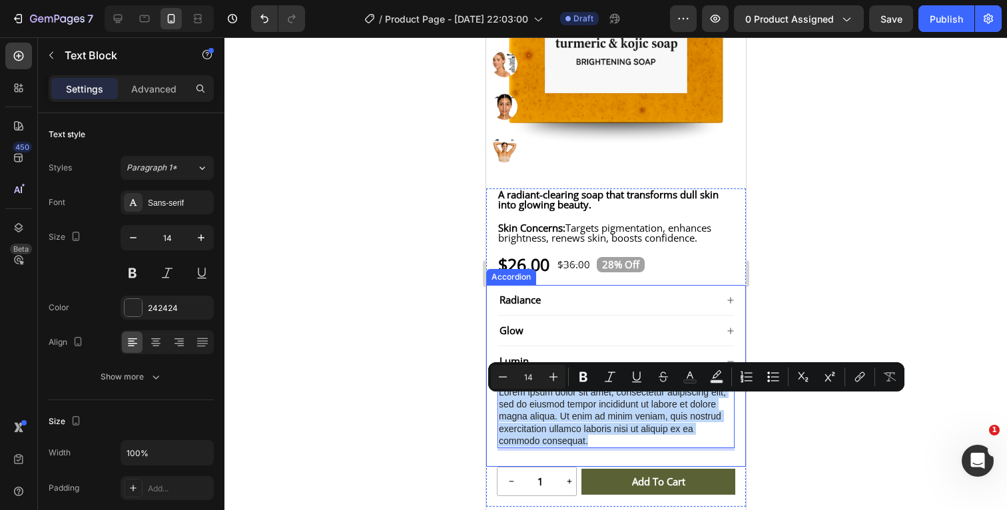
drag, startPoint x: 600, startPoint y: 451, endPoint x: 491, endPoint y: 403, distance: 118.9
click at [491, 403] on div "Radiance Glow Lumin Lorem ipsum dolor sit amet, consectetur adipiscing elit, se…" at bounding box center [615, 376] width 260 height 182
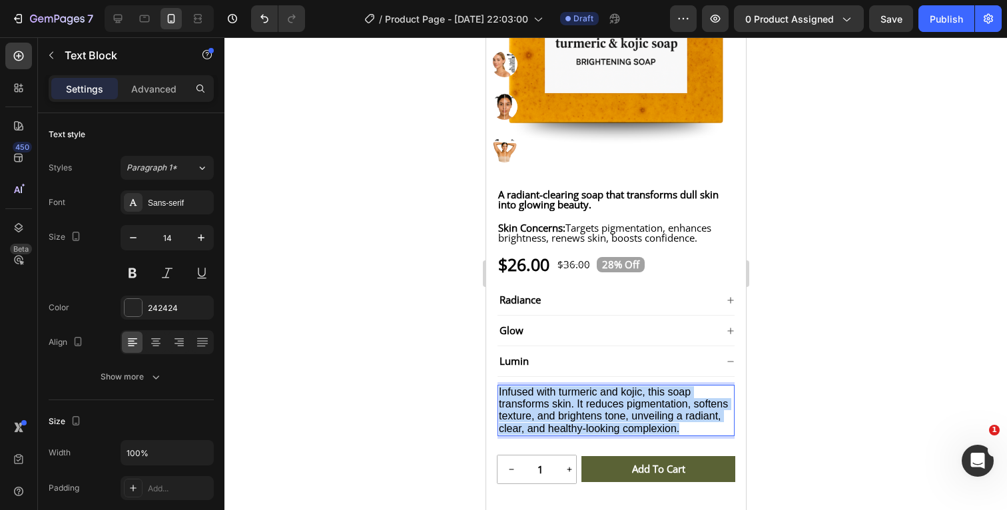
drag, startPoint x: 698, startPoint y: 437, endPoint x: 481, endPoint y: 400, distance: 219.6
click at [485, 400] on html "iPhone 13 Pro ( 390 px) iPhone 13 Mini iPhone 13 Pro iPhone 11 Pro Max iPhone 1…" at bounding box center [615, 271] width 260 height 1096
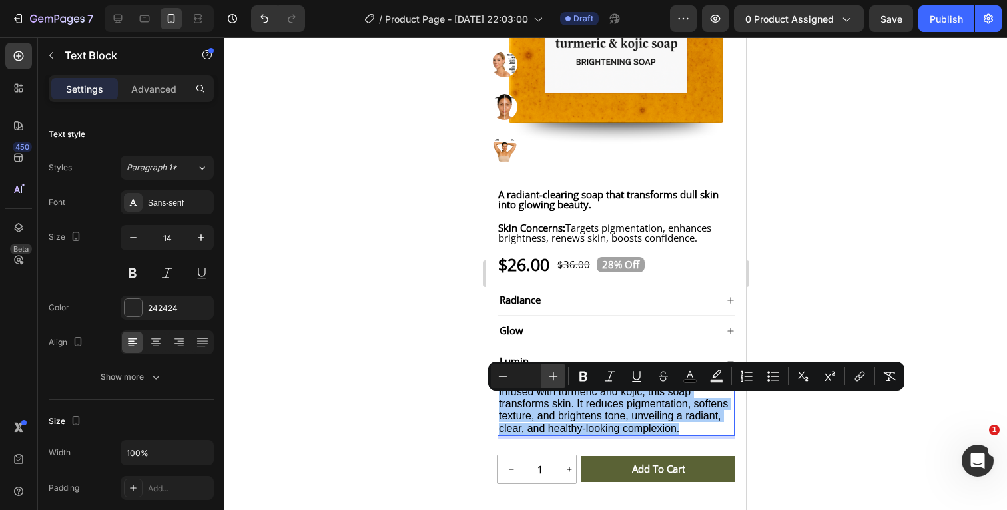
click at [549, 376] on icon "Editor contextual toolbar" at bounding box center [553, 376] width 9 height 9
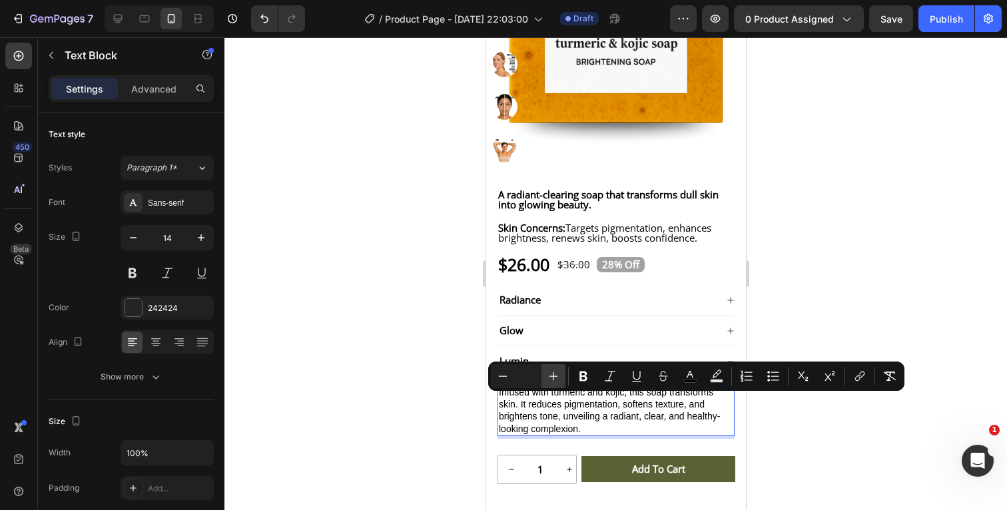
click at [549, 376] on icon "Editor contextual toolbar" at bounding box center [553, 376] width 9 height 9
click at [690, 372] on icon "Editor contextual toolbar" at bounding box center [689, 375] width 13 height 13
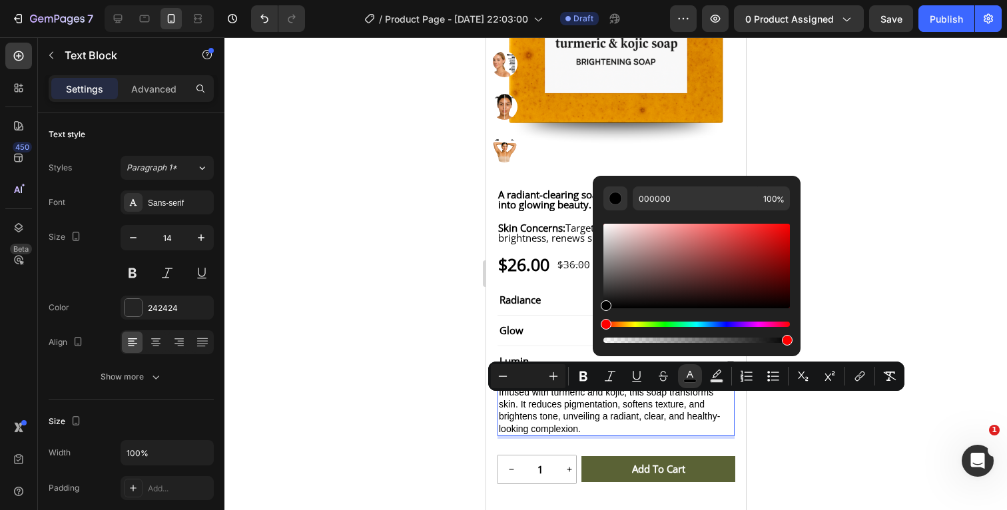
click at [867, 260] on div at bounding box center [615, 273] width 782 height 473
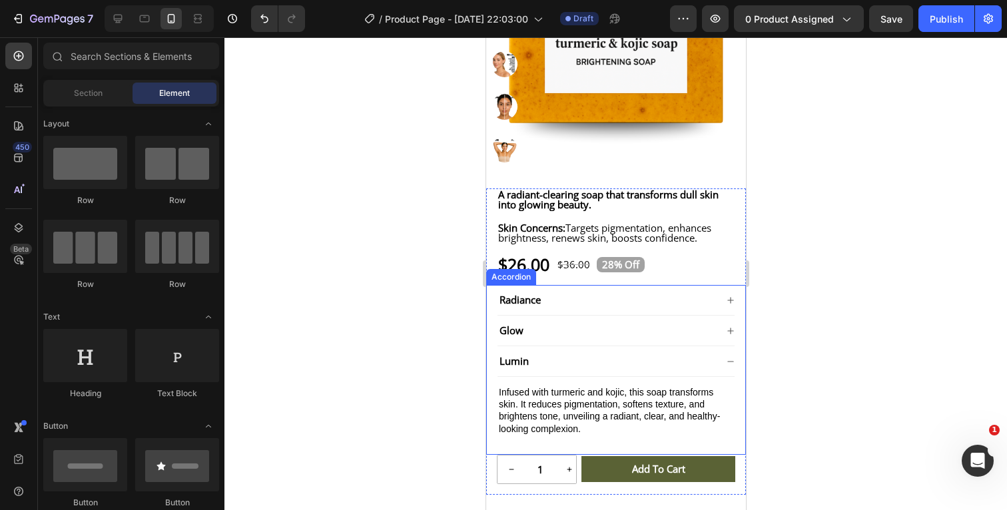
click at [733, 304] on icon at bounding box center [730, 300] width 8 height 8
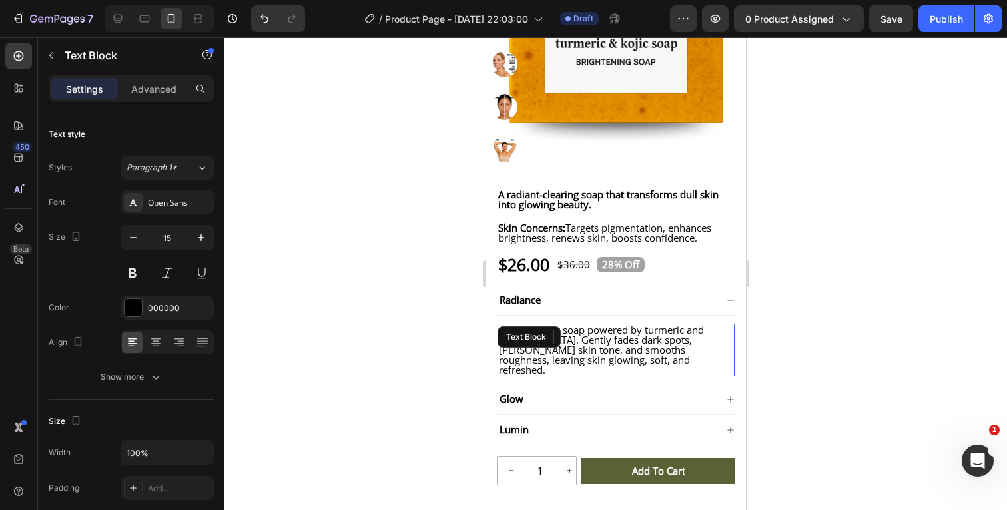
click at [647, 364] on span "A brightening soap powered by turmeric and kojic acid. Gently fades dark spots,…" at bounding box center [600, 349] width 205 height 53
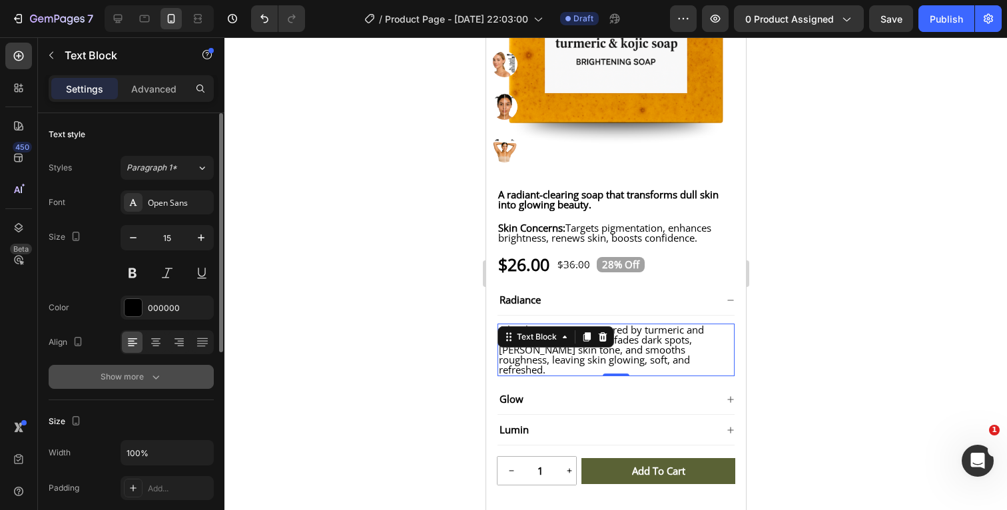
click at [154, 376] on icon "button" at bounding box center [155, 376] width 13 height 13
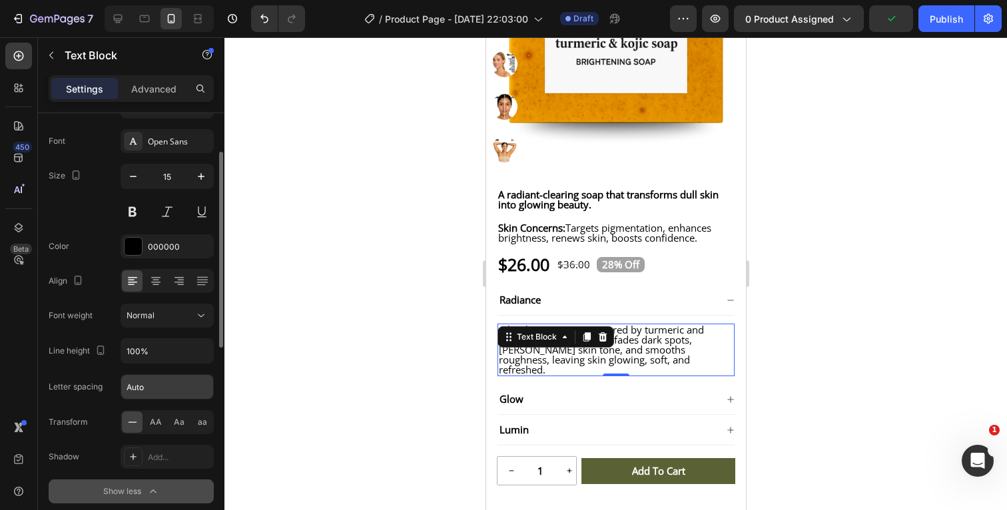
scroll to position [97, 0]
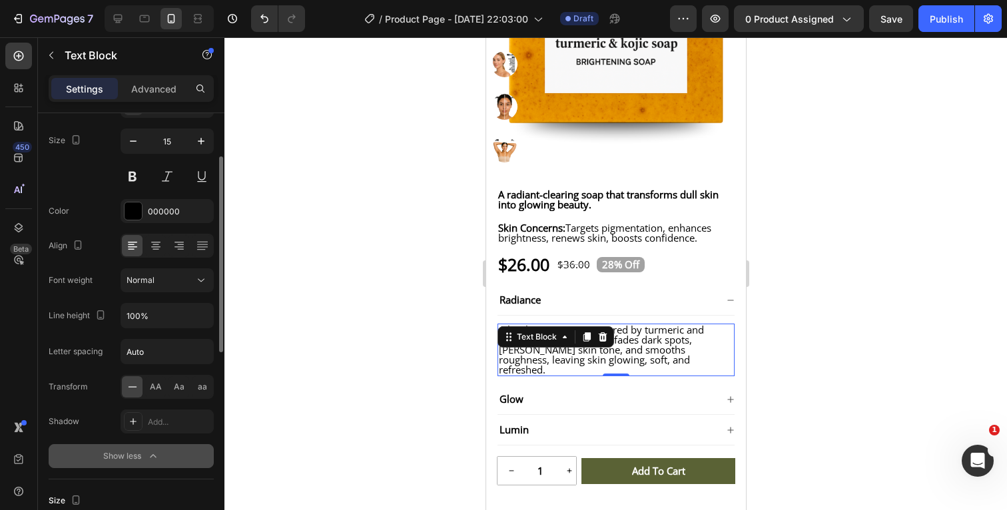
click at [151, 455] on icon "button" at bounding box center [152, 455] width 13 height 13
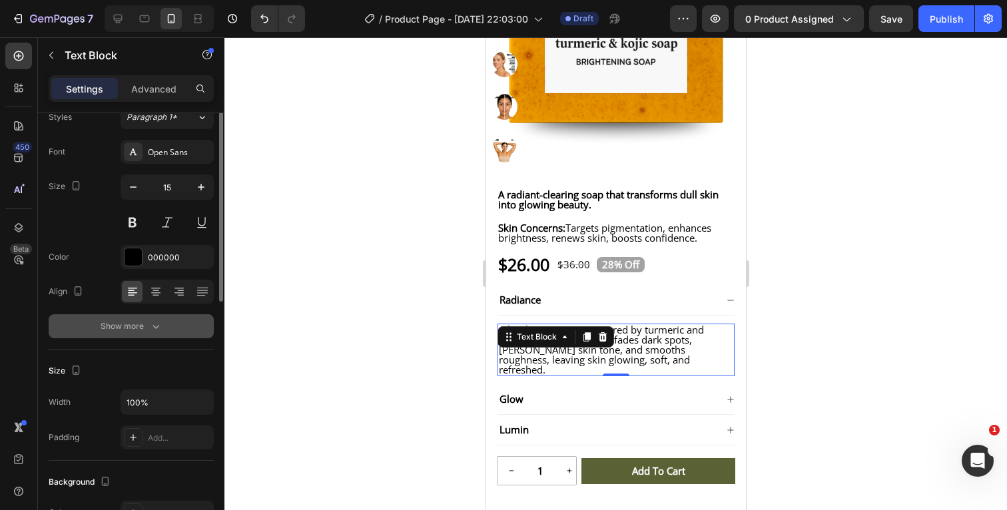
scroll to position [0, 0]
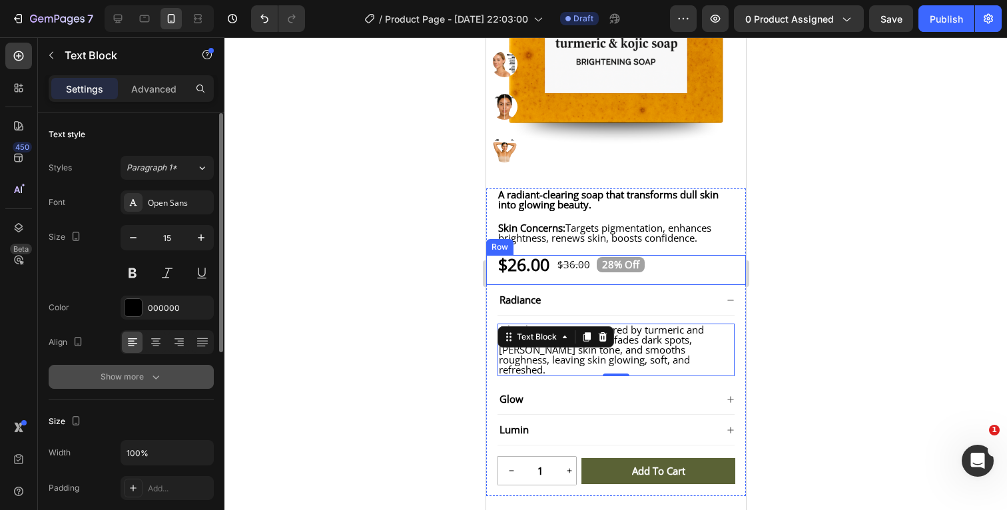
click at [832, 288] on div at bounding box center [615, 273] width 782 height 473
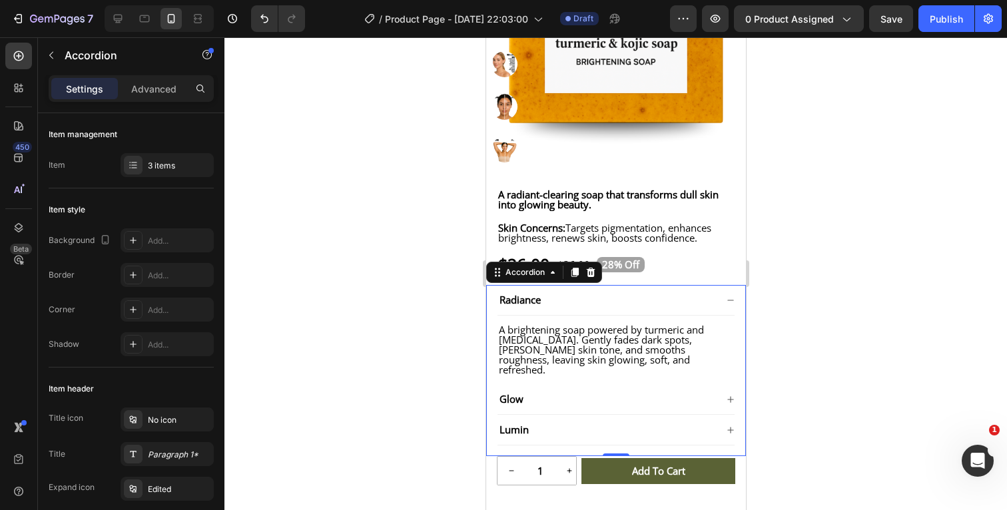
click at [730, 300] on icon at bounding box center [729, 300] width 6 height 1
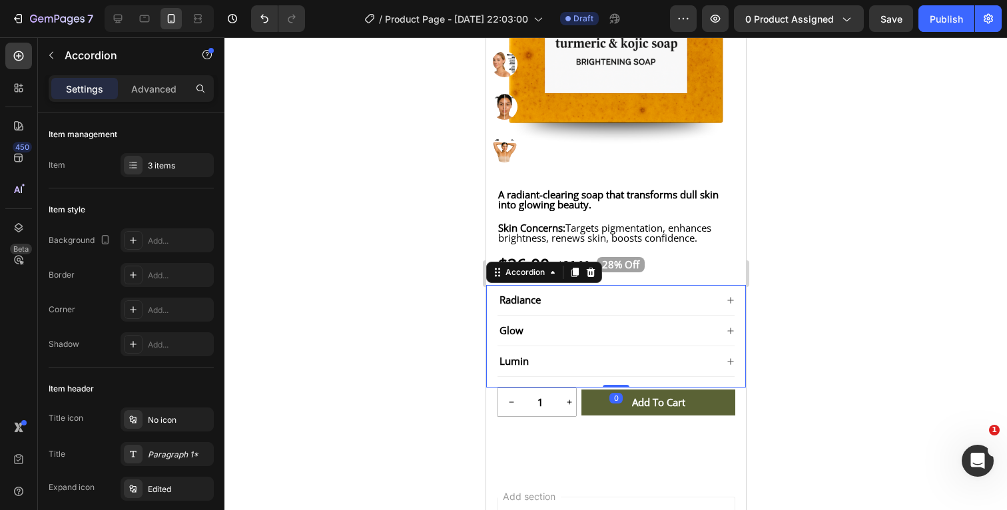
click at [729, 335] on icon at bounding box center [730, 331] width 8 height 8
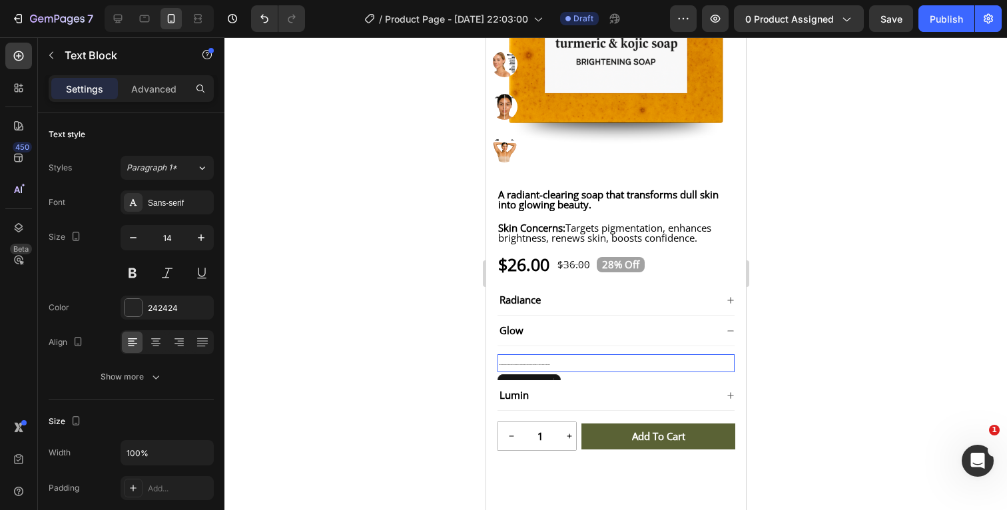
click at [623, 371] on p "This nourishing soap blends turmeric and kojic to reveal luminous skin. Targets…" at bounding box center [615, 363] width 234 height 15
click at [589, 371] on p "This nourishing soap blends turmeric and kojic to reveal luminous skin. Targets…" at bounding box center [615, 363] width 234 height 15
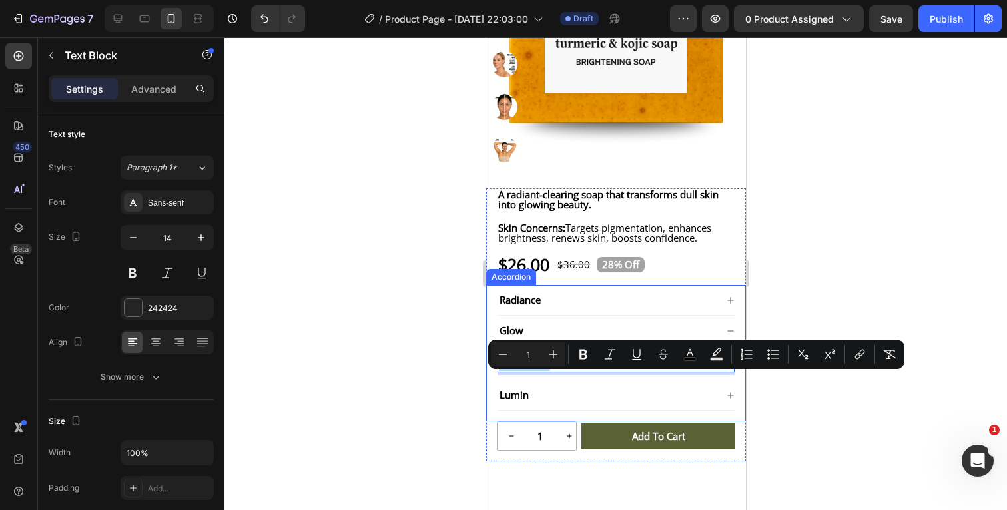
drag, startPoint x: 577, startPoint y: 374, endPoint x: 490, endPoint y: 373, distance: 86.6
click at [490, 373] on div "Radiance Glow This nourishing soap blends turmeric and kojic to reveal luminous…" at bounding box center [615, 353] width 260 height 136
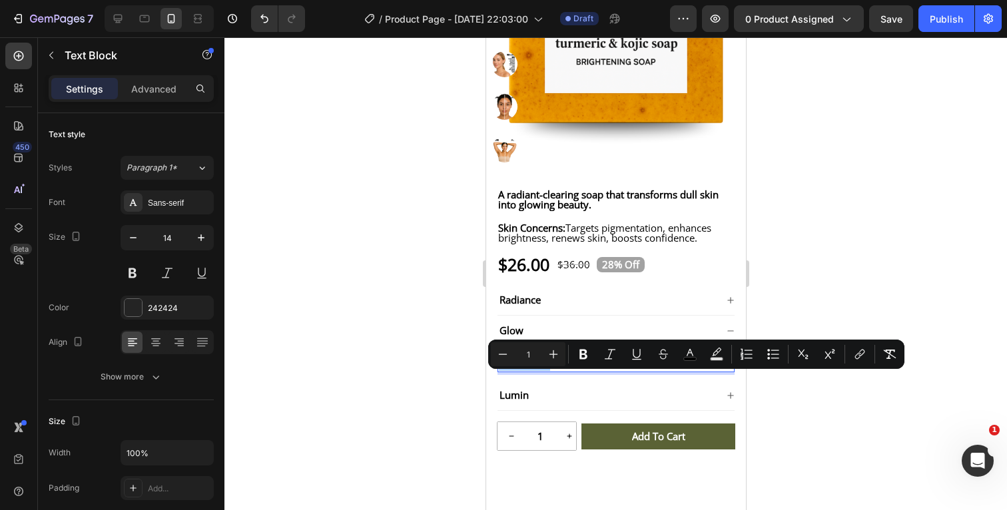
click at [539, 353] on input "1" at bounding box center [528, 354] width 27 height 16
type input "15"
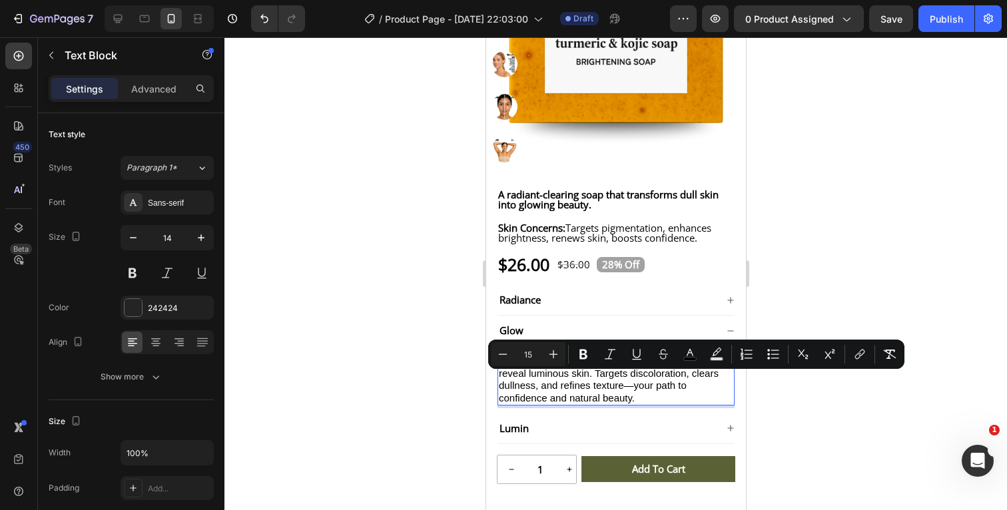
click at [834, 386] on div at bounding box center [615, 273] width 782 height 473
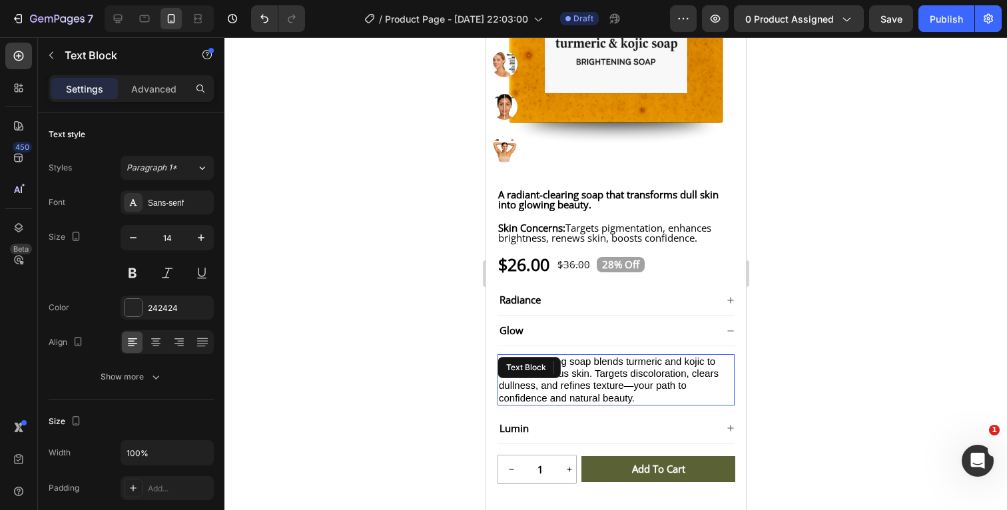
click at [648, 404] on p "This nourishing soap blends turmeric and kojic to reveal luminous skin. Targets…" at bounding box center [615, 380] width 234 height 49
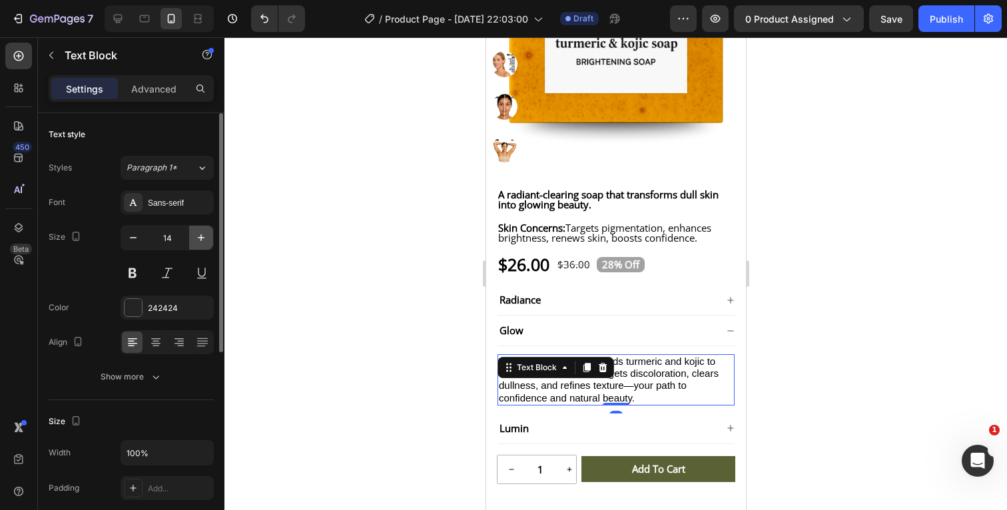
click at [200, 236] on icon "button" at bounding box center [200, 237] width 13 height 13
type input "15"
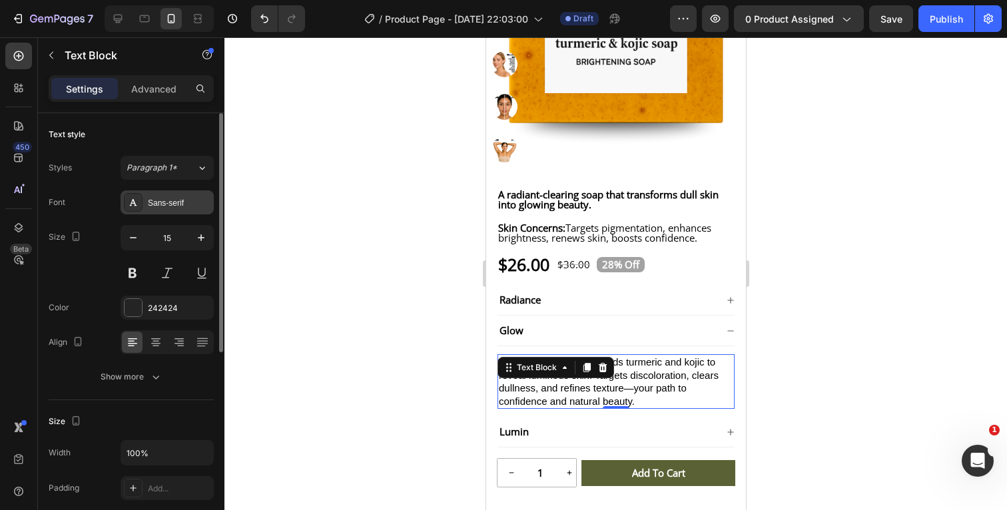
click at [181, 202] on div "Sans-serif" at bounding box center [179, 203] width 63 height 12
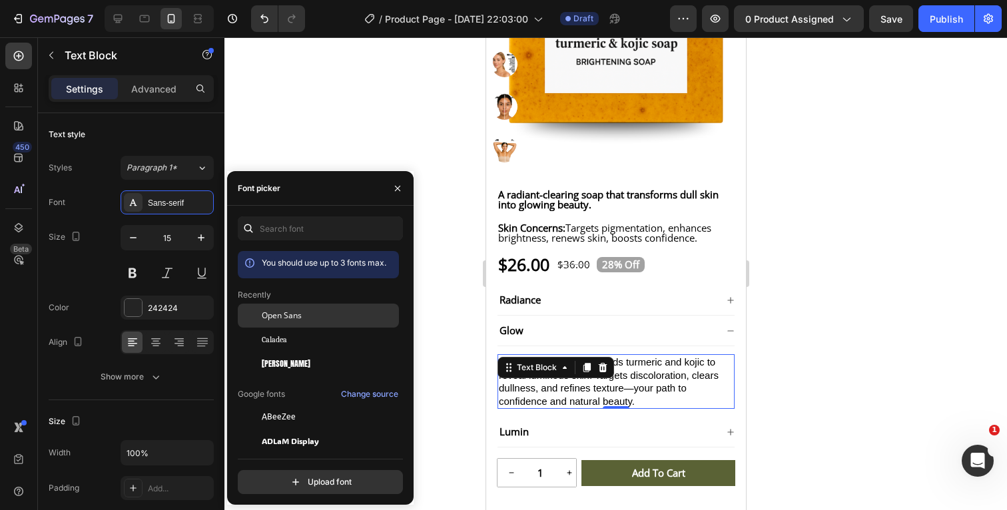
click at [284, 316] on span "Open Sans" at bounding box center [282, 316] width 40 height 12
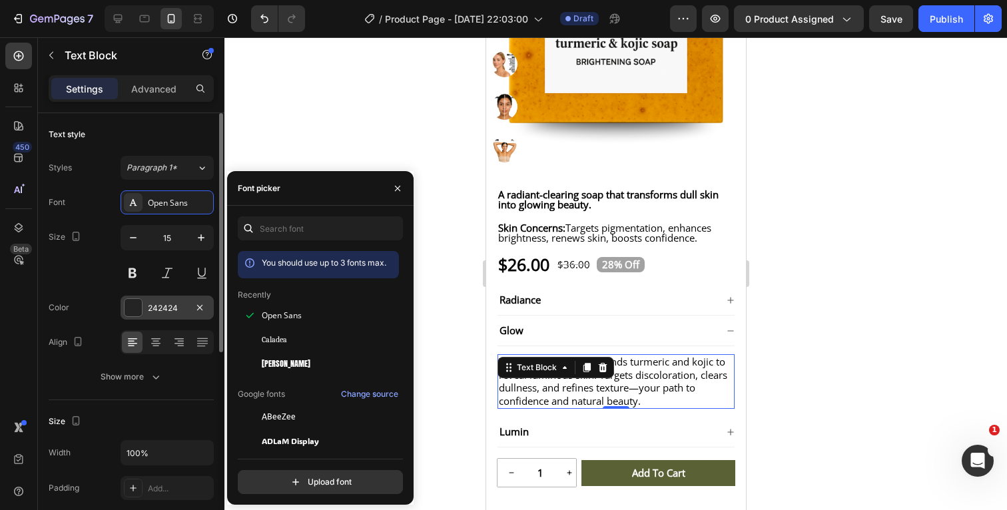
click at [134, 306] on div at bounding box center [132, 307] width 17 height 17
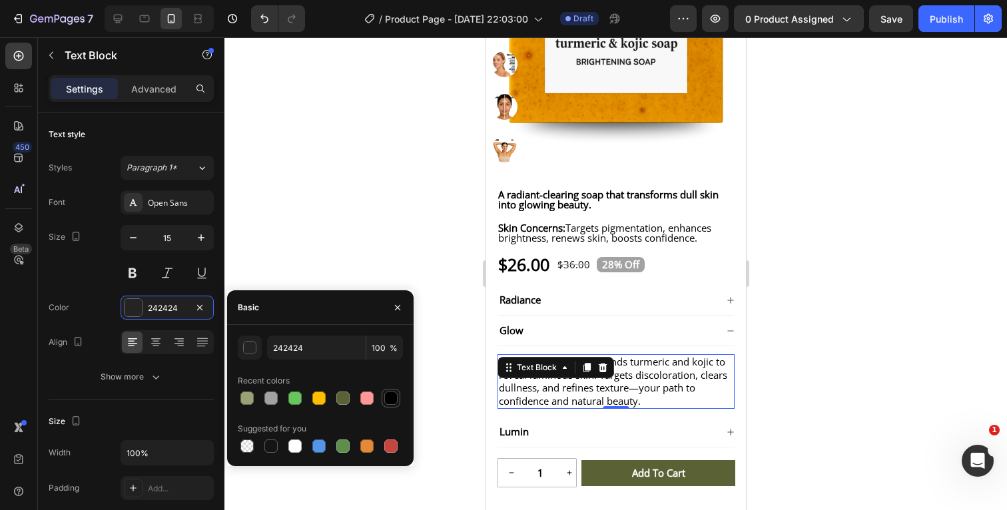
click at [389, 397] on div at bounding box center [390, 397] width 13 height 13
type input "000000"
click at [86, 305] on div "Color 000000" at bounding box center [131, 308] width 165 height 24
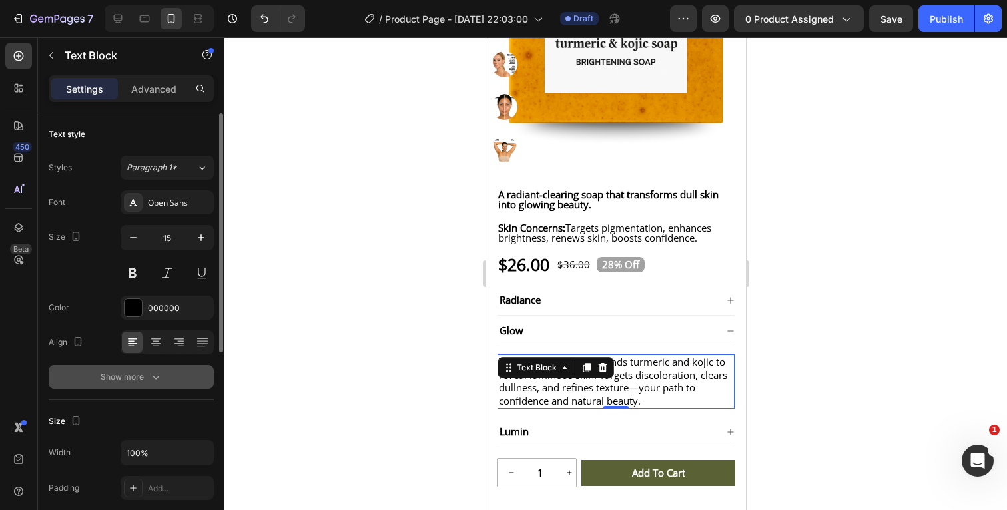
click at [159, 382] on icon "button" at bounding box center [155, 376] width 13 height 13
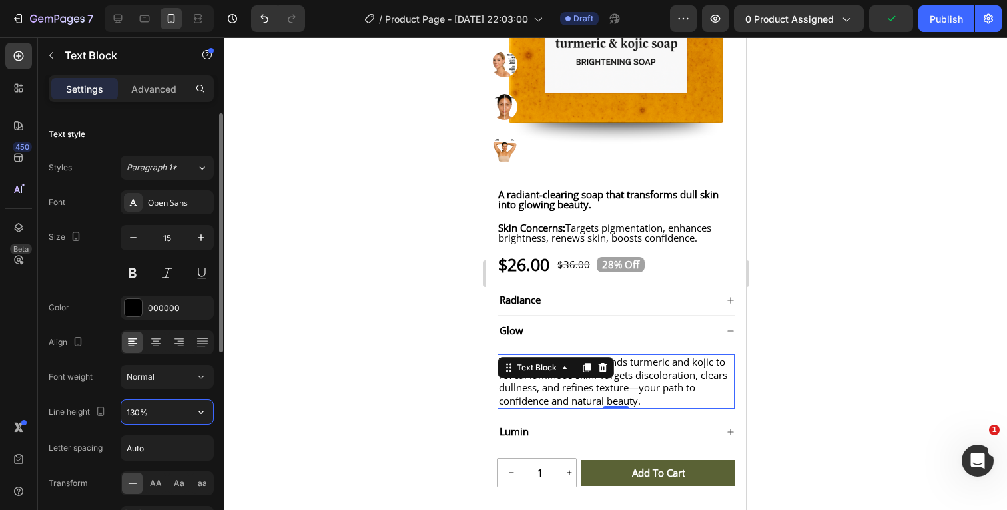
click at [165, 409] on input "130%" at bounding box center [167, 412] width 92 height 24
click at [200, 409] on icon "button" at bounding box center [200, 411] width 13 height 13
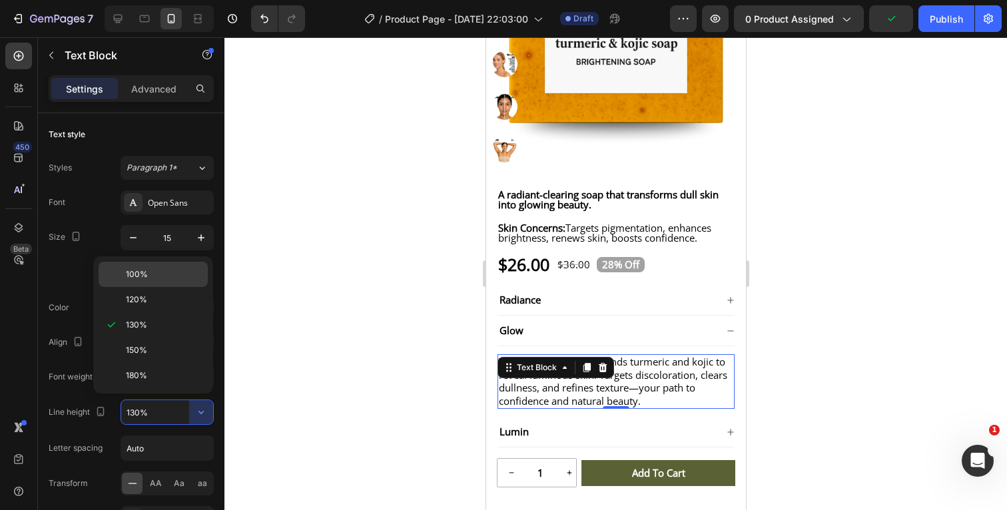
click at [150, 270] on p "100%" at bounding box center [164, 274] width 76 height 12
type input "100%"
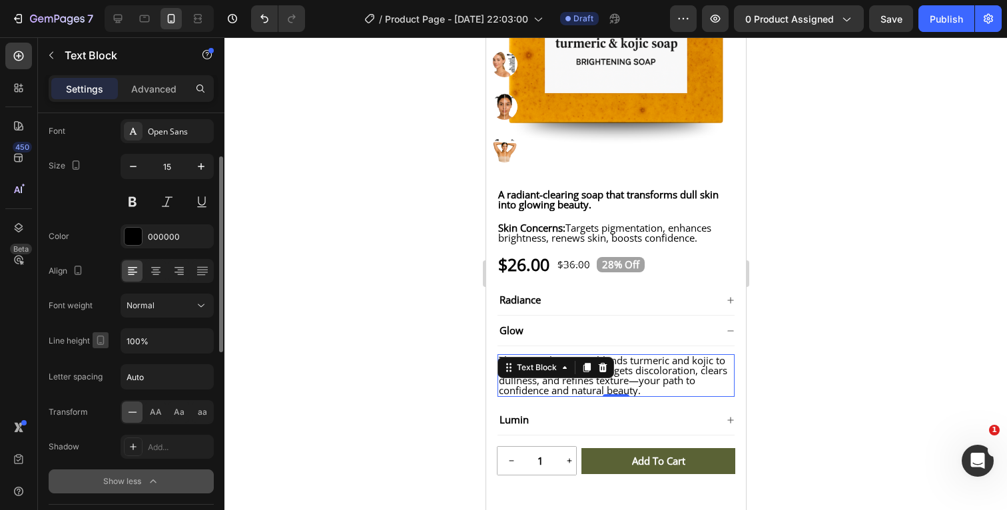
scroll to position [96, 0]
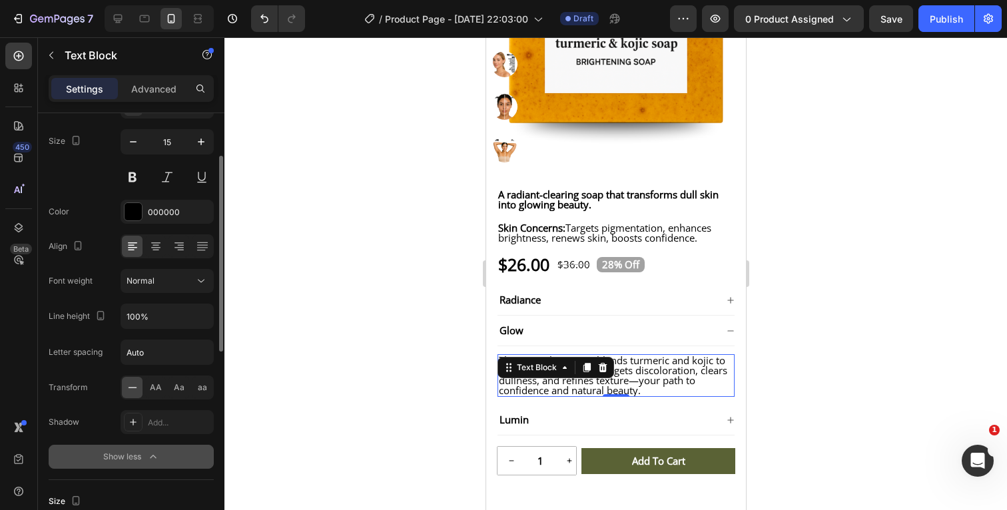
click at [150, 456] on icon "button" at bounding box center [152, 456] width 13 height 13
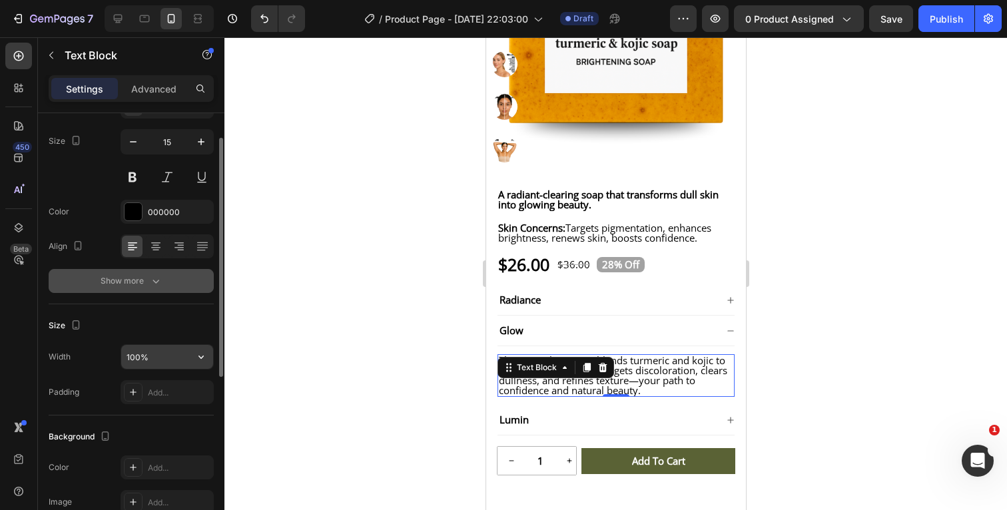
scroll to position [0, 0]
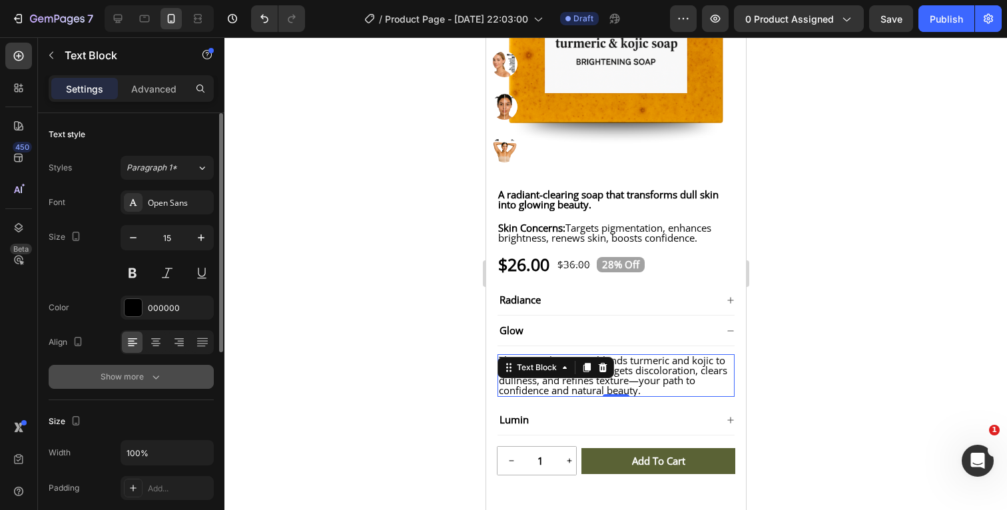
click at [810, 348] on div at bounding box center [615, 273] width 782 height 473
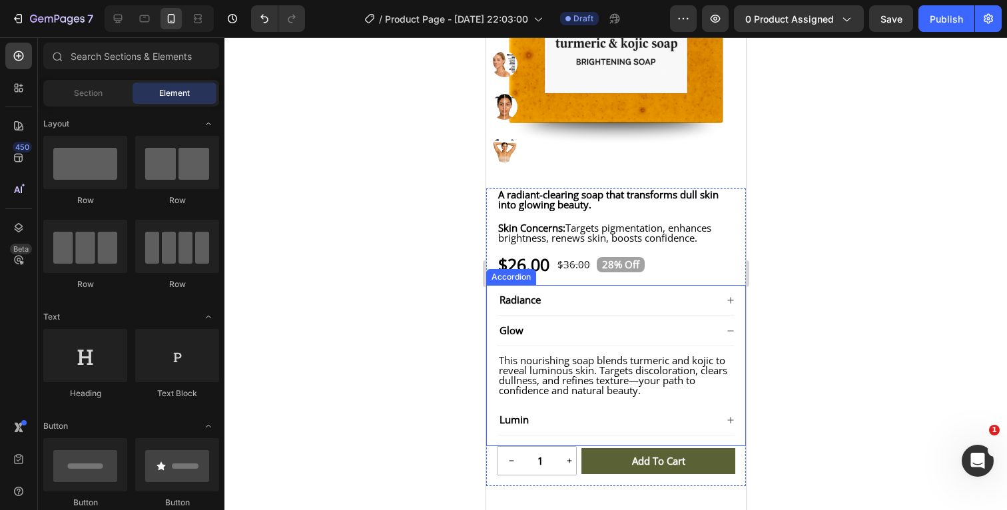
click at [730, 303] on icon at bounding box center [729, 300] width 6 height 6
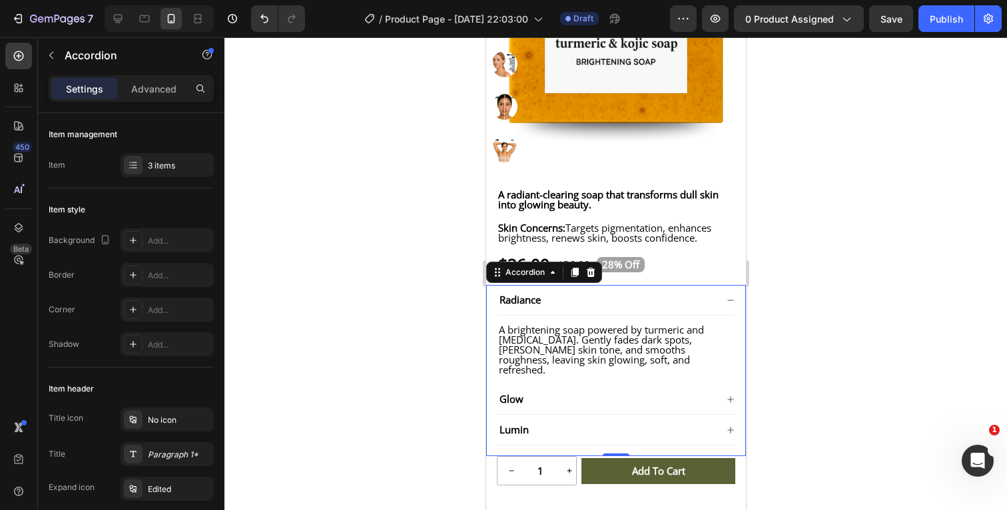
click at [730, 399] on icon at bounding box center [729, 399] width 6 height 6
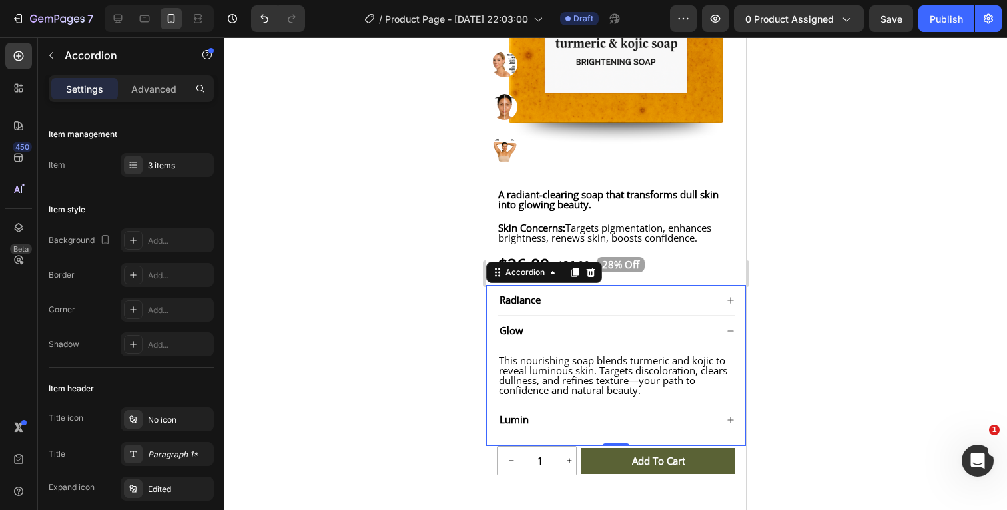
click at [730, 423] on icon at bounding box center [729, 420] width 6 height 6
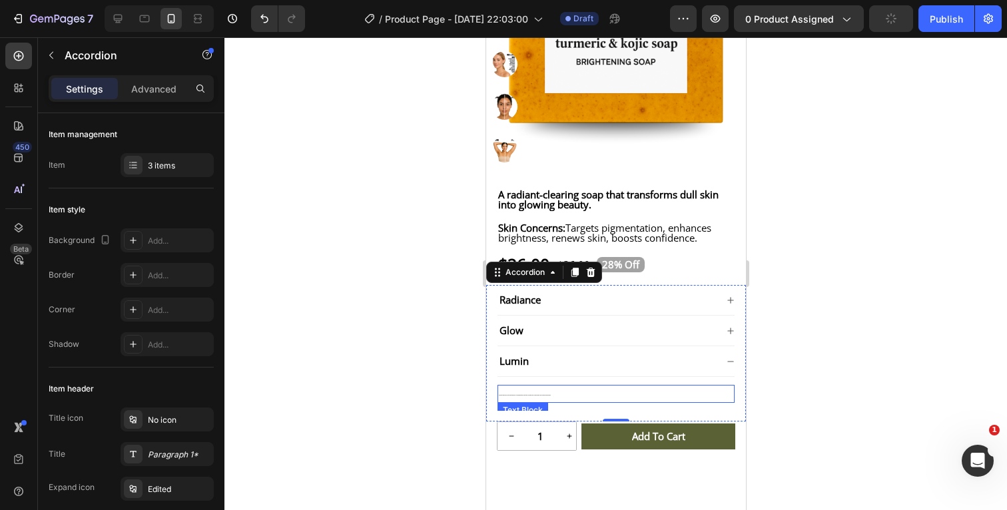
click at [571, 399] on p "Infused with turmeric and kojic, this soap transforms skin. It reduces pigmenta…" at bounding box center [615, 393] width 234 height 15
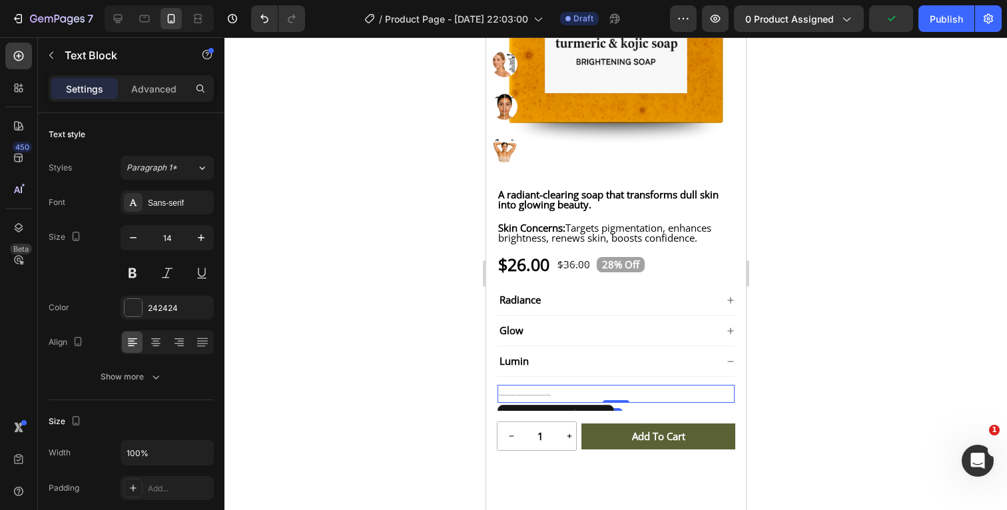
click at [548, 401] on p "Infused with turmeric and kojic, this soap transforms skin. It reduces pigmenta…" at bounding box center [615, 393] width 234 height 15
click at [563, 401] on p "Infused with turmeric and kojic, this soap transforms skin. It reduces pigmenta…" at bounding box center [615, 393] width 234 height 15
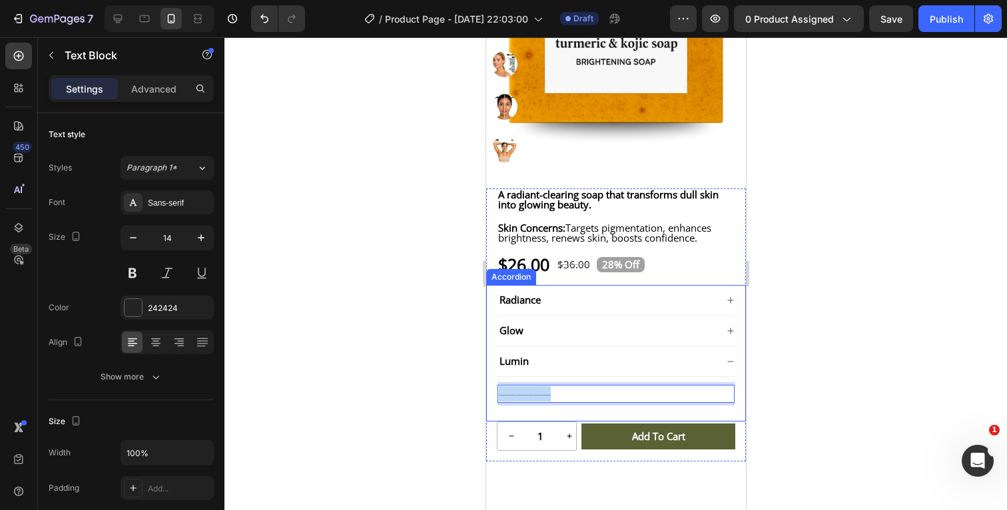
drag, startPoint x: 567, startPoint y: 405, endPoint x: 491, endPoint y: 403, distance: 75.2
click at [491, 403] on div "Radiance Glow Lumin Infused with turmeric and kojic, this soap transforms skin.…" at bounding box center [615, 353] width 260 height 136
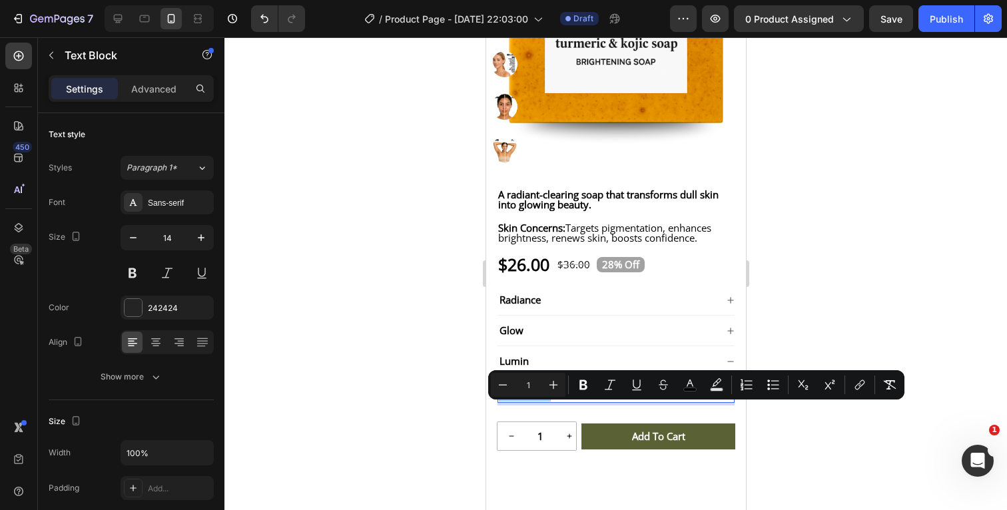
click at [535, 380] on input "1" at bounding box center [528, 385] width 27 height 16
type input "15"
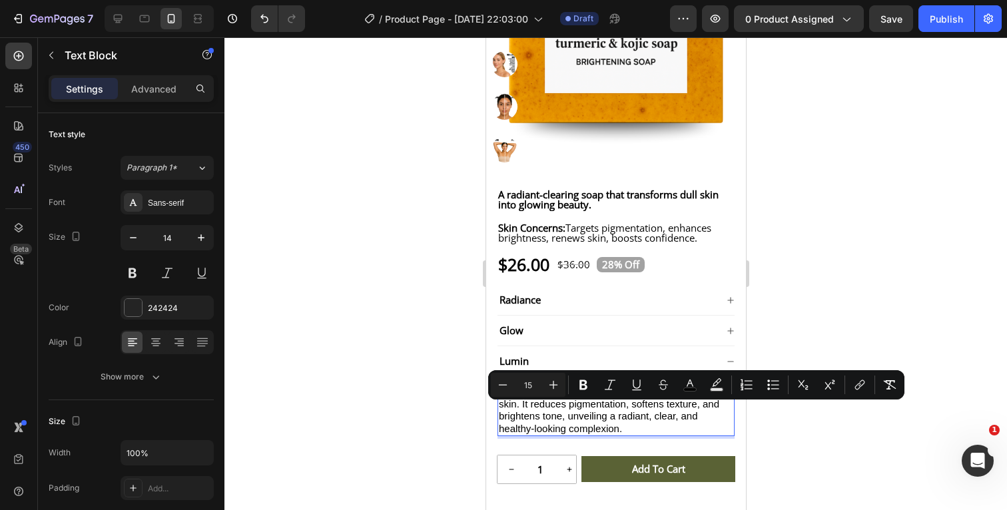
click at [853, 292] on div at bounding box center [615, 273] width 782 height 473
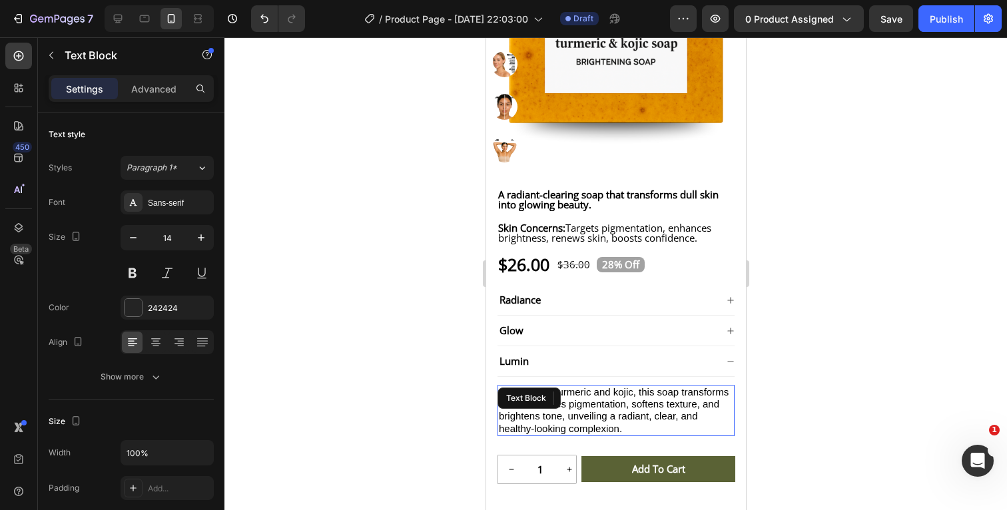
click at [648, 435] on p "Infused with turmeric and kojic, this soap transforms skin. It reduces pigmenta…" at bounding box center [615, 410] width 234 height 49
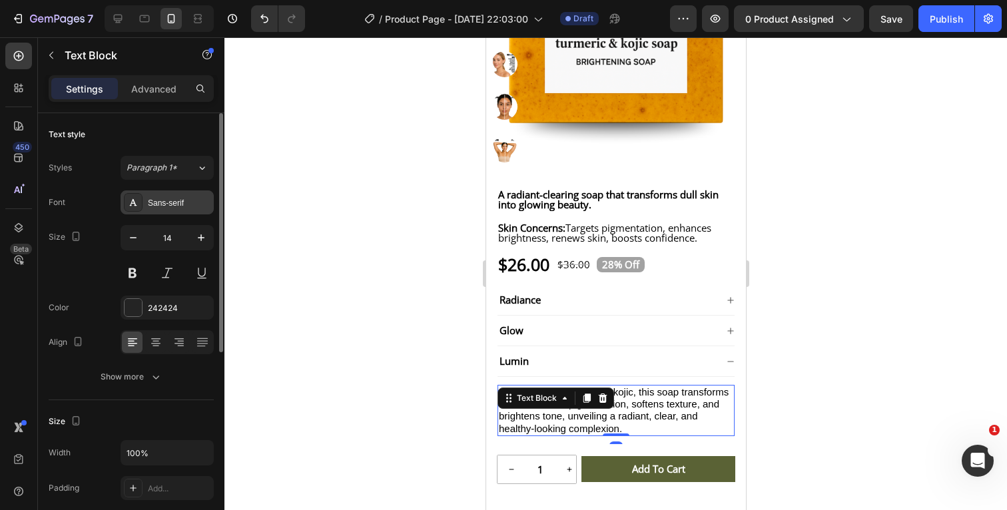
click at [171, 203] on div "Sans-serif" at bounding box center [179, 203] width 63 height 12
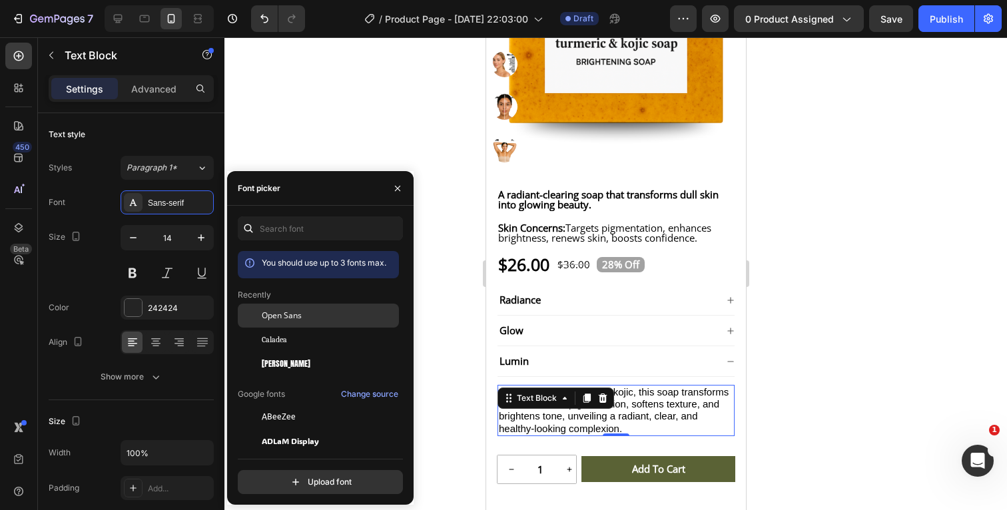
click at [294, 318] on span "Open Sans" at bounding box center [282, 316] width 40 height 12
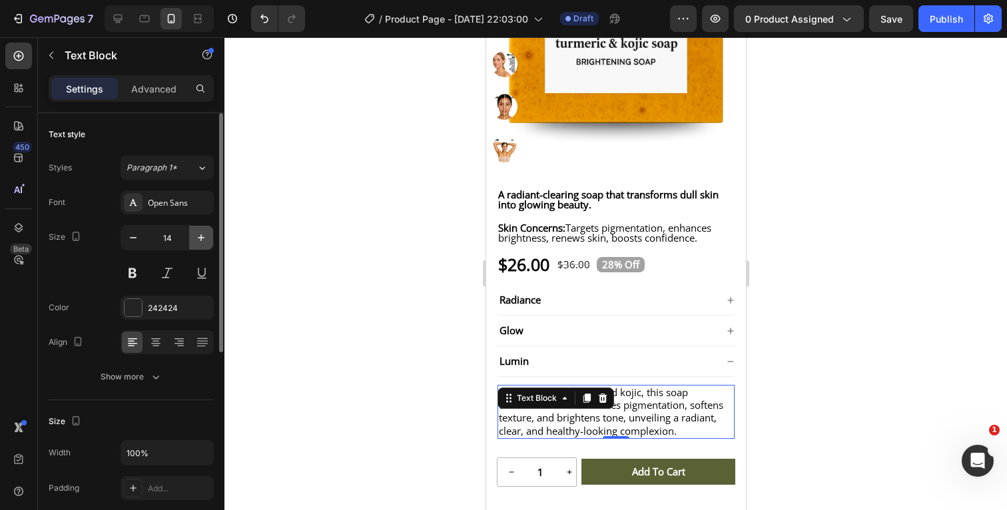
click at [201, 236] on icon "button" at bounding box center [201, 237] width 7 height 7
type input "15"
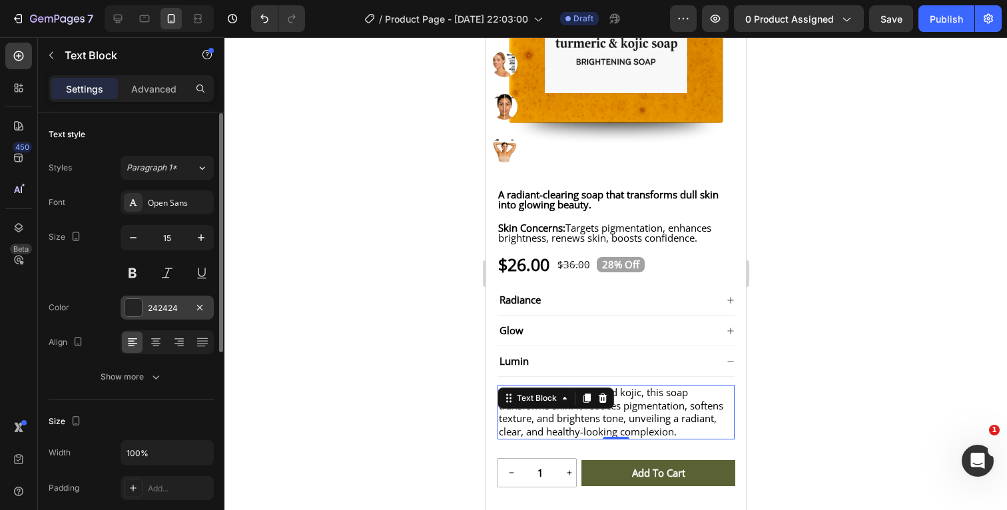
click at [136, 302] on div at bounding box center [132, 307] width 17 height 17
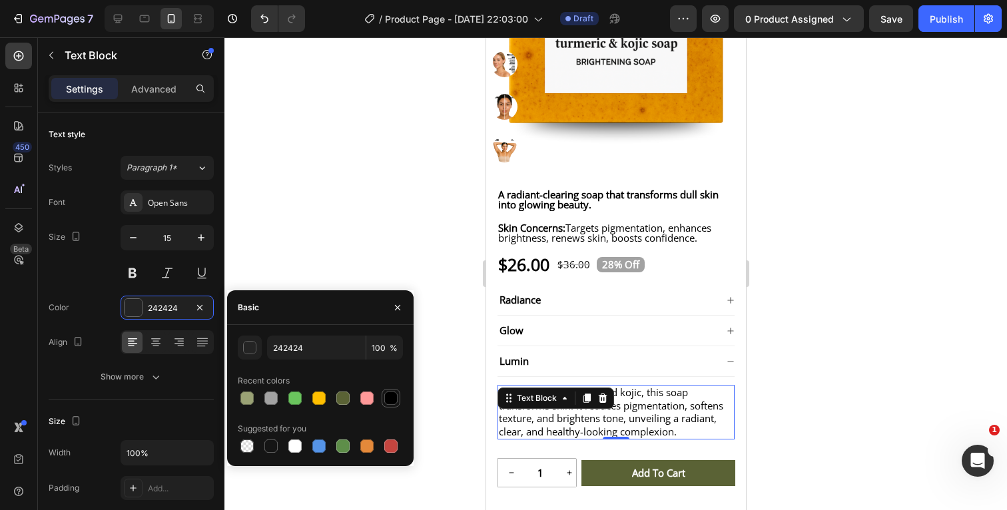
click at [391, 398] on div at bounding box center [390, 397] width 13 height 13
type input "000000"
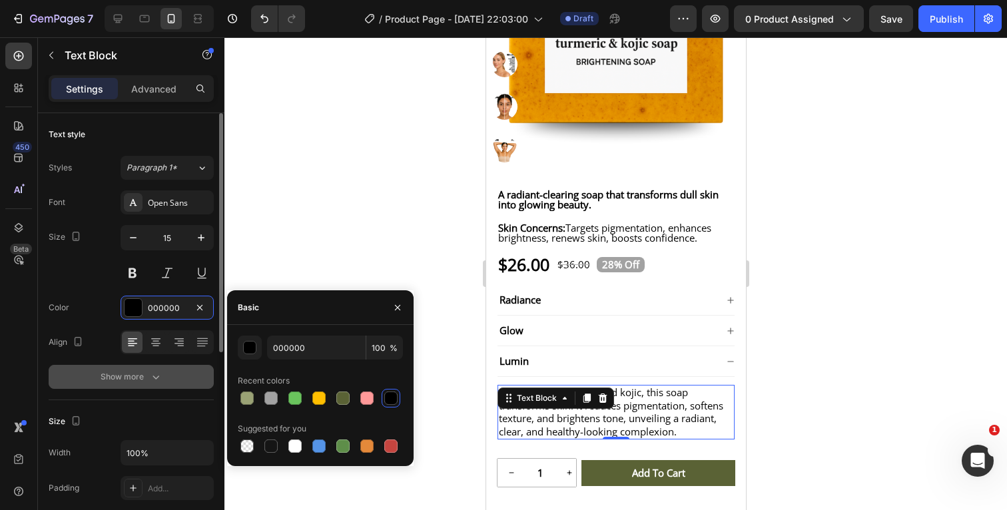
click at [159, 376] on icon "button" at bounding box center [155, 376] width 13 height 13
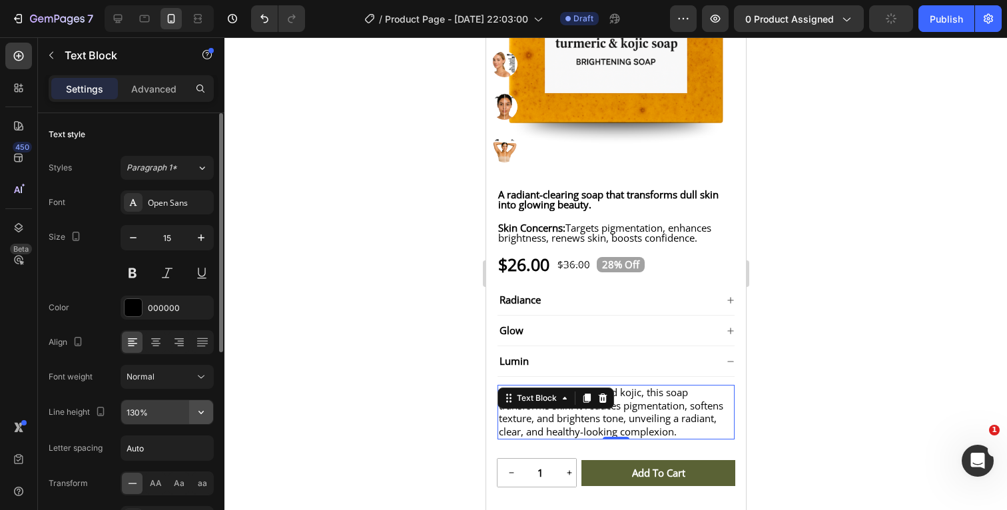
click at [200, 413] on icon "button" at bounding box center [200, 411] width 13 height 13
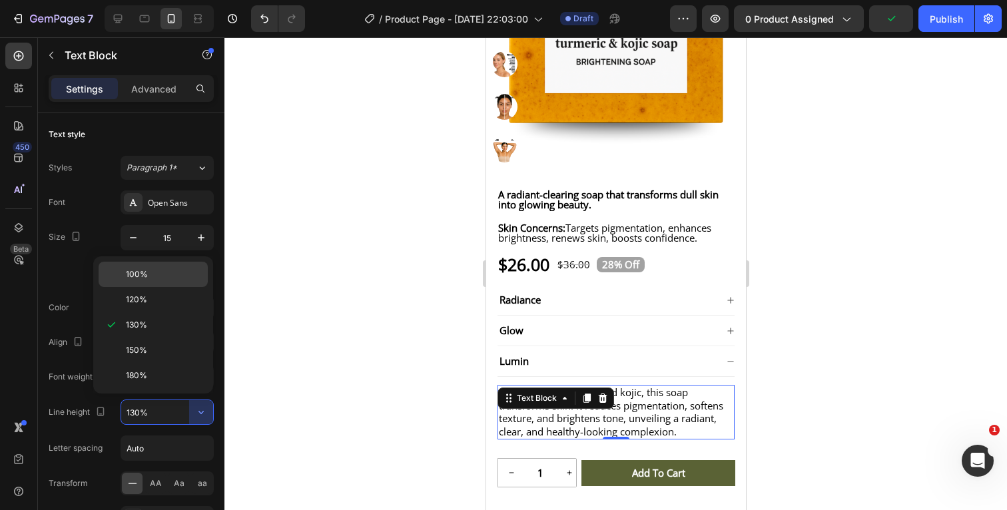
click at [156, 276] on p "100%" at bounding box center [164, 274] width 76 height 12
type input "100%"
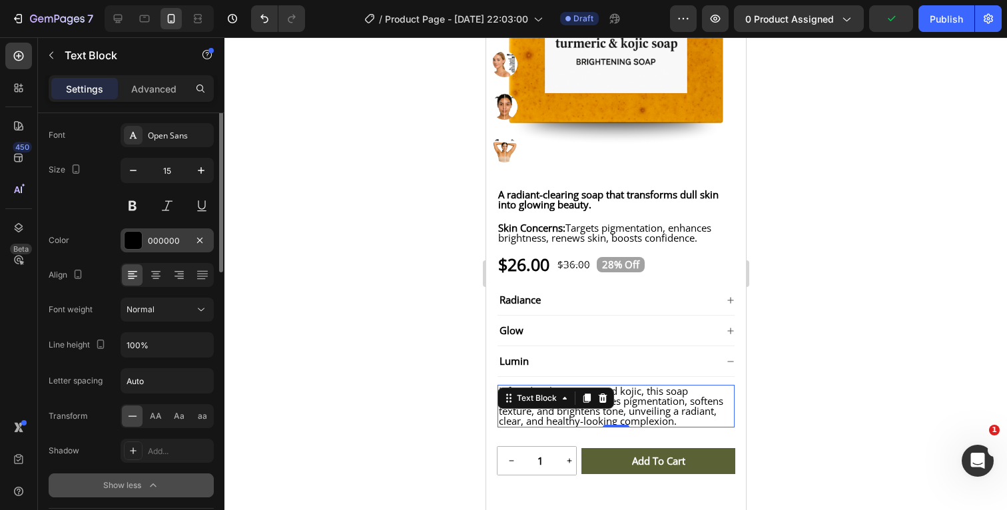
scroll to position [101, 0]
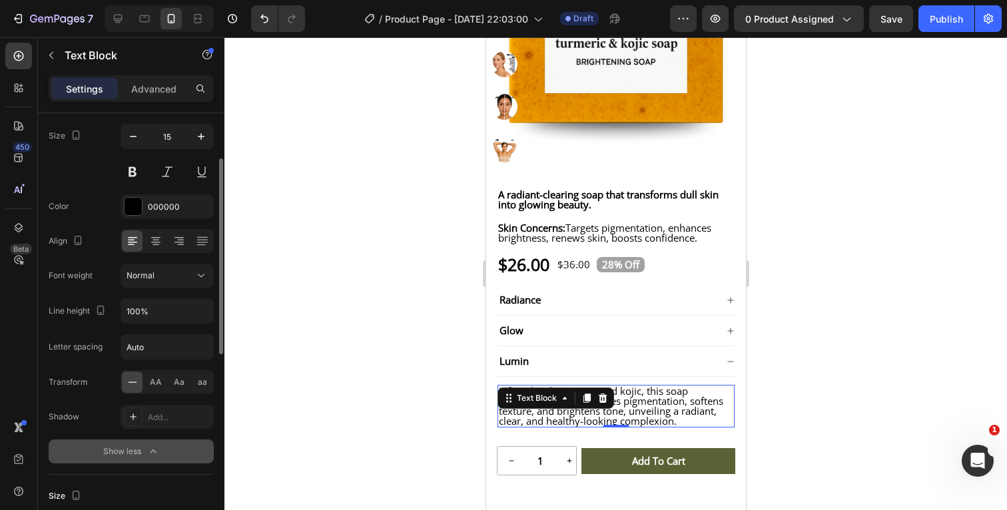
click at [156, 449] on icon "button" at bounding box center [152, 451] width 13 height 13
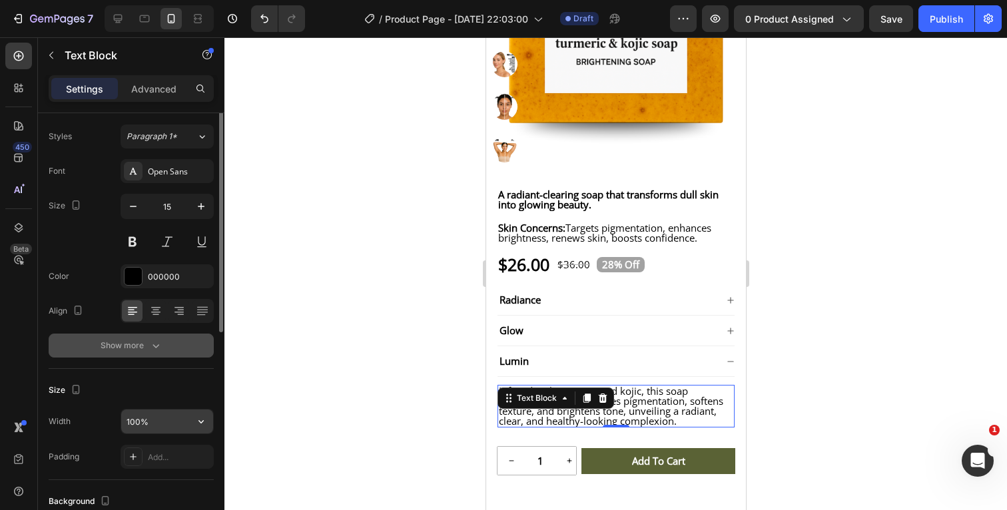
scroll to position [0, 0]
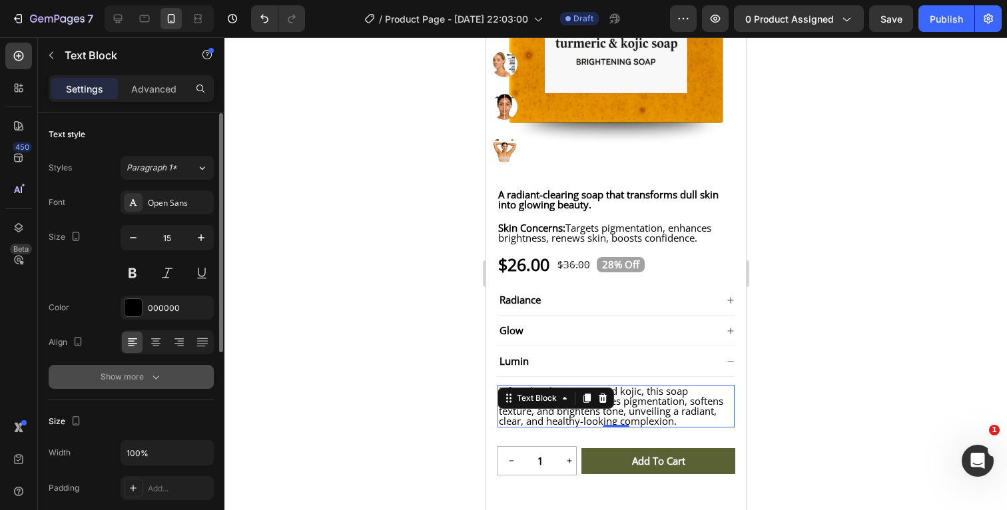
click at [874, 340] on div at bounding box center [615, 273] width 782 height 473
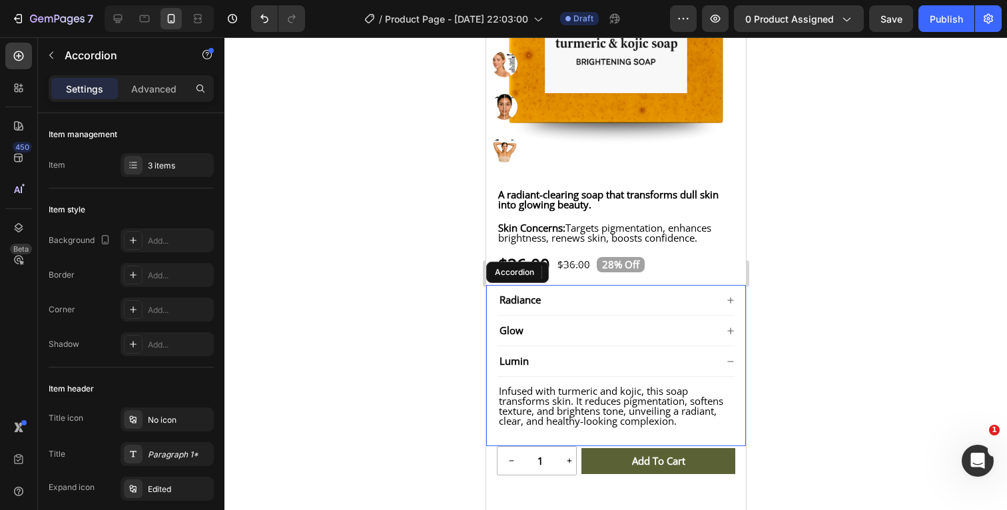
drag, startPoint x: 732, startPoint y: 372, endPoint x: 1276, endPoint y: 393, distance: 544.3
click at [732, 365] on icon at bounding box center [730, 362] width 8 height 8
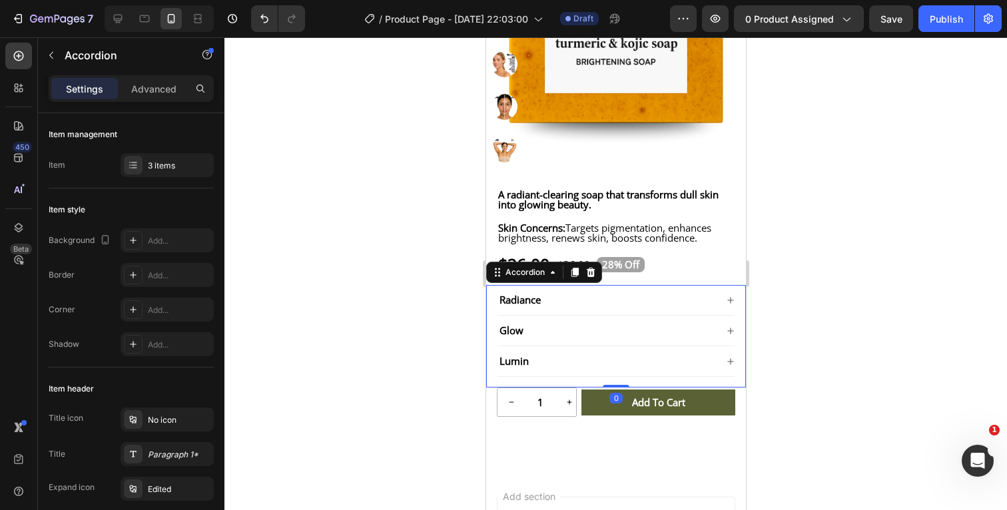
click at [867, 322] on div at bounding box center [615, 273] width 782 height 473
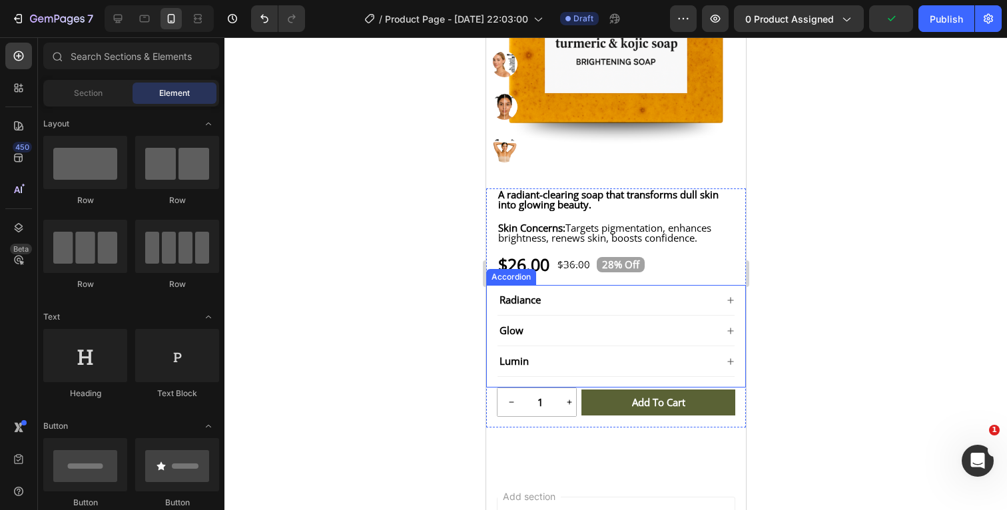
click at [730, 304] on icon at bounding box center [730, 300] width 8 height 8
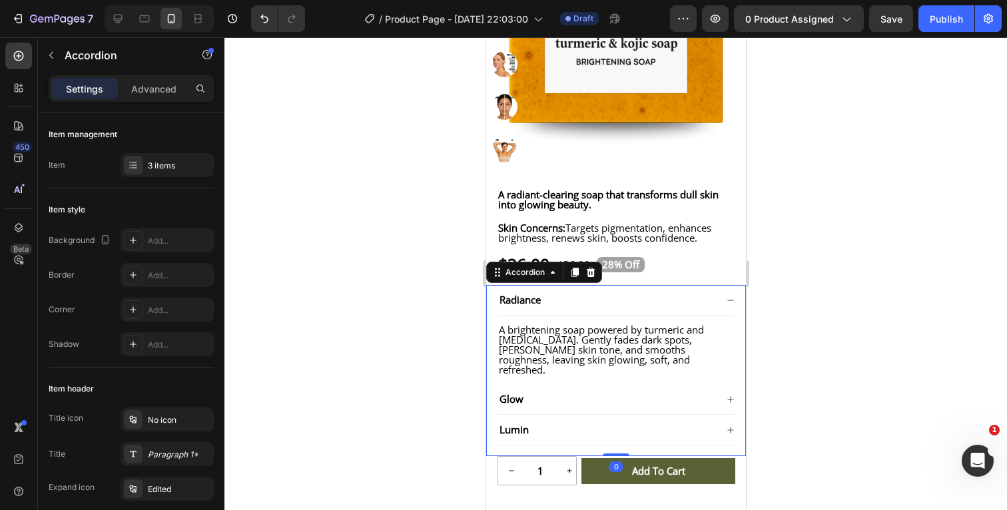
click at [730, 304] on icon at bounding box center [730, 300] width 8 height 8
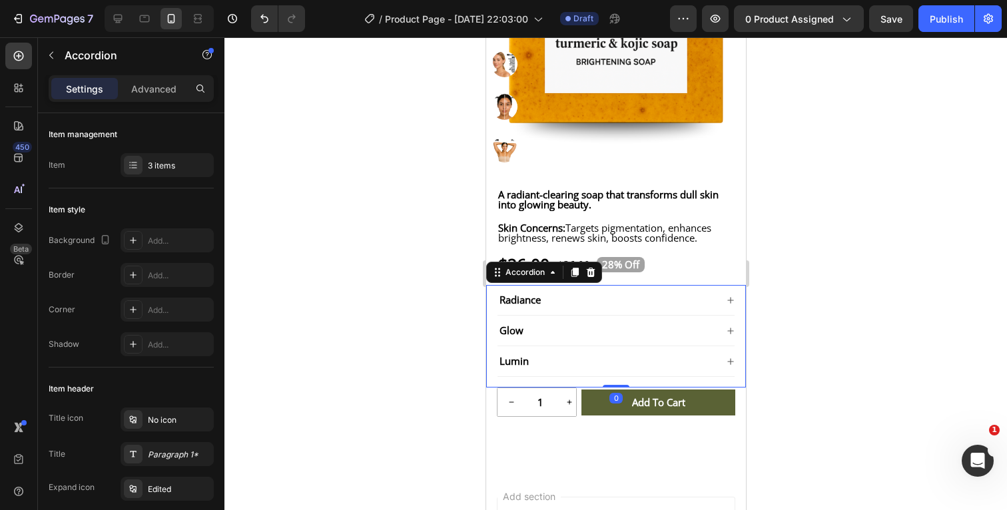
click at [730, 334] on icon at bounding box center [729, 331] width 6 height 6
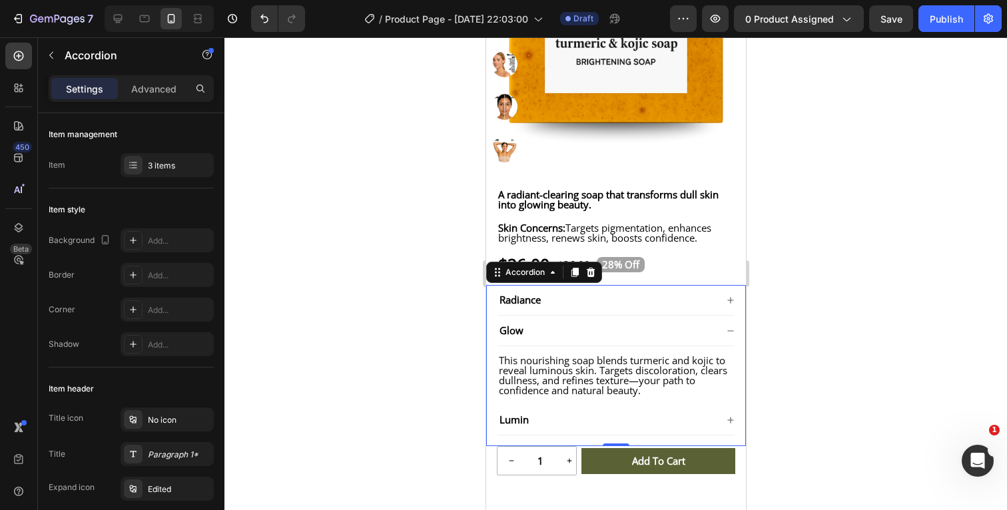
click at [729, 335] on icon at bounding box center [730, 331] width 8 height 8
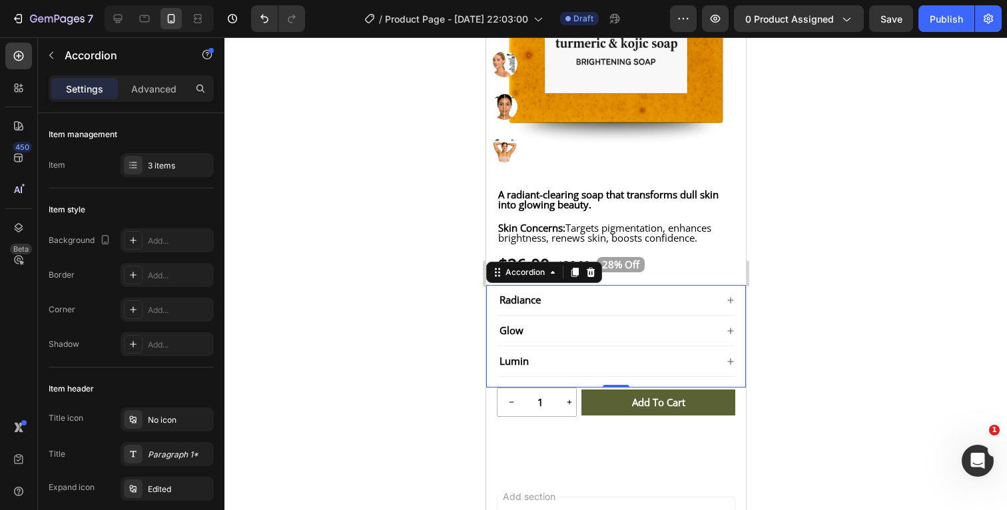
click at [729, 364] on icon at bounding box center [729, 361] width 6 height 6
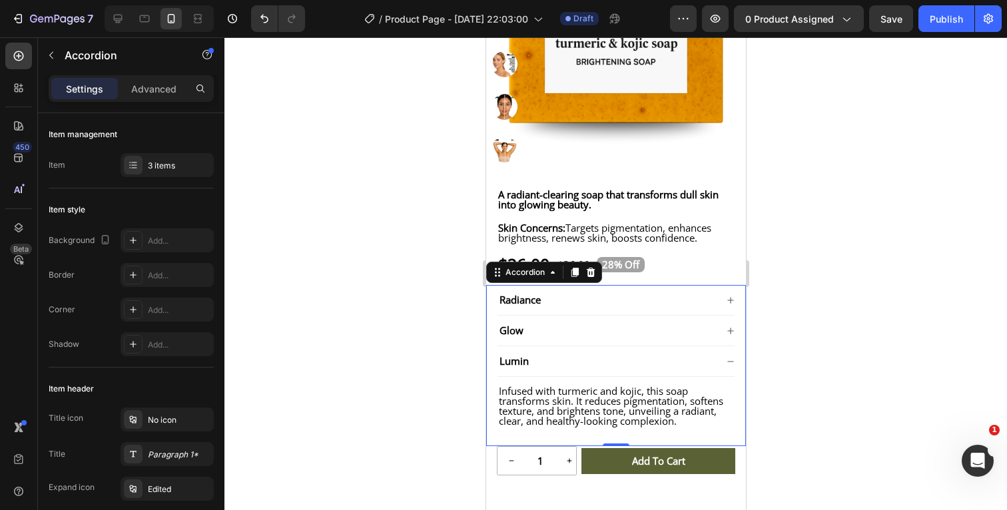
click at [729, 362] on icon at bounding box center [729, 361] width 6 height 1
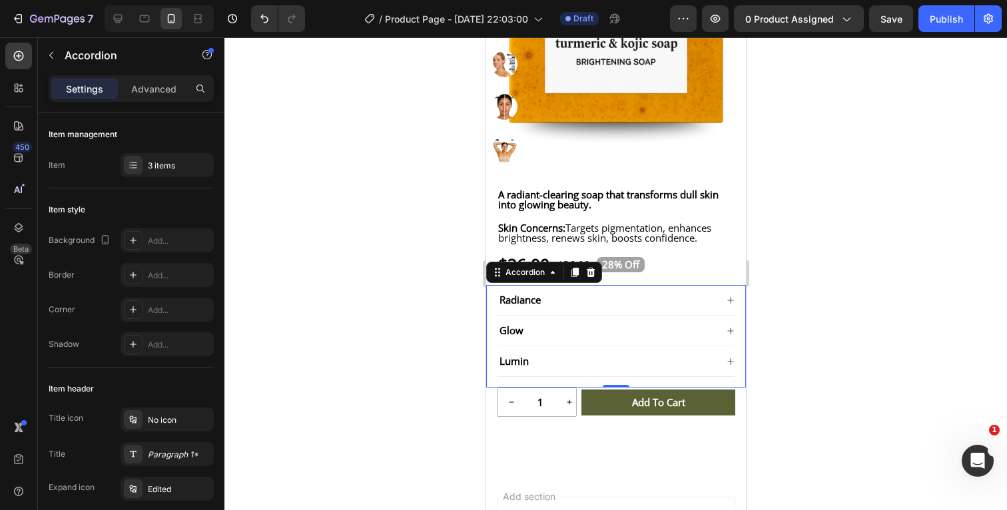
click at [844, 344] on div at bounding box center [615, 273] width 782 height 473
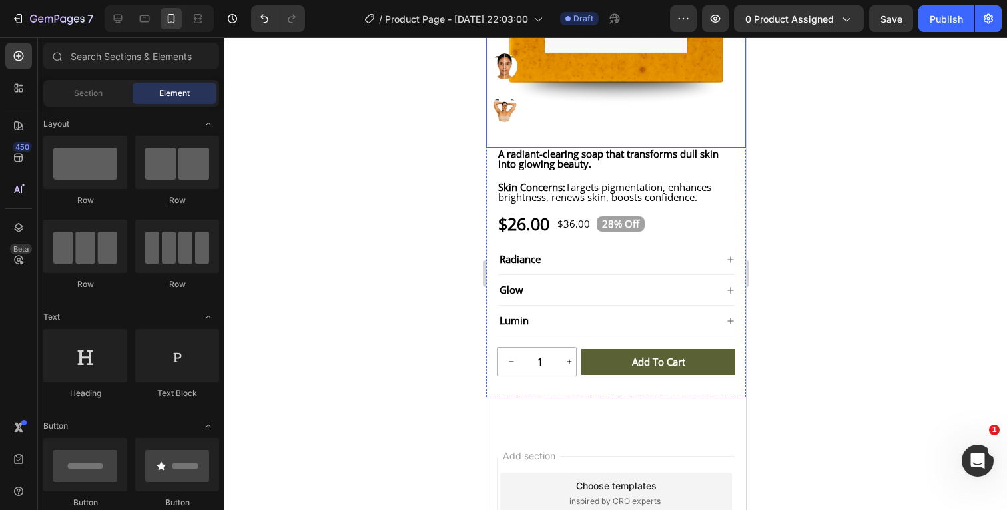
scroll to position [360, 0]
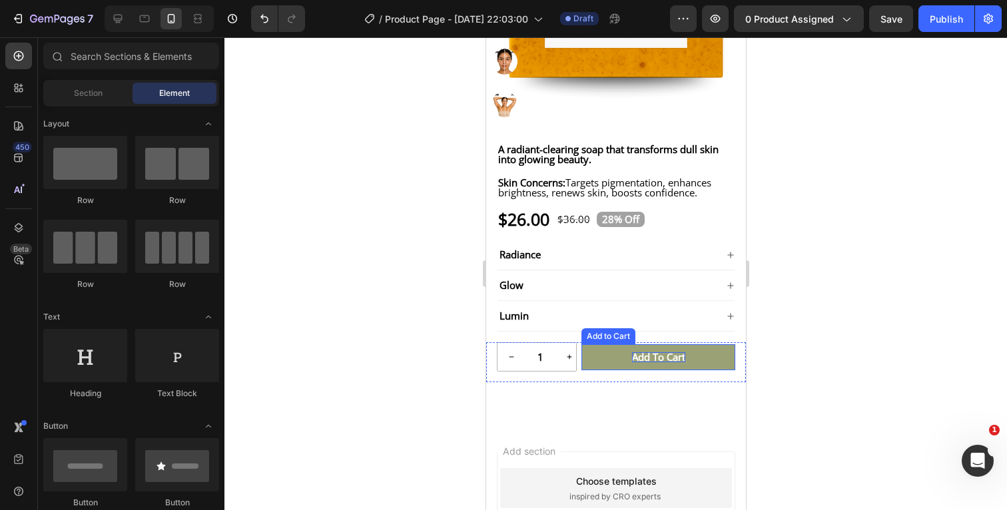
click at [668, 362] on div "Add to cart" at bounding box center [657, 357] width 53 height 10
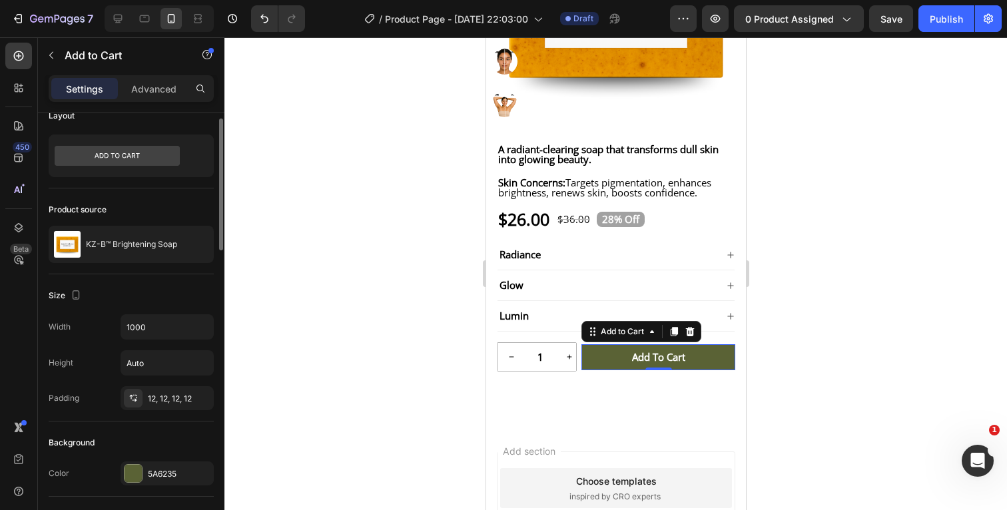
scroll to position [0, 0]
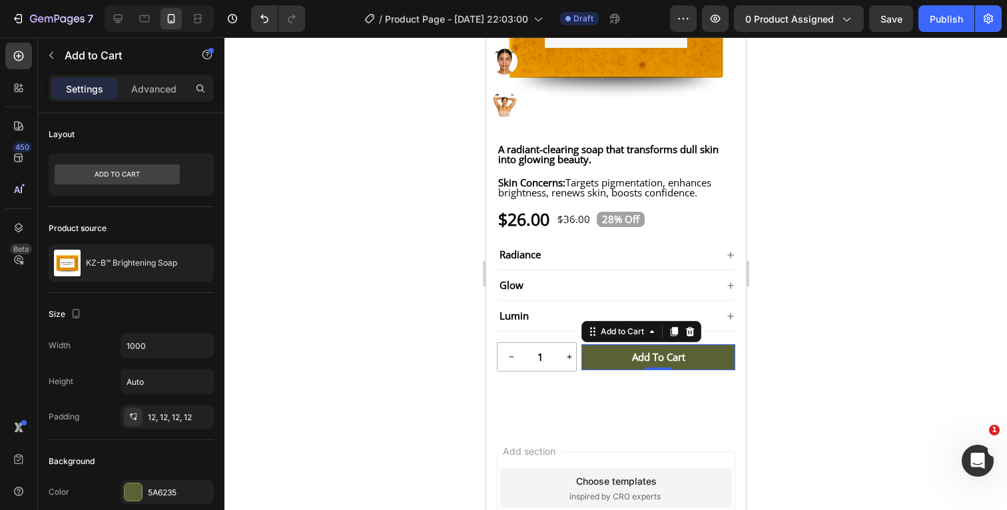
click at [895, 290] on div at bounding box center [615, 273] width 782 height 473
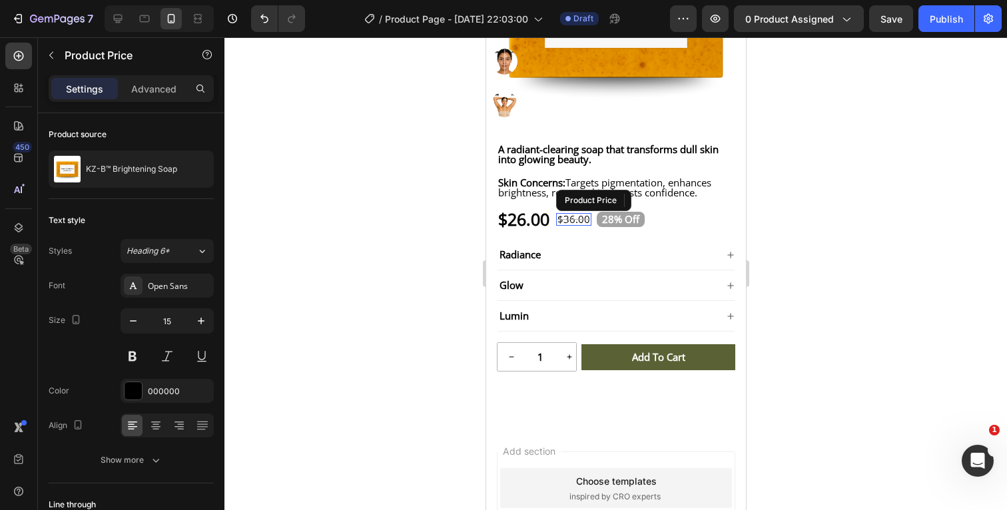
click at [582, 226] on div "$36.00" at bounding box center [572, 219] width 35 height 13
click at [917, 266] on div at bounding box center [615, 273] width 782 height 473
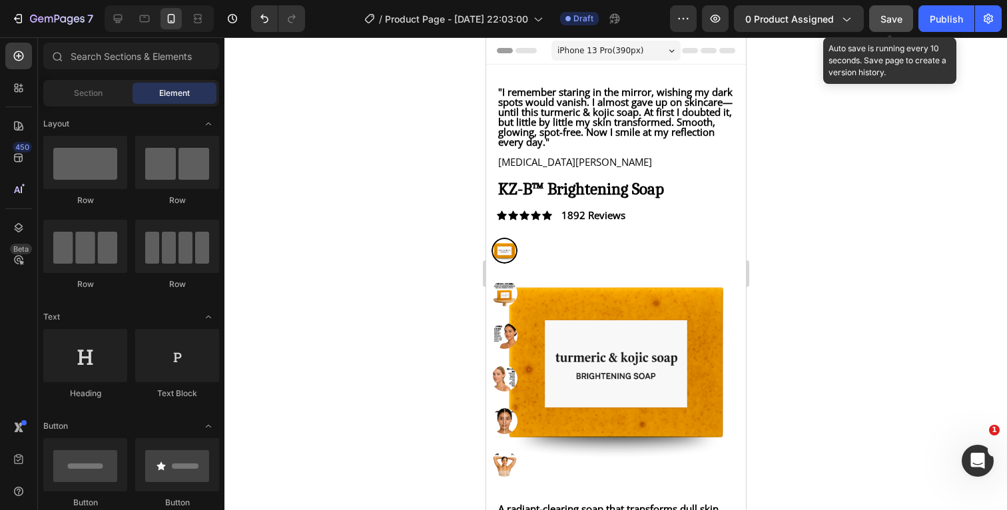
click at [891, 17] on span "Save" at bounding box center [891, 18] width 22 height 11
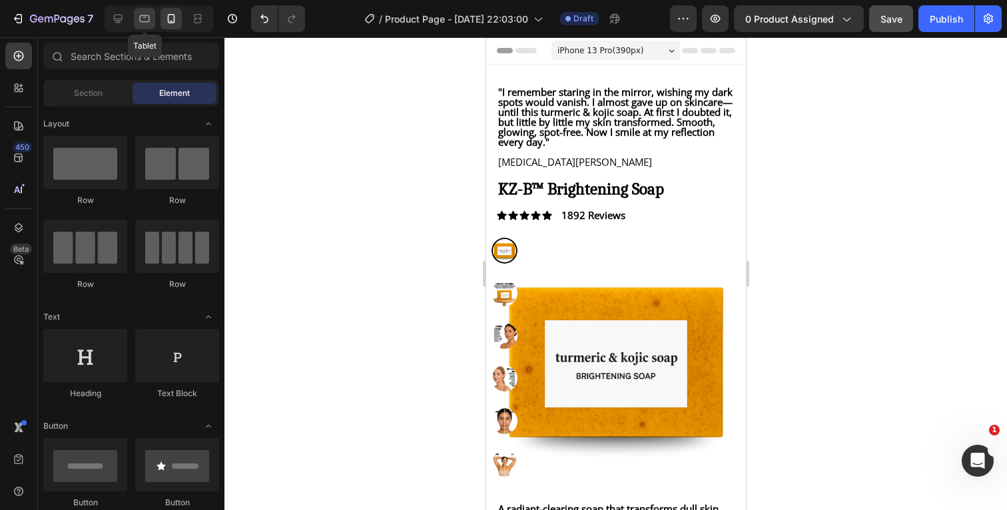
click at [145, 21] on icon at bounding box center [145, 18] width 10 height 7
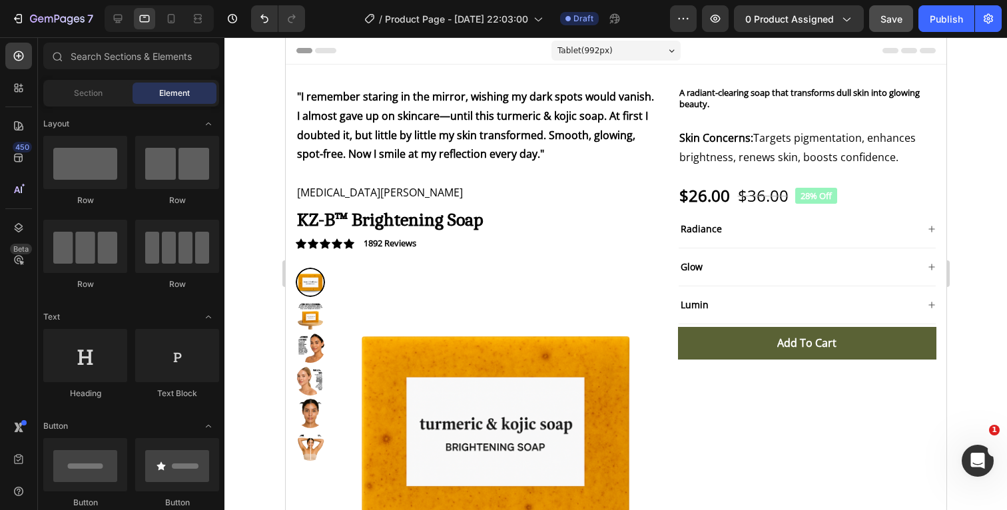
click at [970, 205] on div at bounding box center [615, 273] width 782 height 473
click at [671, 54] on div "Tablet ( 992 px)" at bounding box center [615, 51] width 129 height 20
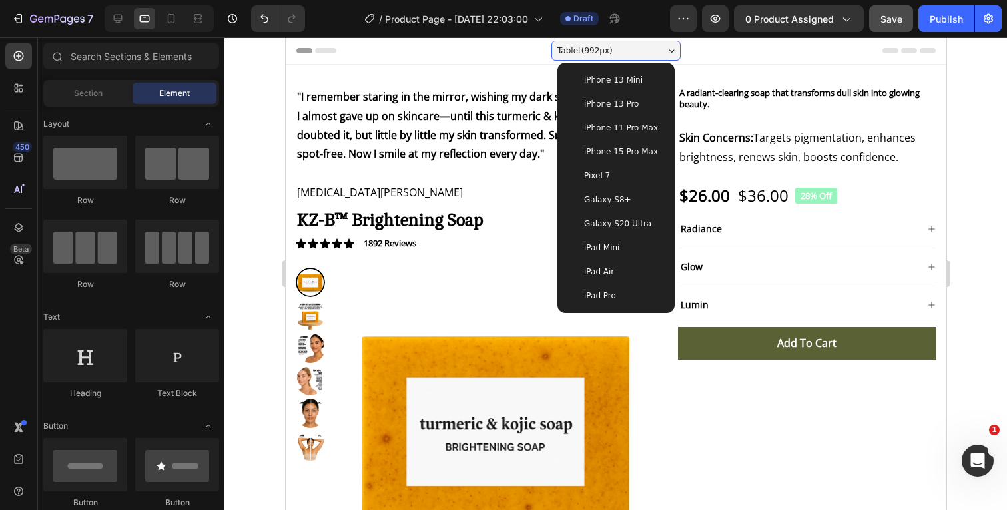
click at [671, 54] on div "Tablet ( 992 px)" at bounding box center [615, 51] width 129 height 20
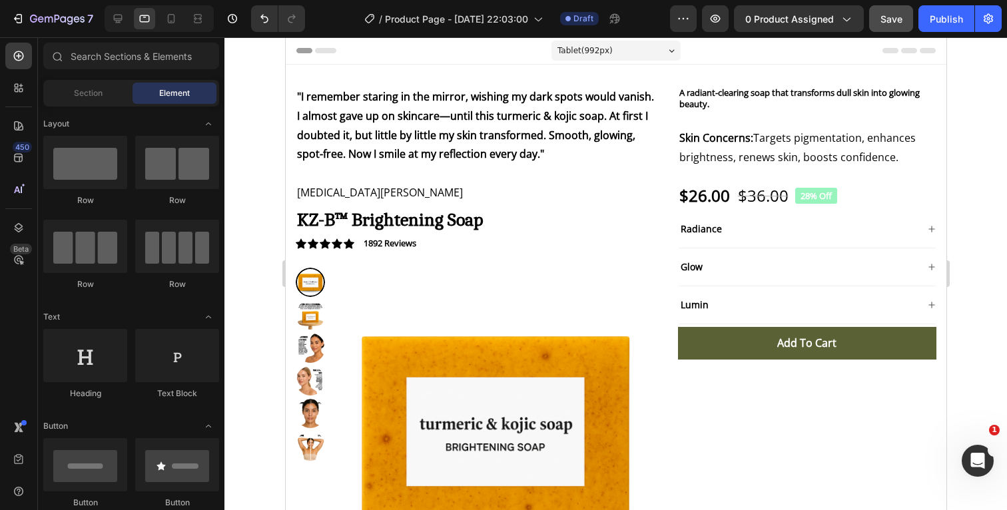
click at [728, 55] on div "Header" at bounding box center [615, 50] width 639 height 27
click at [174, 21] on icon at bounding box center [171, 18] width 7 height 9
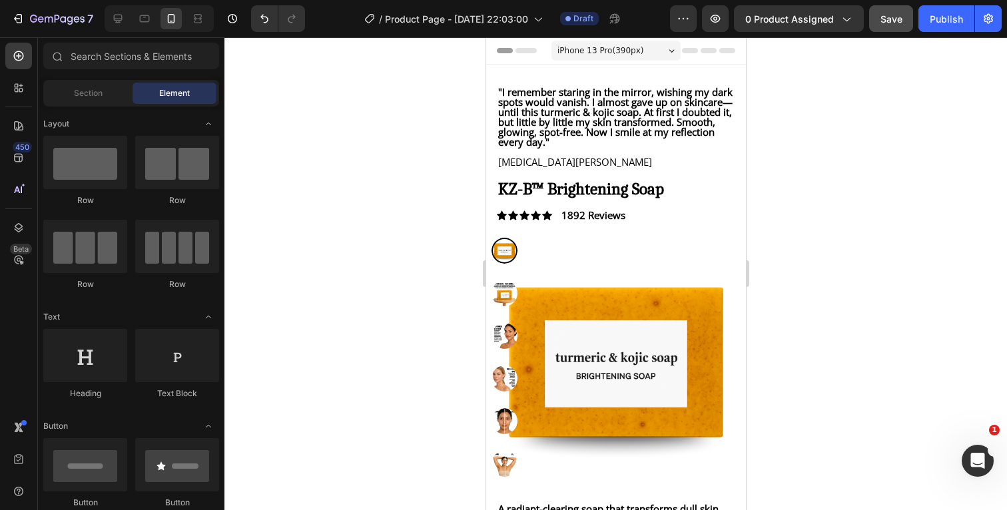
click at [903, 229] on div at bounding box center [615, 273] width 782 height 473
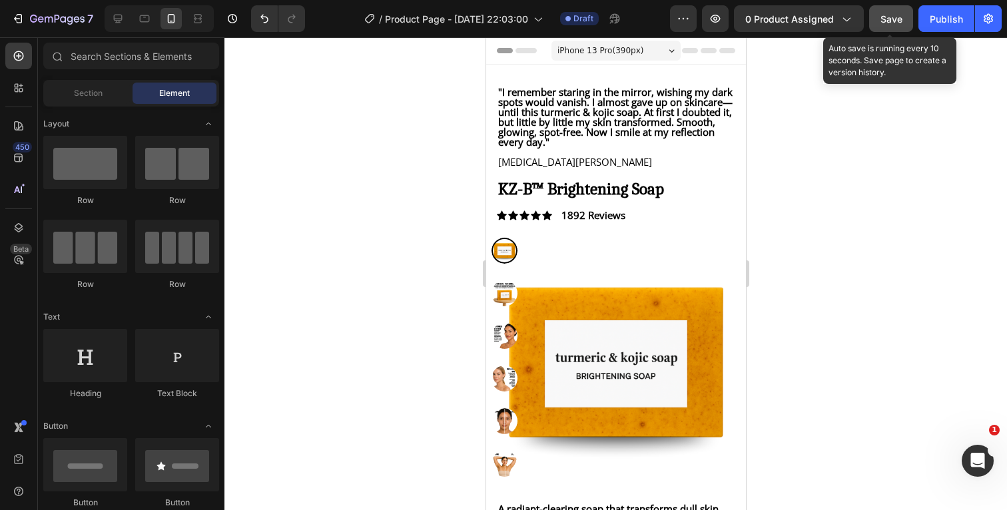
click at [884, 26] on button "Save" at bounding box center [891, 18] width 44 height 27
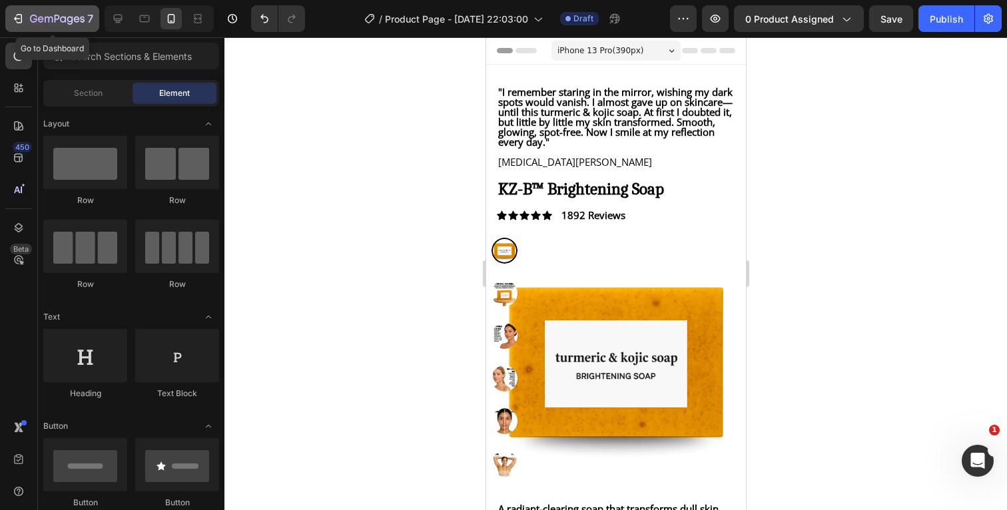
click at [80, 26] on div "7" at bounding box center [61, 19] width 63 height 16
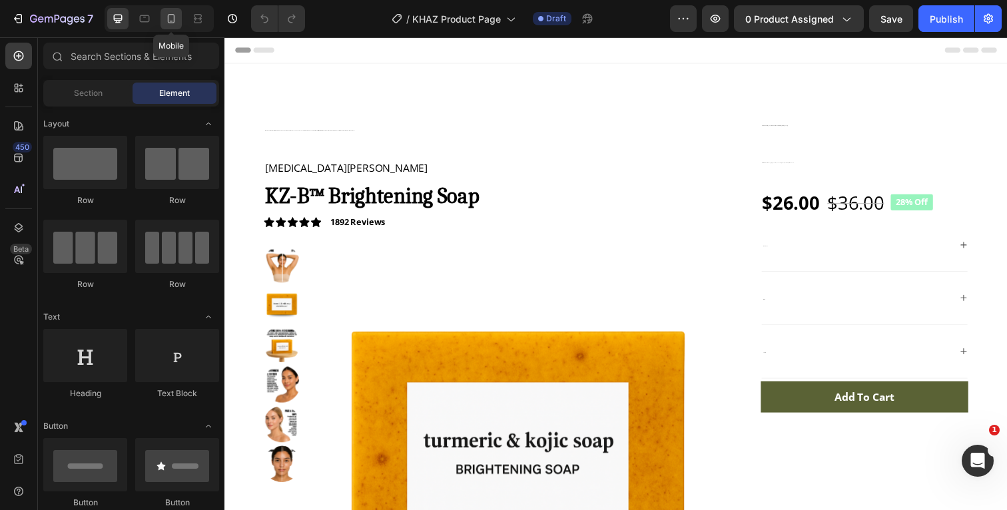
click at [167, 16] on icon at bounding box center [170, 18] width 13 height 13
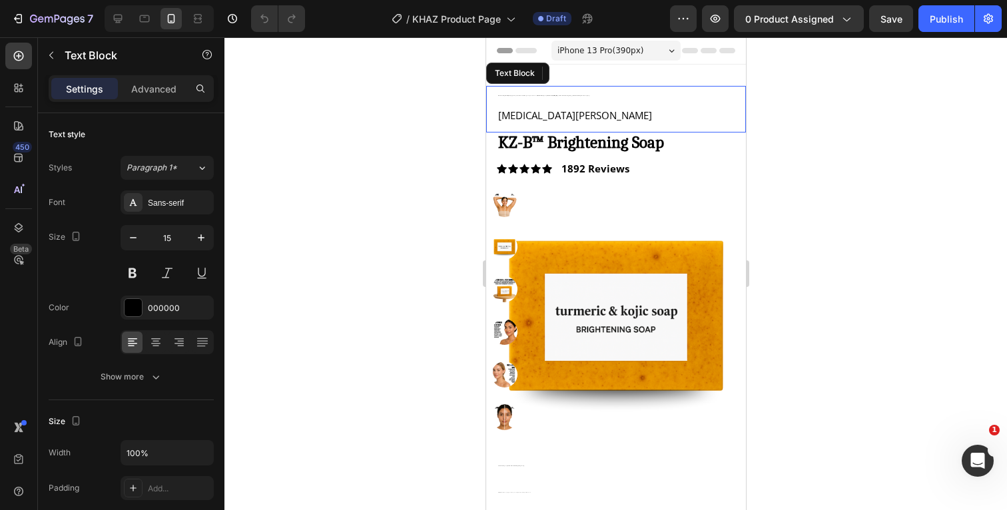
click at [590, 97] on p ""I remember staring in the mirror, wishing my dark spots would vanish. I almost…" at bounding box center [615, 93] width 236 height 13
click at [595, 95] on p ""I remember staring in the mirror, wishing my dark spots would vanish. I almost…" at bounding box center [615, 93] width 236 height 13
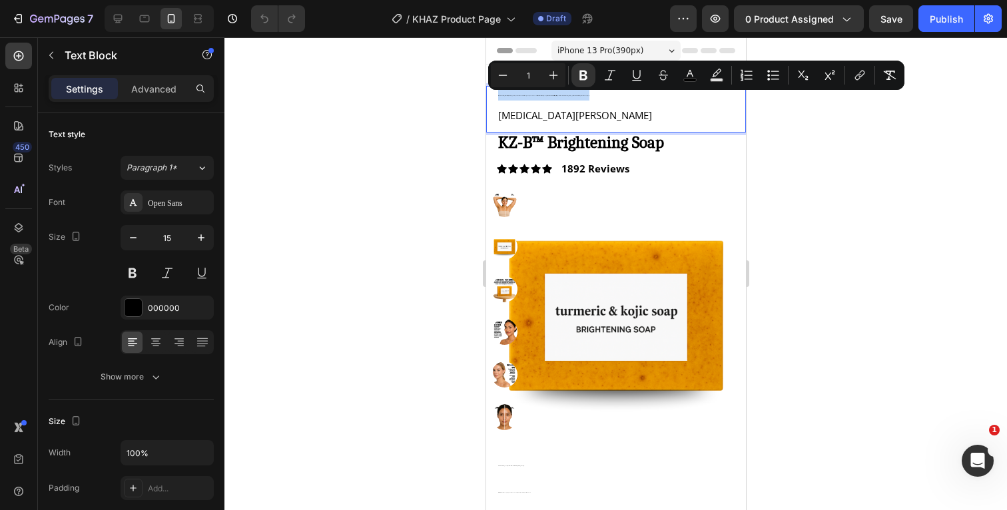
drag, startPoint x: 603, startPoint y: 95, endPoint x: 486, endPoint y: 94, distance: 116.5
click at [486, 94] on div ""I remember staring in the mirror, wishing my dark spots would vanish. I almost…" at bounding box center [615, 109] width 260 height 47
click at [536, 76] on input "1" at bounding box center [528, 75] width 27 height 16
type input "15"
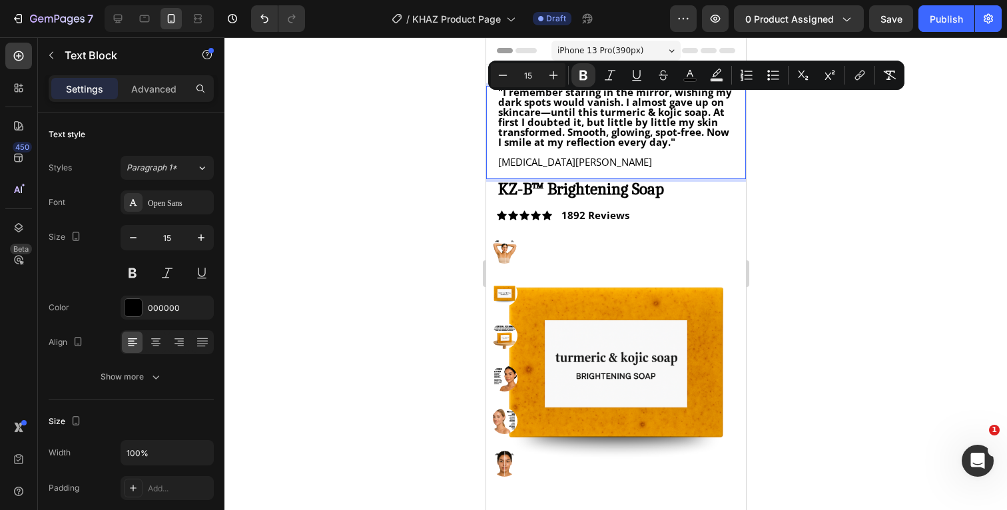
click at [824, 149] on div at bounding box center [615, 273] width 782 height 473
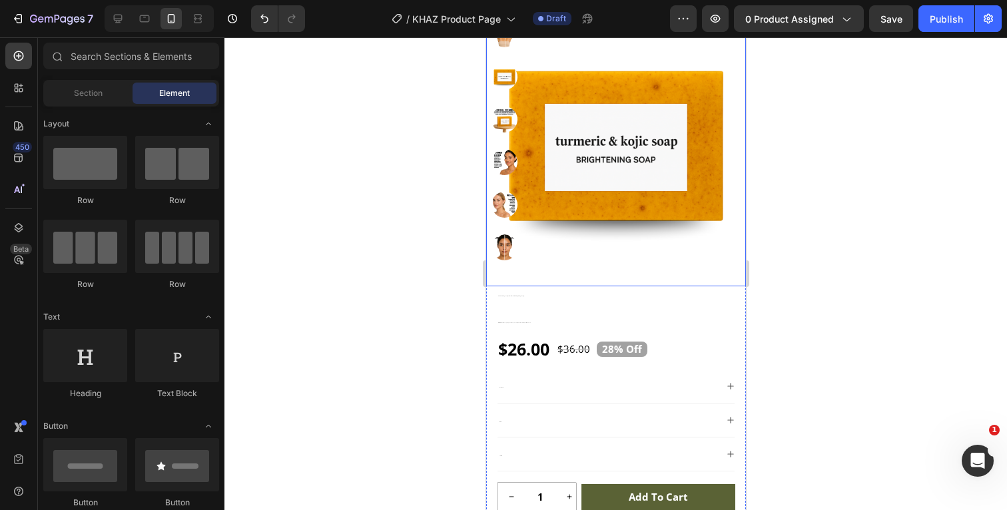
scroll to position [225, 0]
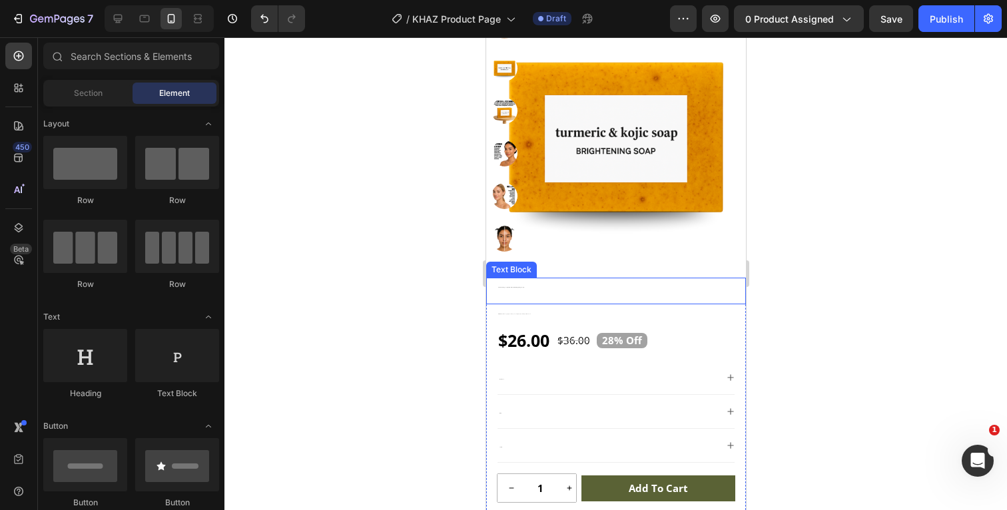
click at [555, 289] on p "A radiant-clearing soap that transforms dull skin into glowing beauty." at bounding box center [615, 285] width 236 height 13
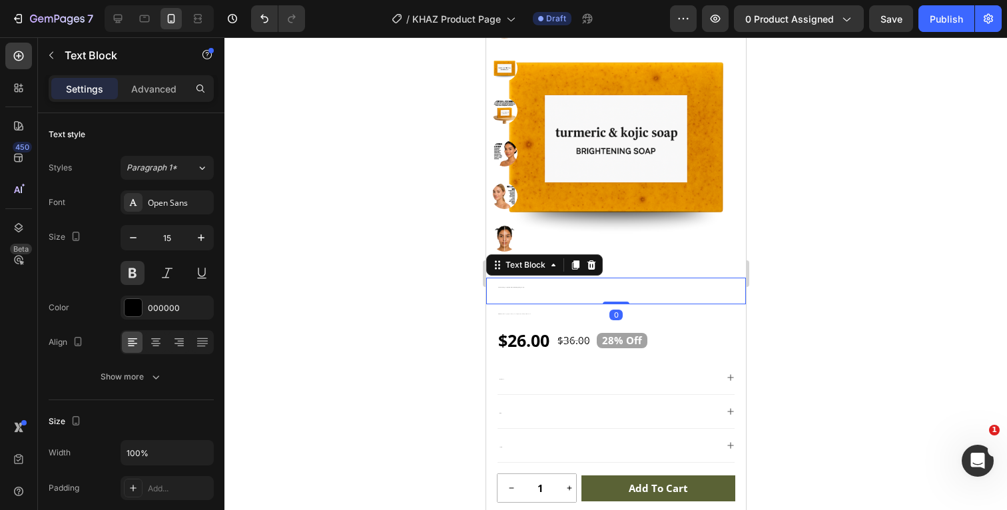
click at [535, 286] on p "A radiant-clearing soap that transforms dull skin into glowing beauty." at bounding box center [615, 285] width 236 height 13
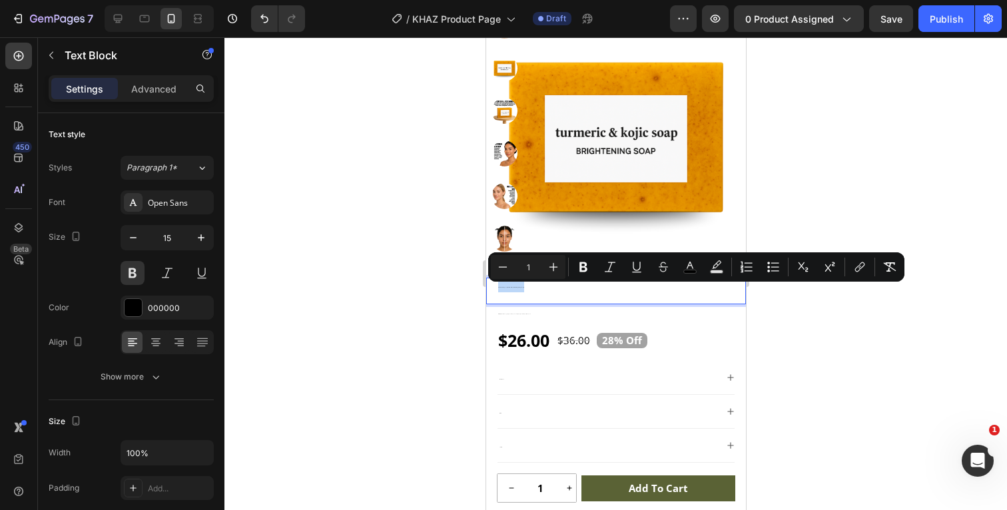
drag, startPoint x: 537, startPoint y: 284, endPoint x: 485, endPoint y: 286, distance: 51.9
click at [485, 286] on html "iPhone 13 Pro ( 390 px) iPhone 13 Mini iPhone 13 Pro iPhone 11 Pro Max iPhone 1…" at bounding box center [615, 325] width 260 height 1026
click at [539, 267] on input "1" at bounding box center [528, 267] width 27 height 16
type input "15"
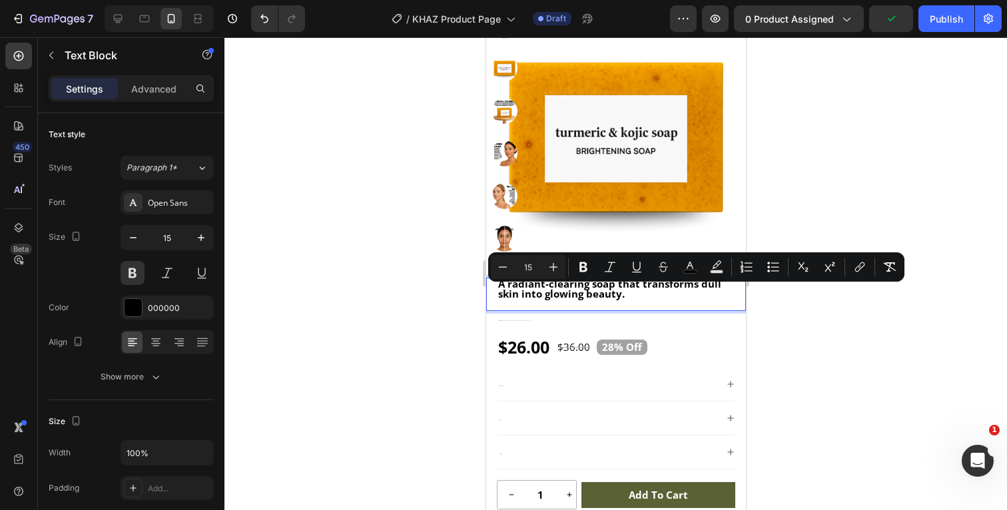
click at [814, 320] on div at bounding box center [615, 273] width 782 height 473
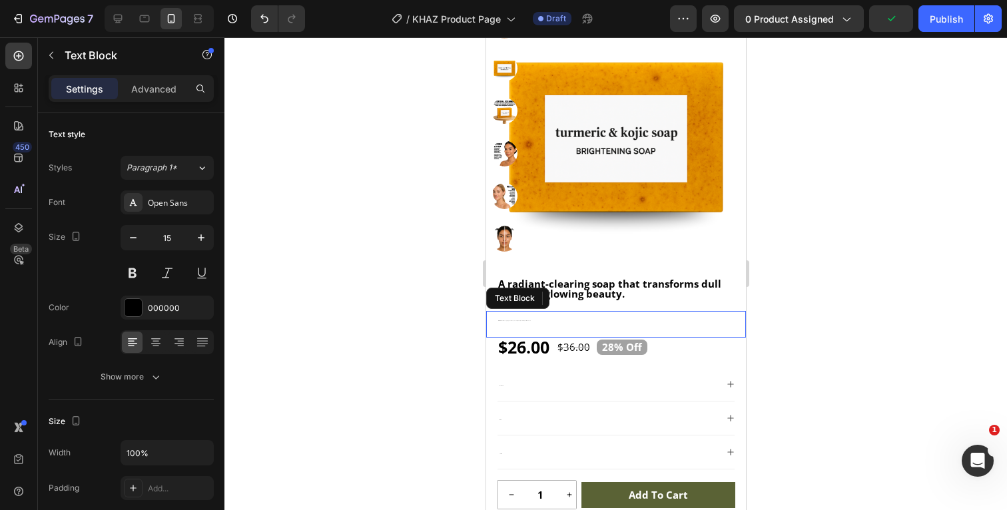
click at [562, 314] on p "Skin Concerns: Targets pigmentation, enhances brightness, renews skin, boosts c…" at bounding box center [615, 318] width 236 height 13
click at [530, 317] on p "Skin Concerns: Targets pigmentation, enhances brightness, renews skin, boosts c…" at bounding box center [615, 318] width 236 height 13
drag, startPoint x: 535, startPoint y: 320, endPoint x: 487, endPoint y: 321, distance: 47.3
click at [487, 321] on div "Skin Concerns: Targets pigmentation, enhances brightness, renews skin, boosts c…" at bounding box center [615, 324] width 260 height 27
click at [535, 320] on p "Skin Concerns: Targets pigmentation, enhances brightness, renews skin, boosts c…" at bounding box center [615, 318] width 236 height 13
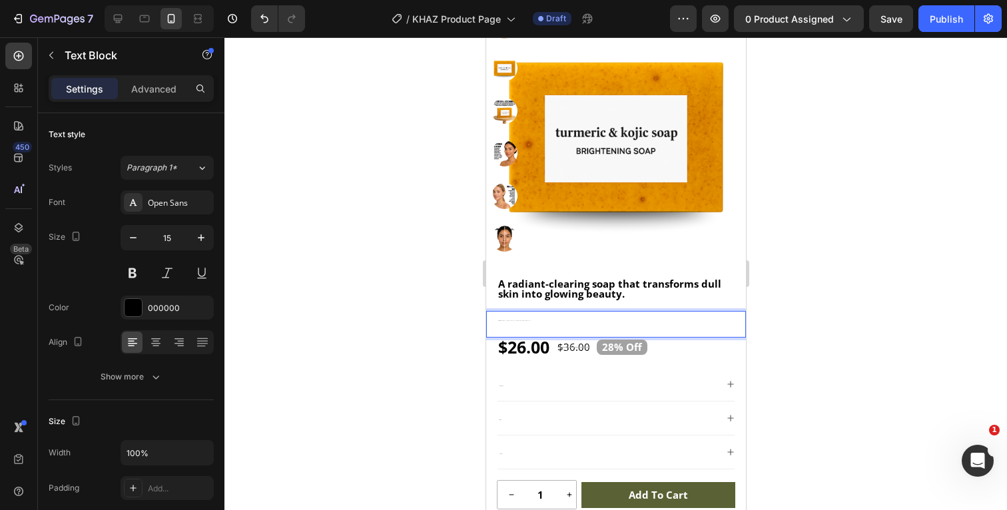
drag, startPoint x: 533, startPoint y: 320, endPoint x: 491, endPoint y: 320, distance: 41.9
click at [491, 320] on div "Skin Concerns: Targets pigmentation, enhances brightness, renews skin, boosts c…" at bounding box center [615, 324] width 260 height 27
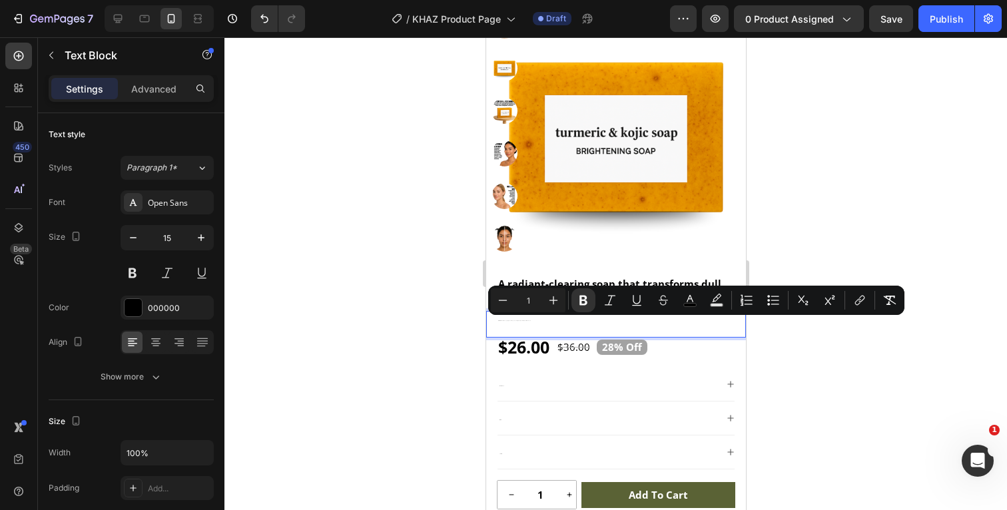
click at [537, 299] on input "1" at bounding box center [528, 300] width 27 height 16
type input "15"
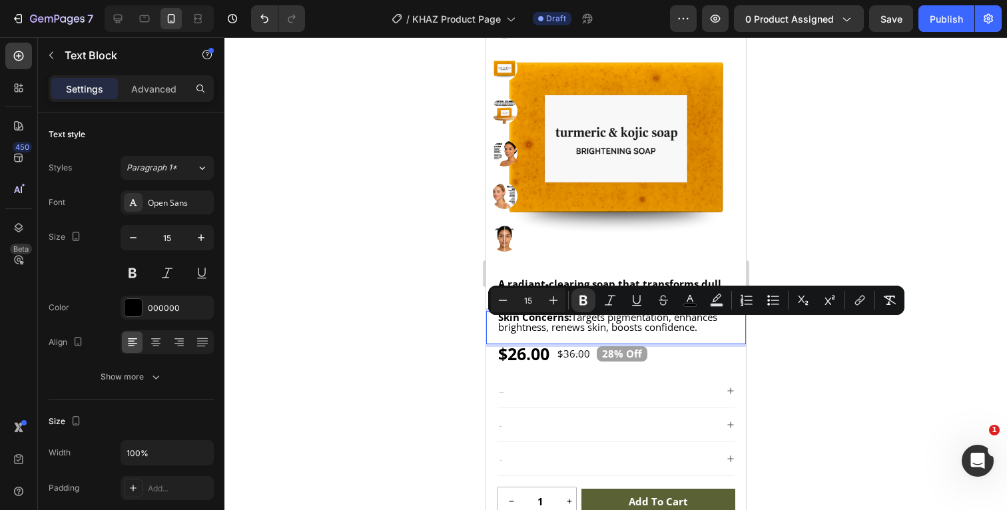
click at [813, 354] on div at bounding box center [615, 273] width 782 height 473
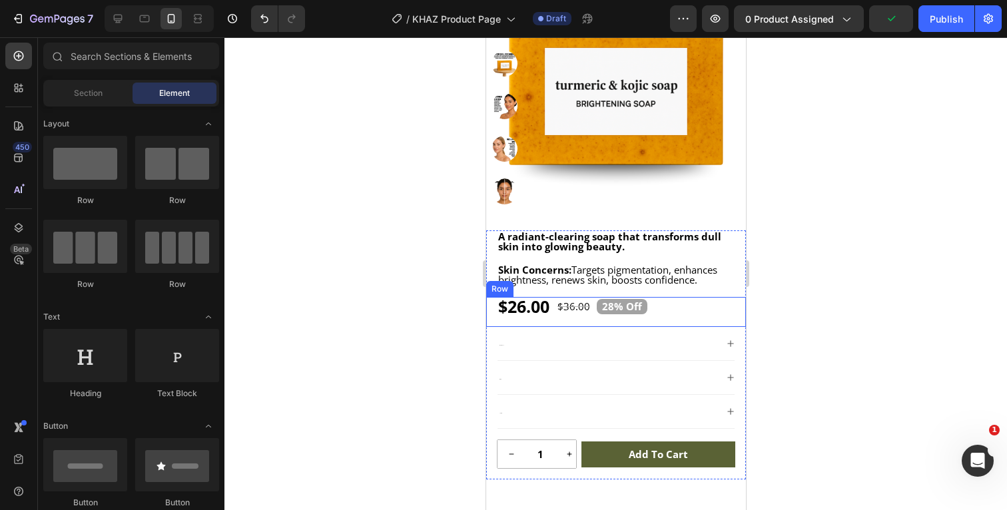
scroll to position [273, 0]
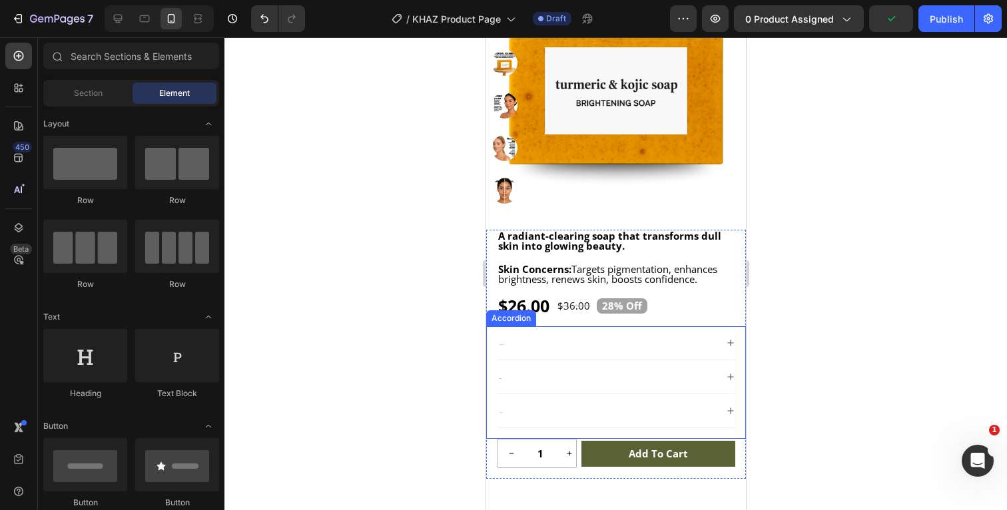
click at [511, 342] on div "Radiance" at bounding box center [606, 342] width 218 height 17
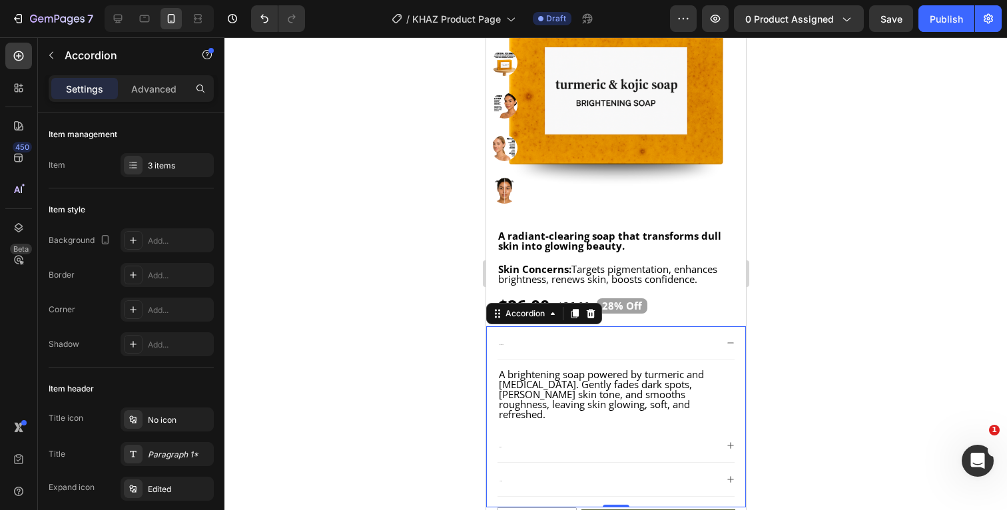
click at [729, 342] on icon at bounding box center [730, 343] width 8 height 8
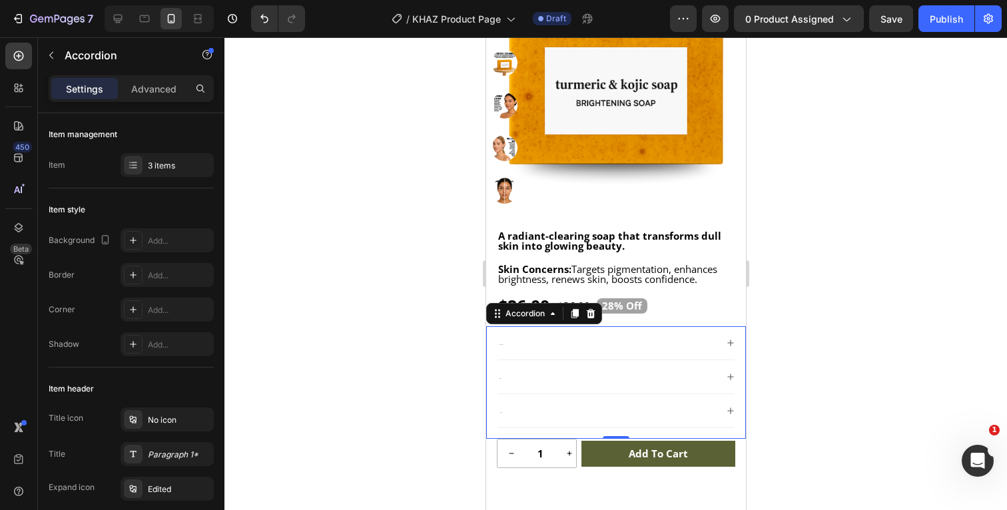
click at [731, 377] on icon at bounding box center [730, 377] width 8 height 8
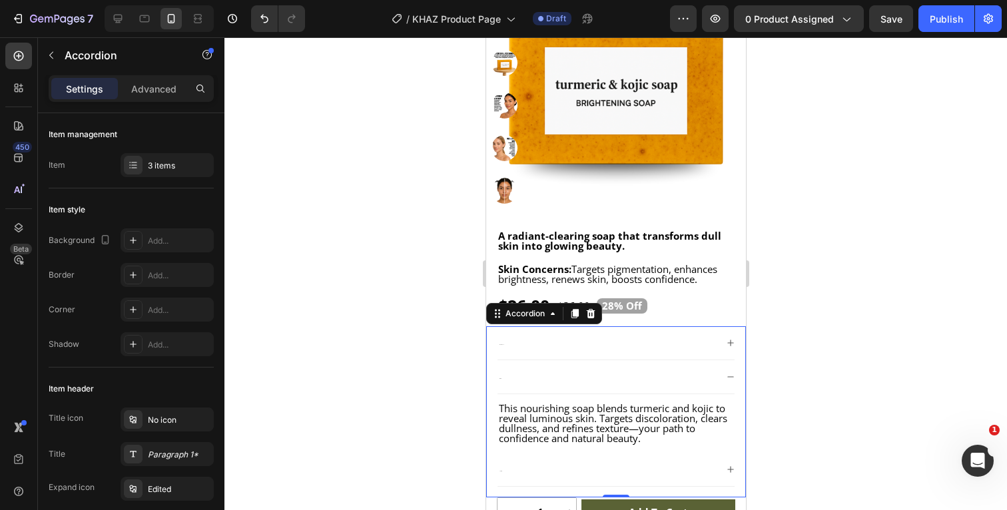
click at [730, 380] on icon at bounding box center [730, 377] width 8 height 8
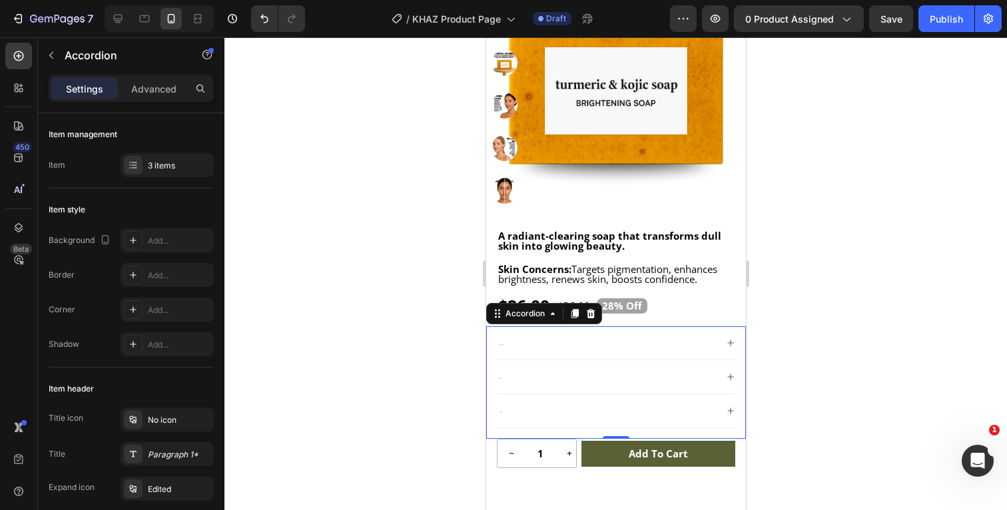
click at [728, 409] on icon at bounding box center [730, 411] width 8 height 8
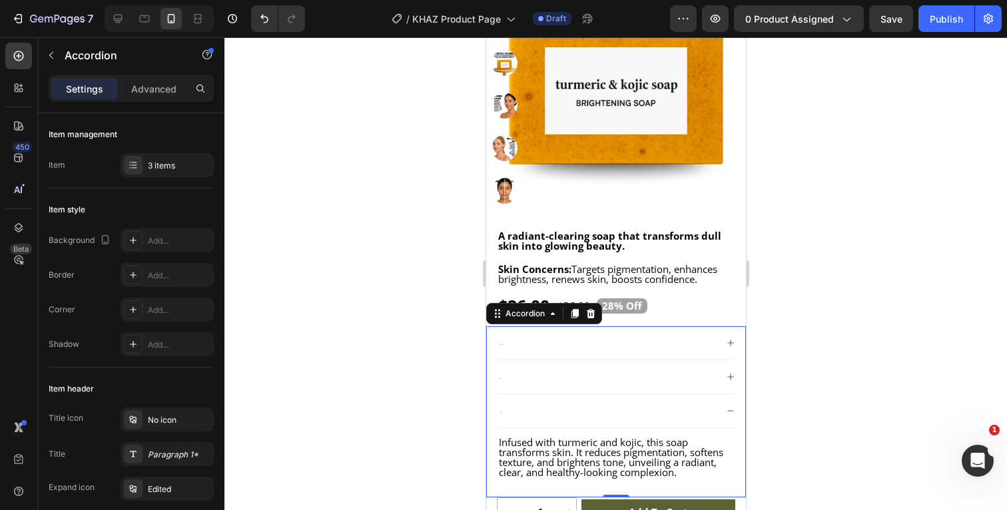
click at [730, 412] on icon at bounding box center [730, 411] width 8 height 8
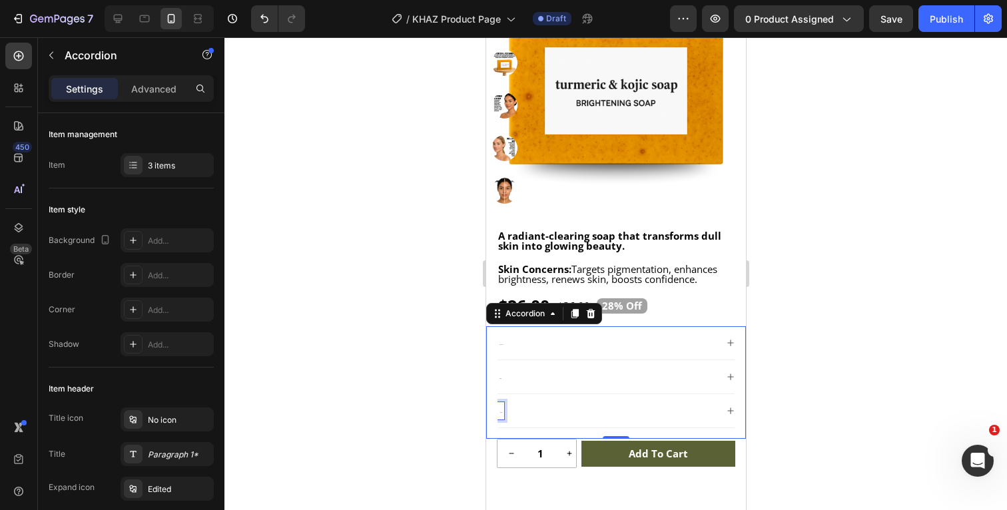
click at [501, 412] on div "Lumin" at bounding box center [500, 410] width 7 height 17
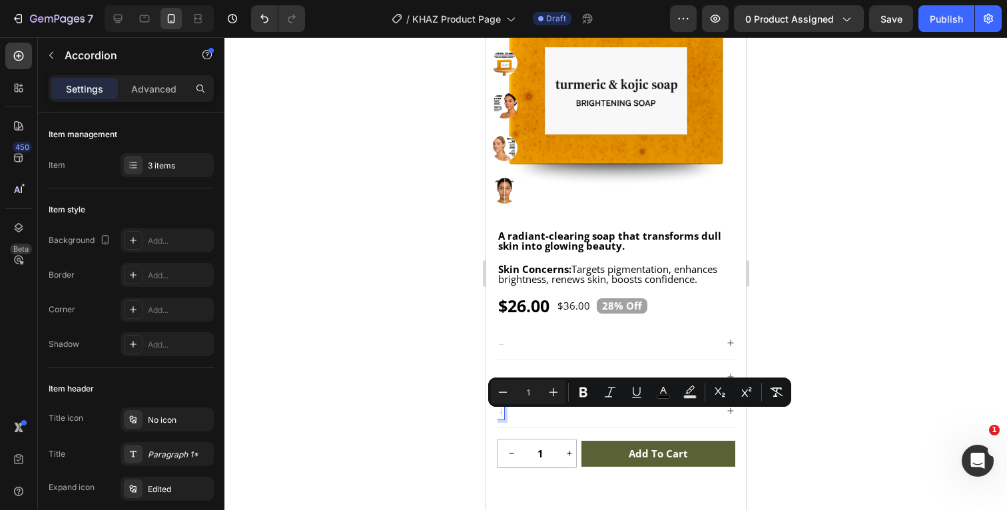
click at [500, 412] on div "Lumin" at bounding box center [500, 410] width 7 height 17
click at [535, 393] on input "1" at bounding box center [528, 392] width 27 height 16
type input "15"
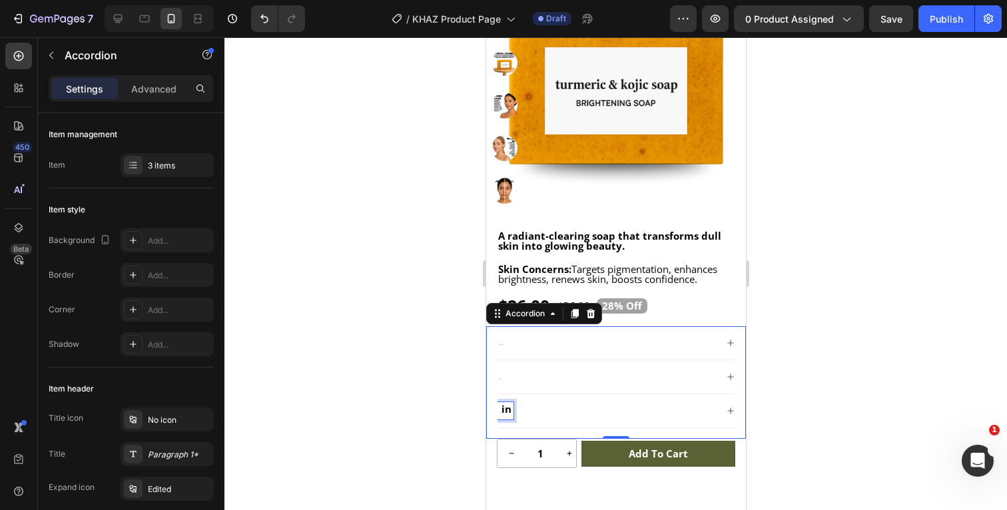
click at [509, 411] on span "in" at bounding box center [506, 408] width 10 height 13
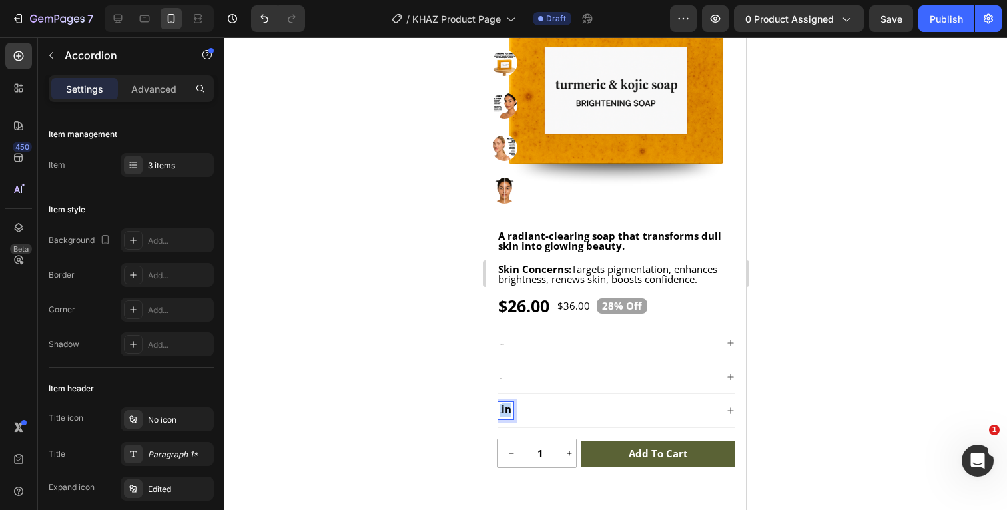
drag, startPoint x: 510, startPoint y: 411, endPoint x: 489, endPoint y: 412, distance: 21.3
click at [489, 412] on div "Radiance Glow Lum in Accordion 0" at bounding box center [615, 382] width 260 height 113
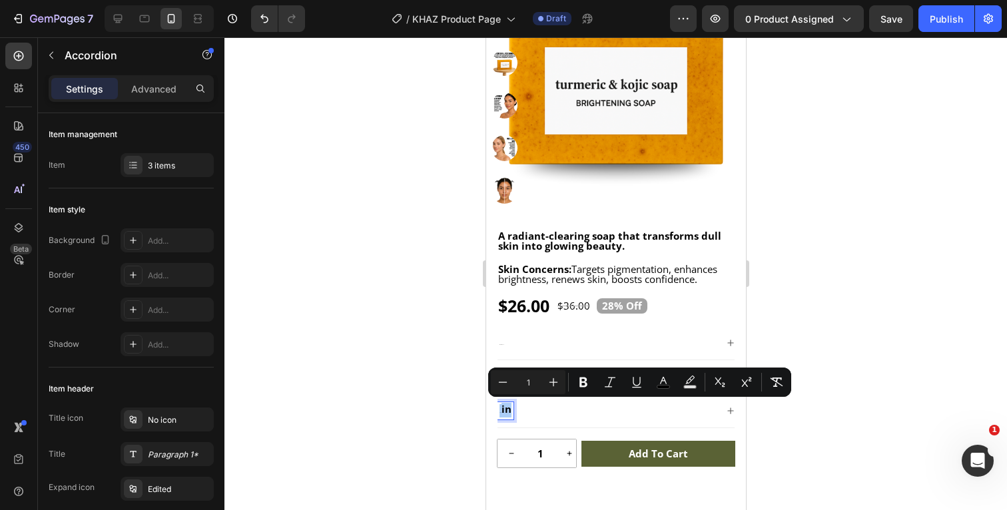
click at [531, 385] on input "1" at bounding box center [528, 382] width 27 height 16
type input "15"
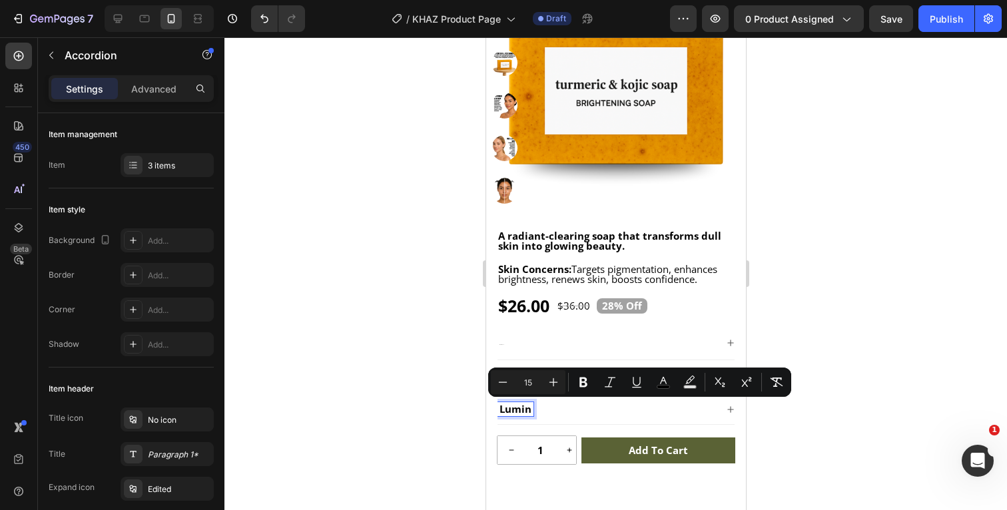
click at [830, 326] on div at bounding box center [615, 273] width 782 height 473
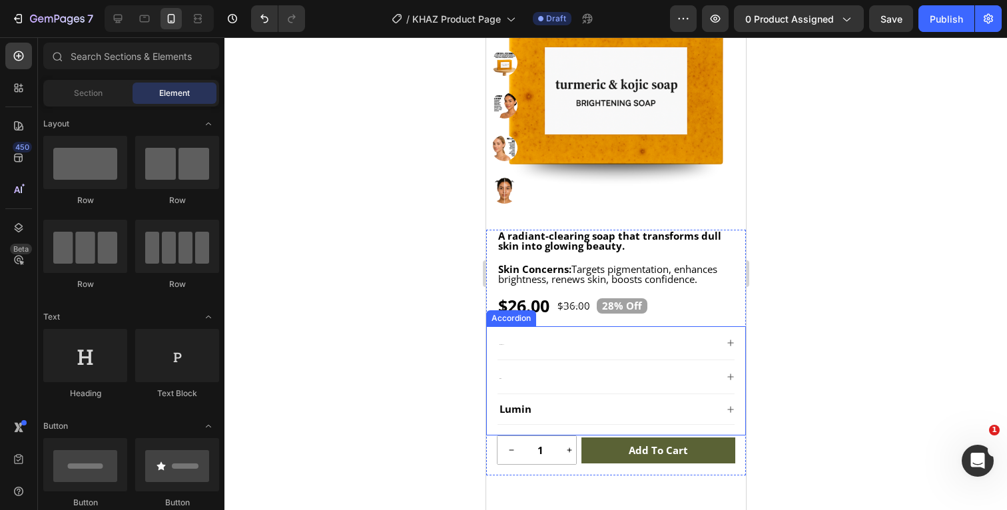
click at [499, 378] on span "Glow" at bounding box center [500, 378] width 2 height 1
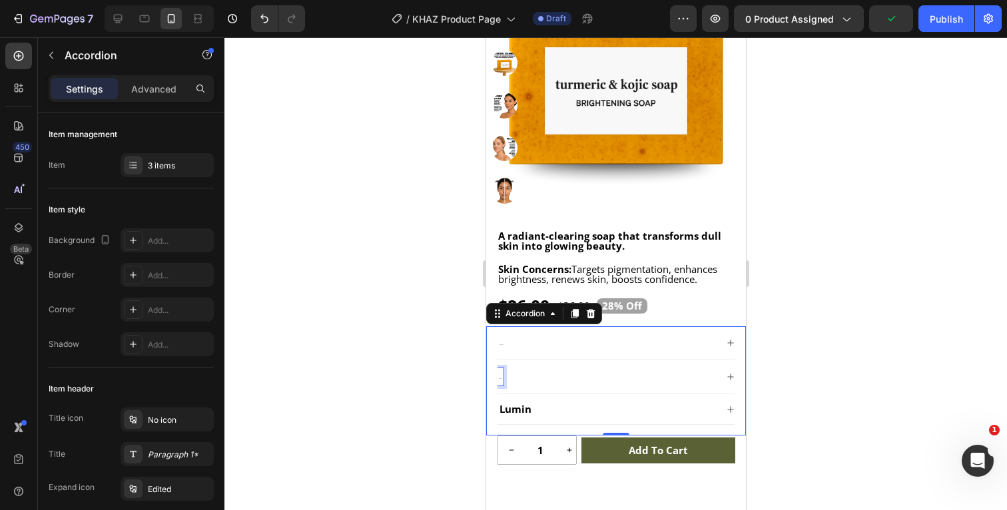
click at [495, 379] on div "Radiance Glow Lumin Accordion 0" at bounding box center [615, 380] width 260 height 109
click at [501, 379] on div "Glow" at bounding box center [500, 376] width 6 height 17
drag, startPoint x: 501, startPoint y: 379, endPoint x: 493, endPoint y: 379, distance: 7.4
click at [493, 379] on div "Radiance Glow Lumin Accordion 0" at bounding box center [615, 380] width 260 height 109
click at [500, 378] on span "Glow" at bounding box center [500, 378] width 2 height 1
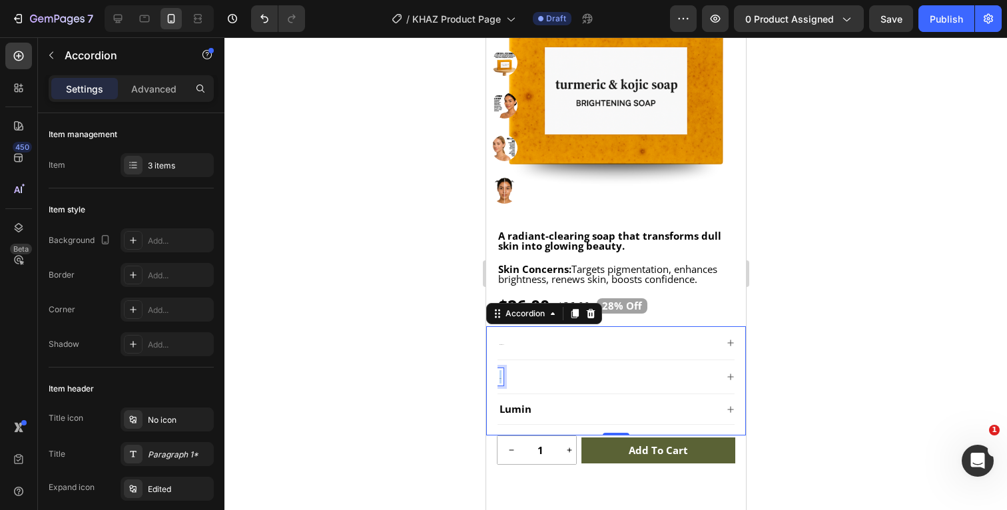
click at [494, 377] on div "Radiance Glow Lumin Accordion 0" at bounding box center [615, 380] width 260 height 109
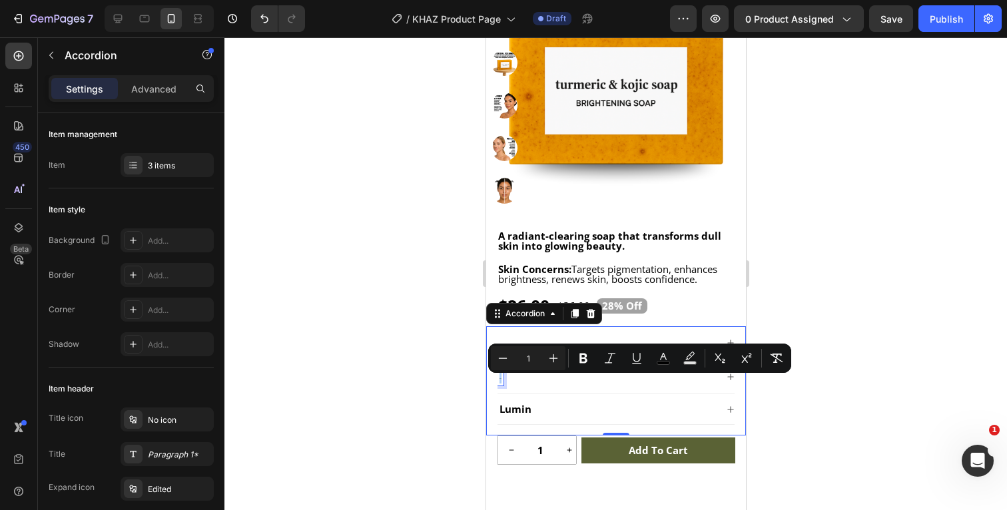
click at [536, 357] on input "1" at bounding box center [528, 358] width 27 height 16
type input "15"
click at [874, 314] on div at bounding box center [615, 273] width 782 height 473
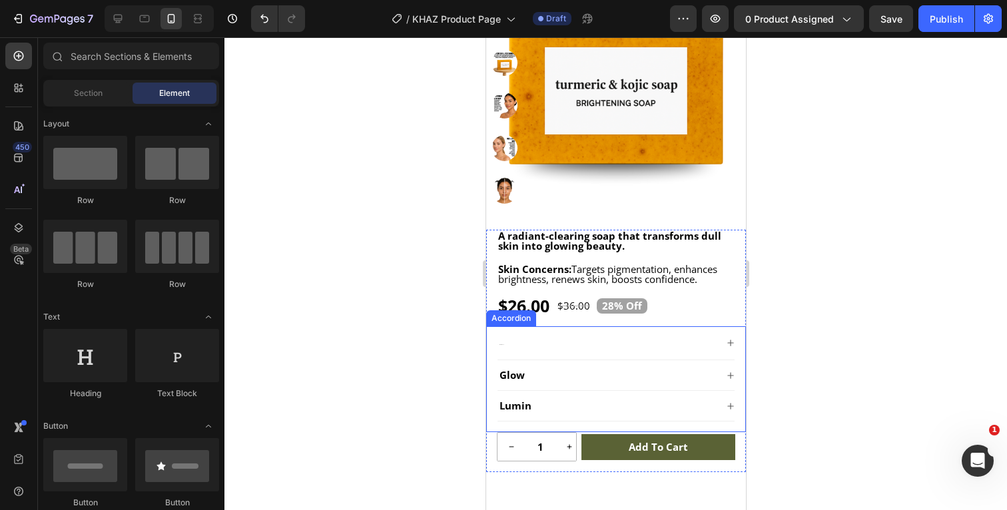
click at [501, 344] on span "Radiance" at bounding box center [501, 344] width 5 height 1
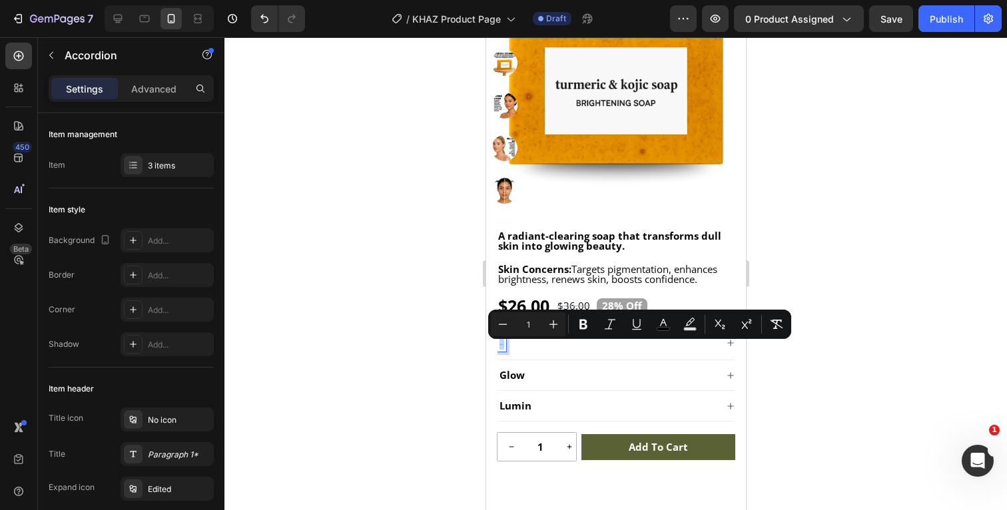
drag, startPoint x: 502, startPoint y: 344, endPoint x: 494, endPoint y: 344, distance: 8.0
click at [494, 344] on div "Radiance Glow Lumin Accordion 0" at bounding box center [615, 379] width 260 height 106
click at [531, 324] on input "1" at bounding box center [528, 324] width 27 height 16
type input "15"
click at [780, 354] on div at bounding box center [615, 273] width 782 height 473
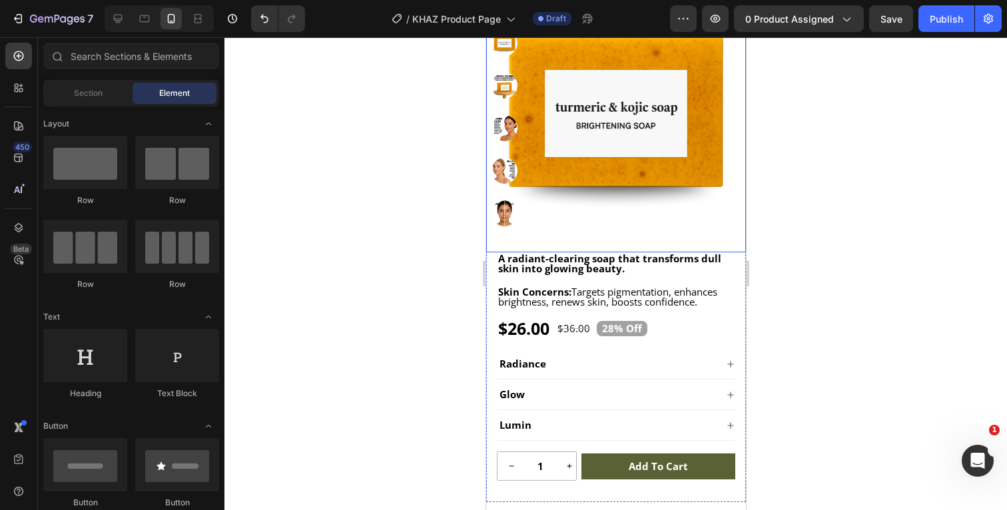
scroll to position [274, 0]
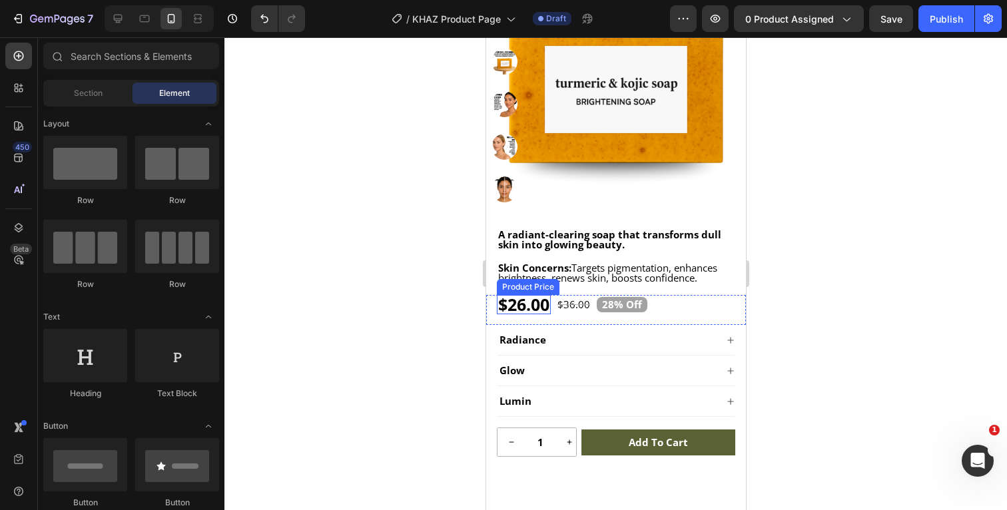
click at [527, 301] on div "$26.00" at bounding box center [523, 304] width 54 height 19
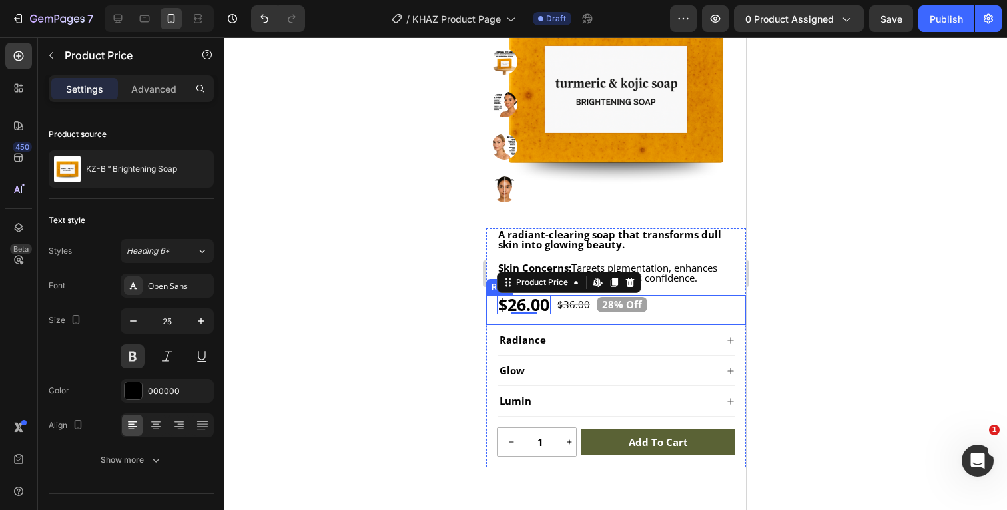
click at [817, 294] on div at bounding box center [615, 273] width 782 height 473
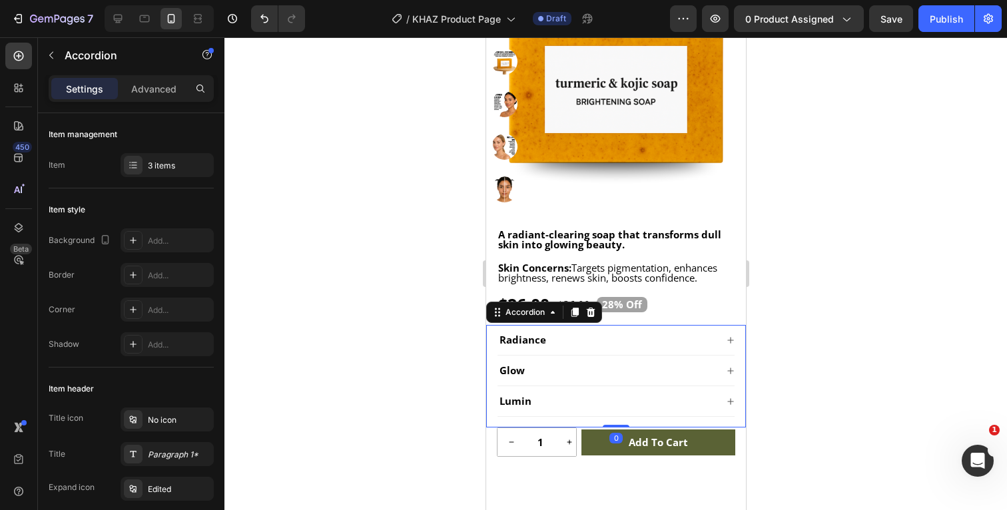
click at [731, 341] on icon at bounding box center [730, 340] width 8 height 8
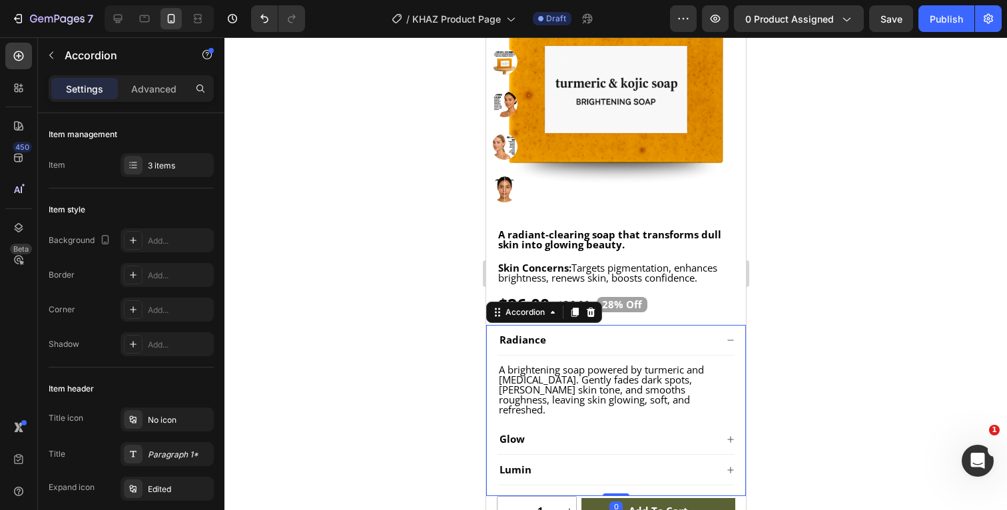
click at [730, 341] on icon at bounding box center [730, 340] width 8 height 8
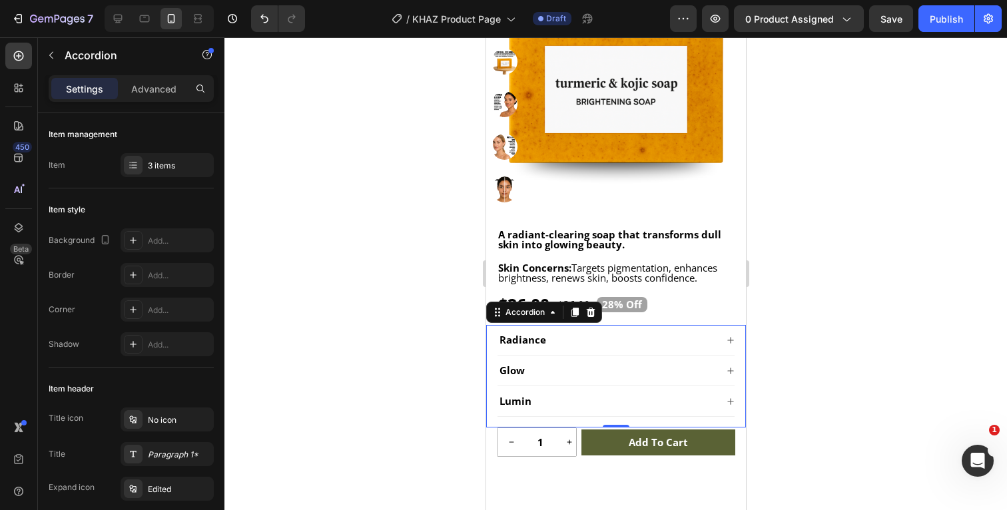
click at [730, 369] on icon at bounding box center [730, 371] width 8 height 8
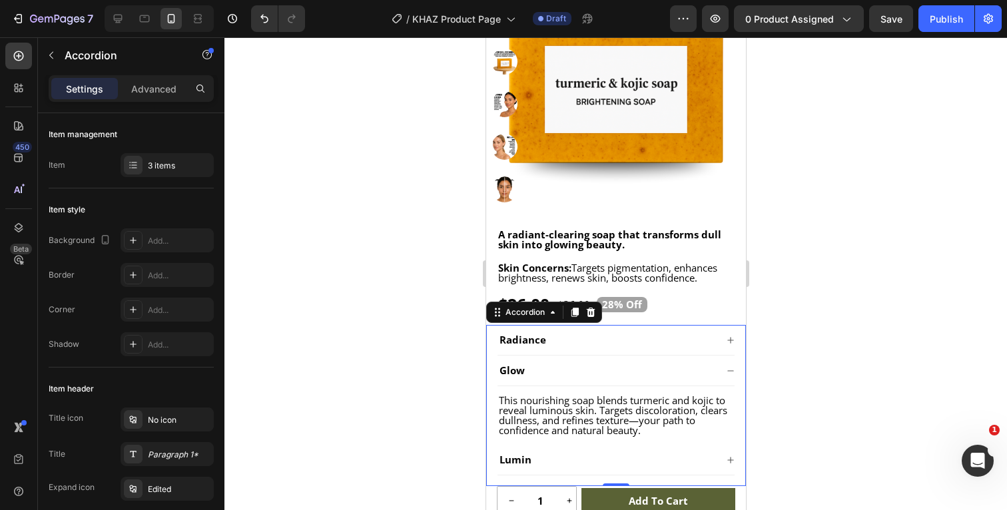
click at [730, 371] on icon at bounding box center [729, 370] width 6 height 1
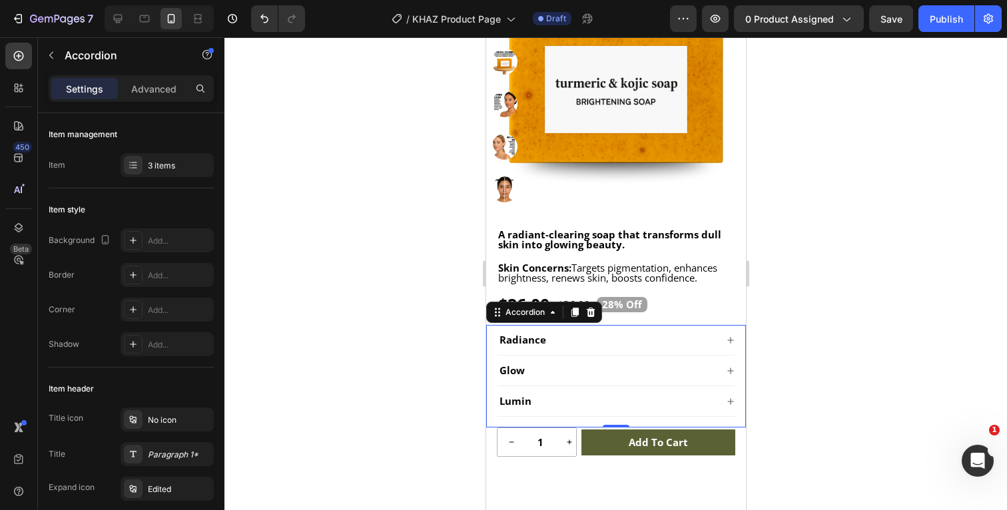
click at [730, 402] on icon at bounding box center [730, 401] width 8 height 8
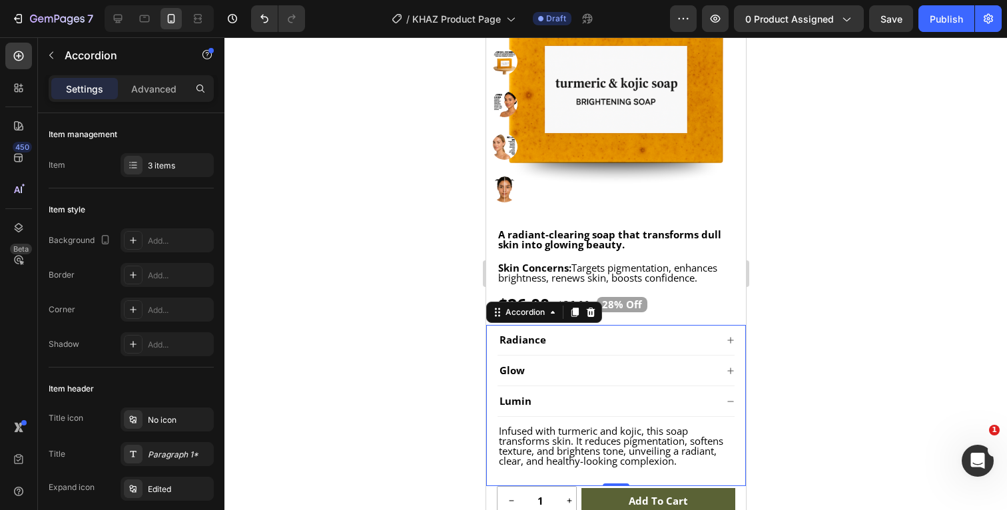
click at [730, 402] on icon at bounding box center [730, 401] width 8 height 8
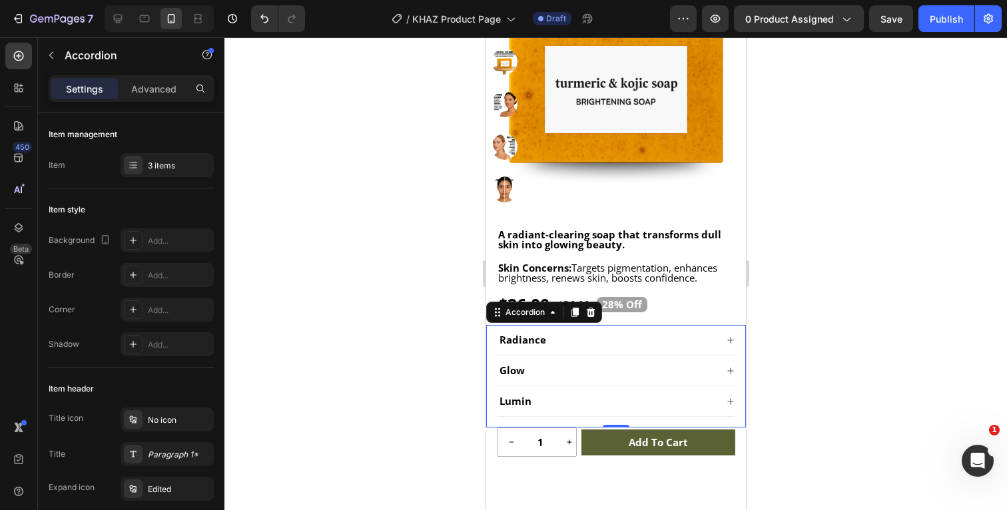
click at [822, 360] on div at bounding box center [615, 273] width 782 height 473
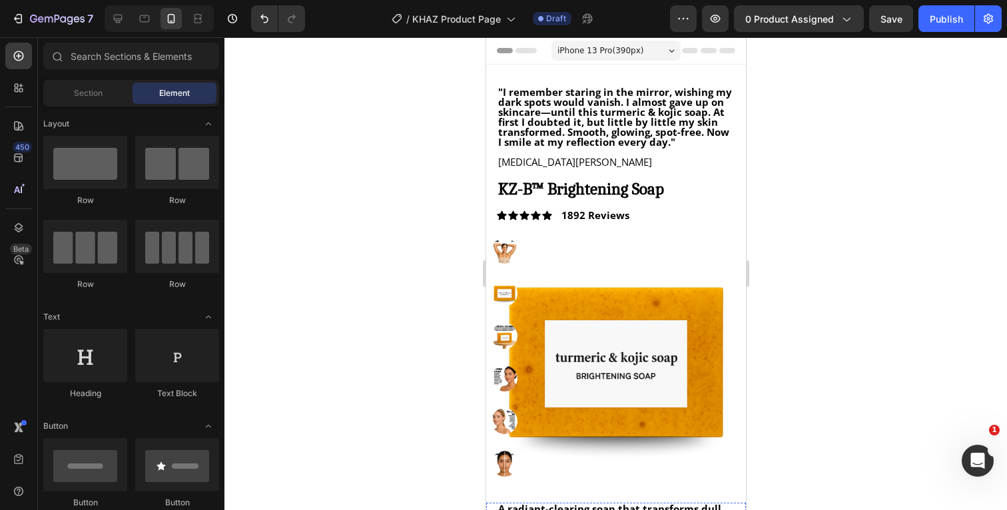
scroll to position [0, 0]
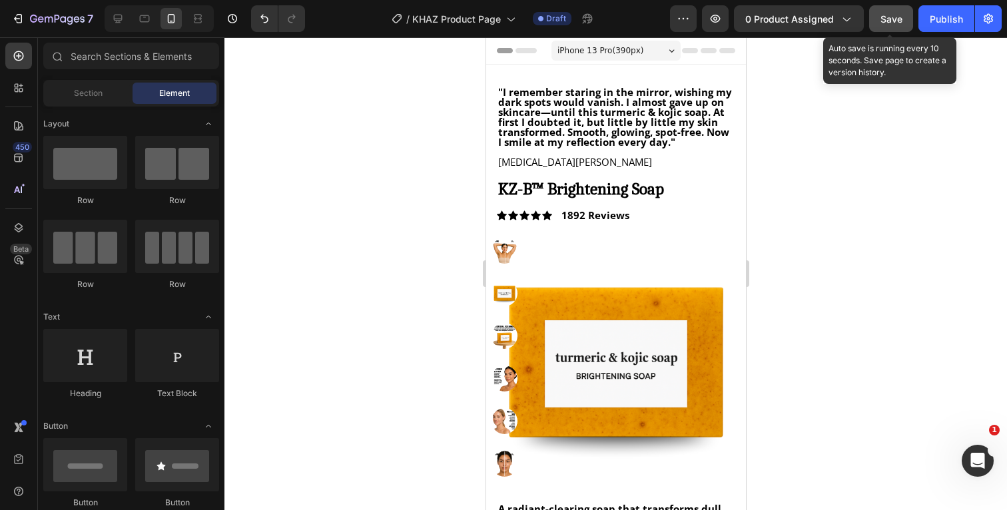
click at [901, 12] on div "Save" at bounding box center [891, 19] width 22 height 14
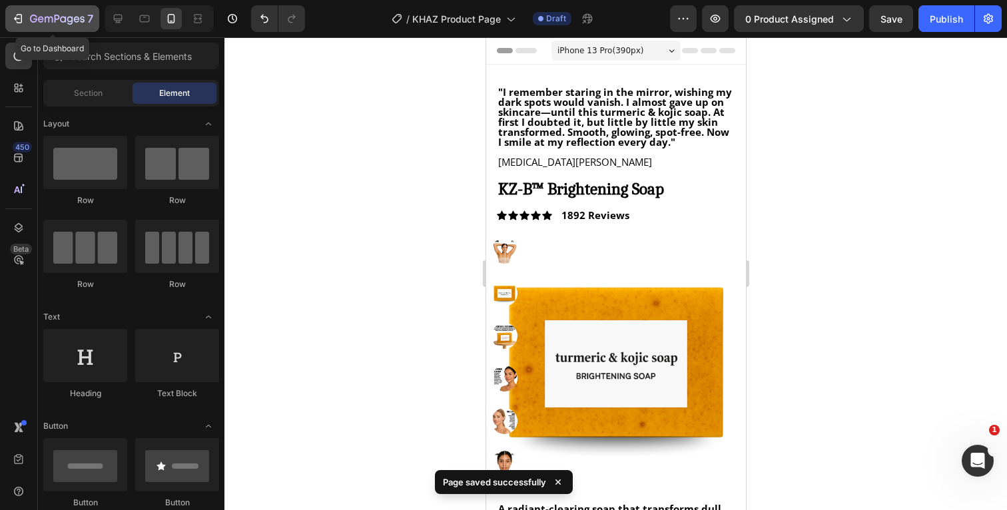
click at [67, 21] on icon "button" at bounding box center [57, 19] width 55 height 11
